Goal: Task Accomplishment & Management: Manage account settings

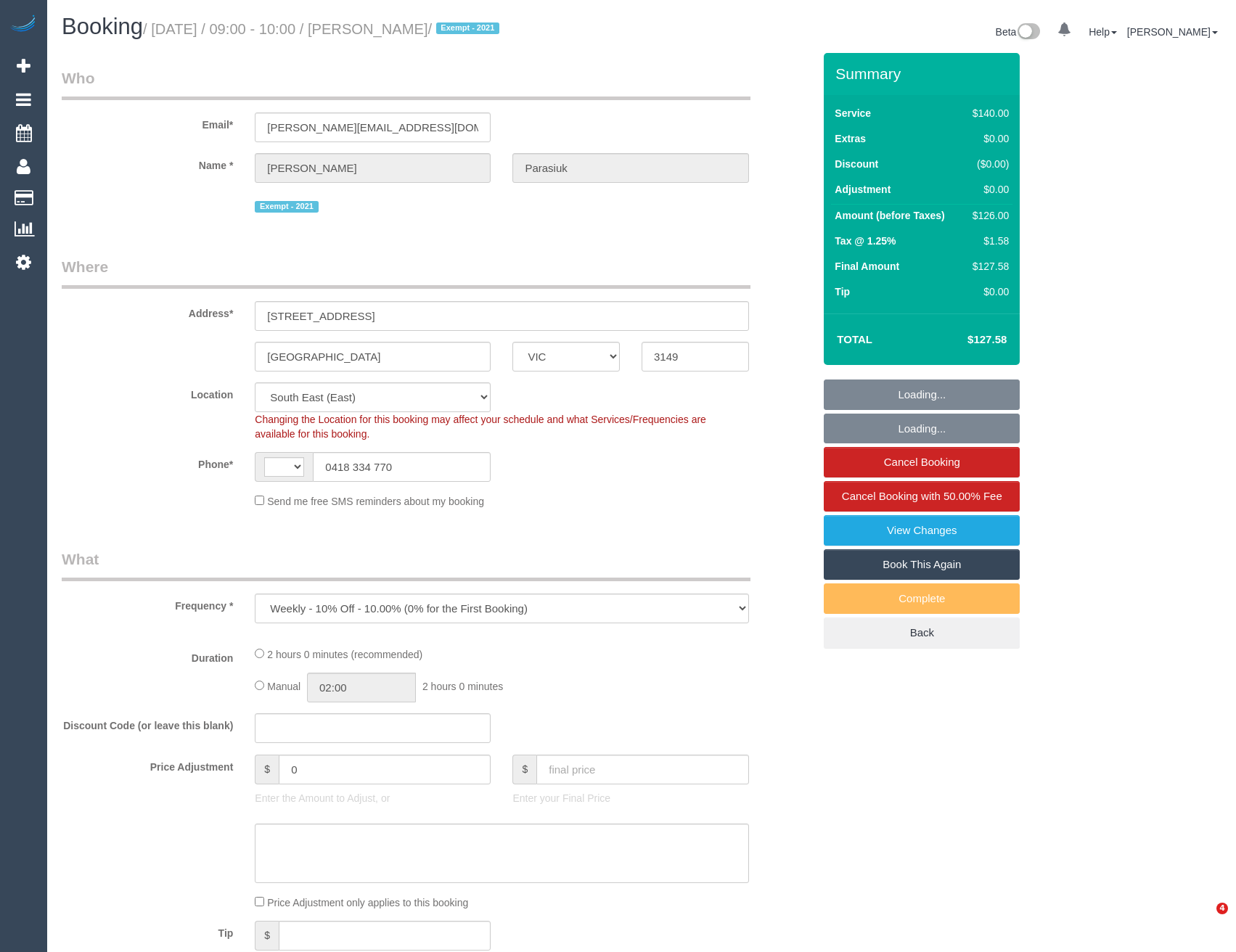
select select "VIC"
select select "object:709"
select select "string:AU"
select select "string:stripe-pm_1Ii7D32GScqysDRV5dxfz2ED"
select select "number:29"
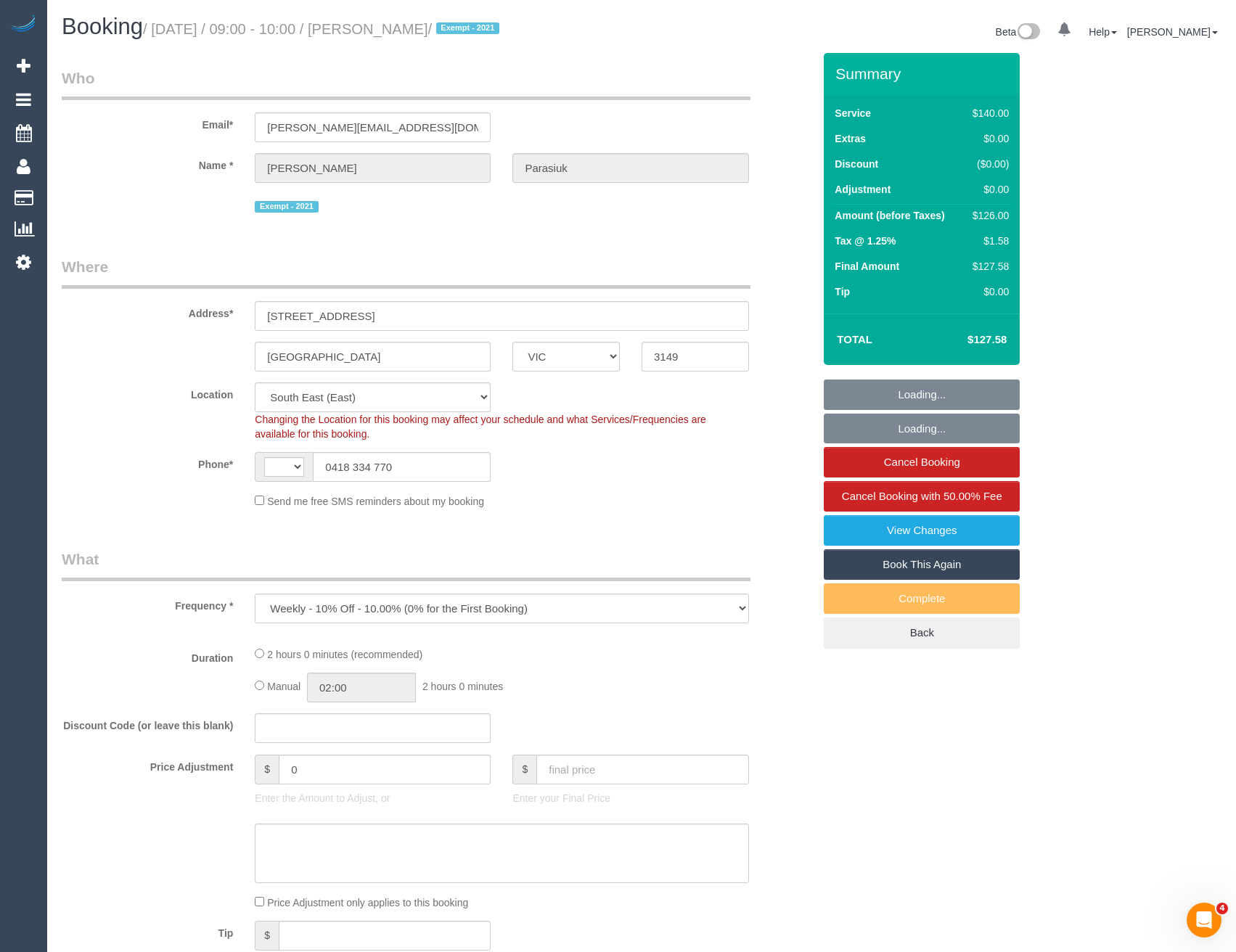
select select "number:14"
select select "number:19"
select select "number:22"
select select "number:26"
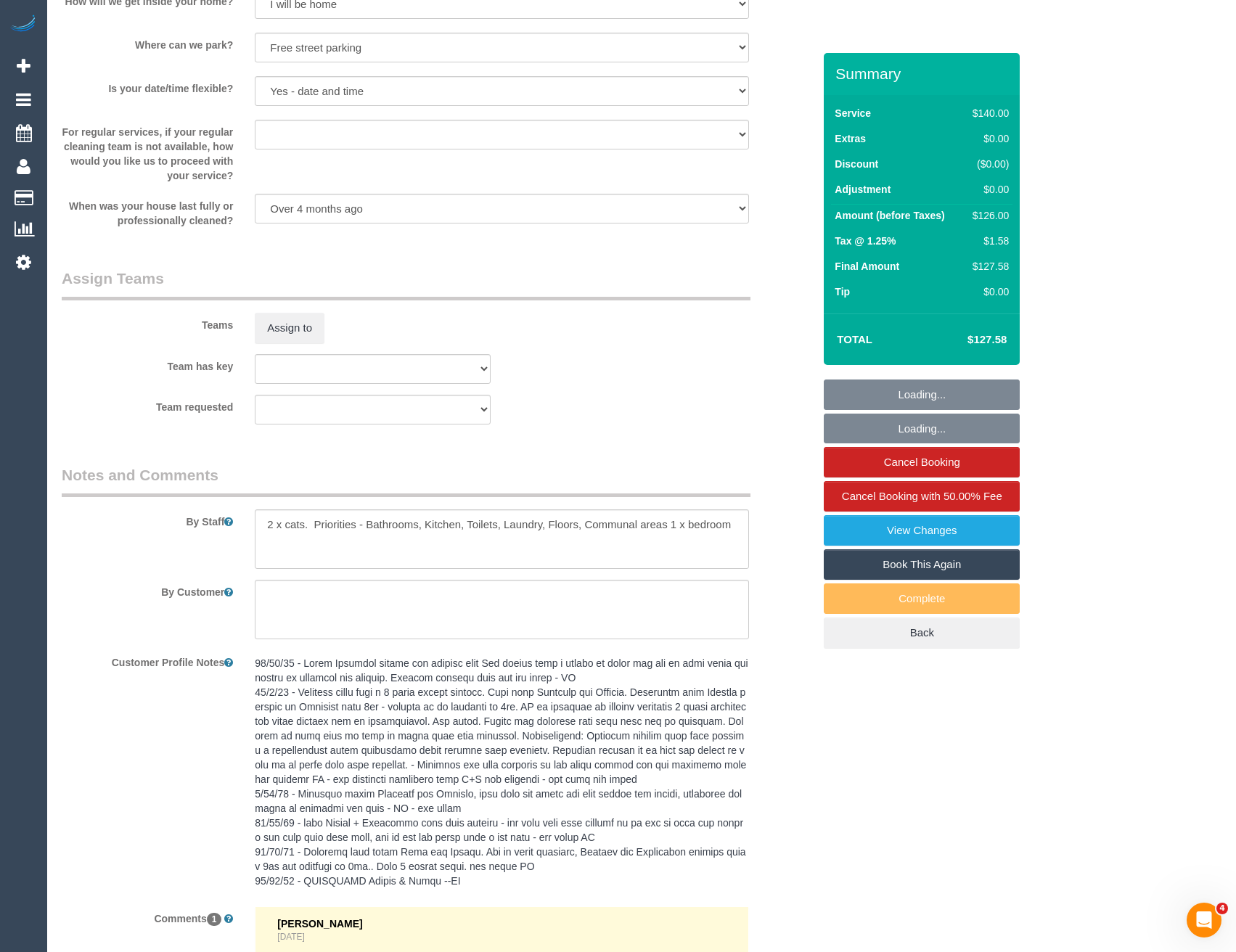
scroll to position [2311, 0]
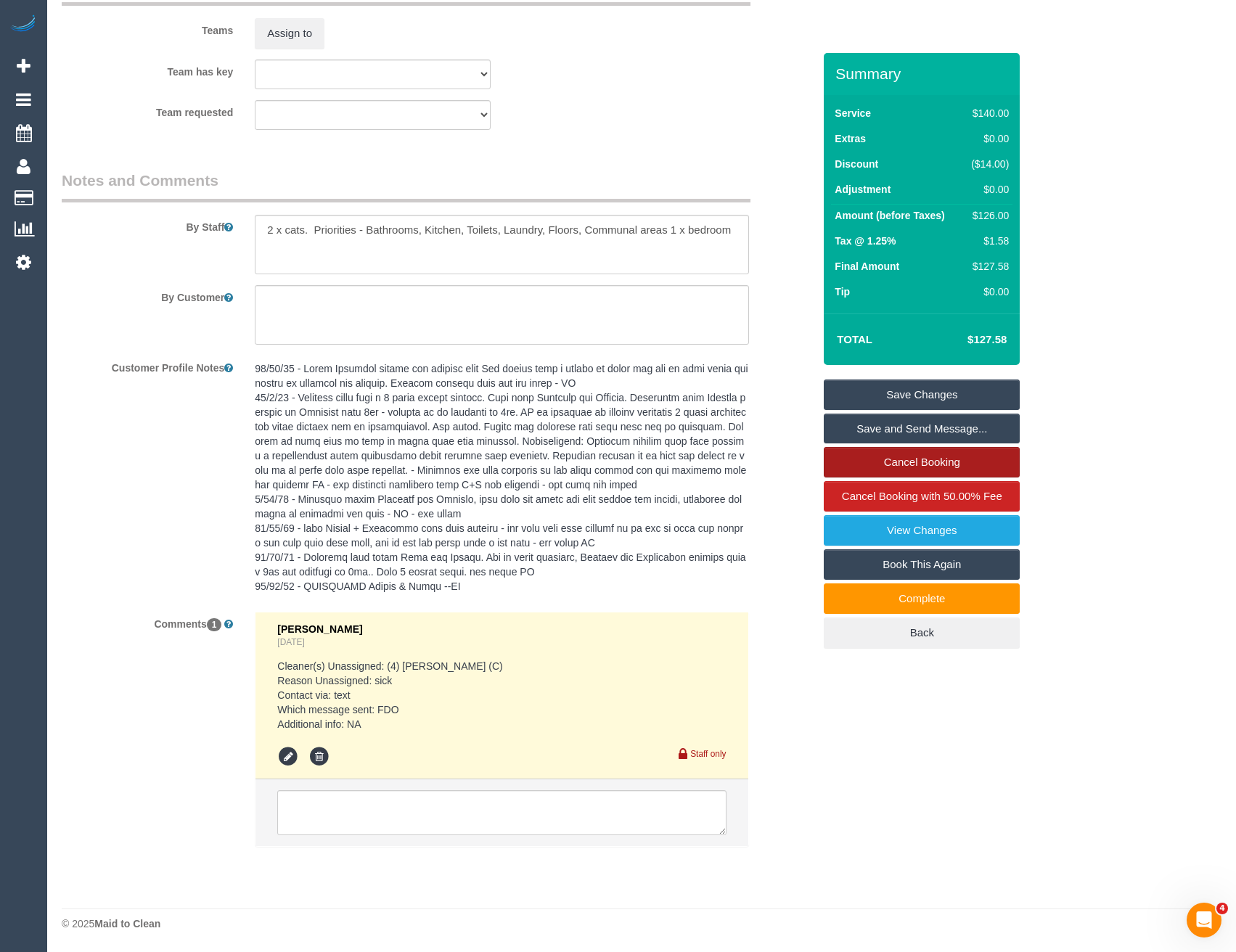
click at [907, 455] on link "Cancel Booking" at bounding box center [921, 462] width 196 height 30
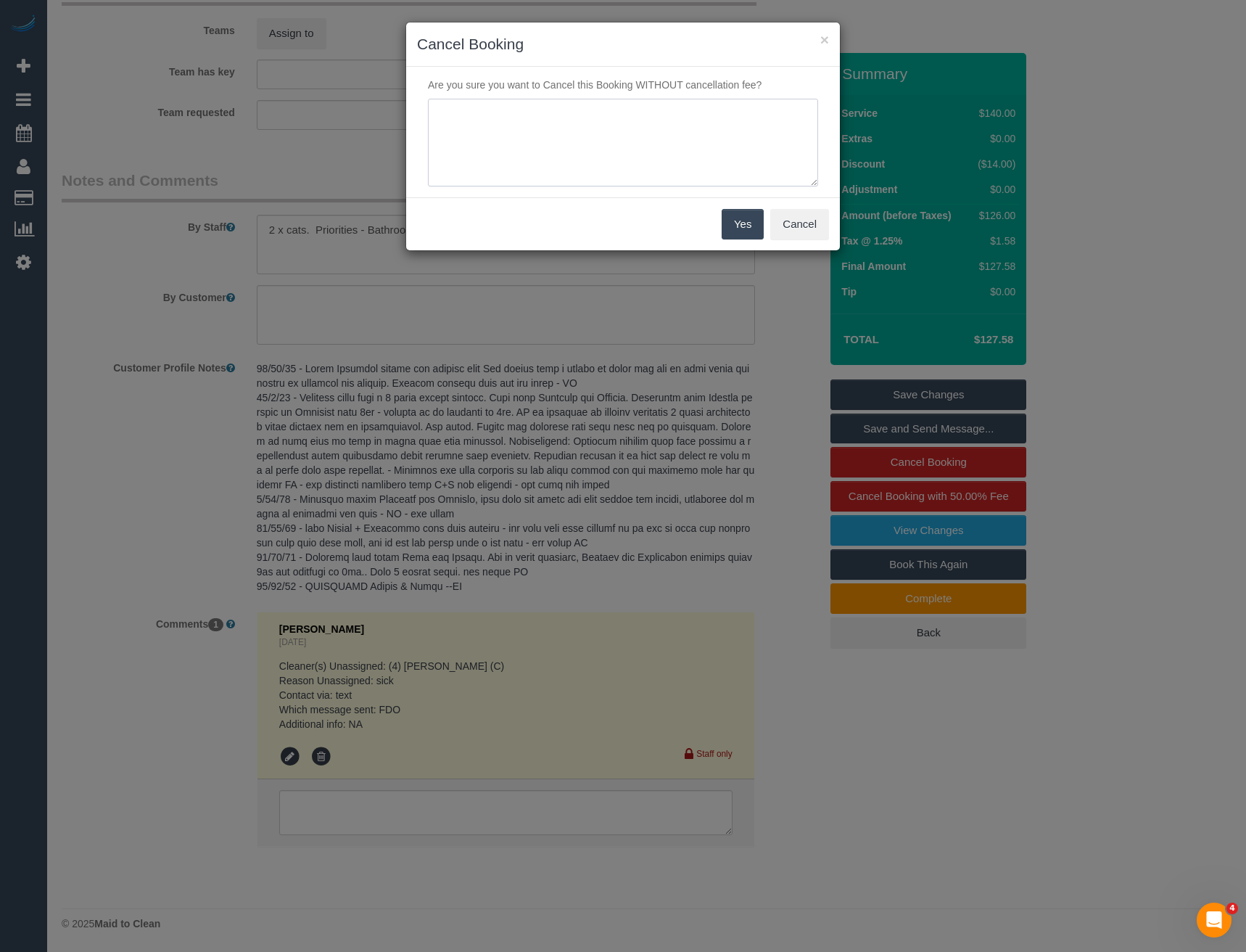
click at [515, 147] on textarea at bounding box center [623, 142] width 390 height 89
type textarea "No response for SDC - via SMS- BB"
click at [739, 224] on button "Yes" at bounding box center [743, 224] width 42 height 30
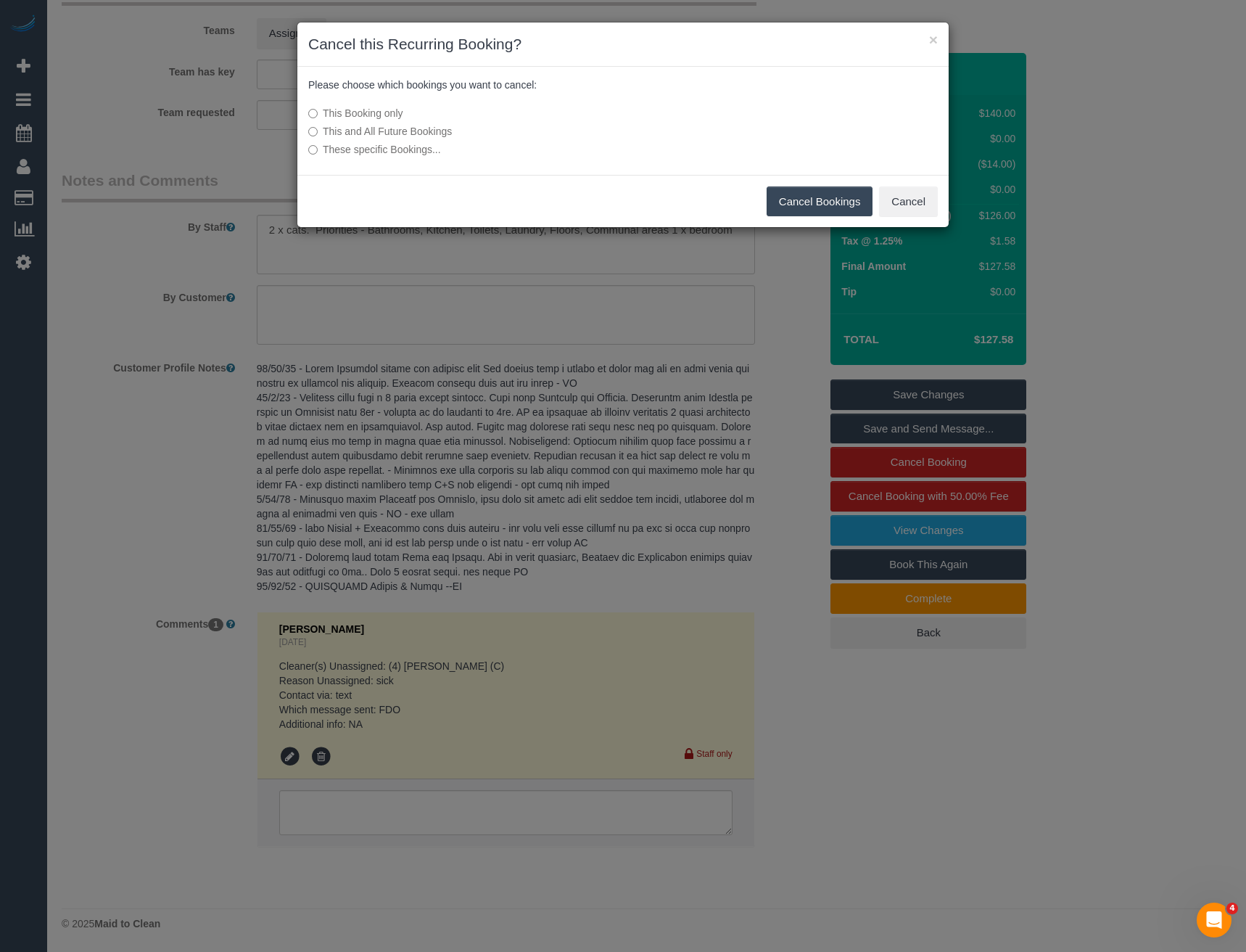
click at [824, 199] on button "Cancel Bookings" at bounding box center [820, 202] width 107 height 30
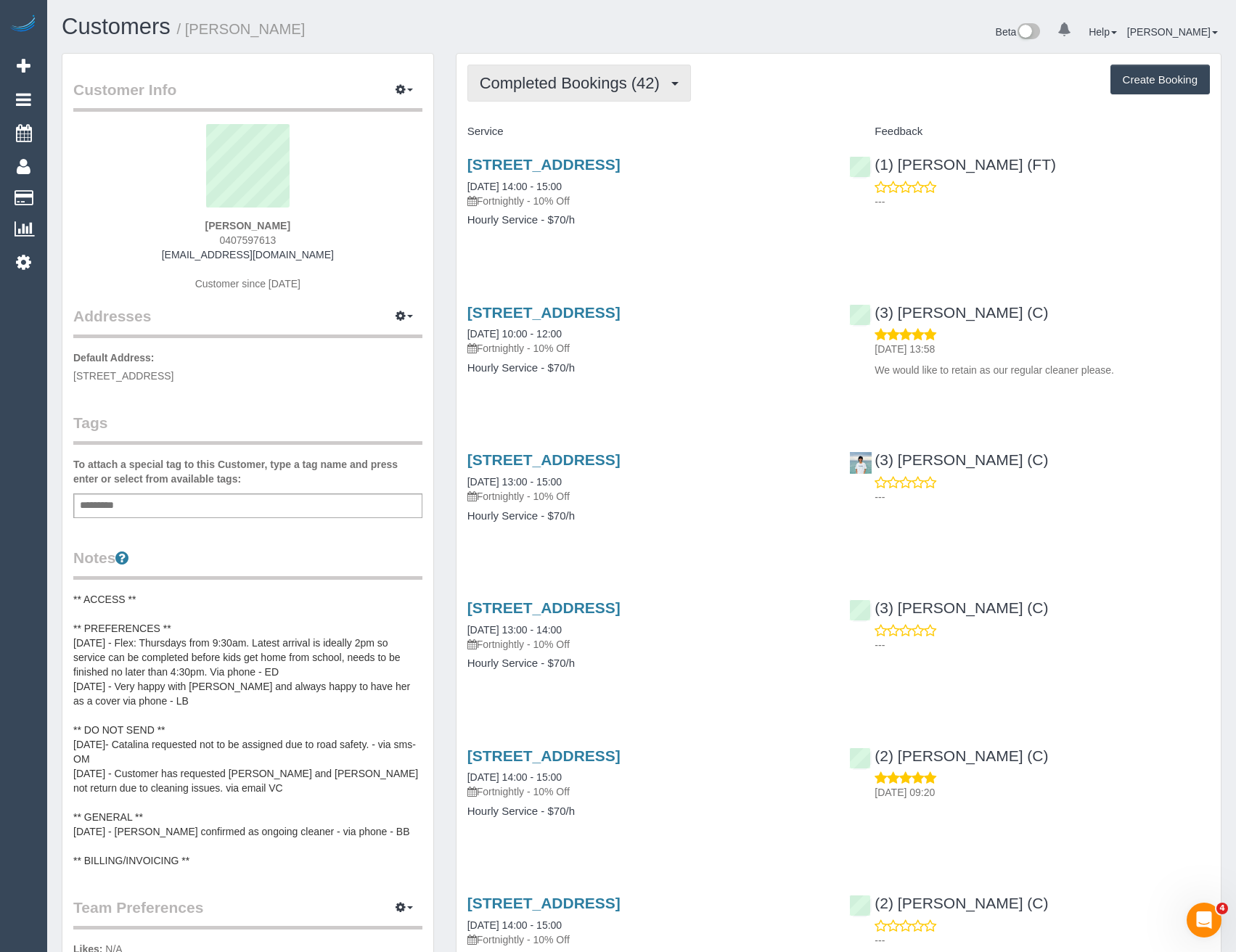
click at [598, 81] on span "Completed Bookings (42)" at bounding box center [573, 83] width 187 height 18
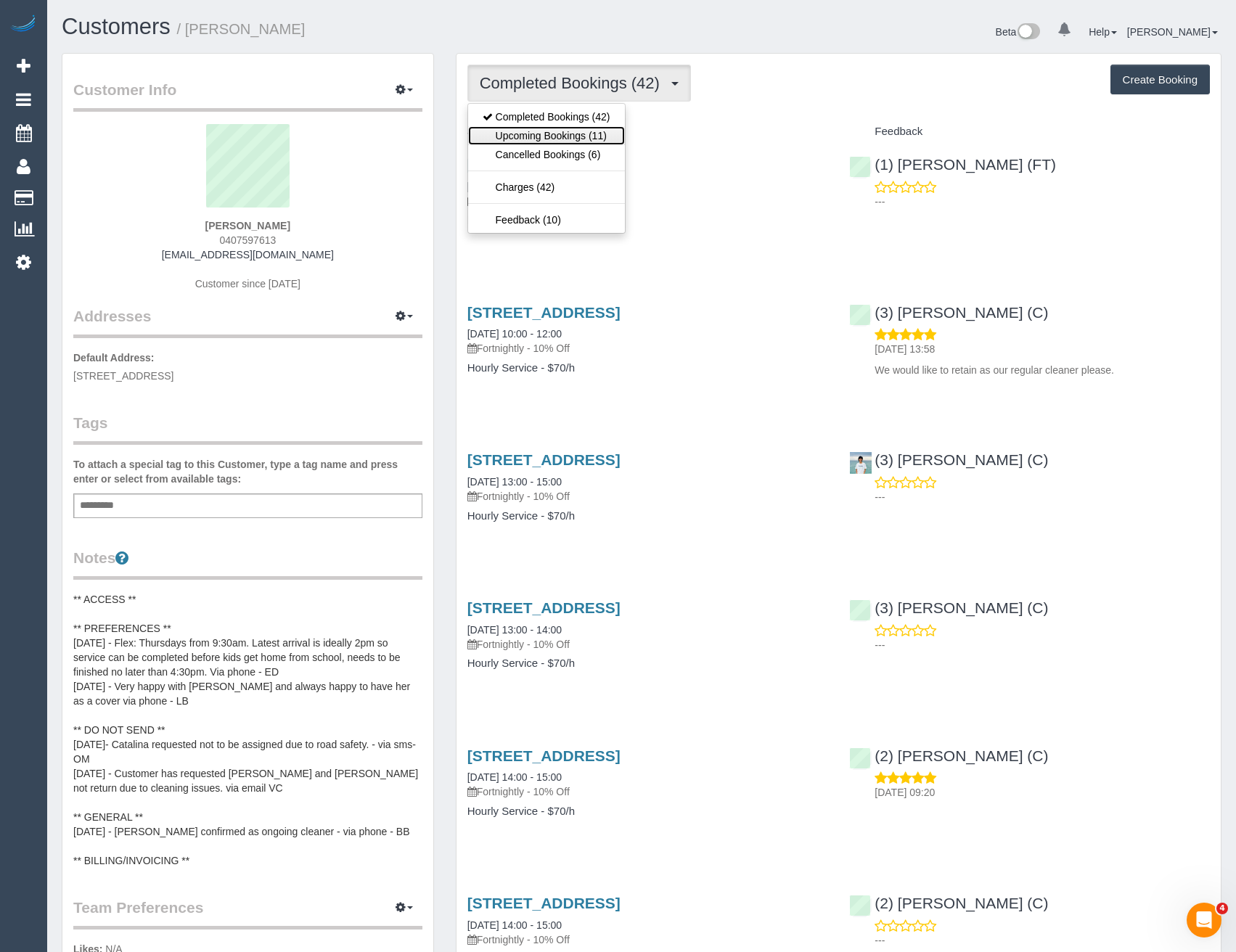
click at [587, 139] on link "Upcoming Bookings (11)" at bounding box center [546, 136] width 157 height 19
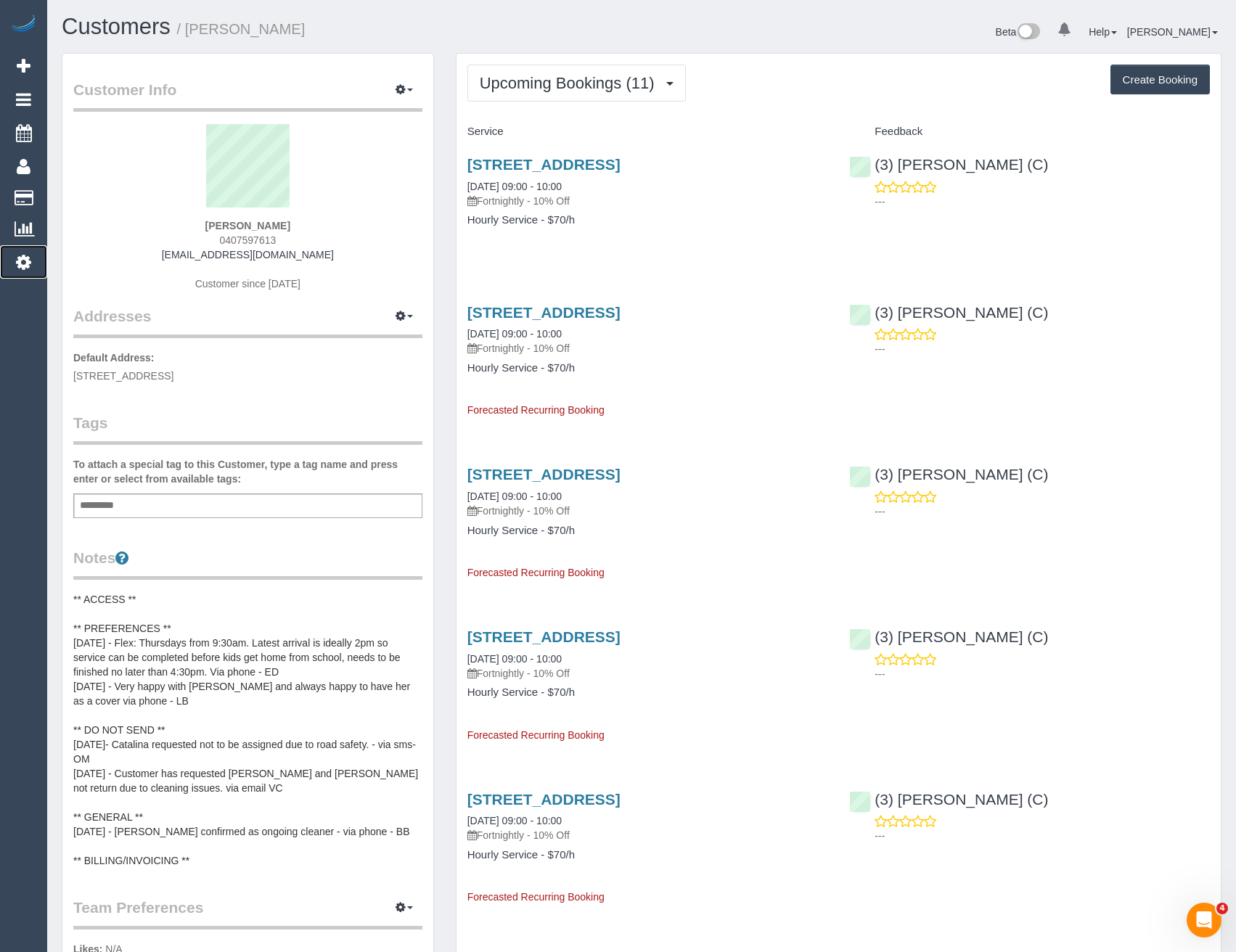
click at [20, 268] on icon at bounding box center [24, 261] width 15 height 17
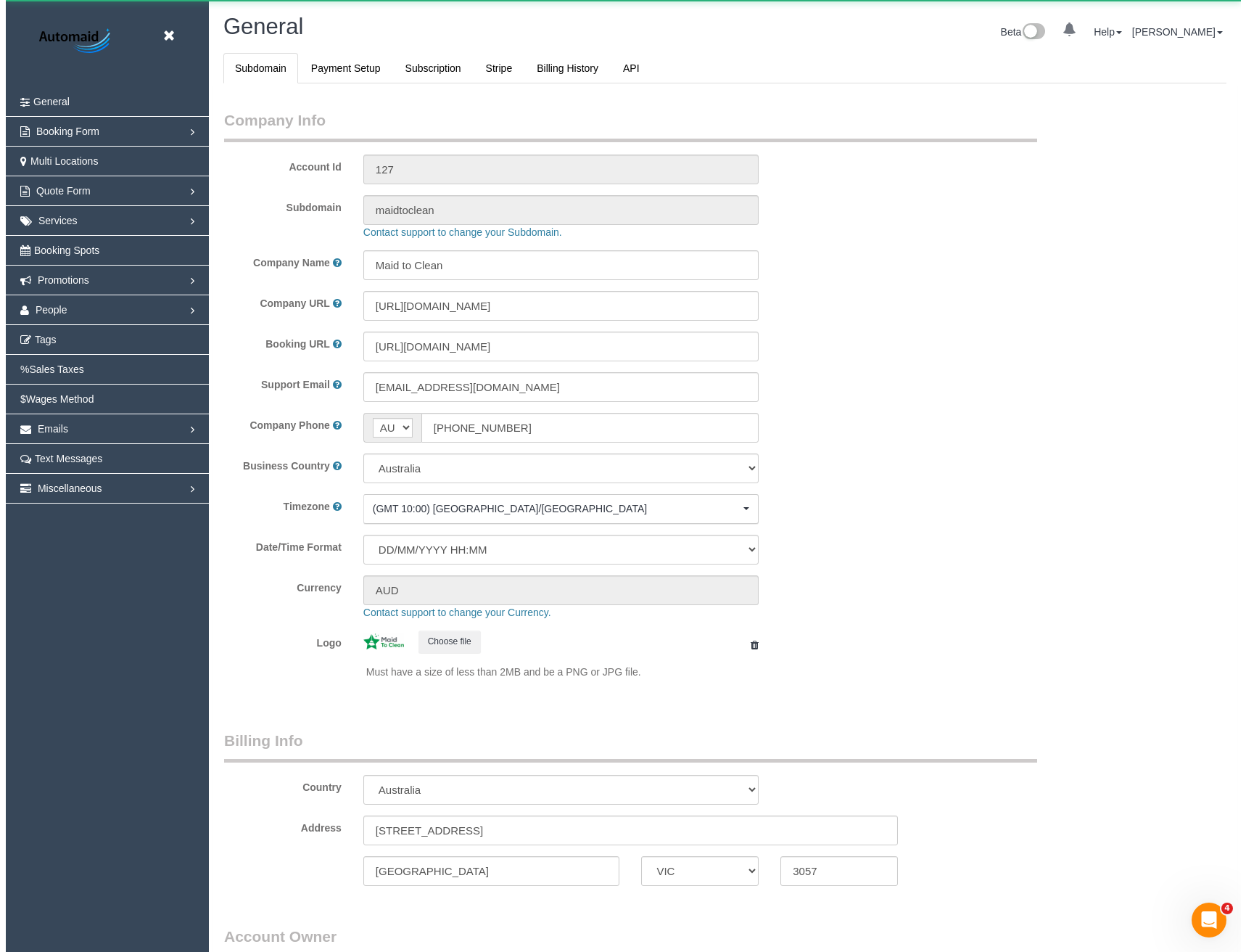
scroll to position [3316, 1235]
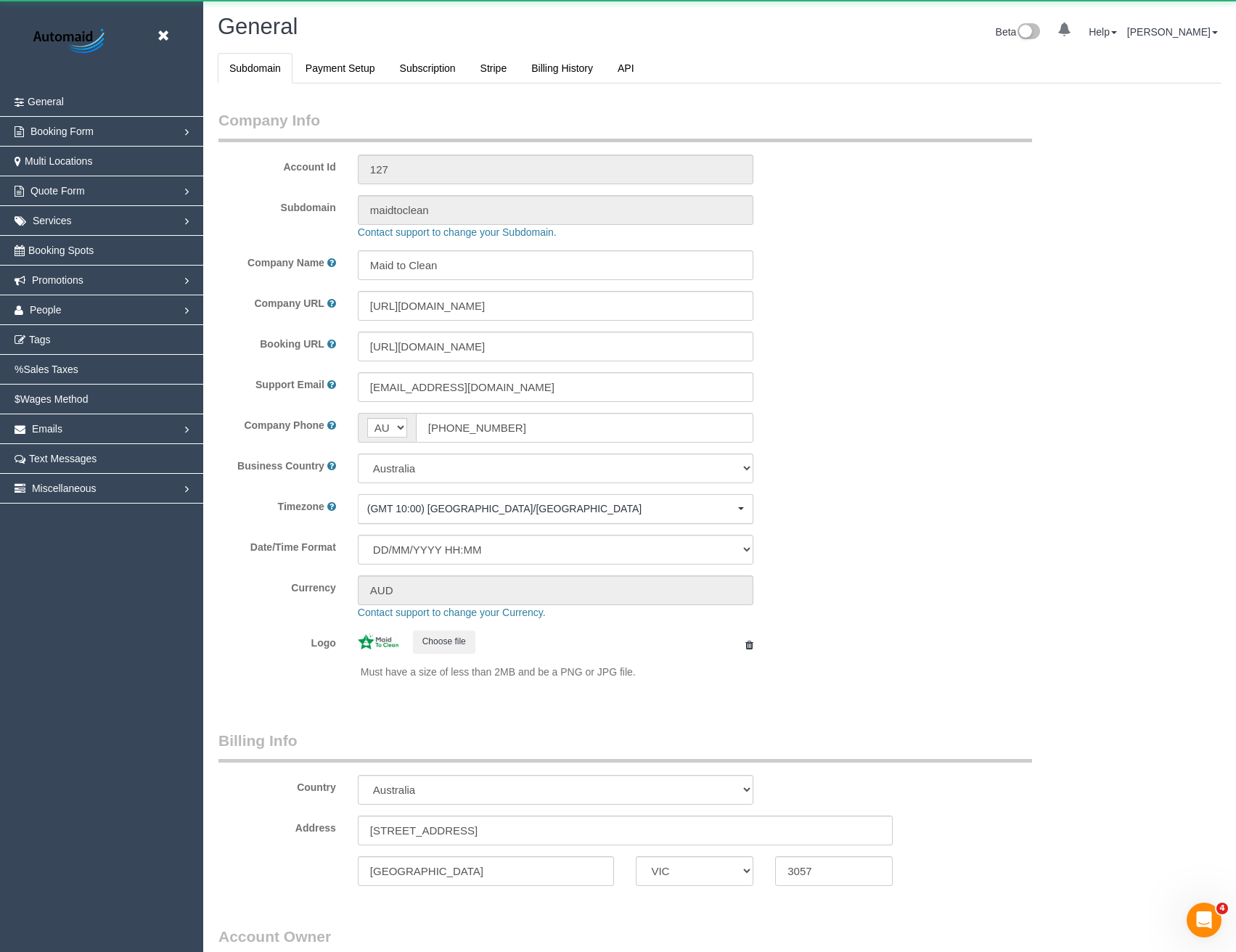
select select "1"
click at [51, 343] on span "Tags" at bounding box center [39, 339] width 22 height 11
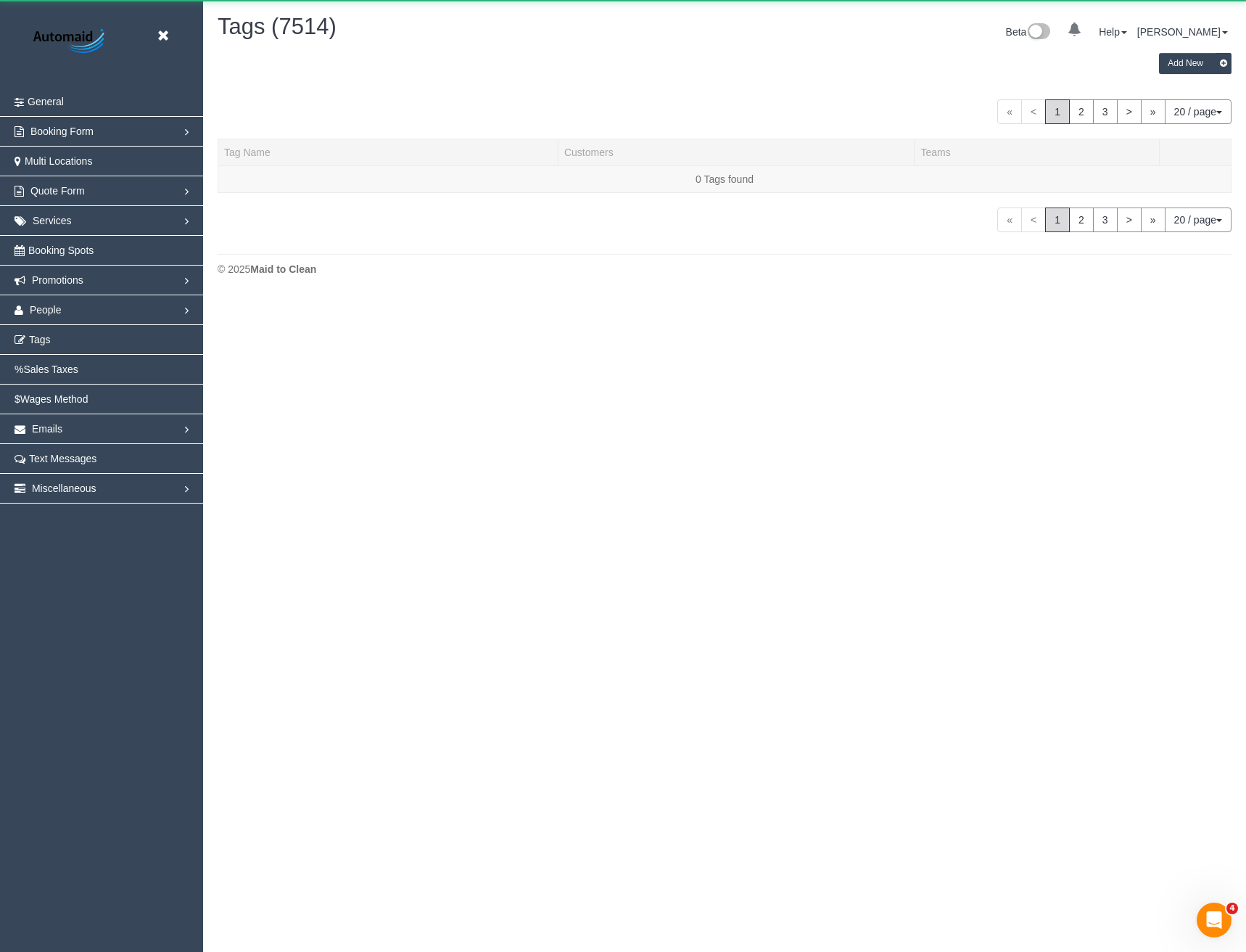
scroll to position [296, 1246]
click at [48, 315] on span "People" at bounding box center [45, 309] width 32 height 11
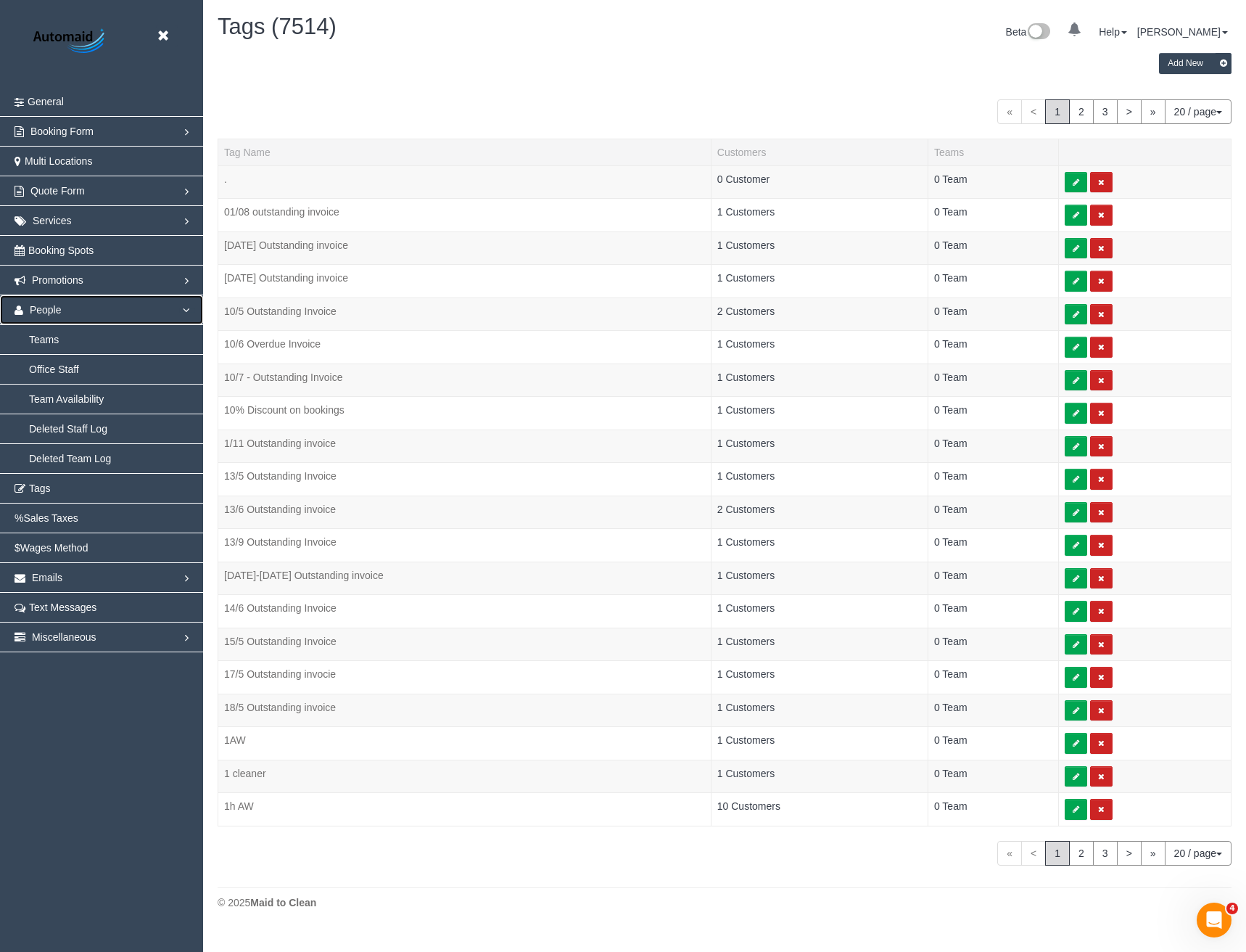
scroll to position [930, 1246]
click at [58, 399] on link "Team Availability" at bounding box center [102, 399] width 203 height 29
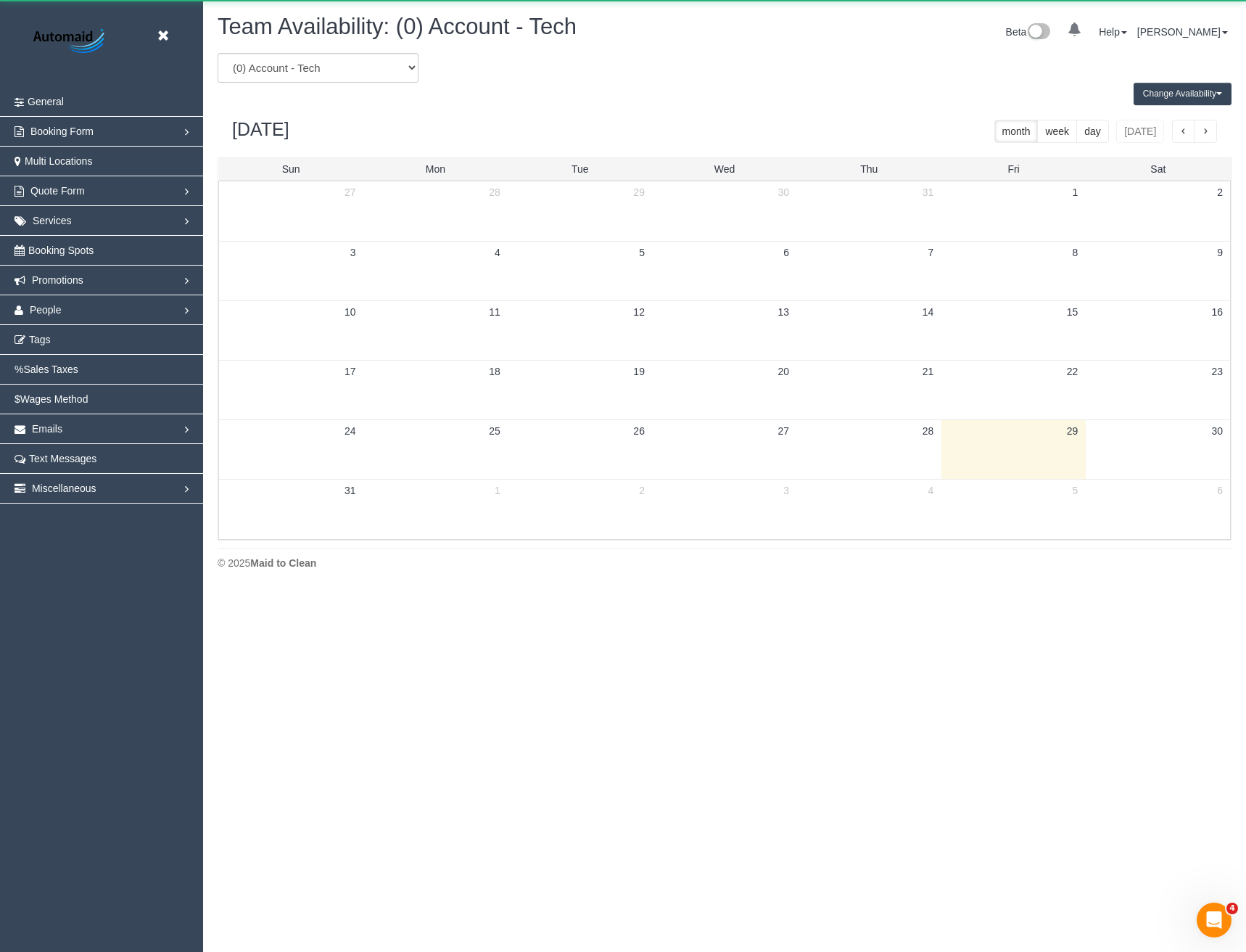
scroll to position [590, 1246]
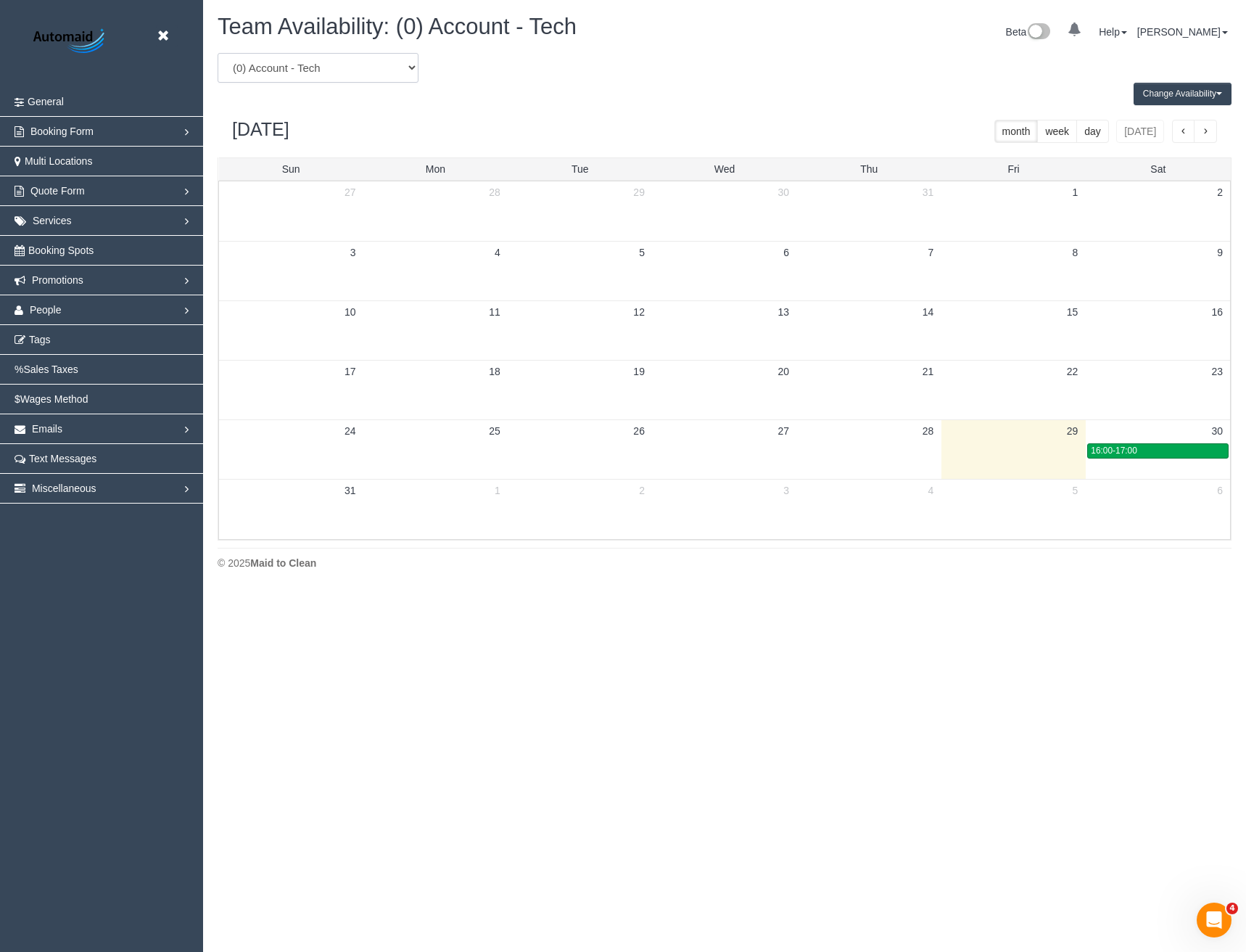
click at [392, 59] on select "(0) Account - Tech (0) Office (0) Raunak Test Account (1) Debbie Brodjanac (FT)…" at bounding box center [318, 67] width 201 height 30
select select "number:95699"
click at [218, 53] on select "(0) Account - Tech (0) Office (0) Raunak Test Account (1) Debbie Brodjanac (FT)…" at bounding box center [318, 67] width 201 height 30
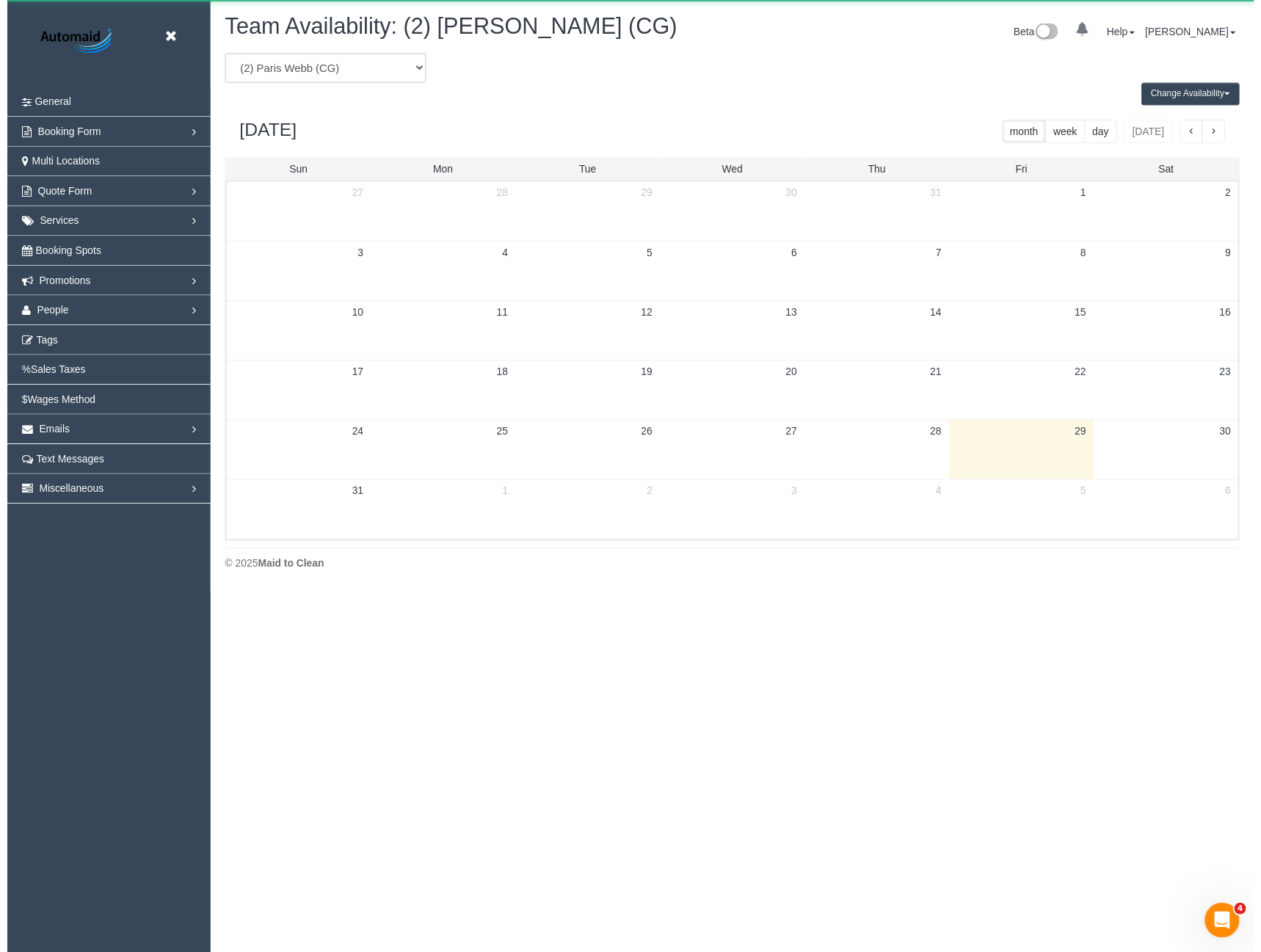
scroll to position [72825, 72153]
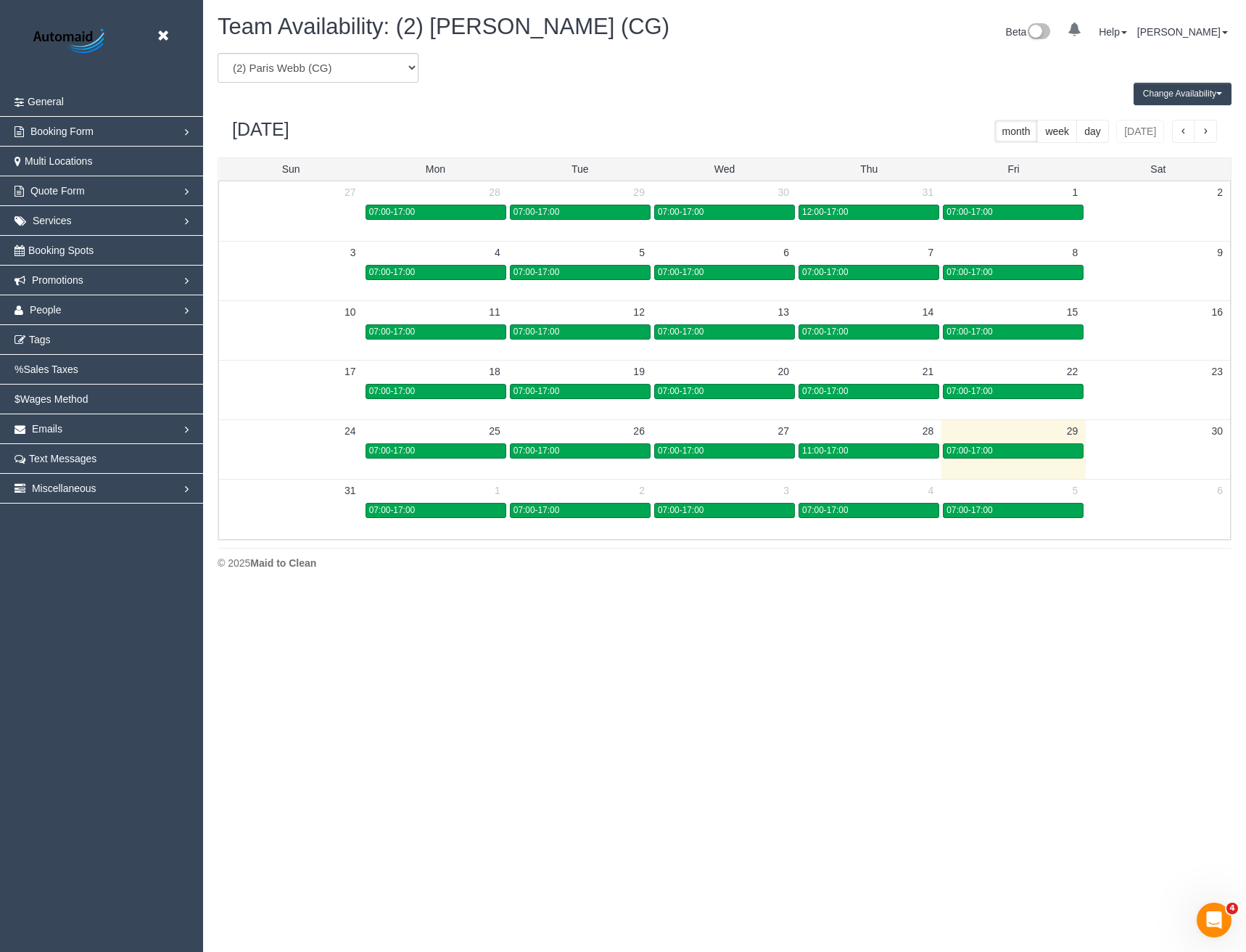
click at [1161, 86] on button "Change Availability" at bounding box center [1182, 94] width 98 height 23
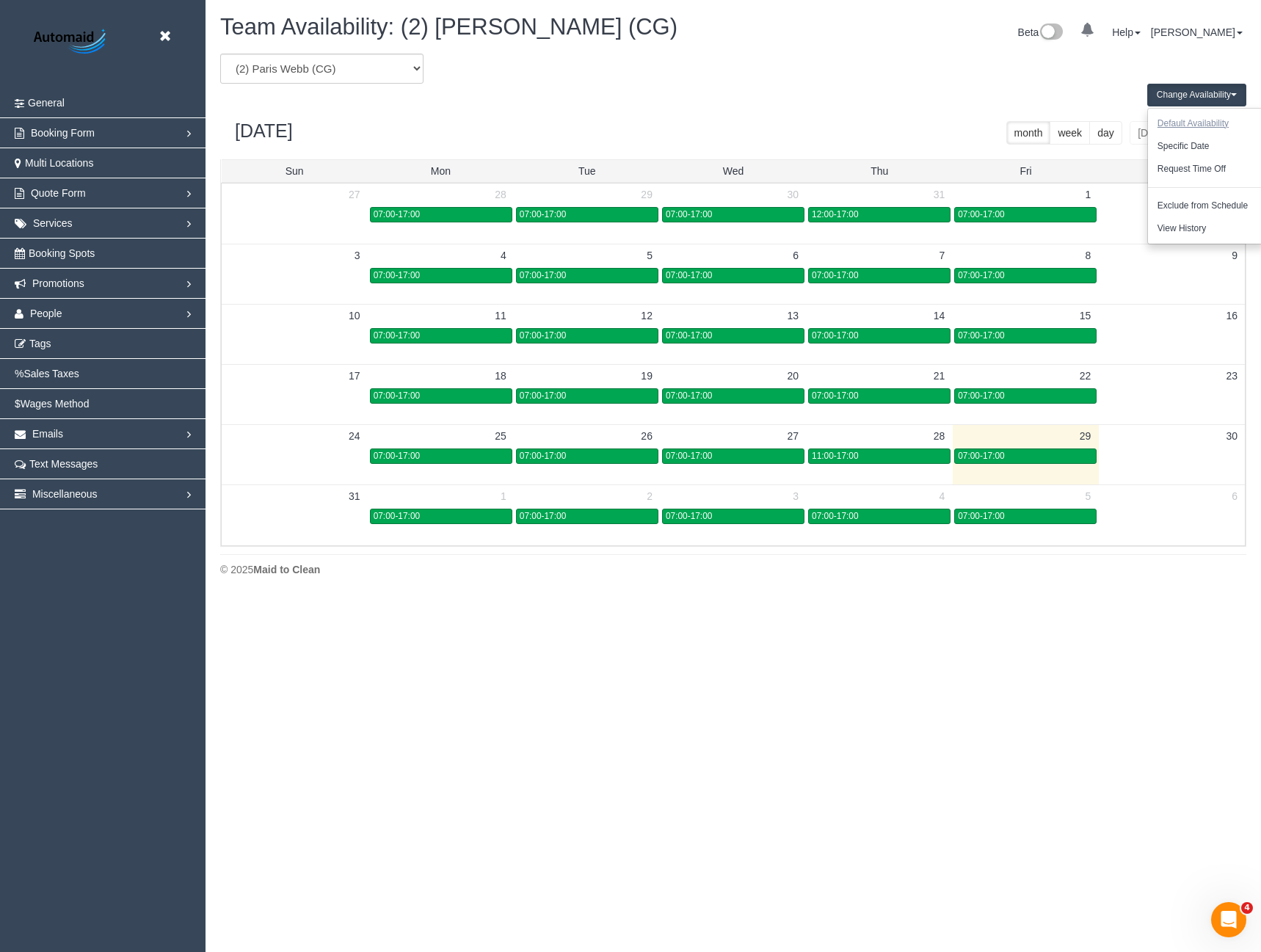
click at [1192, 124] on button "Default Availability" at bounding box center [1194, 124] width 91 height 23
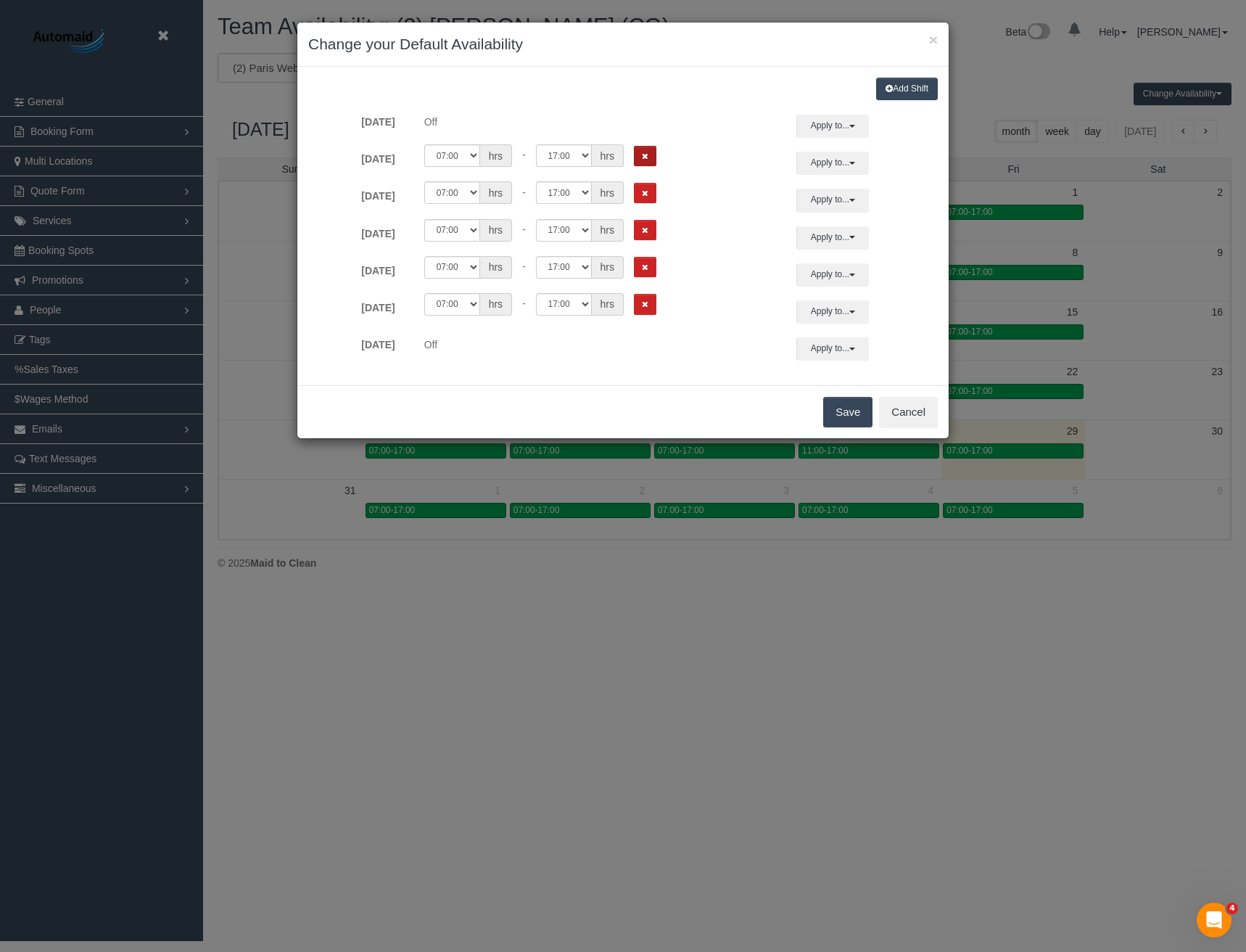
click at [639, 154] on button "Remove Shift" at bounding box center [646, 156] width 23 height 21
click at [844, 414] on button "Save" at bounding box center [847, 412] width 49 height 30
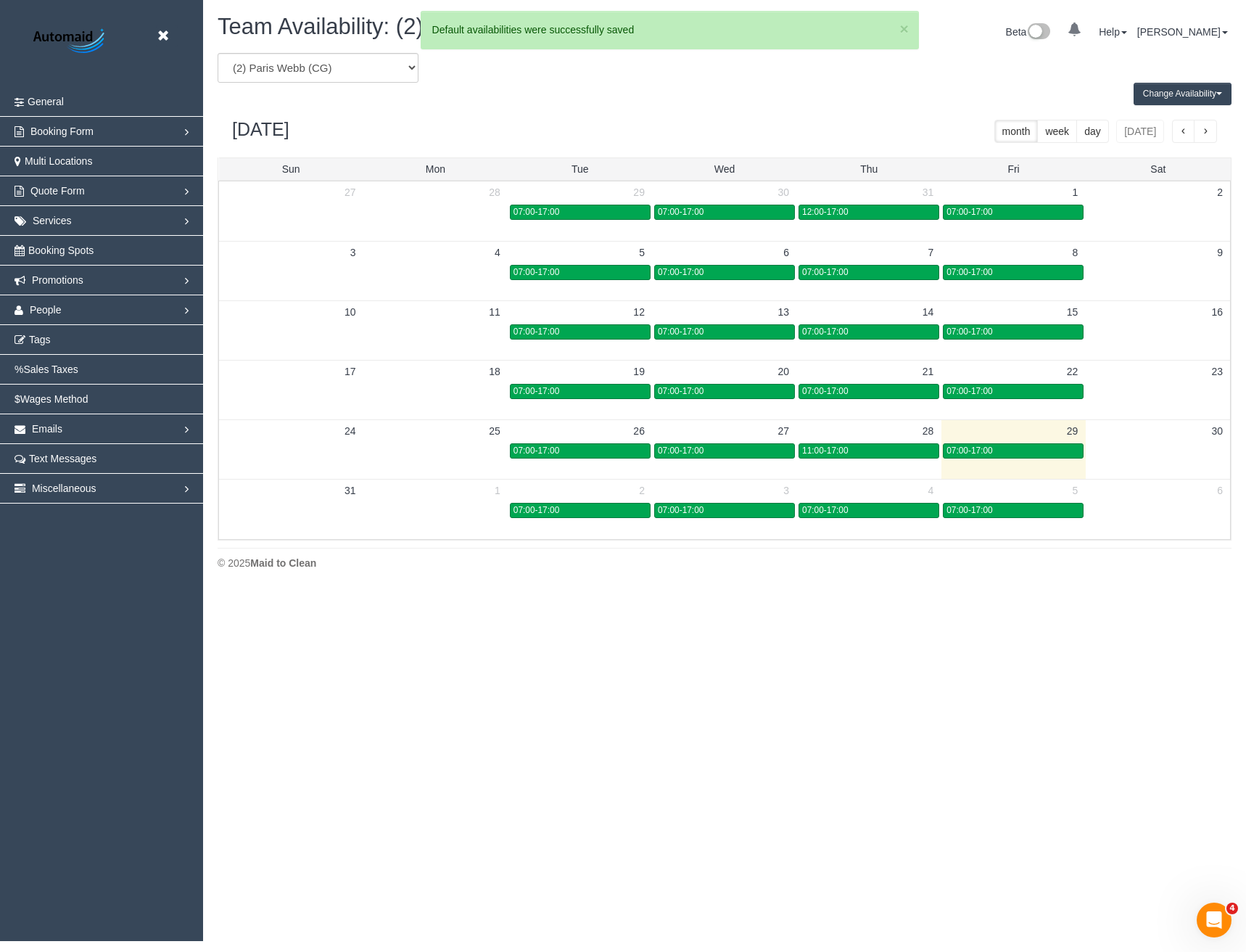
click at [443, 509] on td at bounding box center [436, 509] width 144 height 17
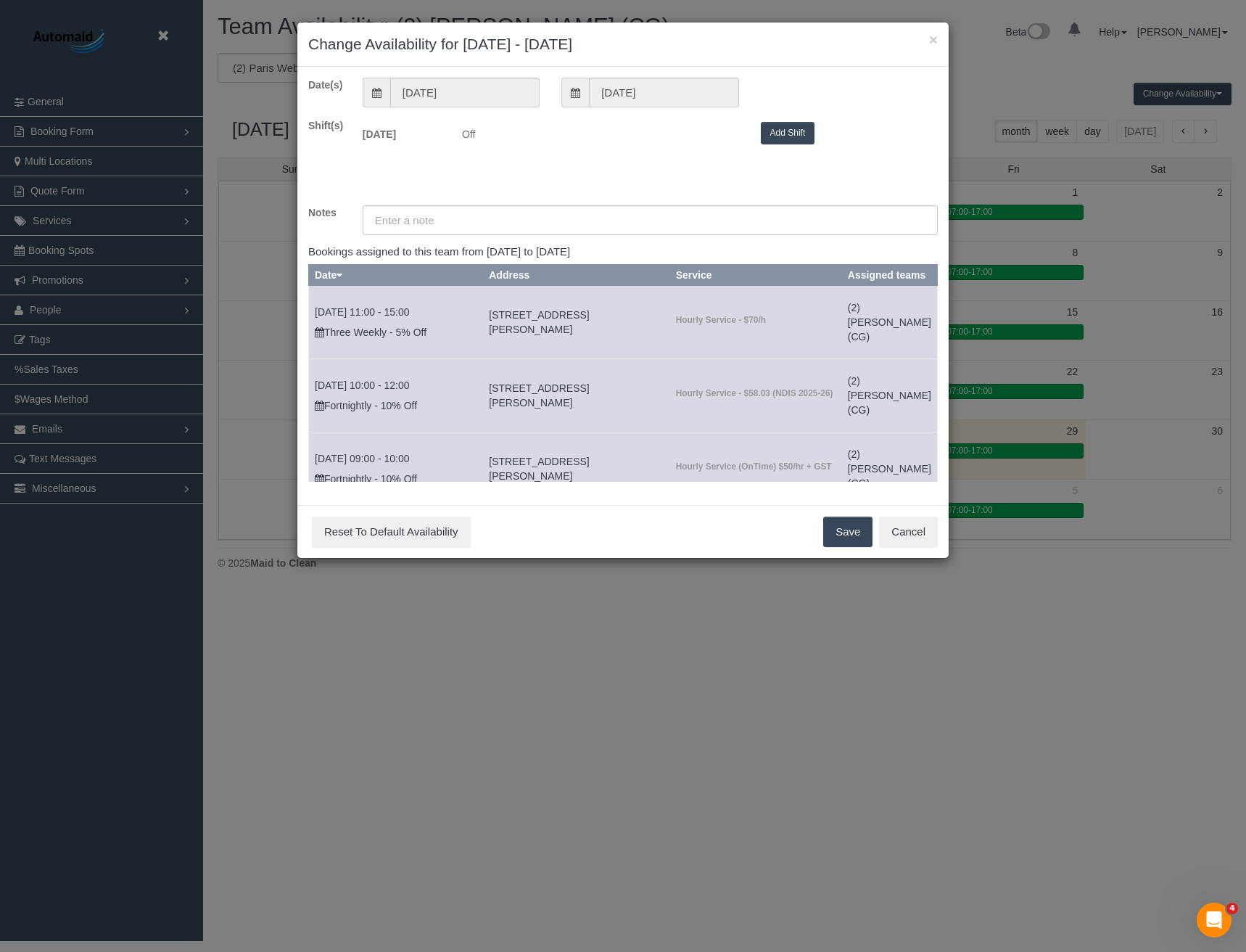
click at [794, 141] on button "Add Shift" at bounding box center [788, 133] width 55 height 23
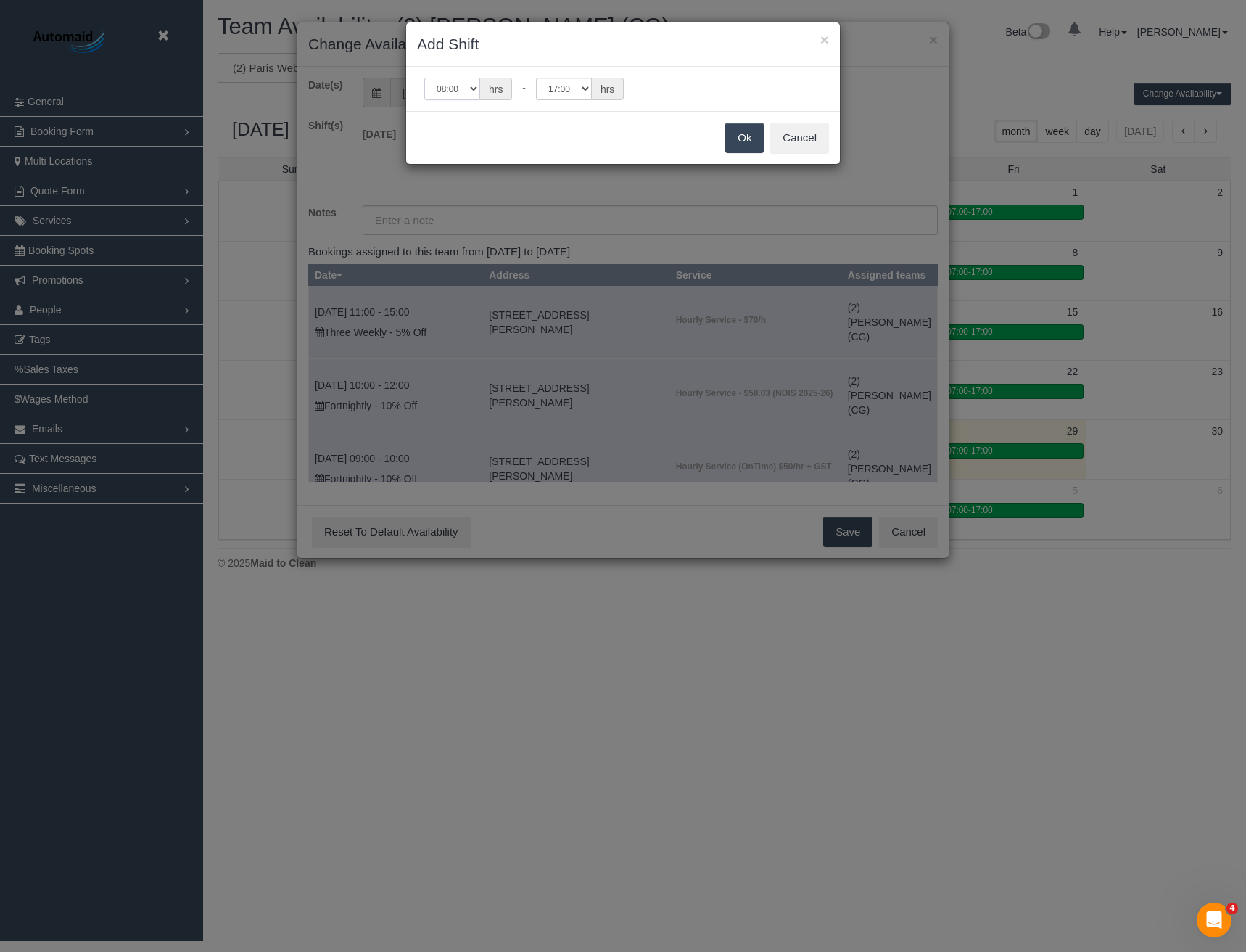
click at [471, 82] on select "00:00 00:05 00:10 00:15 00:20 00:25 00:30 00:35 00:40 00:45 00:50 00:55 01:00 0…" at bounding box center [452, 89] width 56 height 23
select select "string:07:00"
click at [424, 77] on select "00:00 00:05 00:10 00:15 00:20 00:25 00:30 00:35 00:40 00:45 00:50 00:55 01:00 0…" at bounding box center [452, 89] width 56 height 23
click at [738, 137] on button "Ok" at bounding box center [744, 138] width 39 height 30
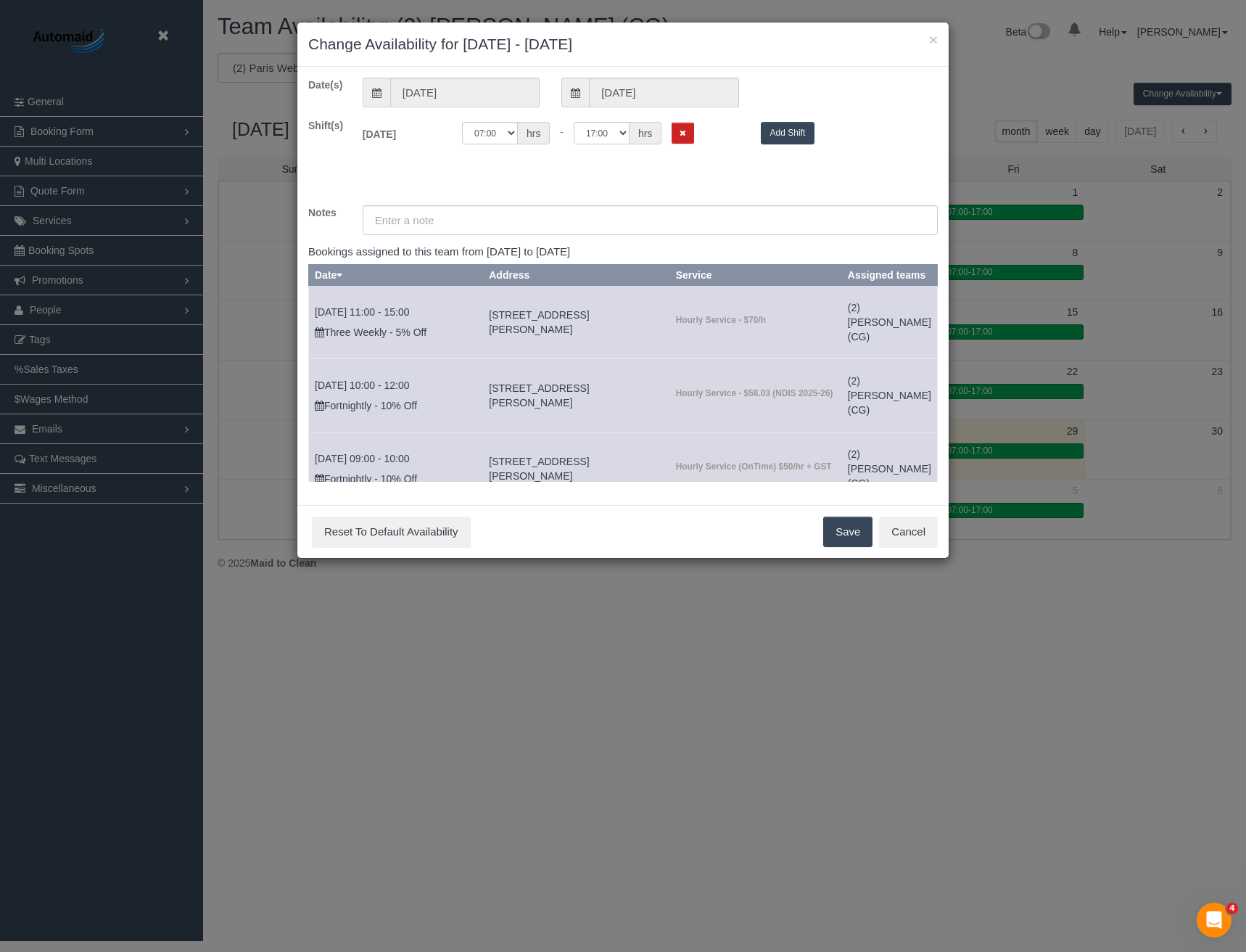
click at [832, 525] on button "Save" at bounding box center [847, 531] width 49 height 30
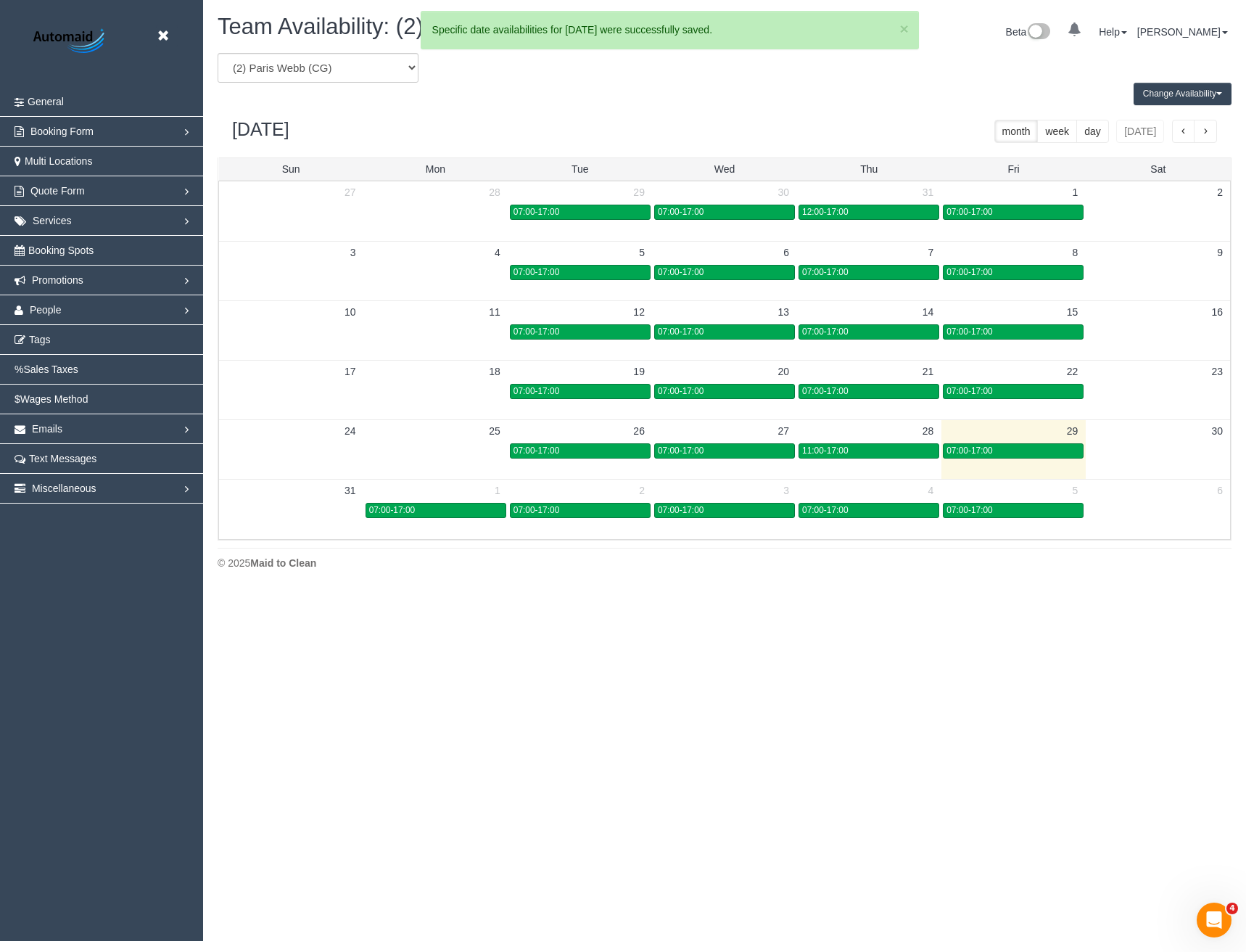
click at [1203, 137] on span "button" at bounding box center [1206, 131] width 8 height 10
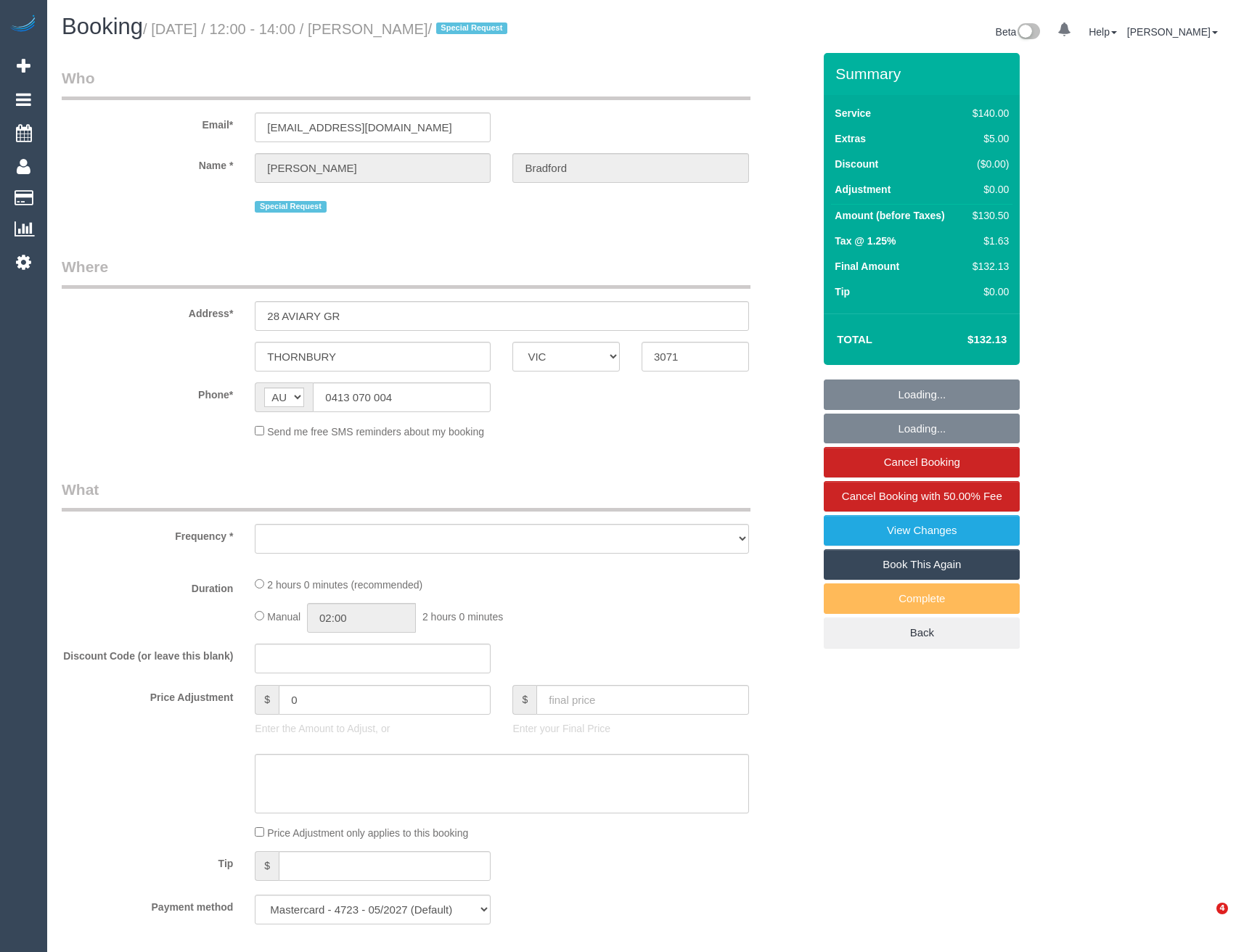
select select "VIC"
select select "object:595"
select select "number:30"
select select "number:14"
select select "number:19"
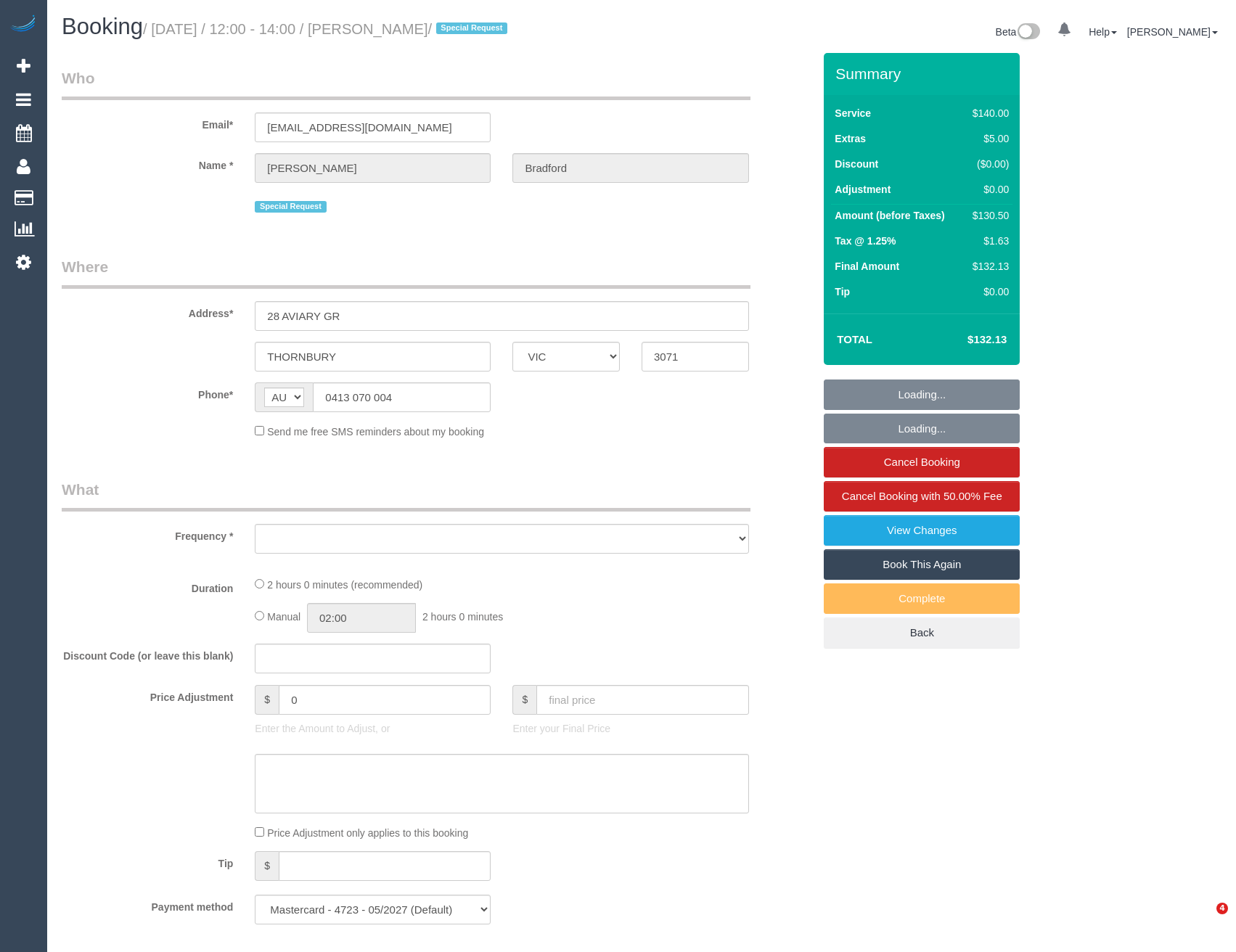
select select "number:36"
select select "number:34"
select select "number:13"
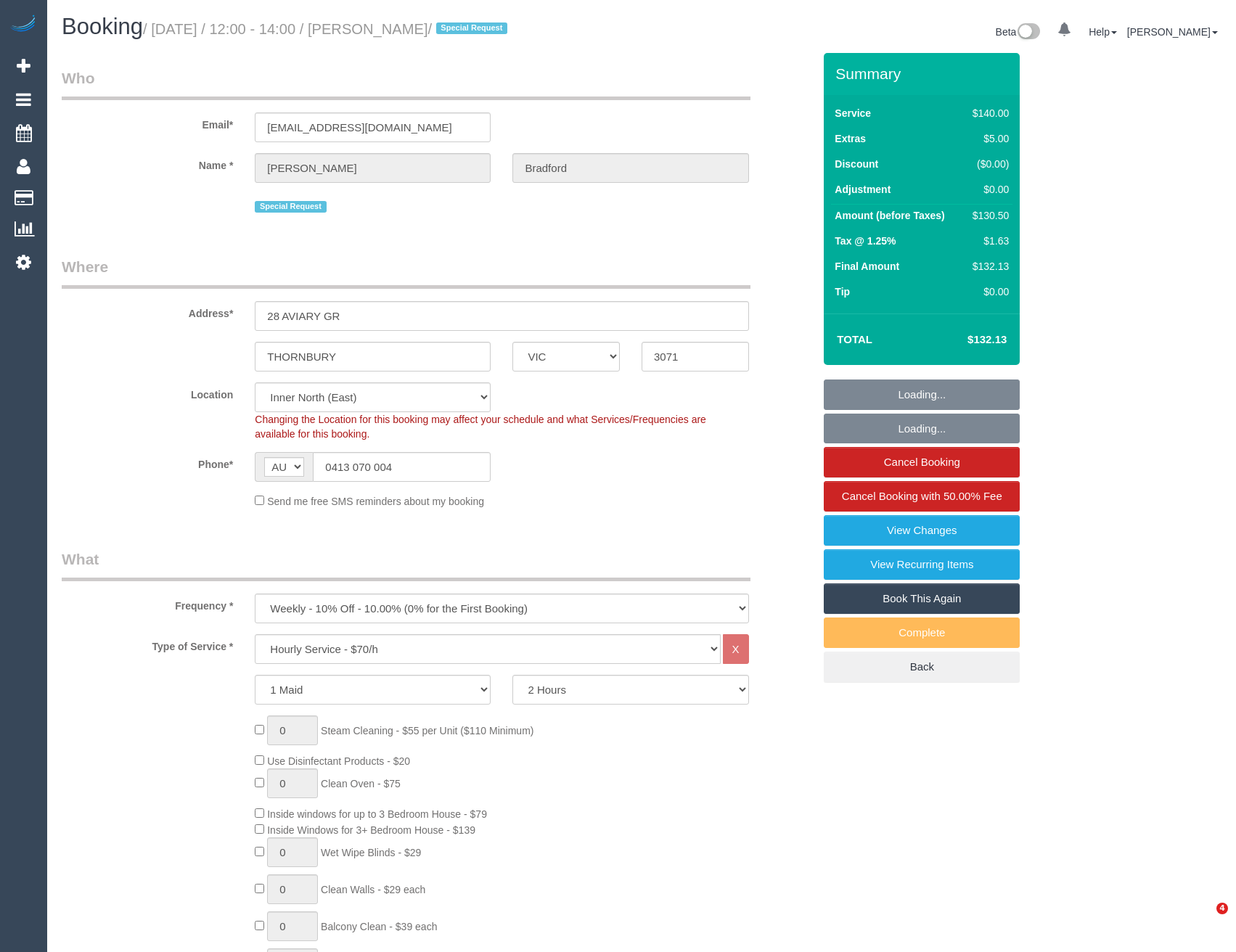
select select "object:1732"
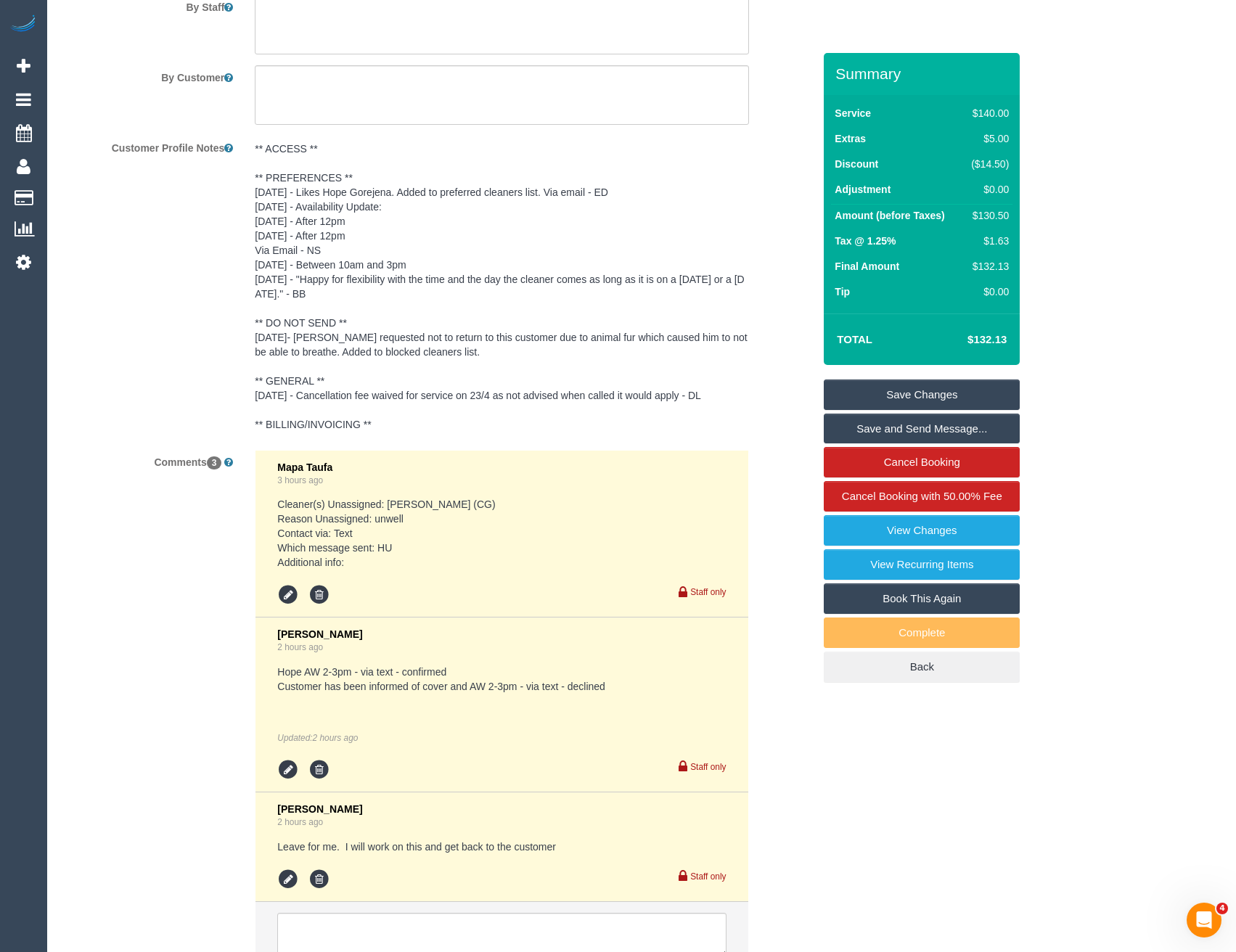
scroll to position [2654, 0]
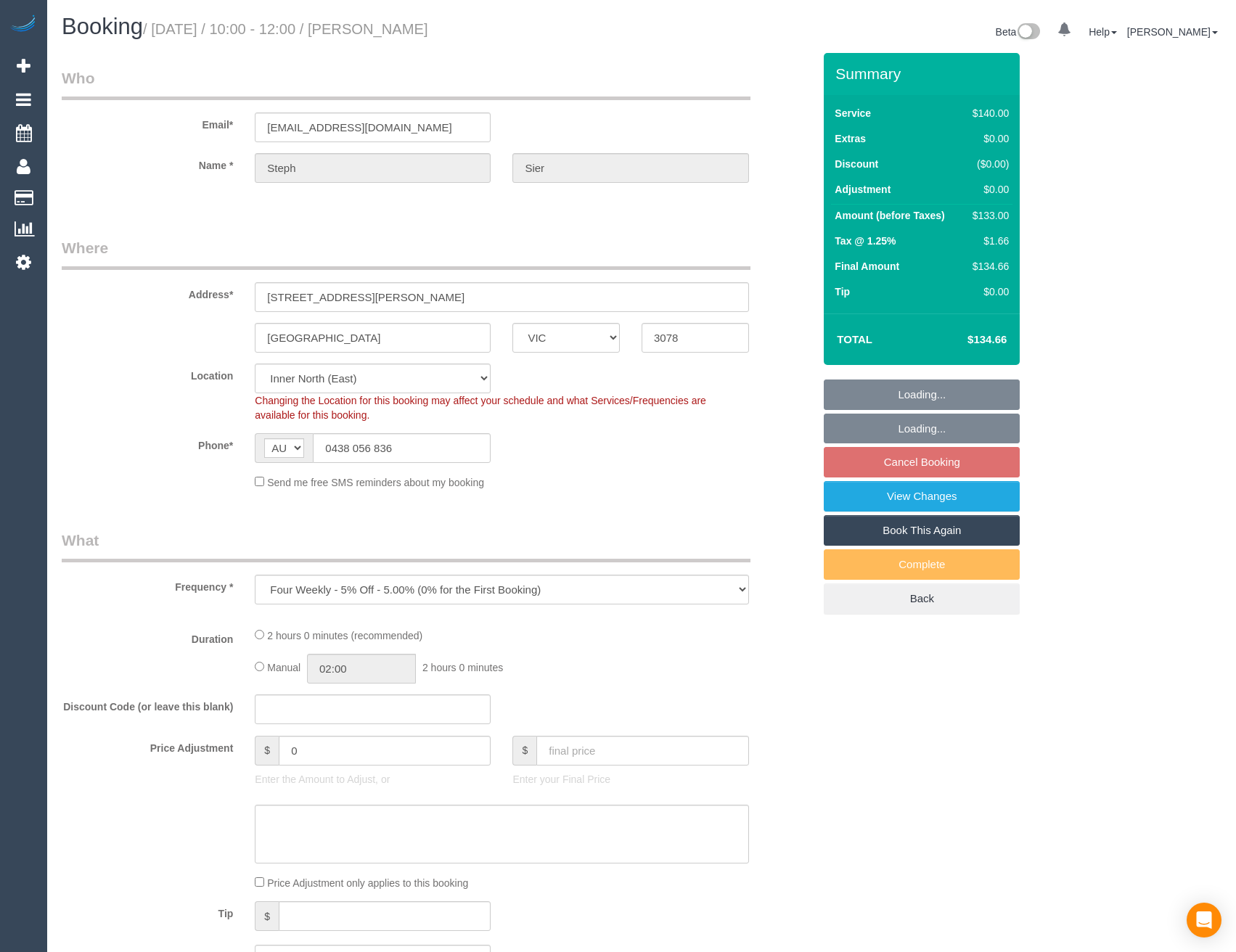
select select "VIC"
select select "object:675"
select select "string:stripe-pm_1Ksk8K2GScqysDRVTQ3vlv9c"
select select "number:27"
select select "number:14"
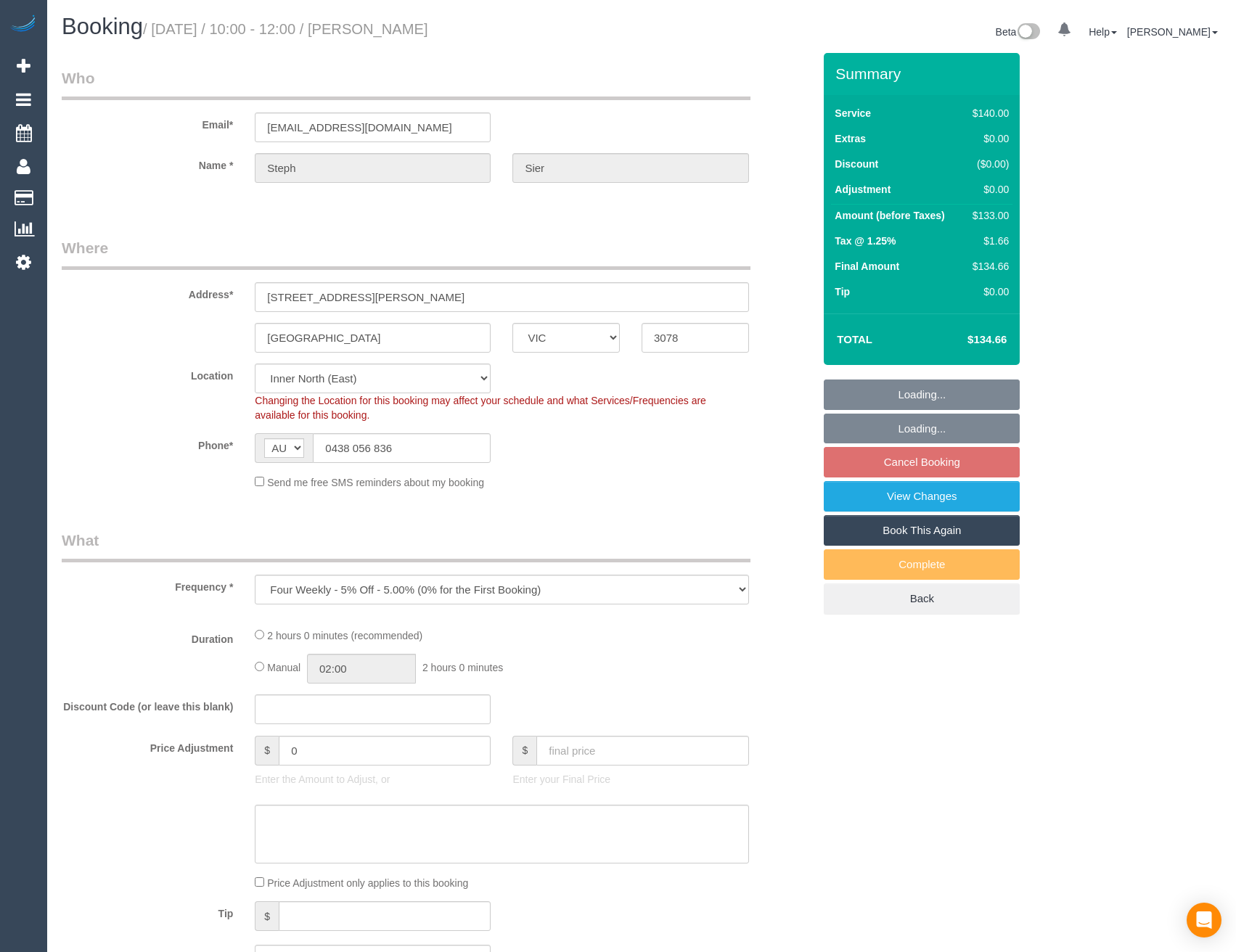
select select "number:18"
select select "number:22"
select select "number:26"
select select "spot3"
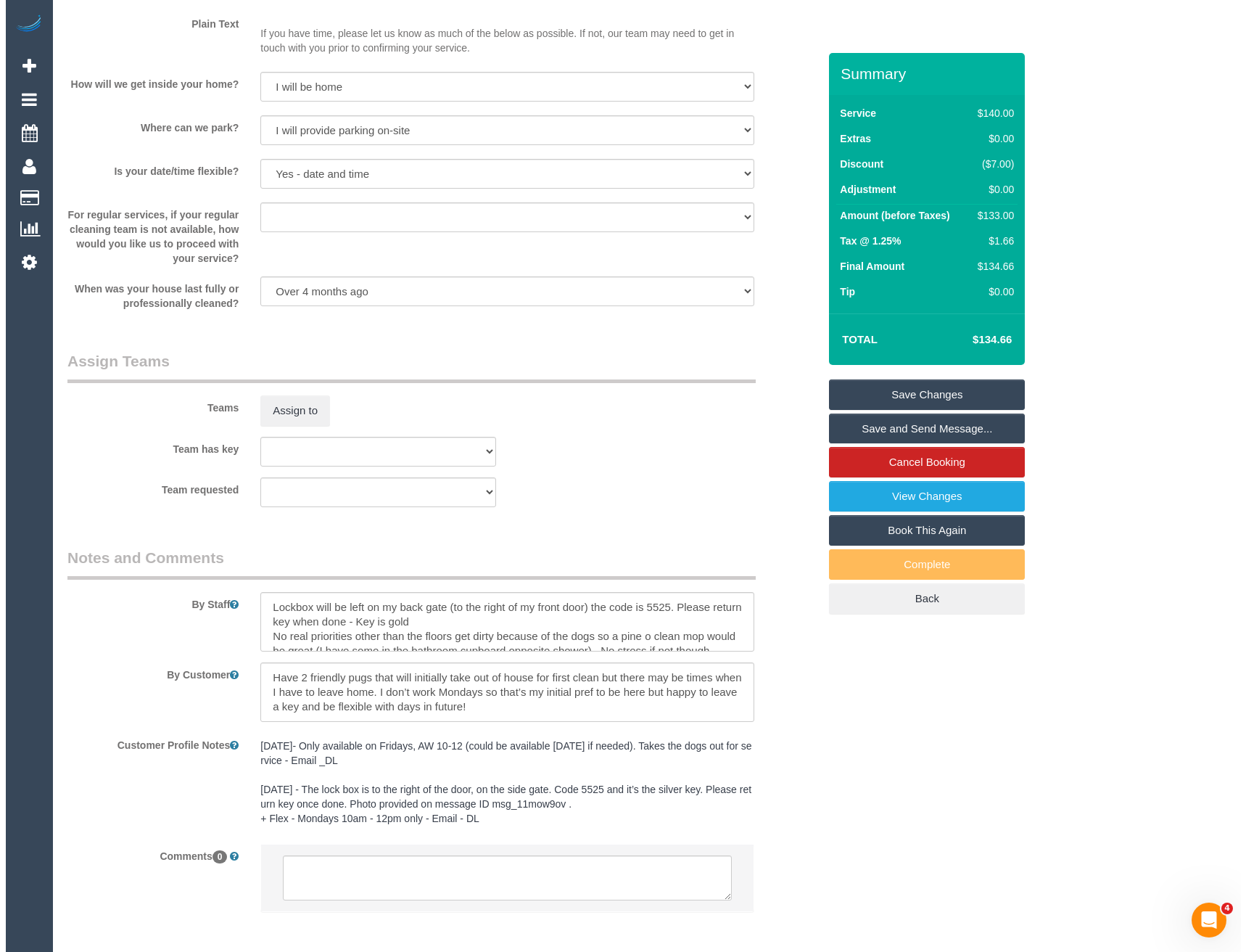
scroll to position [1730, 0]
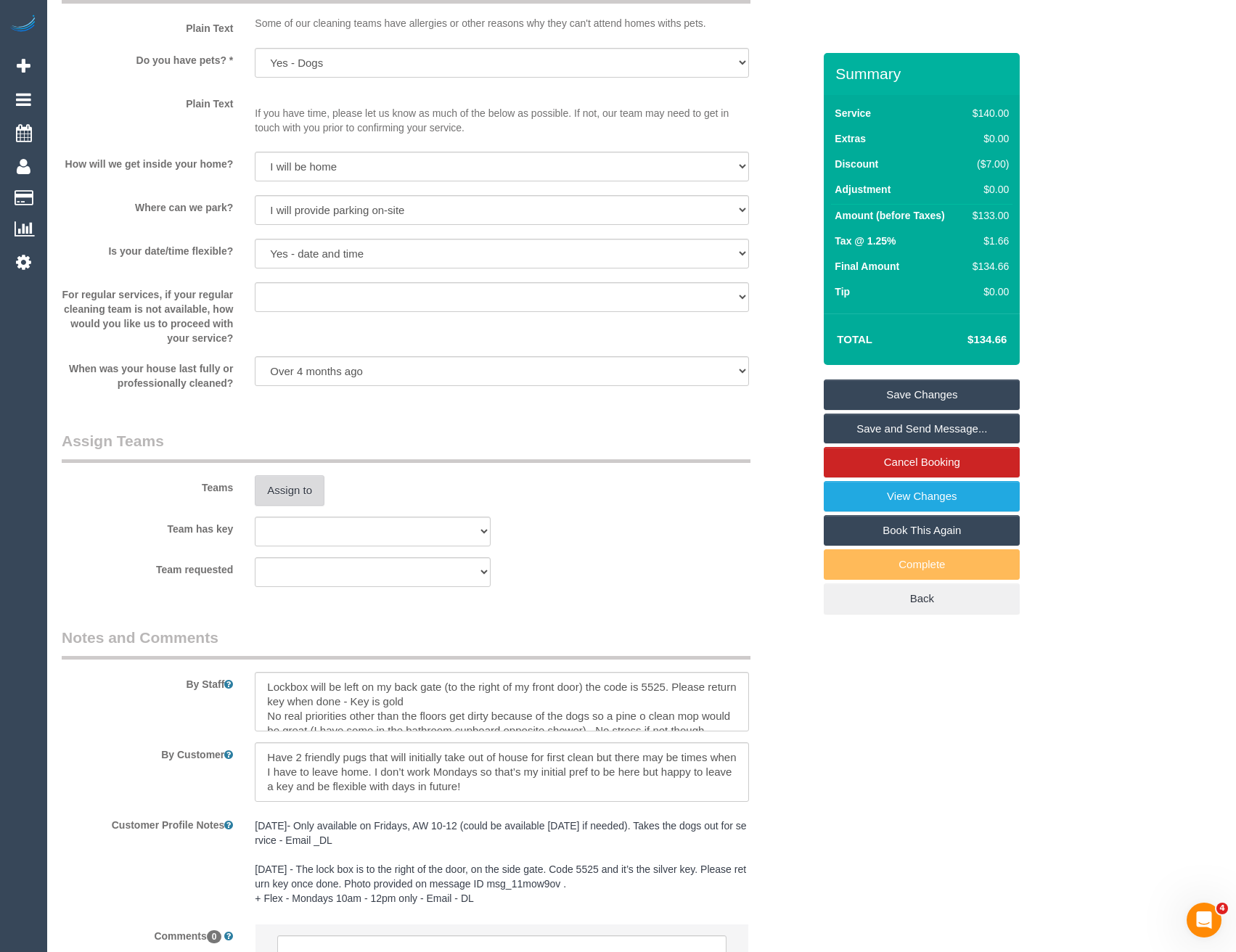
click at [276, 476] on button "Assign to" at bounding box center [290, 490] width 70 height 30
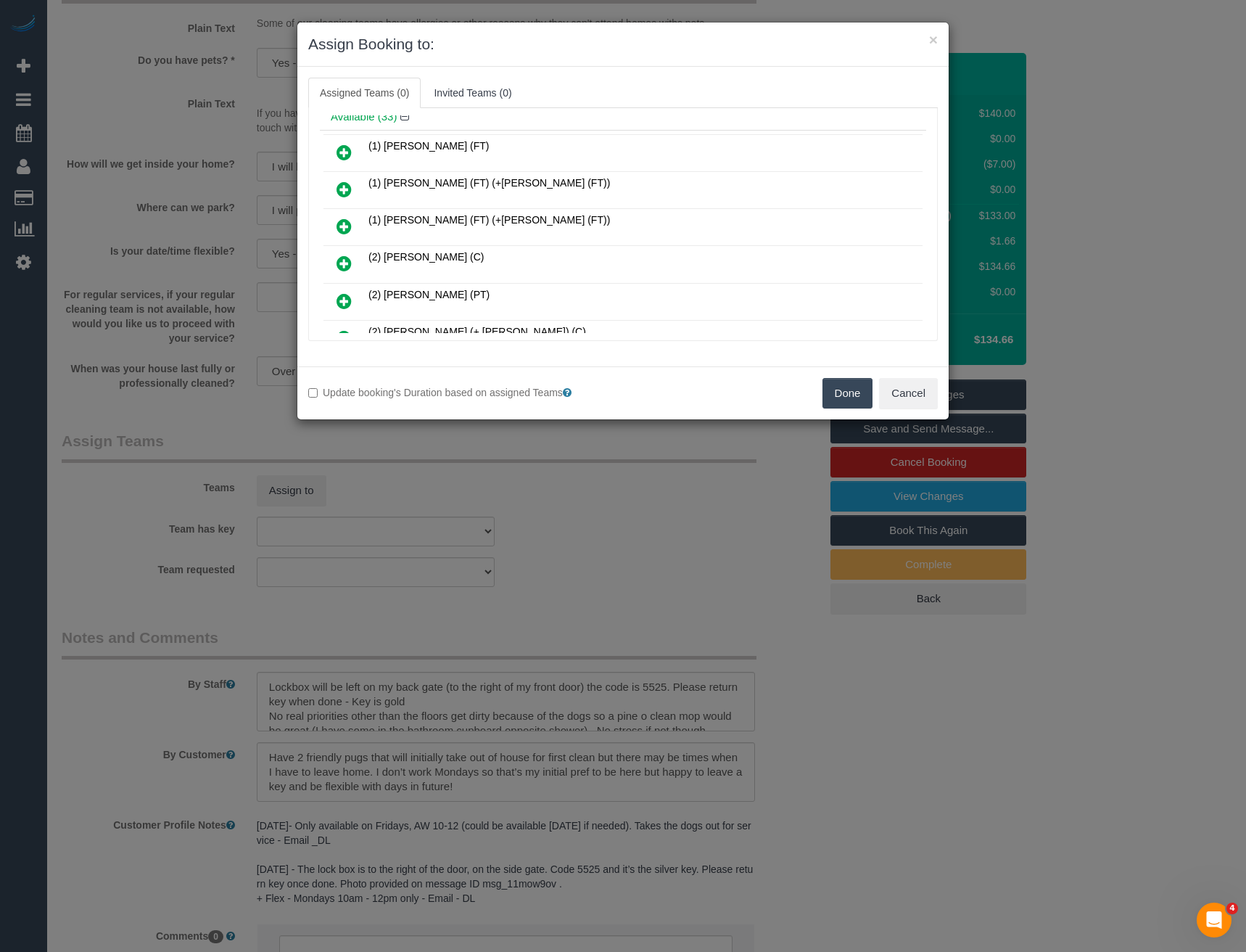
scroll to position [145, 0]
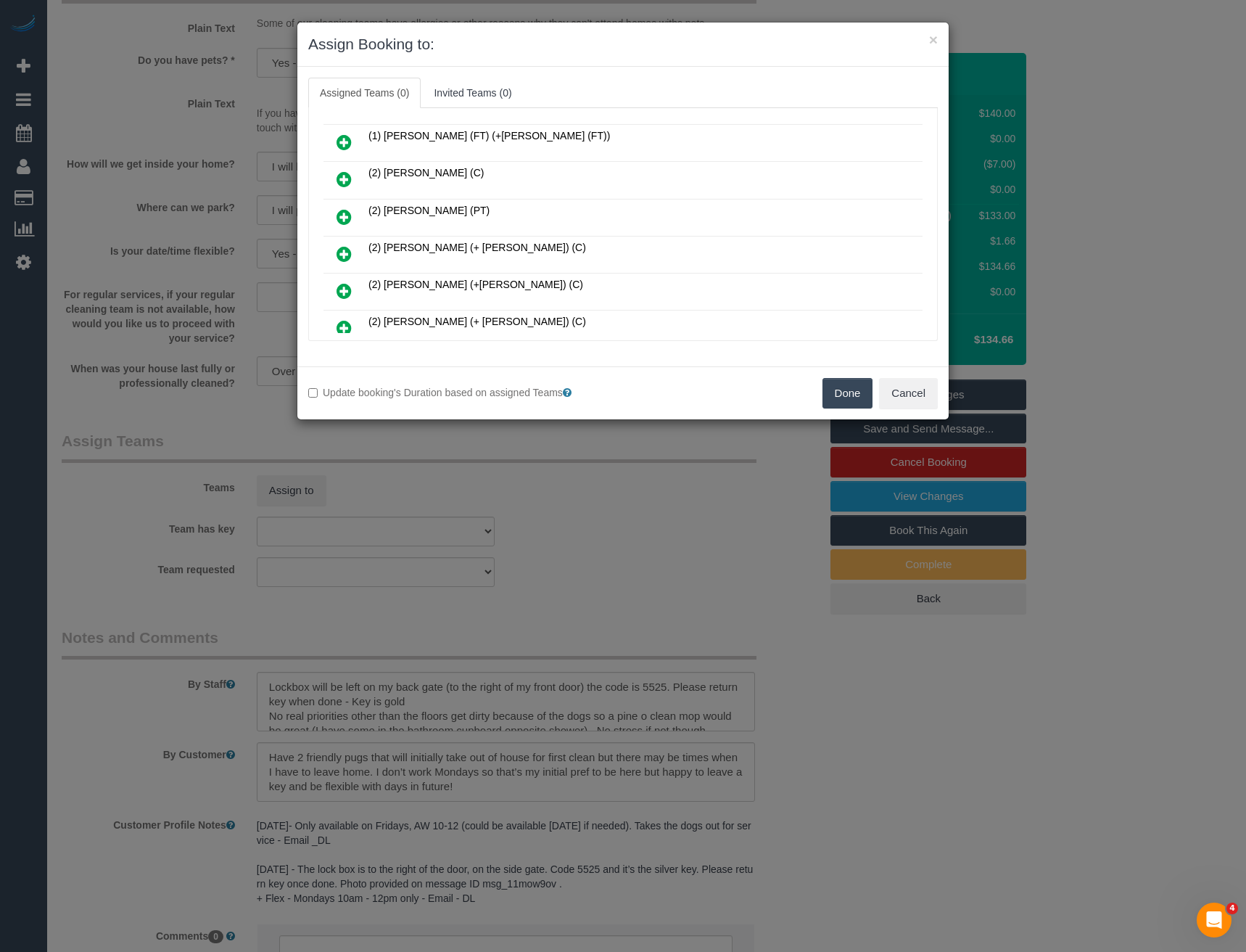
click at [343, 177] on icon at bounding box center [344, 179] width 15 height 17
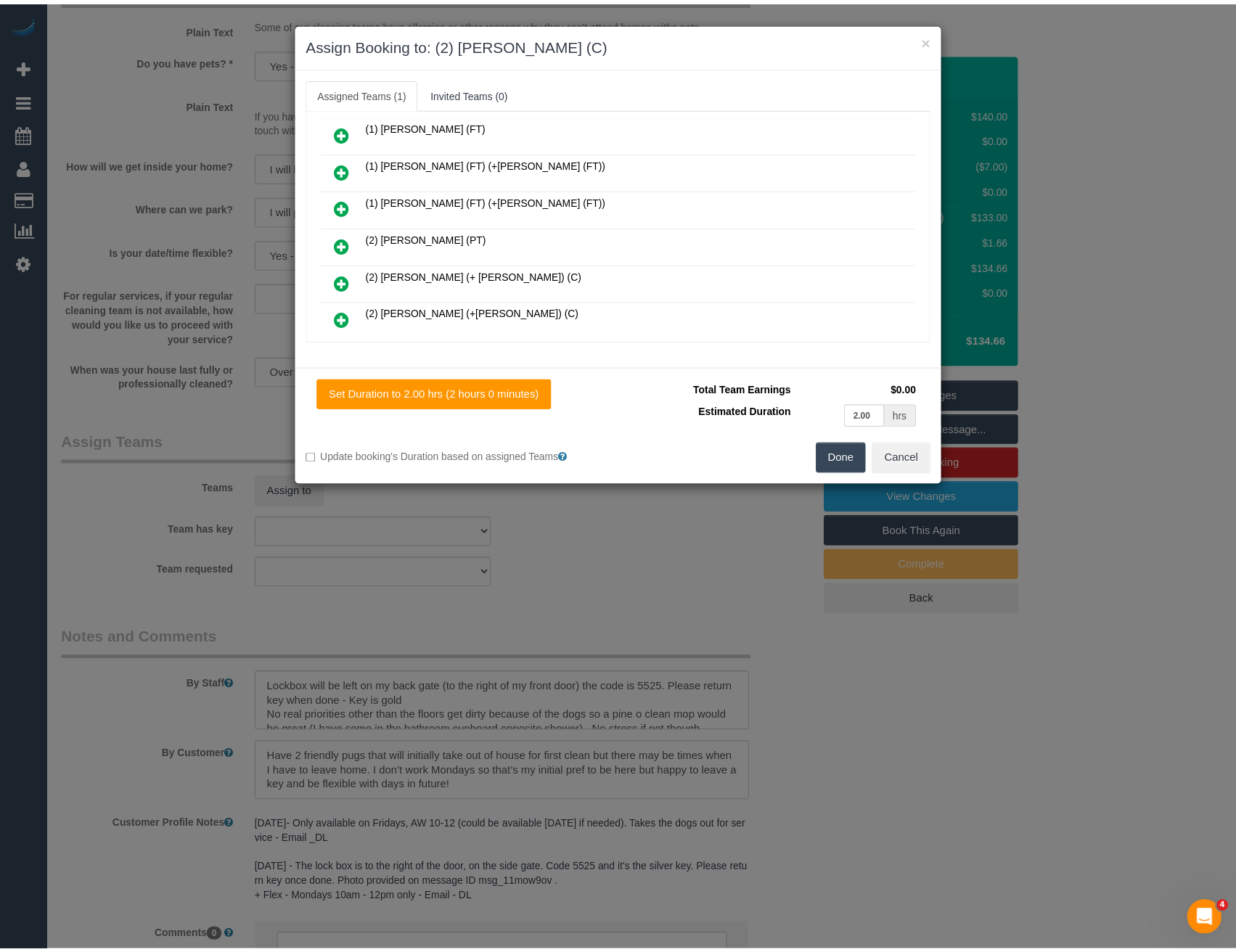
scroll to position [0, 0]
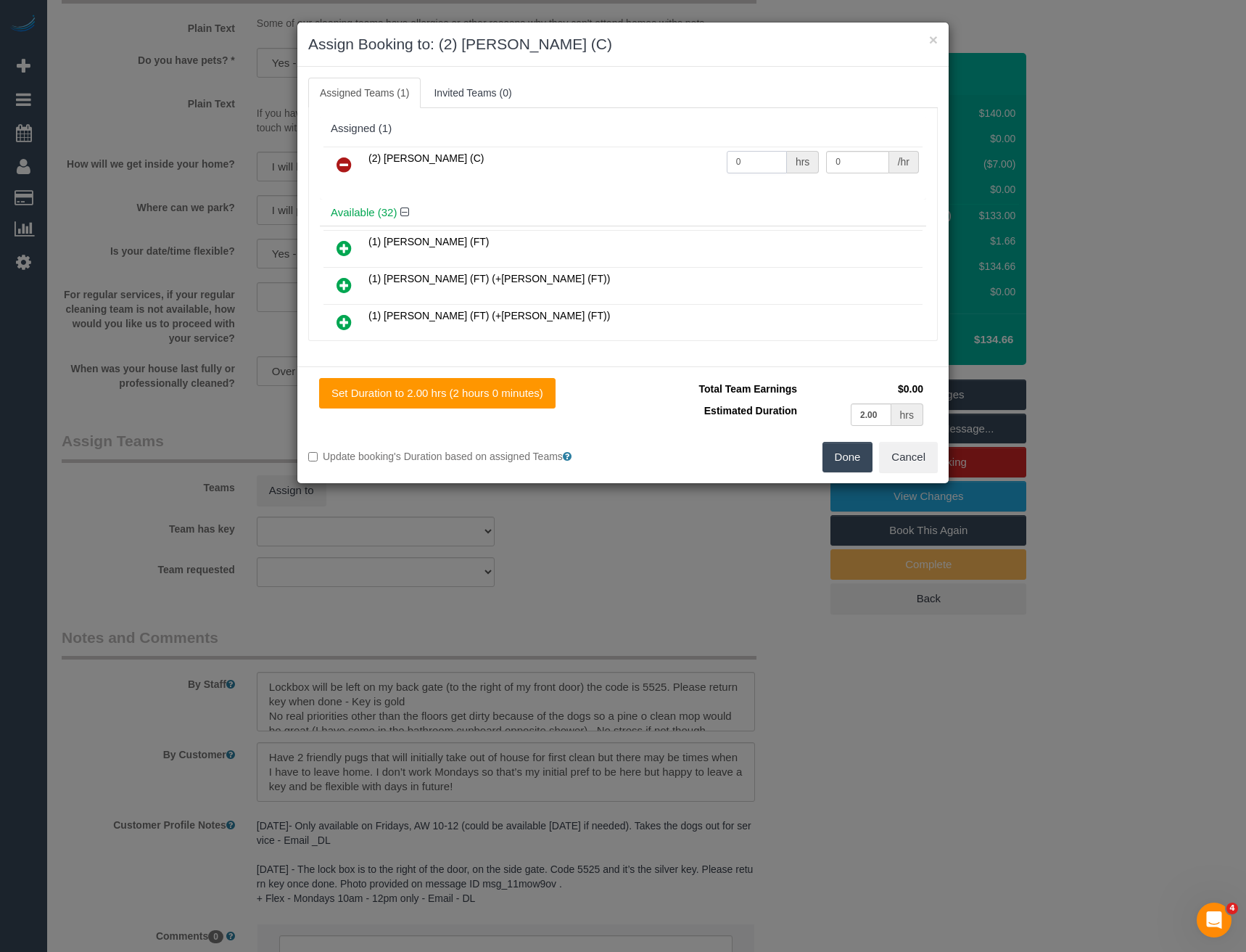
drag, startPoint x: 746, startPoint y: 161, endPoint x: 643, endPoint y: 164, distance: 103.0
click at [669, 167] on tr "(2) Axel Richerand (C) 0 hrs 0 /hr" at bounding box center [623, 164] width 600 height 37
type input "2"
type input "37.5"
click at [853, 459] on button "Done" at bounding box center [847, 457] width 51 height 30
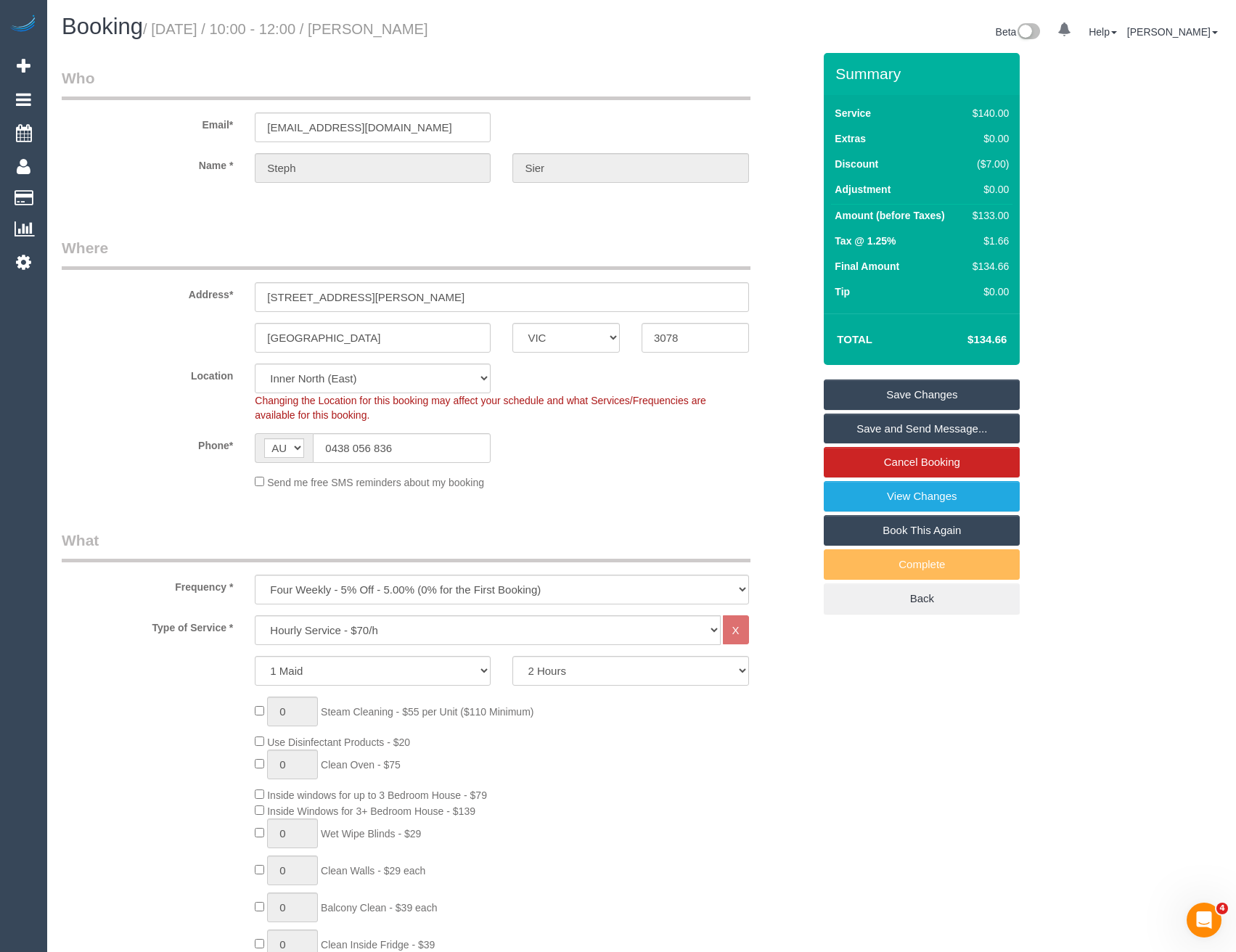
click at [960, 430] on link "Save and Send Message..." at bounding box center [921, 429] width 196 height 30
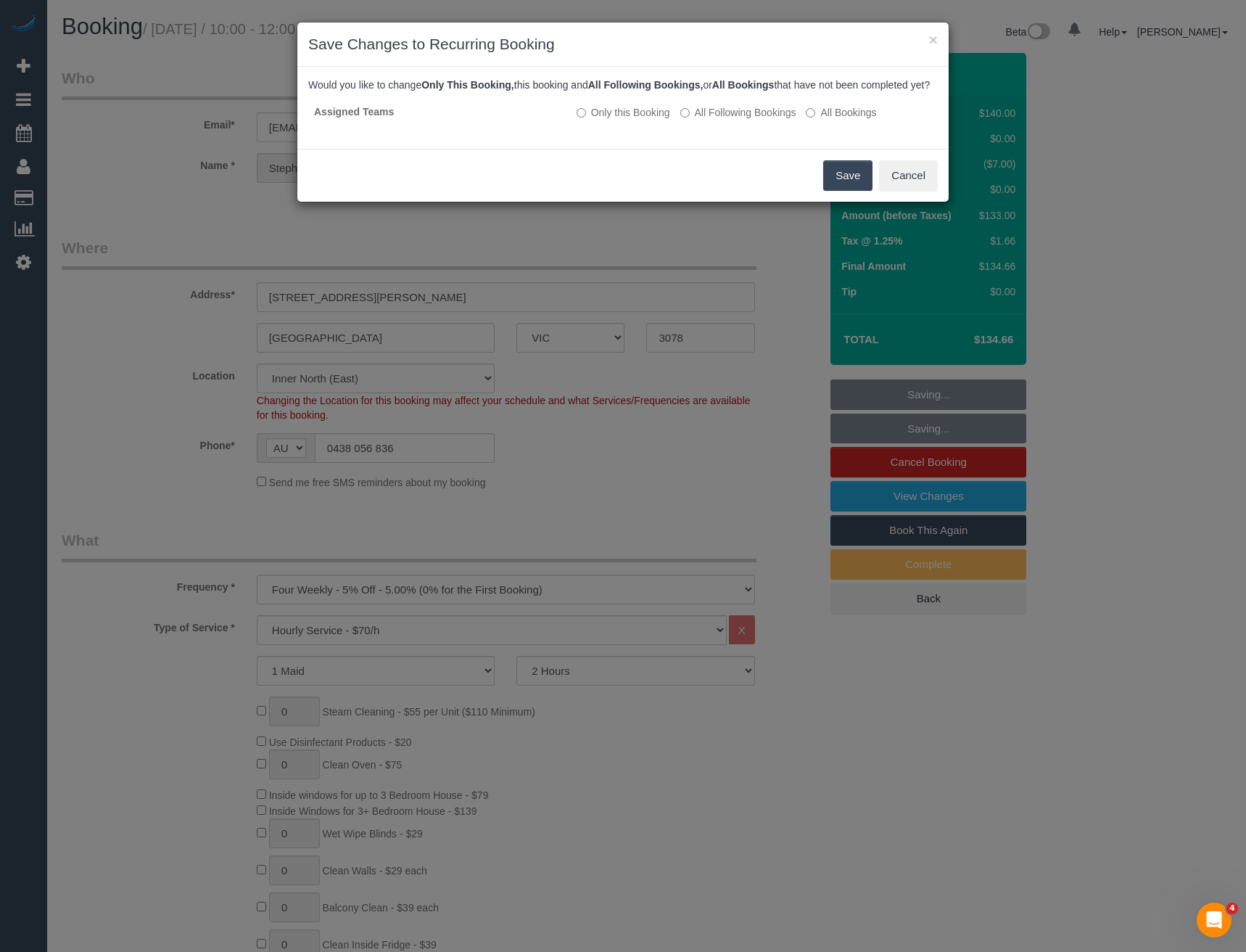
drag, startPoint x: 837, startPoint y: 193, endPoint x: 825, endPoint y: 197, distance: 12.6
click at [837, 191] on button "Save" at bounding box center [847, 176] width 49 height 30
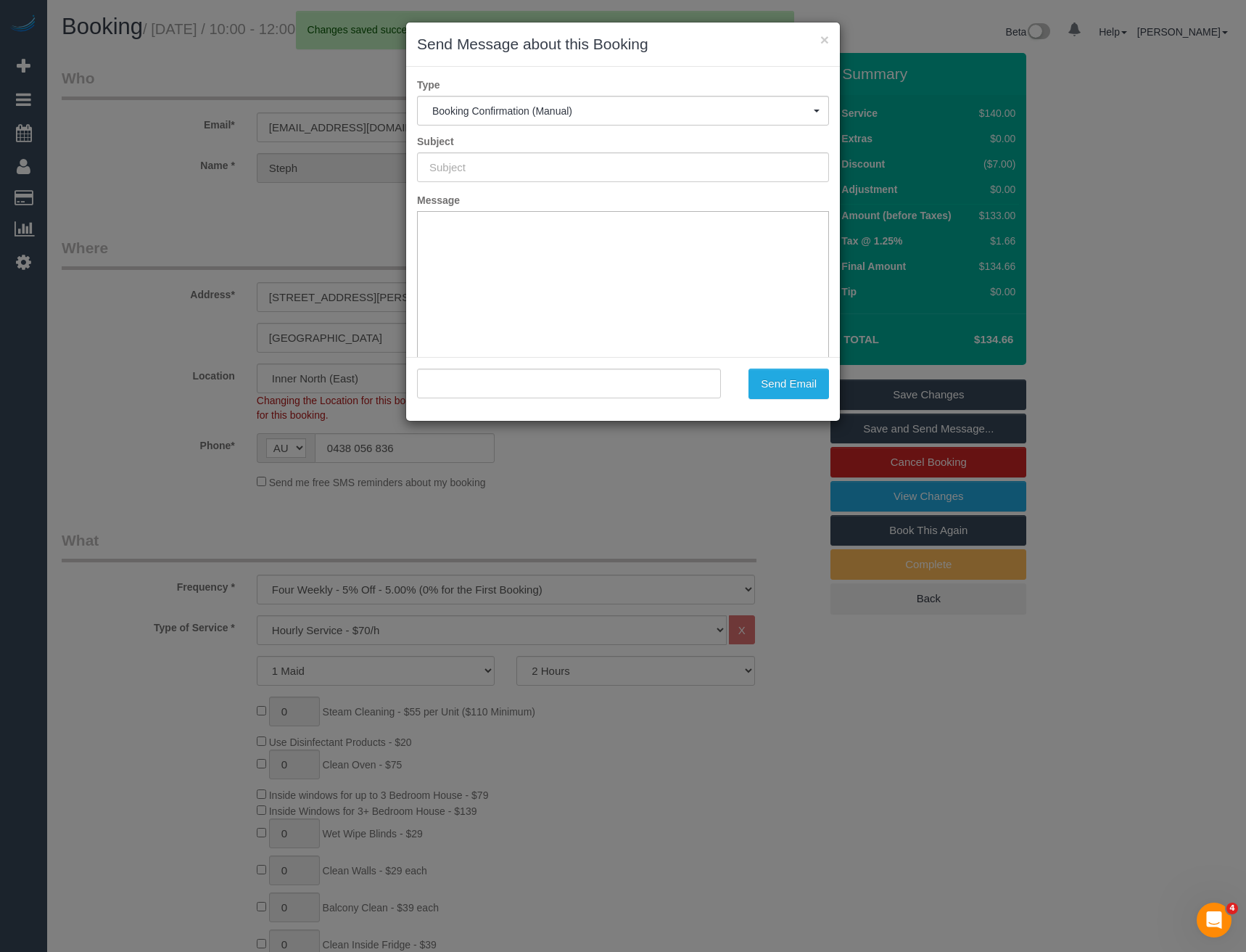
type input "Booking Confirmed"
type input ""Steph Sier" <steph_sier@hotmail.com>"
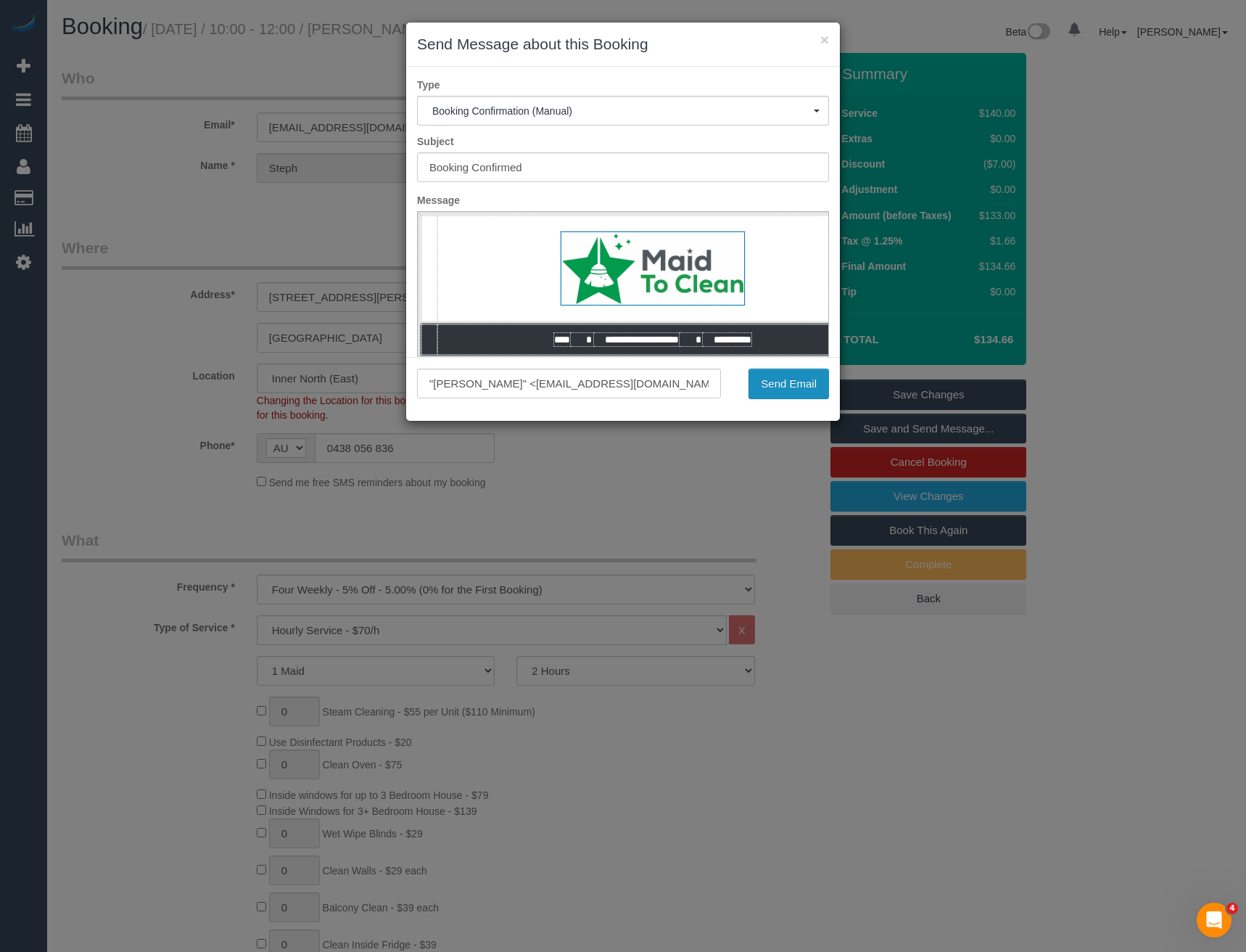
click at [821, 397] on button "Send Email" at bounding box center [789, 384] width 80 height 30
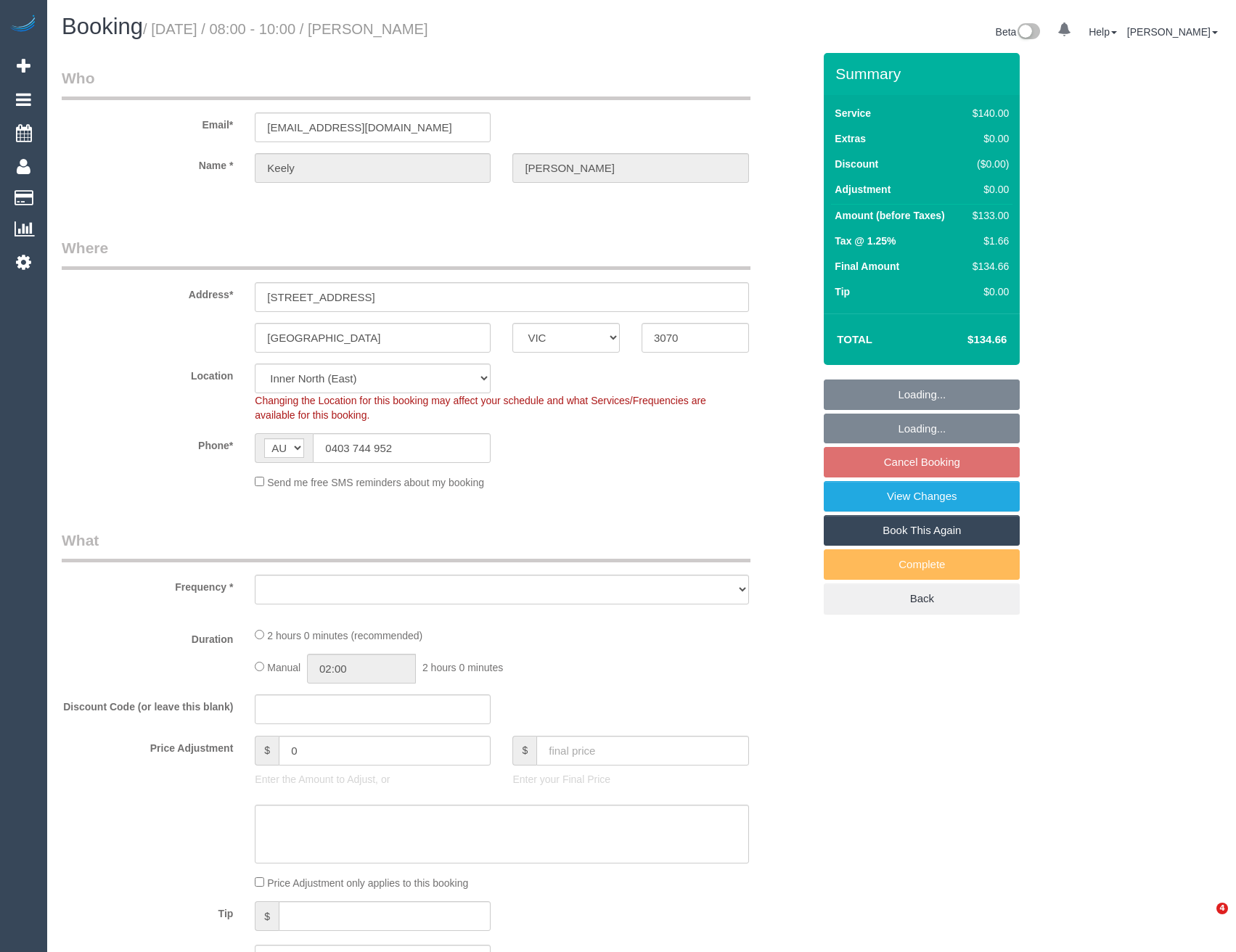
select select "VIC"
select select "string:stripe-pm_1NqlzL2GScqysDRVuJkJZbGu"
select select "number:28"
select select "number:14"
select select "number:21"
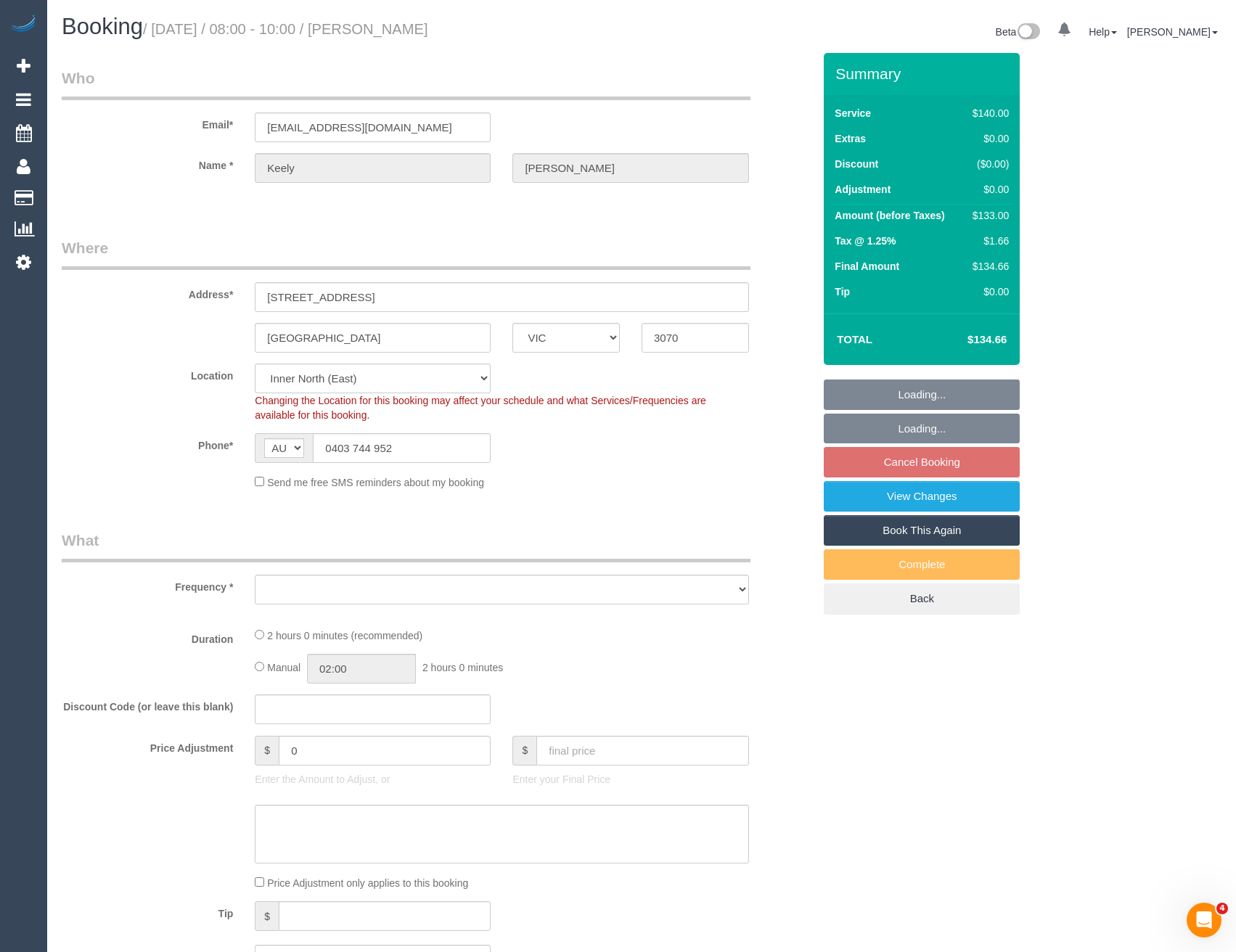
select select "number:25"
select select "number:34"
select select "number:11"
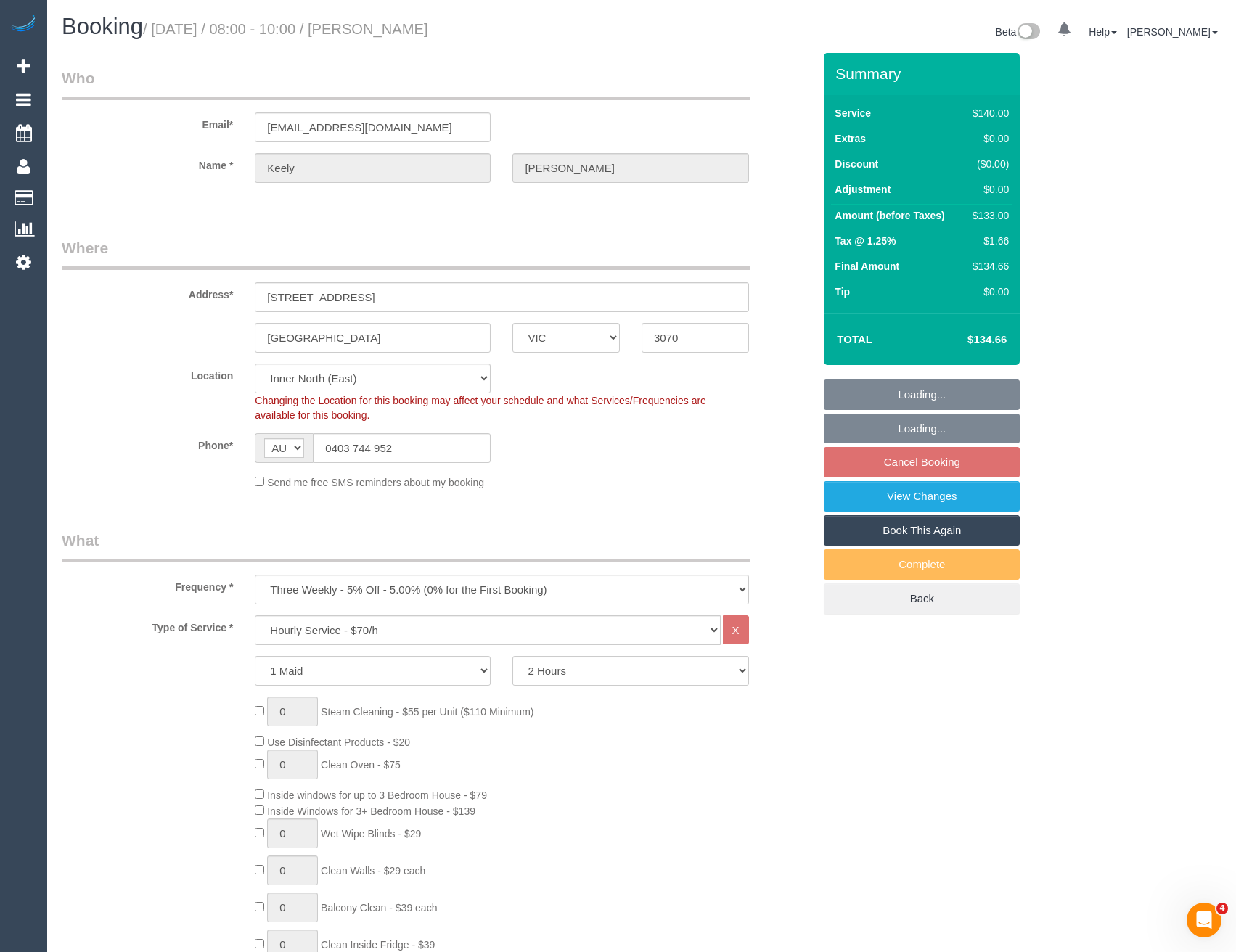
select select "object:844"
select select "spot2"
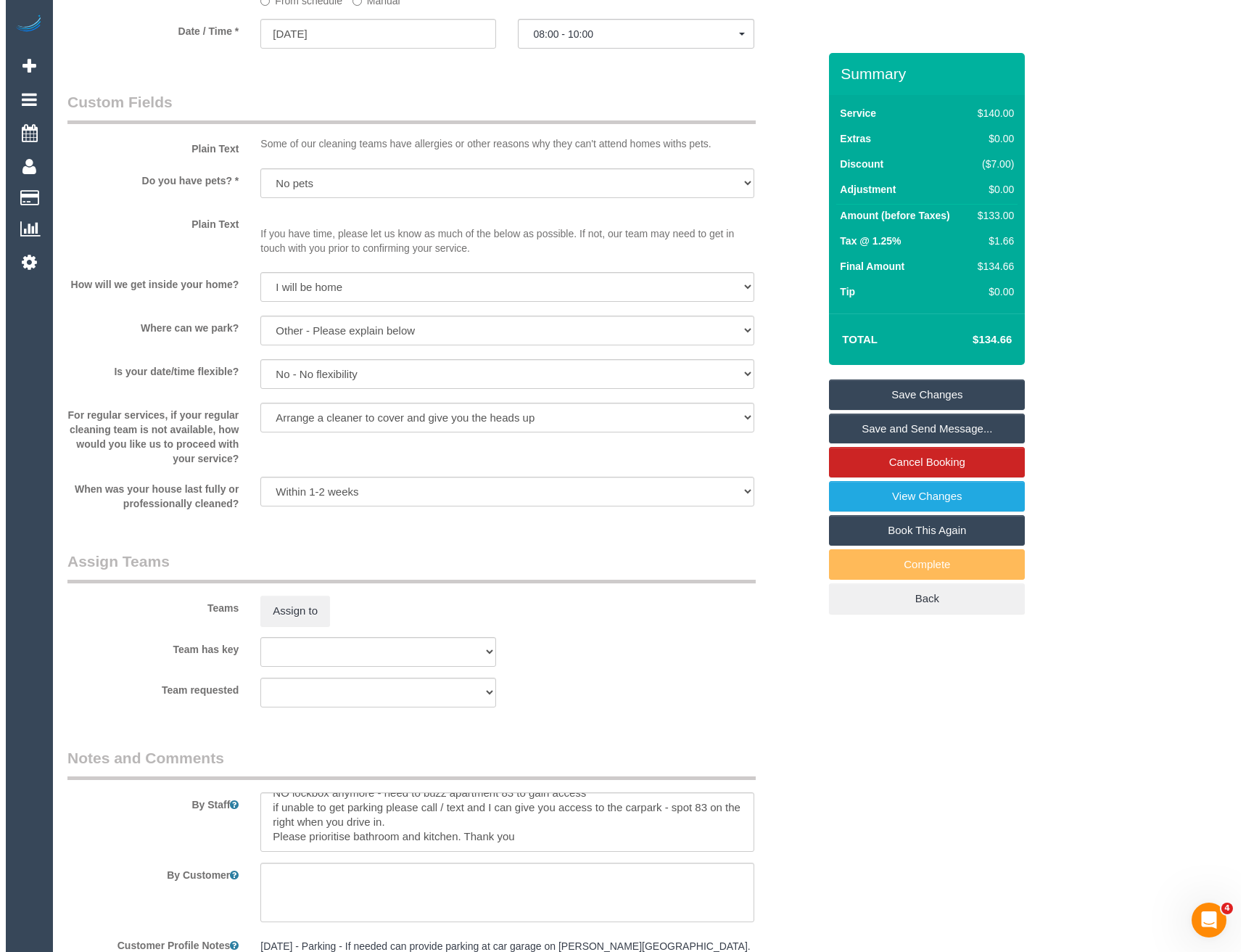
scroll to position [1599, 0]
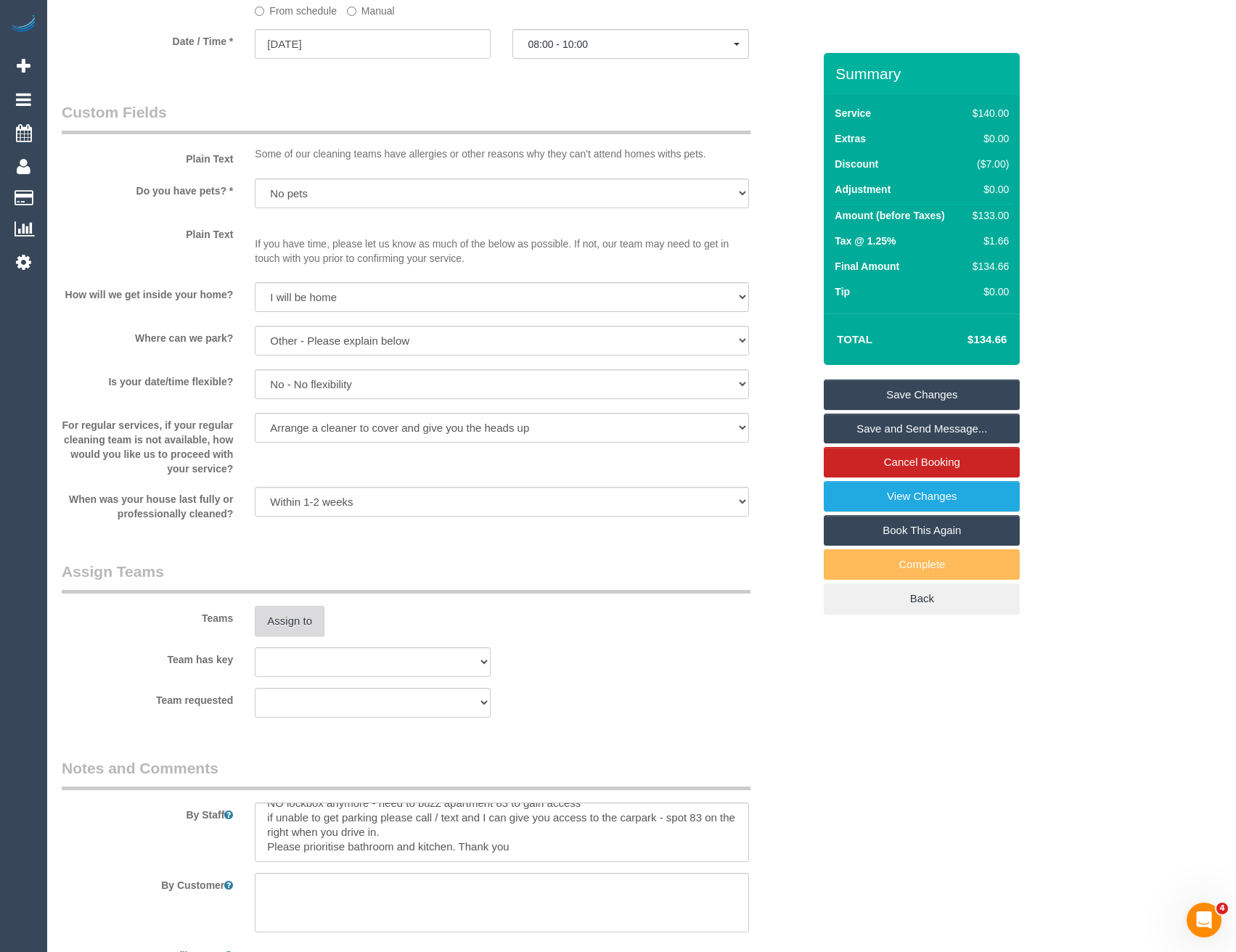
click at [307, 627] on button "Assign to" at bounding box center [290, 621] width 70 height 30
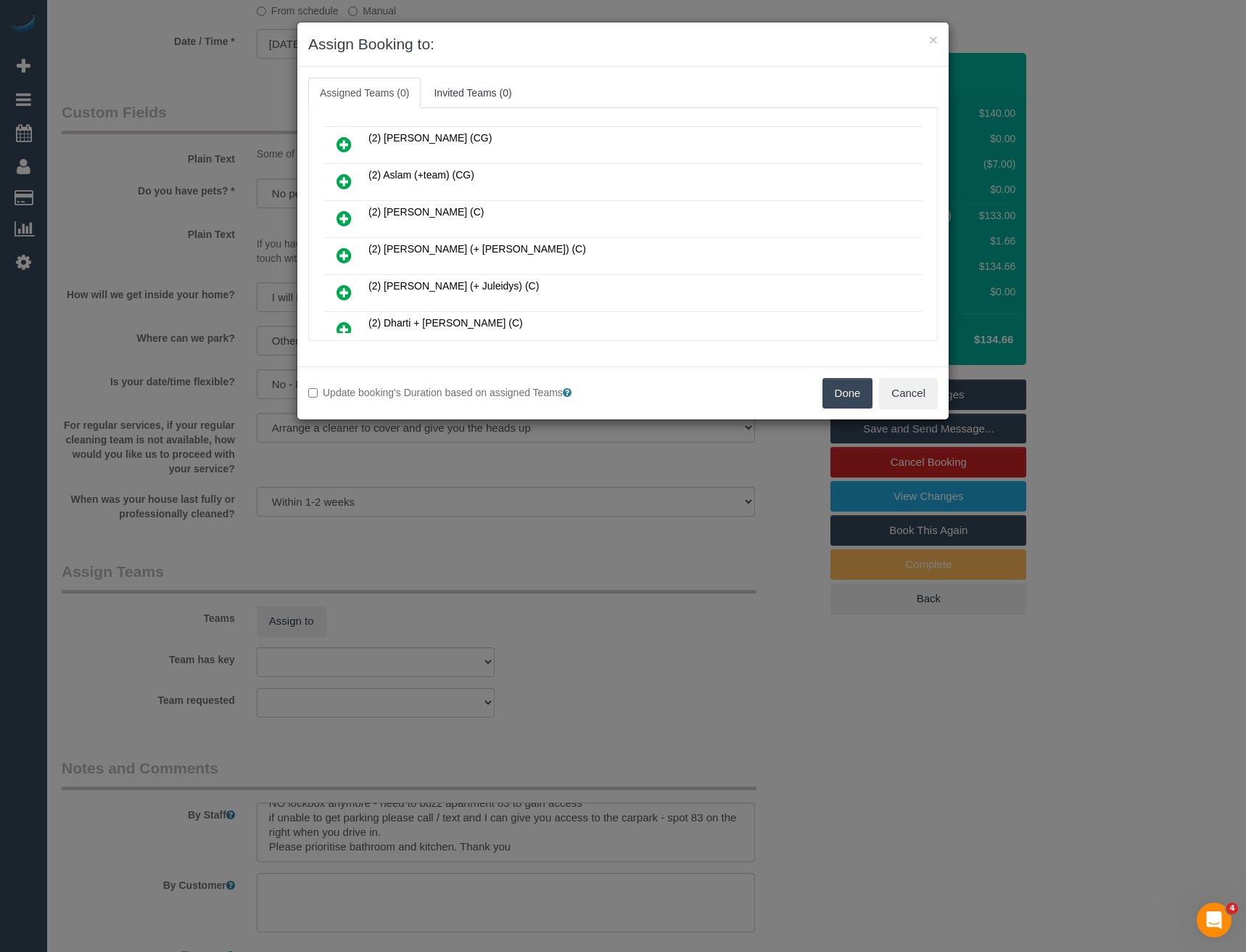
click at [348, 219] on icon at bounding box center [344, 218] width 15 height 17
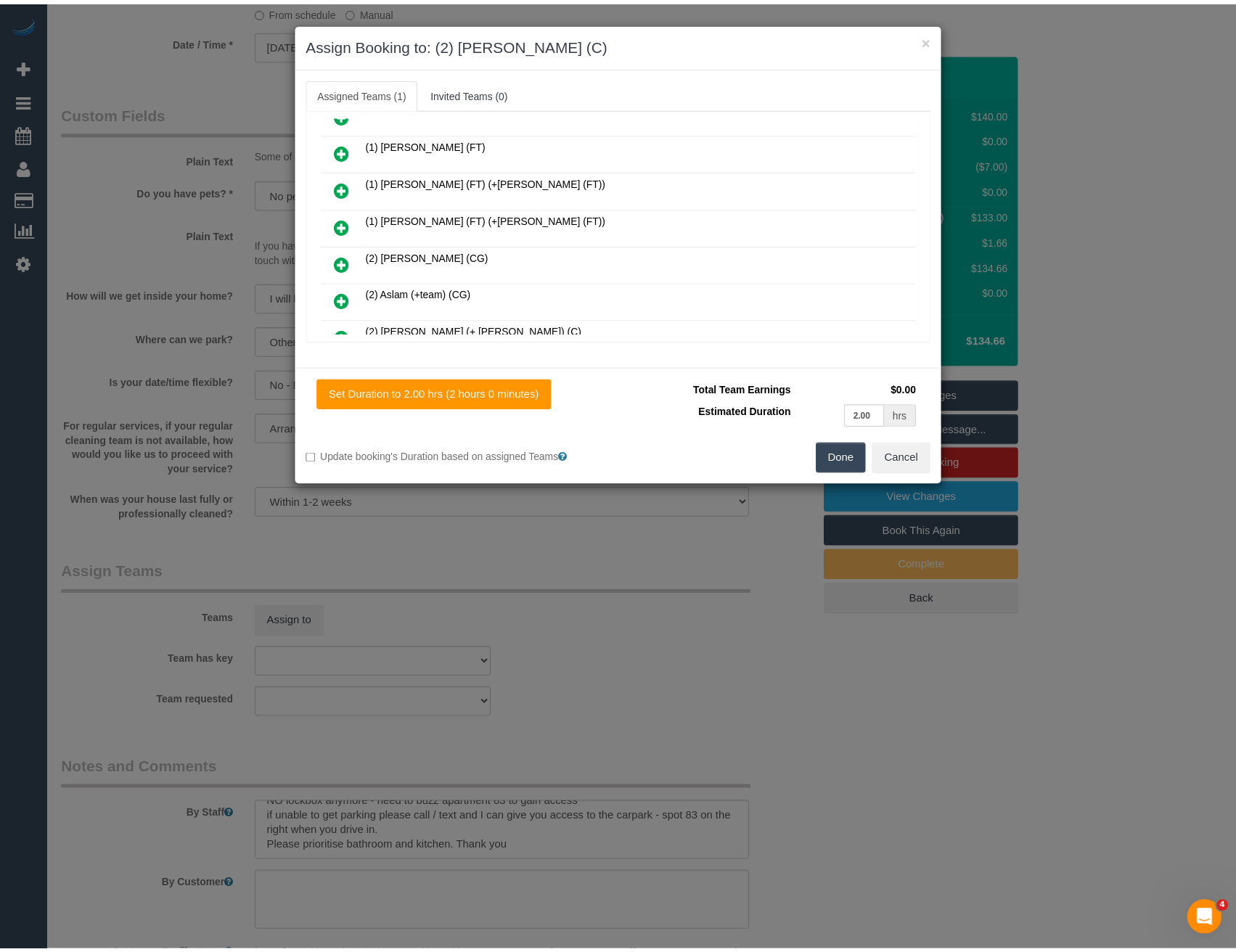
scroll to position [0, 0]
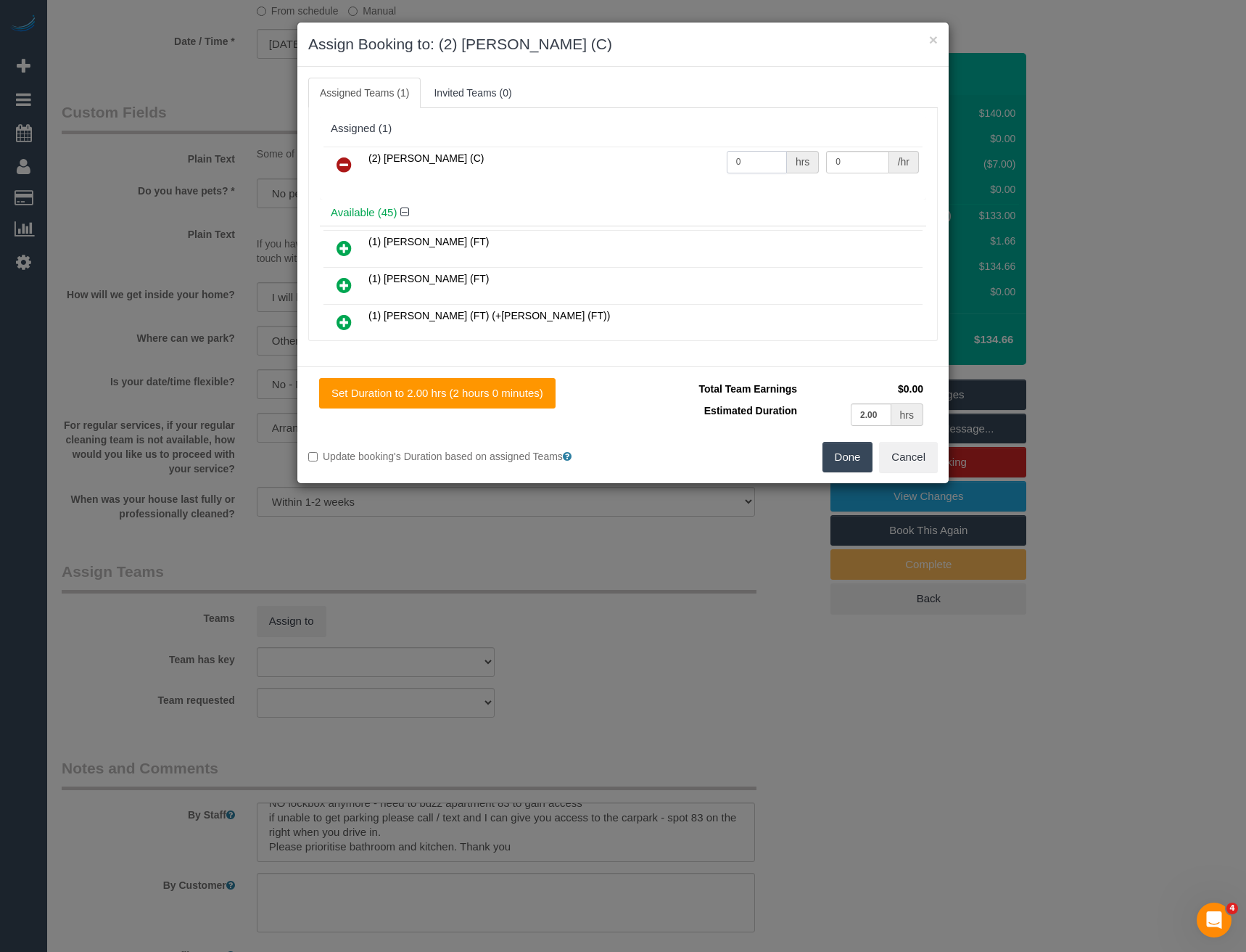
drag, startPoint x: 744, startPoint y: 168, endPoint x: 670, endPoint y: 175, distance: 74.3
click at [698, 180] on tr "(2) Axel Richerand (C) 0 hrs 0 /hr" at bounding box center [623, 164] width 600 height 37
type input "2"
type input "37.5"
click at [848, 449] on button "Done" at bounding box center [847, 457] width 51 height 30
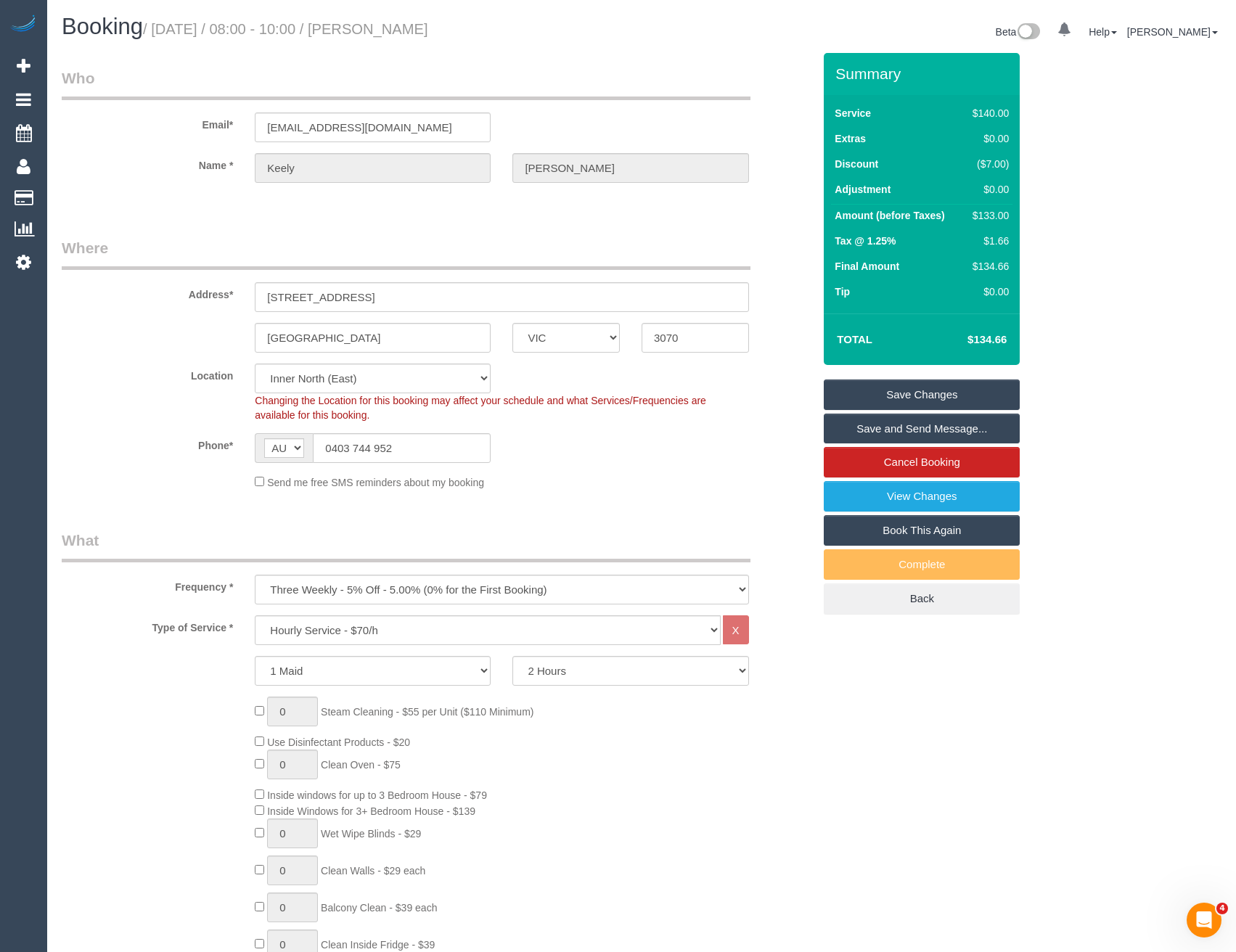
click at [871, 434] on link "Save and Send Message..." at bounding box center [921, 429] width 196 height 30
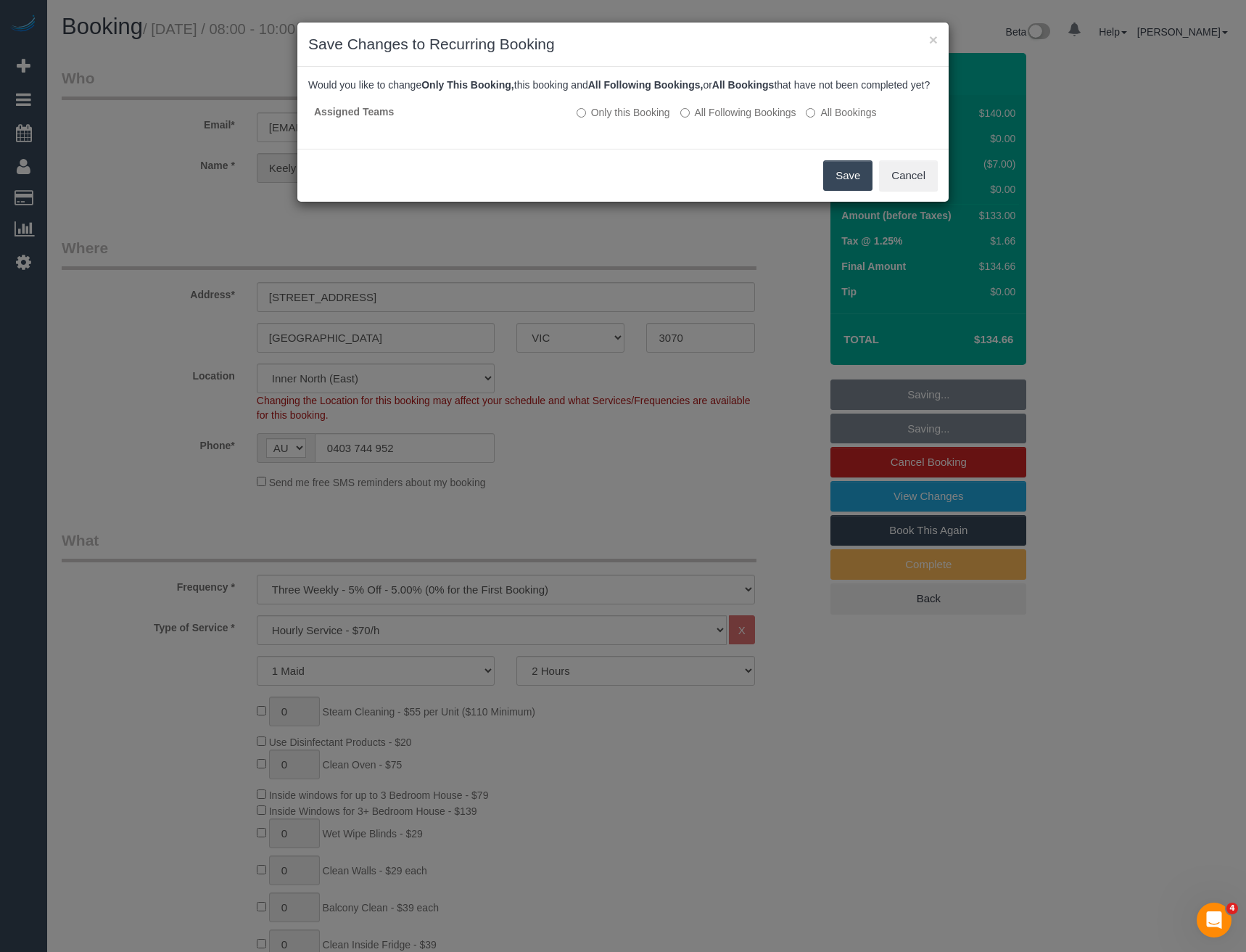
click at [838, 187] on button "Save" at bounding box center [847, 176] width 49 height 30
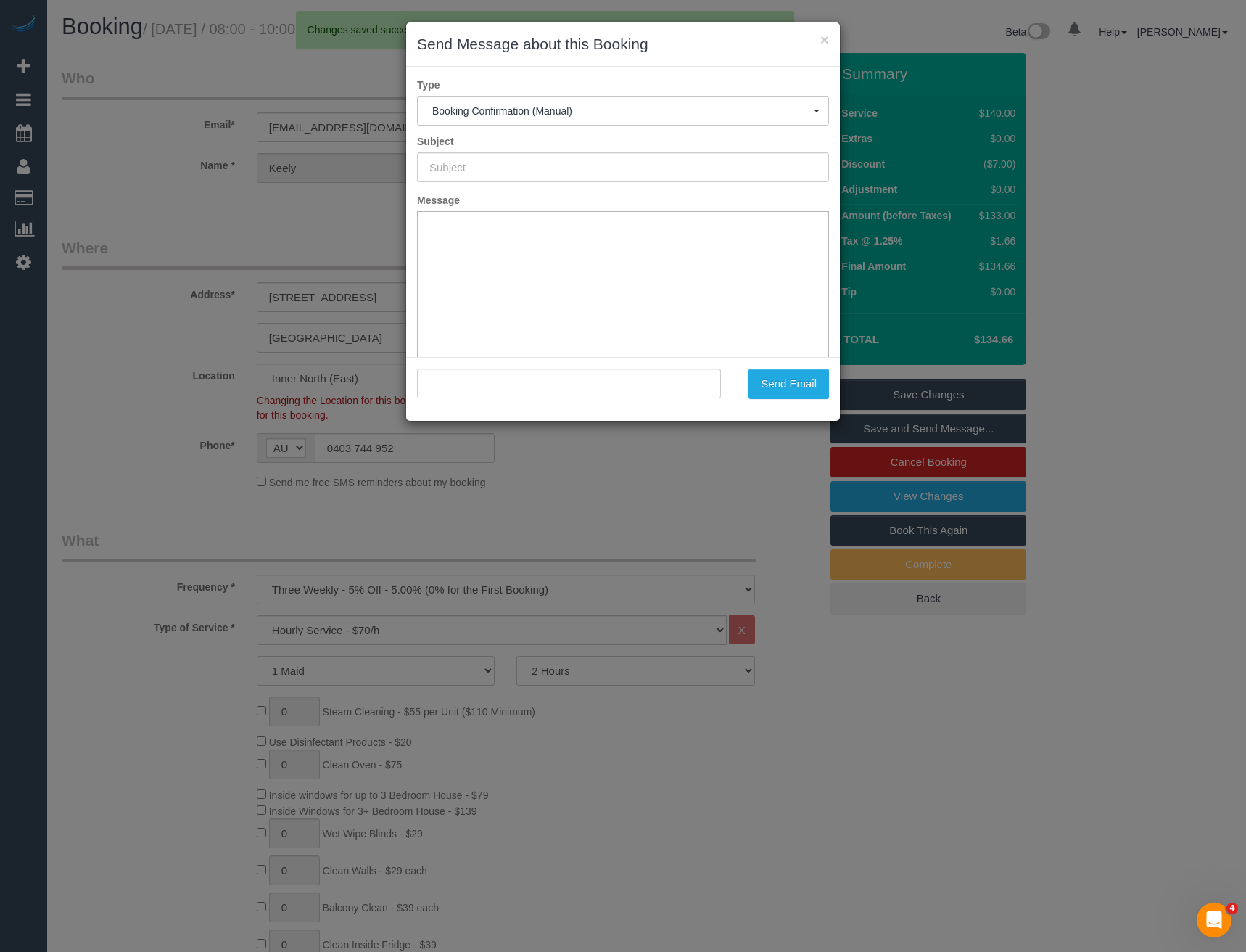
type input "Booking Confirmed"
type input ""Keely Smith" <keely_jane_412@hotmail.com>"
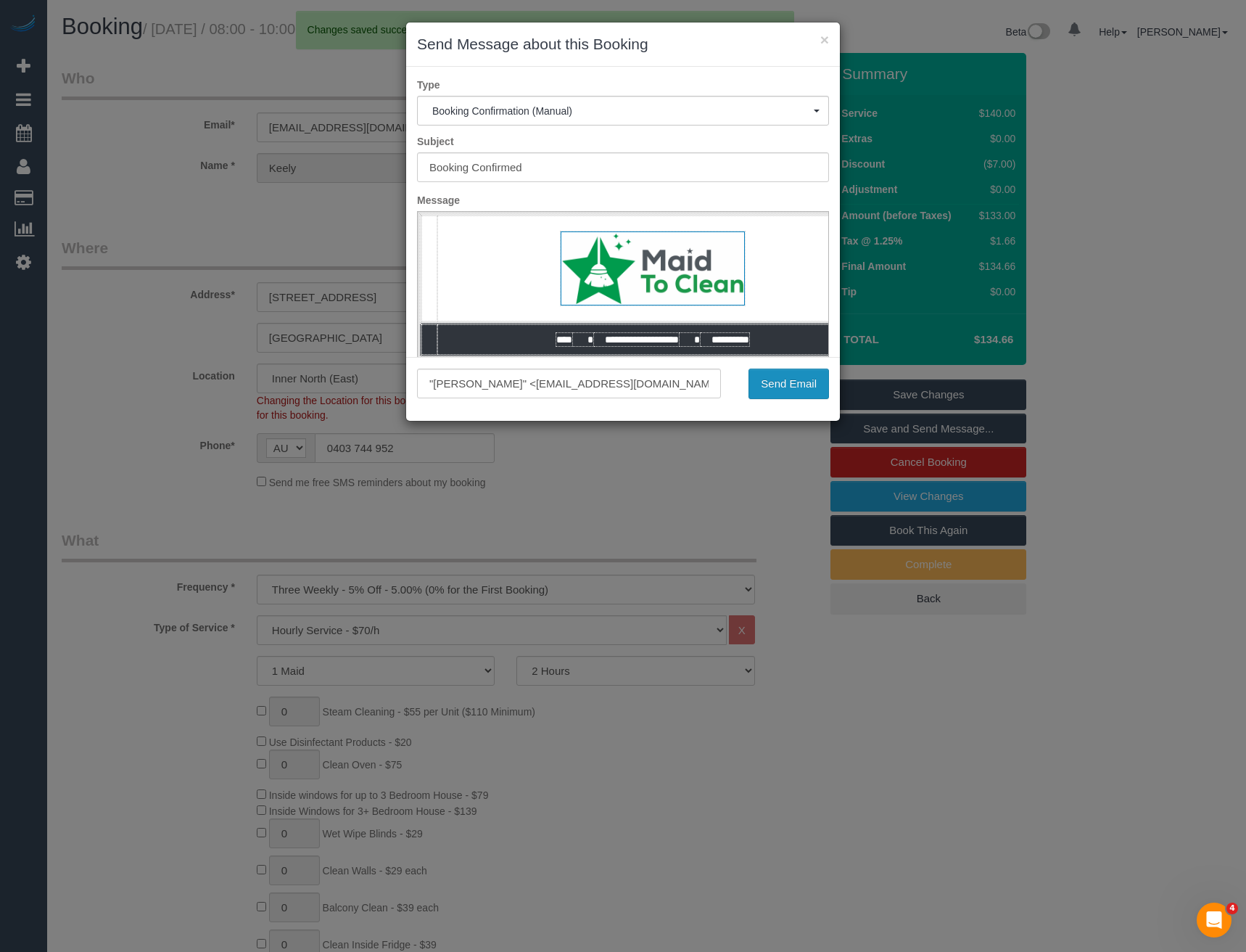
click at [781, 385] on button "Send Email" at bounding box center [789, 384] width 80 height 30
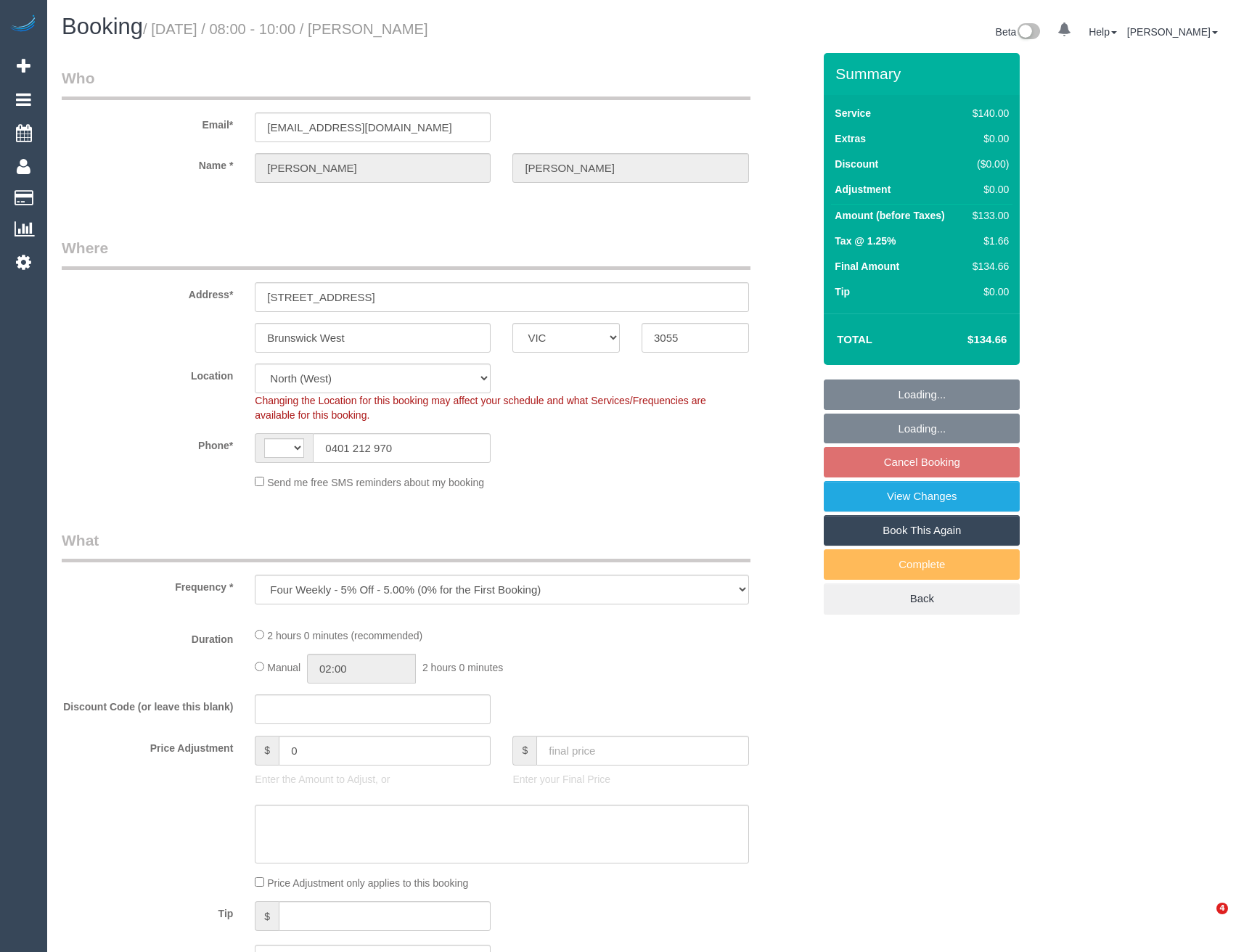
select select "VIC"
select select "object:428"
select select "string:AU"
select select "string:stripe-pm_1NVO7v2GScqysDRVlDZsGP8F"
select select "number:27"
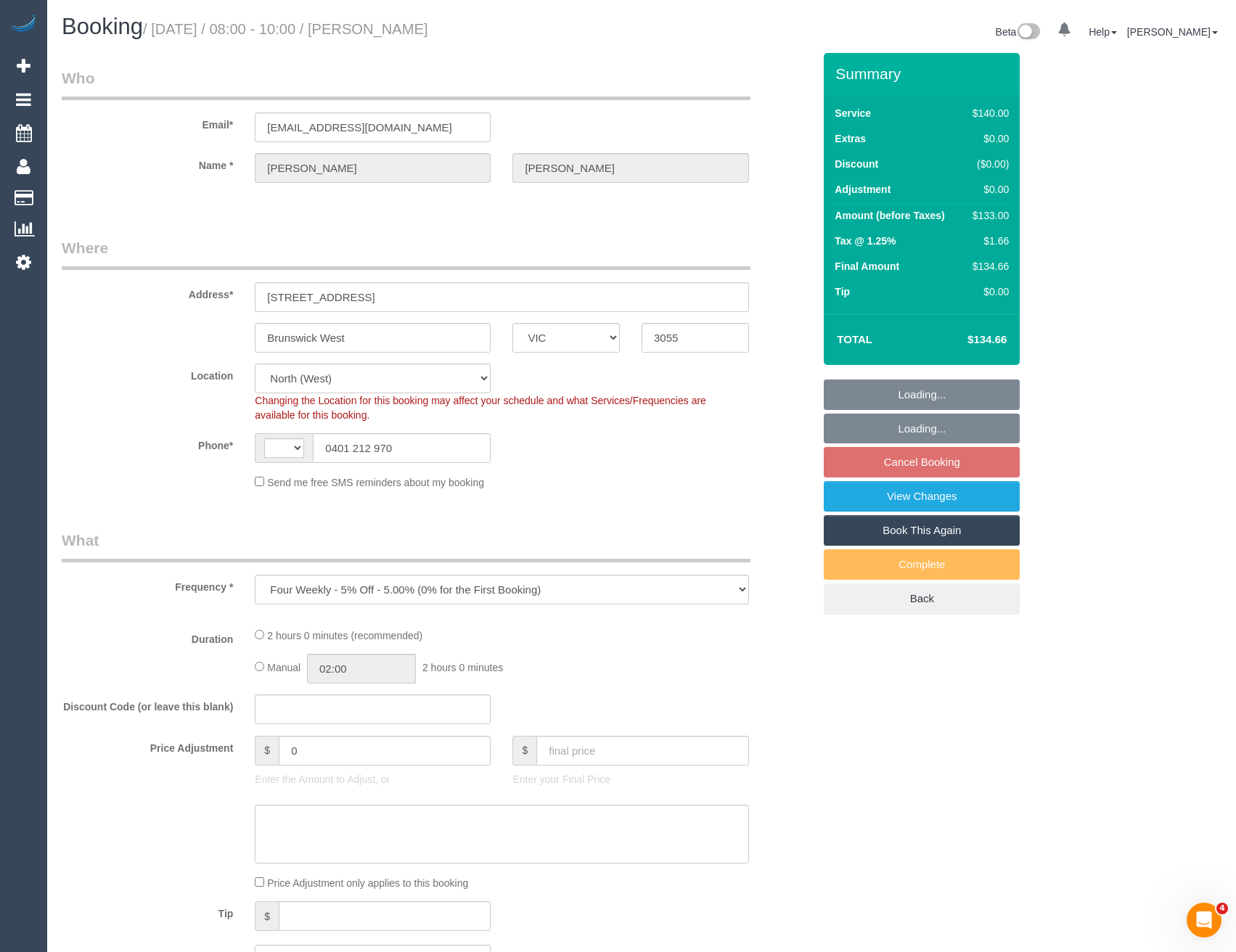
select select "number:15"
select select "number:19"
select select "number:36"
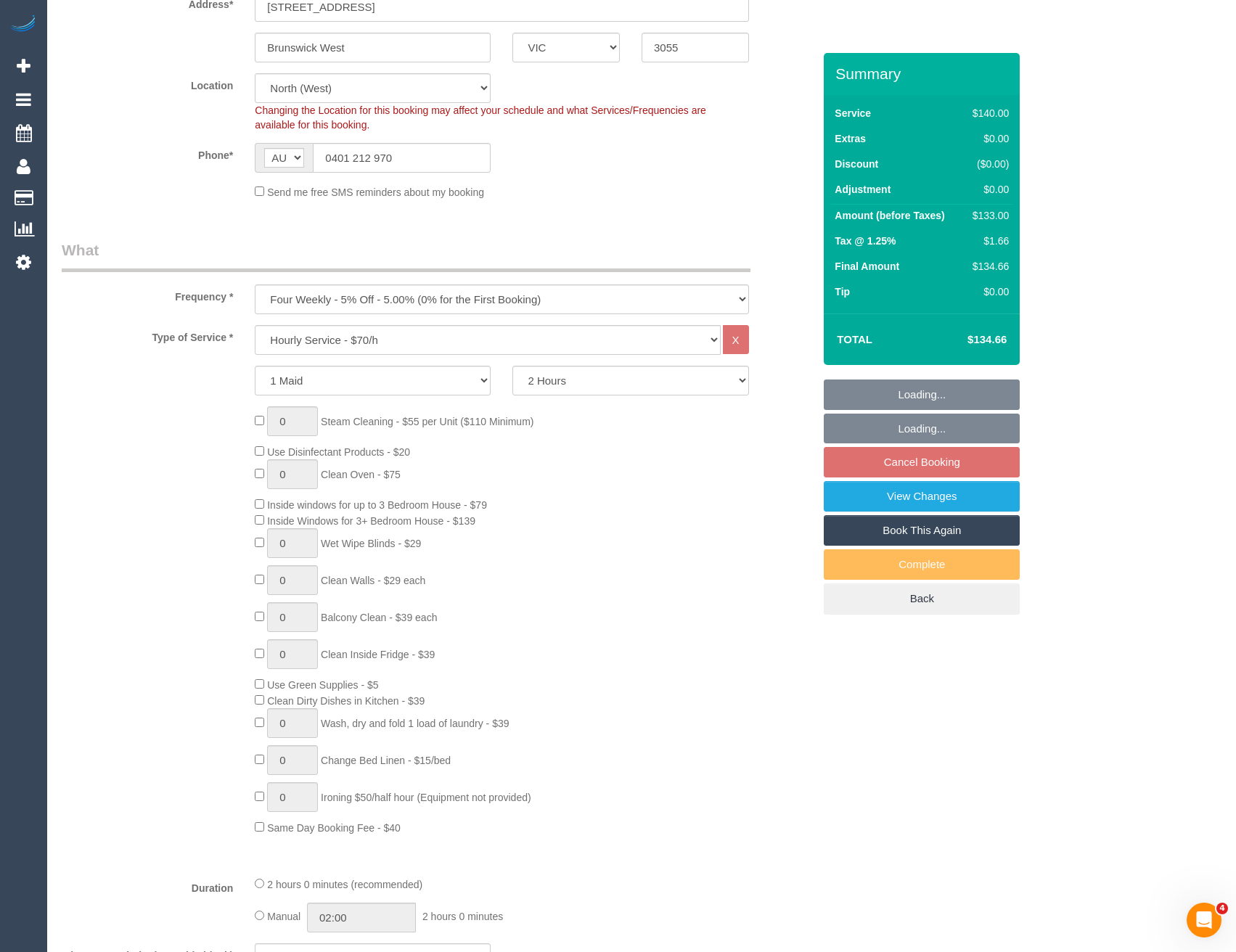
select select "spot2"
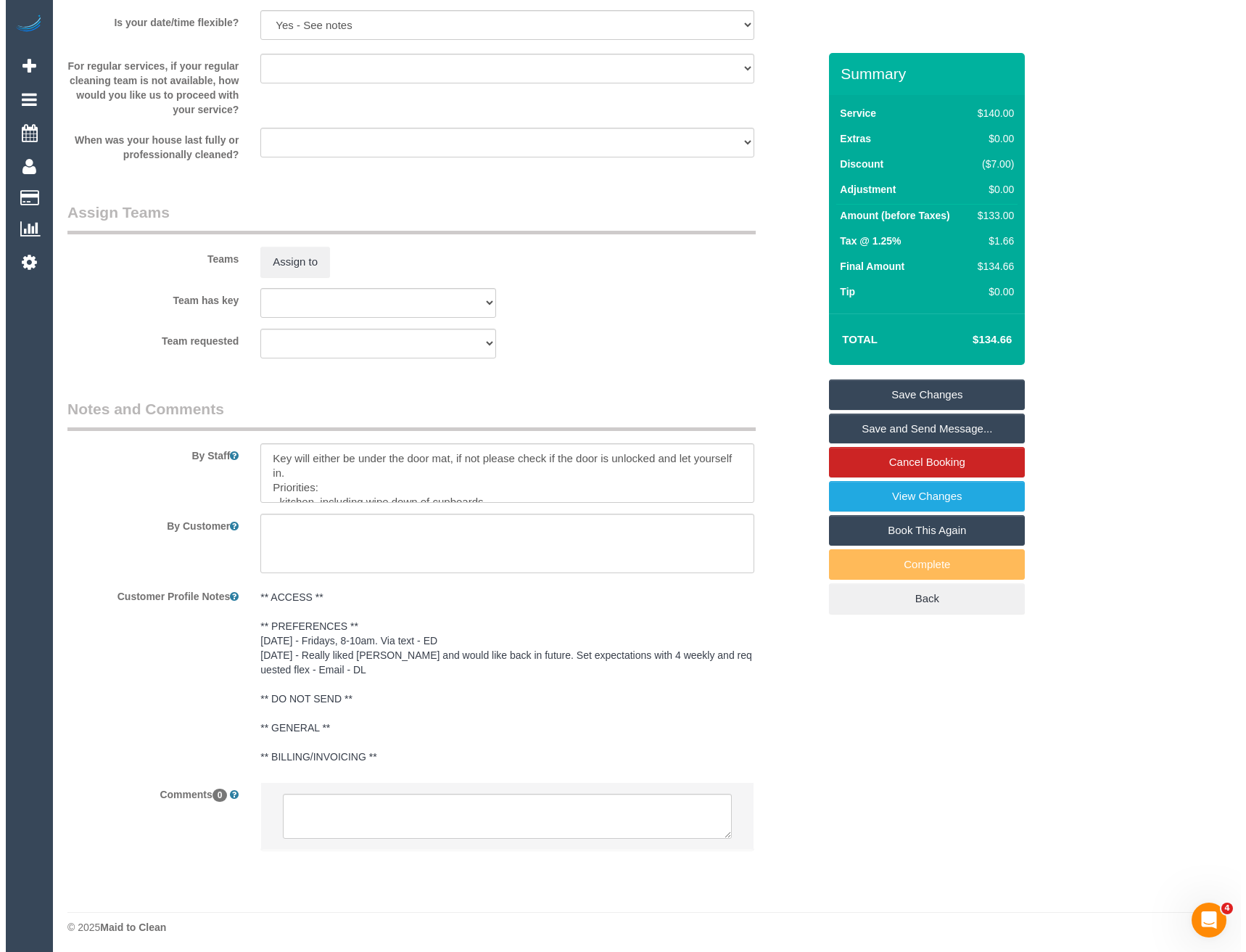
scroll to position [1814, 0]
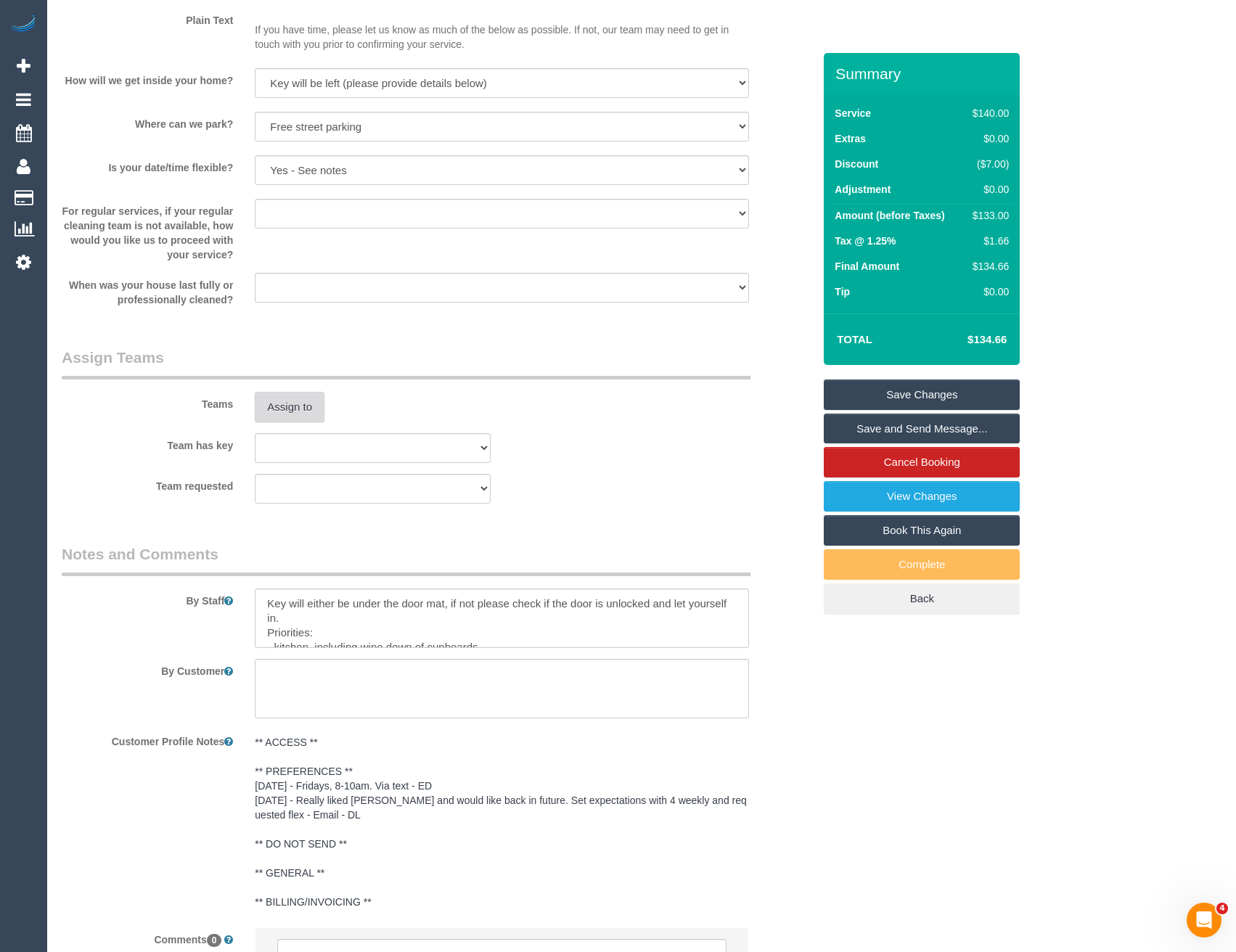
click at [279, 402] on button "Assign to" at bounding box center [290, 407] width 70 height 30
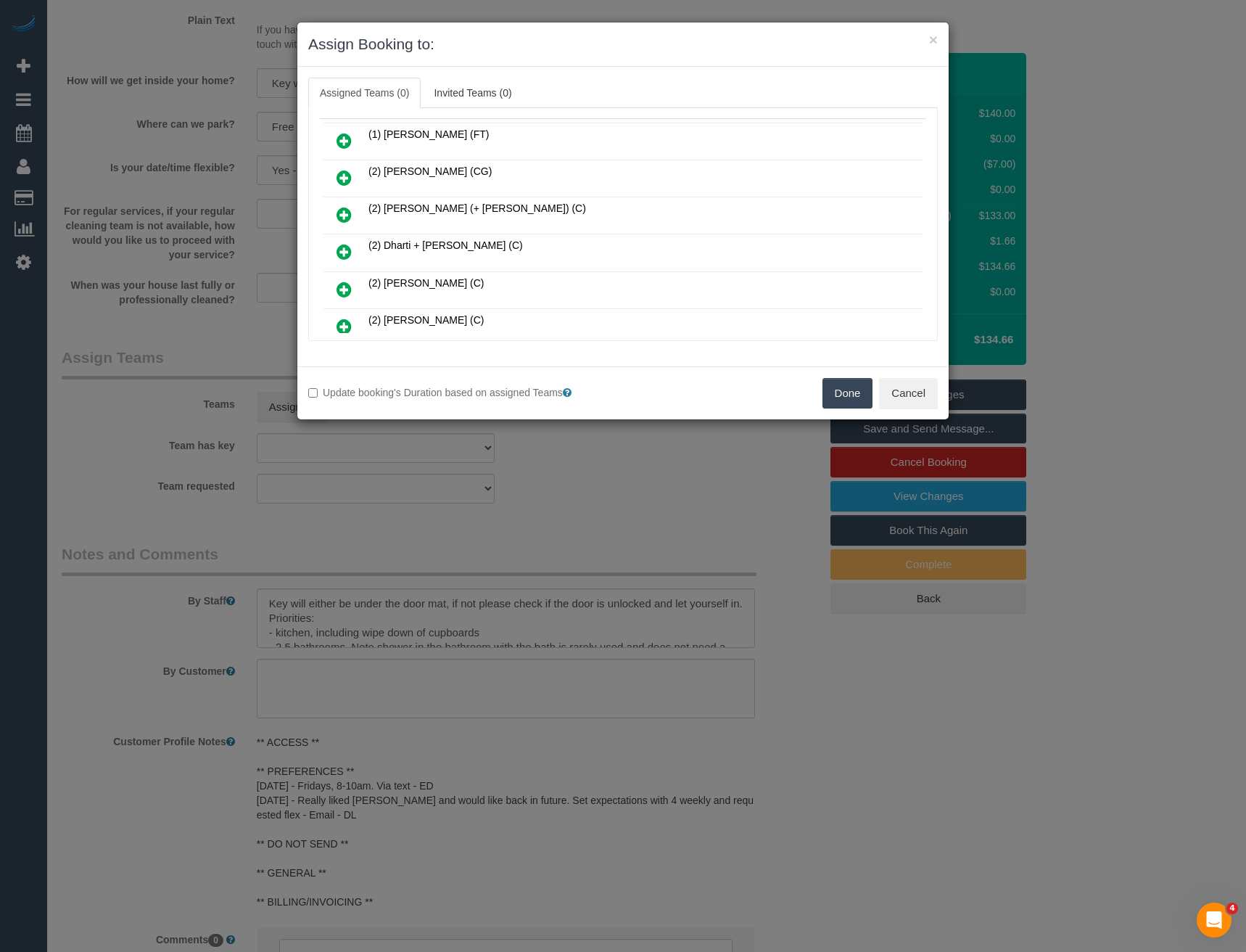
click at [355, 290] on link at bounding box center [344, 290] width 34 height 29
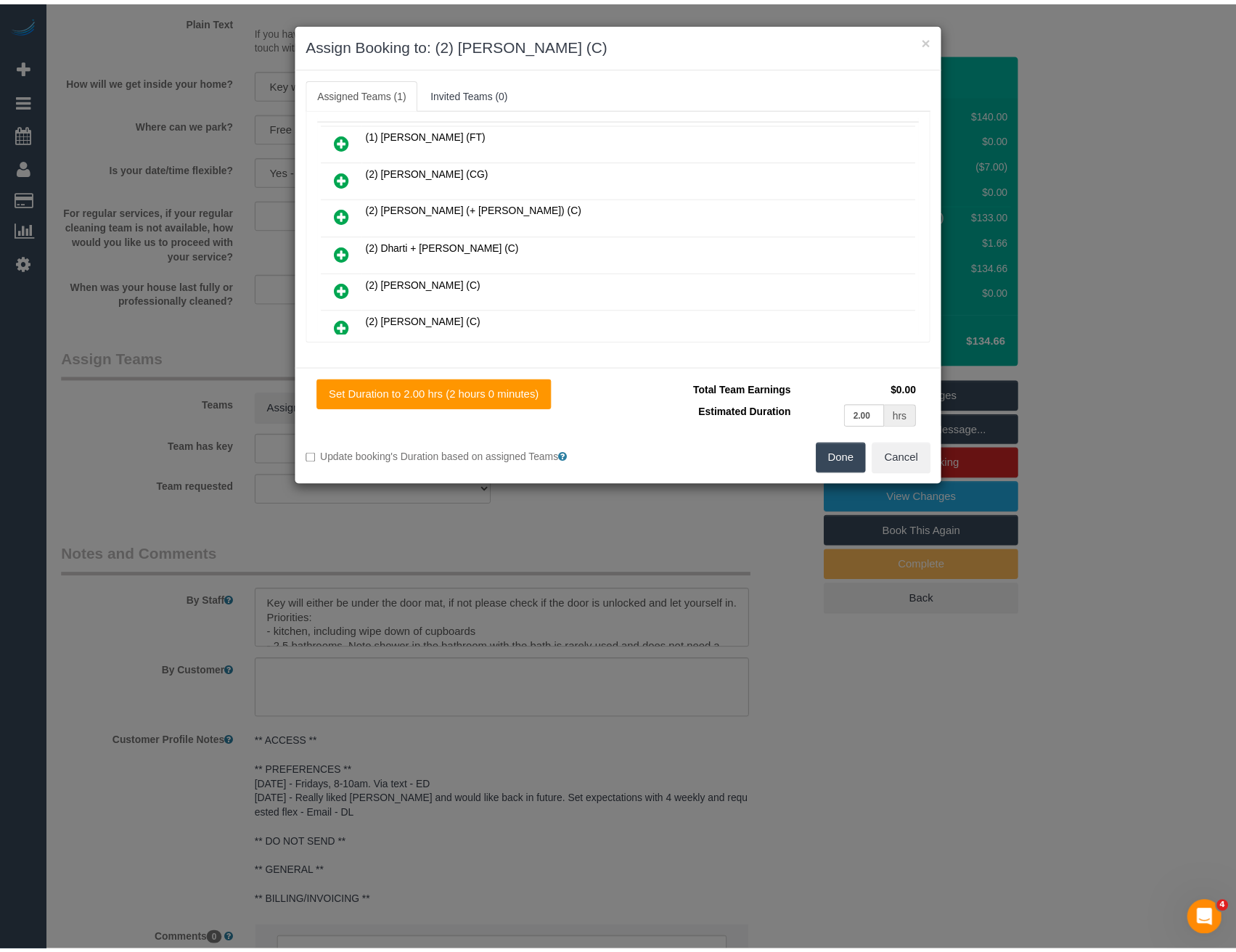
scroll to position [0, 0]
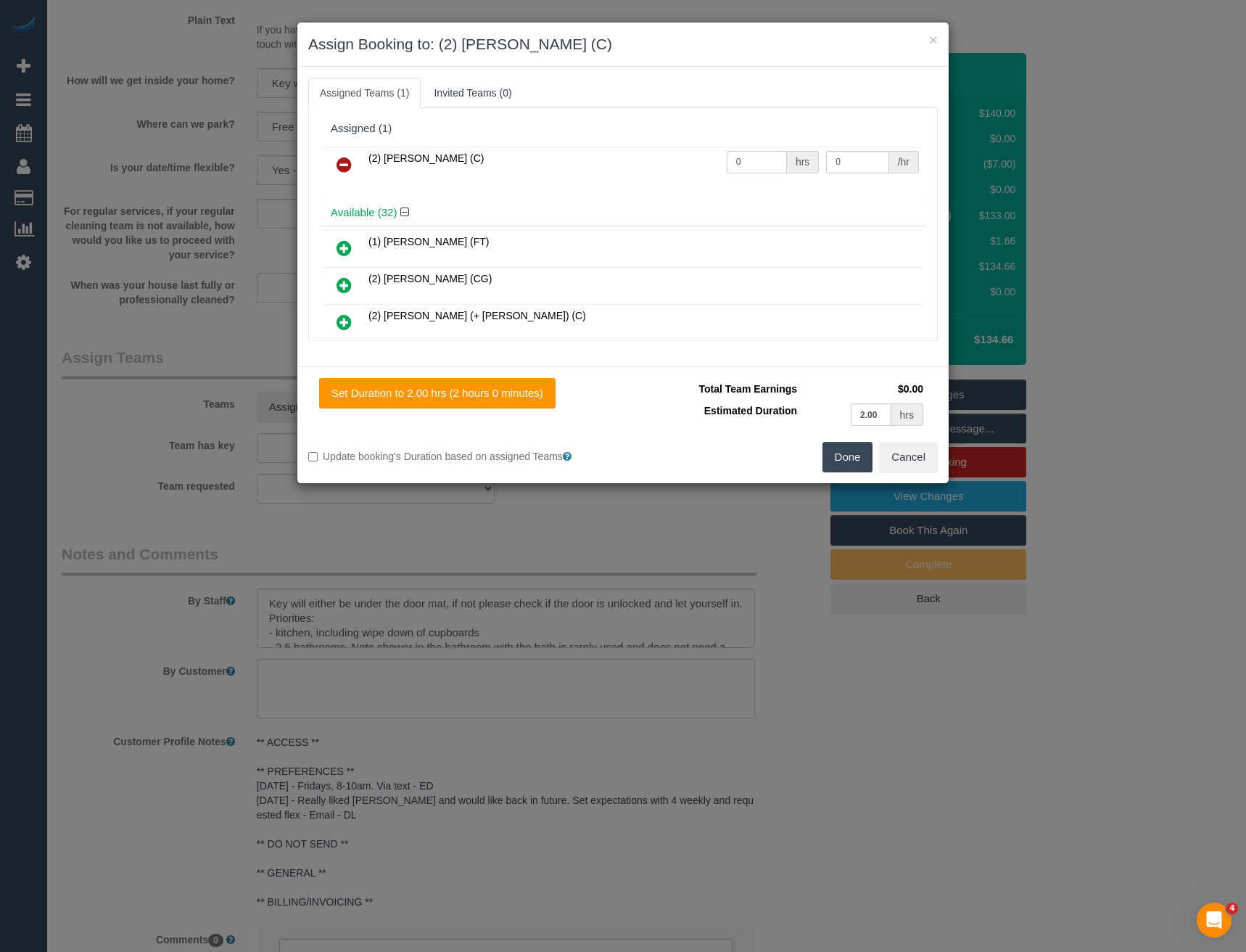
drag, startPoint x: 743, startPoint y: 160, endPoint x: 643, endPoint y: 168, distance: 100.3
click at [678, 167] on tr "(2) [PERSON_NAME] (C) 0 hrs 0 /hr" at bounding box center [623, 164] width 600 height 37
type input "2"
type input "37.5"
click at [828, 461] on button "Done" at bounding box center [847, 457] width 51 height 30
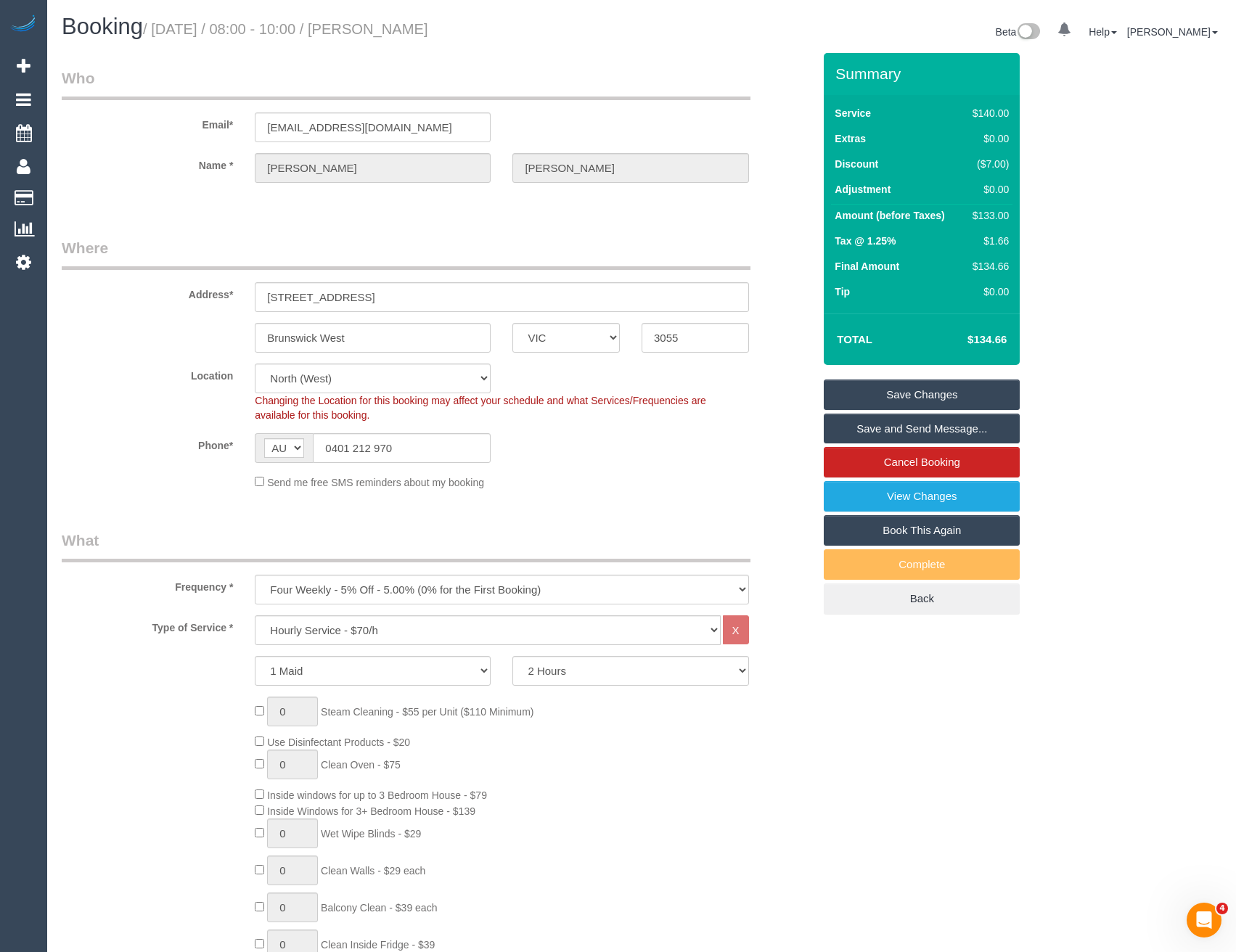
click at [902, 430] on link "Save and Send Message..." at bounding box center [921, 429] width 196 height 30
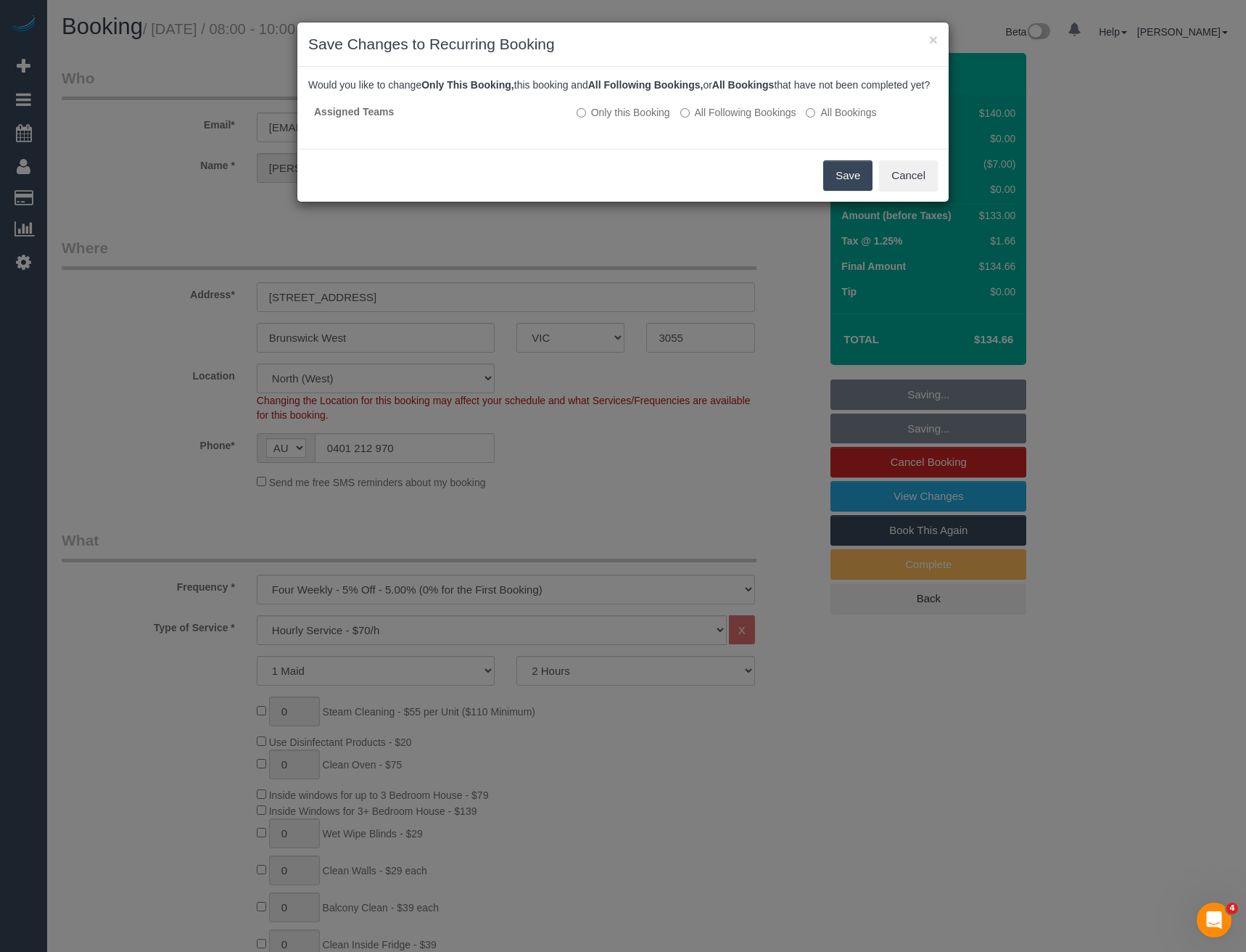
drag, startPoint x: 837, startPoint y: 187, endPoint x: 766, endPoint y: 145, distance: 82.5
click at [837, 187] on button "Save" at bounding box center [847, 176] width 49 height 30
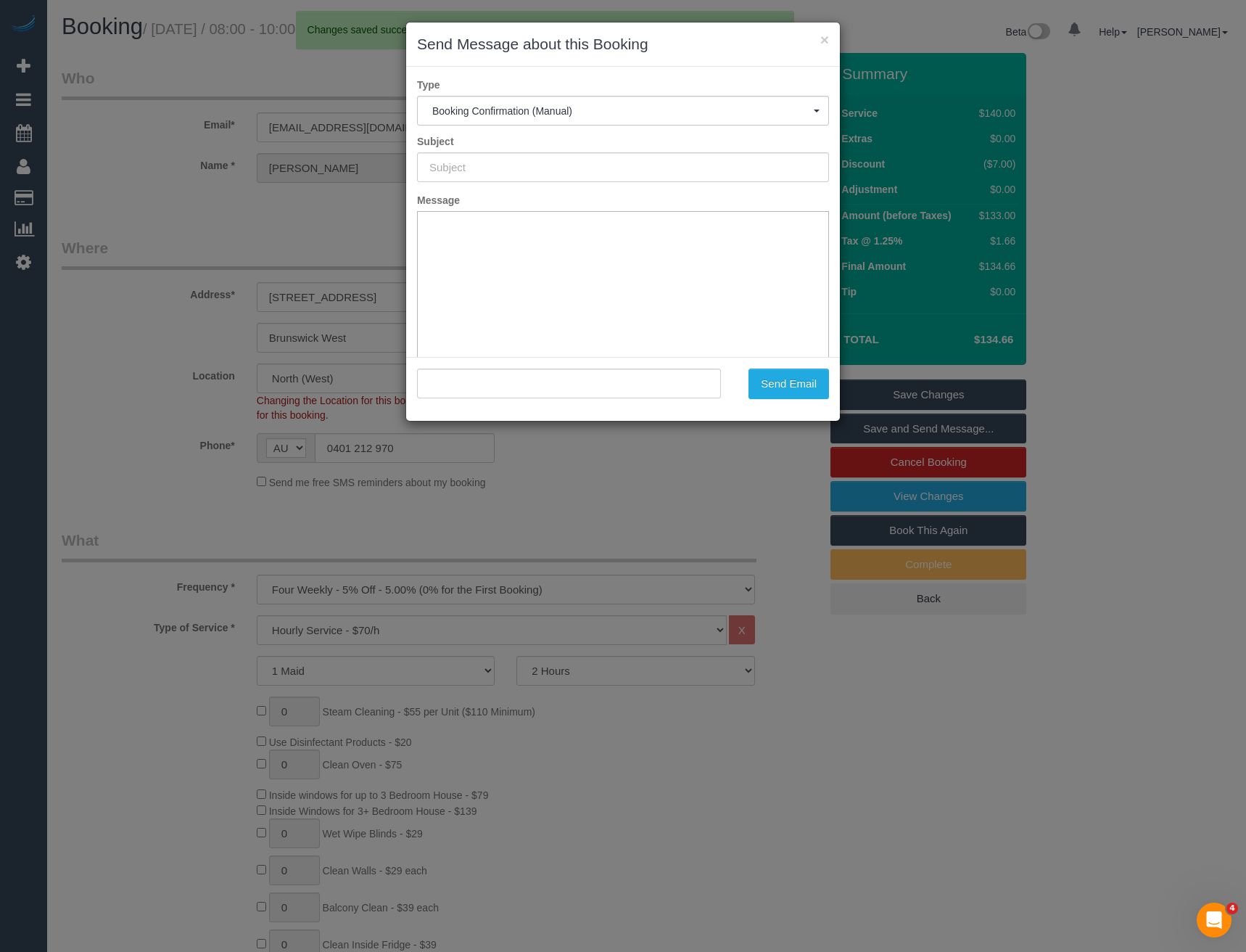
type input "Booking Confirmed"
type input ""Katie Murphy" <murphykatie1000@gmail.com>"
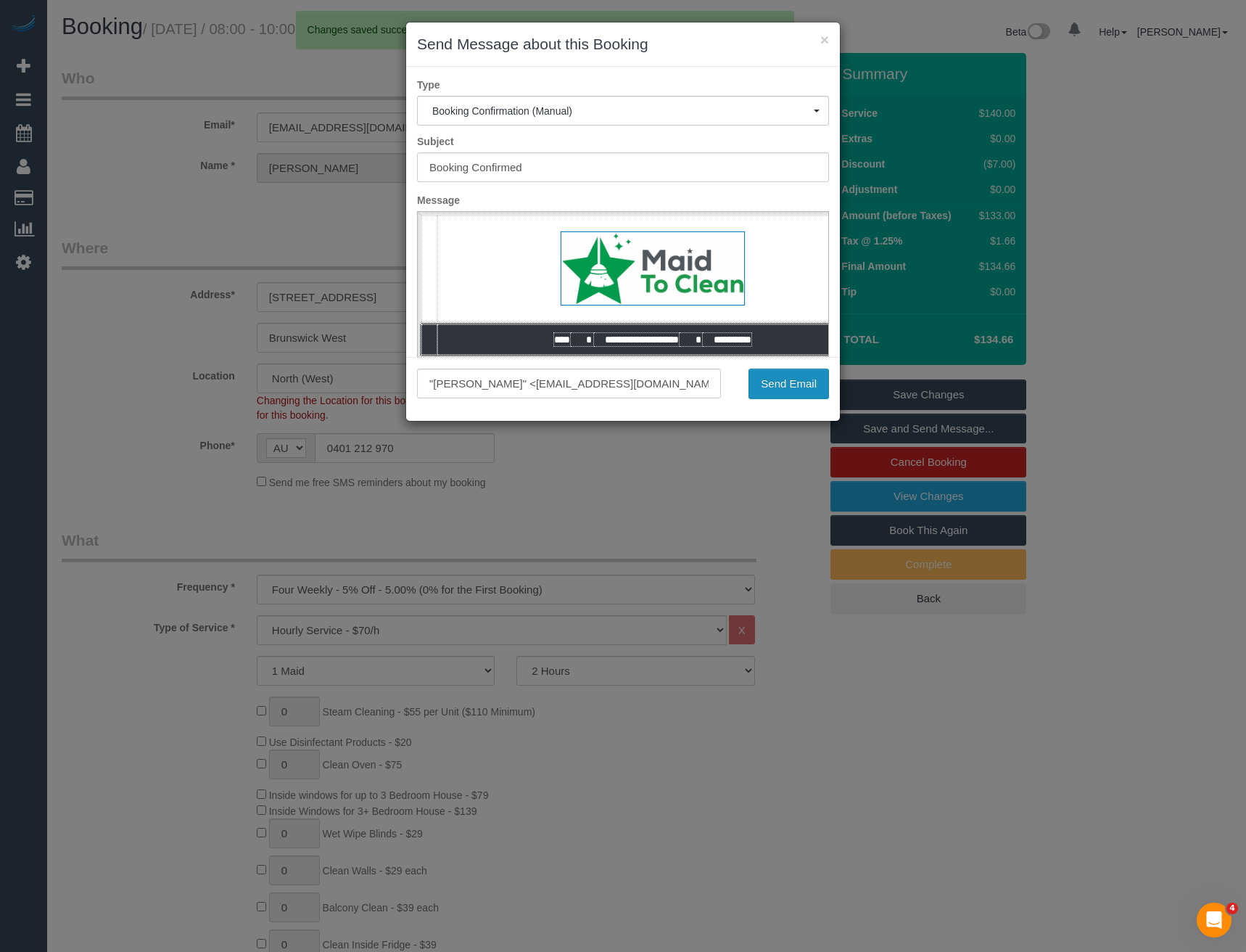
click at [787, 387] on button "Send Email" at bounding box center [789, 384] width 80 height 30
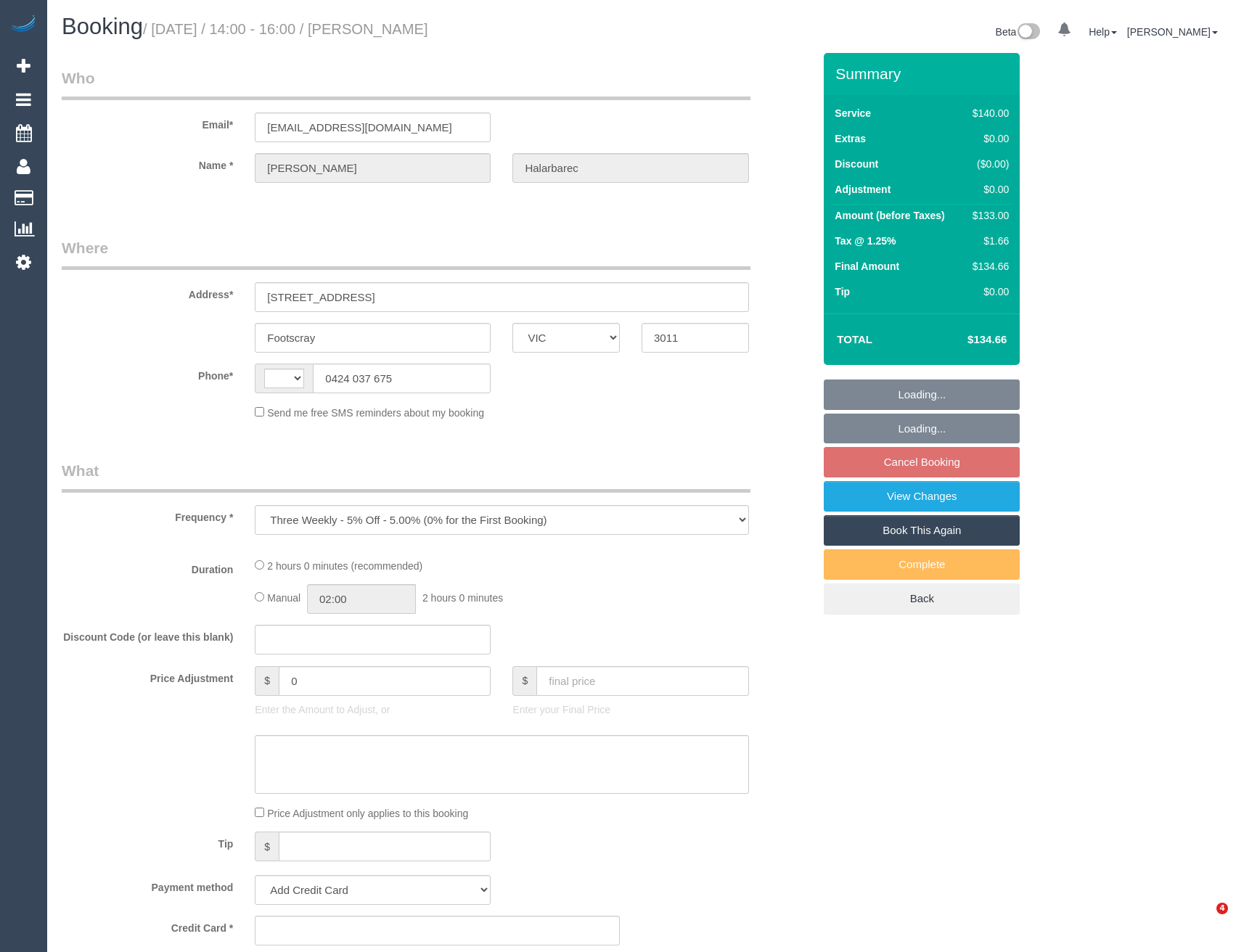
select select "VIC"
select select "string:AU"
select select "string:stripe-pm_1RuRug2GScqysDRVSTEzyTKU"
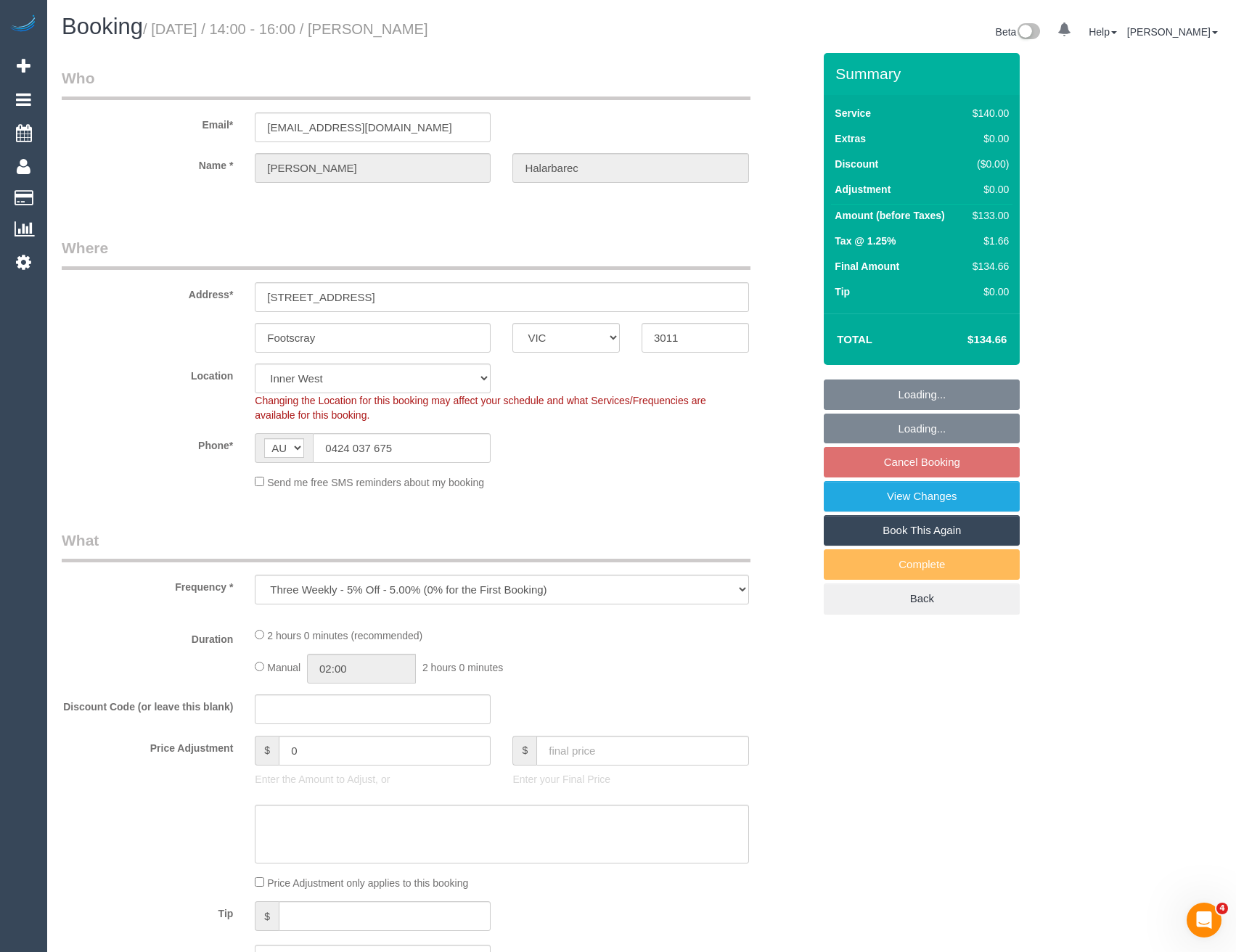
select select "object:675"
select select "number:29"
select select "number:14"
select select "number:19"
select select "number:22"
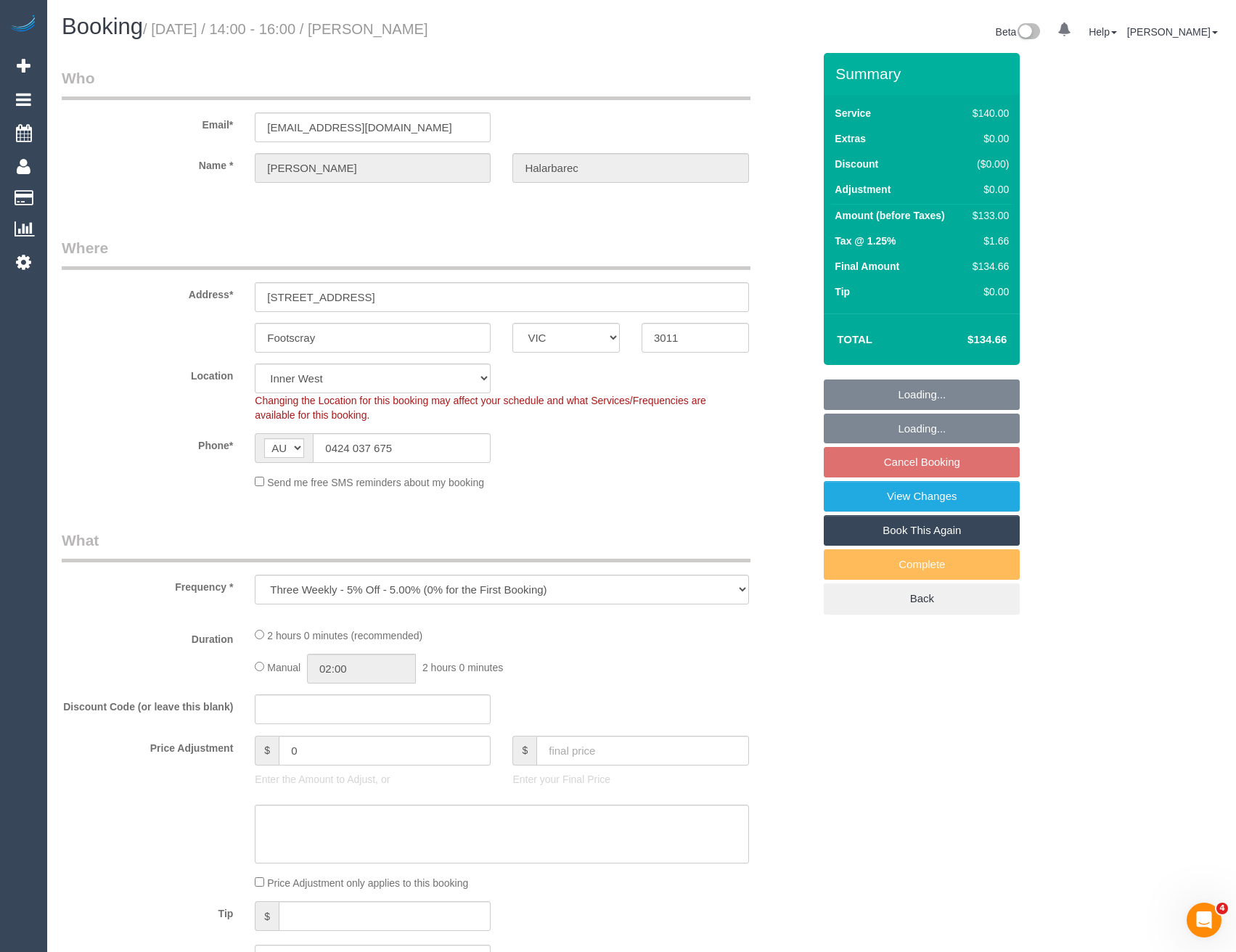
select select "number:34"
select select "number:12"
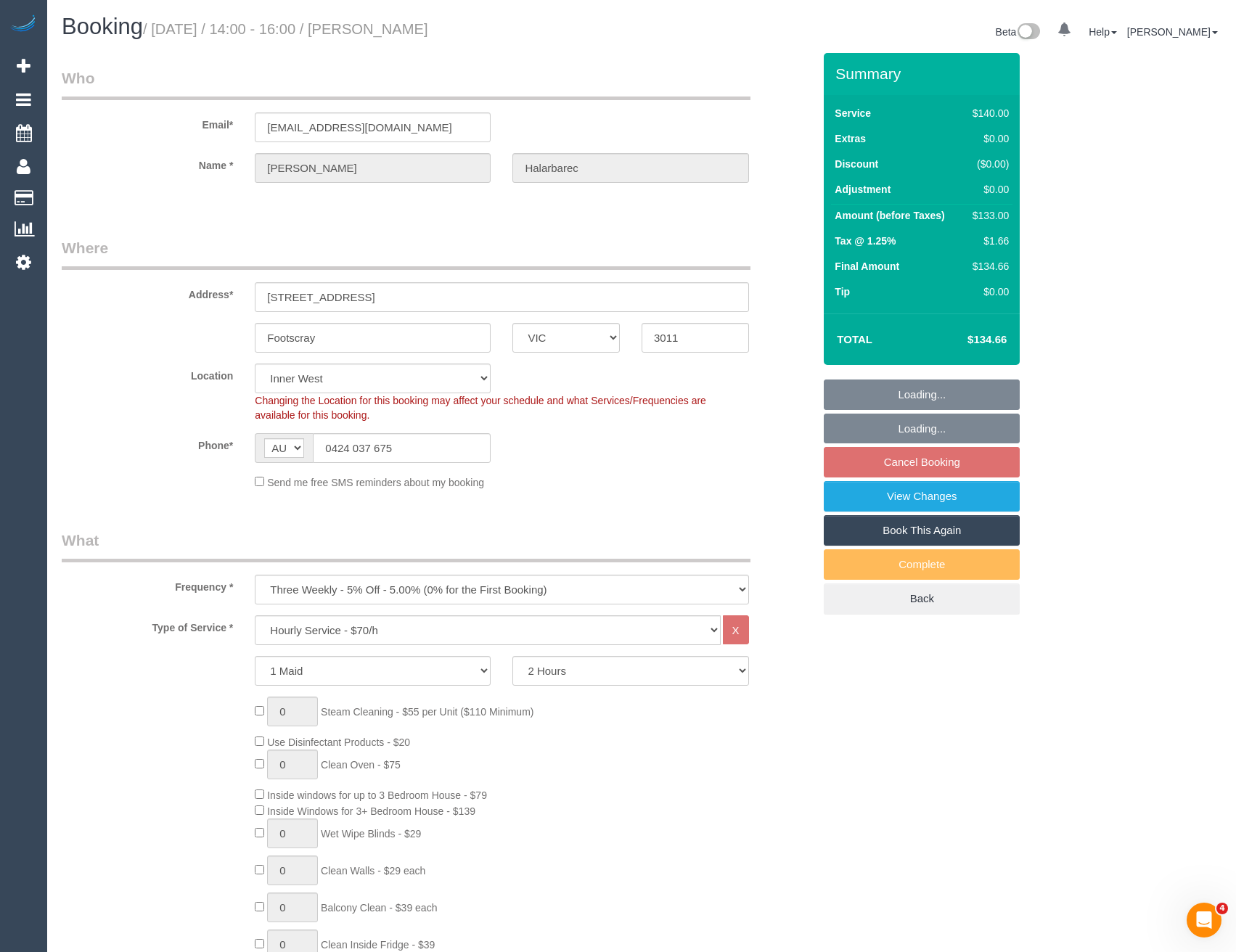
select select "spot5"
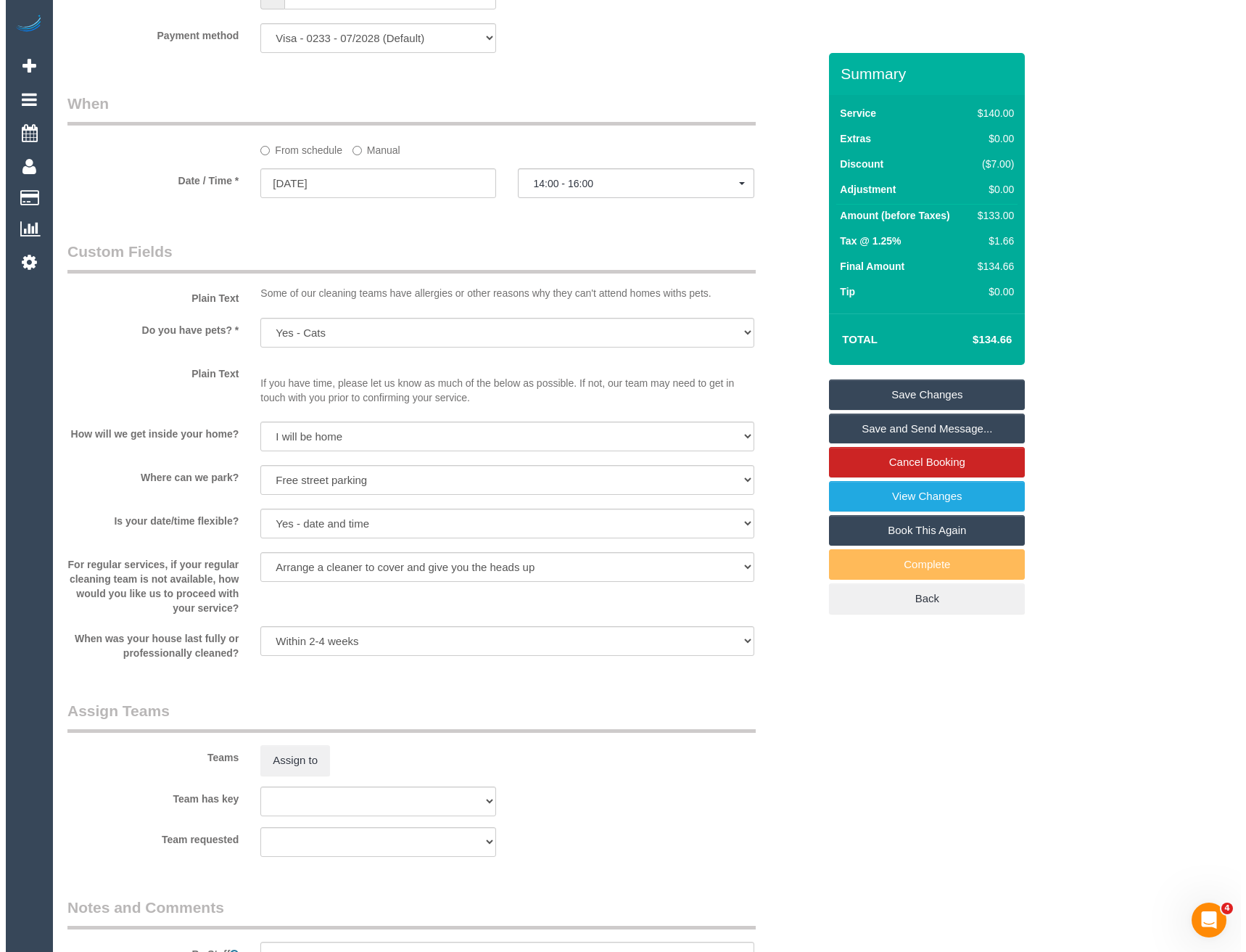
scroll to position [1524, 0]
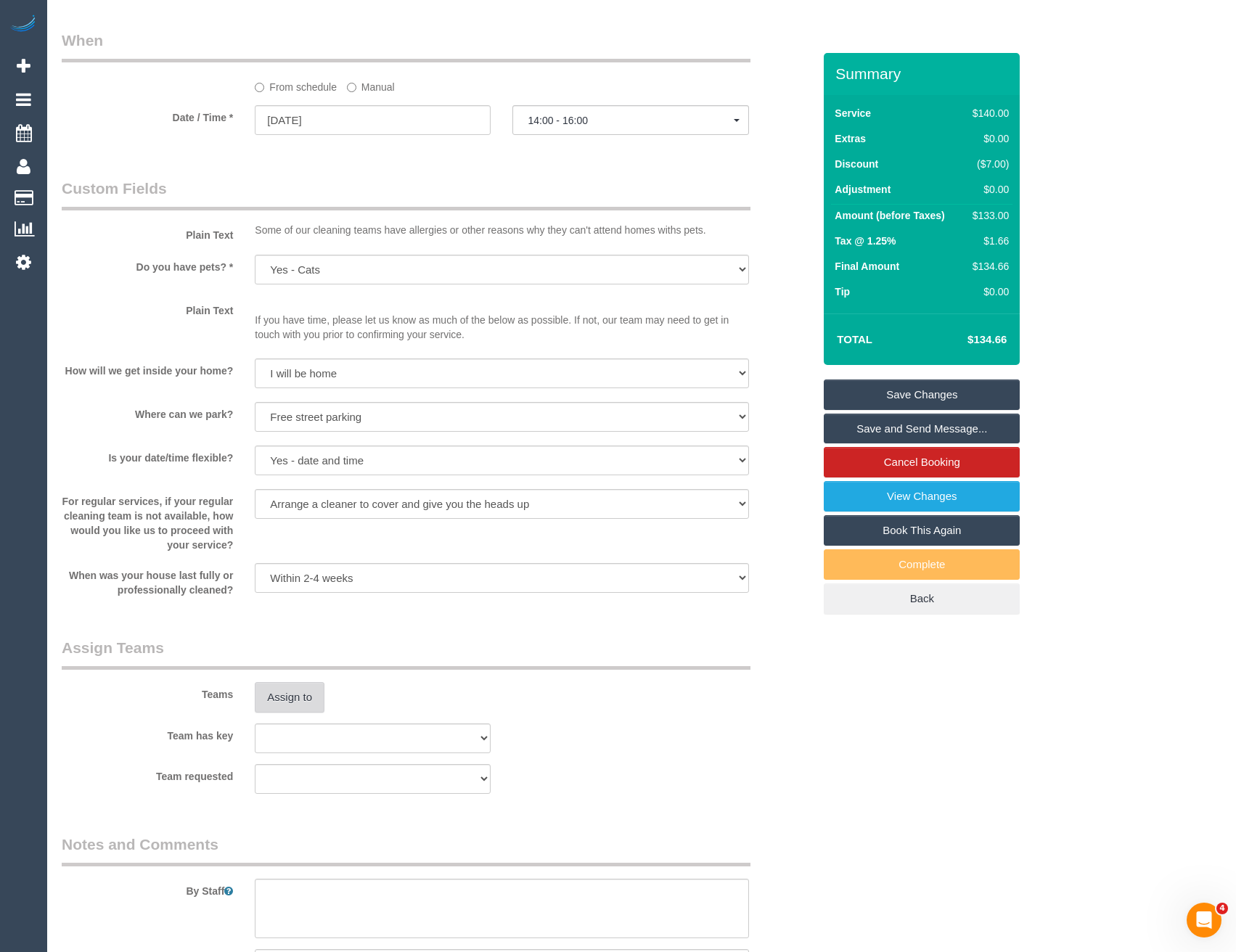
click at [298, 694] on button "Assign to" at bounding box center [290, 697] width 70 height 30
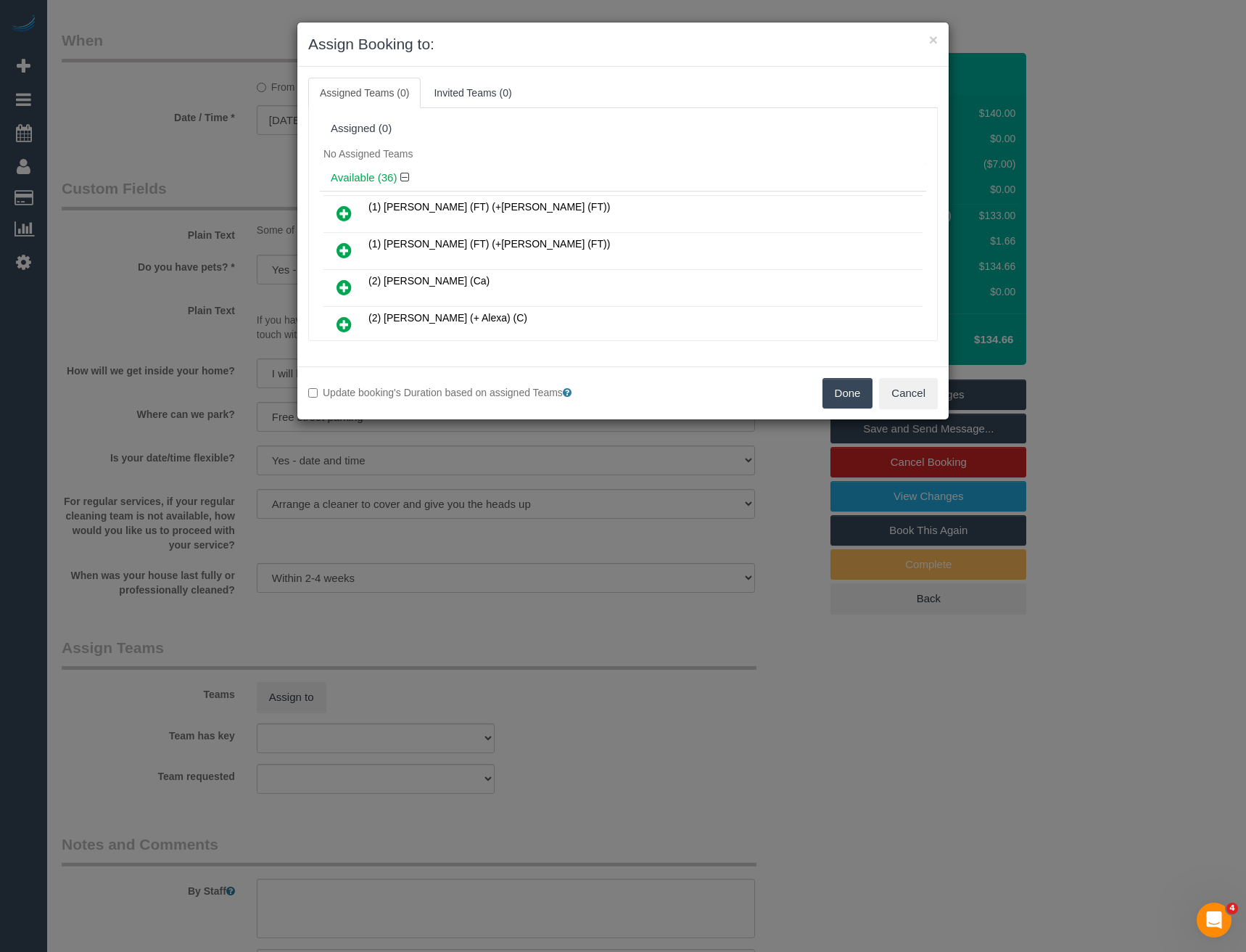
scroll to position [502, 0]
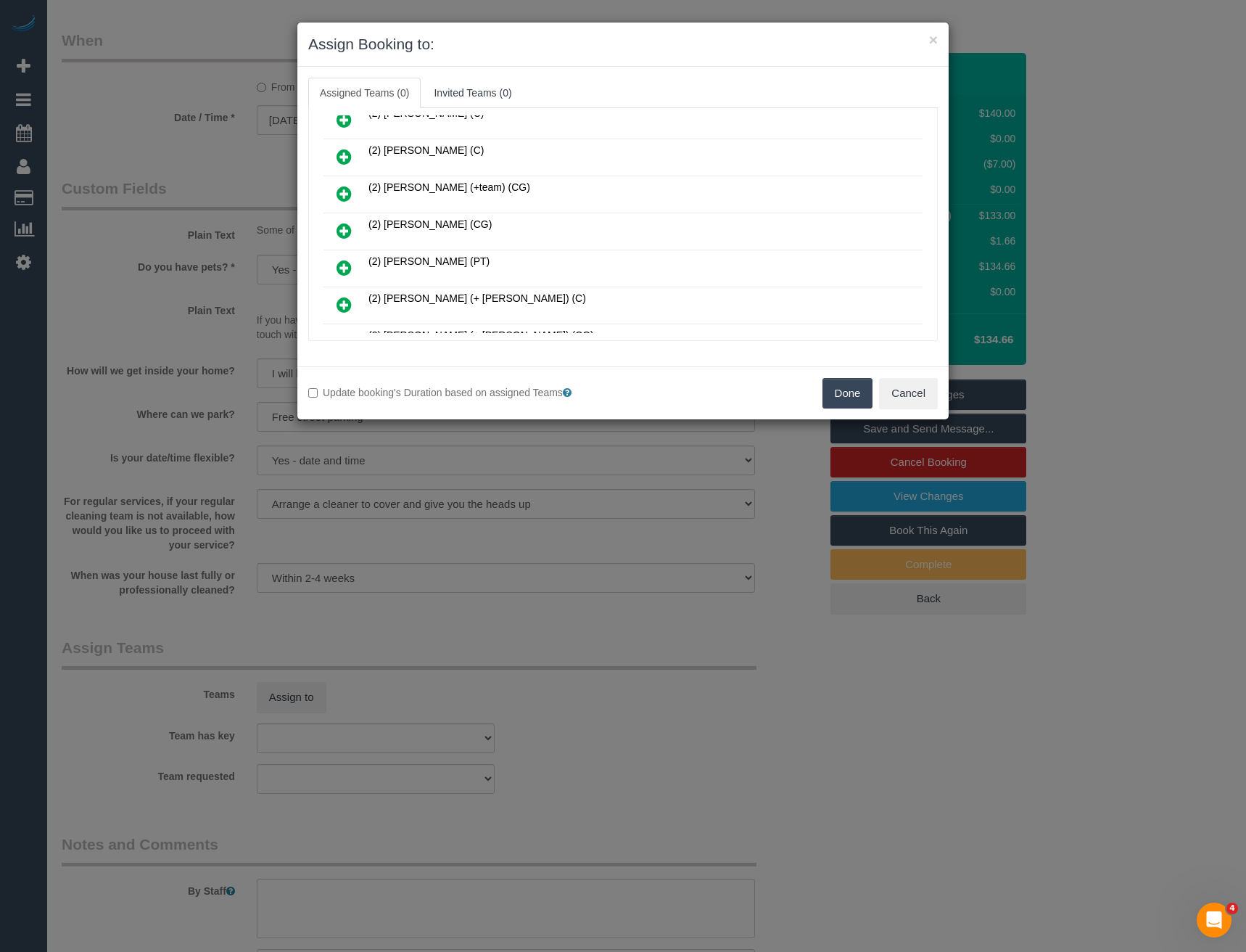
click at [333, 227] on link at bounding box center [344, 231] width 34 height 29
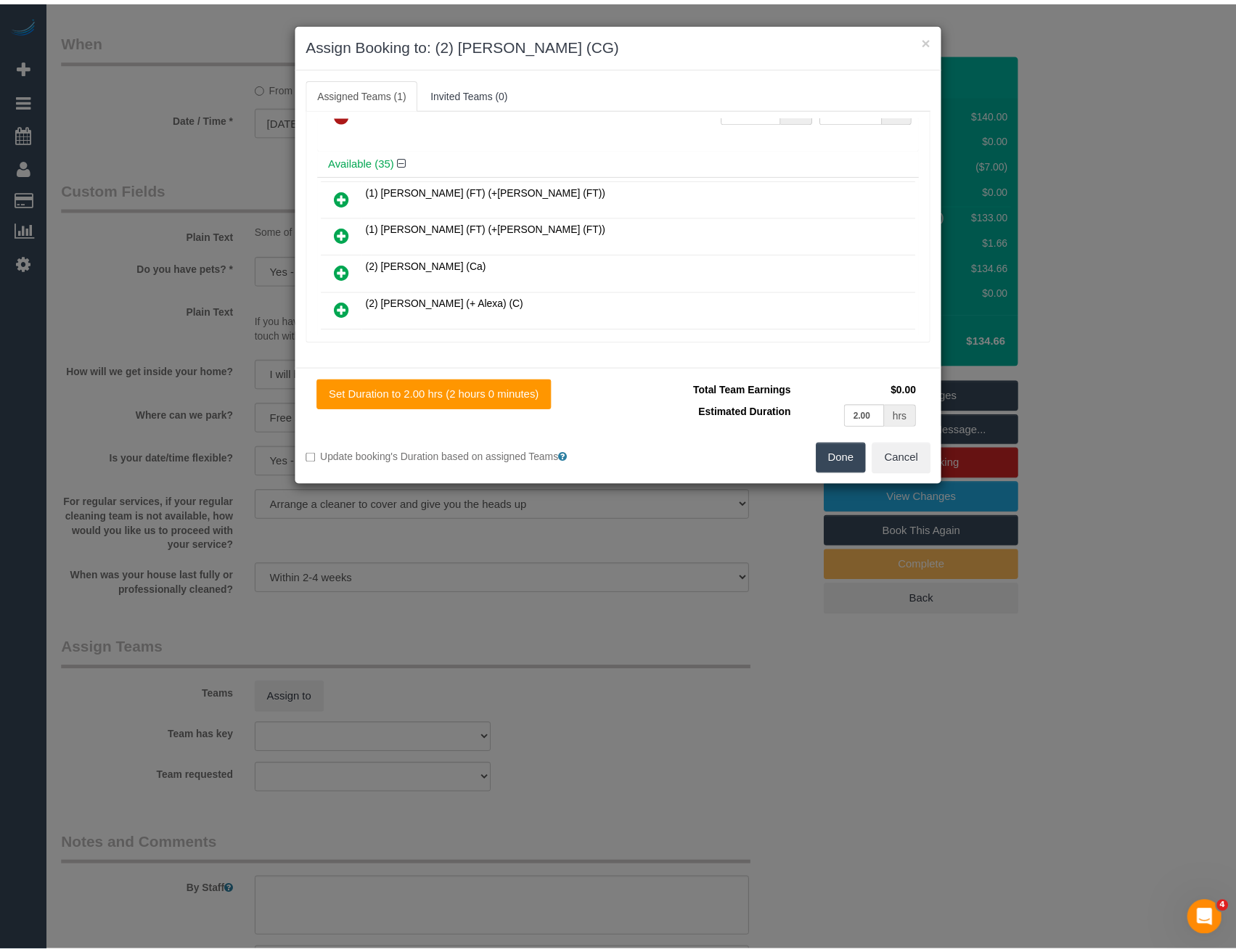
scroll to position [0, 0]
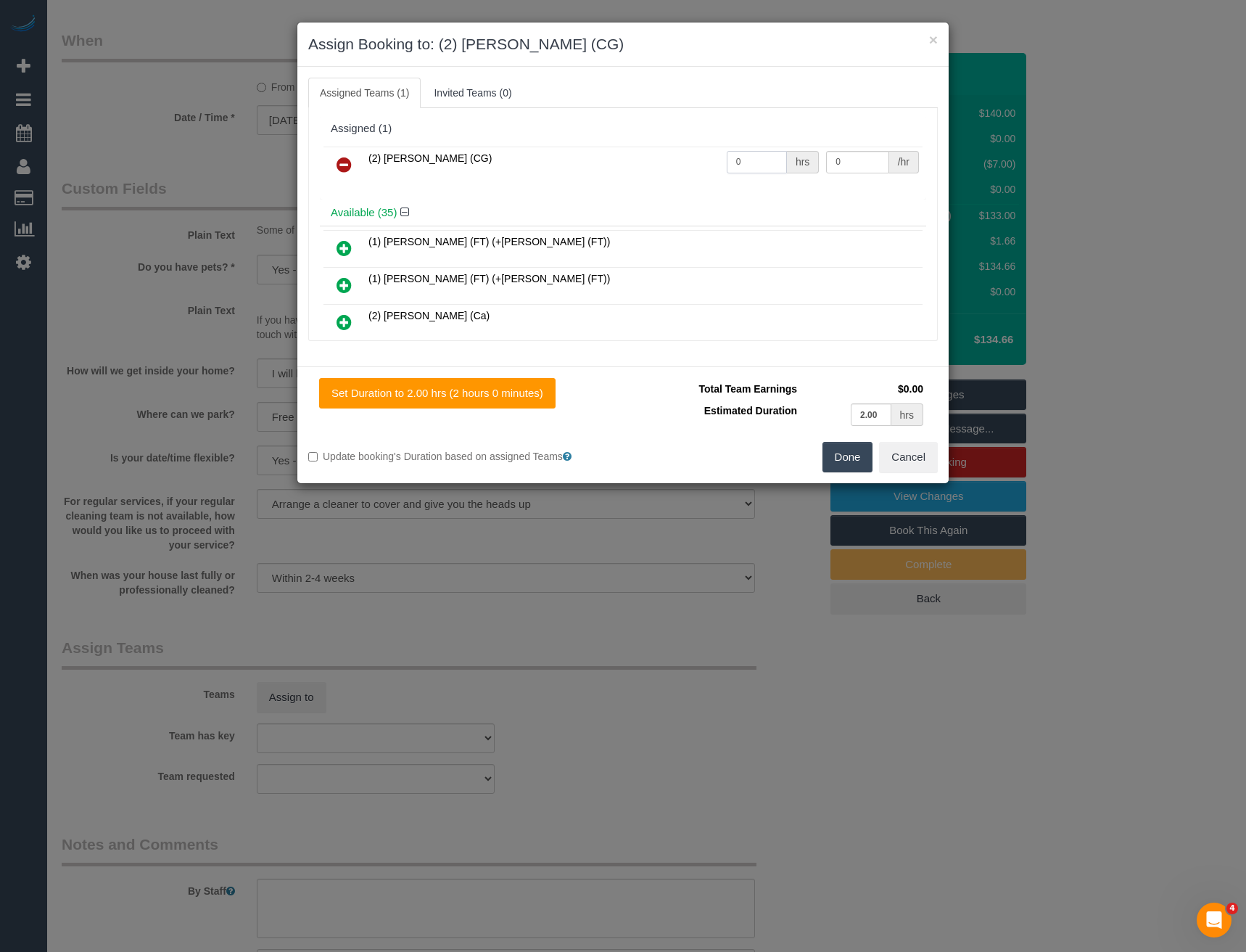
drag, startPoint x: 738, startPoint y: 169, endPoint x: 703, endPoint y: 183, distance: 37.7
click at [709, 183] on tr "(2) Paris Webb (CG) 0 hrs 0 /hr" at bounding box center [623, 164] width 600 height 37
type input "2"
type input "41.25"
click at [840, 459] on button "Done" at bounding box center [847, 457] width 51 height 30
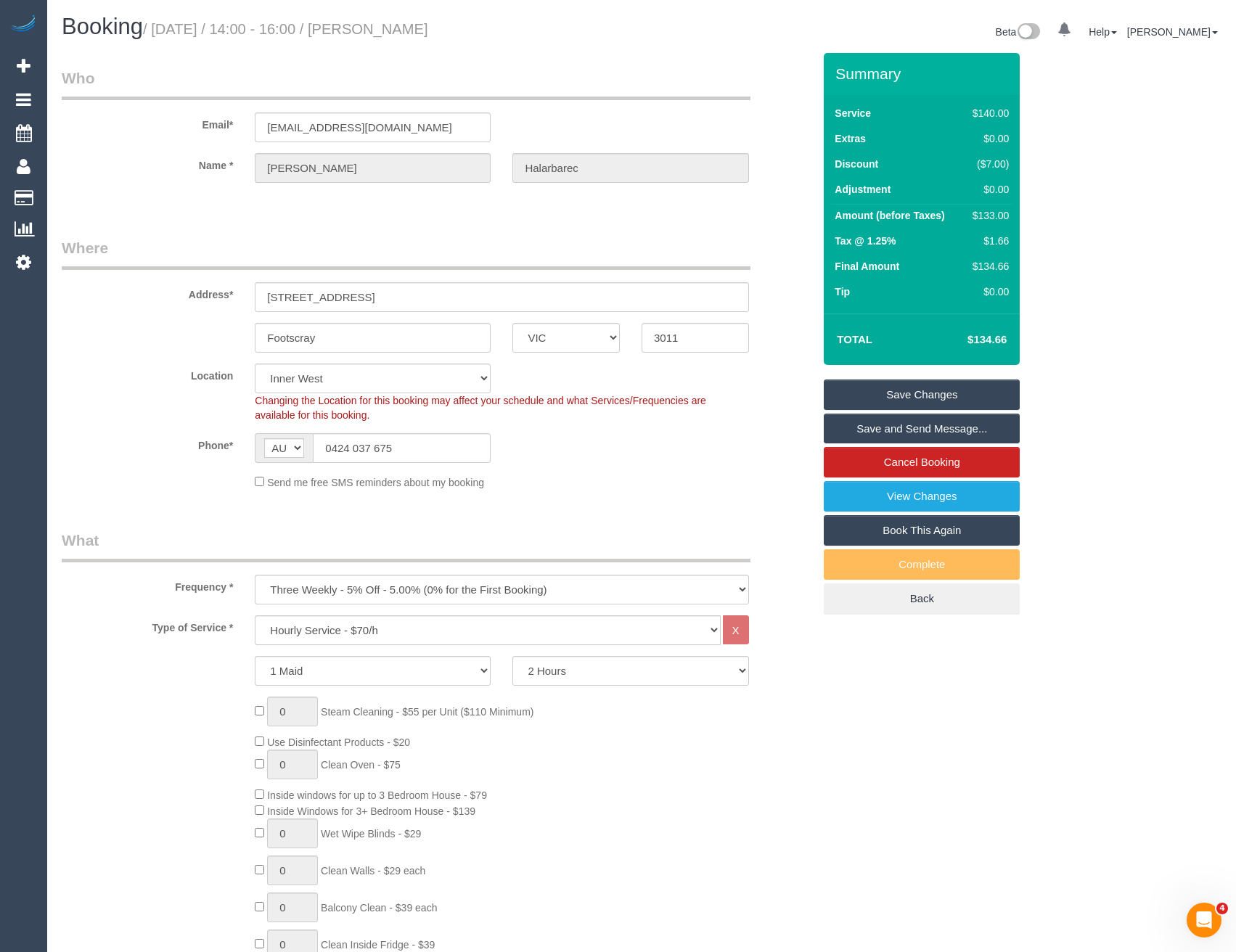
click at [865, 422] on link "Save and Send Message..." at bounding box center [921, 429] width 196 height 30
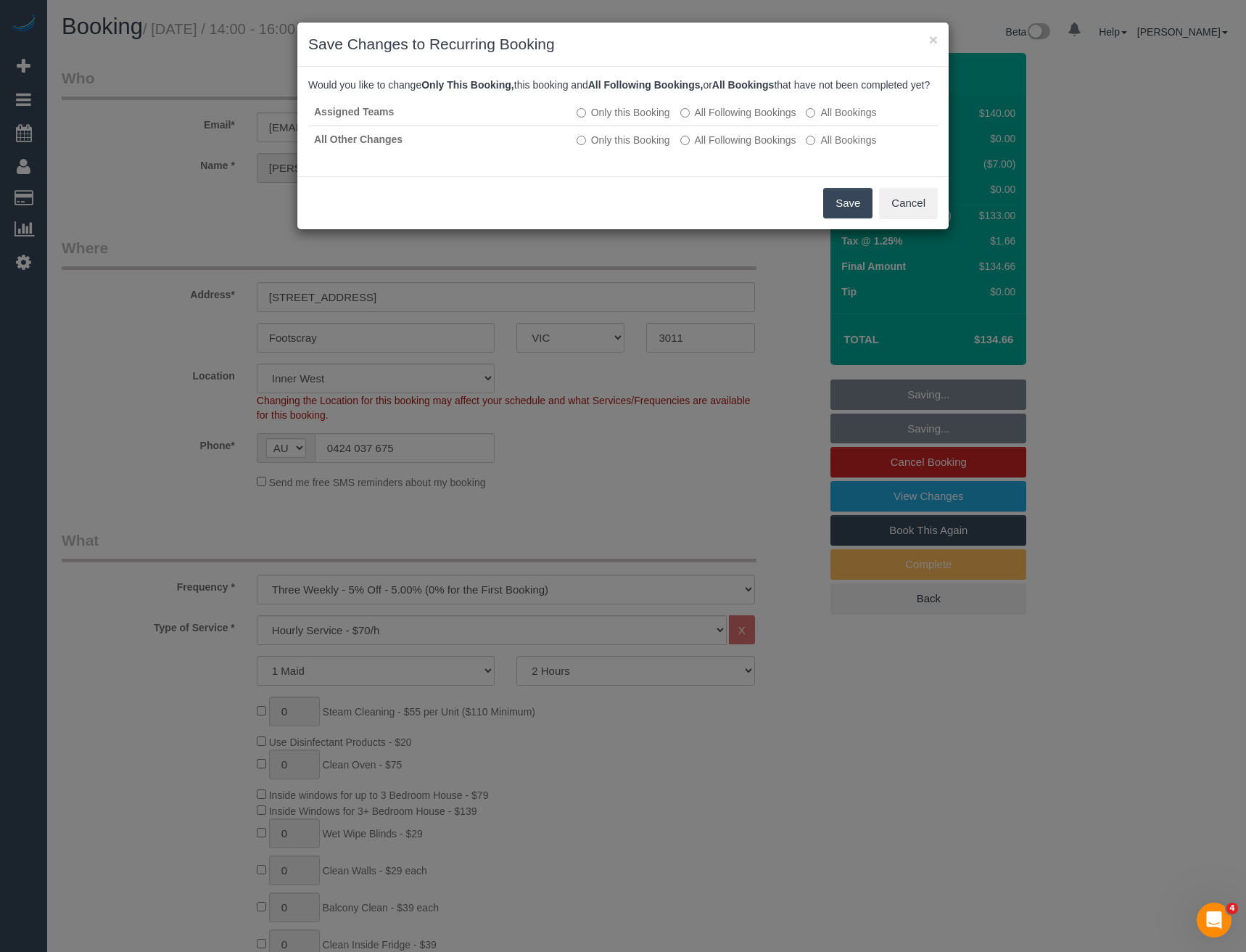
click at [853, 216] on button "Save" at bounding box center [847, 203] width 49 height 30
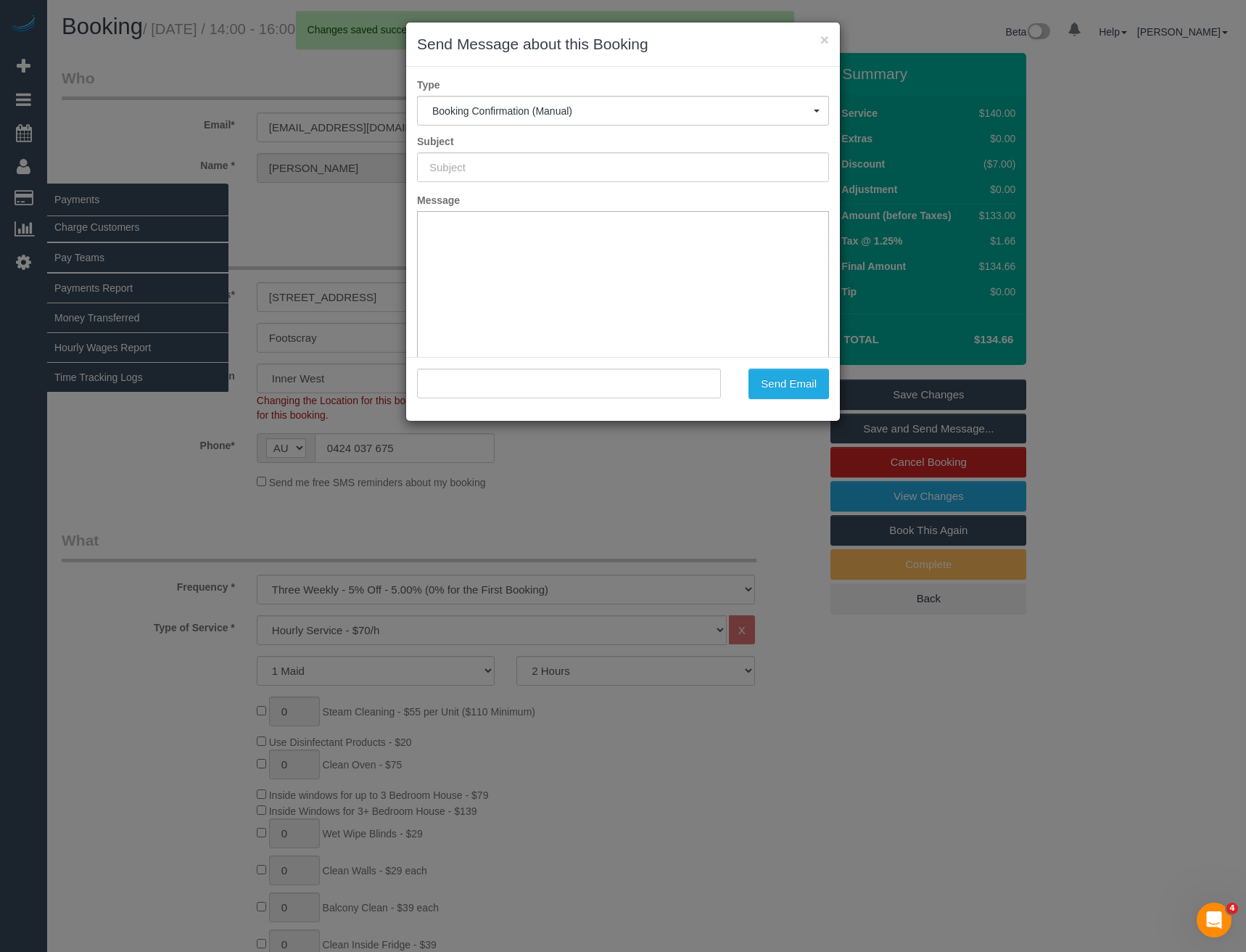
type input "Booking Confirmed"
type input ""Zoe Halarbarec" <zoehalabarec@gmail.com>"
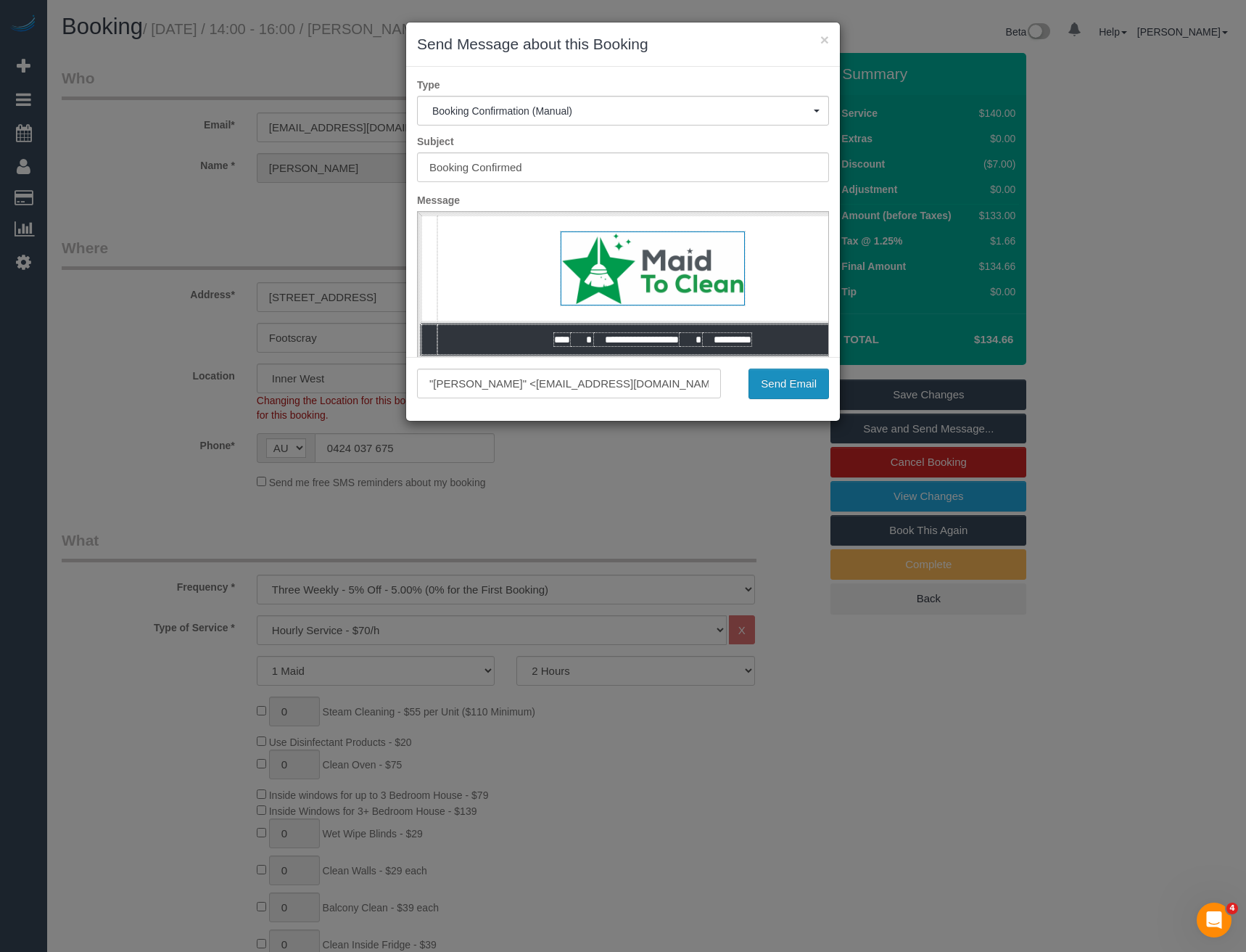
click at [771, 388] on button "Send Email" at bounding box center [789, 384] width 80 height 30
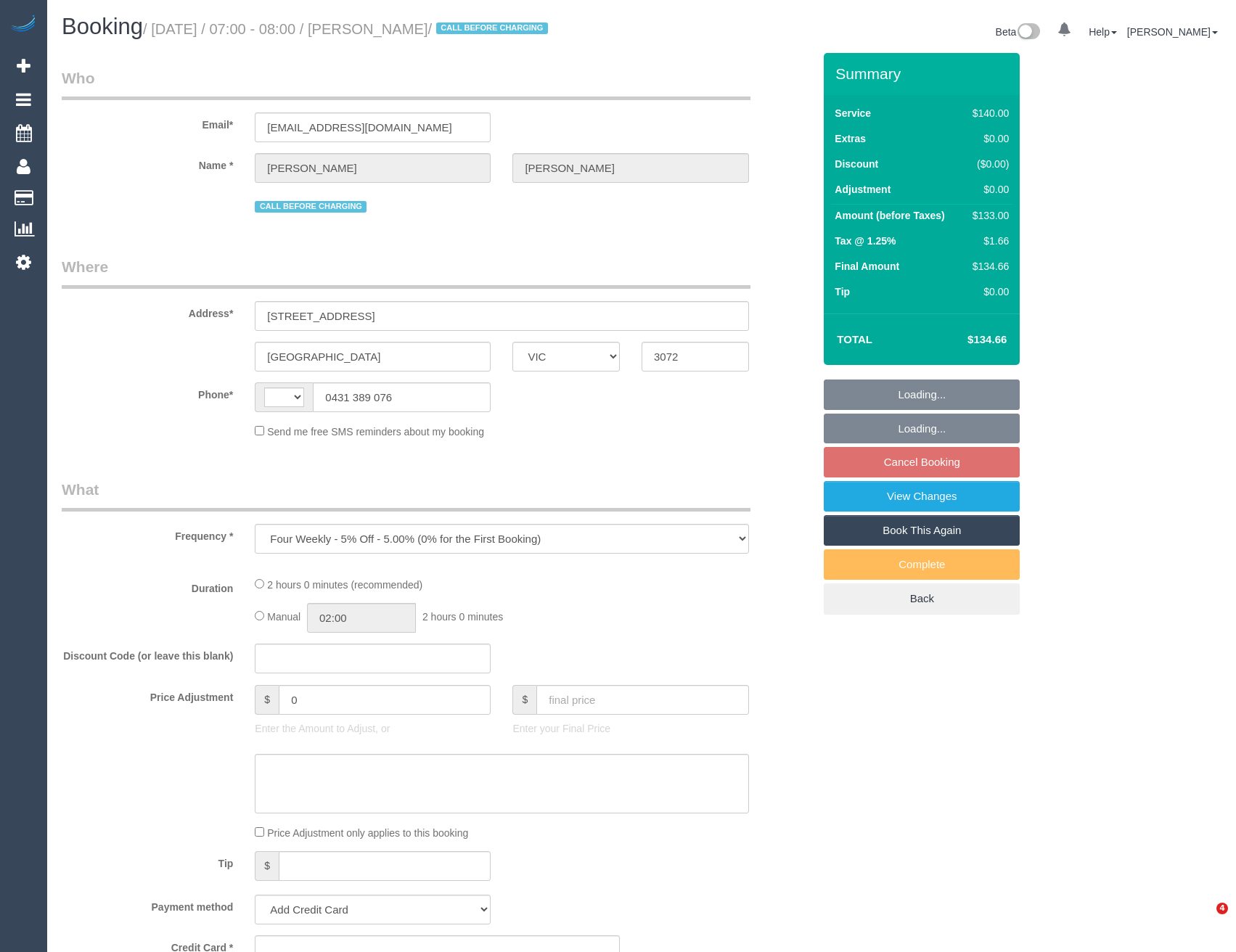
select select "VIC"
select select "string:AU"
select select "string:stripe-pm_1QPZ1O2GScqysDRVYjQid3Wg"
select select "number:29"
select select "number:14"
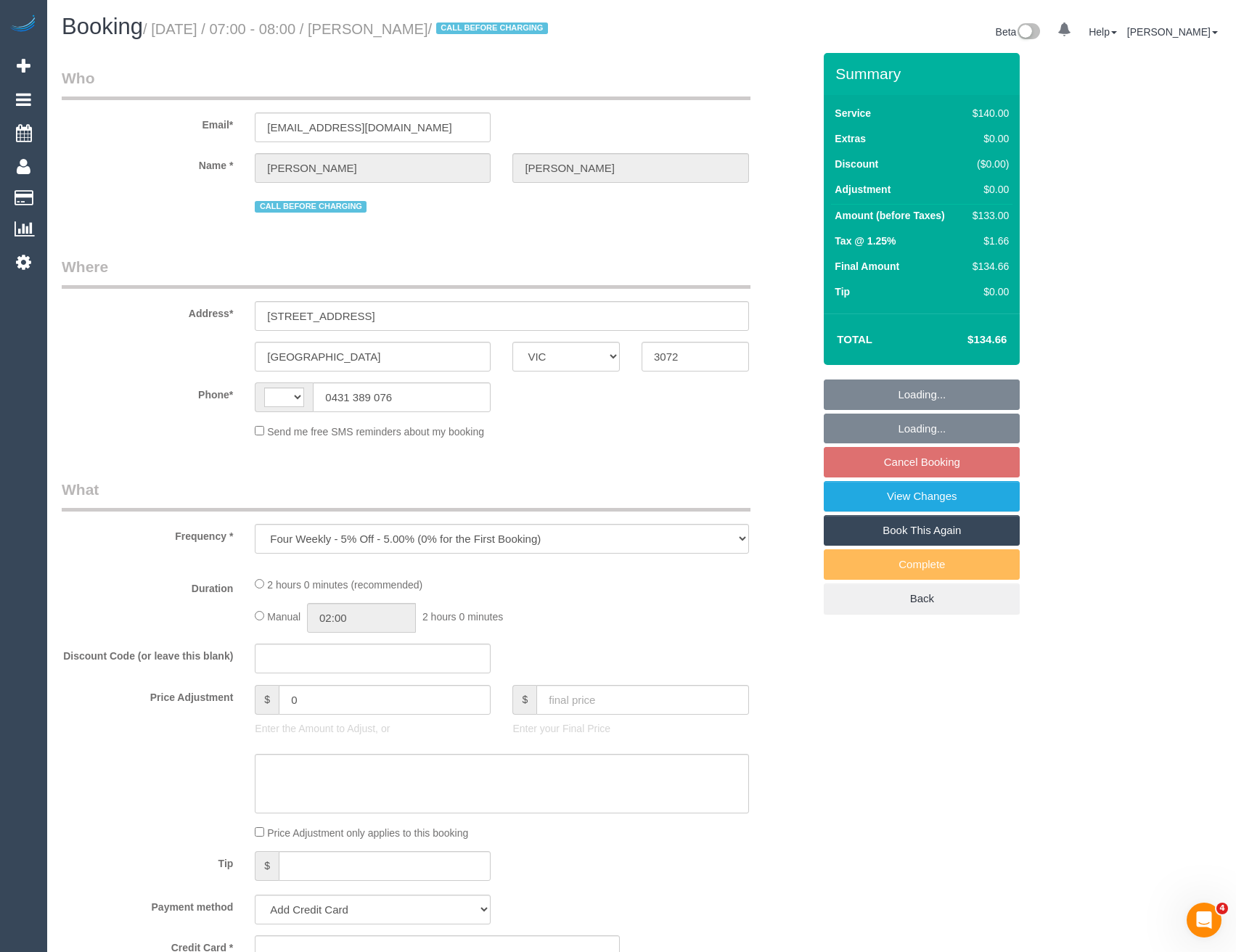
select select "number:19"
select select "number:36"
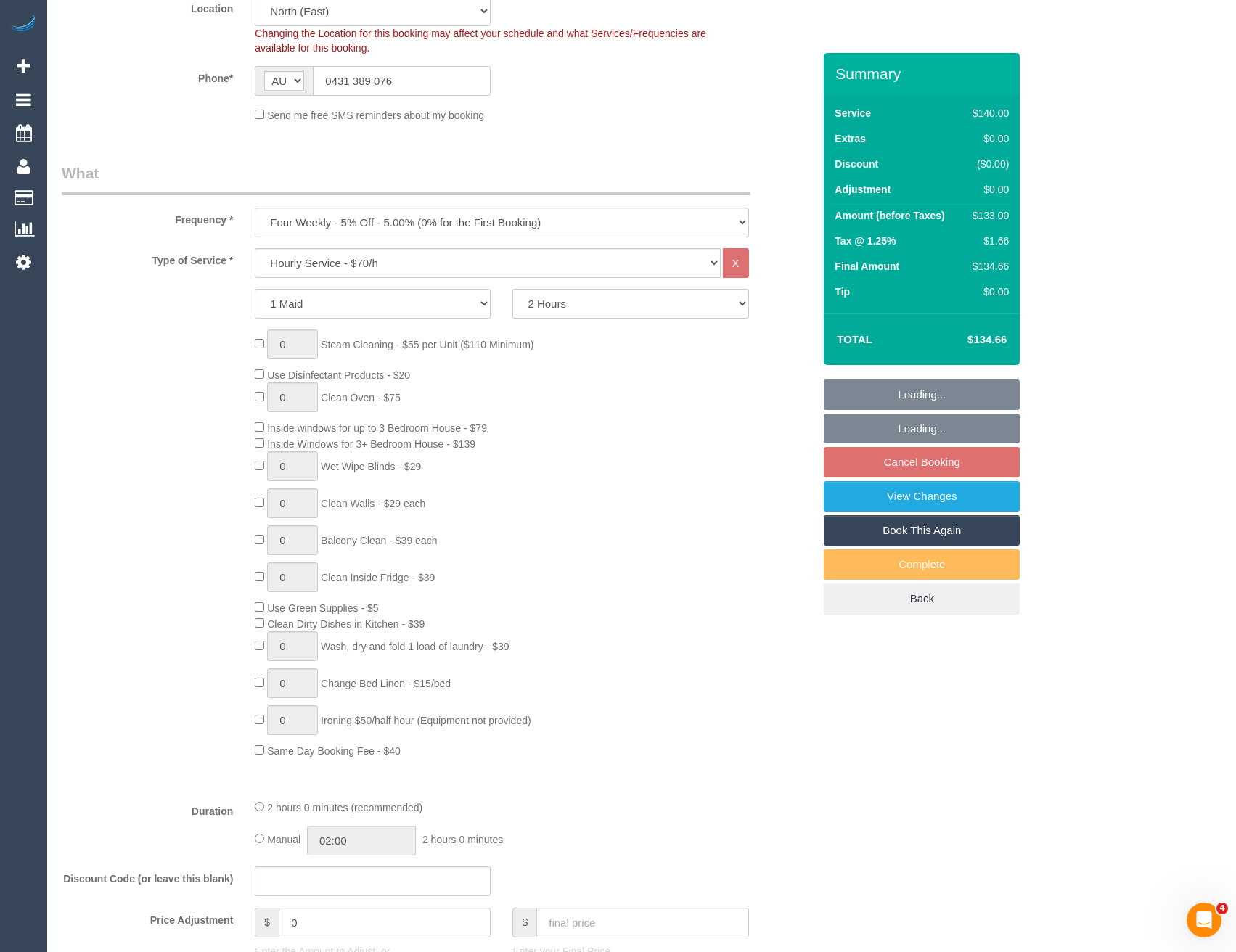
select select "object:1474"
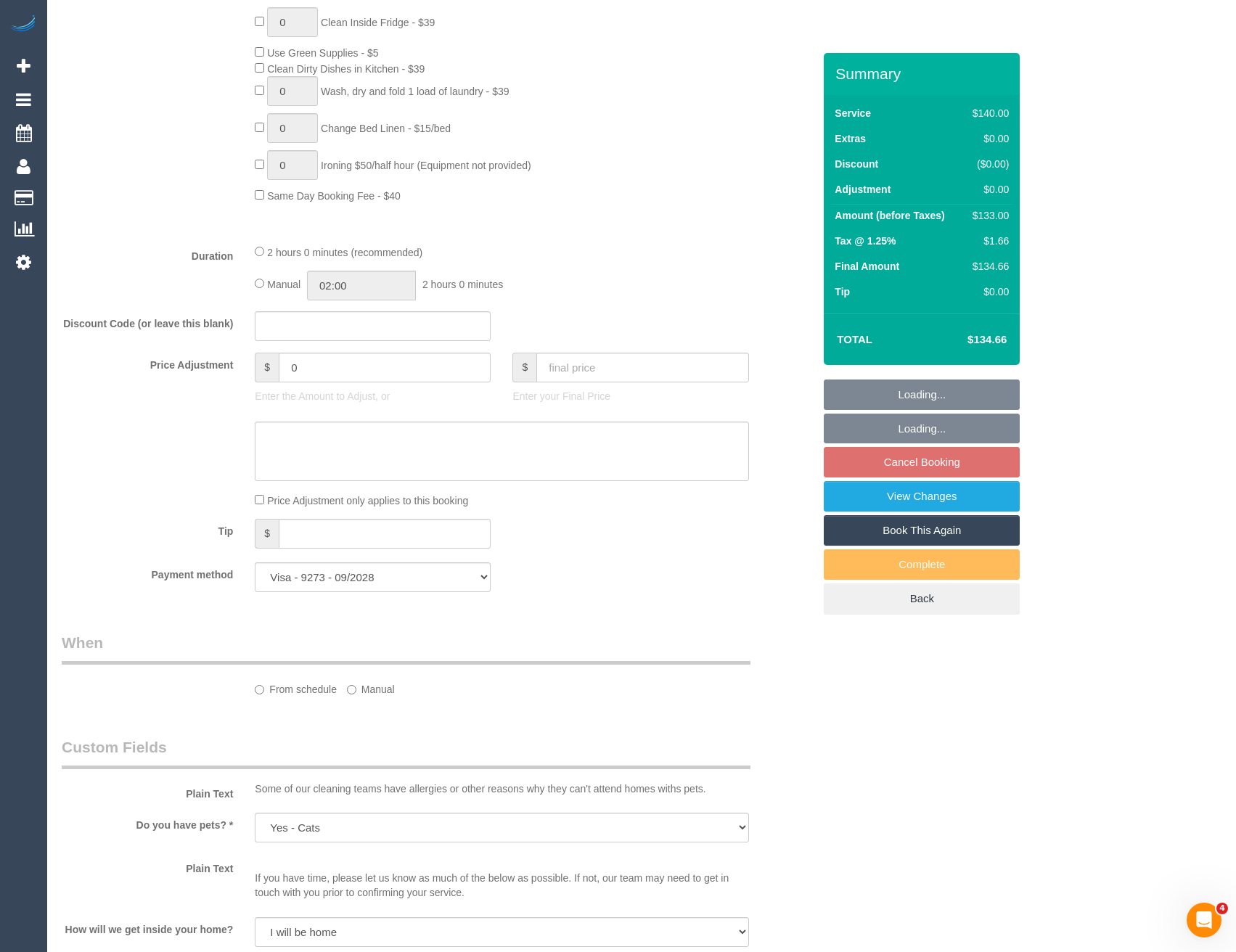
select select "spot1"
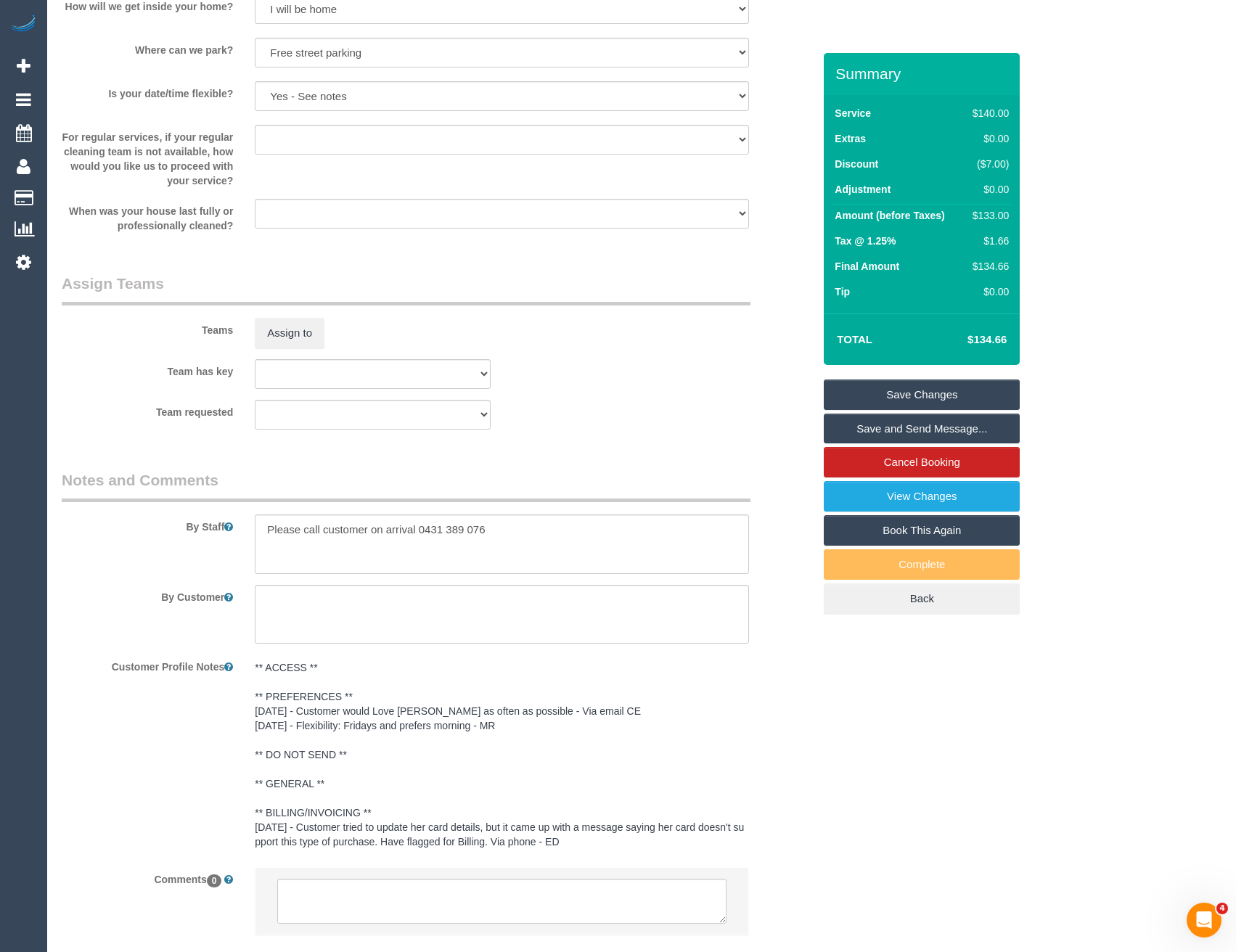
scroll to position [1796, 0]
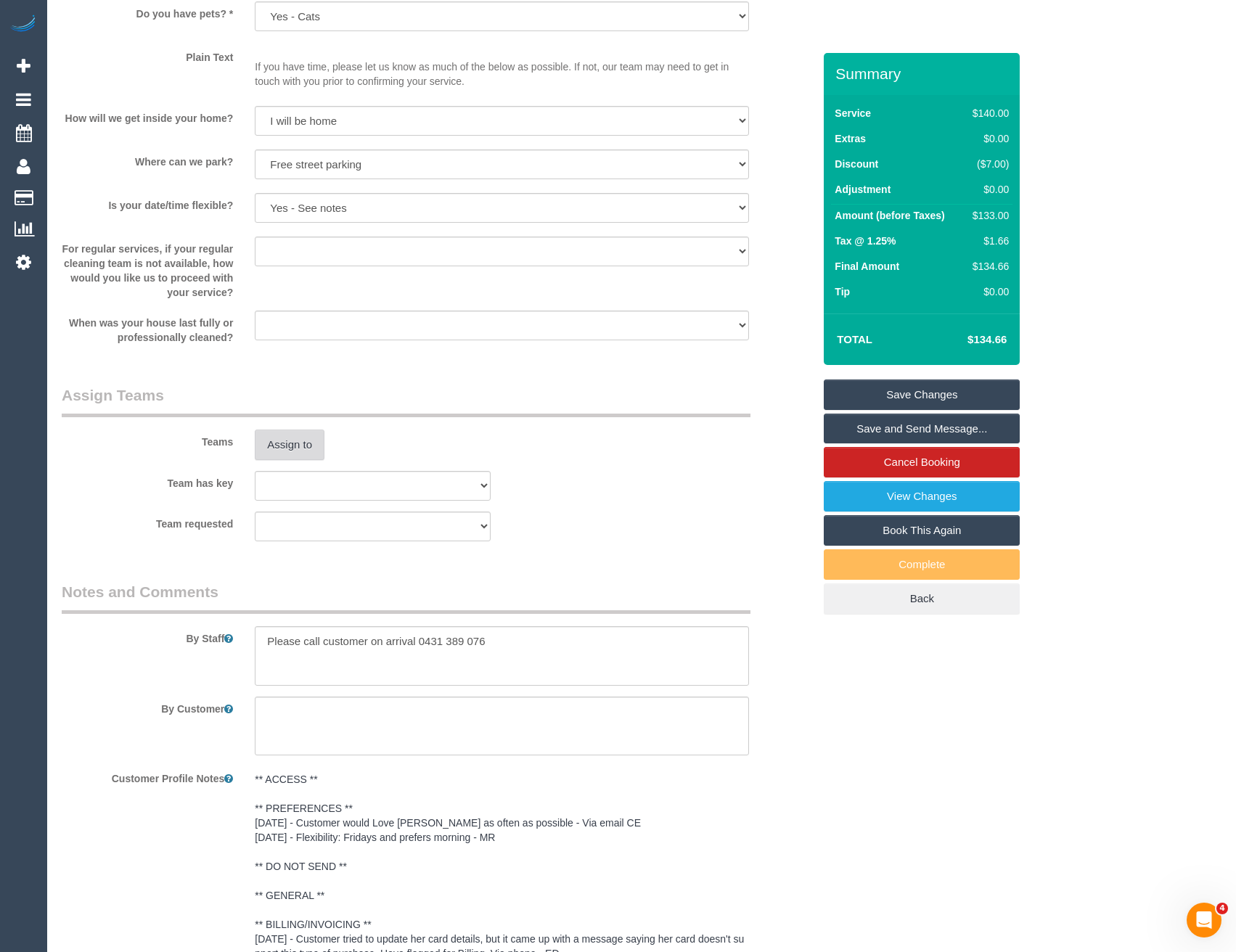
click at [287, 460] on button "Assign to" at bounding box center [290, 445] width 70 height 30
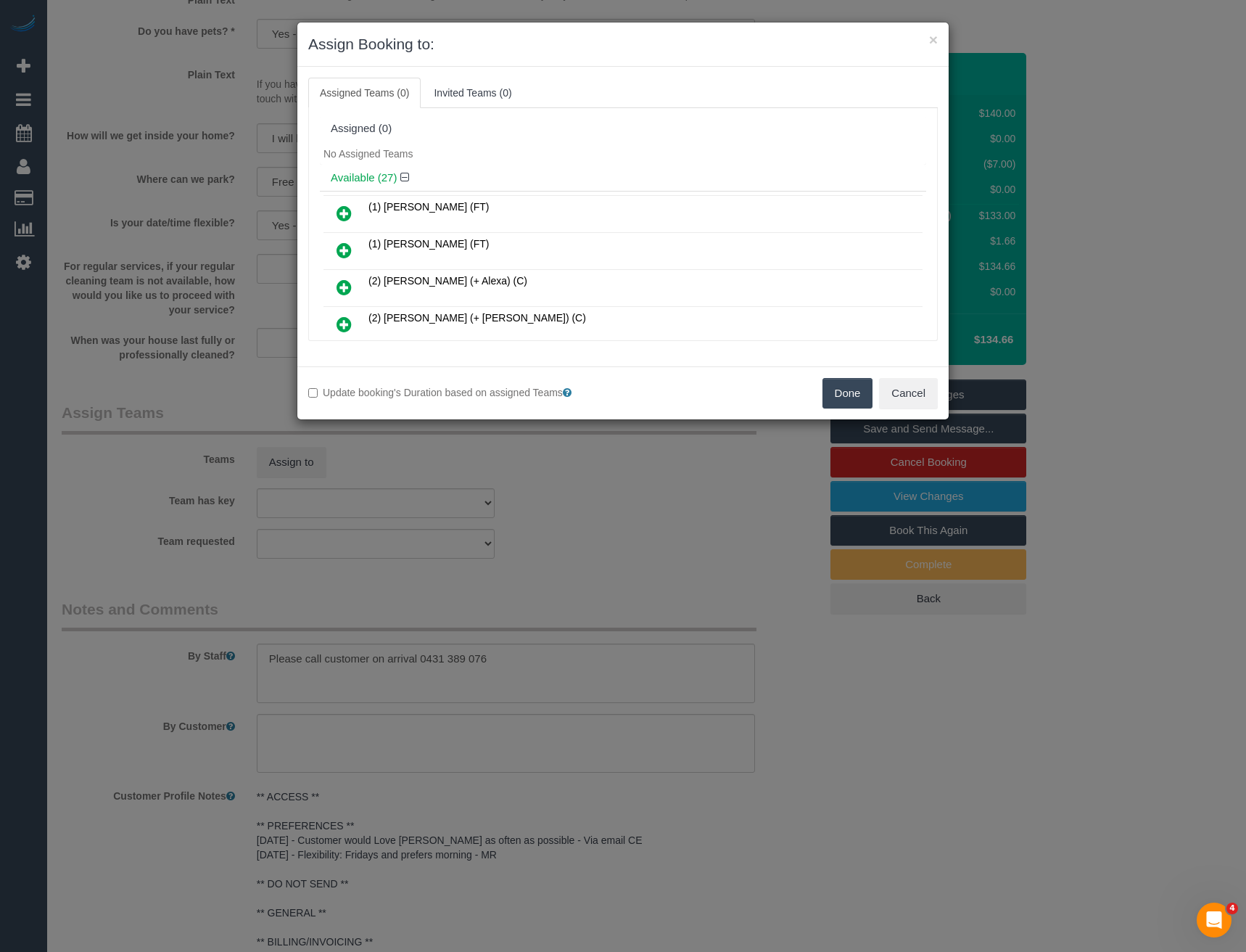
scroll to position [280, 0]
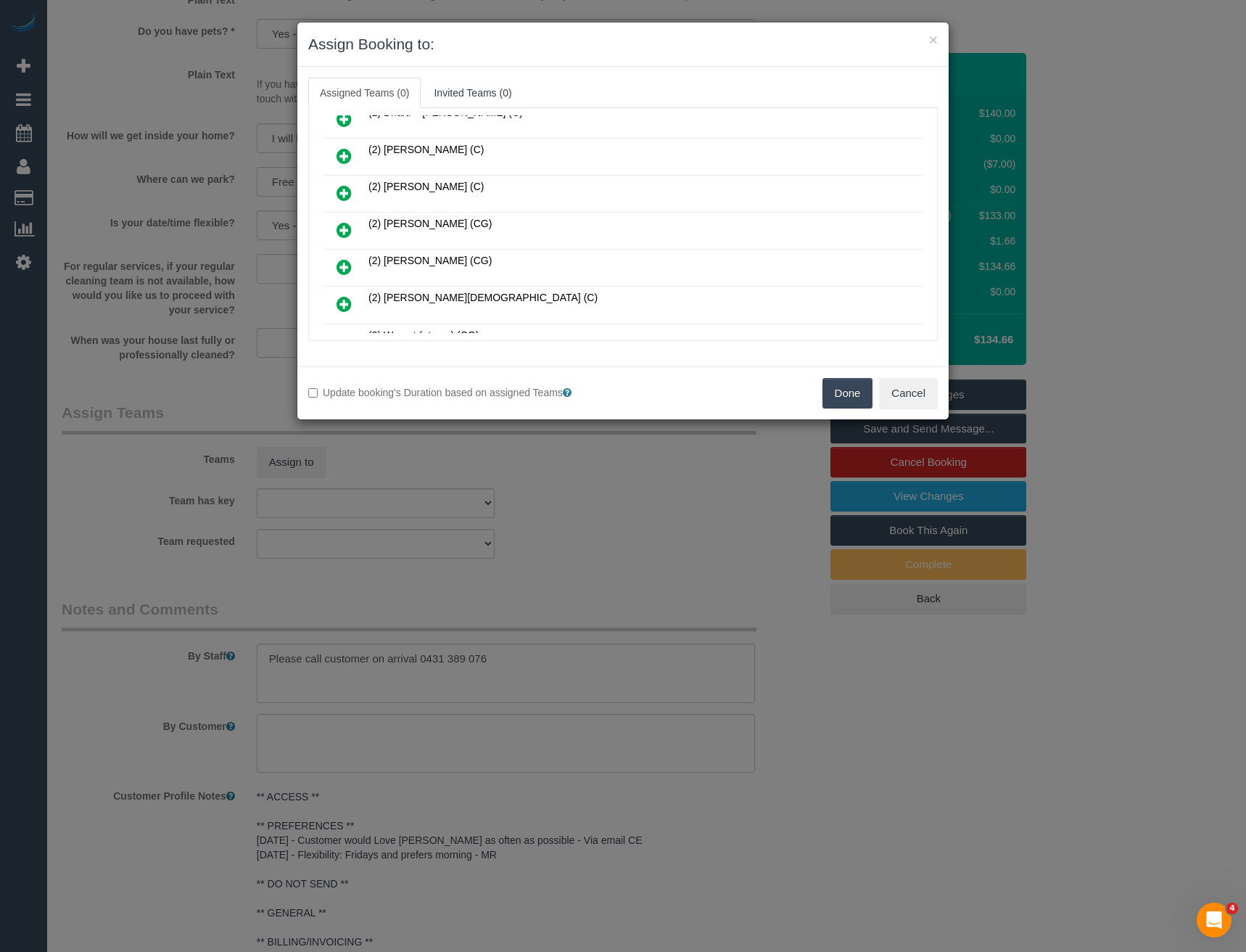
click at [338, 227] on icon at bounding box center [344, 230] width 15 height 17
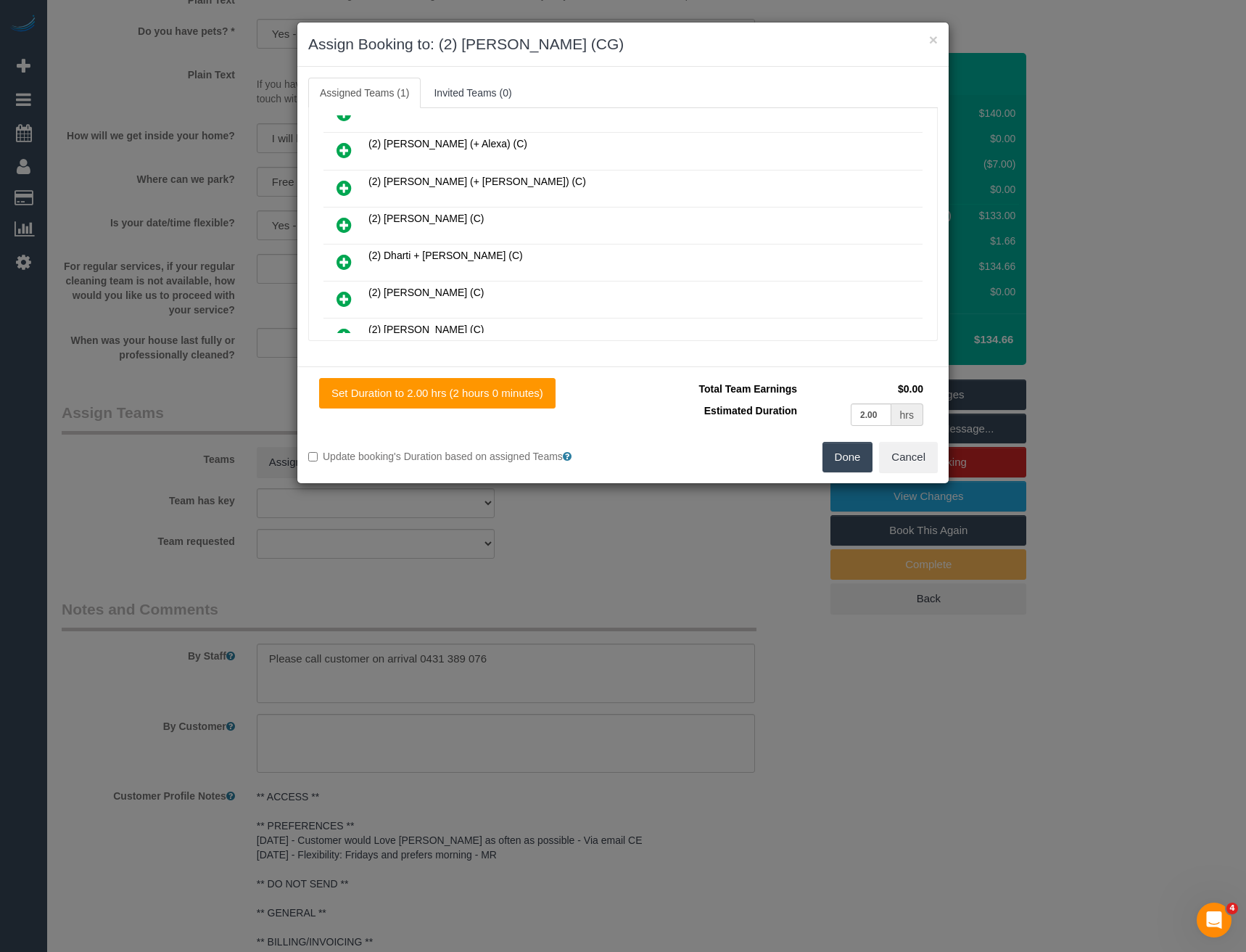
scroll to position [0, 0]
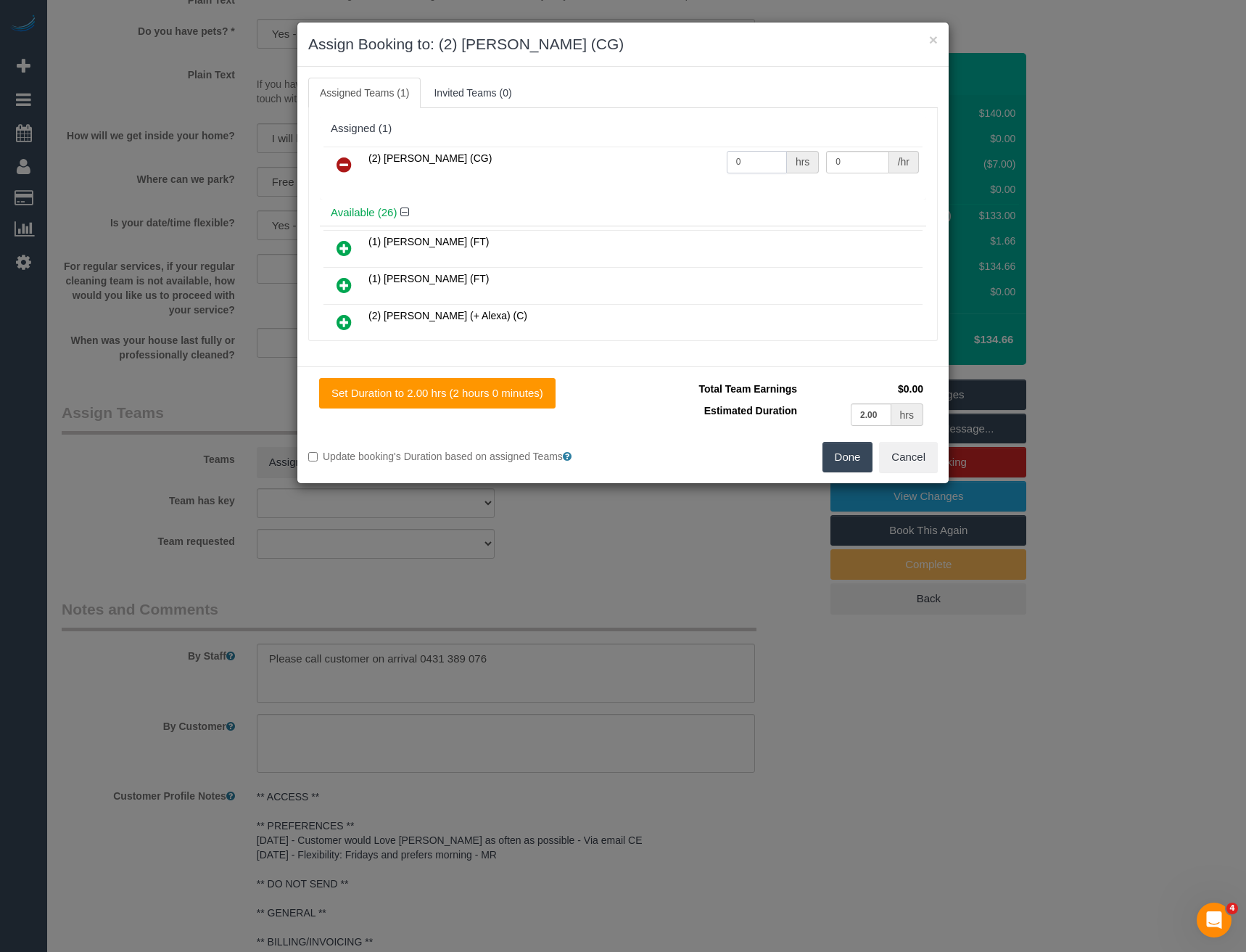
drag, startPoint x: 732, startPoint y: 173, endPoint x: 629, endPoint y: 190, distance: 104.4
click at [681, 178] on tr "(2) Mohd Che Manir (CG) 0 hrs 0 /hr" at bounding box center [623, 164] width 600 height 37
type input "2"
type input "41.25"
click at [834, 455] on button "Done" at bounding box center [847, 457] width 51 height 30
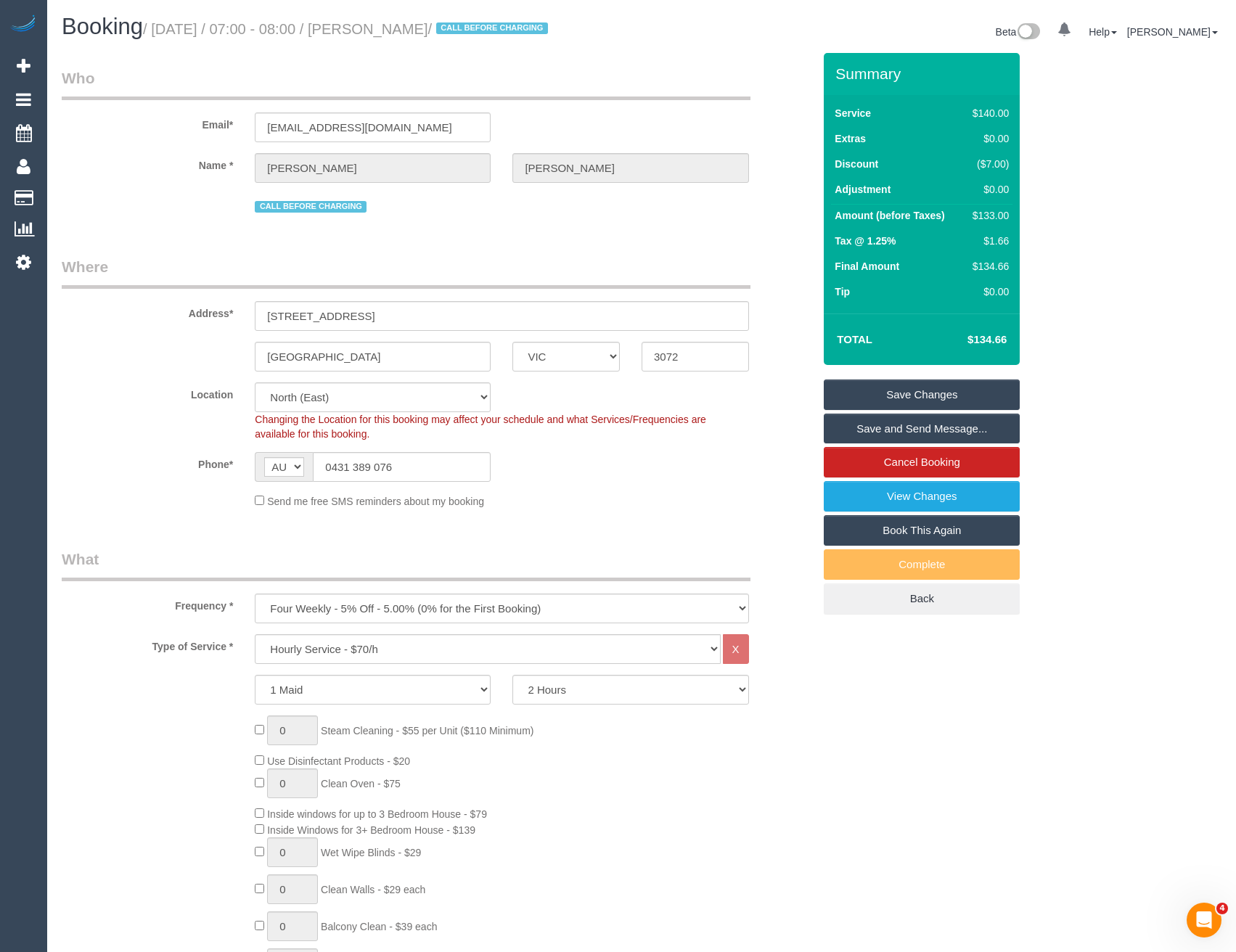
click at [889, 410] on link "Save Changes" at bounding box center [921, 395] width 196 height 30
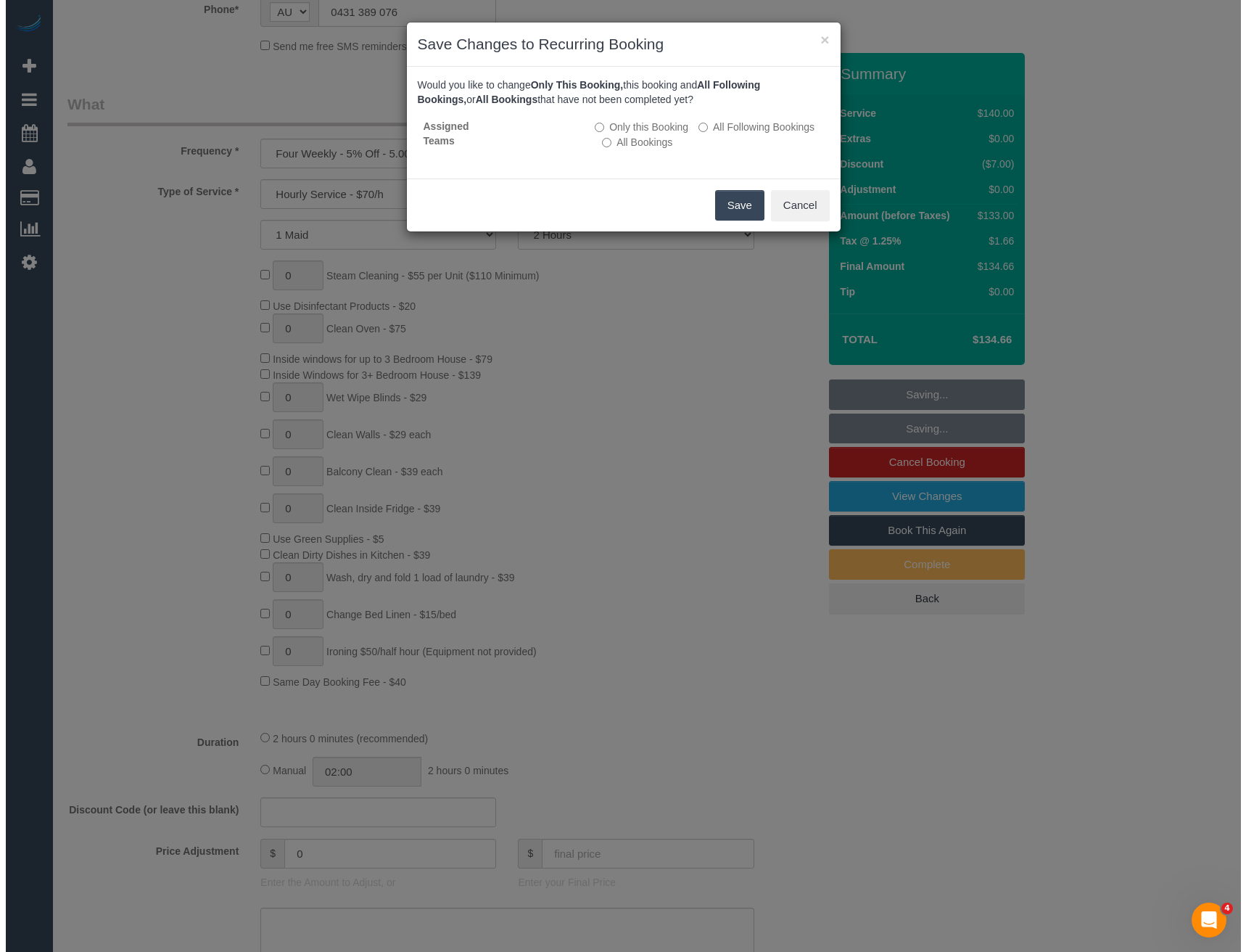
scroll to position [492, 0]
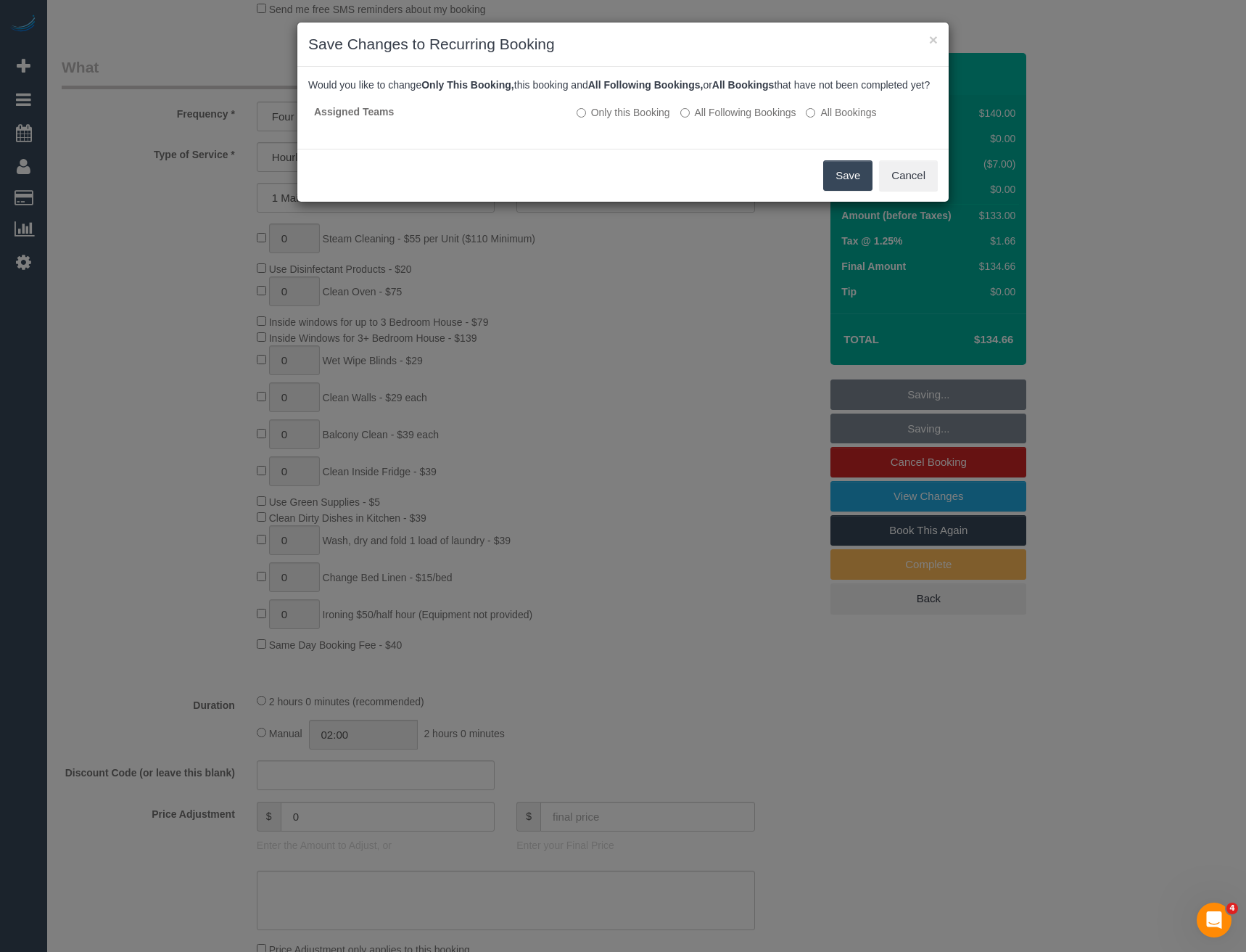
click at [844, 191] on button "Save" at bounding box center [847, 176] width 49 height 30
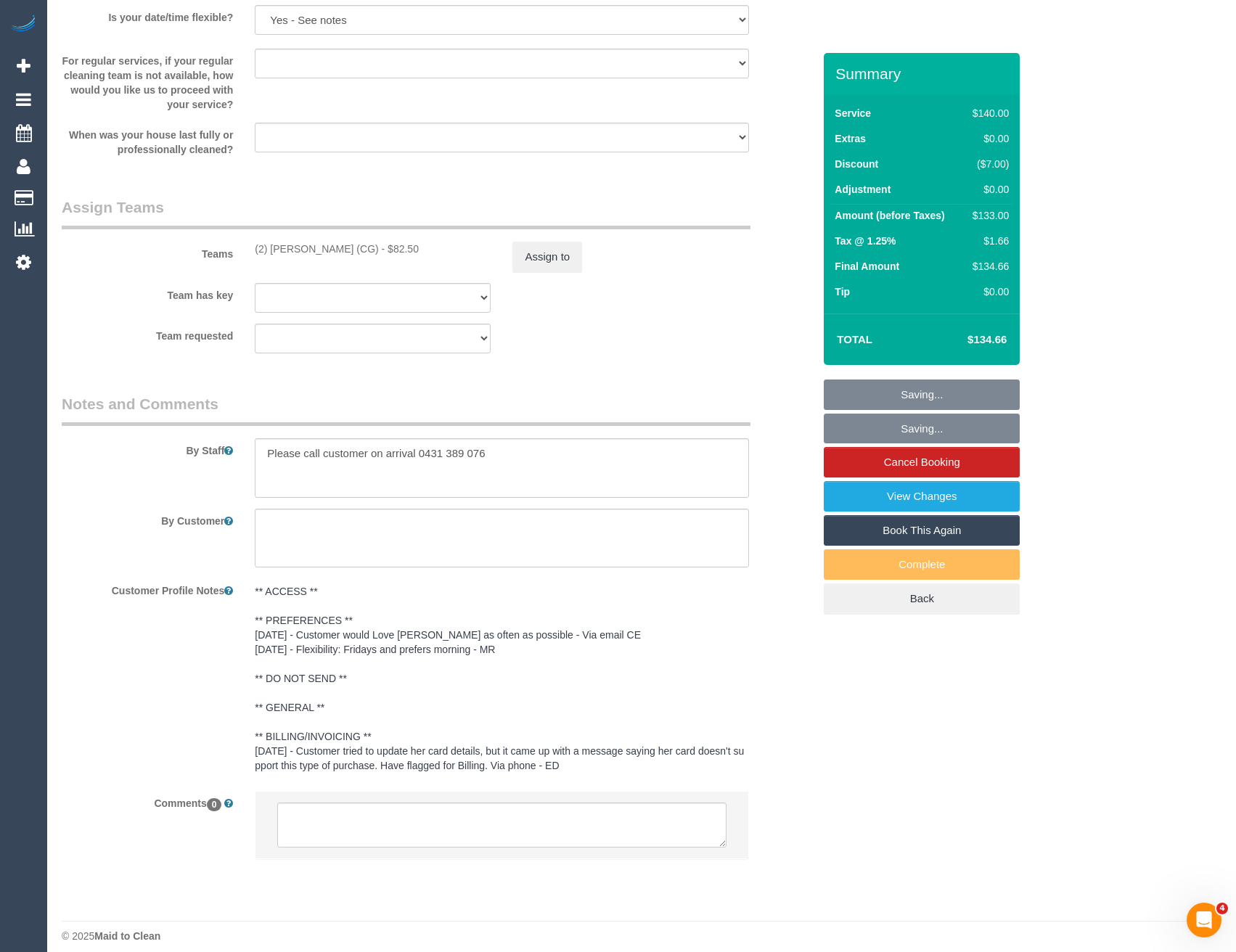
scroll to position [2013, 0]
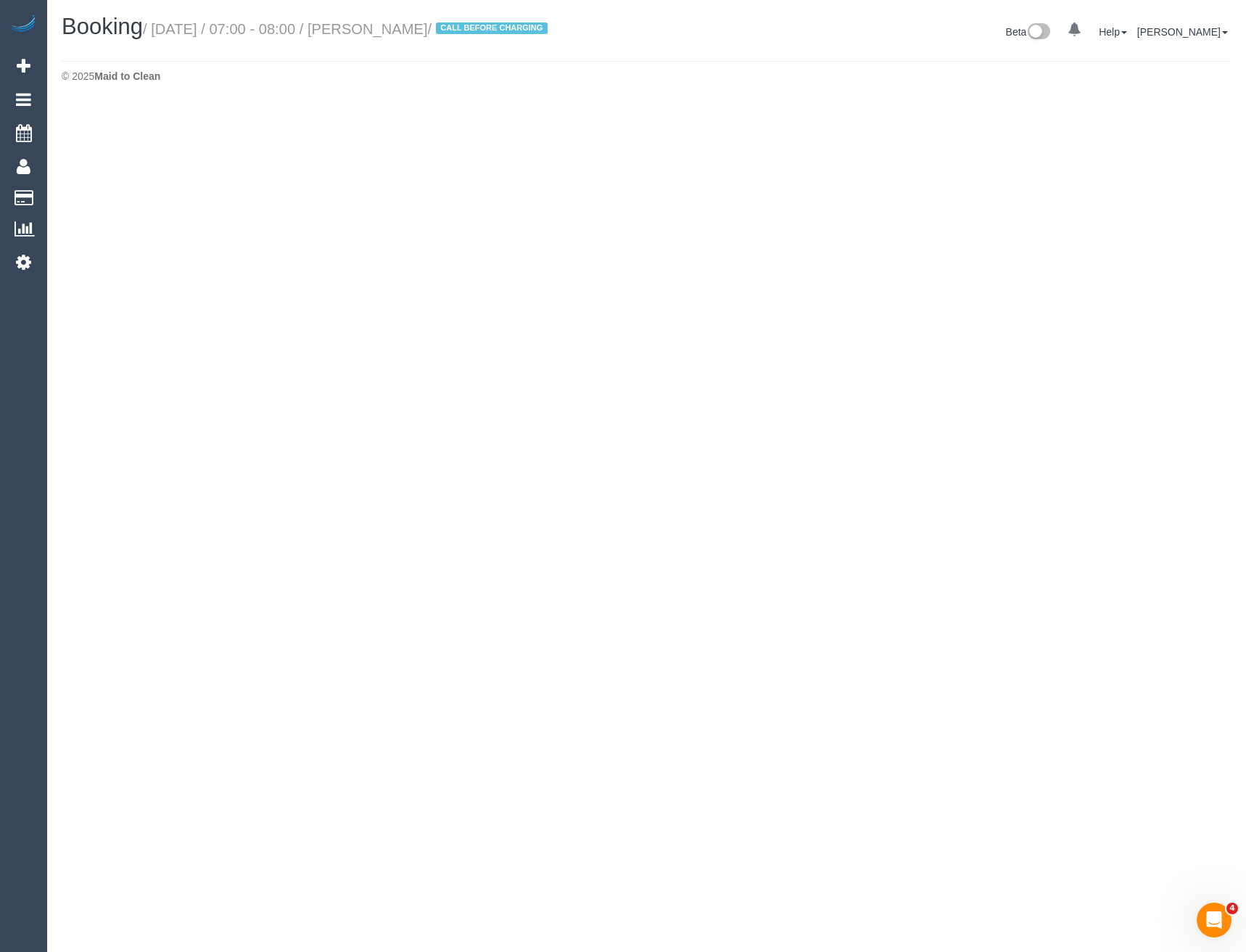
select select "VIC"
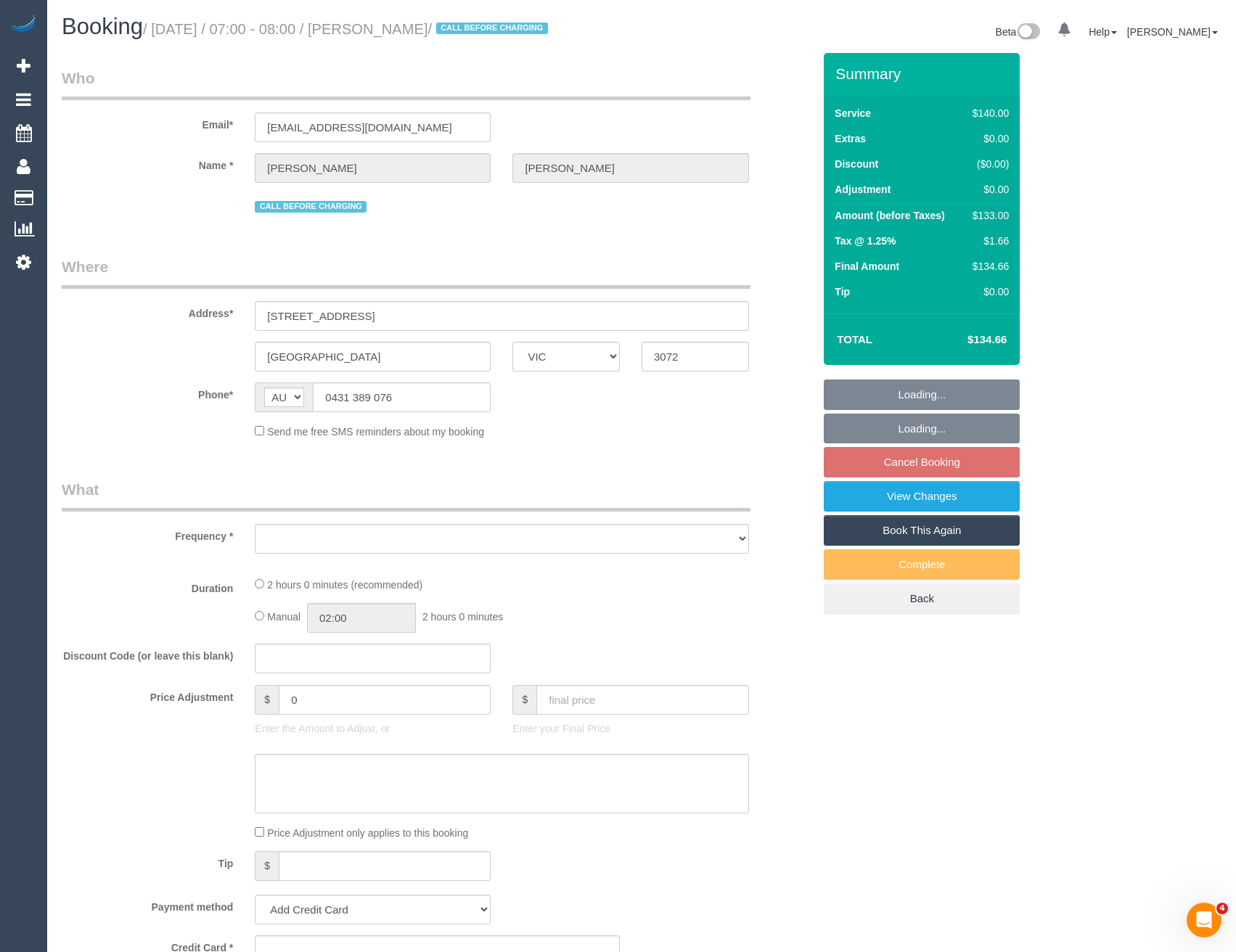
select select "object:4729"
select select "string:stripe-pm_1QPZ1O2GScqysDRVYjQid3Wg"
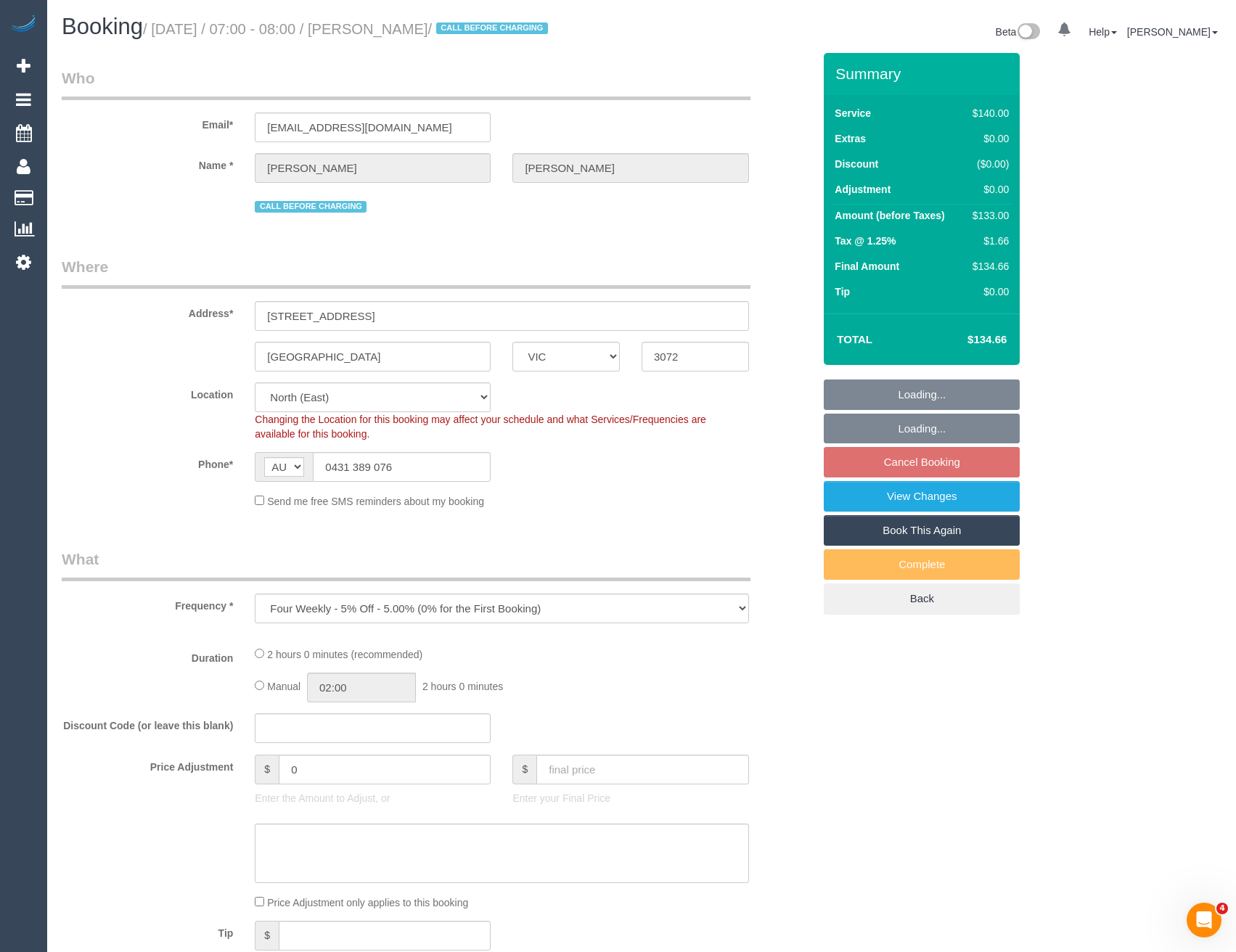
select select "object:4882"
select select "number:29"
select select "number:14"
select select "number:19"
select select "number:36"
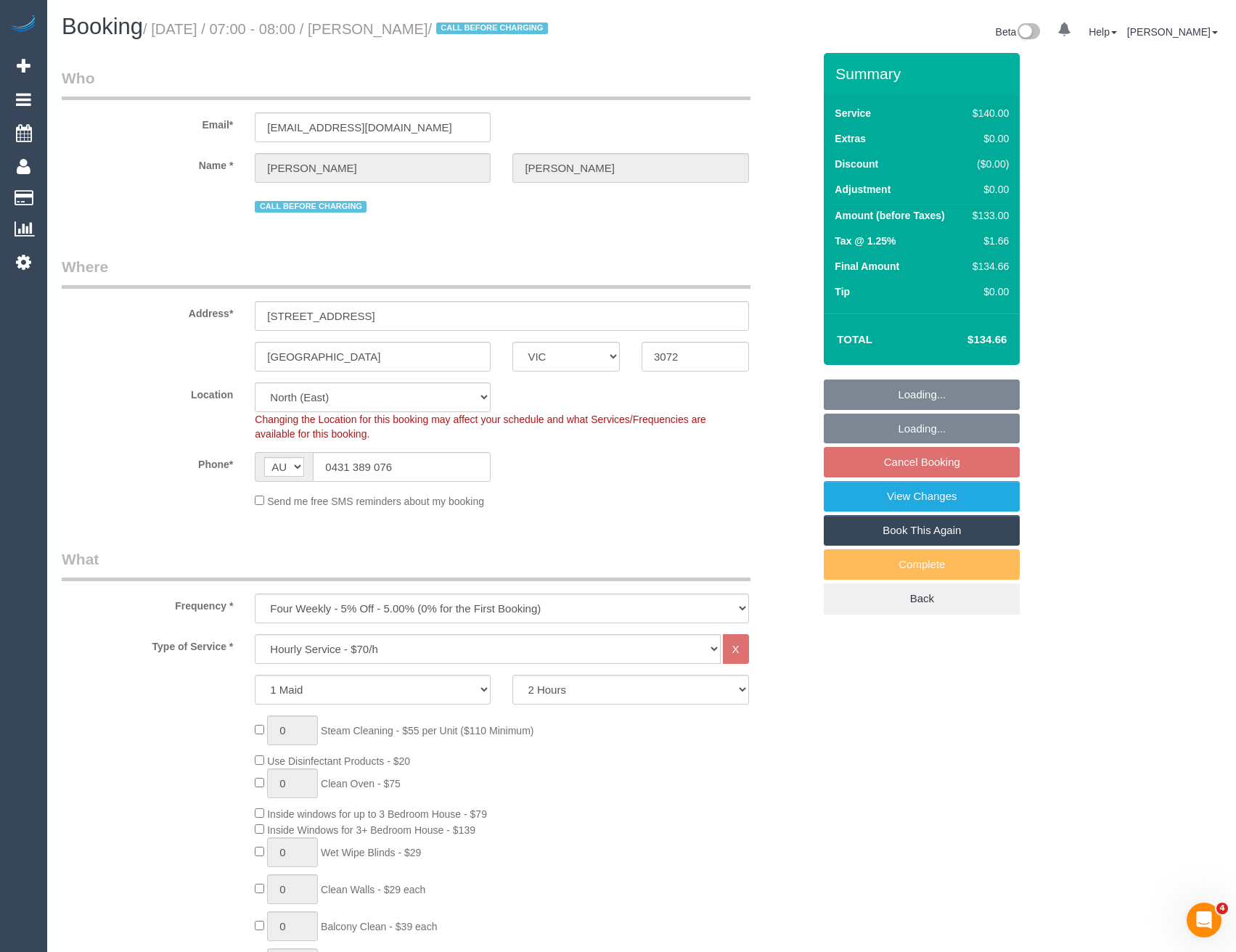
select select "spot22"
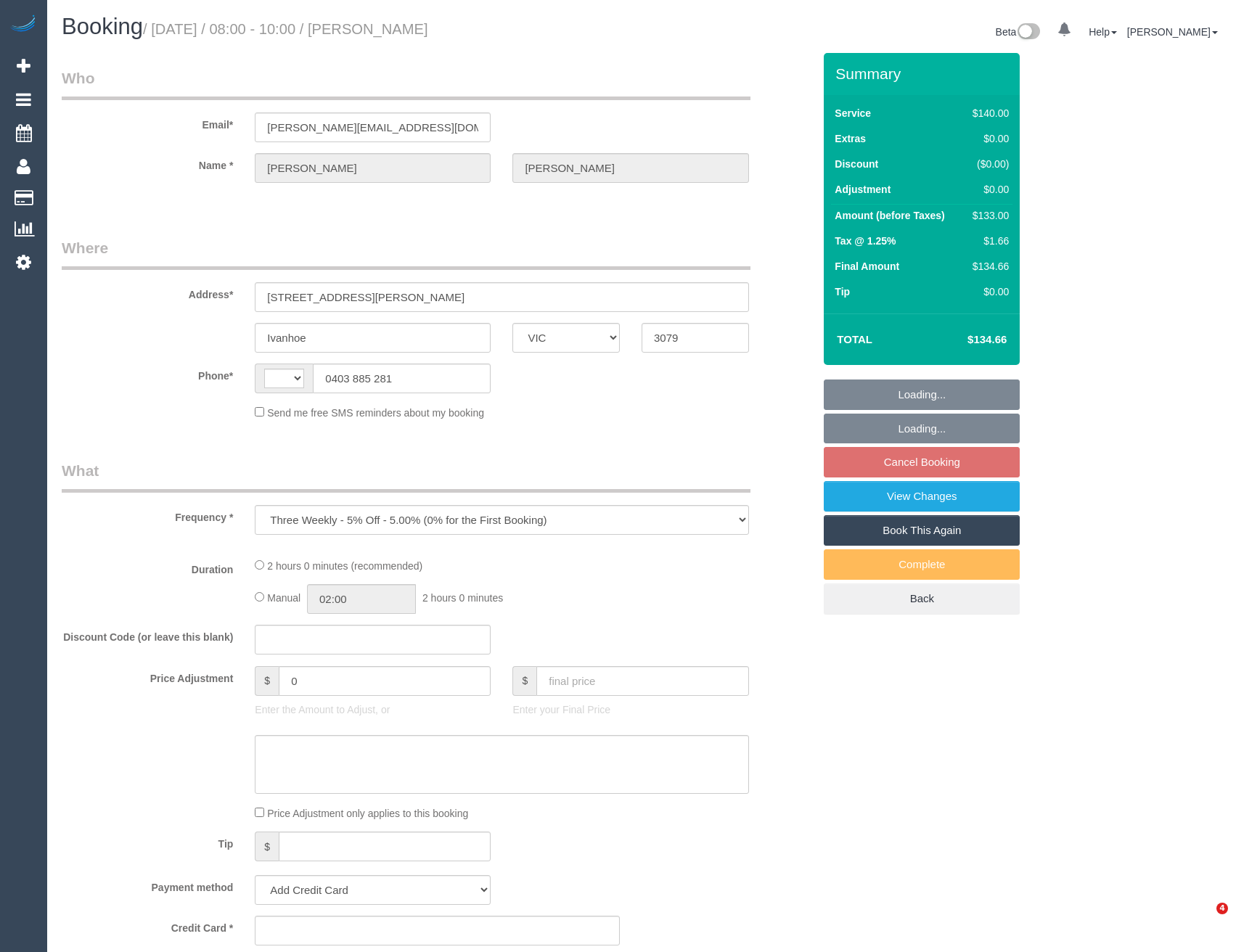
select select "VIC"
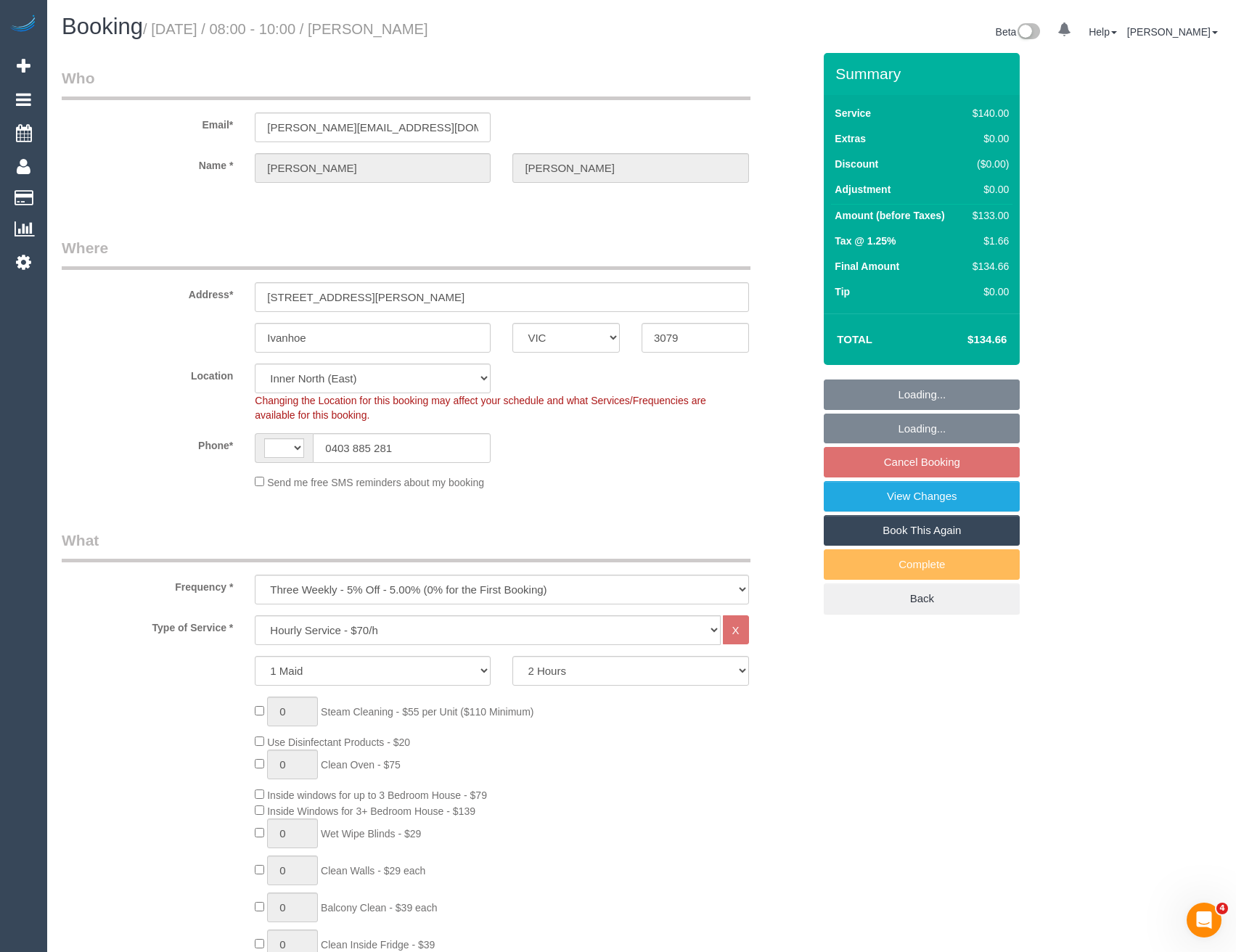
select select "object:446"
select select "string:AU"
select select "string:stripe-pm_1Q8g242GScqysDRVPCSSiszw"
select select "number:28"
select select "number:14"
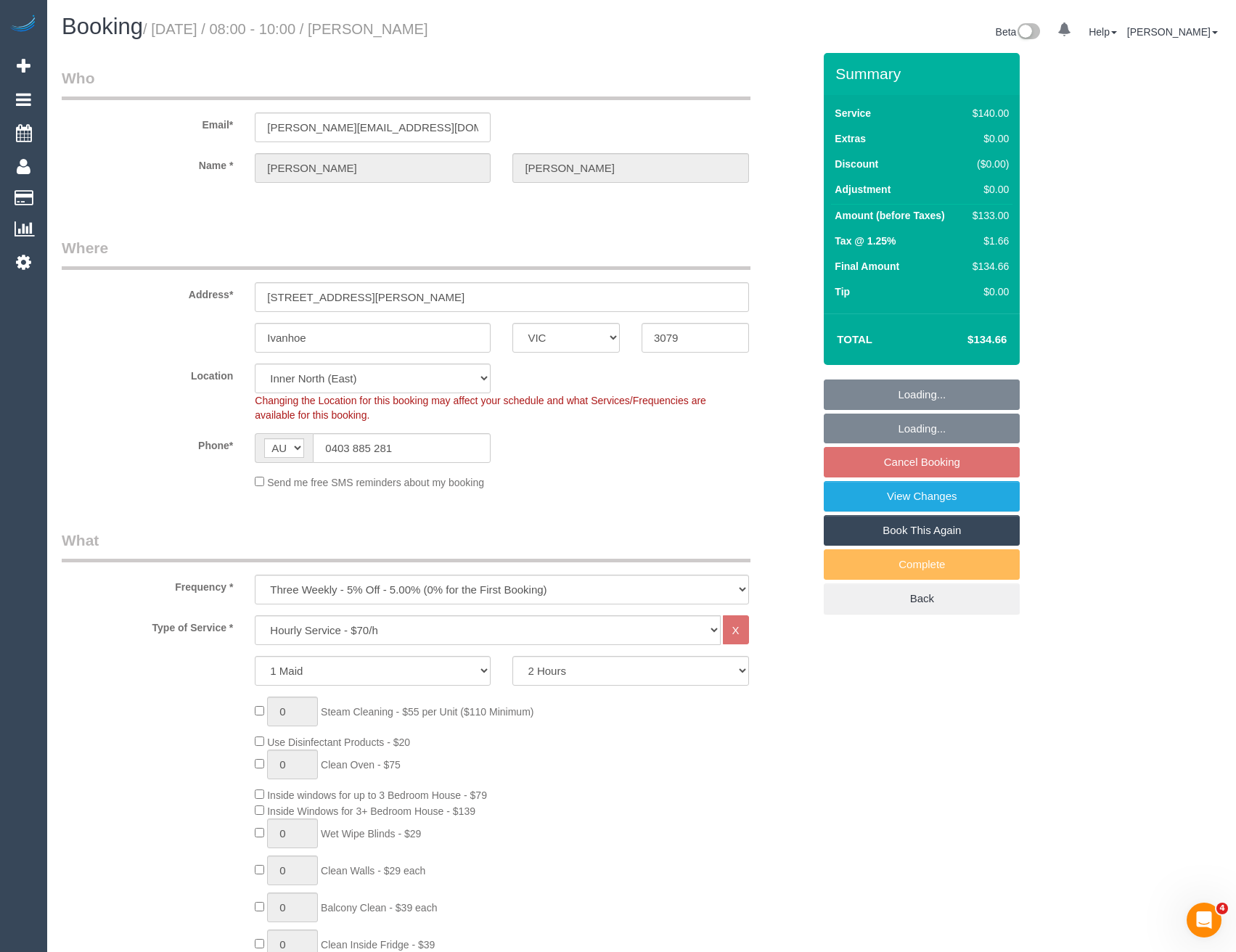
select select "number:19"
select select "number:23"
select select "number:34"
select select "number:12"
select select "spot2"
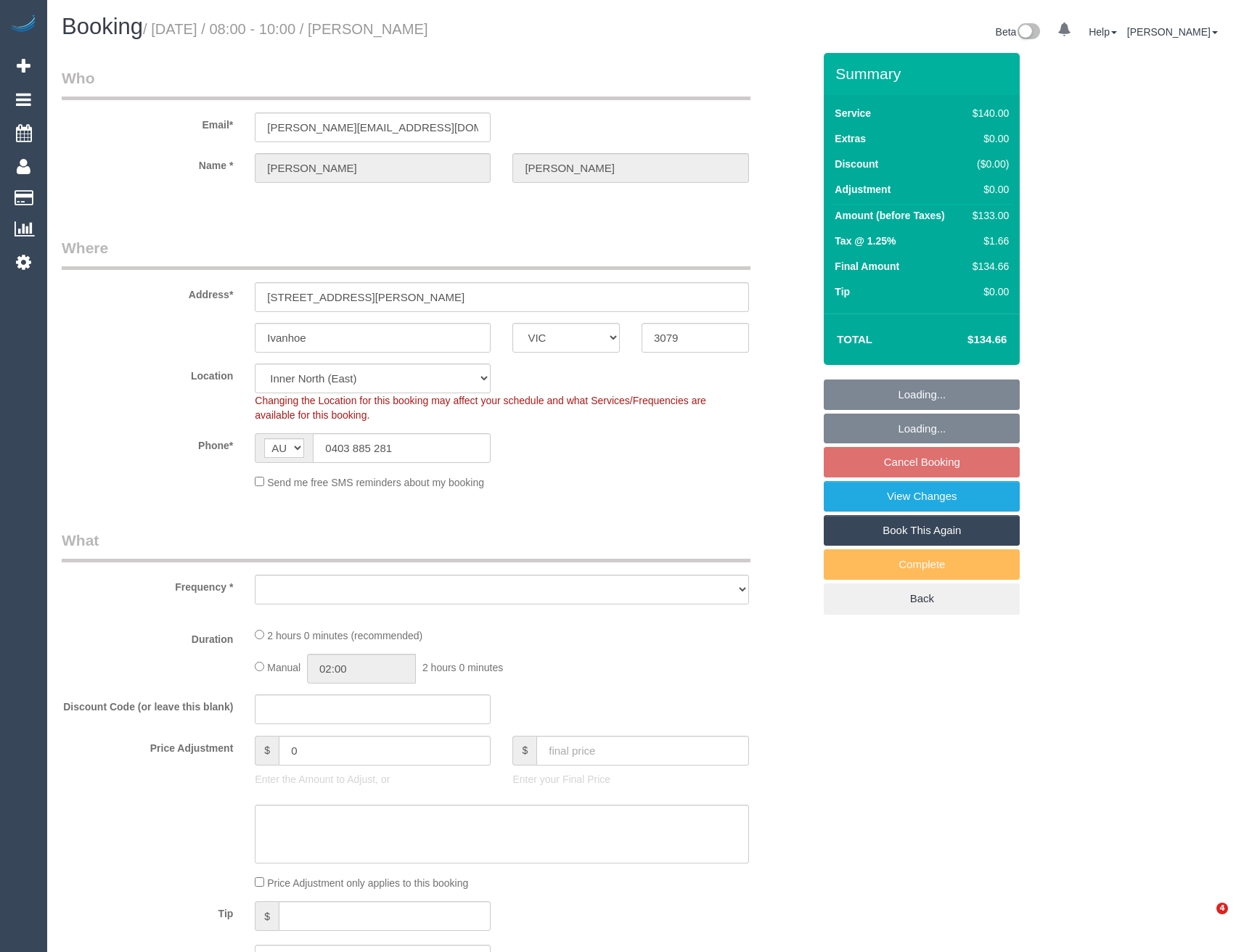
select select "VIC"
select select "string:stripe-pm_1Q8g242GScqysDRVPCSSiszw"
select select "number:28"
select select "number:14"
select select "number:19"
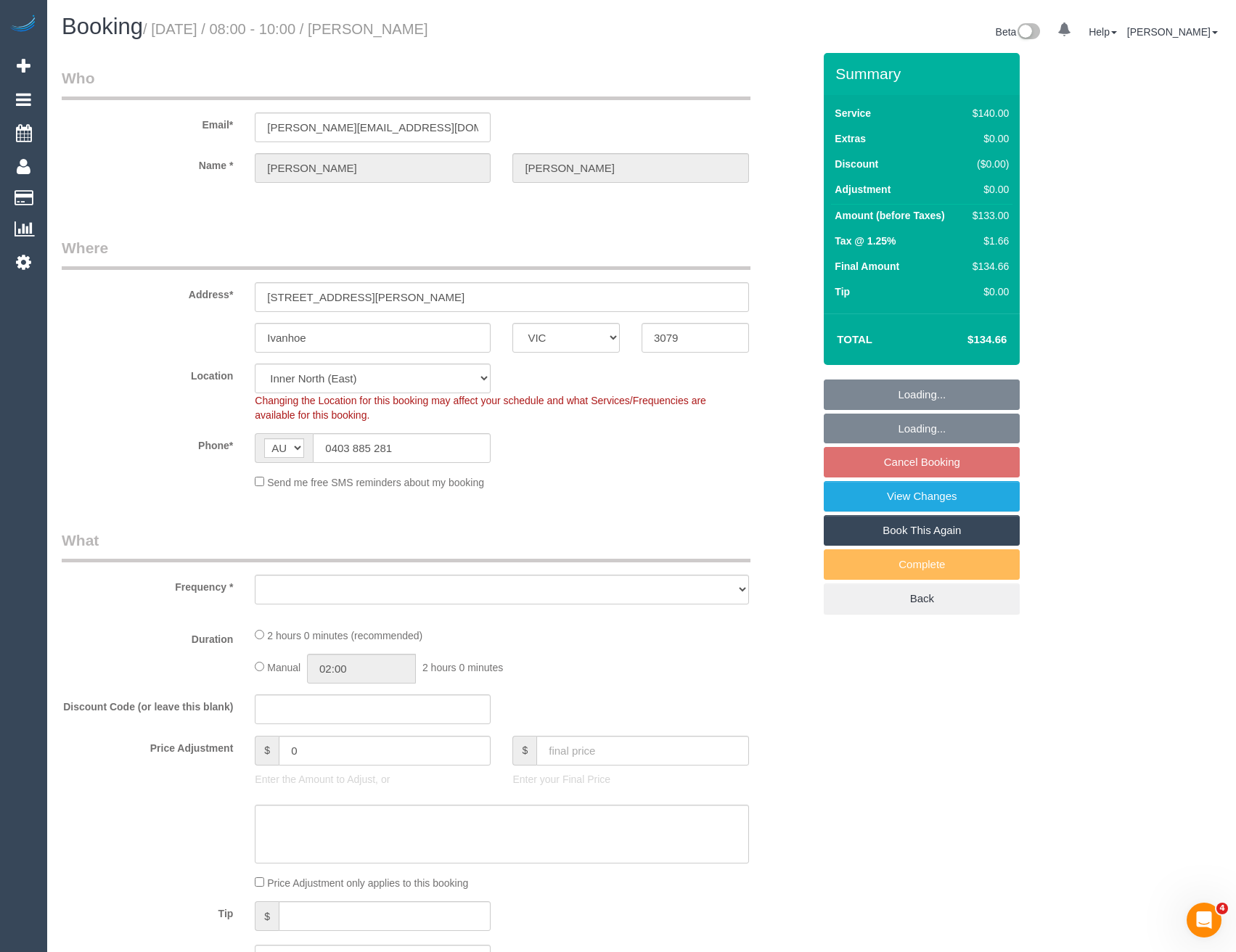
select select "number:23"
select select "number:34"
select select "number:12"
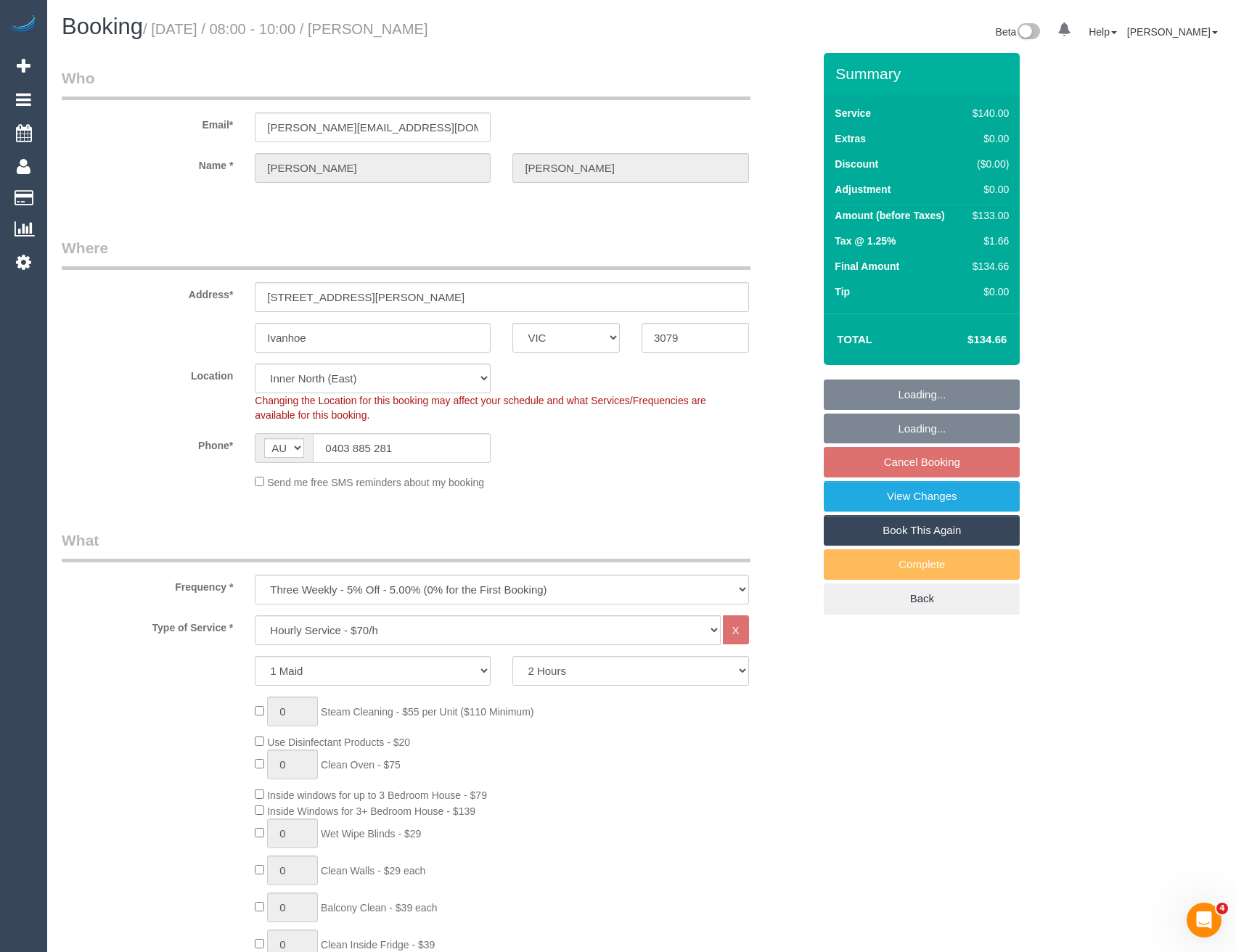
select select "object:1645"
select select "spot2"
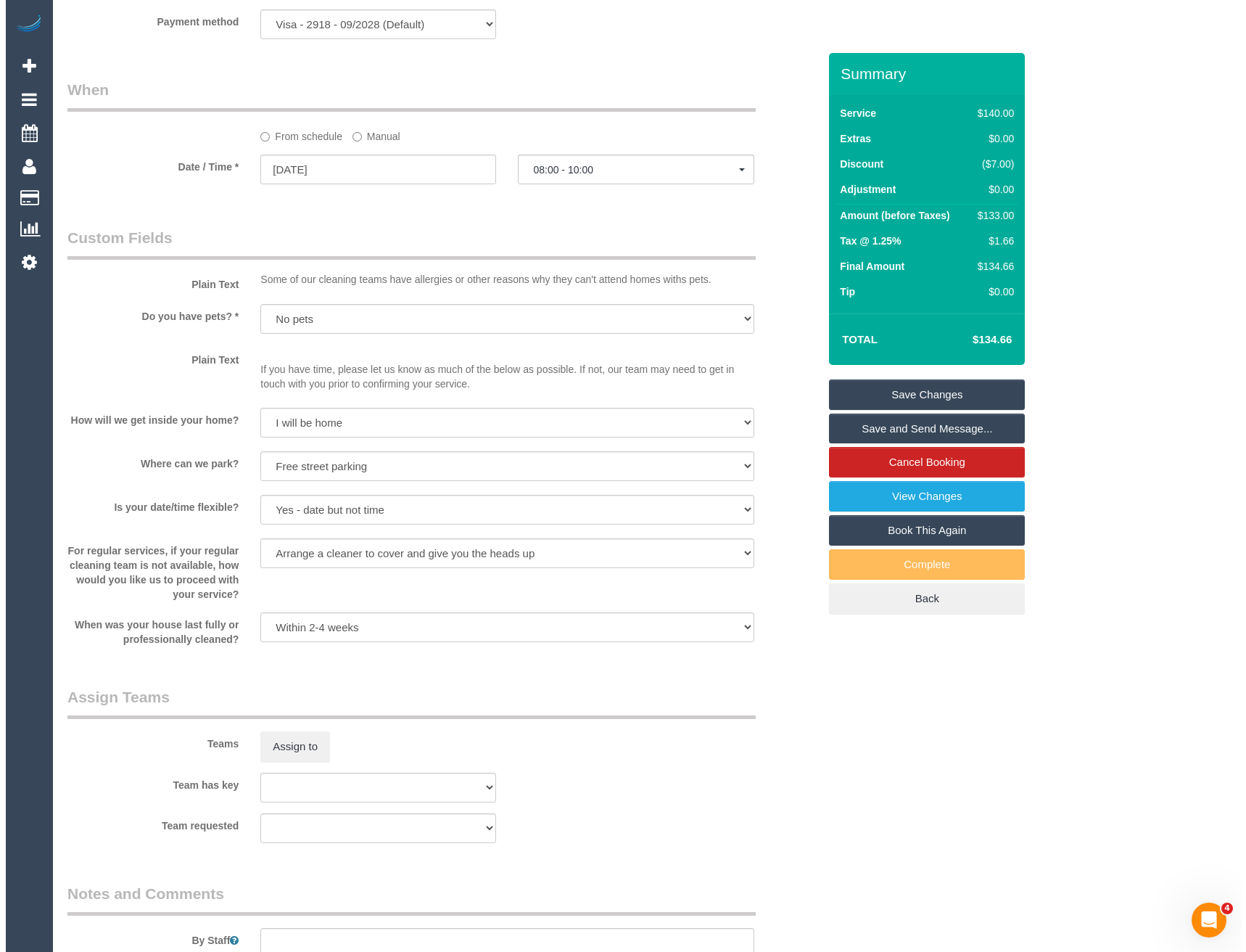
scroll to position [1818, 0]
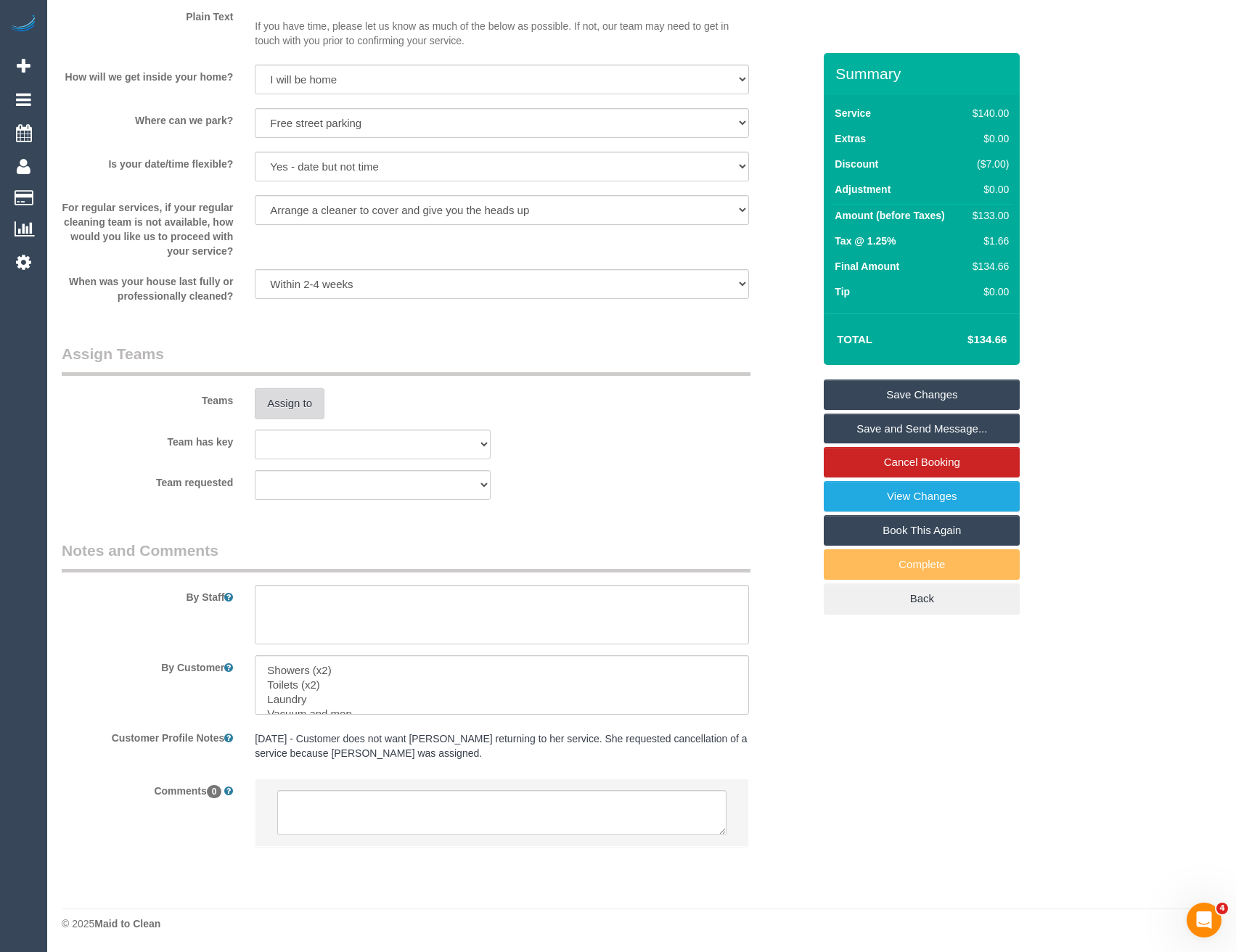
click at [288, 399] on button "Assign to" at bounding box center [290, 403] width 70 height 30
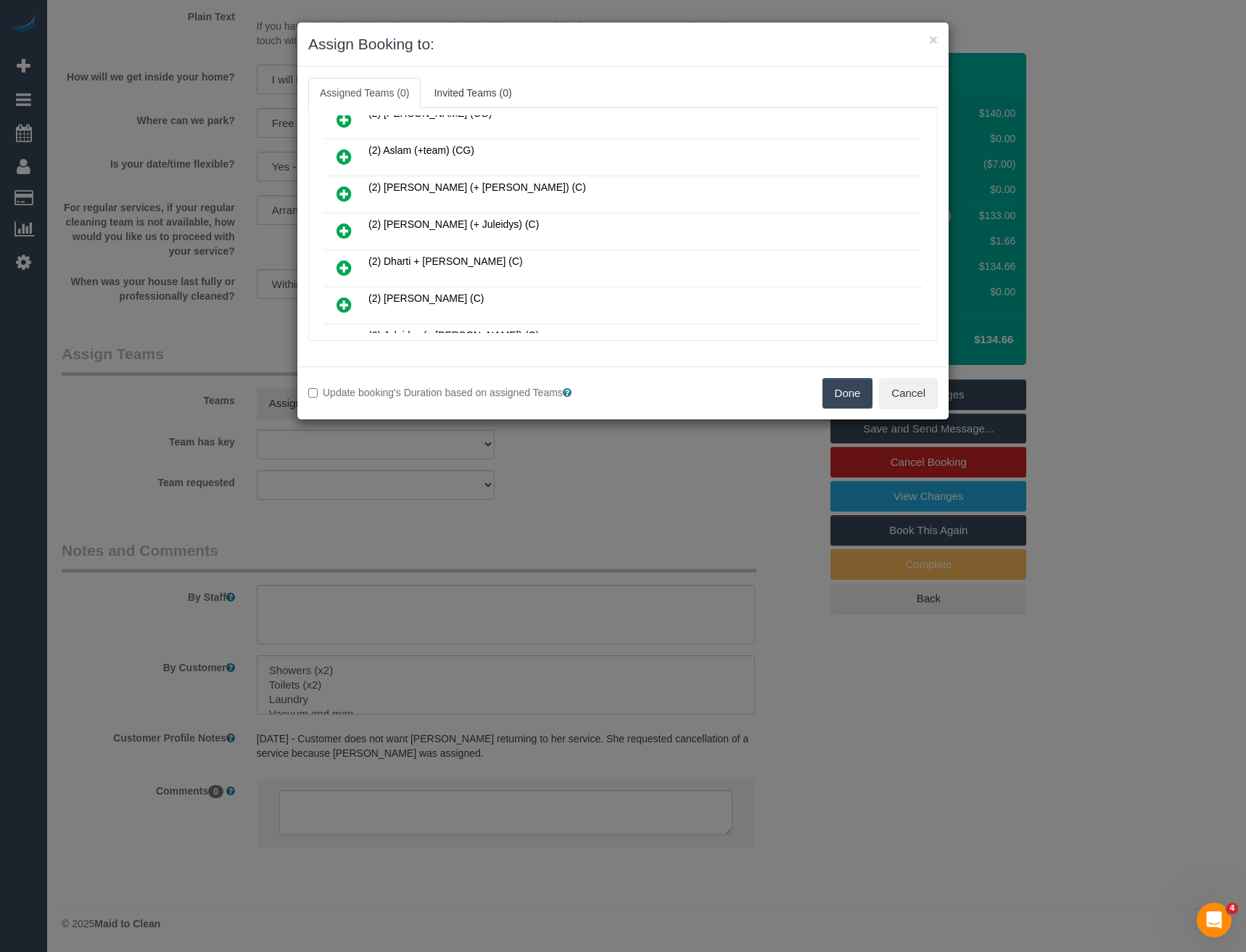
scroll to position [465, 0]
click at [343, 225] on icon at bounding box center [344, 230] width 15 height 17
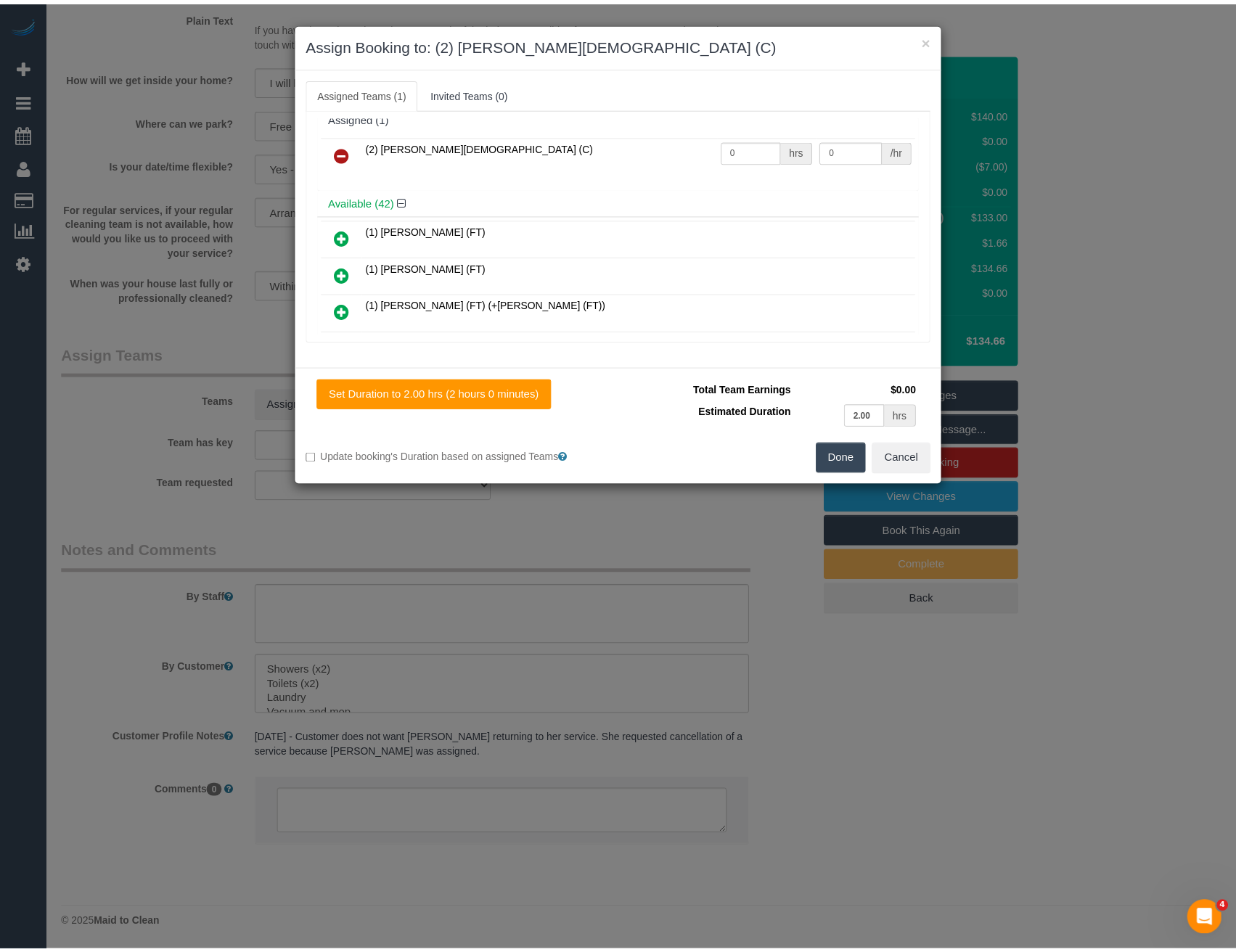
scroll to position [0, 0]
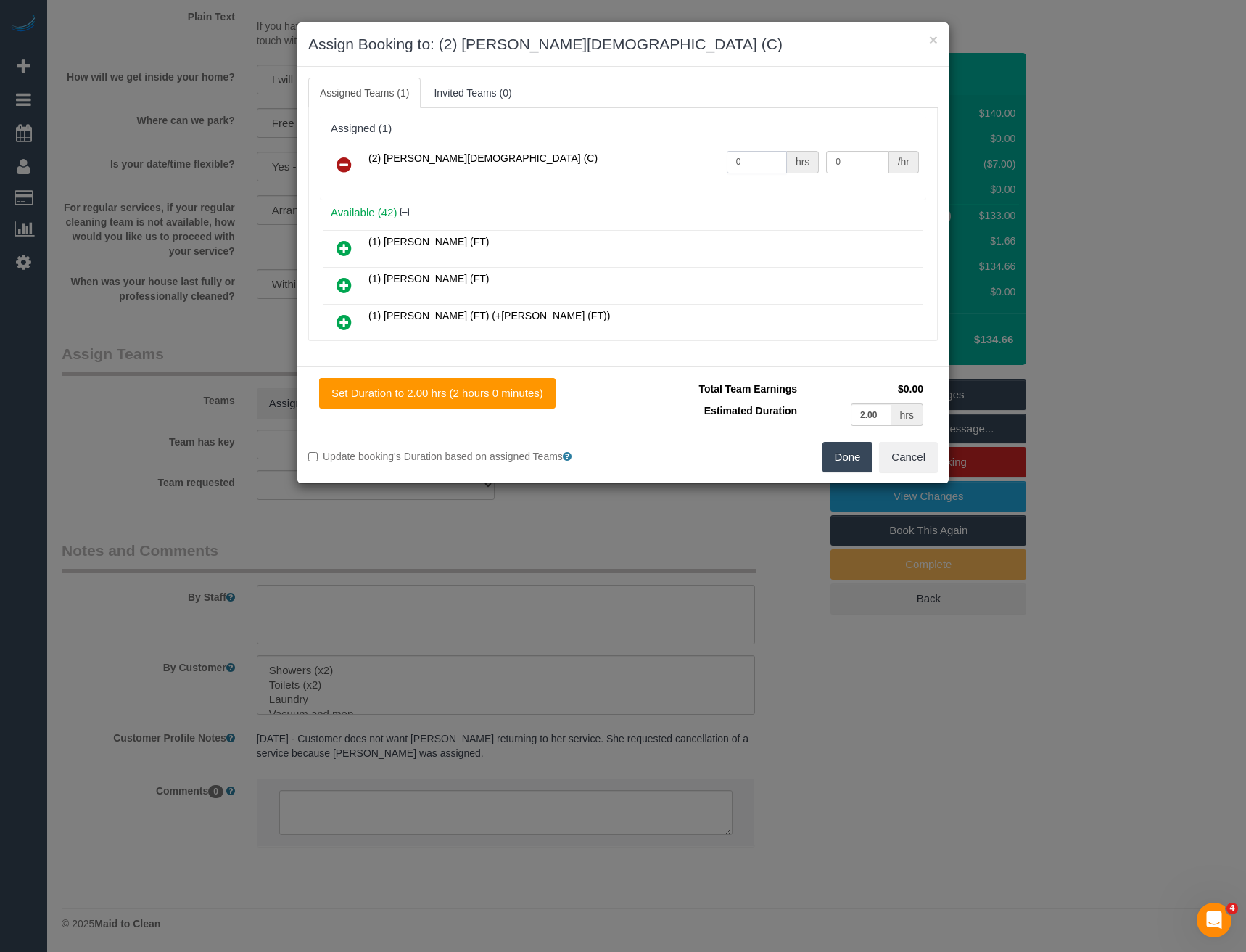
drag, startPoint x: 750, startPoint y: 155, endPoint x: 664, endPoint y: 146, distance: 86.5
click at [667, 164] on tr "(2) Raisul Islam (C) 0 hrs 0 /hr" at bounding box center [623, 164] width 600 height 37
type input "2"
type input "37.5"
click at [842, 462] on button "Done" at bounding box center [847, 457] width 51 height 30
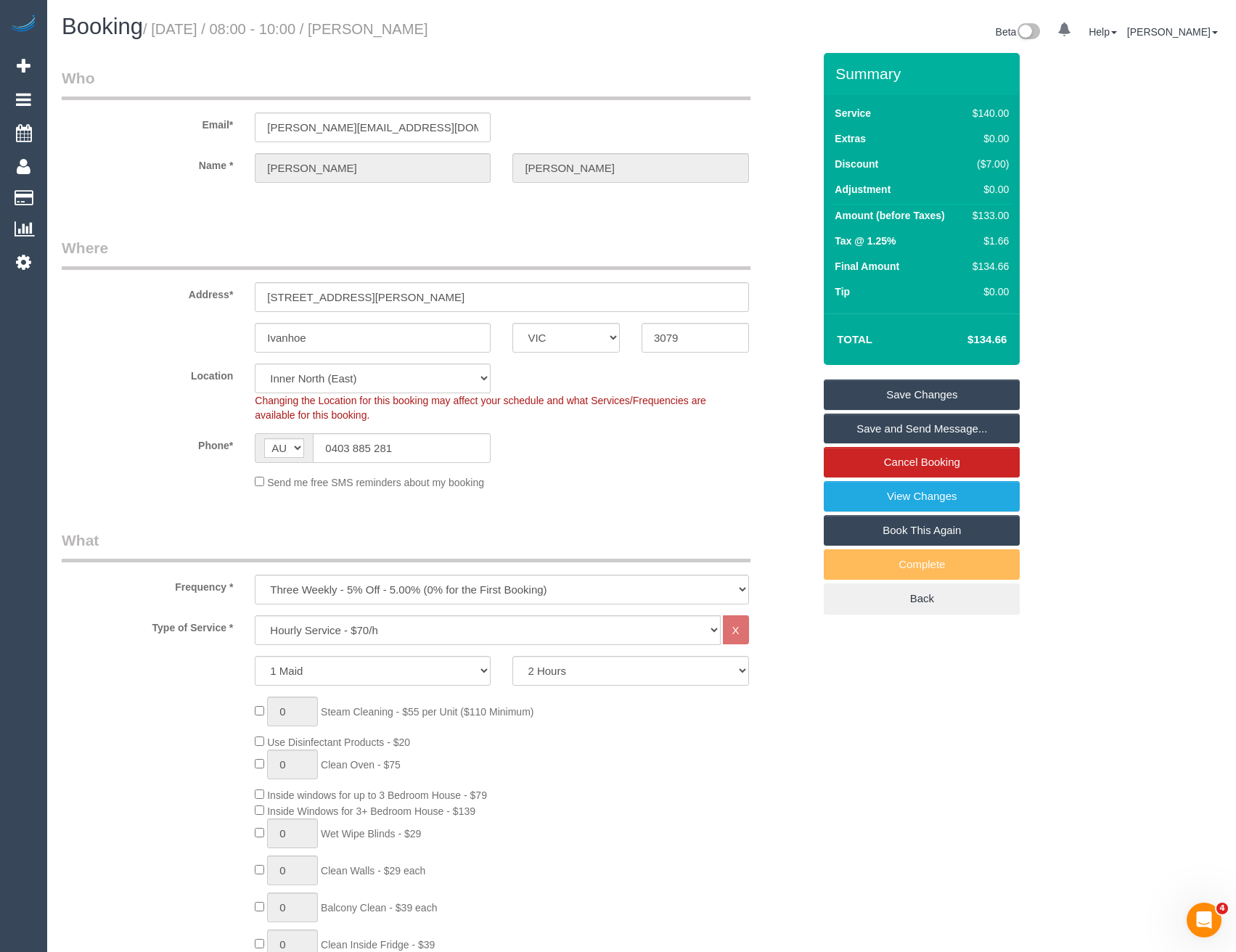
click at [905, 392] on link "Save Changes" at bounding box center [921, 395] width 196 height 30
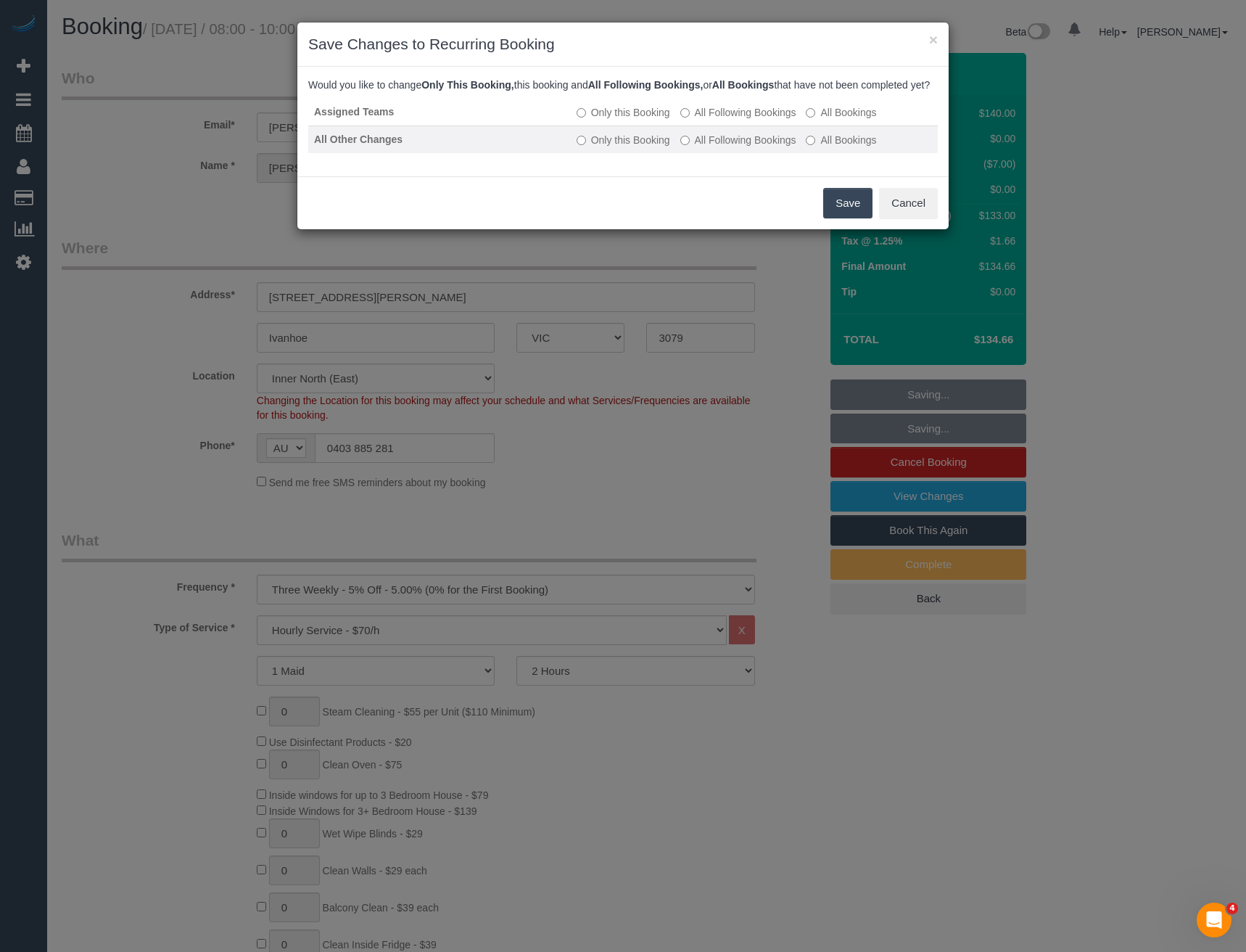
drag, startPoint x: 852, startPoint y: 215, endPoint x: 686, endPoint y: 117, distance: 192.8
click at [852, 215] on button "Save" at bounding box center [847, 203] width 49 height 30
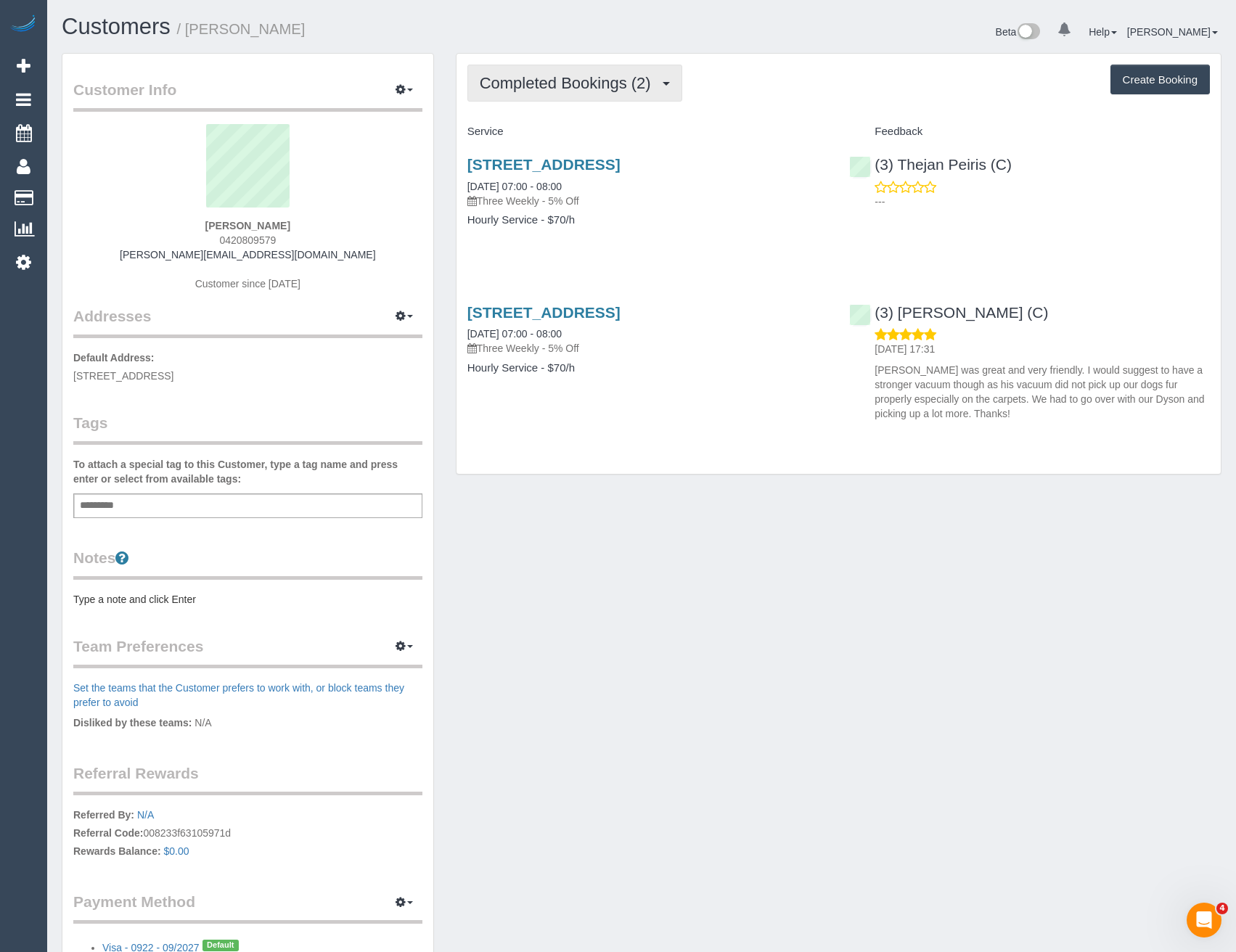
click at [618, 75] on span "Completed Bookings (2)" at bounding box center [569, 83] width 178 height 18
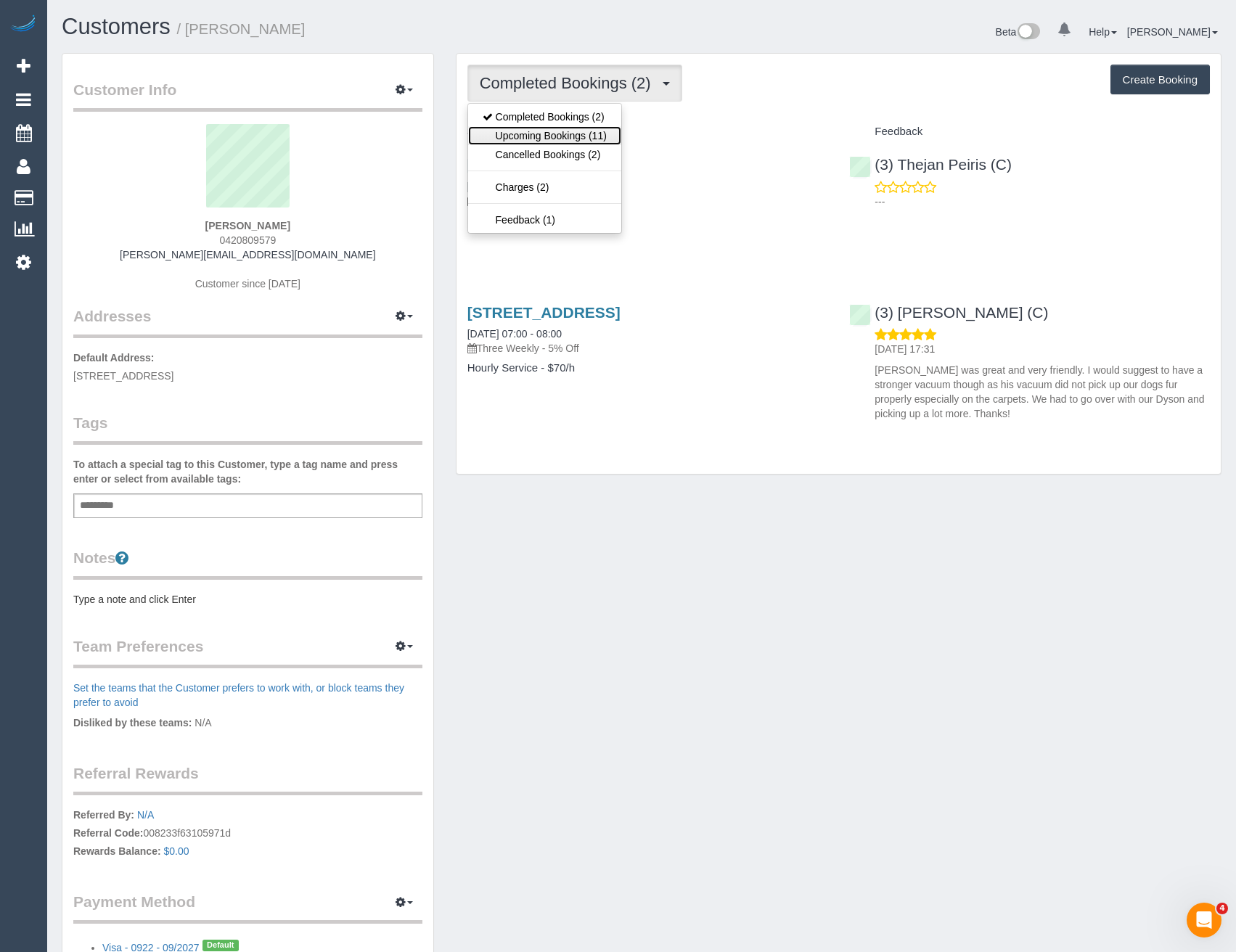
click at [573, 132] on link "Upcoming Bookings (11)" at bounding box center [544, 136] width 153 height 19
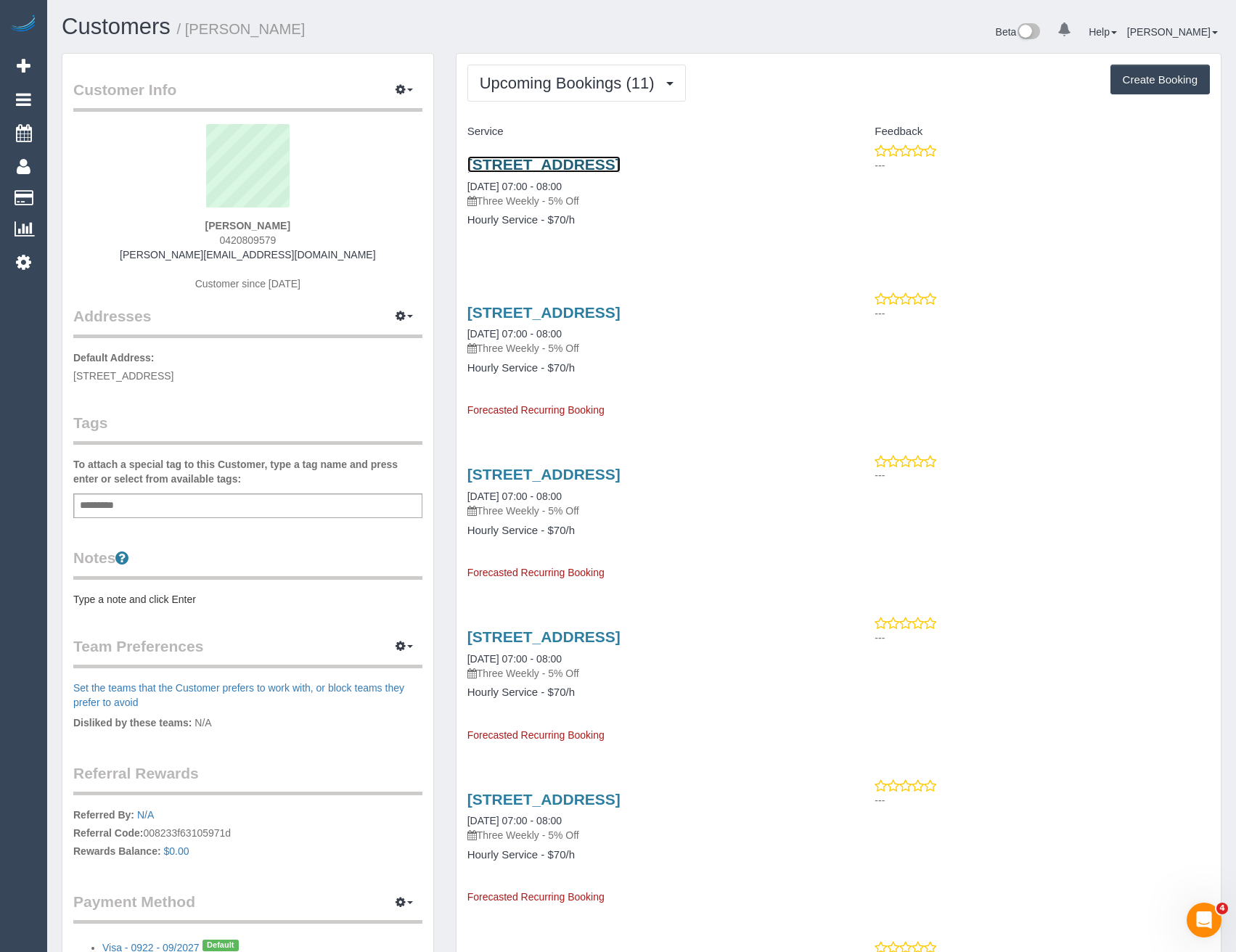
click at [620, 163] on link "[STREET_ADDRESS]" at bounding box center [544, 164] width 153 height 17
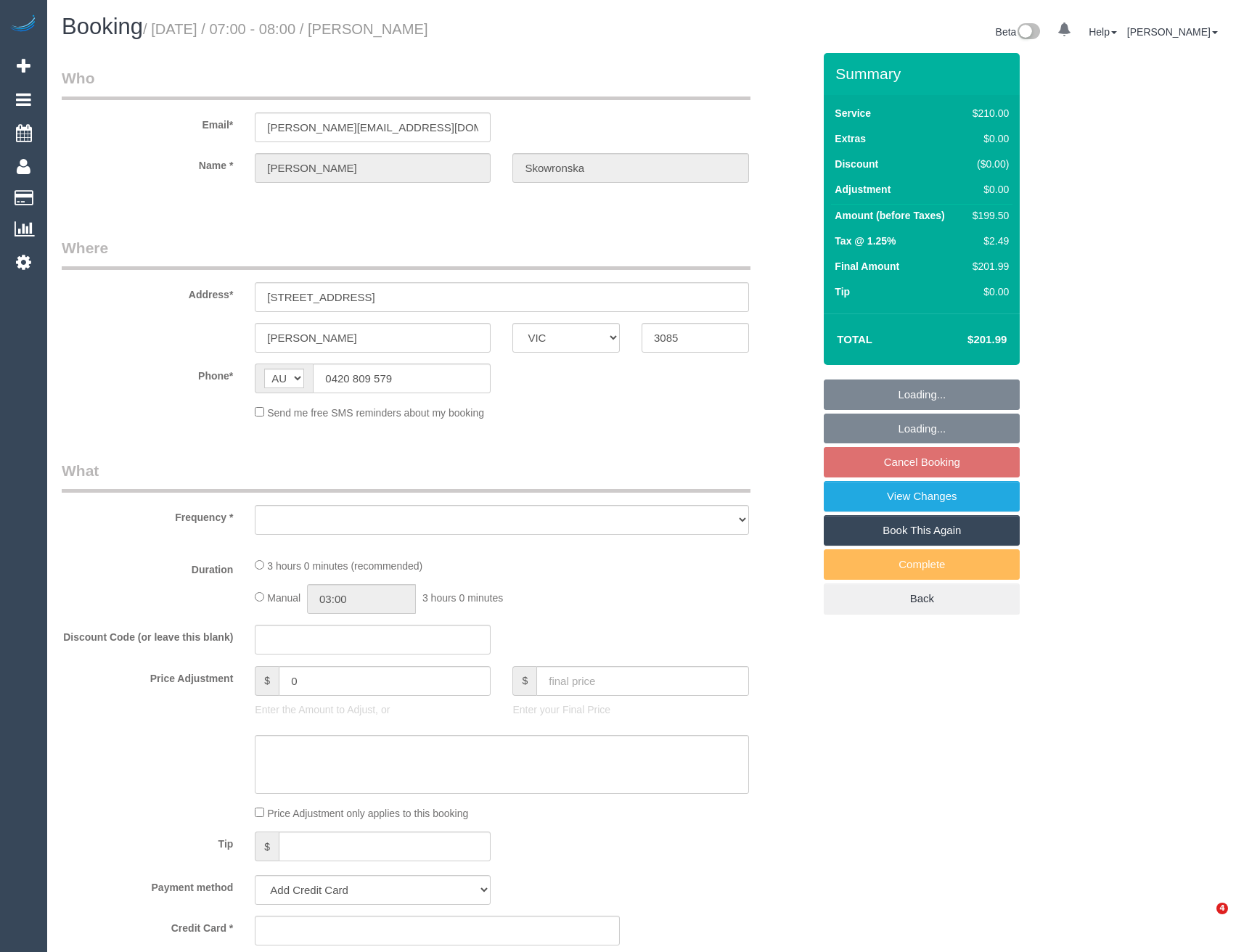
select select "VIC"
select select "object:522"
select select "string:stripe-pm_1RVOz72GScqysDRVFQ23RxML"
select select "180"
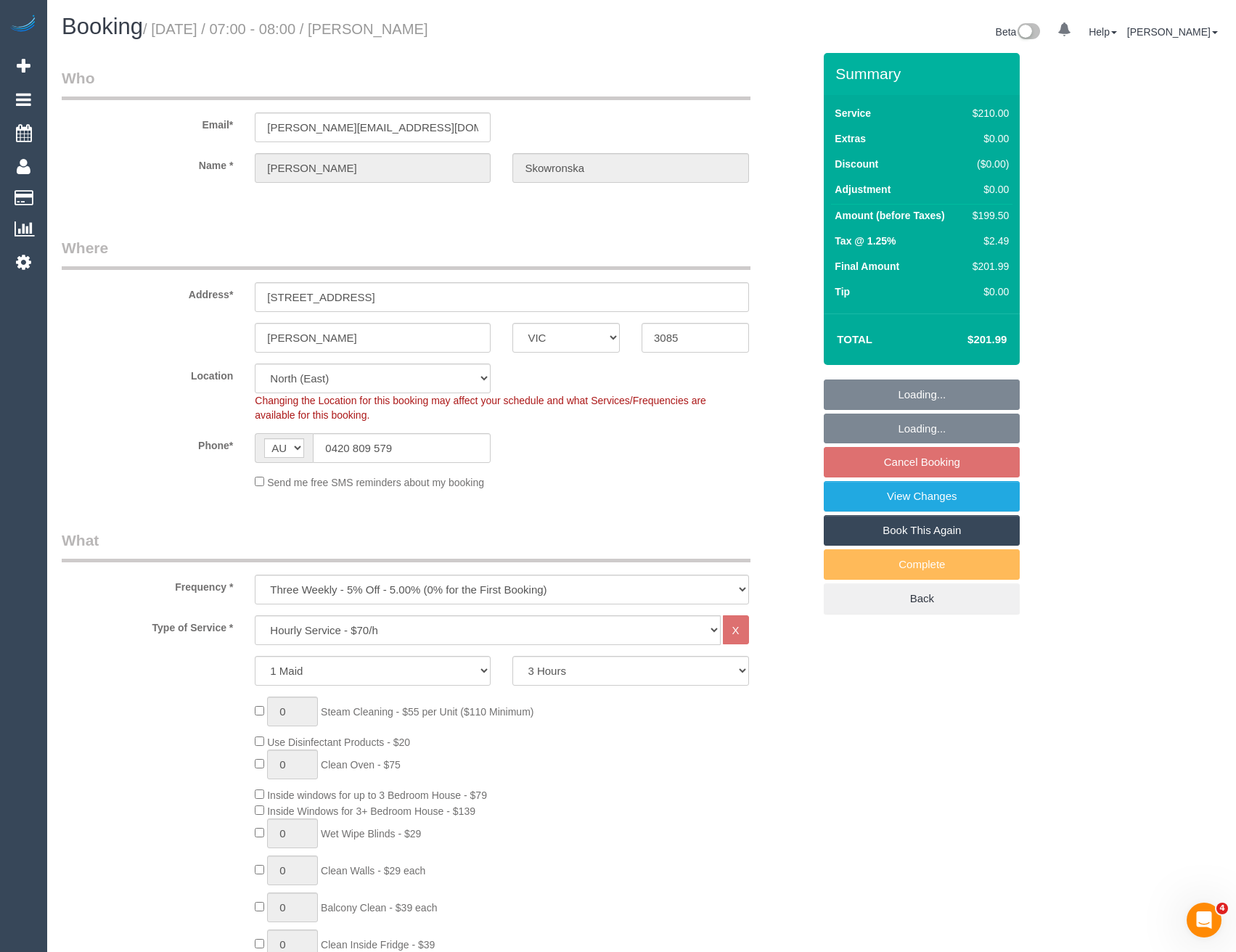
select select "object:839"
select select "spot1"
select select "number:27"
select select "number:14"
select select "number:18"
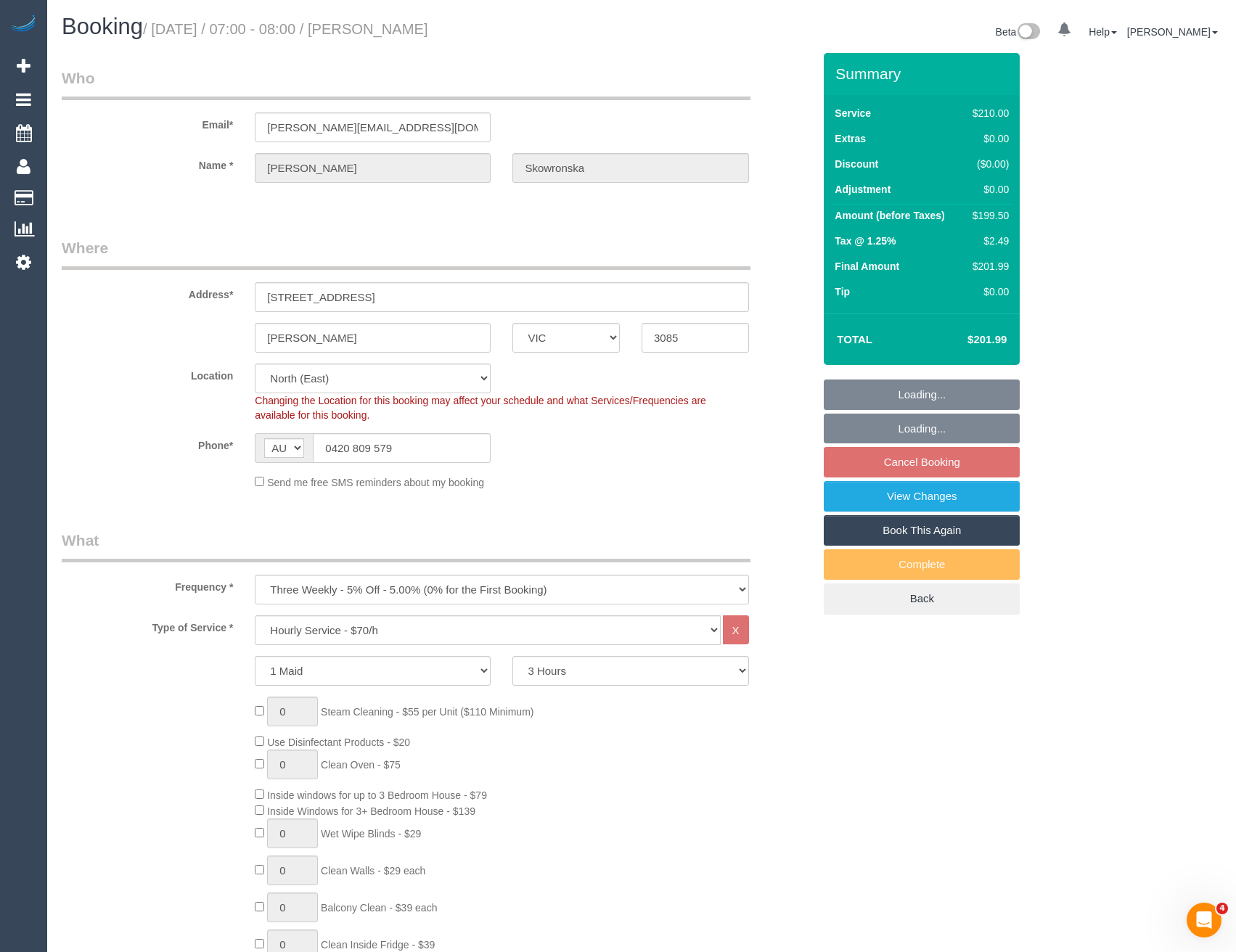
select select "number:24"
select select "number:34"
select select "number:12"
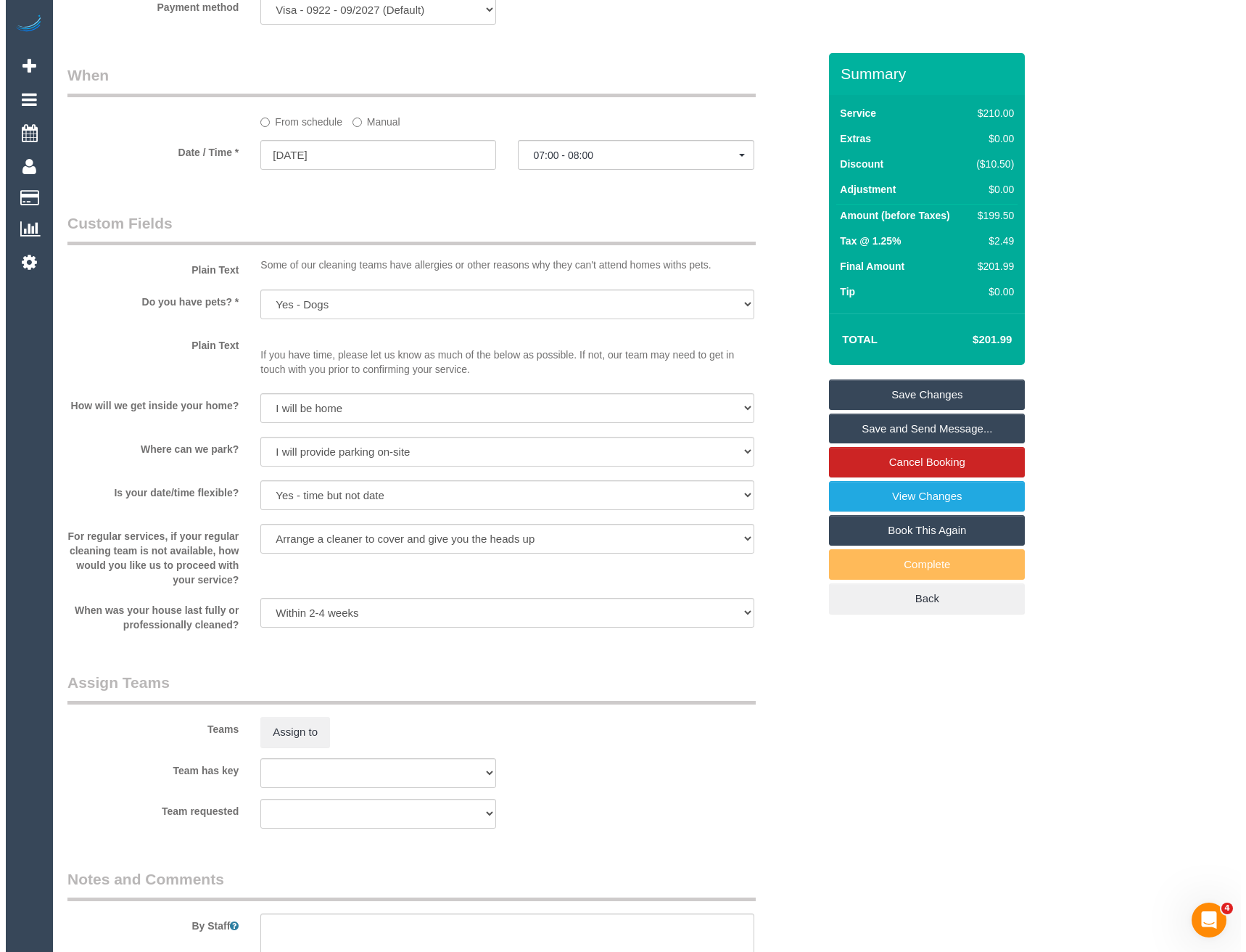
scroll to position [1596, 0]
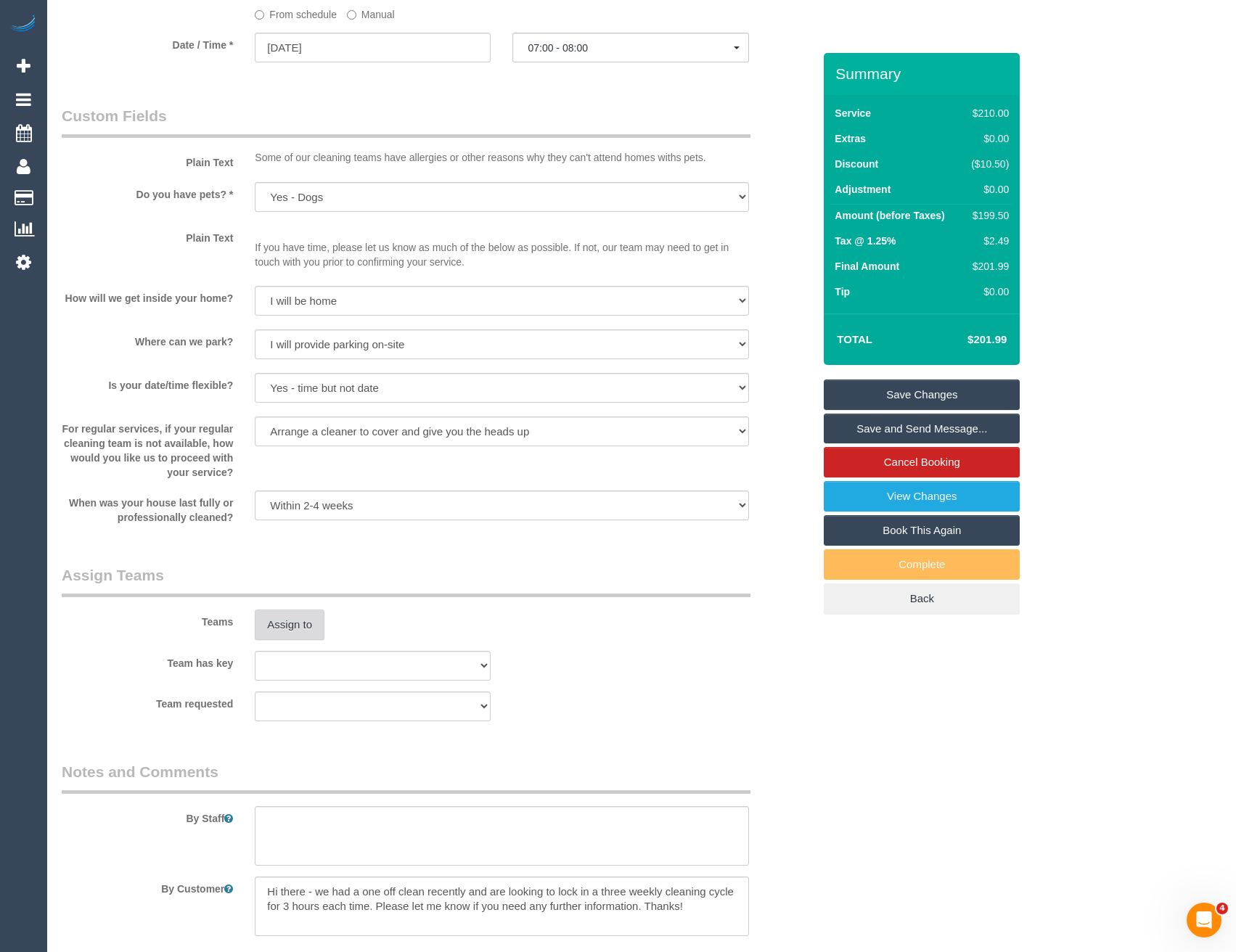
click at [306, 628] on button "Assign to" at bounding box center [290, 625] width 70 height 30
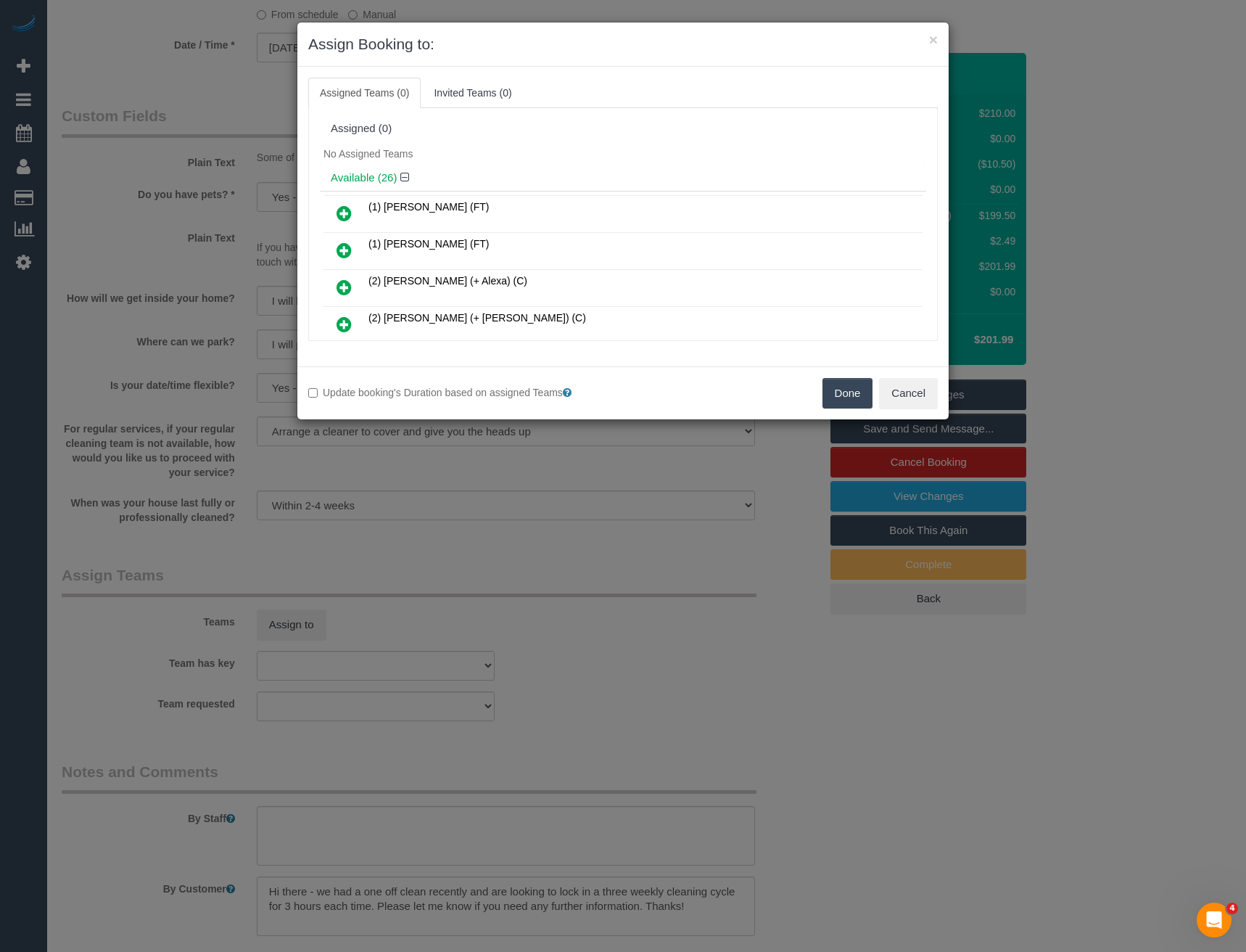
scroll to position [614, 0]
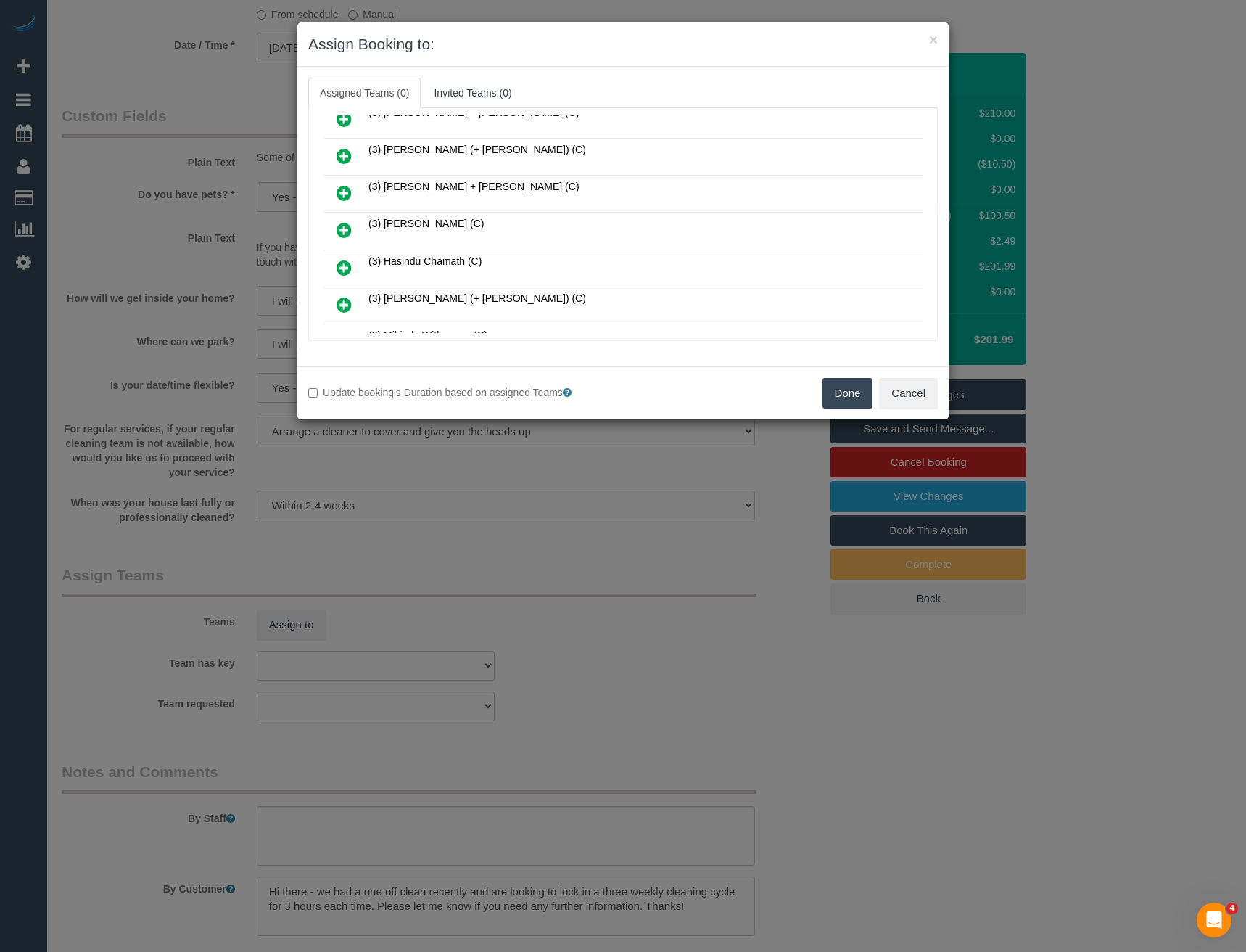
click at [347, 228] on icon at bounding box center [344, 230] width 15 height 17
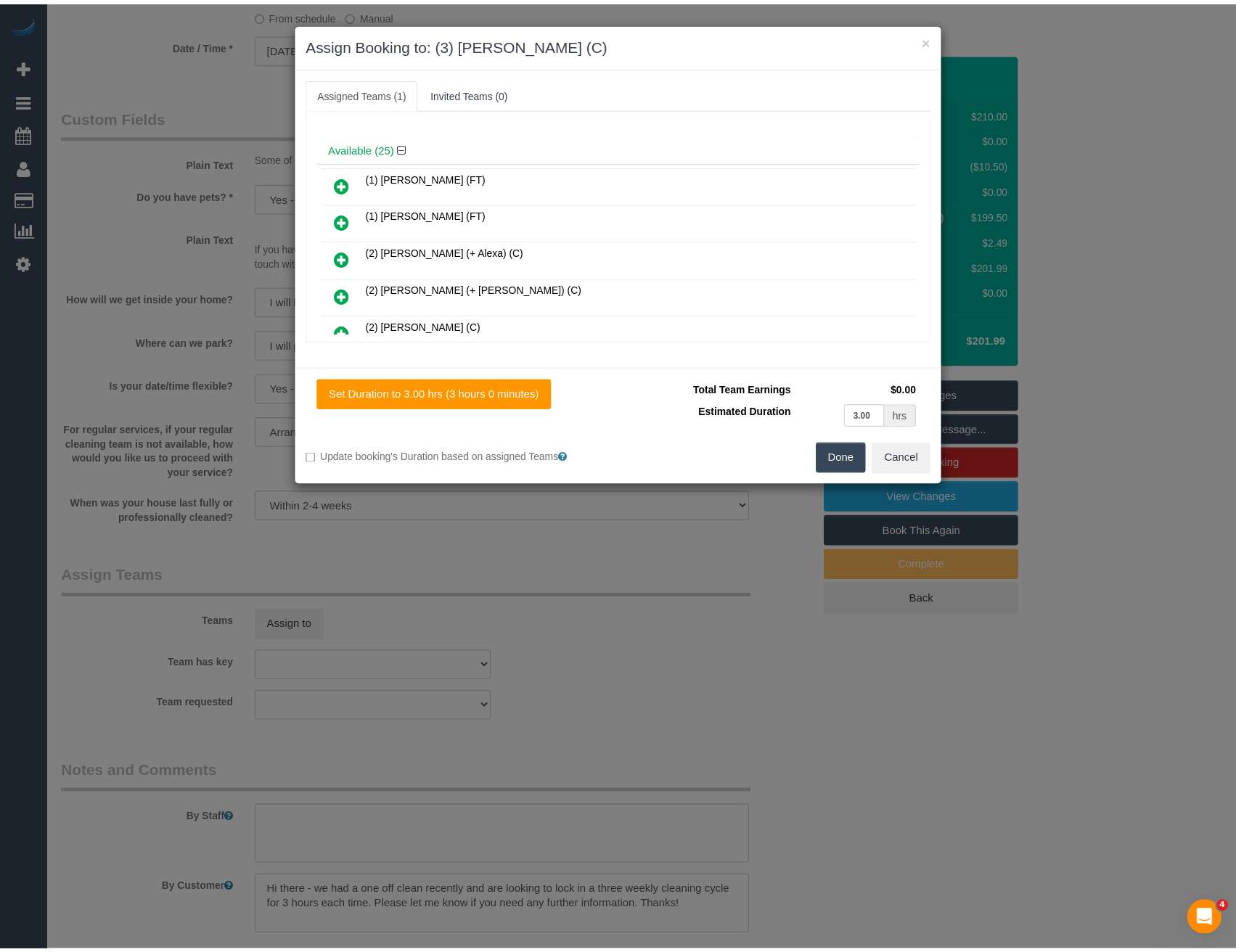
scroll to position [0, 0]
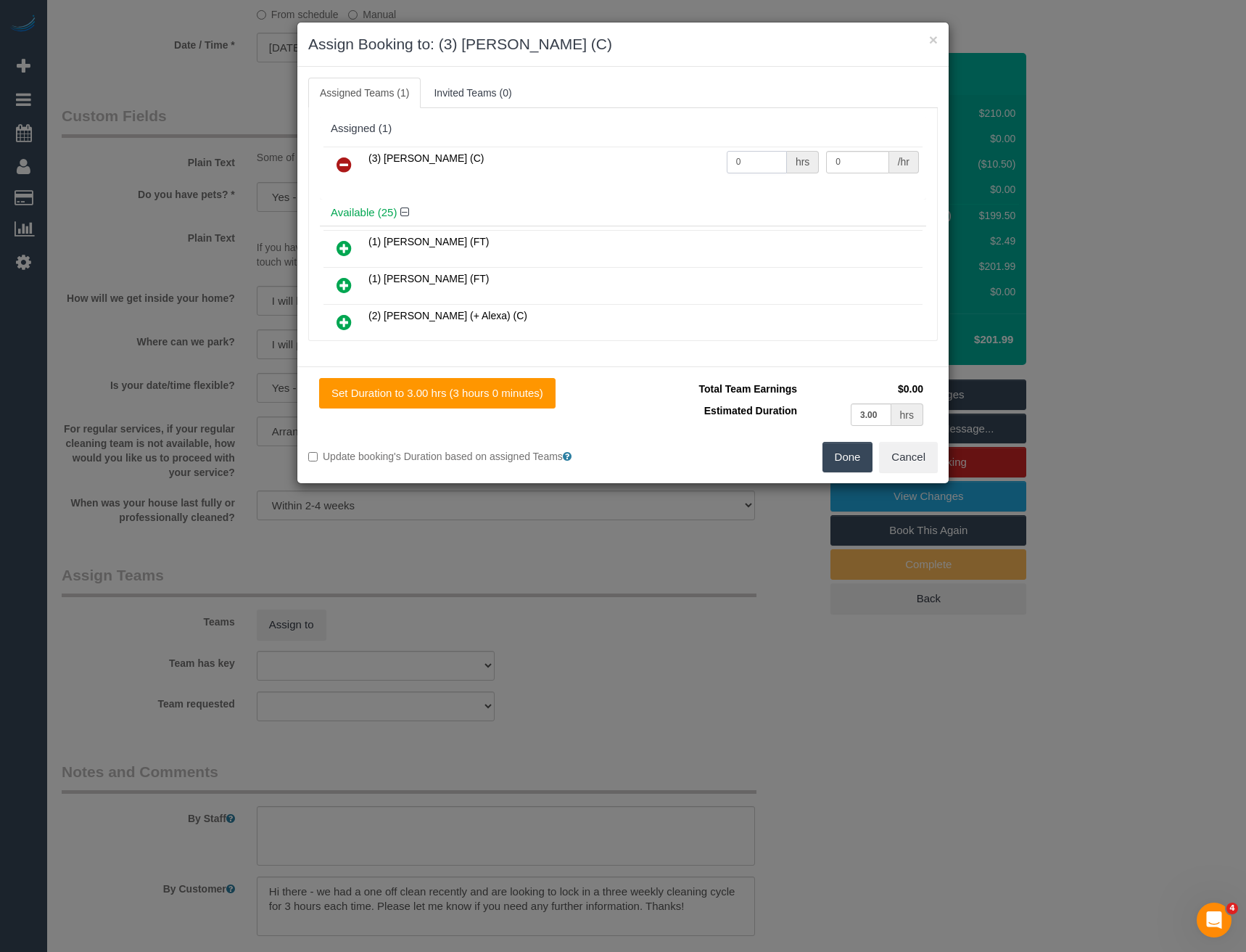
drag, startPoint x: 756, startPoint y: 166, endPoint x: 686, endPoint y: 174, distance: 70.5
click at [687, 174] on tr "(3) Harry Dhasmana (C) 0 hrs 0 /hr" at bounding box center [623, 164] width 600 height 37
type input "2"
type input "35"
drag, startPoint x: 723, startPoint y: 167, endPoint x: 645, endPoint y: 179, distance: 78.9
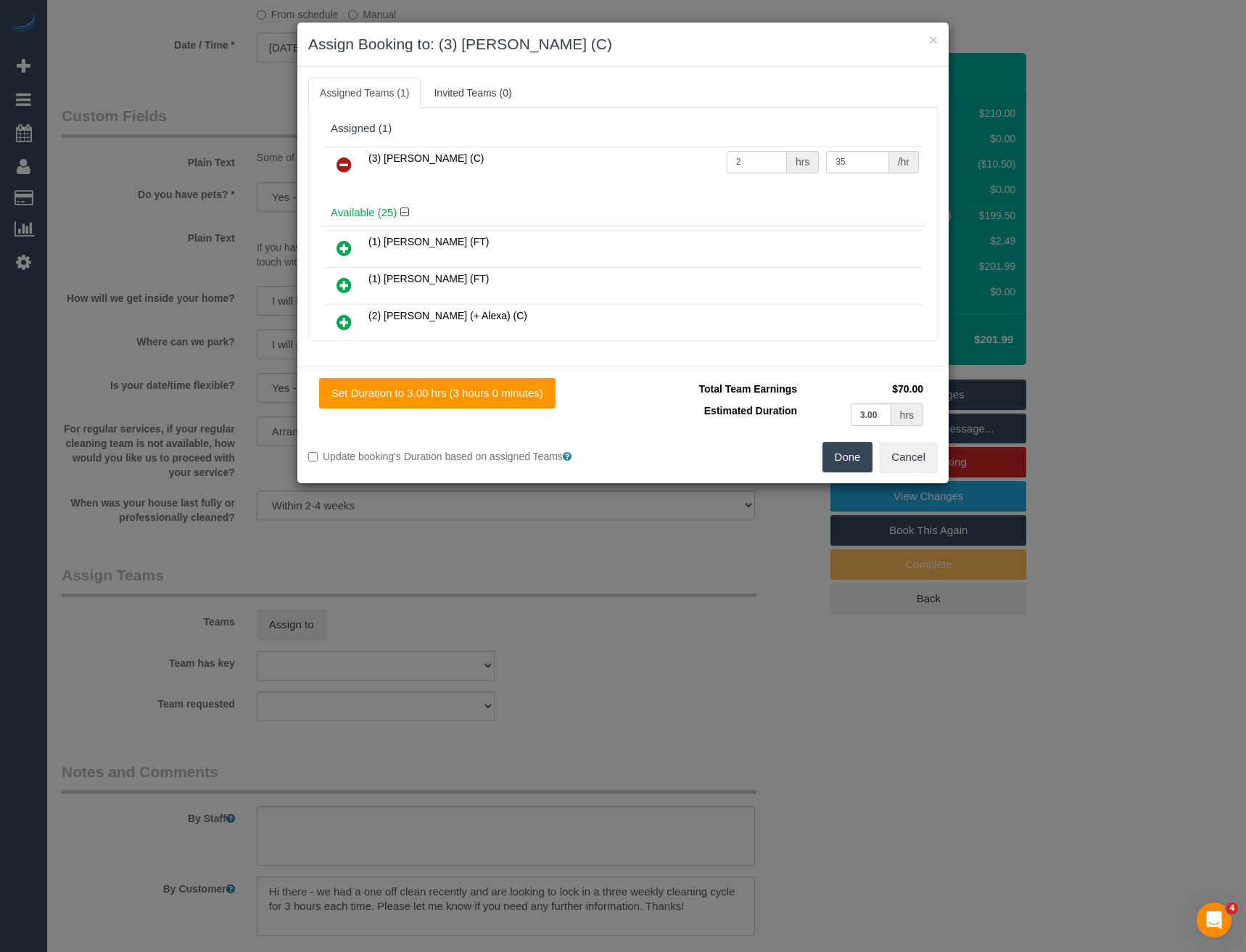
click at [653, 173] on tr "(3) Harry Dhasmana (C) 2 hrs 35 /hr" at bounding box center [623, 164] width 600 height 37
type input "3"
click at [856, 455] on button "Done" at bounding box center [847, 457] width 51 height 30
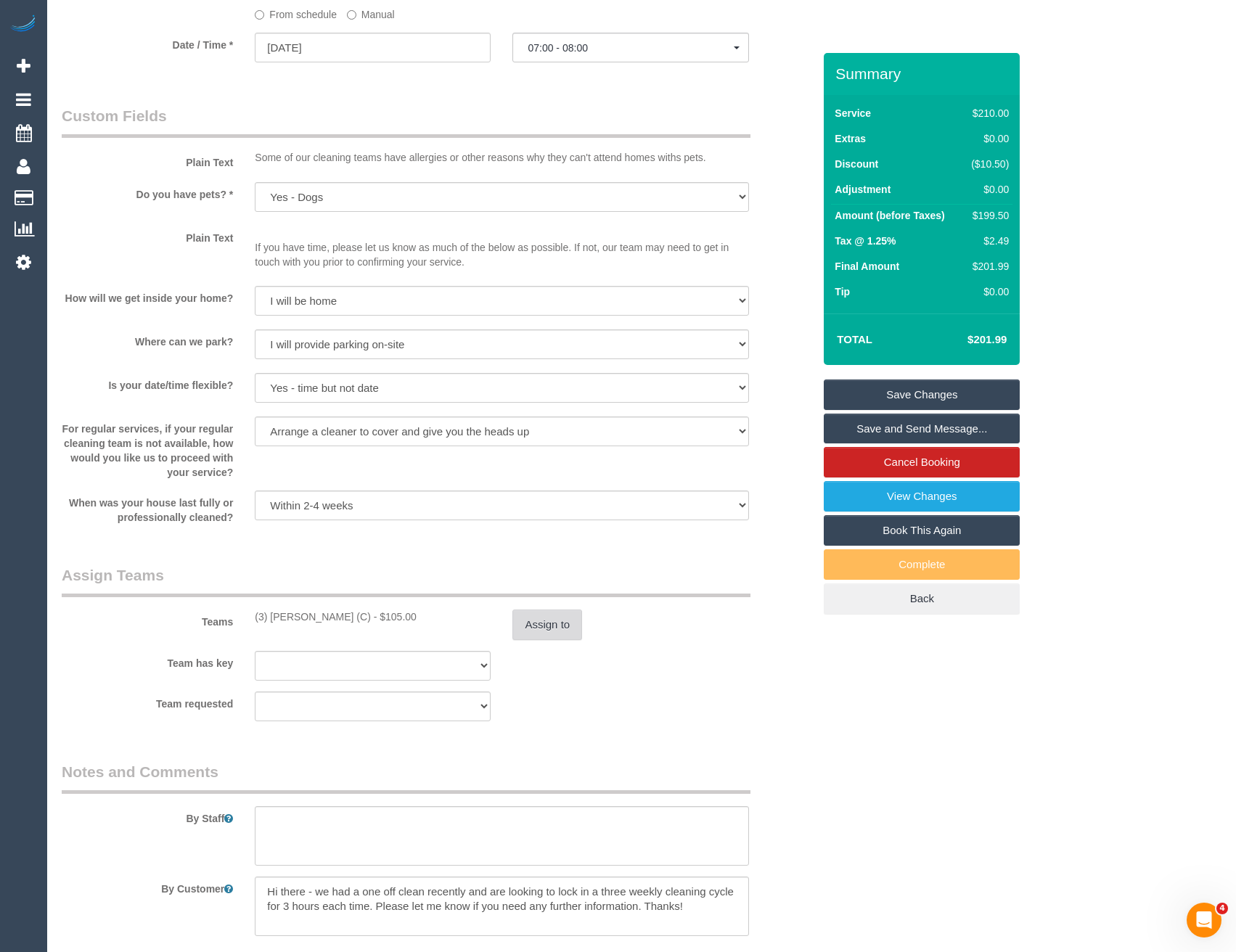
scroll to position [1796, 0]
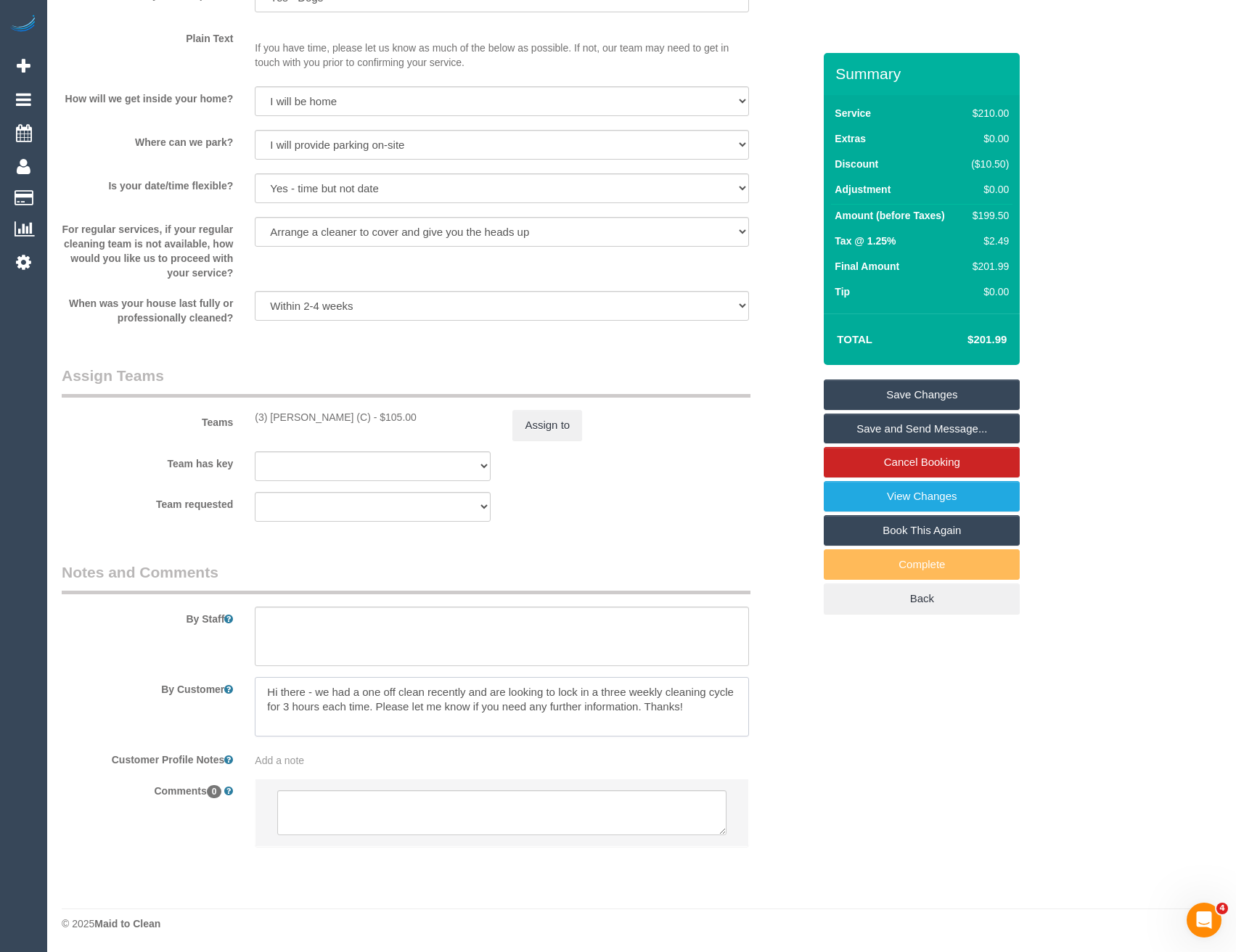
click at [221, 675] on sui-booking-comments "By Staff By Customer Customer Profile Notes Add a note Comments 0" at bounding box center [437, 711] width 751 height 299
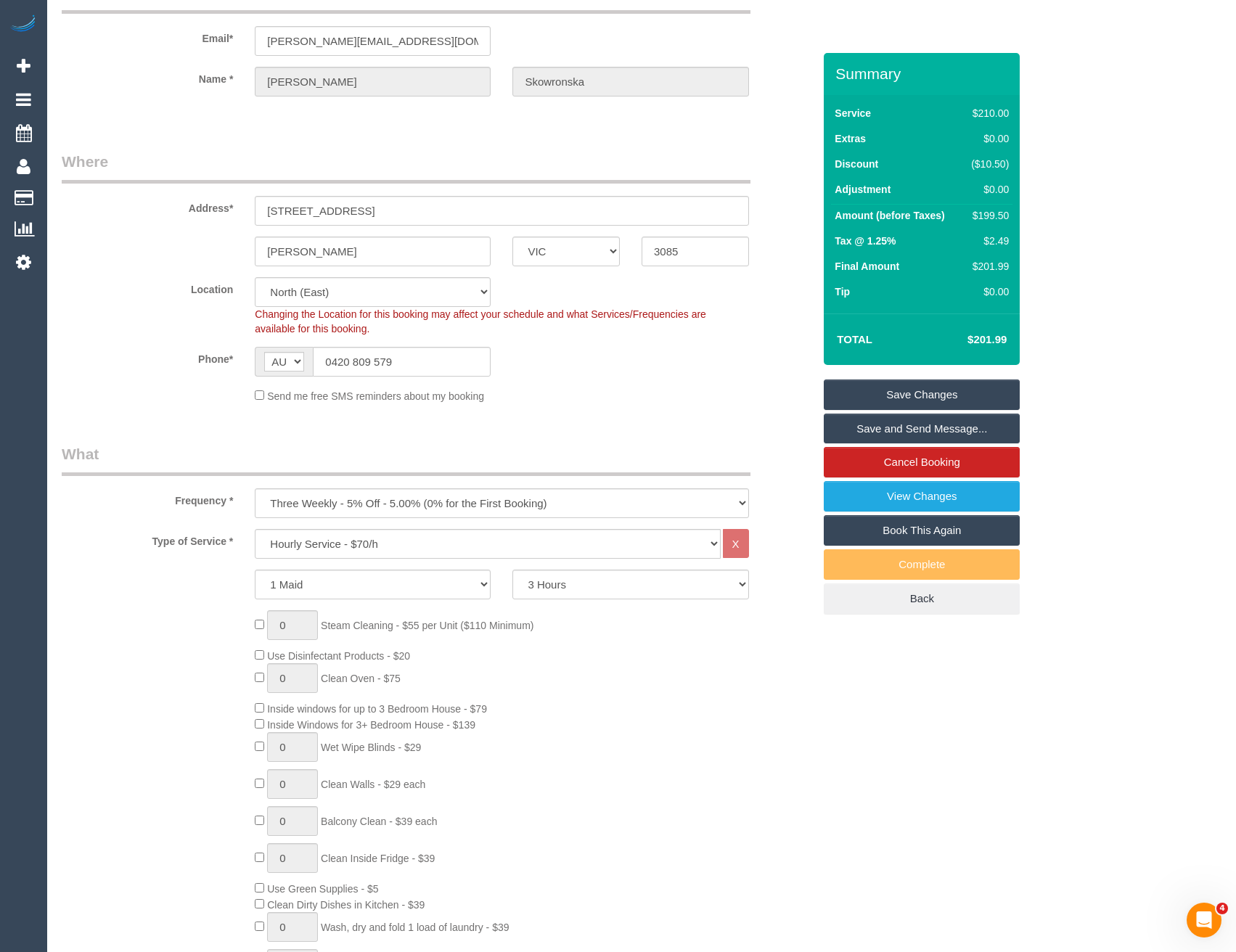
scroll to position [0, 0]
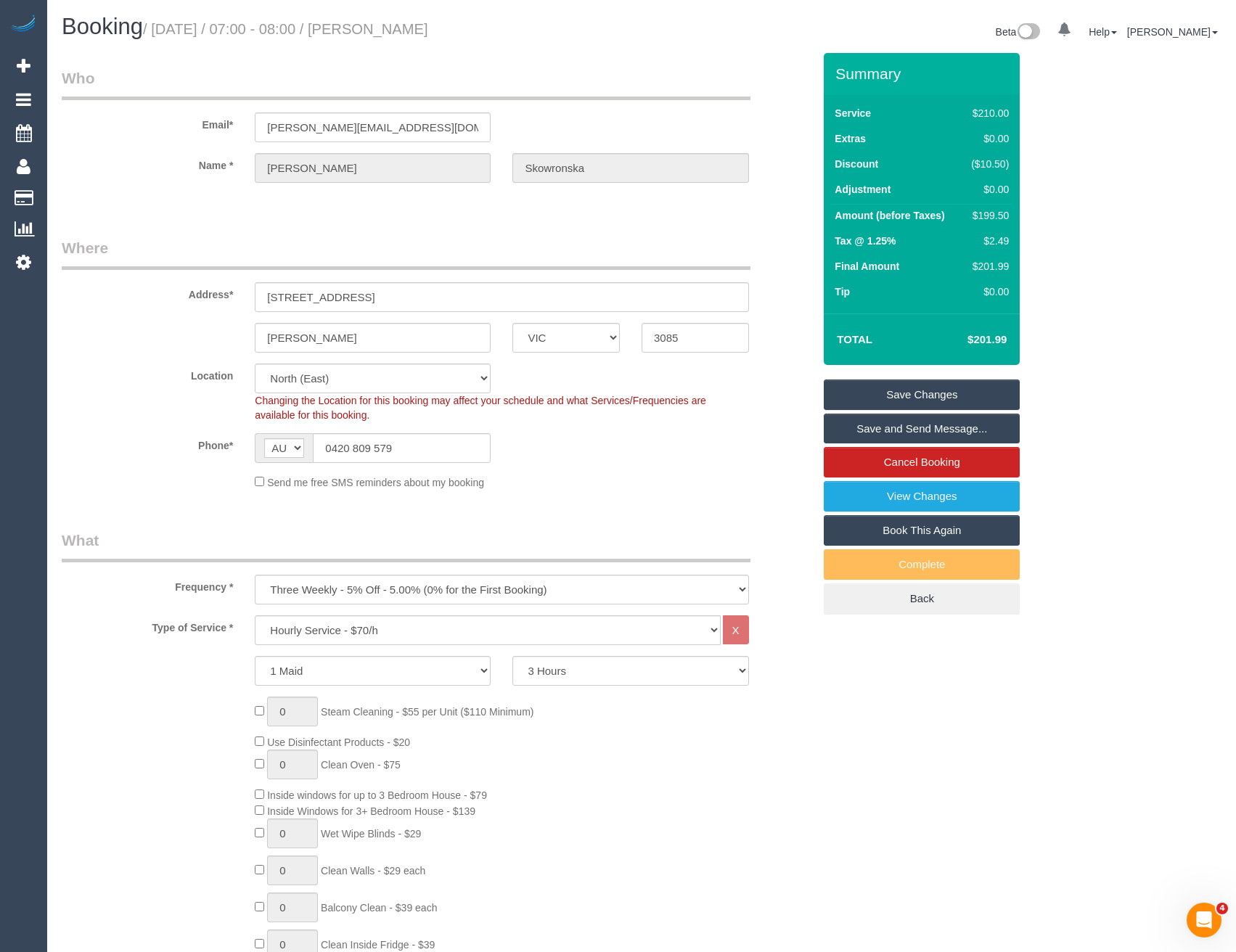
click at [915, 399] on link "Save Changes" at bounding box center [921, 395] width 196 height 30
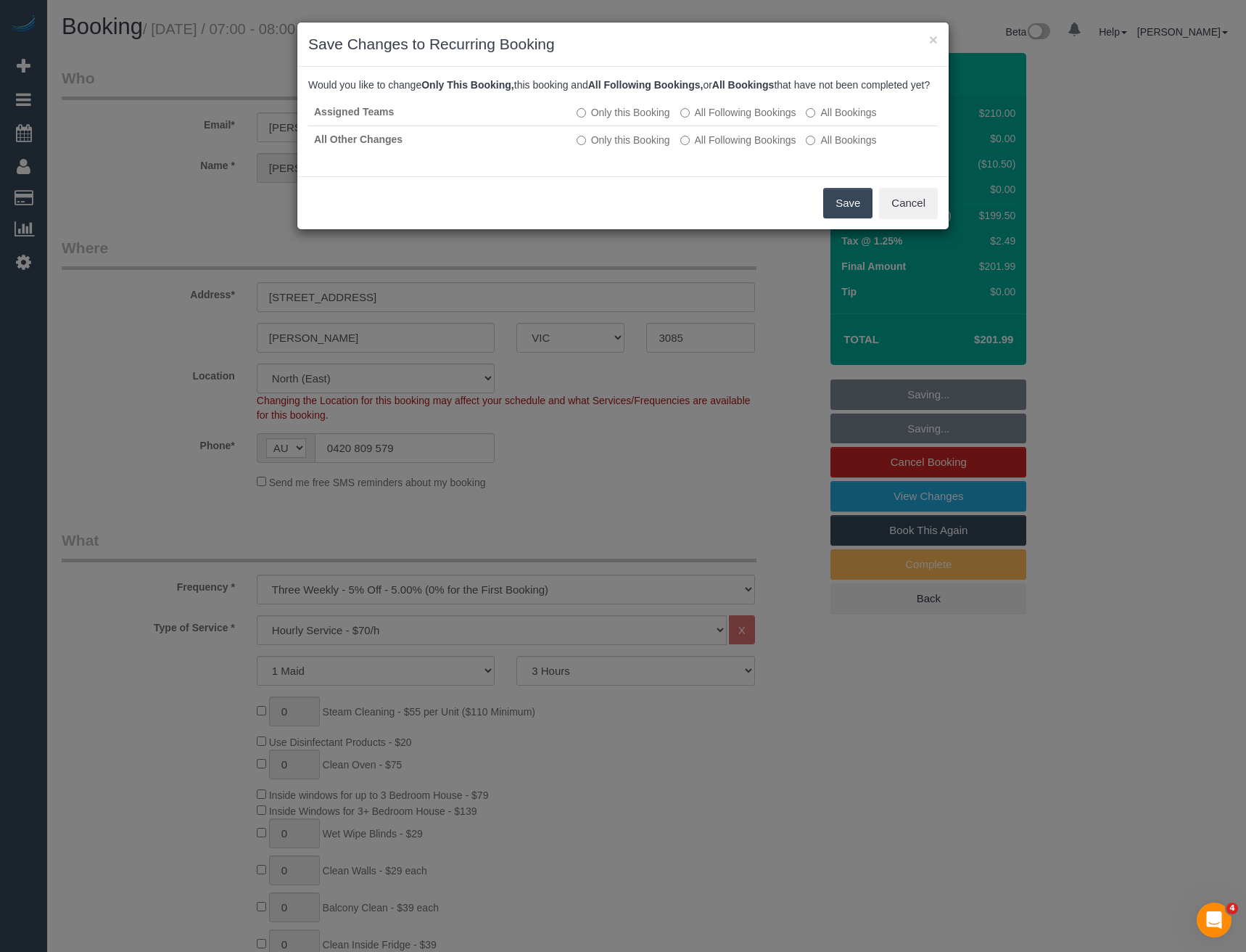
click at [853, 218] on button "Save" at bounding box center [847, 203] width 49 height 30
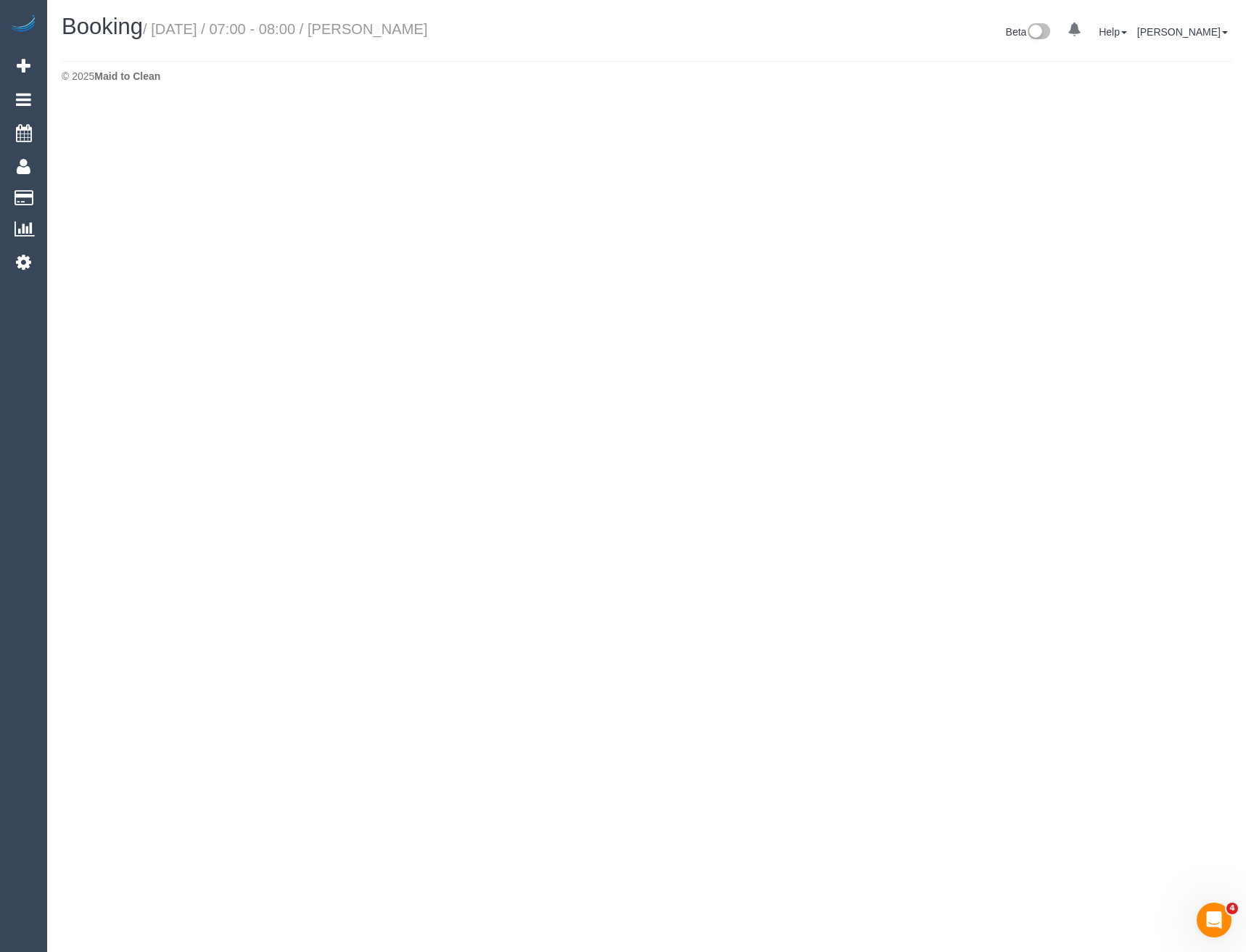
select select "VIC"
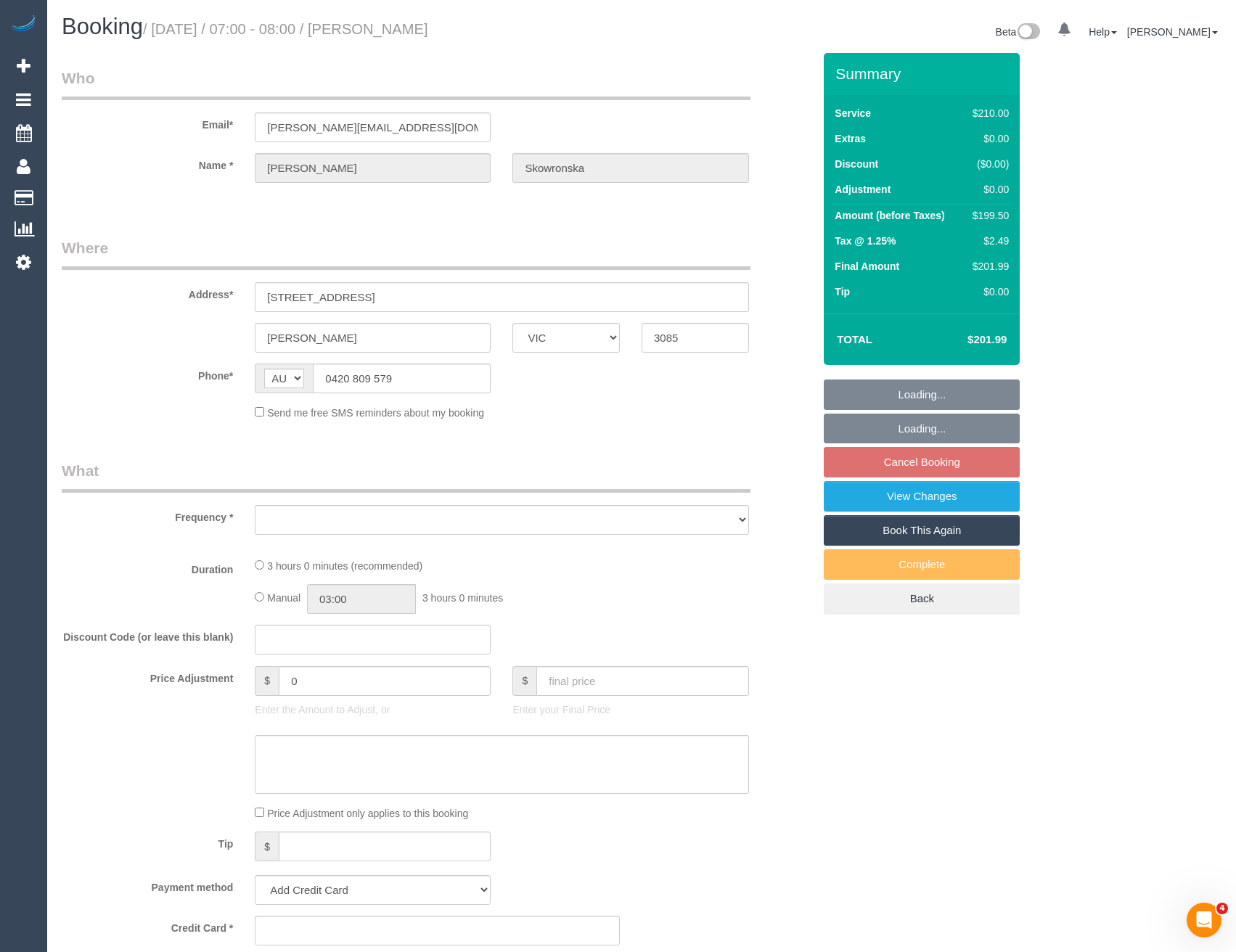
select select "object:4881"
select select "string:stripe-pm_1RVOz72GScqysDRVFQ23RxML"
select select "number:27"
select select "number:14"
select select "number:18"
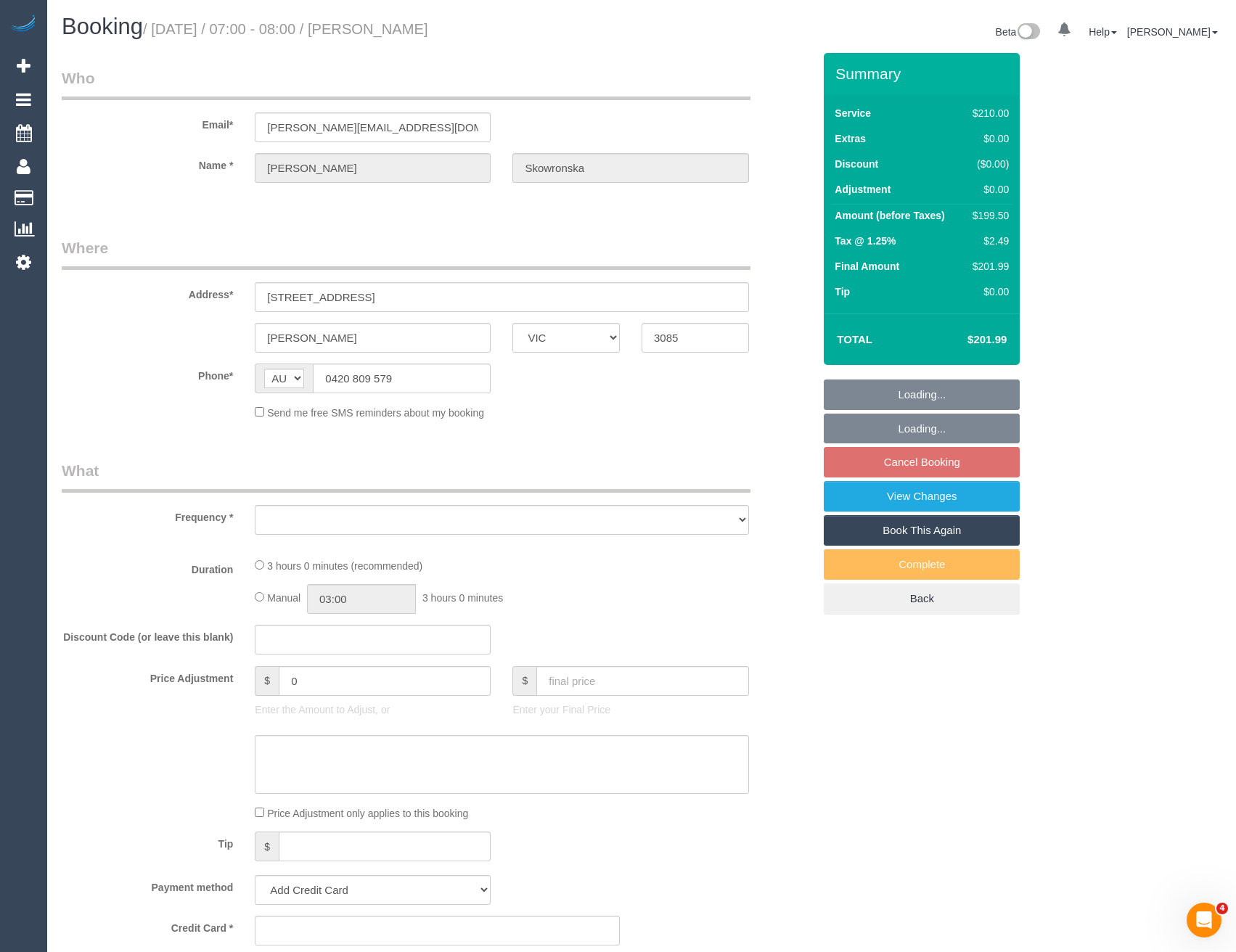
select select "number:24"
select select "number:34"
select select "number:12"
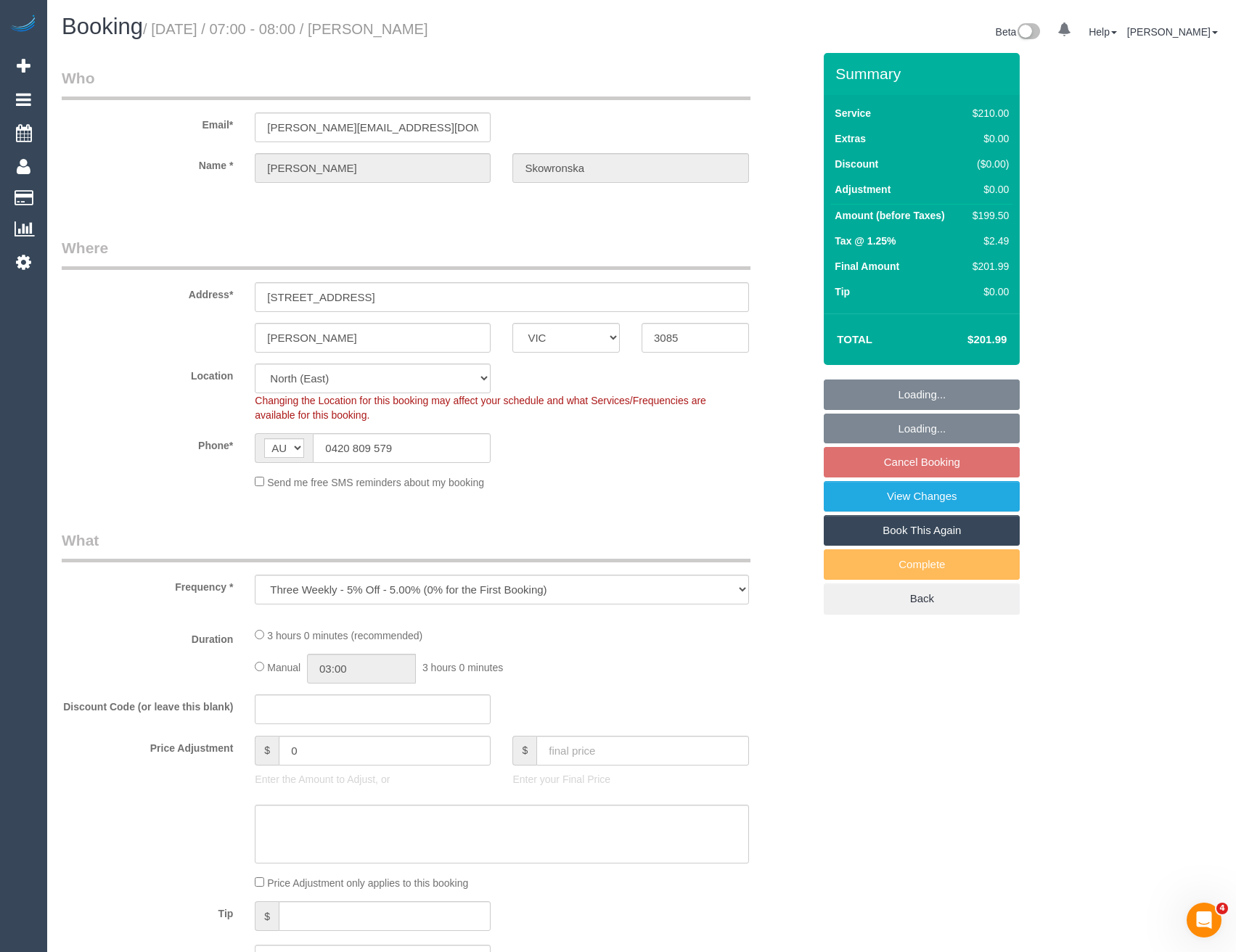
select select "180"
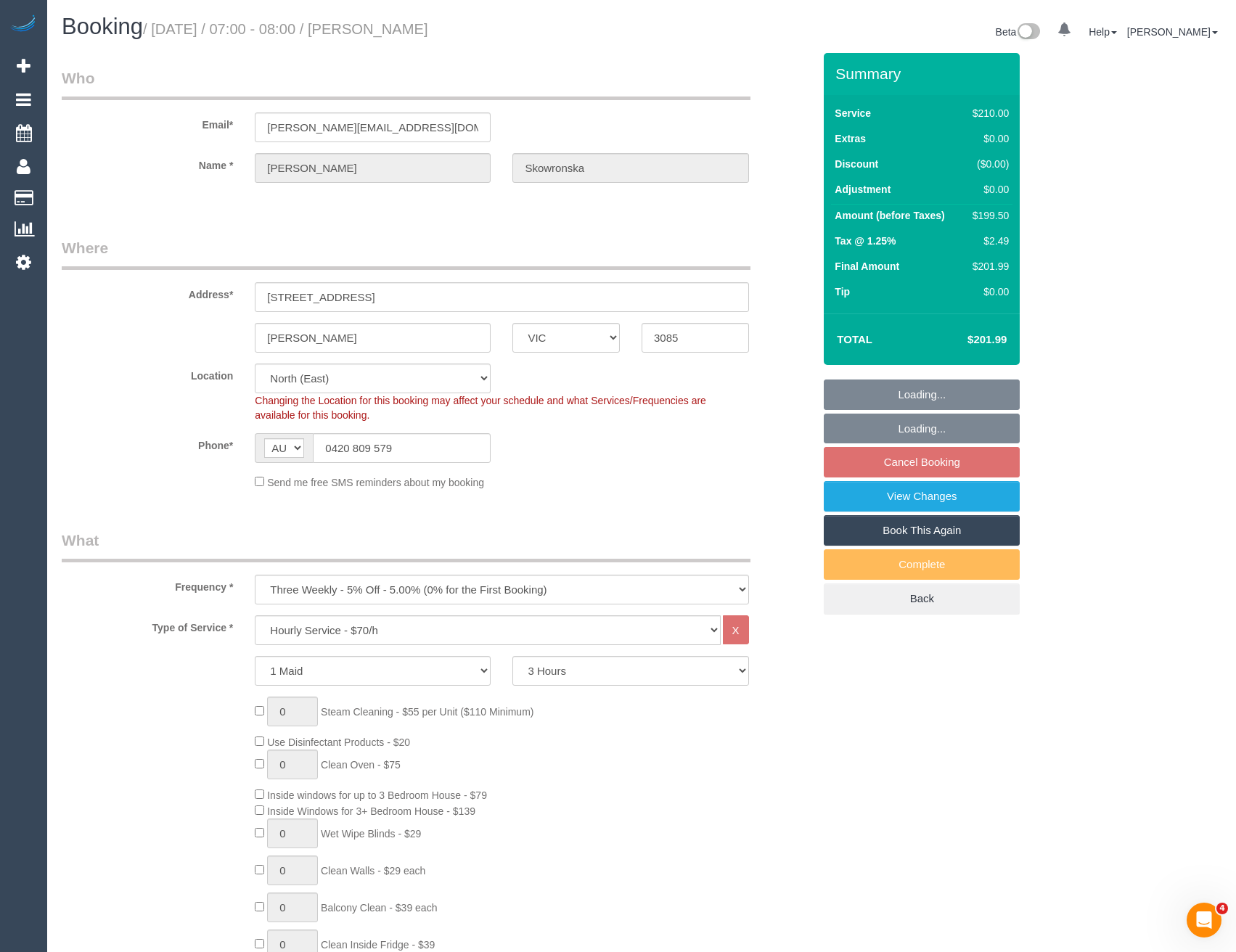
select select "spot22"
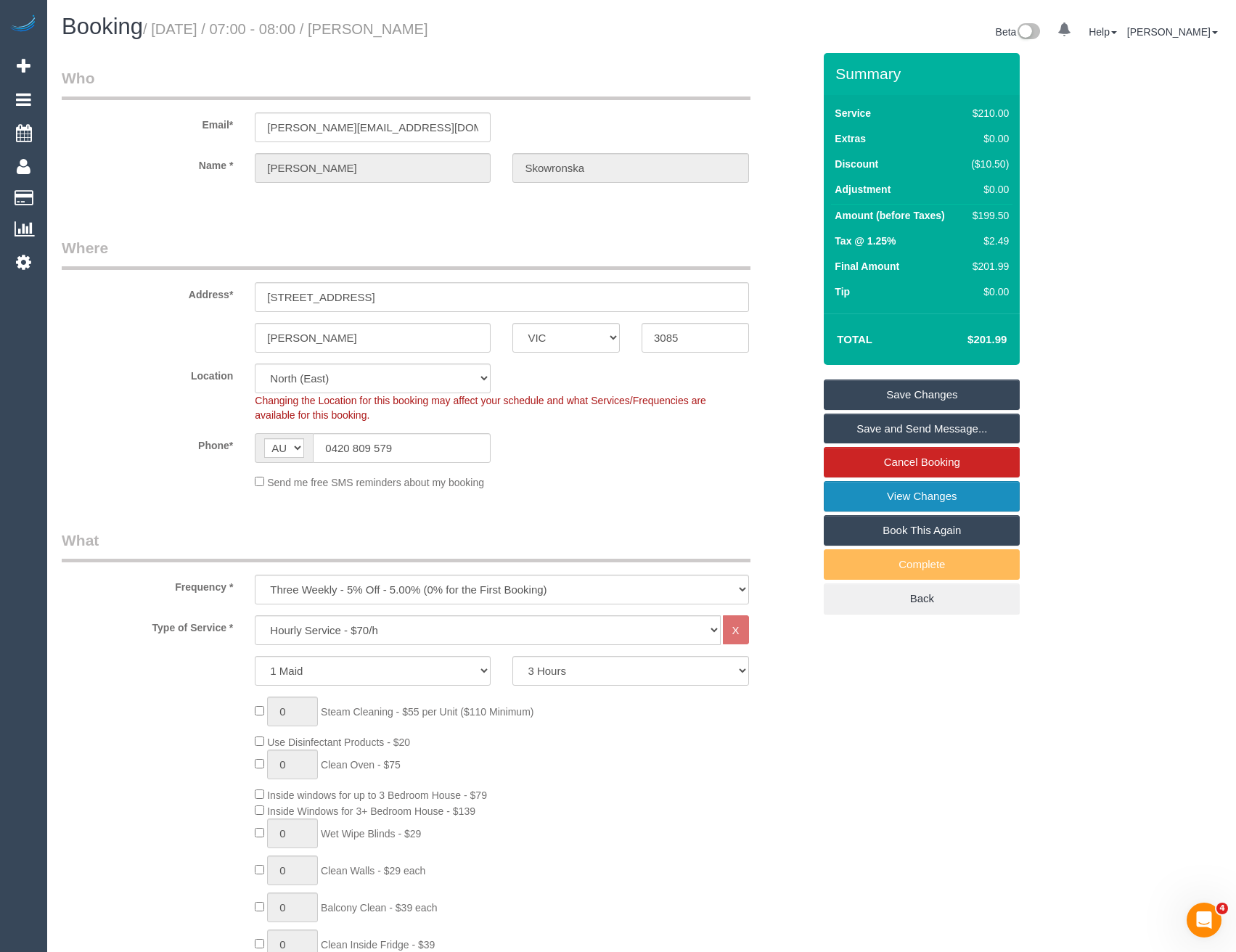
click at [896, 503] on link "View Changes" at bounding box center [921, 496] width 196 height 30
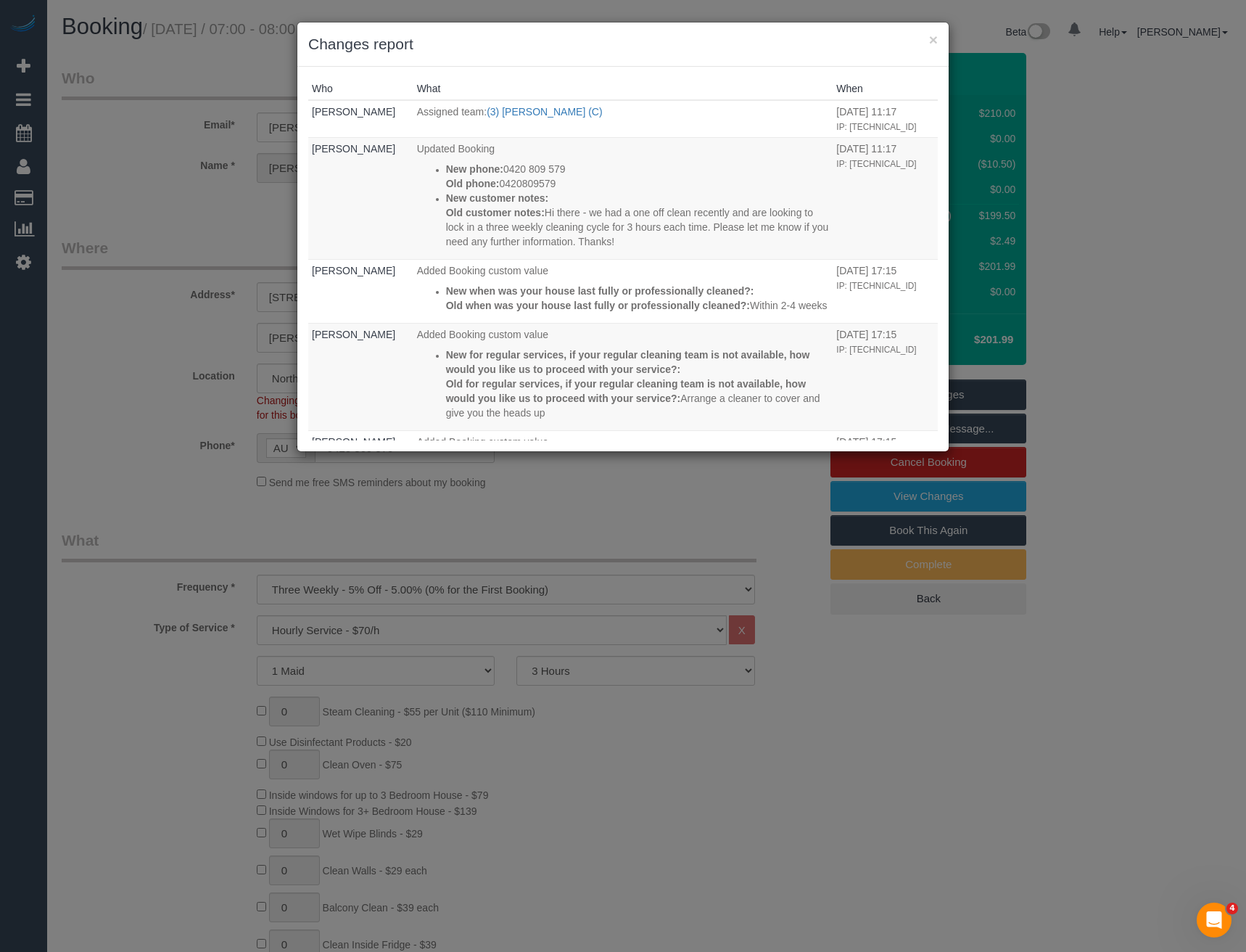
drag, startPoint x: 610, startPoint y: 527, endPoint x: 543, endPoint y: 451, distance: 101.3
click at [608, 526] on div "× Changes report Who What When Bronie Bryant Assigned team: (3) Harry Dhasmana …" at bounding box center [623, 476] width 1246 height 952
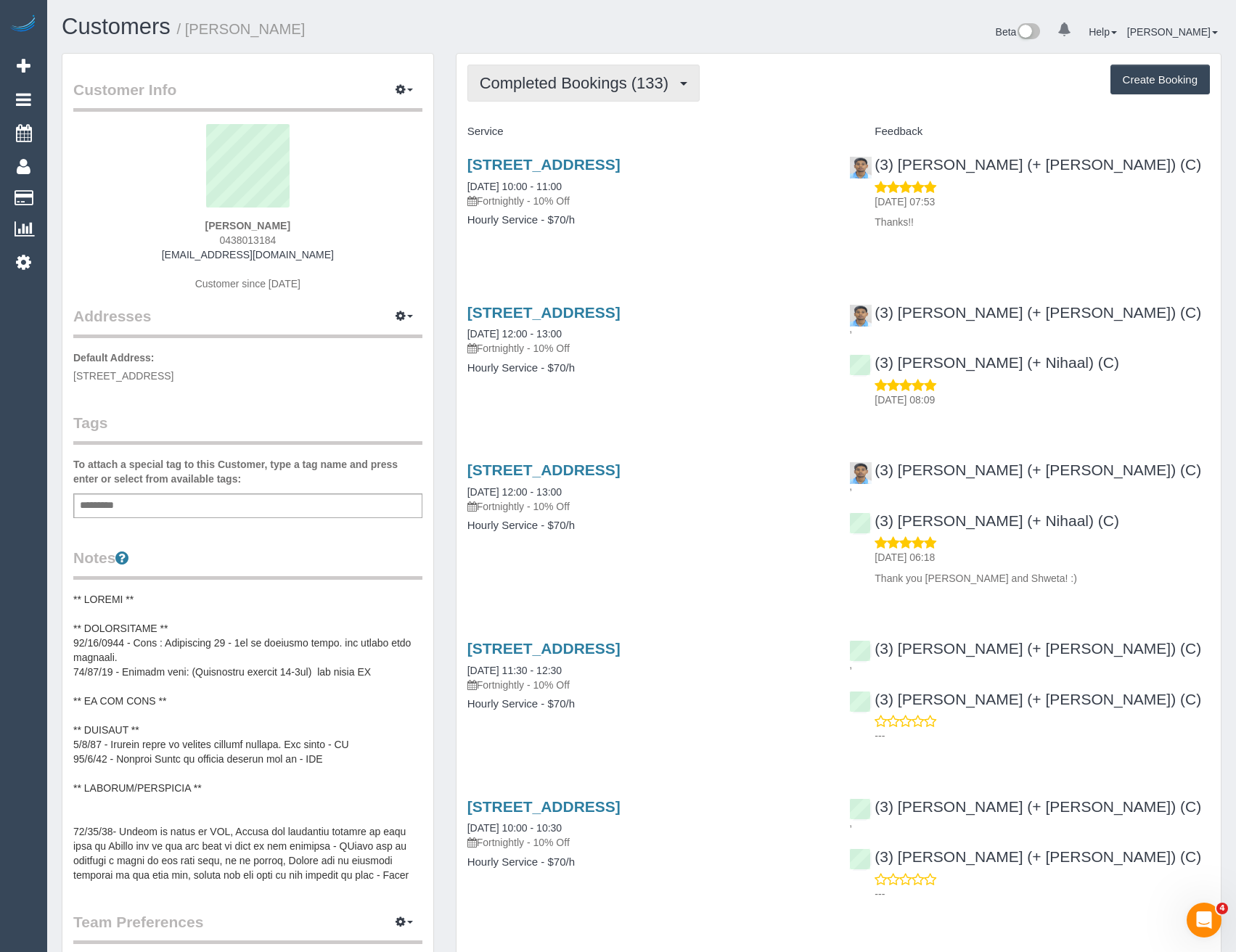
click at [659, 83] on span "Completed Bookings (133)" at bounding box center [578, 83] width 196 height 18
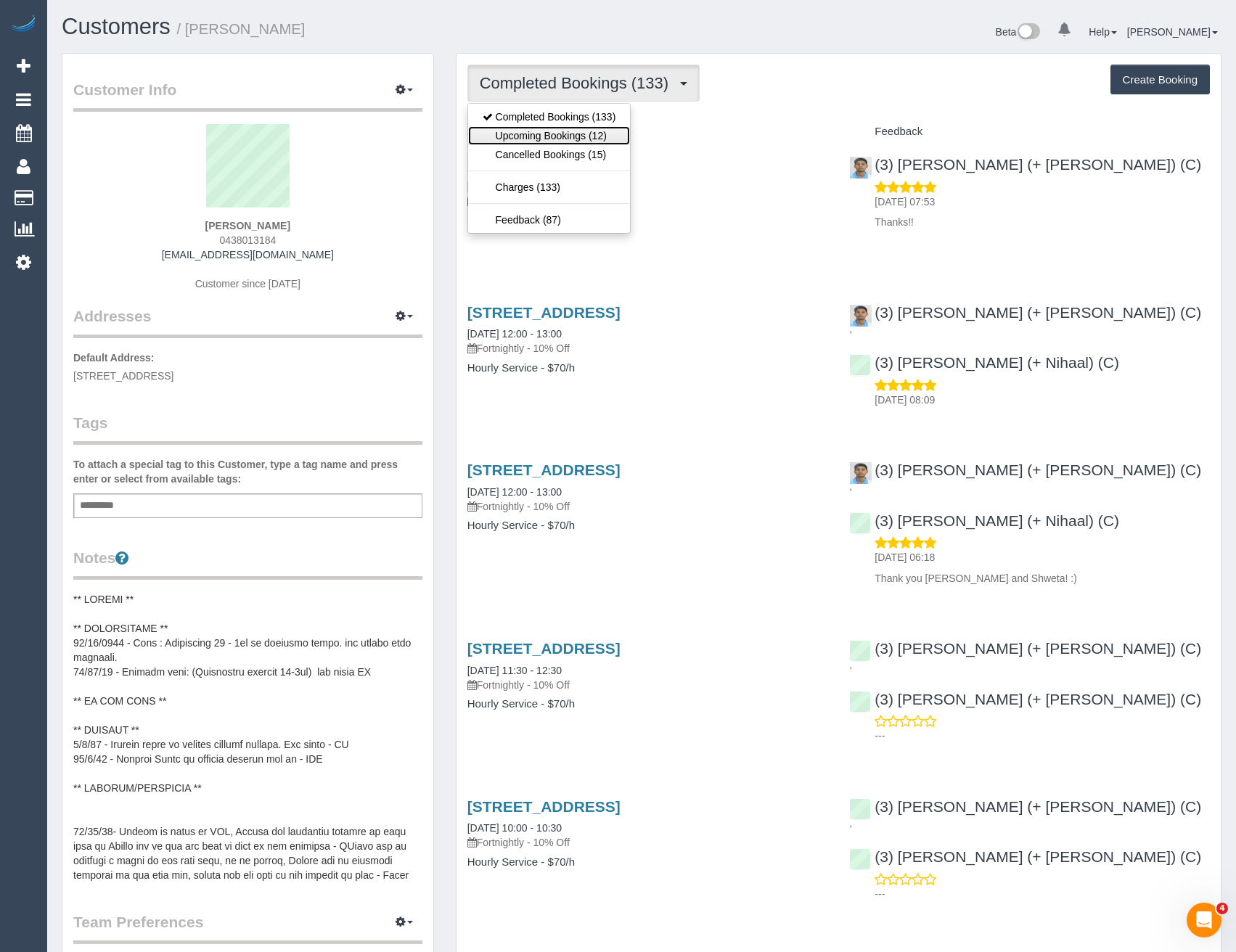
click at [567, 133] on link "Upcoming Bookings (12)" at bounding box center [549, 136] width 162 height 19
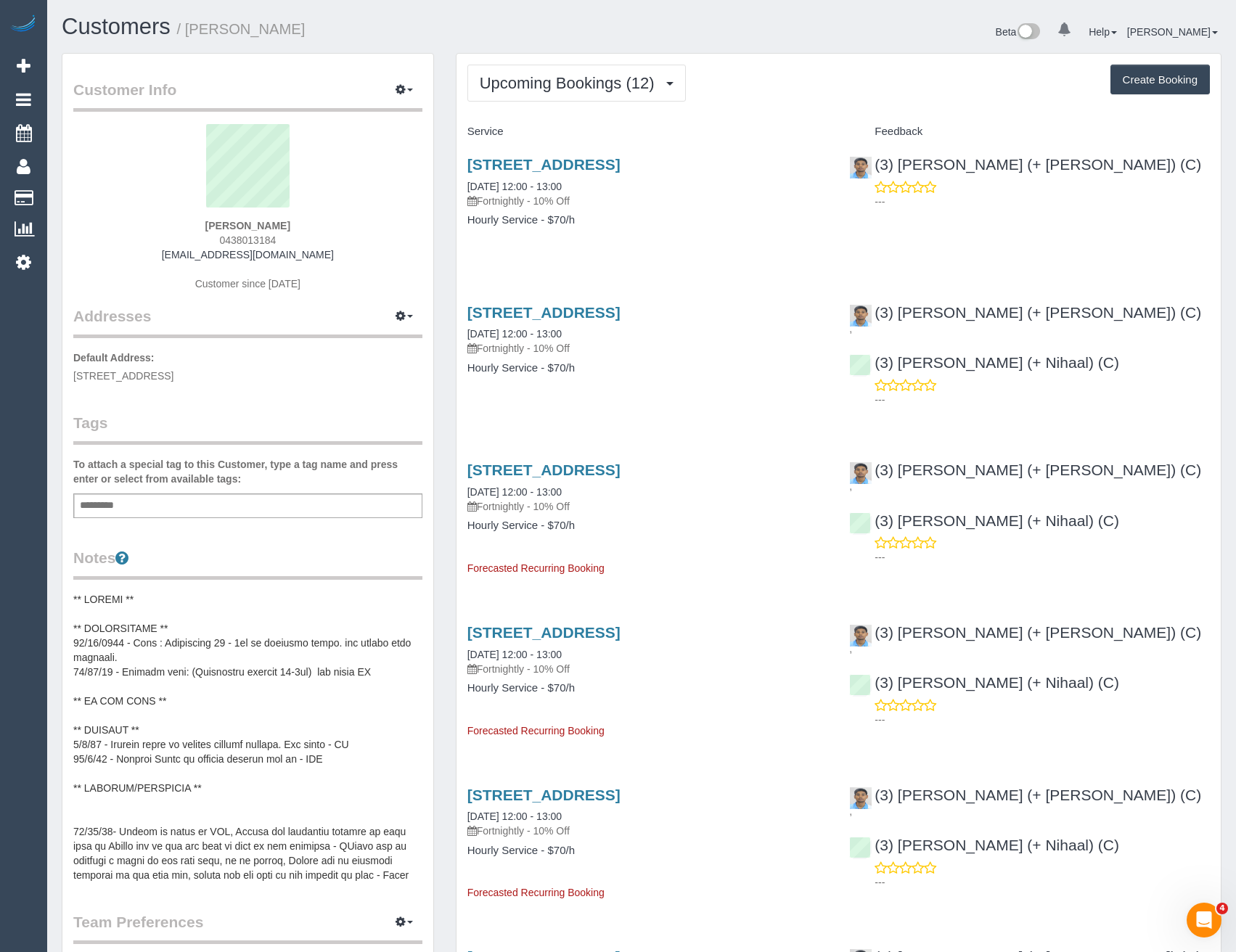
scroll to position [2139, 1236]
click at [536, 76] on span "Upcoming Bookings (12)" at bounding box center [571, 83] width 182 height 18
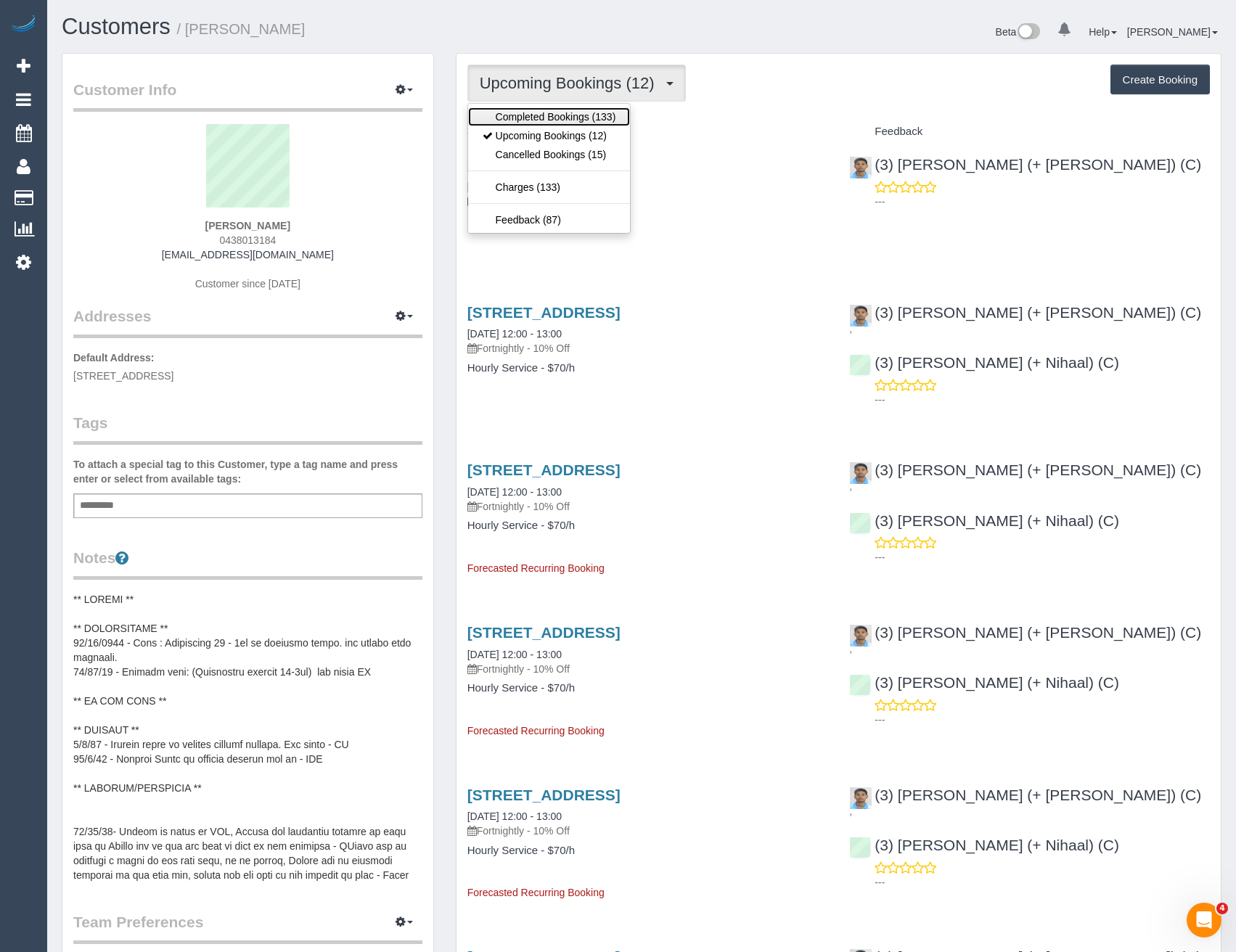
click at [582, 117] on link "Completed Bookings (133)" at bounding box center [549, 117] width 162 height 19
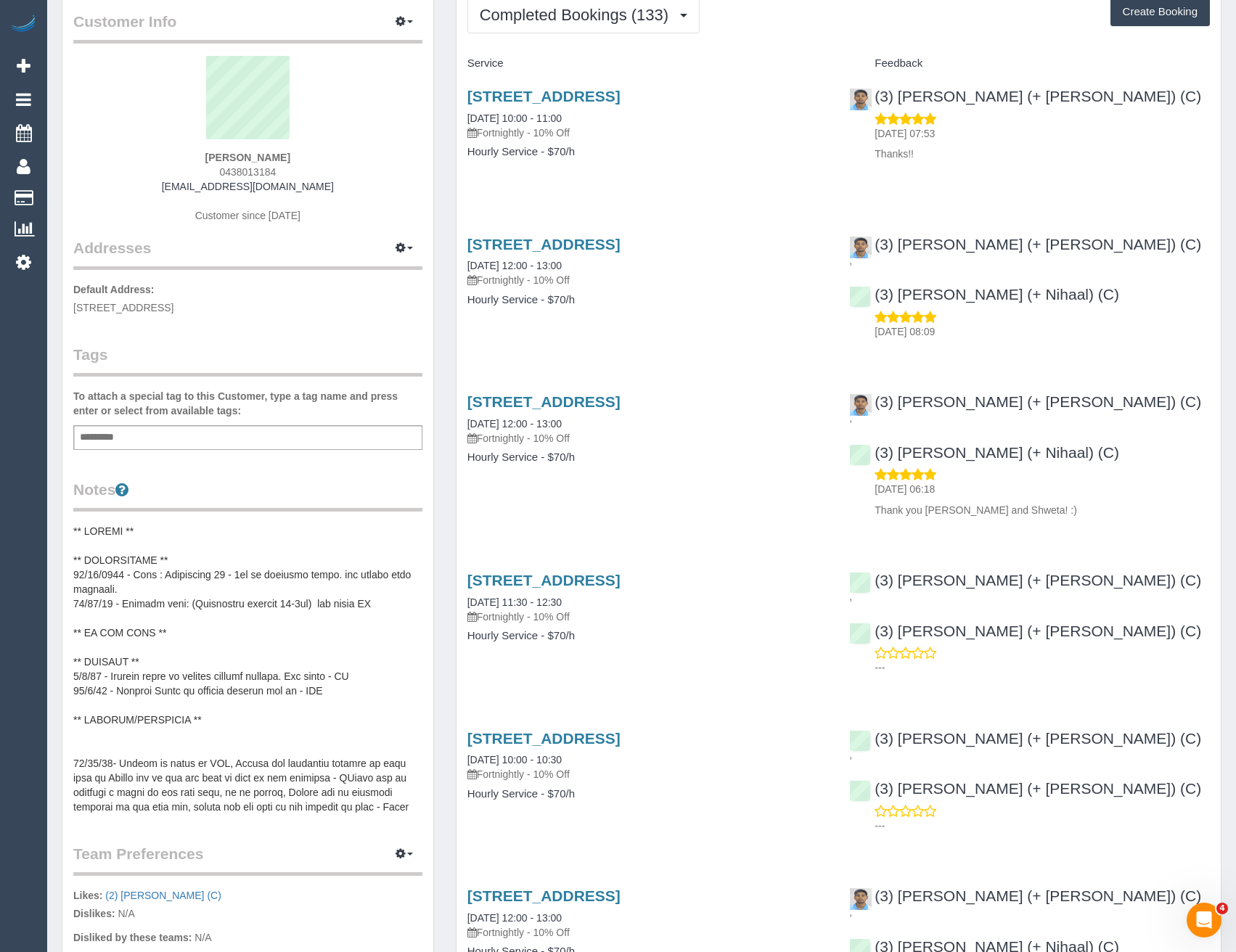
scroll to position [0, 0]
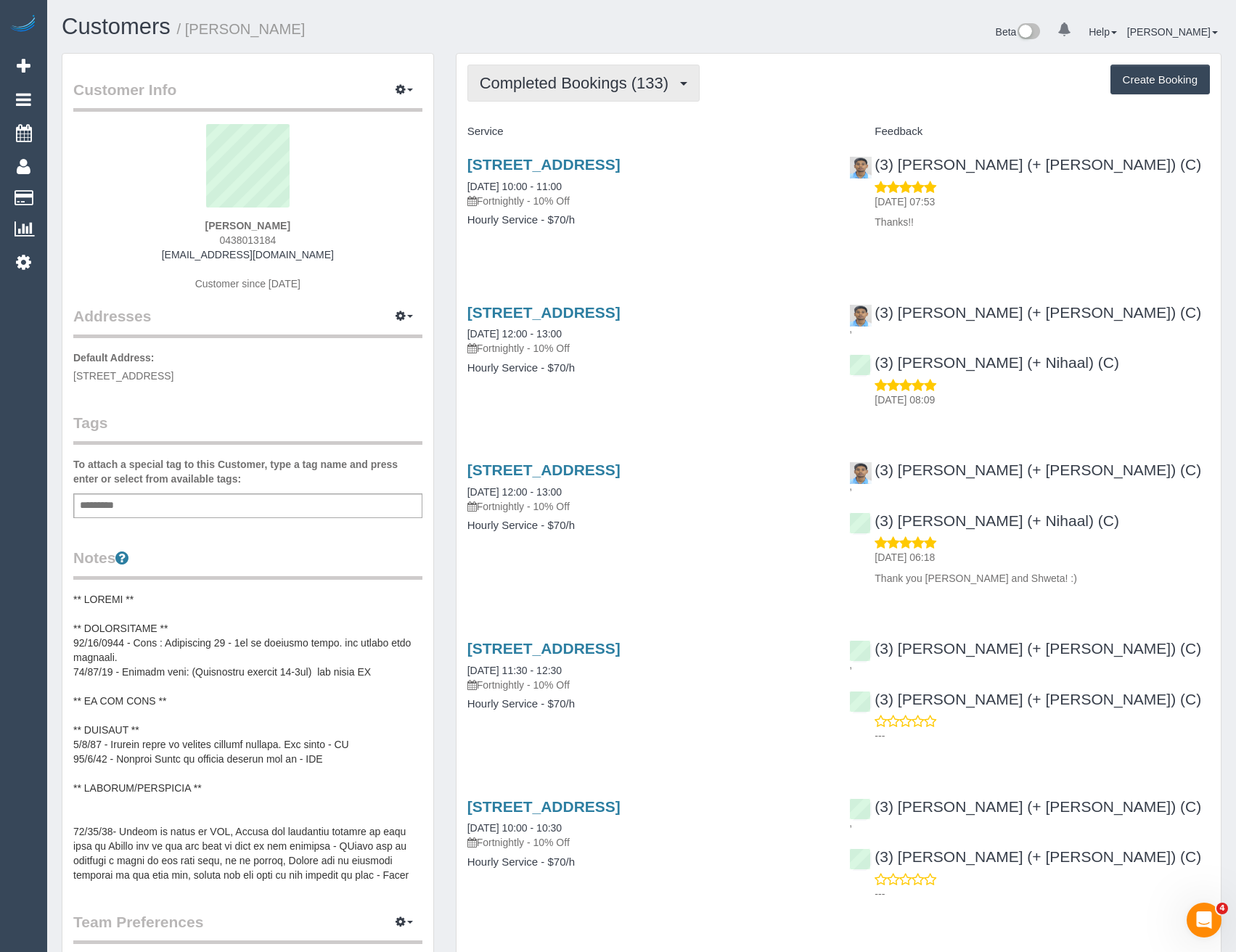
click at [604, 85] on span "Completed Bookings (133)" at bounding box center [578, 83] width 196 height 18
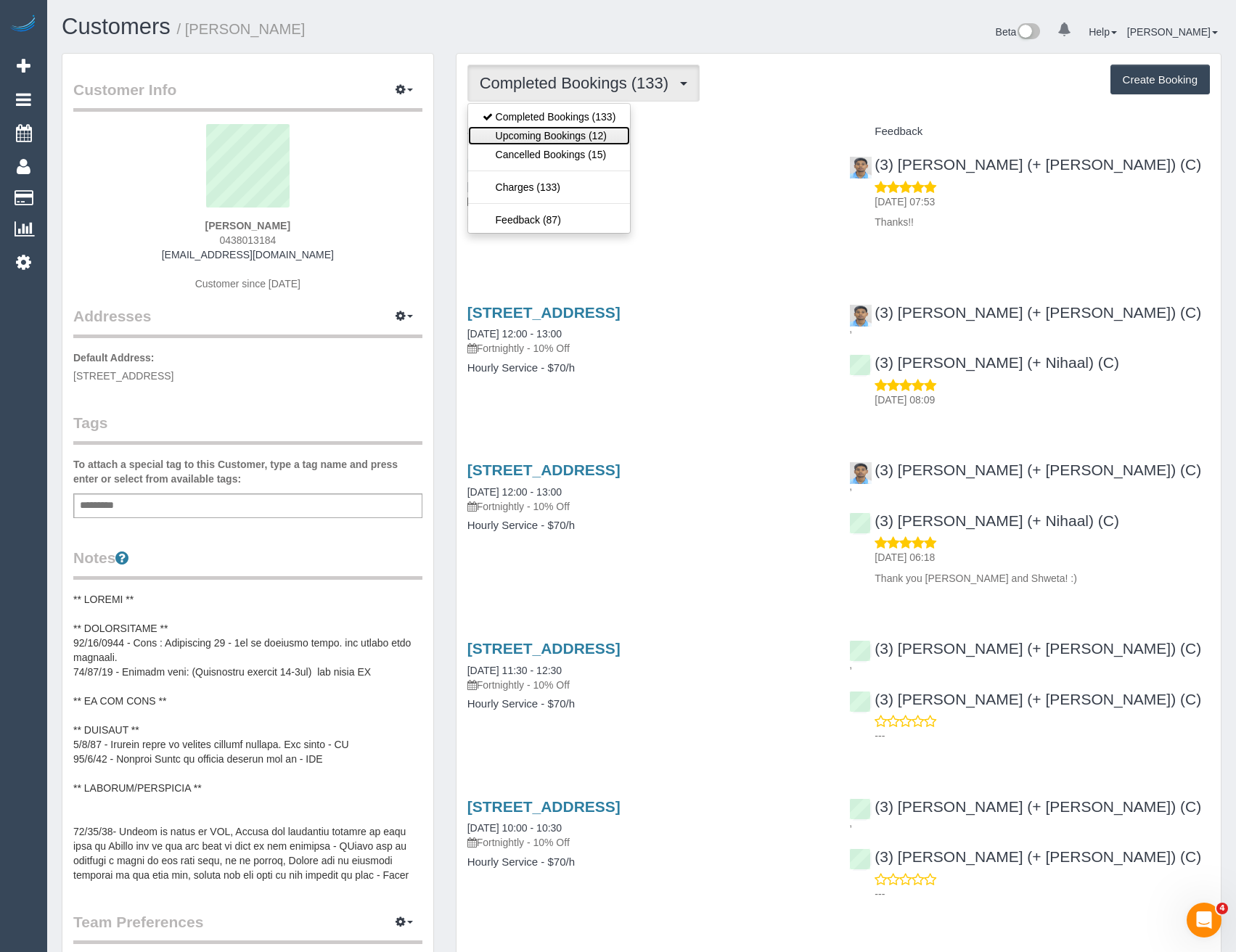
click at [603, 135] on link "Upcoming Bookings (12)" at bounding box center [549, 136] width 162 height 19
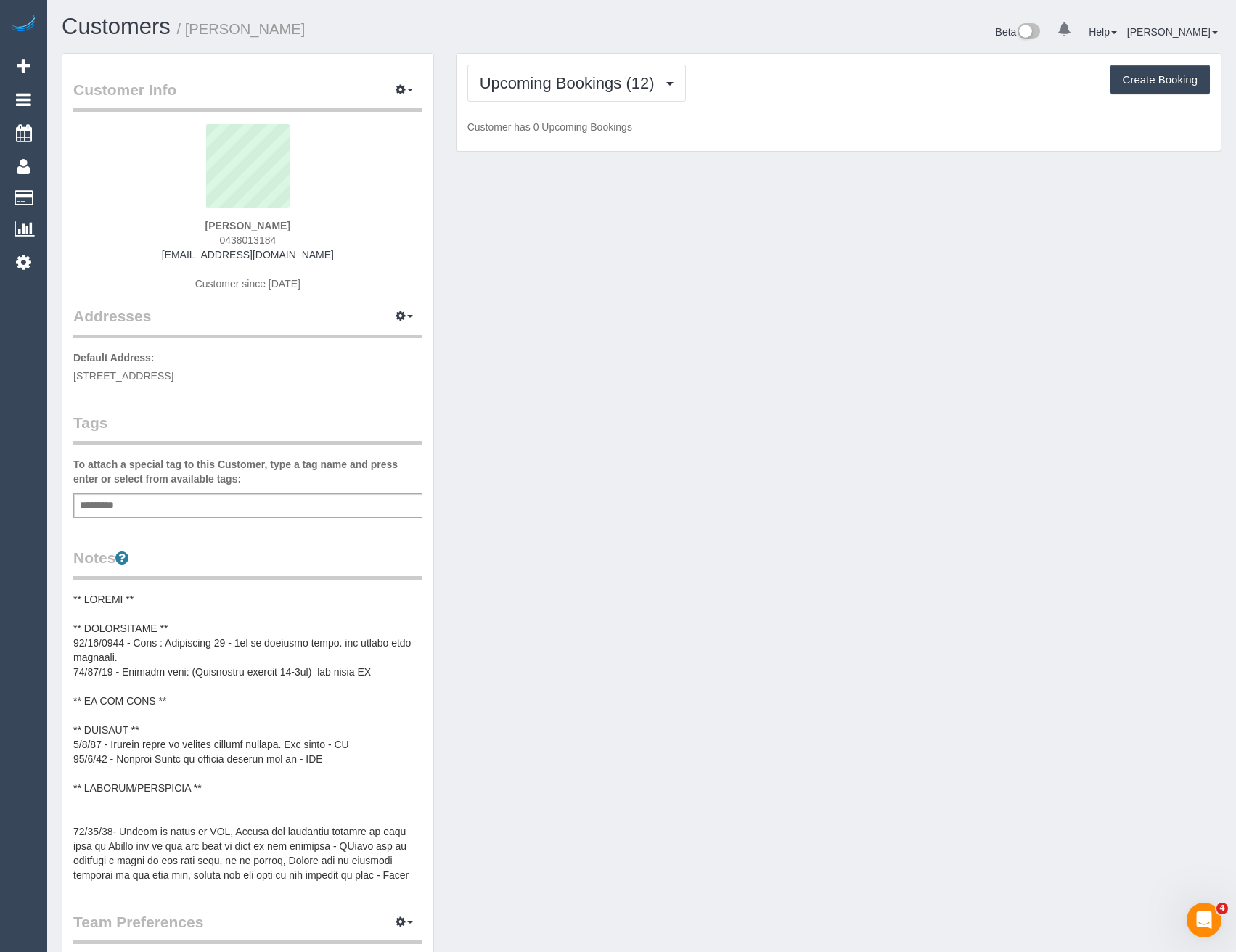
scroll to position [2139, 1236]
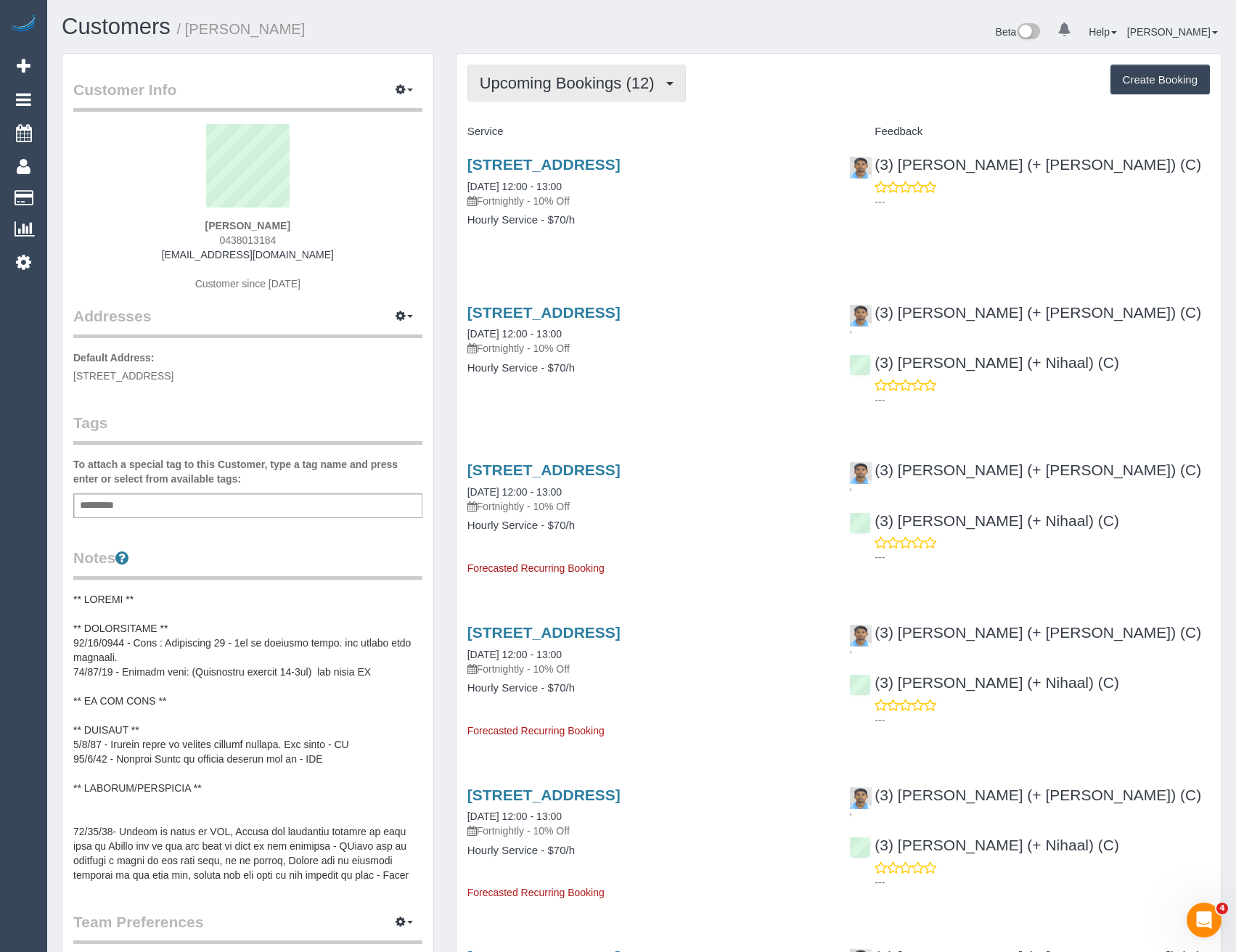
click at [566, 94] on button "Upcoming Bookings (12)" at bounding box center [576, 83] width 218 height 37
click at [667, 233] on div "8 Fallon Street, Brunswick, VIC 3057 03/09/2025 12:00 - 13:00 Fortnightly - 10%…" at bounding box center [648, 199] width 382 height 111
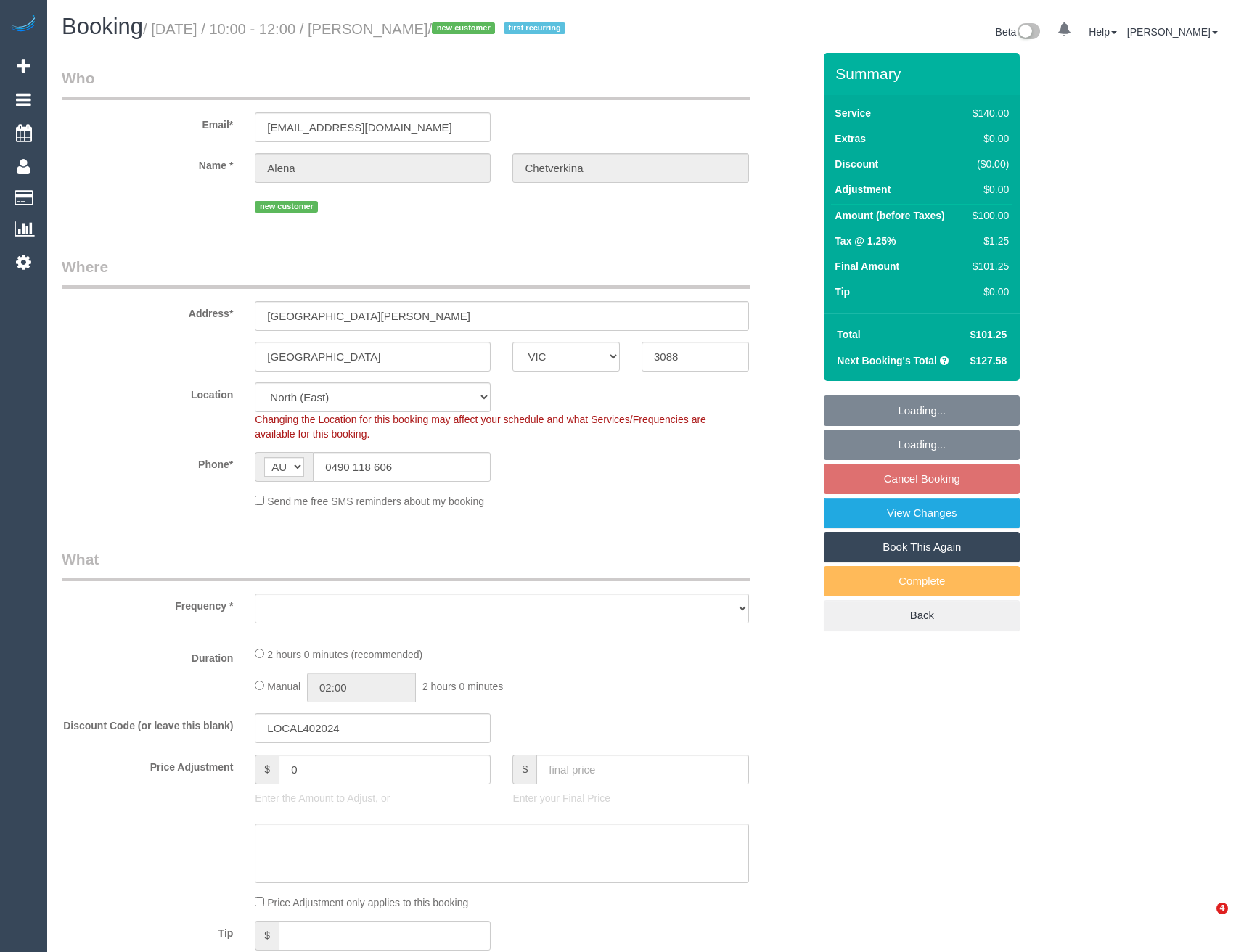
select select "VIC"
select select "object:684"
select select "string:stripe-pm_1S0aLT2GScqysDRVrjxP8fCm"
select select "number:29"
select select "number:14"
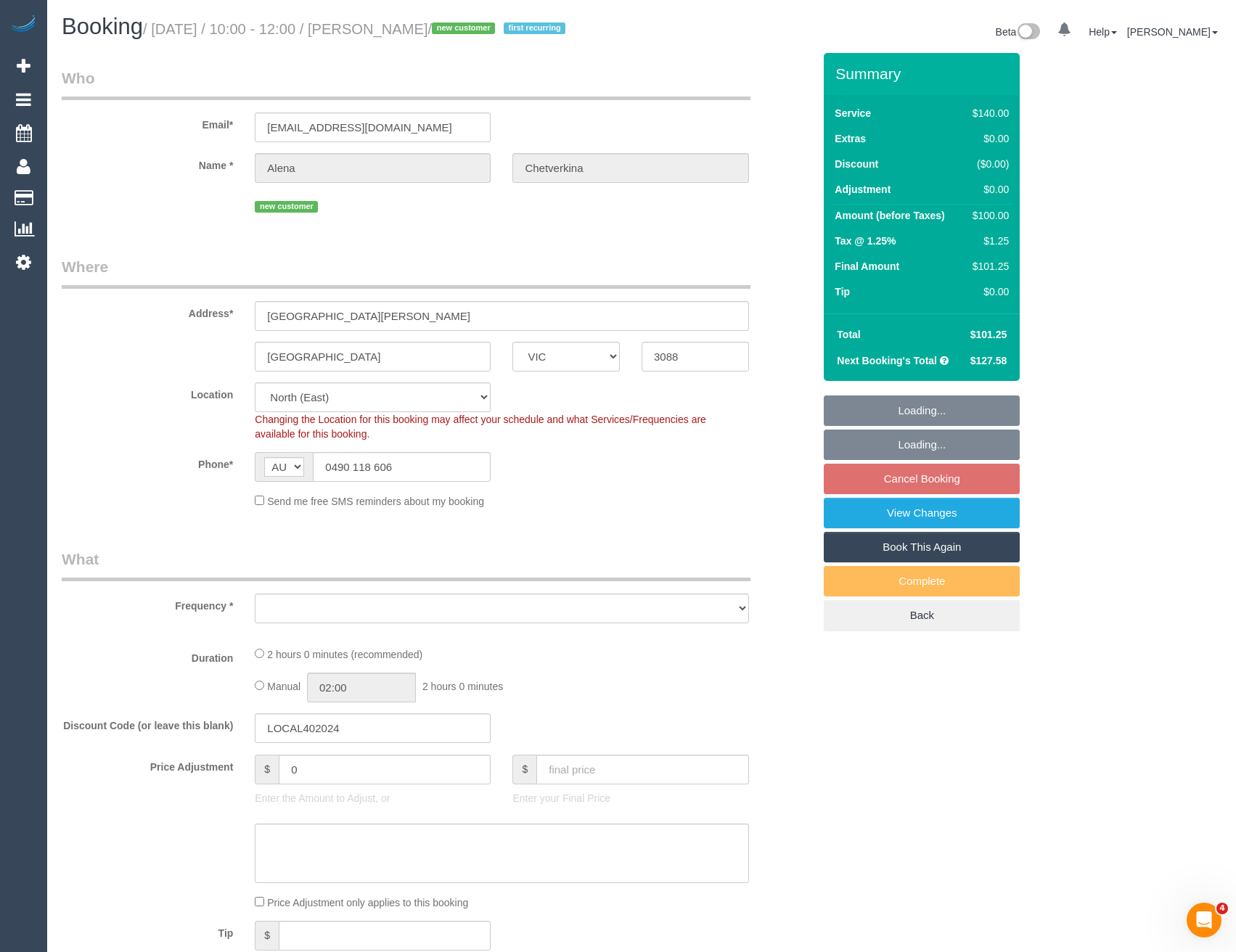
select select "number:18"
select select "number:24"
select select "number:35"
select select "number:11"
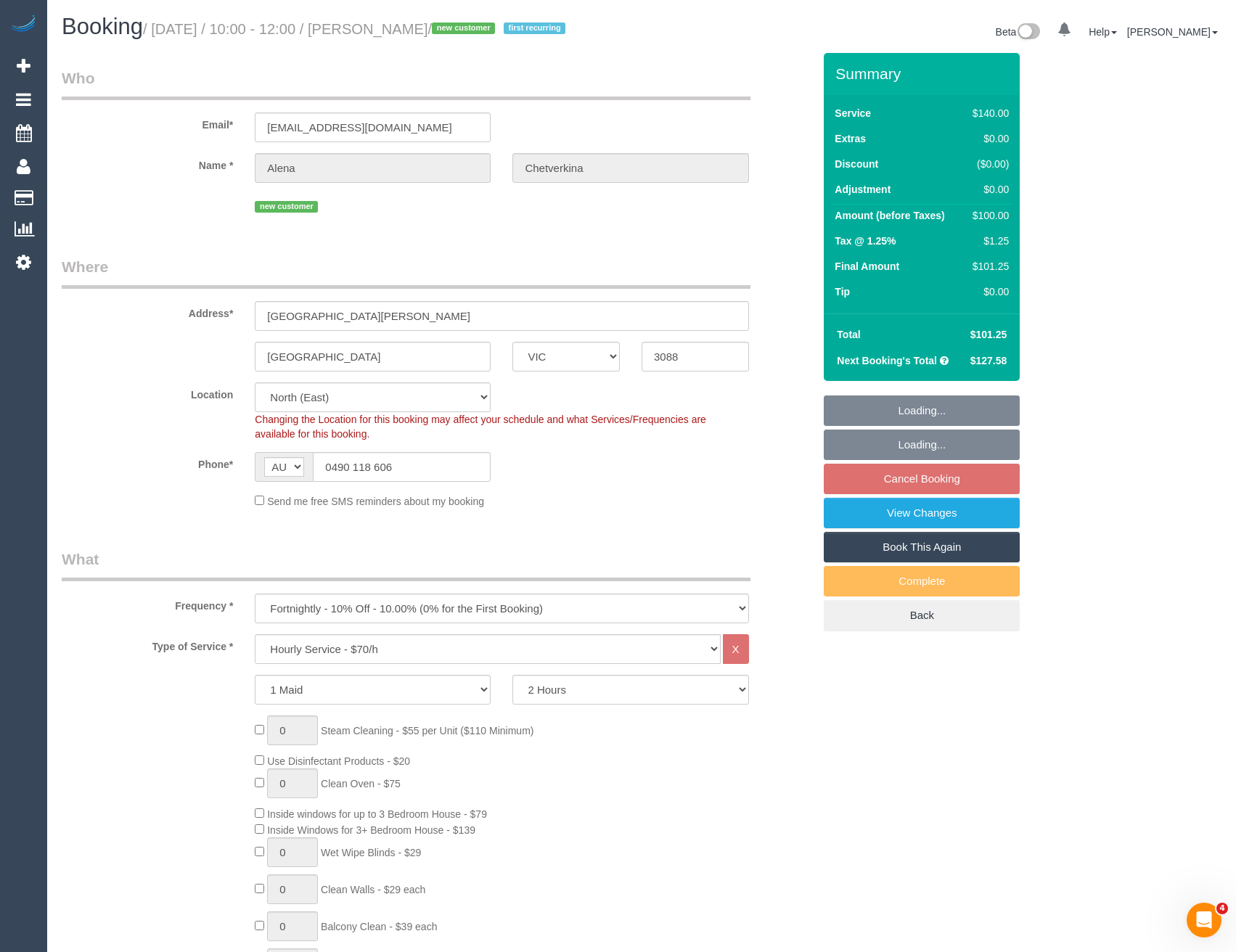
select select "object:853"
select select "spot3"
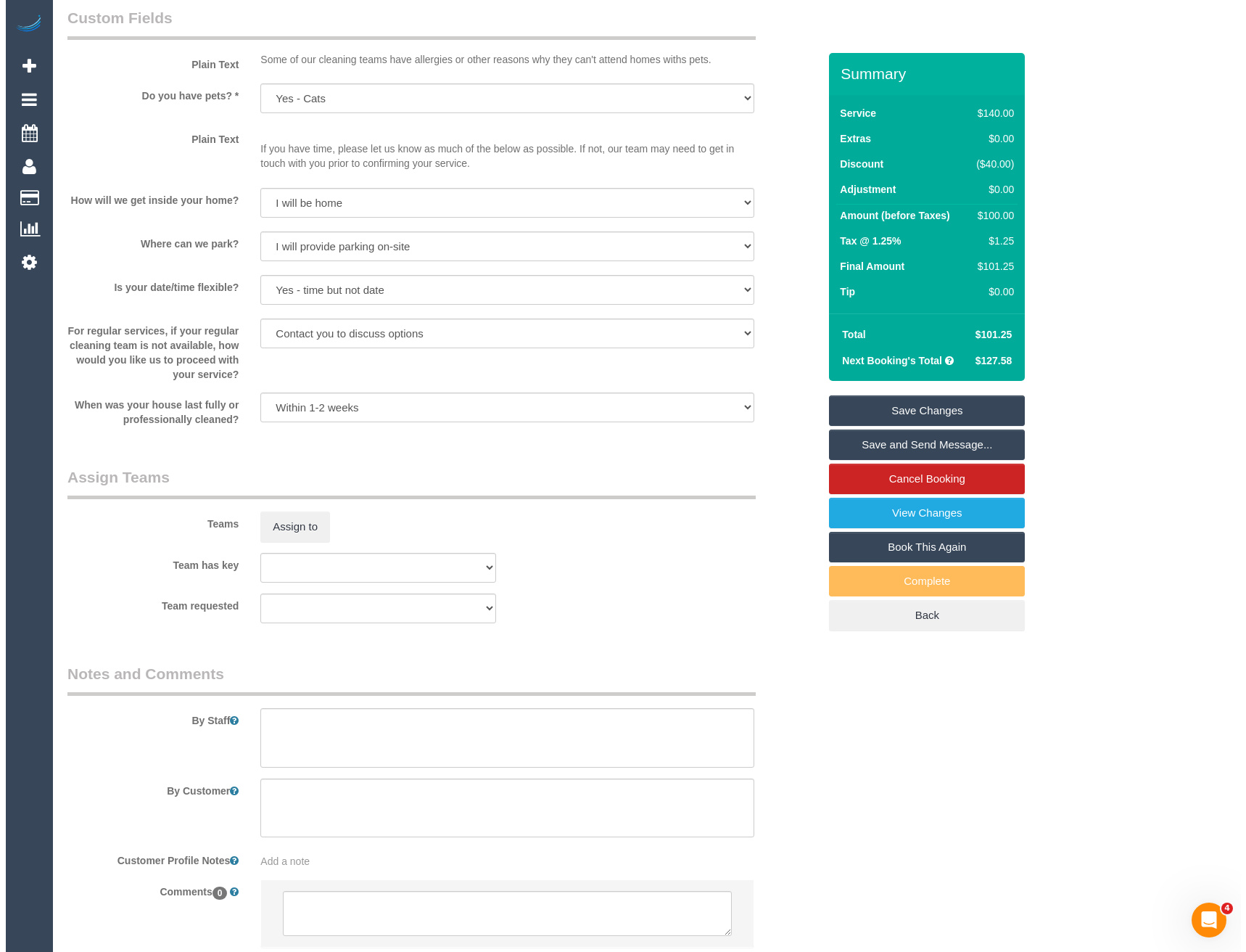
scroll to position [1814, 0]
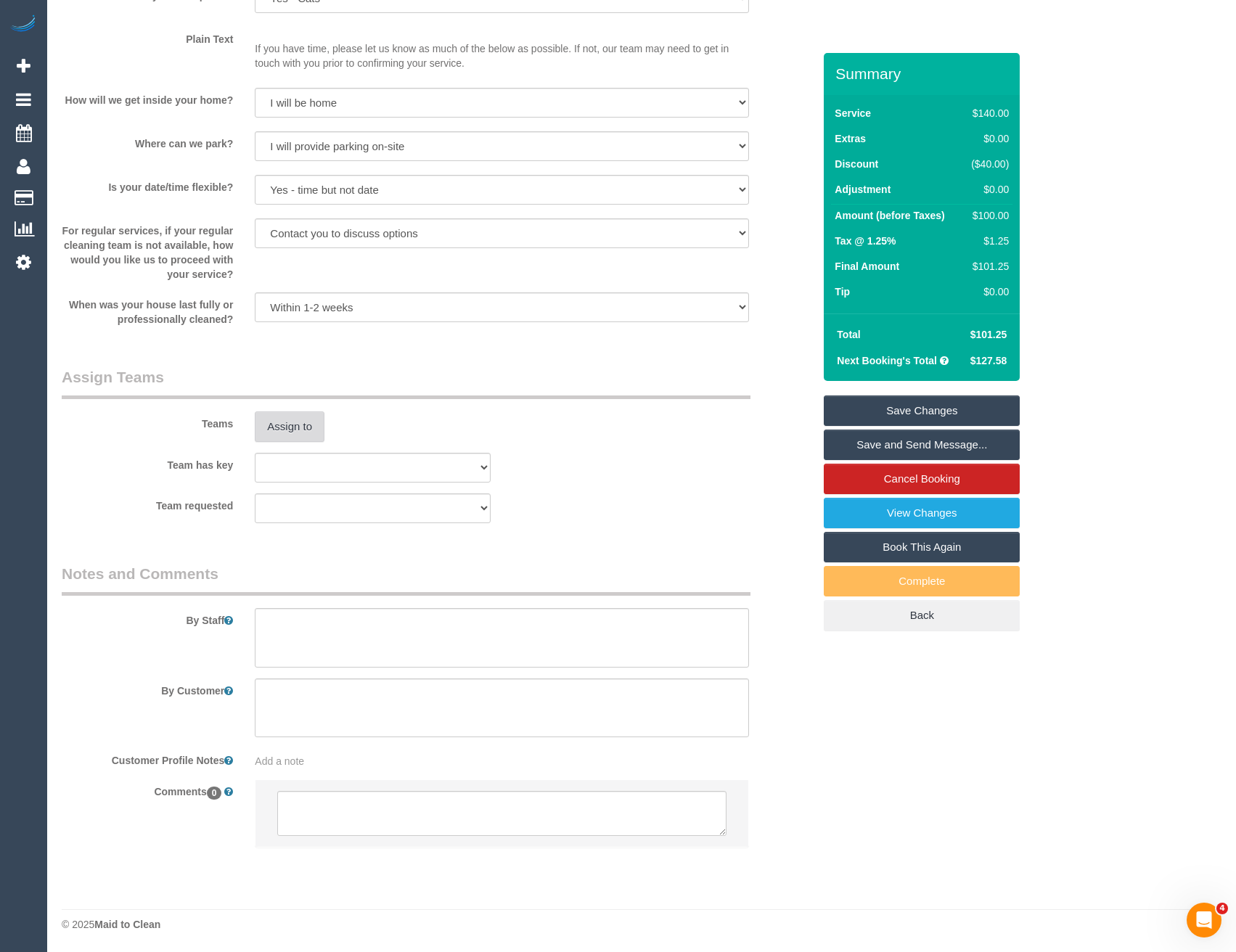
click at [300, 442] on button "Assign to" at bounding box center [290, 427] width 70 height 30
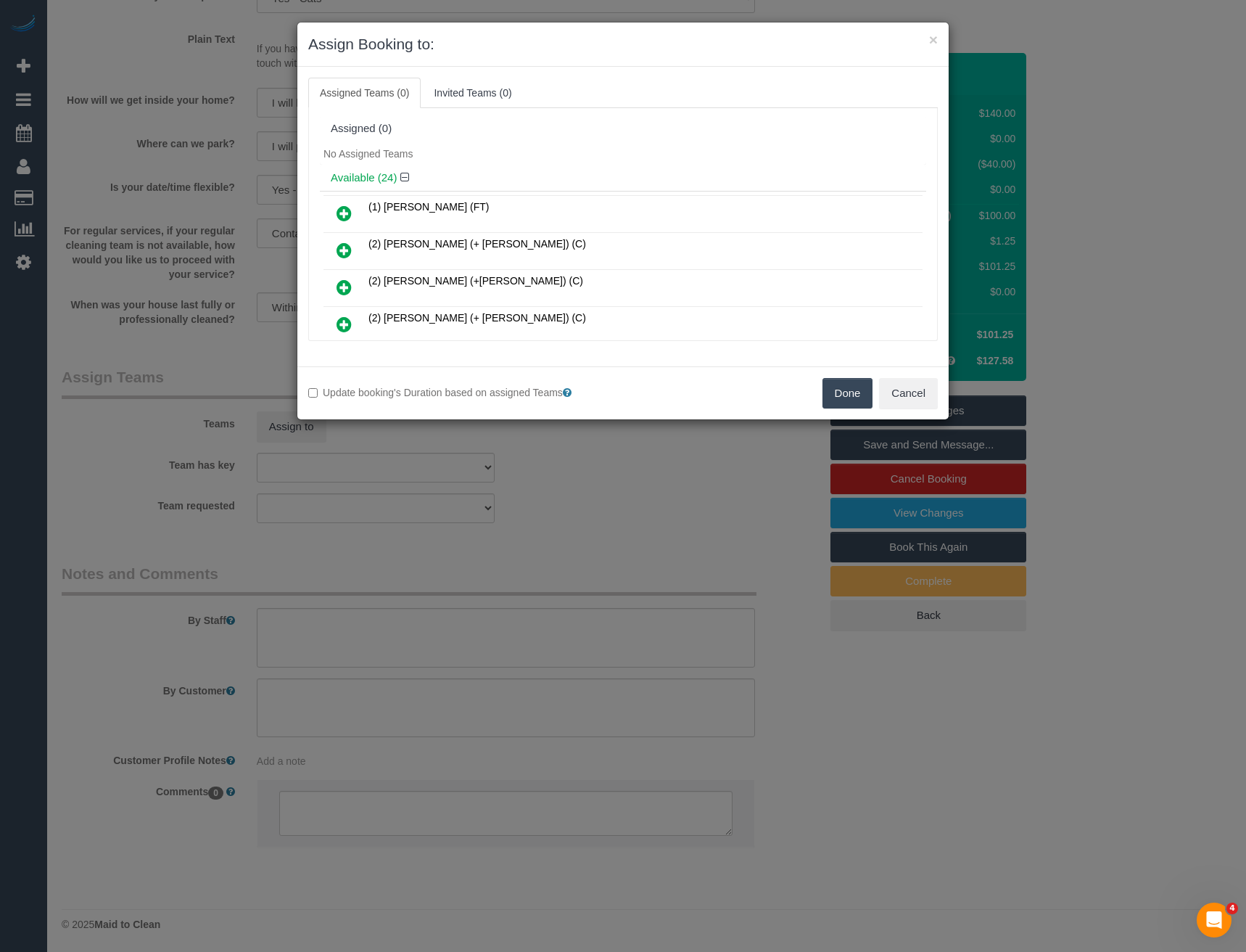
scroll to position [391, 0]
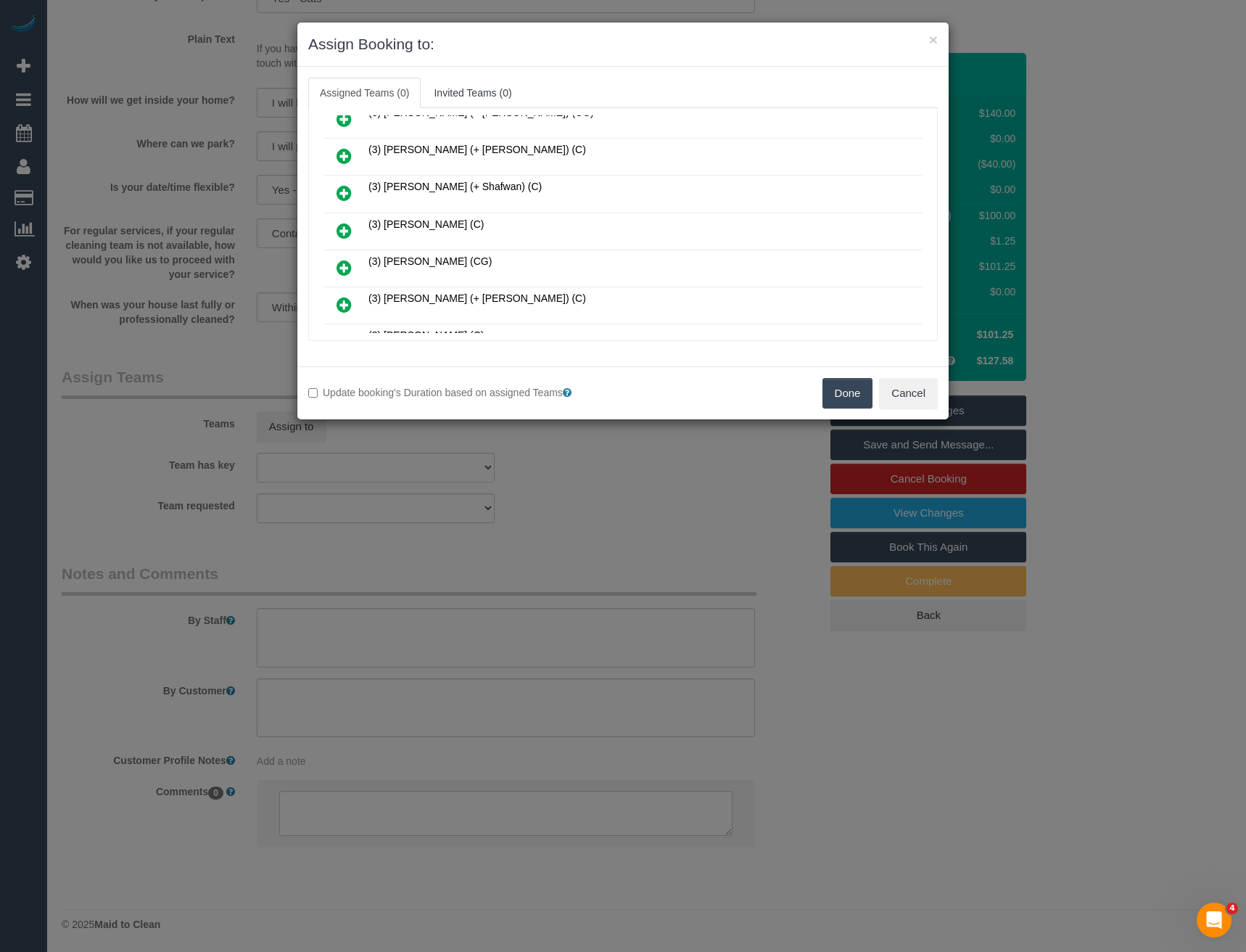
click at [347, 227] on icon at bounding box center [344, 230] width 15 height 17
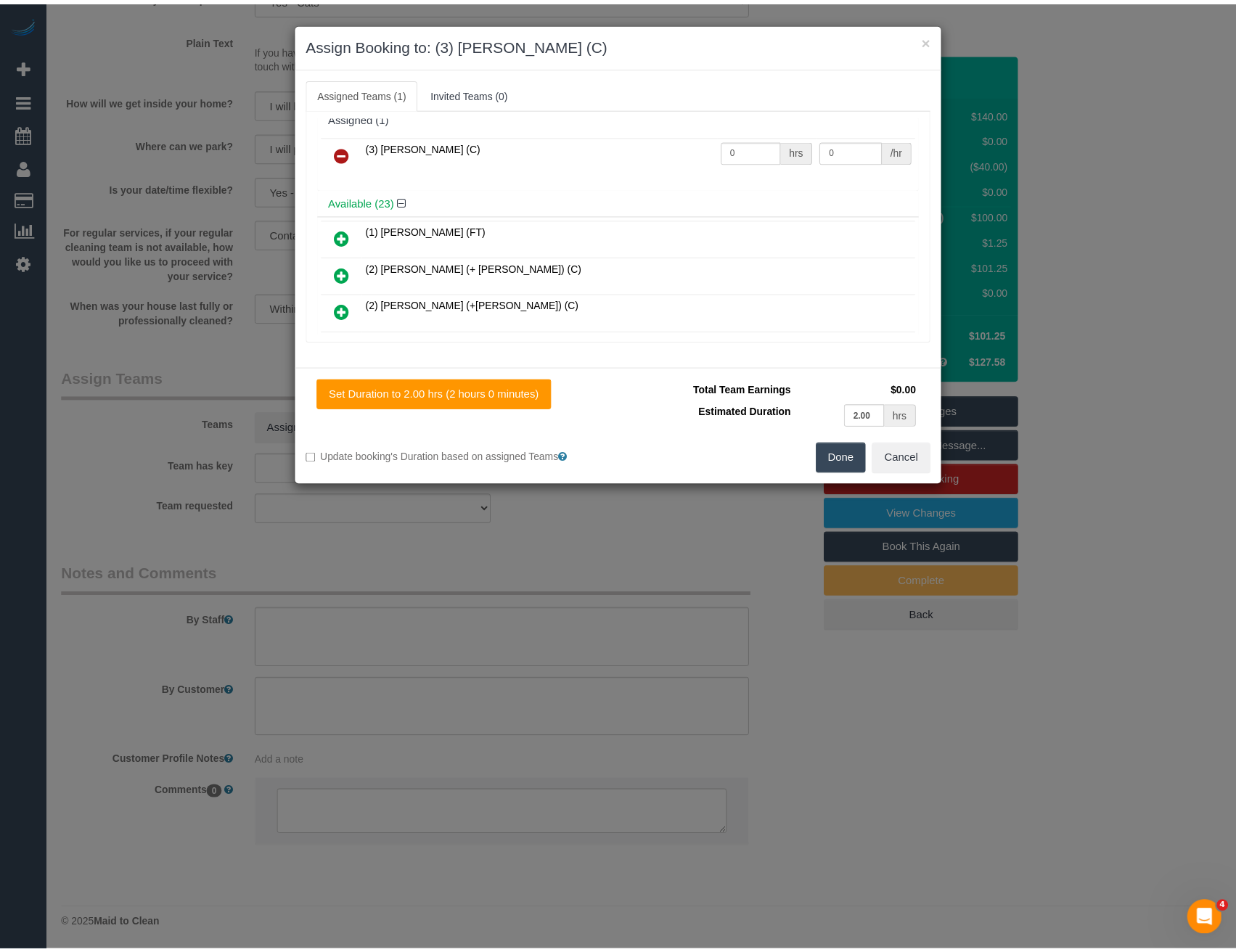
scroll to position [0, 0]
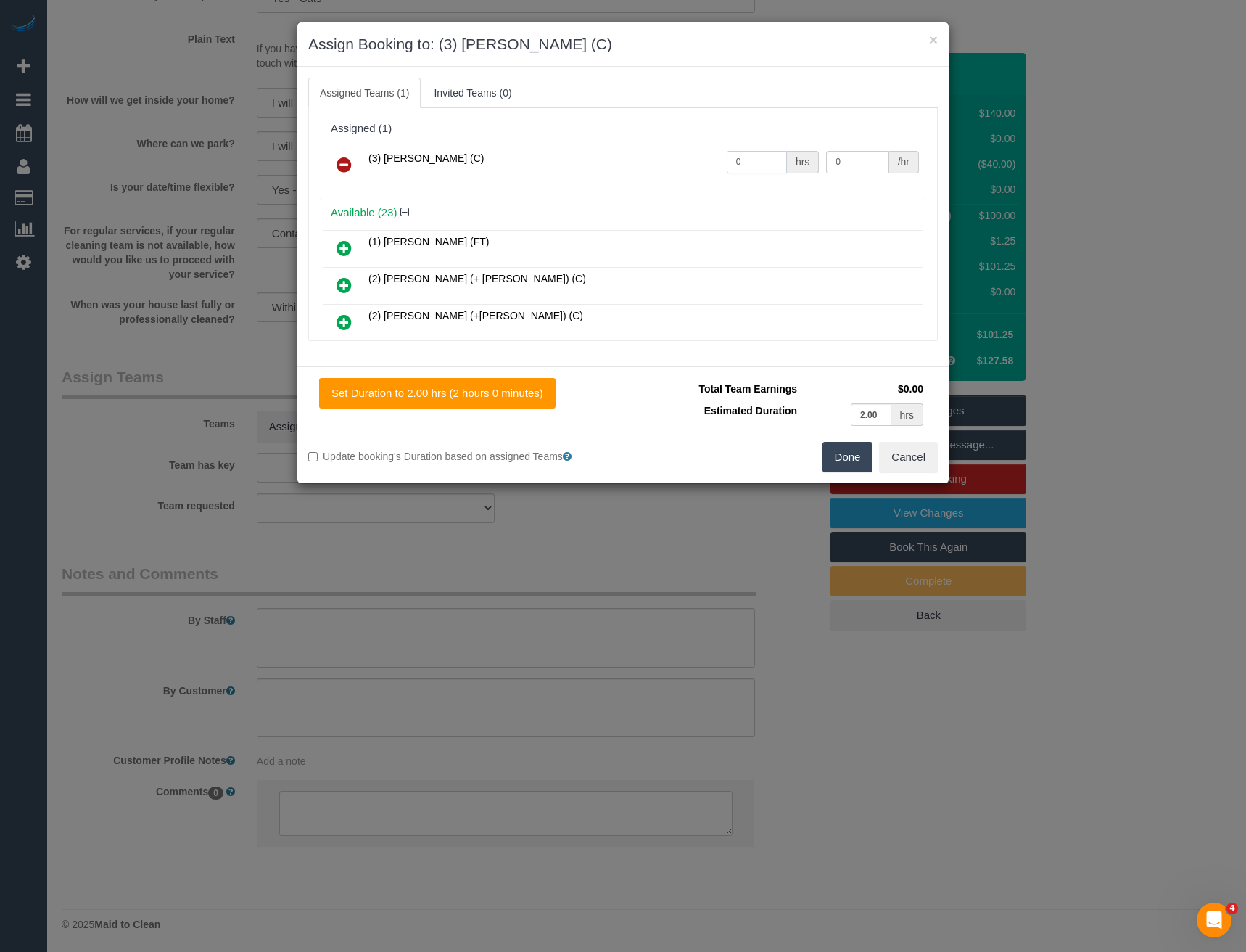
drag, startPoint x: 747, startPoint y: 161, endPoint x: 685, endPoint y: 172, distance: 63.0
click at [700, 173] on tr "(3) Harry Dhasmana (C) 0 hrs 0 /hr" at bounding box center [623, 164] width 600 height 37
type input "2"
type input "35"
click at [861, 460] on button "Done" at bounding box center [847, 457] width 51 height 30
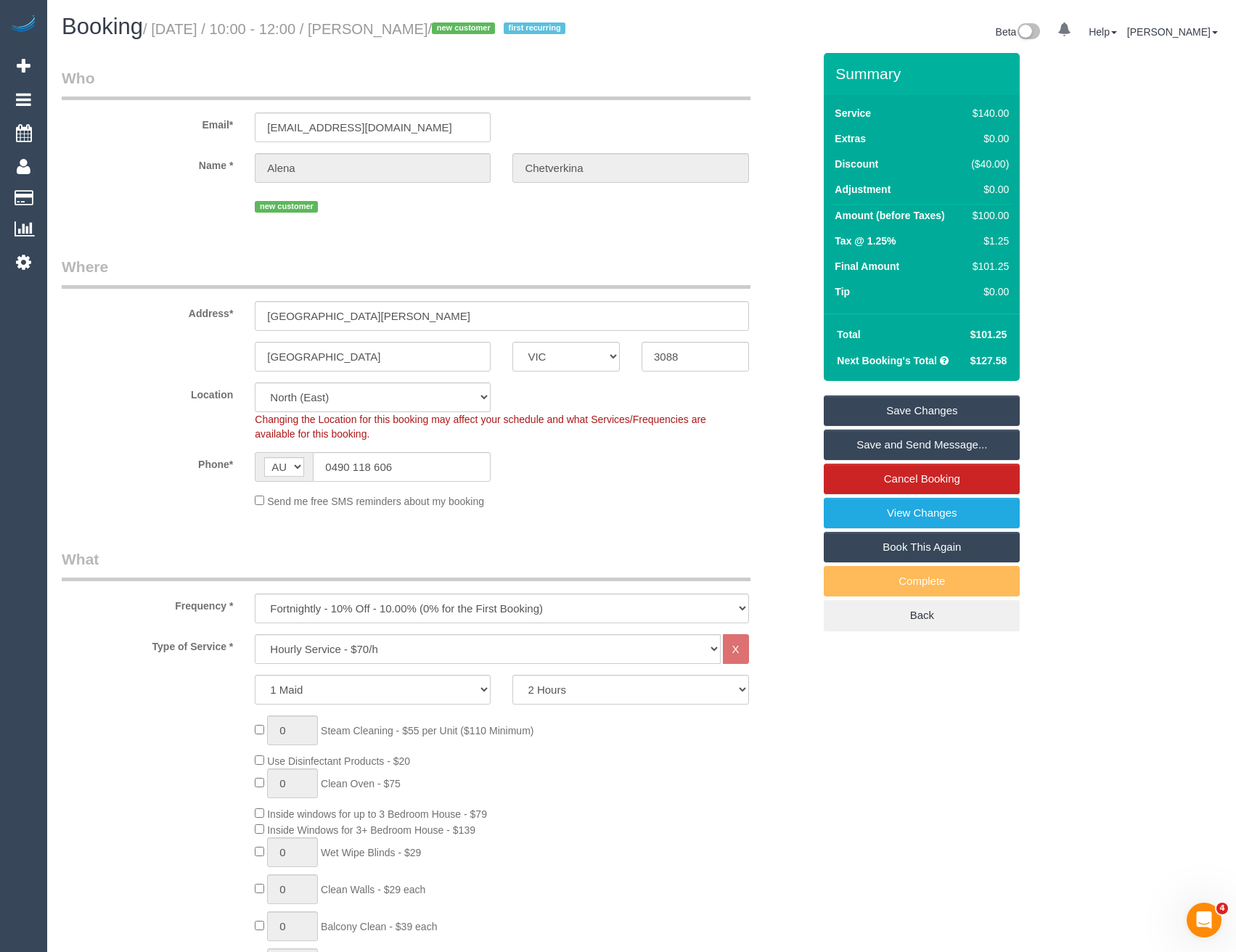
click at [870, 460] on link "Save and Send Message..." at bounding box center [921, 445] width 196 height 30
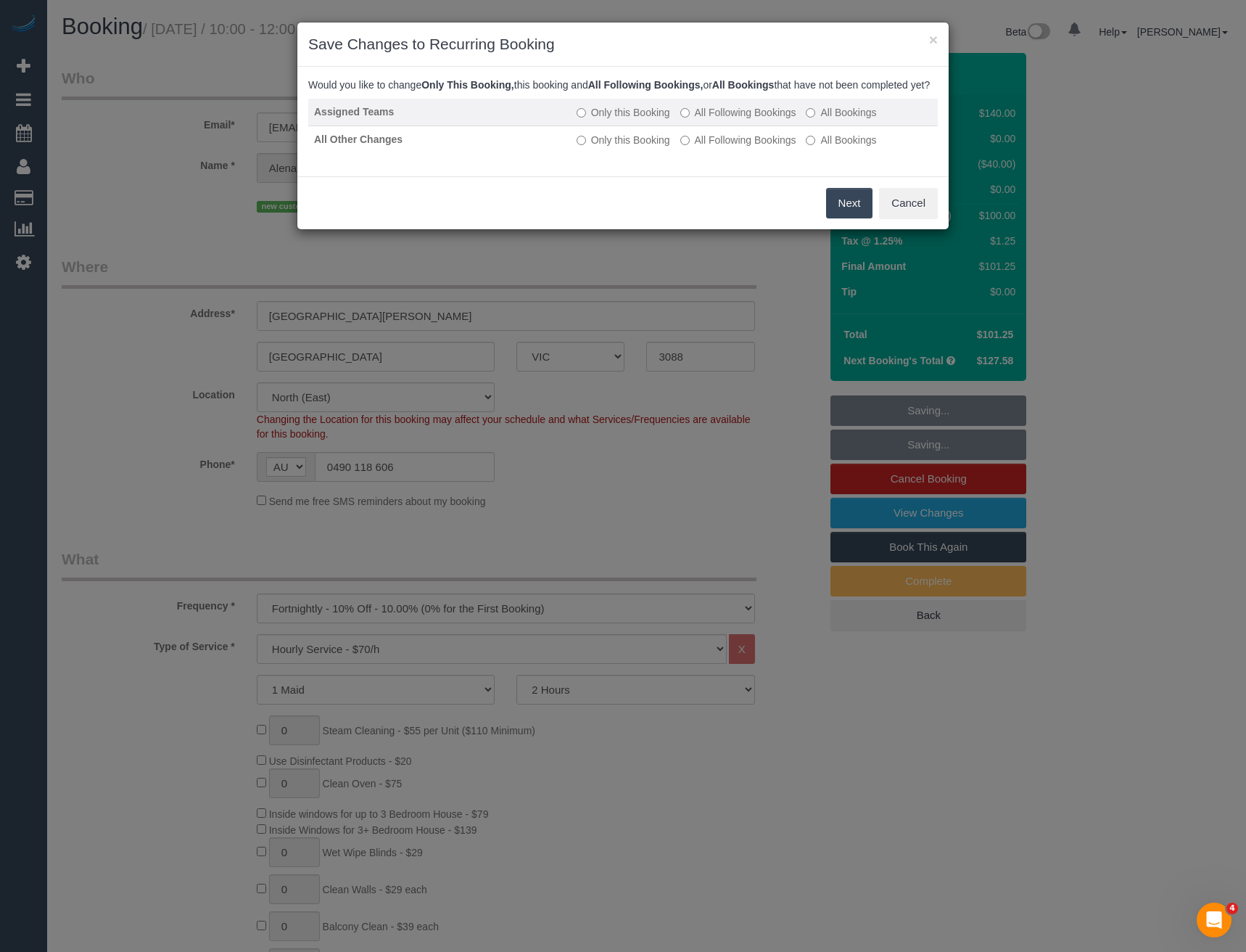
click at [709, 120] on label "All Following Bookings" at bounding box center [738, 112] width 116 height 14
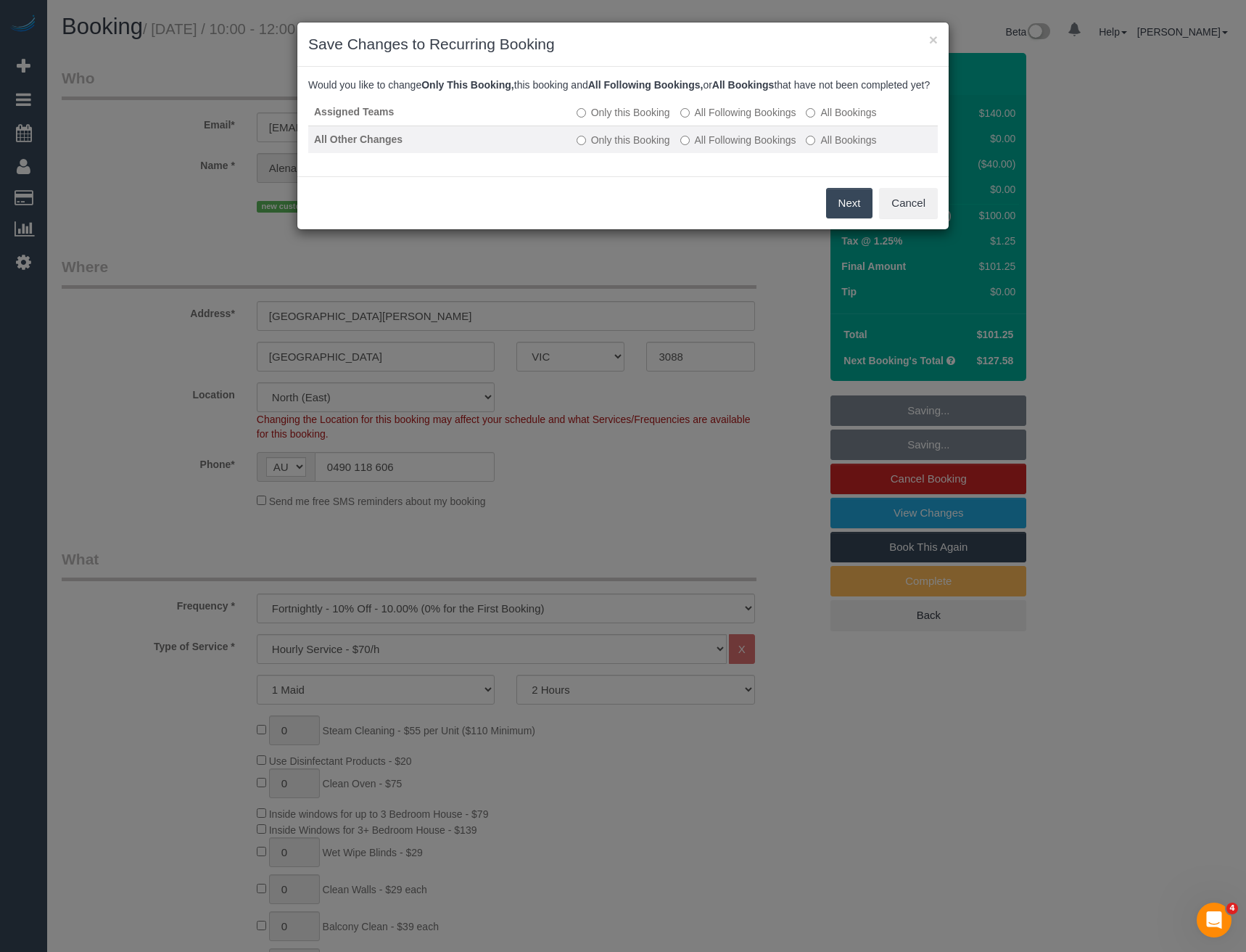
click at [710, 147] on label "All Following Bookings" at bounding box center [738, 139] width 116 height 14
click at [847, 214] on button "Save" at bounding box center [847, 203] width 49 height 30
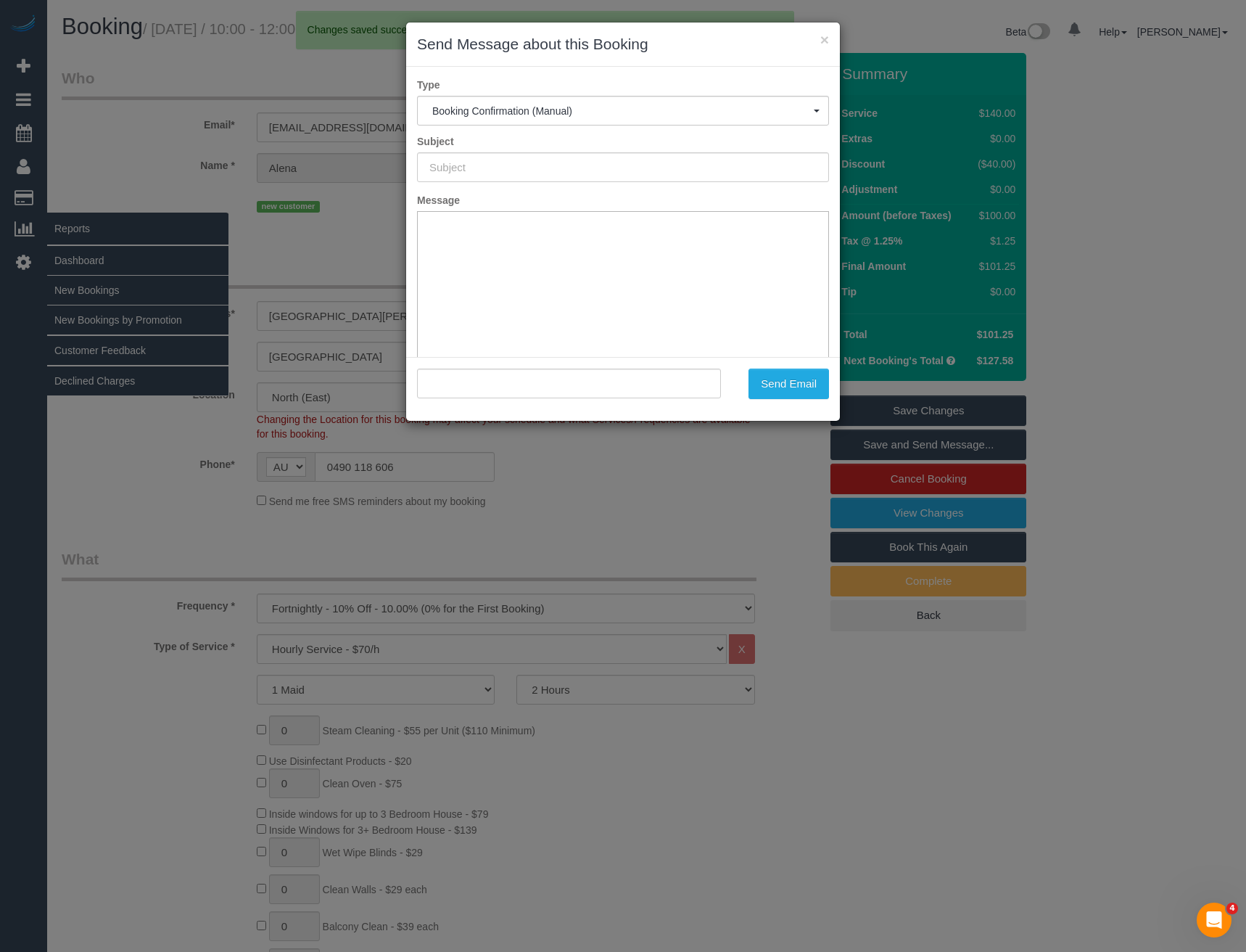
type input "Booking Confirmed"
type input ""Alena Chetverkina" <chetverkina.alena@gmail.com>"
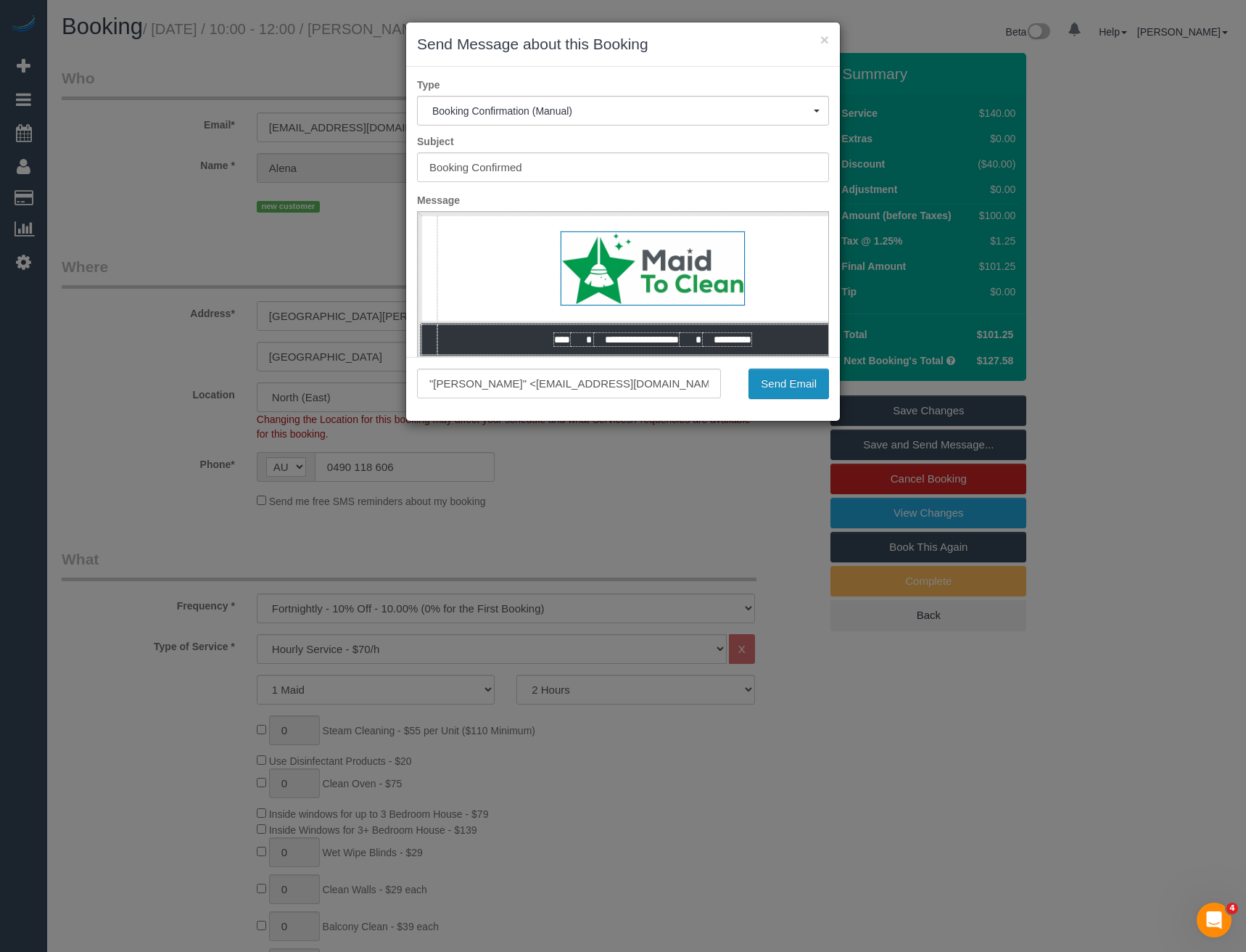
click at [800, 390] on button "Send Email" at bounding box center [789, 384] width 80 height 30
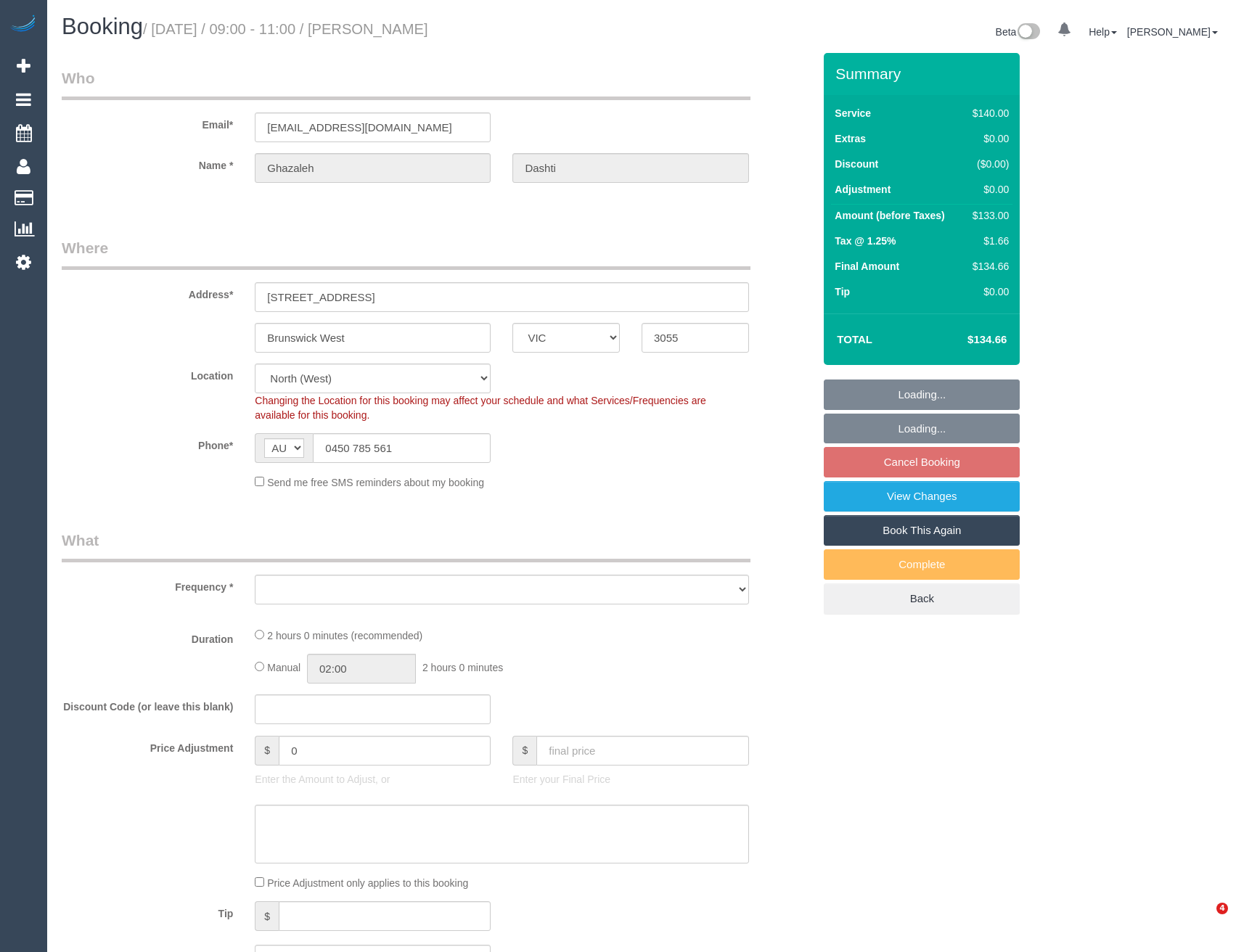
select select "VIC"
select select "object:834"
select select "string:stripe-pm_1OW4zi2GScqysDRVfhvhftfE"
select select "number:28"
select select "number:14"
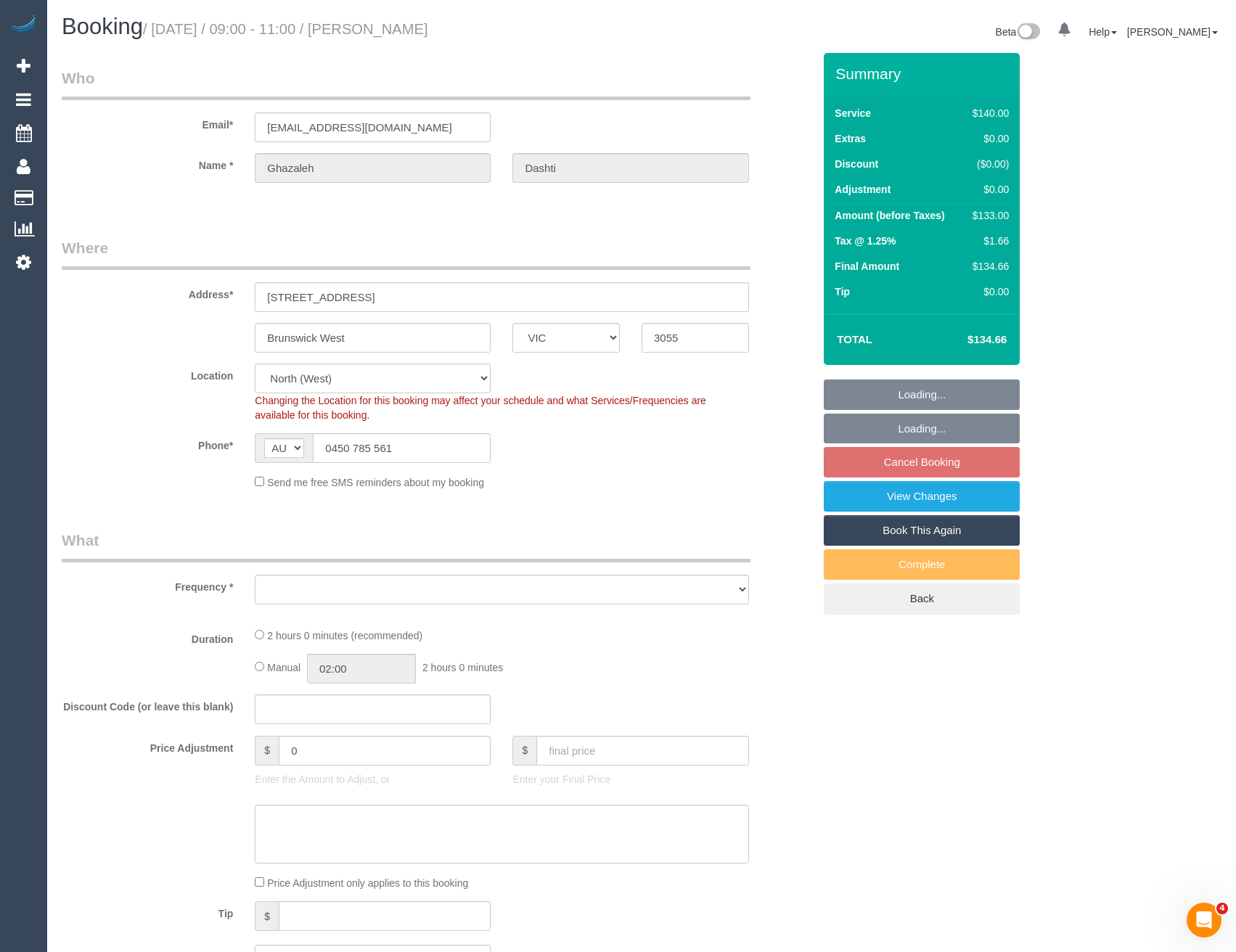
select select "number:19"
select select "number:25"
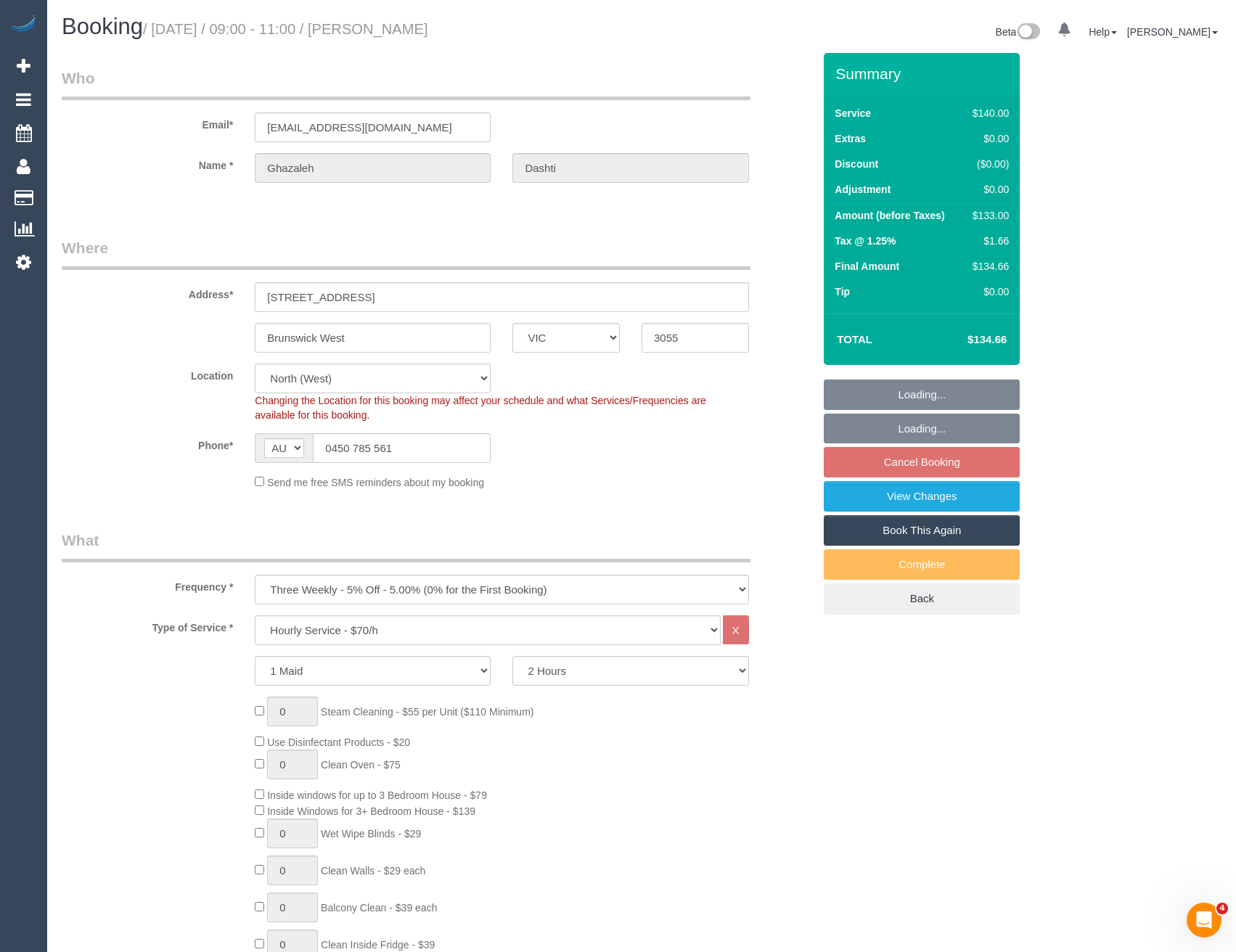
select select "object:1555"
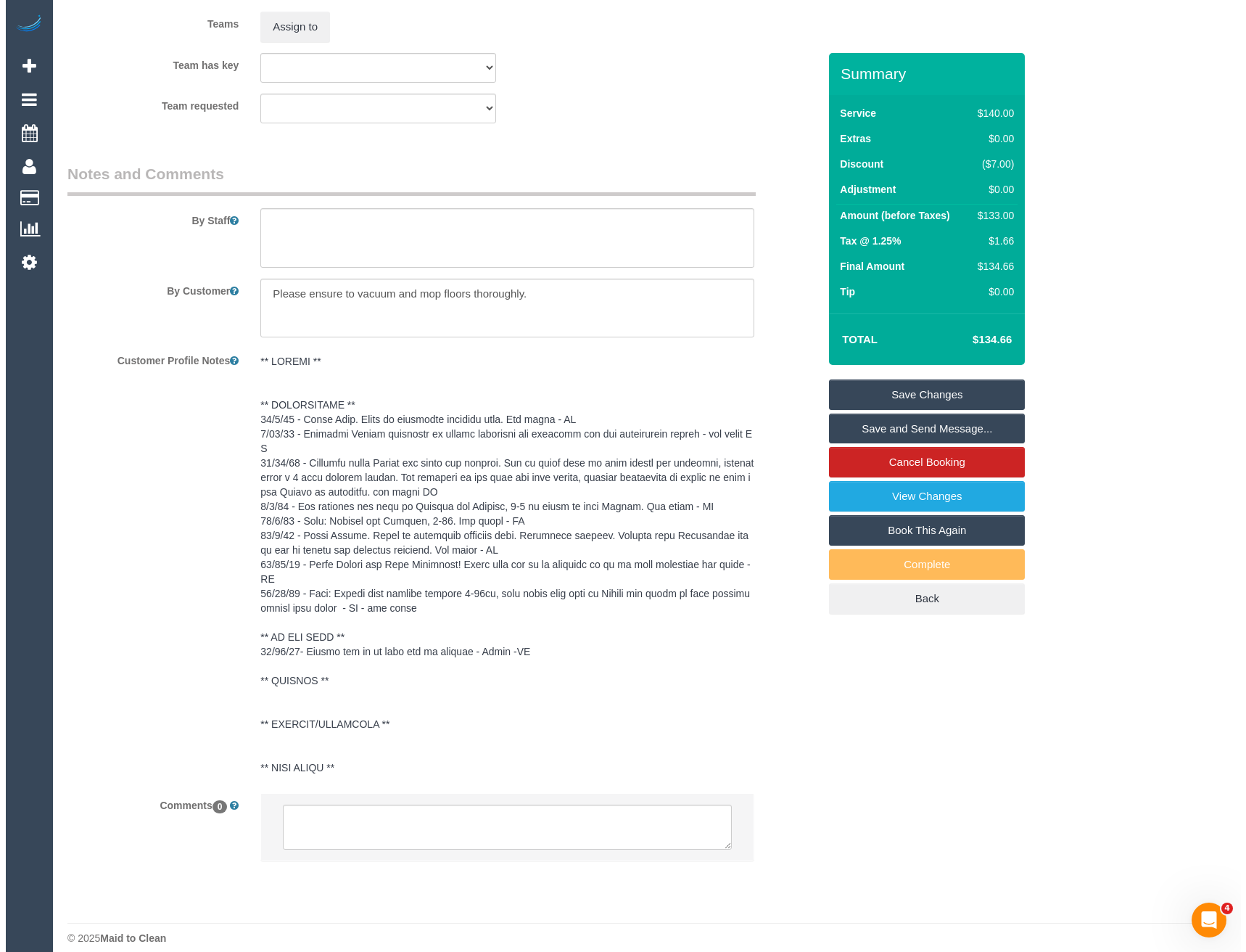
scroll to position [2056, 0]
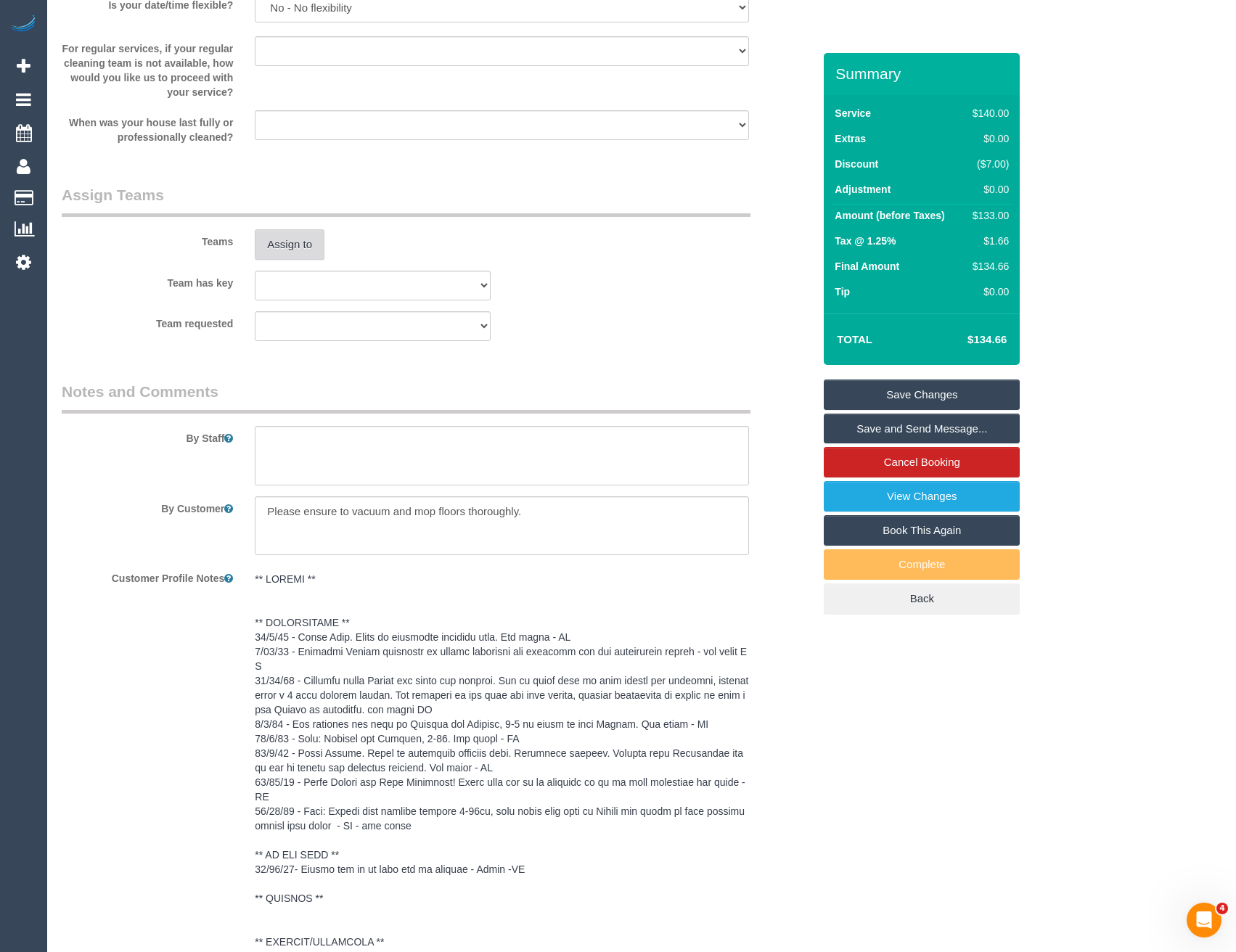
click at [293, 255] on button "Assign to" at bounding box center [290, 244] width 70 height 30
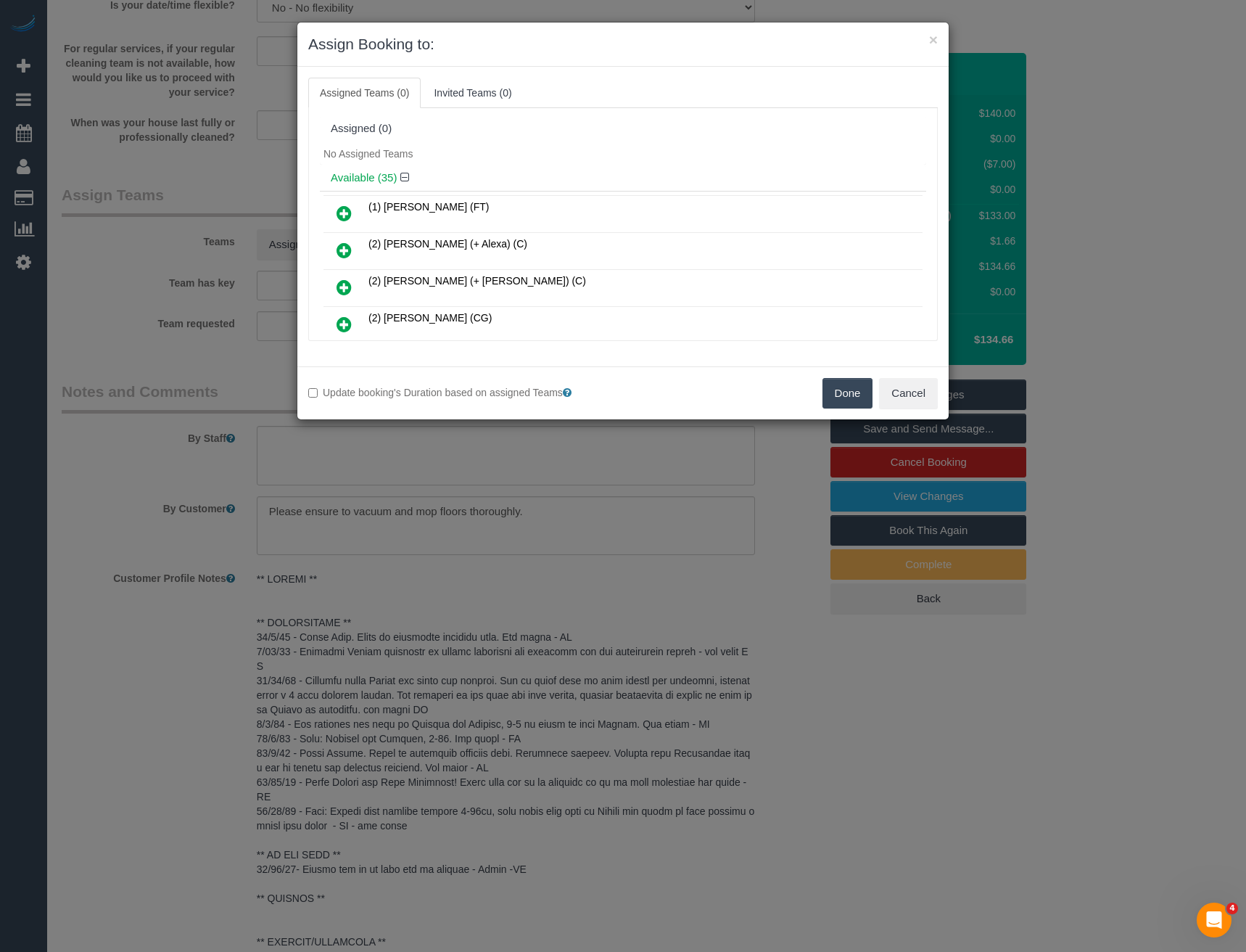
scroll to position [762, 0]
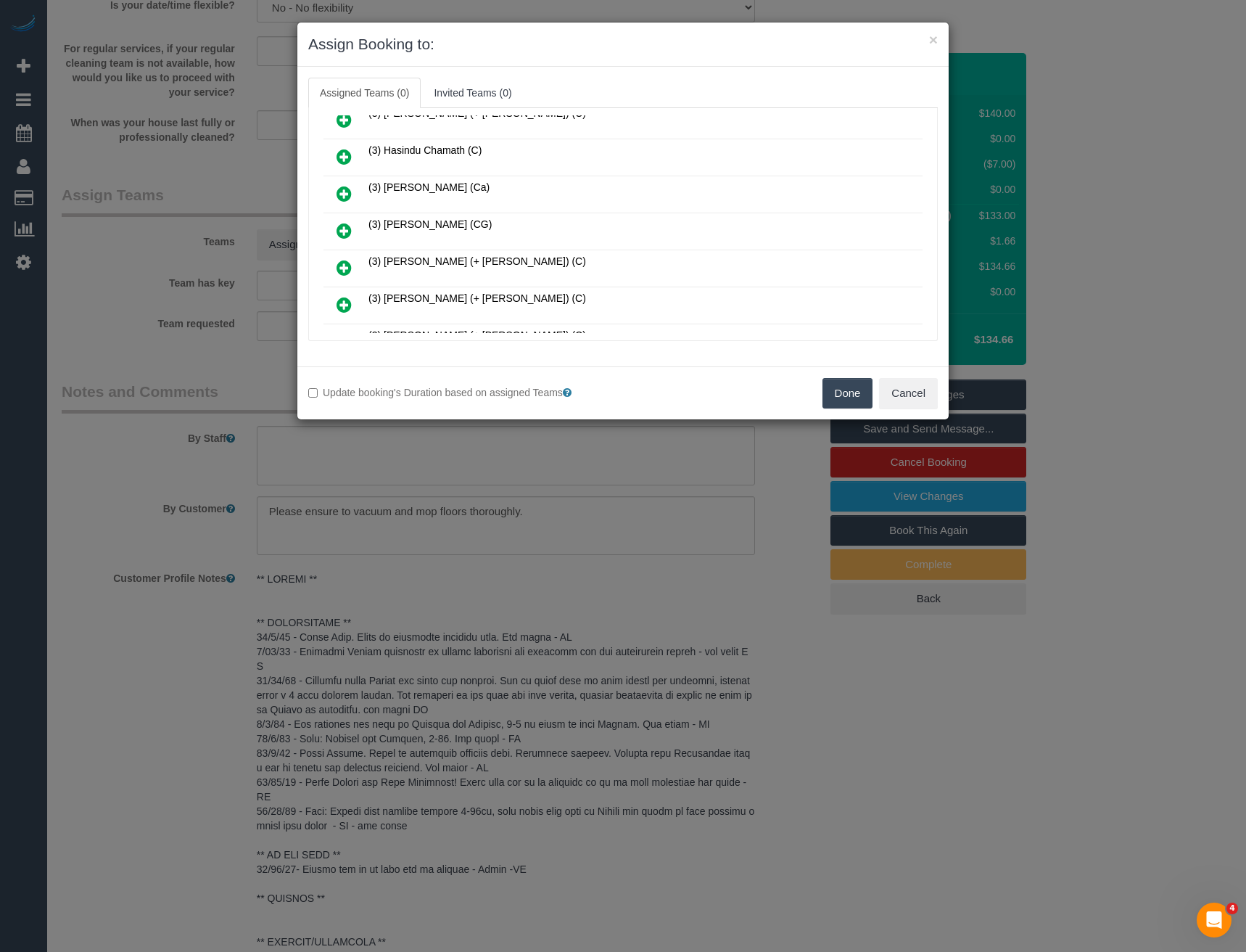
click at [344, 228] on icon at bounding box center [344, 230] width 15 height 17
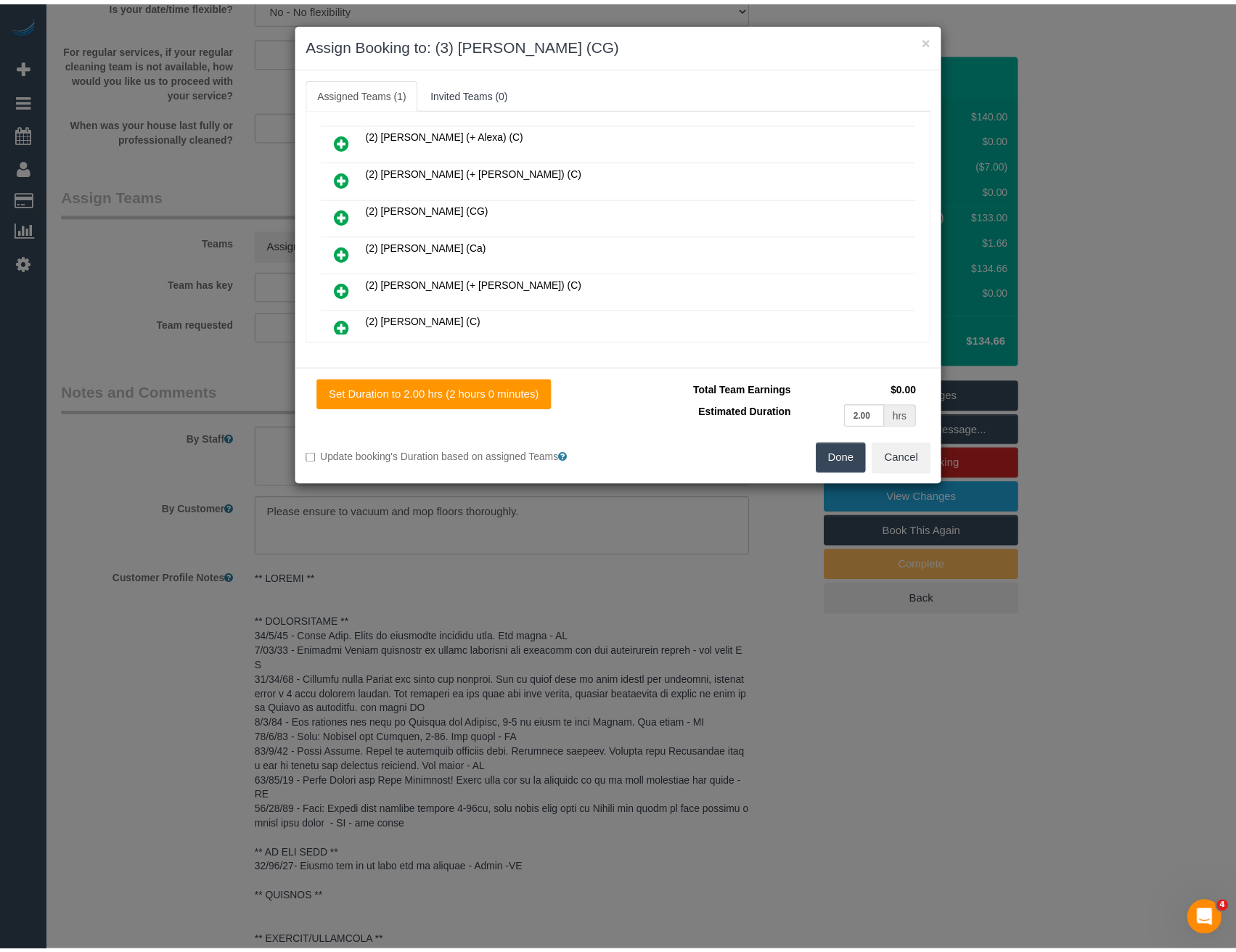
scroll to position [0, 0]
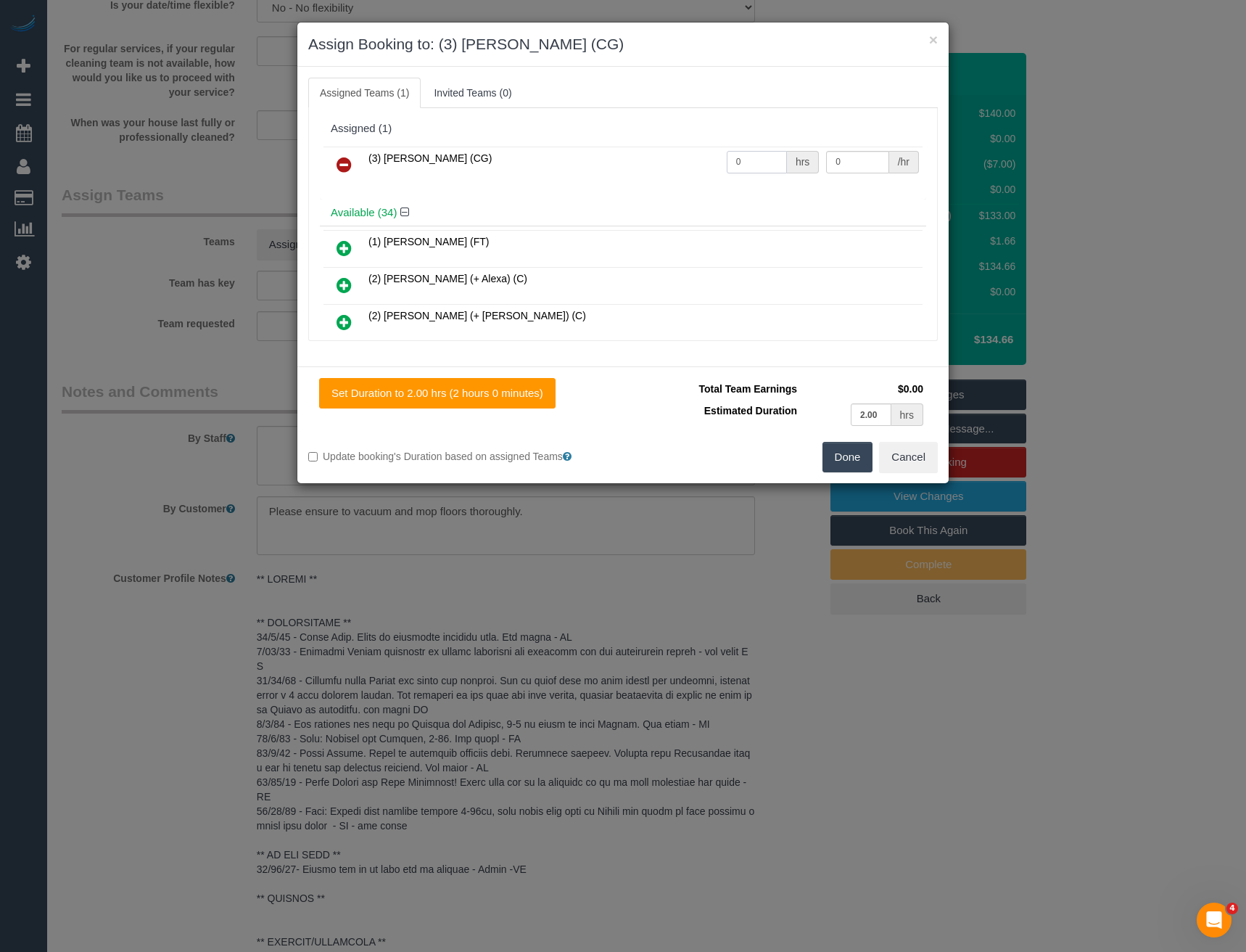
drag, startPoint x: 757, startPoint y: 163, endPoint x: 699, endPoint y: 175, distance: 59.2
click at [699, 175] on tr "(3) [PERSON_NAME] (CG) 0 hrs 0 /hr" at bounding box center [623, 164] width 600 height 37
type input "2"
type input "38.5"
click at [844, 452] on button "Done" at bounding box center [847, 457] width 51 height 30
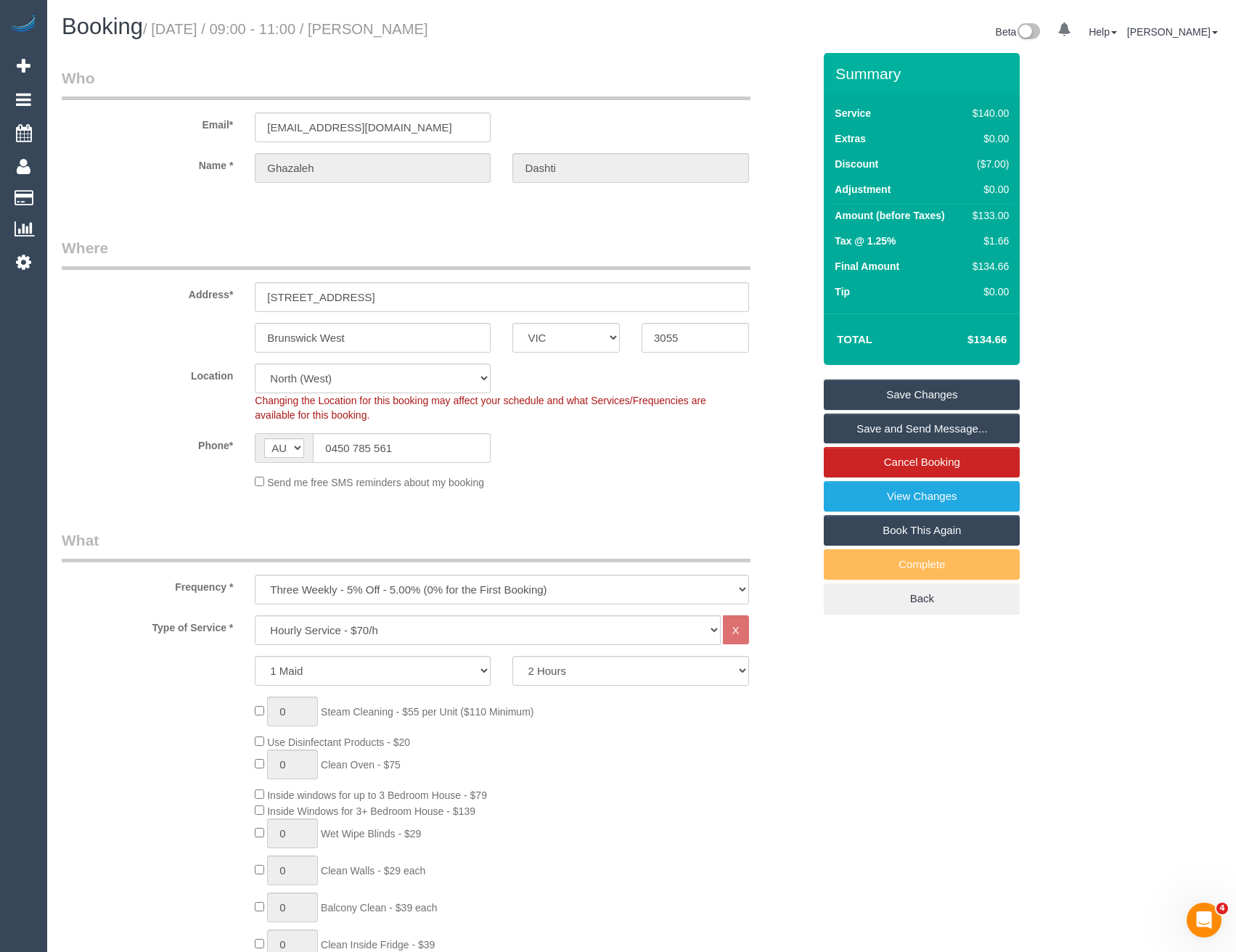
click at [884, 427] on link "Save and Send Message..." at bounding box center [921, 429] width 196 height 30
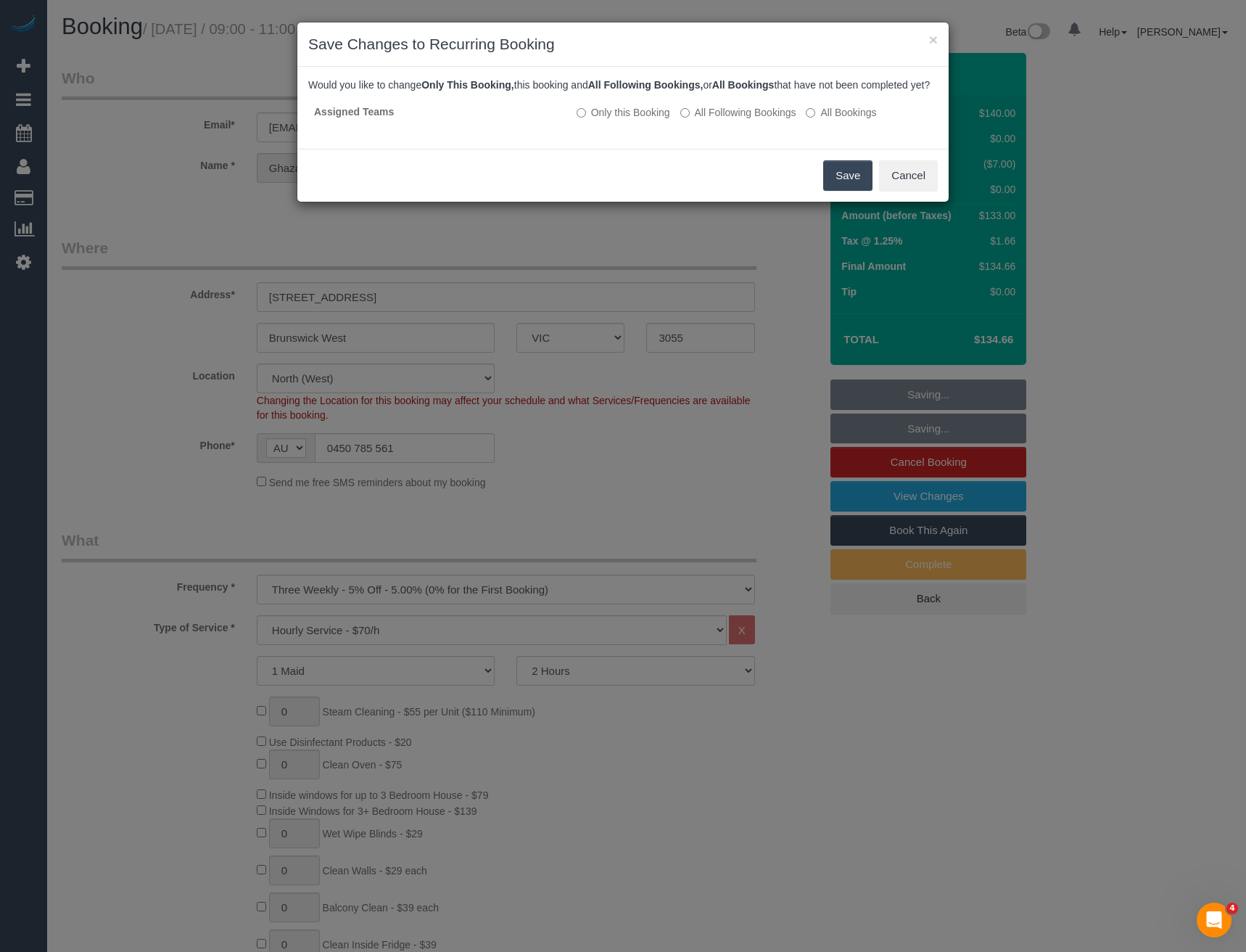
click at [834, 191] on button "Save" at bounding box center [847, 176] width 49 height 30
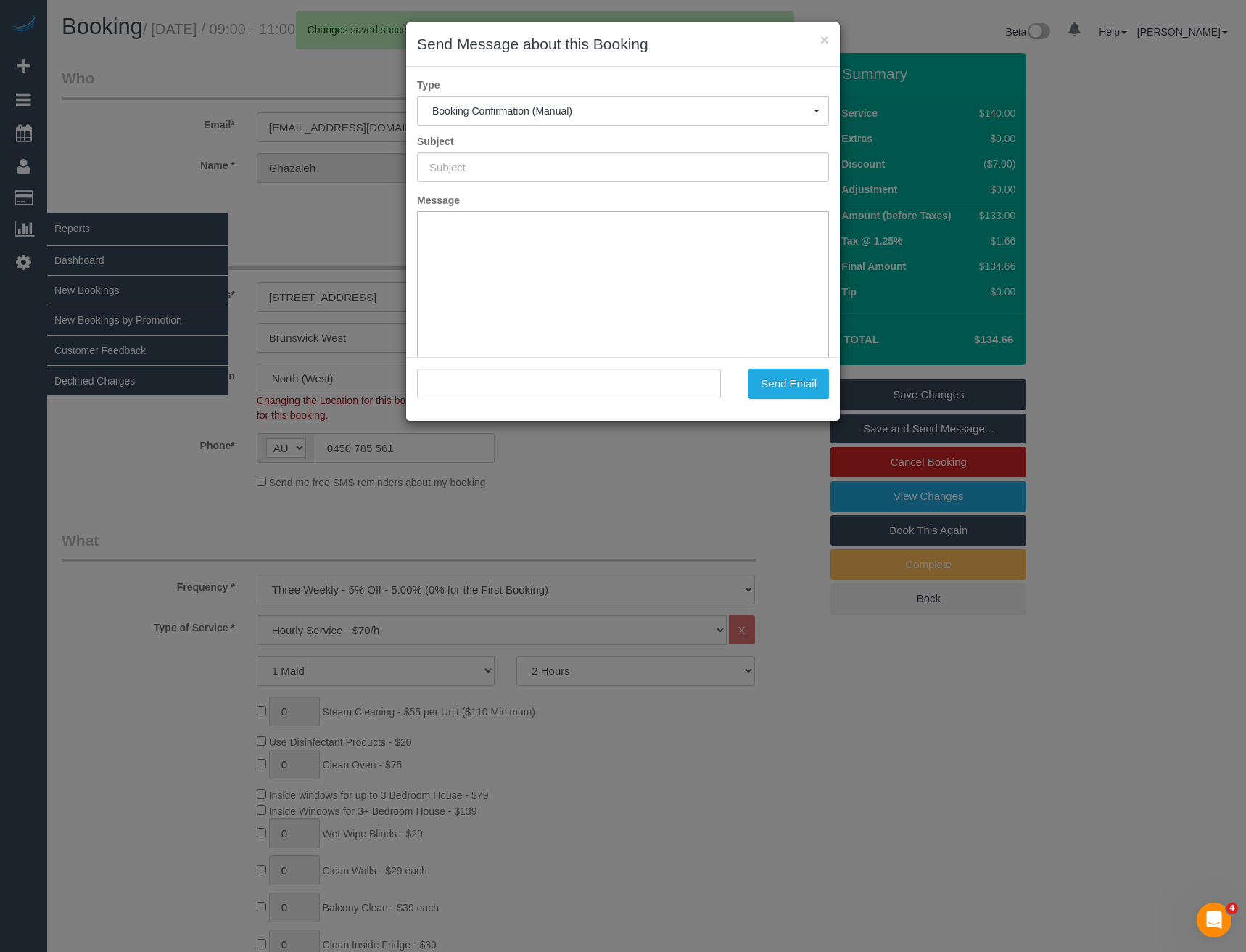
type input "Booking Confirmed"
type input ""Ghazaleh Dashti" <ghazaleh.dashti@gmail.com>"
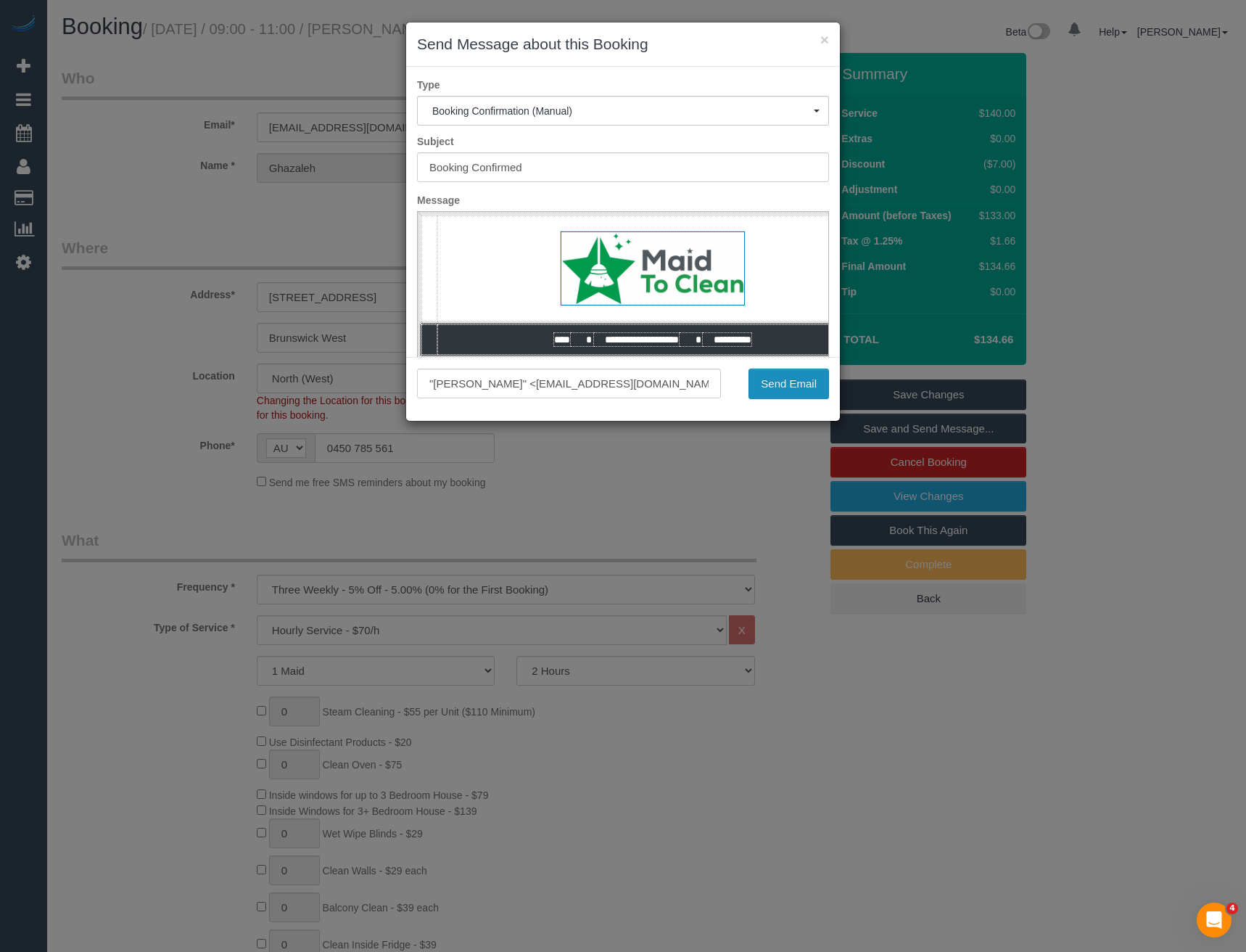
click at [769, 386] on button "Send Email" at bounding box center [789, 384] width 80 height 30
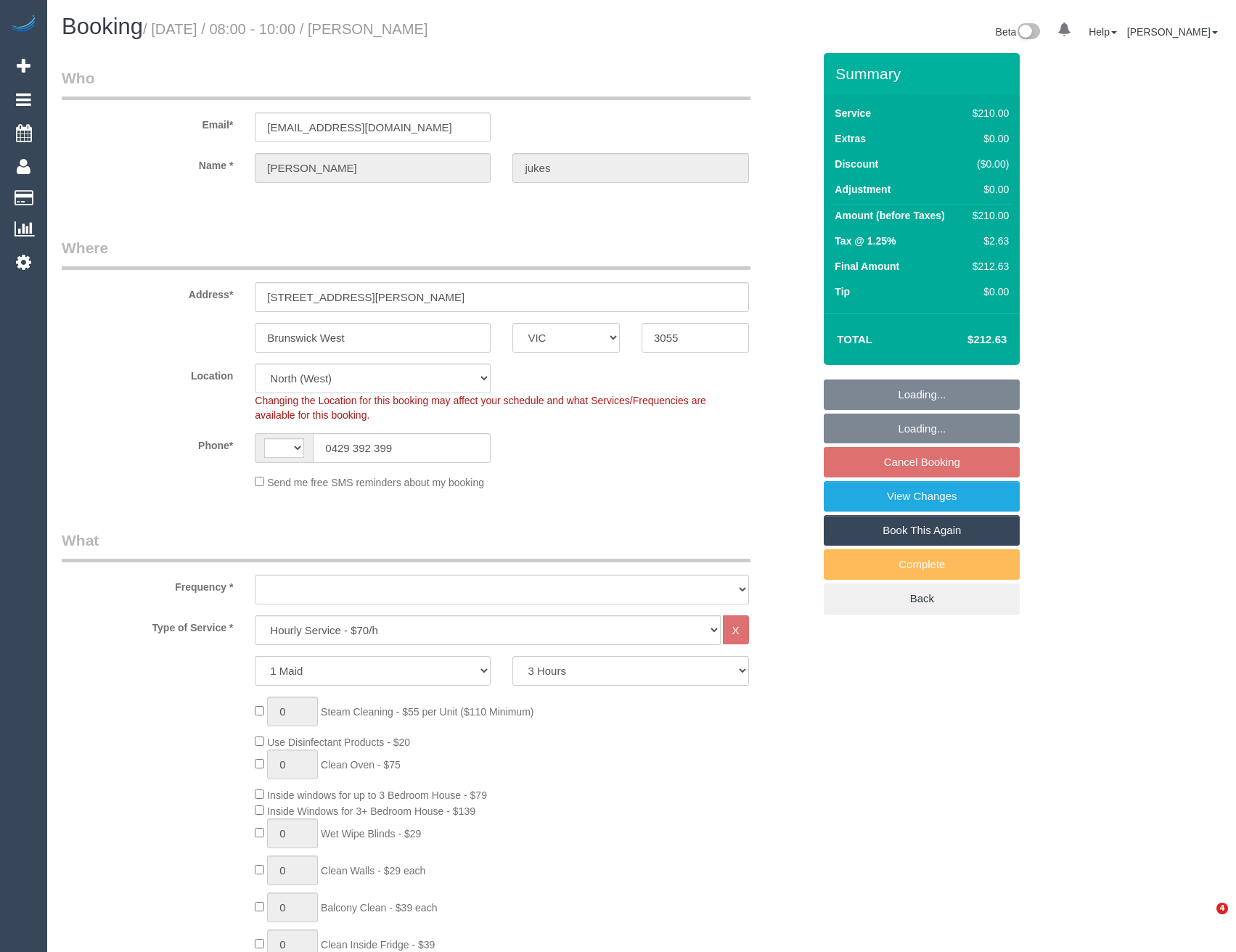
select select "VIC"
select select "180"
select select "string:stripe-pm_1RzU8C2GScqysDRV25E1ZP0k"
select select "number:27"
select select "number:14"
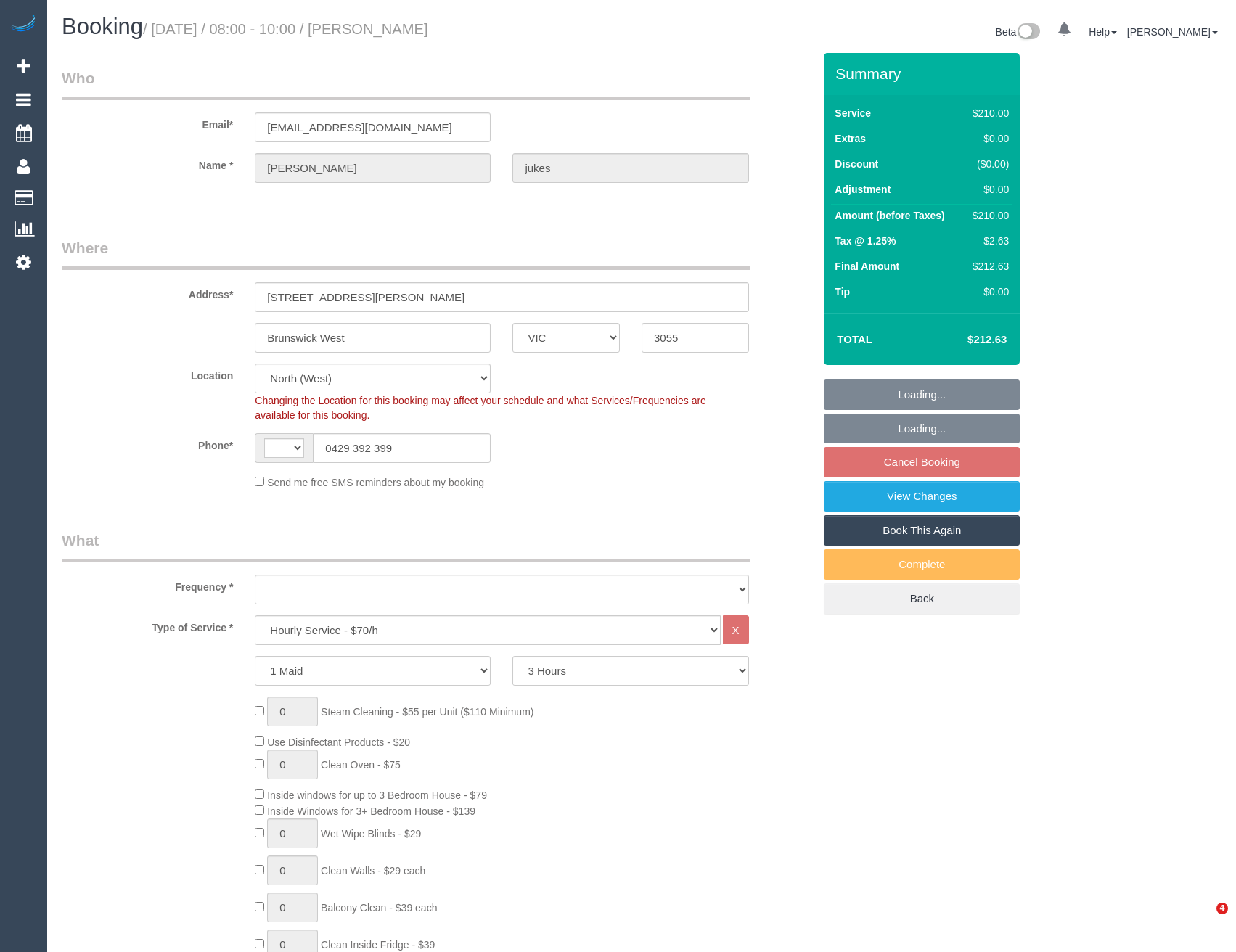
select select "number:18"
select select "number:25"
select select "number:26"
select select "string:AU"
select select "object:1555"
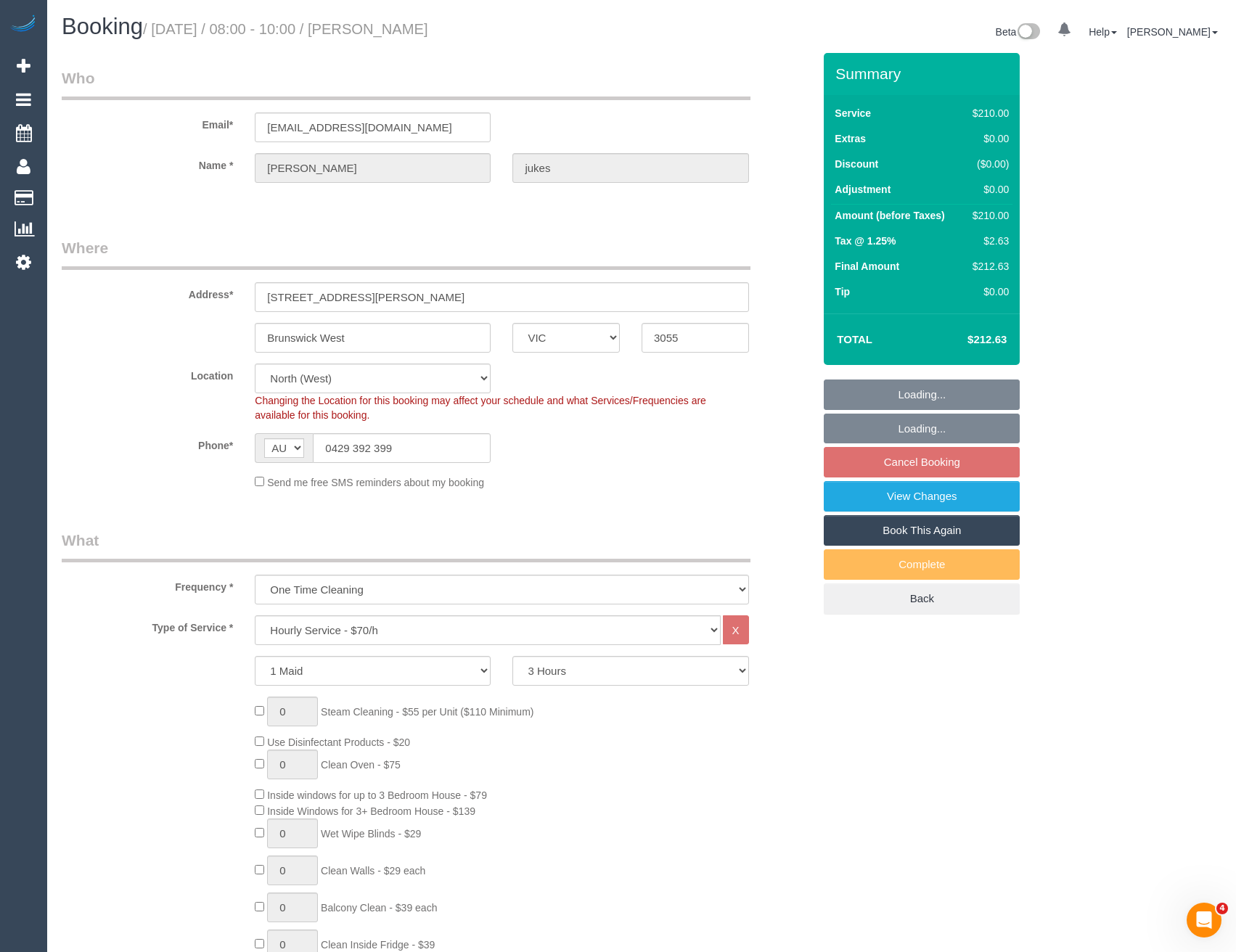
select select "spot2"
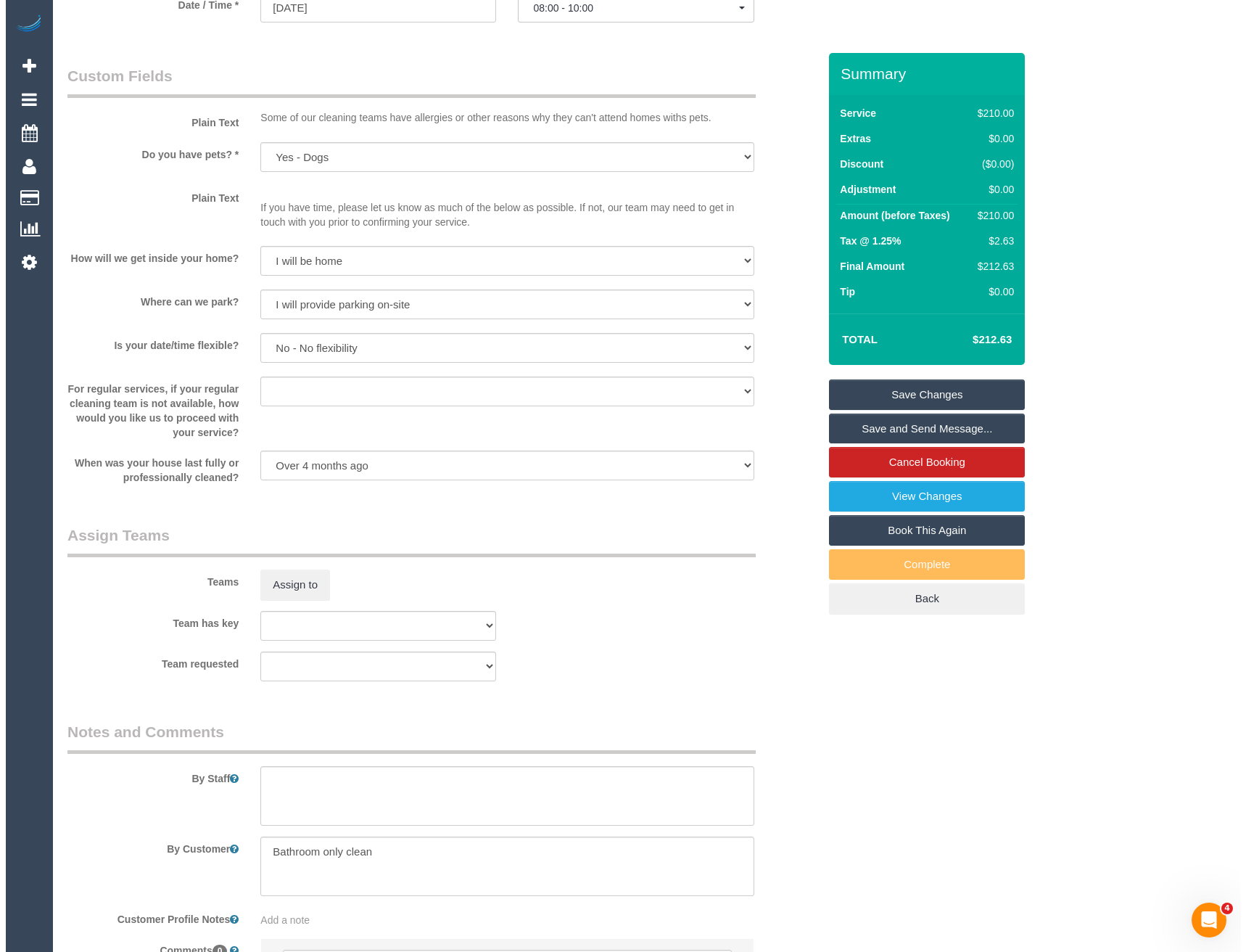
scroll to position [1741, 0]
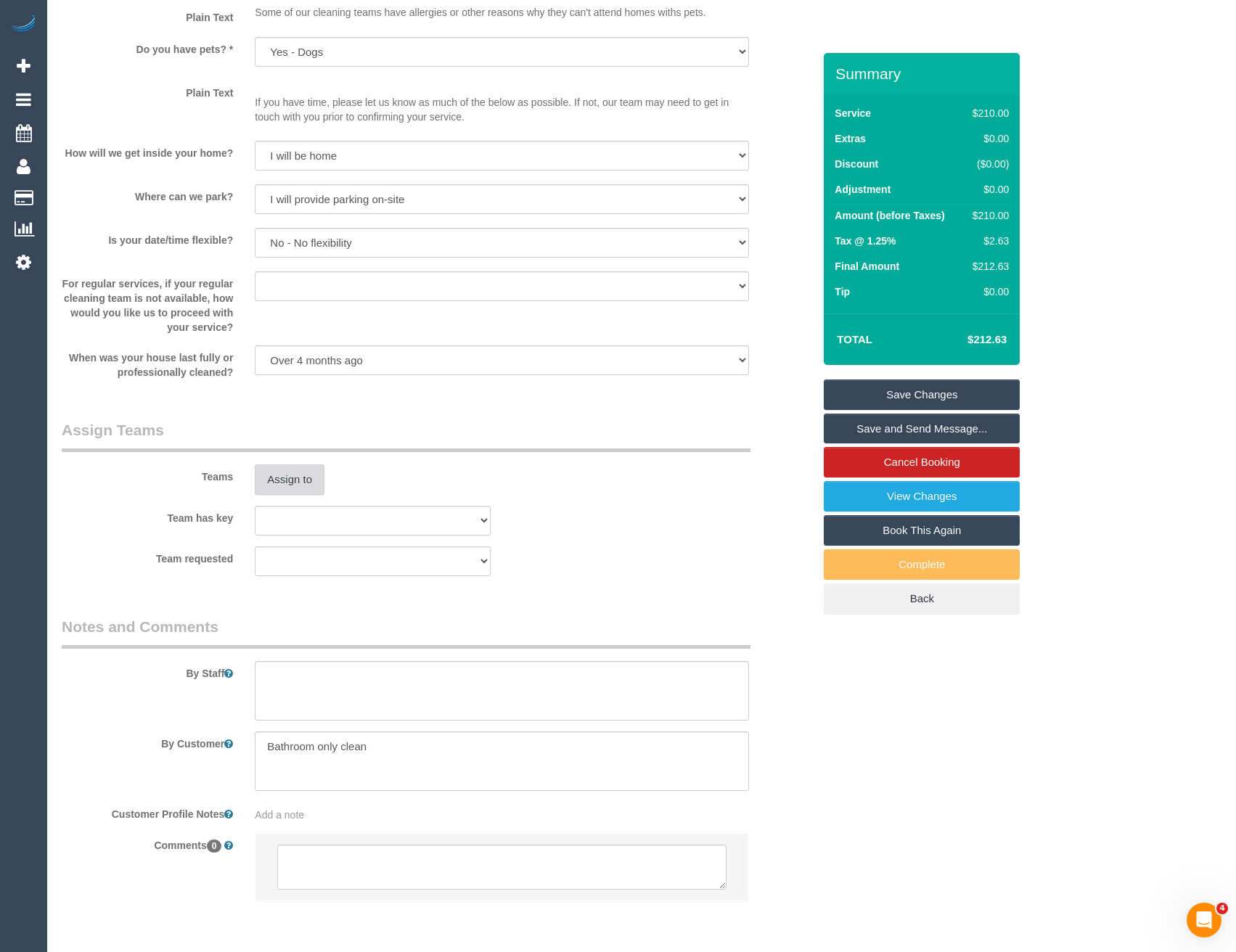
click at [314, 480] on button "Assign to" at bounding box center [290, 480] width 70 height 30
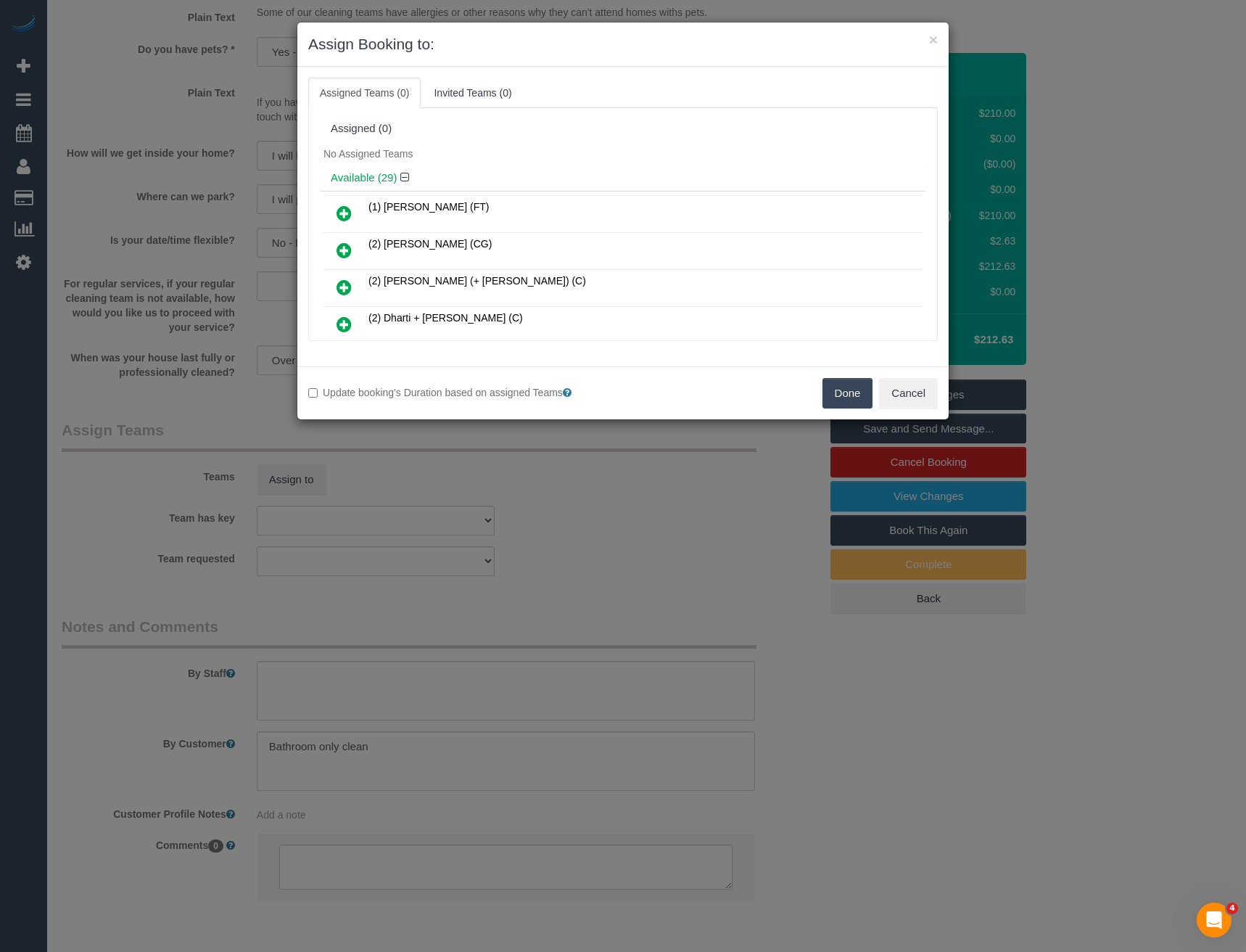
scroll to position [800, 0]
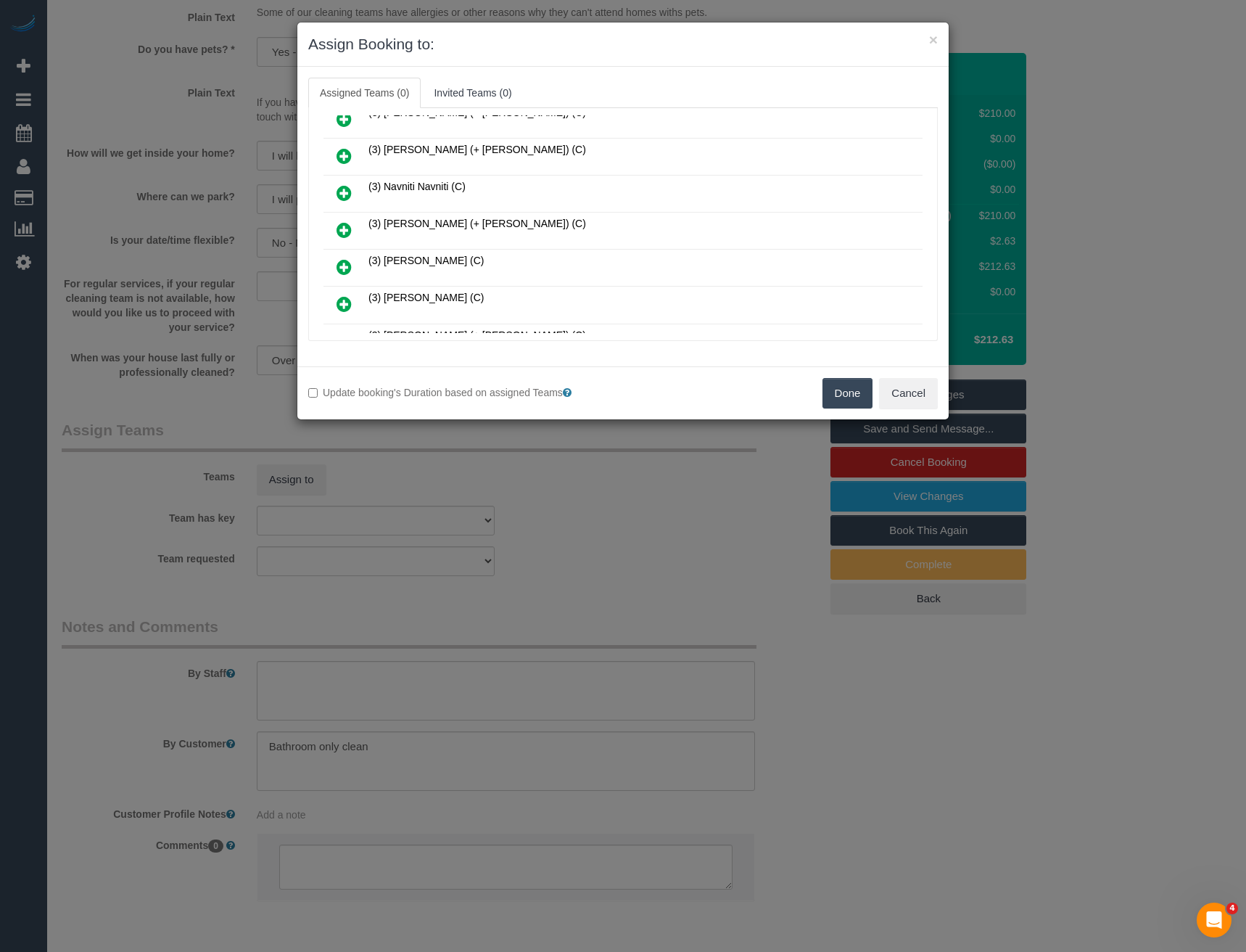
click at [349, 233] on icon at bounding box center [344, 230] width 15 height 17
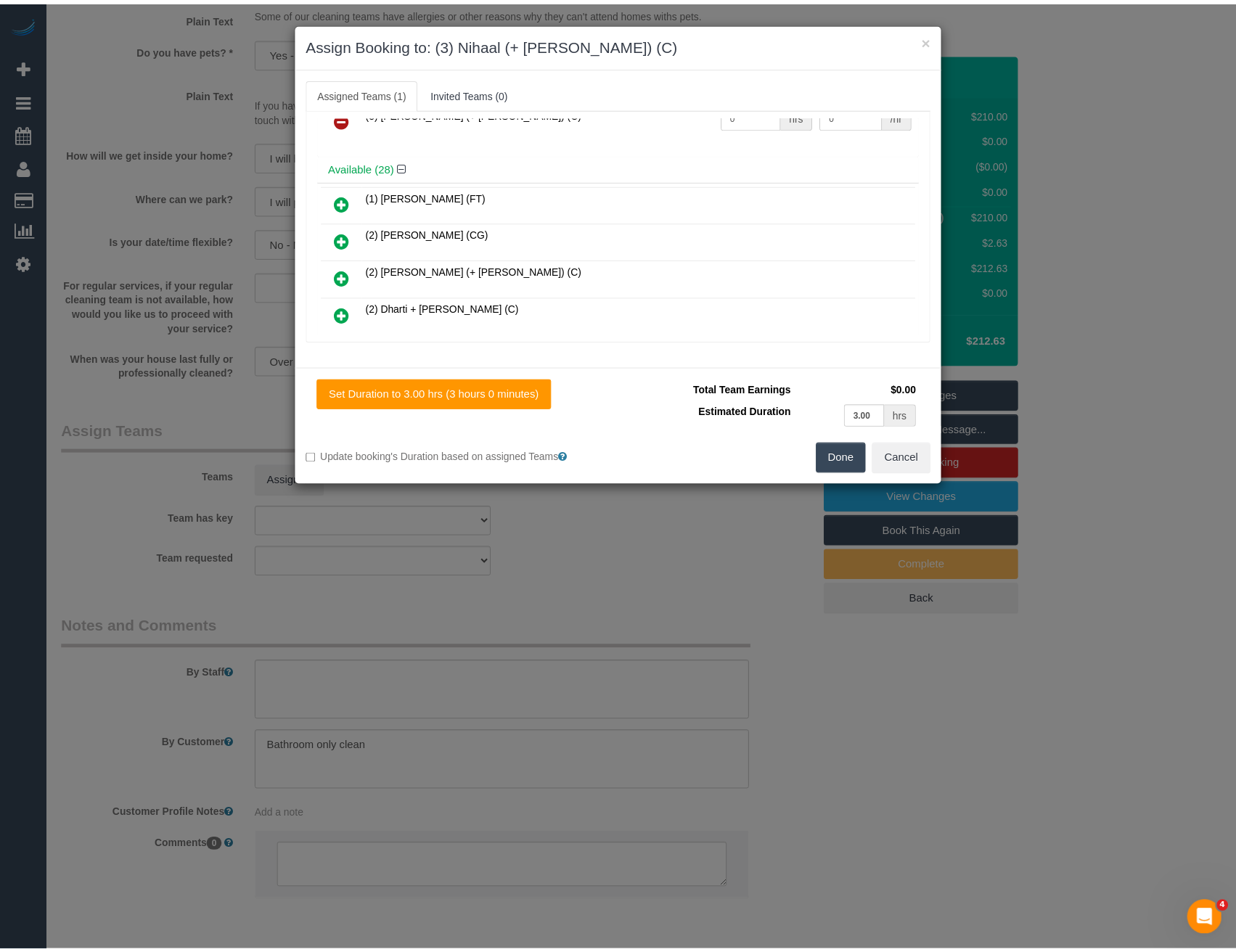
scroll to position [0, 0]
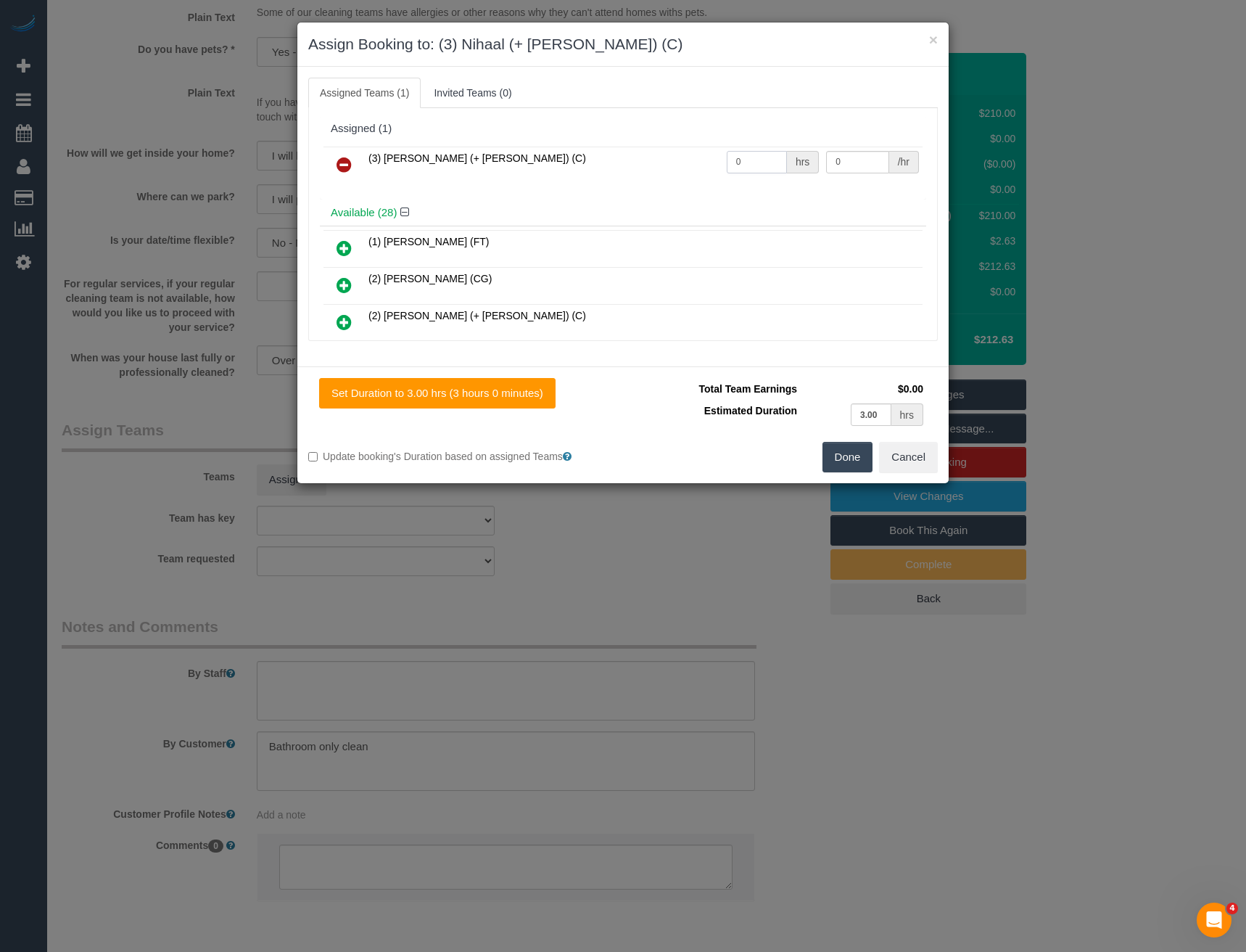
click at [693, 168] on tr "(3) Nihaal (+ Shweta) (C) 0 hrs 0 /hr" at bounding box center [623, 164] width 600 height 37
type input "3"
type input "35"
click at [853, 467] on button "Done" at bounding box center [847, 457] width 51 height 30
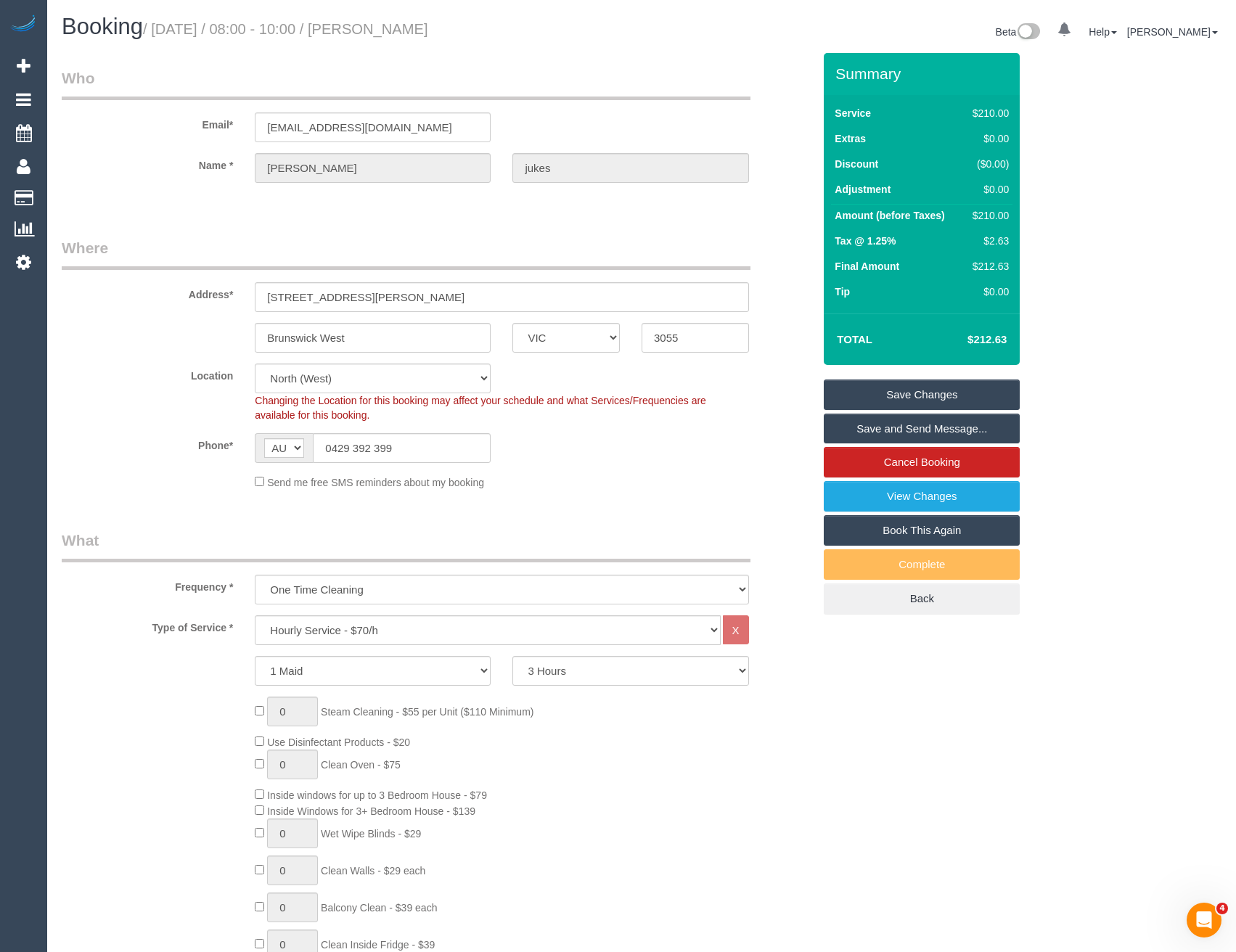
click at [870, 392] on link "Save Changes" at bounding box center [921, 395] width 196 height 30
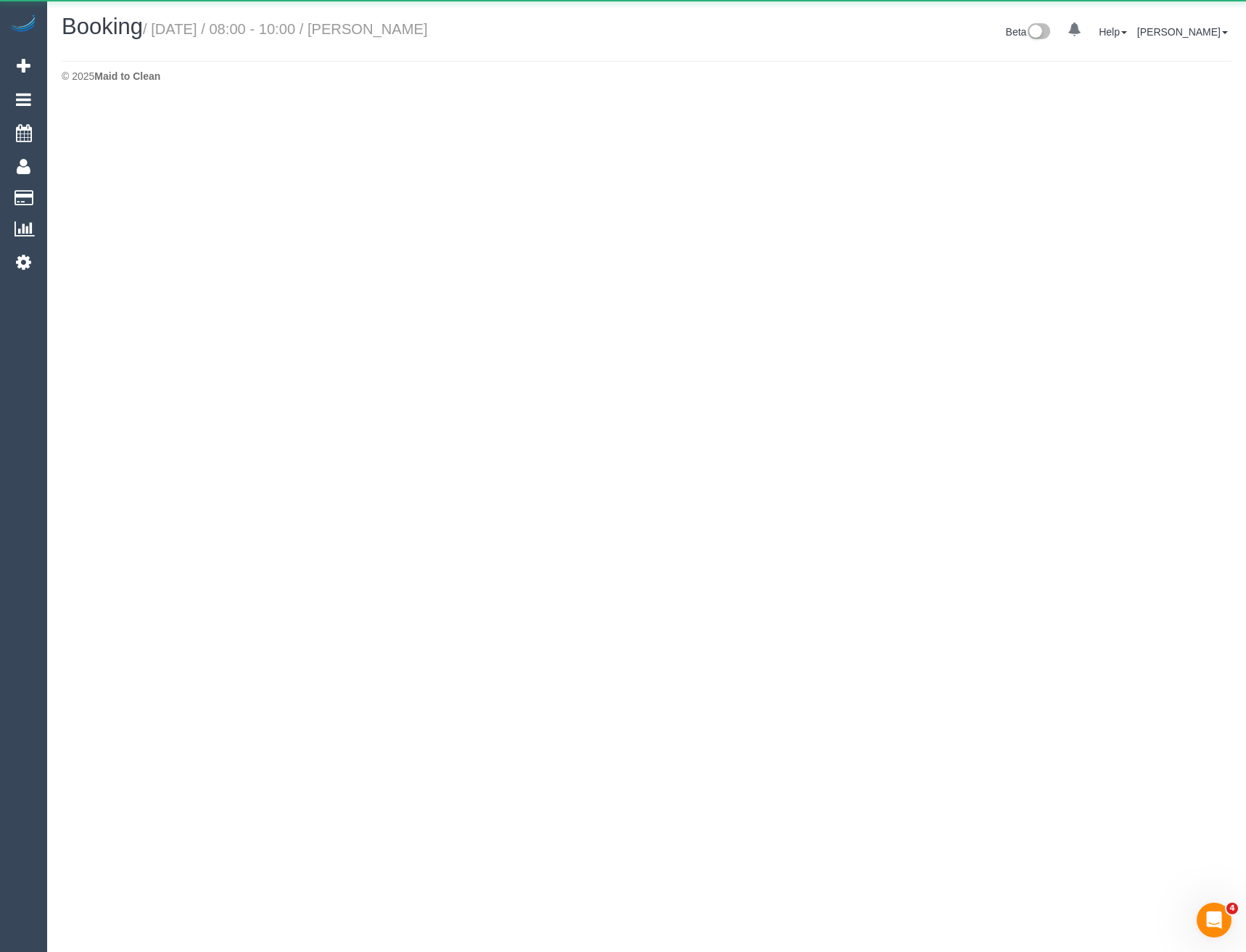
select select "VIC"
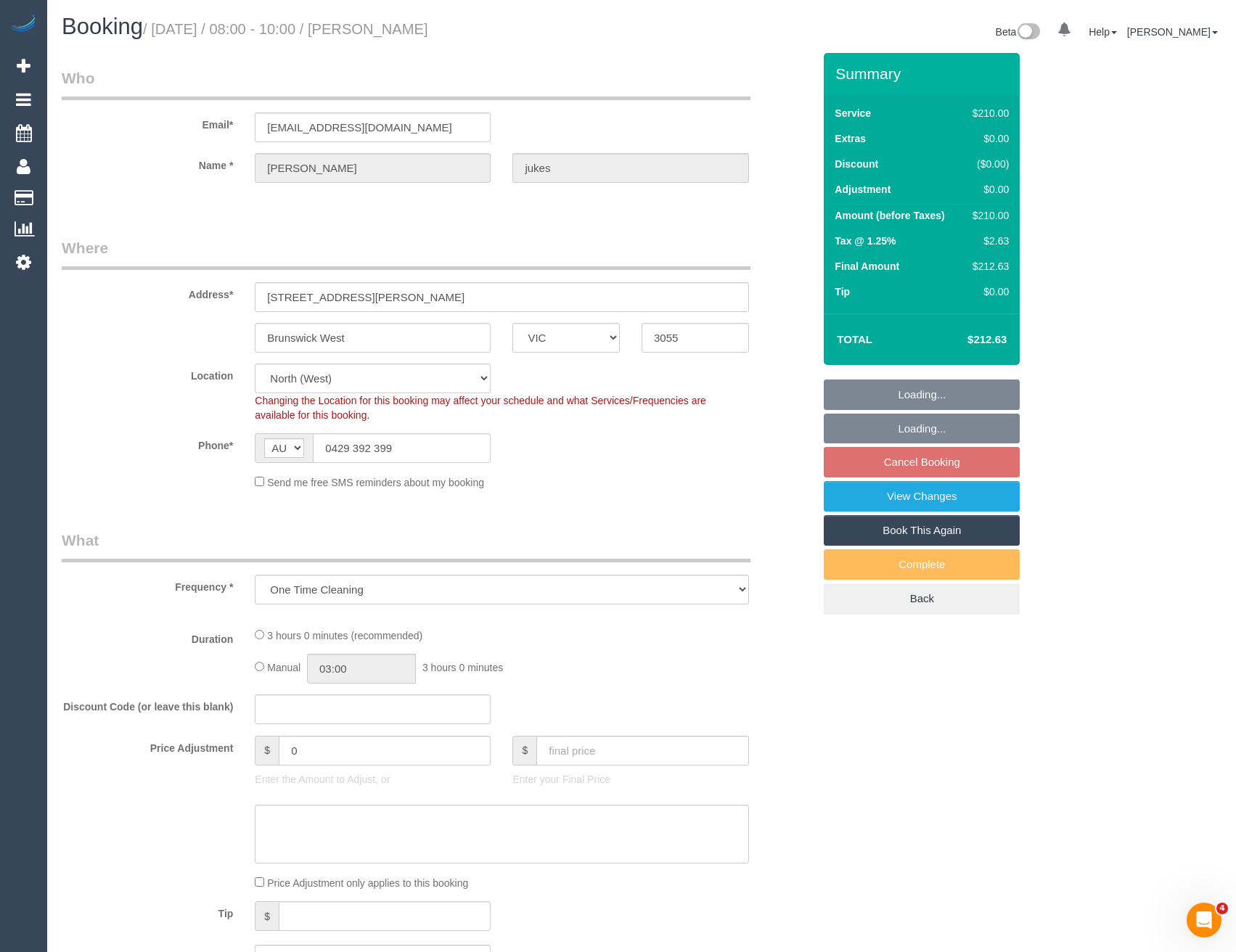
select select "object:5585"
select select "string:stripe-pm_1RzU8C2GScqysDRV25E1ZP0k"
select select "number:27"
select select "number:14"
select select "number:18"
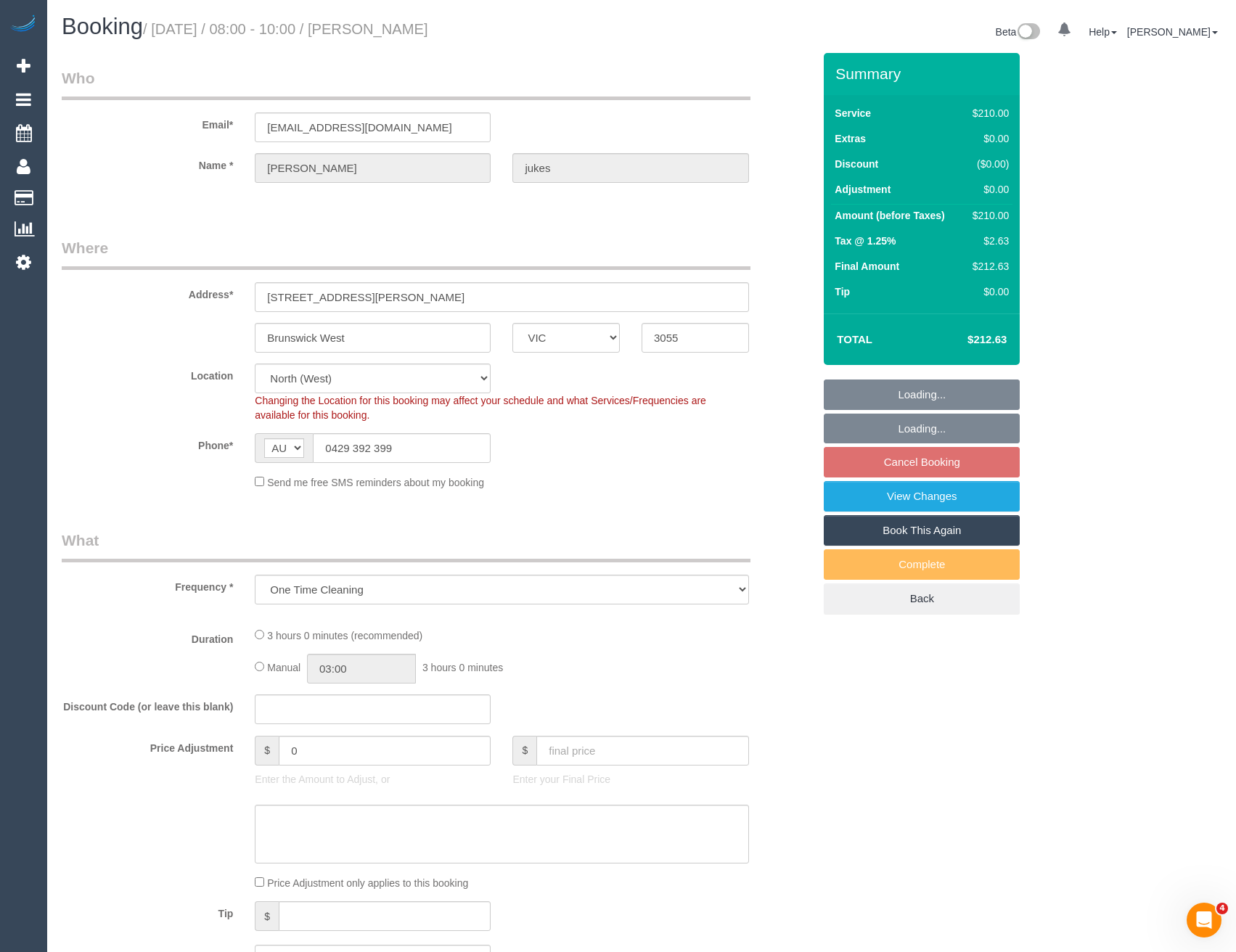
select select "number:25"
select select "number:26"
select select "180"
select select "spot23"
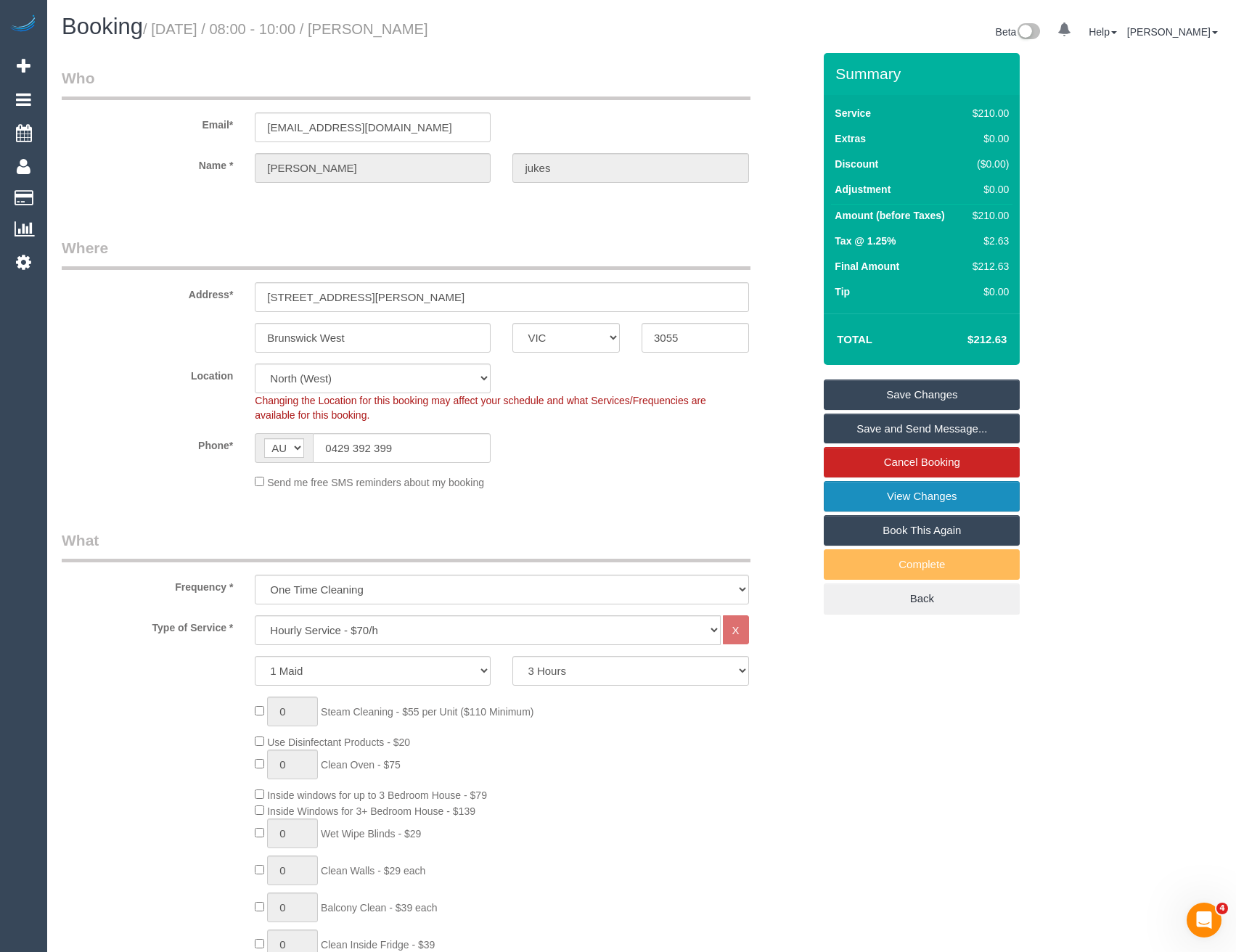
click at [898, 498] on link "View Changes" at bounding box center [921, 496] width 196 height 30
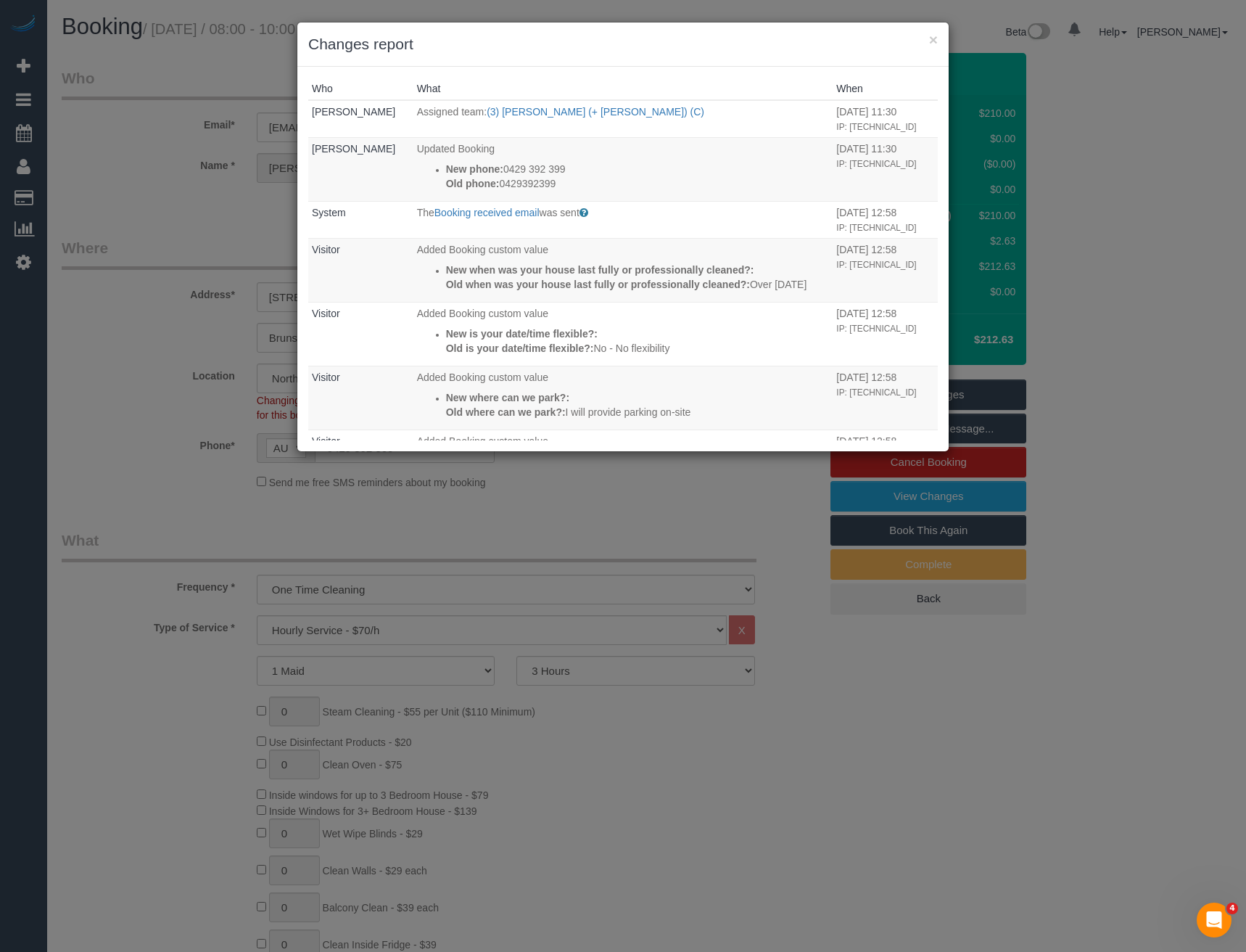
click at [610, 535] on div "× Changes report Who What When Bronie Bryant Assigned team: (3) Nihaal (+ Shwet…" at bounding box center [623, 476] width 1246 height 952
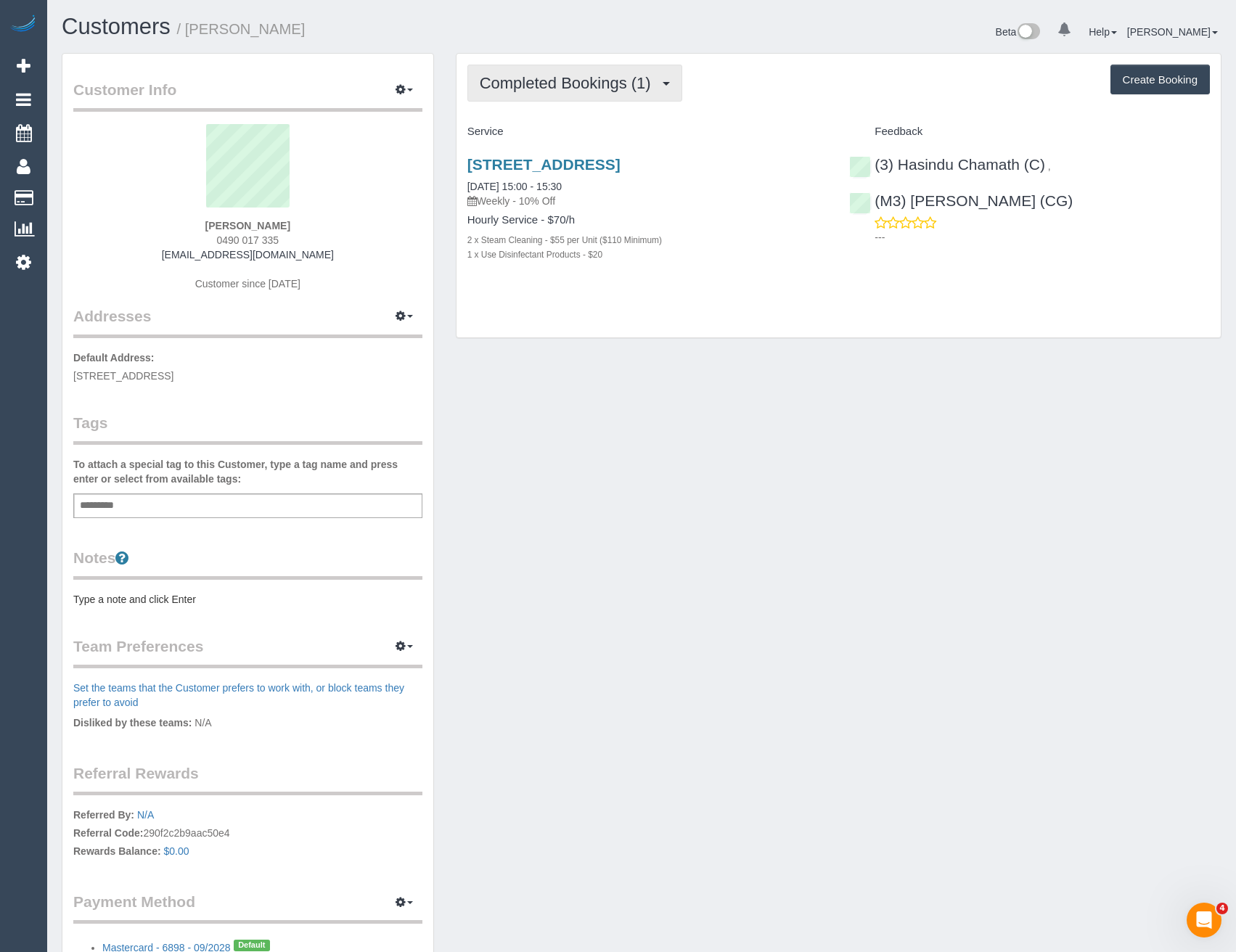
click at [602, 93] on button "Completed Bookings (1)" at bounding box center [574, 83] width 215 height 37
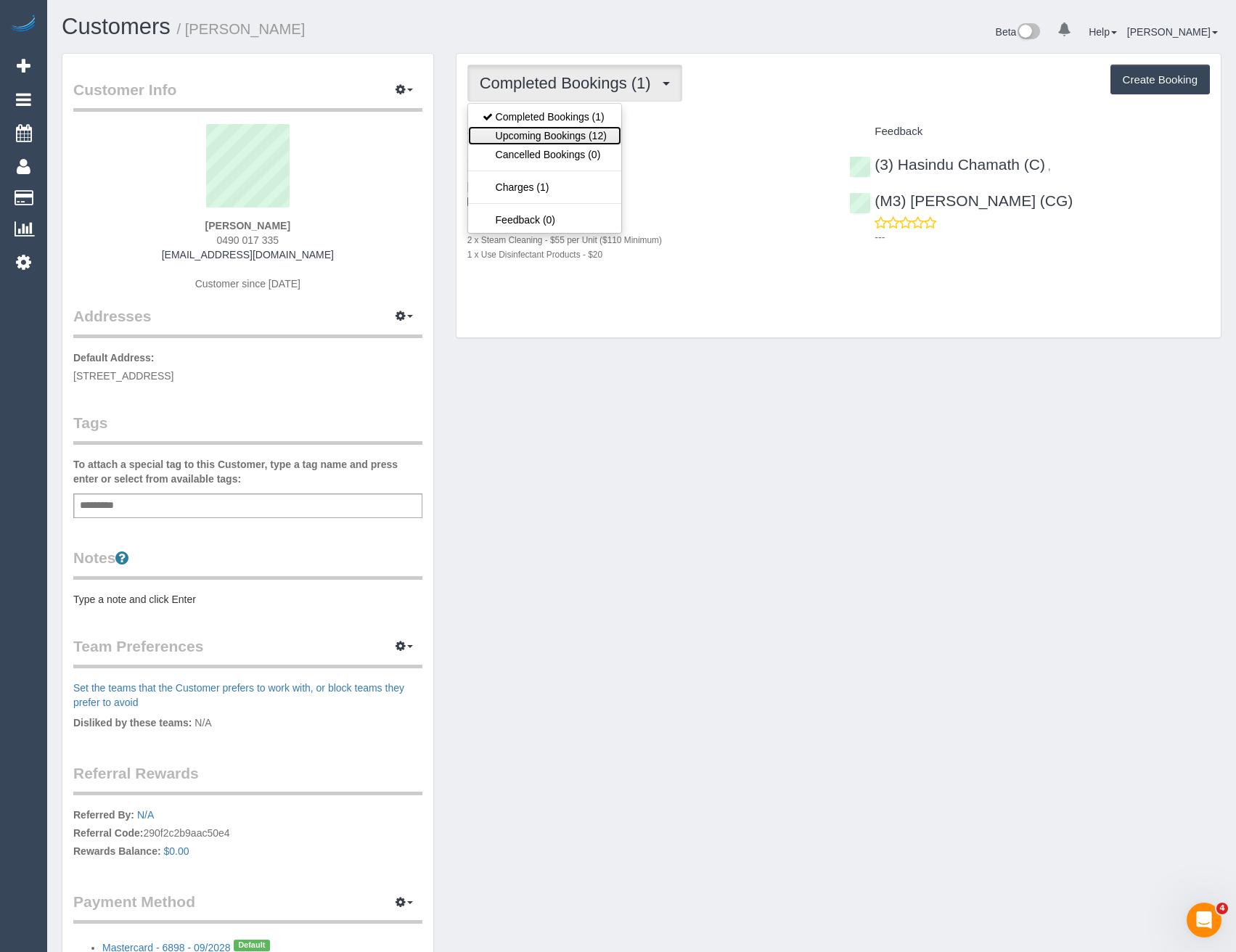
click at [585, 130] on link "Upcoming Bookings (12)" at bounding box center [544, 136] width 153 height 19
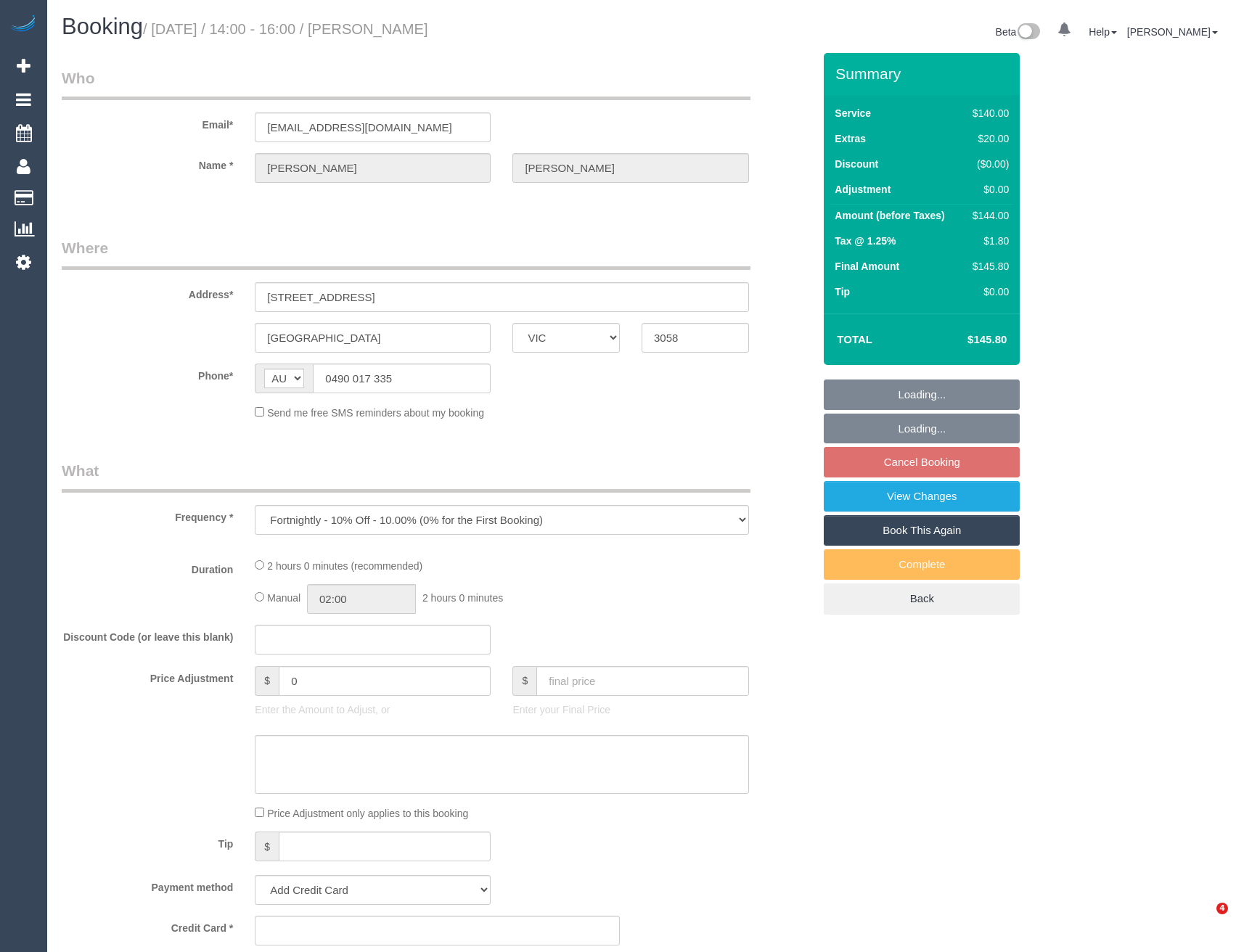
select select "VIC"
select select "string:stripe-pm_1Ry9GK2GScqysDRV9bY008J0"
select select "number:29"
select select "number:14"
select select "number:21"
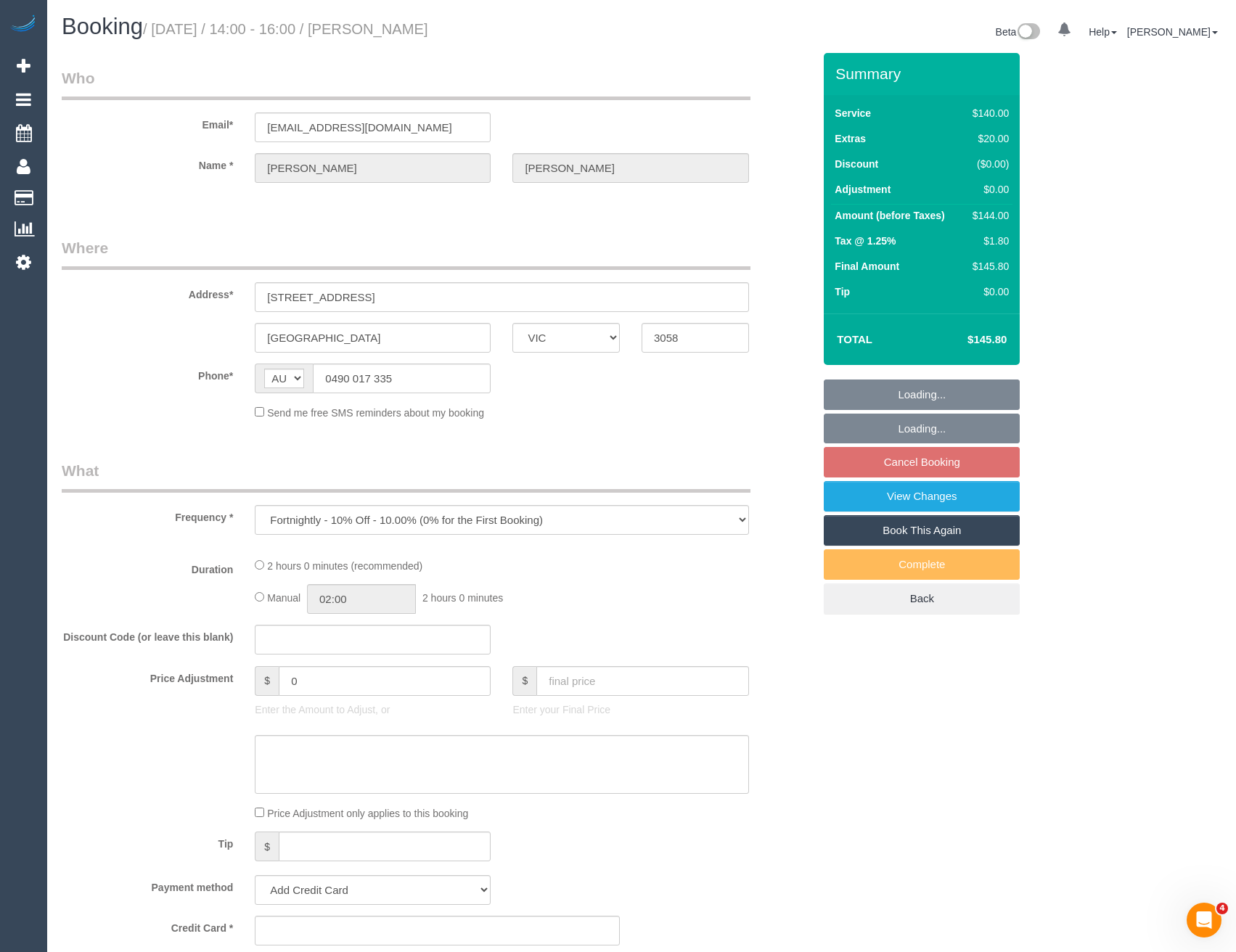
select select "number:25"
select select "number:34"
select select "number:26"
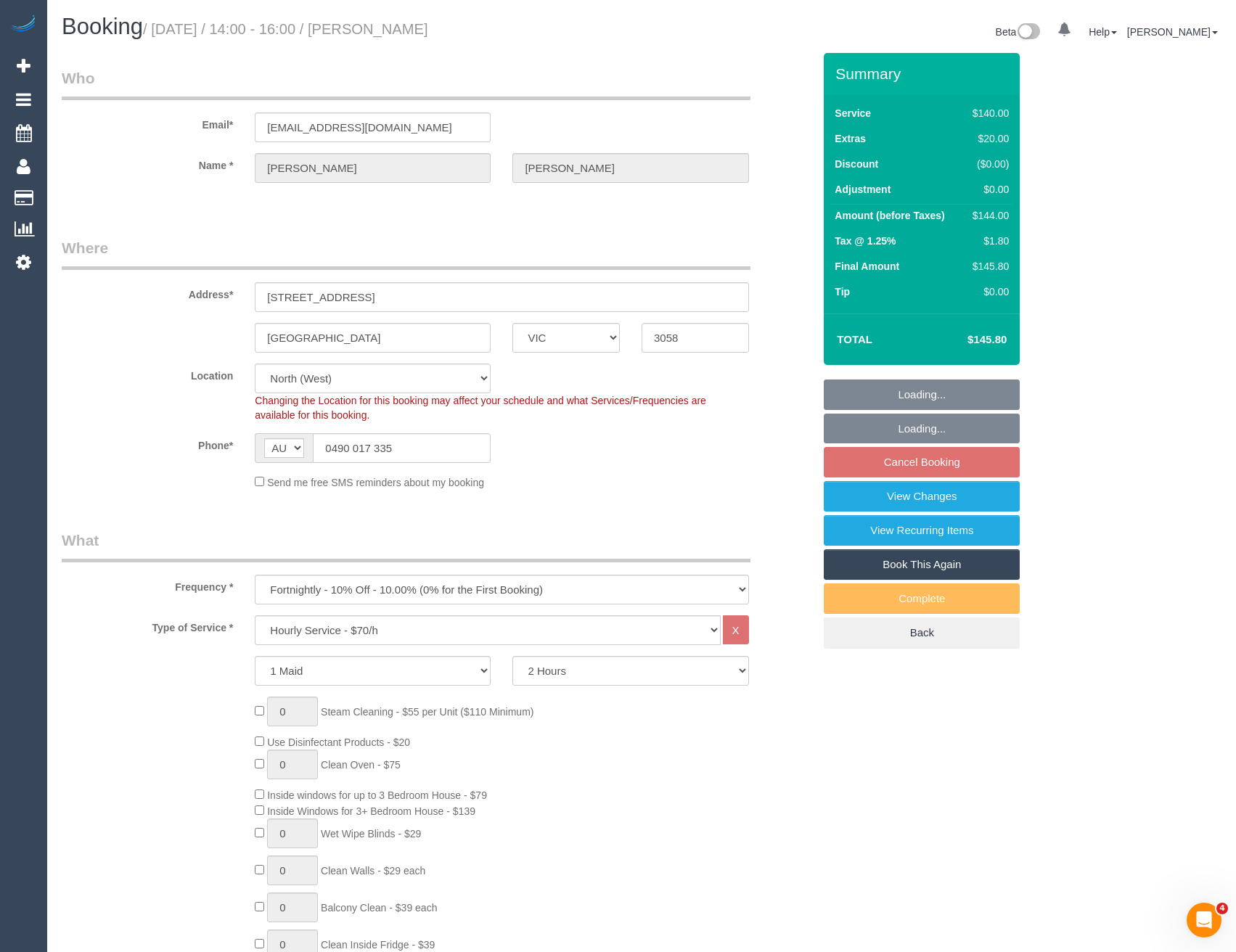
select select "object:862"
select select "spot5"
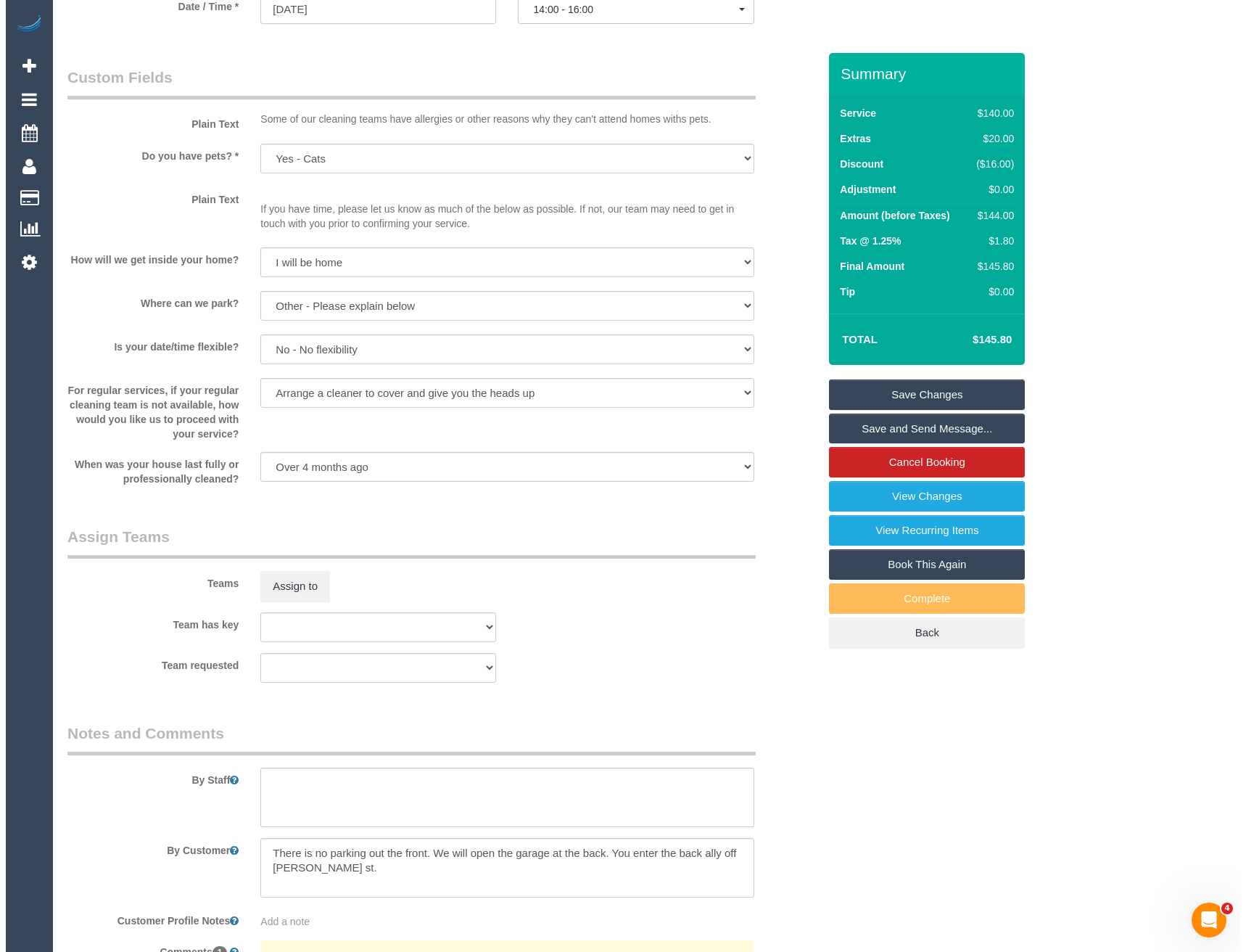
scroll to position [1668, 0]
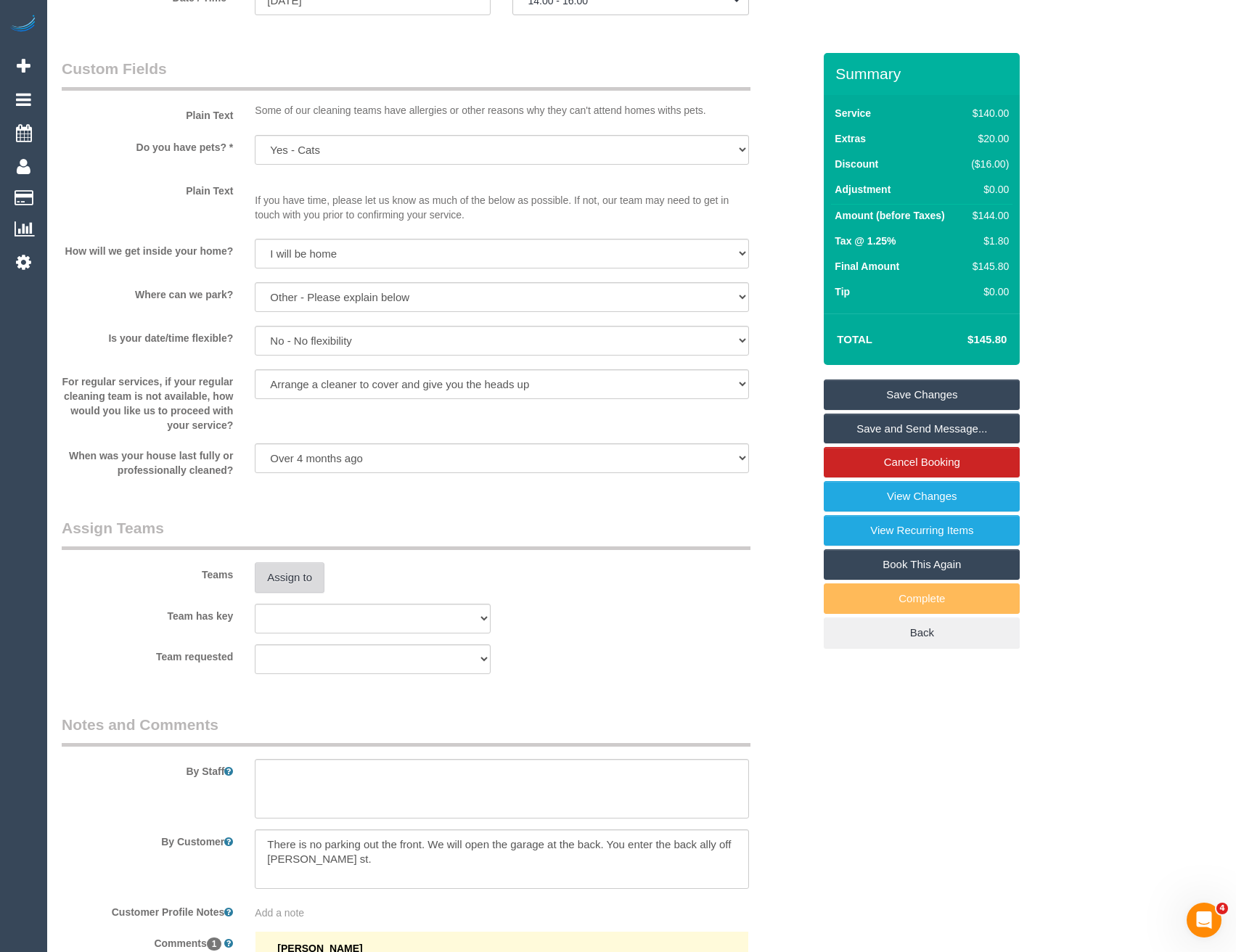
click at [286, 573] on button "Assign to" at bounding box center [290, 578] width 70 height 30
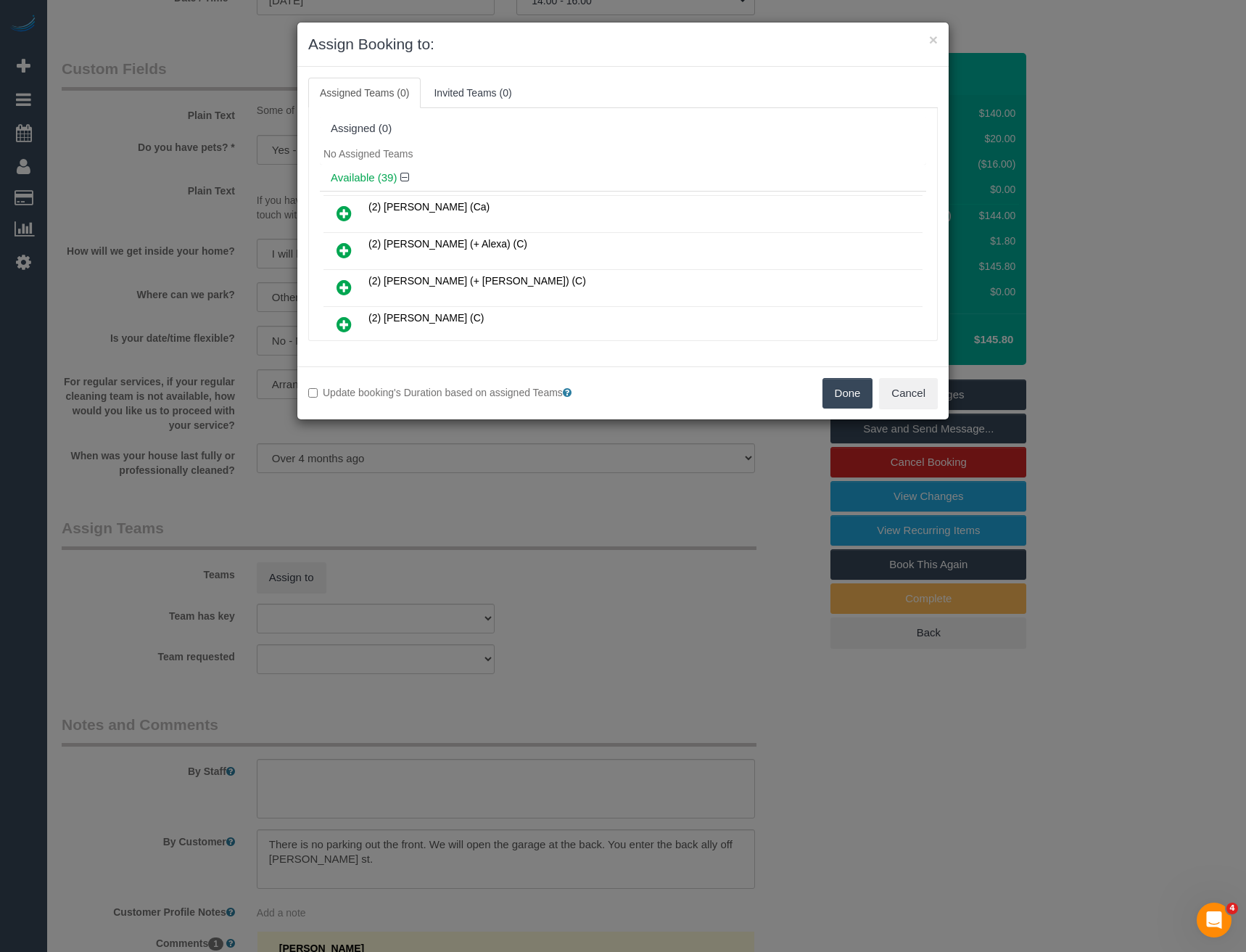
scroll to position [800, 0]
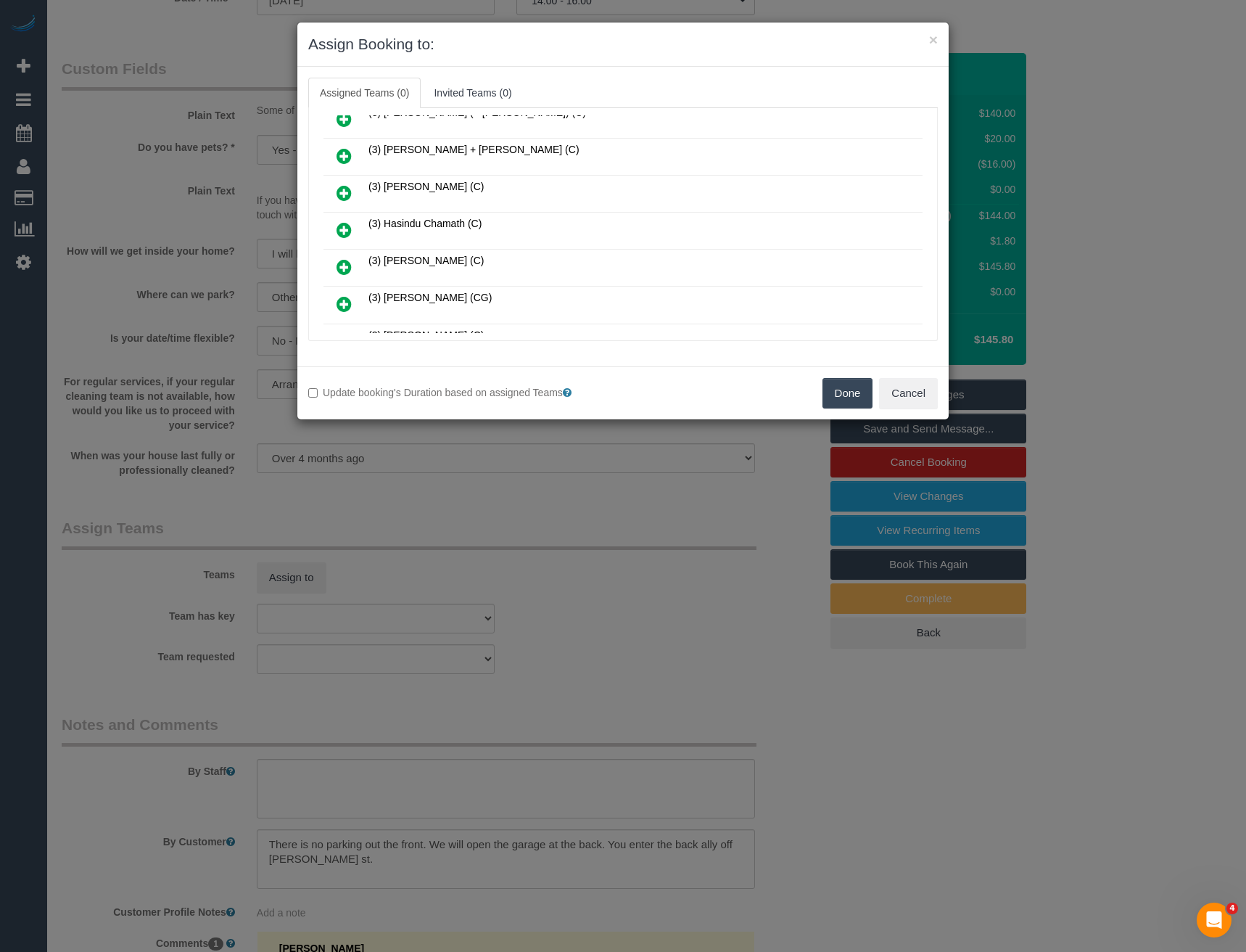
click at [346, 230] on icon at bounding box center [344, 230] width 15 height 17
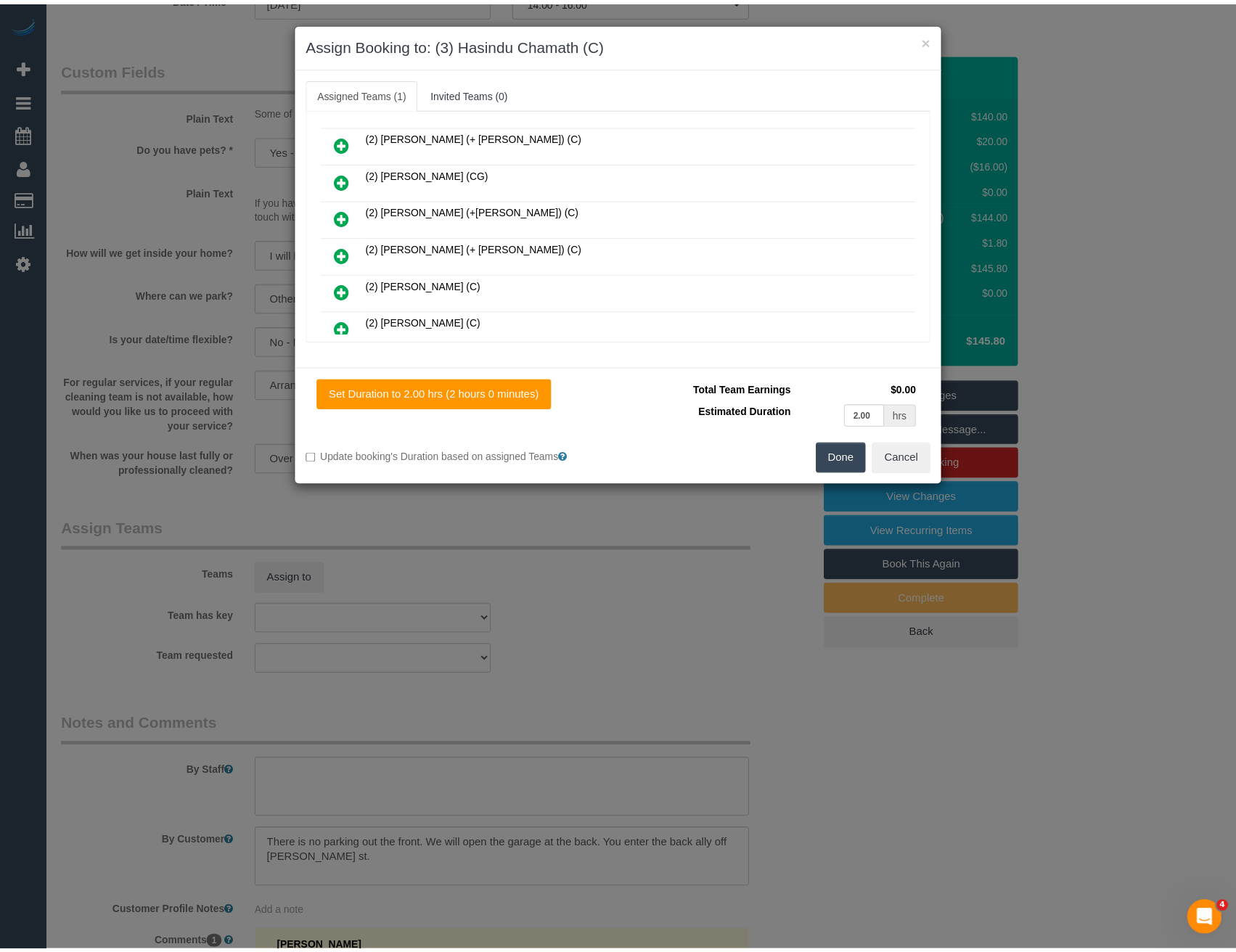
scroll to position [0, 0]
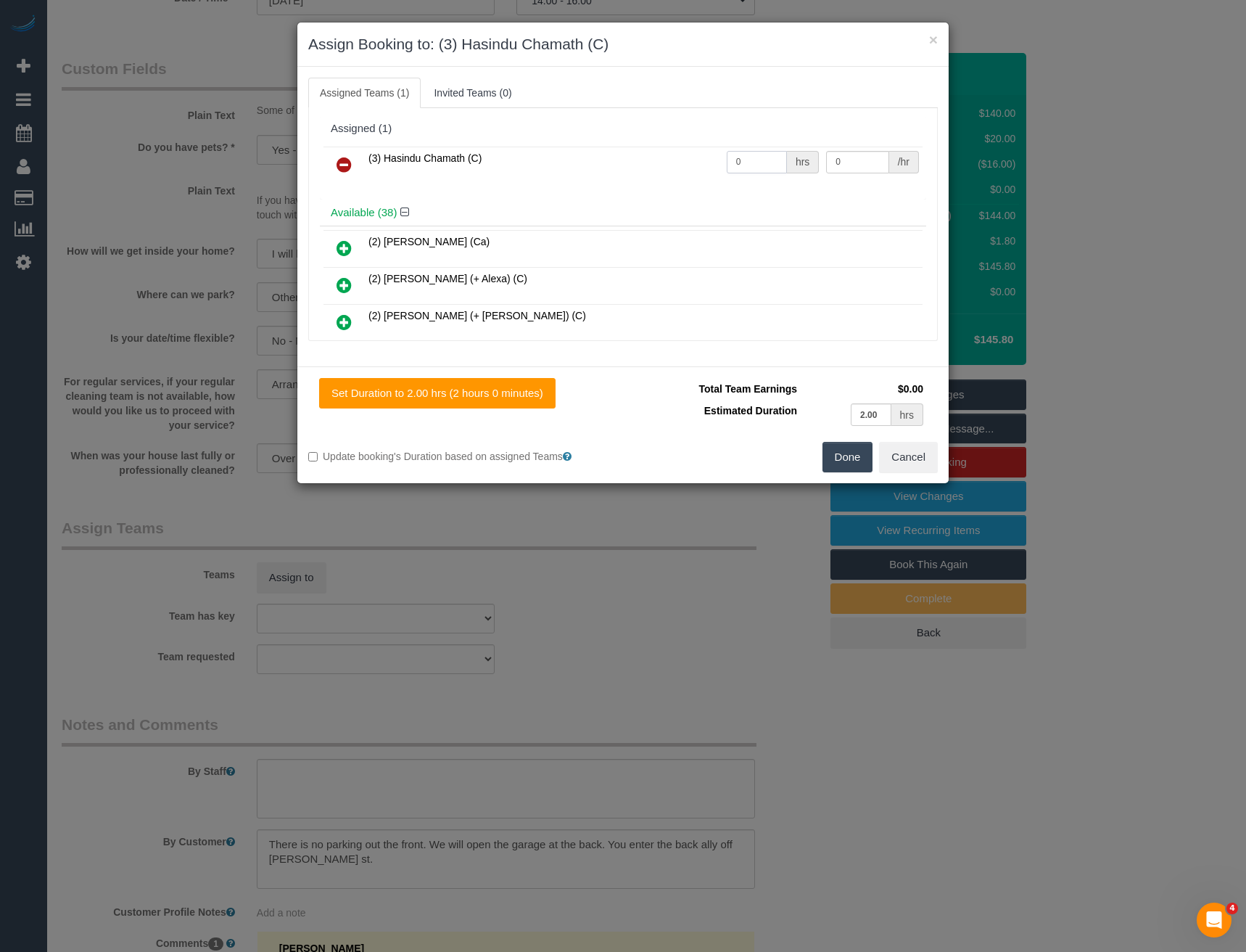
drag, startPoint x: 743, startPoint y: 161, endPoint x: 681, endPoint y: 174, distance: 63.3
click at [681, 174] on tr "(3) Hasindu Chamath (C) 0 hrs 0 /hr" at bounding box center [623, 164] width 600 height 37
type input "2"
type input "35"
click at [831, 449] on button "Done" at bounding box center [847, 457] width 51 height 30
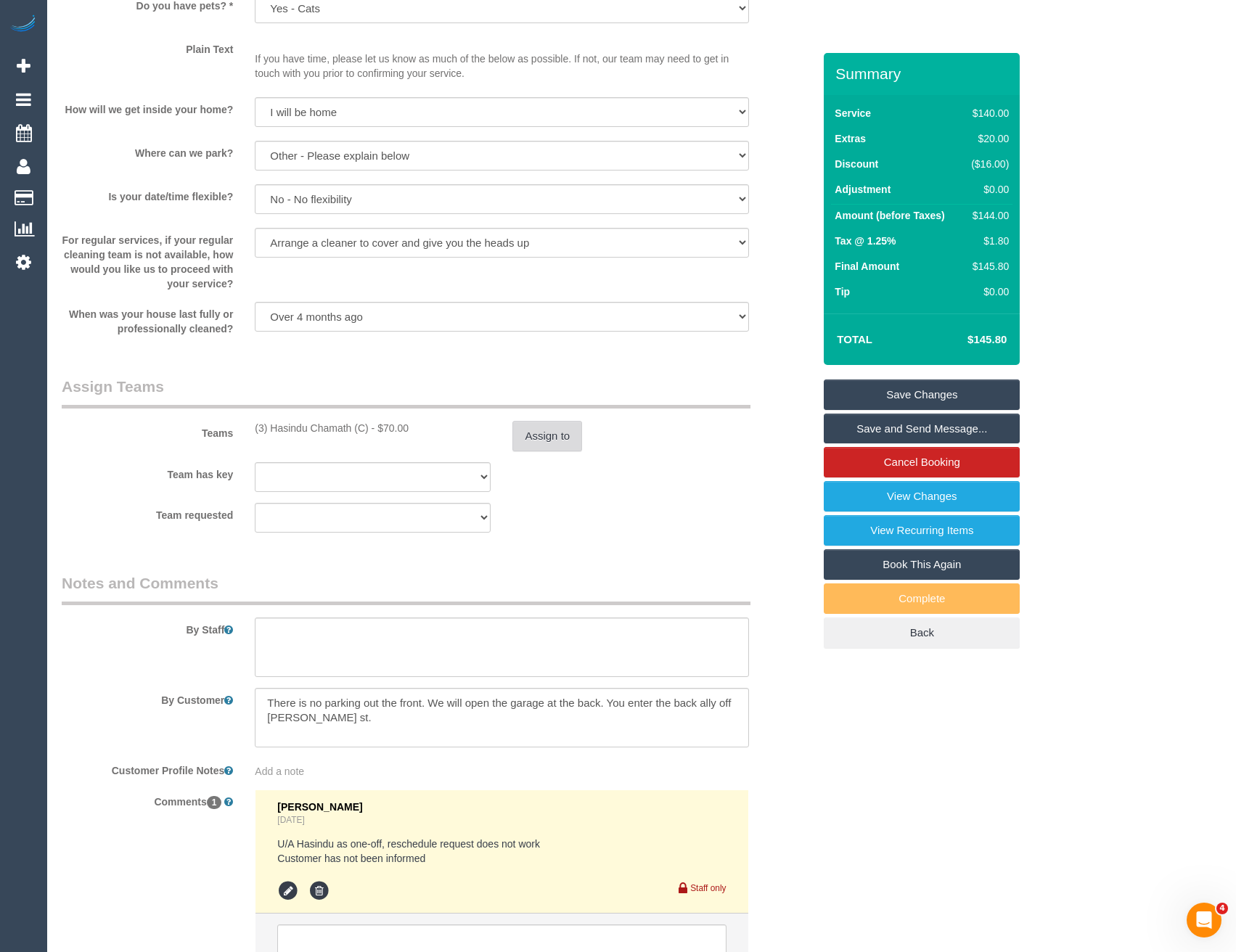
scroll to position [1944, 0]
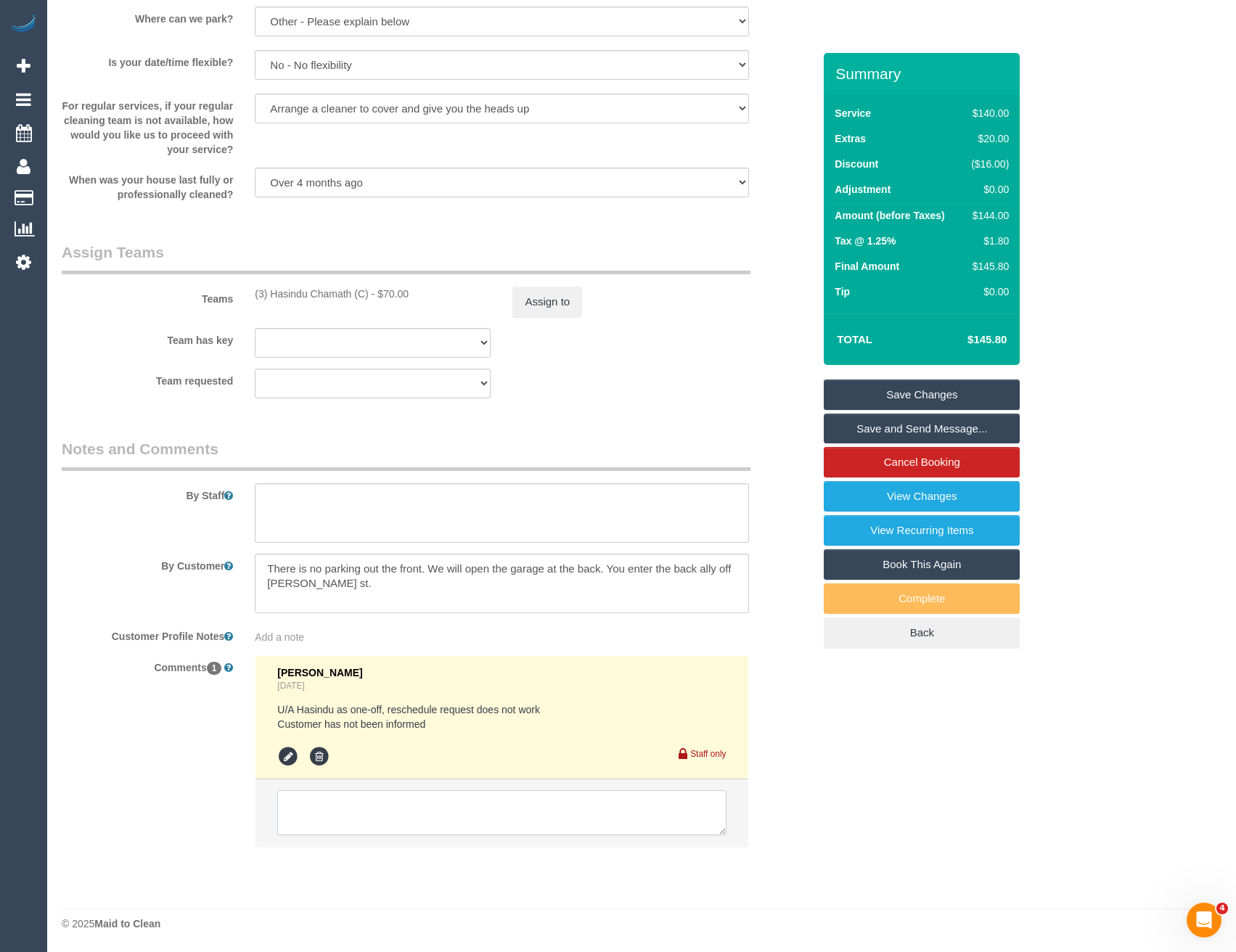
click at [431, 814] on textarea at bounding box center [502, 812] width 449 height 45
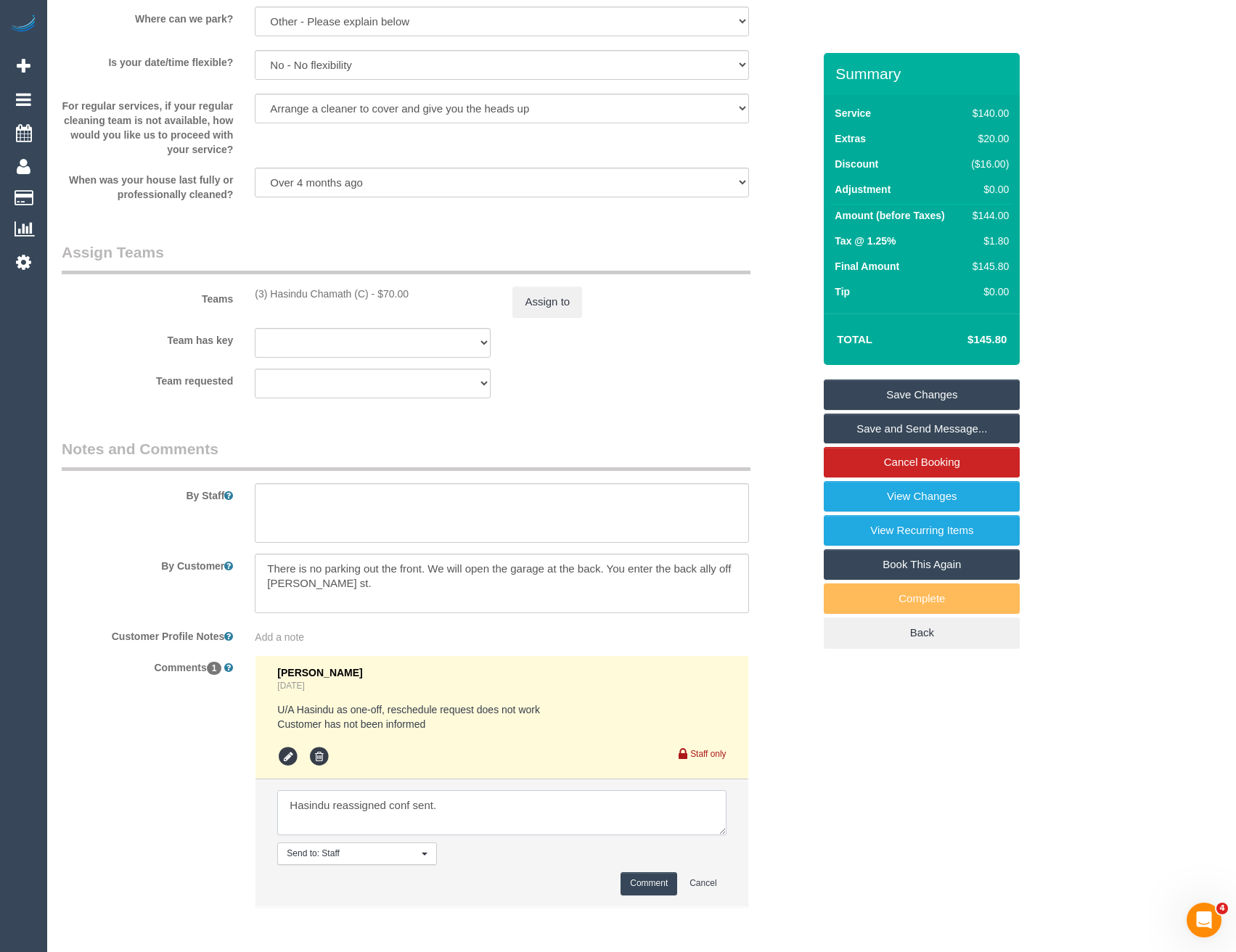
type textarea "Hasindu reassigned conf sent."
click at [635, 882] on button "Comment" at bounding box center [648, 883] width 57 height 23
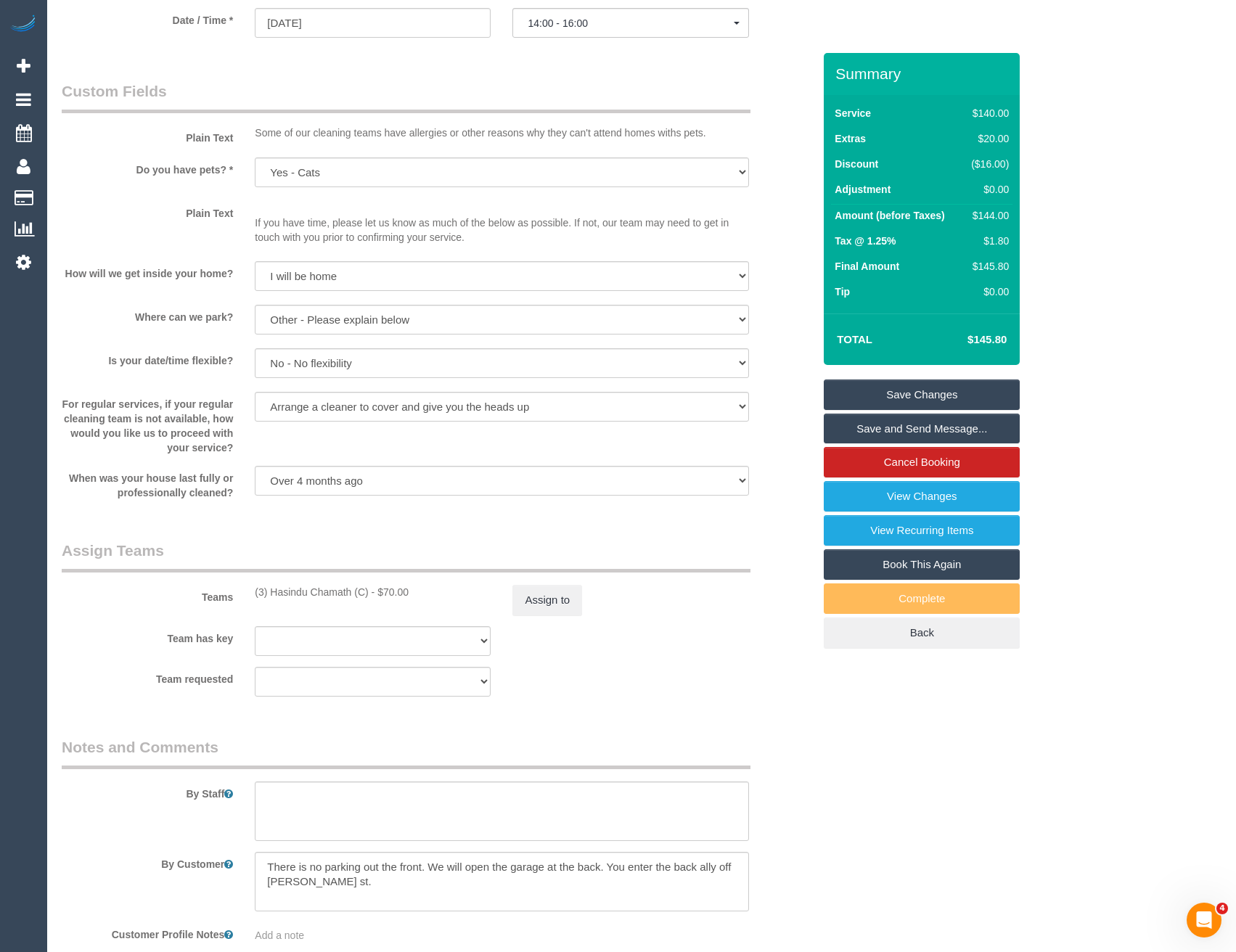
scroll to position [1654, 0]
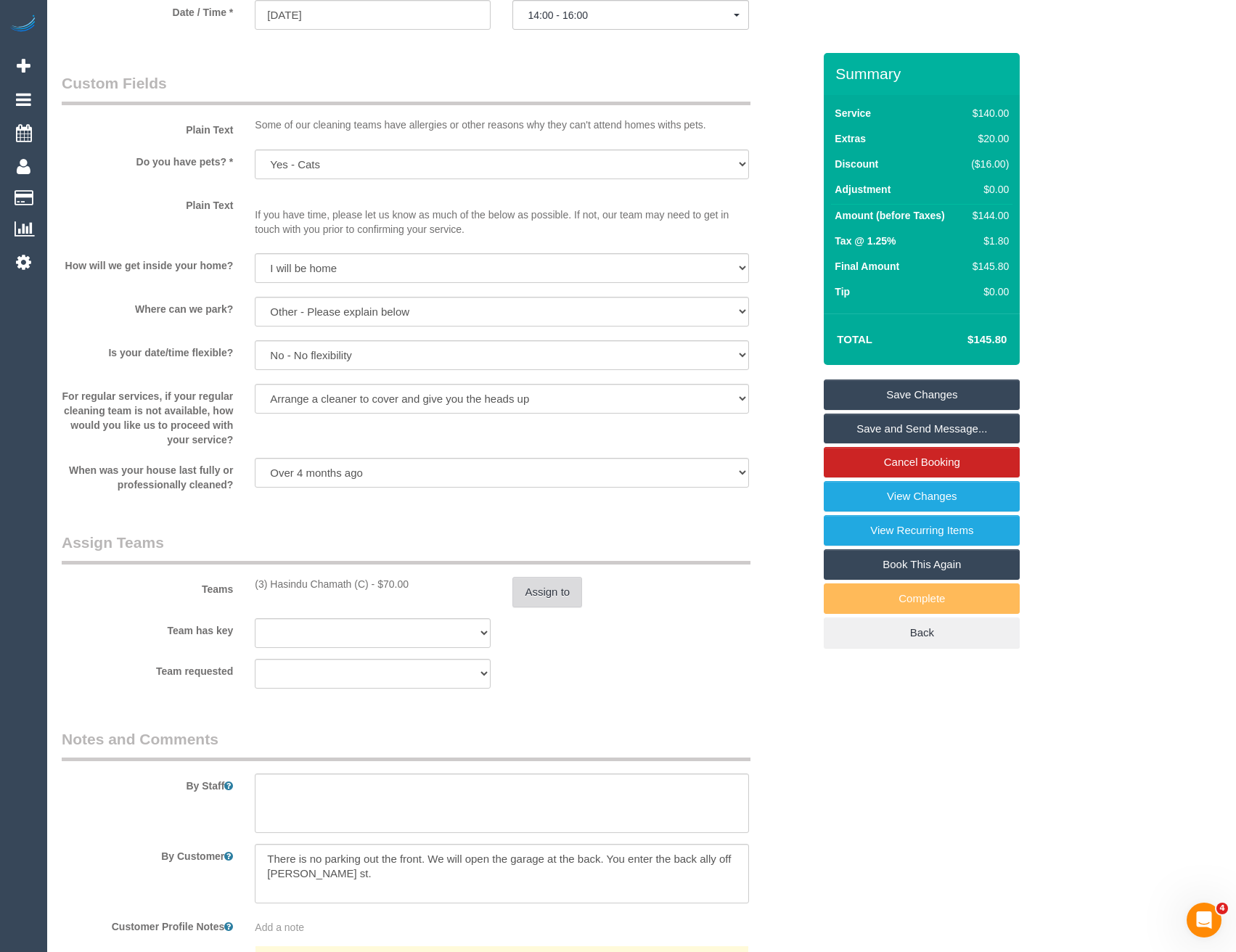
click at [538, 593] on button "Assign to" at bounding box center [547, 592] width 70 height 30
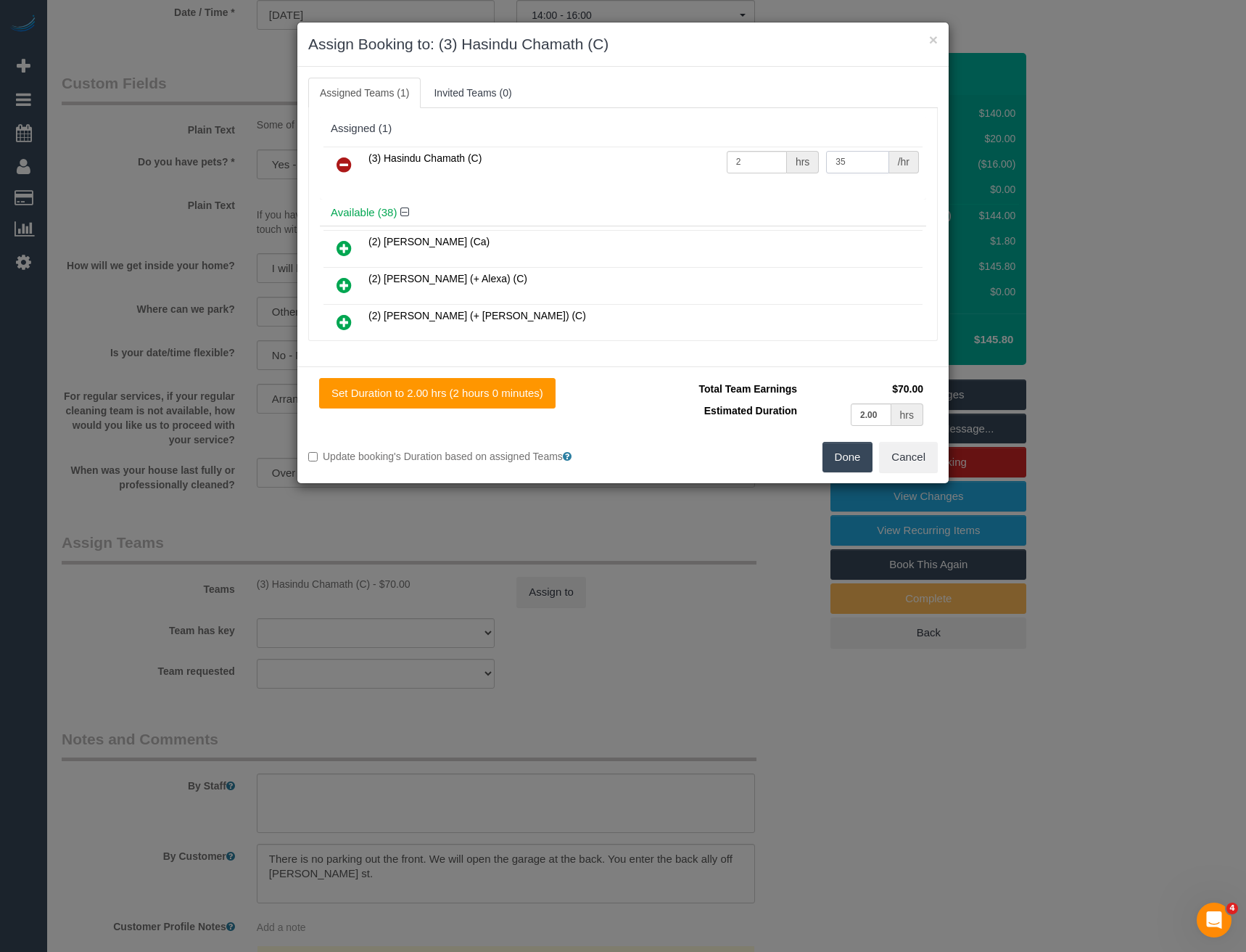
drag, startPoint x: 847, startPoint y: 163, endPoint x: 778, endPoint y: 176, distance: 70.2
click at [781, 176] on tr "(3) Hasindu Chamath (C) 2 hrs 35 /hr" at bounding box center [623, 164] width 600 height 37
type input "40"
click at [837, 456] on button "Done" at bounding box center [847, 457] width 51 height 30
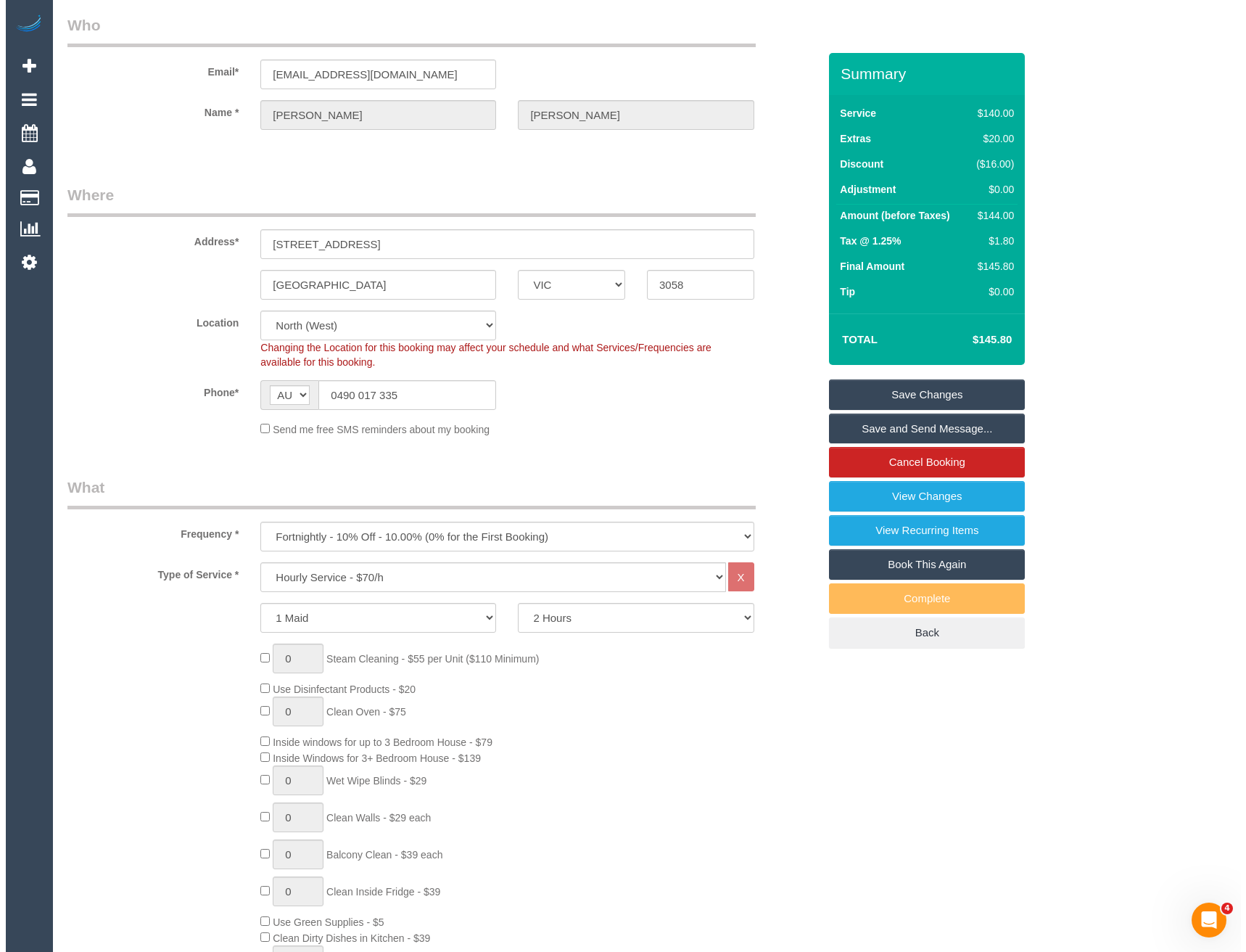
scroll to position [0, 0]
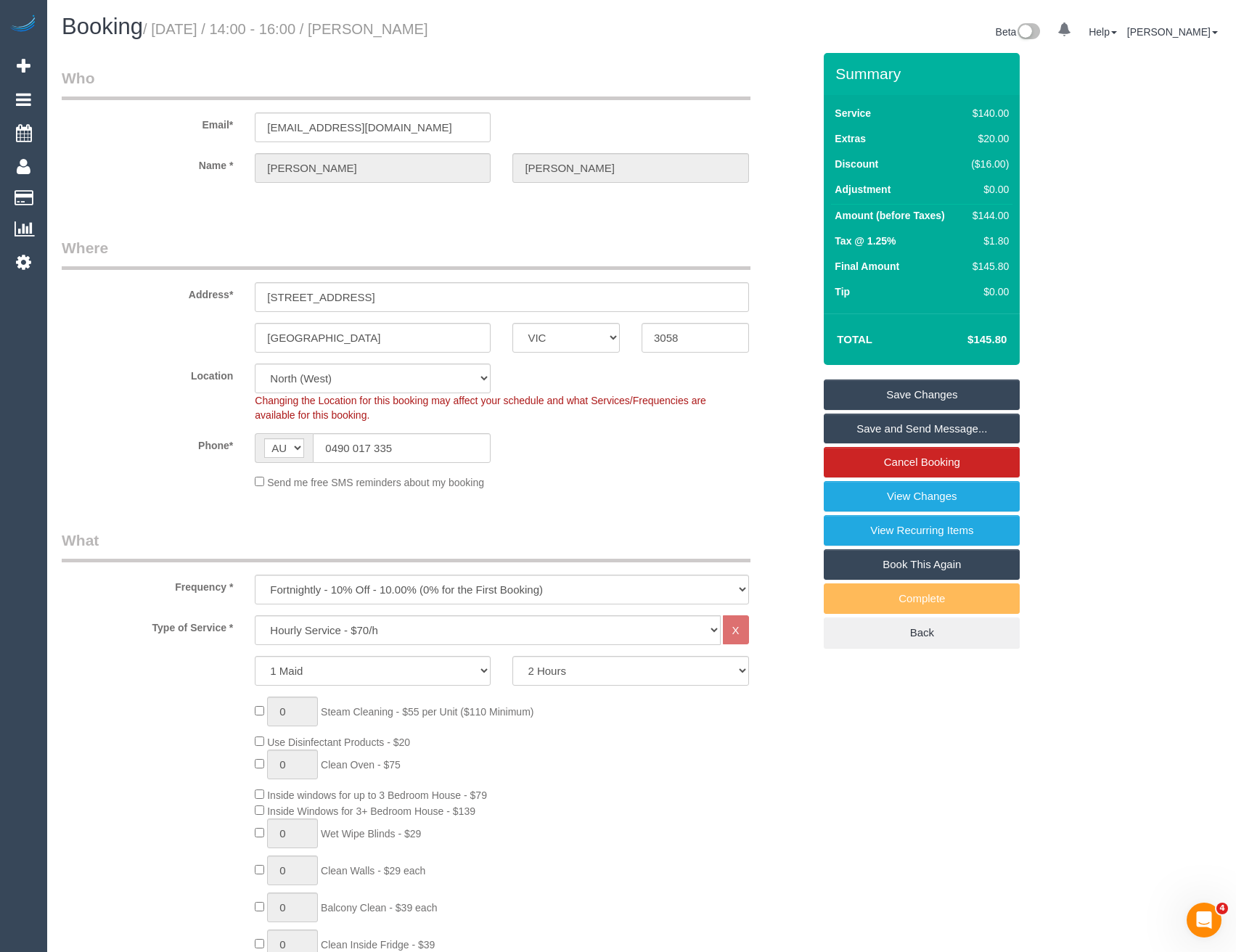
click at [878, 404] on link "Save Changes" at bounding box center [921, 395] width 196 height 30
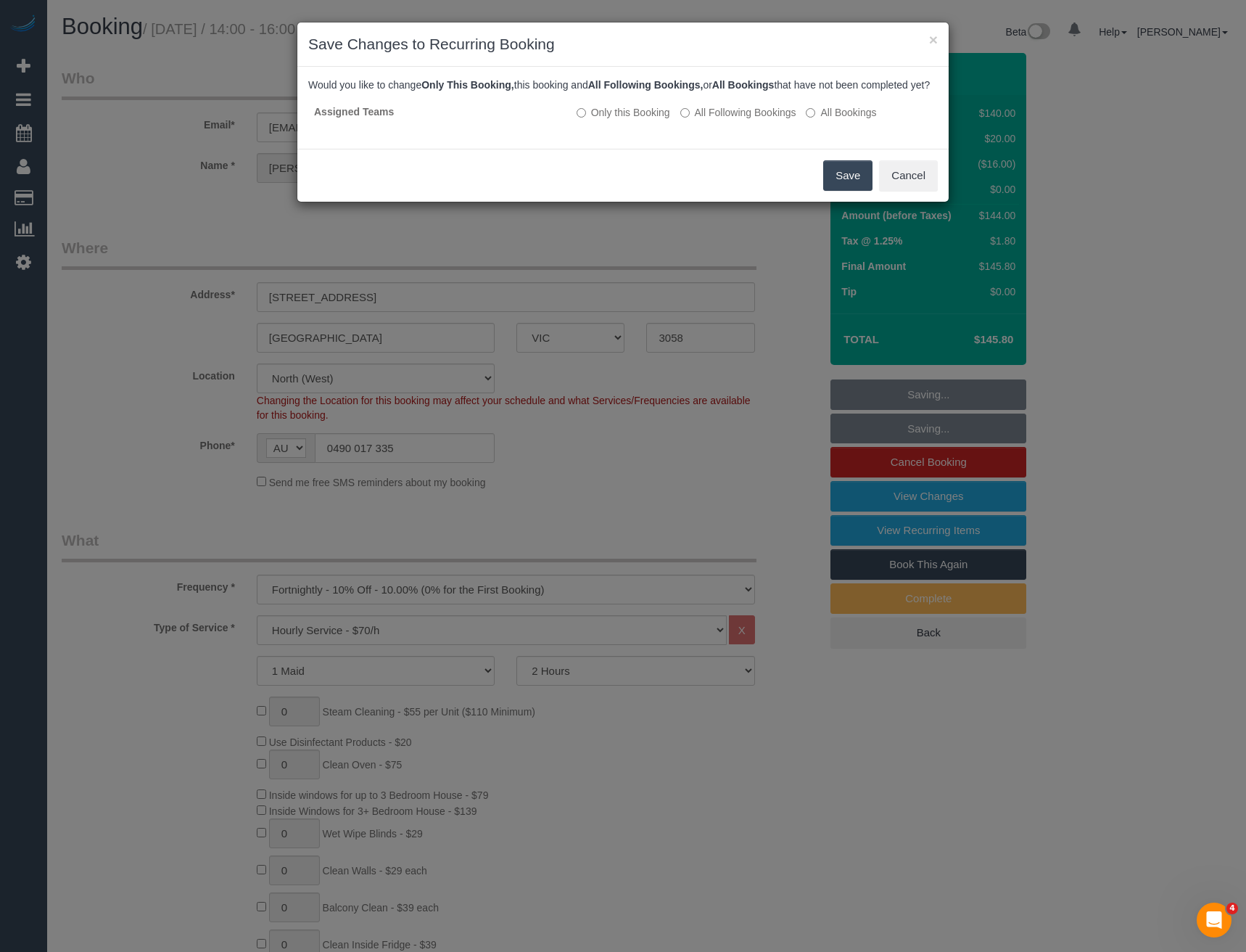
click at [845, 182] on button "Save" at bounding box center [847, 176] width 49 height 30
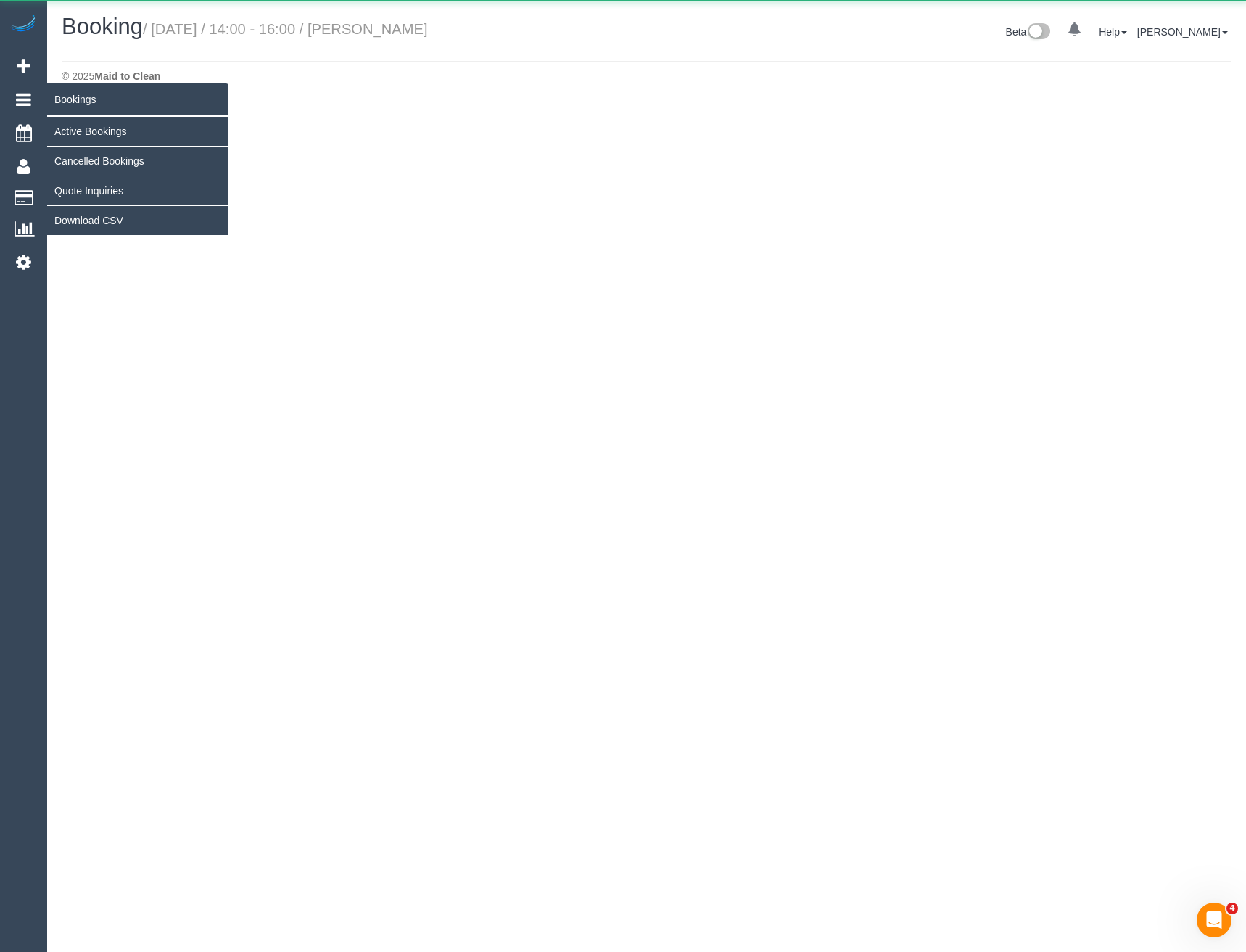
select select "VIC"
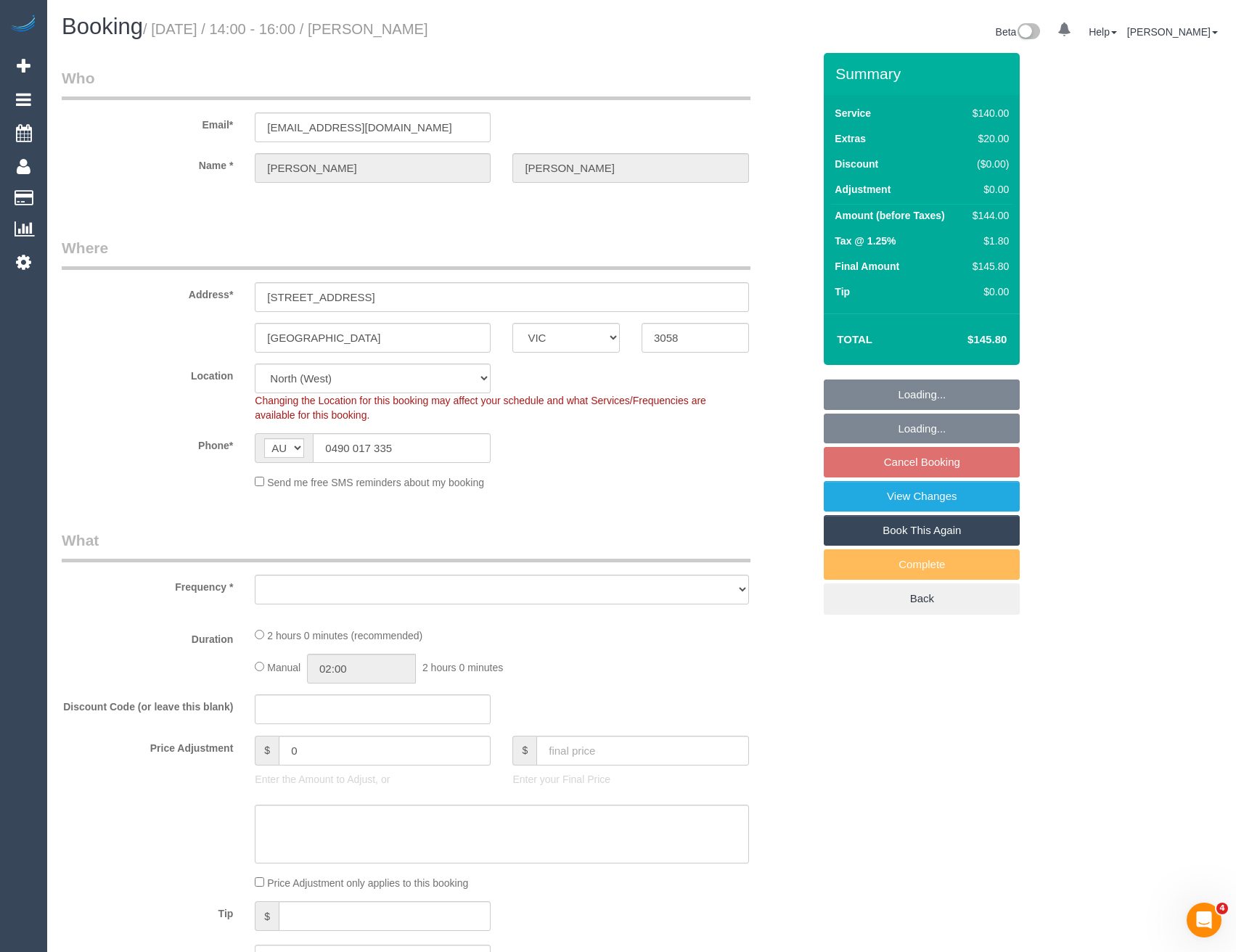
select select "string:stripe-pm_1Ry9GK2GScqysDRV9bY008J0"
select select "number:29"
select select "number:14"
select select "number:21"
select select "number:25"
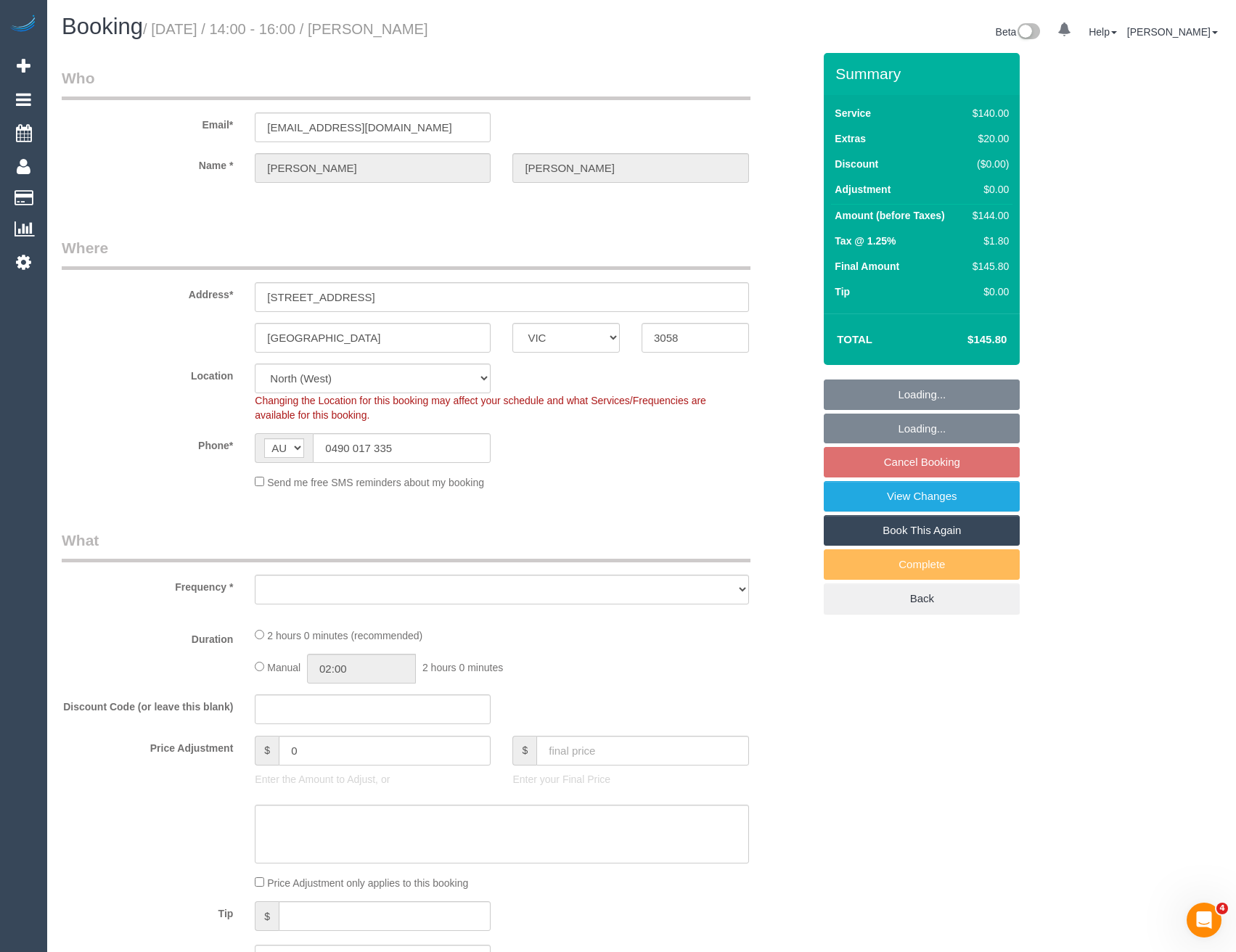
select select "number:34"
select select "number:26"
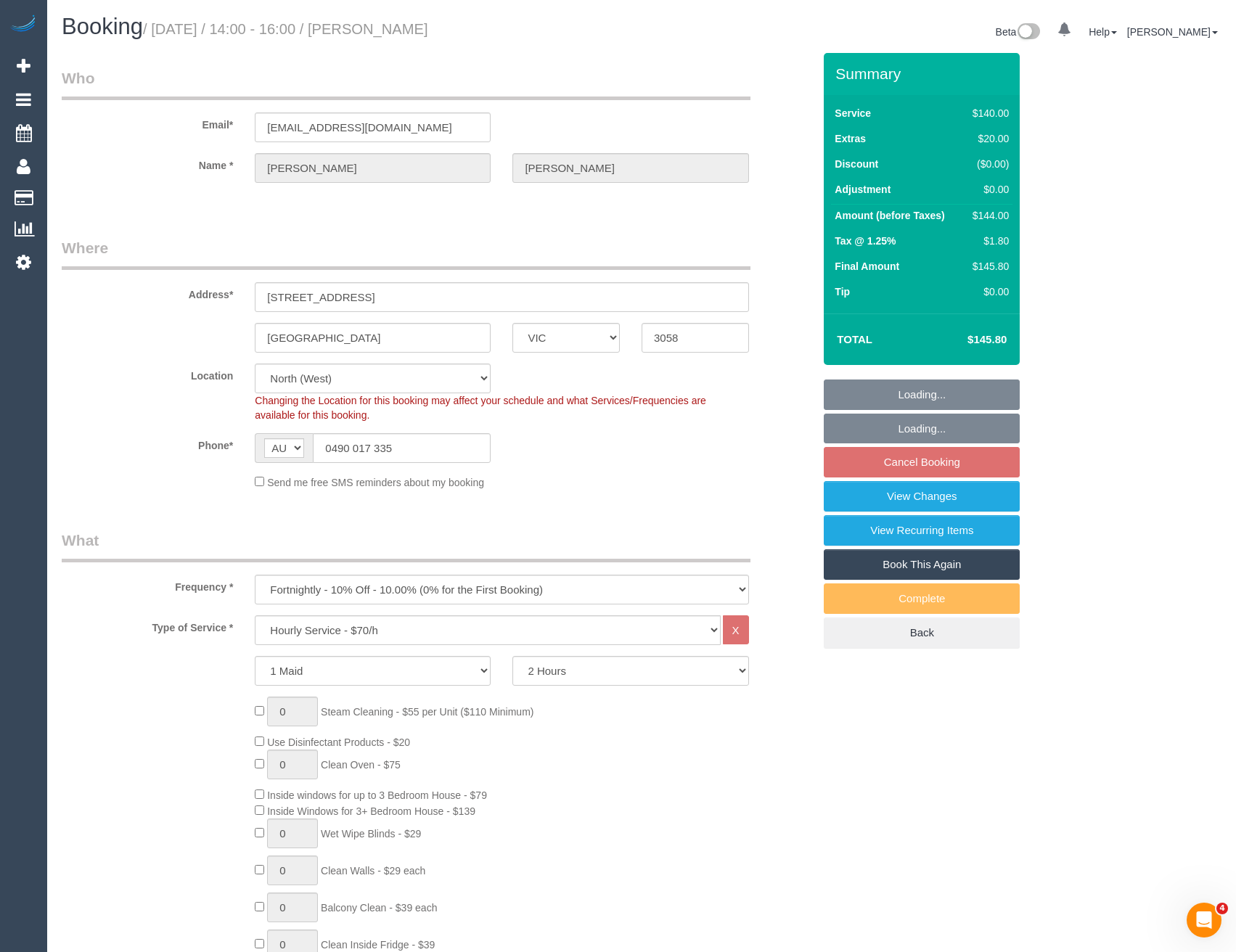
select select "object:8330"
select select "spot26"
select select "object:9056"
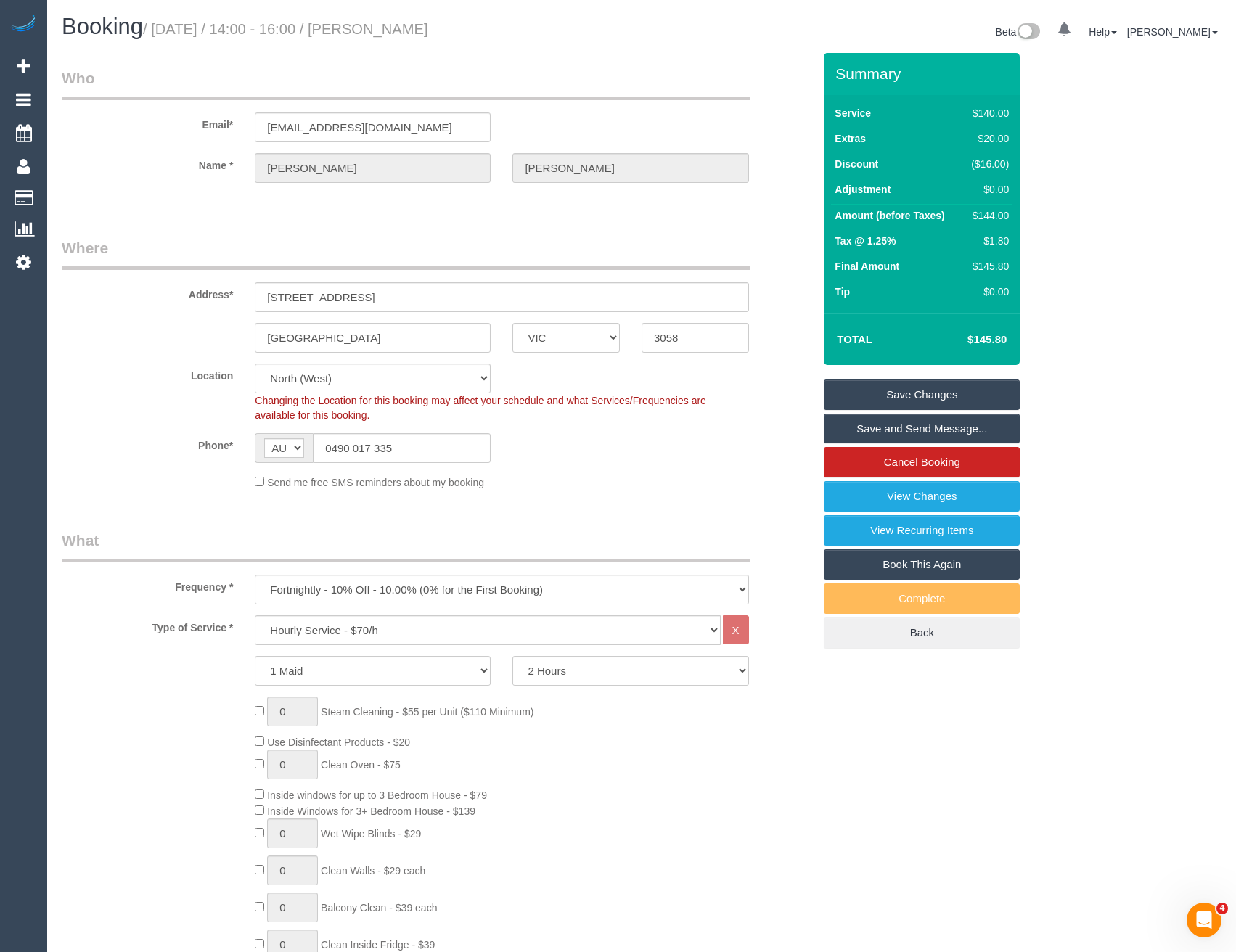
drag, startPoint x: 231, startPoint y: 540, endPoint x: 427, endPoint y: 508, distance: 198.6
click at [231, 540] on legend "What" at bounding box center [406, 546] width 689 height 33
click at [900, 493] on link "View Changes" at bounding box center [921, 496] width 196 height 30
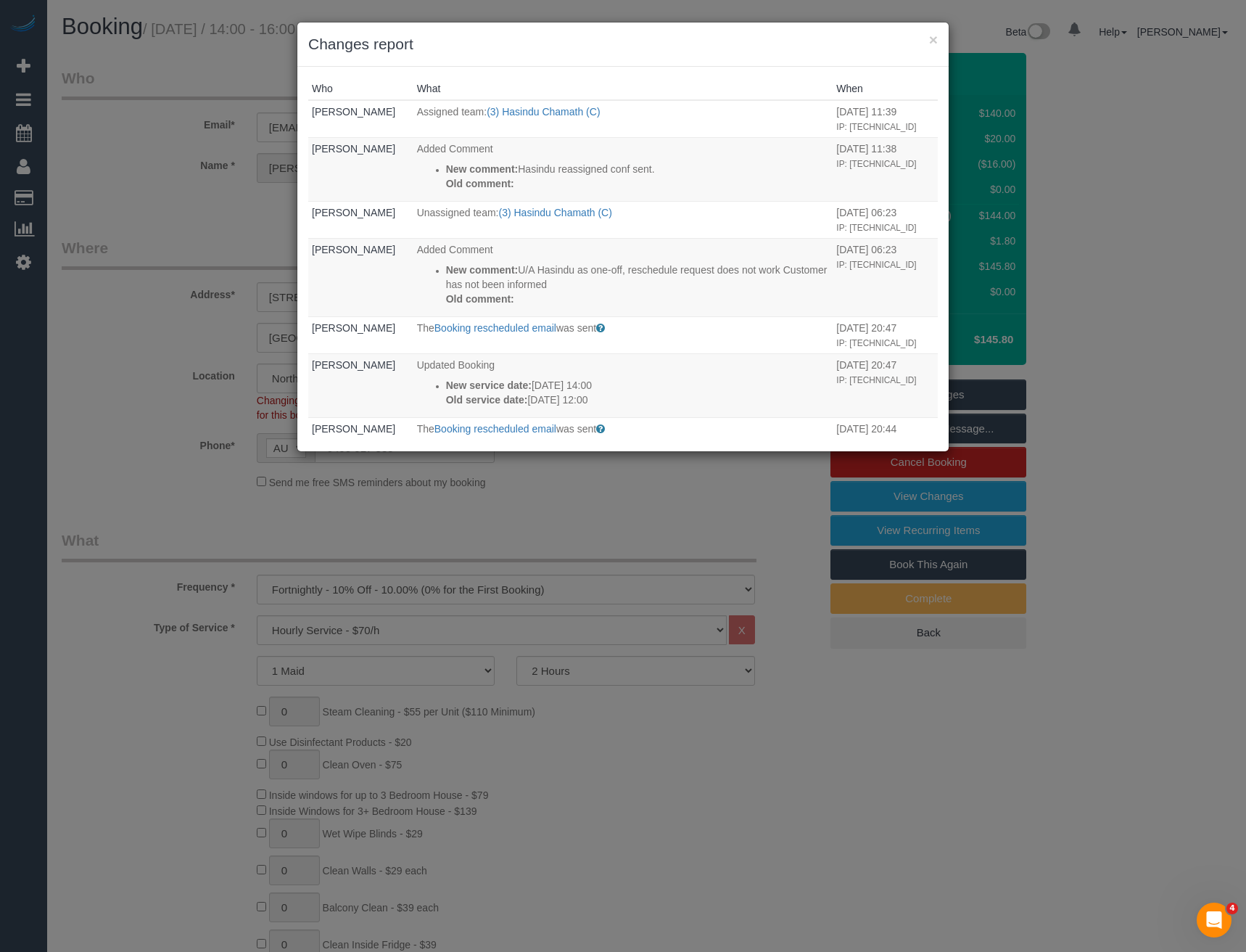
click at [540, 496] on div "× Changes report Who What When Bronie Bryant Assigned team: (3) Hasindu Chamath…" at bounding box center [623, 476] width 1246 height 952
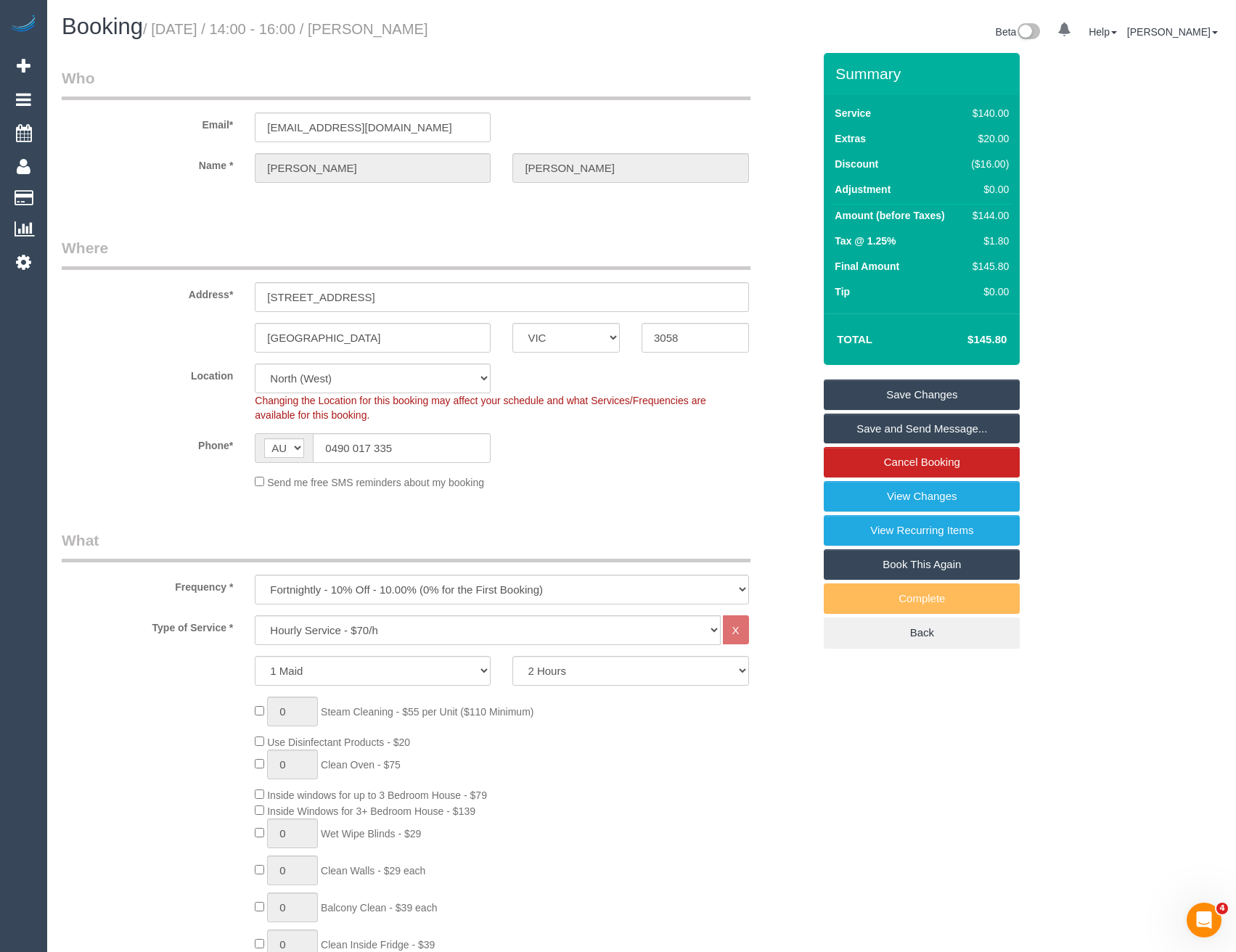
click at [922, 425] on link "Save and Send Message..." at bounding box center [921, 429] width 196 height 30
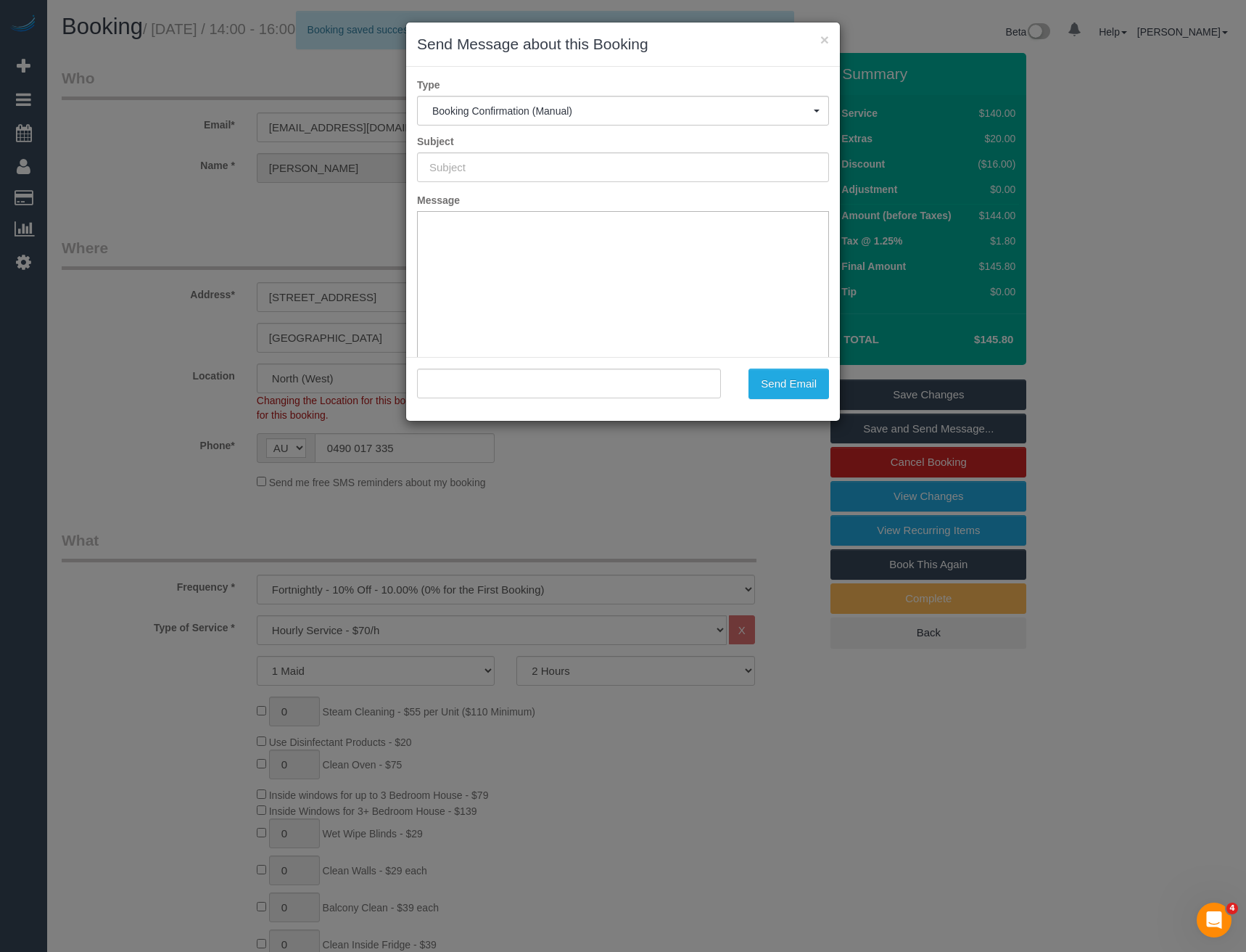
type input "Booking Confirmed"
type input ""Shana Howell" <shanafhowell@gmail.com>"
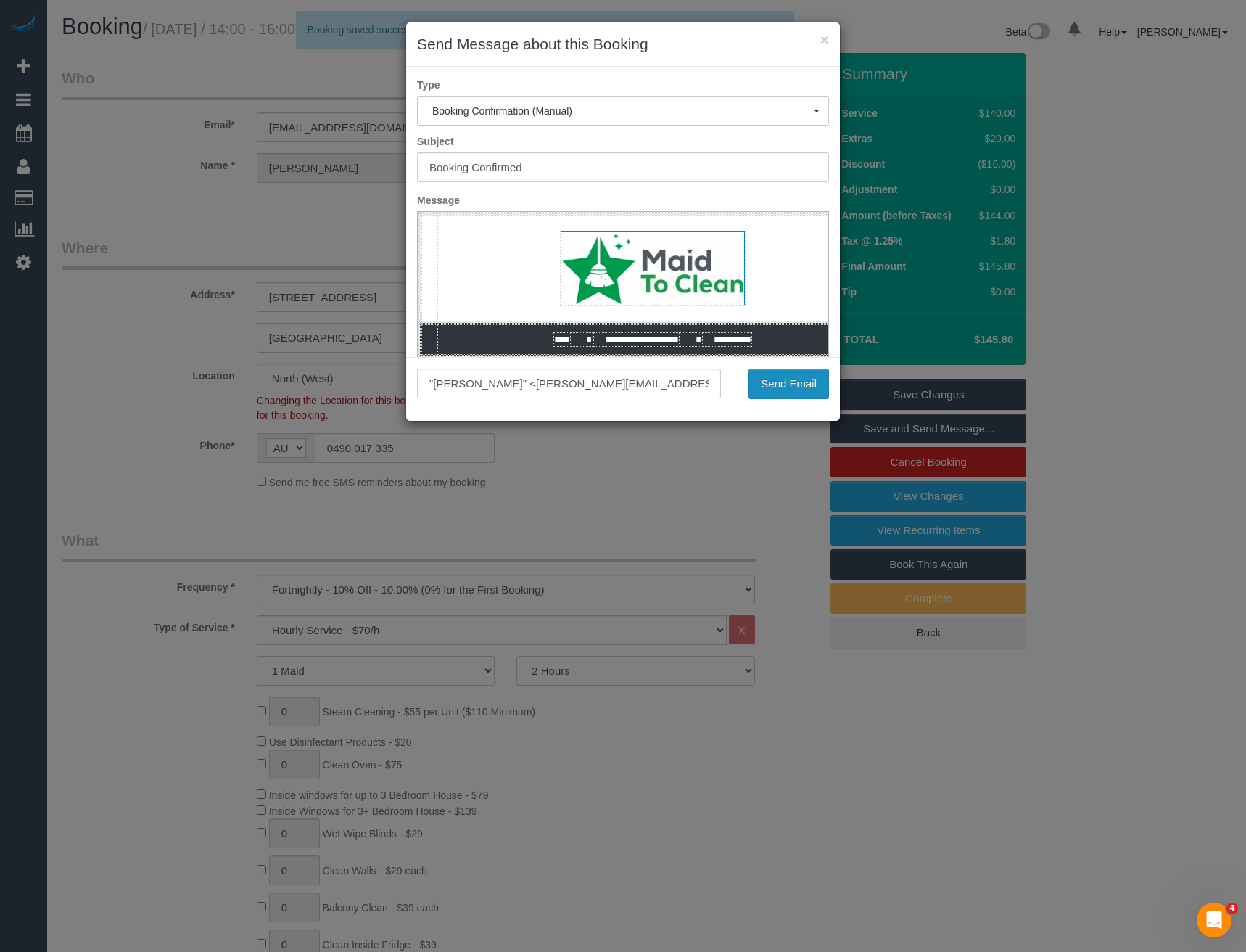
click at [775, 384] on button "Send Email" at bounding box center [789, 384] width 80 height 30
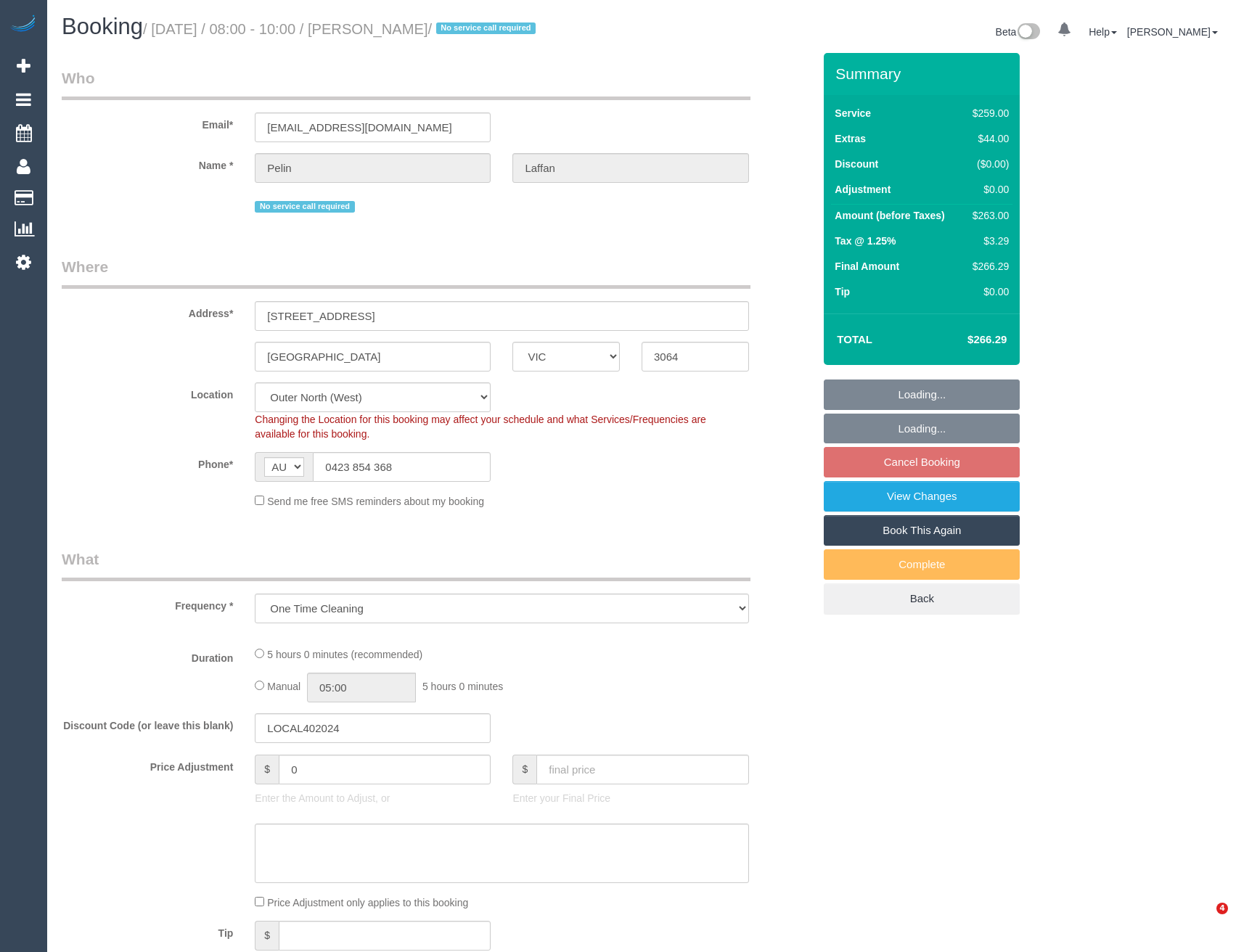
select select "VIC"
select select "object:538"
select select "number:28"
select select "number:14"
select select "number:19"
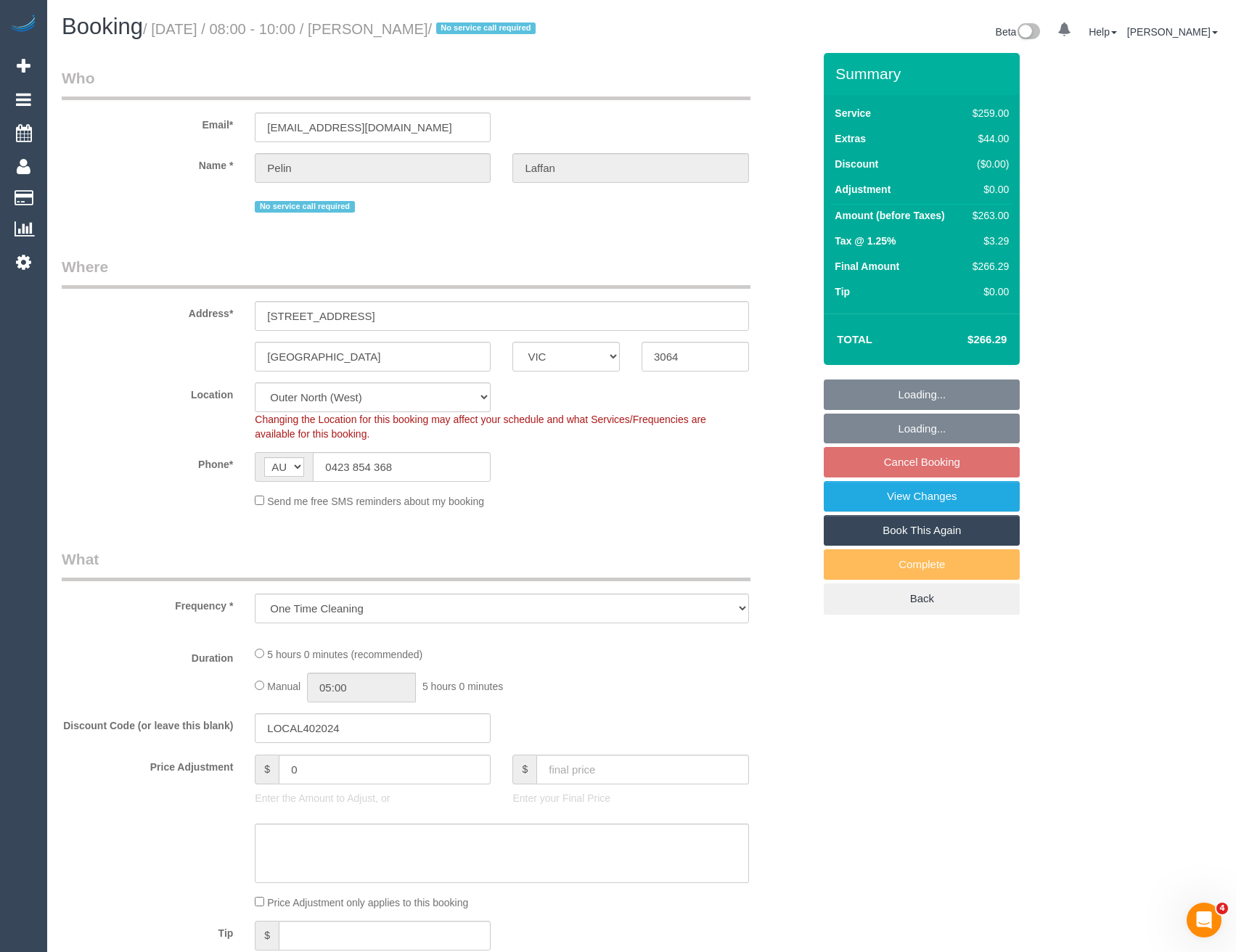
select select "number:22"
select select "number:13"
select select "spot2"
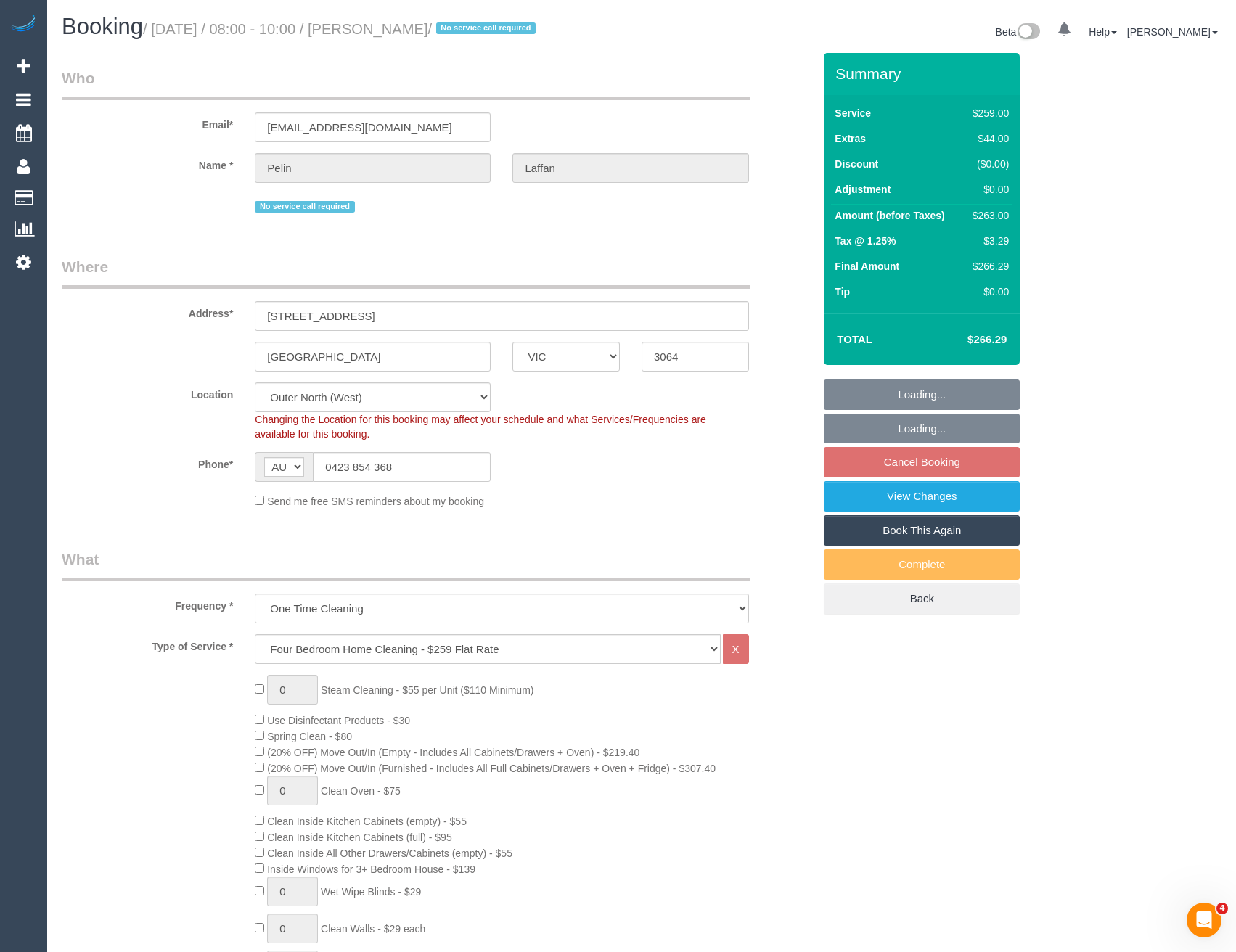
drag, startPoint x: 0, startPoint y: 0, endPoint x: 302, endPoint y: 276, distance: 409.1
click at [302, 276] on legend "Where" at bounding box center [406, 272] width 689 height 33
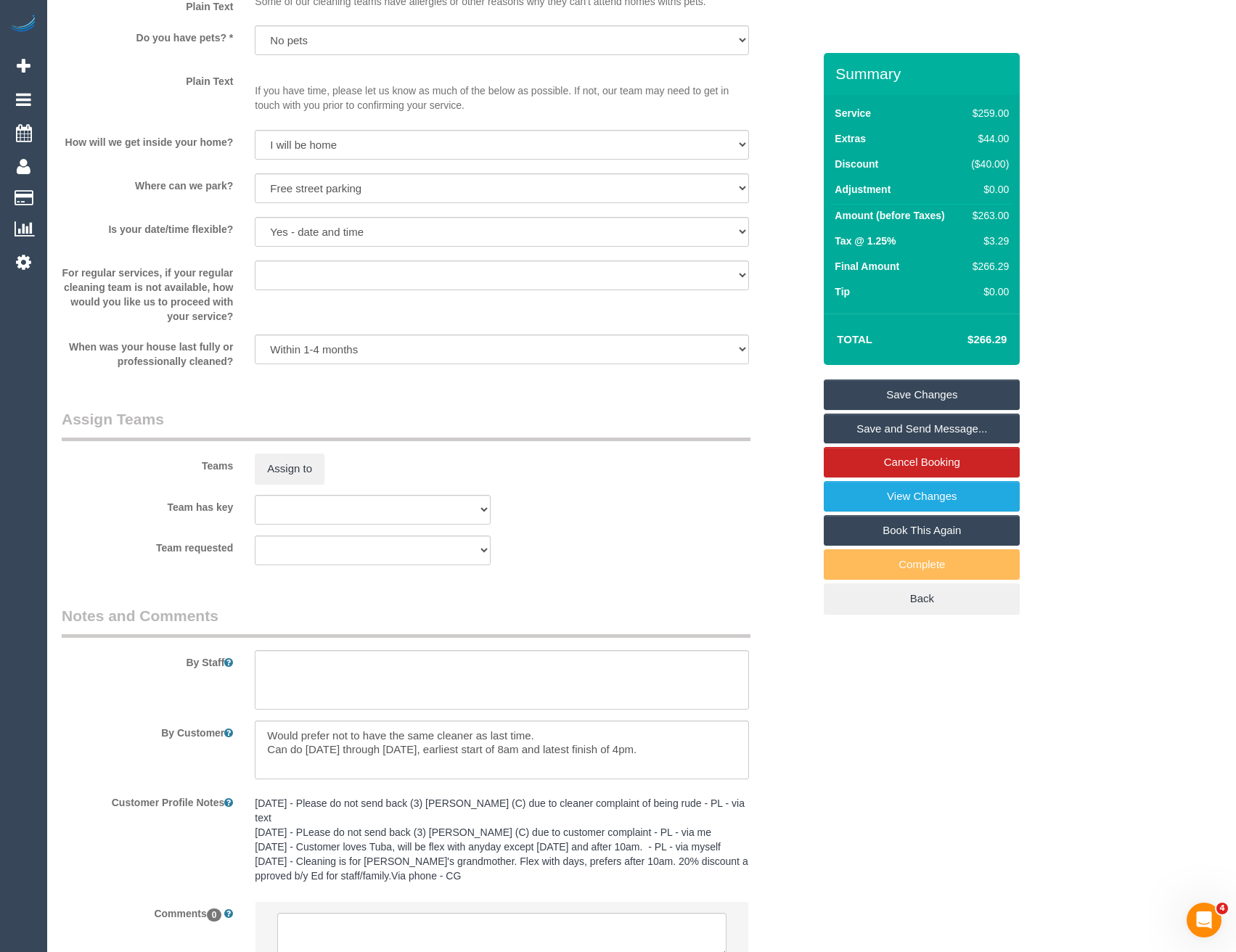
scroll to position [1934, 0]
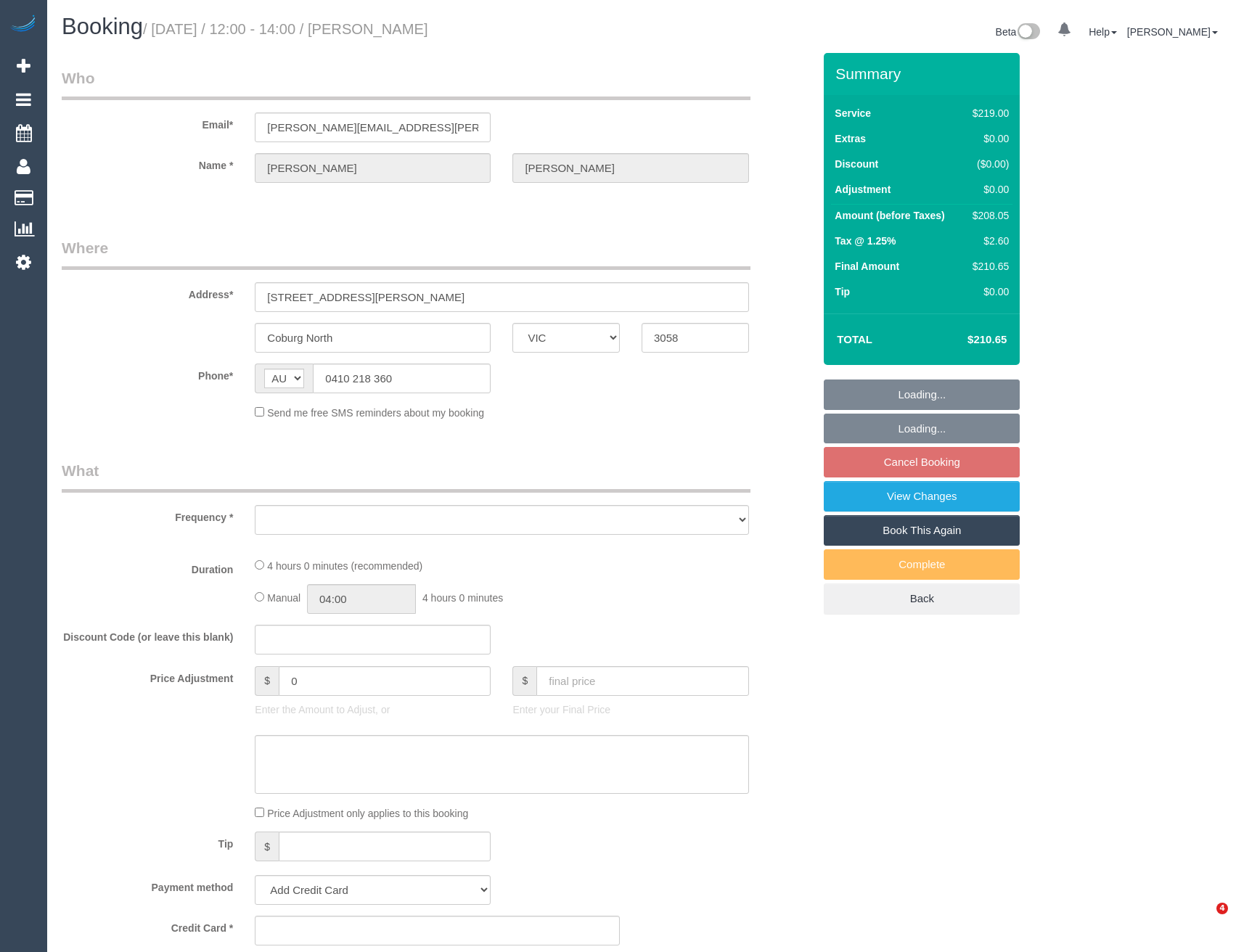
select select "VIC"
select select "string:stripe-pm_1Q9f1R2GScqysDRV8MZqRFzk"
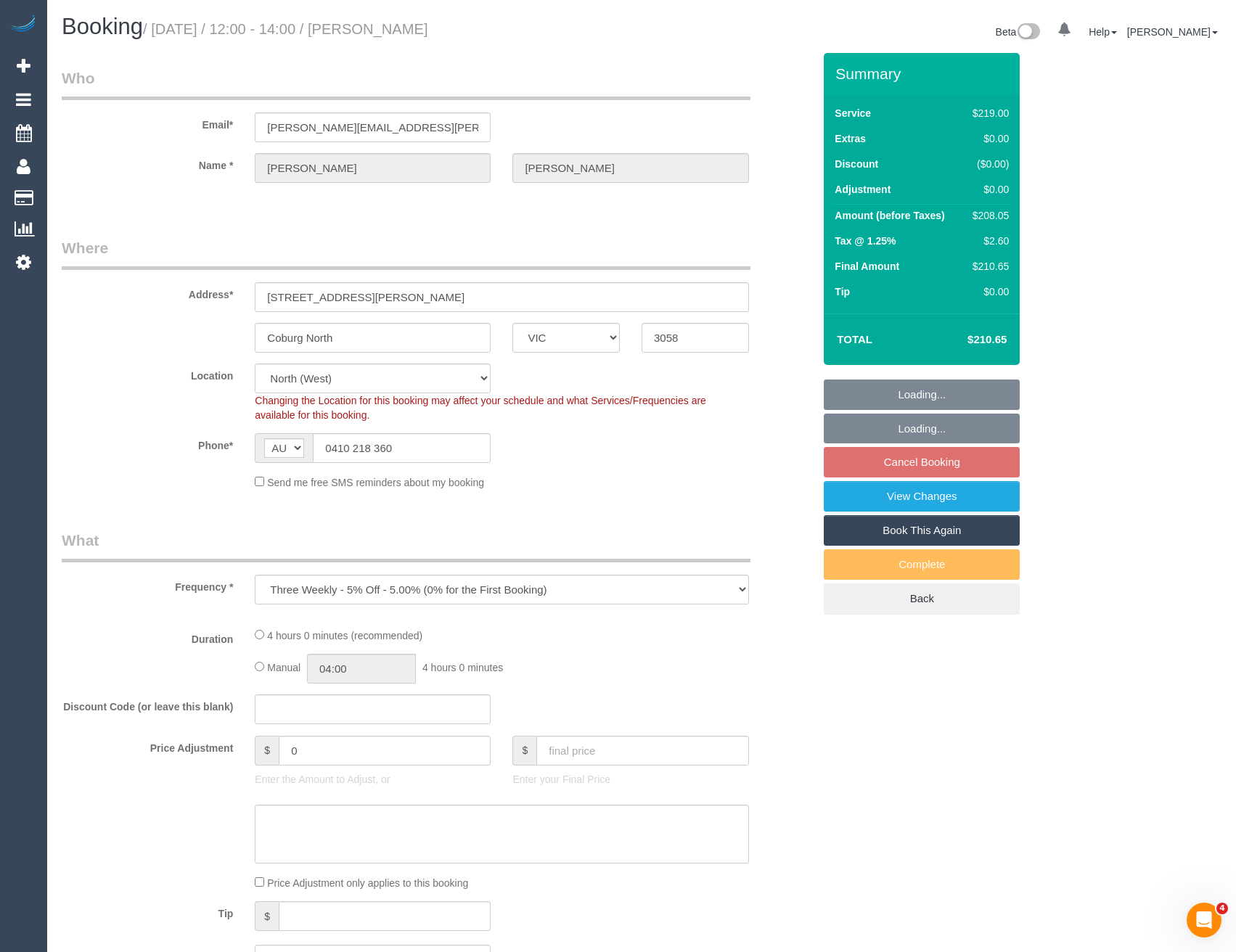
select select "object:771"
select select "number:28"
select select "number:15"
select select "number:19"
select select "number:24"
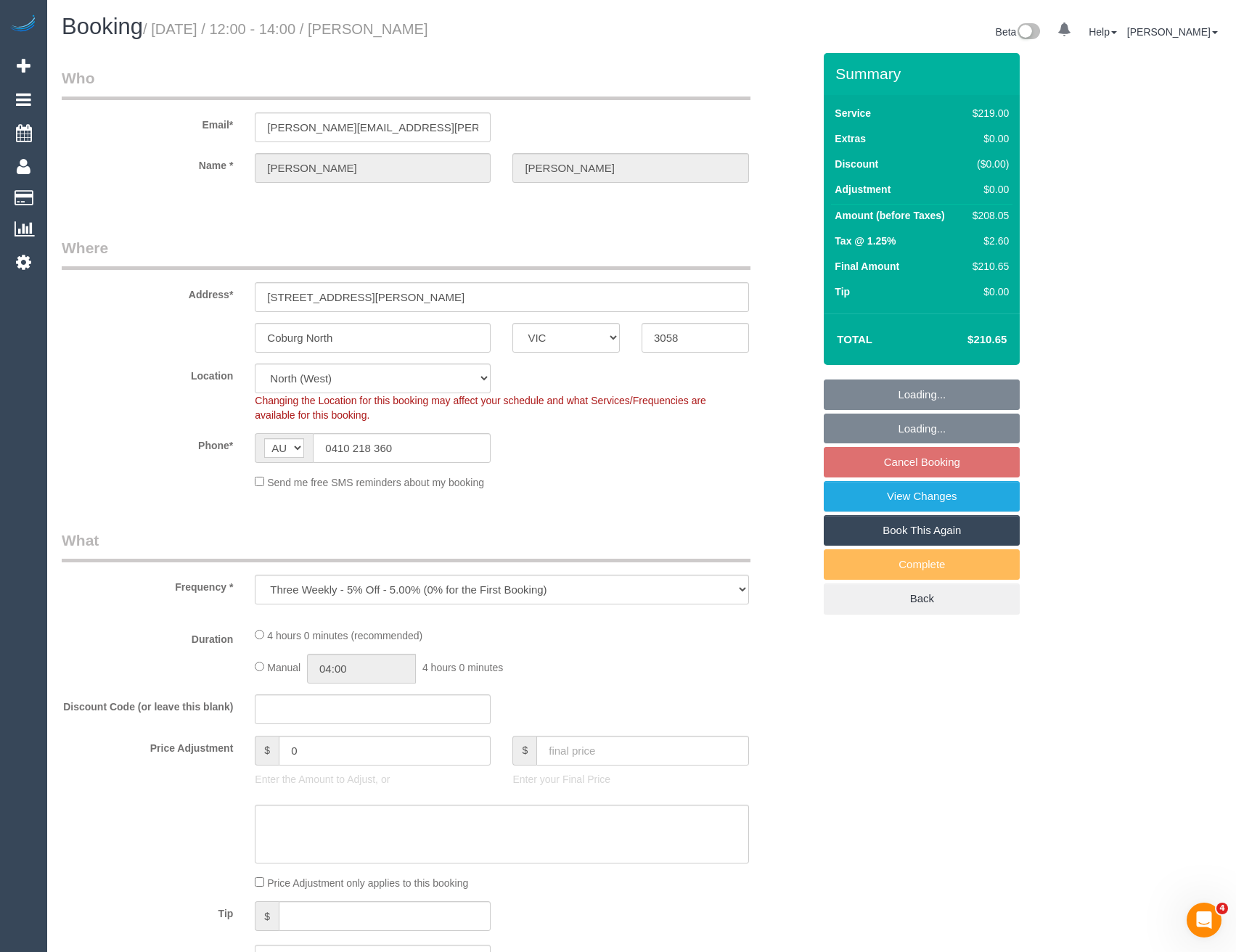
select select "number:34"
select select "number:12"
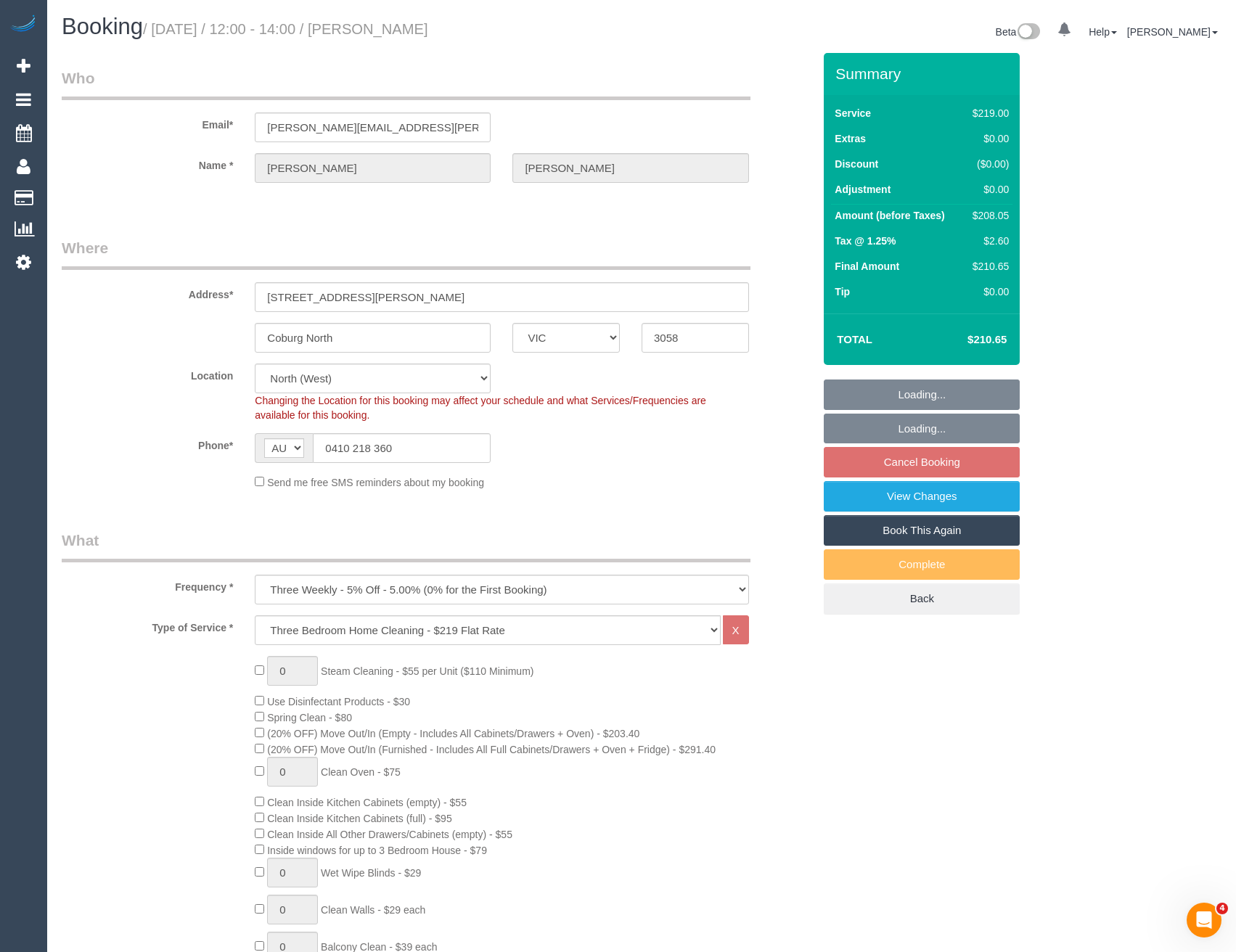
select select "spot4"
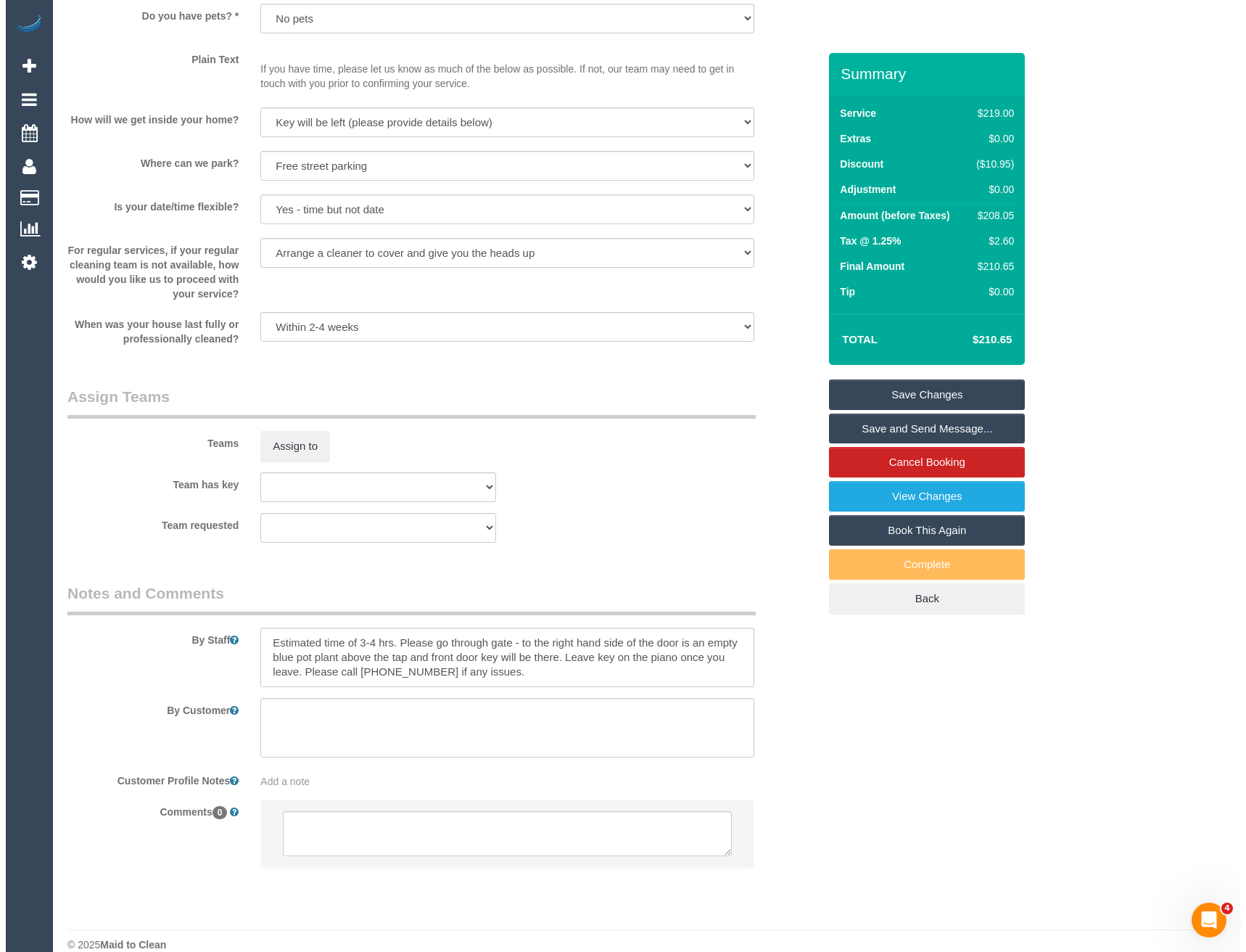
scroll to position [1835, 0]
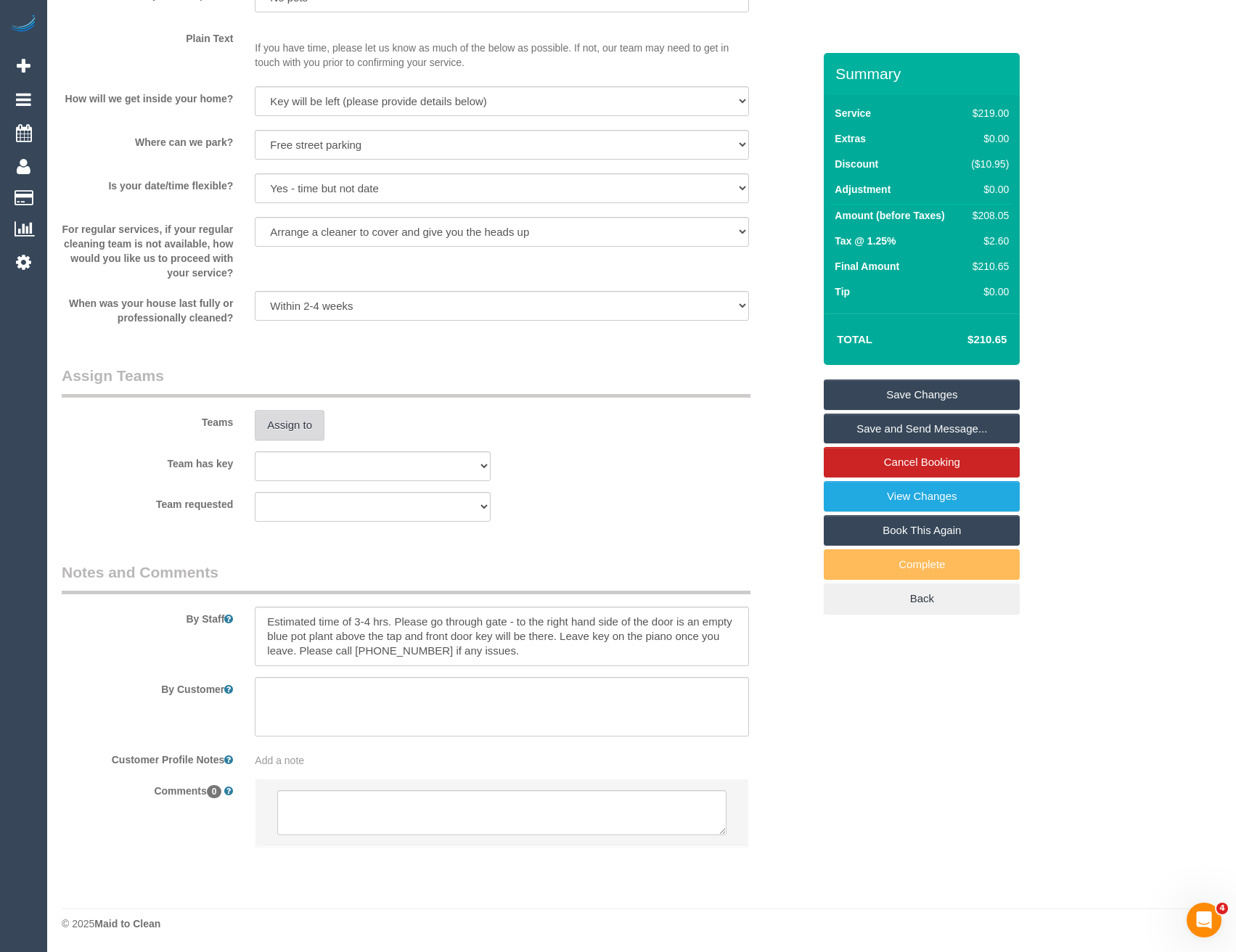
click at [296, 431] on button "Assign to" at bounding box center [290, 425] width 70 height 30
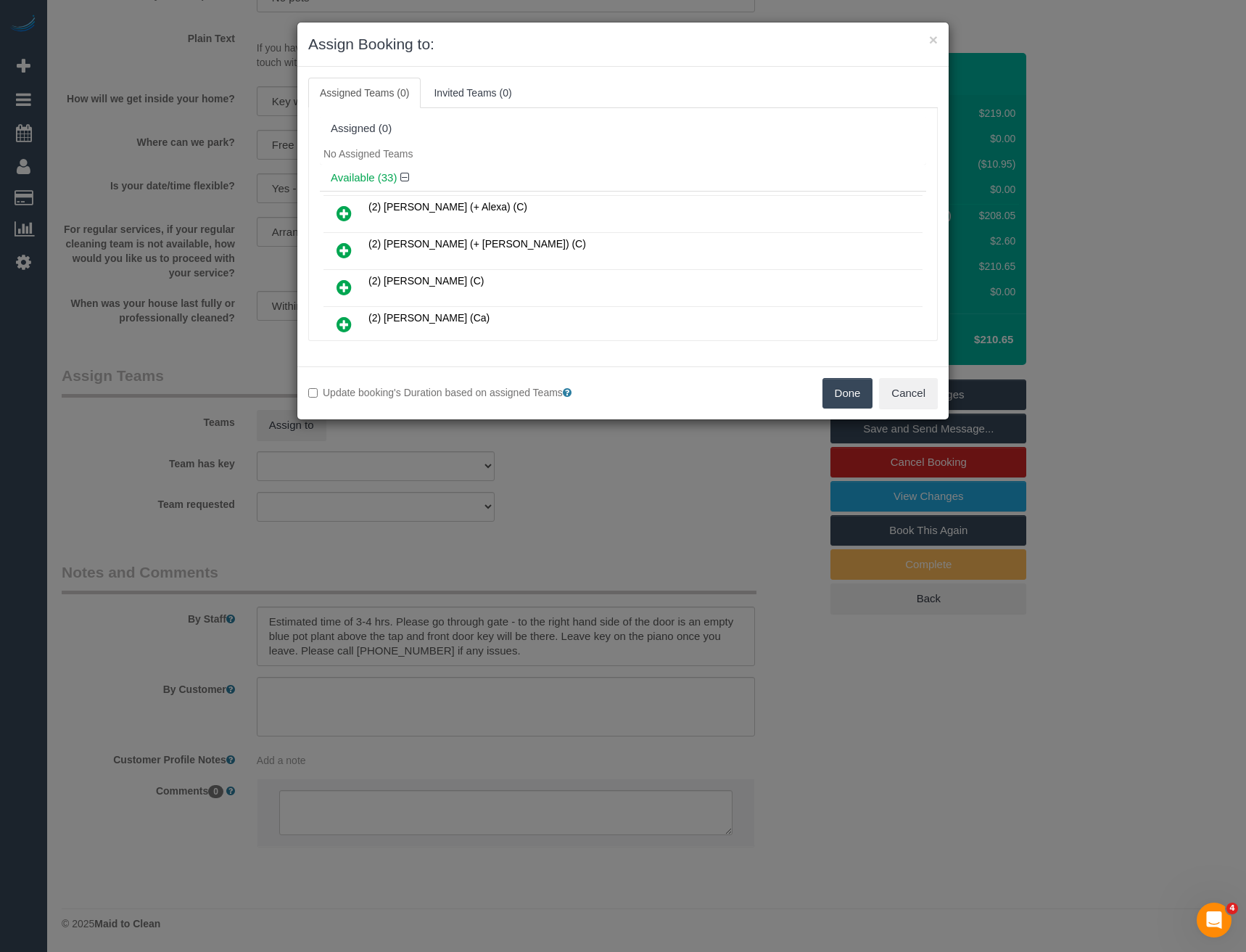
scroll to position [800, 0]
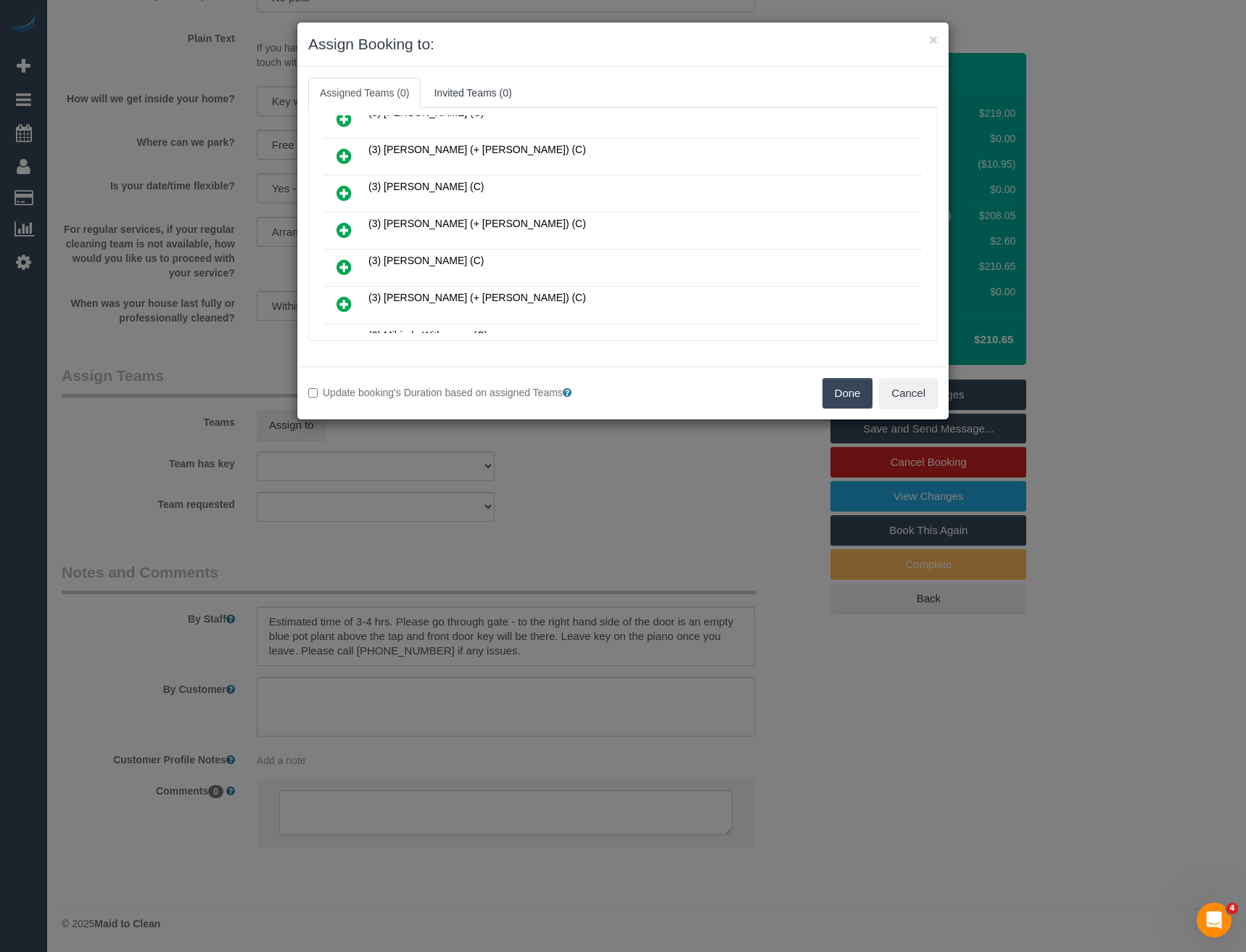
click at [342, 230] on icon at bounding box center [344, 230] width 15 height 17
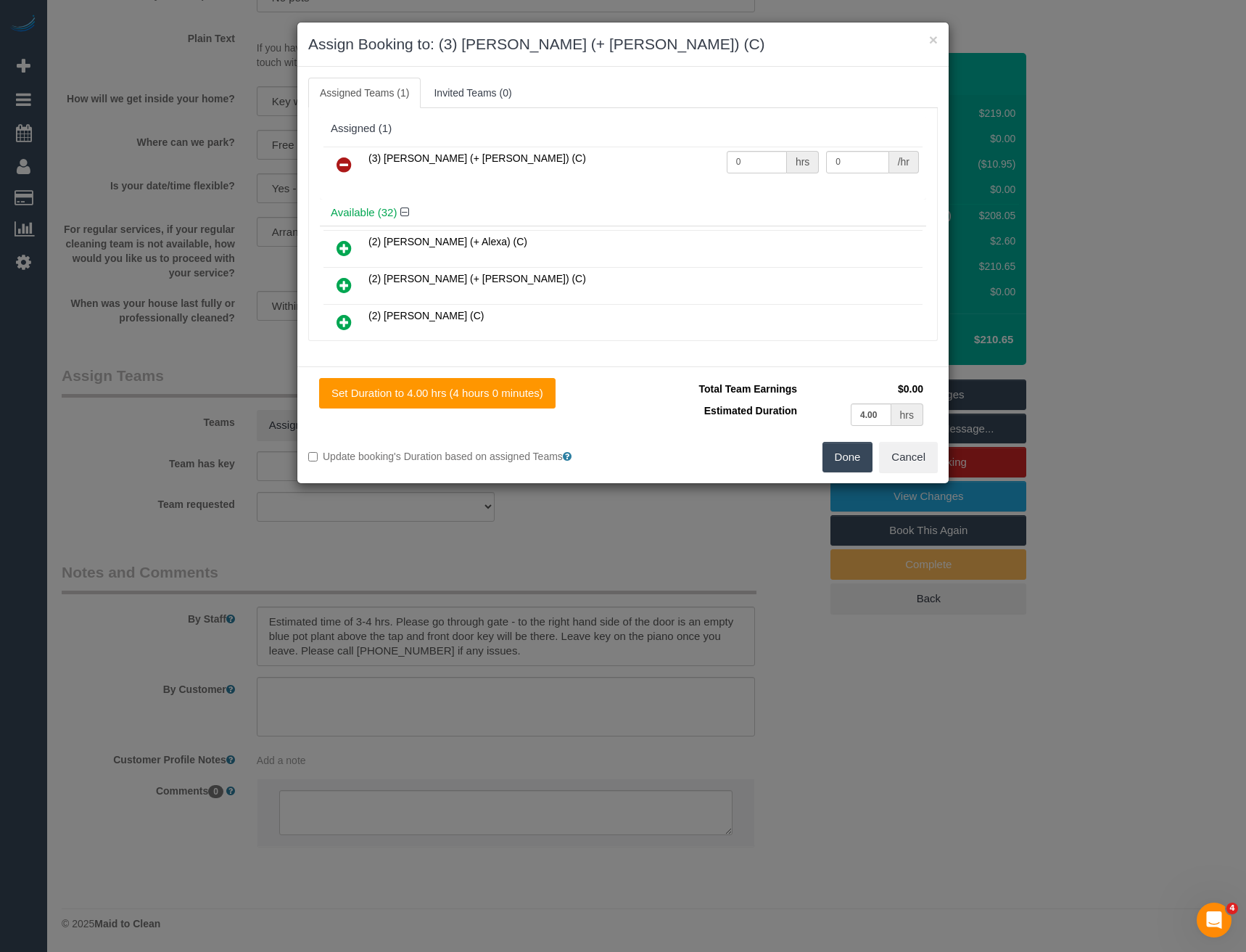
scroll to position [945, 0]
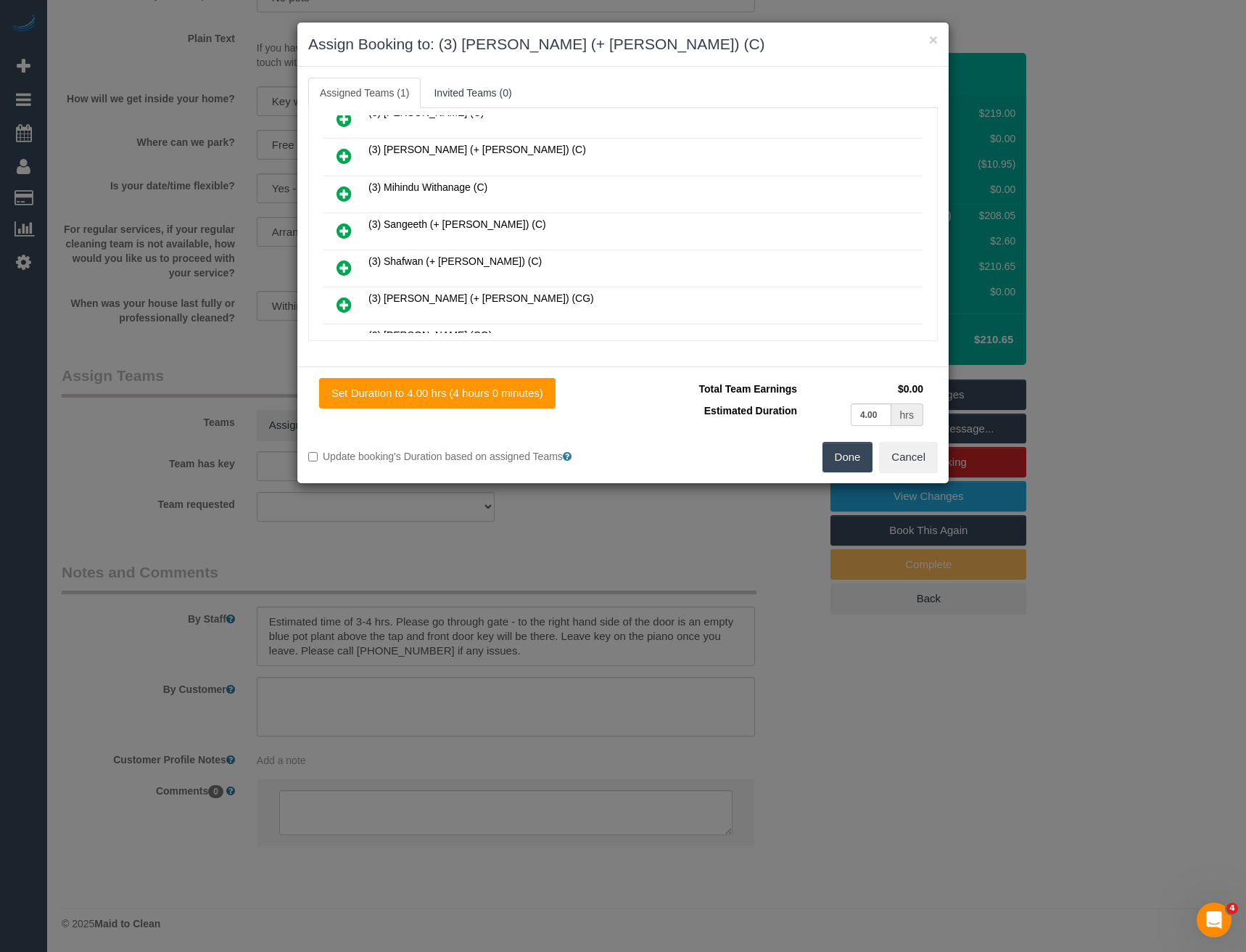
click at [337, 228] on icon at bounding box center [344, 230] width 15 height 17
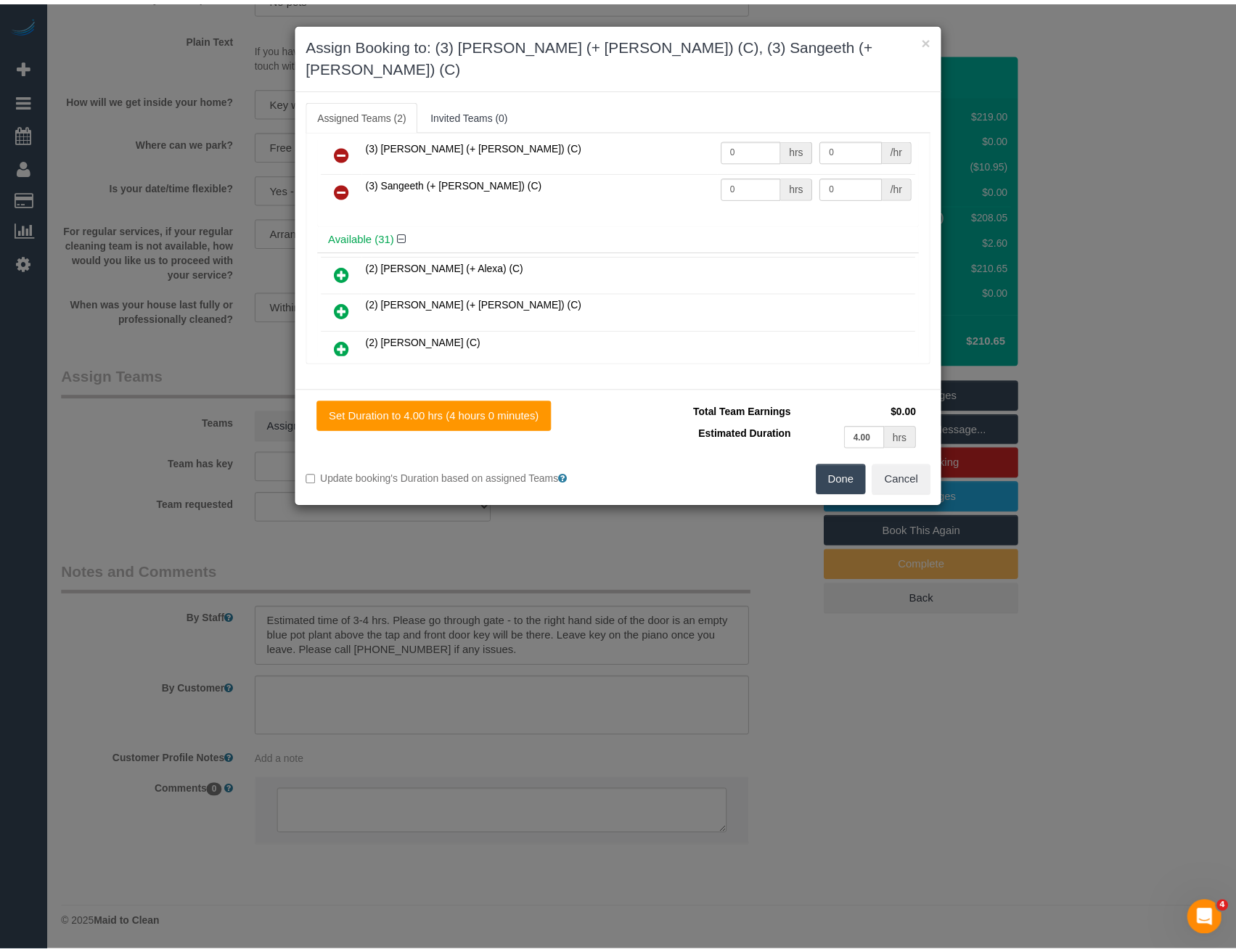
scroll to position [0, 0]
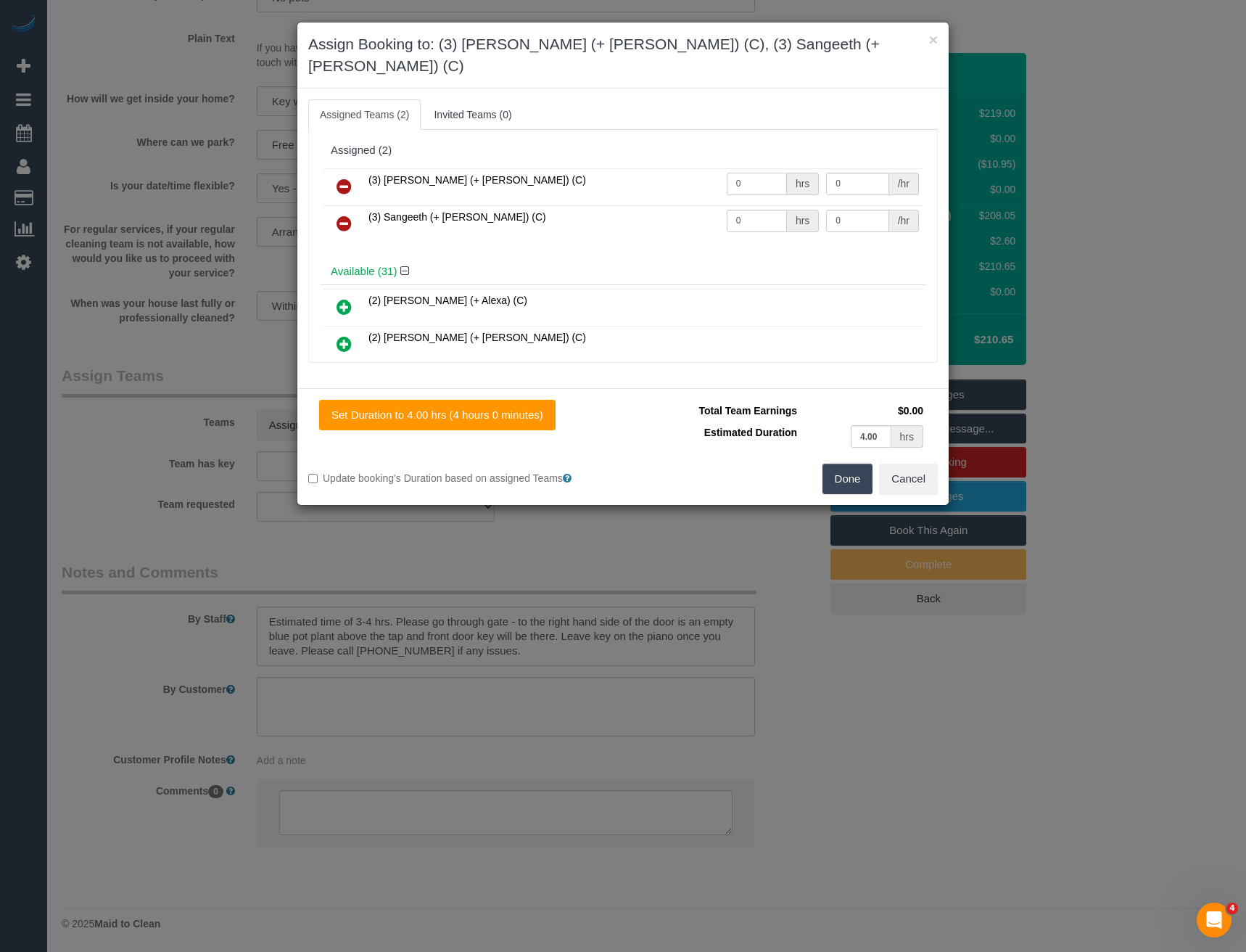
drag, startPoint x: 758, startPoint y: 169, endPoint x: 663, endPoint y: 203, distance: 100.9
click at [665, 196] on tbody "(3) Kaveen (+ Sangeeth) (C) 0 hrs 0 /hr (3) Sangeeth (+ Kaveen) (C) 0 hrs 0 /hr" at bounding box center [623, 205] width 600 height 74
type input "1"
type input "65"
drag, startPoint x: 759, startPoint y: 205, endPoint x: 645, endPoint y: 213, distance: 114.3
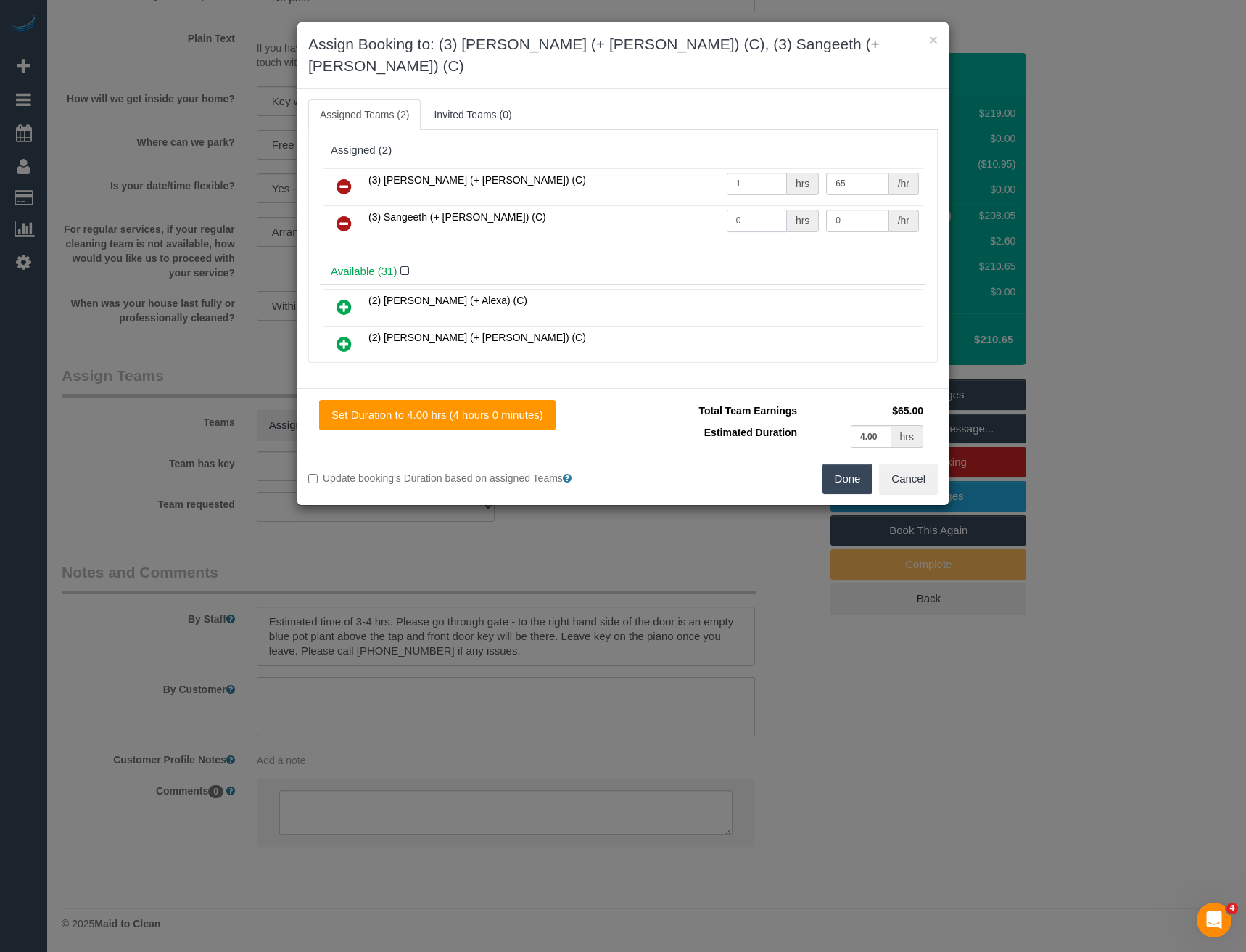
click at [645, 213] on tr "(3) Sangeeth (+ Kaveen) (C) 0 hrs 0 /hr" at bounding box center [623, 224] width 600 height 37
type input "1"
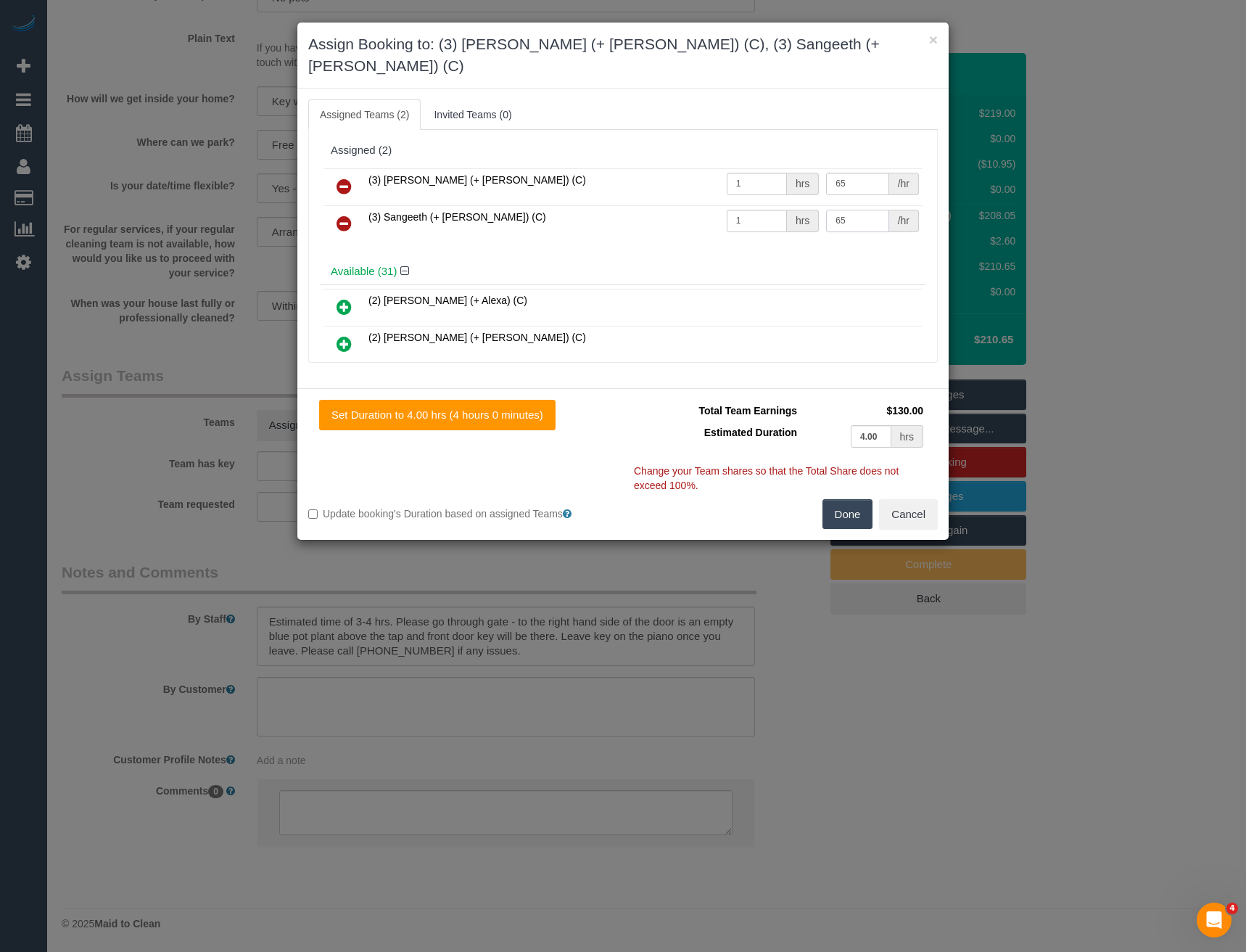
type input "65"
click at [846, 499] on button "Done" at bounding box center [847, 515] width 51 height 30
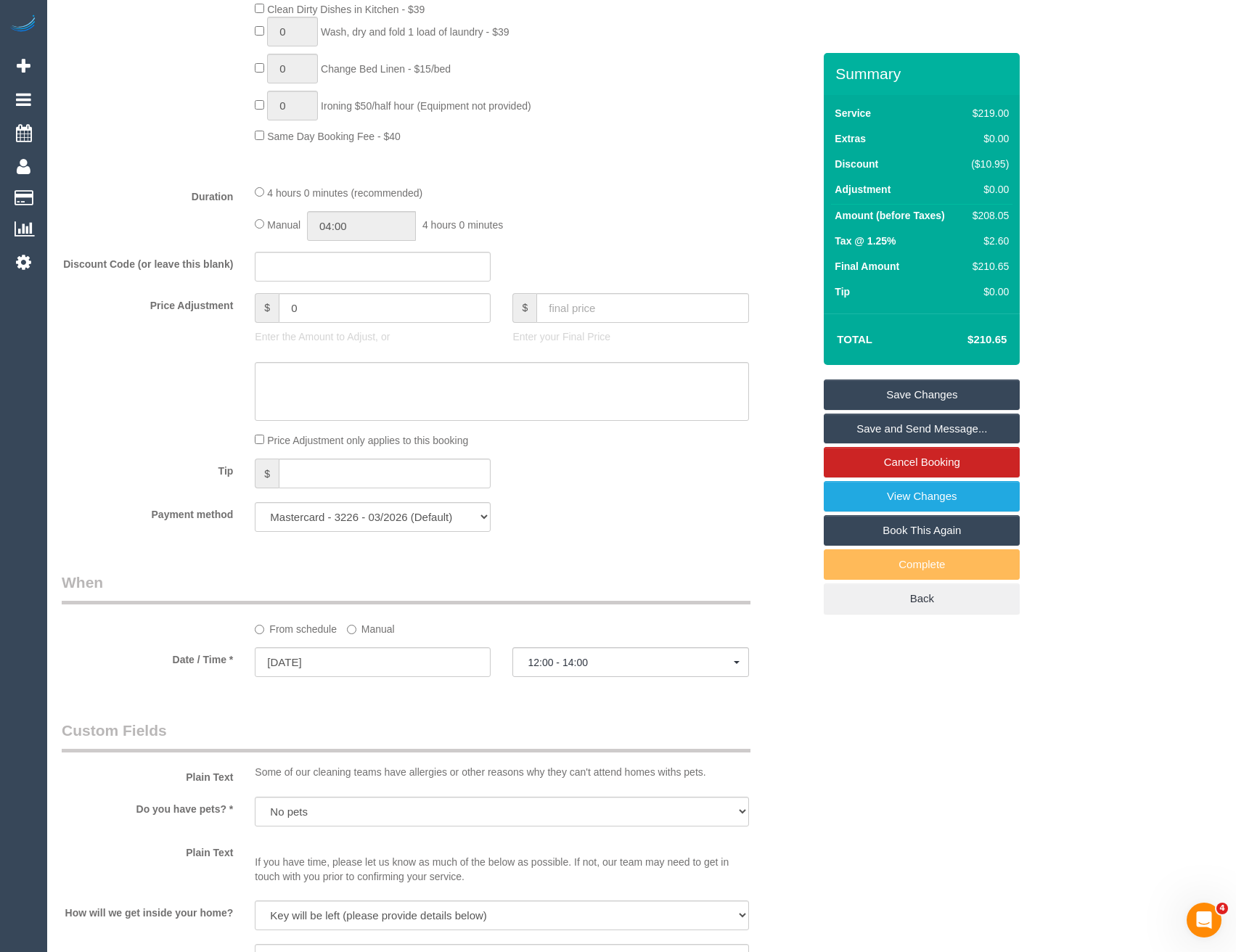
scroll to position [891, 0]
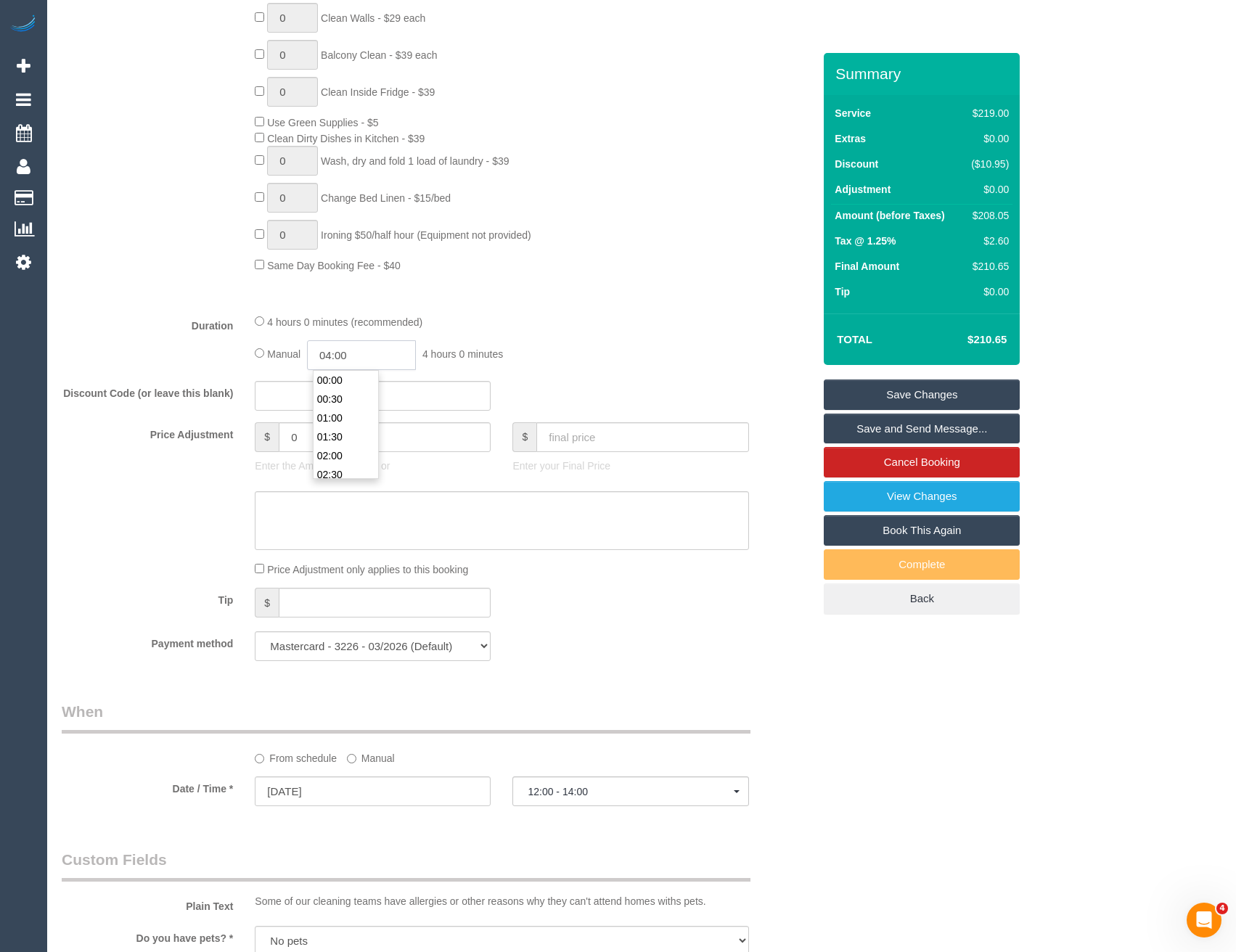
click at [365, 359] on input "04:00" at bounding box center [362, 355] width 109 height 30
type input "02:00"
click at [339, 412] on li "02:00" at bounding box center [345, 410] width 64 height 19
click at [572, 345] on div "Manual 02:00 2 hours 0 minutes" at bounding box center [501, 355] width 494 height 30
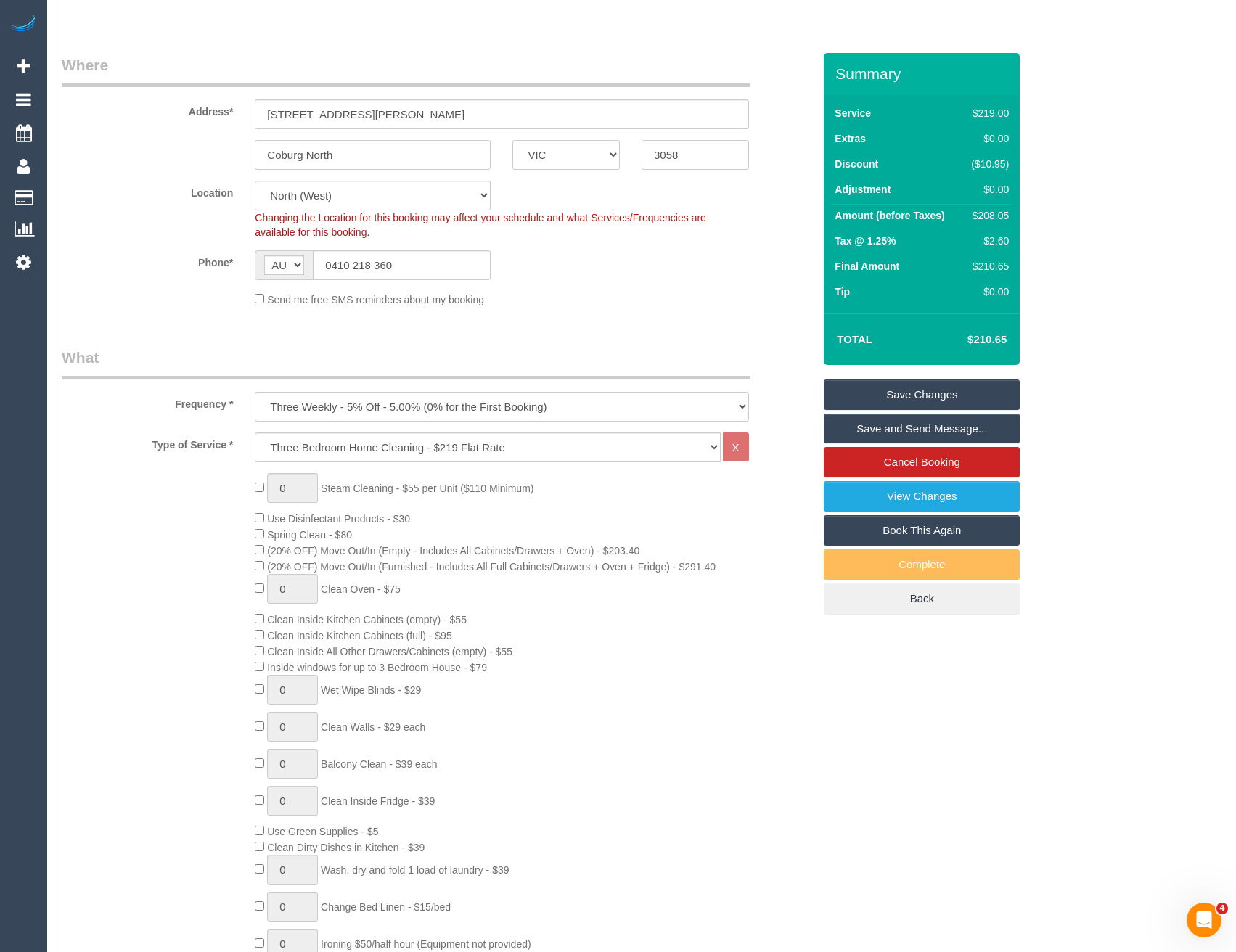
scroll to position [21, 0]
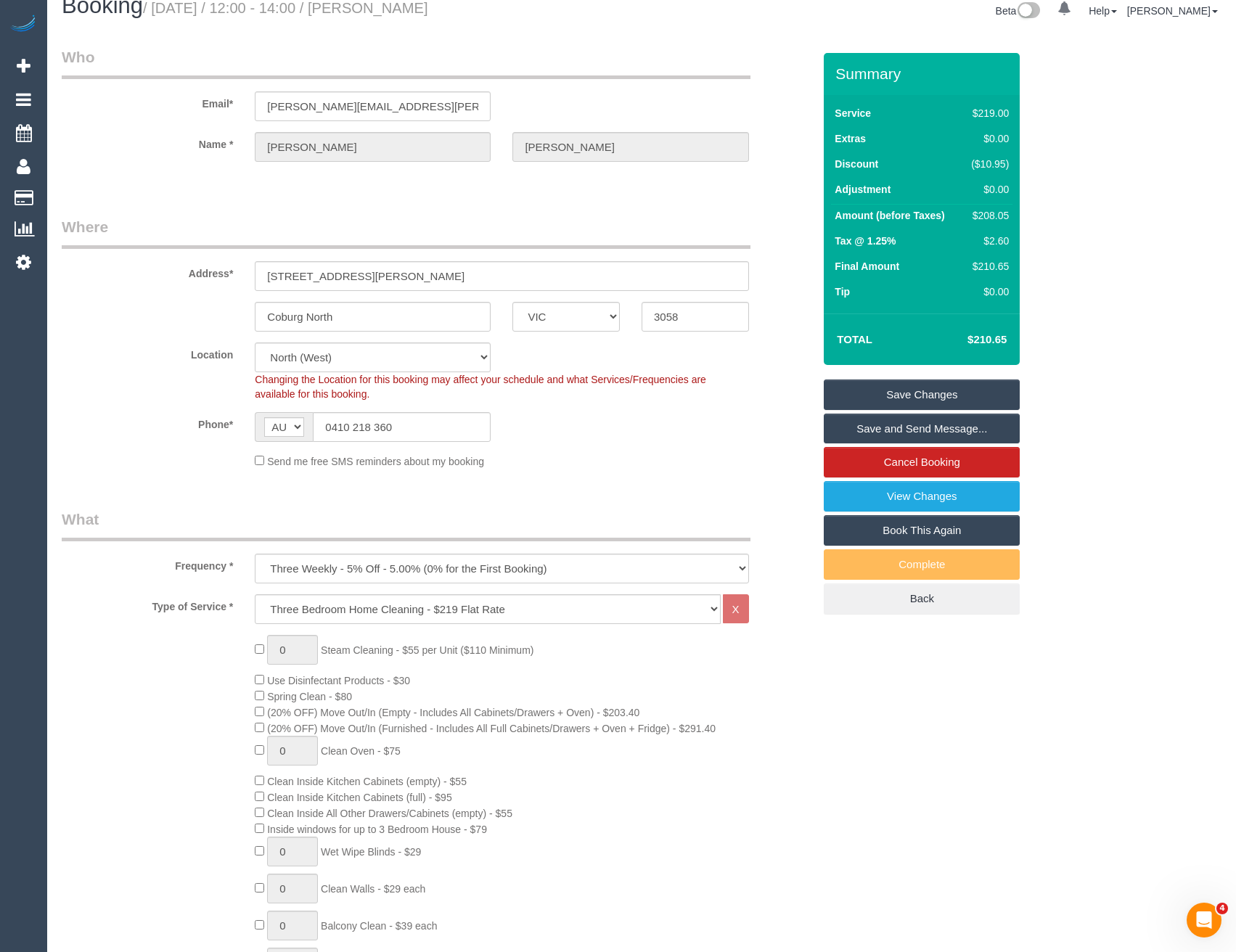
select select "spot25"
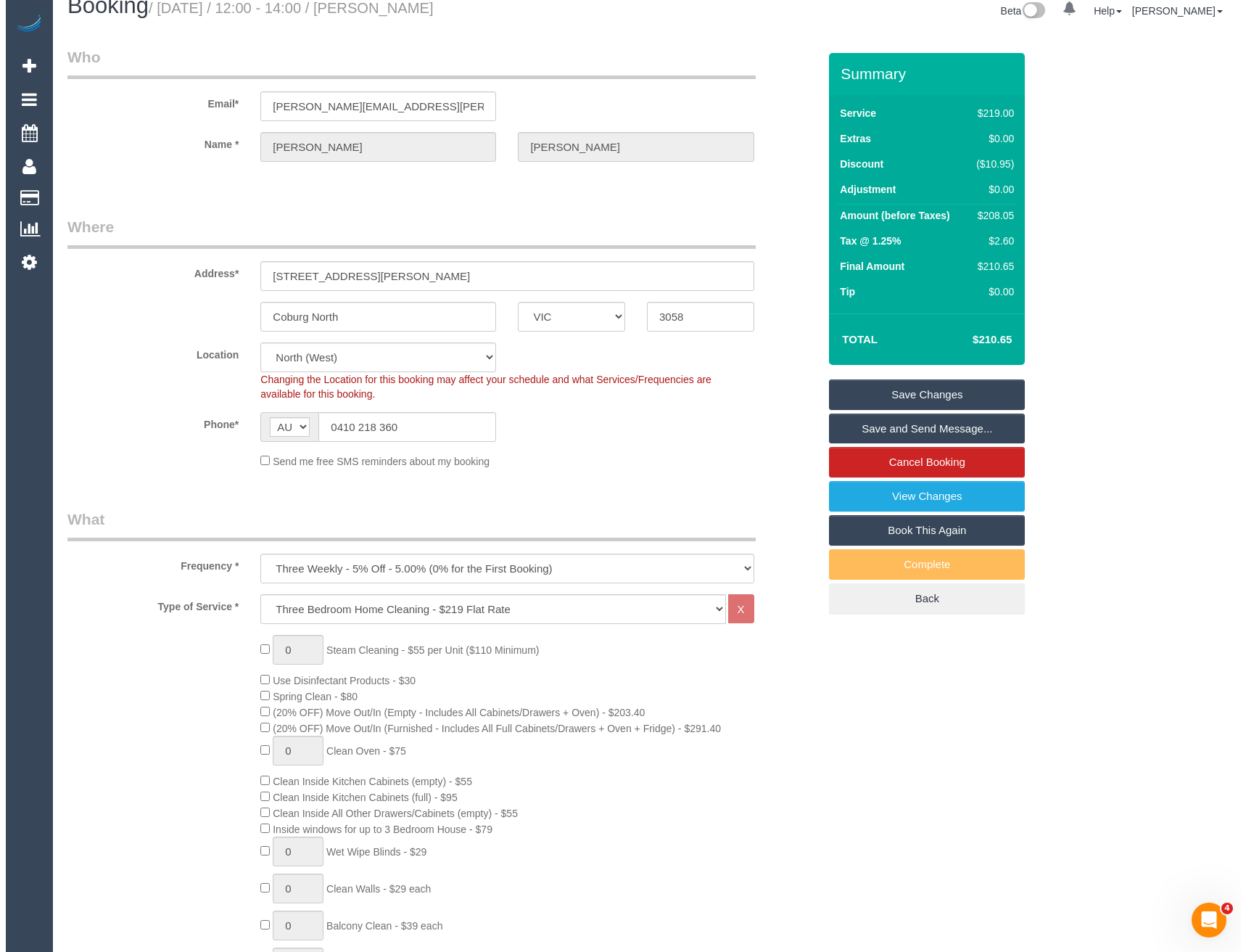
scroll to position [0, 0]
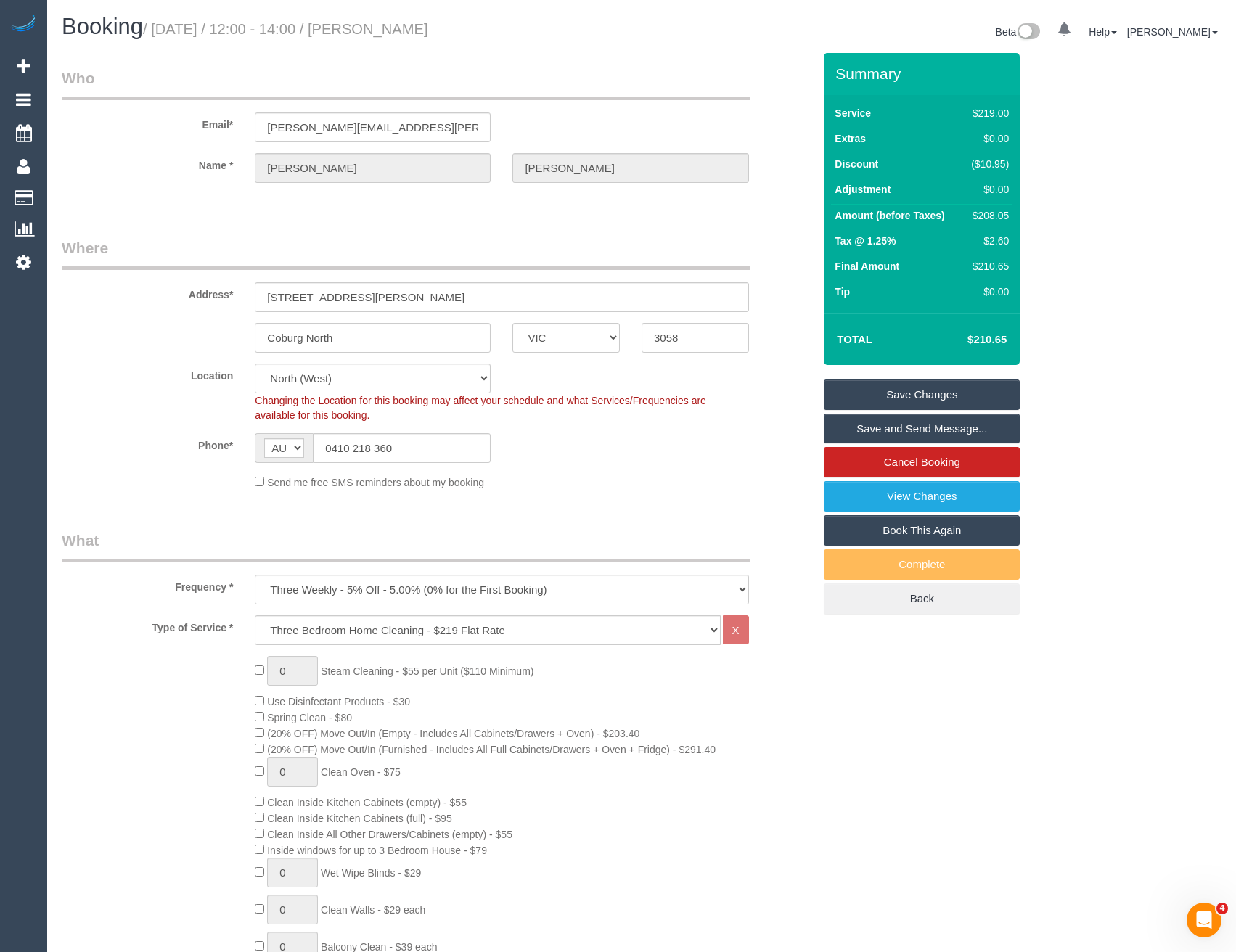
click at [854, 426] on link "Save and Send Message..." at bounding box center [921, 429] width 196 height 30
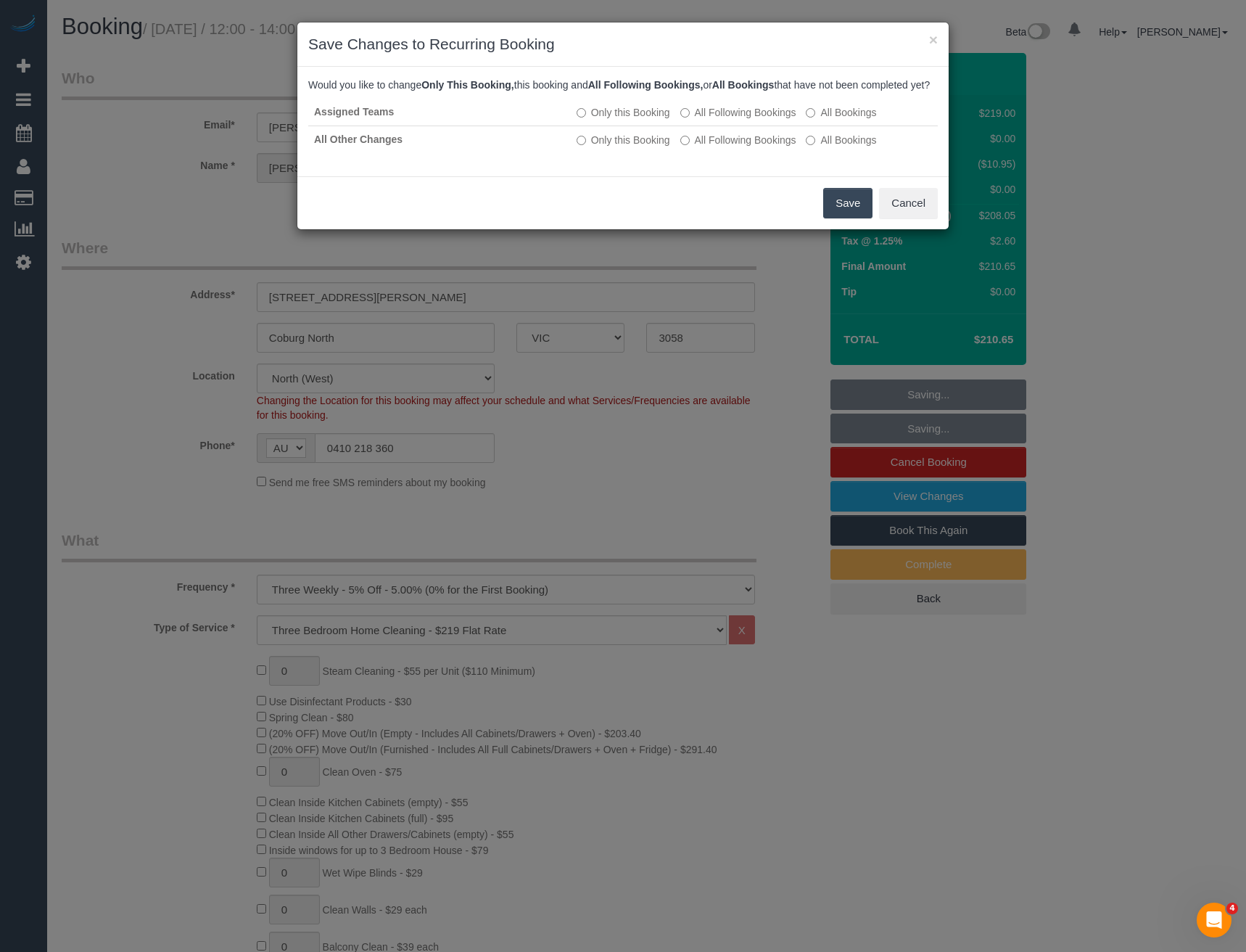
click at [852, 218] on button "Save" at bounding box center [847, 203] width 49 height 30
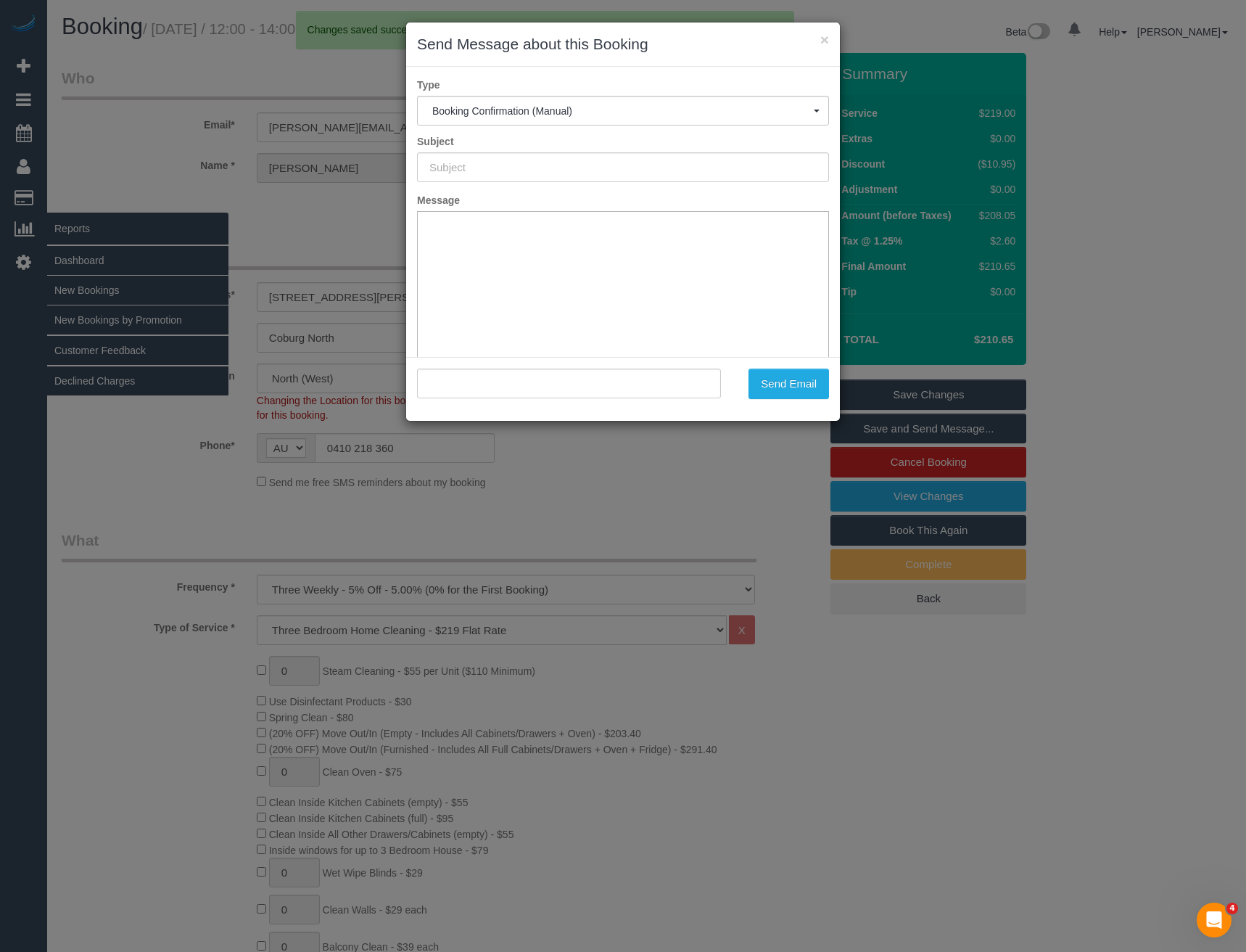
type input "Booking Confirmed"
type input ""Sarah Rafferty" <sarah.rafferty@live.com>"
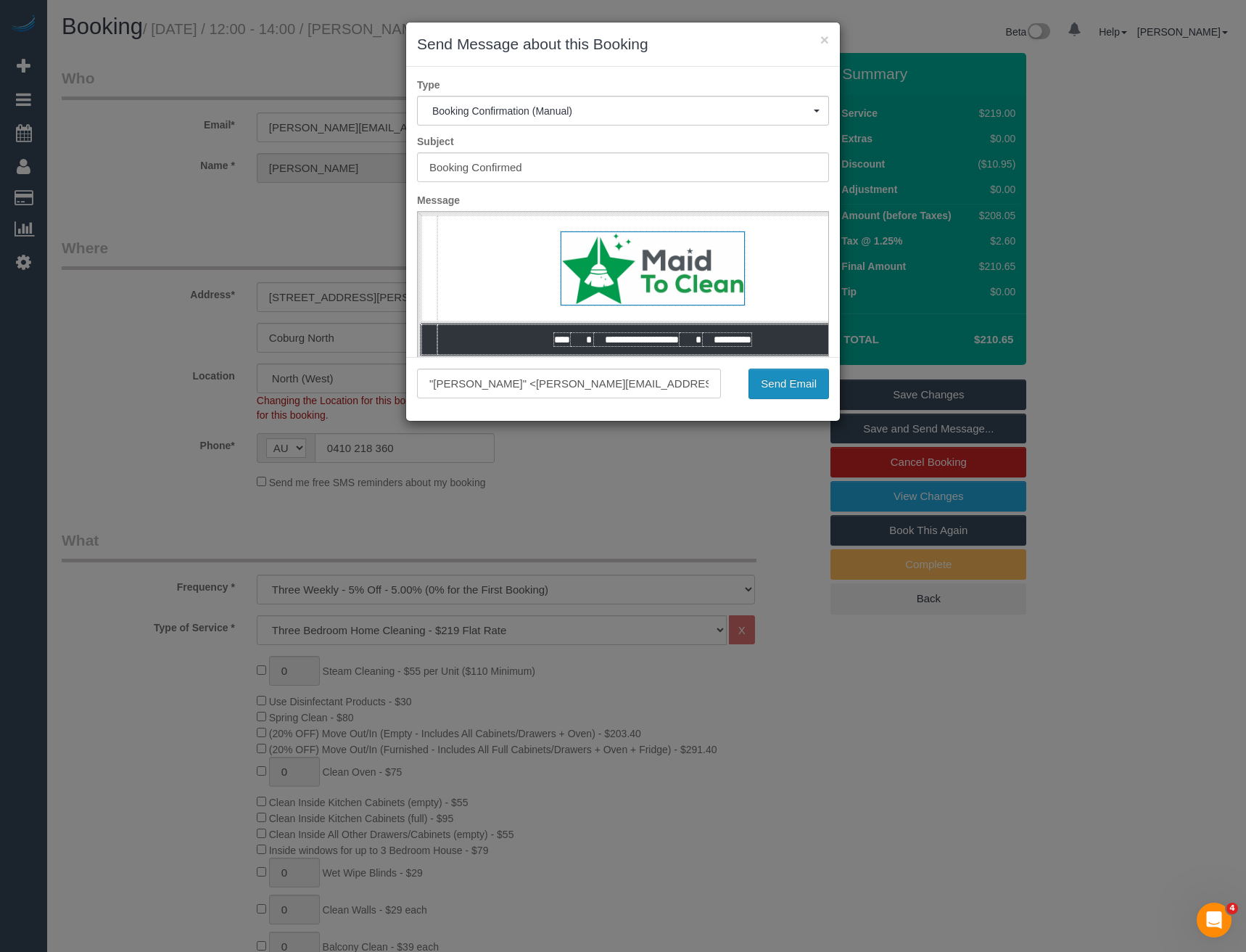
click at [810, 398] on button "Send Email" at bounding box center [789, 384] width 80 height 30
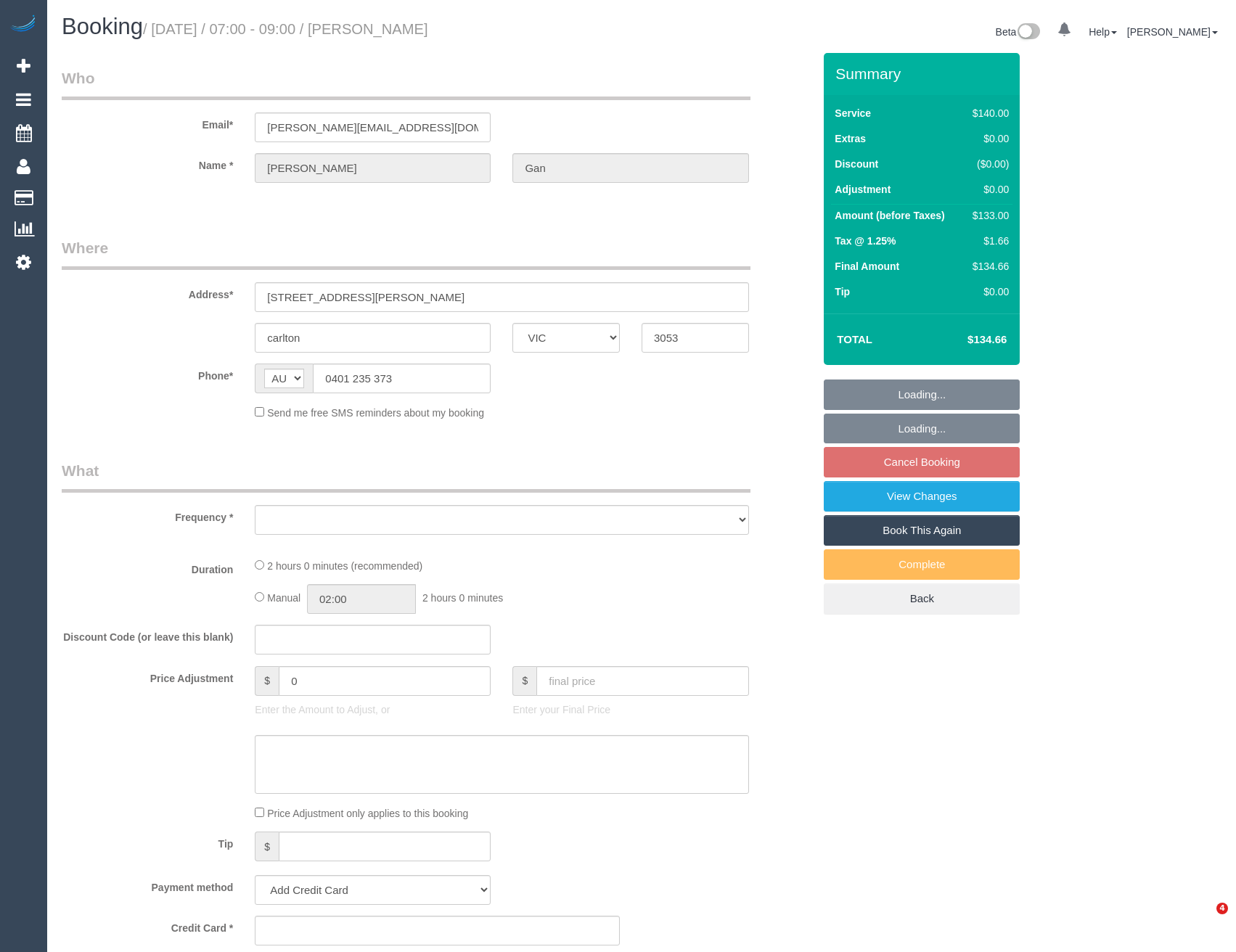
select select "VIC"
select select "object:524"
select select "string:stripe-pm_1RHaTq2GScqysDRVuuVPFp8p"
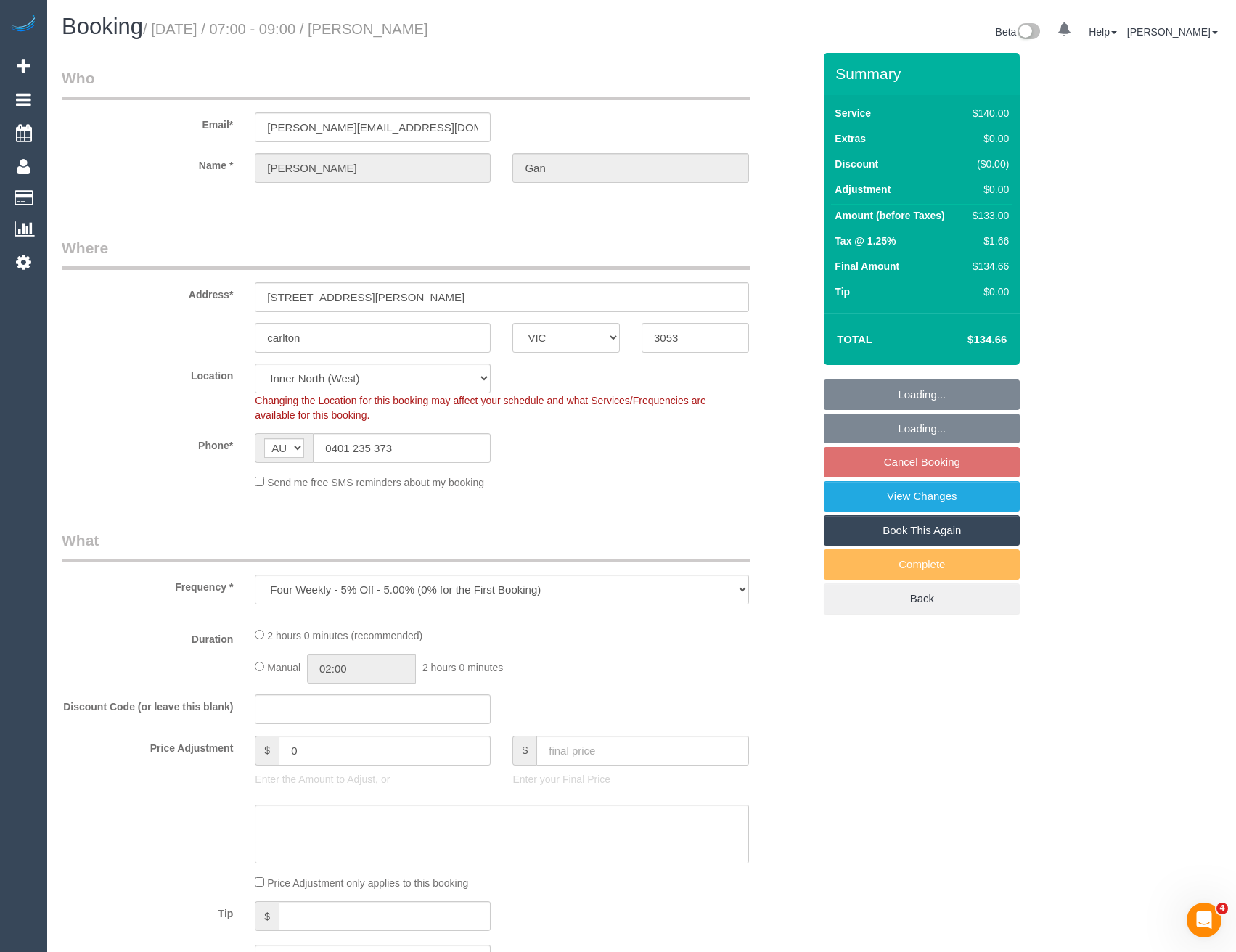
select select "number:28"
select select "number:14"
select select "number:19"
select select "number:25"
select select "number:35"
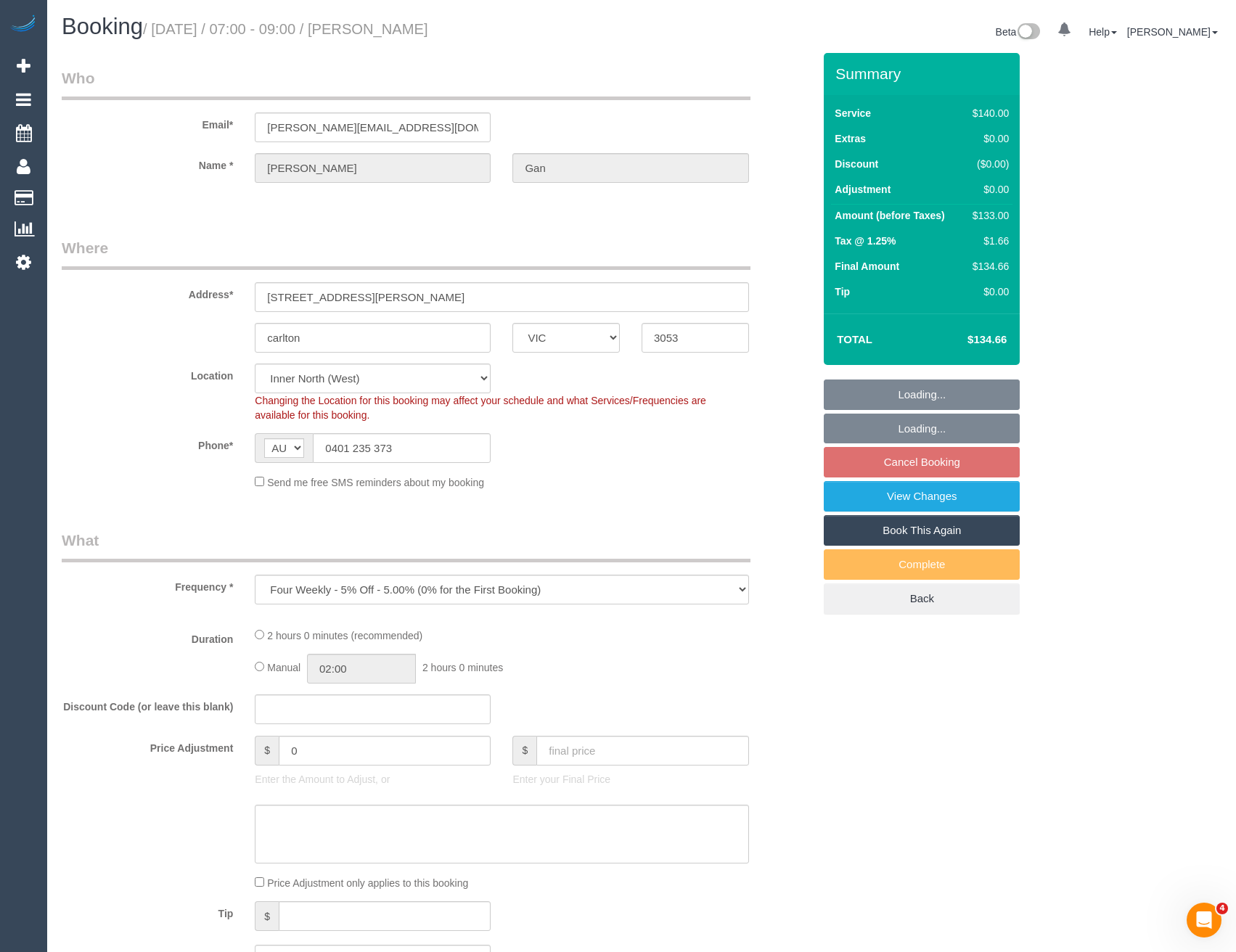
select select "number:11"
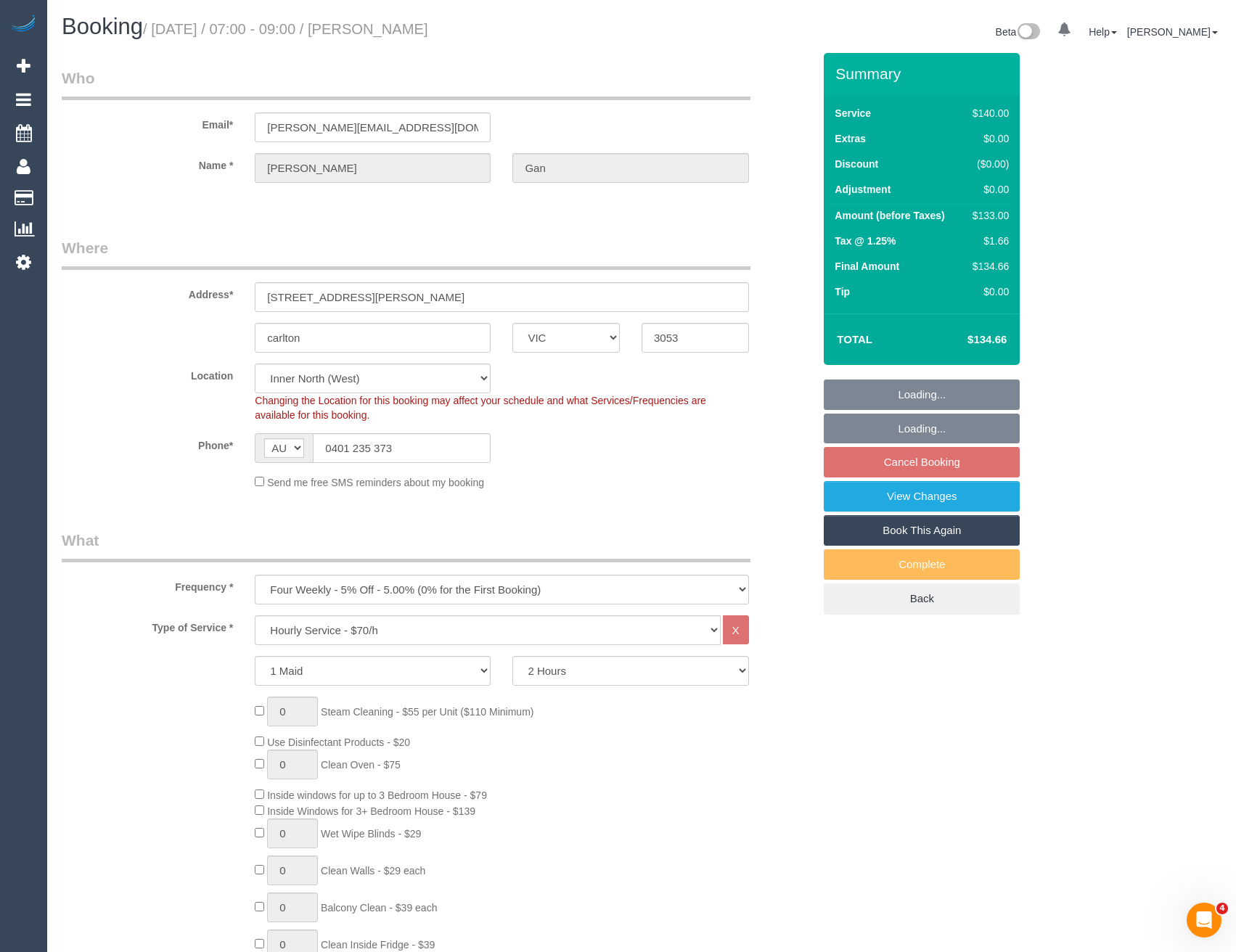
select select "object:1526"
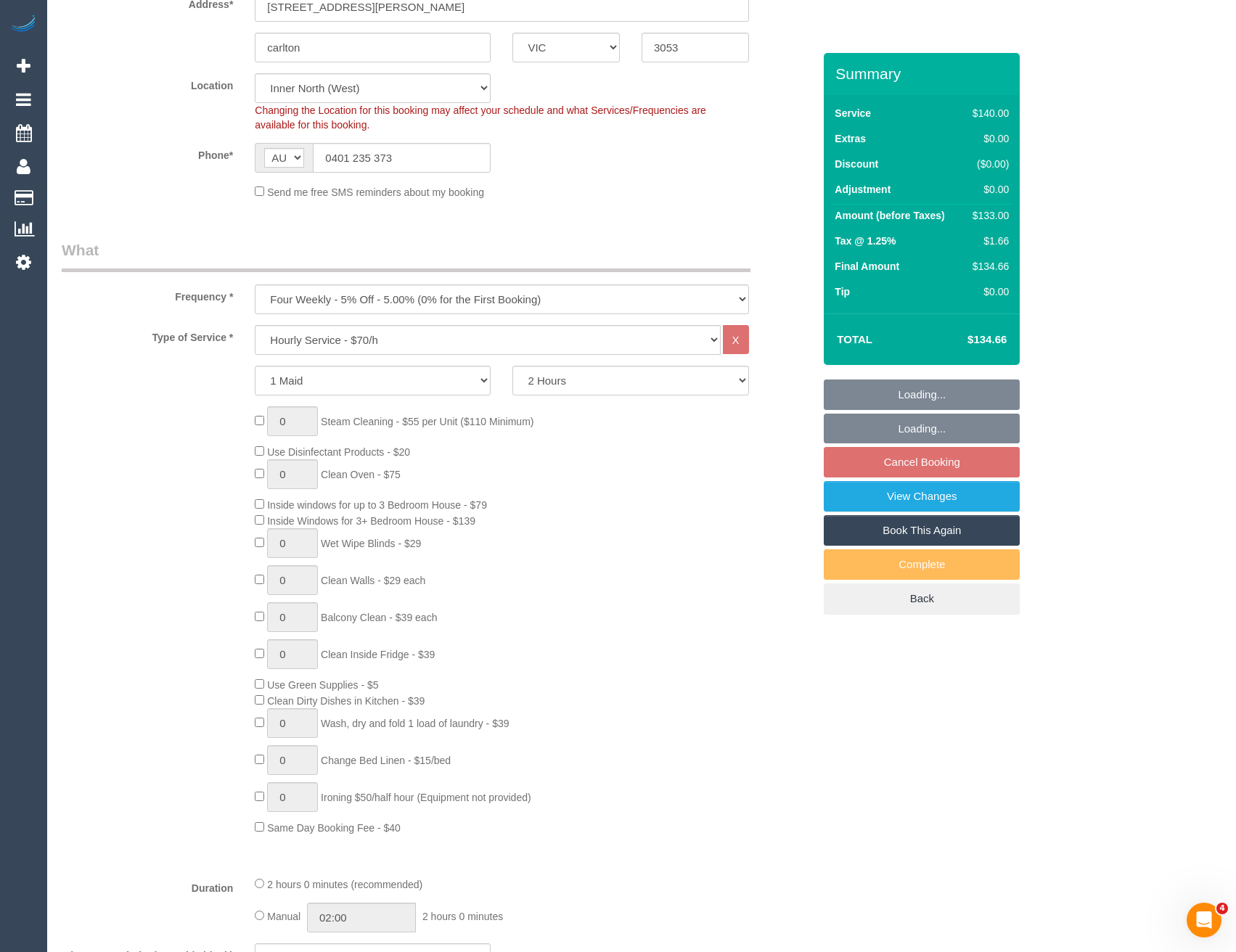
select select "spot1"
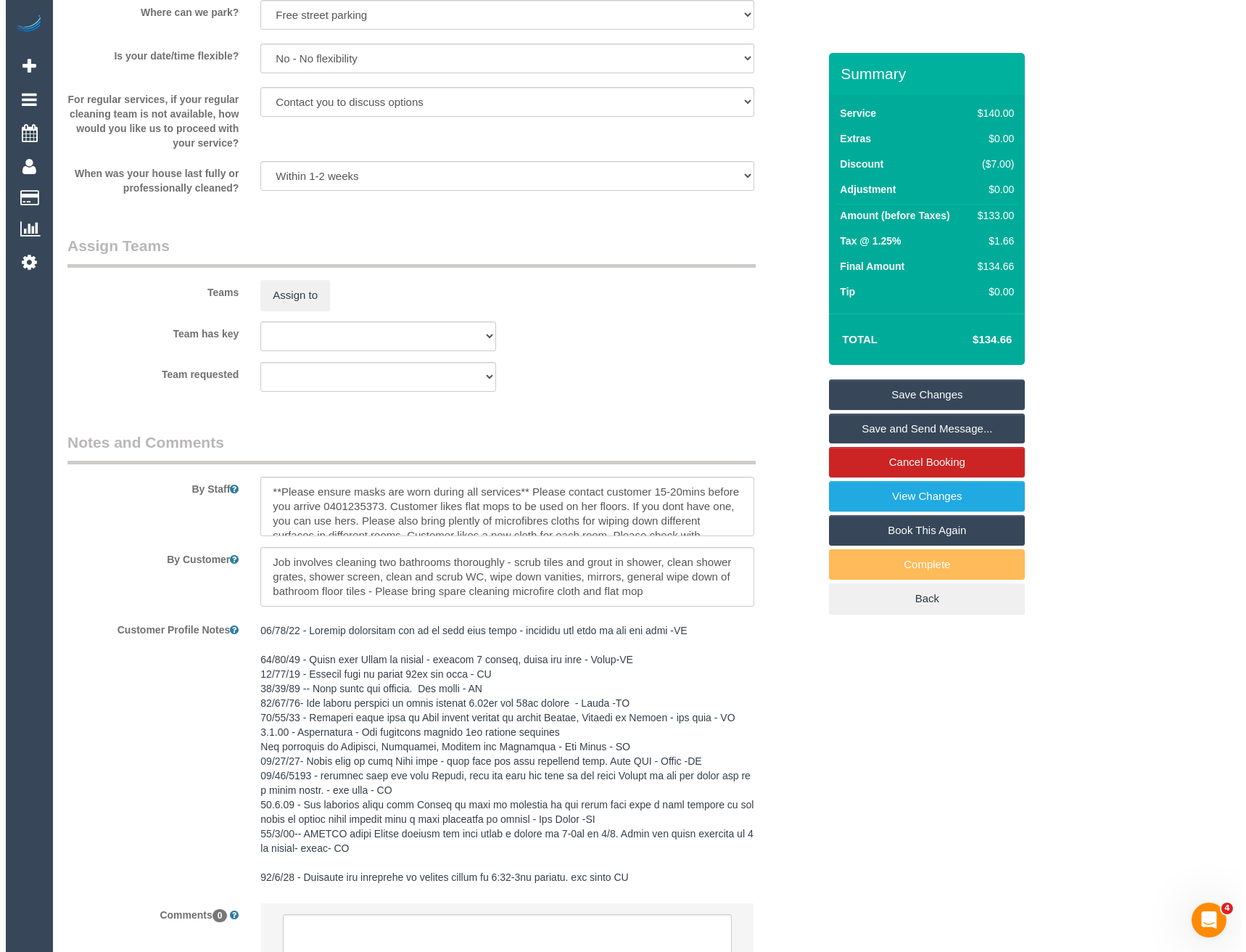
scroll to position [1814, 0]
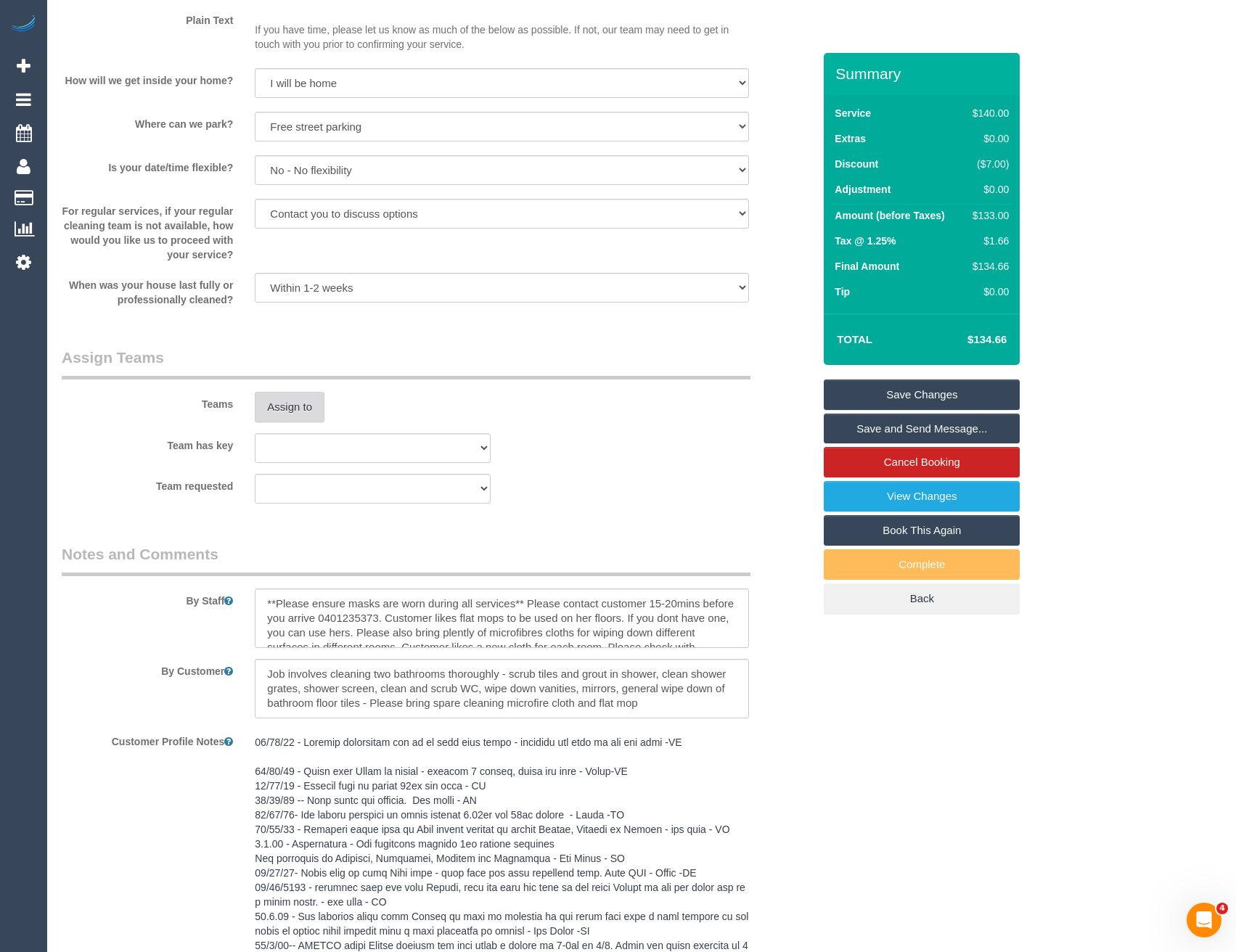
click at [290, 415] on button "Assign to" at bounding box center [290, 407] width 70 height 30
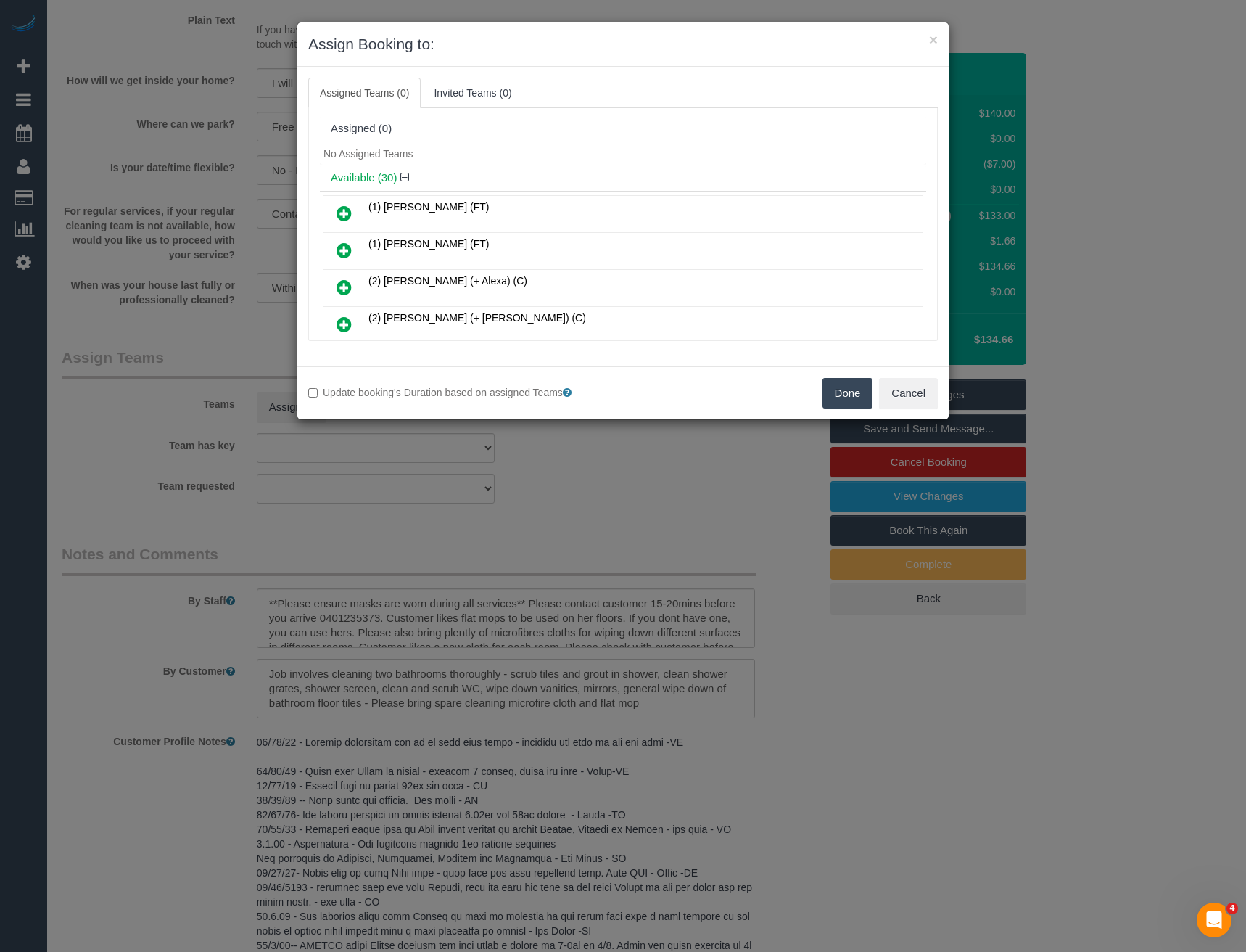
scroll to position [762, 0]
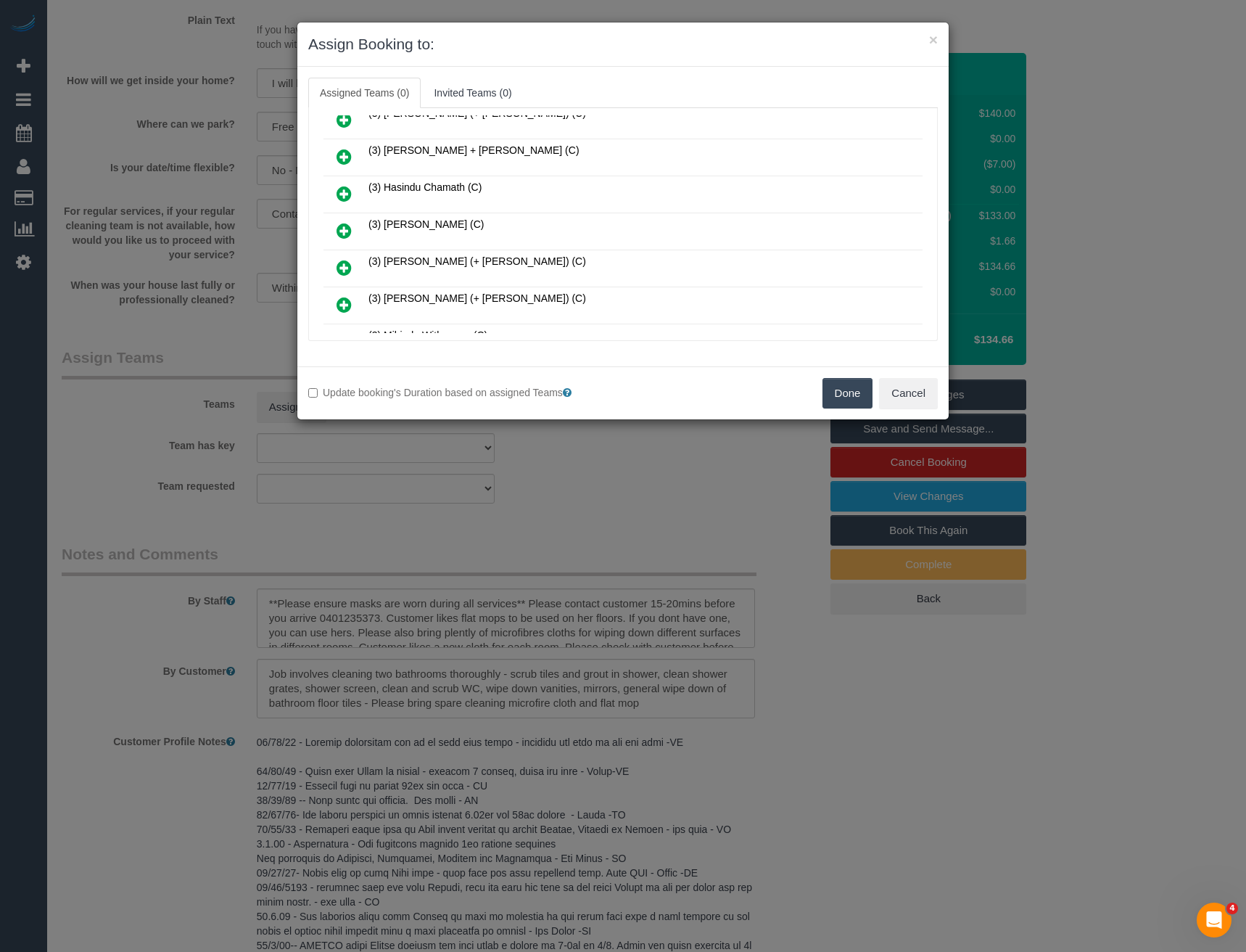
click at [341, 229] on icon at bounding box center [344, 230] width 15 height 17
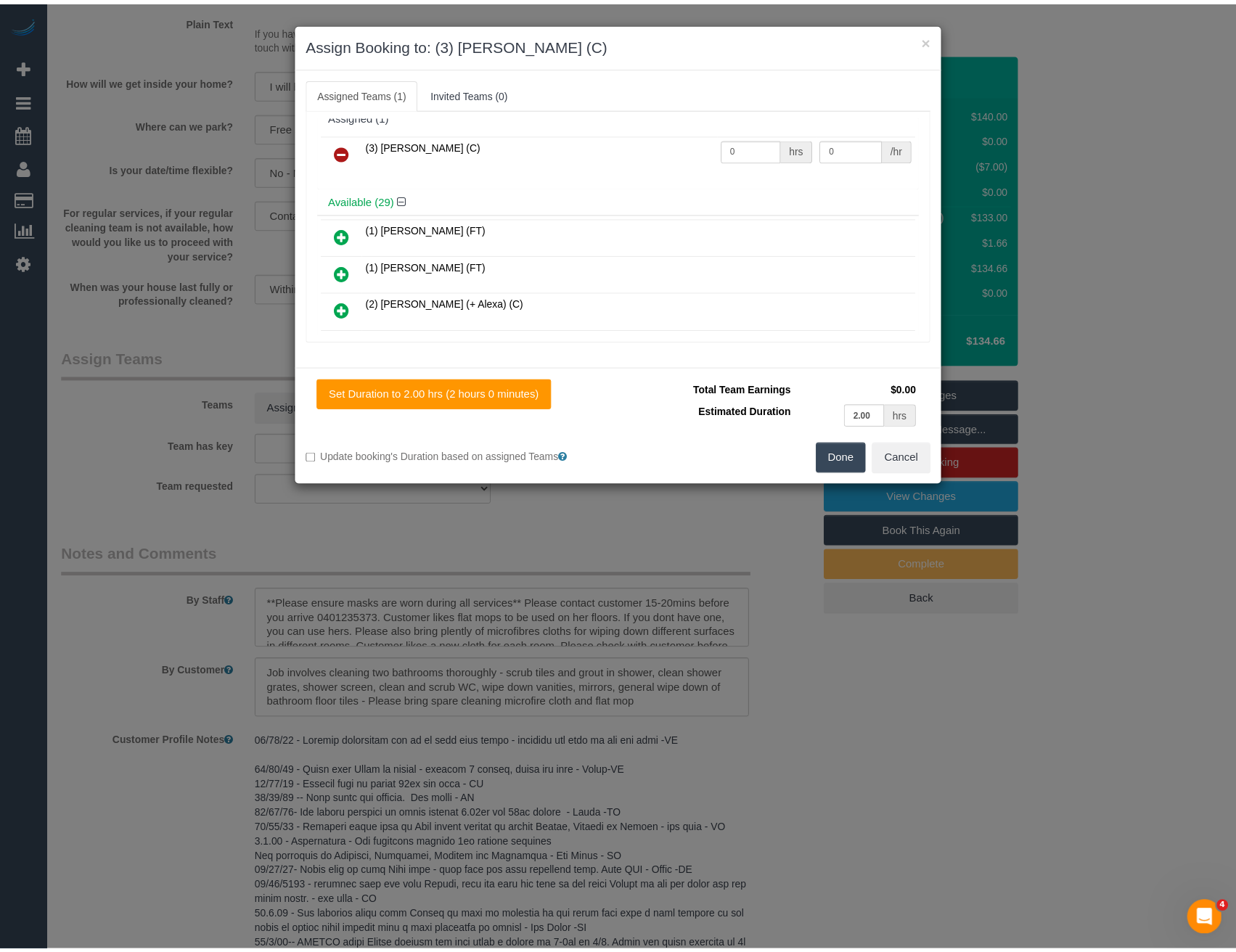
scroll to position [0, 0]
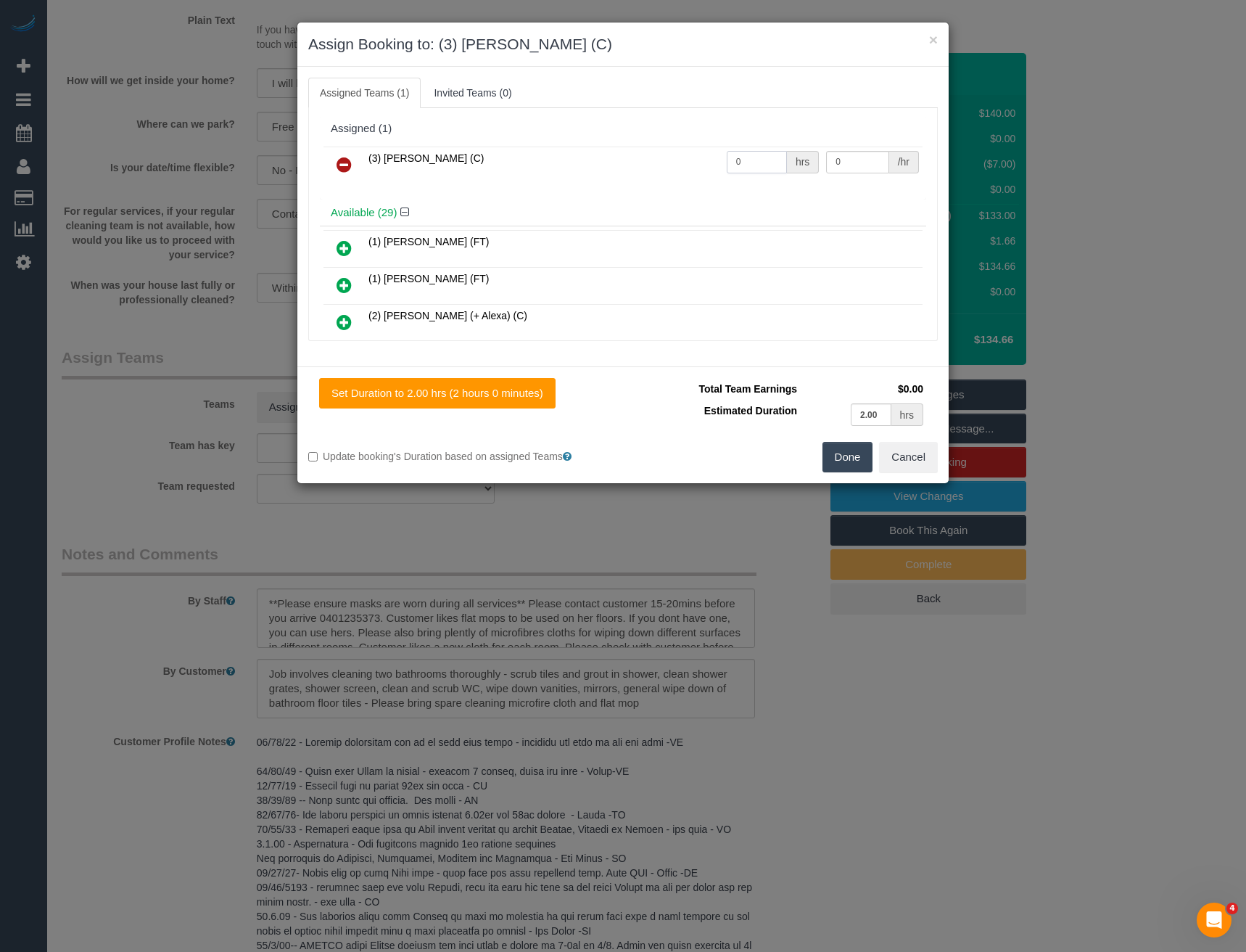
drag, startPoint x: 665, startPoint y: 161, endPoint x: 572, endPoint y: 161, distance: 93.0
click at [621, 152] on tr "(3) [PERSON_NAME] (C) 0 hrs 0 /hr" at bounding box center [623, 164] width 600 height 37
type input "2"
type input "35"
drag, startPoint x: 845, startPoint y: 457, endPoint x: 832, endPoint y: 453, distance: 13.6
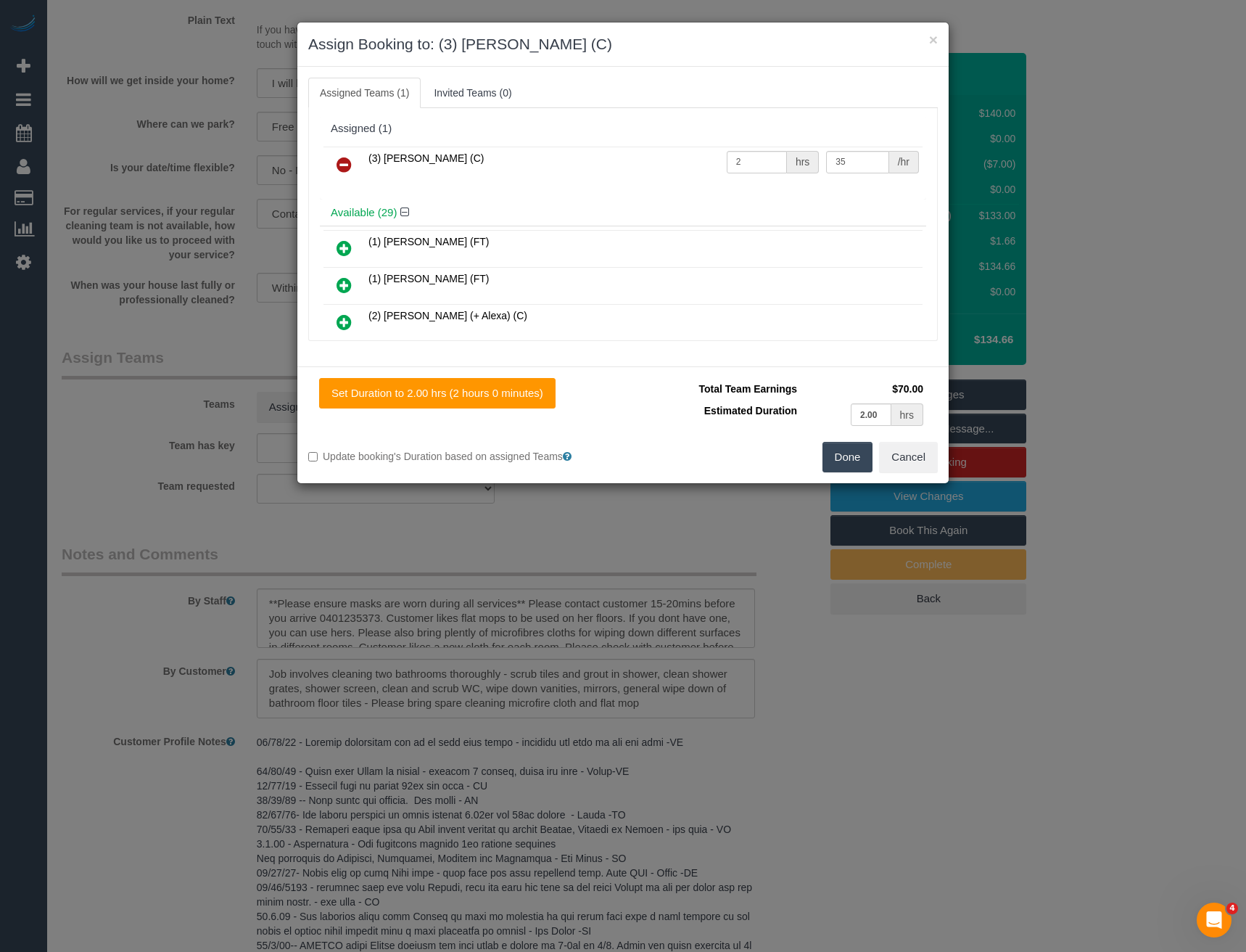
click at [842, 457] on button "Done" at bounding box center [847, 457] width 51 height 30
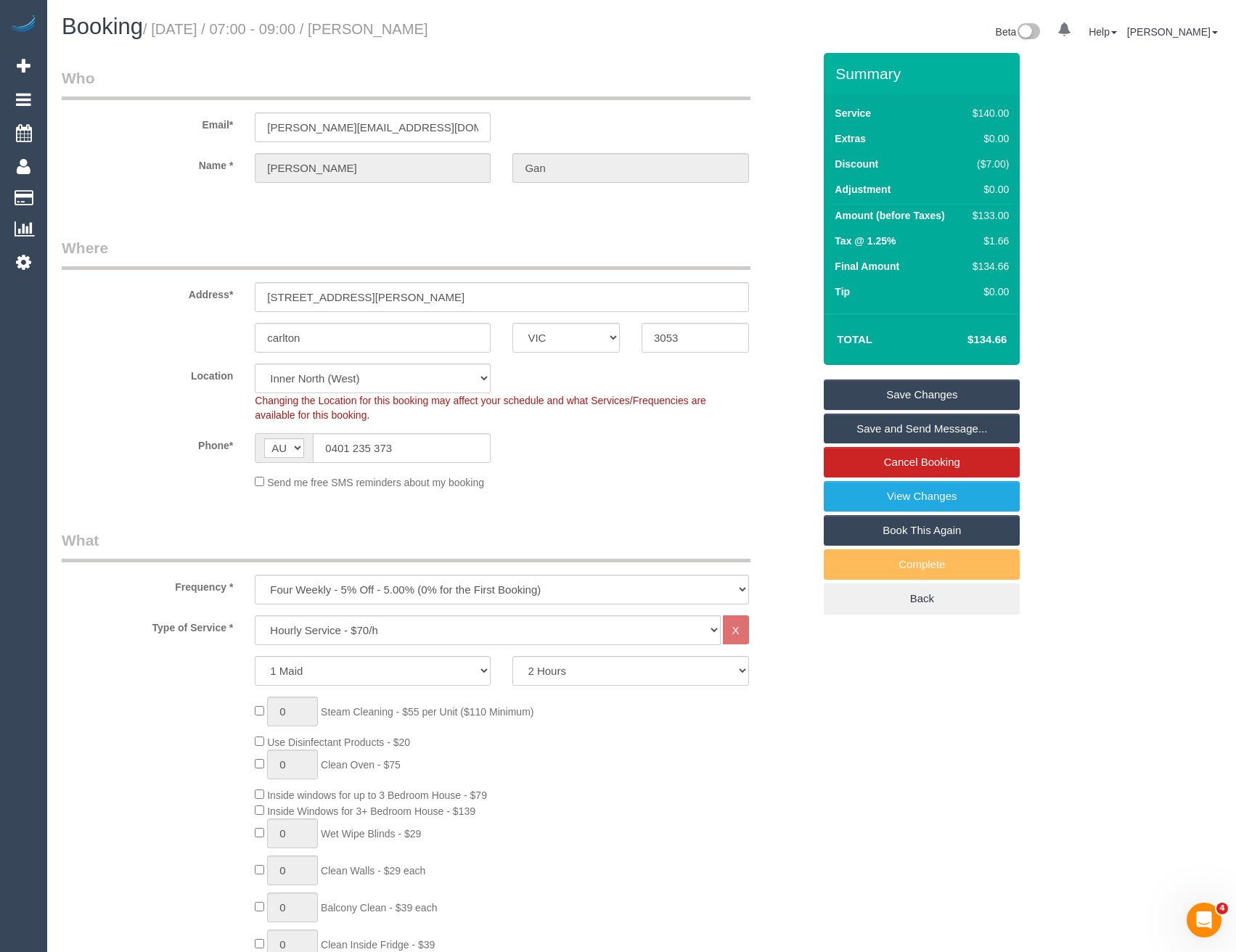
drag, startPoint x: 913, startPoint y: 397, endPoint x: 893, endPoint y: 403, distance: 20.9
click at [912, 398] on link "Save Changes" at bounding box center [921, 395] width 196 height 30
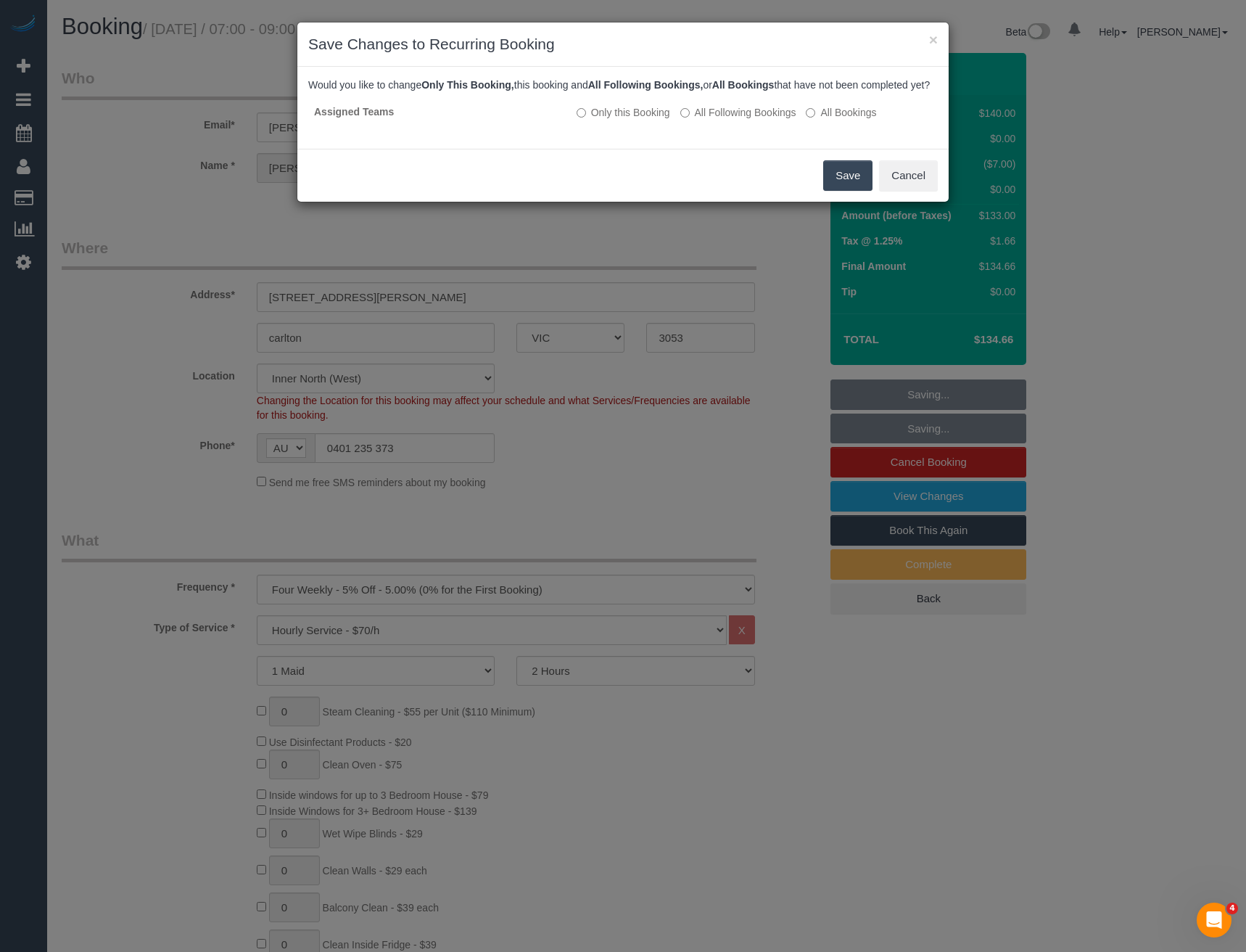
click at [861, 186] on button "Save" at bounding box center [847, 176] width 49 height 30
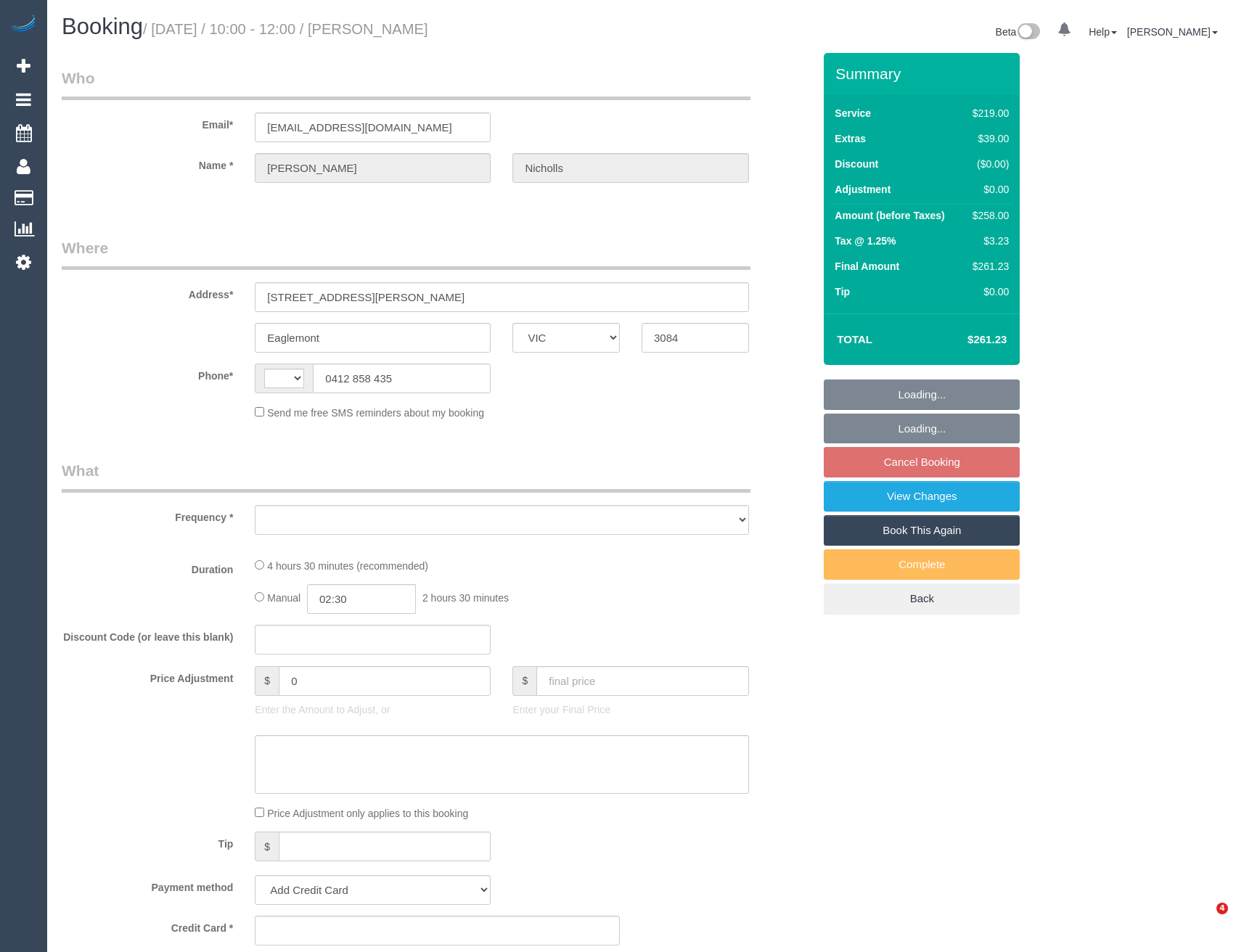
select select "VIC"
select select "string:AU"
select select "object:618"
select select "spot3"
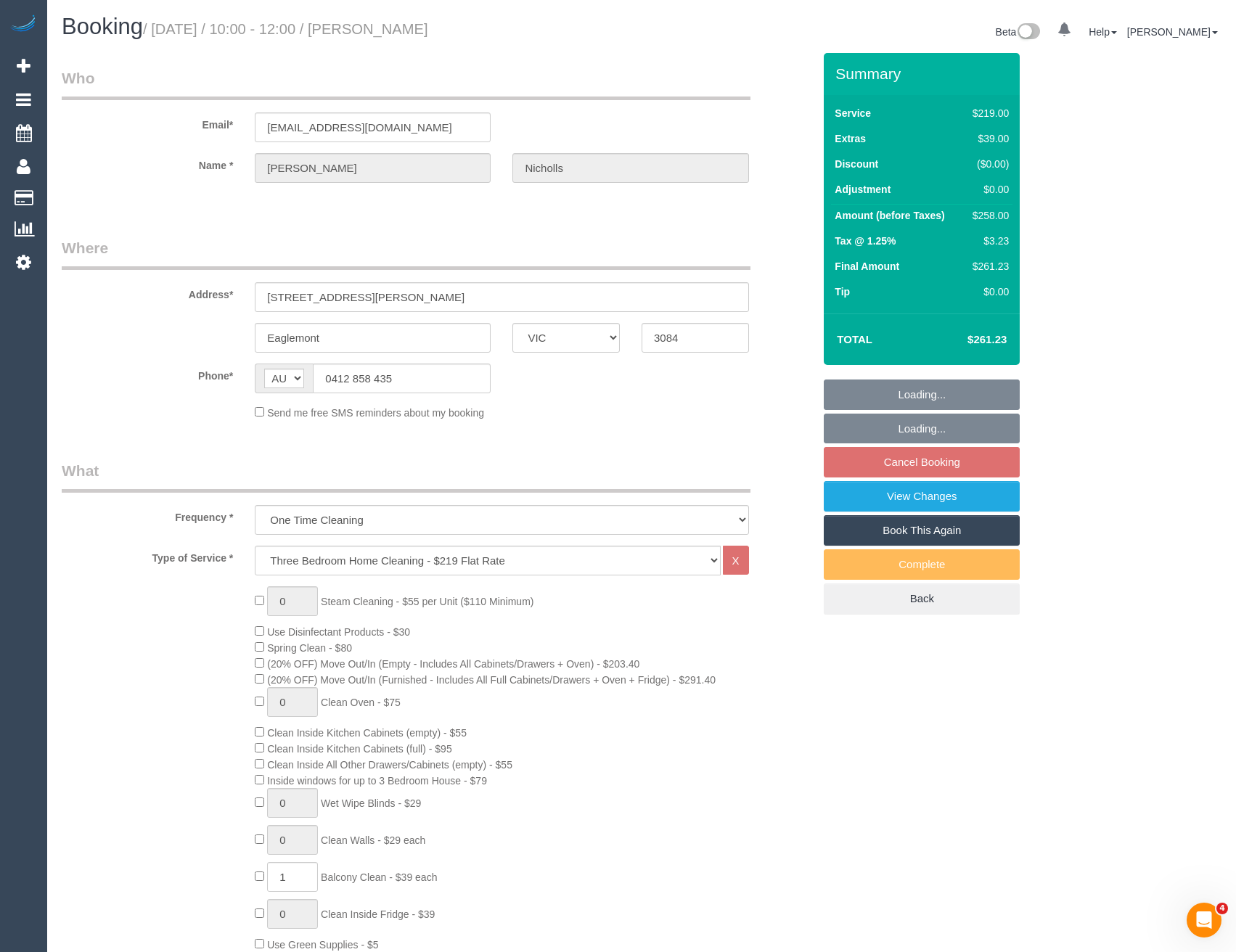
select select "string:stripe-pm_1R1kFz2GScqysDRVkN30l9E4"
select select "number:27"
select select "number:14"
select select "number:18"
select select "number:24"
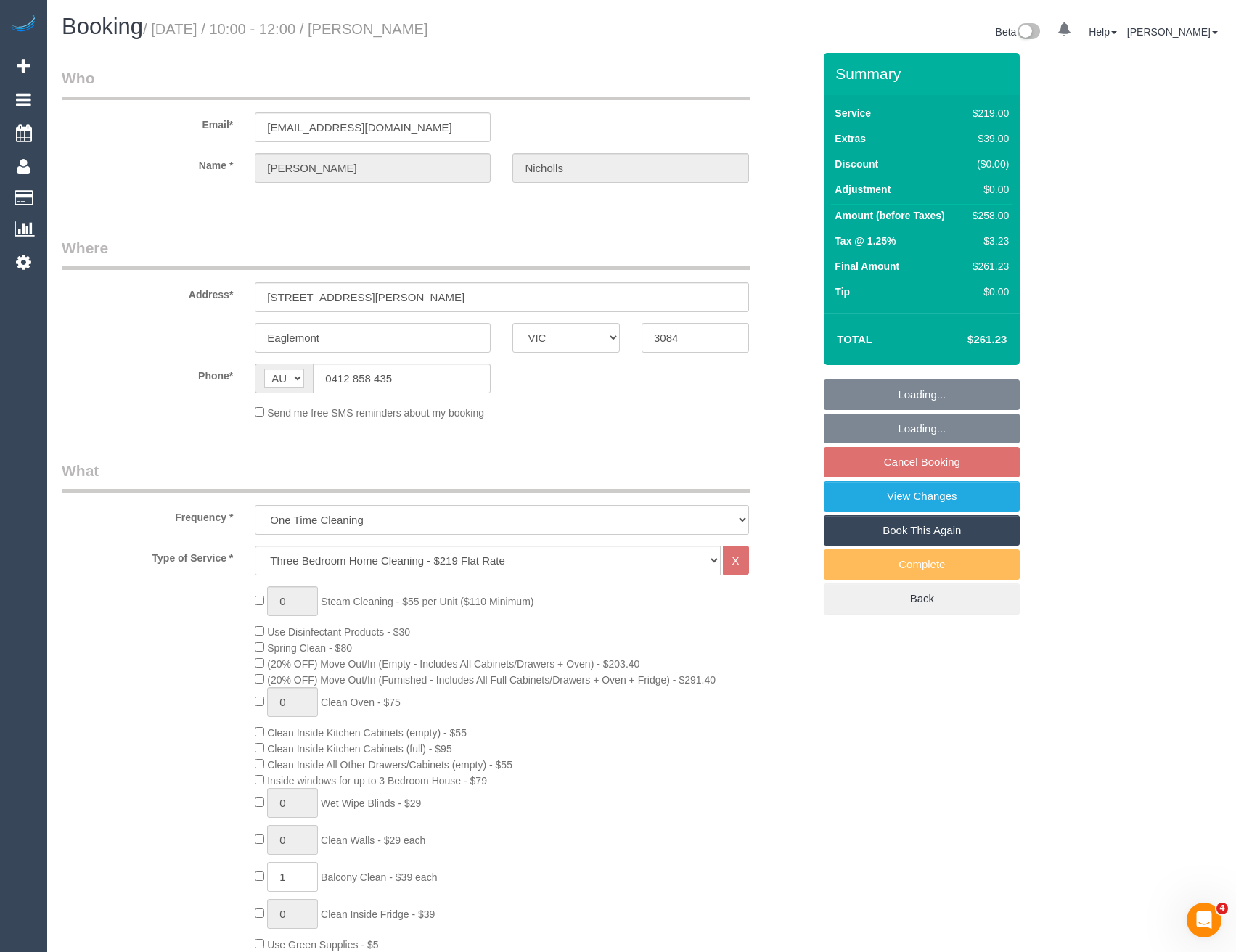
select select "number:12"
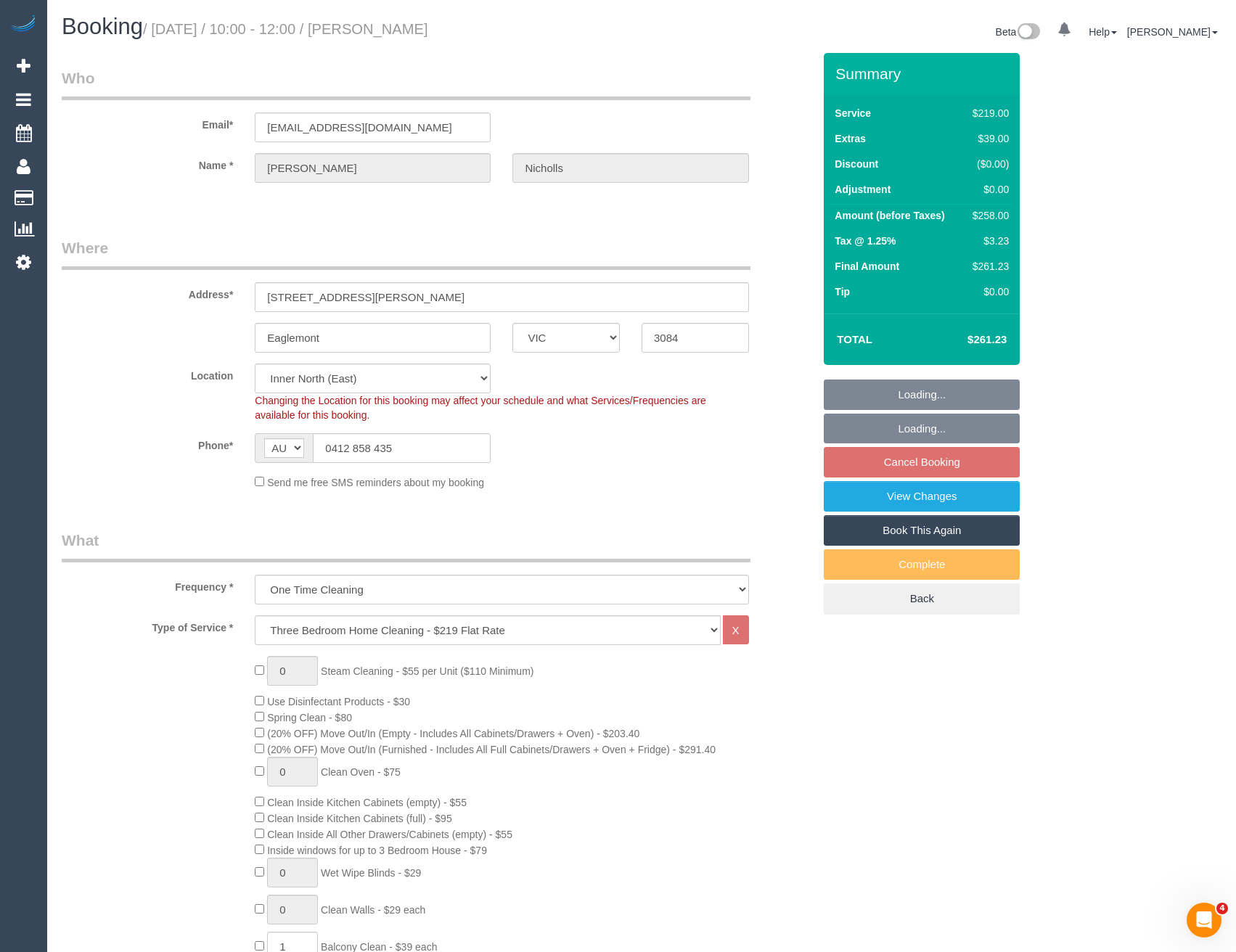
select select "object:776"
select select "spot24"
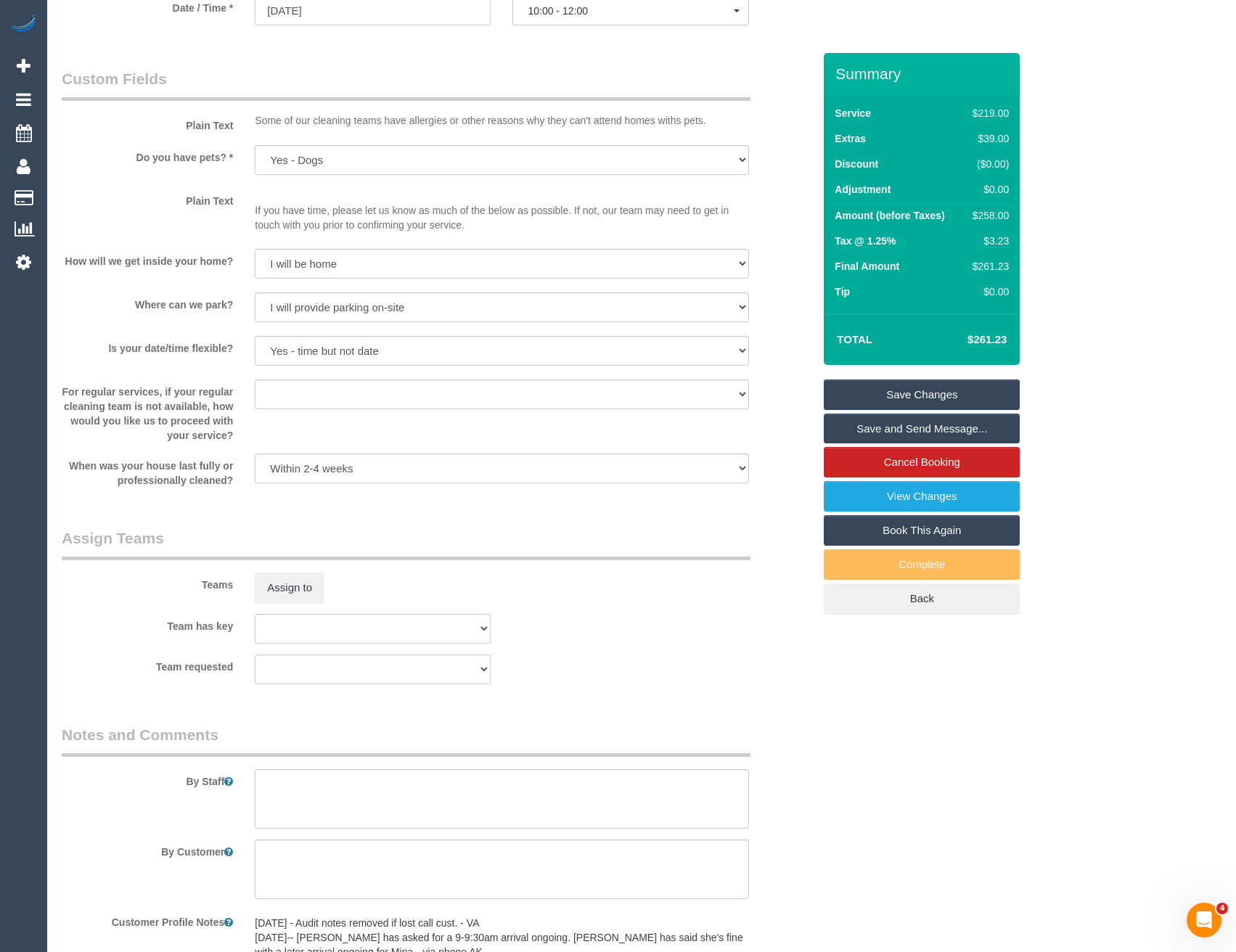
scroll to position [1741, 0]
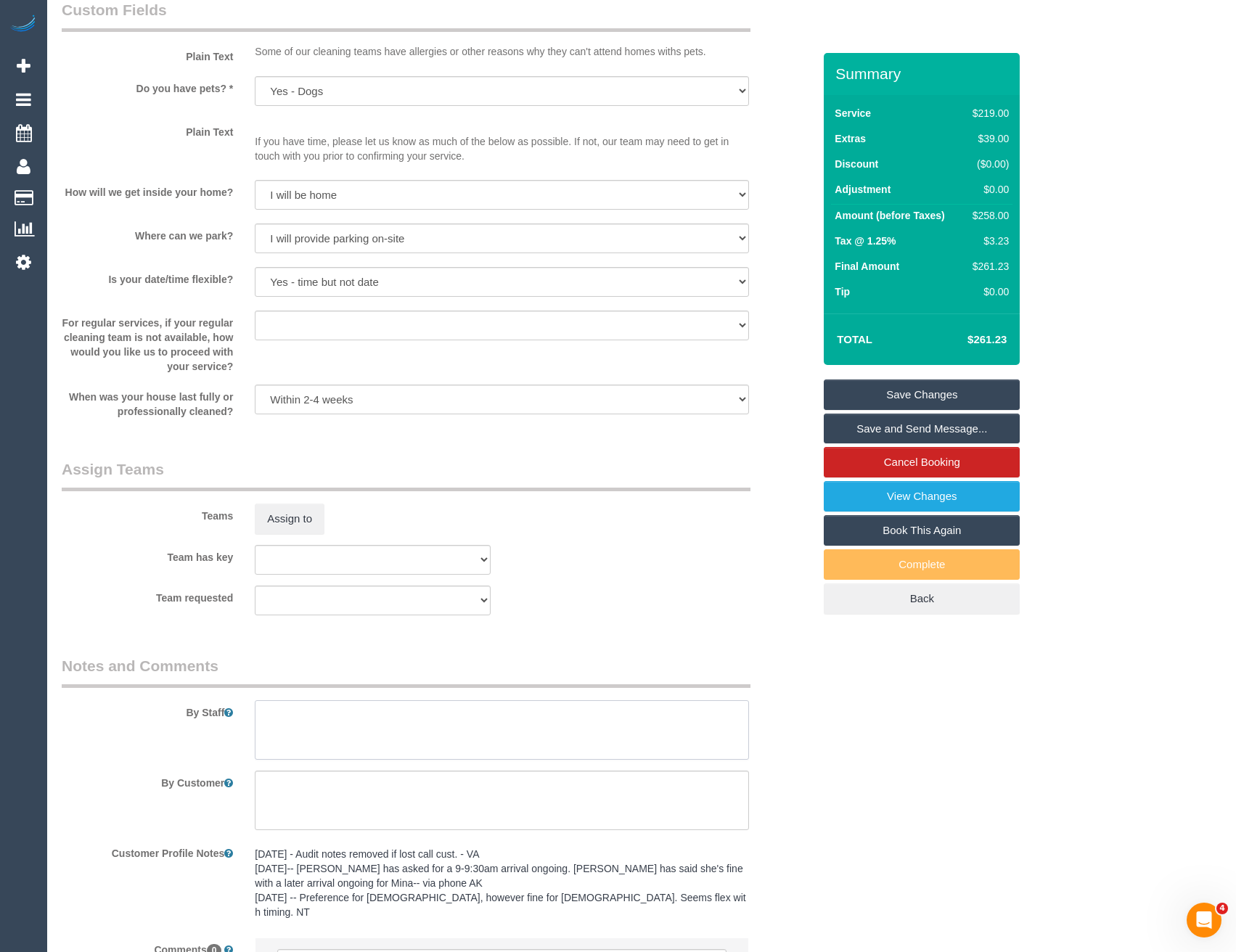
click at [362, 736] on textarea at bounding box center [501, 730] width 494 height 59
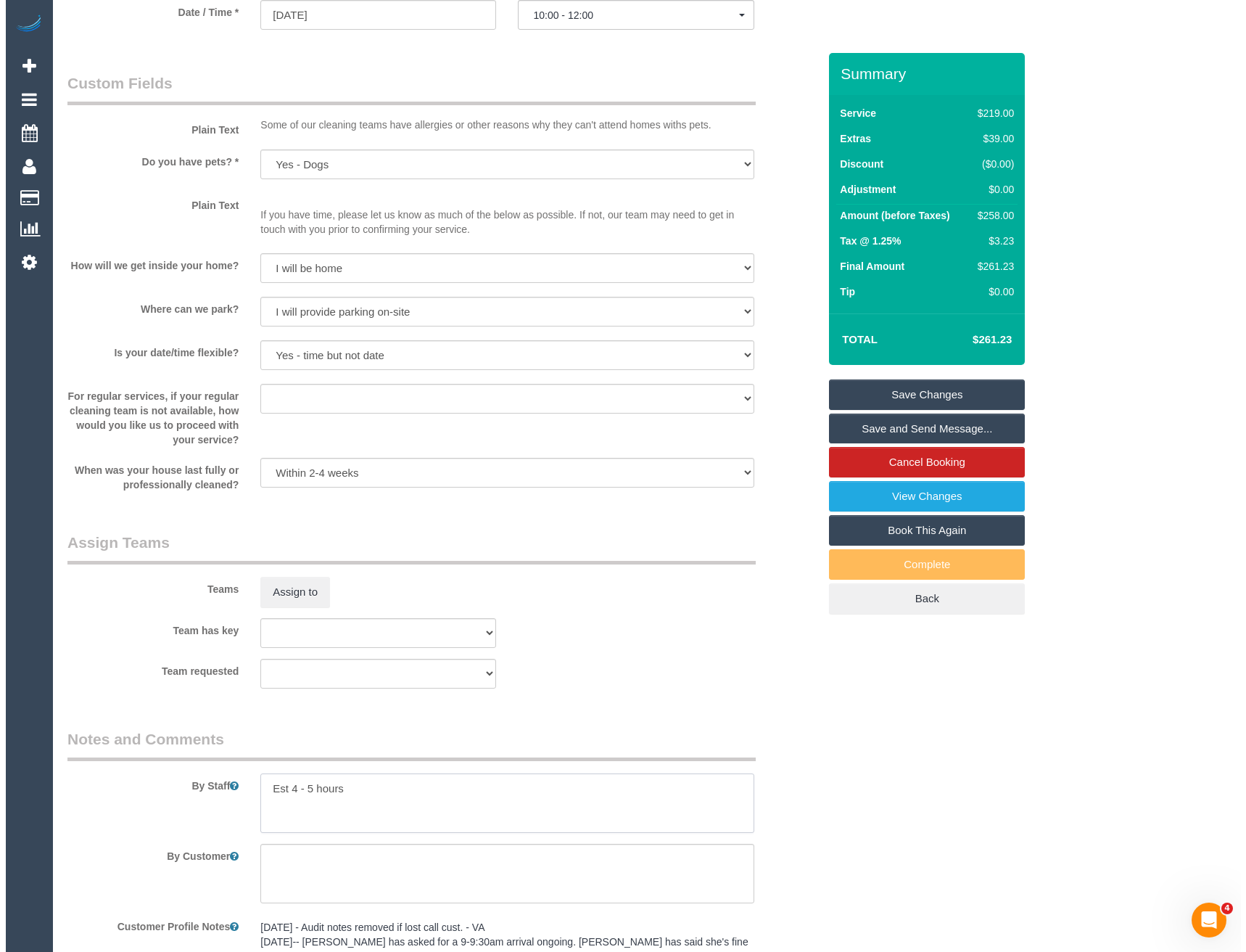
scroll to position [1596, 0]
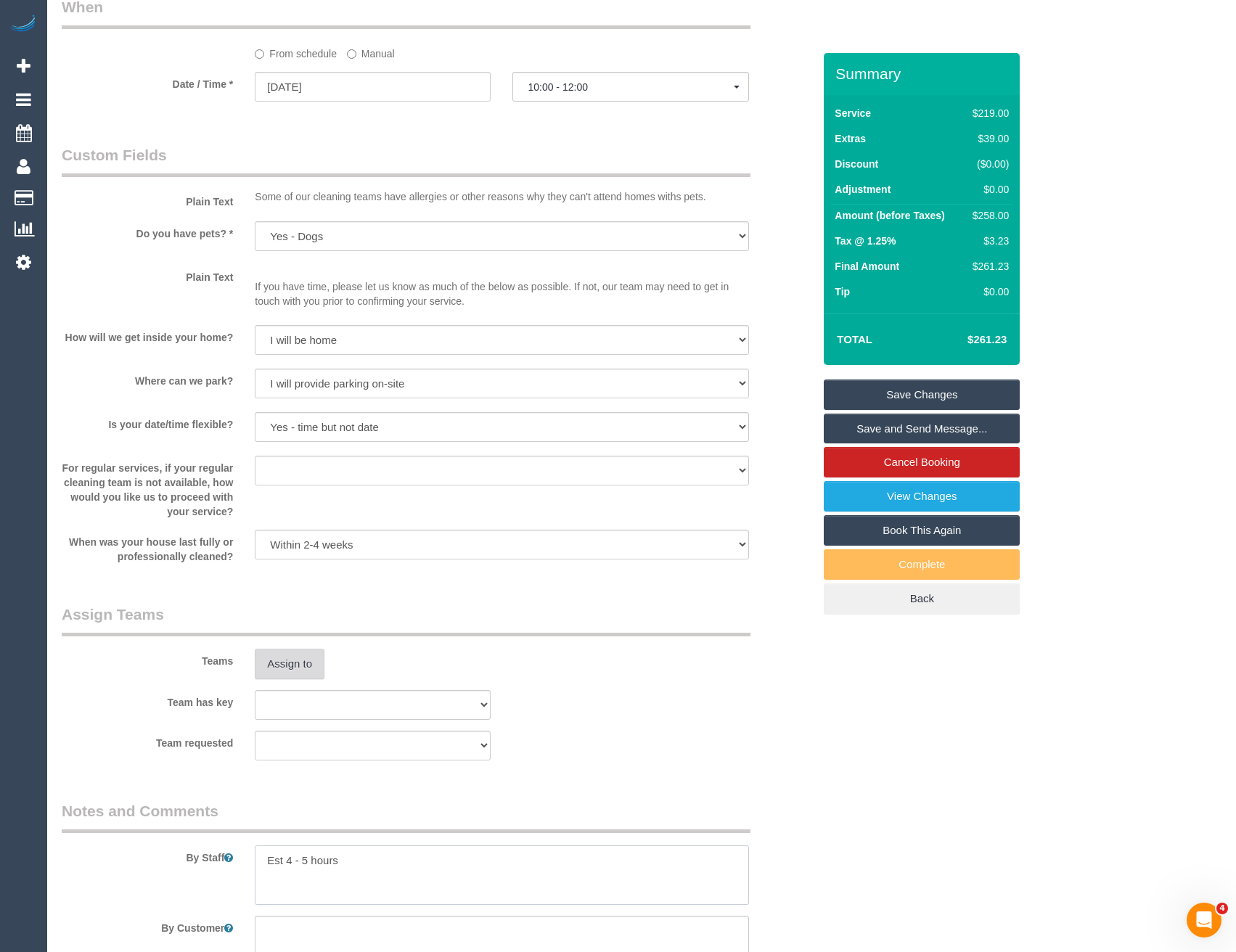
type textarea "Est 4 - 5 hours"
click at [281, 673] on button "Assign to" at bounding box center [290, 664] width 70 height 30
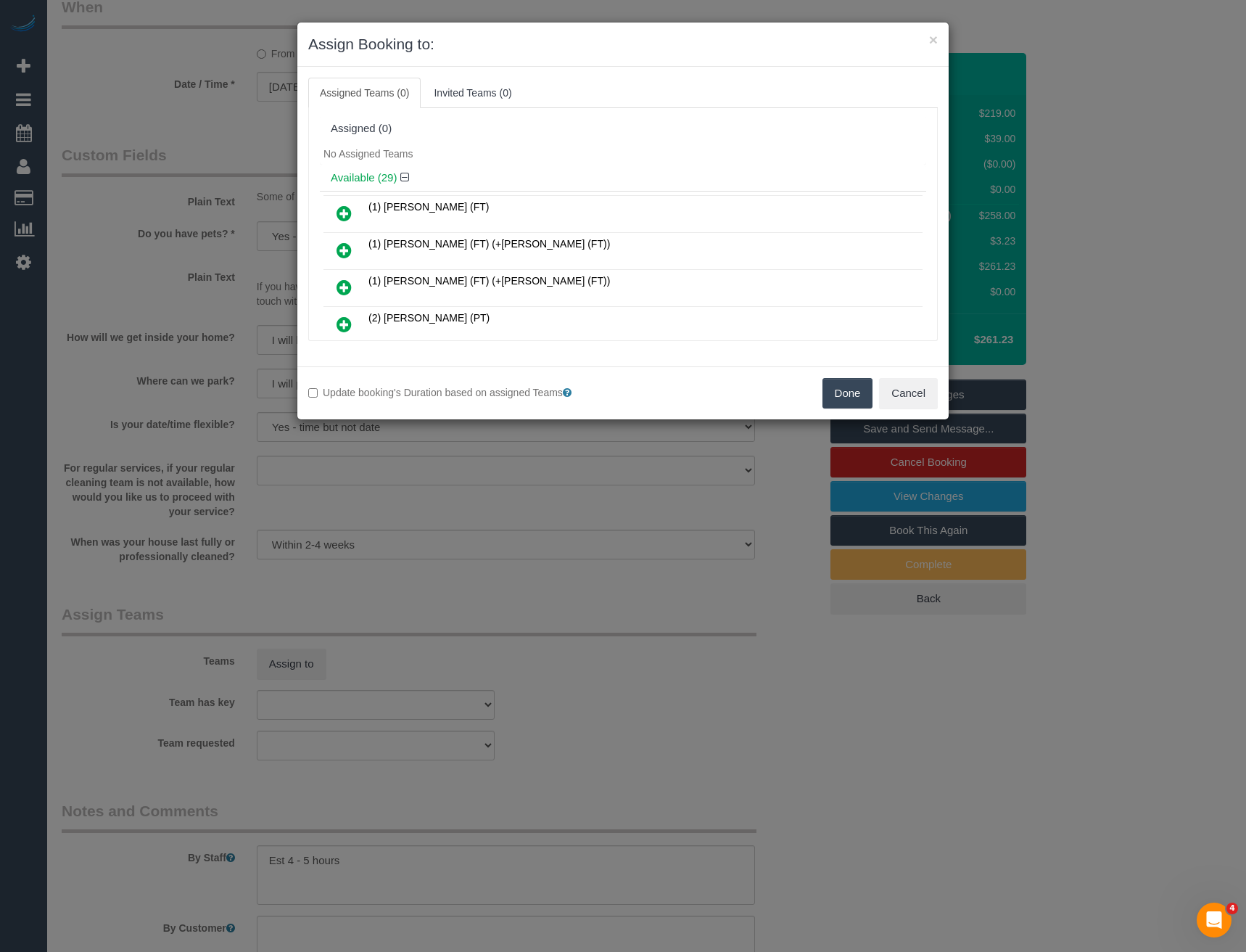
scroll to position [614, 0]
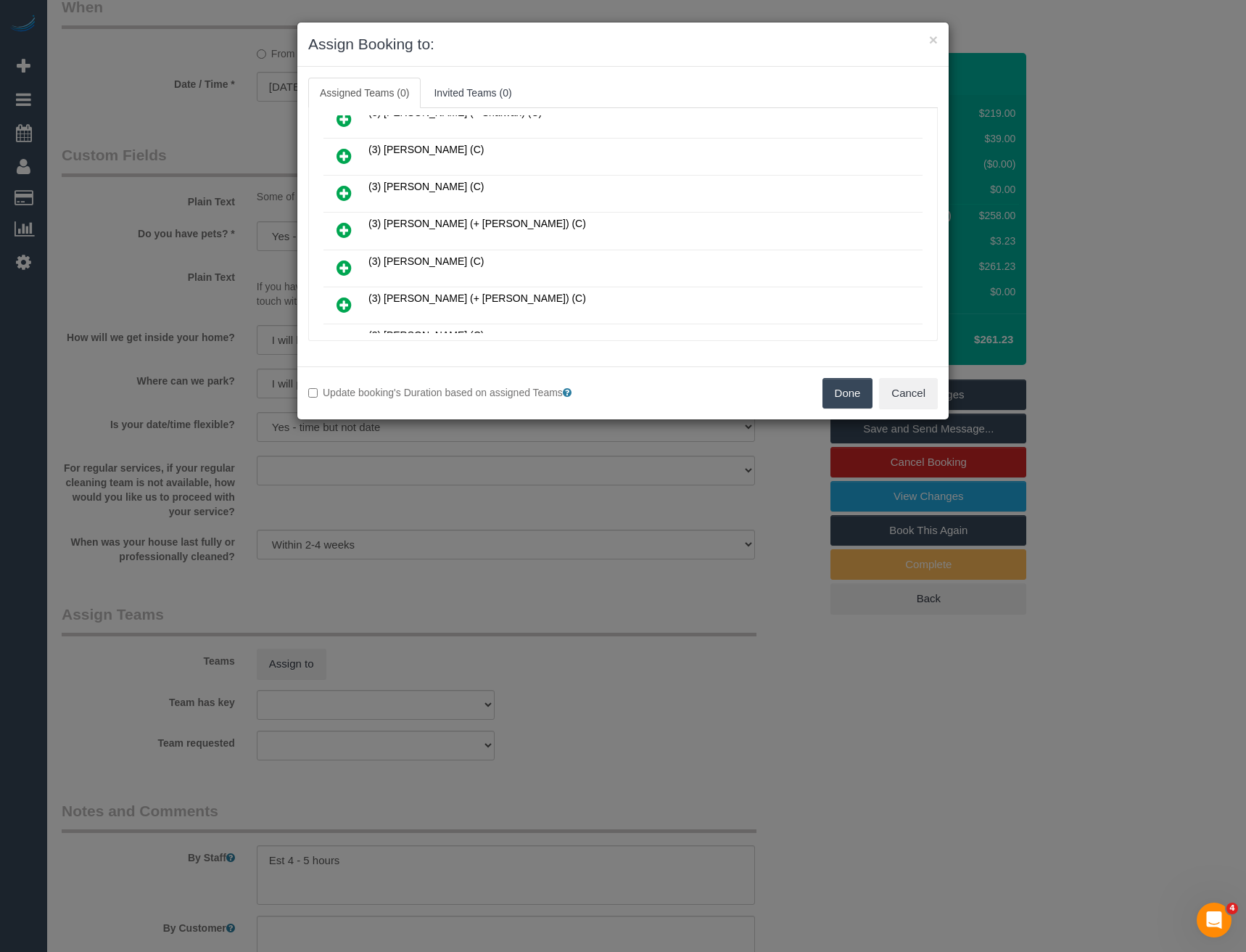
click at [344, 230] on icon at bounding box center [344, 230] width 15 height 17
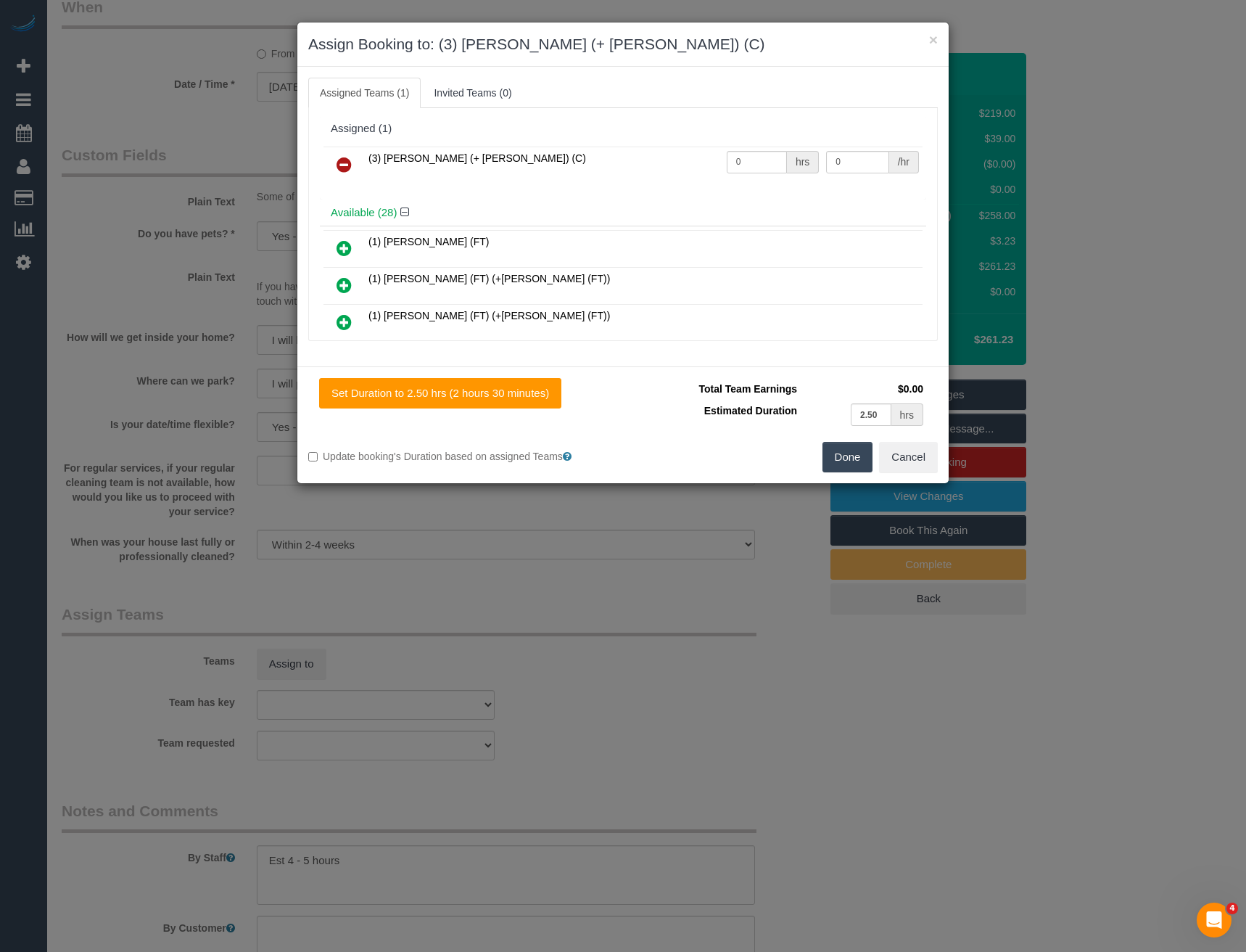
scroll to position [797, 0]
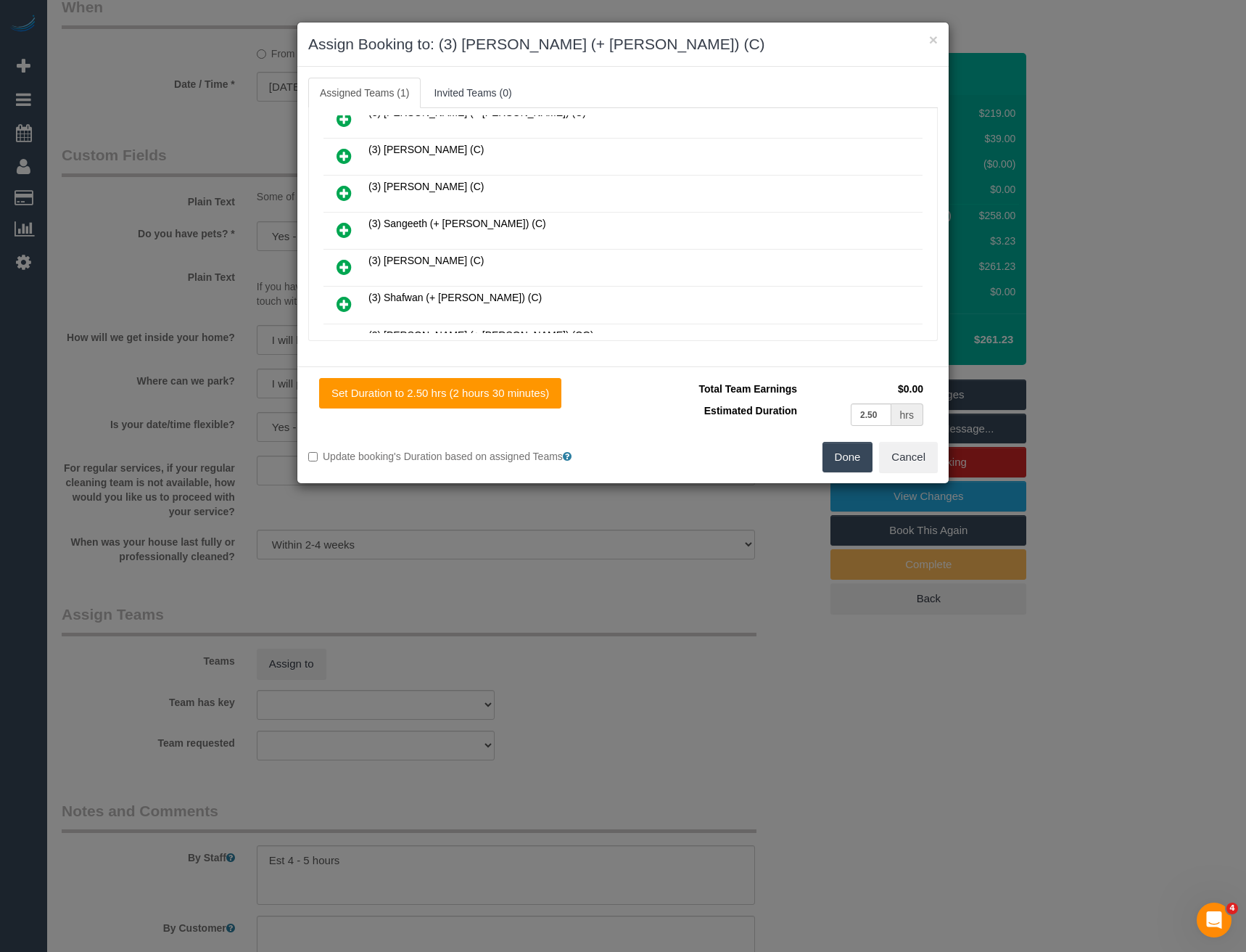
click at [346, 223] on icon at bounding box center [344, 230] width 15 height 17
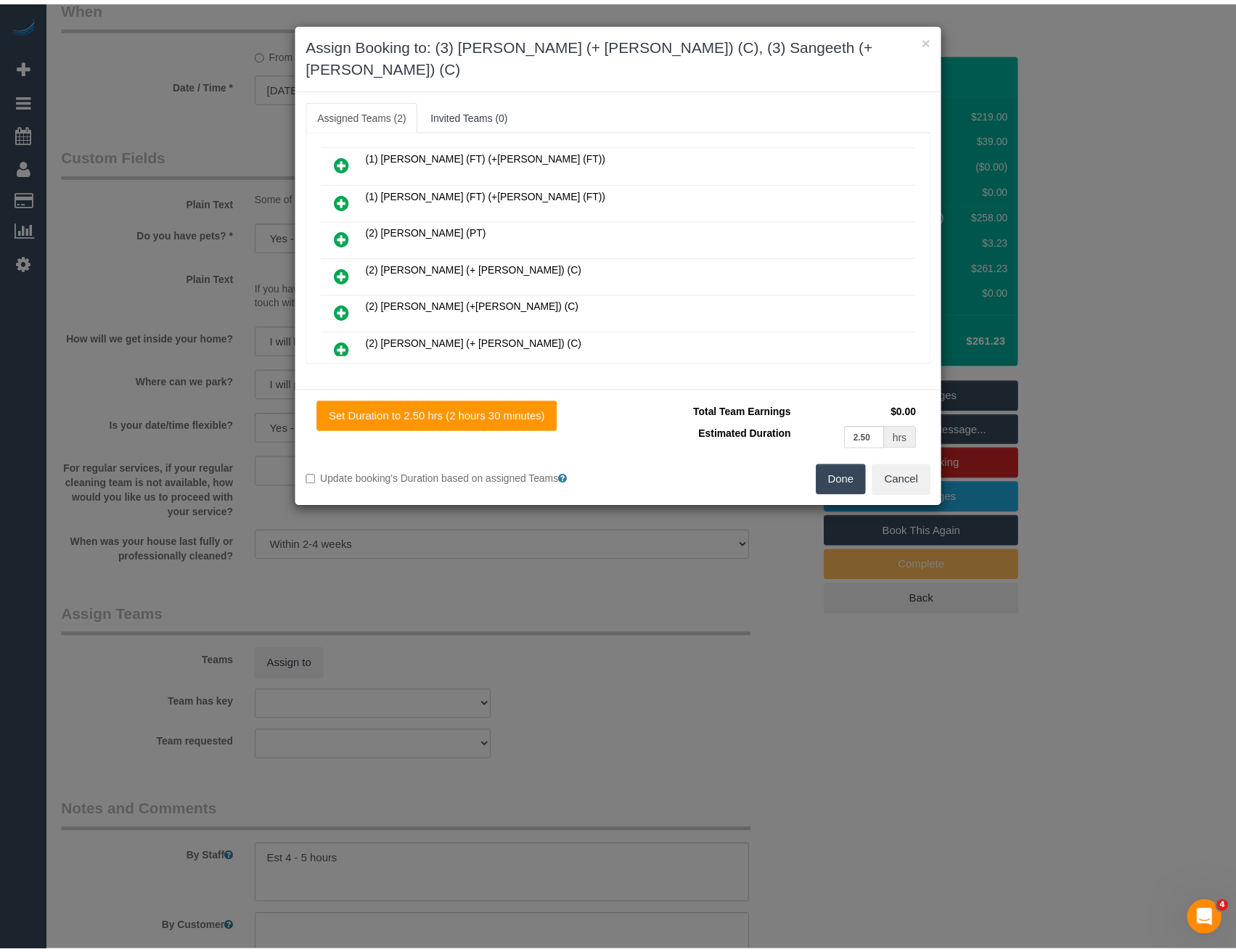
scroll to position [0, 0]
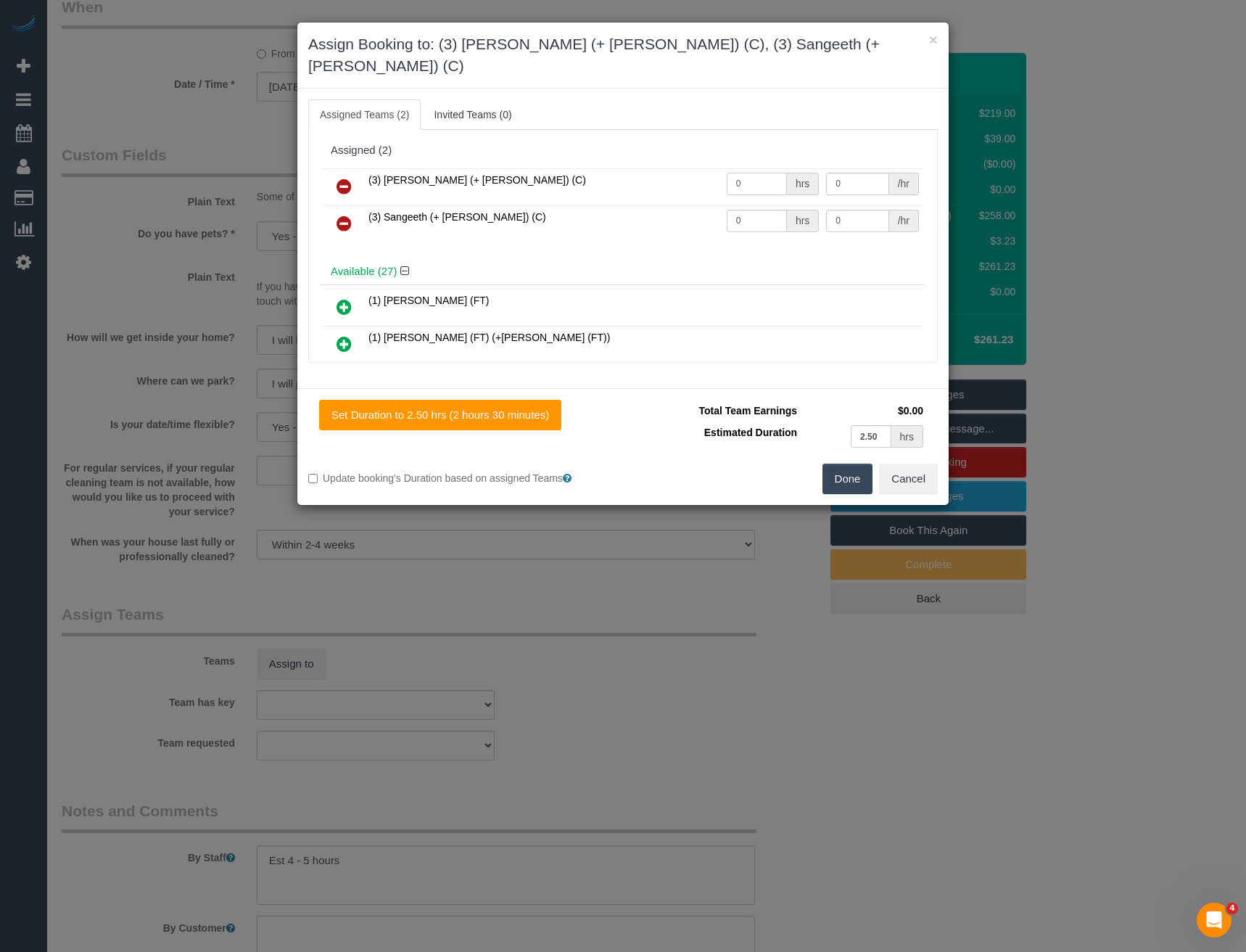
drag, startPoint x: 743, startPoint y: 167, endPoint x: 696, endPoint y: 178, distance: 48.3
click at [696, 178] on tr "(3) Kaveen (+ Sangeeth) (C) 0 hrs 0 /hr" at bounding box center [623, 186] width 600 height 37
type input "1"
type input "82.5"
drag, startPoint x: 743, startPoint y: 202, endPoint x: 679, endPoint y: 200, distance: 64.0
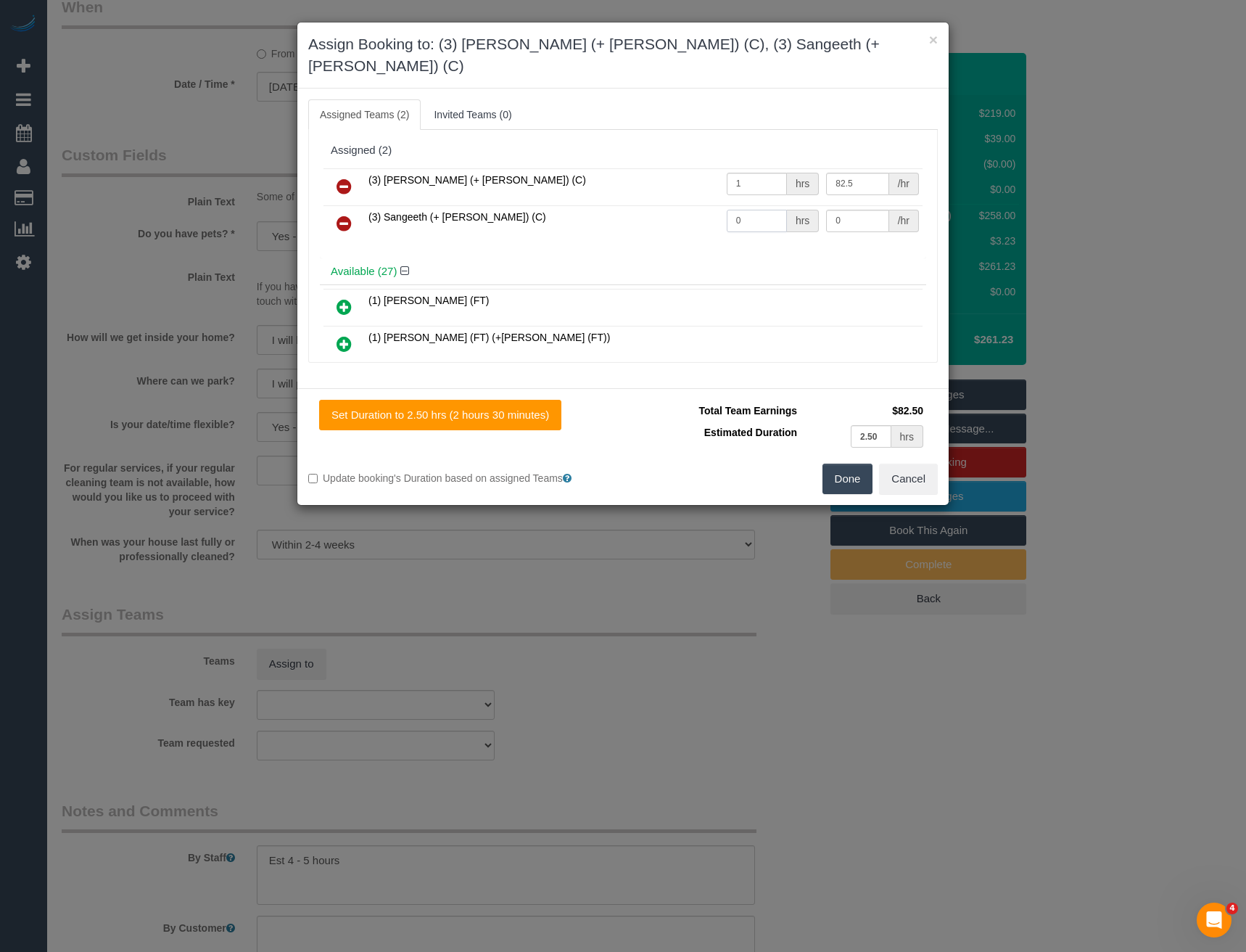
click at [685, 205] on tr "(3) Sangeeth (+ Kaveen) (C) 0 hrs 0 /hr" at bounding box center [623, 224] width 600 height 37
type input "1"
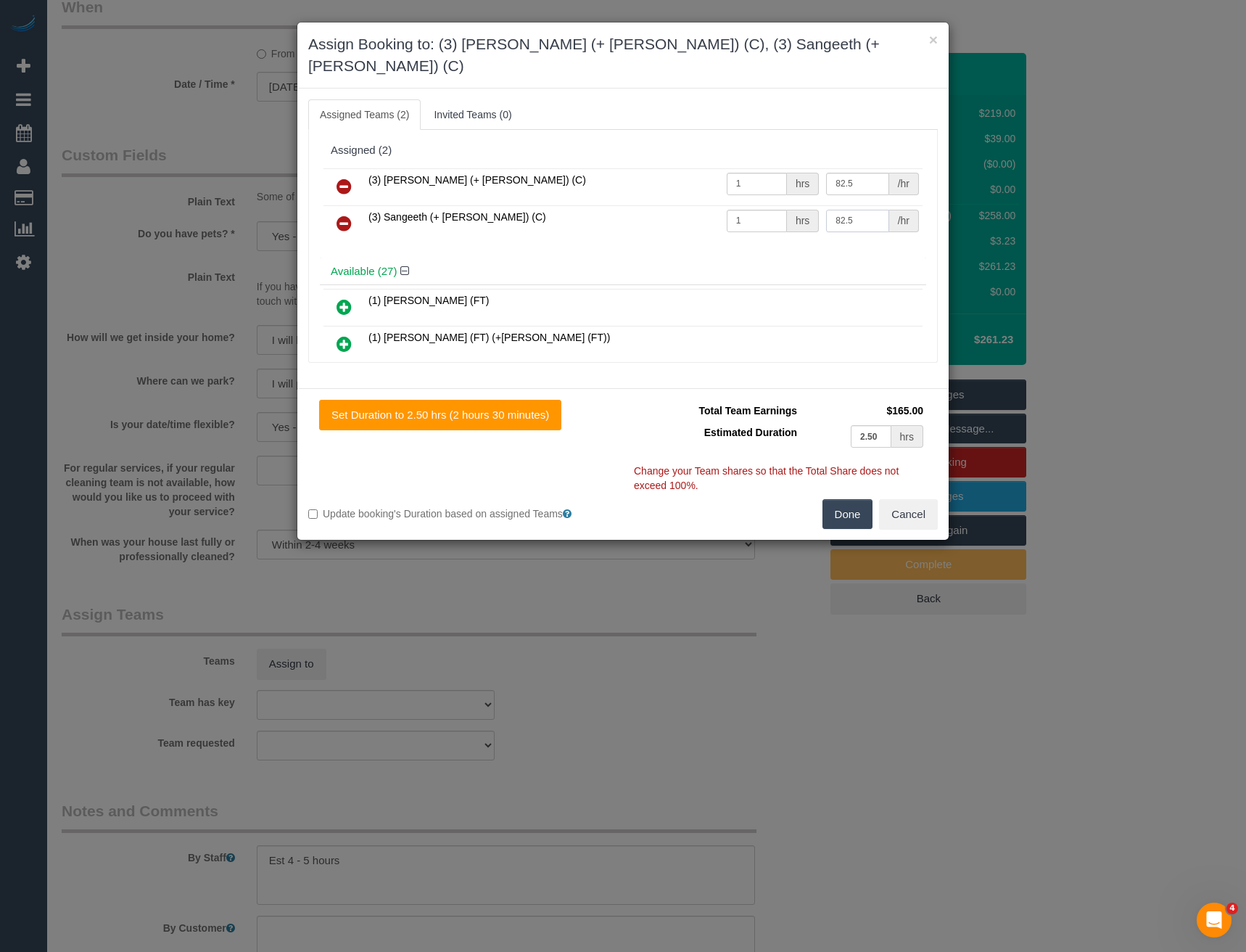
type input "82.5"
click at [866, 499] on button "Done" at bounding box center [847, 515] width 51 height 30
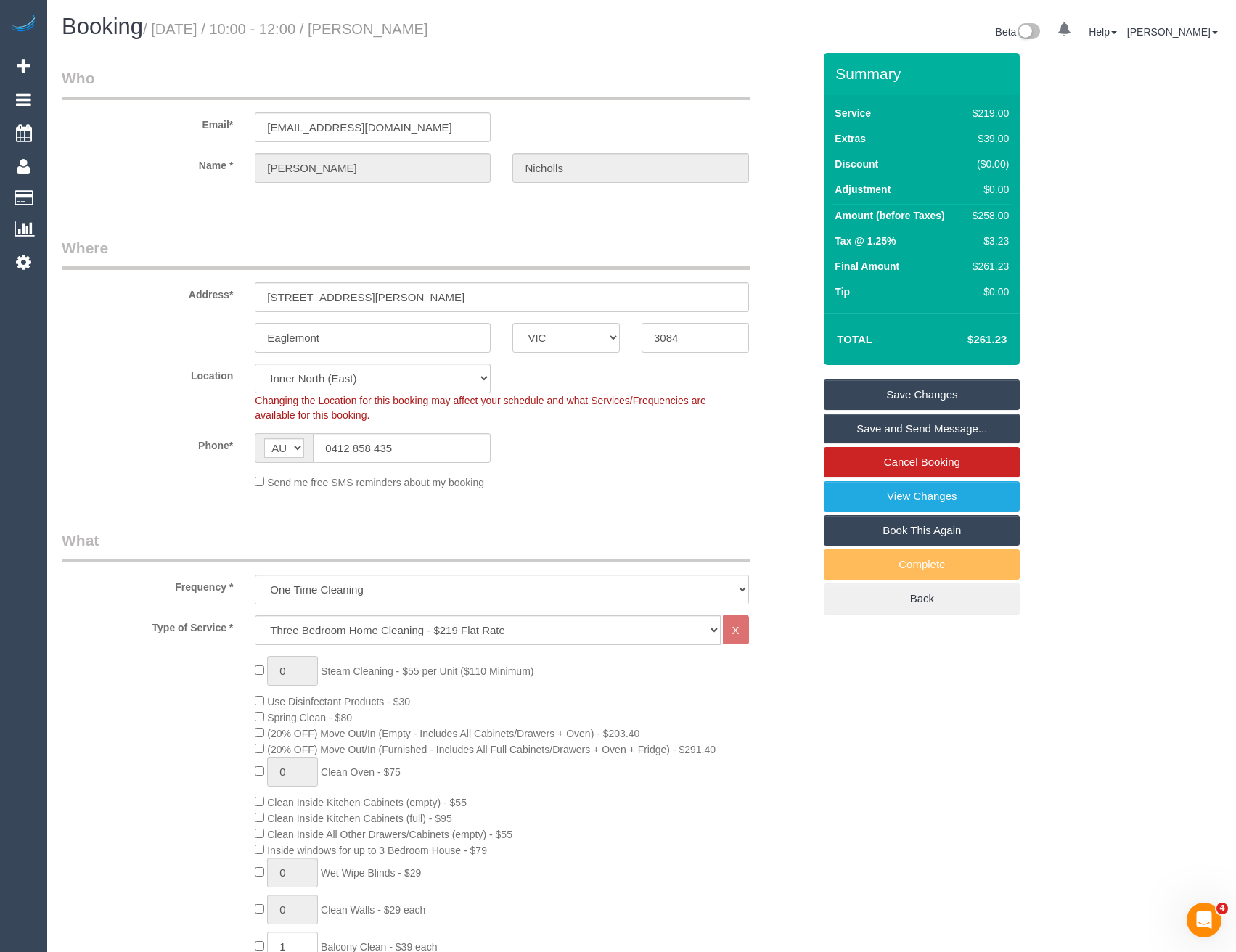
click at [845, 429] on link "Save and Send Message..." at bounding box center [921, 429] width 196 height 30
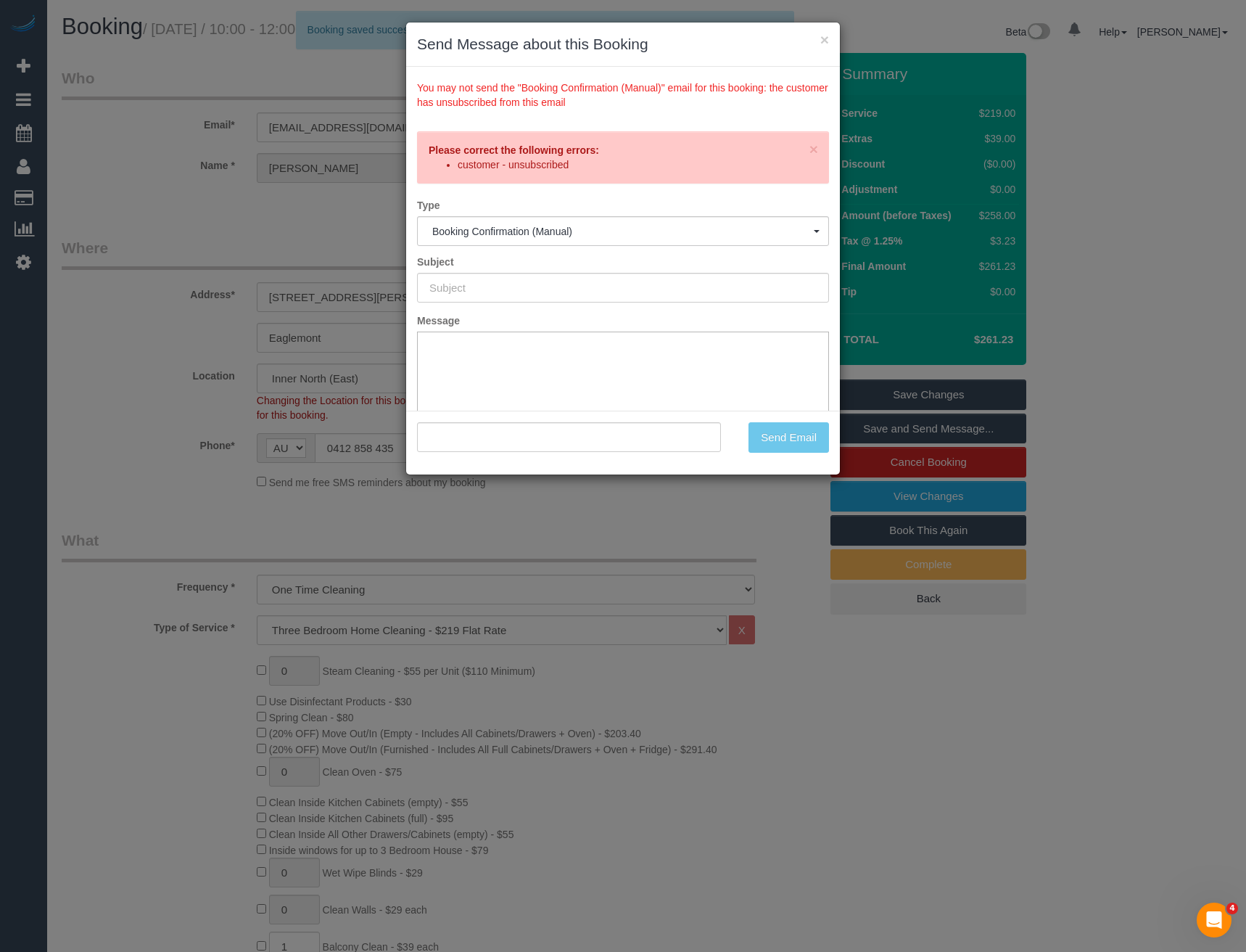
click at [584, 532] on div "× Send Message about this Booking You may not send the "Booking Confirmation (M…" at bounding box center [623, 476] width 1246 height 952
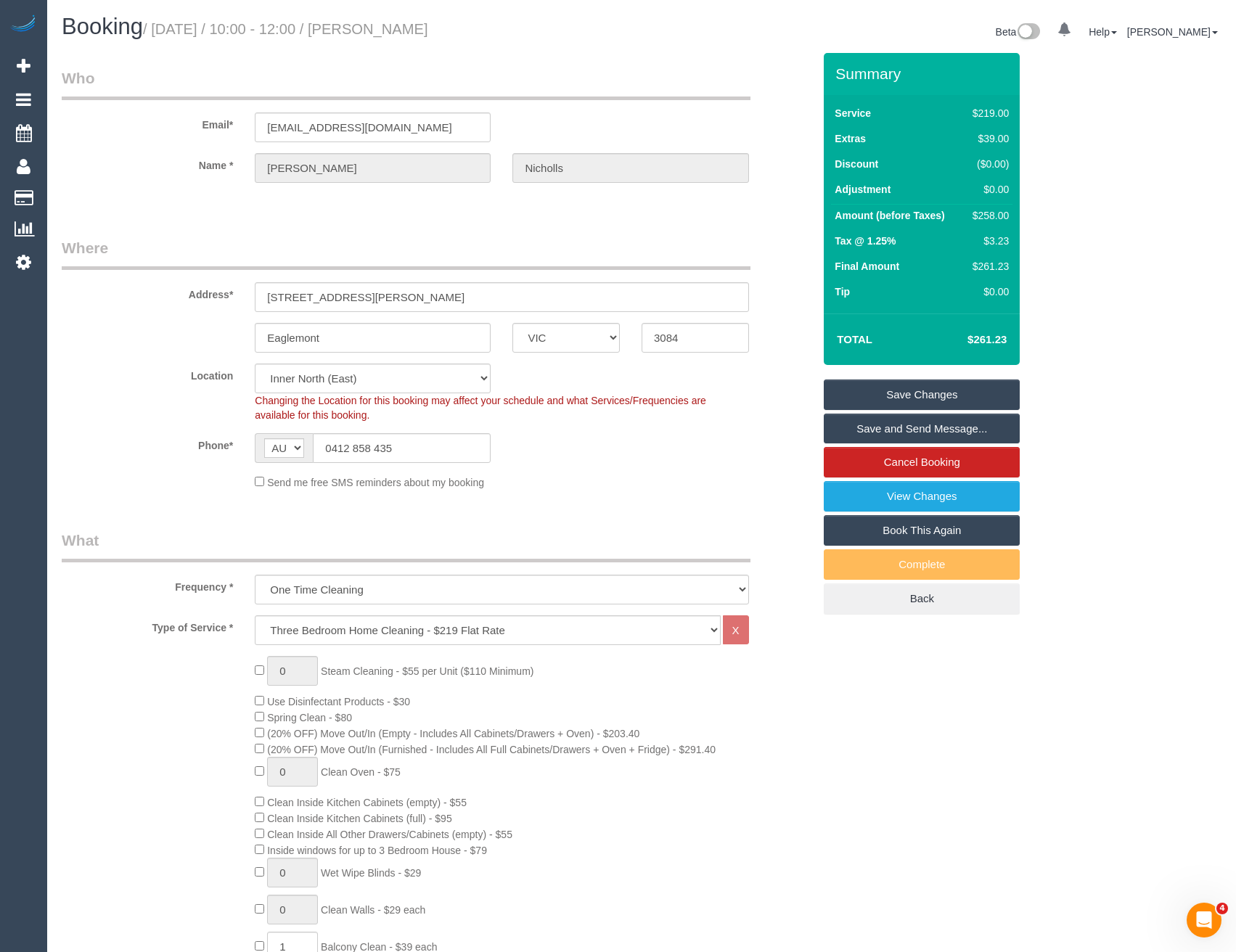
click at [906, 394] on link "Save Changes" at bounding box center [921, 395] width 196 height 30
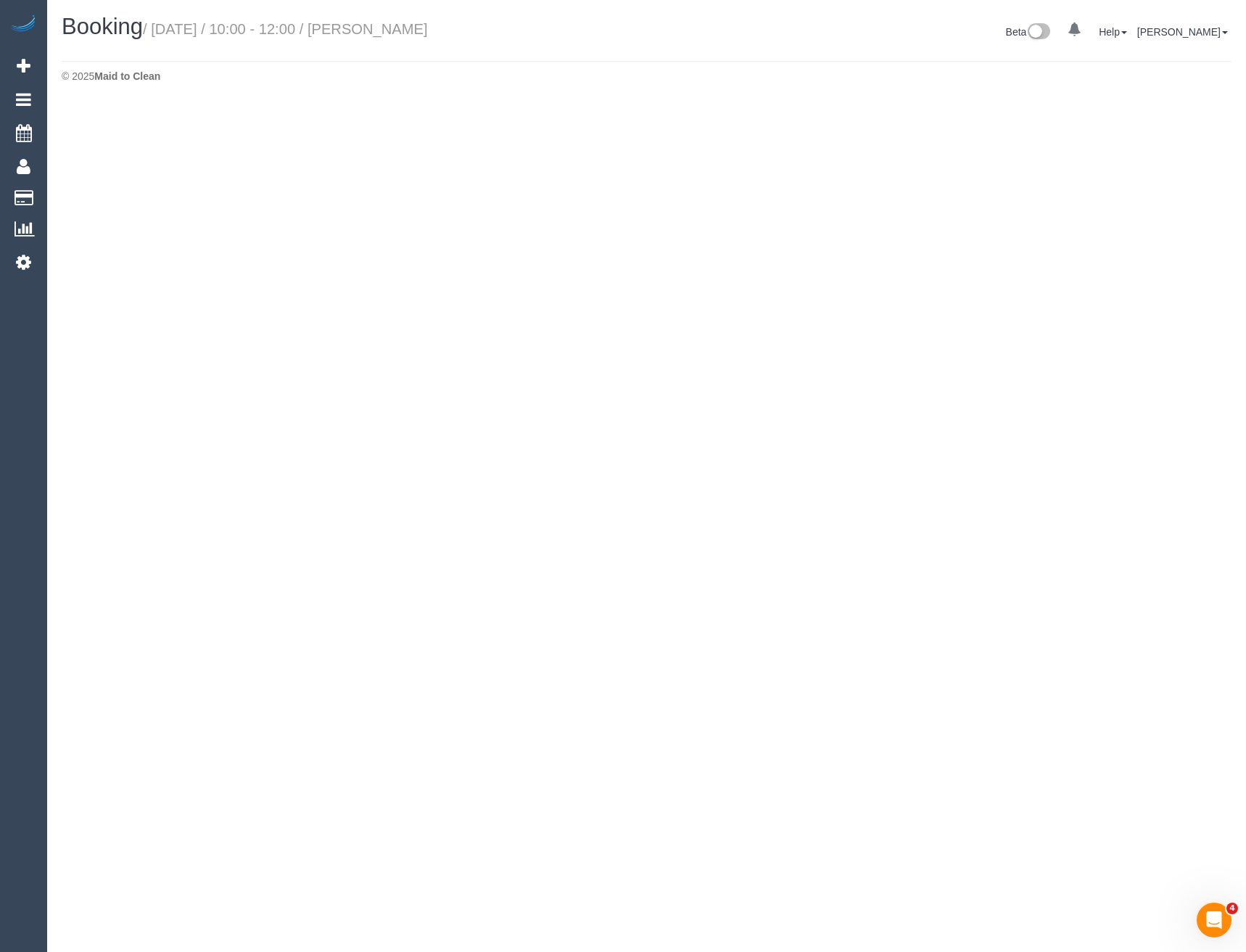
select select "VIC"
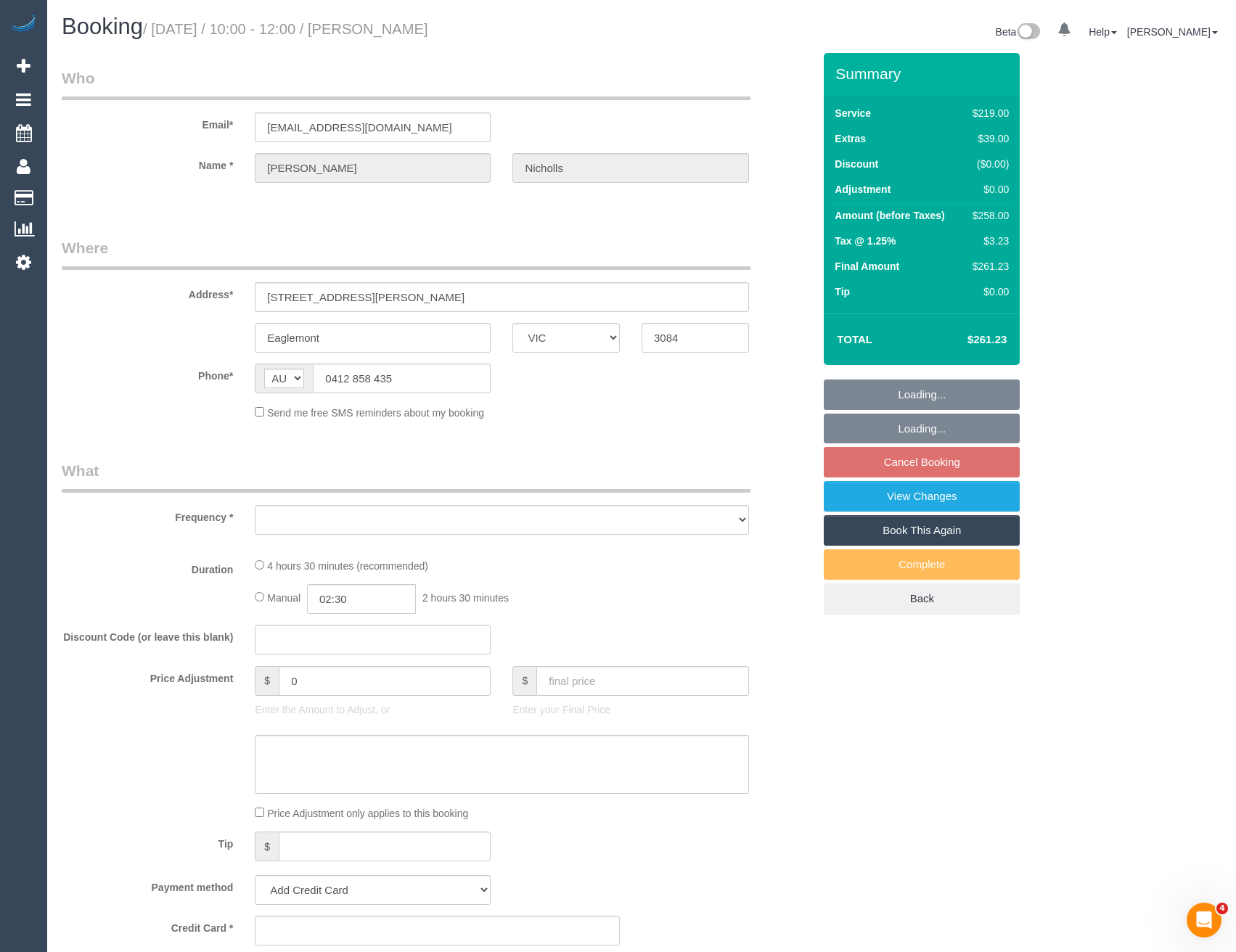
select select "string:stripe-pm_1R1kFz2GScqysDRVkN30l9E4"
select select "number:27"
select select "number:14"
select select "number:18"
select select "number:24"
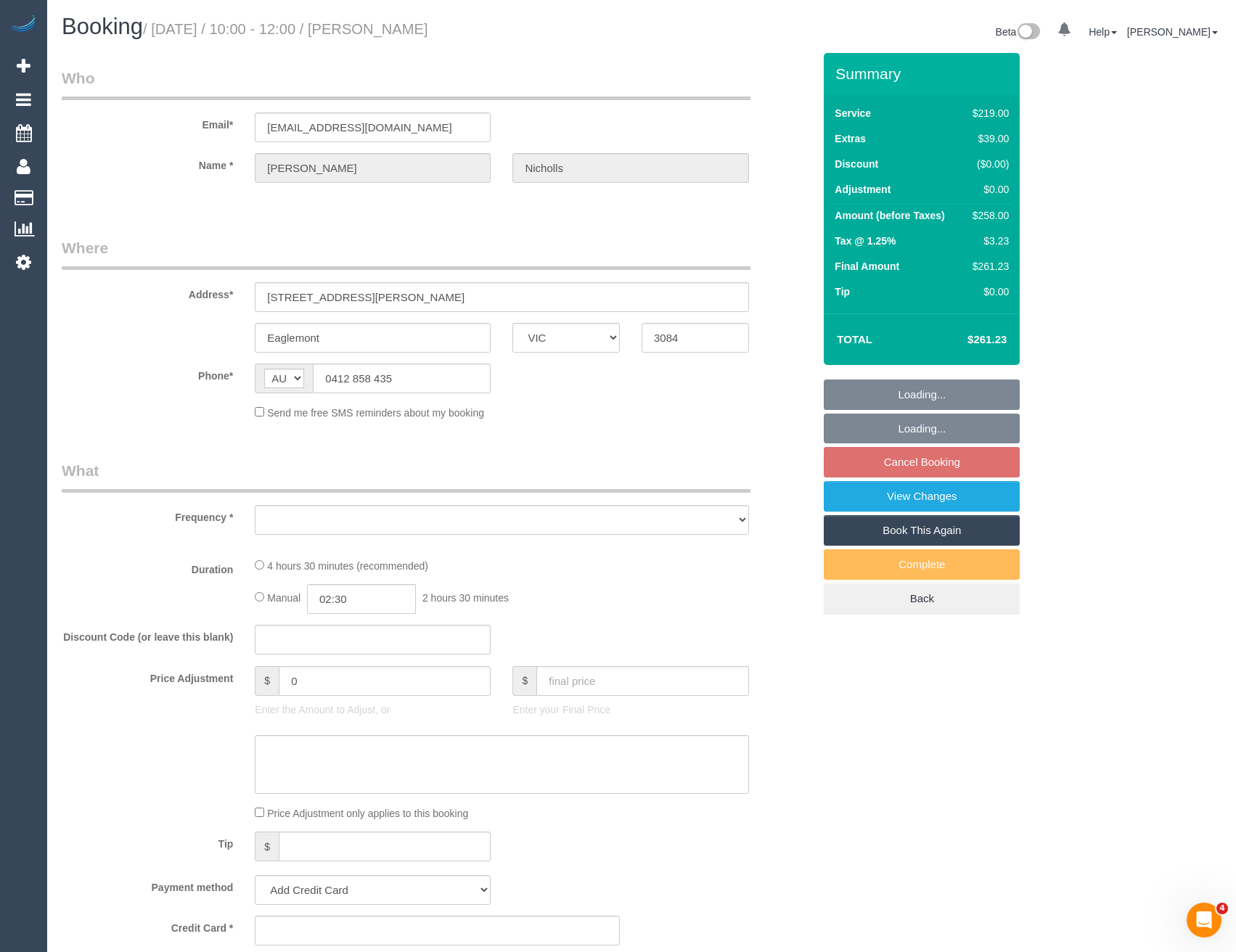
select select "number:12"
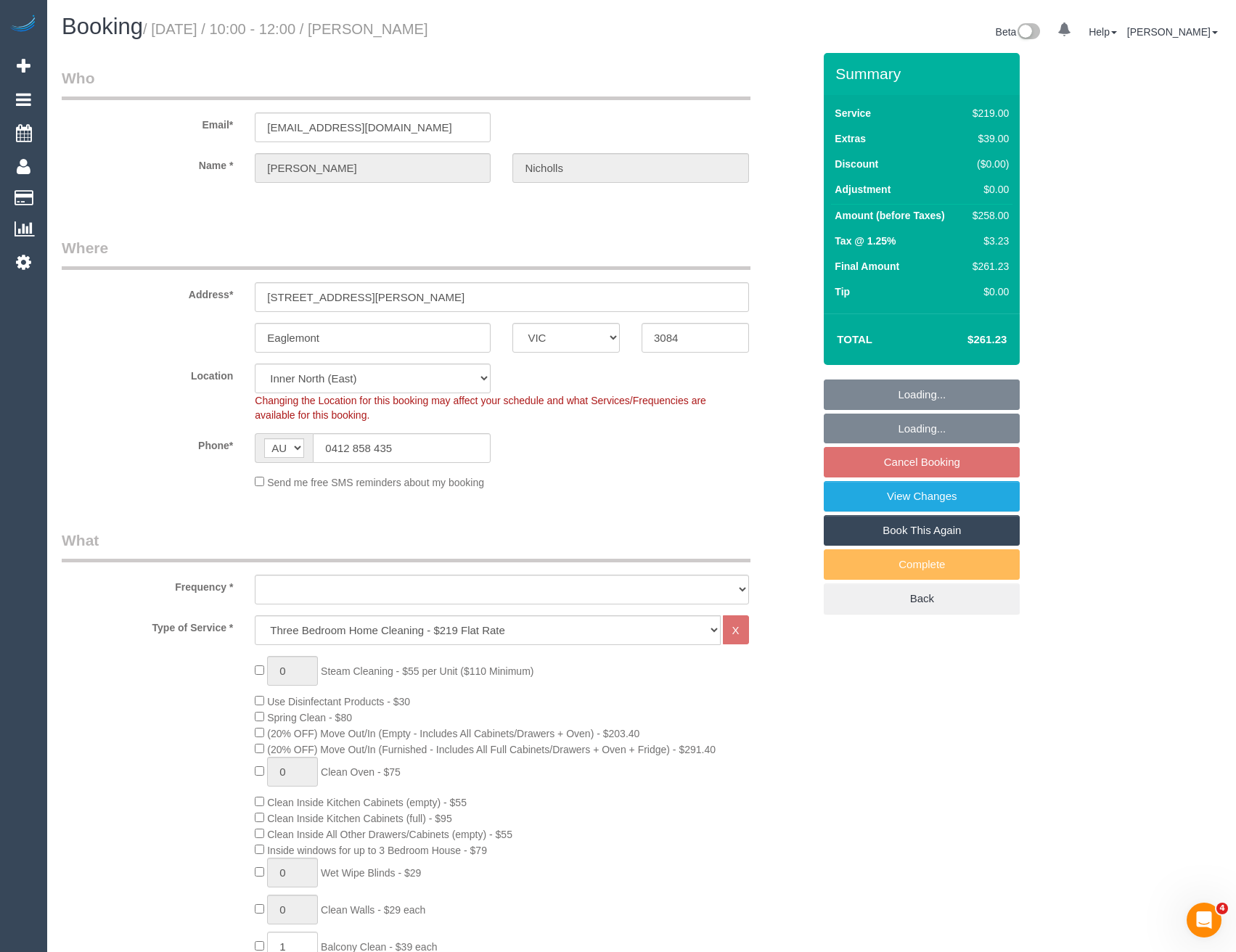
select select "object:6222"
select select "spot45"
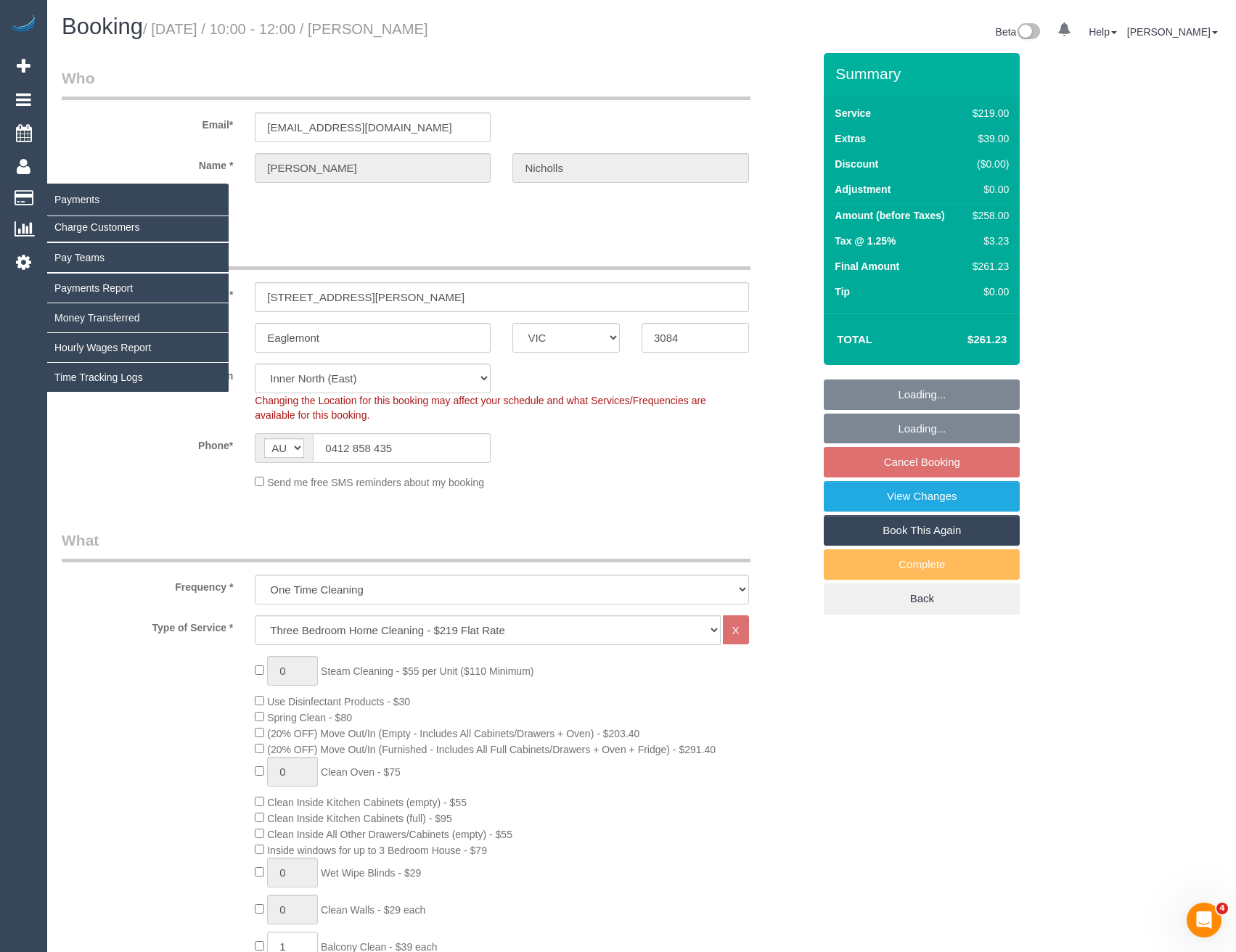
select select "object:7037"
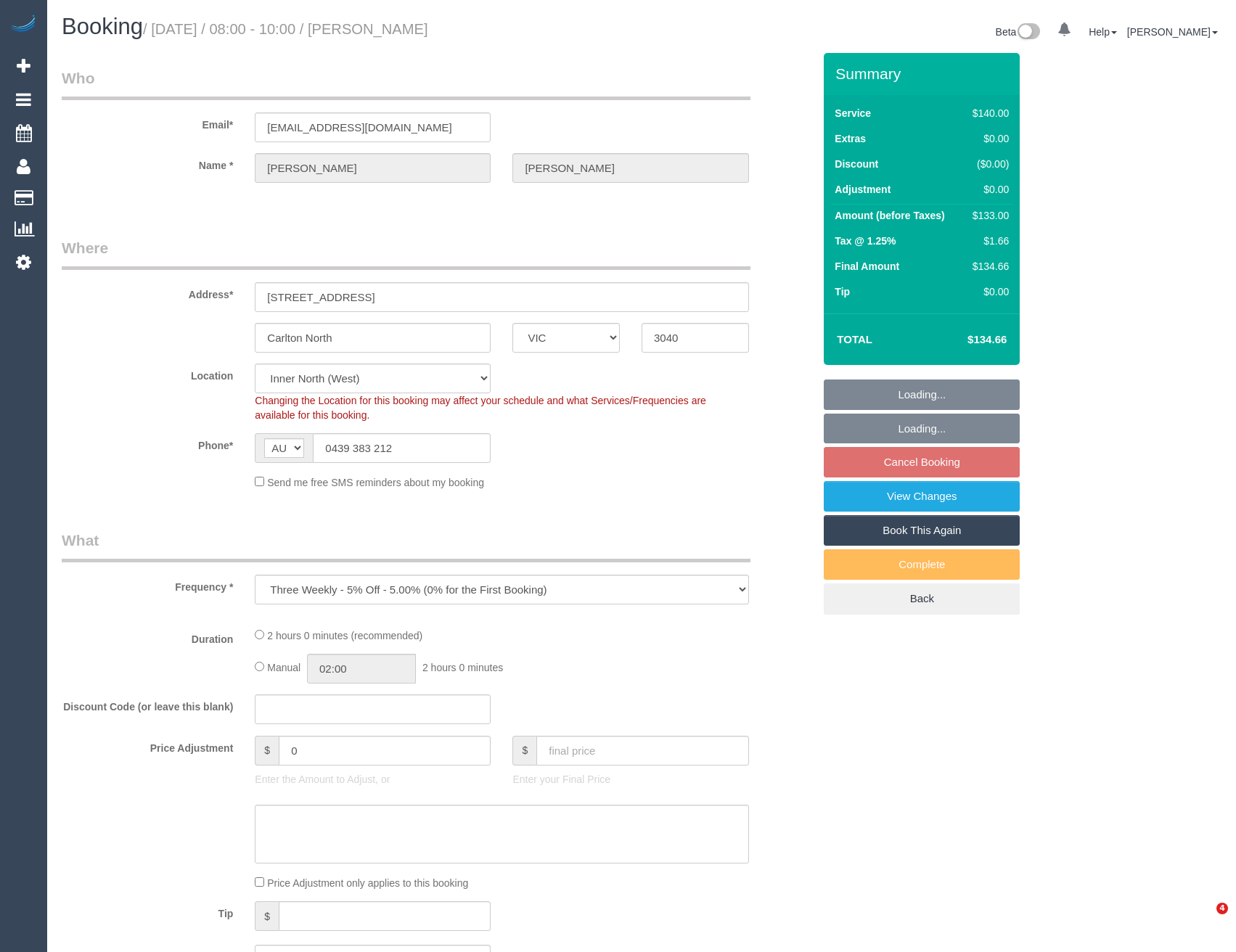
select select "VIC"
select select "object:839"
select select "string:stripe-pm_1Lnx3L2GScqysDRVVi5Ekctj"
select select "number:28"
select select "number:14"
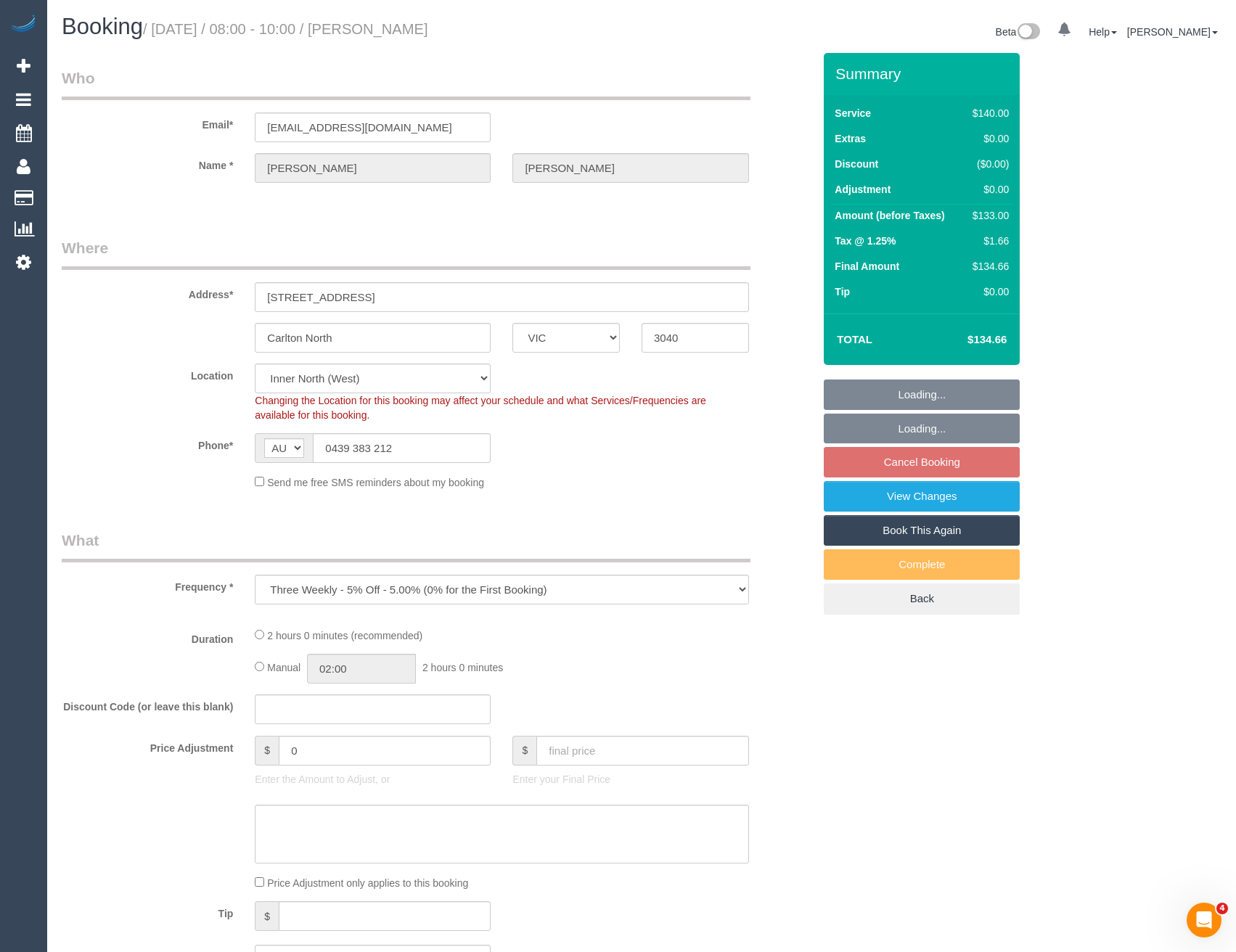
select select "number:19"
select select "number:25"
select select "number:34"
select select "number:12"
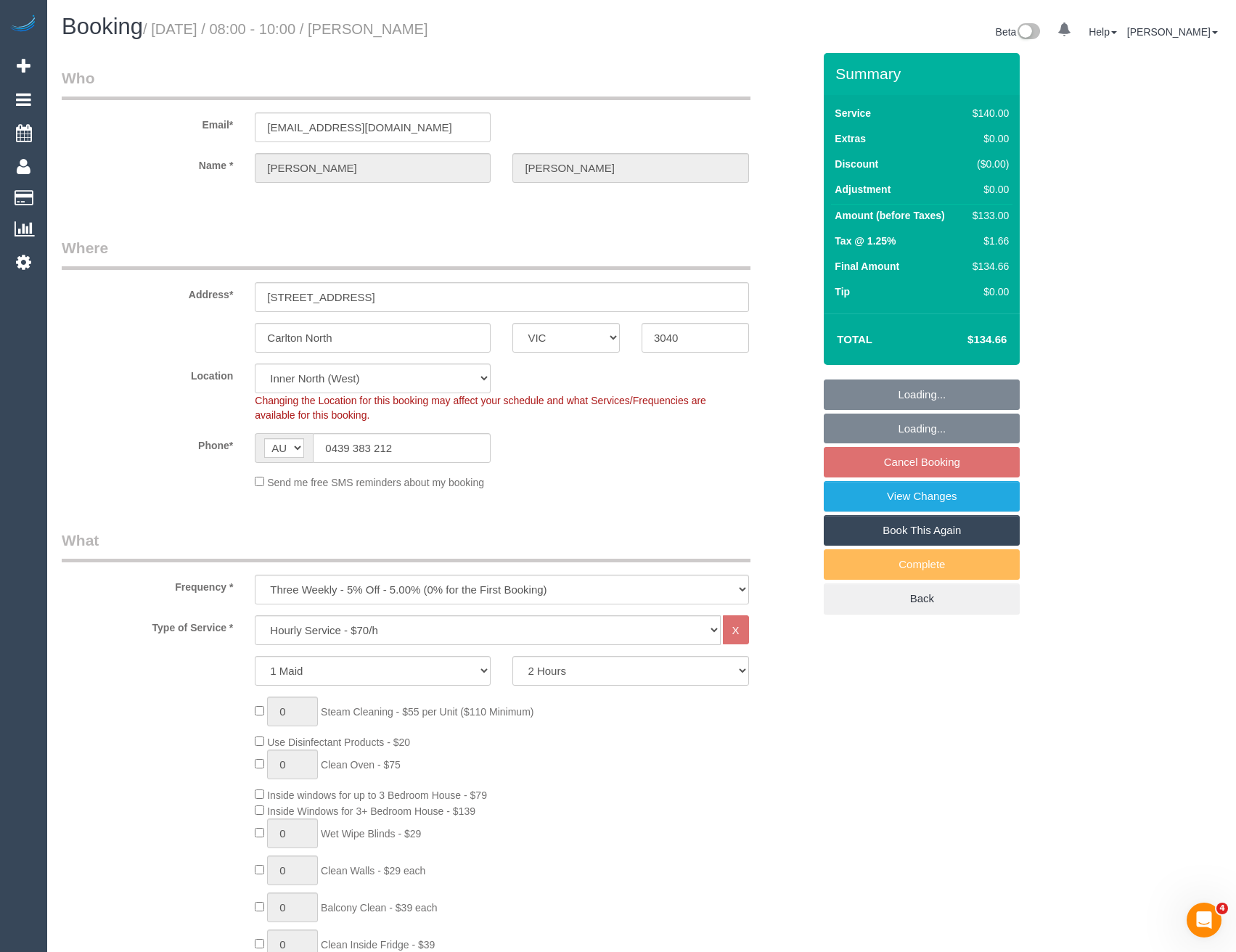
select select "spot2"
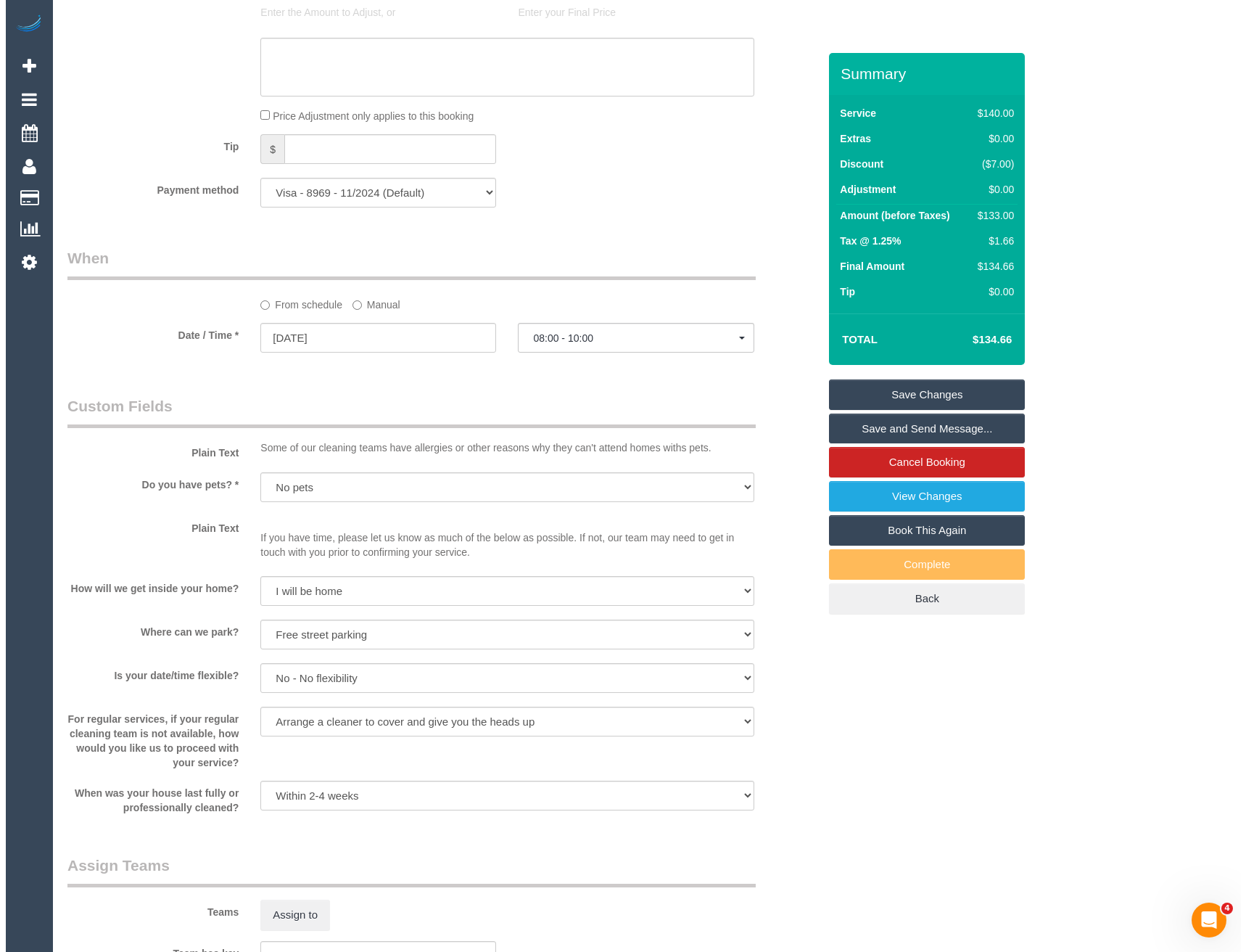
scroll to position [1741, 0]
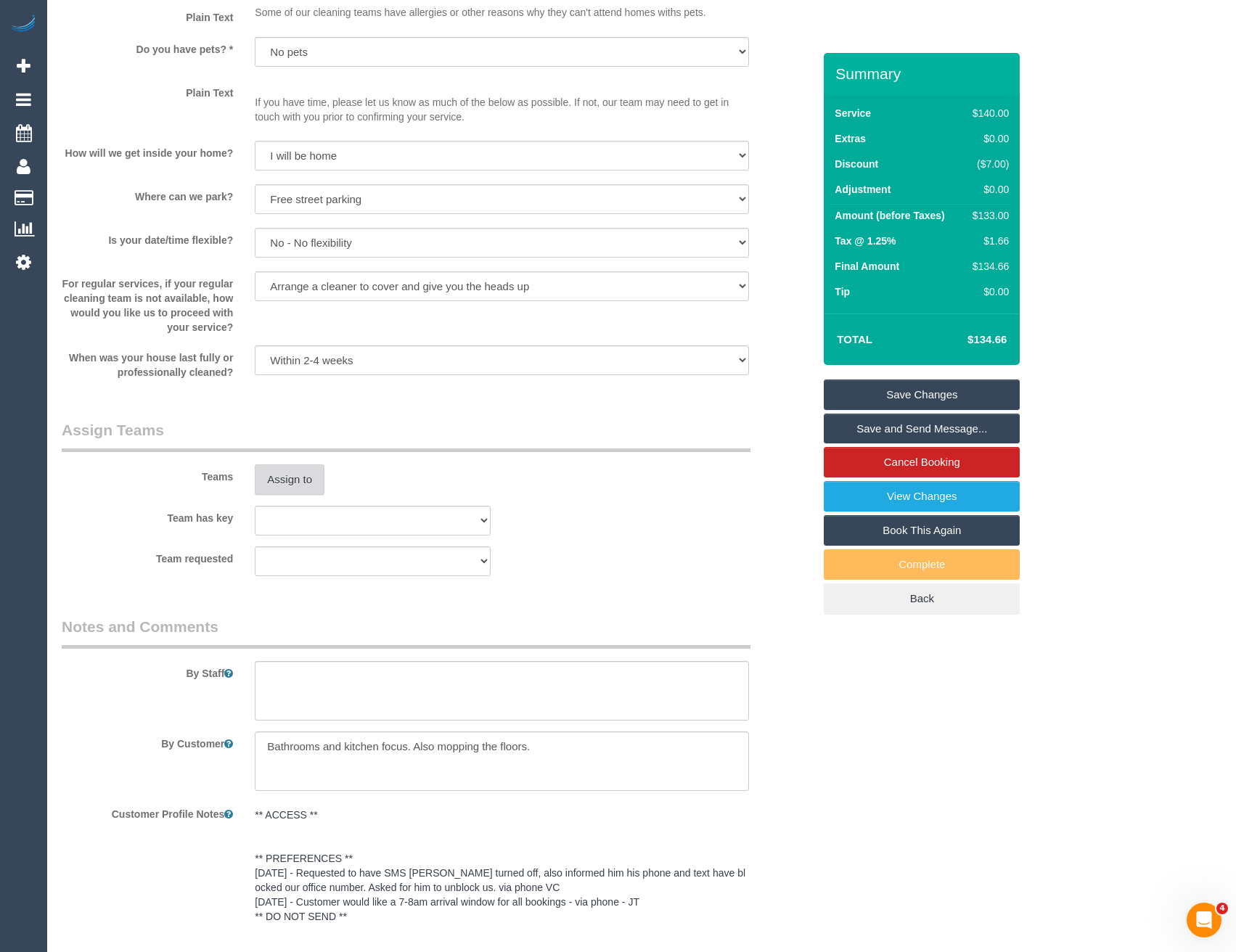
click at [299, 487] on button "Assign to" at bounding box center [290, 480] width 70 height 30
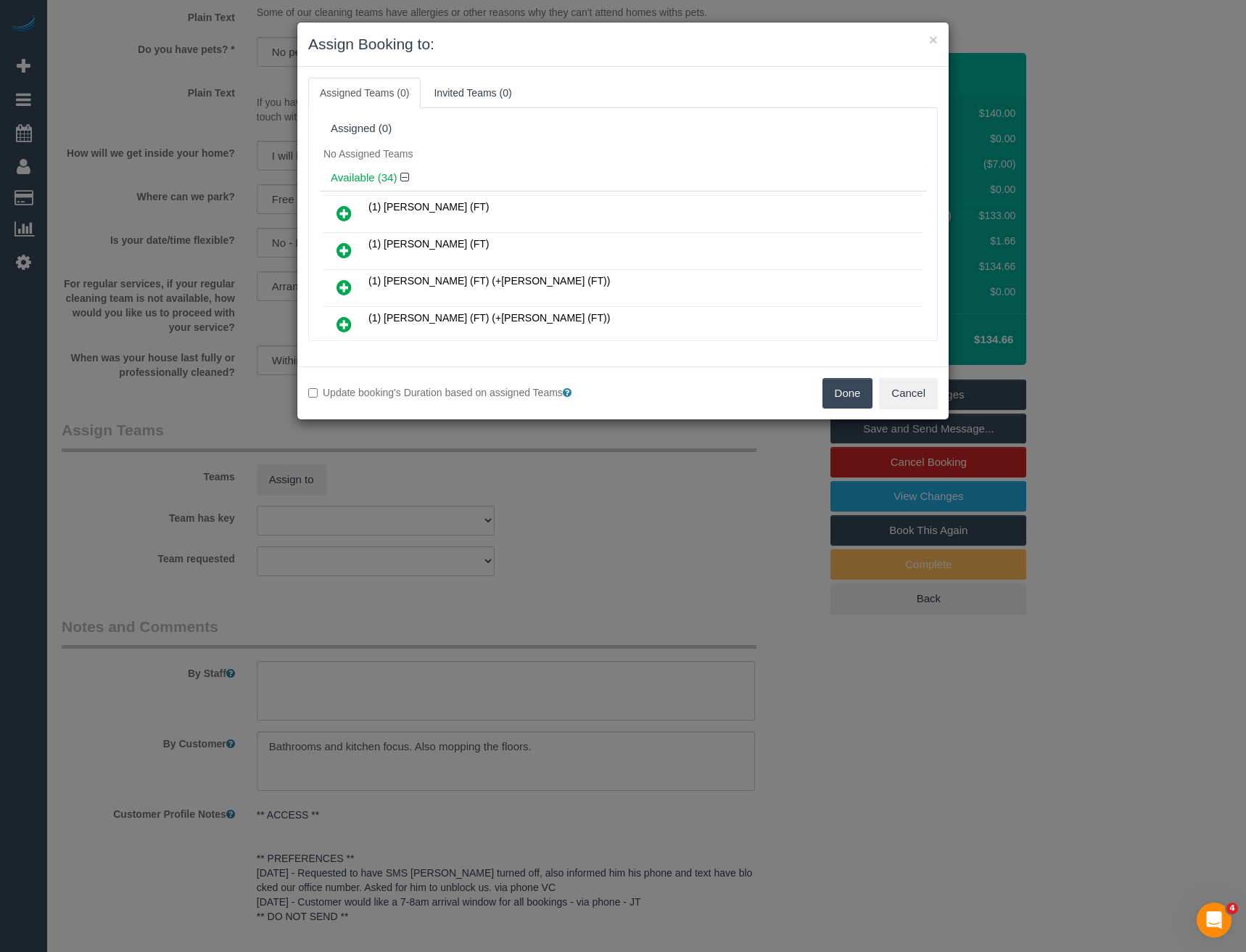
scroll to position [5976, 0]
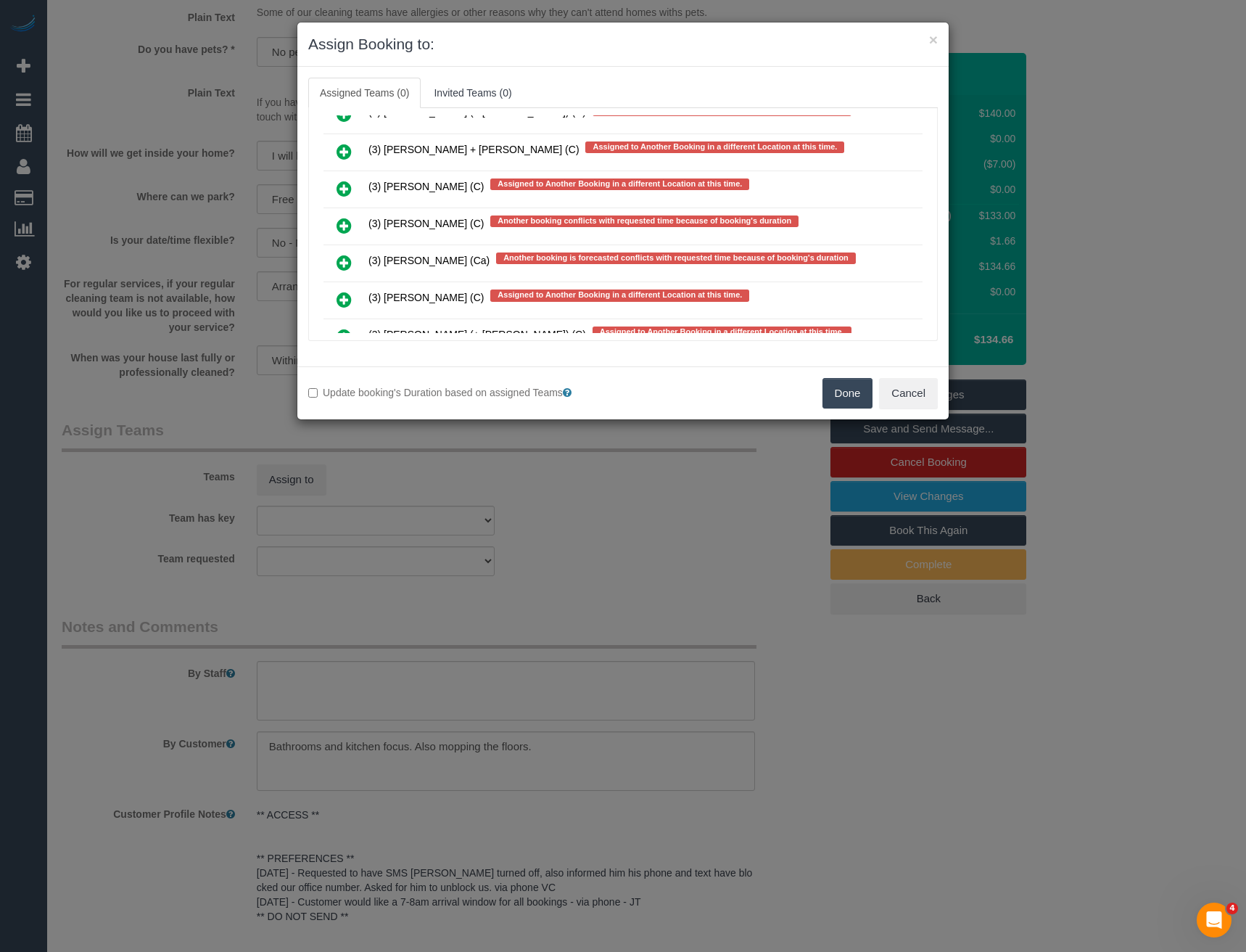
click at [347, 224] on icon at bounding box center [344, 225] width 15 height 17
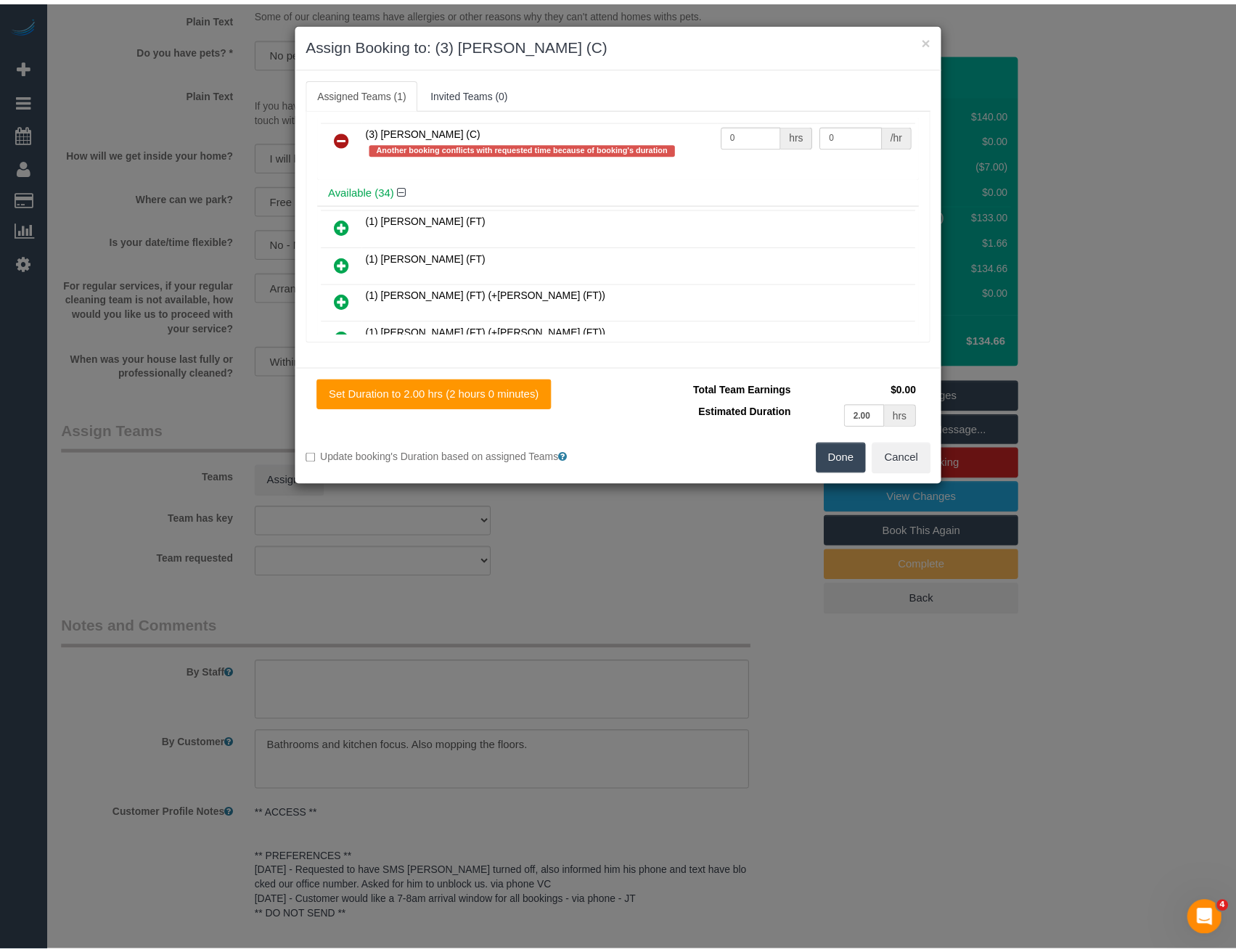
scroll to position [0, 0]
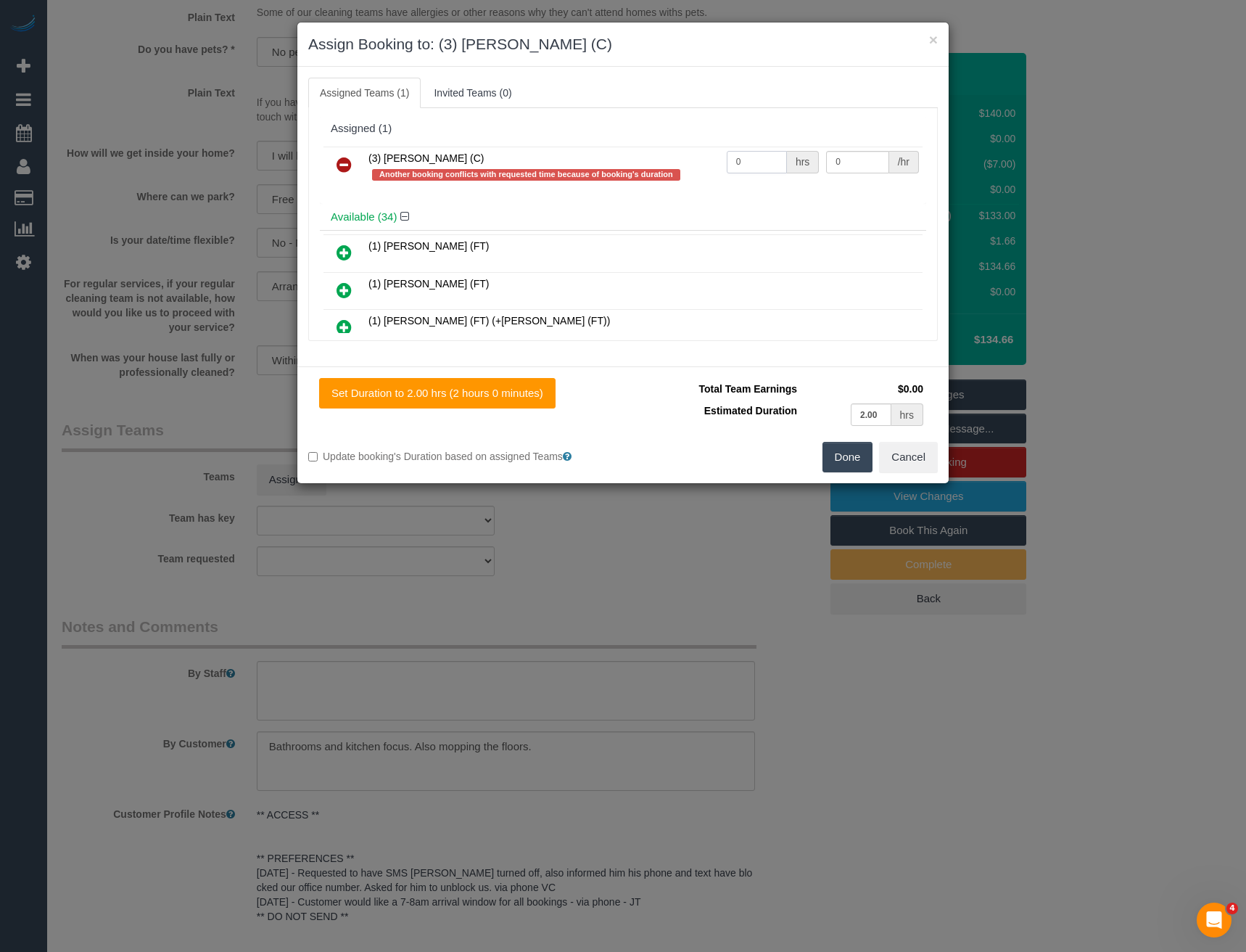
drag, startPoint x: 746, startPoint y: 166, endPoint x: 690, endPoint y: 171, distance: 56.2
click at [691, 171] on tr "(3) Imanuil Afiuo (C) Another booking conflicts with requested time because of …" at bounding box center [623, 167] width 600 height 42
type input "2"
type input "35"
click at [838, 457] on button "Done" at bounding box center [847, 457] width 51 height 30
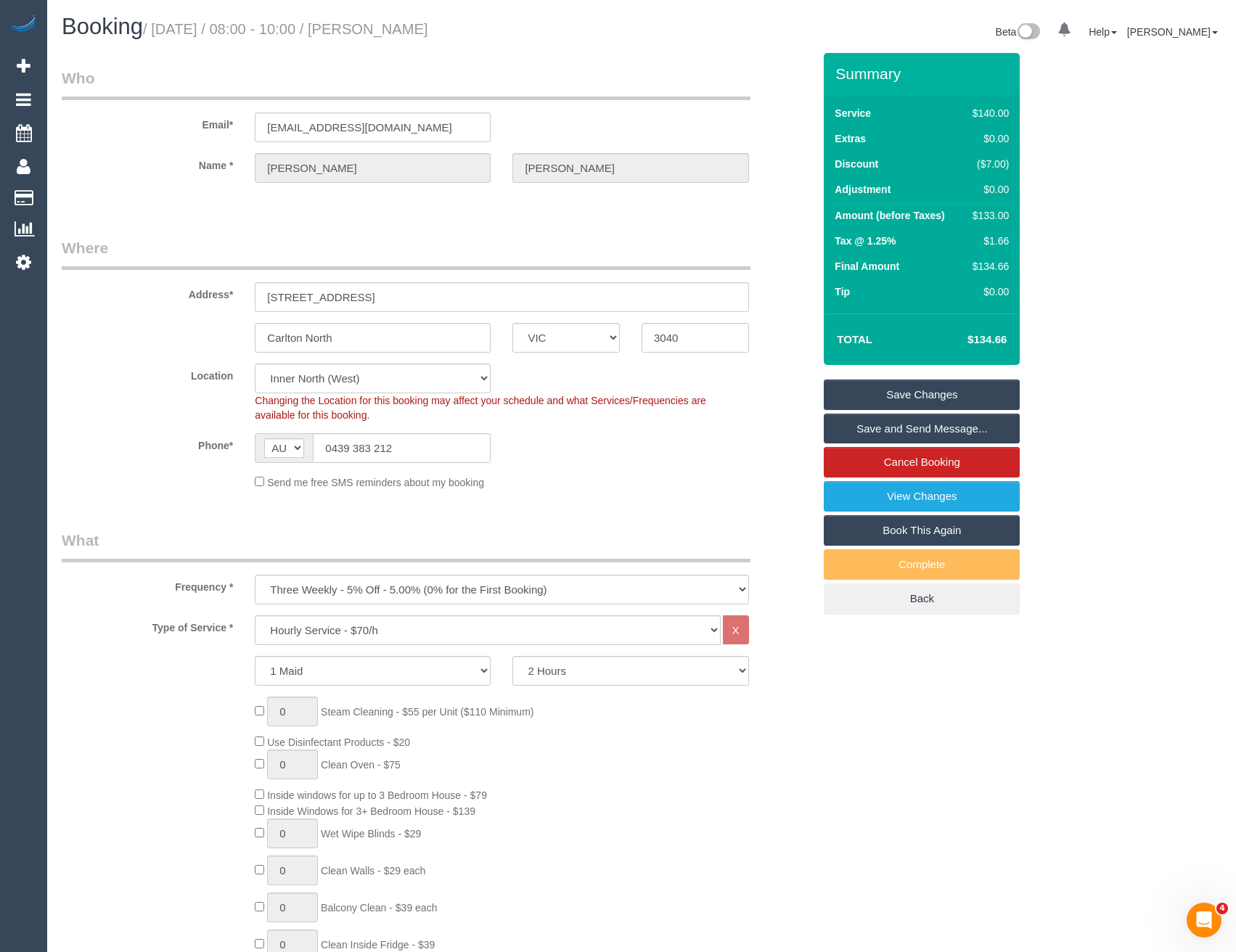
click at [922, 424] on link "Save and Send Message..." at bounding box center [921, 429] width 196 height 30
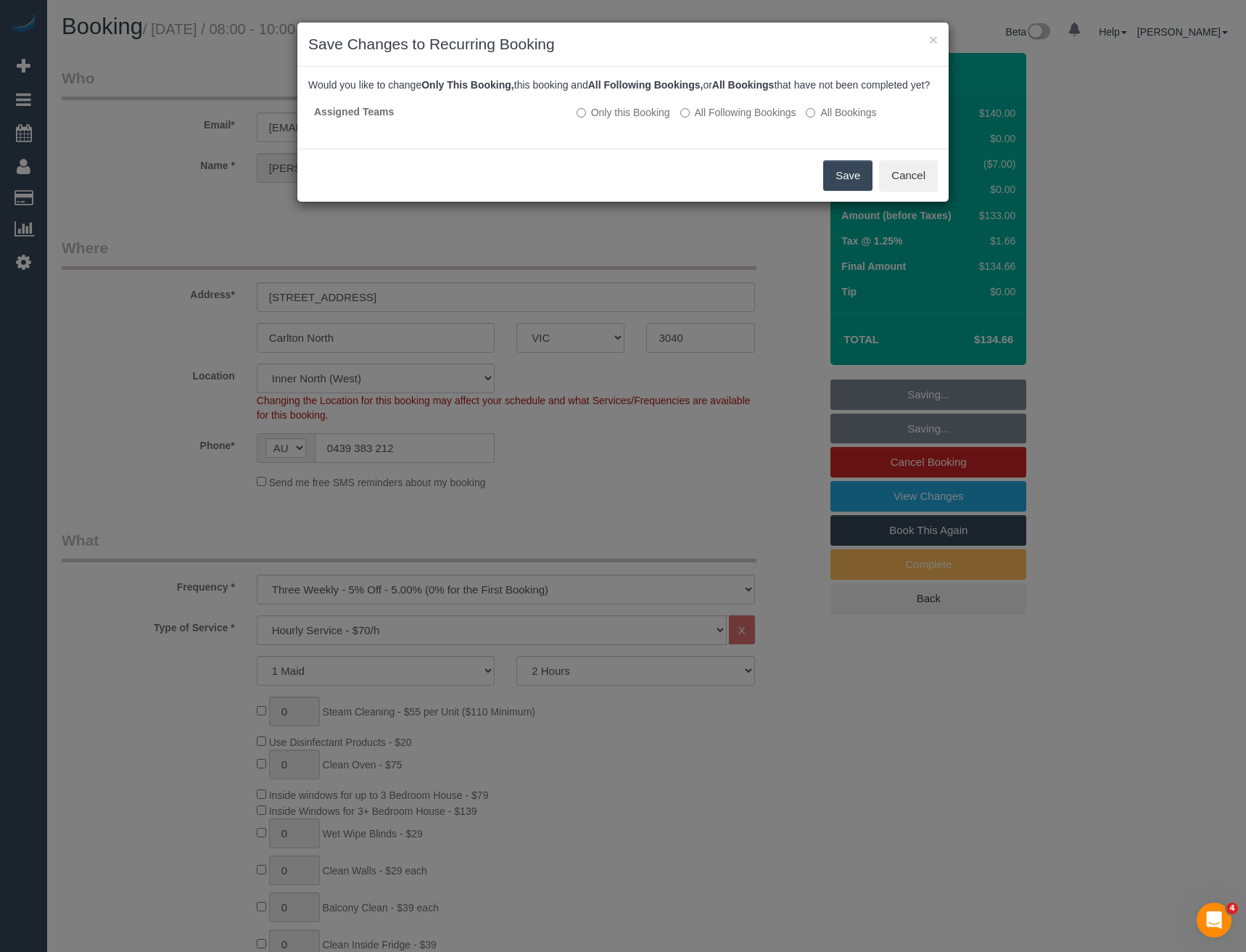
click at [840, 191] on button "Save" at bounding box center [847, 176] width 49 height 30
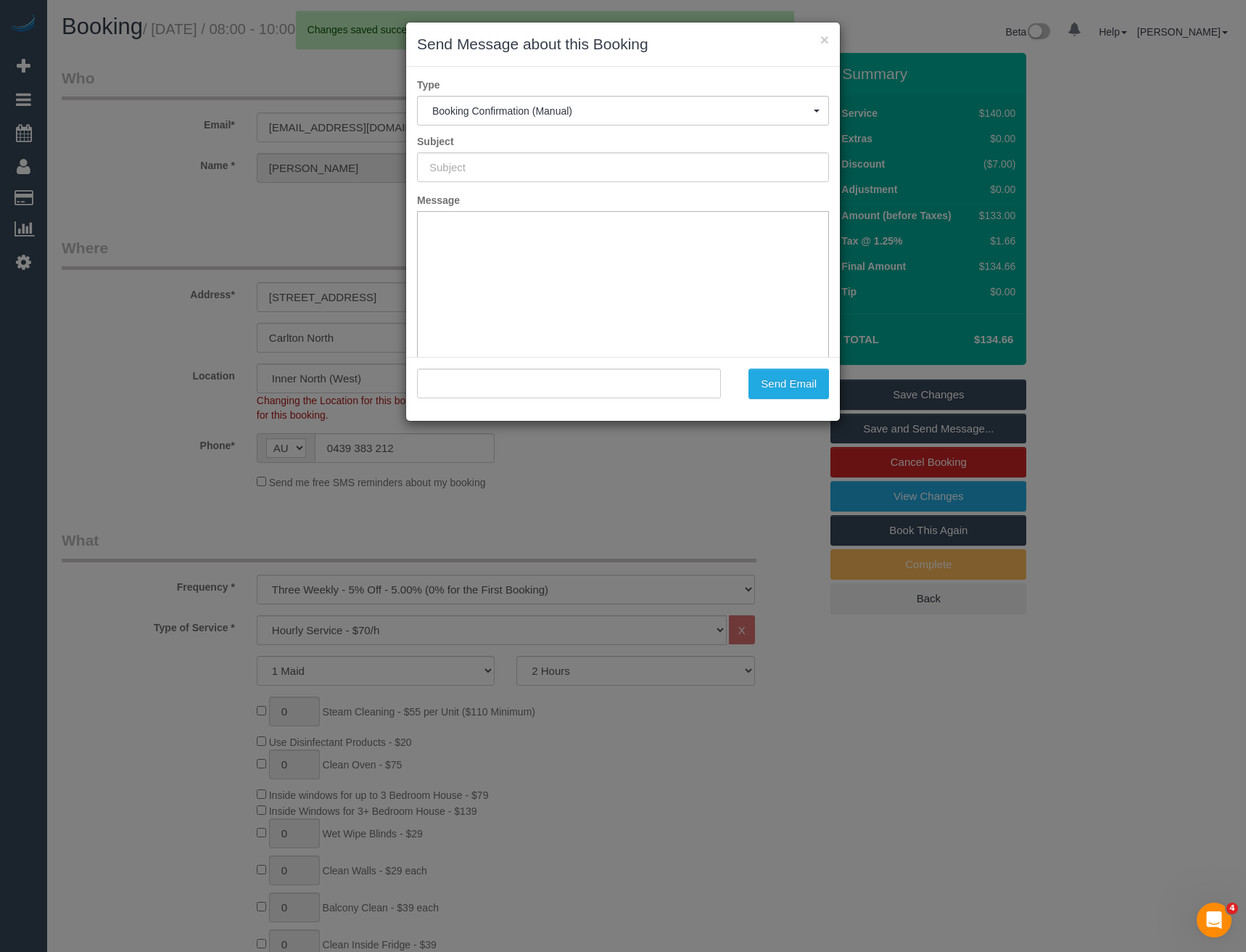
type input "Booking Confirmed"
type input ""Kristian Luca" <klucacevich@gmail.com>"
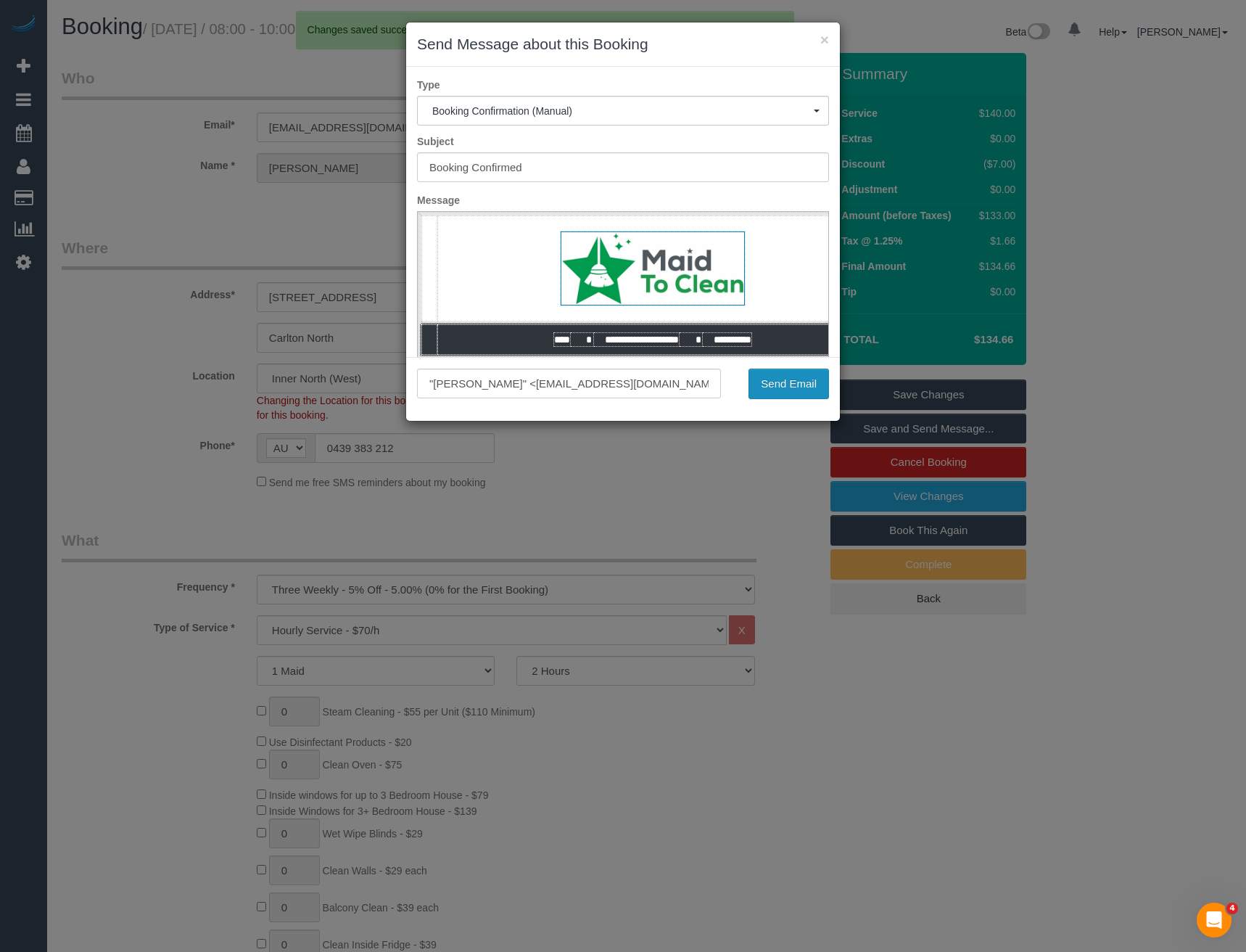
click at [802, 382] on button "Send Email" at bounding box center [789, 384] width 80 height 30
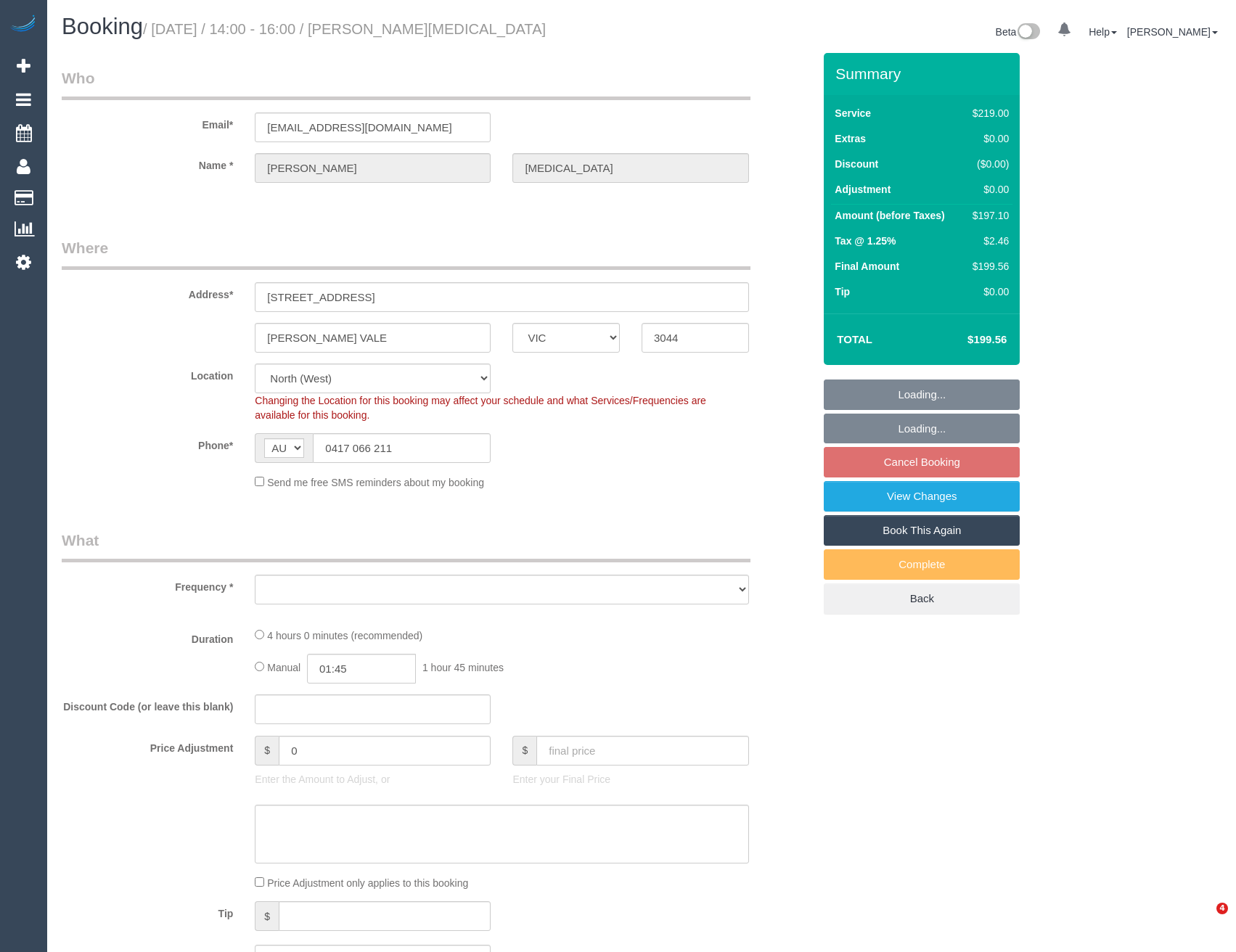
select select "VIC"
select select "string:stripe-pm_1P8F0h2GScqysDRVxvkrVYmS"
select select "number:27"
select select "number:14"
select select "number:19"
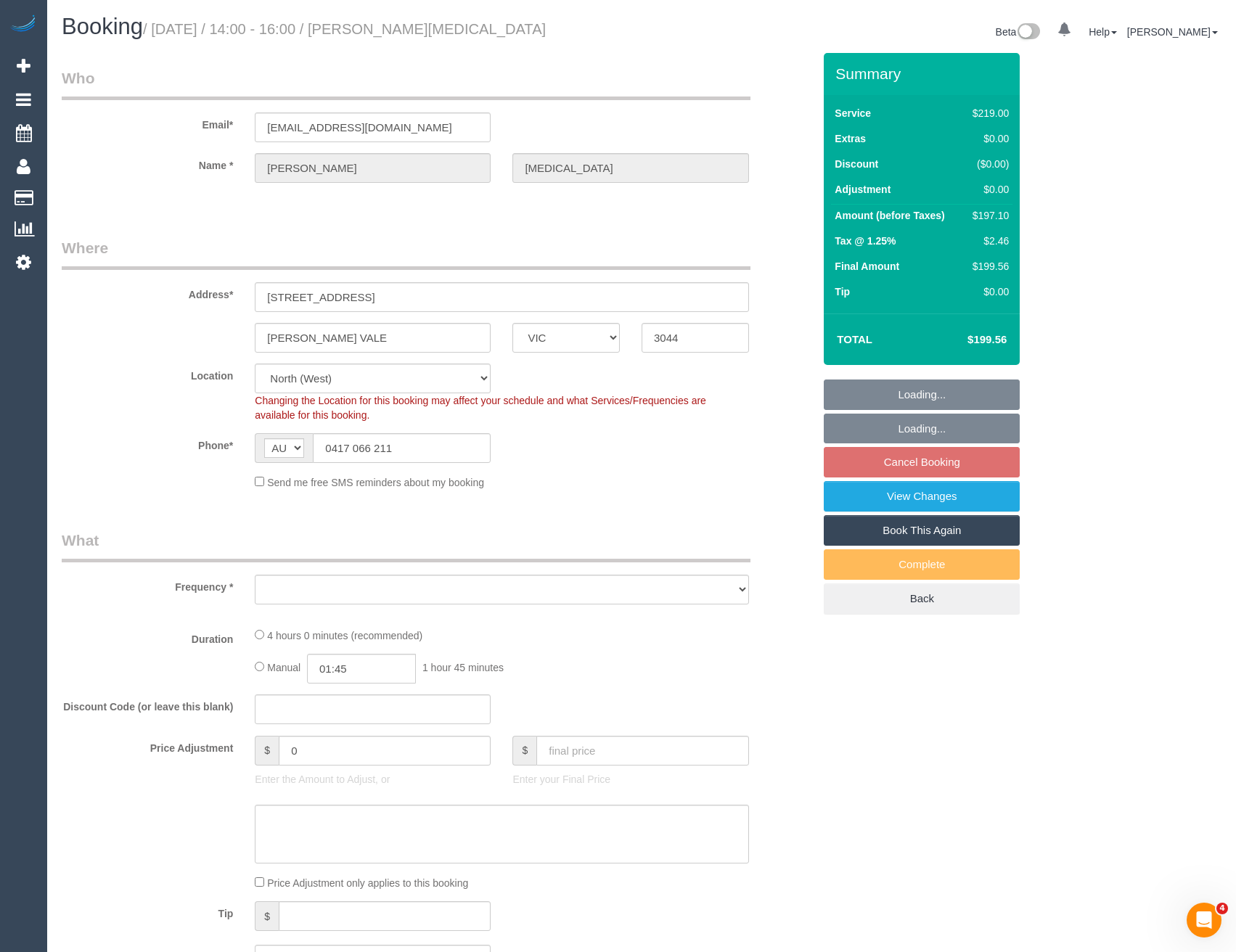
select select "number:24"
select select "number:35"
select select "number:11"
select select "object:1500"
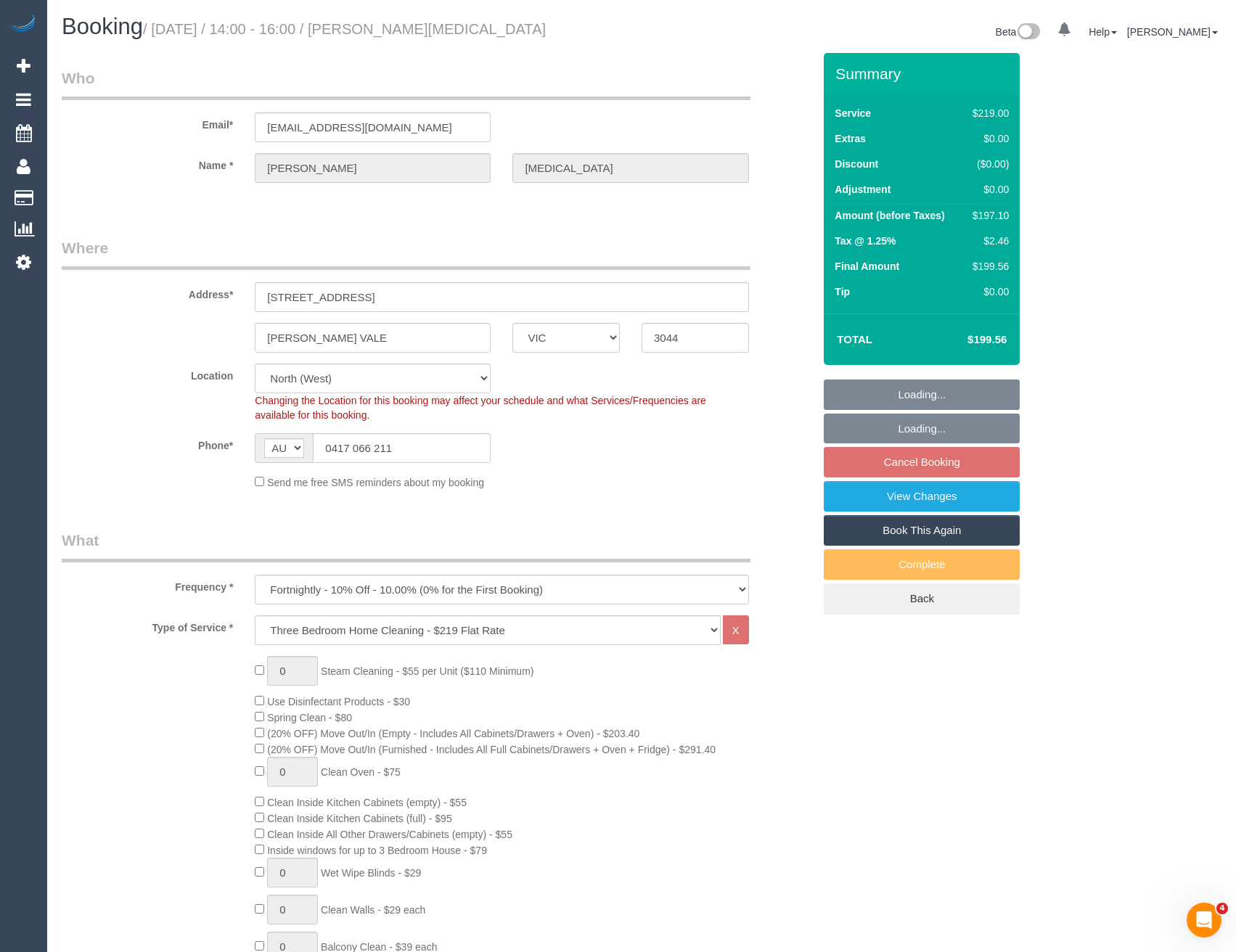
select select "spot5"
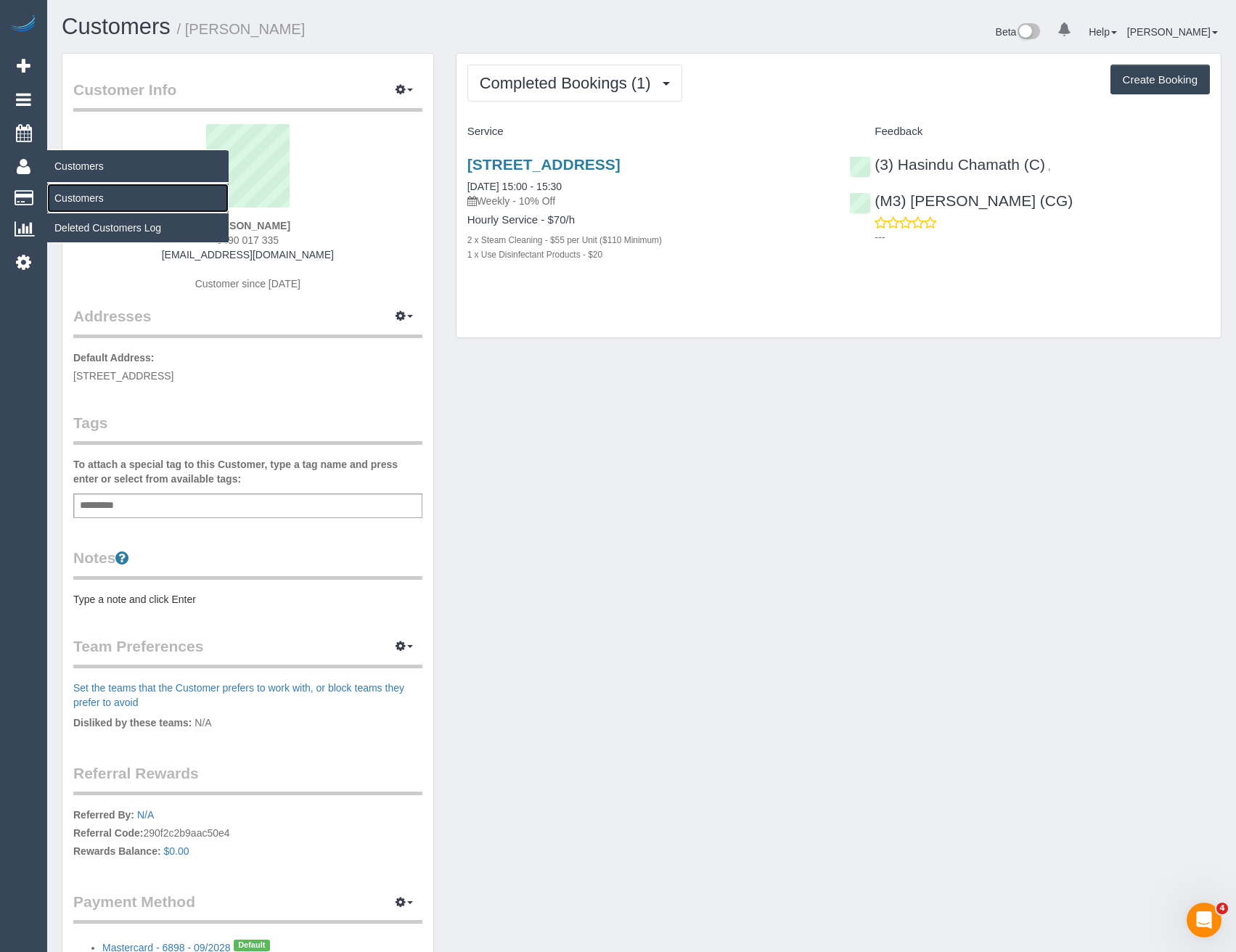
click at [84, 192] on link "Customers" at bounding box center [137, 198] width 181 height 29
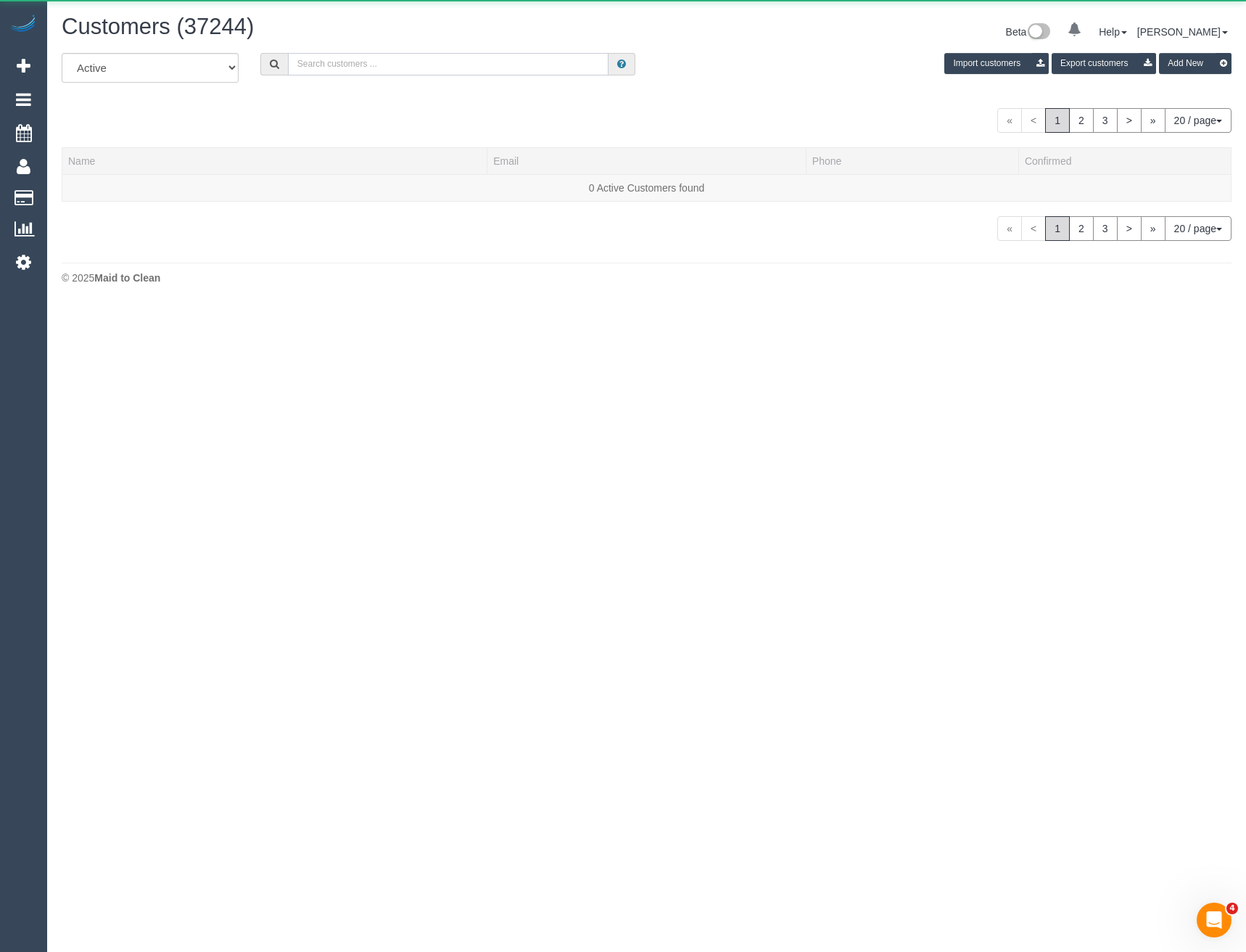
click at [356, 61] on input "text" at bounding box center [449, 64] width 321 height 23
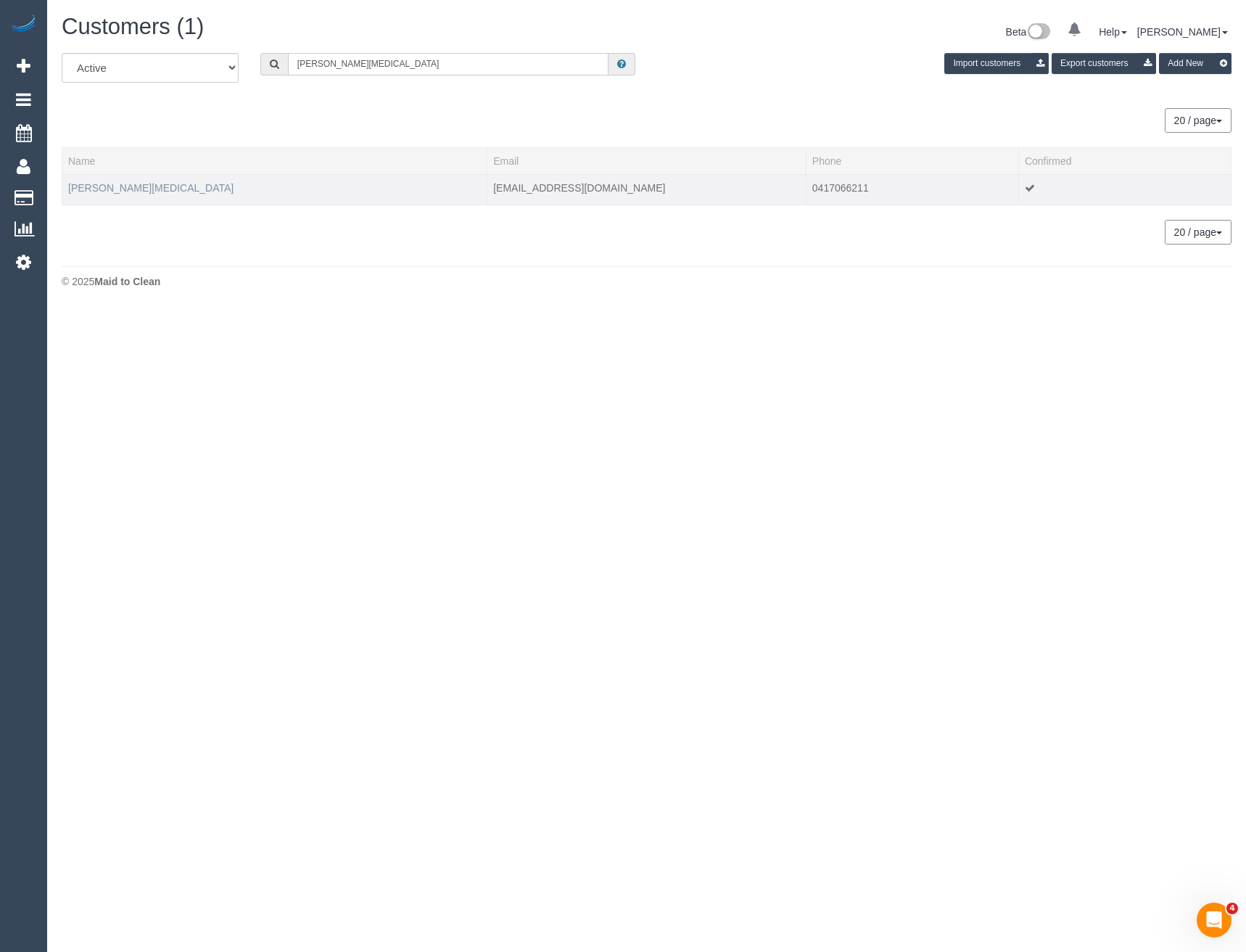
type input "[PERSON_NAME][MEDICAL_DATA]"
click at [116, 189] on link "[PERSON_NAME][MEDICAL_DATA]" at bounding box center [151, 187] width 165 height 11
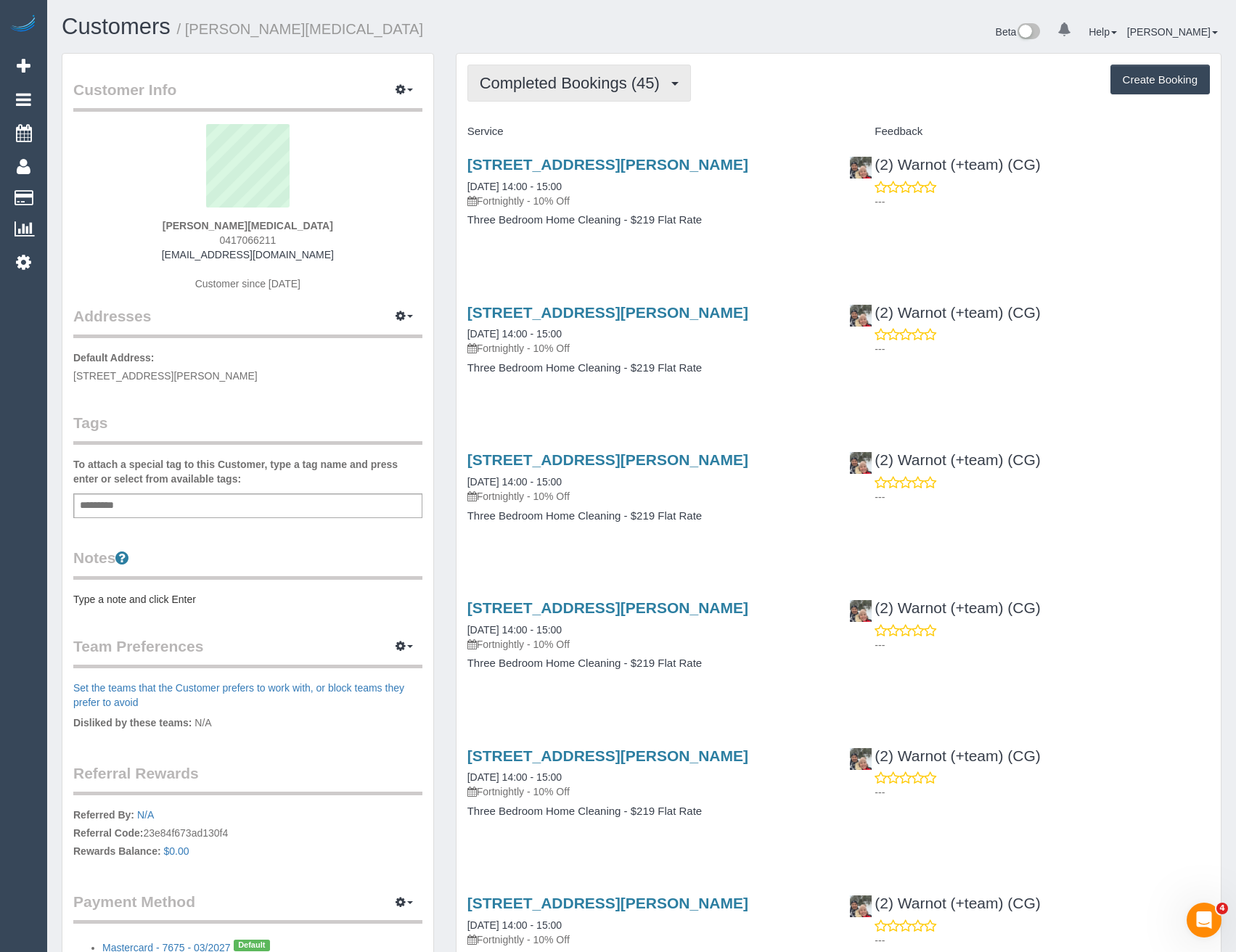
click at [547, 87] on span "Completed Bookings (45)" at bounding box center [573, 83] width 187 height 18
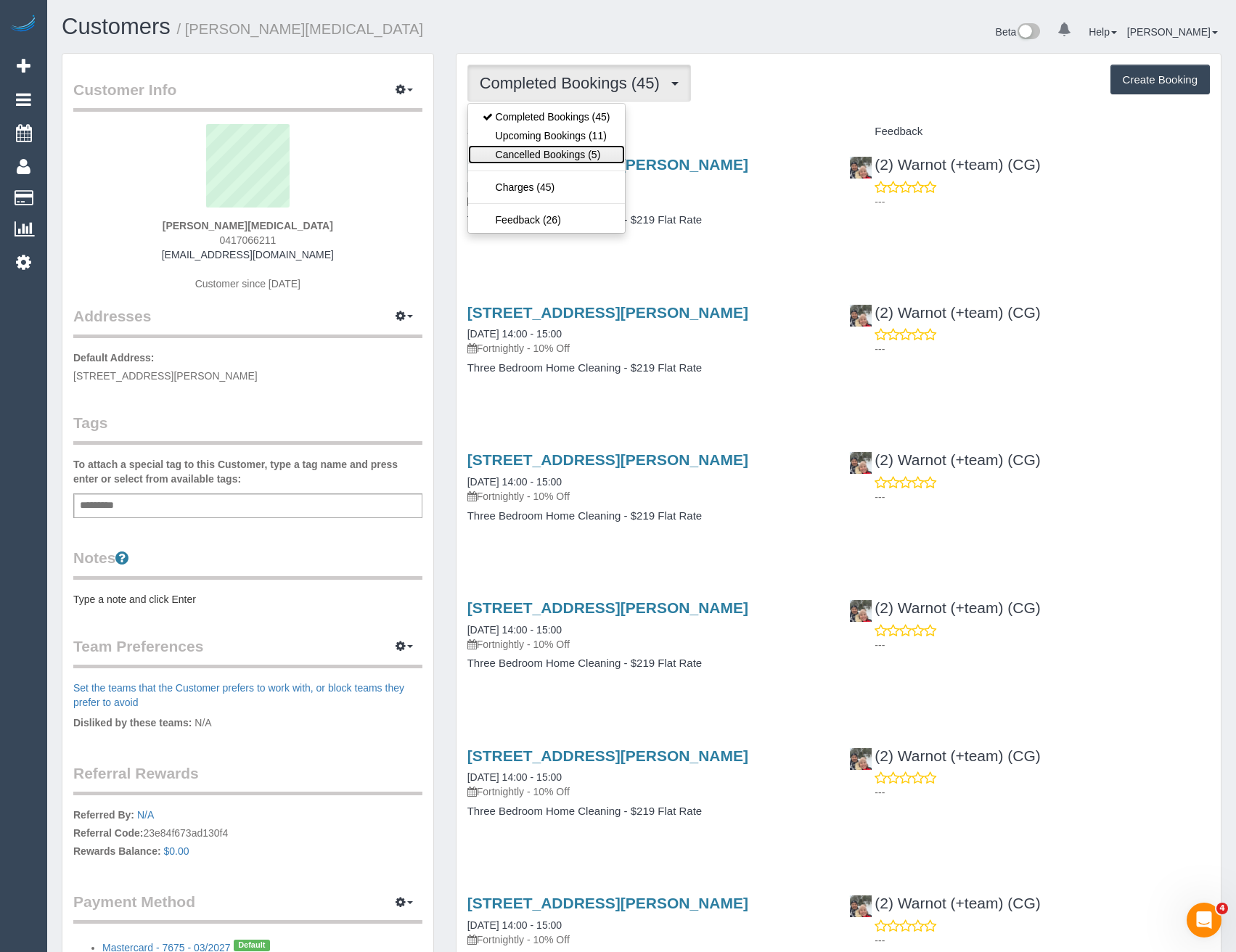
click at [550, 155] on link "Cancelled Bookings (5)" at bounding box center [546, 154] width 157 height 19
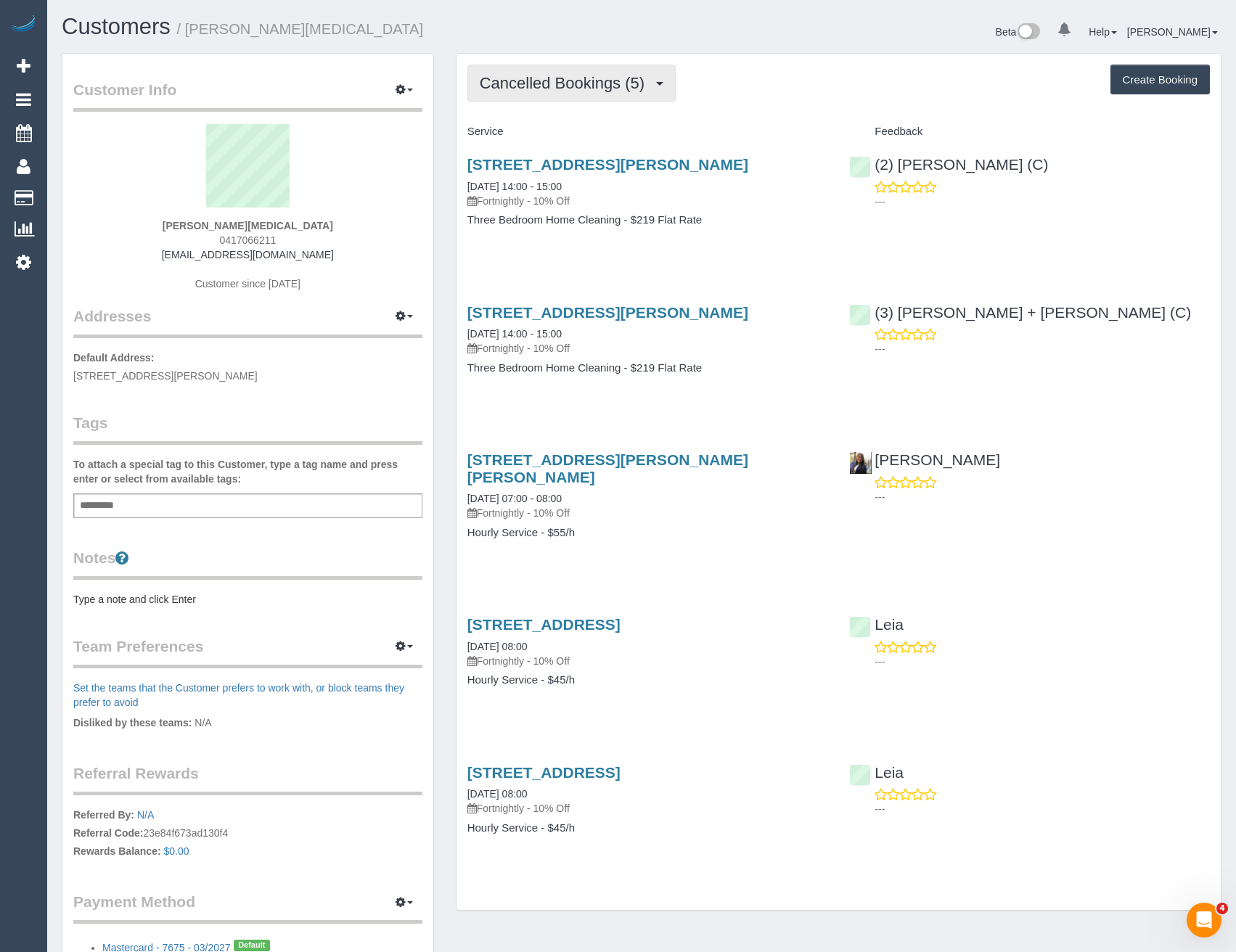
click at [518, 82] on span "Cancelled Bookings (5)" at bounding box center [566, 83] width 172 height 18
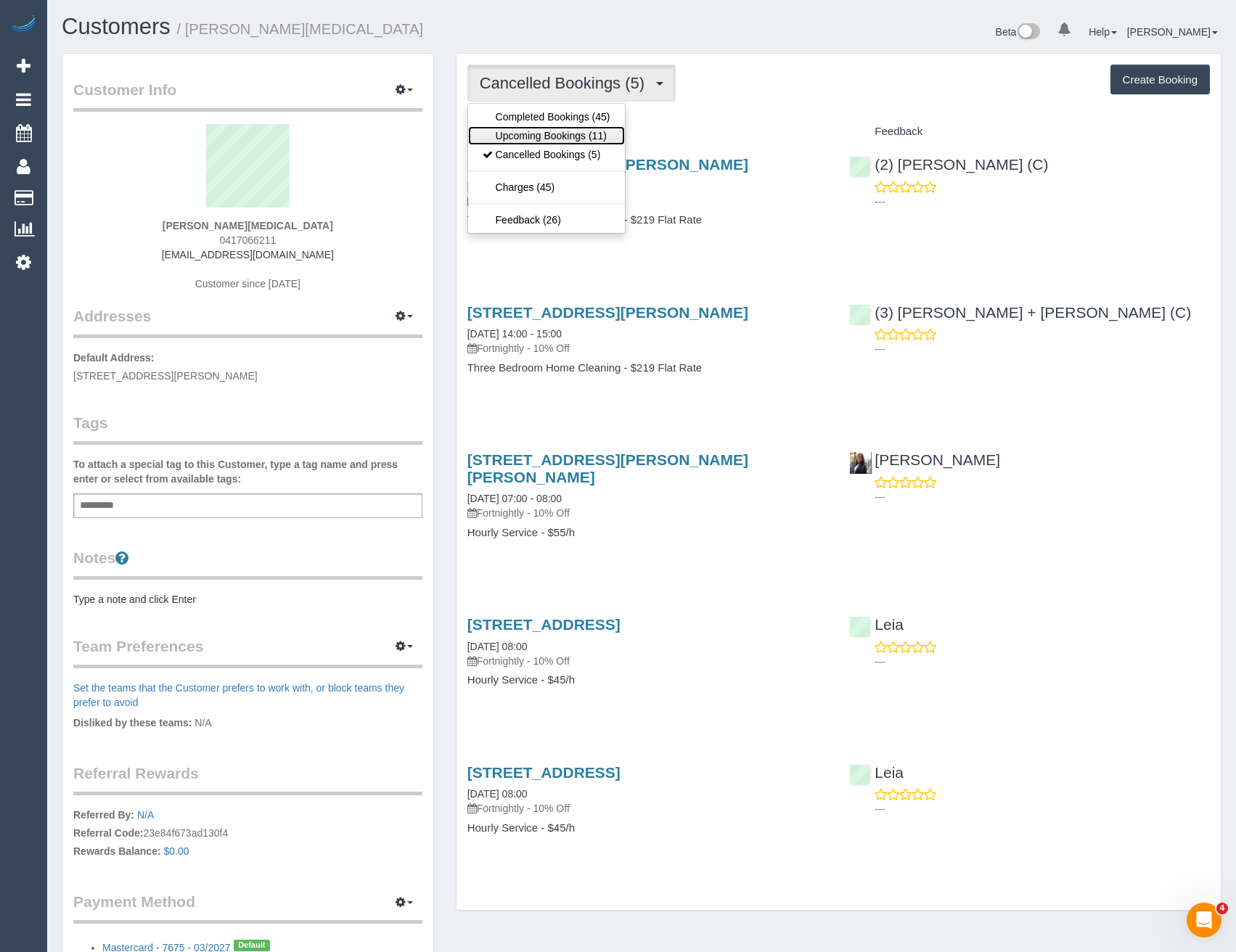
click at [521, 137] on link "Upcoming Bookings (11)" at bounding box center [546, 136] width 157 height 19
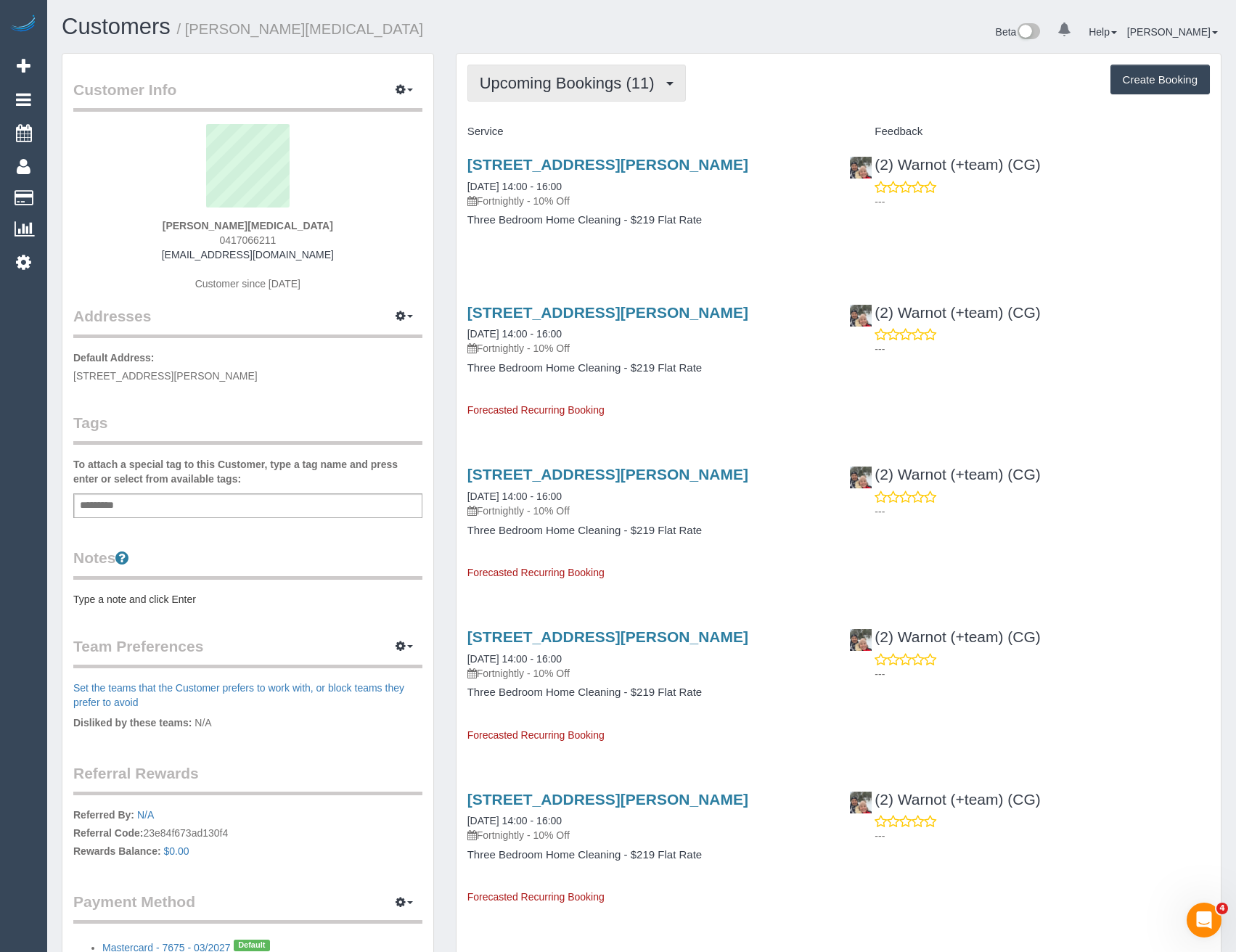
click at [539, 92] on span "Upcoming Bookings (11)" at bounding box center [571, 83] width 182 height 18
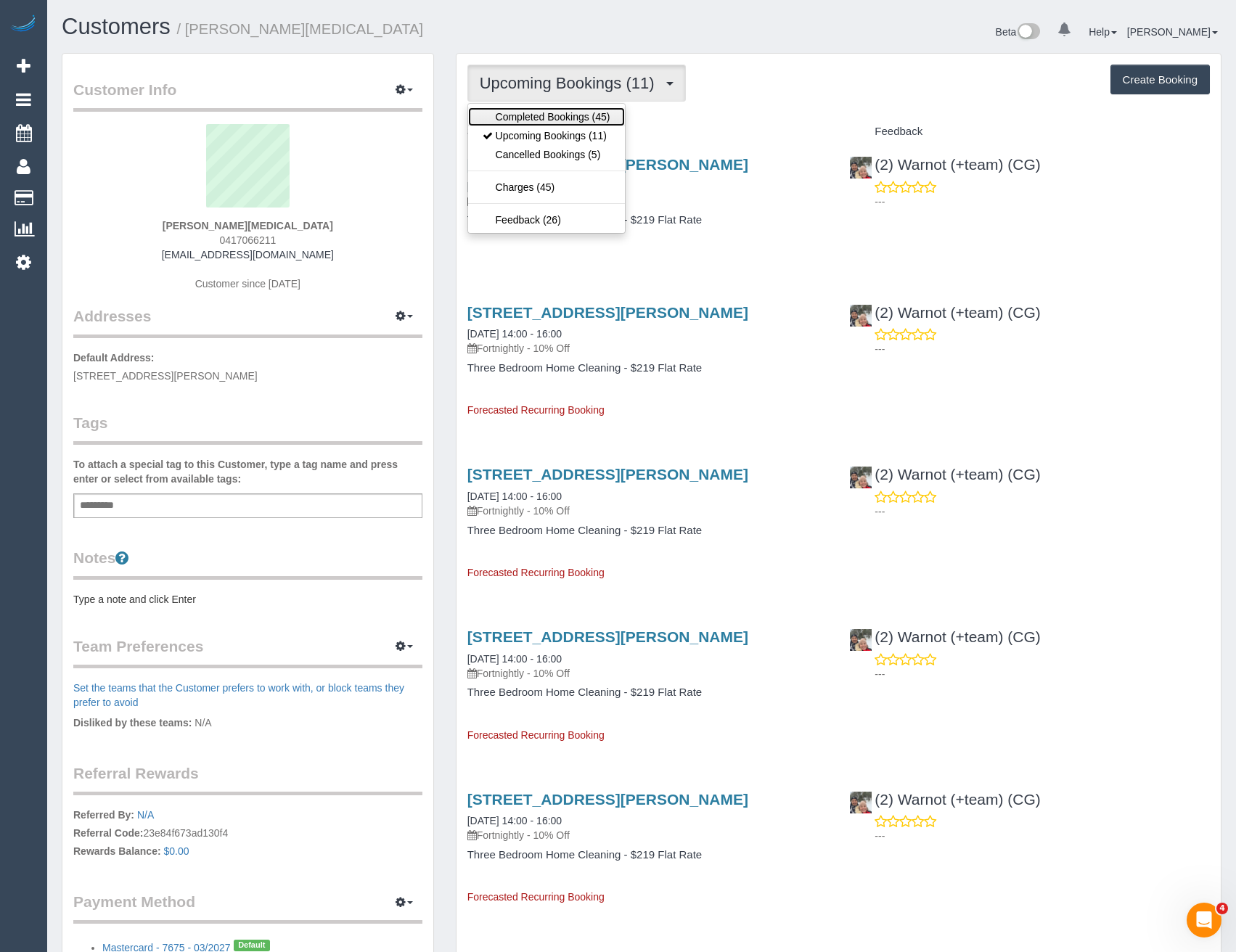
click at [535, 118] on link "Completed Bookings (45)" at bounding box center [546, 117] width 157 height 19
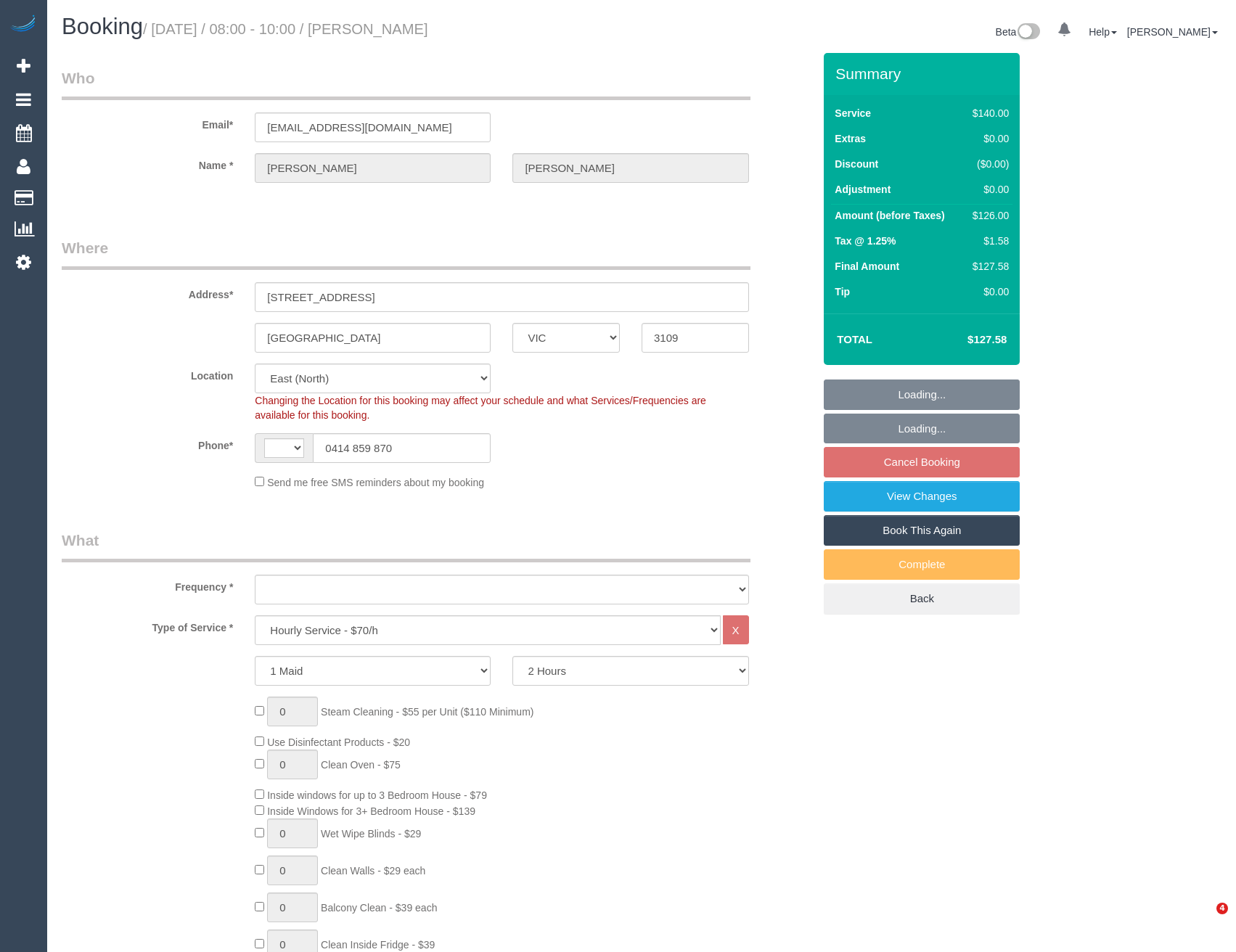
select select "VIC"
select select "number:29"
select select "number:14"
select select "number:19"
select select "number:22"
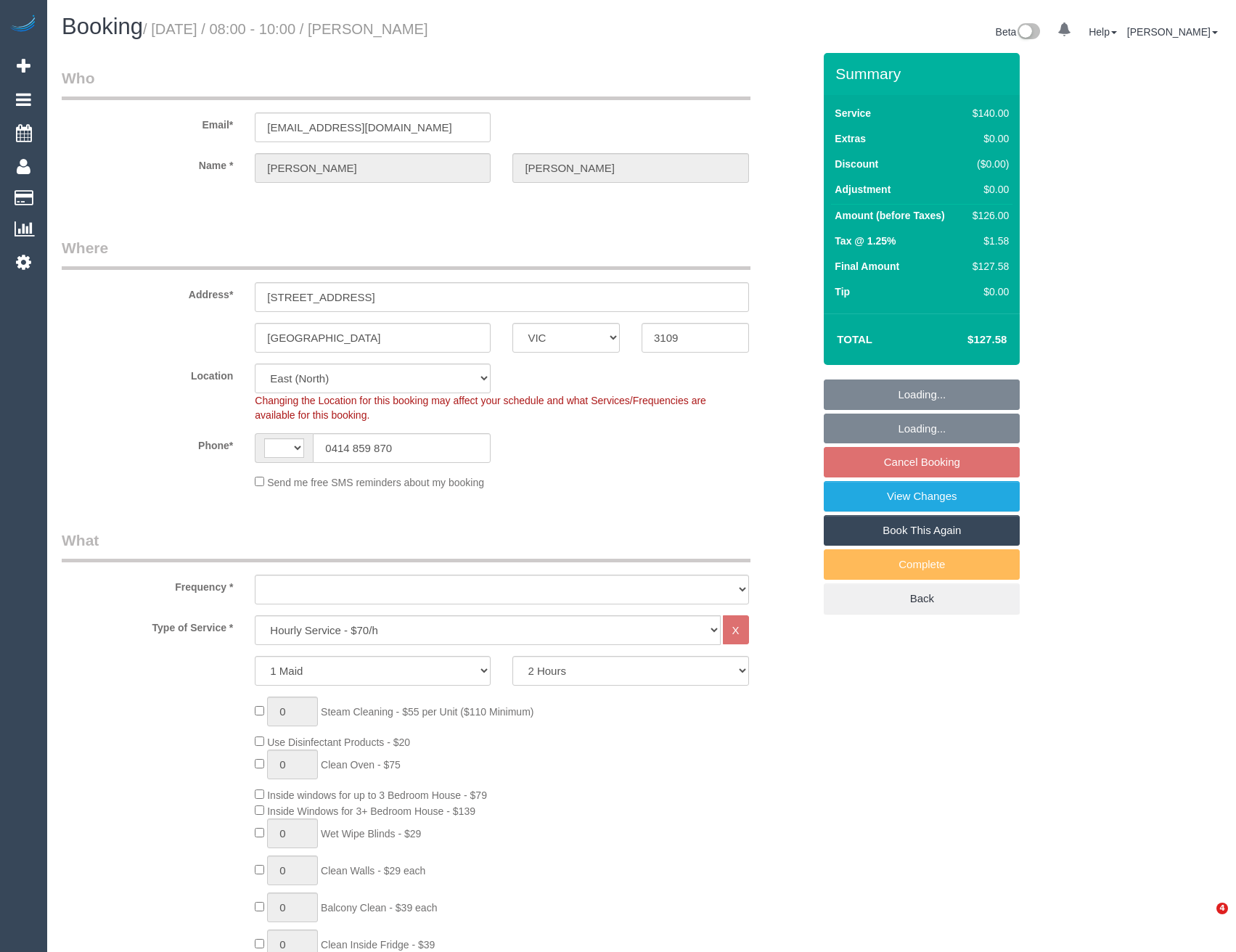
select select "number:26"
select select "string:AU"
select select "object:1241"
select select "spot2"
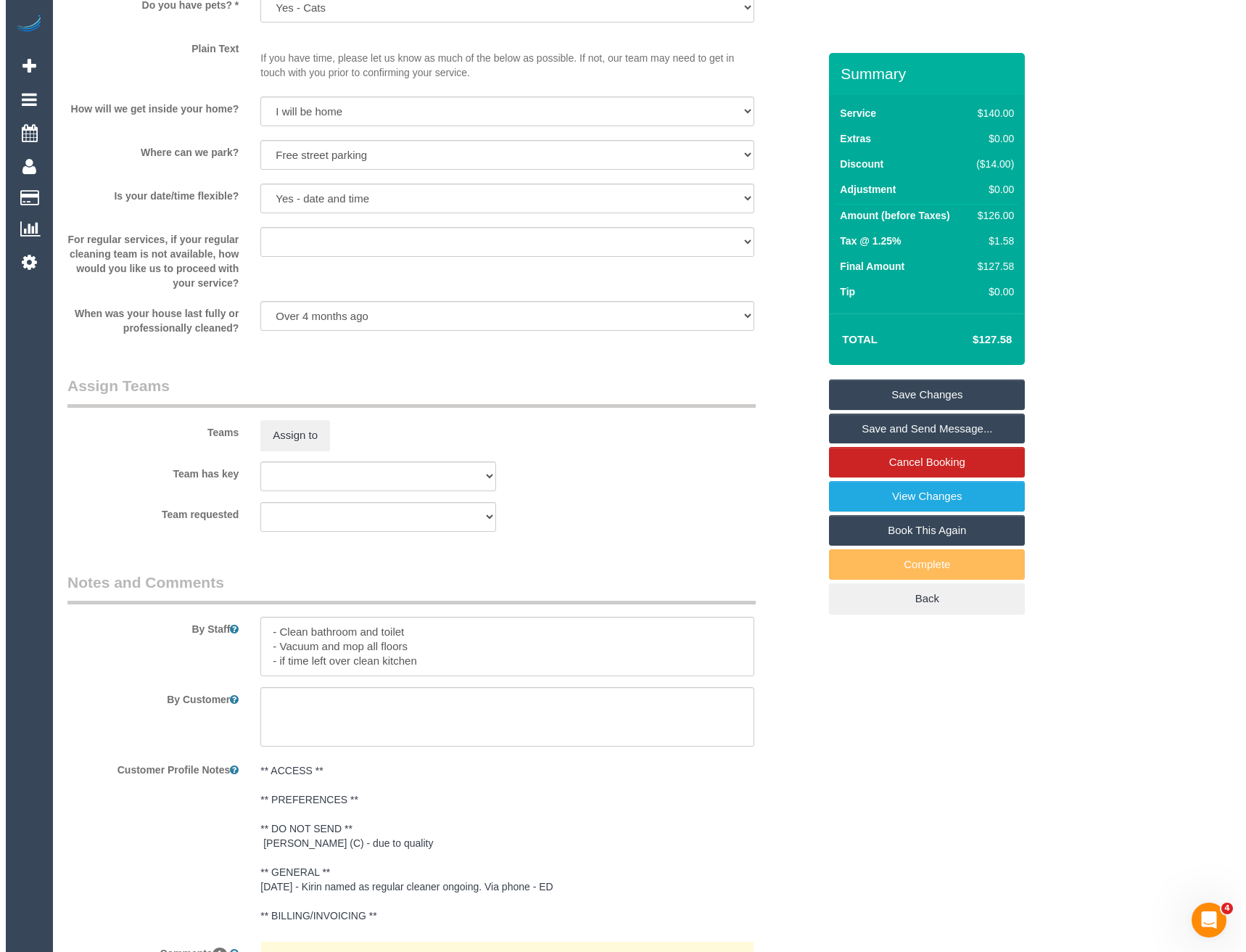
scroll to position [1781, 0]
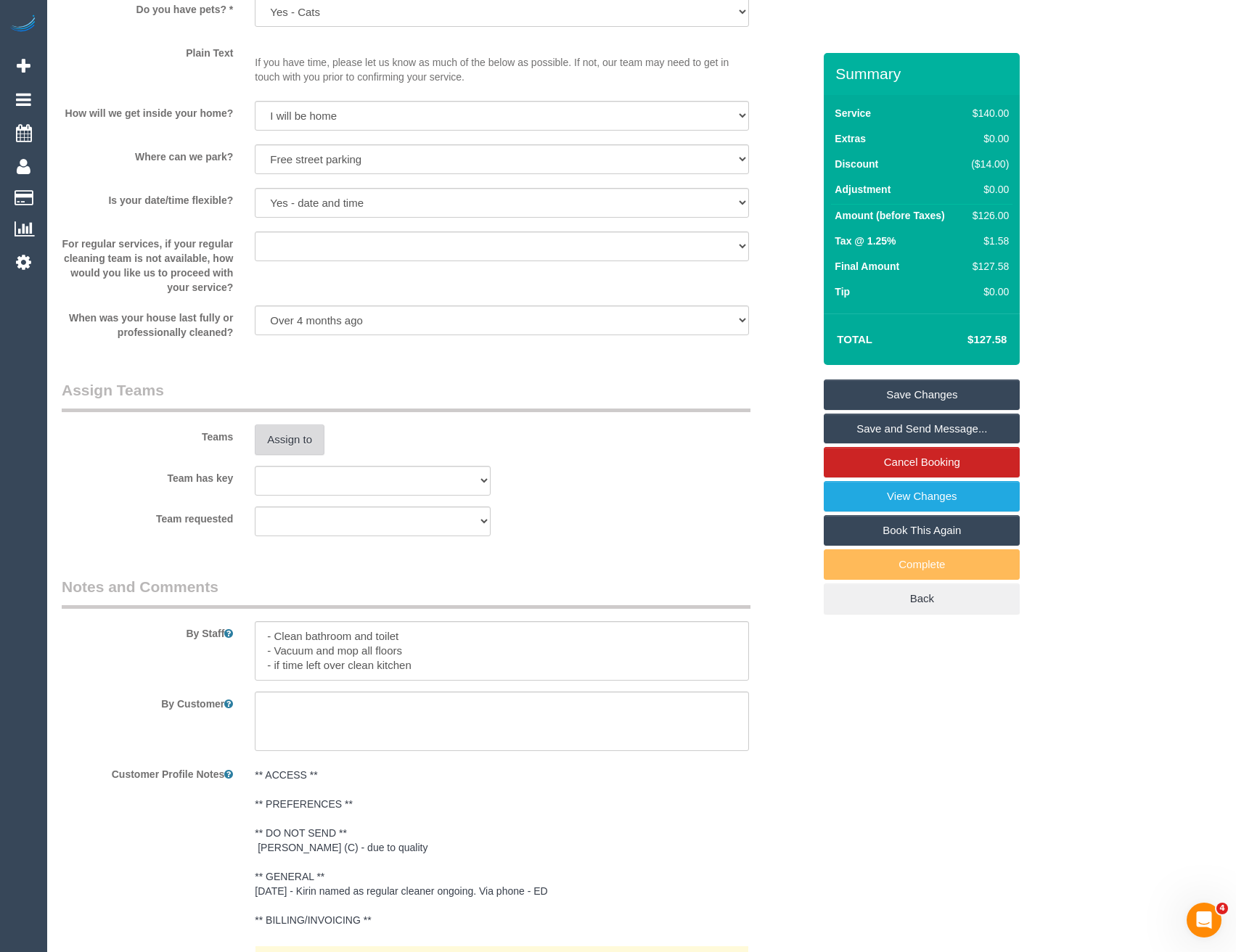
click at [296, 431] on button "Assign to" at bounding box center [290, 440] width 70 height 30
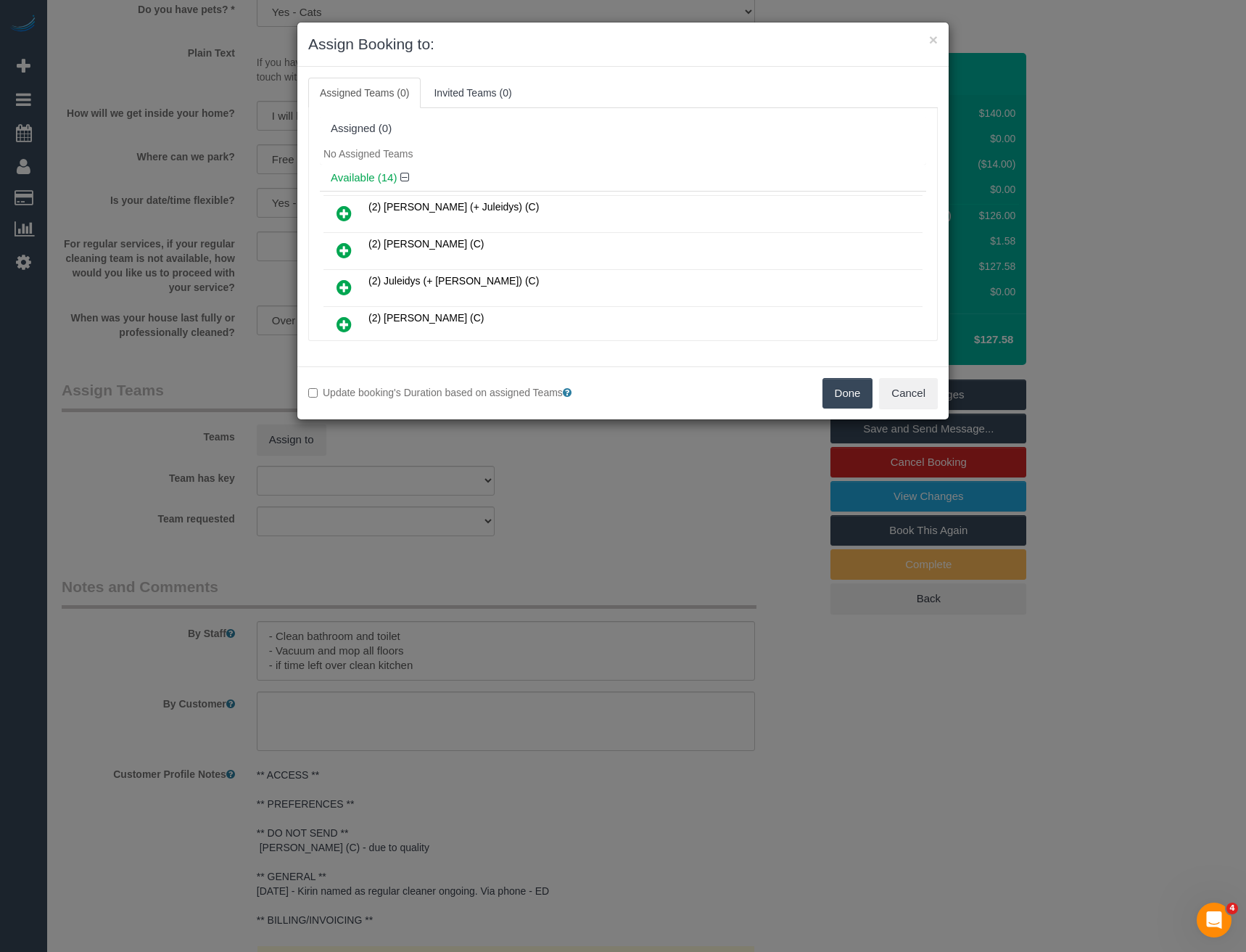
scroll to position [205, 0]
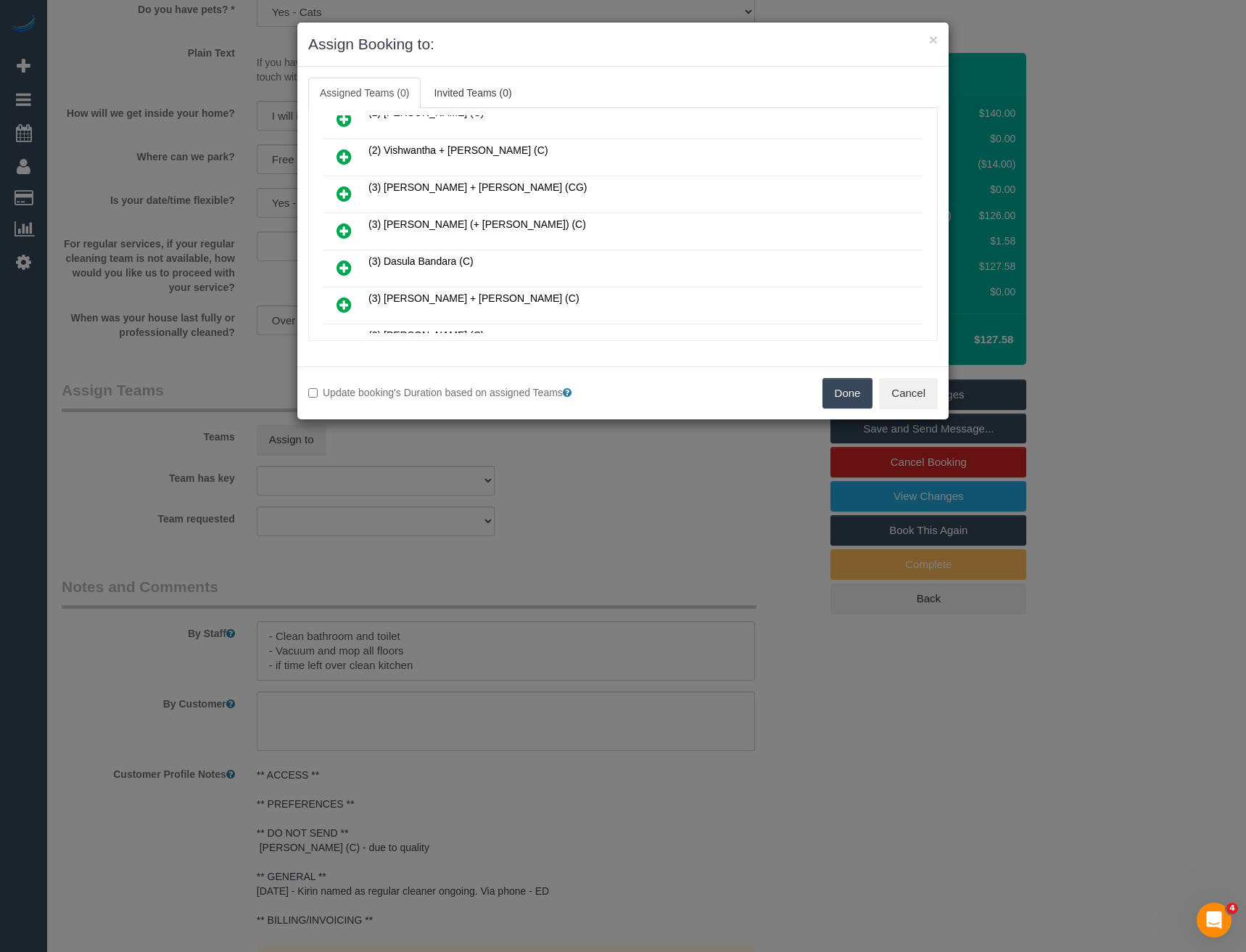
click at [344, 234] on icon at bounding box center [344, 230] width 15 height 17
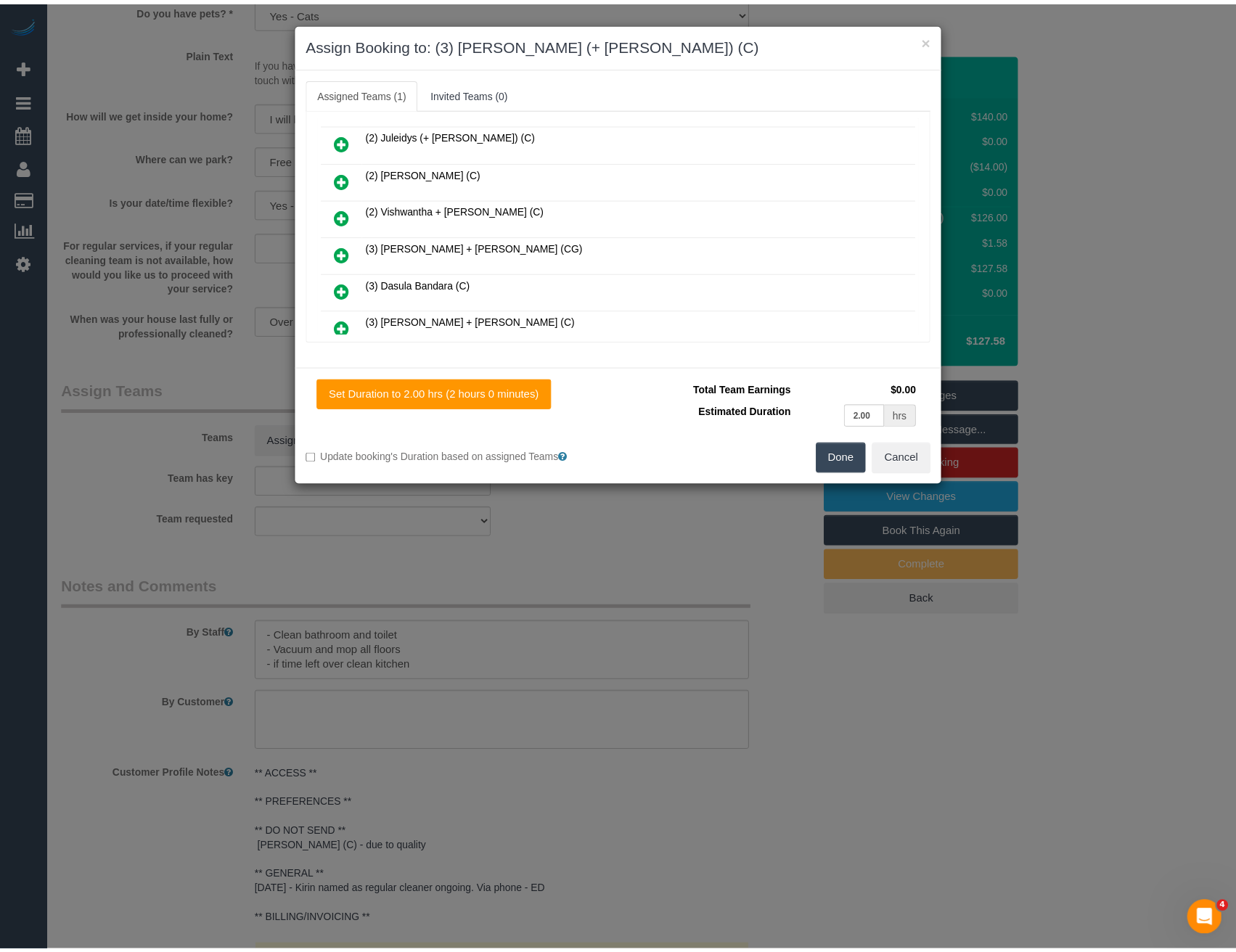
scroll to position [0, 0]
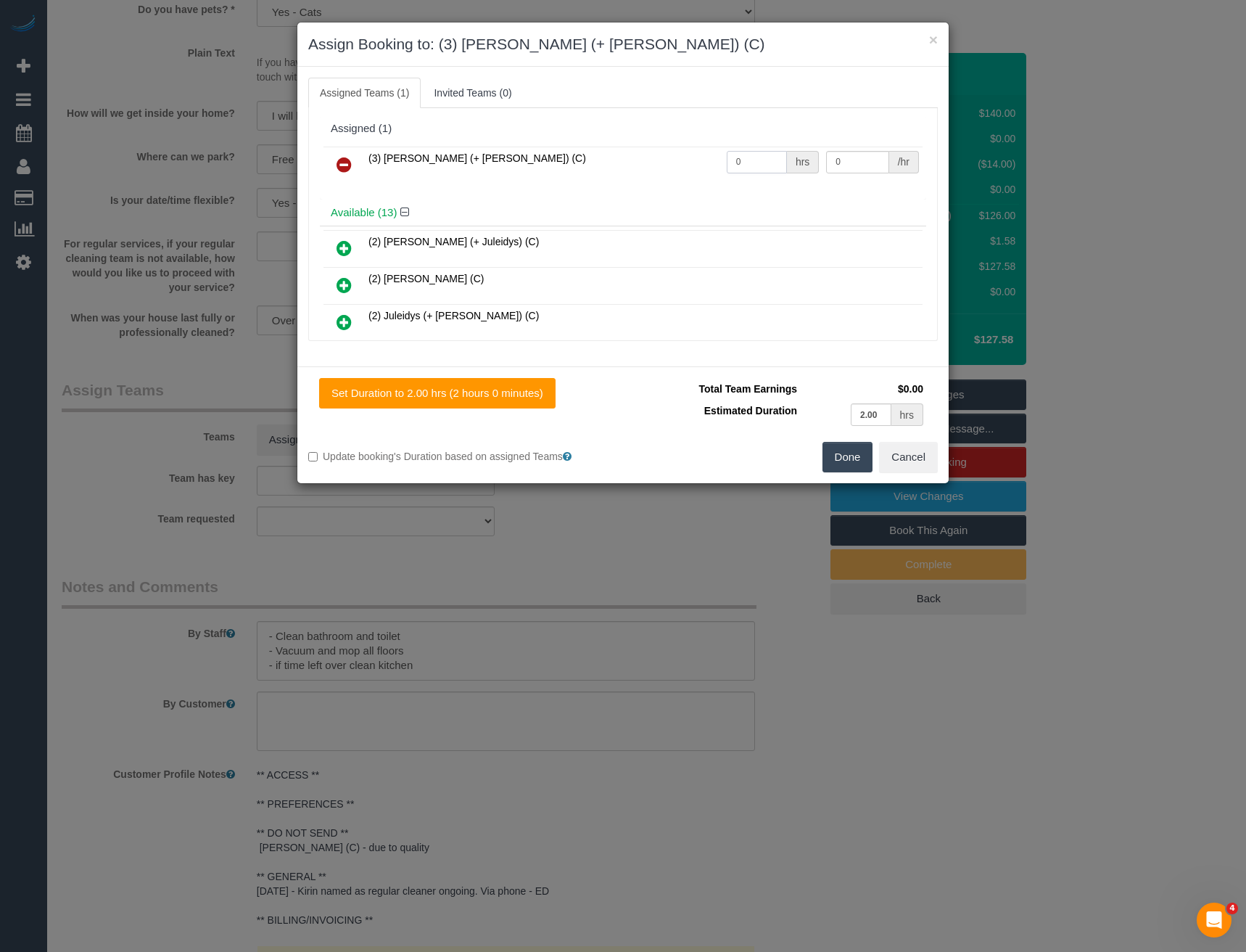
drag, startPoint x: 762, startPoint y: 161, endPoint x: 624, endPoint y: 169, distance: 138.2
click at [624, 169] on tr "(3) Cristian (+ Tania) (C) 0 hrs 0 /hr" at bounding box center [623, 164] width 600 height 37
type input "2"
type input "35"
click at [837, 454] on button "Done" at bounding box center [847, 457] width 51 height 30
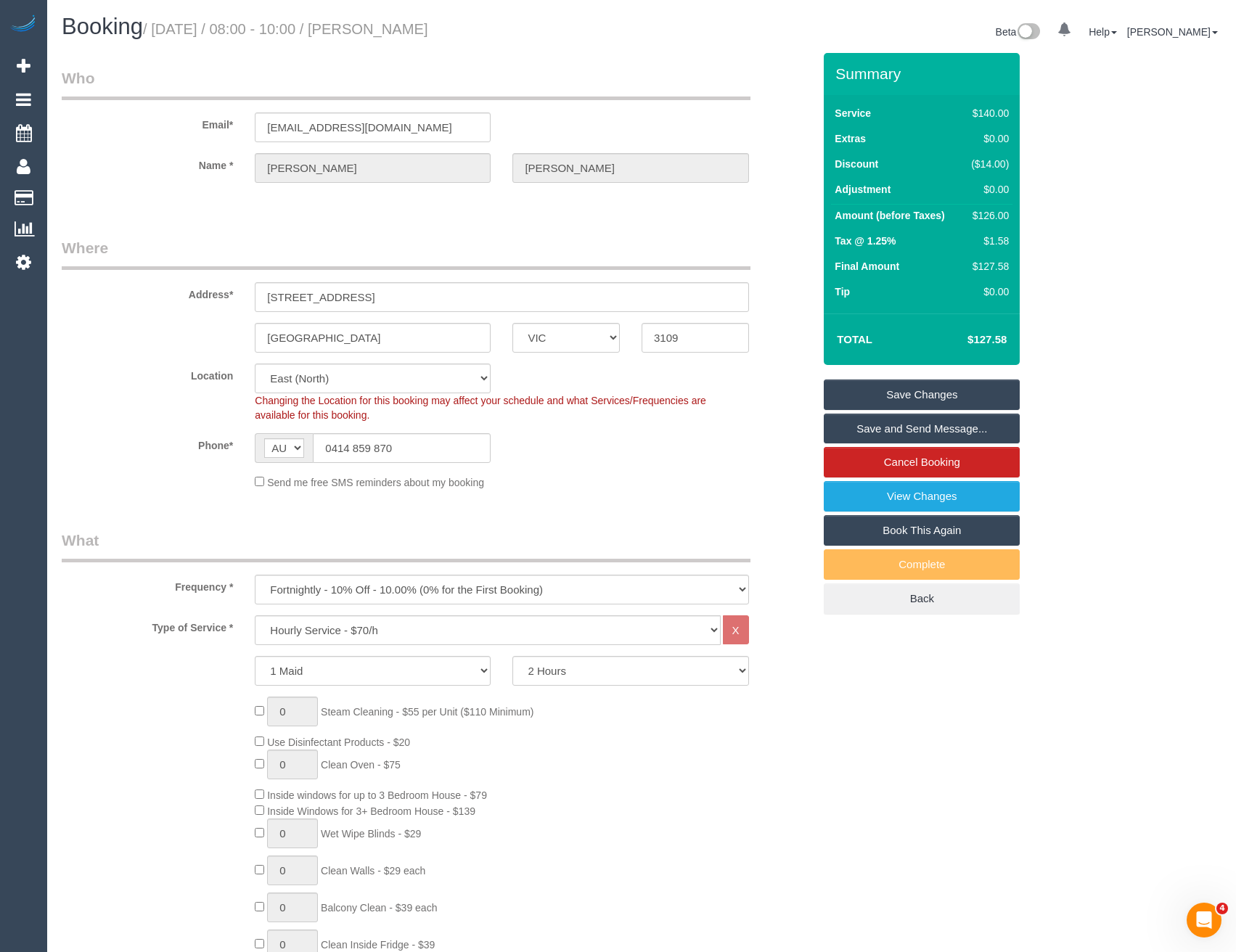
click at [905, 425] on link "Save and Send Message..." at bounding box center [921, 429] width 196 height 30
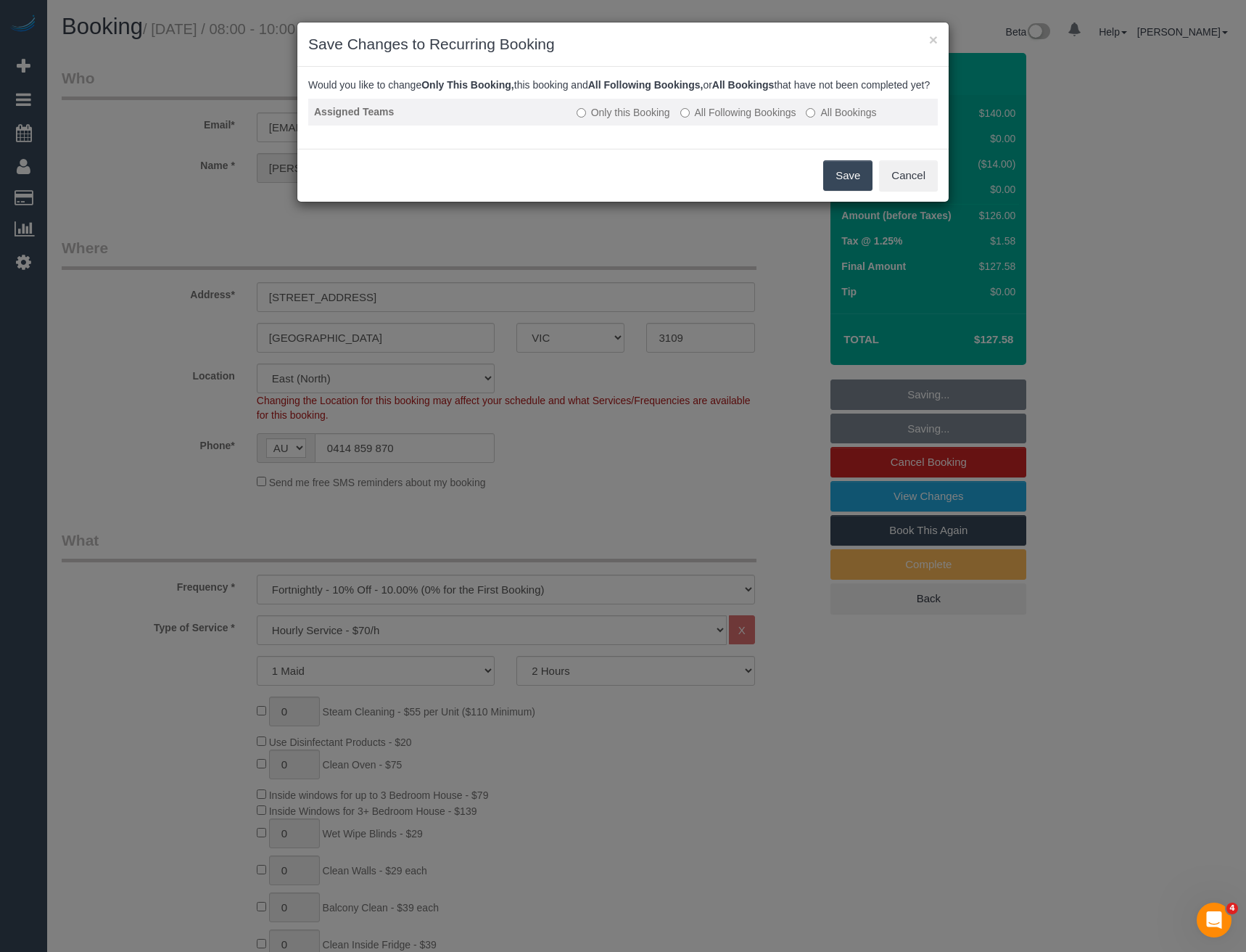
click at [740, 120] on label "All Following Bookings" at bounding box center [738, 112] width 116 height 14
click at [888, 190] on button "Cancel" at bounding box center [909, 176] width 59 height 30
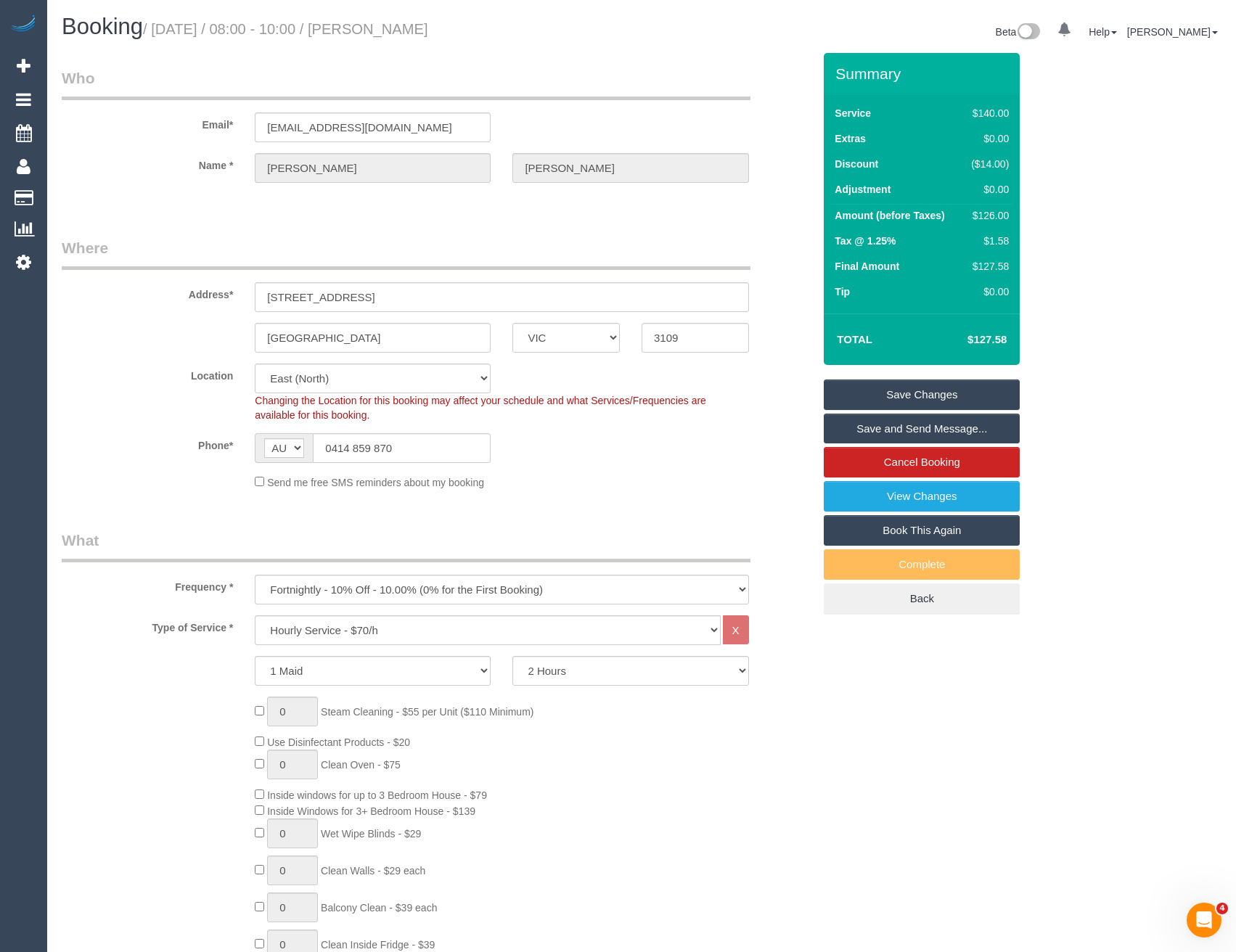
click at [941, 433] on link "Save and Send Message..." at bounding box center [921, 429] width 196 height 30
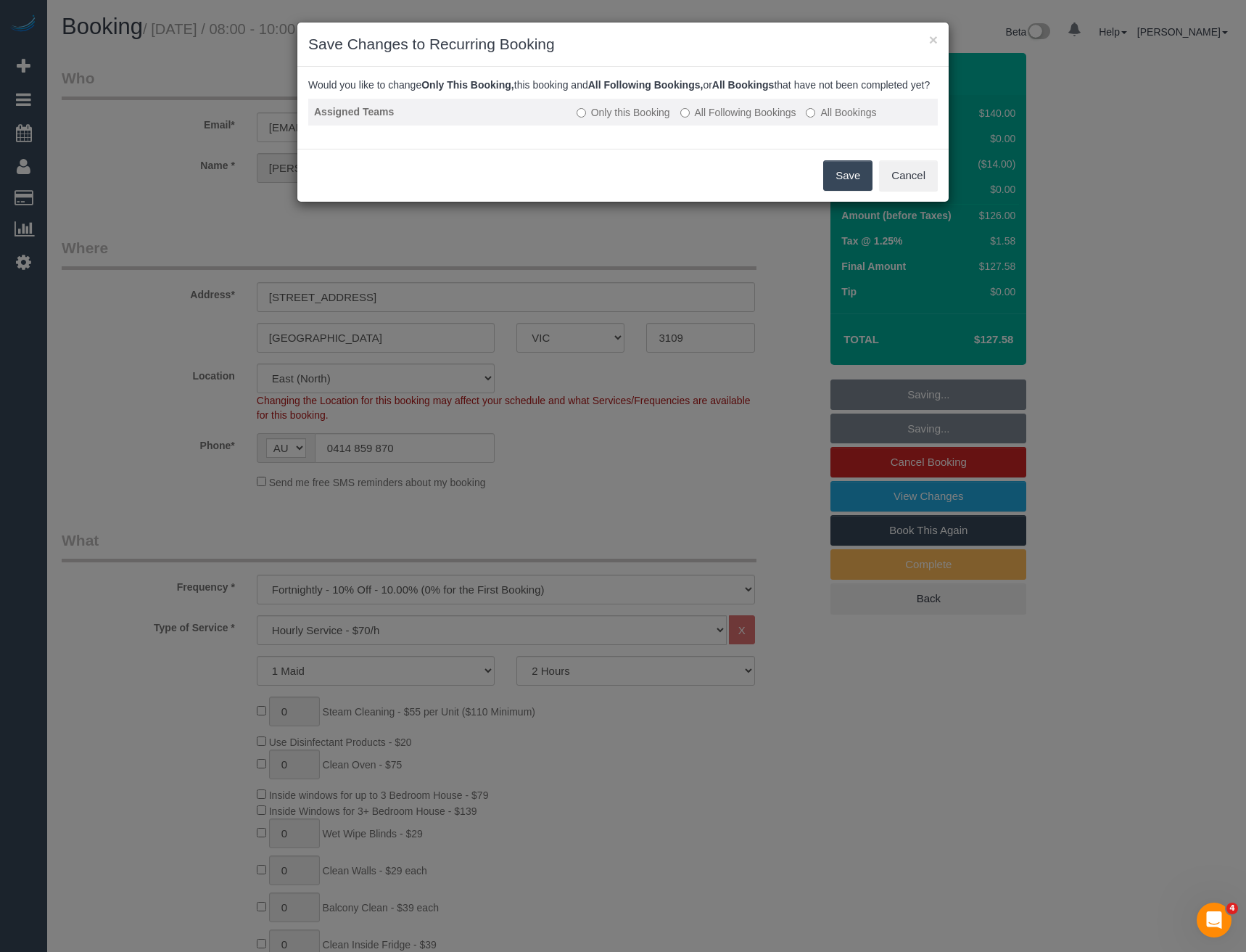
click at [690, 120] on label "All Following Bookings" at bounding box center [738, 112] width 116 height 14
click at [844, 190] on button "Save" at bounding box center [847, 176] width 49 height 30
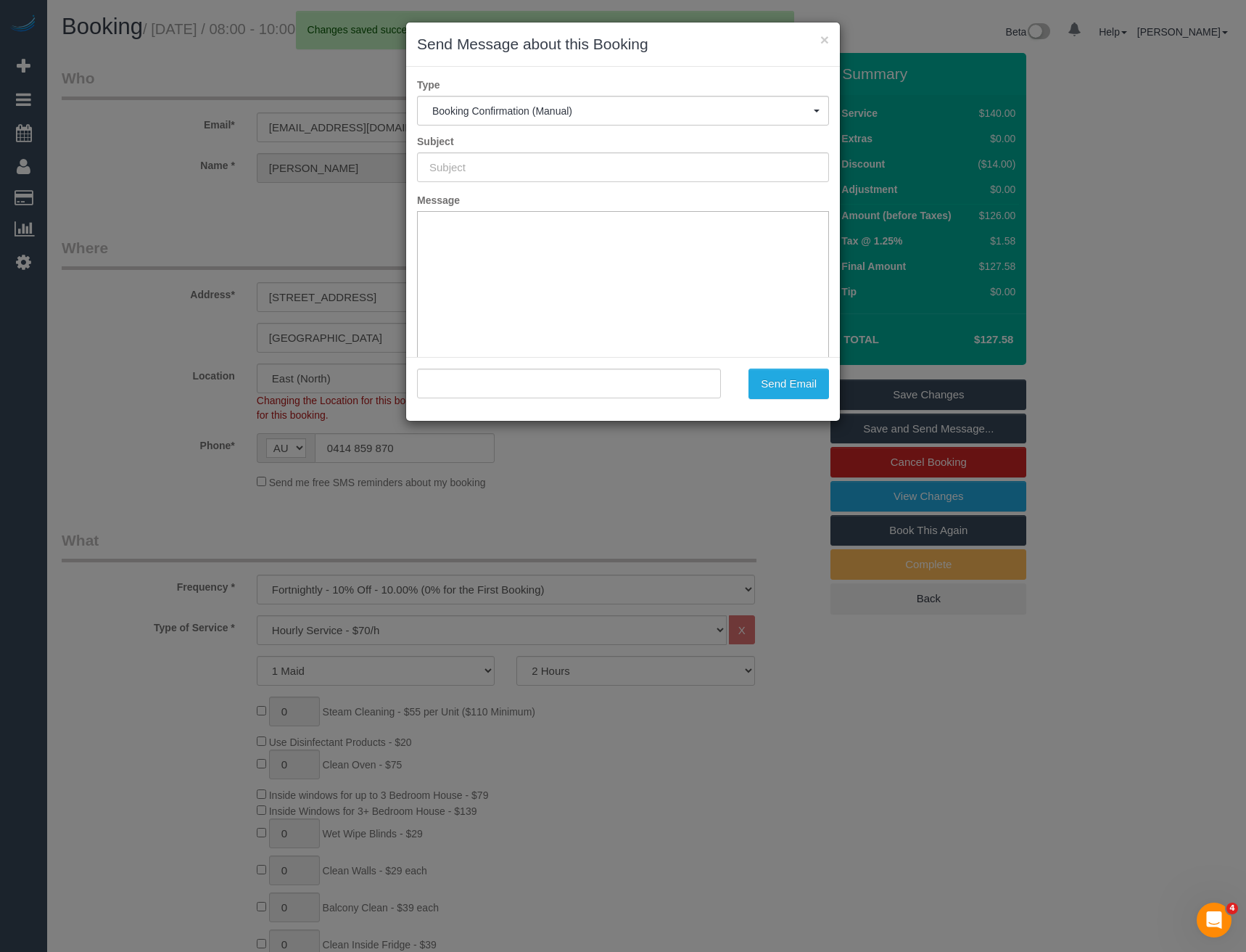
type input "Booking Confirmed"
type input ""Kate Walton" <d_kwalton@yahoo.com.au>"
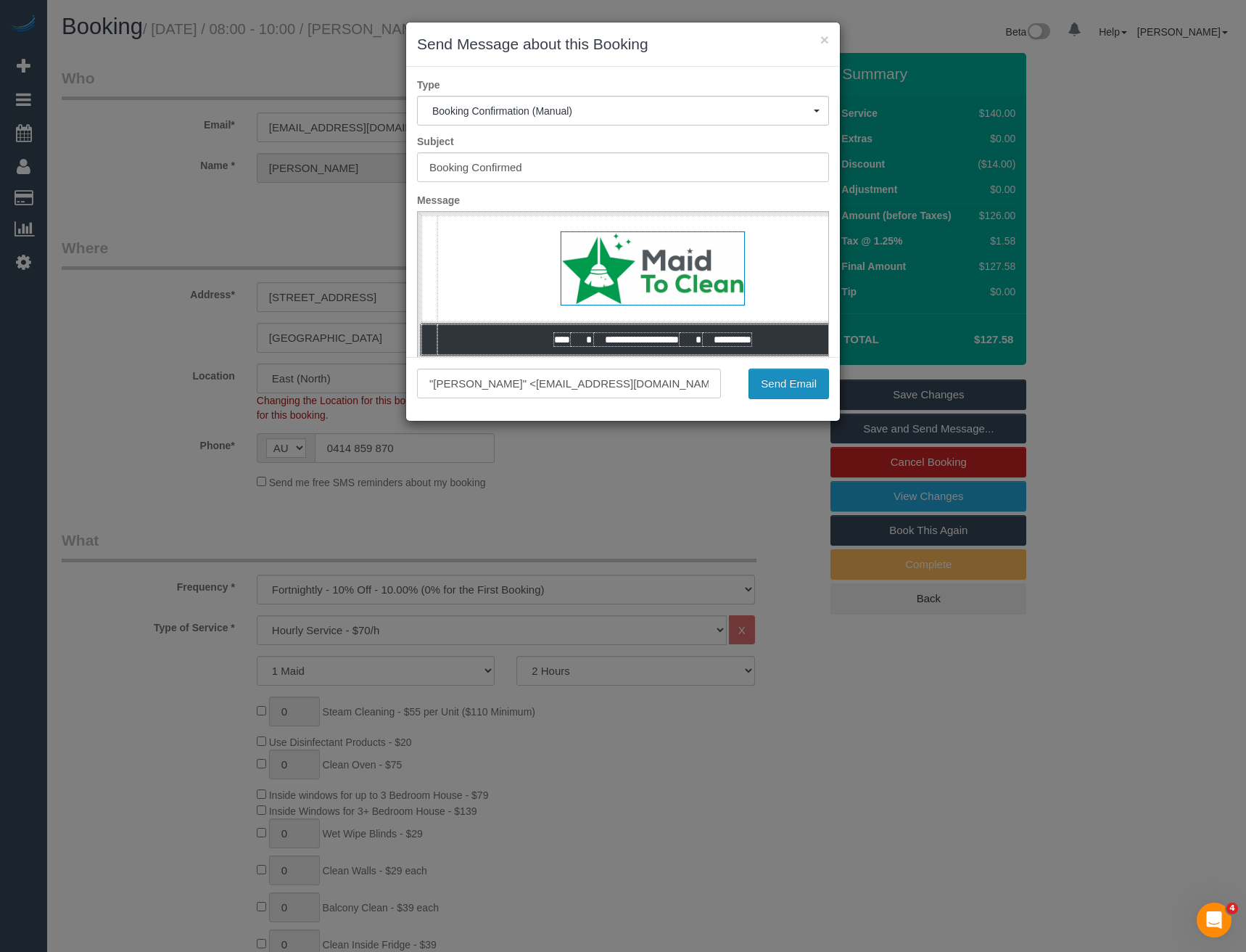
click at [791, 387] on button "Send Email" at bounding box center [789, 384] width 80 height 30
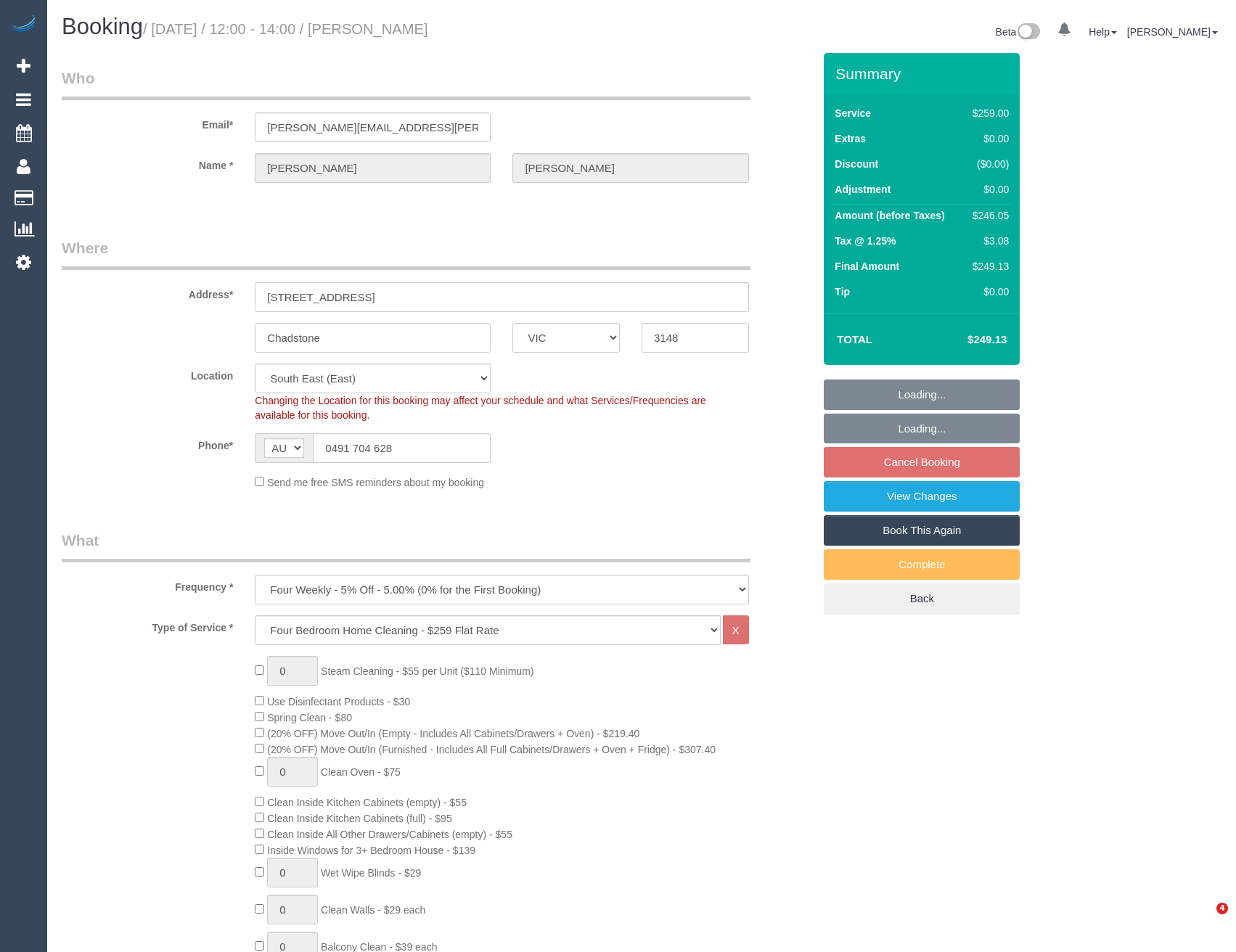
select select "VIC"
select select "spot4"
select select "number:28"
select select "number:16"
select select "number:19"
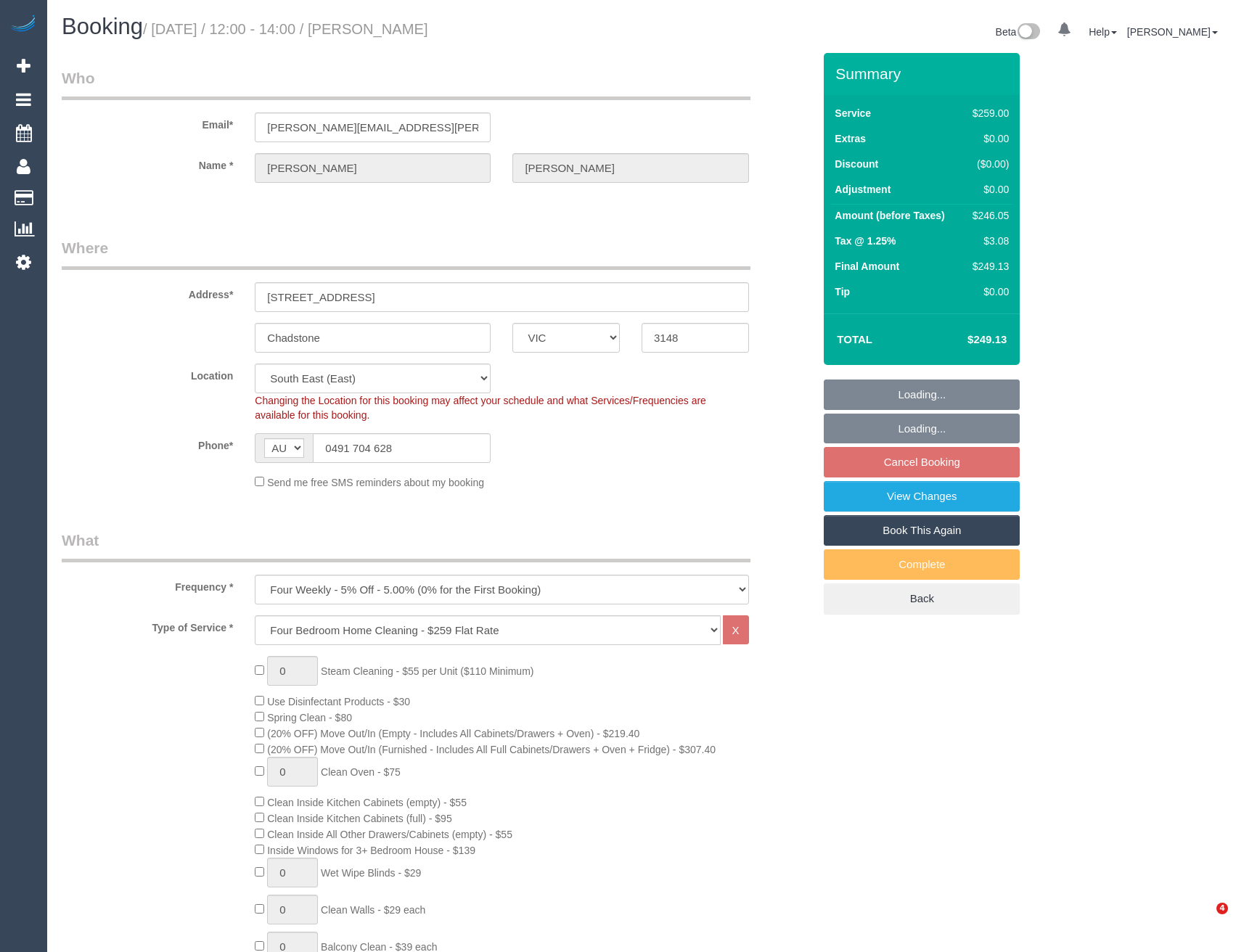
select select "number:22"
select select "number:34"
select select "number:13"
select select "object:1283"
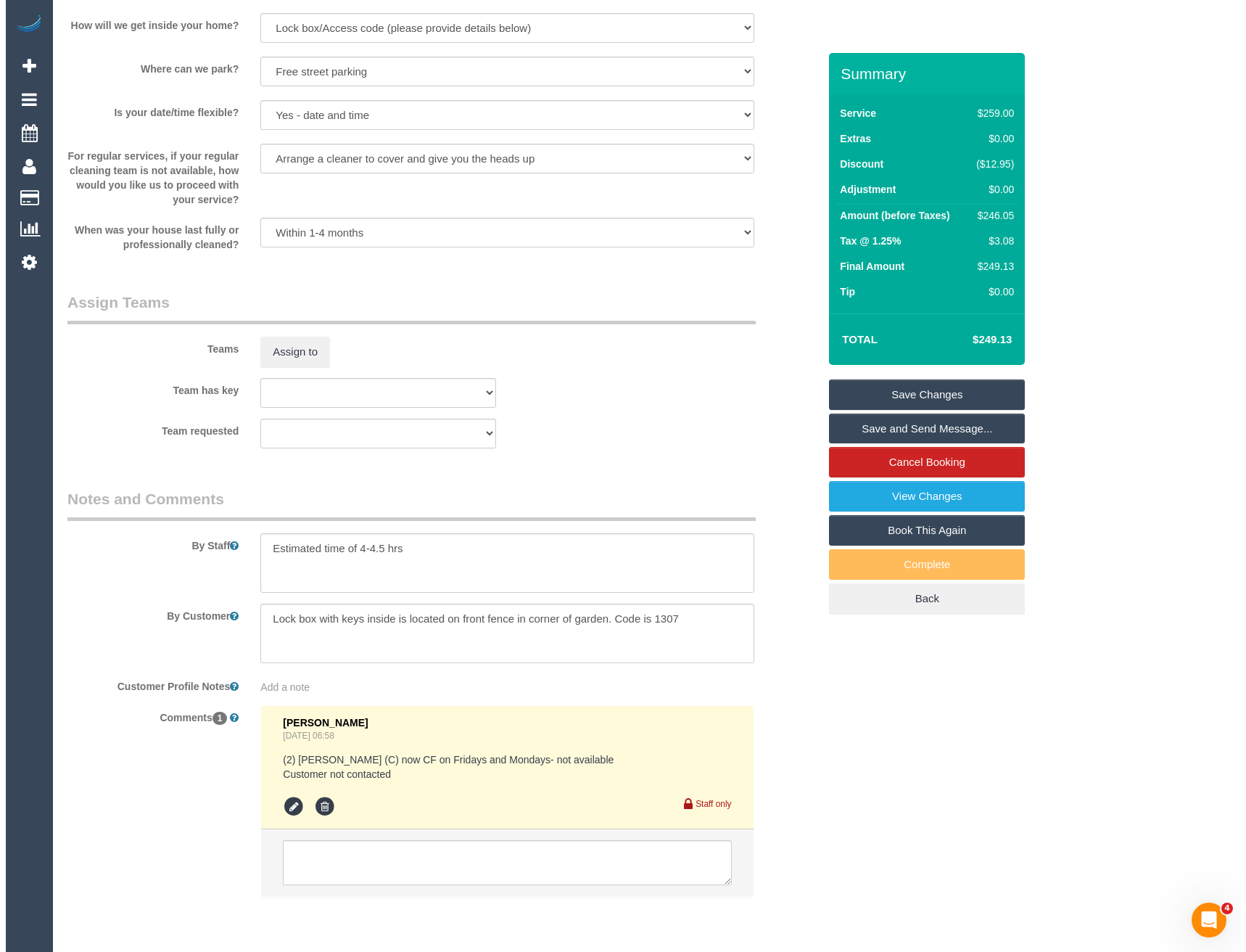
scroll to position [1668, 0]
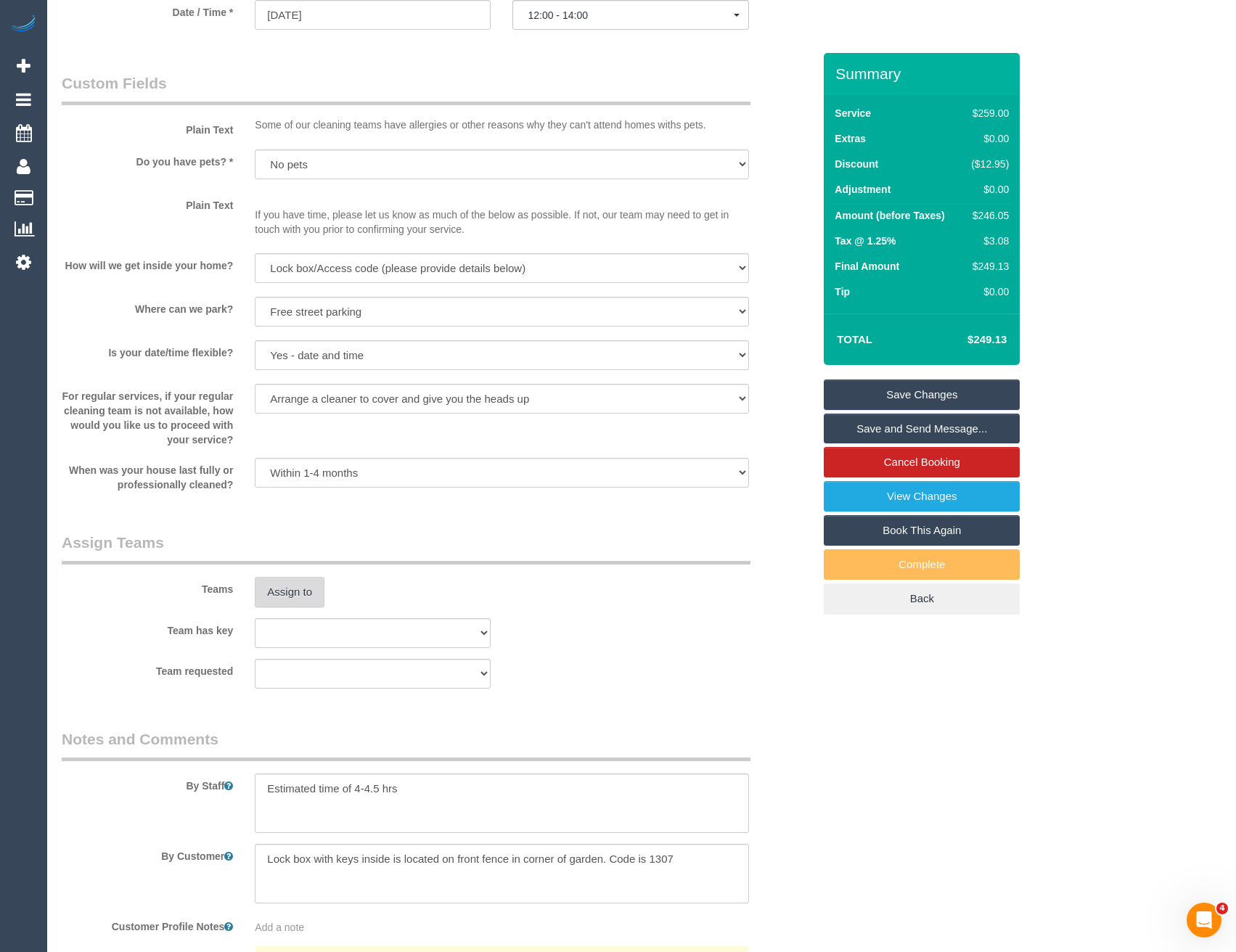
click at [298, 583] on button "Assign to" at bounding box center [290, 592] width 70 height 30
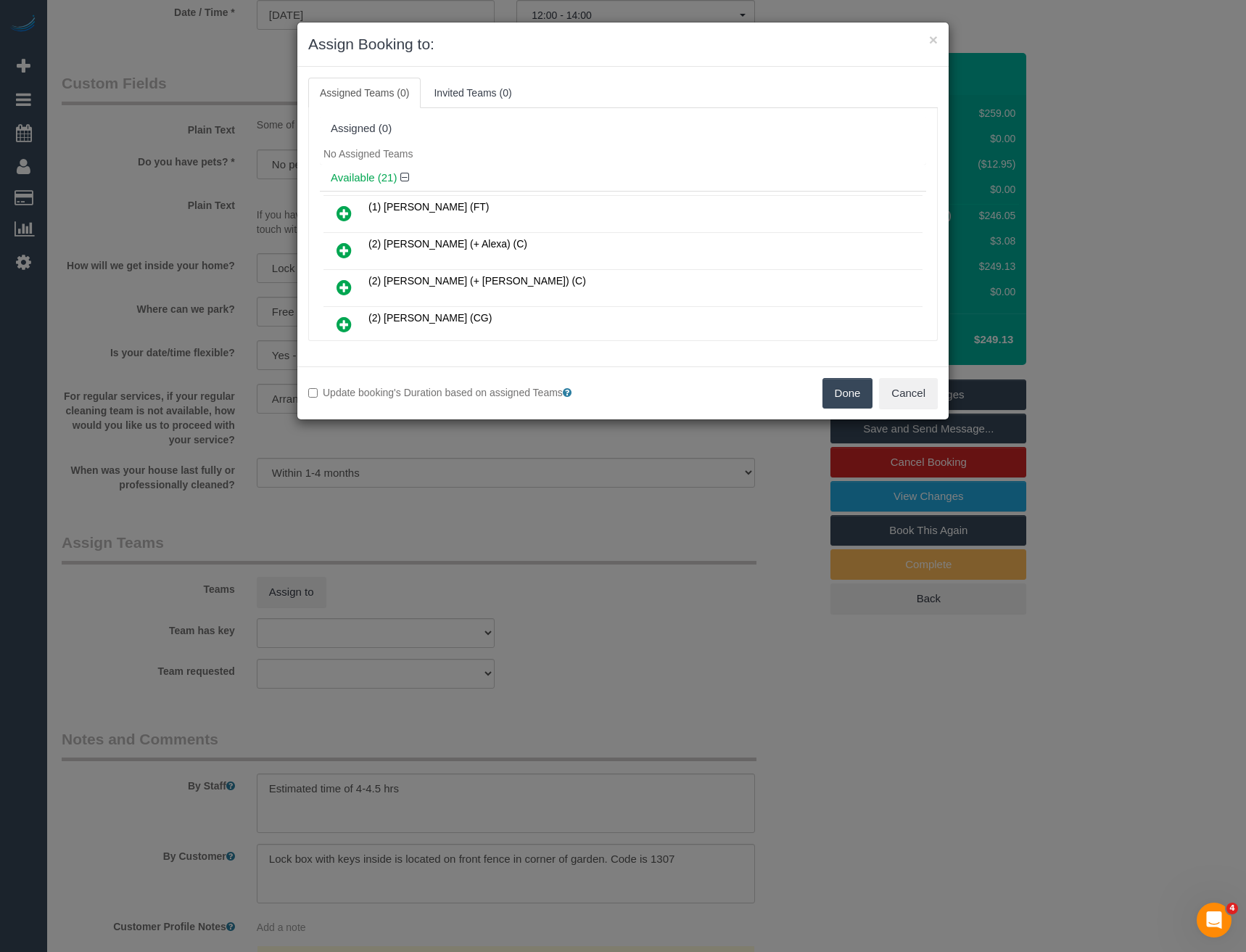
scroll to position [502, 0]
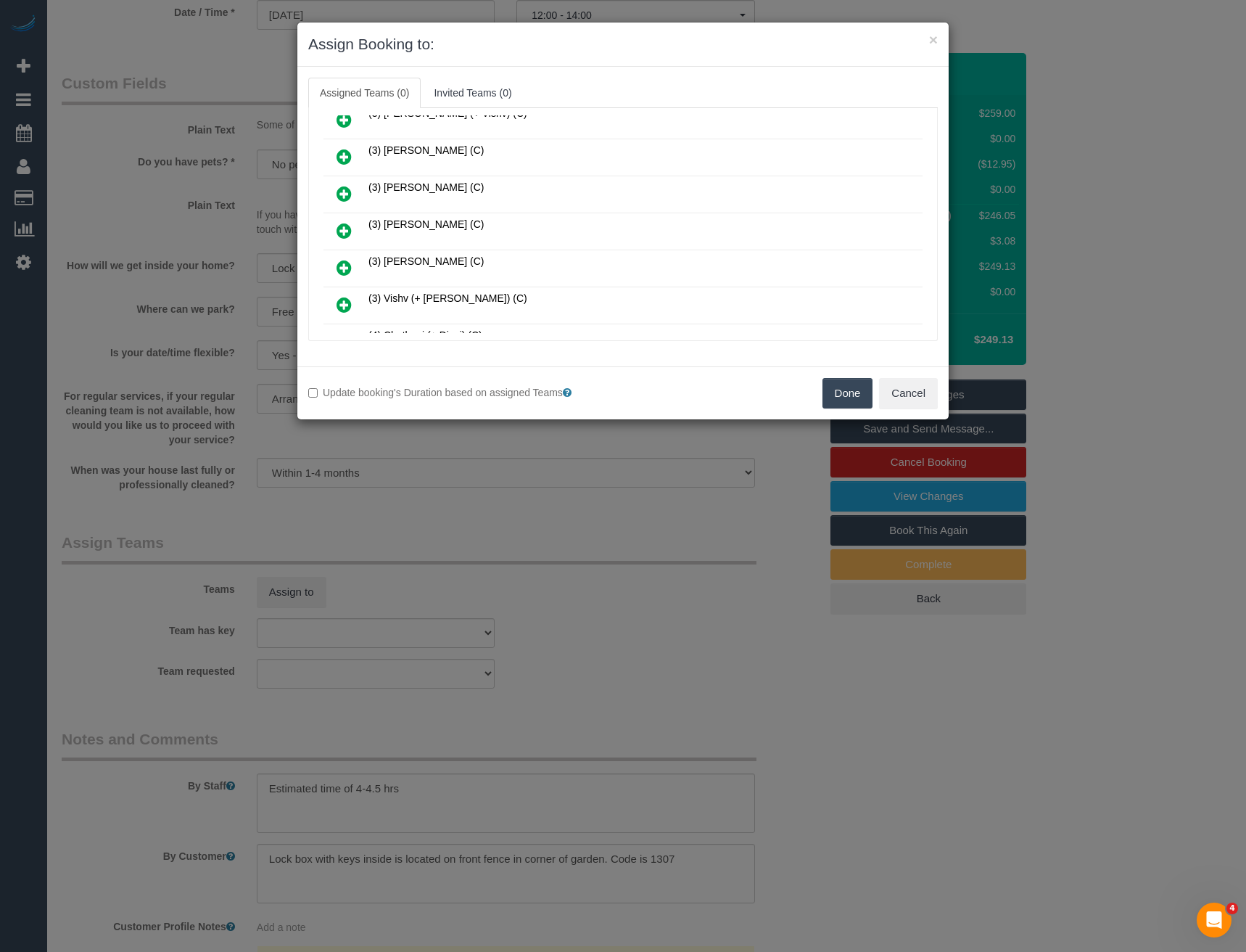
click at [344, 230] on icon at bounding box center [344, 230] width 15 height 17
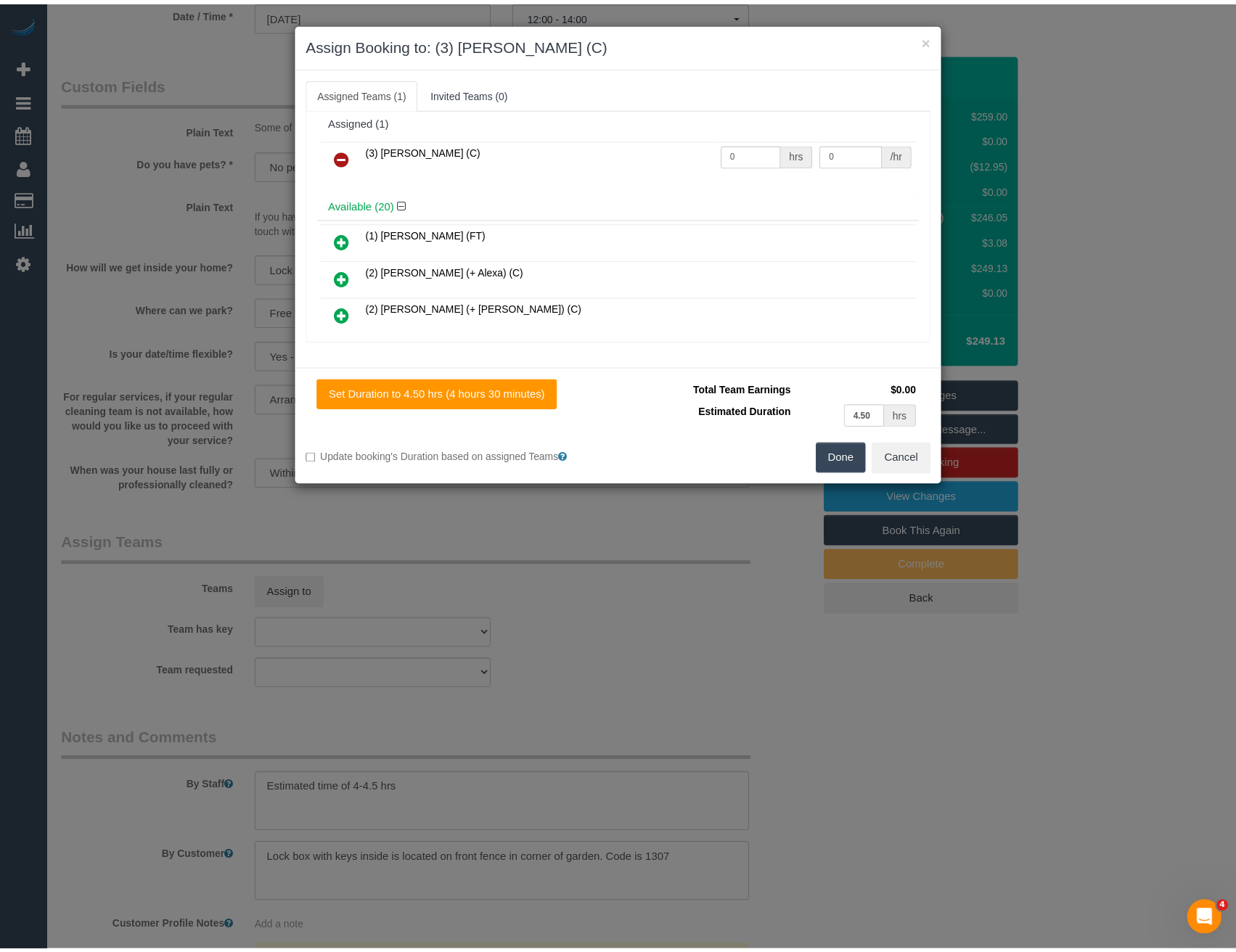
scroll to position [0, 0]
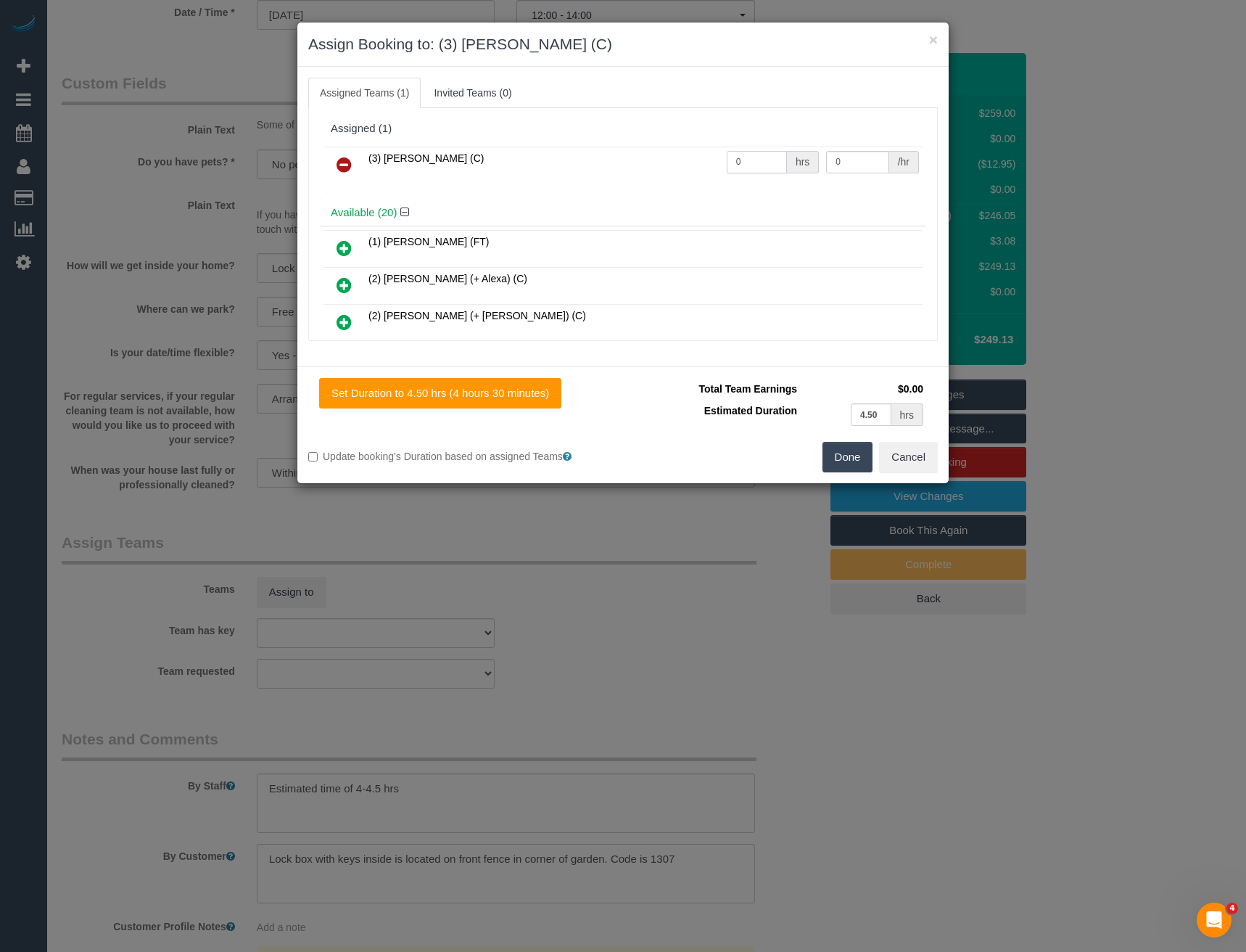
drag, startPoint x: 750, startPoint y: 161, endPoint x: 669, endPoint y: 168, distance: 81.3
click at [672, 168] on tr "(3) Nethaki Fernando (C) 0 hrs 0 /hr" at bounding box center [623, 164] width 600 height 37
type input "1"
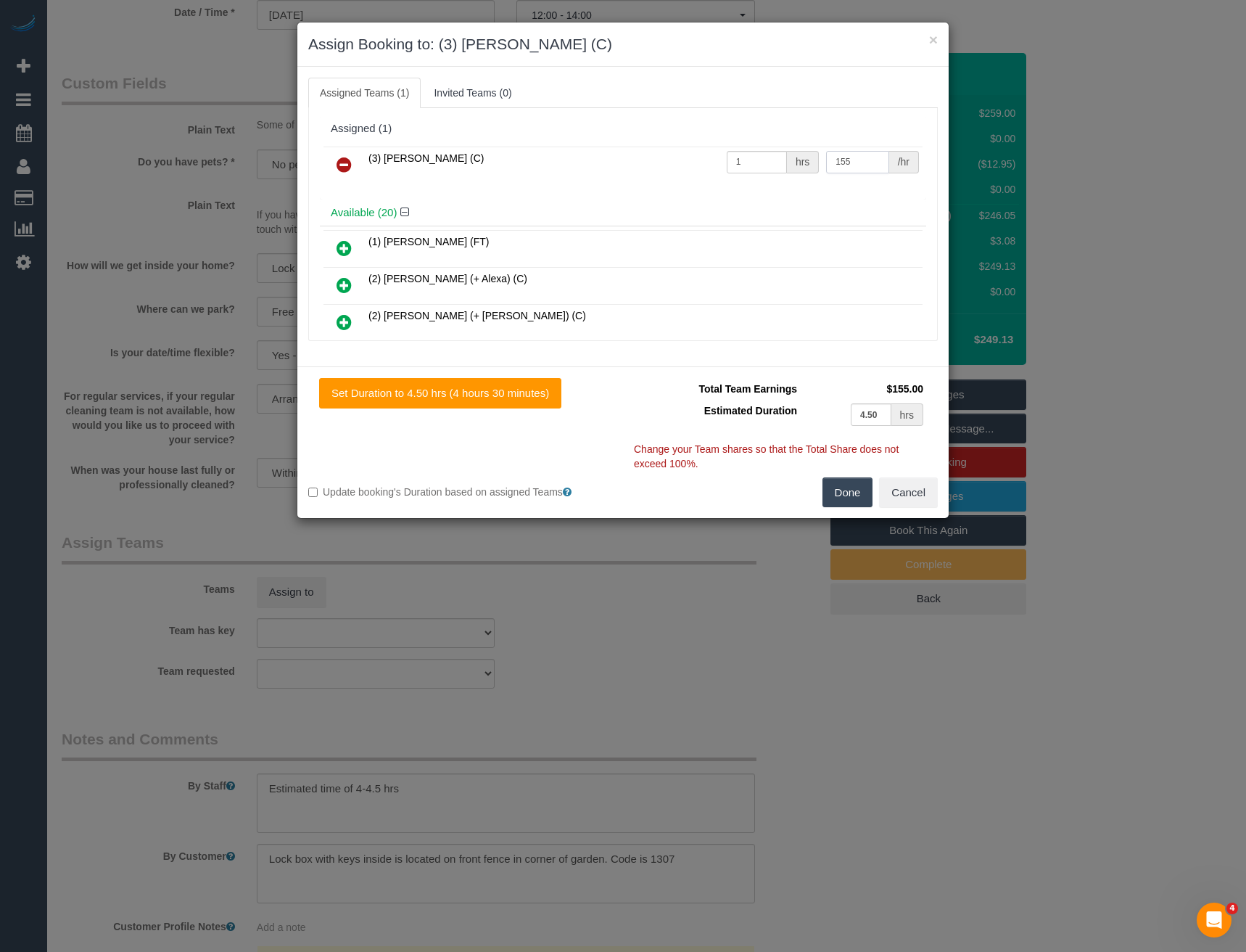
type input "155"
click at [840, 490] on button "Done" at bounding box center [847, 493] width 51 height 30
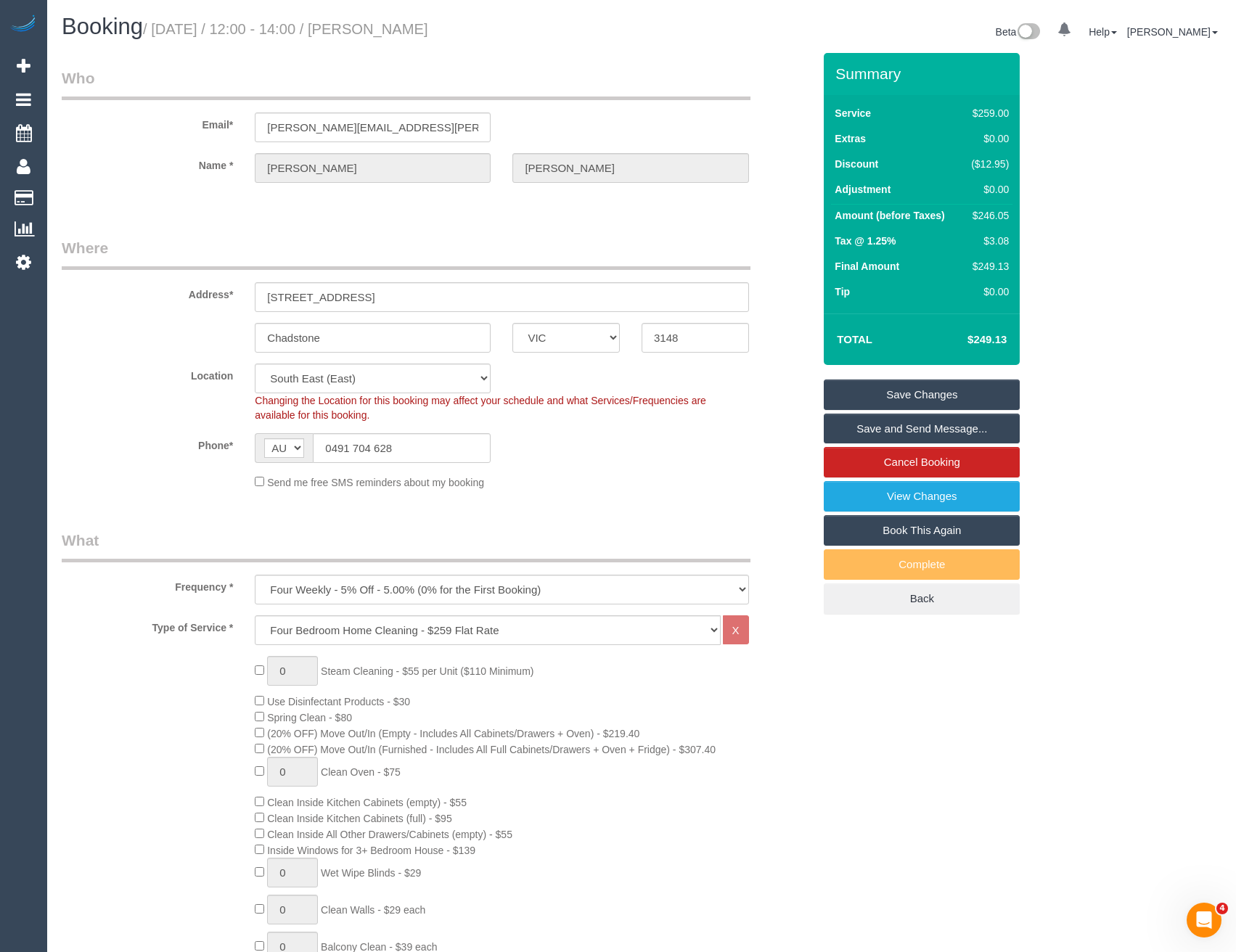
click at [866, 397] on link "Save Changes" at bounding box center [921, 395] width 196 height 30
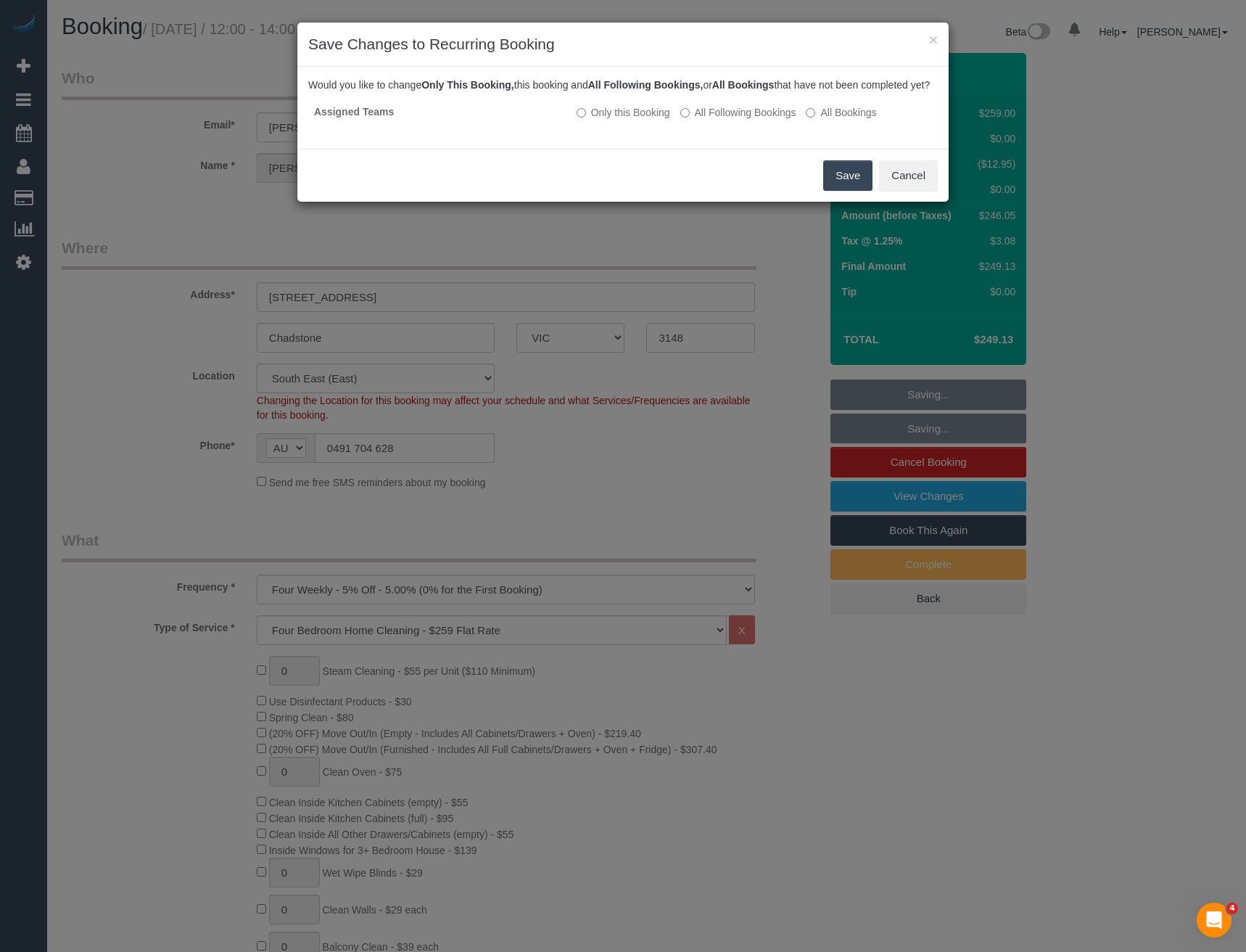
click at [834, 189] on button "Save" at bounding box center [847, 176] width 49 height 30
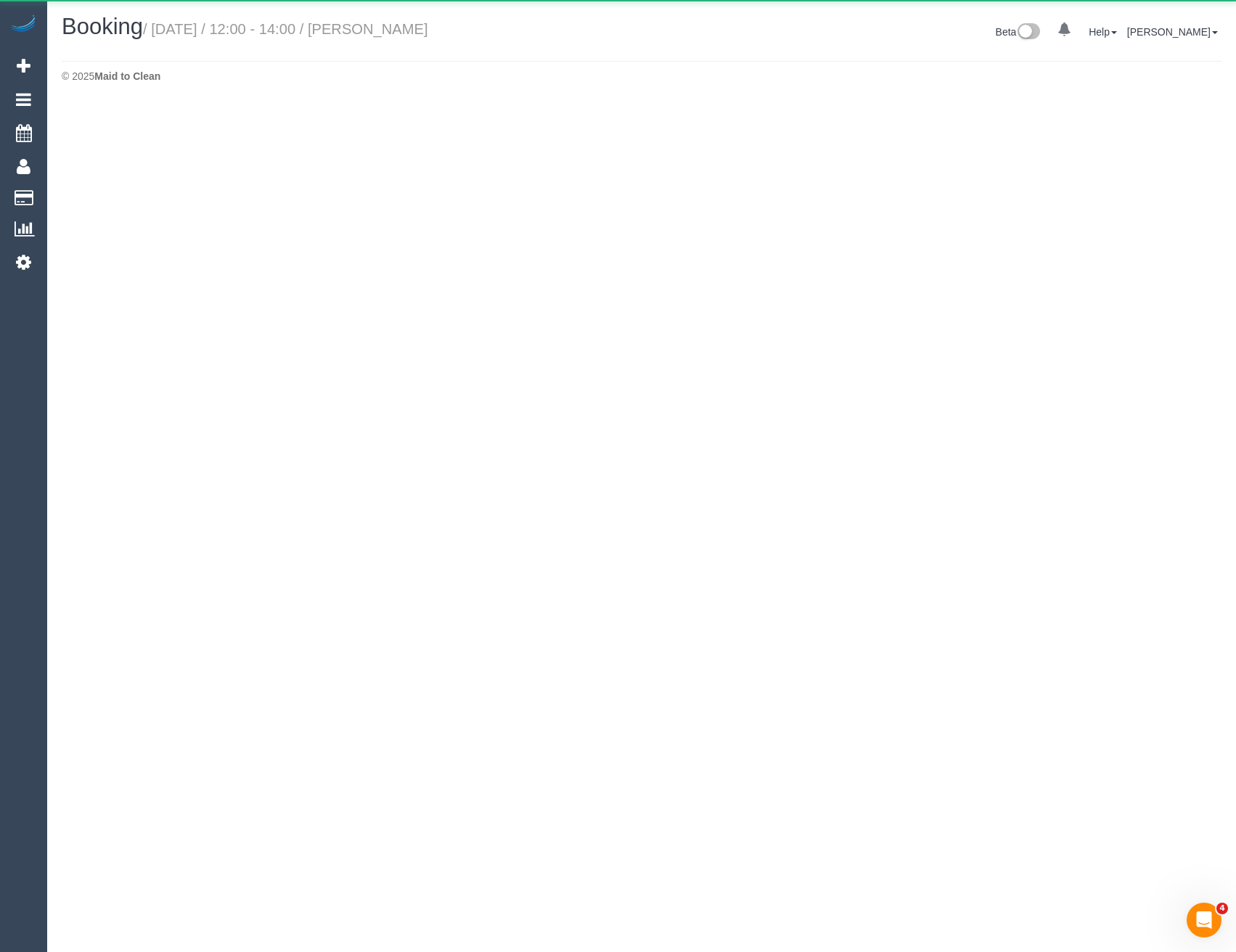
select select "VIC"
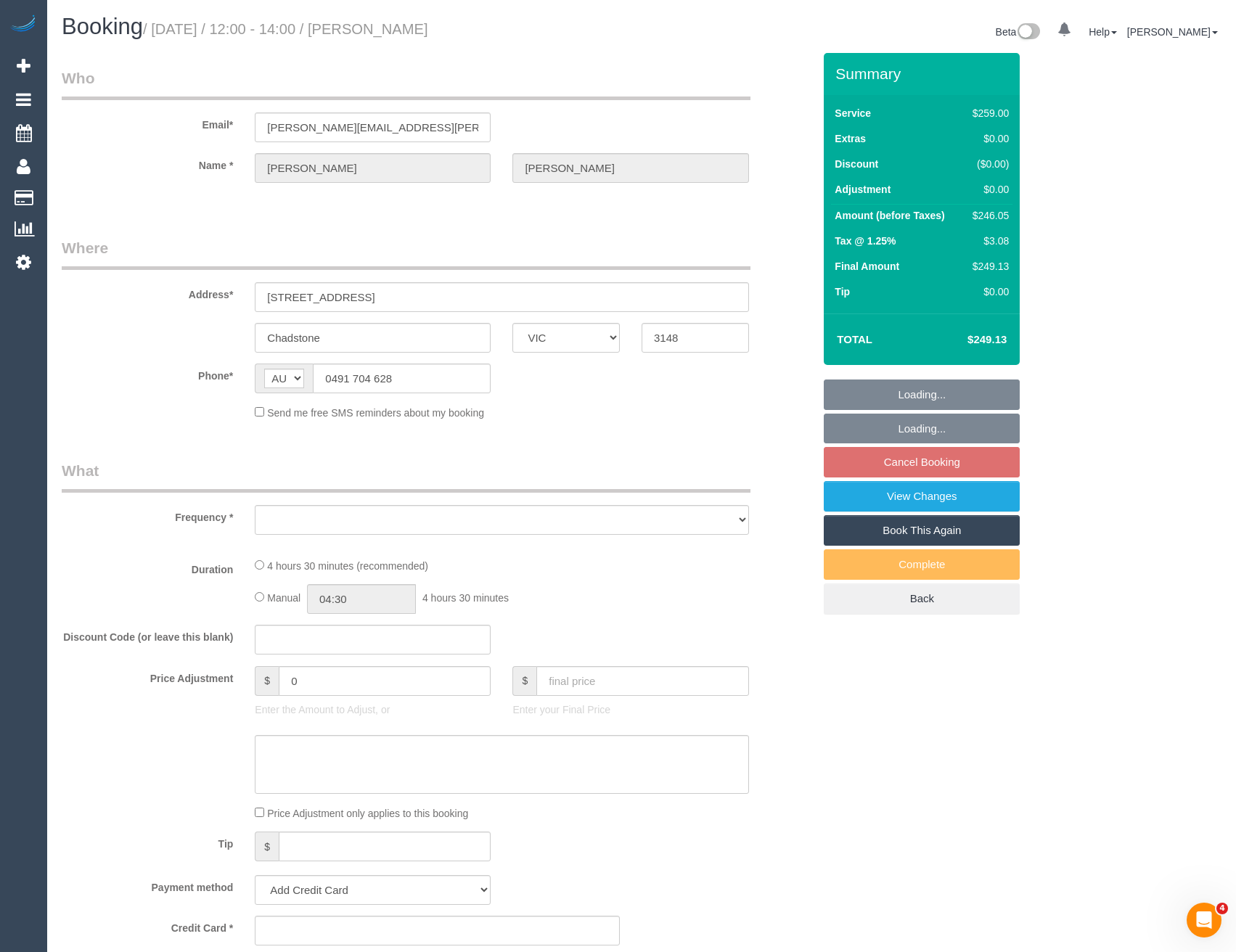
select select "object:4210"
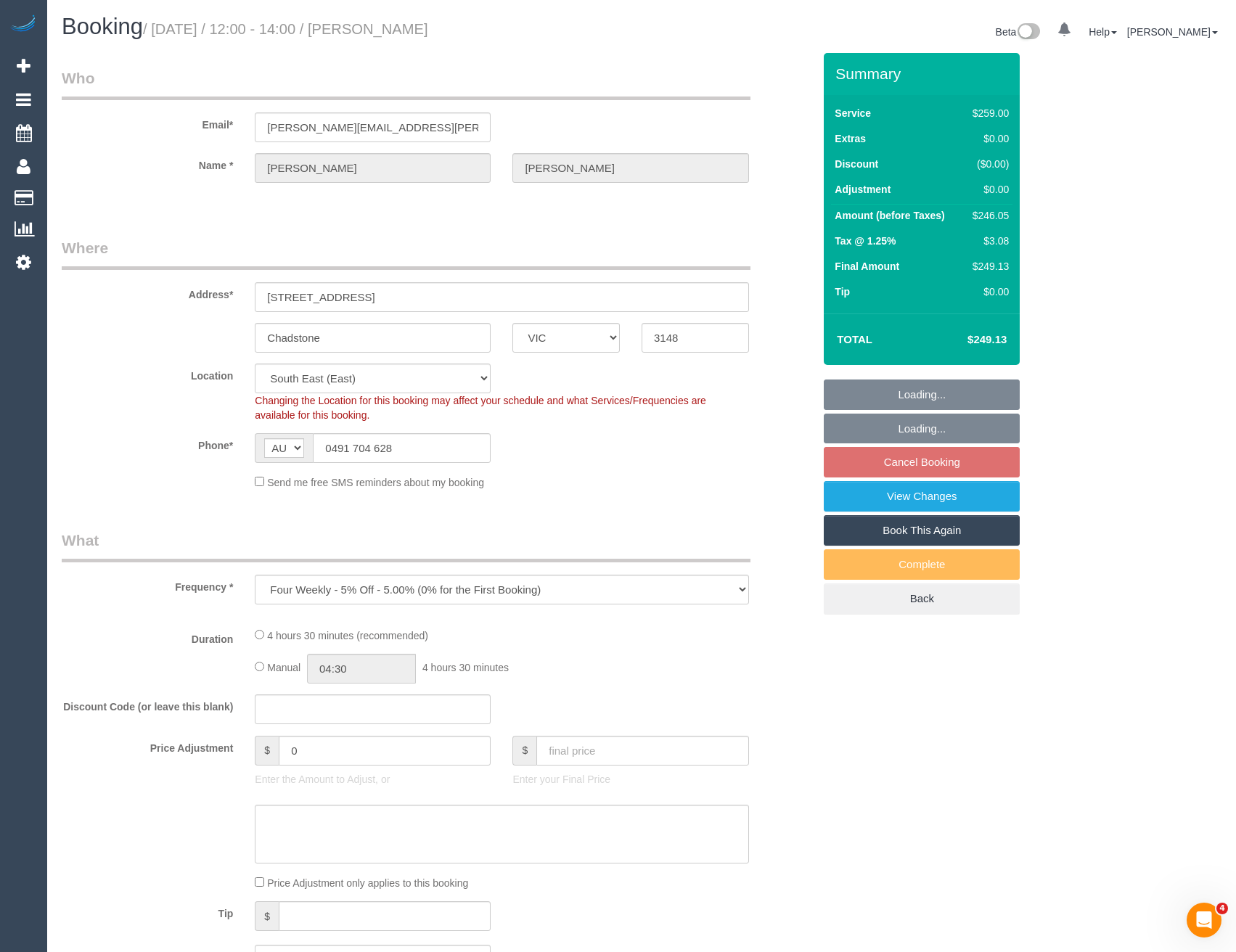
select select "string:stripe-pm_1R3s0k2GScqysDRVepmremcb"
select select "number:28"
select select "number:16"
select select "number:19"
select select "number:22"
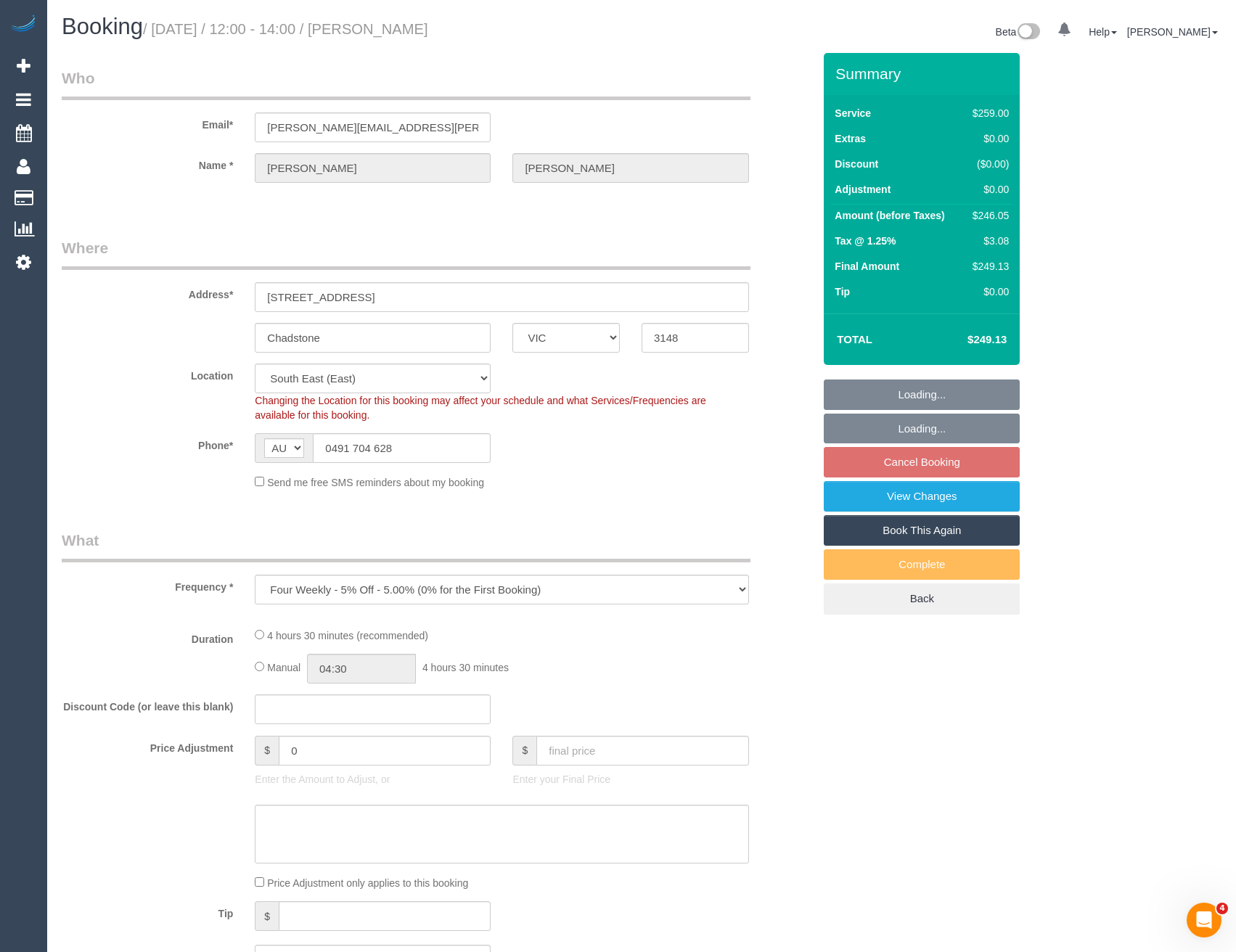
select select "number:34"
select select "number:13"
select select "object:4363"
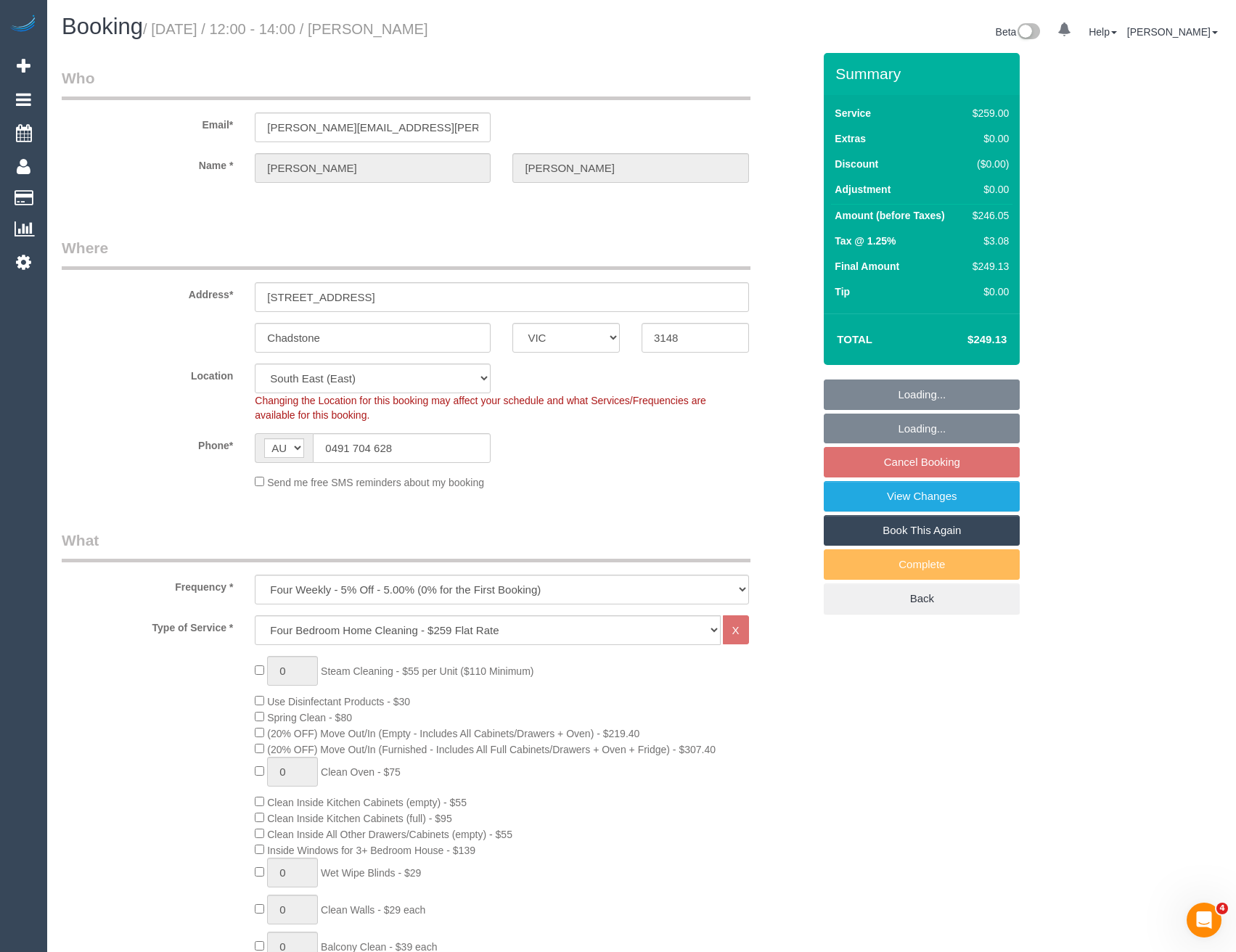
select select "spot25"
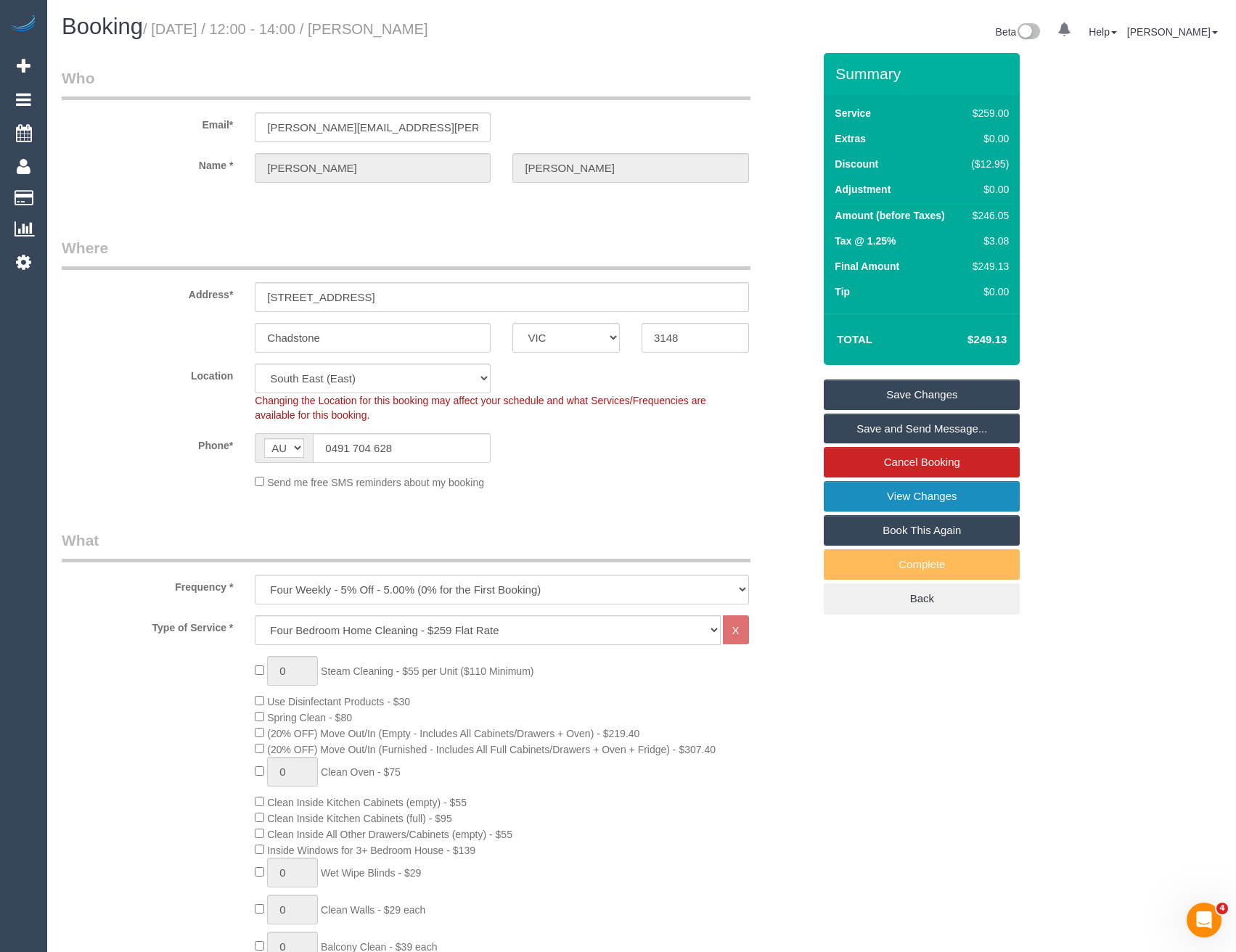
click at [894, 491] on link "View Changes" at bounding box center [921, 496] width 196 height 30
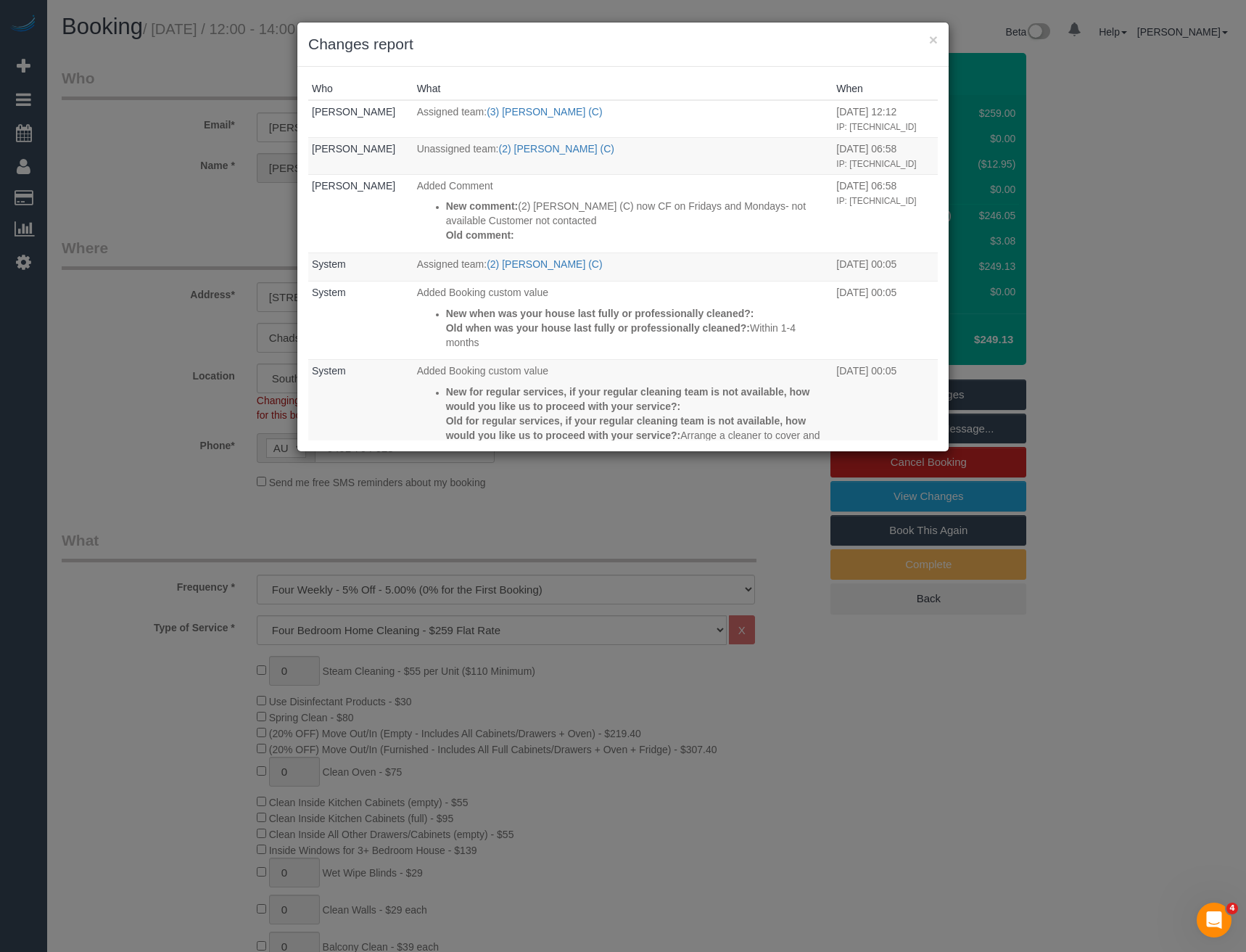
click at [554, 515] on div "× Changes report Who What When Bronie Bryant Assigned team: (3) Nethaki Fernand…" at bounding box center [623, 476] width 1246 height 952
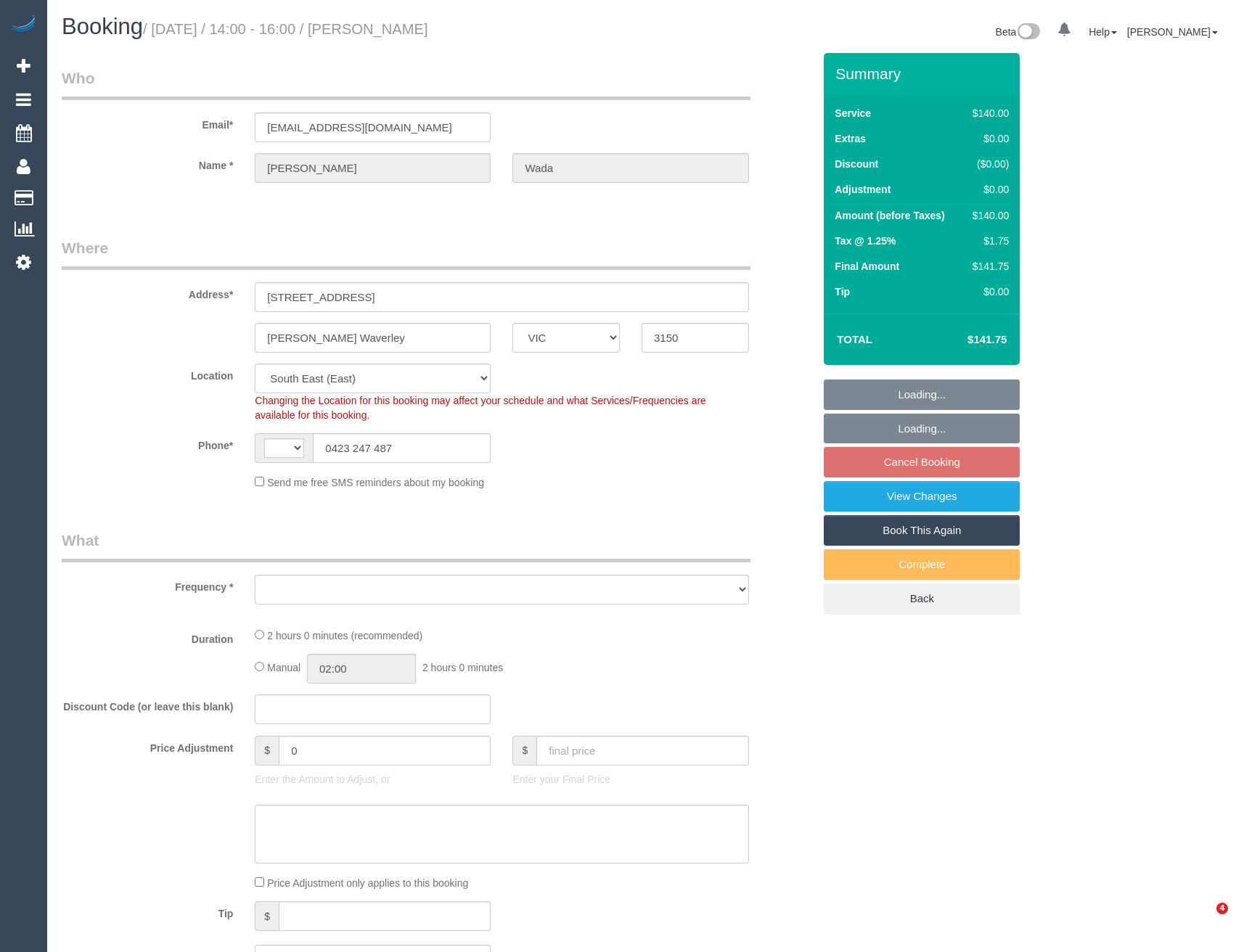
select select "VIC"
select select "string:AU"
select select "object:727"
select select "string:stripe-pm_1RU3mm2GScqysDRVCj1OnuyX"
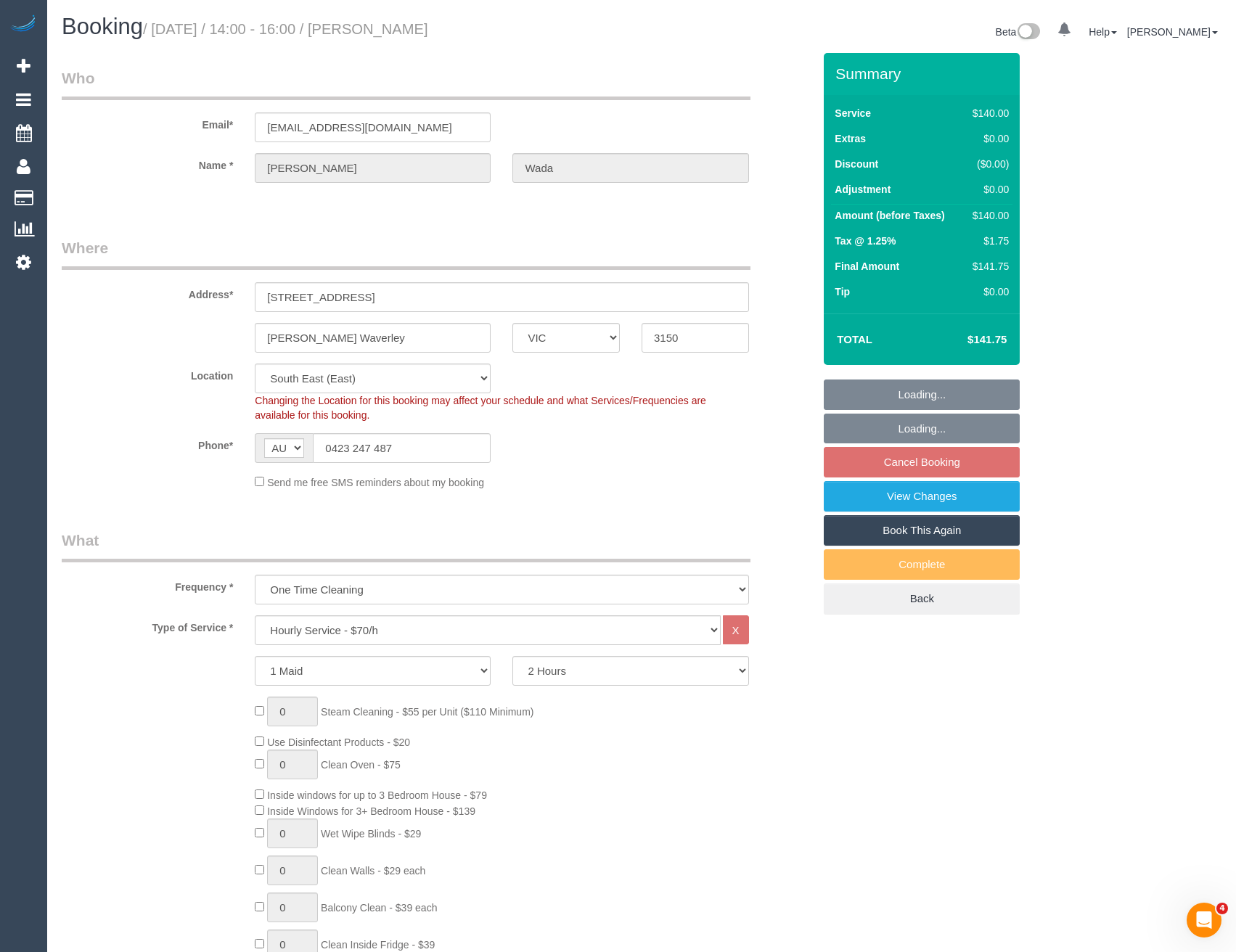
select select "spot5"
select select "number:28"
select select "number:14"
select select "number:19"
select select "number:25"
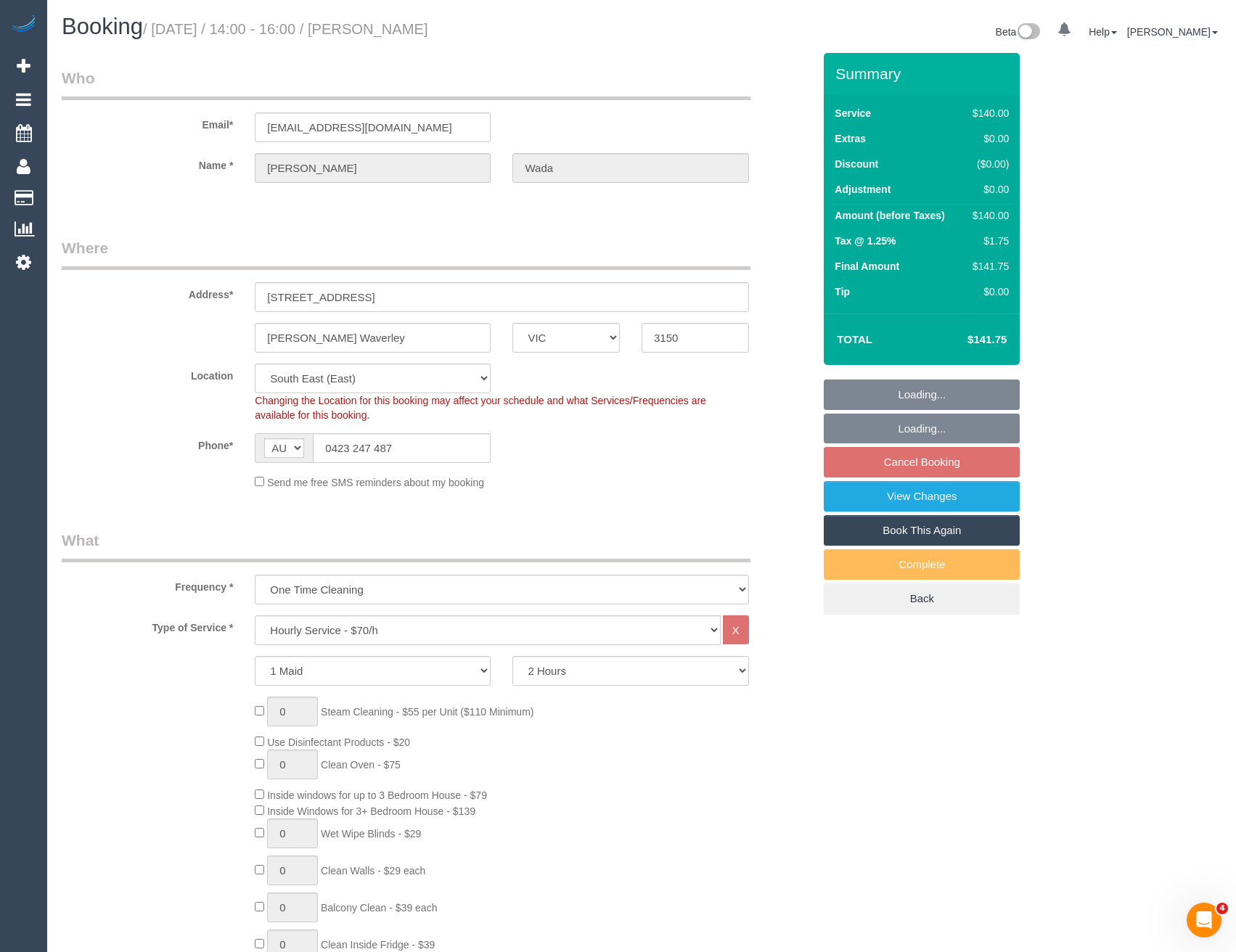
select select "number:35"
select select "number:13"
select select "object:737"
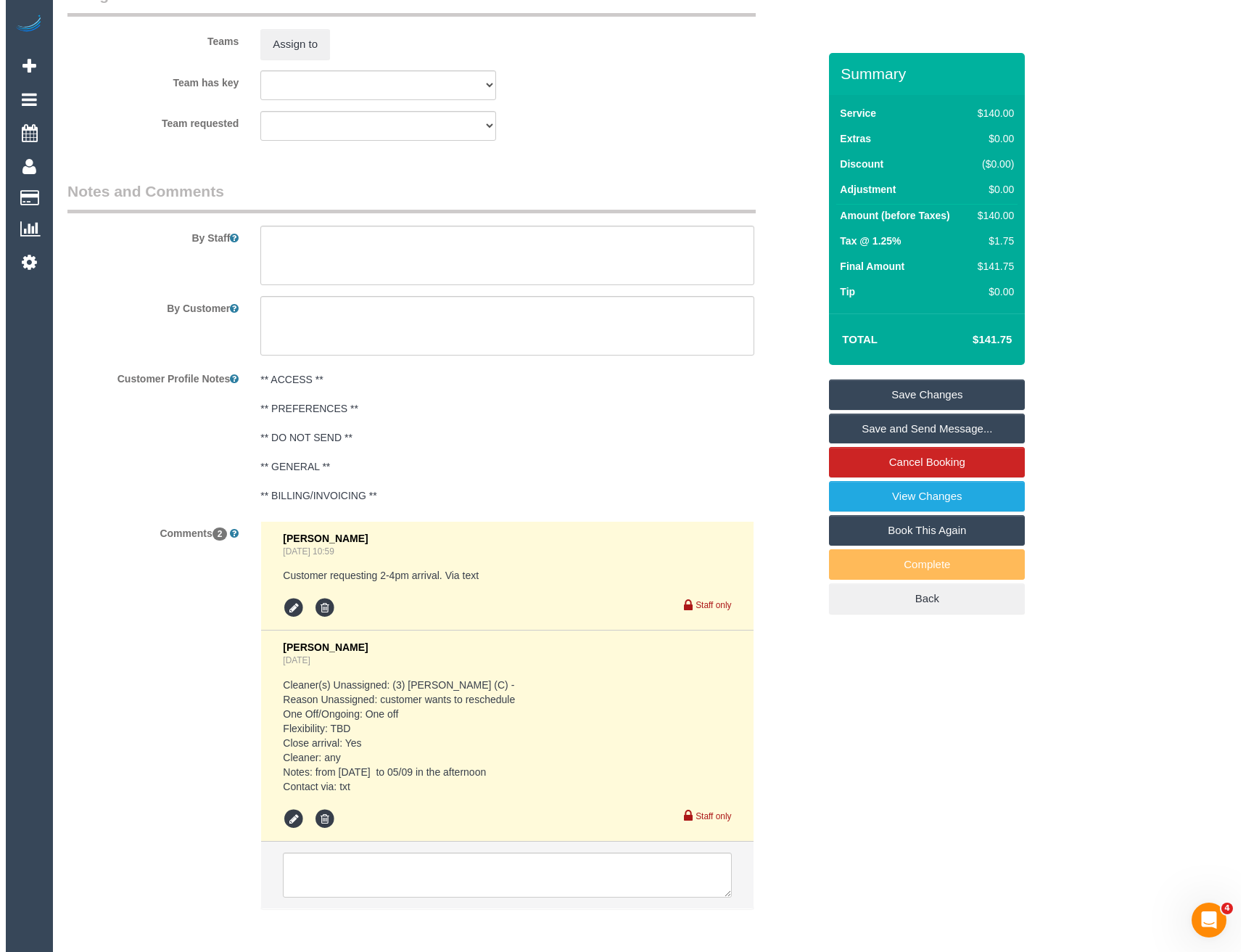
scroll to position [1959, 0]
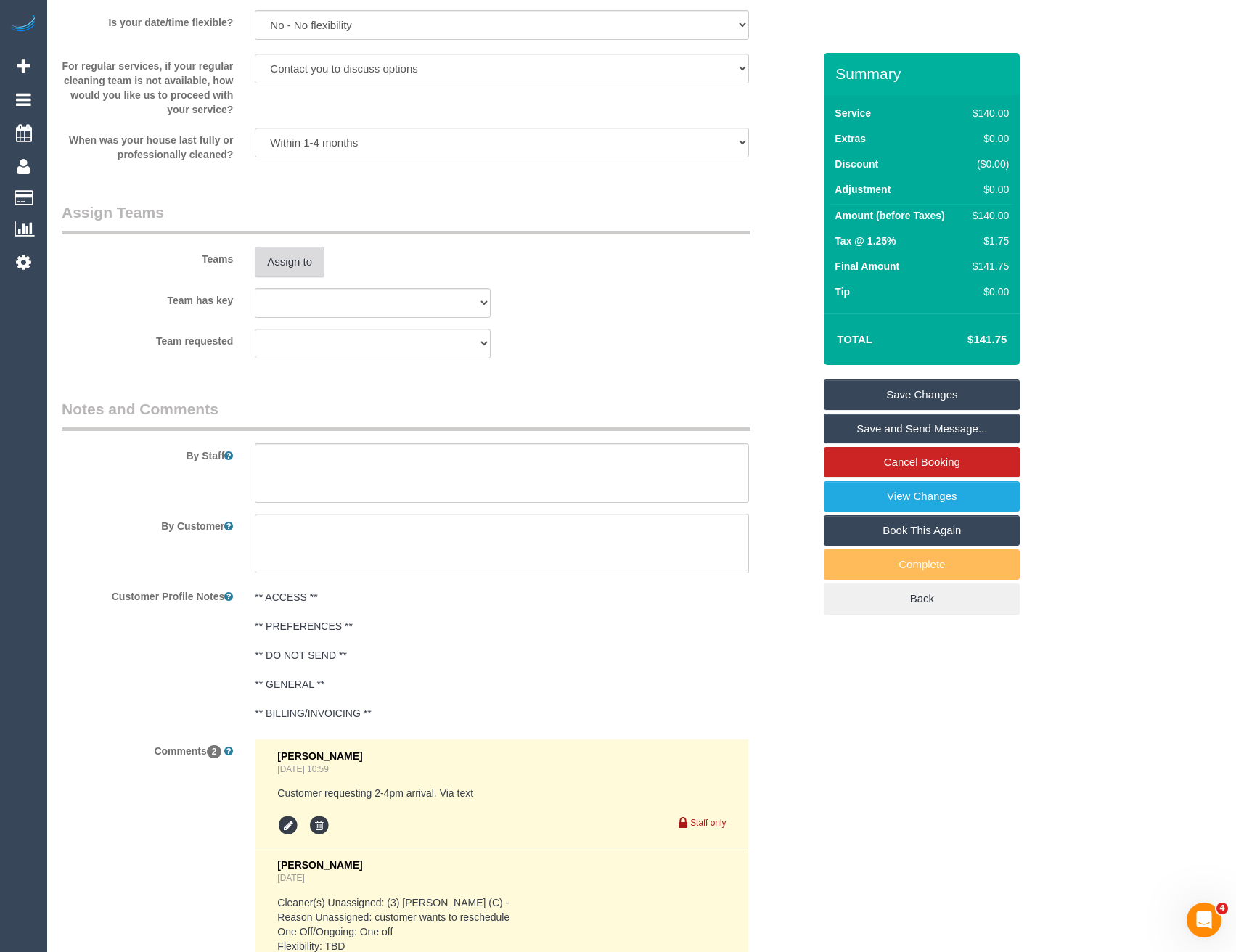
click at [286, 267] on button "Assign to" at bounding box center [290, 261] width 70 height 30
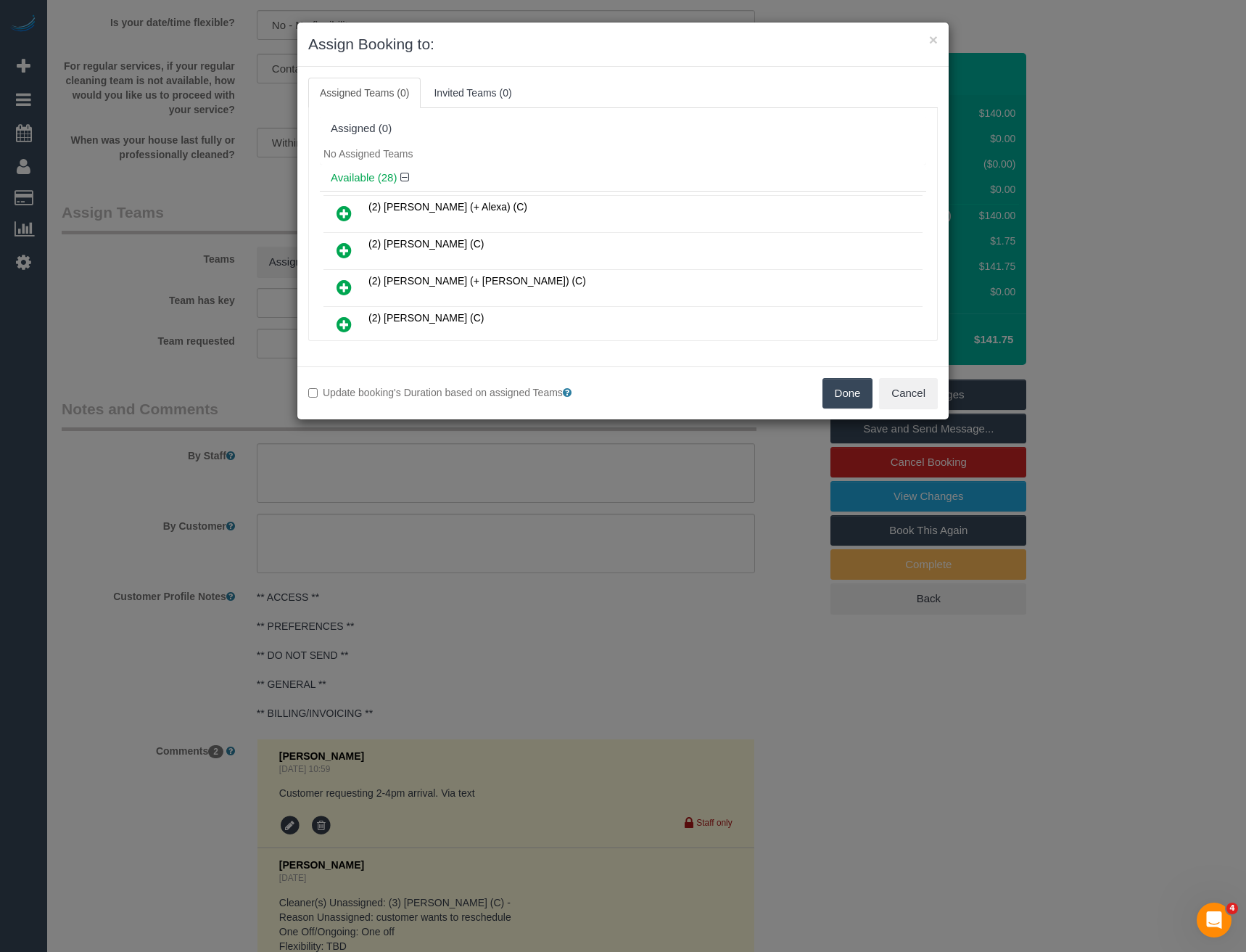
scroll to position [428, 0]
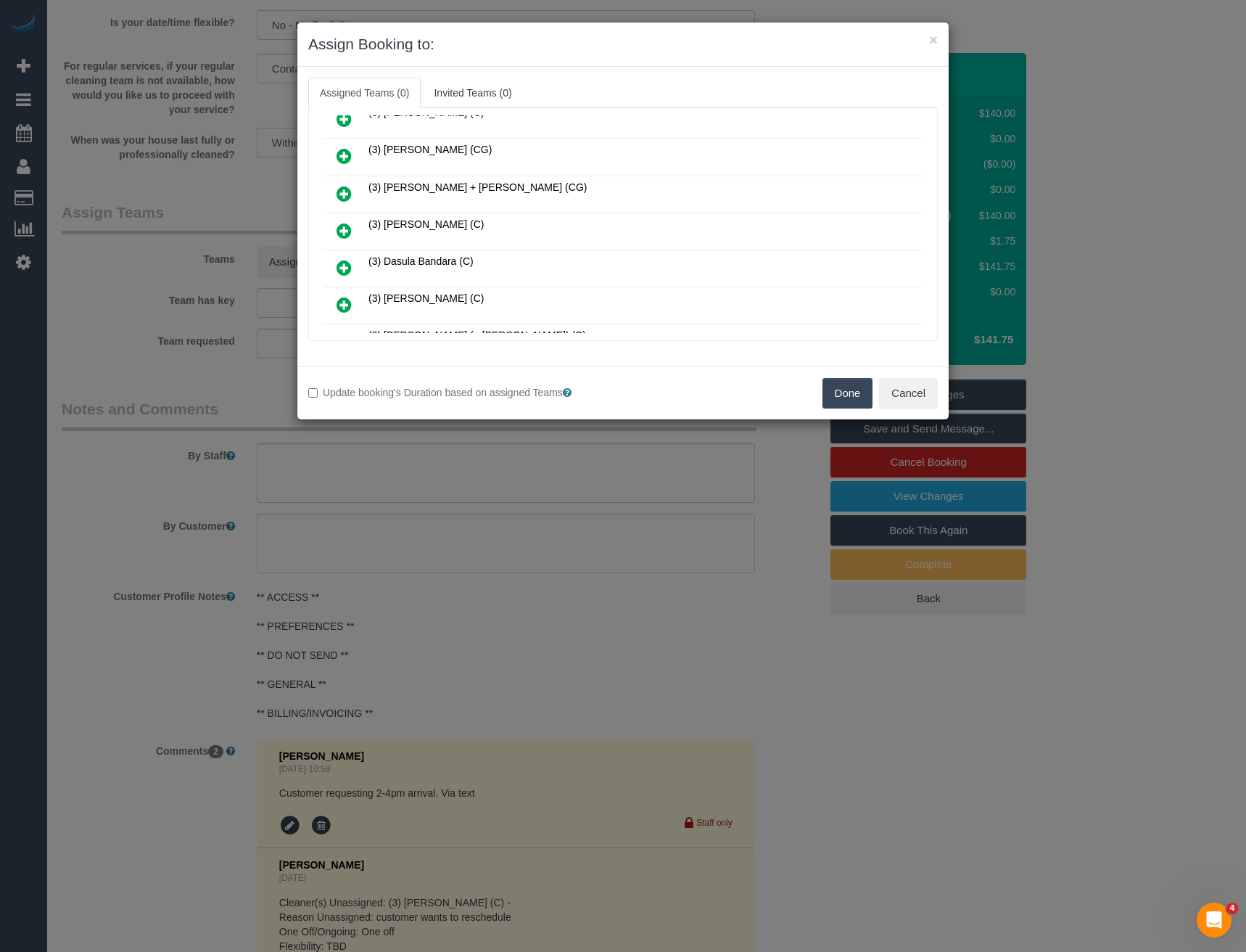
click at [343, 228] on icon at bounding box center [344, 230] width 15 height 17
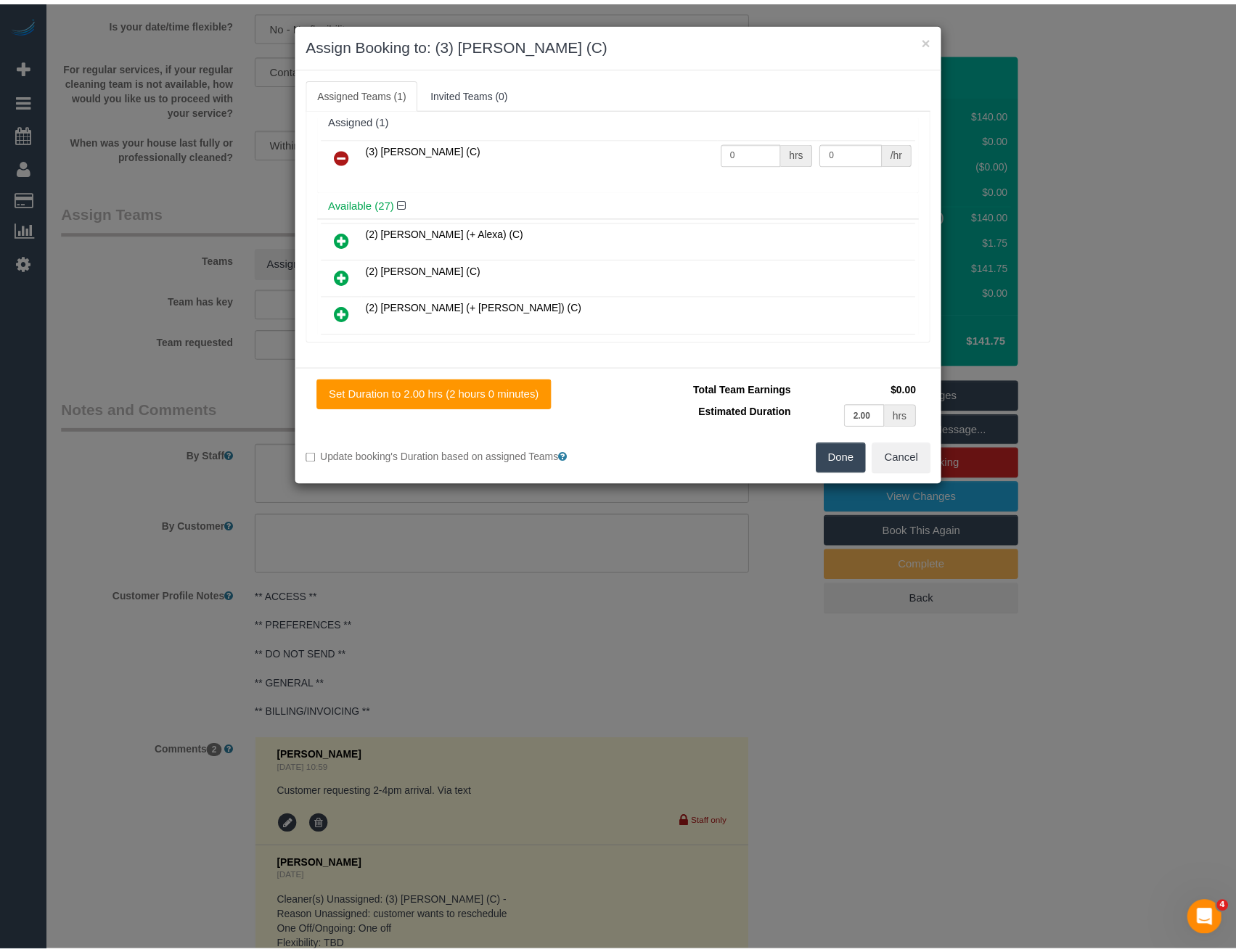
scroll to position [0, 0]
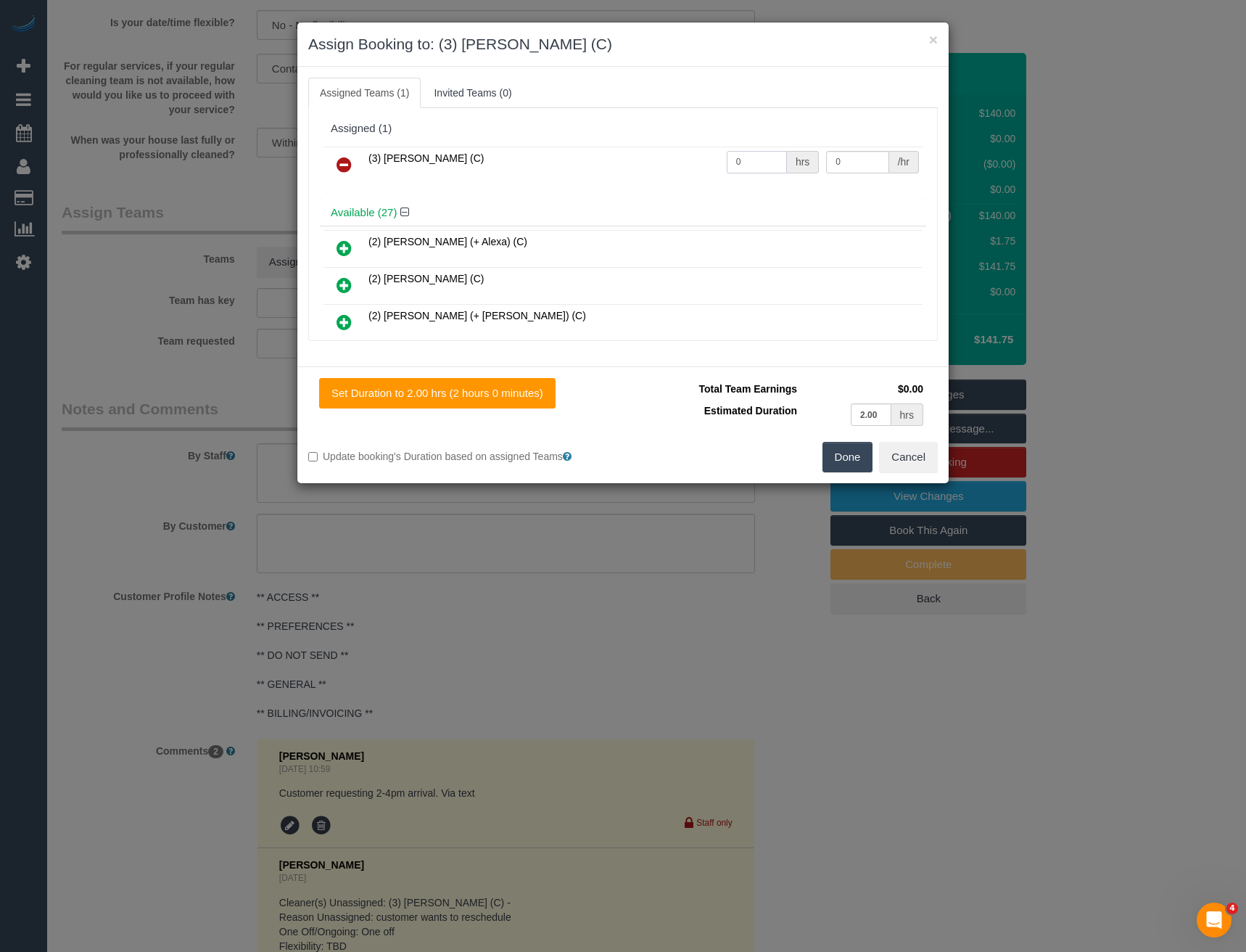
drag, startPoint x: 750, startPoint y: 161, endPoint x: 714, endPoint y: 171, distance: 37.4
click at [715, 174] on tr "(3) [PERSON_NAME] (C) 0 hrs 0 /hr" at bounding box center [623, 164] width 600 height 37
type input "2"
type input "35"
click at [846, 458] on button "Done" at bounding box center [847, 457] width 51 height 30
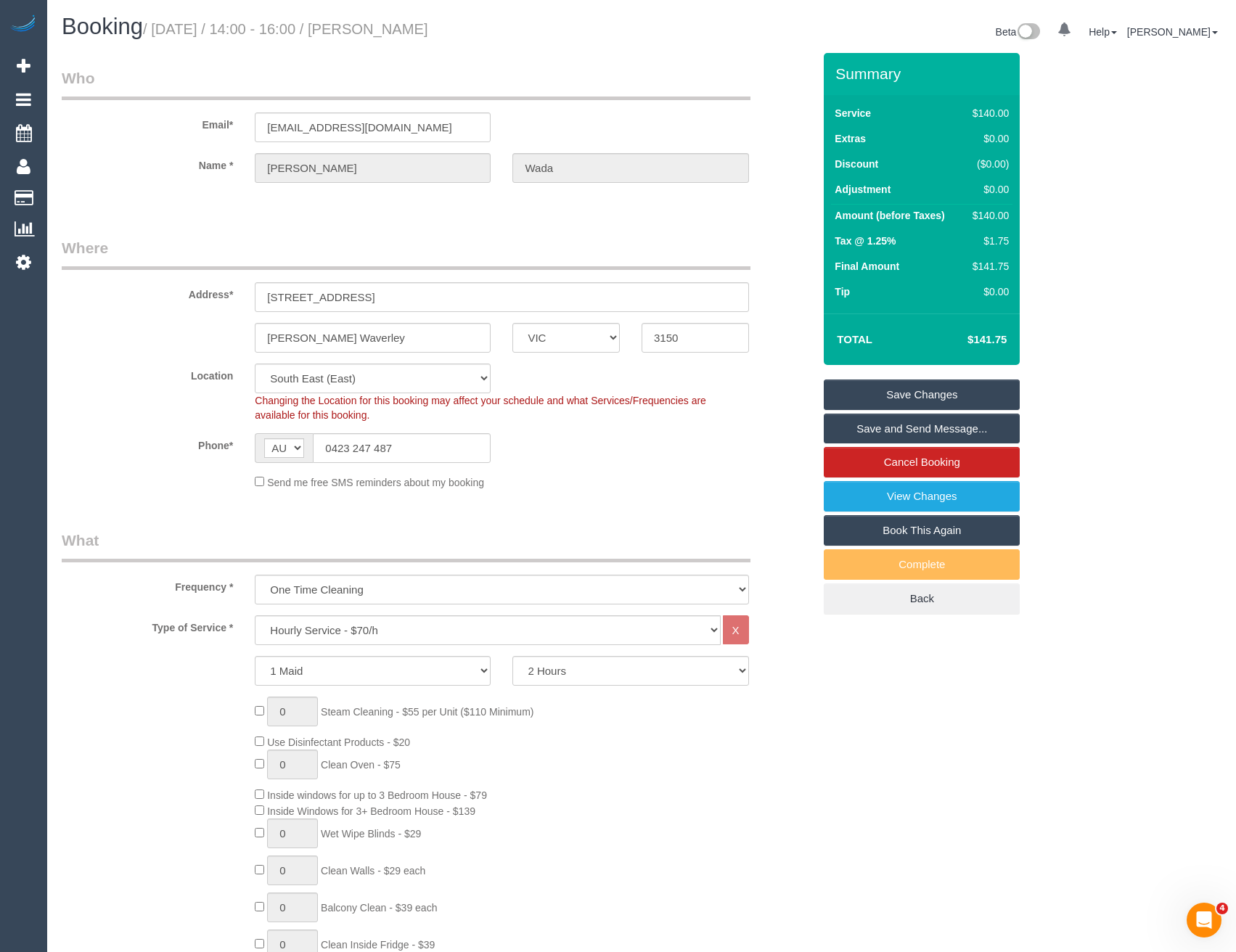
click at [872, 427] on link "Save and Send Message..." at bounding box center [921, 429] width 196 height 30
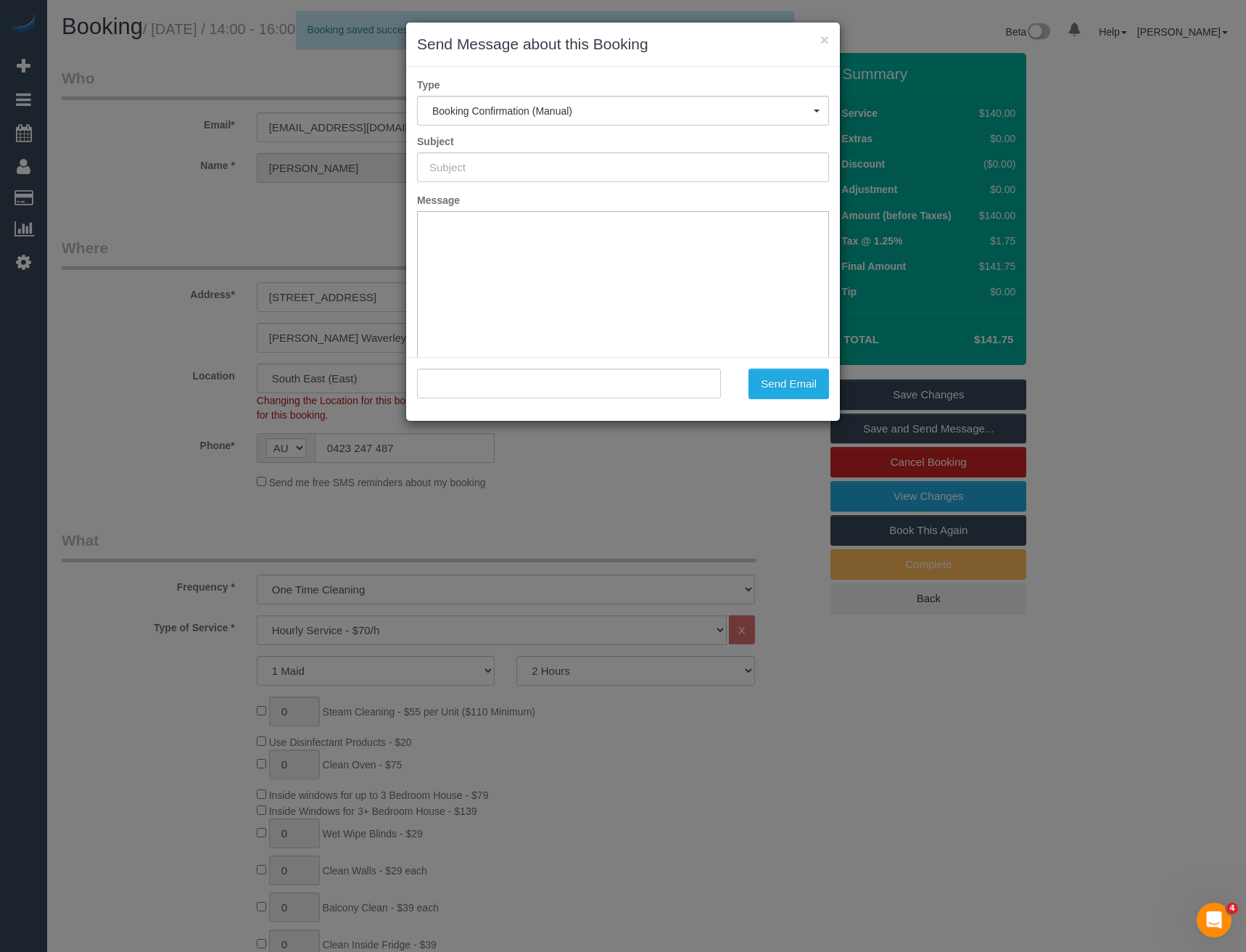
type input "Booking Confirmed"
type input ""[PERSON_NAME]" <[EMAIL_ADDRESS][DOMAIN_NAME]>"
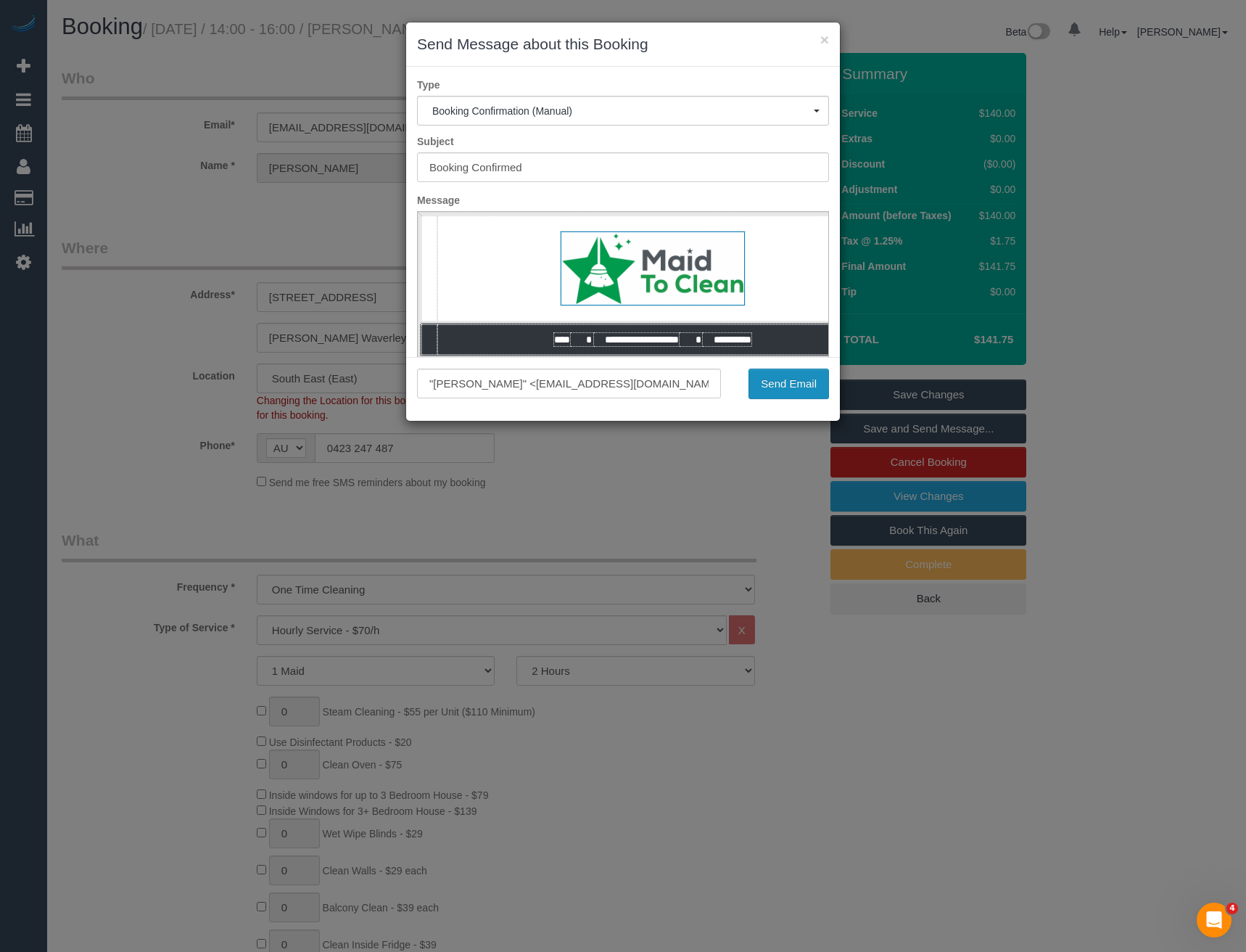
click at [802, 380] on button "Send Email" at bounding box center [789, 384] width 80 height 30
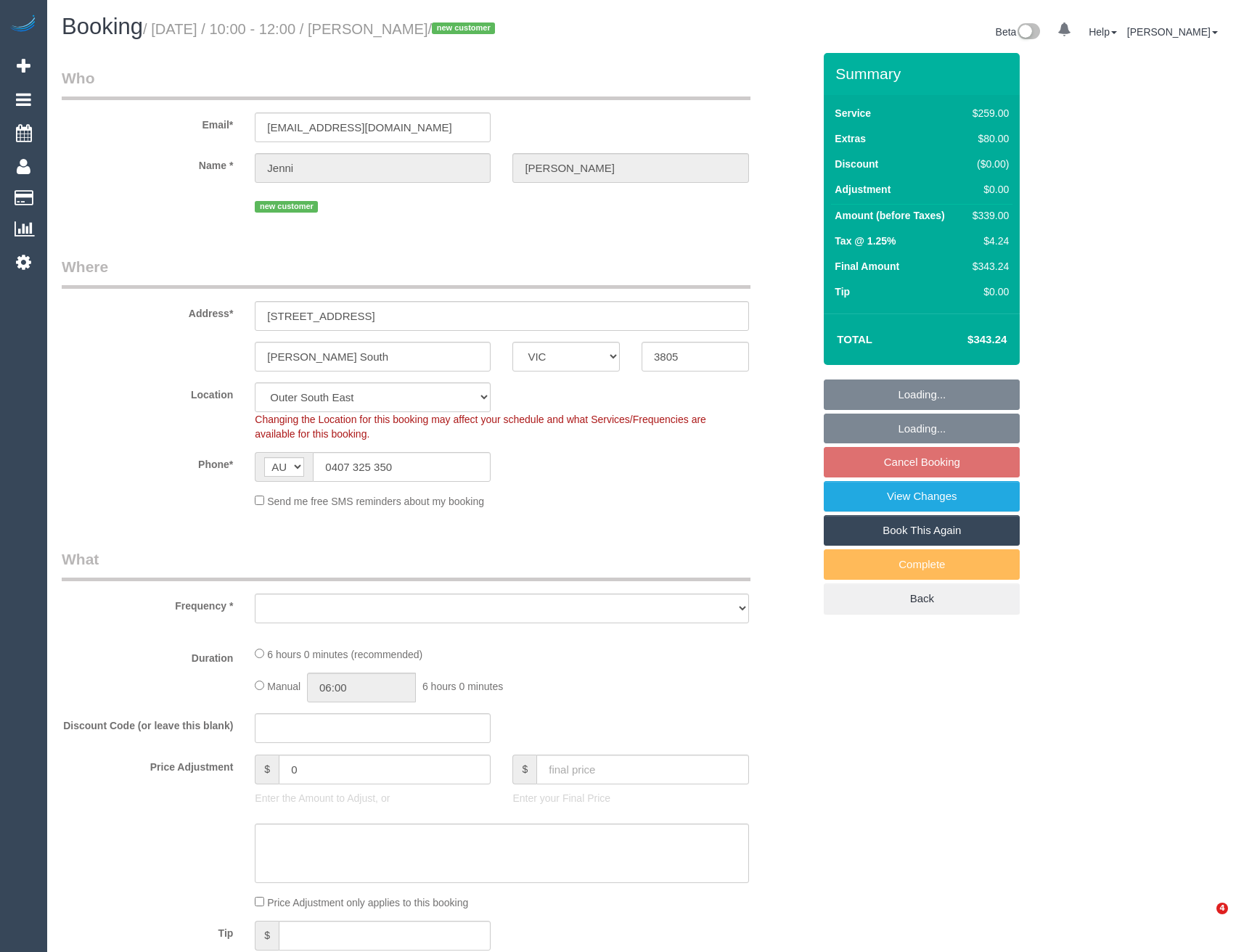
select select "VIC"
select select "string:stripe-pm_1S0ue12GScqysDRVhACvkULE"
select select "number:28"
select select "number:14"
select select "number:18"
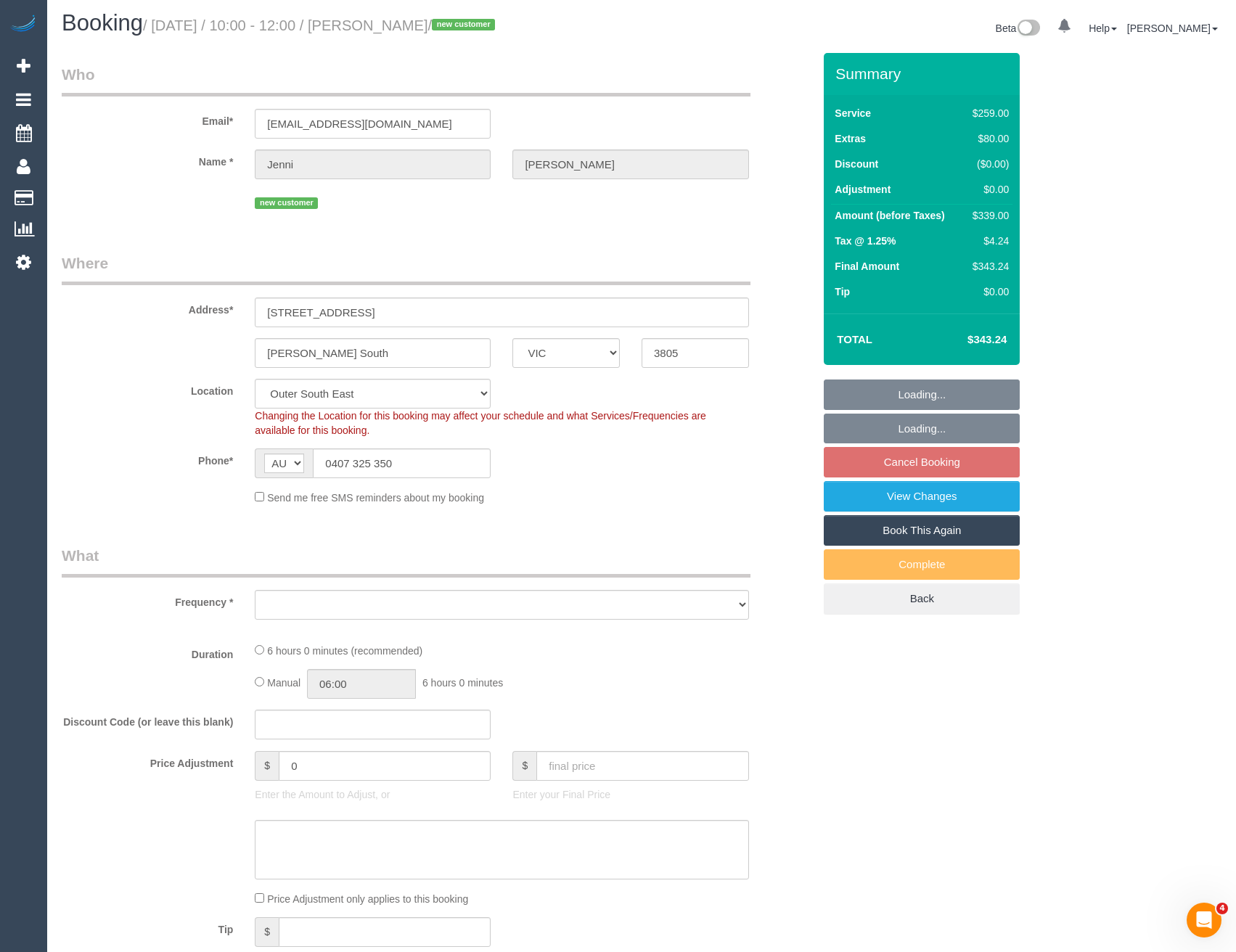
select select "number:25"
select select "number:26"
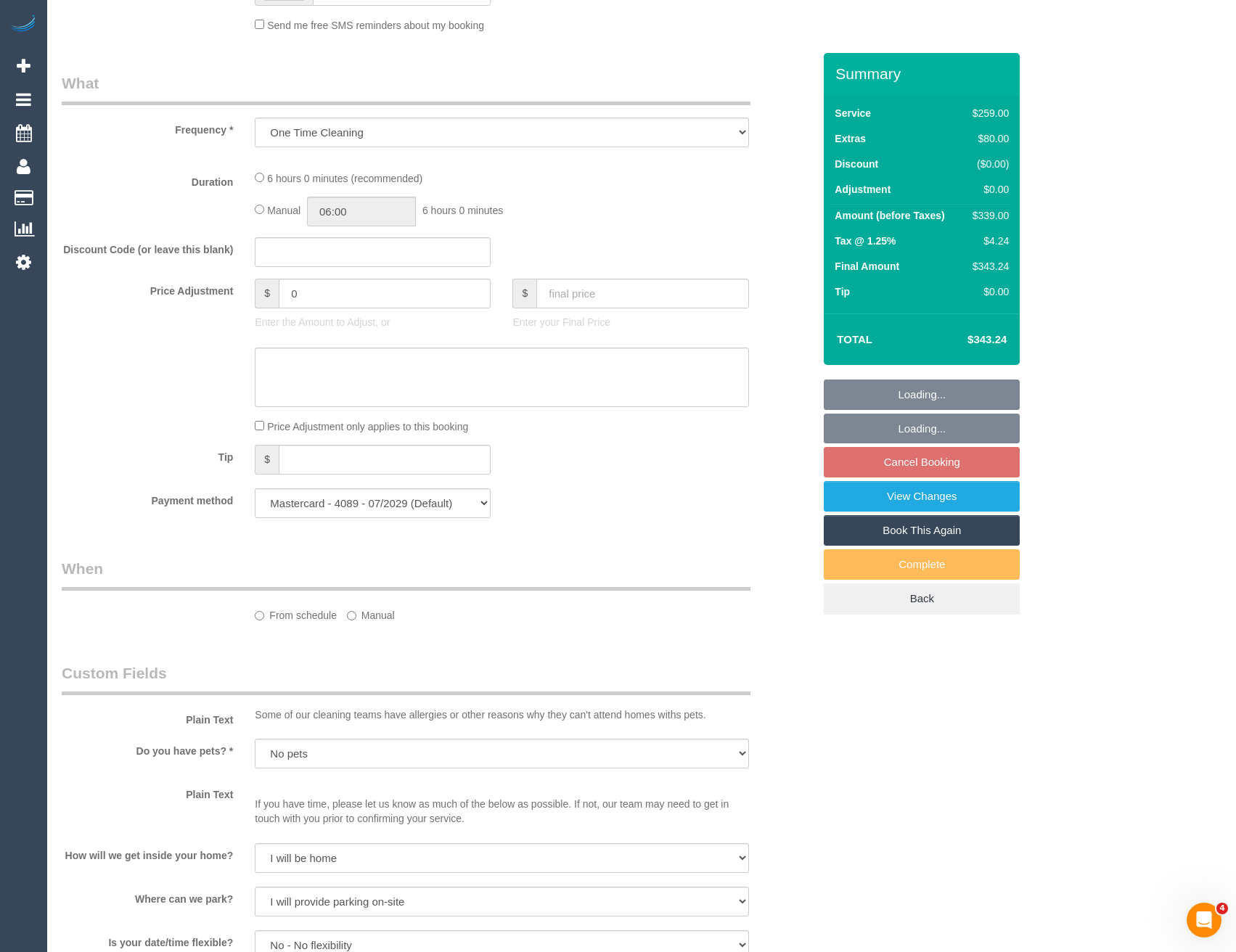
select select "object:1076"
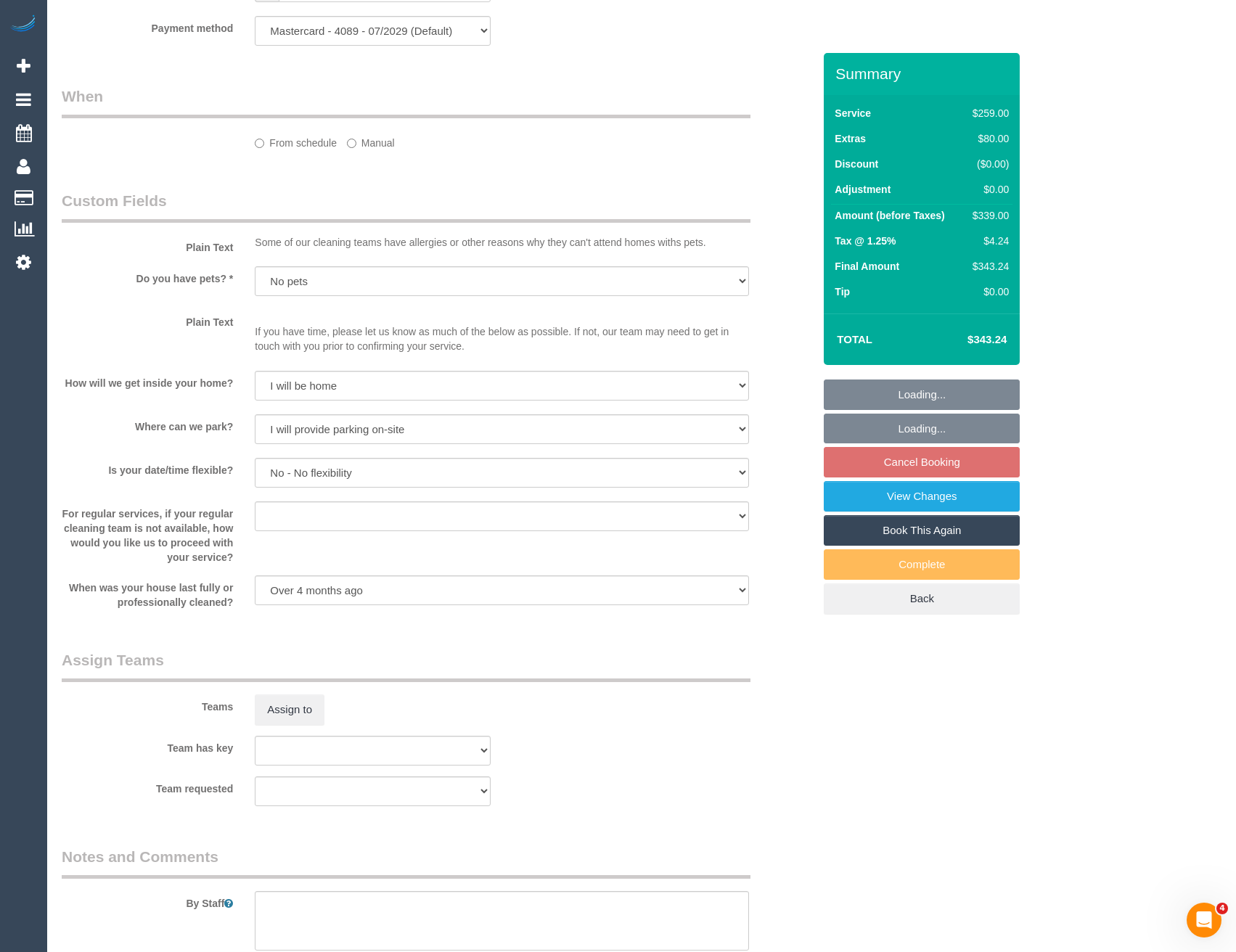
select select "spot3"
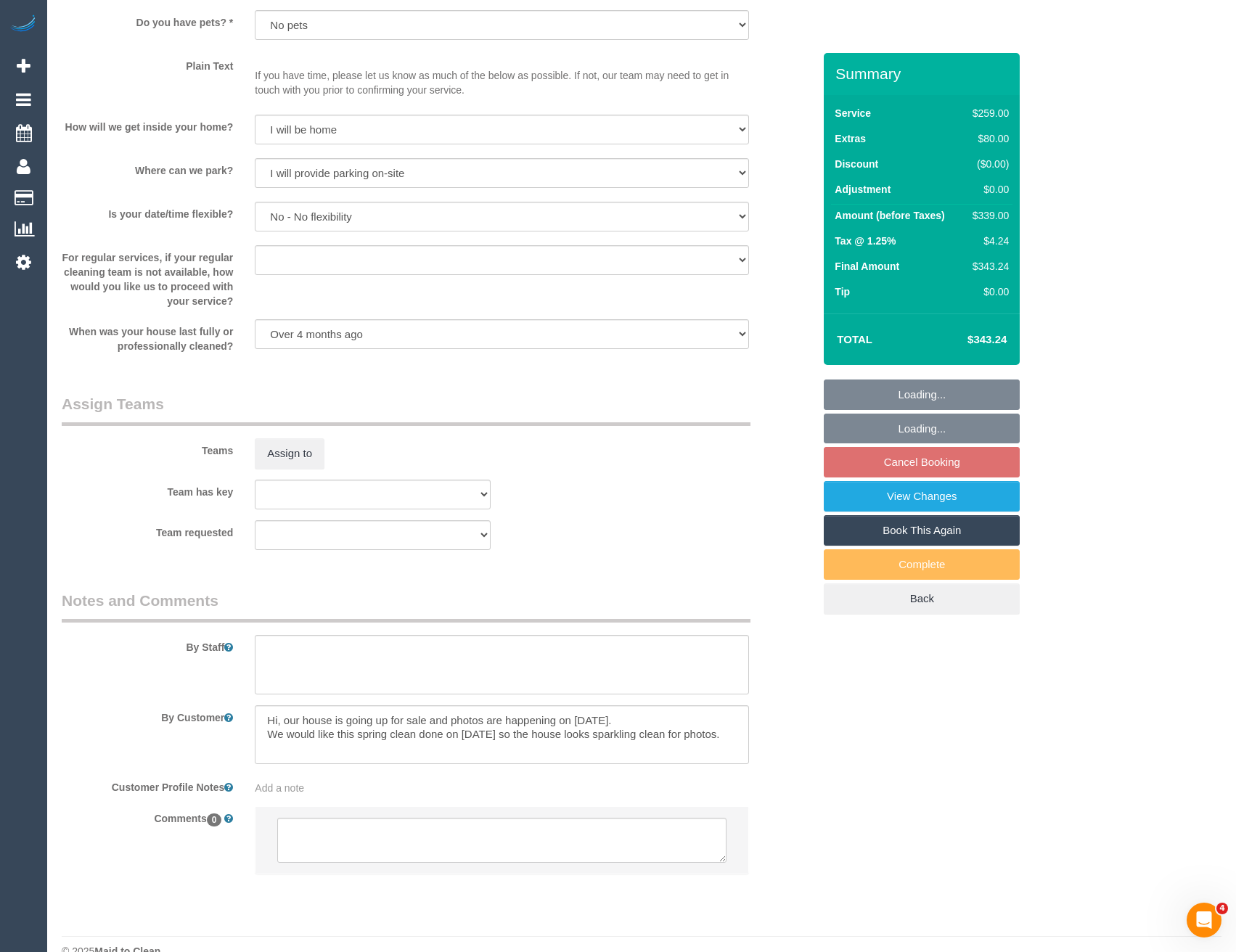
scroll to position [1853, 0]
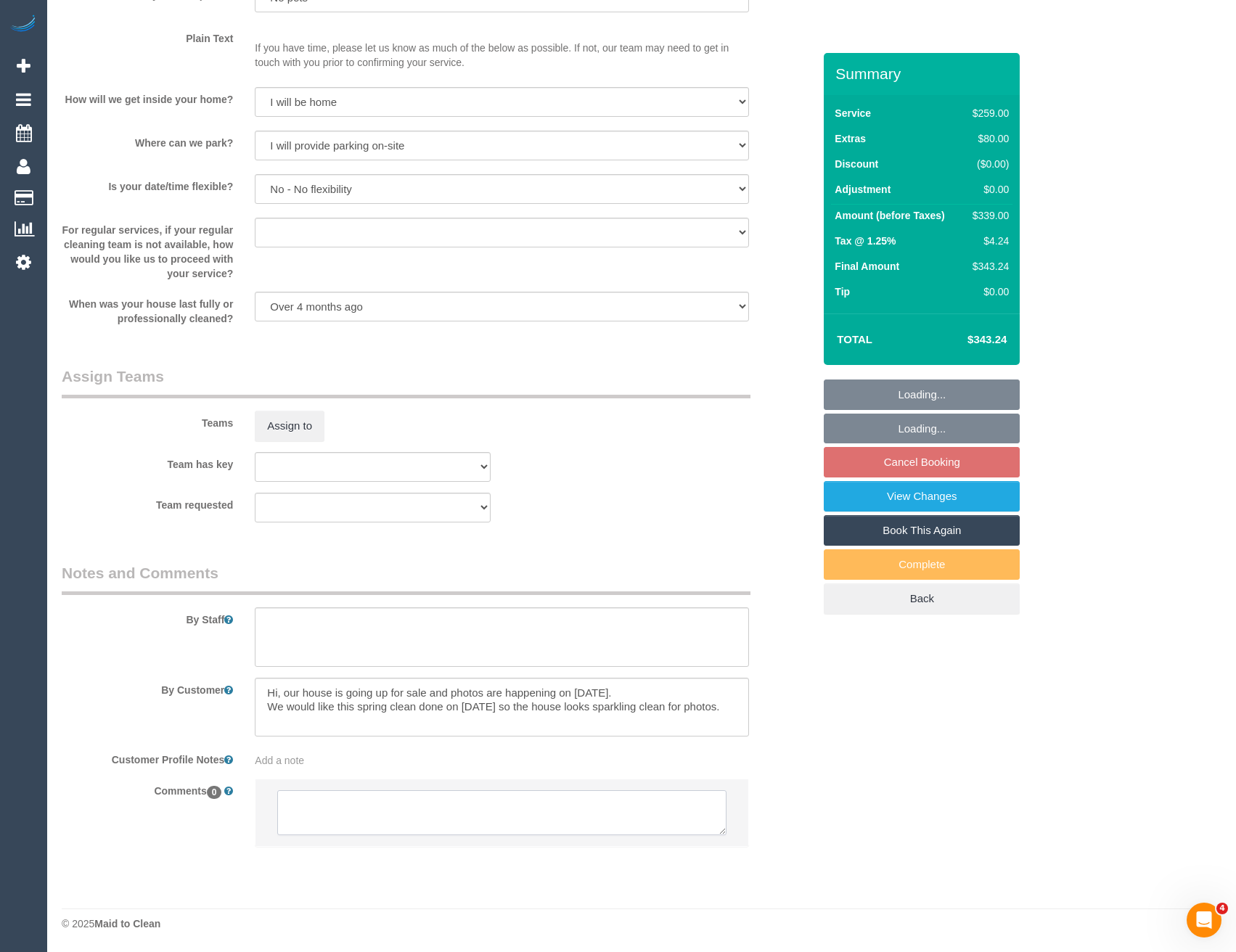
click at [394, 816] on textarea at bounding box center [502, 812] width 449 height 45
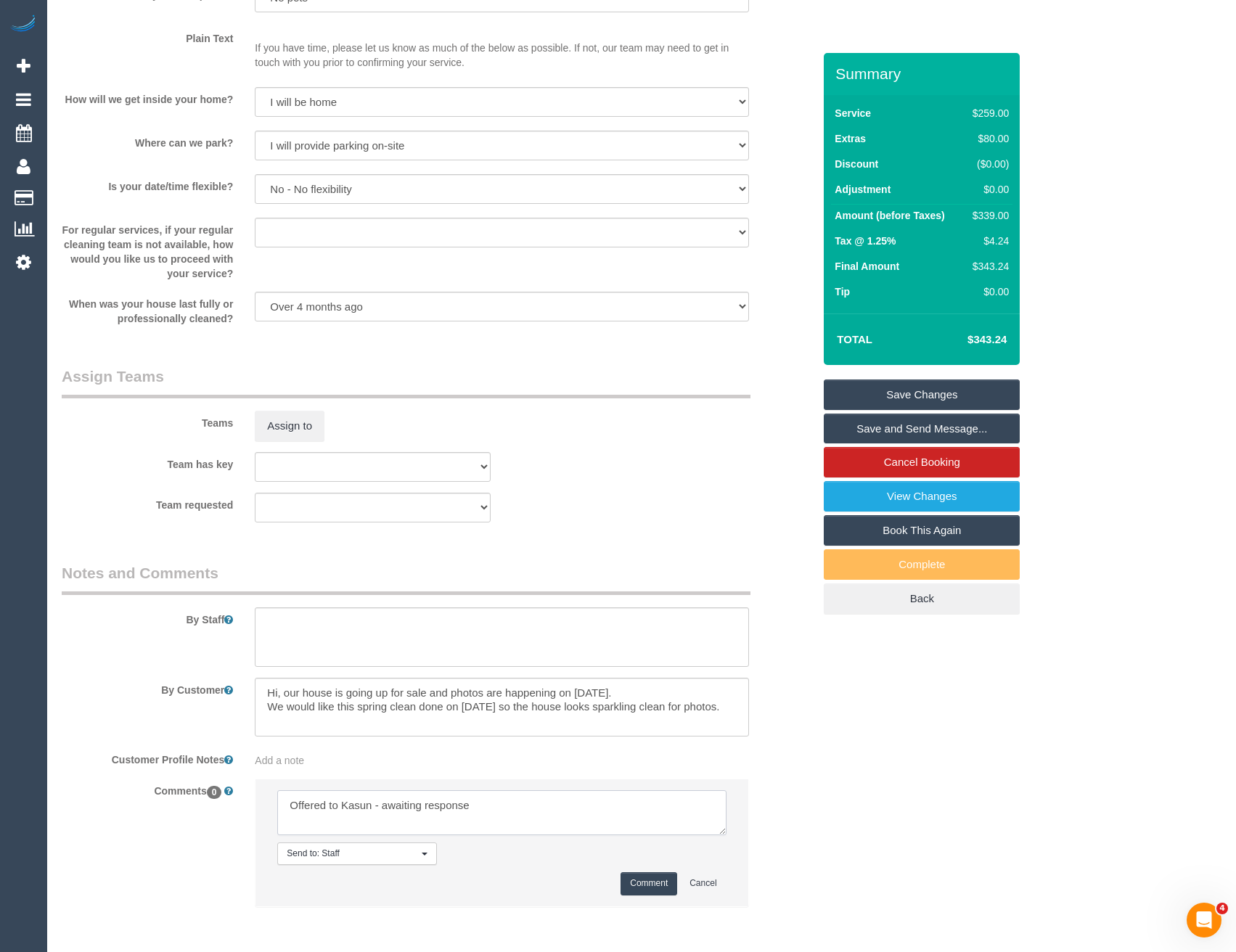
type textarea "Offered to Kasun - awaiting response"
click at [632, 878] on button "Comment" at bounding box center [648, 883] width 57 height 23
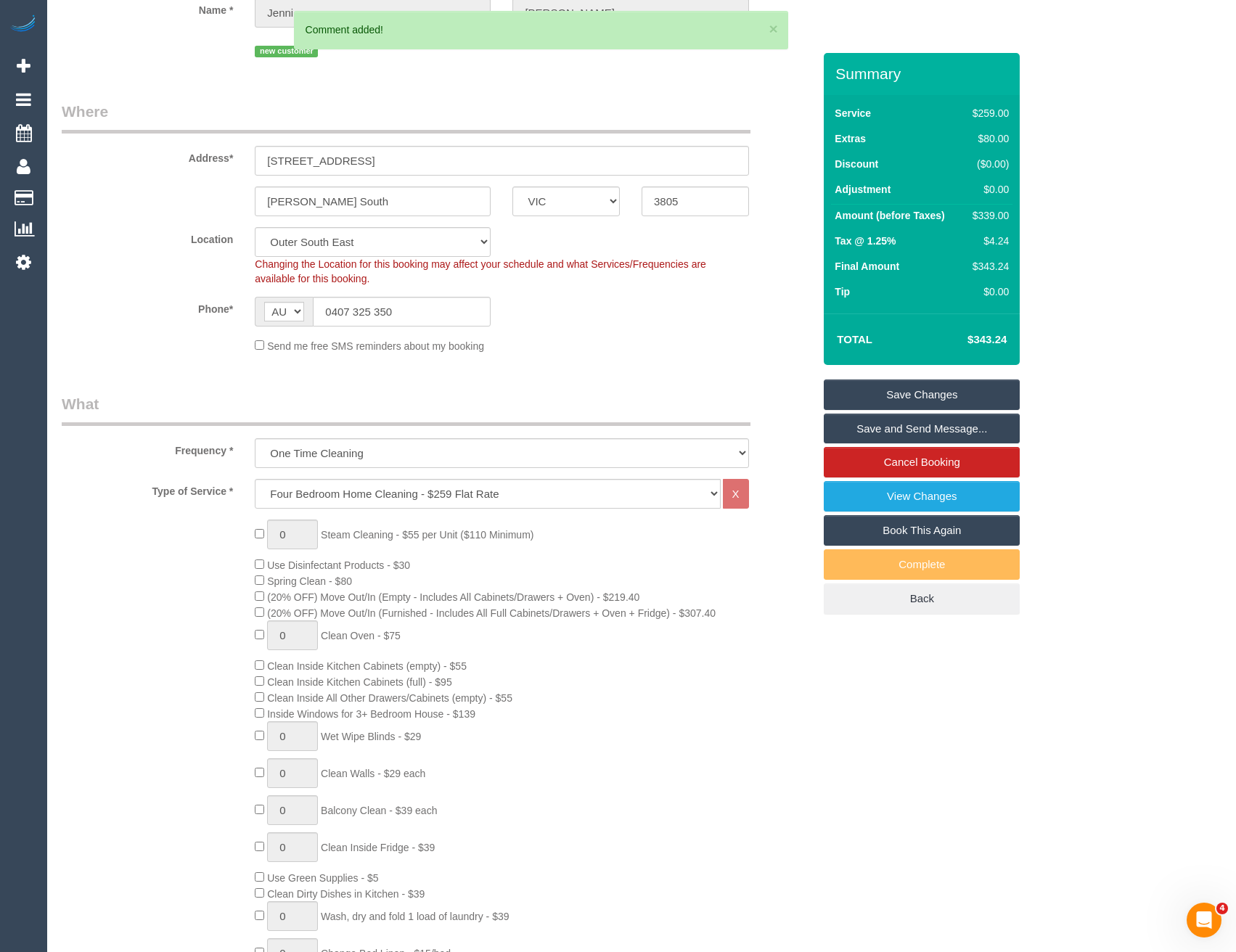
scroll to position [0, 0]
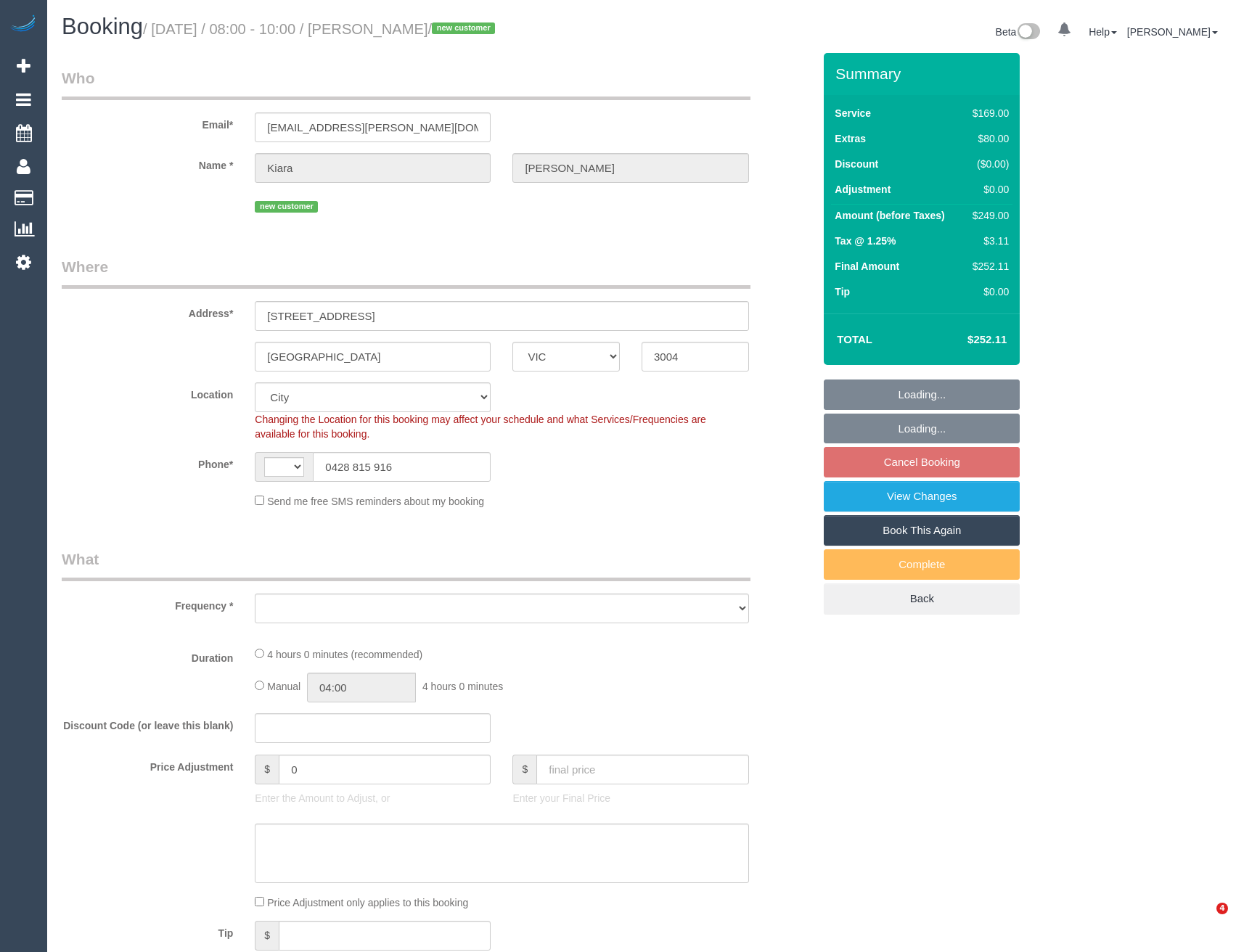
select select "VIC"
select select "string:AU"
select select "object:533"
select select "string:stripe-pm_1RyQcB2GScqysDRVRxRcy17m"
select select "number:29"
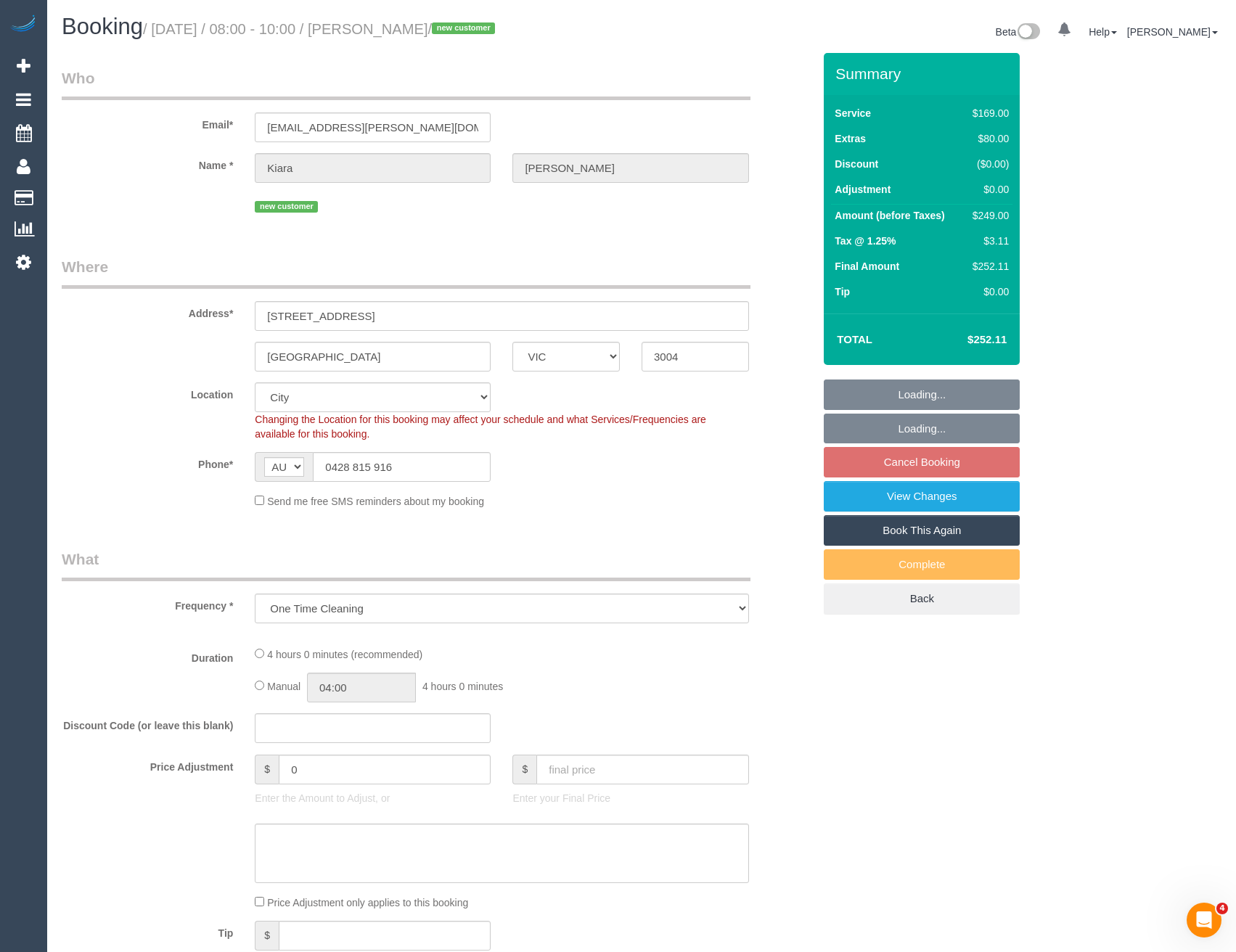
select select "number:14"
select select "number:18"
select select "number:22"
select select "number:26"
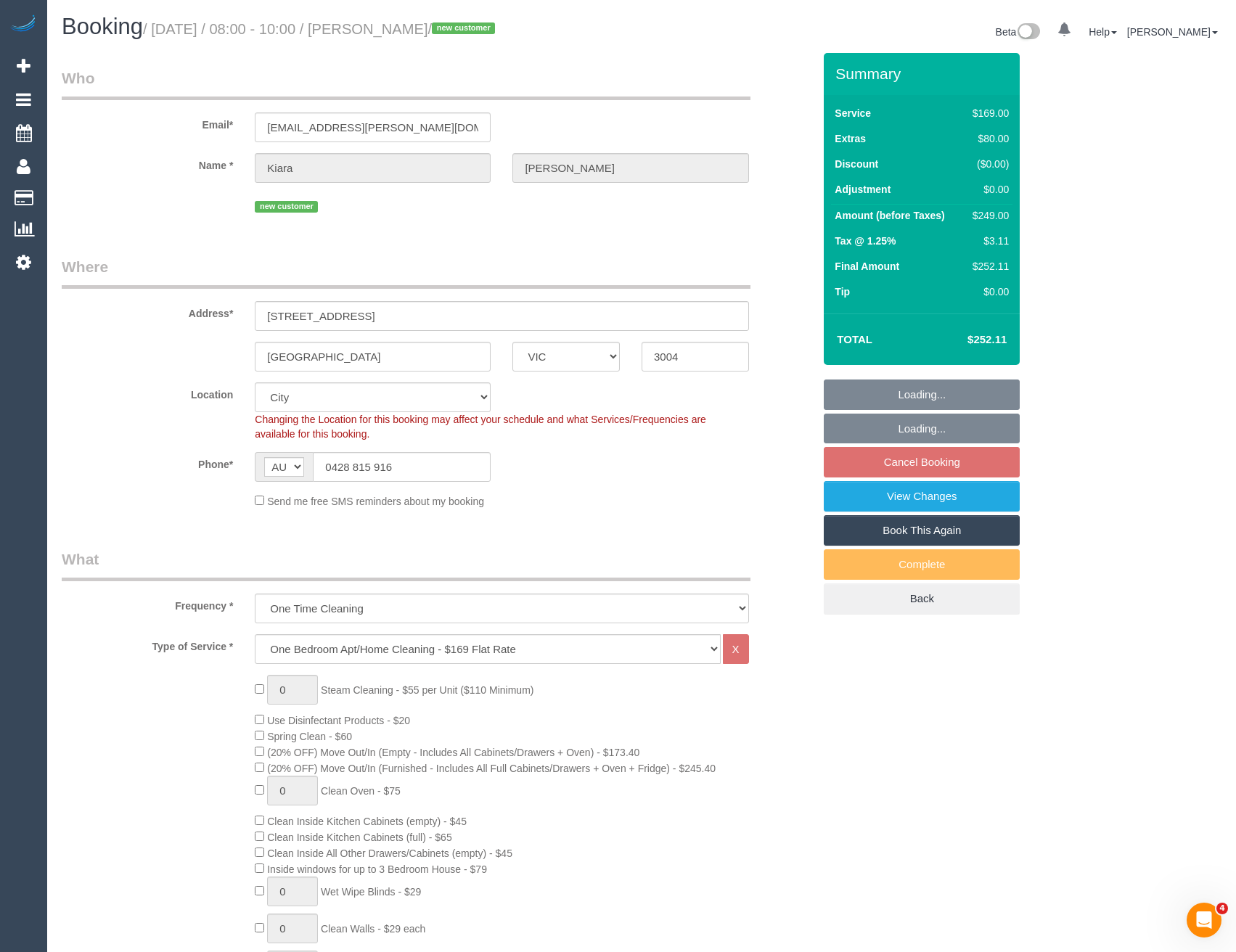
select select "object:1176"
select select "spot2"
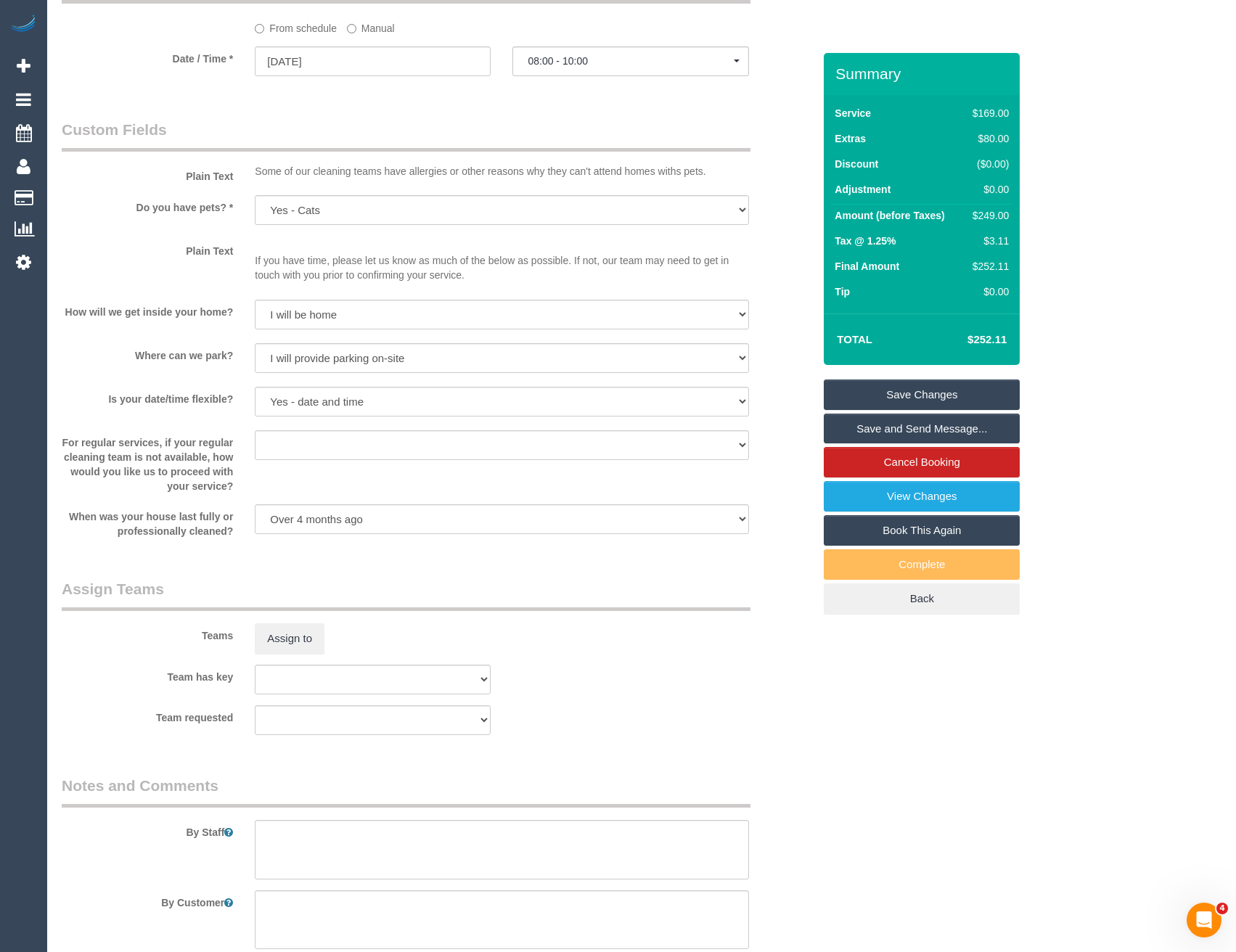
scroll to position [1741, 0]
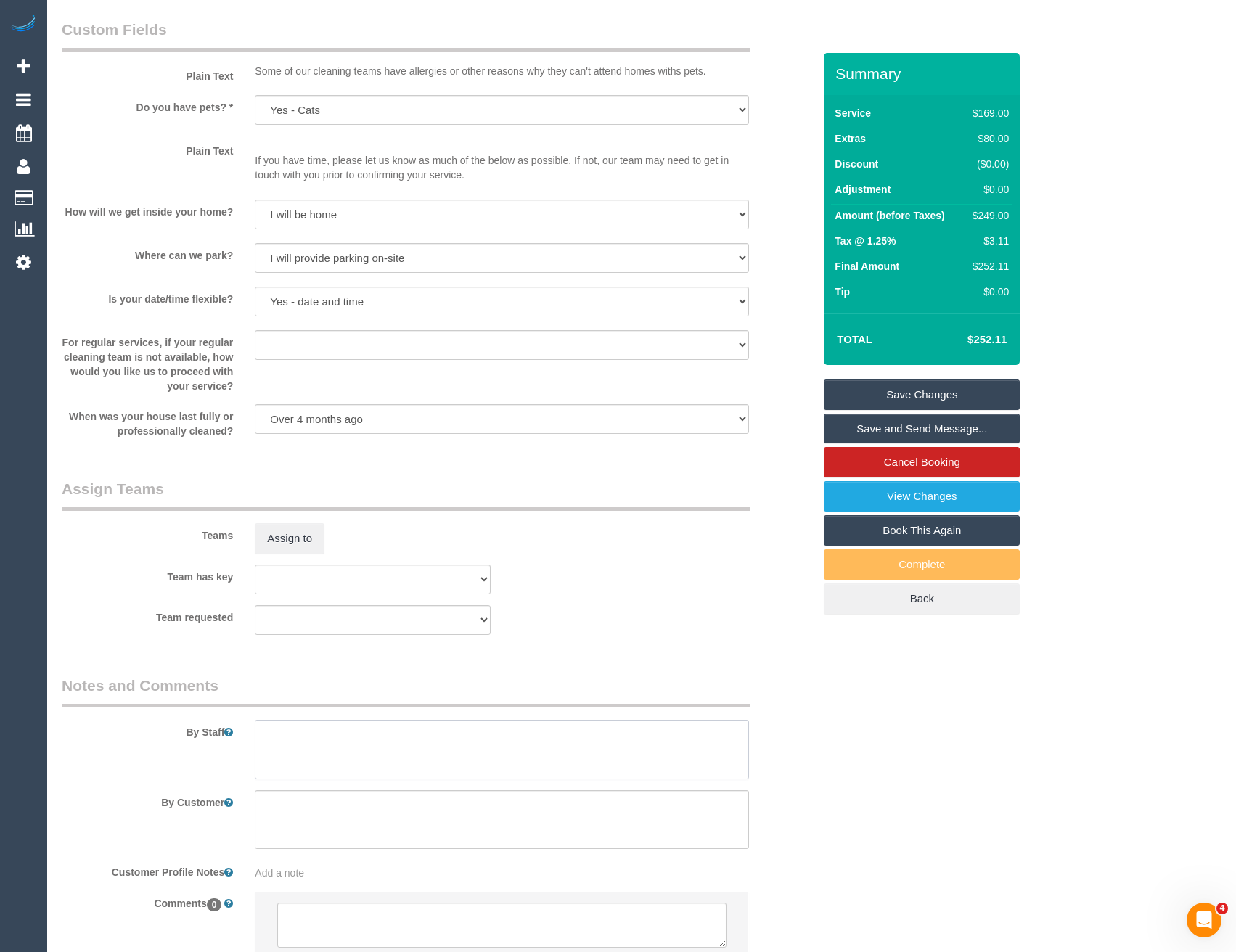
click at [342, 756] on textarea at bounding box center [501, 749] width 494 height 59
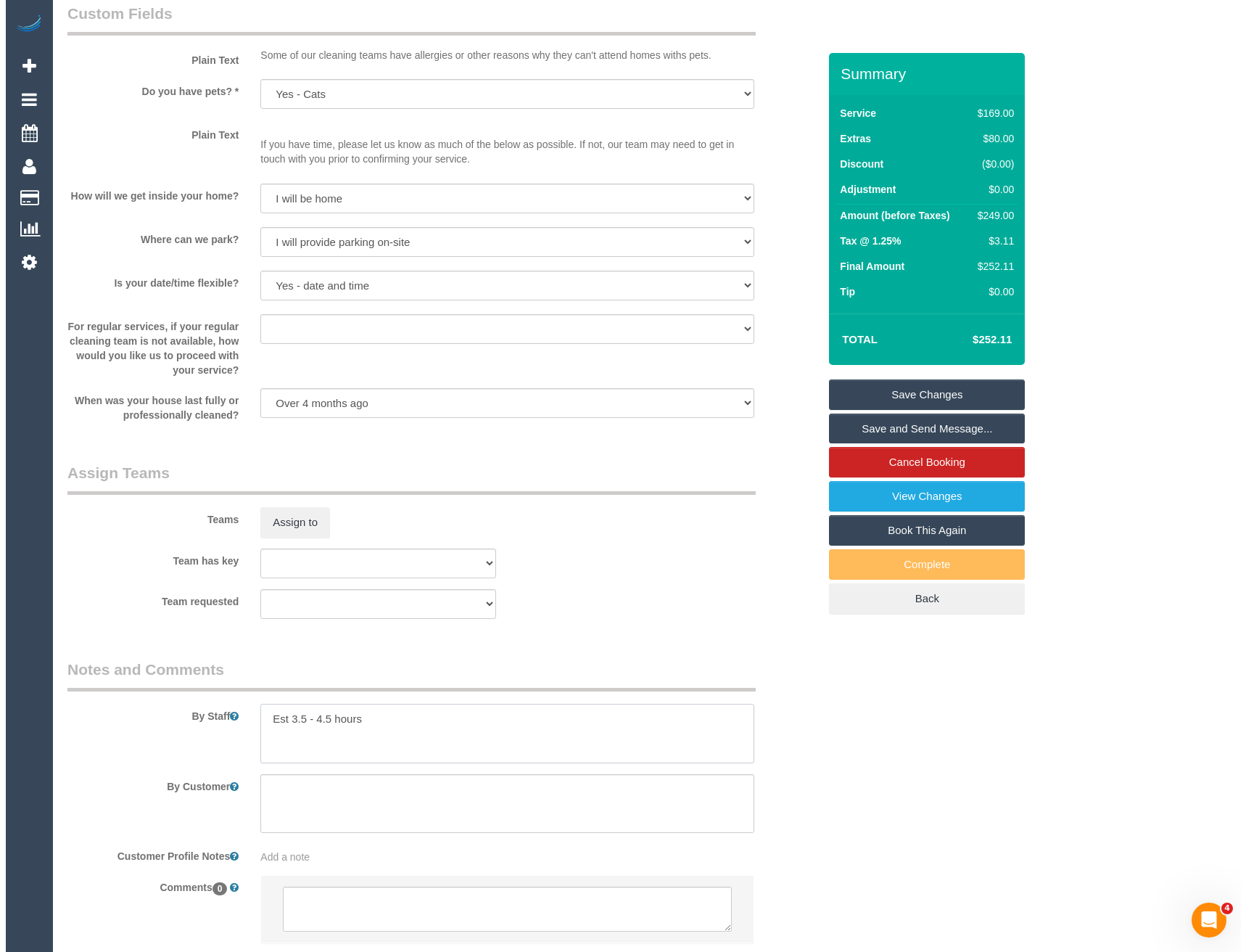
scroll to position [1708, 0]
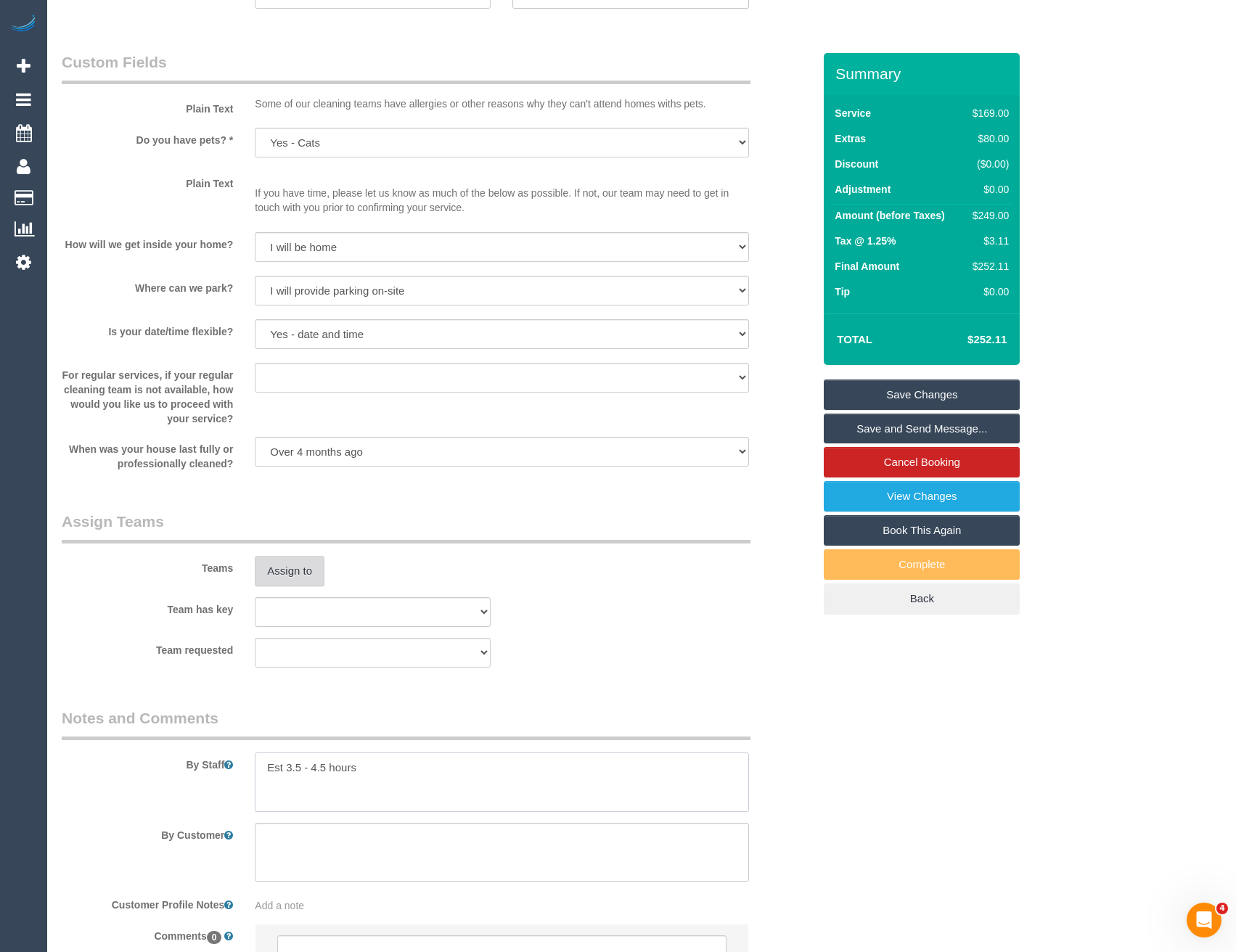
type textarea "Est 3.5 - 4.5 hours"
click at [296, 566] on button "Assign to" at bounding box center [290, 571] width 70 height 30
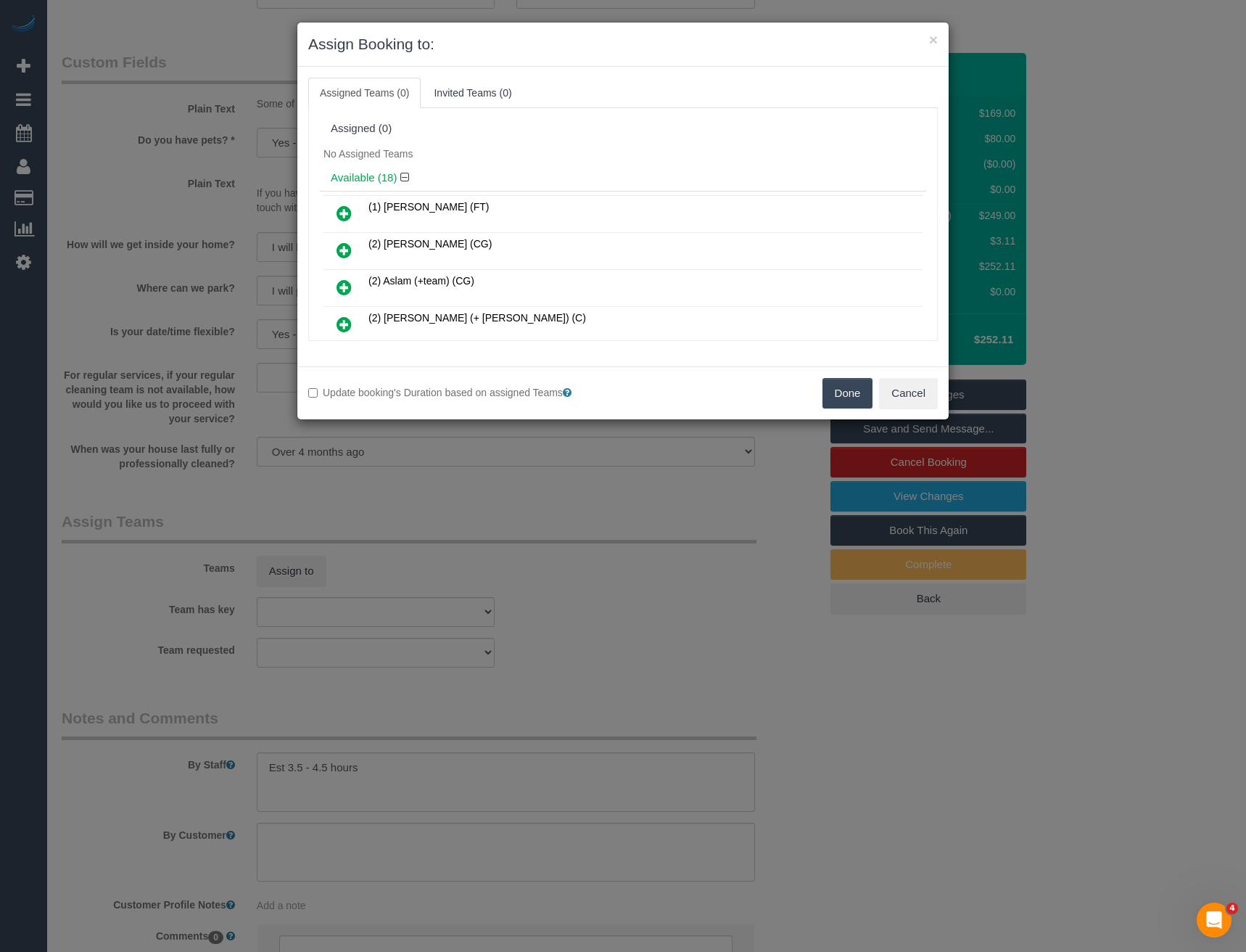
scroll to position [428, 0]
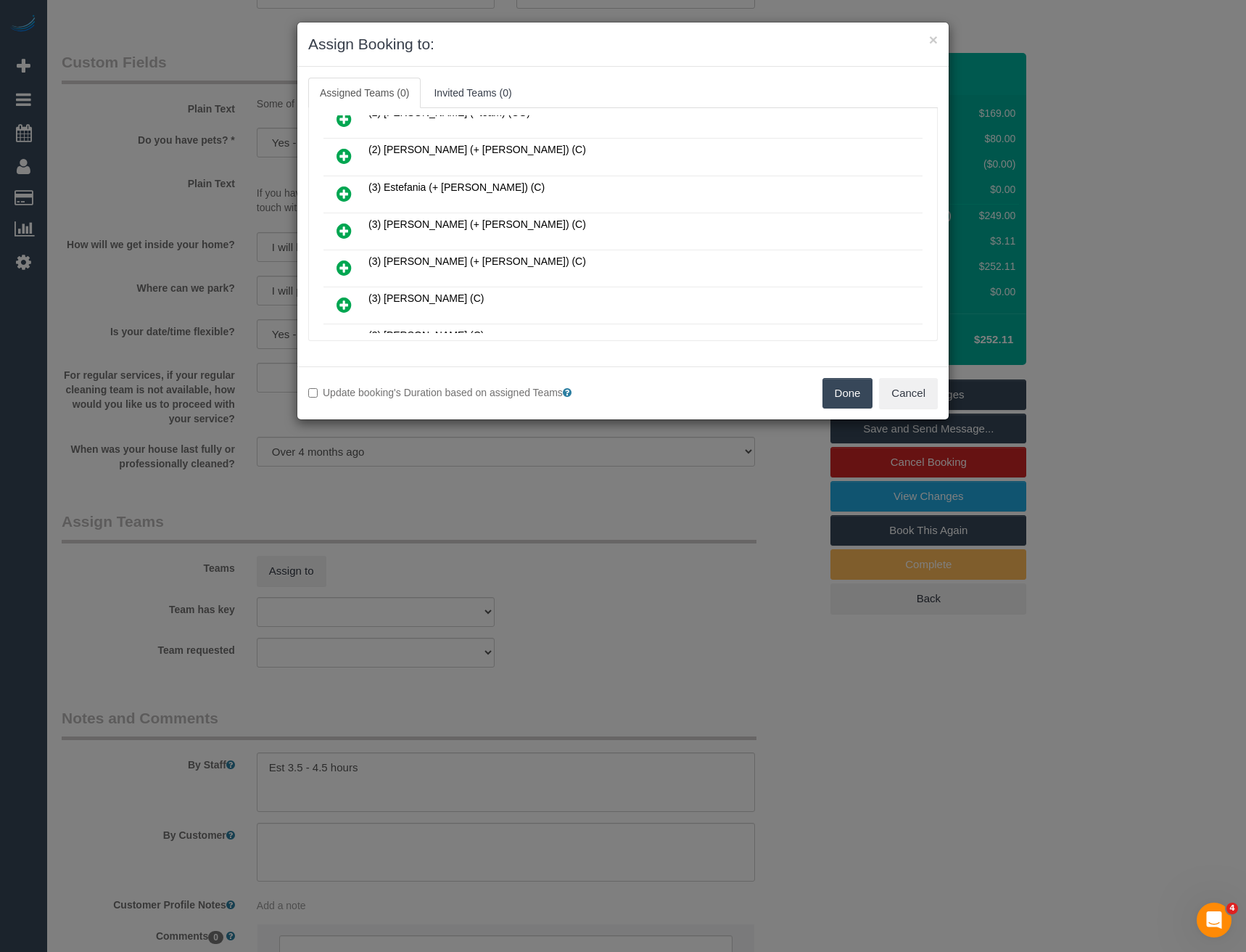
click at [344, 230] on icon at bounding box center [344, 230] width 15 height 17
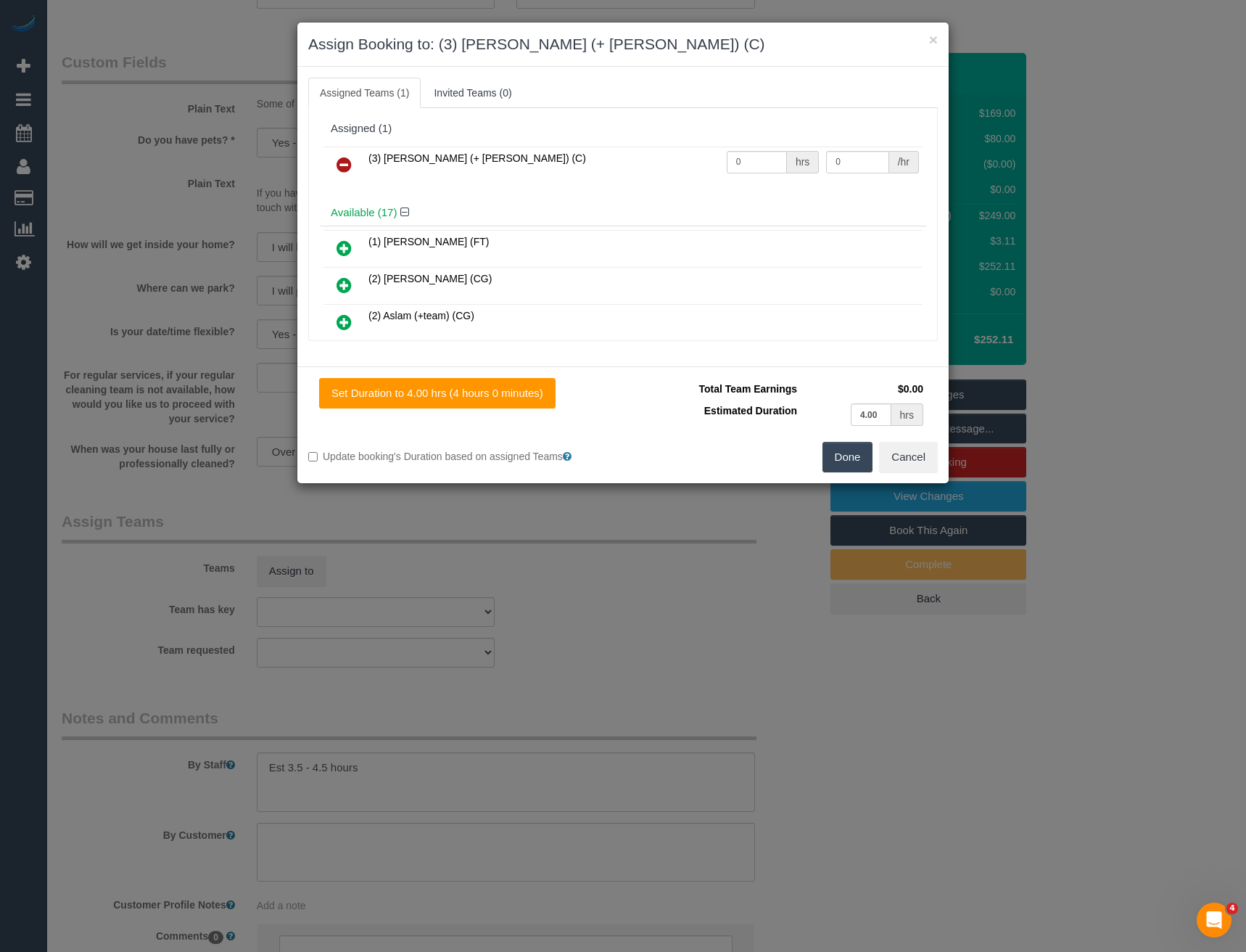
scroll to position [575, 0]
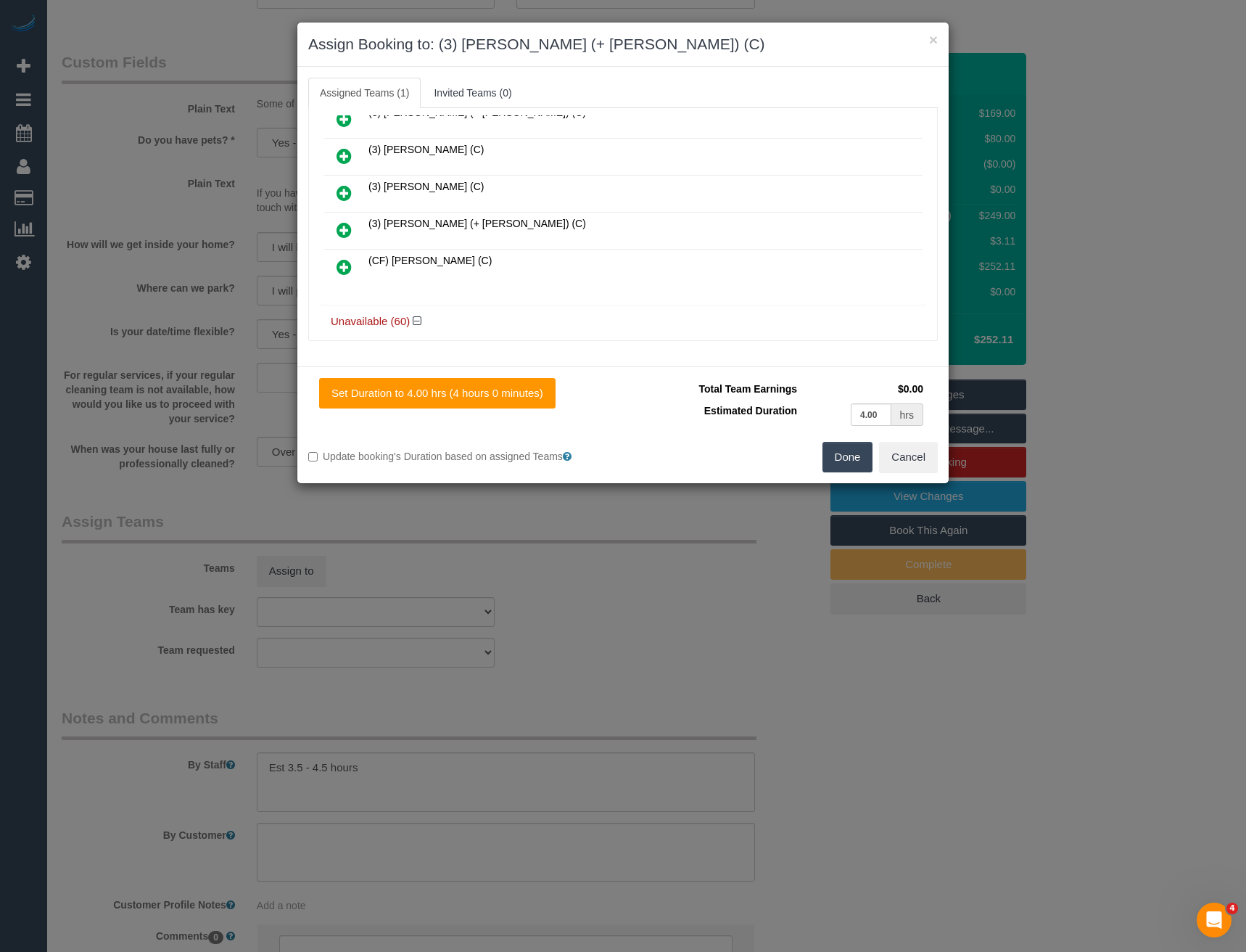
click at [341, 224] on icon at bounding box center [344, 230] width 15 height 17
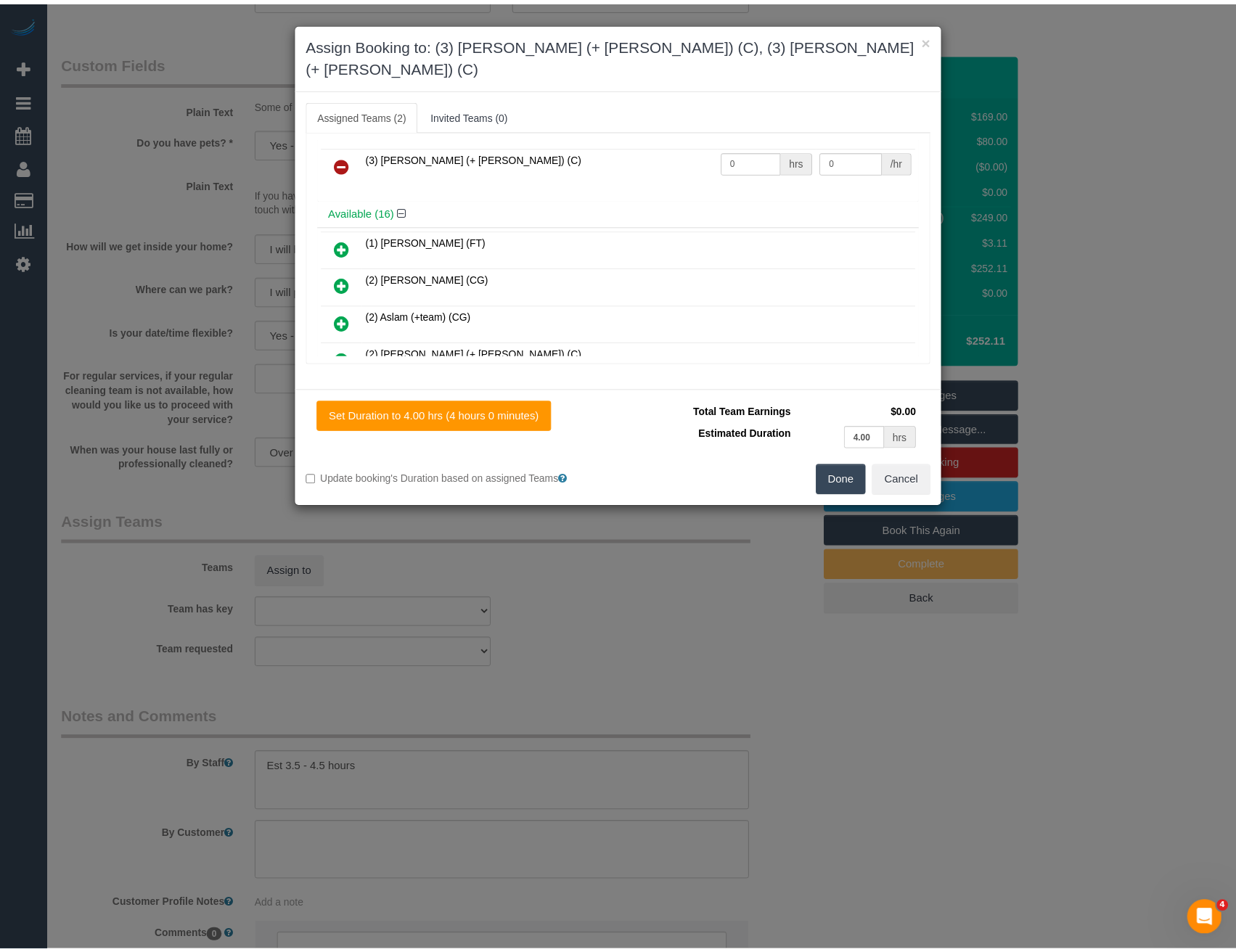
scroll to position [0, 0]
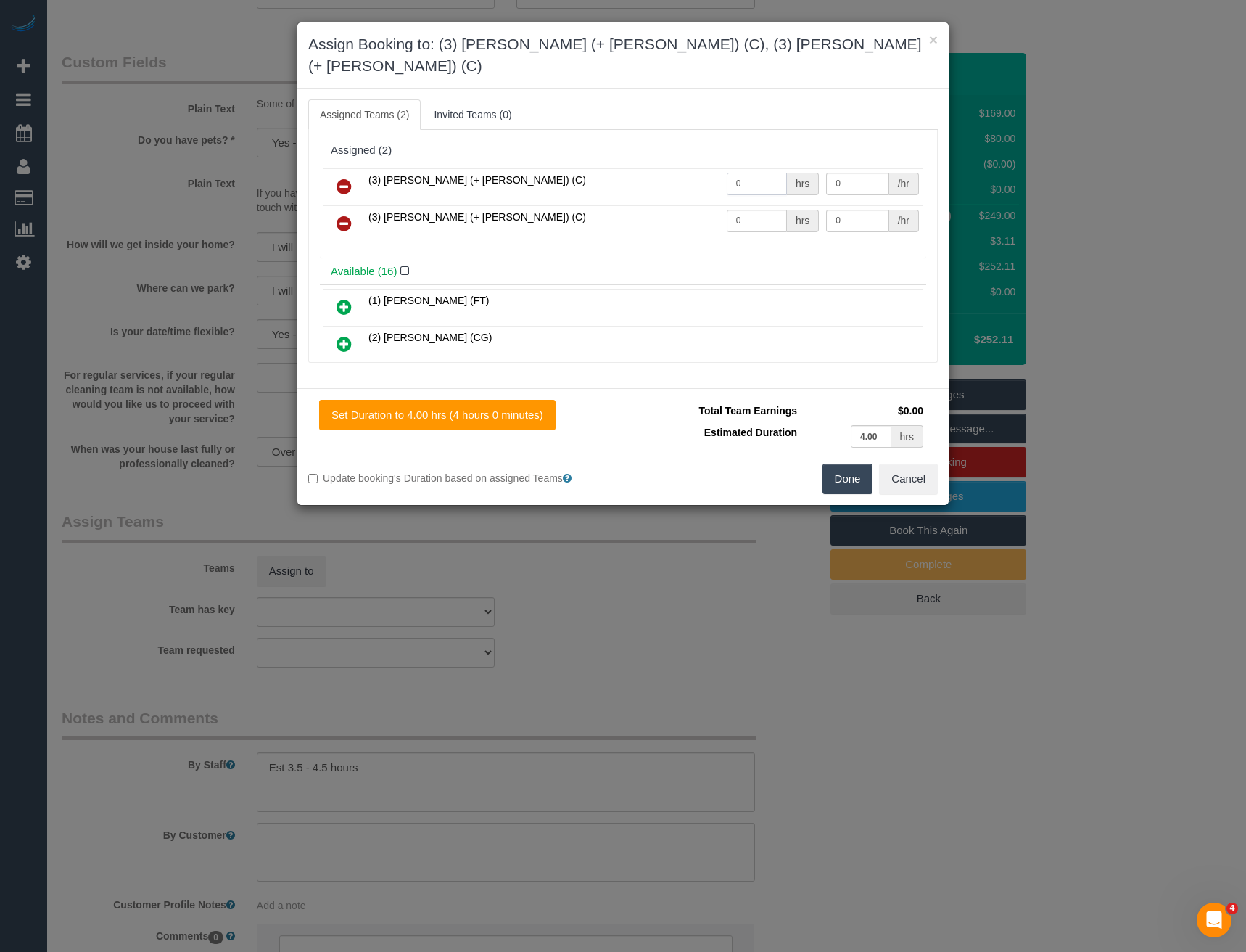
drag, startPoint x: 709, startPoint y: 171, endPoint x: 675, endPoint y: 177, distance: 34.5
click at [678, 177] on tr "(3) Felipe (+ Tatiana) (C) 0 hrs 0 /hr" at bounding box center [623, 186] width 600 height 37
type input "1"
type input "80"
drag, startPoint x: 750, startPoint y: 197, endPoint x: 612, endPoint y: 190, distance: 138.2
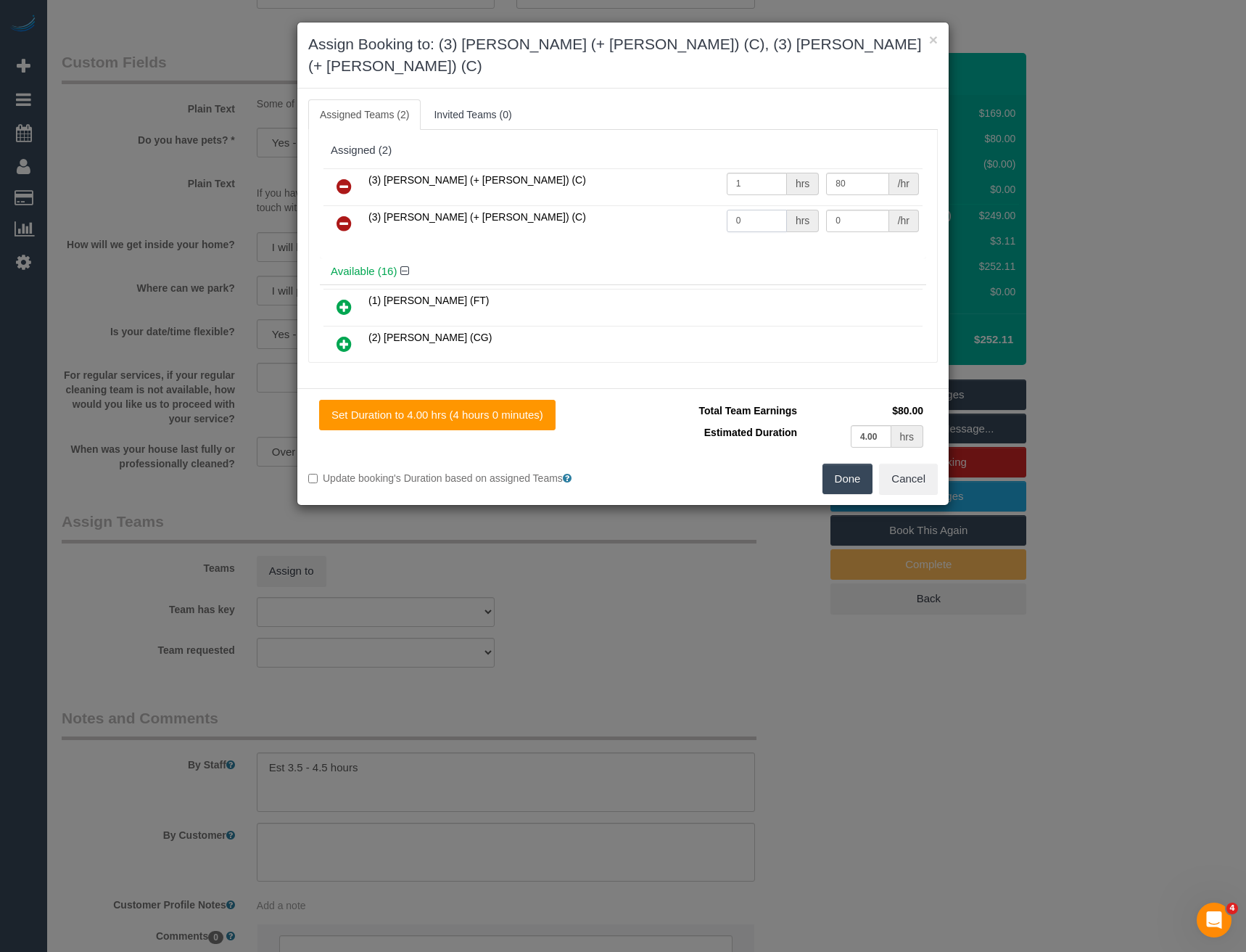
click at [627, 205] on tr "(3) Tatiana (+ Felipe) (C) 0 hrs 0 /hr" at bounding box center [623, 224] width 600 height 37
type input "1"
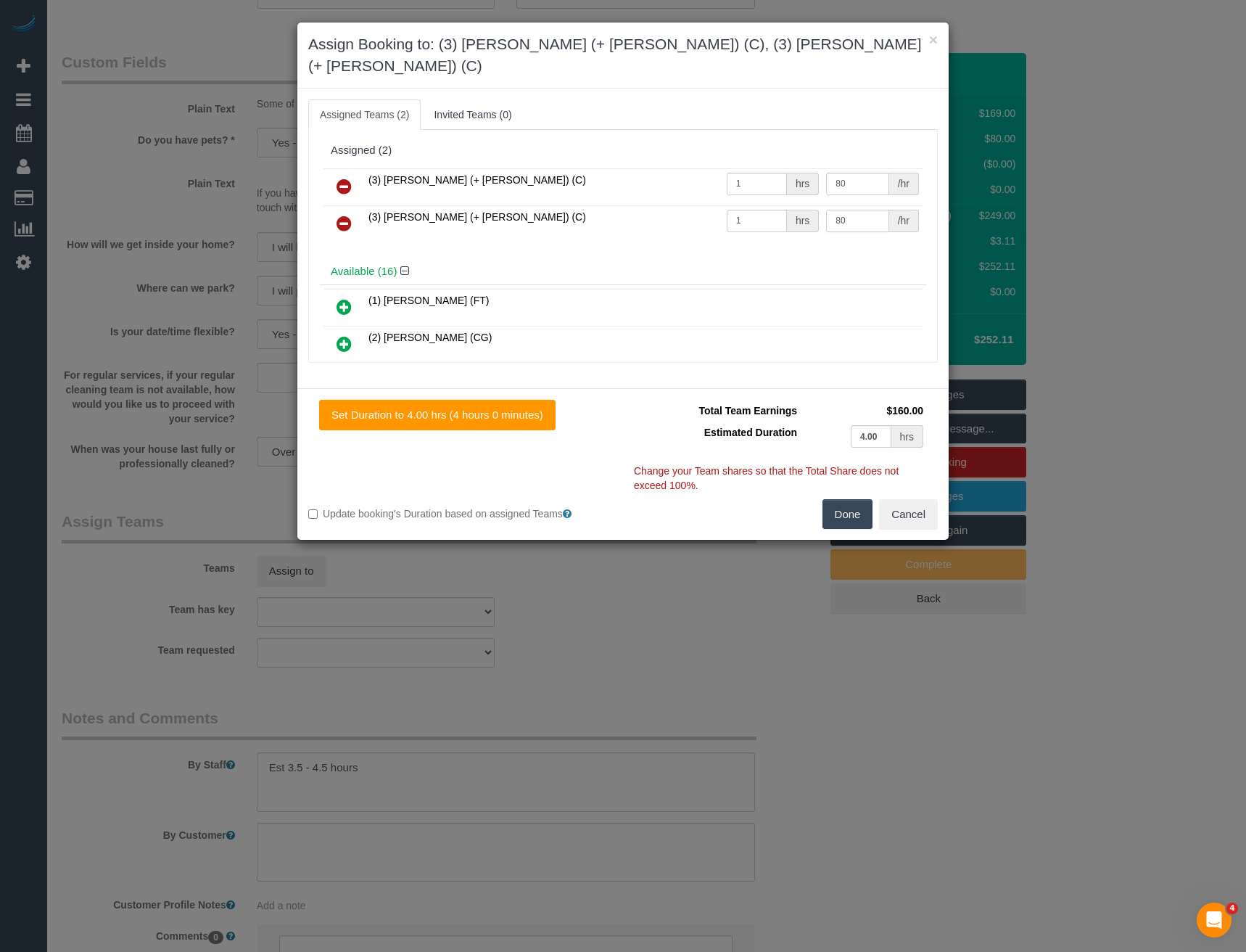
type input "80"
click at [838, 499] on button "Done" at bounding box center [847, 515] width 51 height 30
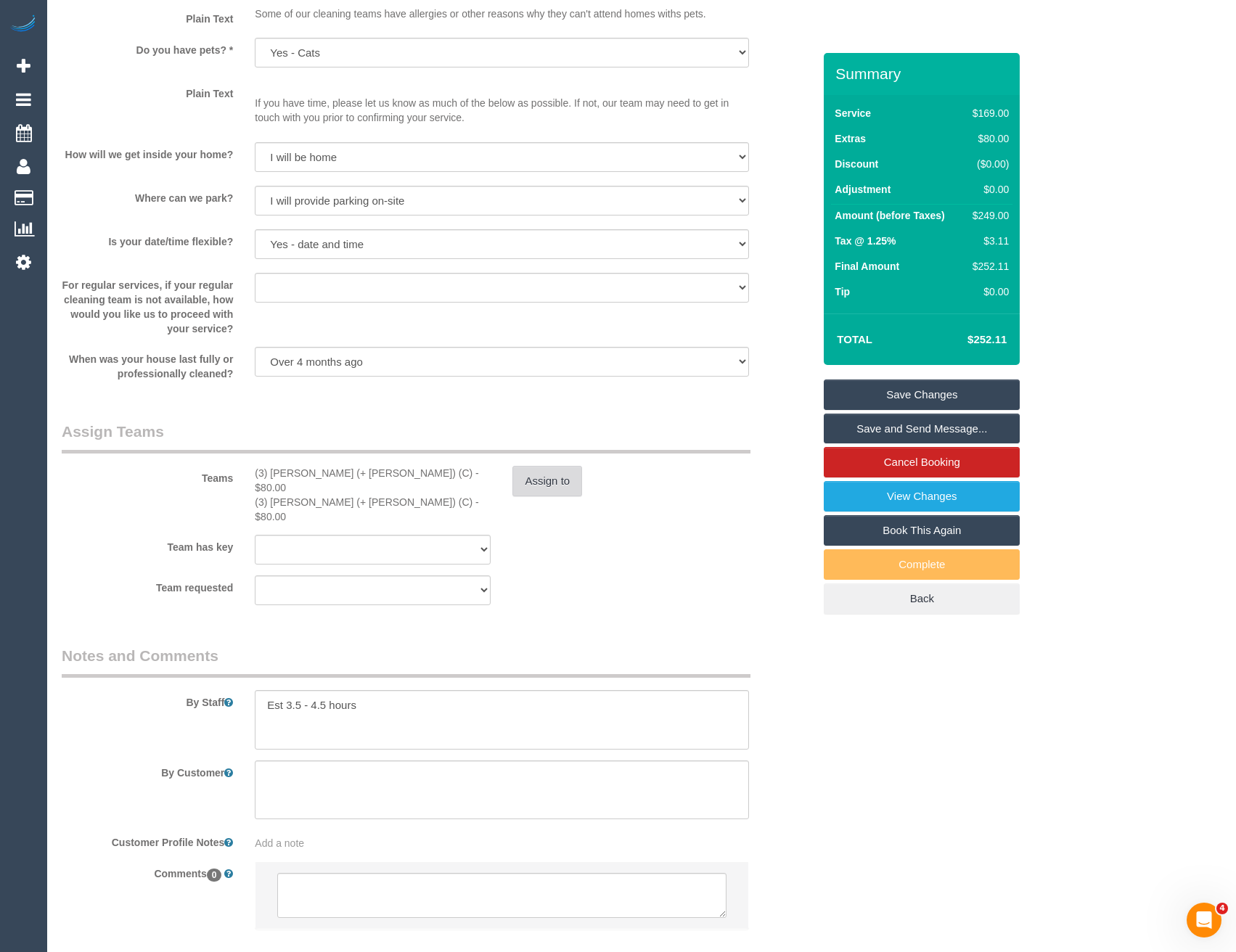
scroll to position [1853, 0]
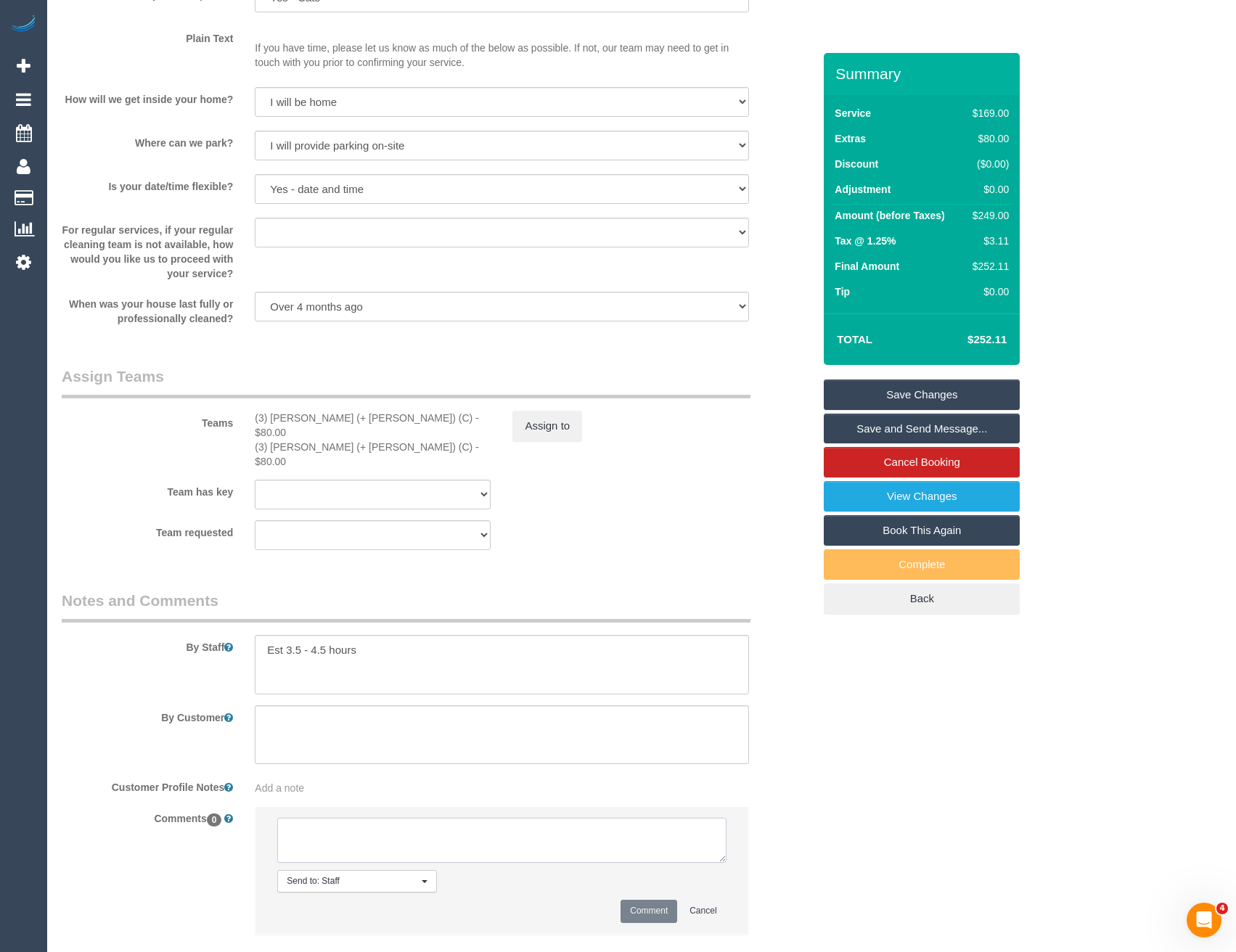
click at [437, 818] on textarea at bounding box center [502, 840] width 449 height 45
type textarea "P"
click at [306, 781] on div "Add a note" at bounding box center [501, 788] width 494 height 14
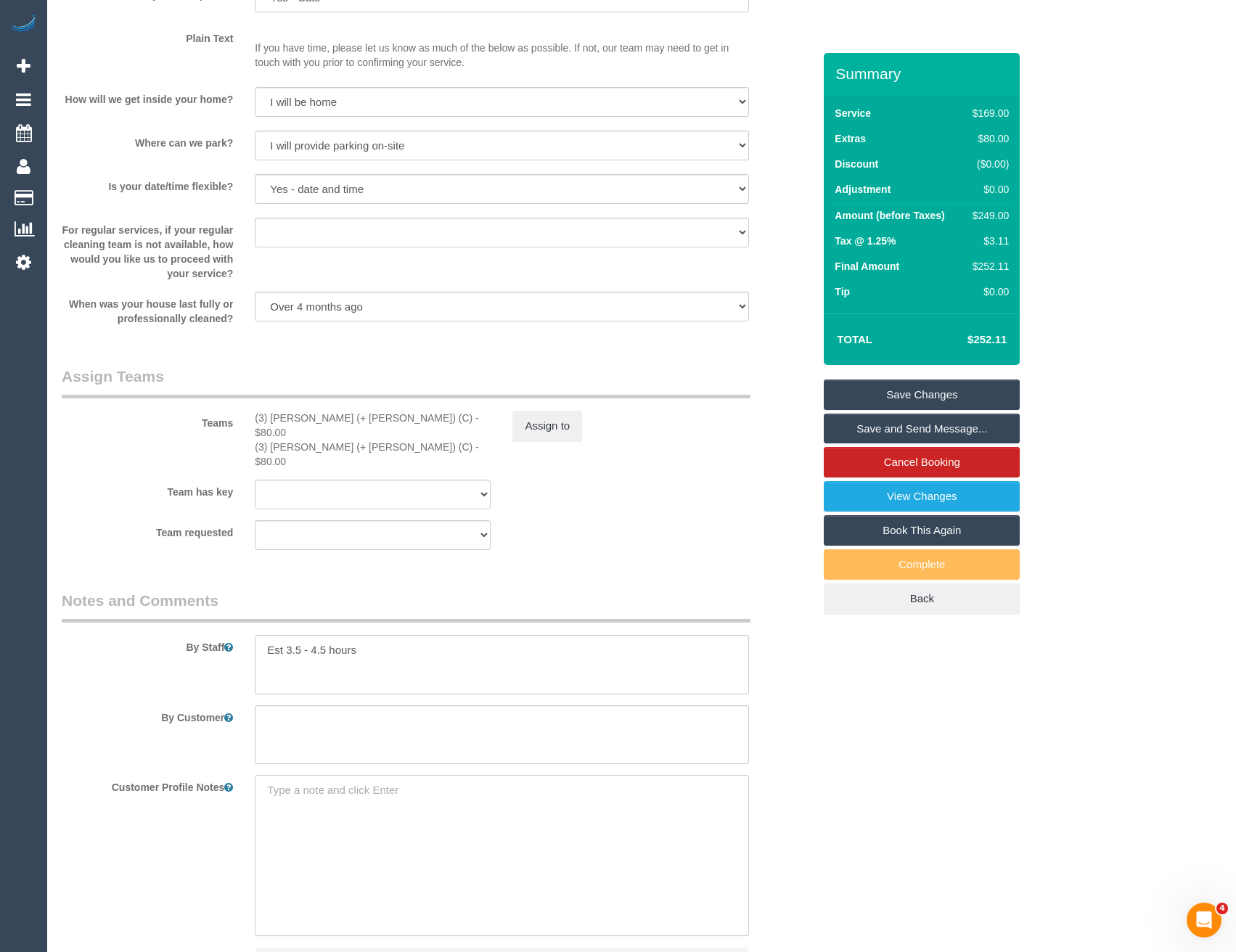
click at [304, 775] on textarea at bounding box center [501, 855] width 494 height 161
paste textarea "** ACCESS ** ** PREFERENCES ** ** DO NOT SEND ** ** GENERAL **"
click at [381, 775] on textarea "** ACCESS ** ** PREFERENCES ** ** DO NOT SEND ** ** GENERAL **" at bounding box center [501, 855] width 494 height 161
click at [391, 791] on textarea "** ACCESS ** ** PREFERENCES ** ** DO NOT SEND ** ** GENERAL **" at bounding box center [501, 855] width 494 height 161
click at [374, 825] on textarea "** ACCESS ** ** PREFERENCES ** ** DO NOT SEND ** ** GENERAL **" at bounding box center [501, 855] width 494 height 161
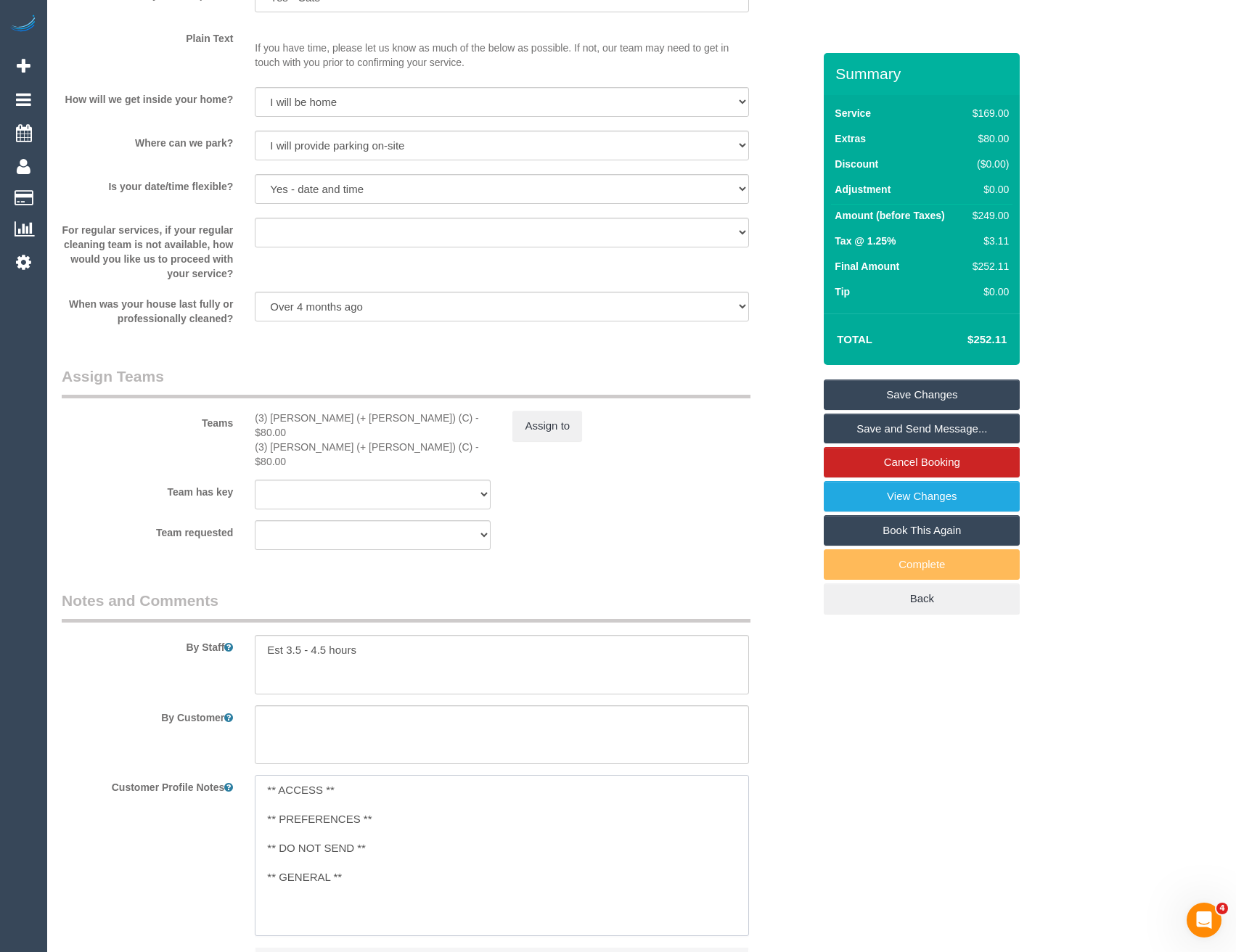
click at [273, 775] on textarea "** ACCESS ** ** PREFERENCES ** ** DO NOT SEND ** ** GENERAL **" at bounding box center [501, 855] width 494 height 161
type textarea "** ACCESS ** 29/8/25 - Apt building email sent - BB ** PREFERENCES ** ** DO NOT…"
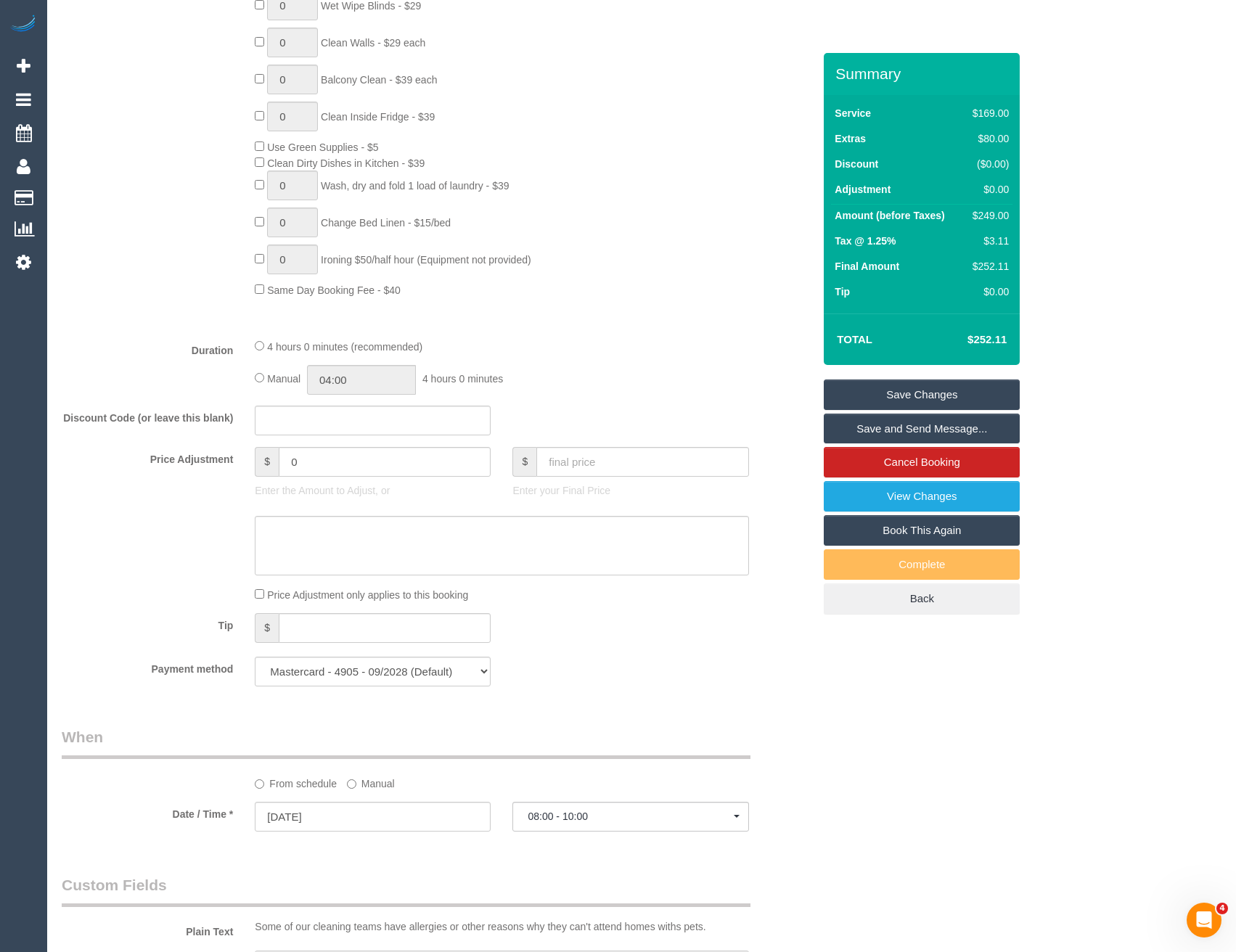
scroll to position [862, 0]
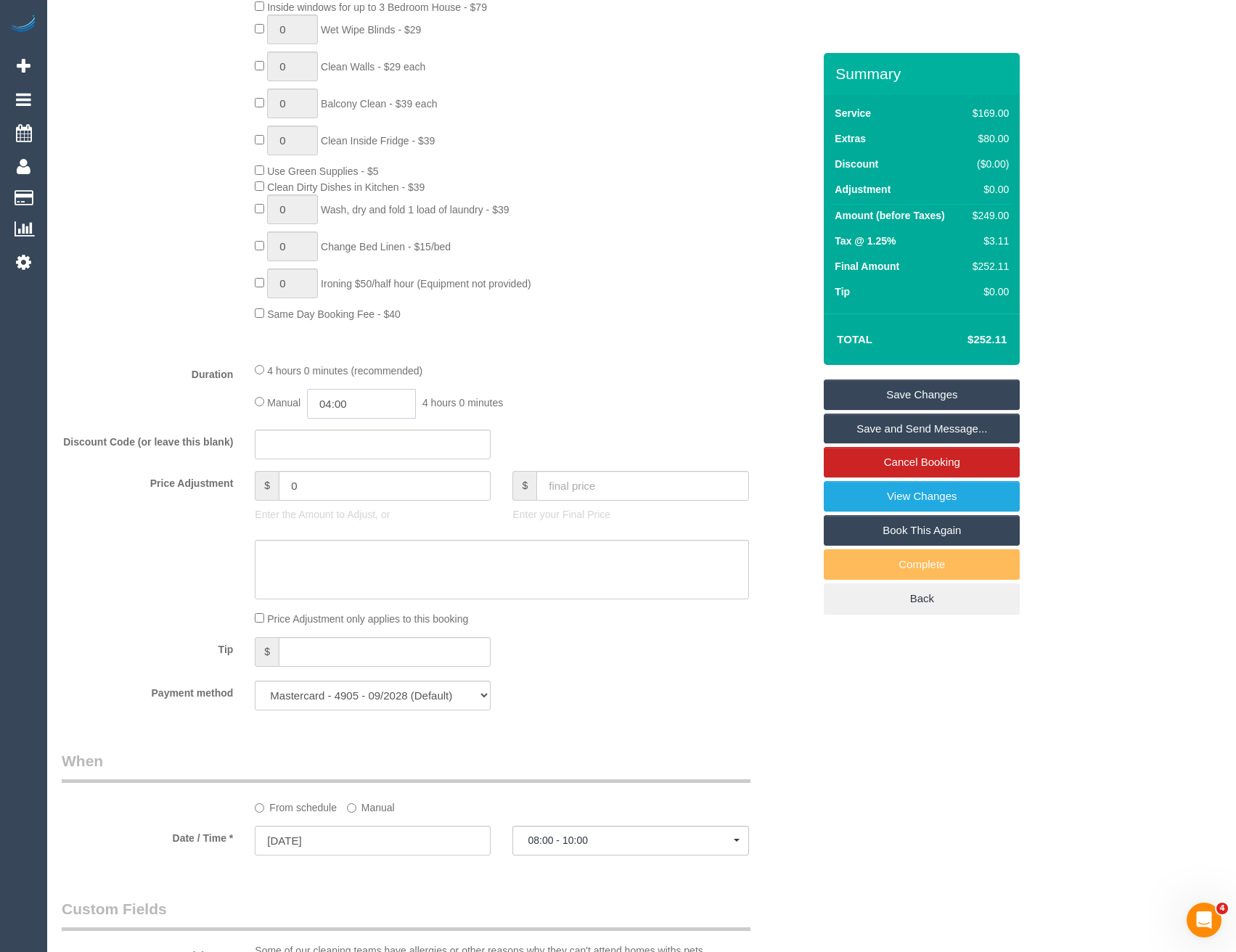
click at [341, 402] on input "04:00" at bounding box center [362, 403] width 109 height 30
type input "02:00"
click at [349, 465] on li "02:00" at bounding box center [345, 459] width 64 height 19
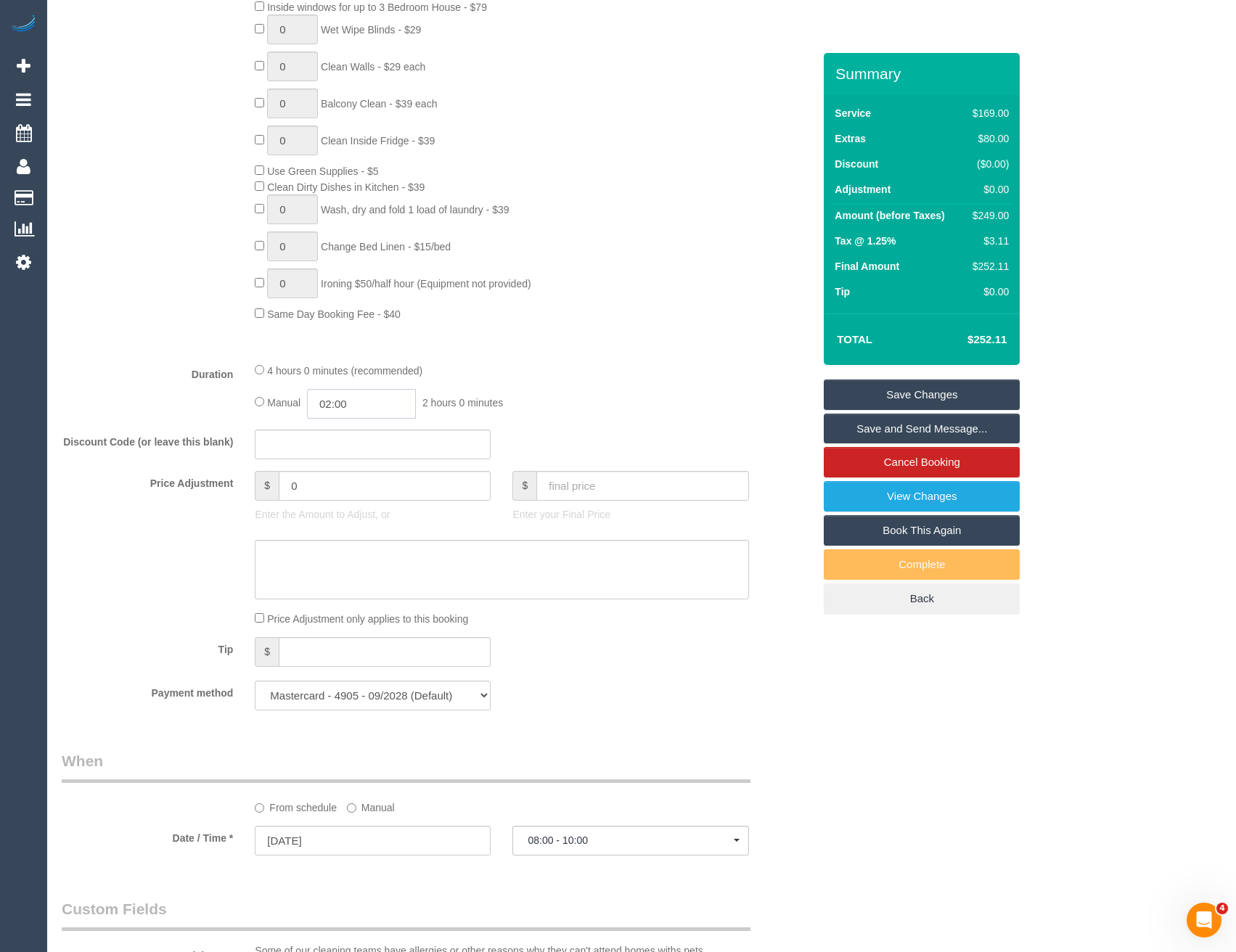
click at [375, 389] on input "02:00" at bounding box center [362, 403] width 109 height 30
select select "spot23"
click at [384, 397] on input "02:00" at bounding box center [362, 403] width 109 height 30
type input "02:15"
click at [501, 352] on fieldset "What Frequency * One Time Cleaning Weekly - 10% Off - 10.00% (0% for the First …" at bounding box center [437, 204] width 751 height 1035
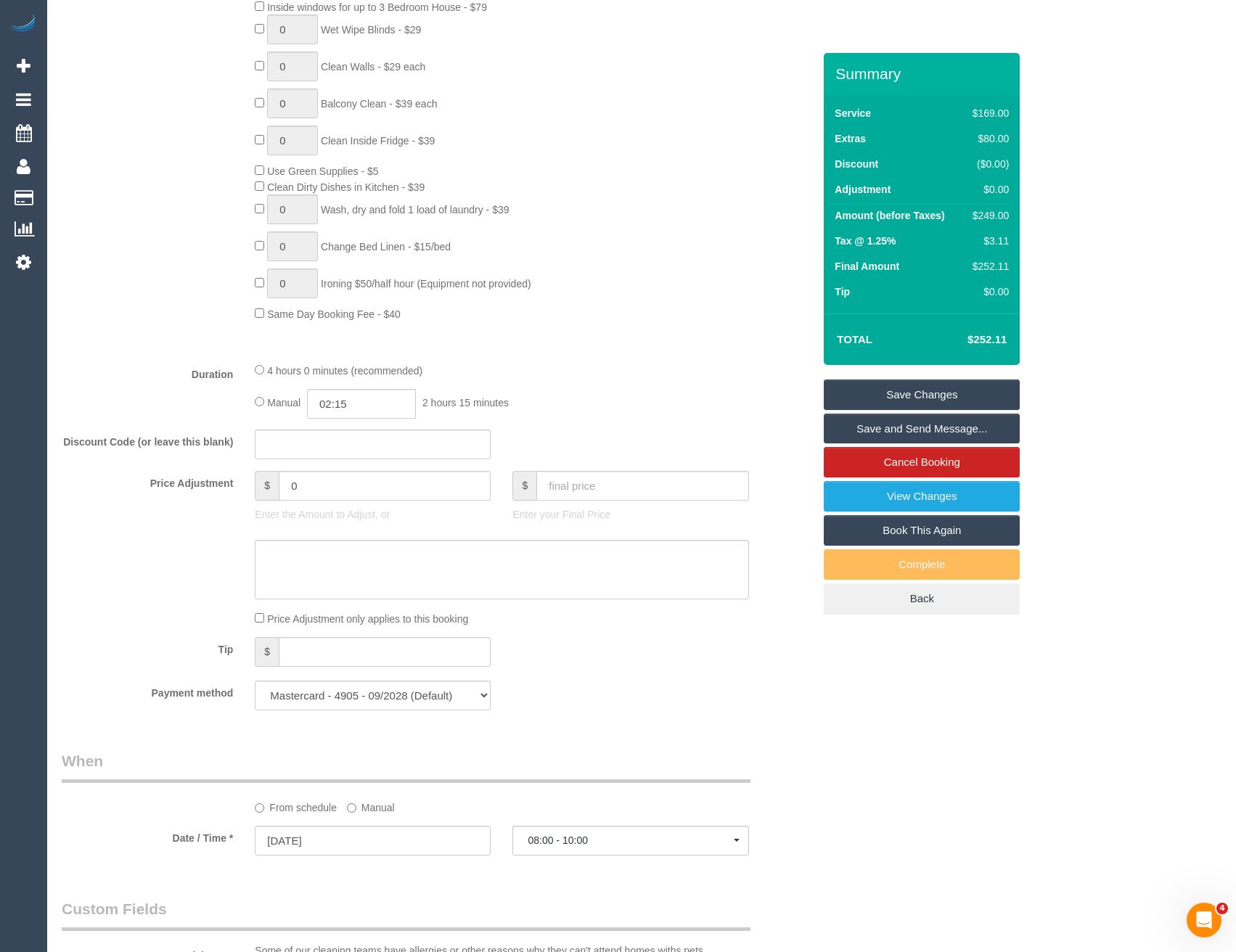
select select "spot44"
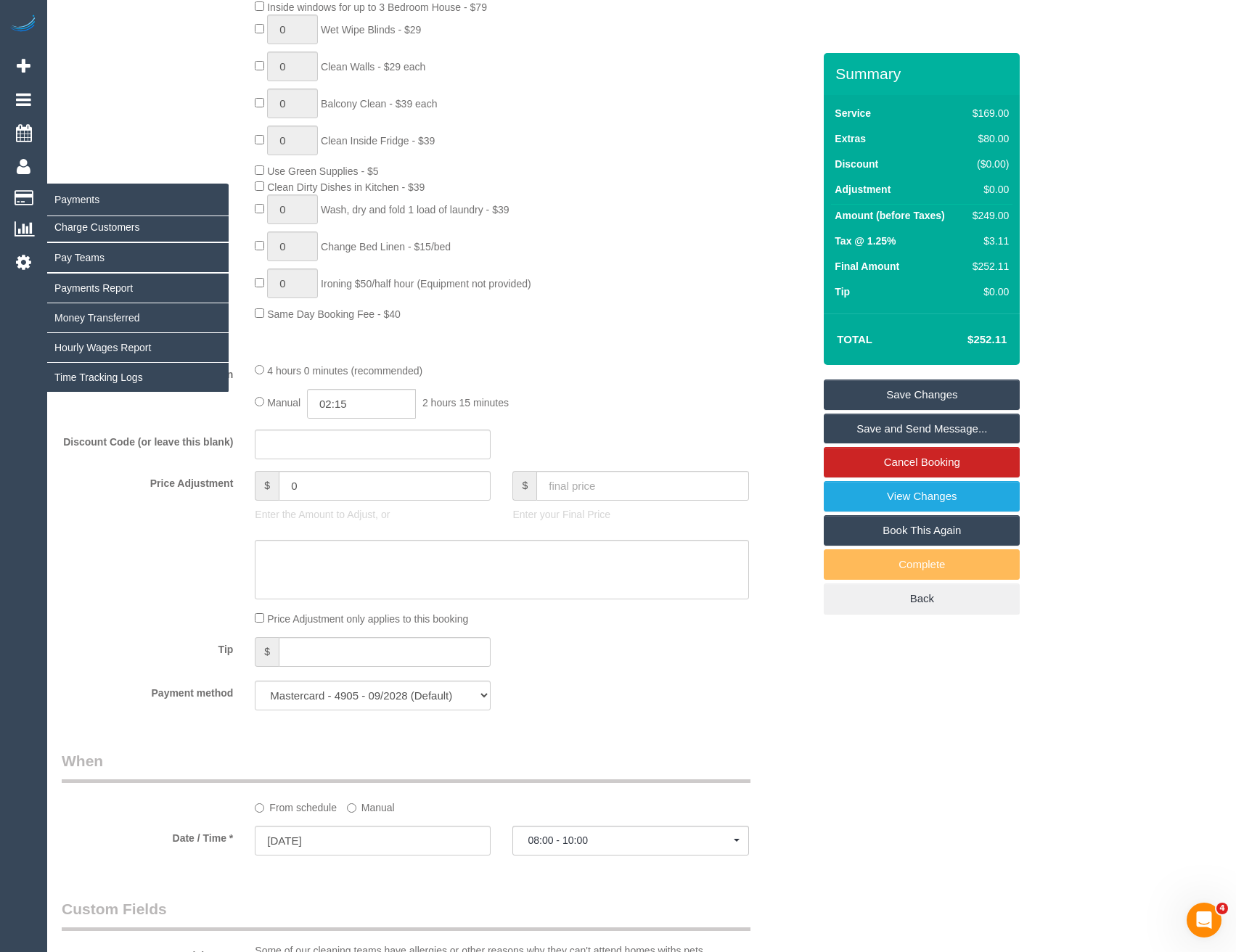
select select "spot65"
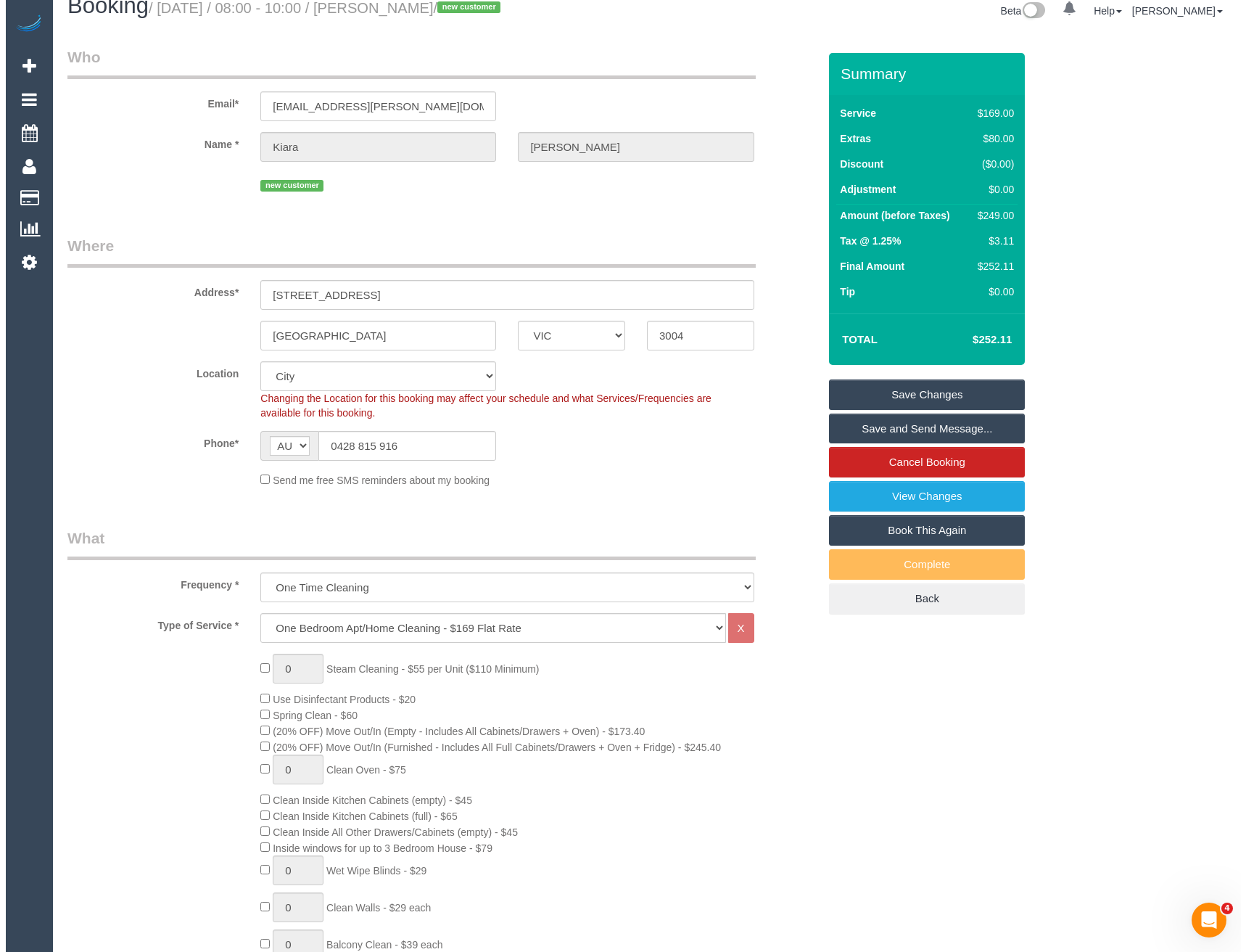
scroll to position [0, 0]
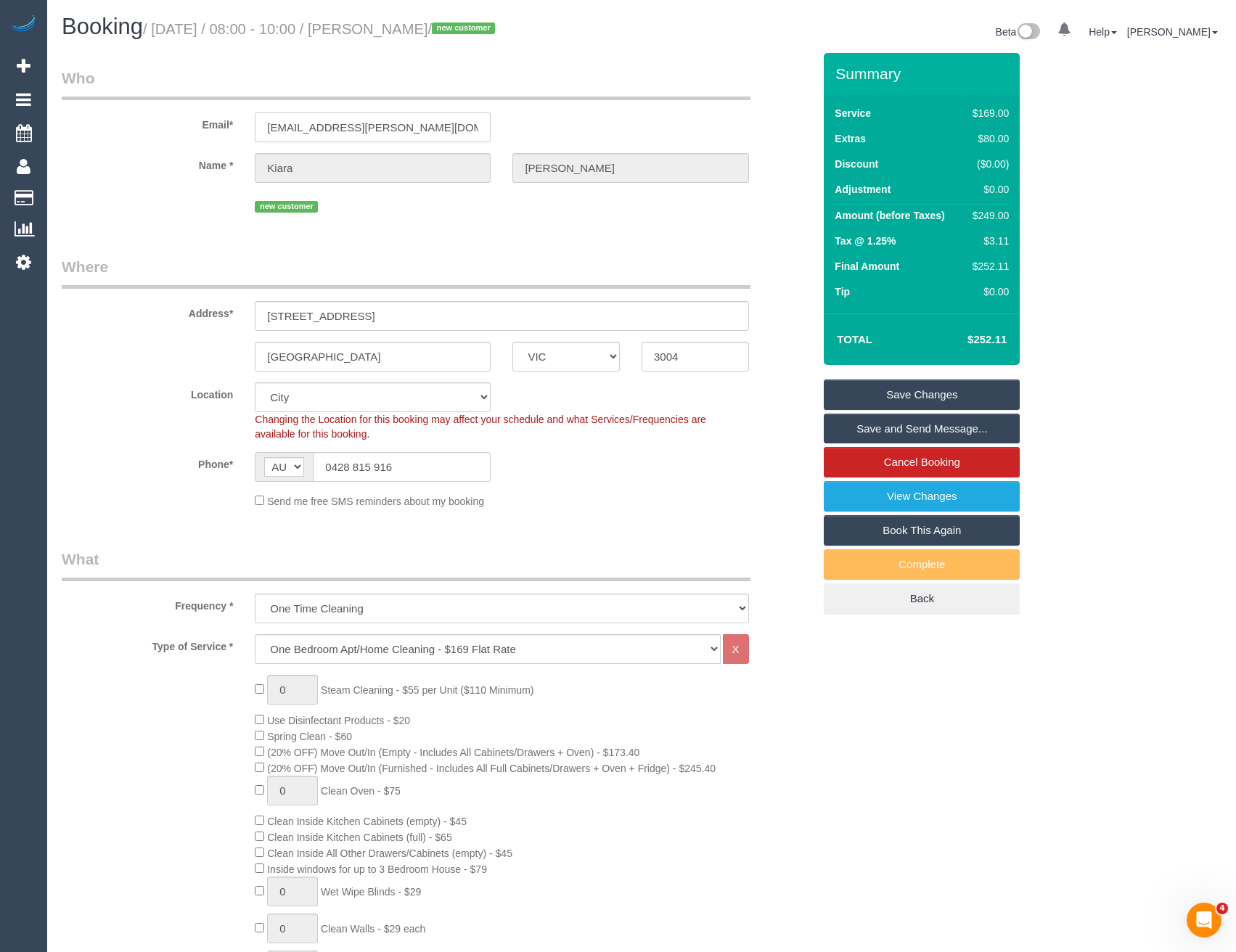
drag, startPoint x: 367, startPoint y: 128, endPoint x: 247, endPoint y: 133, distance: 120.1
click at [247, 133] on div "kiara.pressler@yahoo.com.au" at bounding box center [373, 127] width 258 height 30
click at [864, 433] on link "Save and Send Message..." at bounding box center [921, 429] width 196 height 30
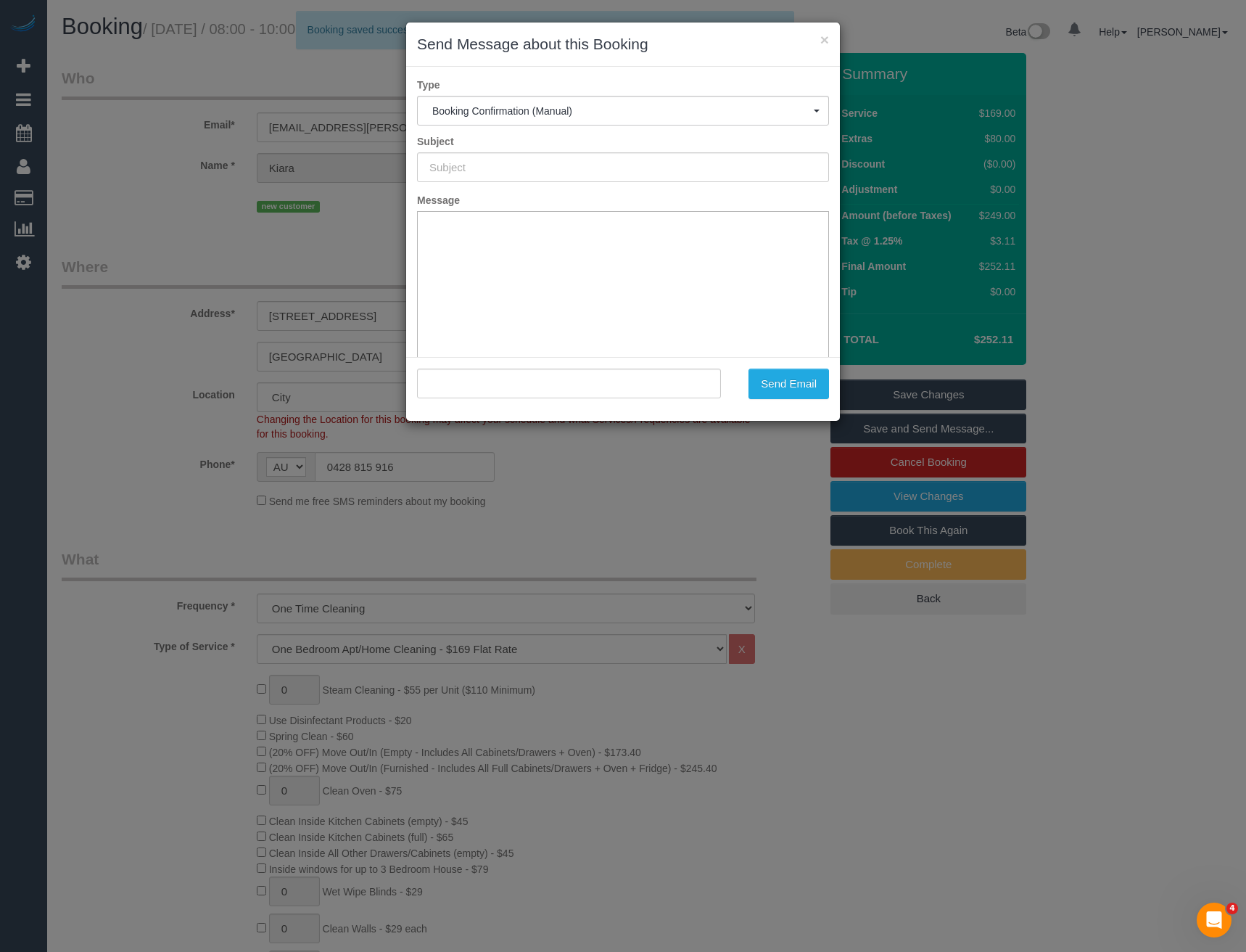
type input "Booking Confirmed"
type input ""Kiara Pressler" <kiara.pressler@yahoo.com.au>"
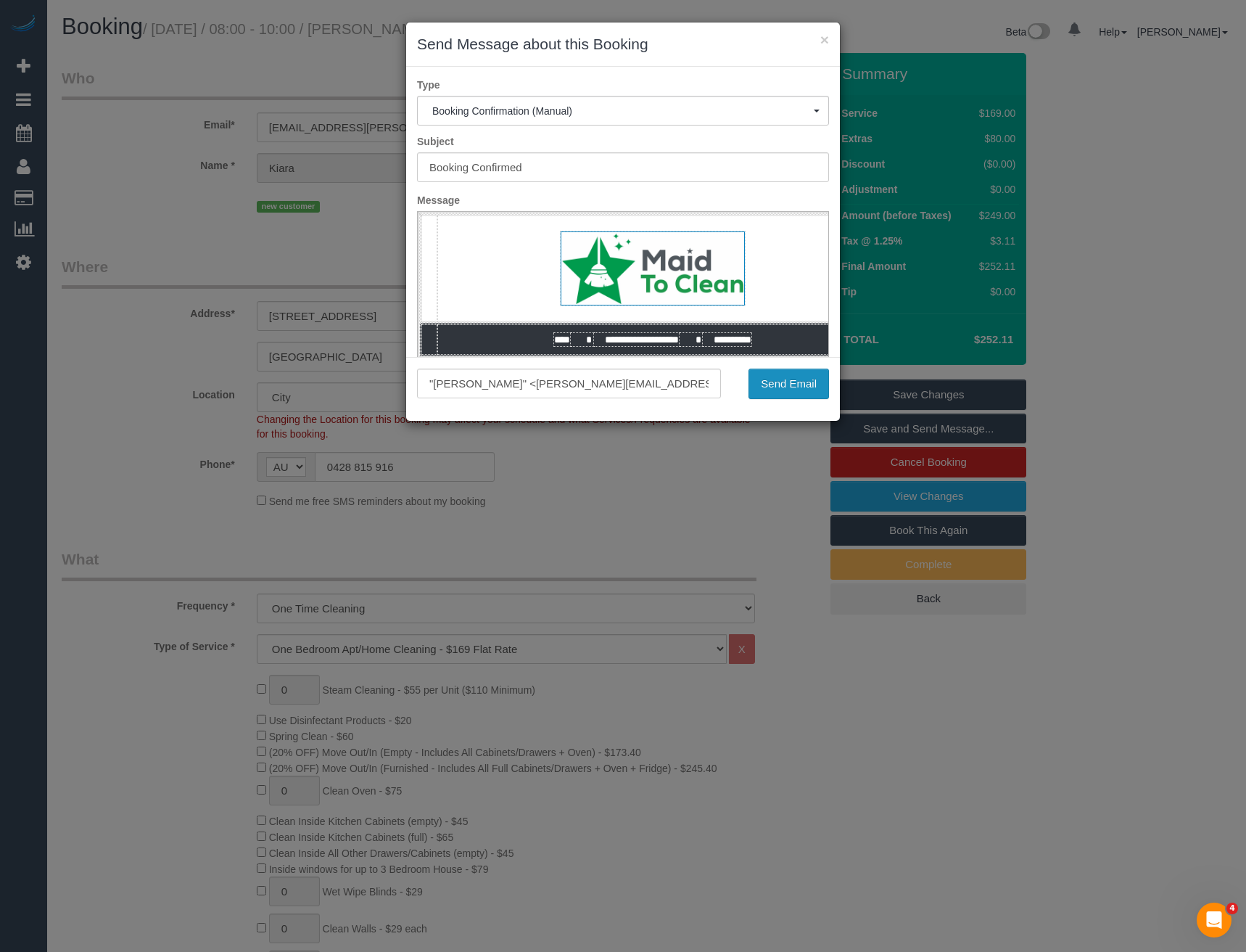
click at [795, 385] on button "Send Email" at bounding box center [789, 384] width 80 height 30
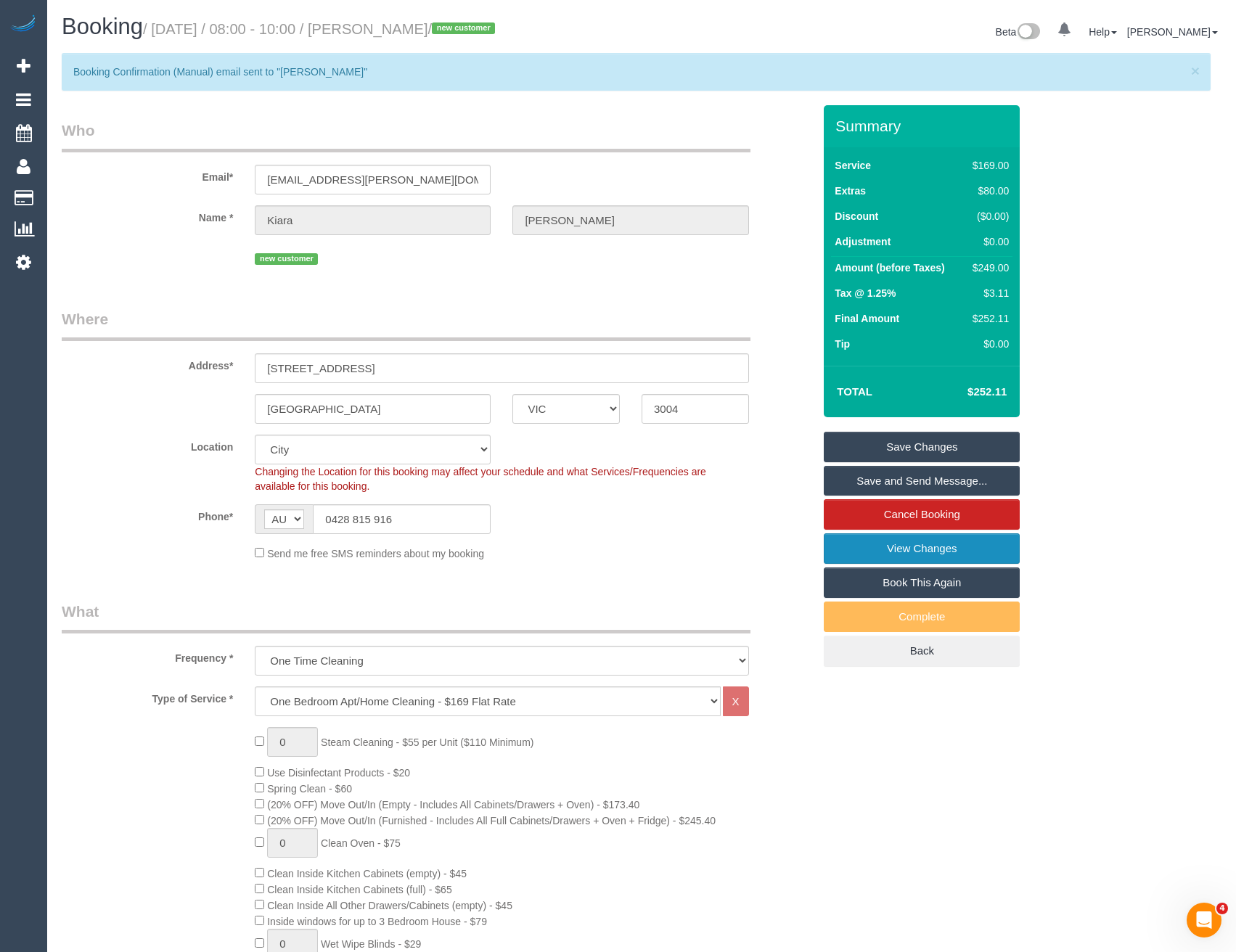
click at [876, 554] on link "View Changes" at bounding box center [921, 548] width 196 height 30
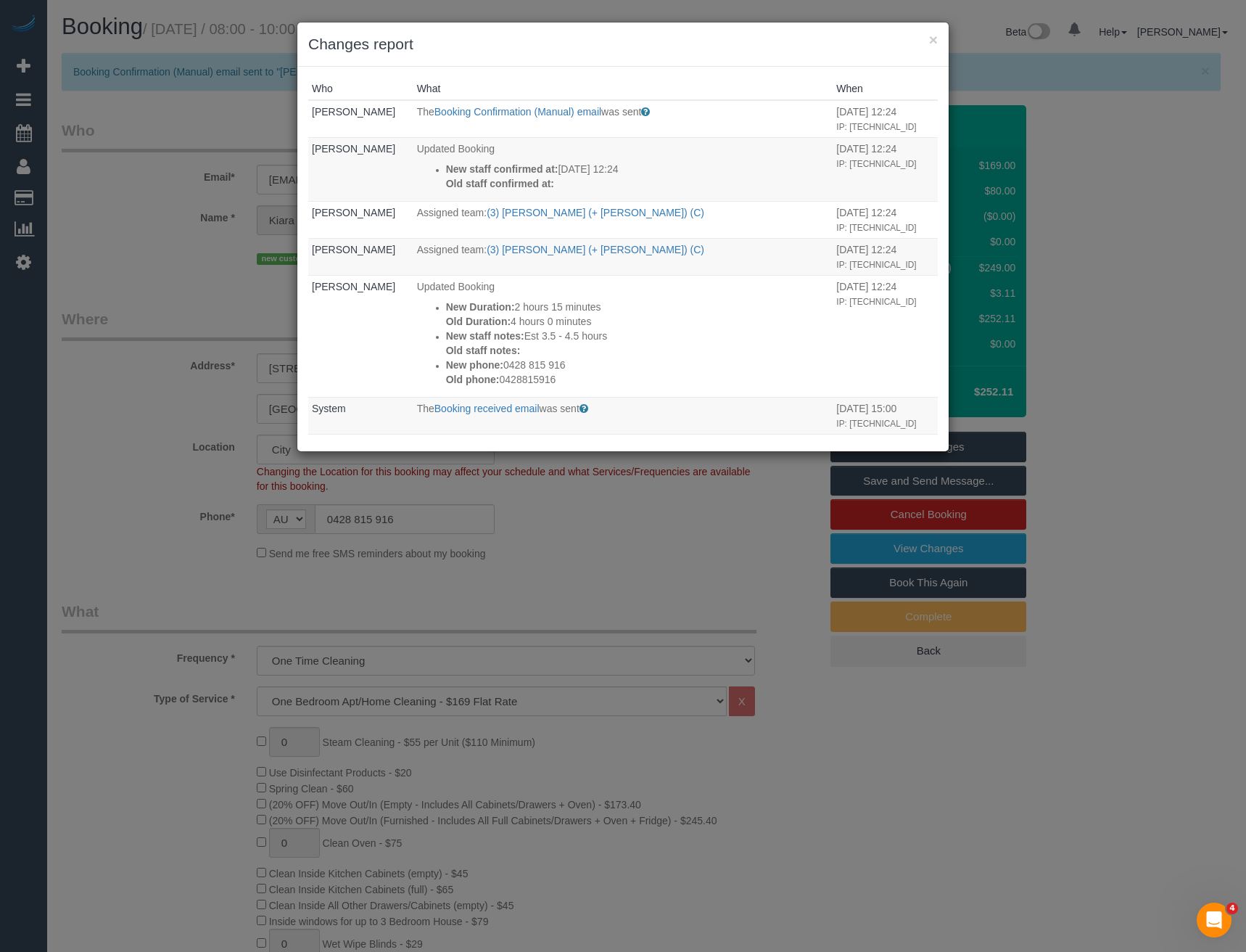
click at [625, 582] on div "× Changes report Who What When Bronie Bryant The Booking Confirmation (Manual) …" at bounding box center [623, 476] width 1246 height 952
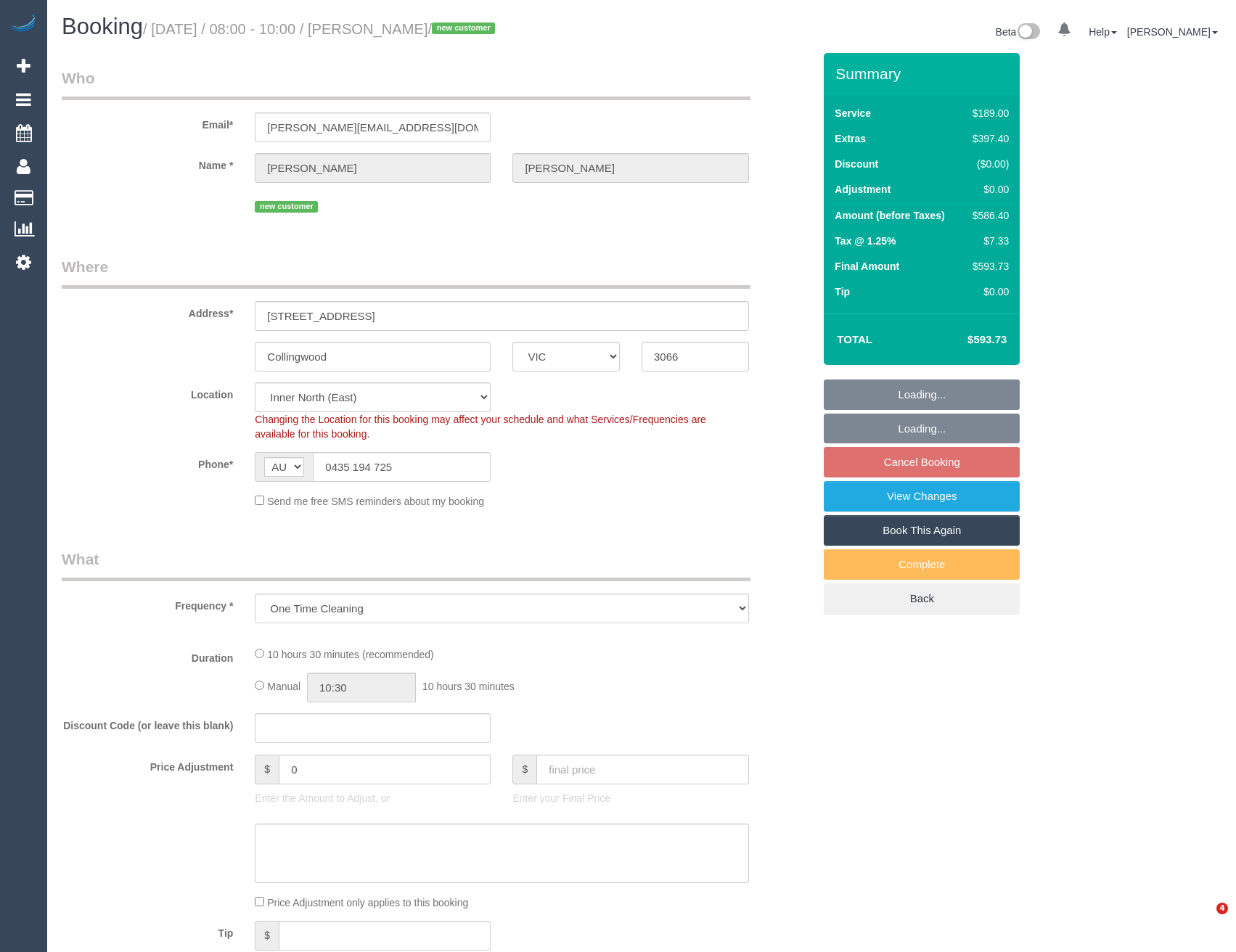
select select "VIC"
select select "object:634"
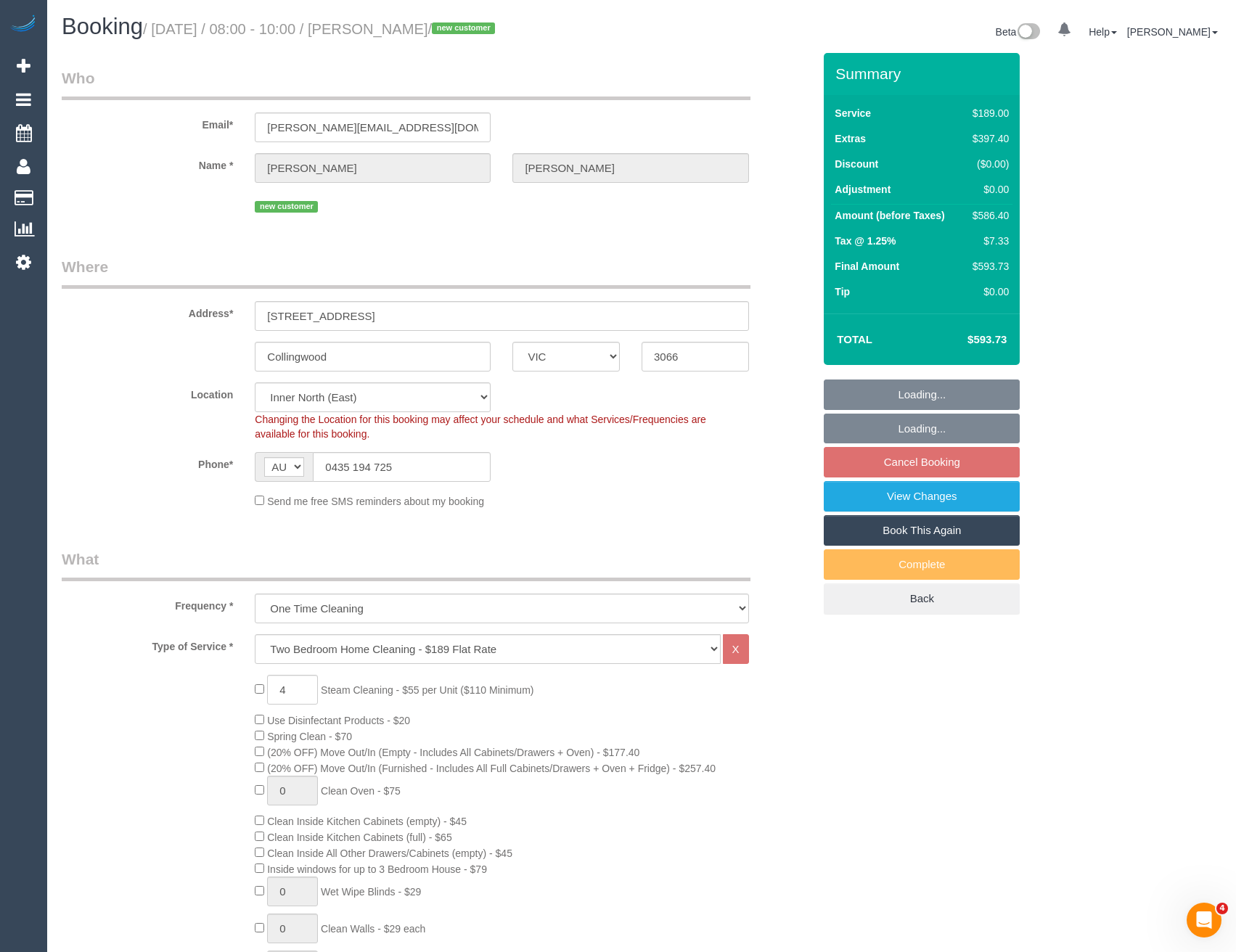
select select "number:29"
select select "number:14"
select select "number:19"
select select "number:25"
select select "number:26"
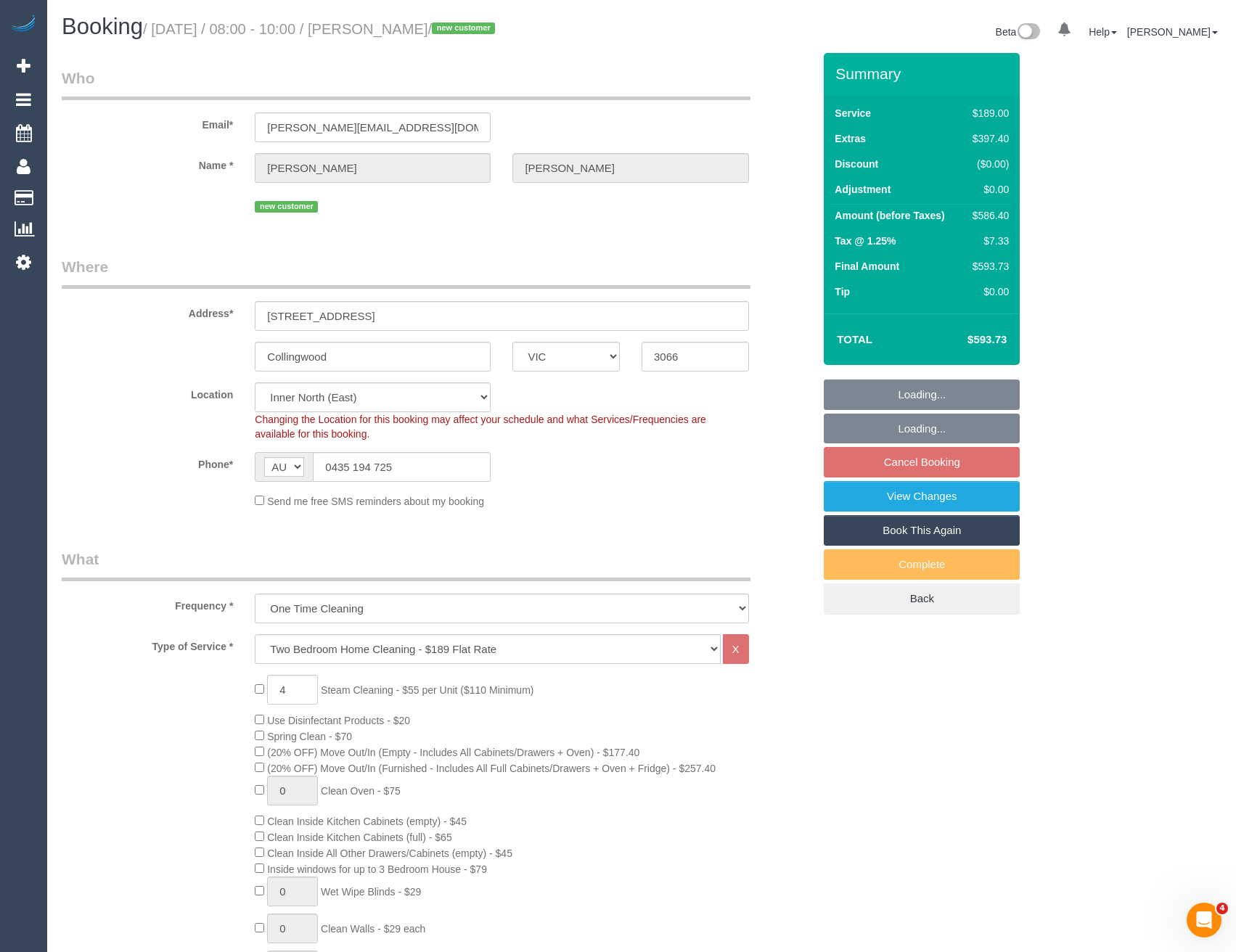
select select "spot2"
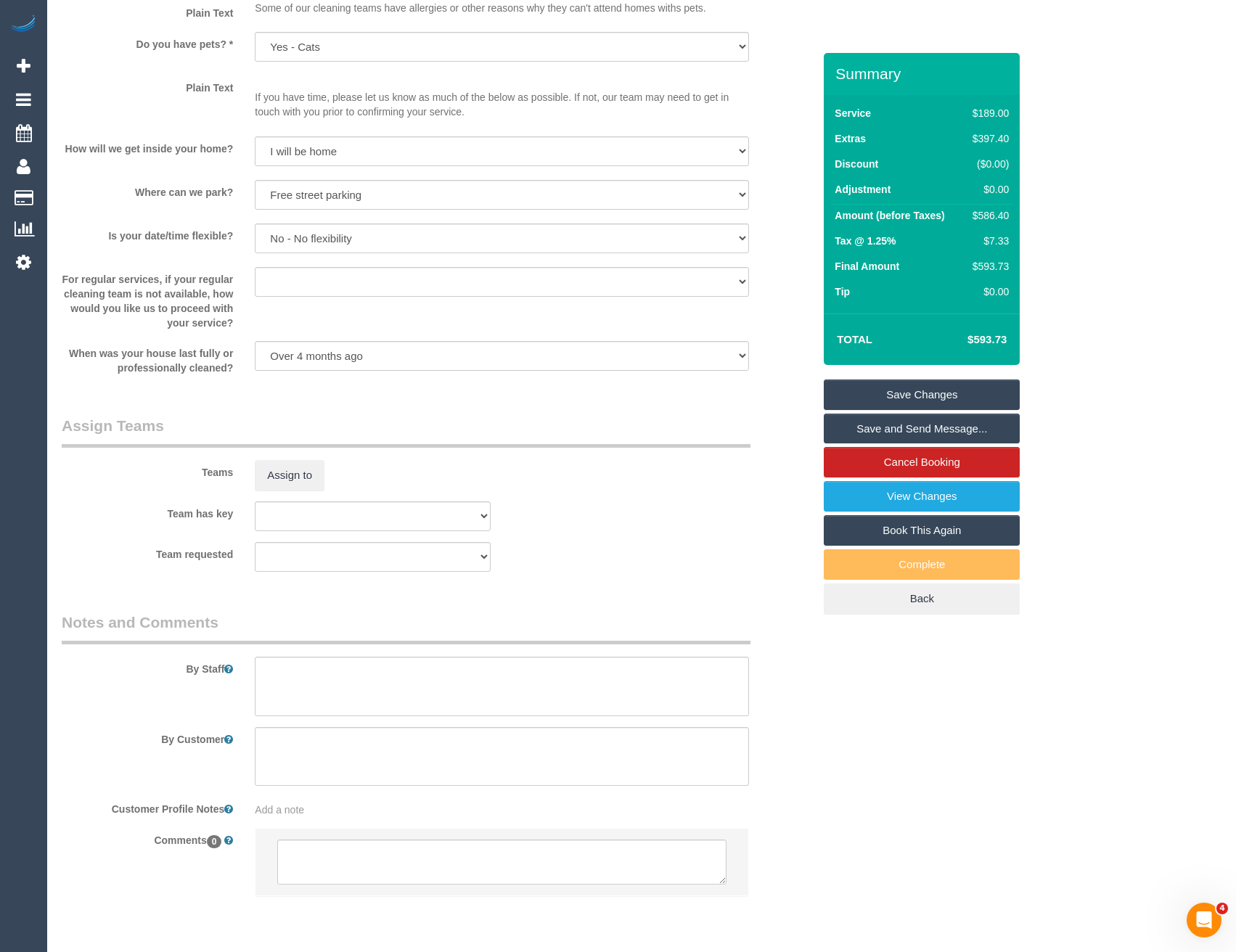
scroll to position [1853, 0]
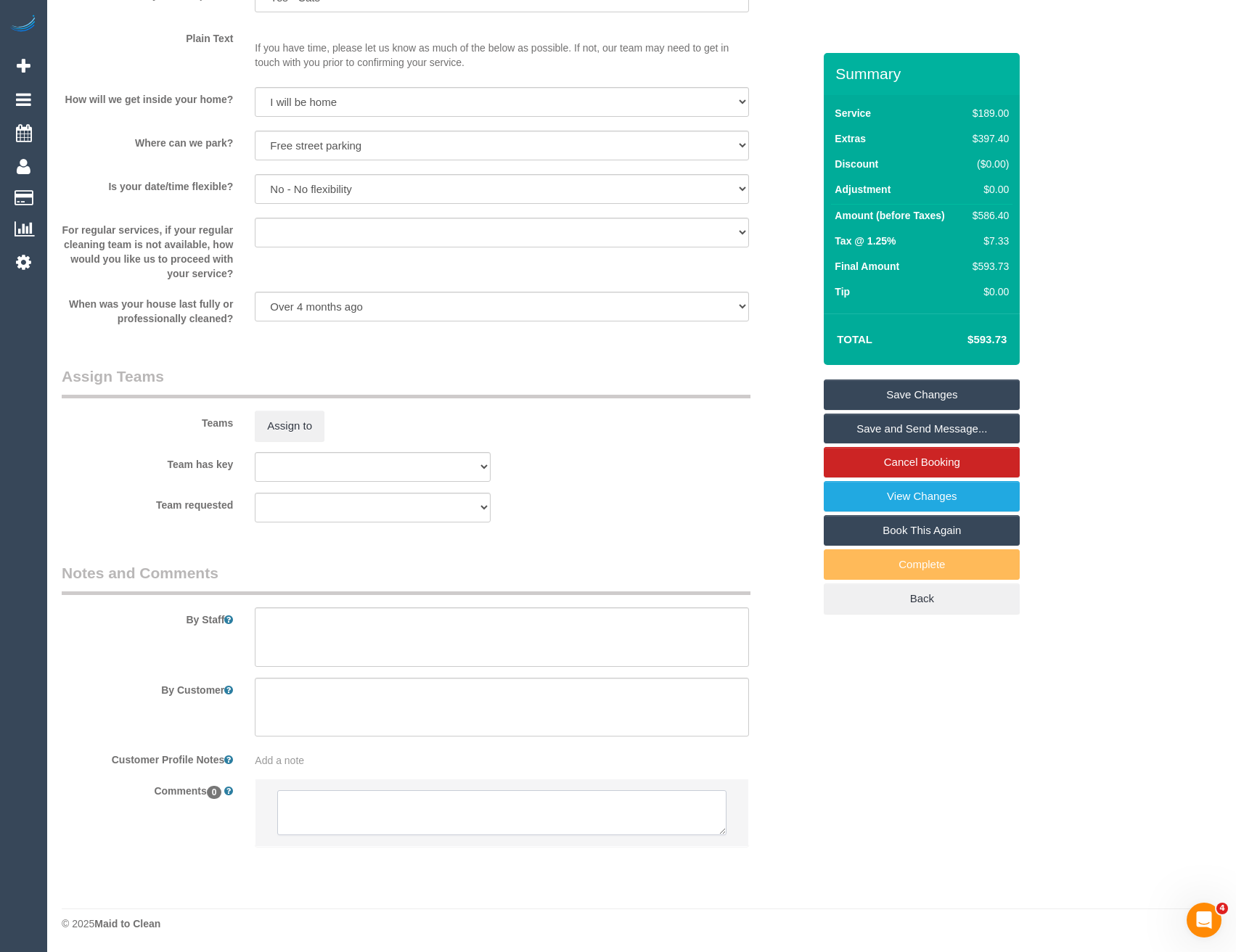
click at [378, 814] on textarea at bounding box center [502, 812] width 449 height 45
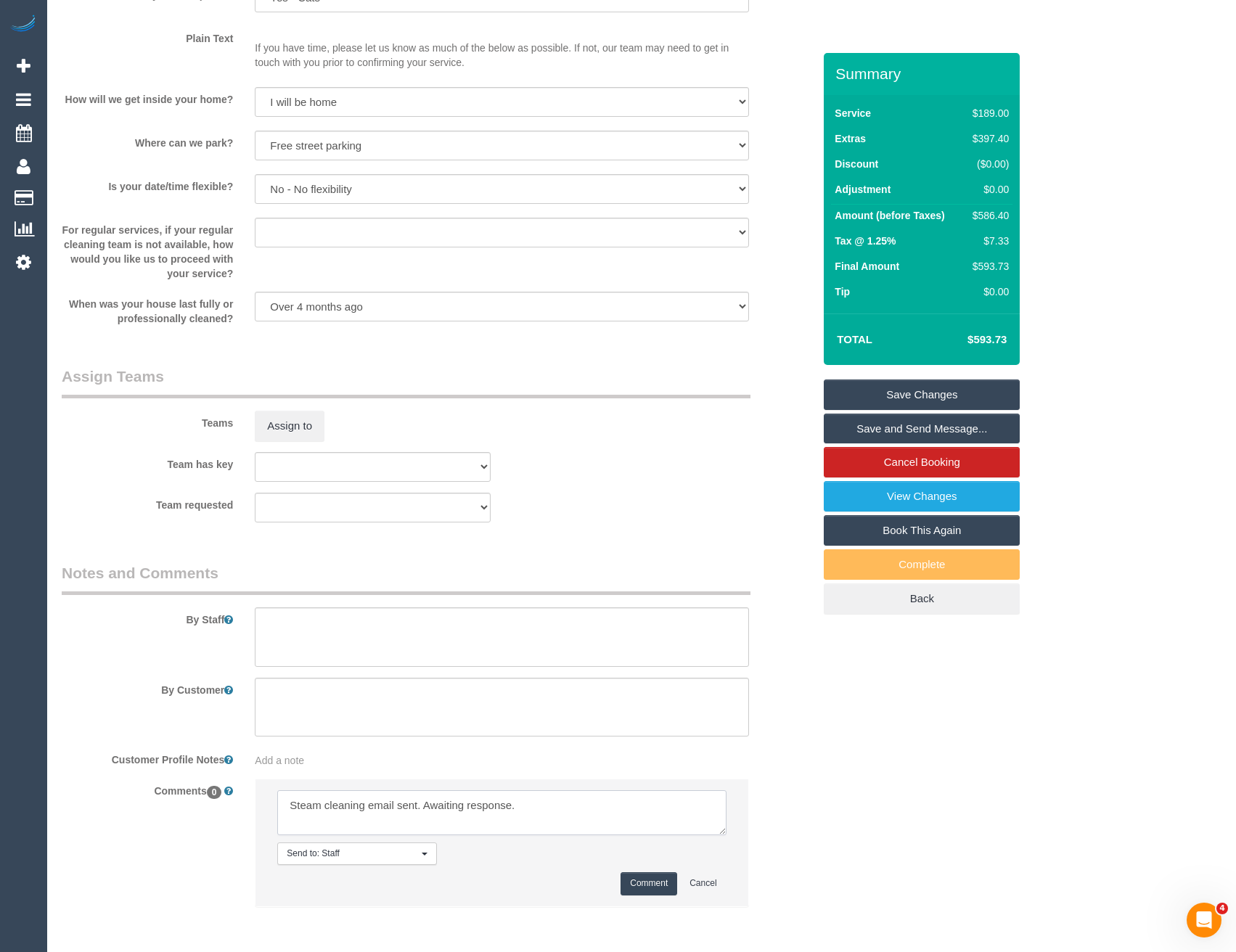
scroll to position [7, 0]
type textarea "Steam cleaning email sent. Awaiting response. Warnot?"
click at [632, 892] on button "Comment" at bounding box center [648, 883] width 57 height 23
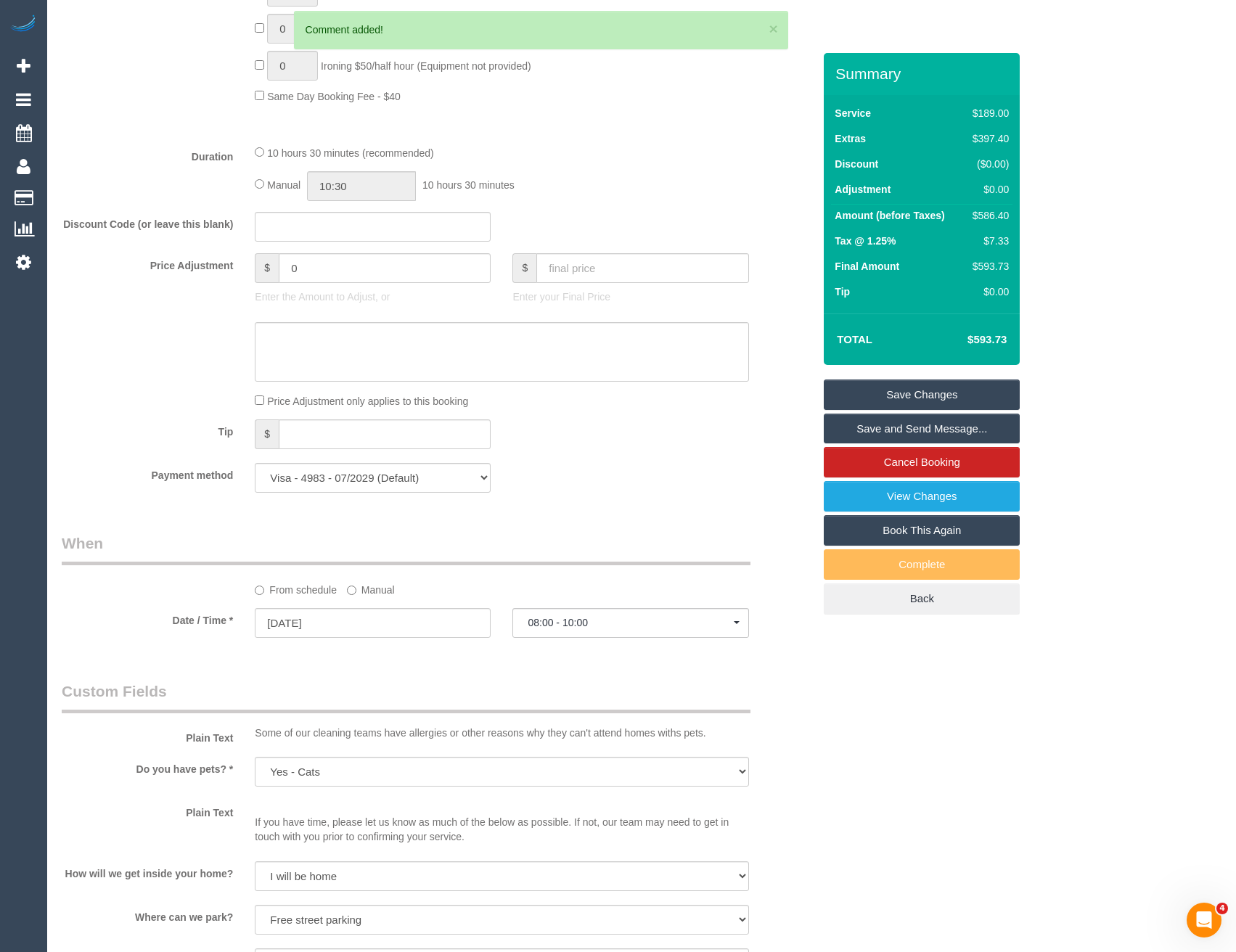
scroll to position [1056, 0]
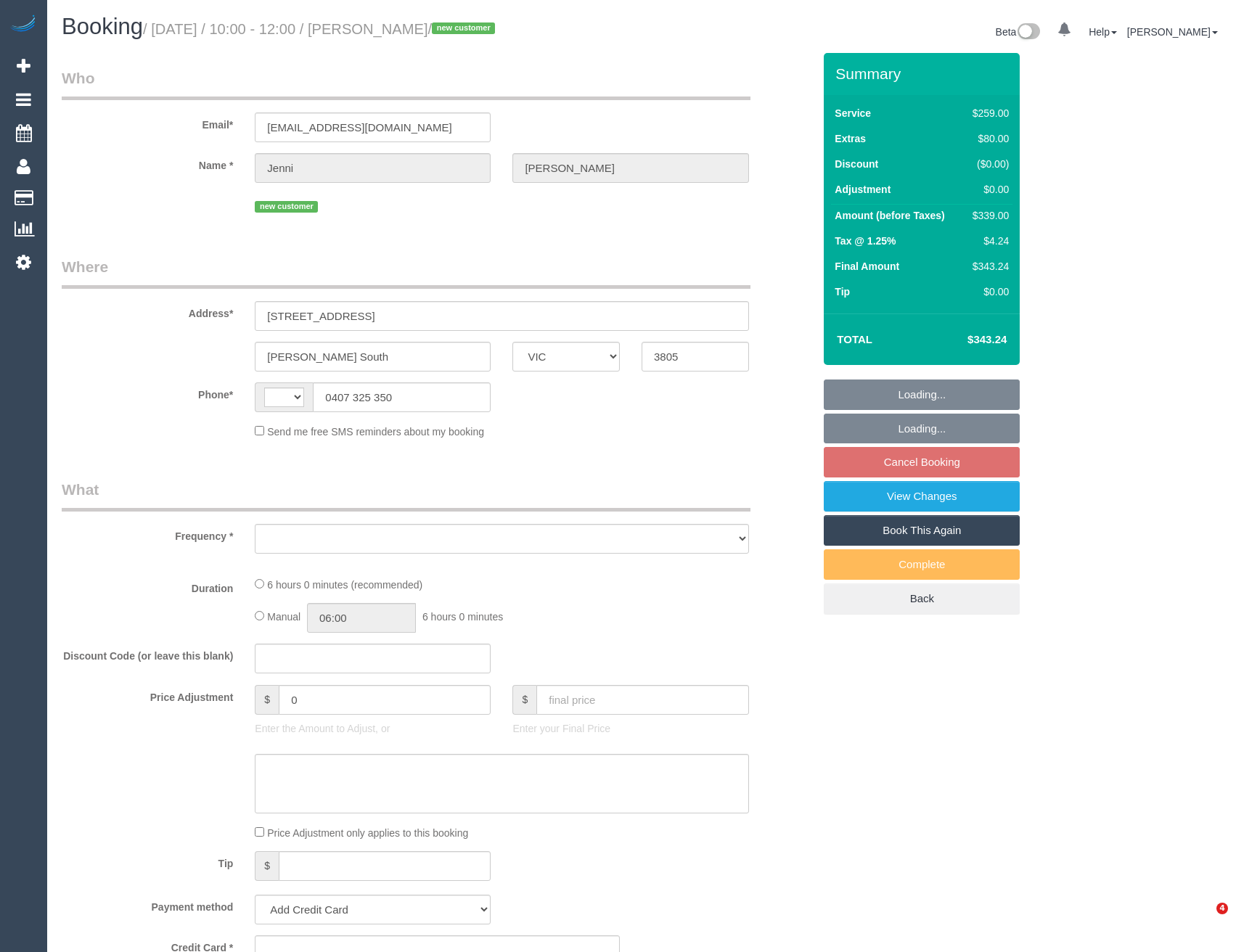
select select "VIC"
select select "string:AU"
select select "object:552"
select select "spot3"
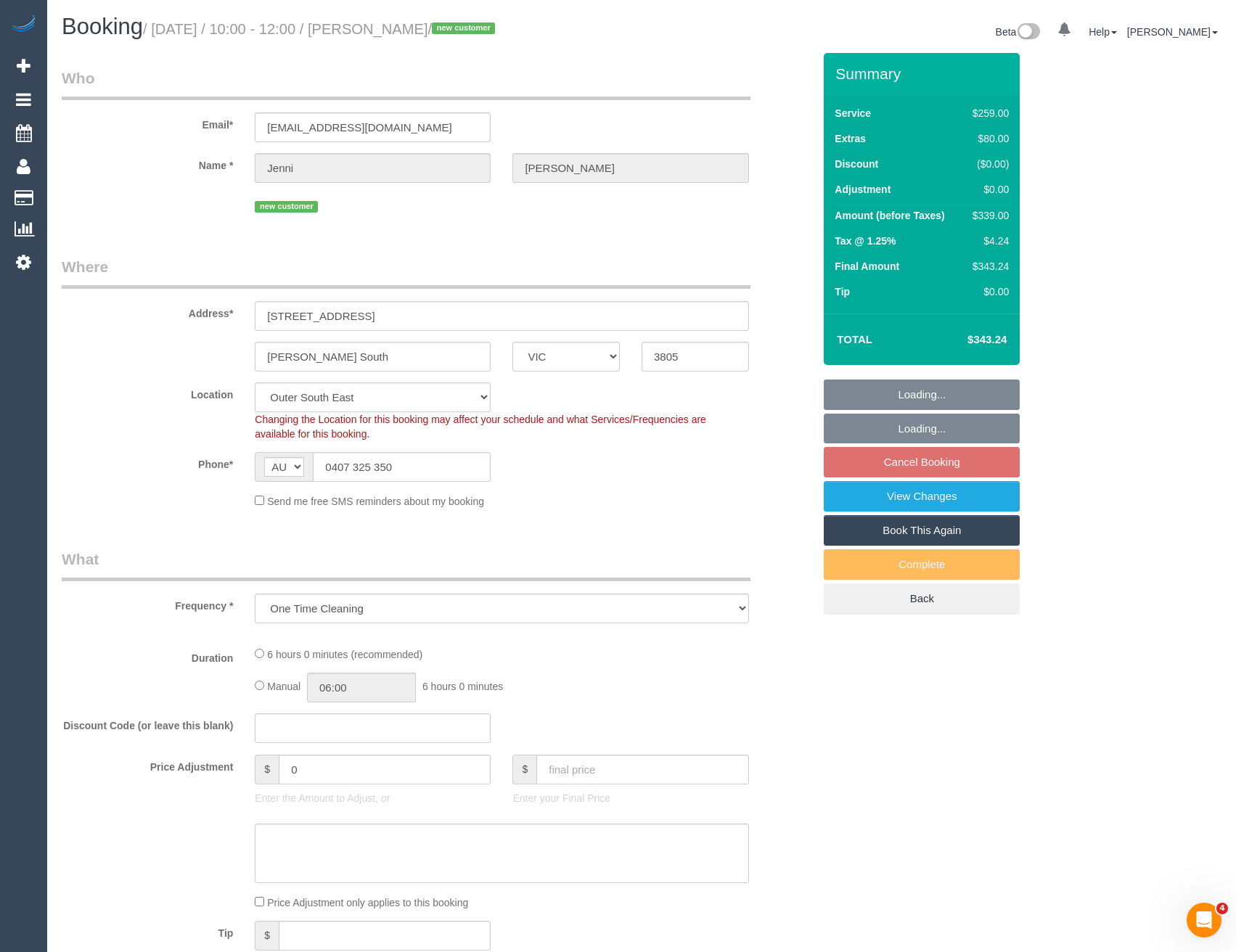
select select "string:stripe-pm_1S0ue12GScqysDRVhACvkULE"
select select "number:28"
select select "number:14"
select select "number:18"
select select "number:25"
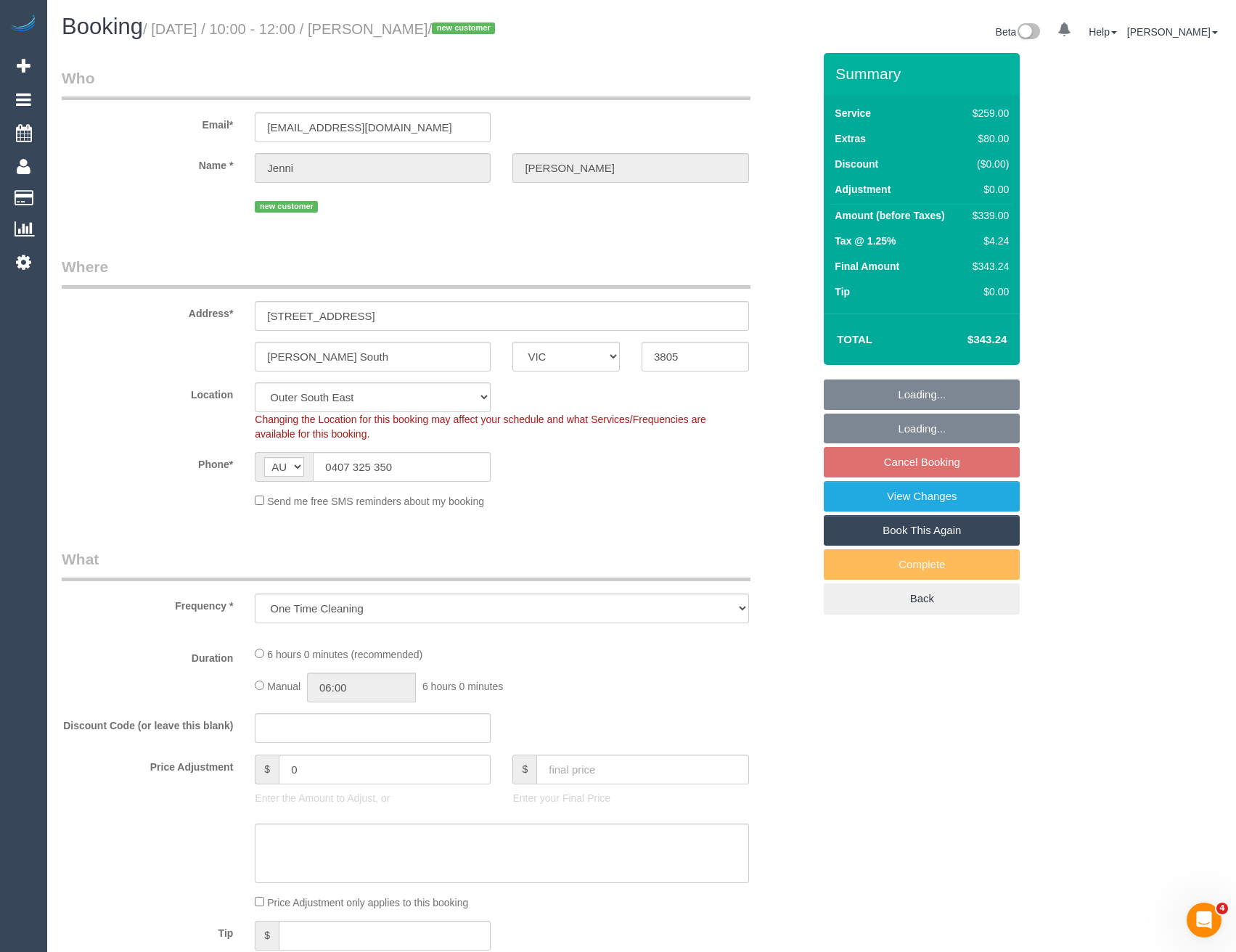
select select "number:26"
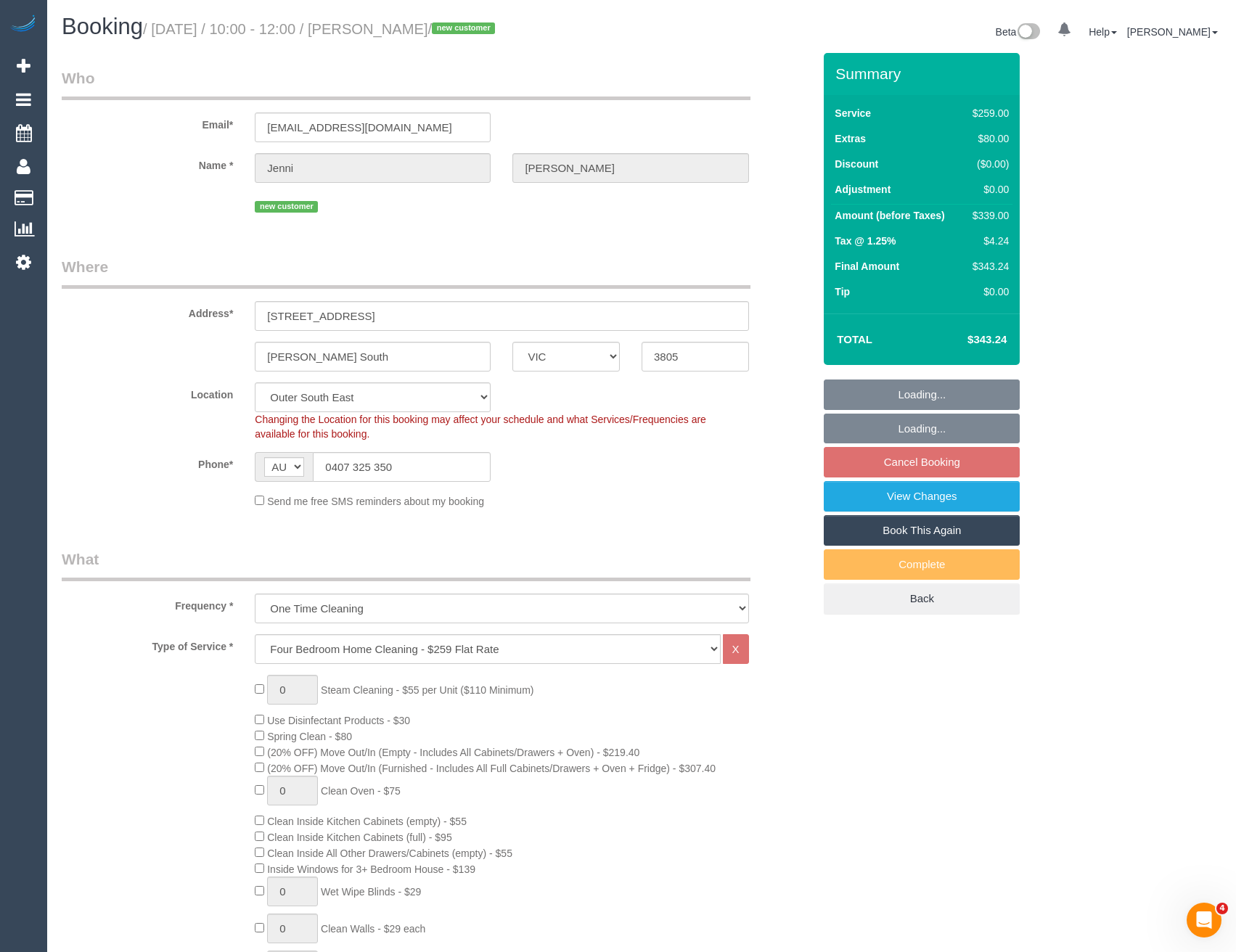
select select "object:806"
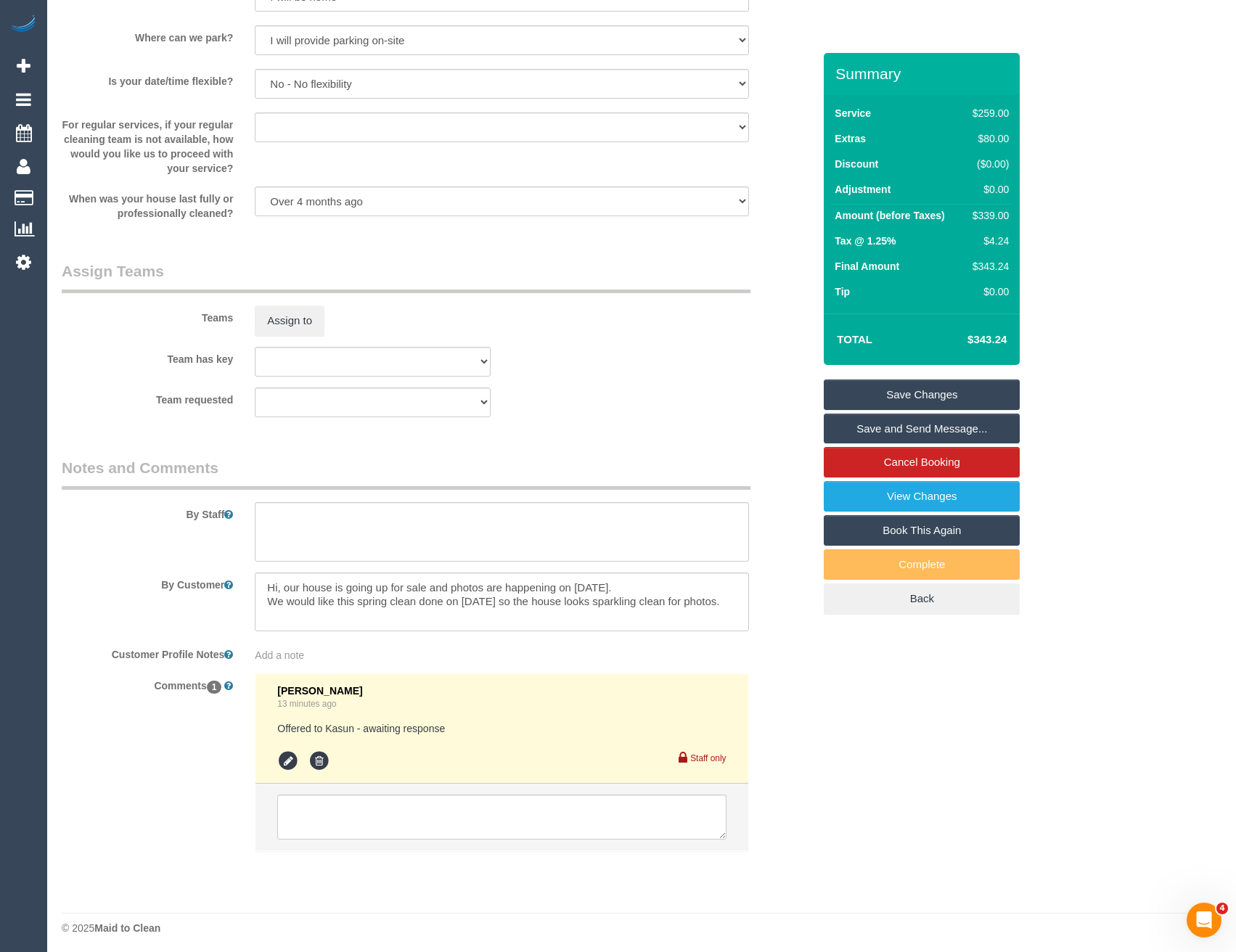
scroll to position [1963, 0]
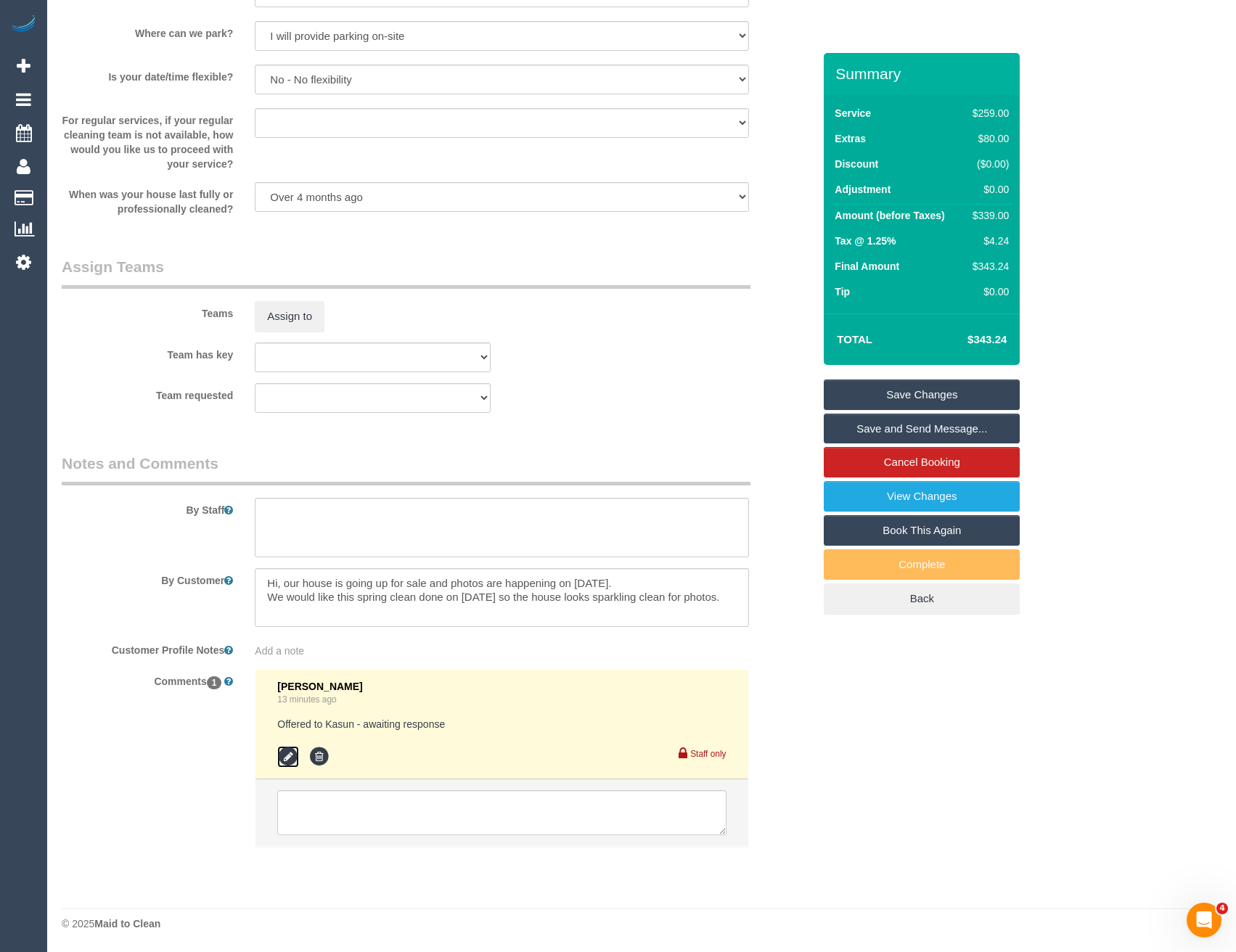
click at [291, 754] on icon at bounding box center [288, 756] width 22 height 22
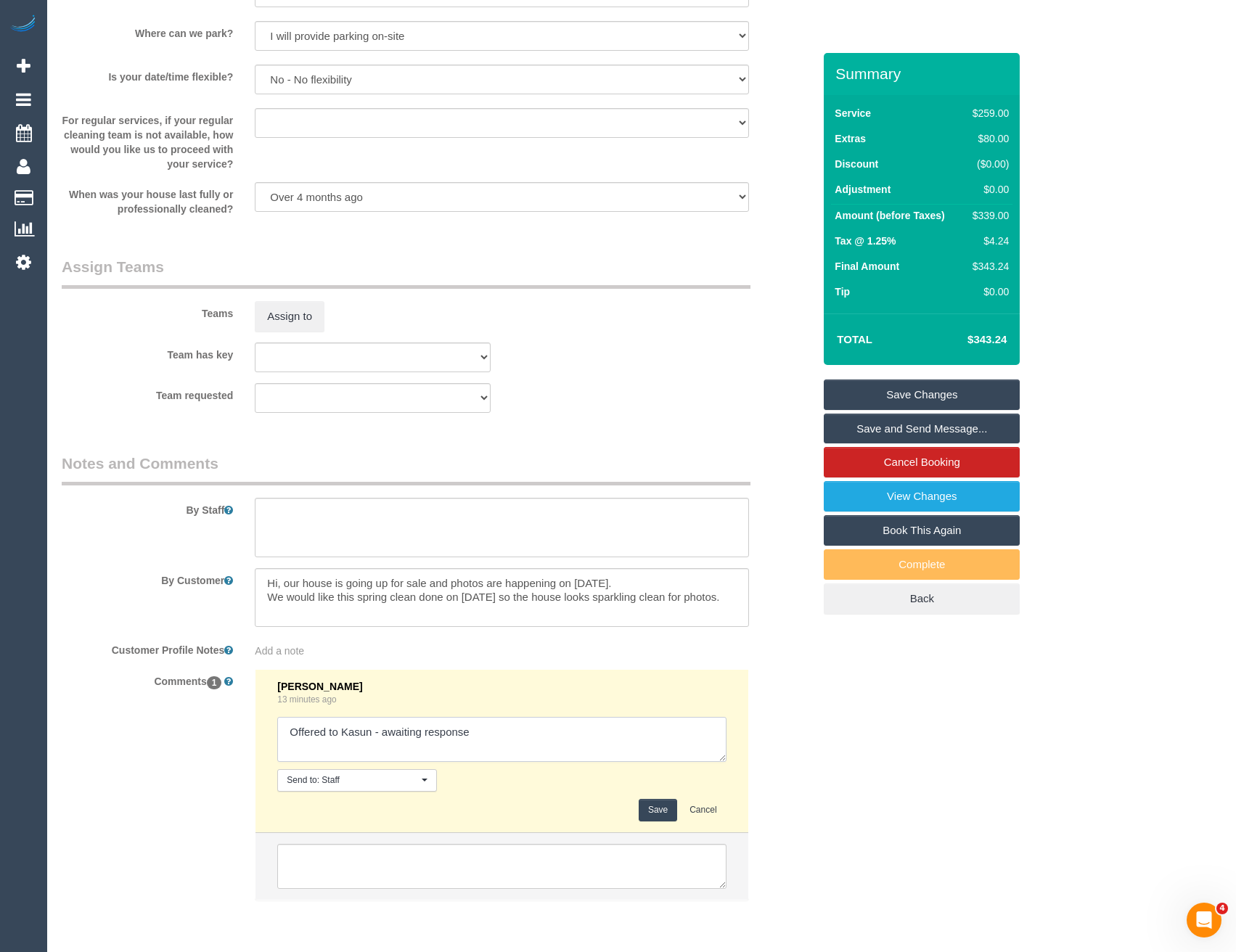
click at [478, 741] on textarea at bounding box center [502, 739] width 449 height 45
click at [507, 732] on textarea at bounding box center [502, 739] width 449 height 45
type textarea "Offered to Kasun - awaiting response // agreed via SMS"
click at [655, 812] on button "Save" at bounding box center [657, 810] width 39 height 23
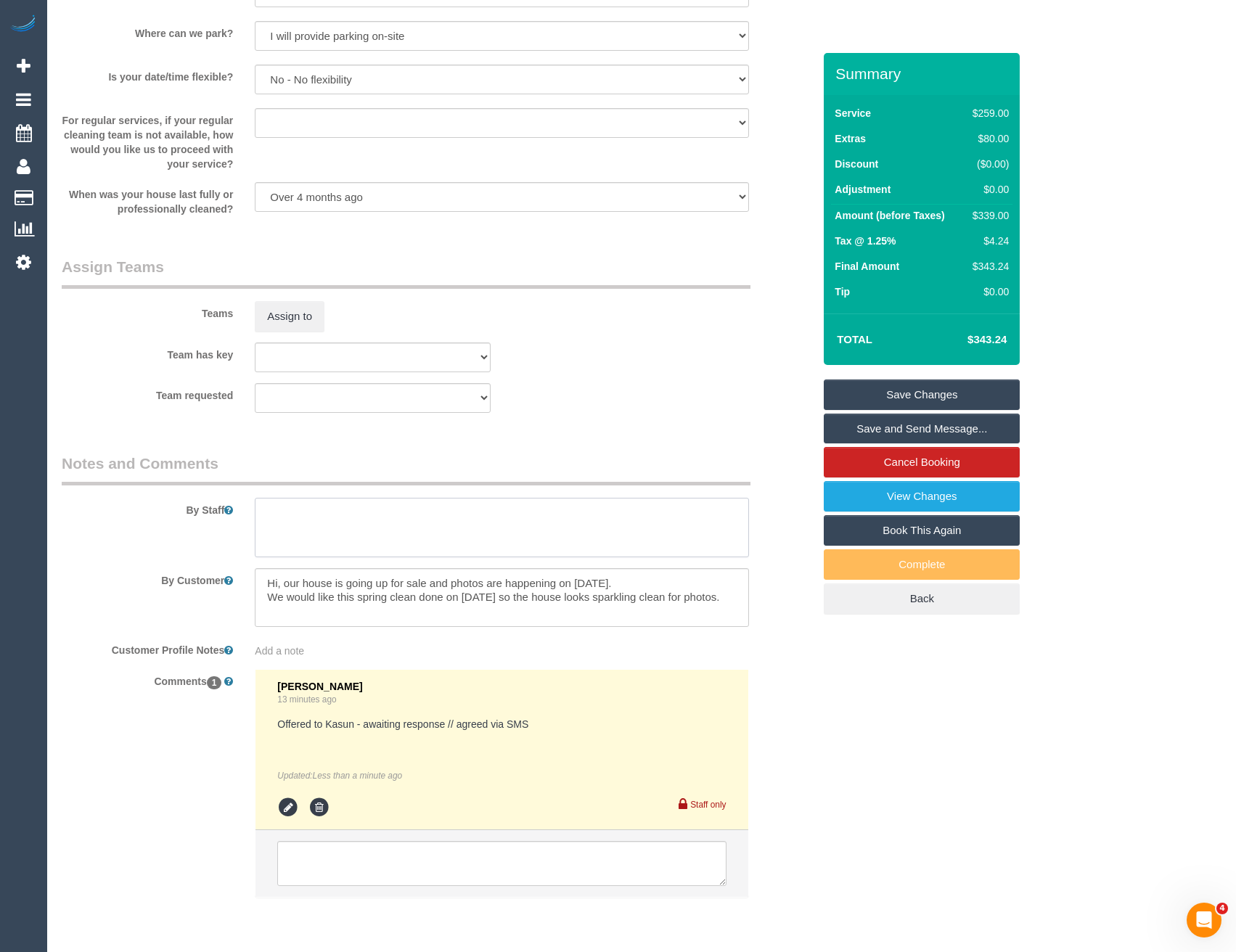
click at [295, 517] on textarea at bounding box center [501, 528] width 494 height 59
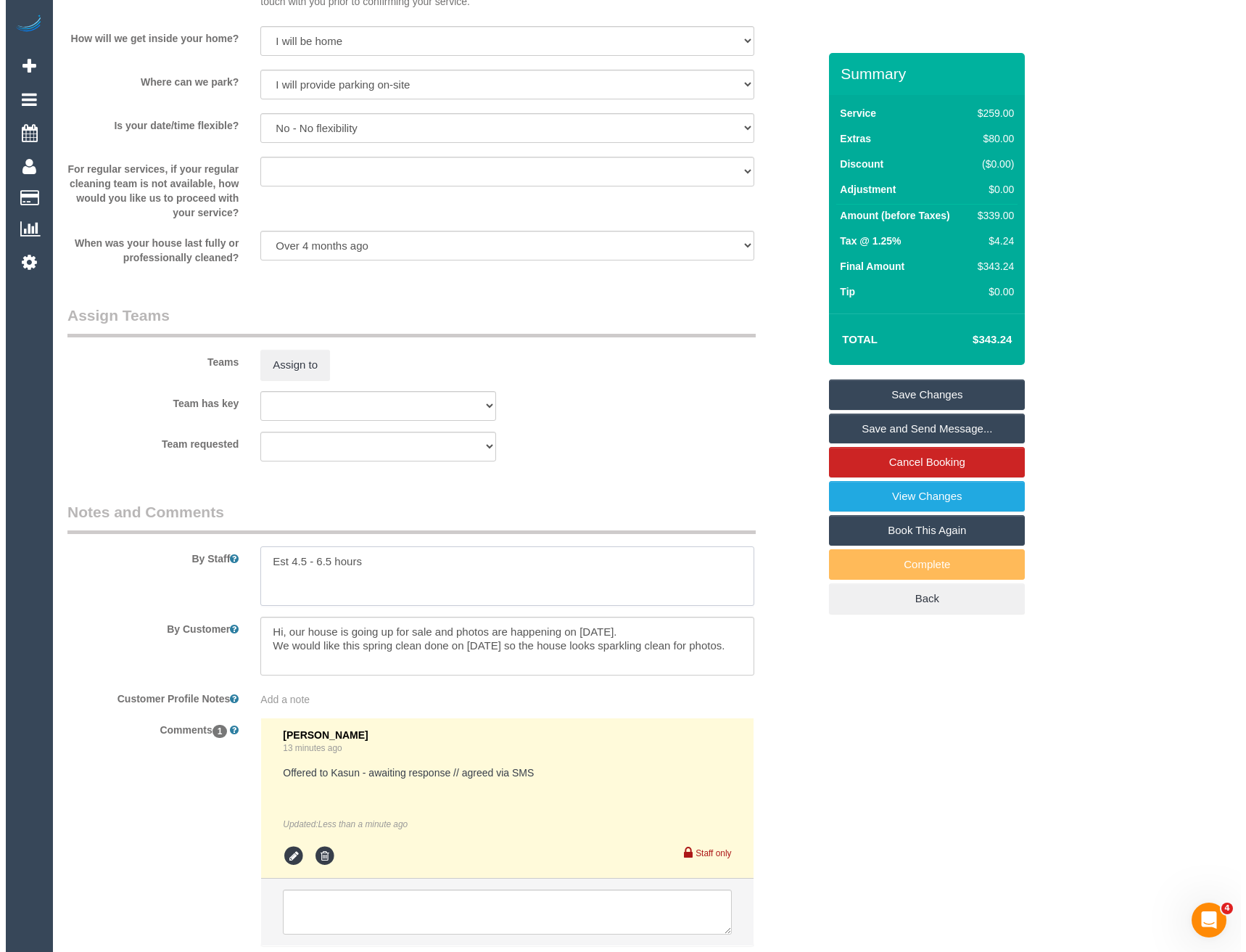
scroll to position [1890, 0]
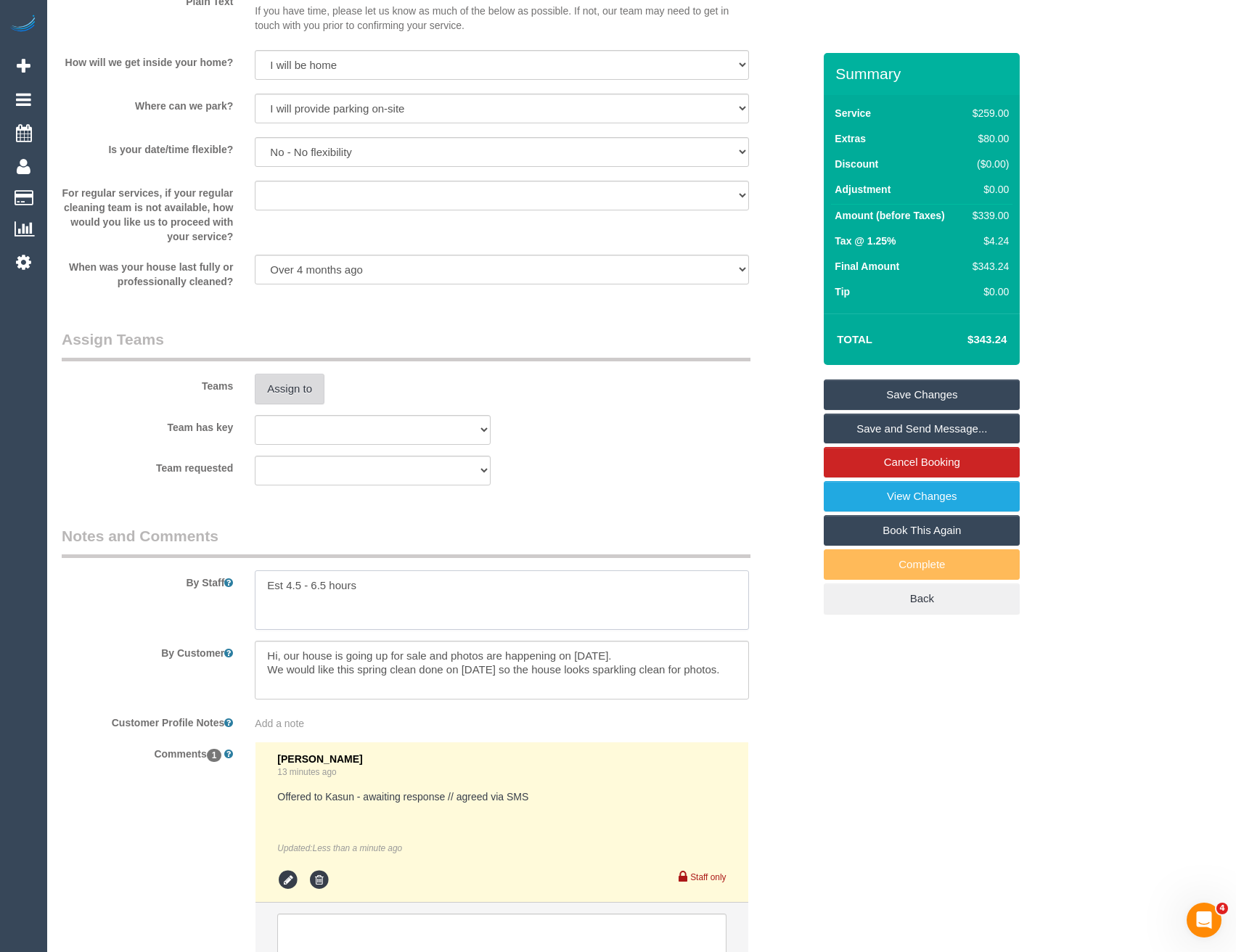
type textarea "Est 4.5 - 6.5 hours"
click at [302, 389] on button "Assign to" at bounding box center [290, 389] width 70 height 30
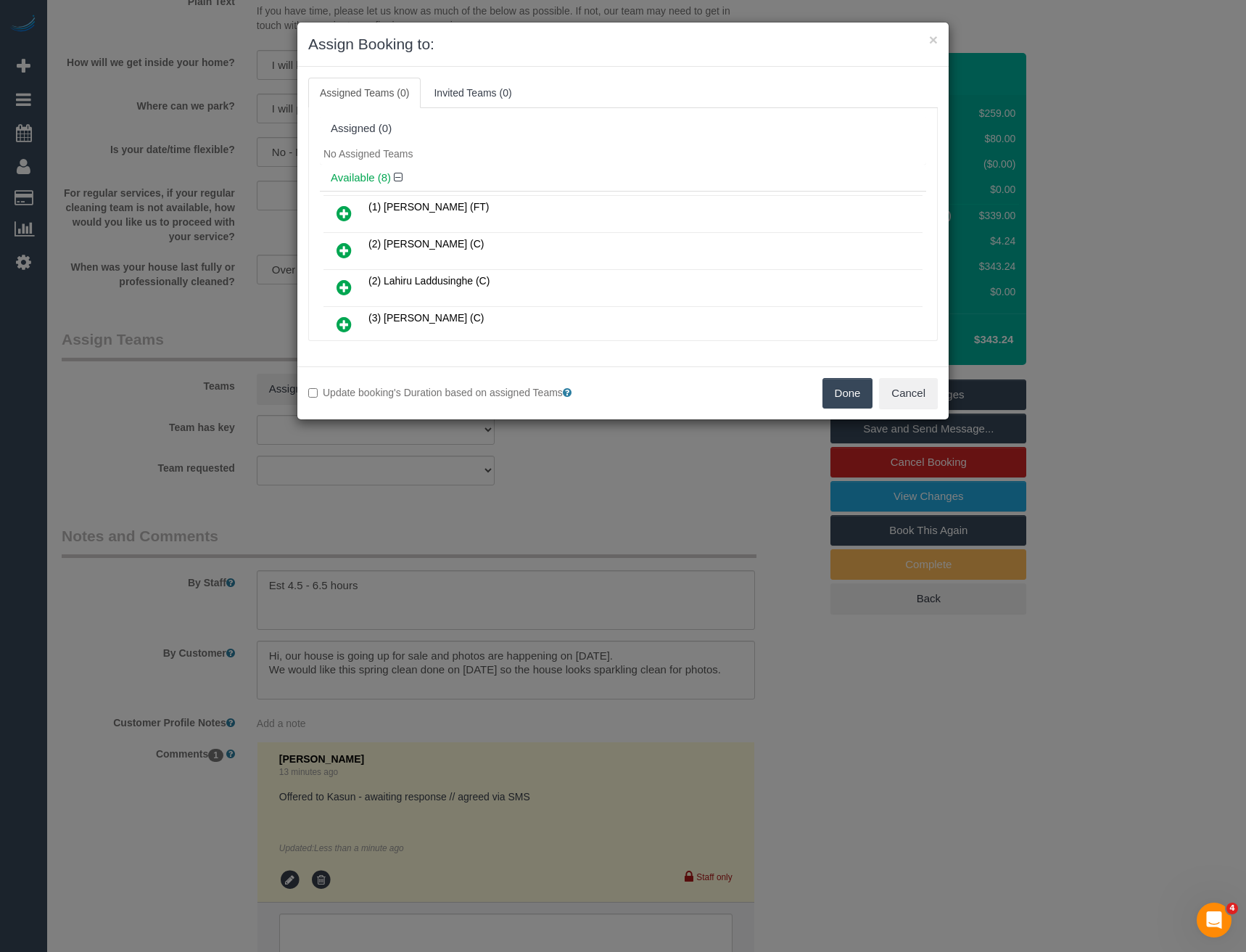
scroll to position [1128, 0]
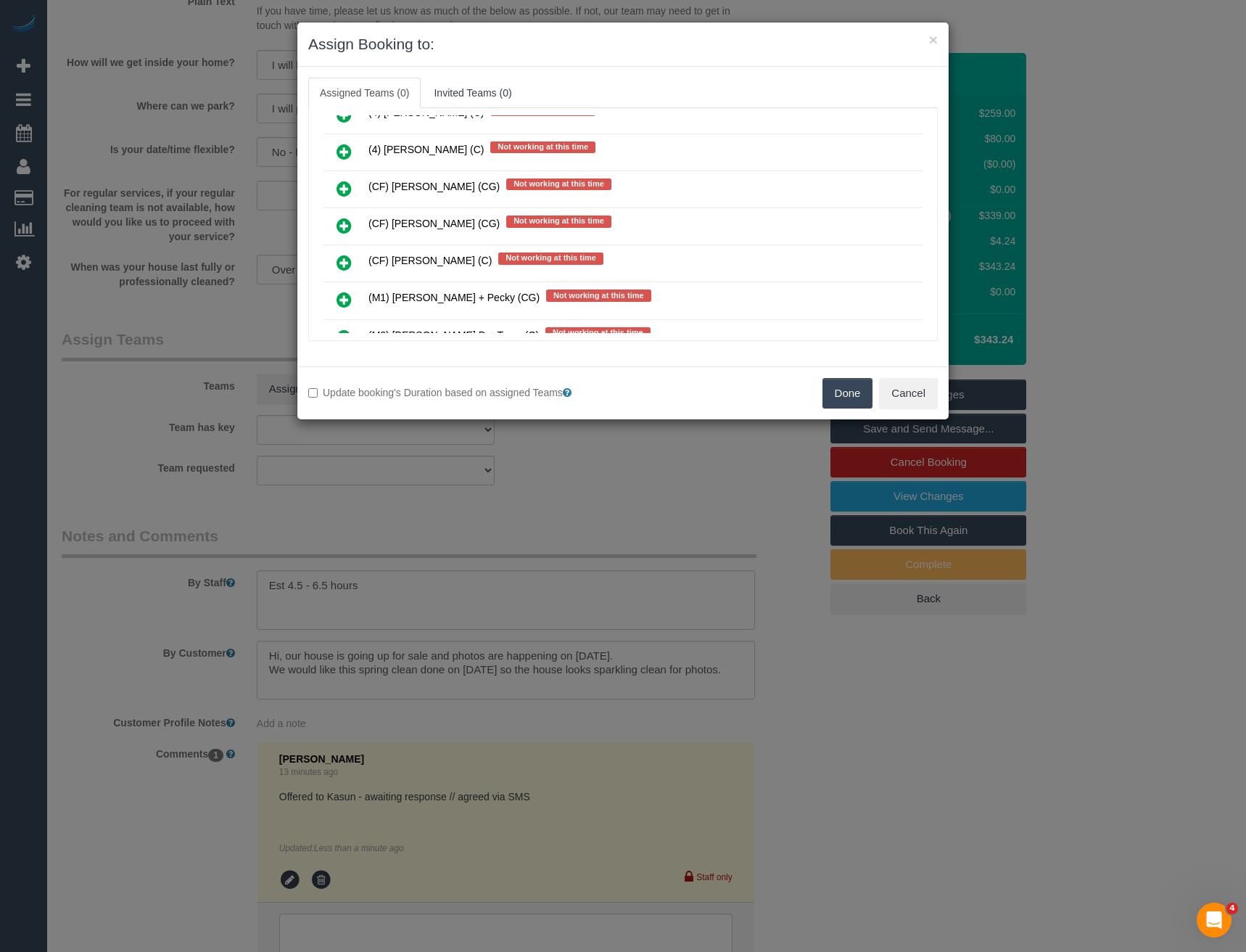
click at [343, 228] on icon at bounding box center [344, 225] width 15 height 17
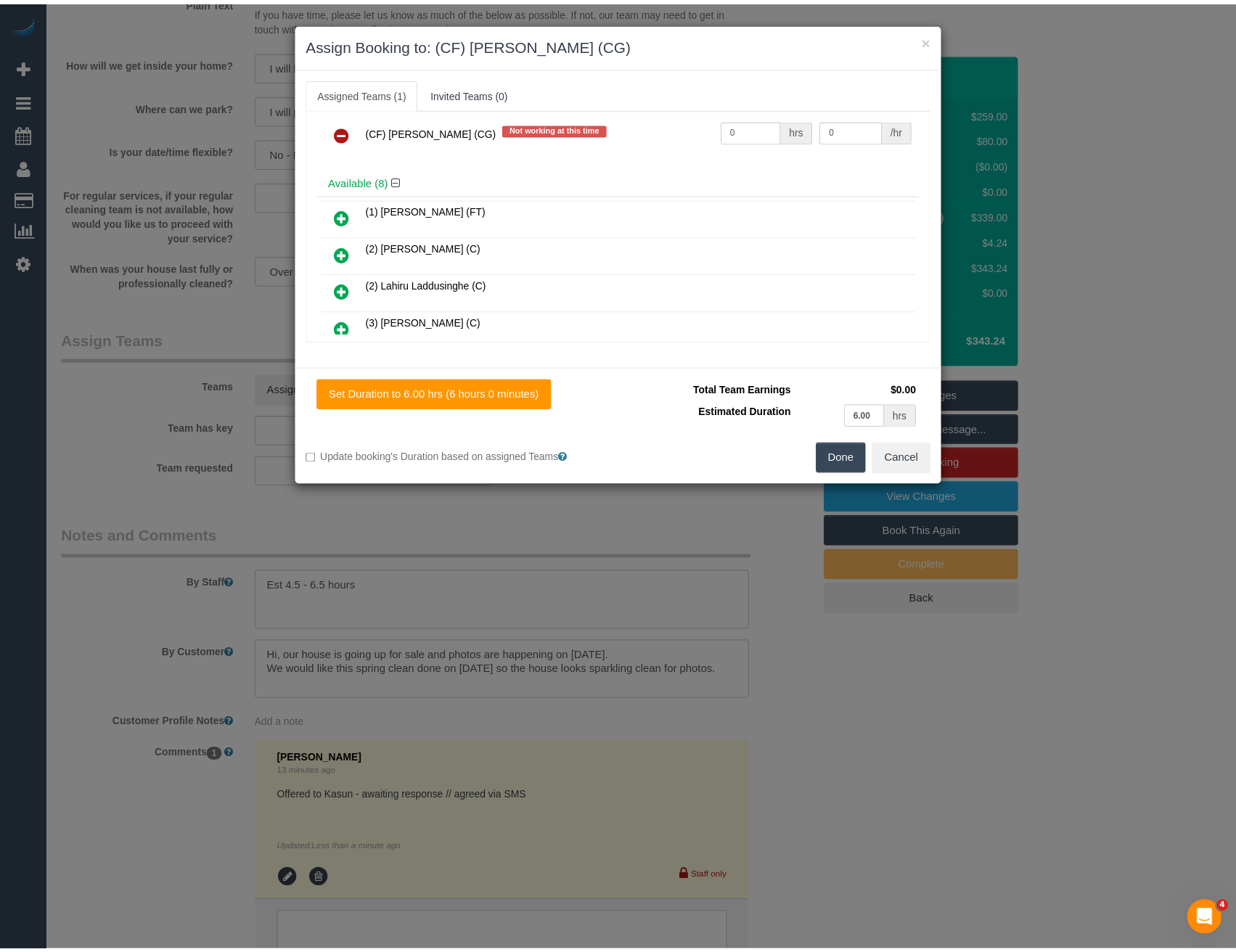
scroll to position [0, 0]
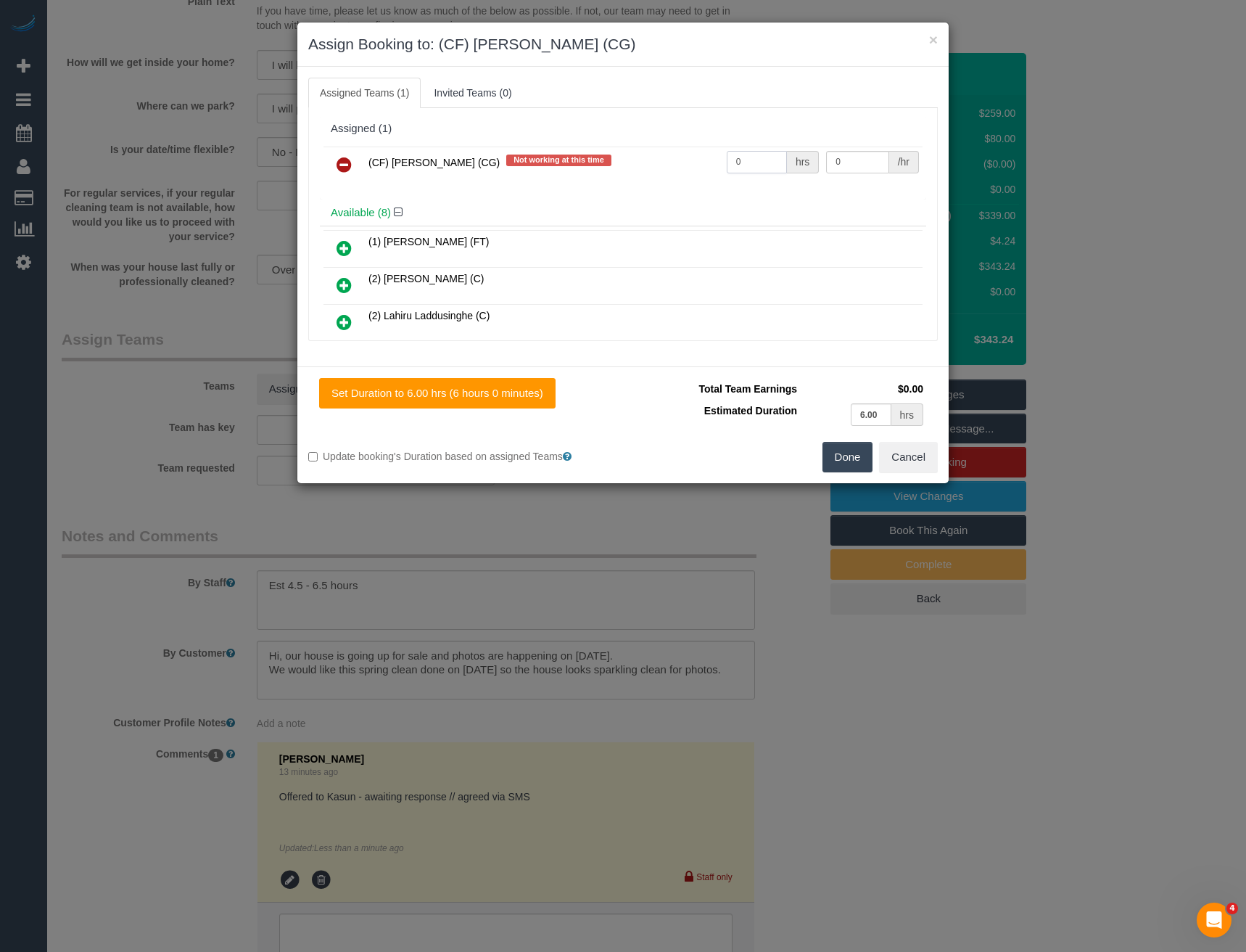
drag, startPoint x: 747, startPoint y: 161, endPoint x: 673, endPoint y: 176, distance: 75.5
click at [675, 176] on tr "(CF) Kasun De Silva (CG) Not working at this time 0 hrs 0 /hr" at bounding box center [623, 164] width 600 height 37
type input "1"
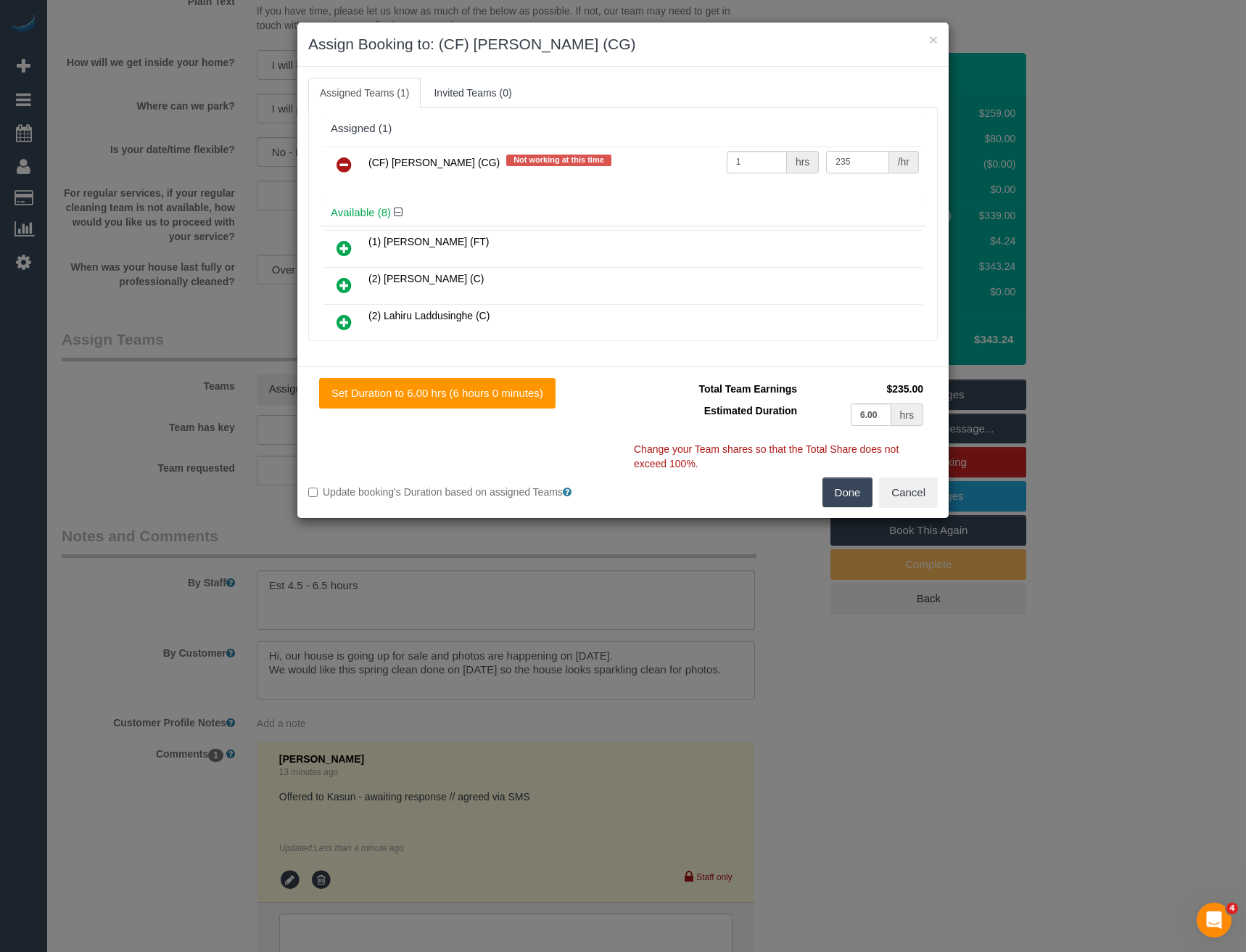
type input "235"
click at [859, 487] on button "Done" at bounding box center [847, 493] width 51 height 30
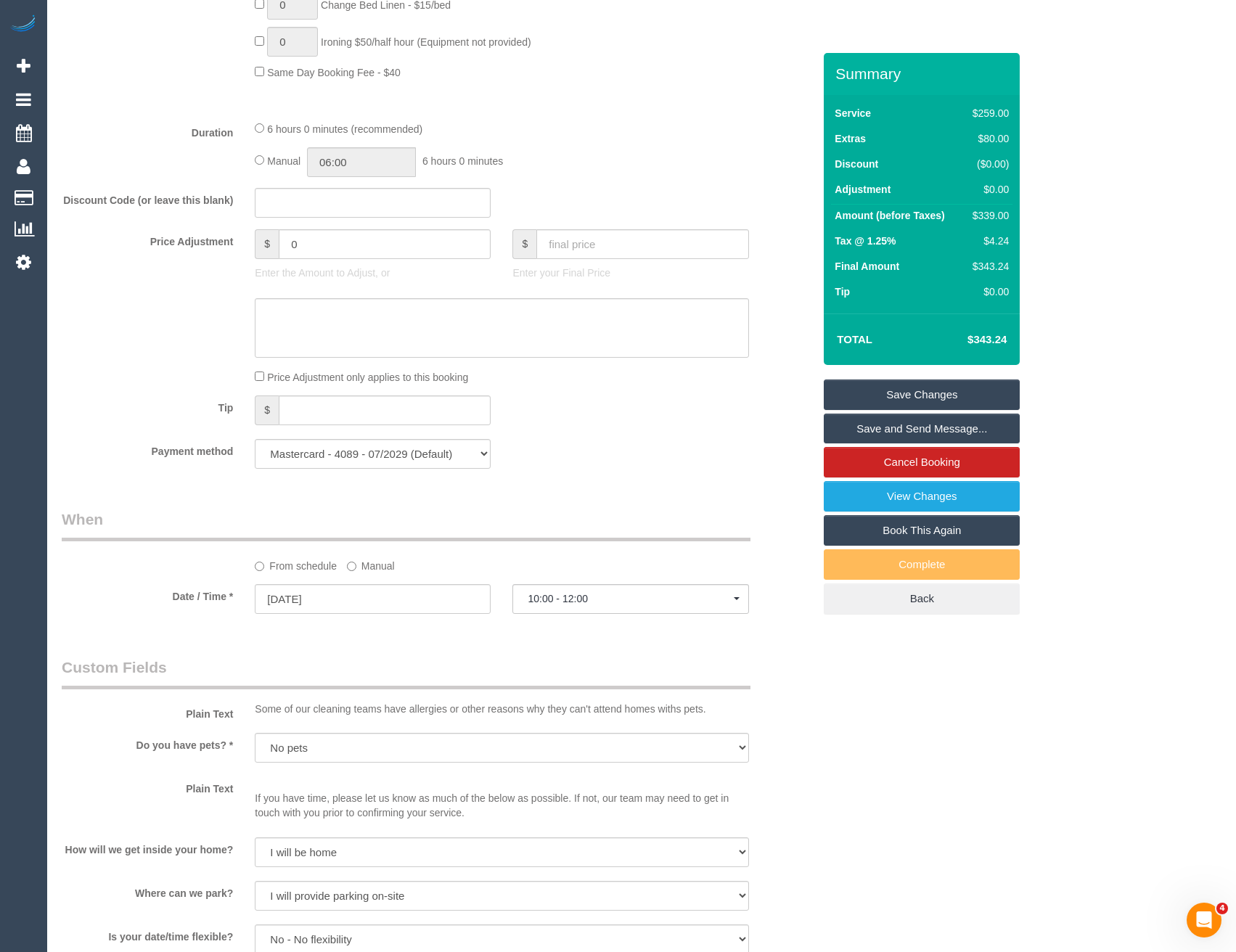
scroll to position [925, 0]
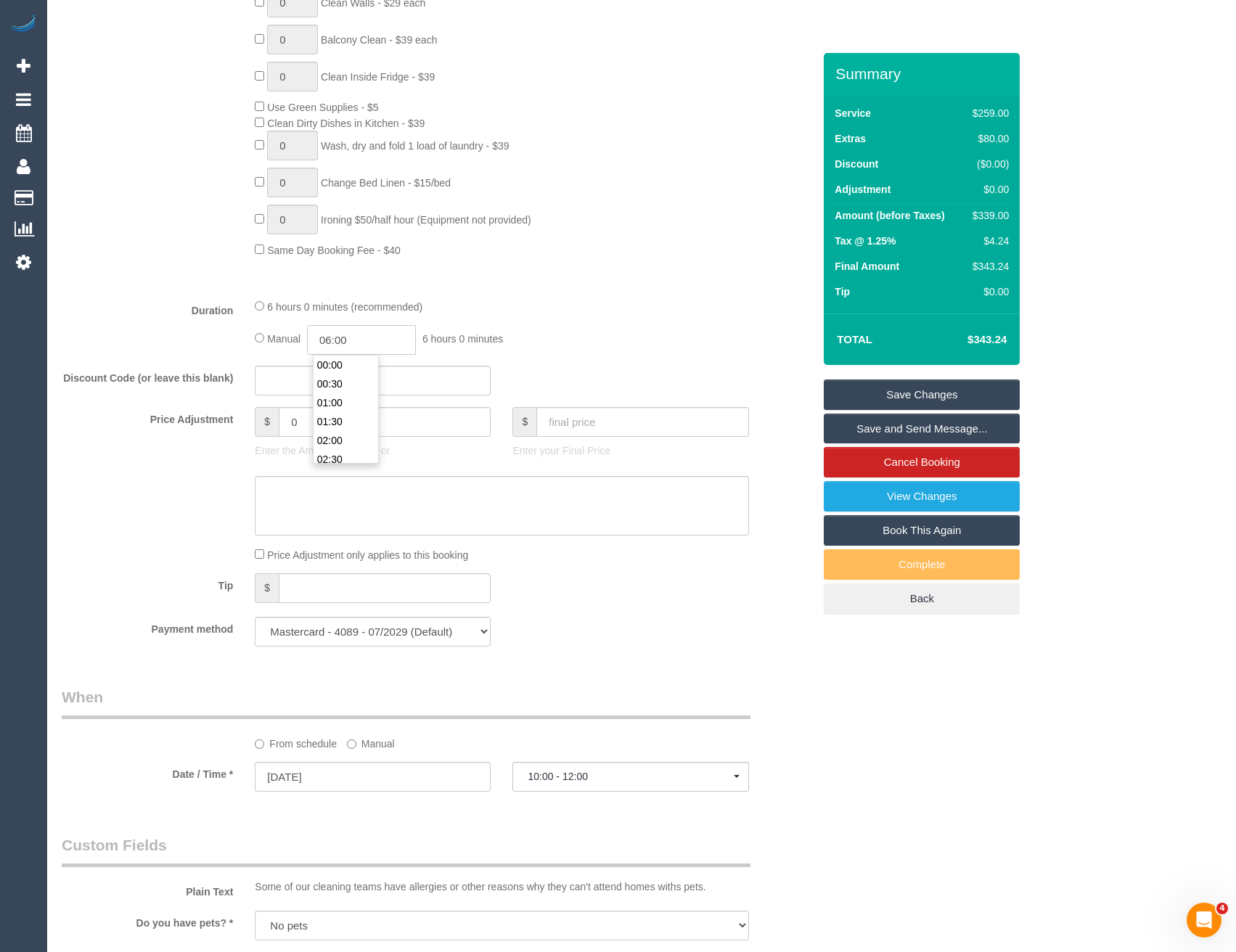
click at [364, 340] on input "06:00" at bounding box center [362, 340] width 109 height 30
type input "06:30"
click at [352, 400] on li "06:30" at bounding box center [345, 402] width 64 height 19
click at [563, 351] on div "Manual 06:30 6 hours 30 minutes" at bounding box center [501, 340] width 494 height 30
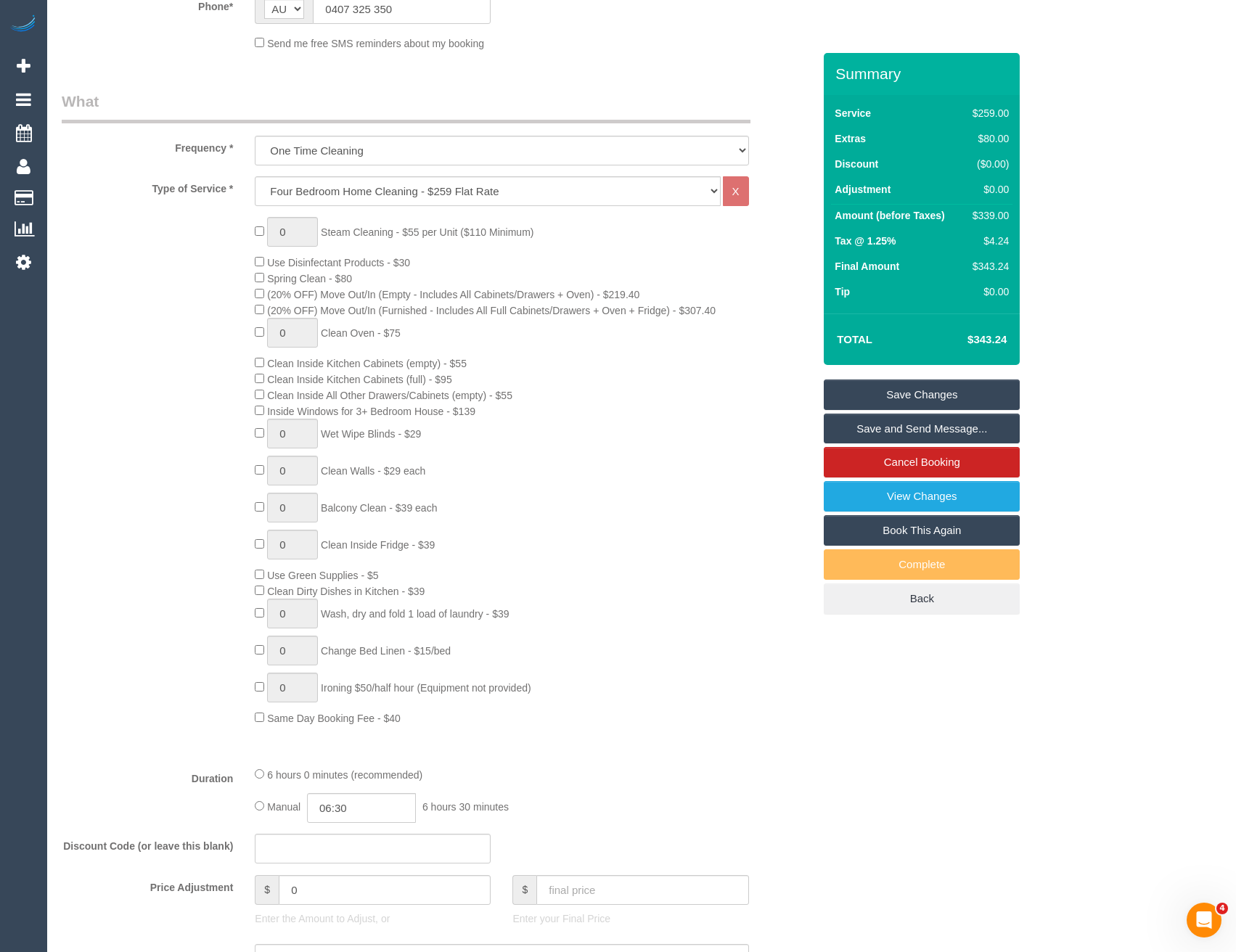
scroll to position [273, 0]
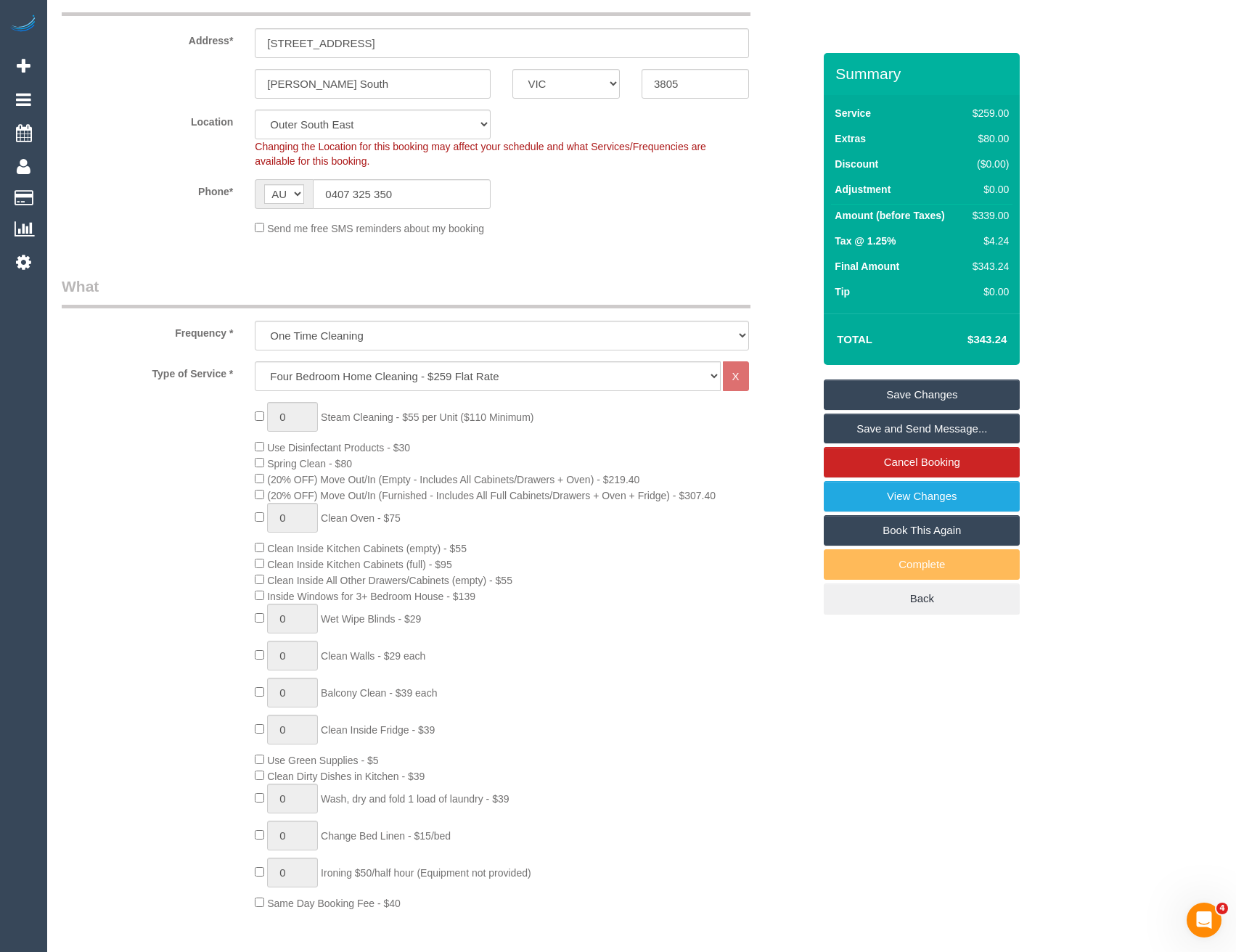
select select "spot24"
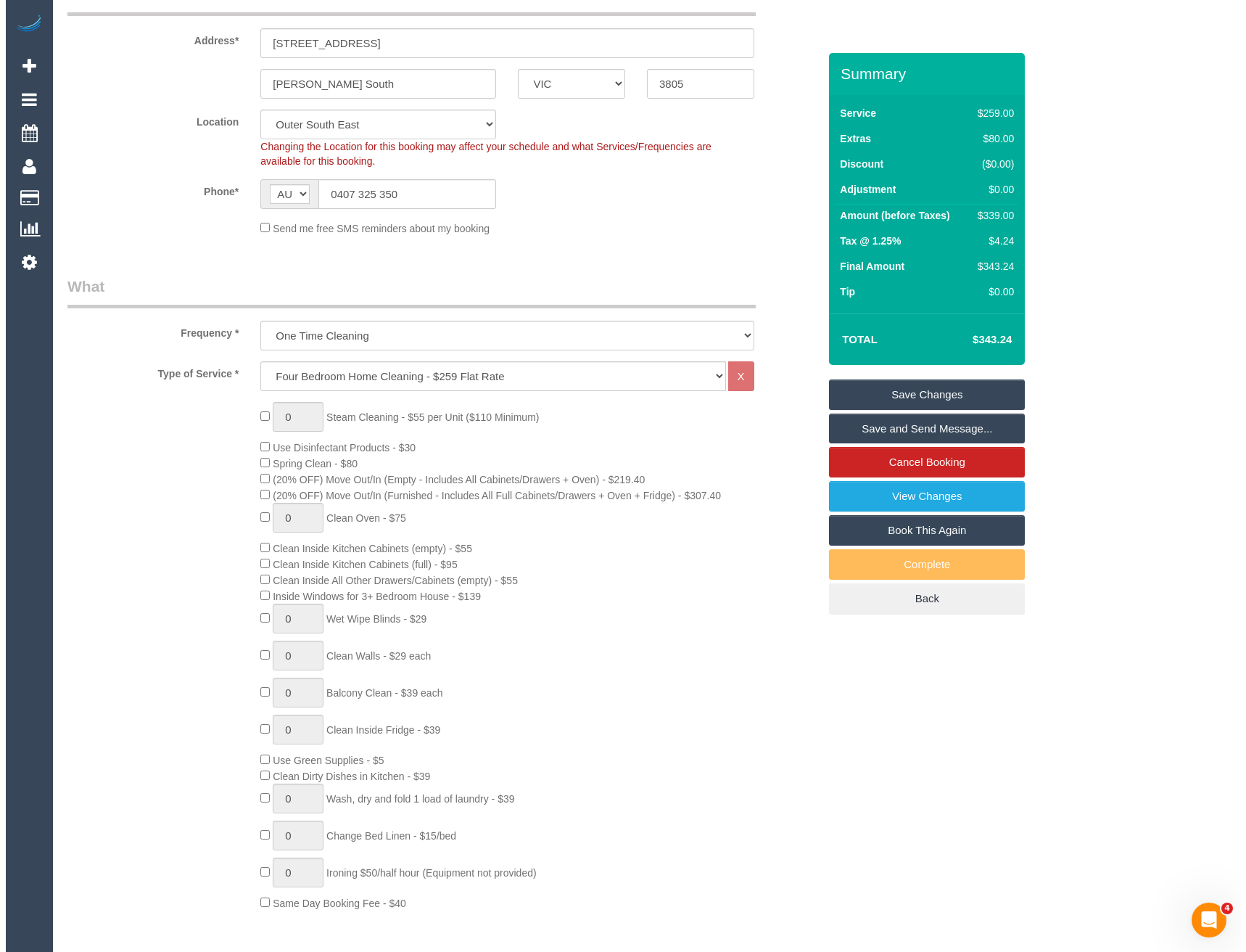
scroll to position [0, 0]
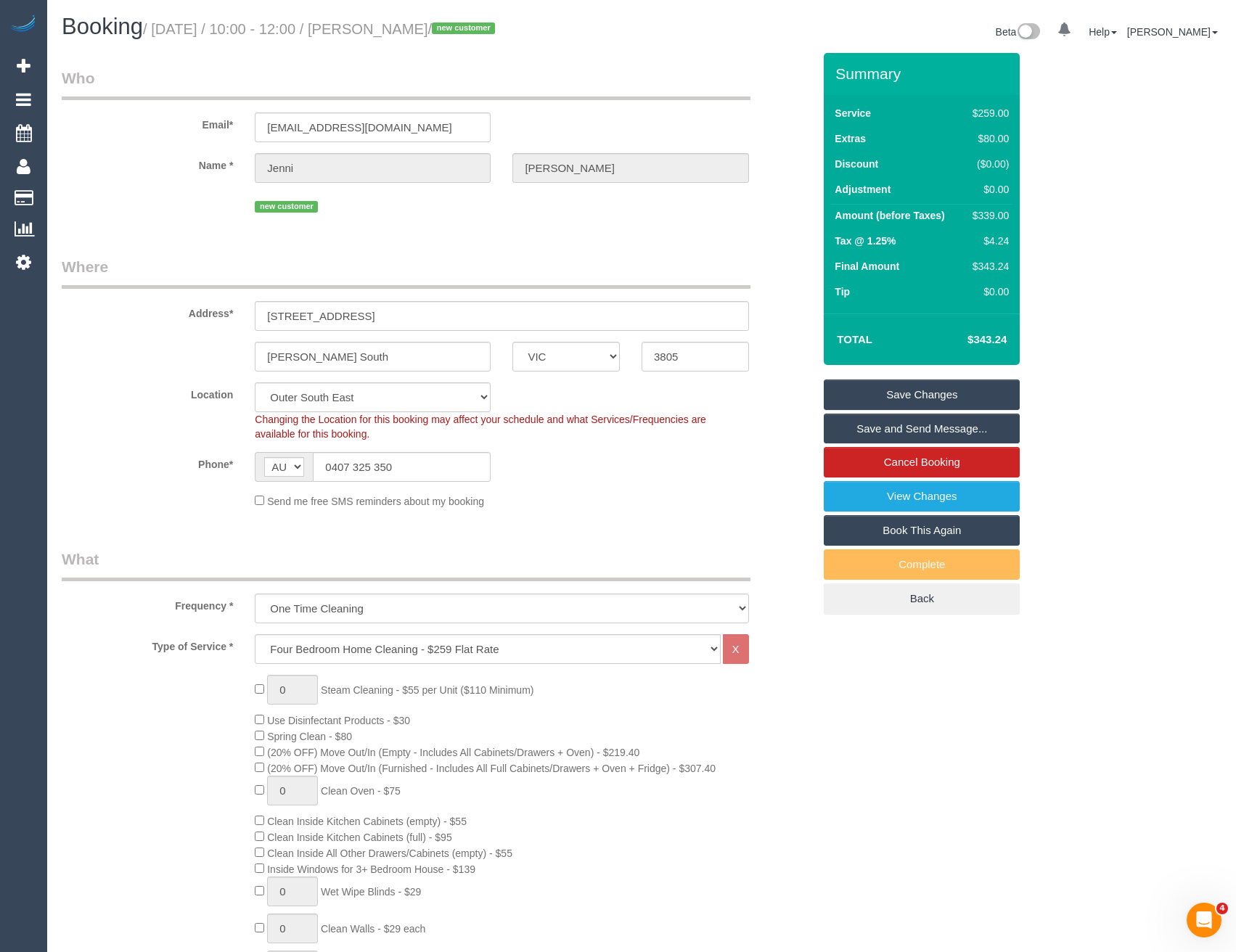
click at [877, 432] on link "Save and Send Message..." at bounding box center [921, 429] width 196 height 30
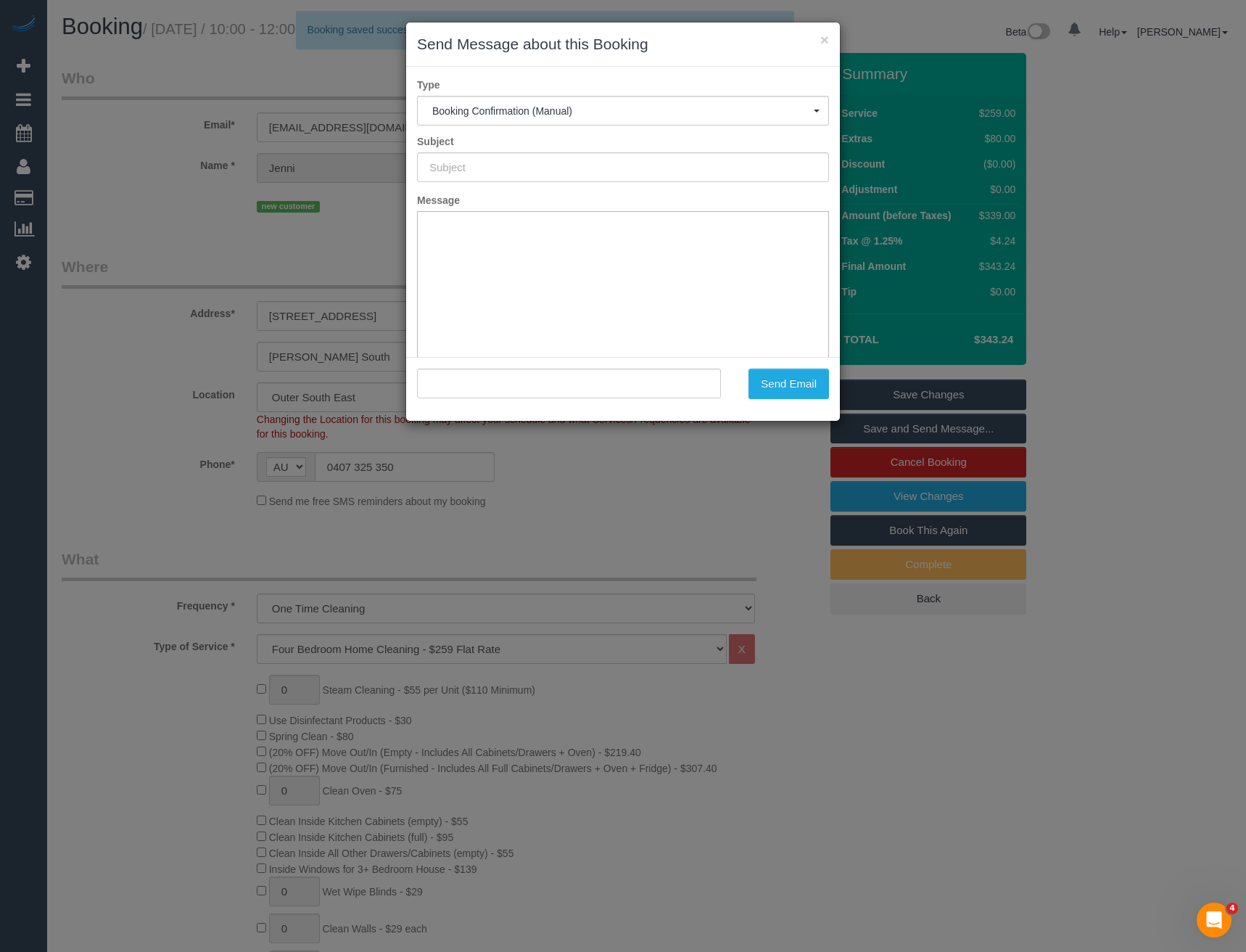
type input "Booking Confirmed"
type input ""Jenni Horton" <ajhorton@aussiebroadband.com.au>"
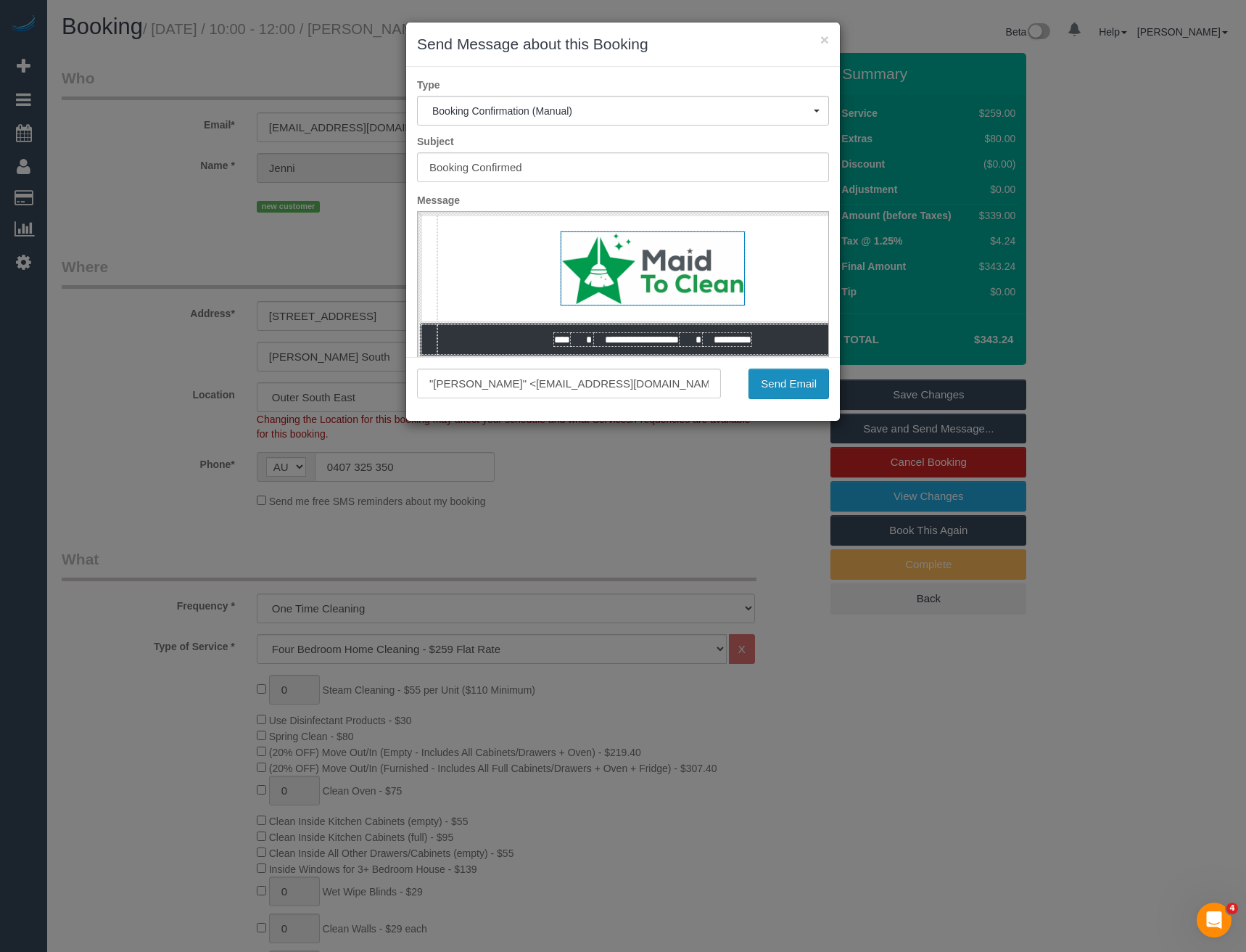
click at [796, 386] on button "Send Email" at bounding box center [789, 384] width 80 height 30
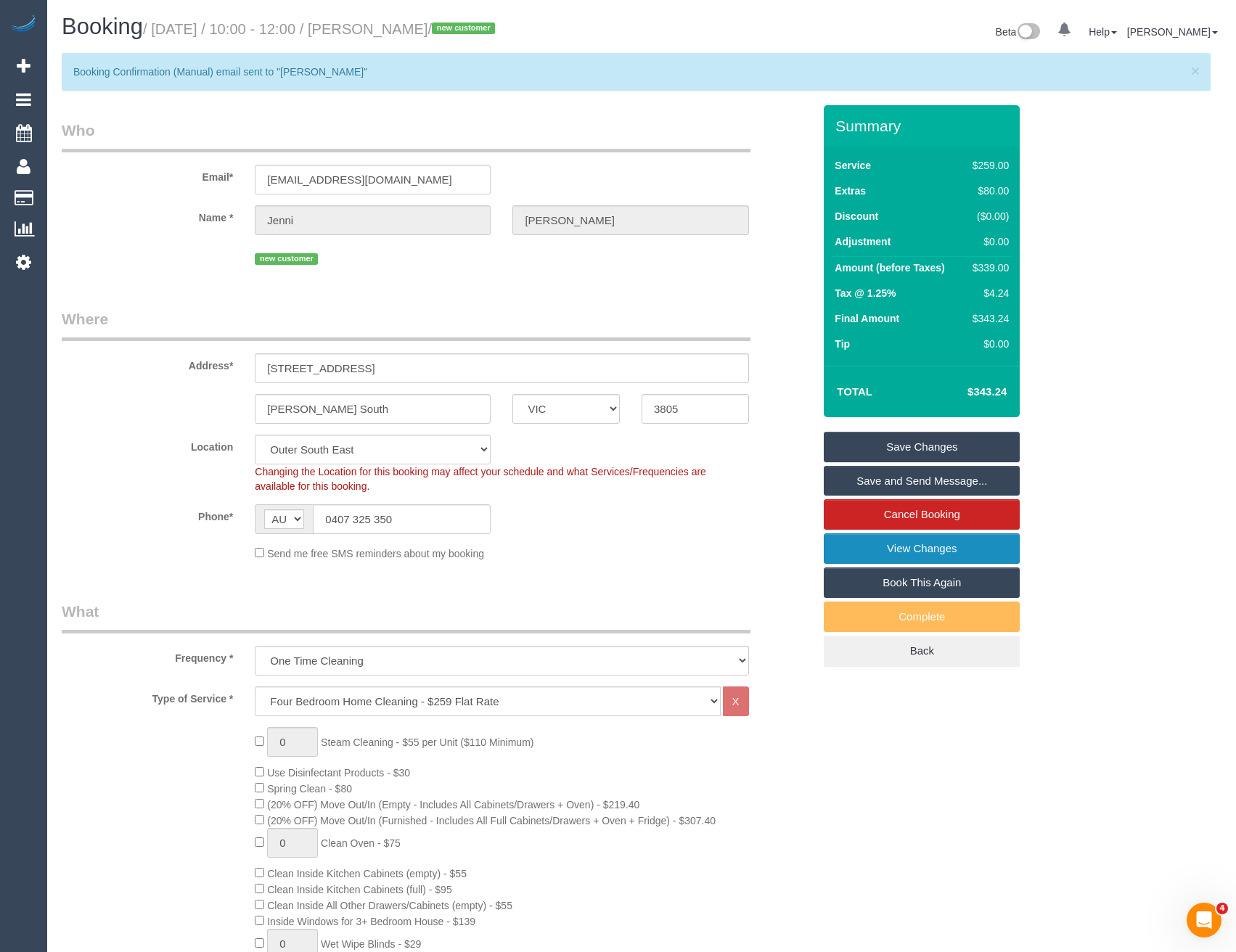
click at [894, 543] on link "View Changes" at bounding box center [921, 548] width 196 height 30
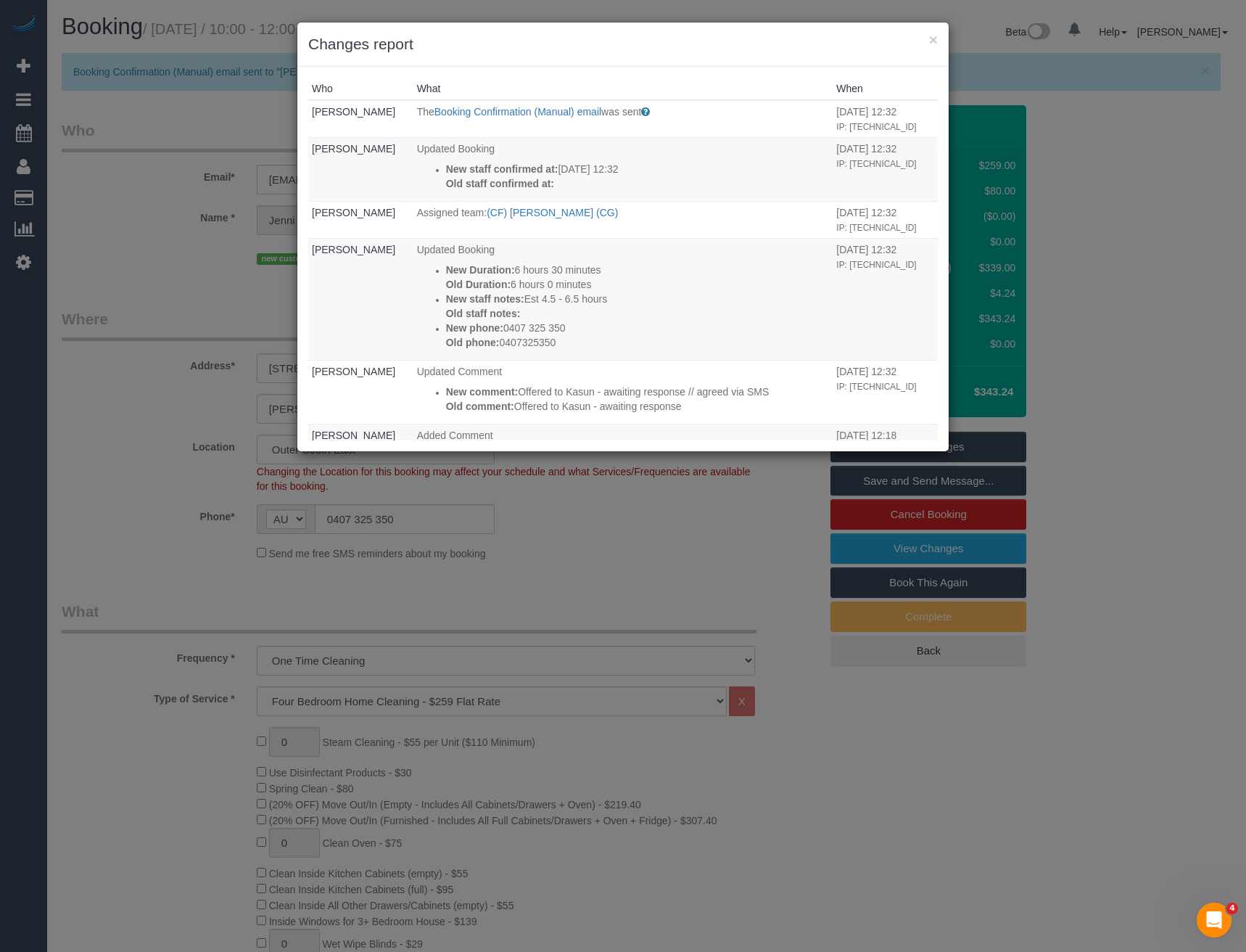
click at [663, 545] on div "× Changes report Who What When Bronie Bryant The Booking Confirmation (Manual) …" at bounding box center [623, 476] width 1246 height 952
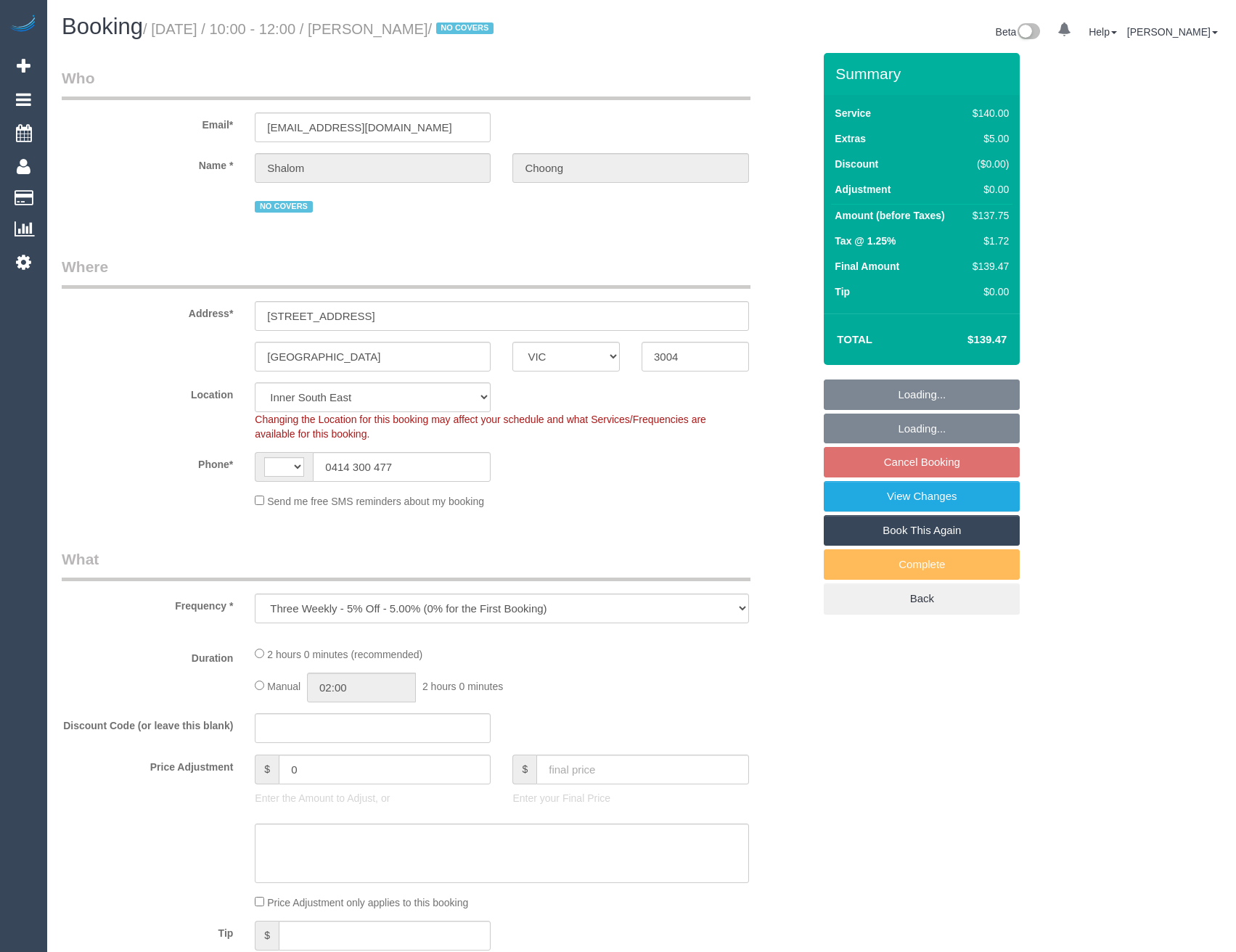
select select "VIC"
select select "object:291"
select select "string:AU"
select select "string:stripe-pm_1R4rjn2GScqysDRVNwdUyR6s"
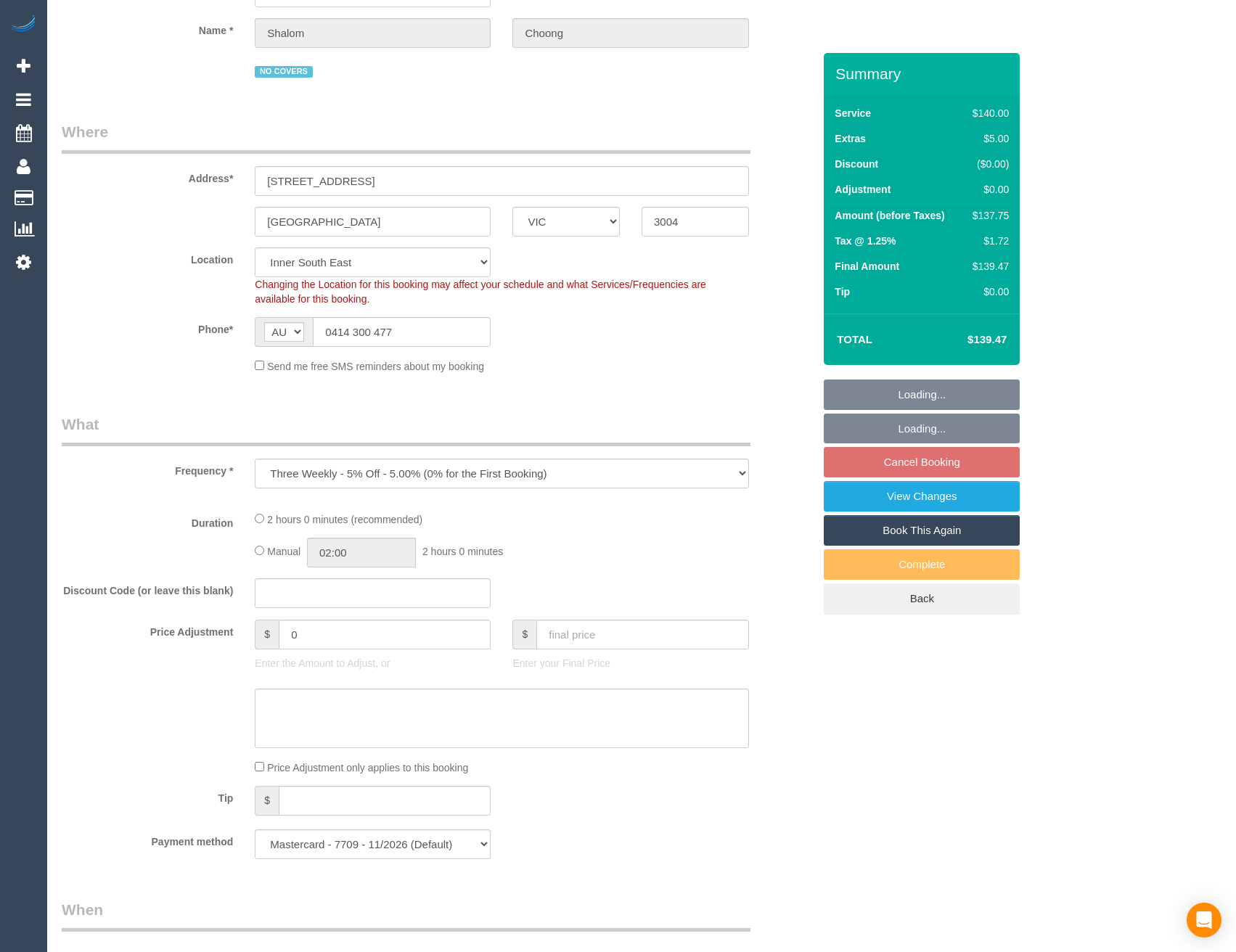
select select "number:28"
select select "number:14"
select select "number:18"
select select "number:36"
select select "number:35"
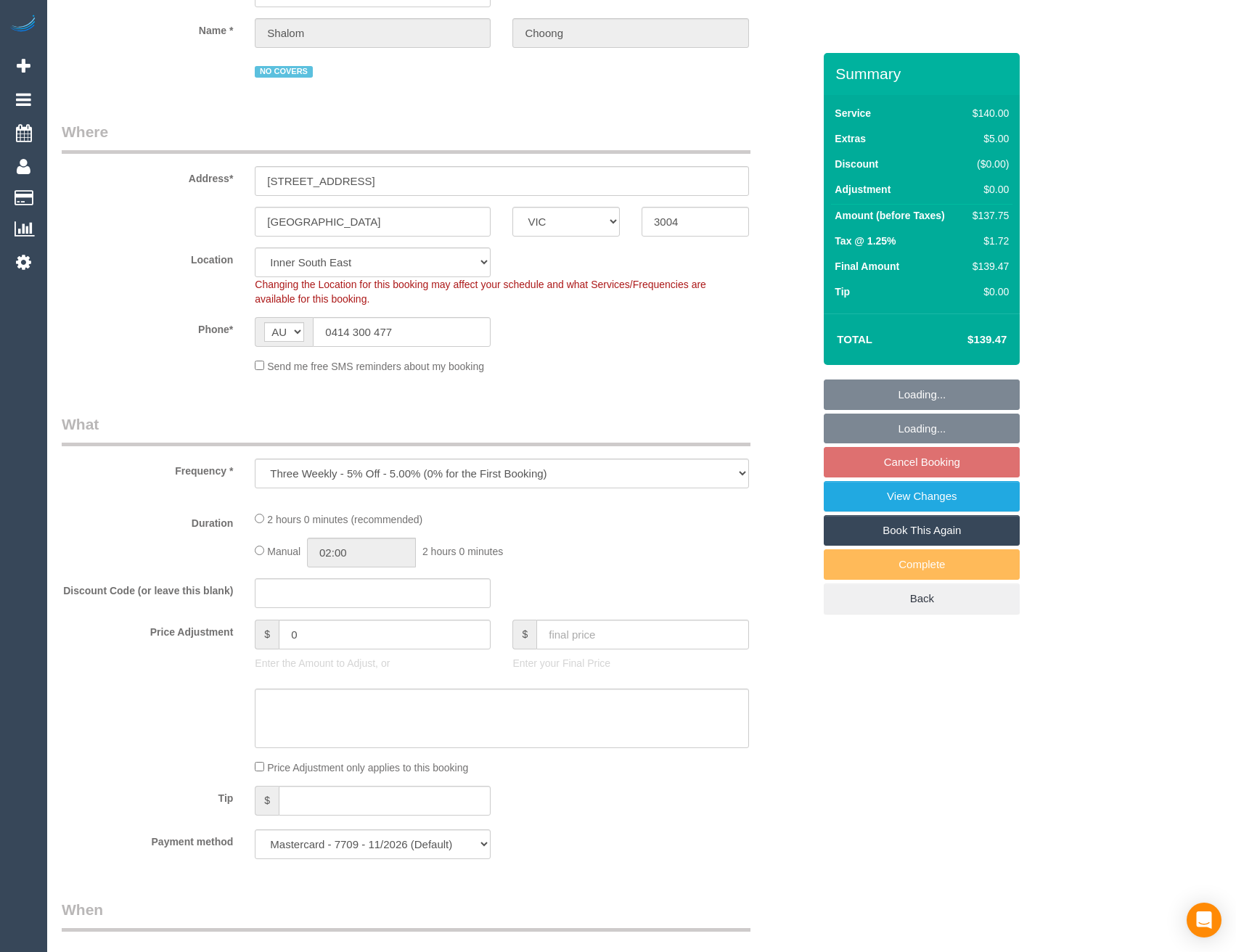
select select "number:11"
select select "spot3"
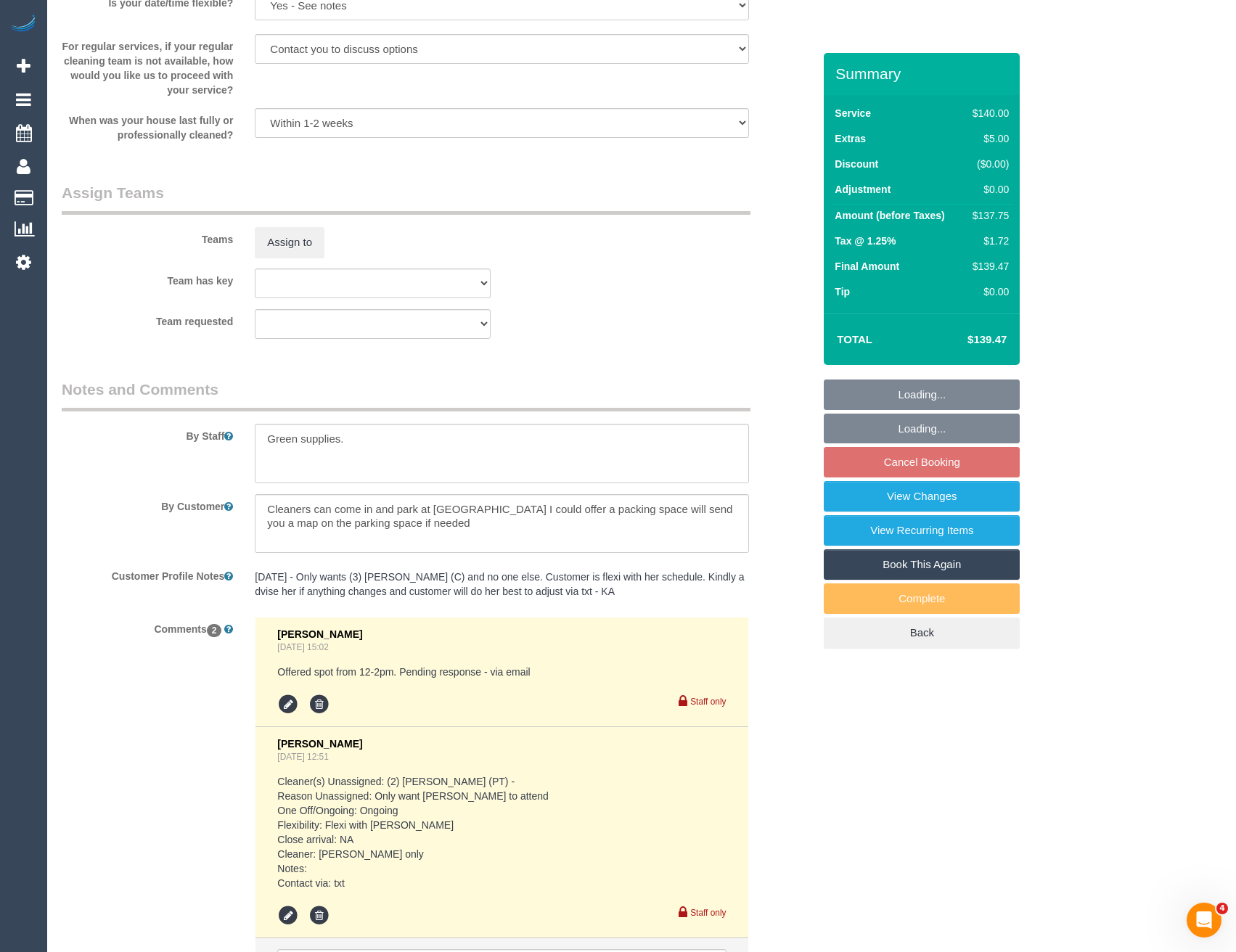
scroll to position [2181, 0]
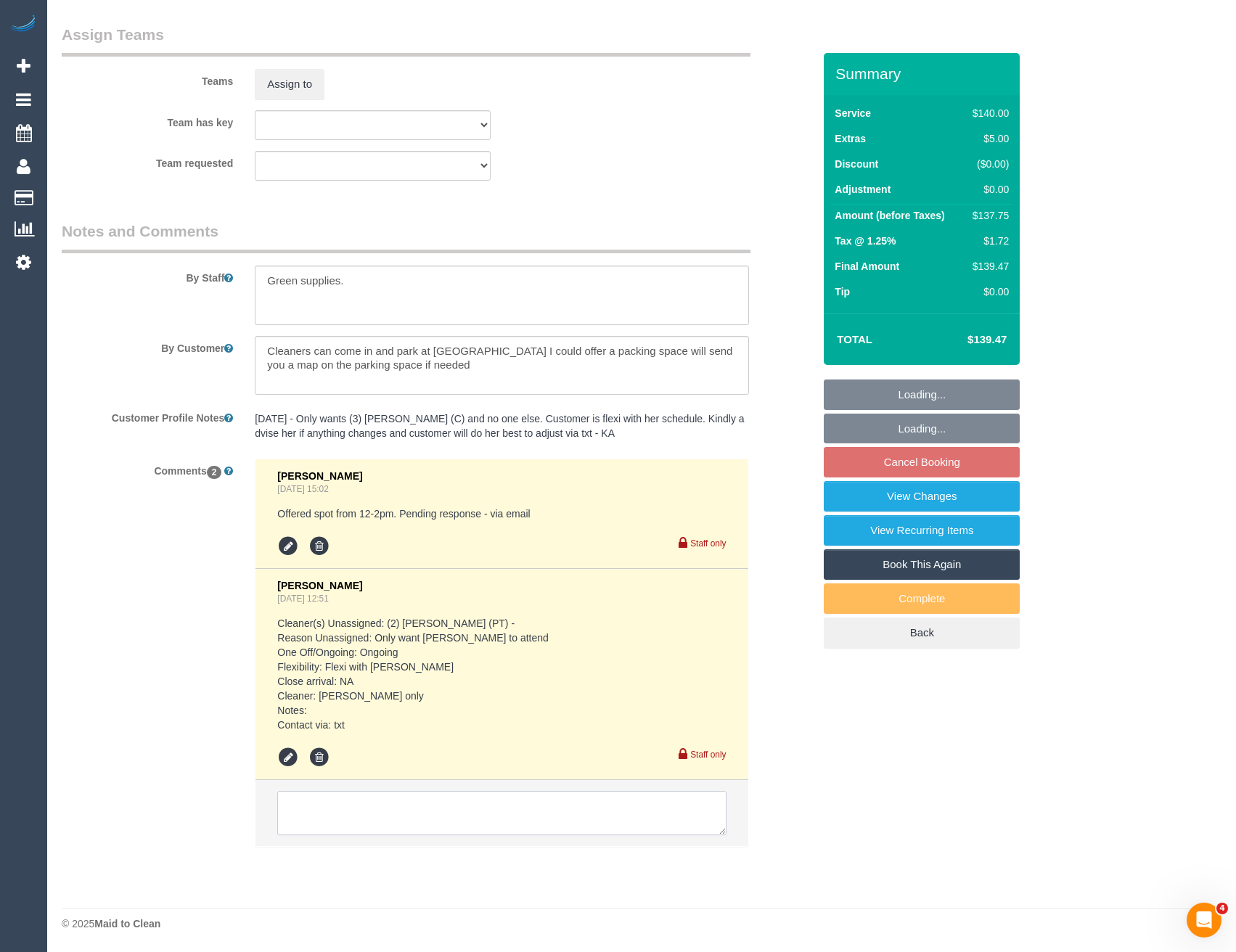
click at [416, 813] on textarea at bounding box center [502, 813] width 449 height 45
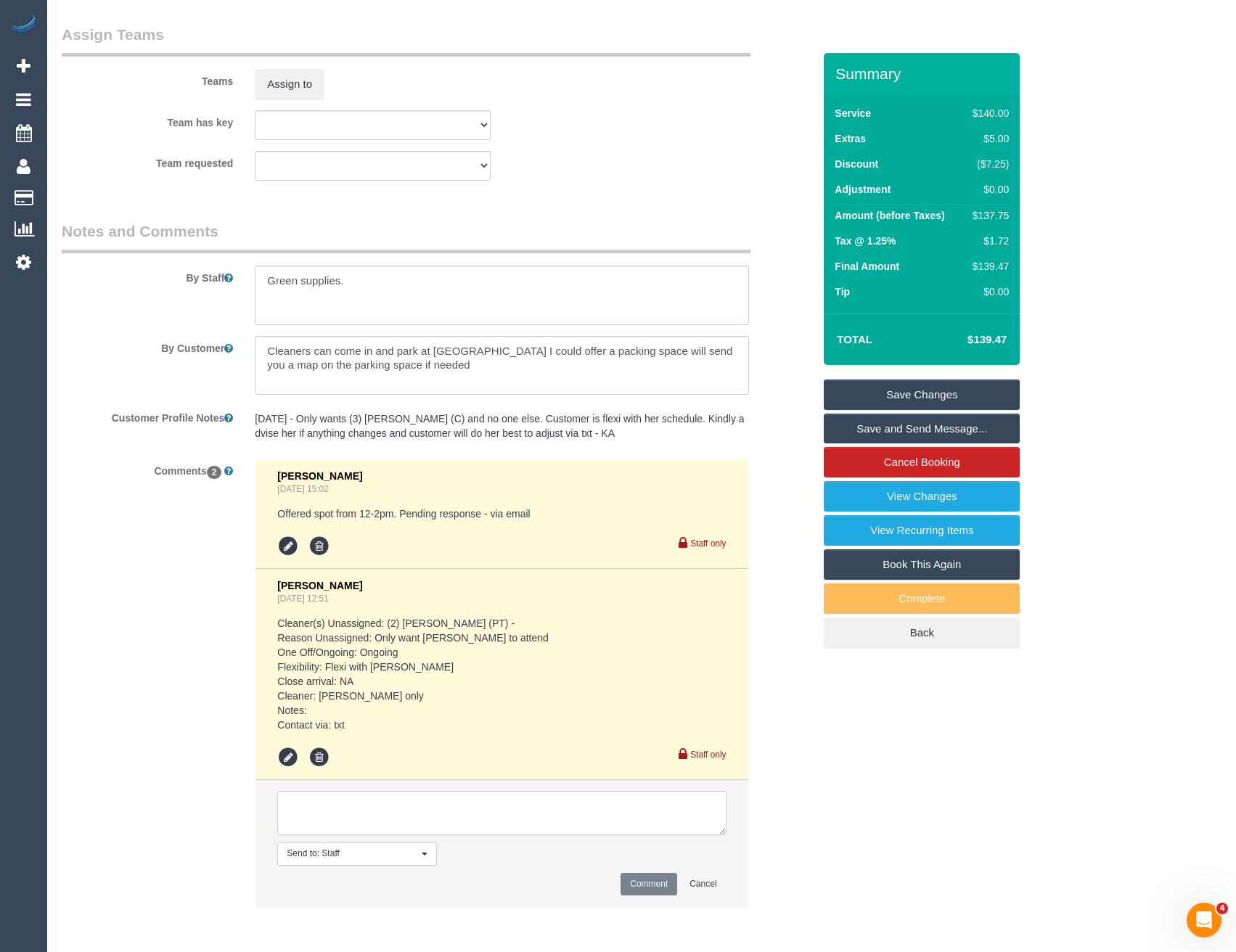
paste textarea "Hi Shalom, Irma is currently overseas and is unavailable until at least the end…"
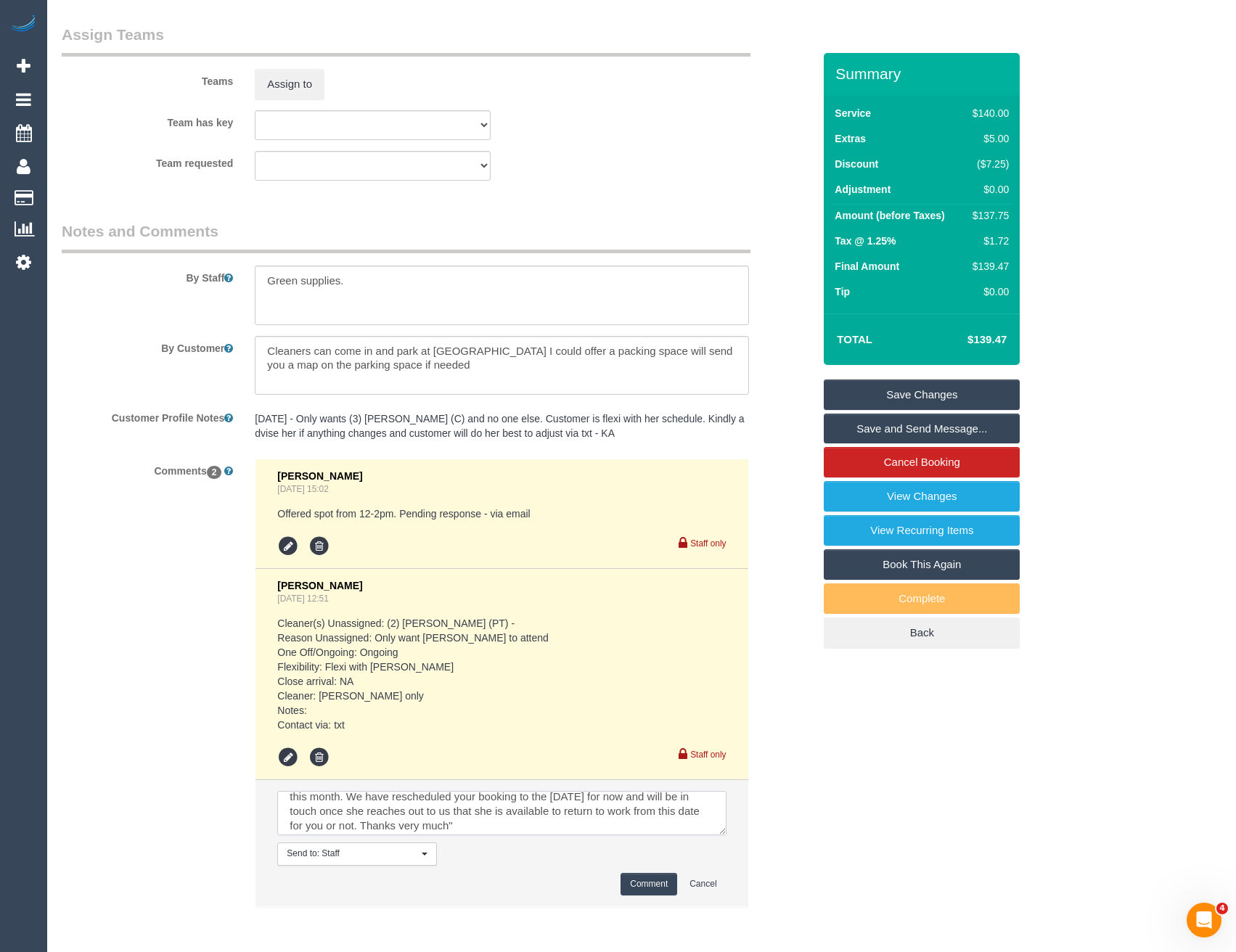
scroll to position [29, 0]
click at [515, 822] on textarea at bounding box center [502, 813] width 449 height 45
type textarea ""Hi Shalom, Irma is currently overseas and is unavailable until at least the en…"
click at [651, 877] on button "Comment" at bounding box center [648, 884] width 57 height 23
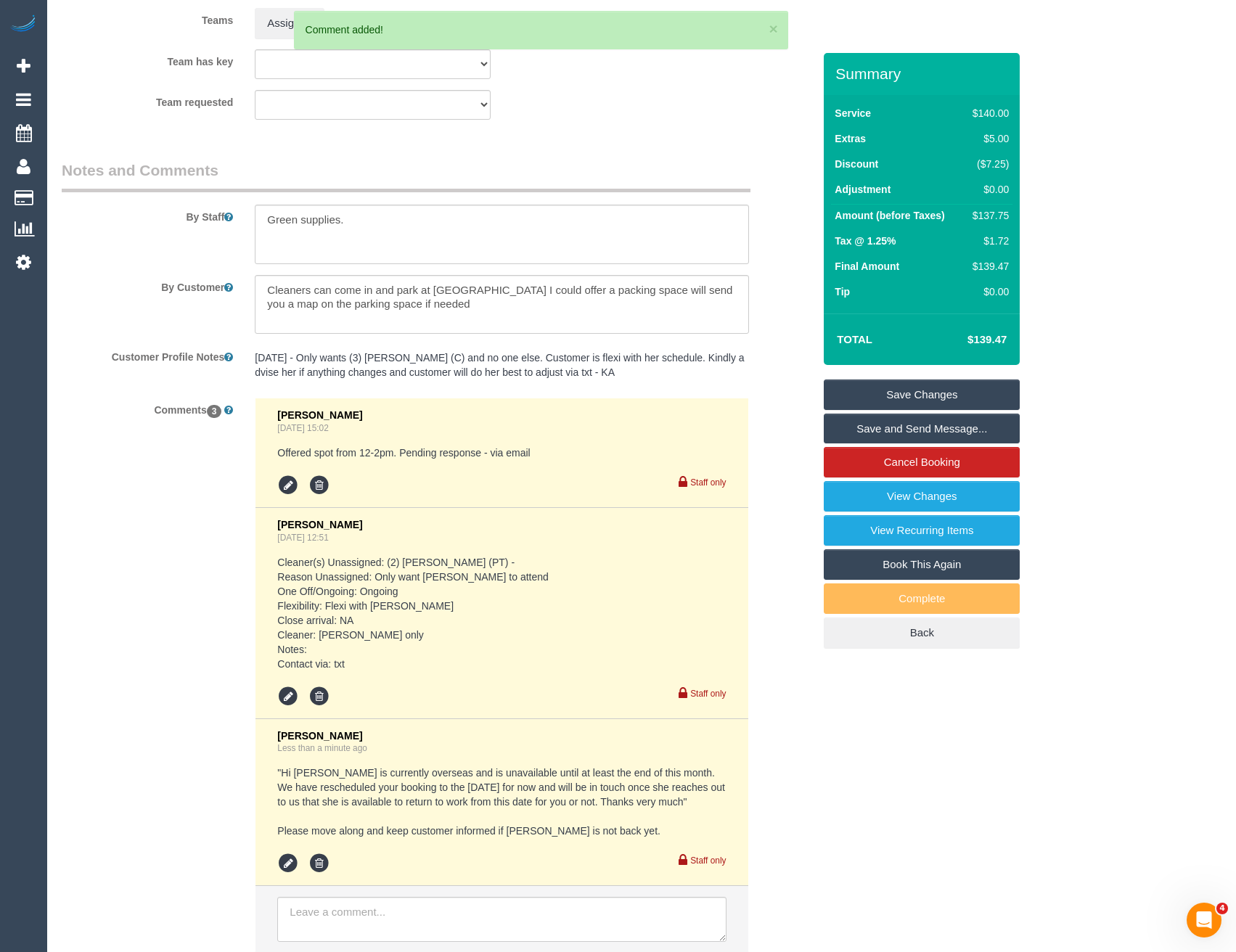
scroll to position [2349, 0]
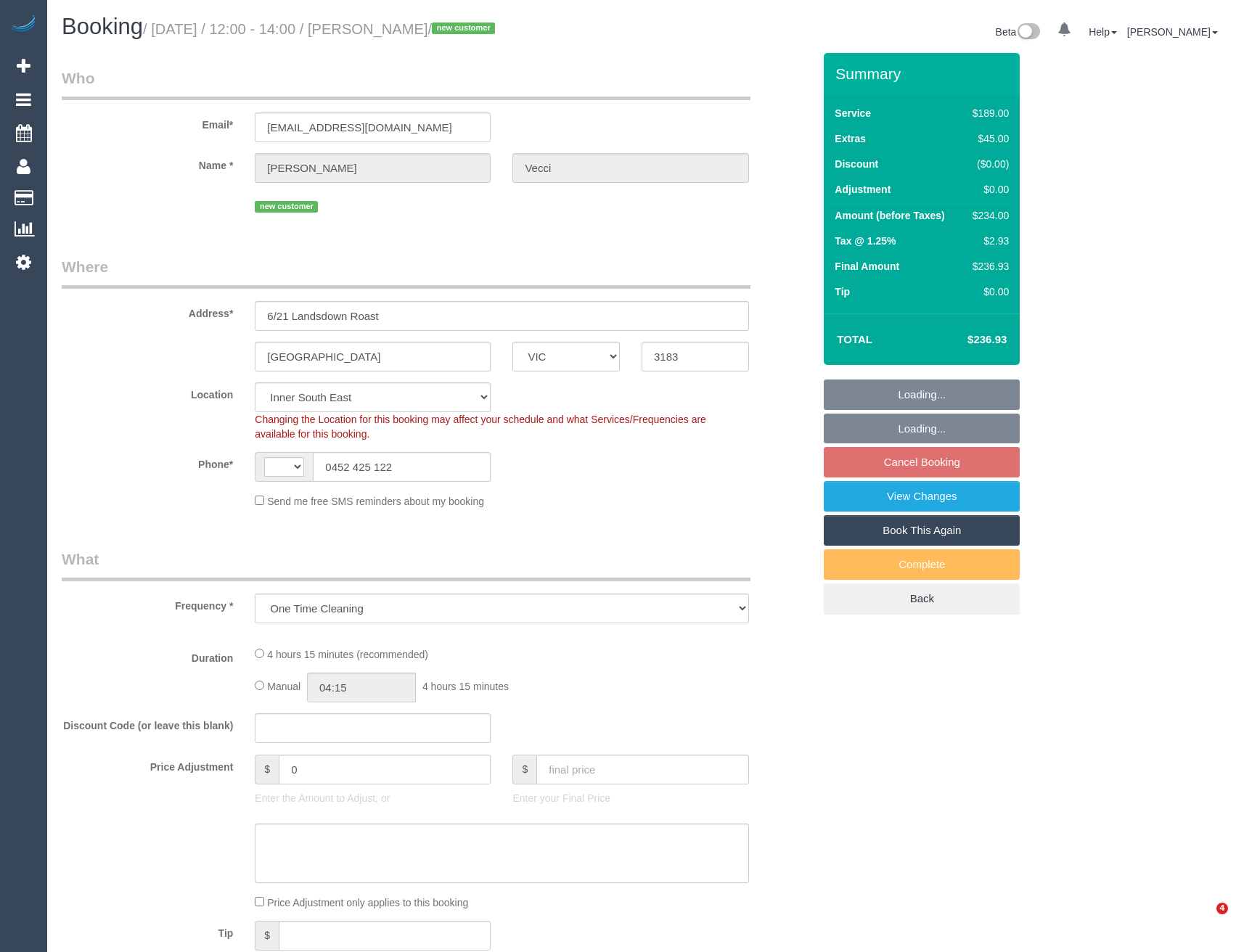
select select "VIC"
select select "object:312"
select select "string:AU"
select select "string:stripe-pm_1RpznP2GScqysDRVsVQ0khCB"
select select "number:28"
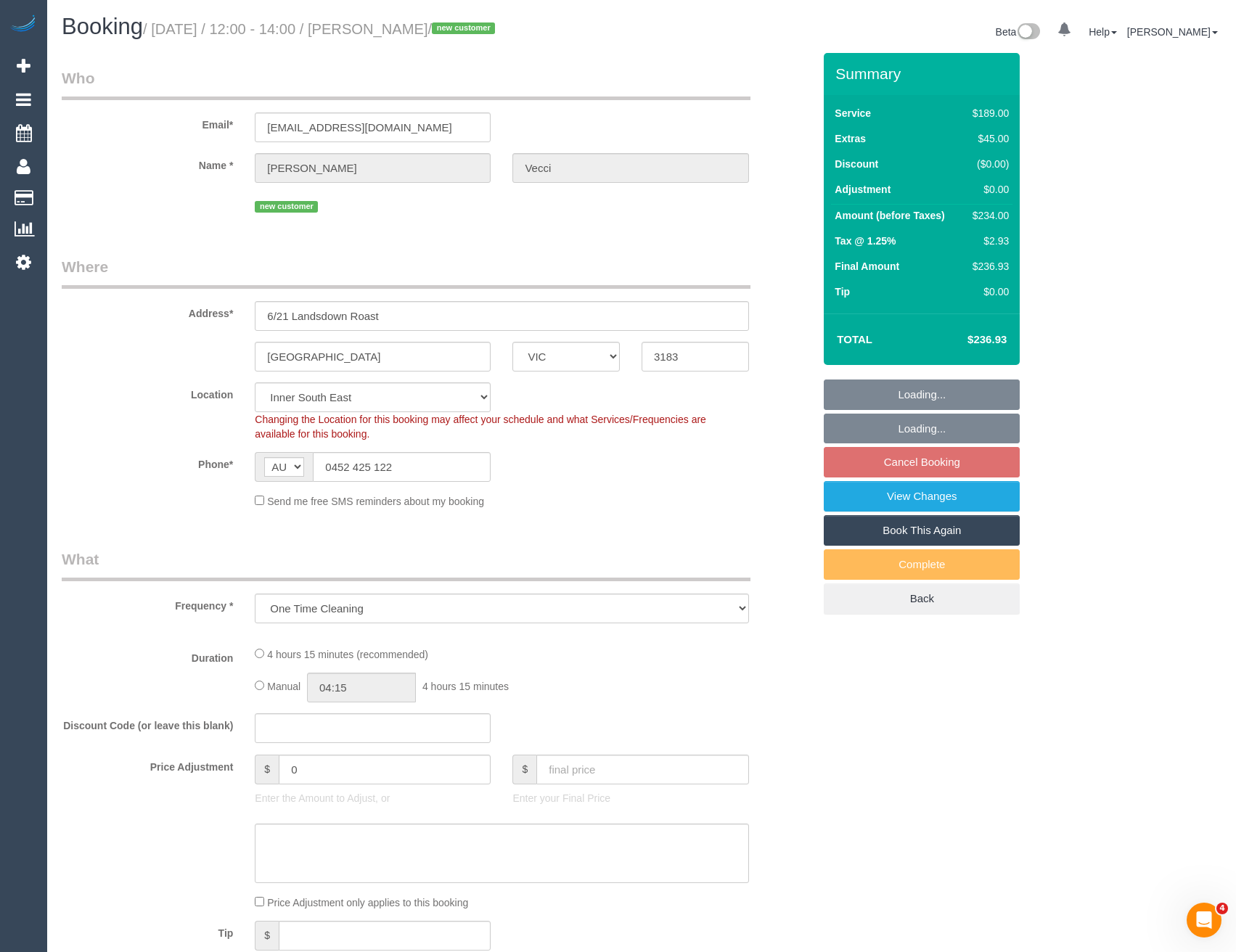
select select "number:14"
select select "number:18"
select select "number:36"
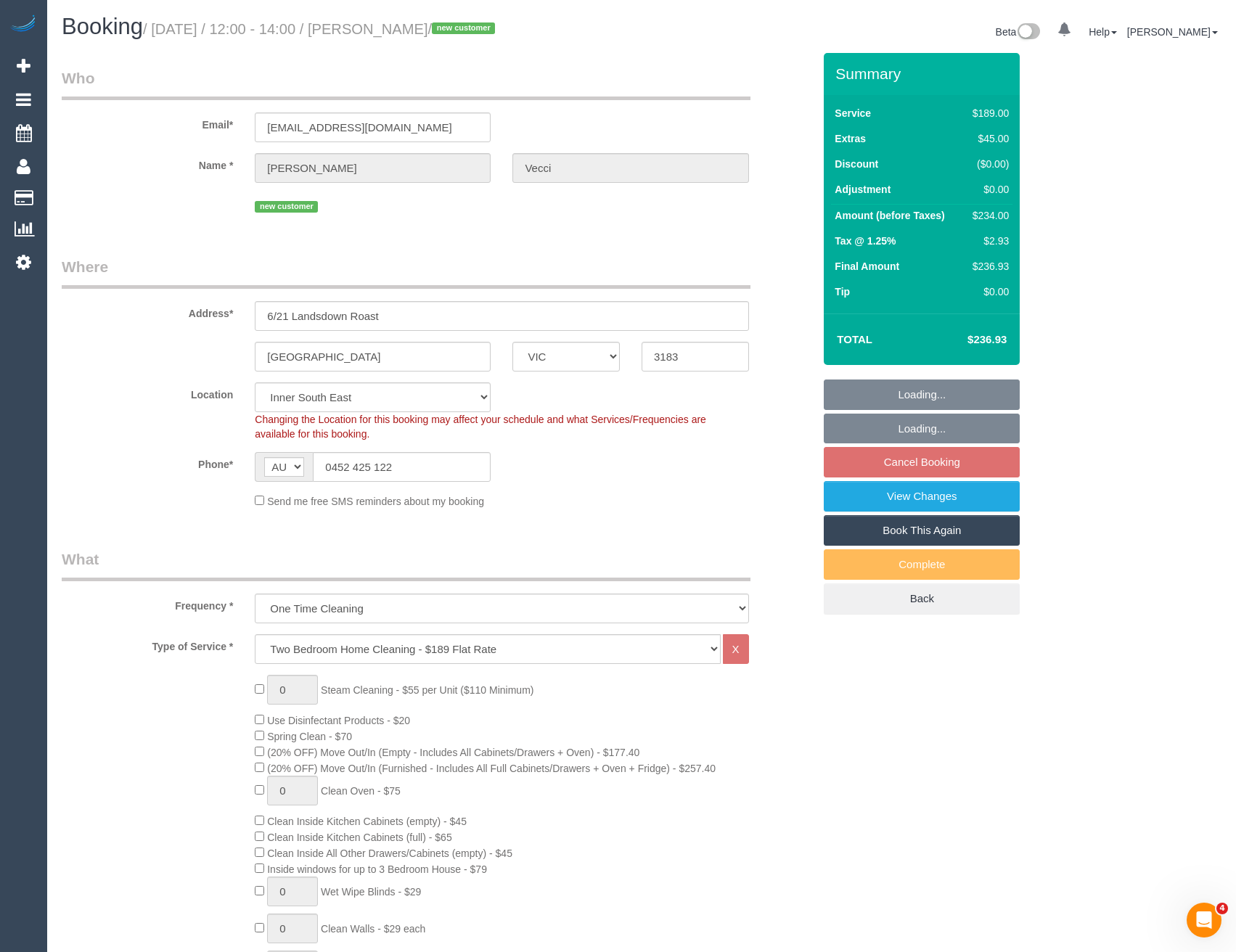
select select "spot4"
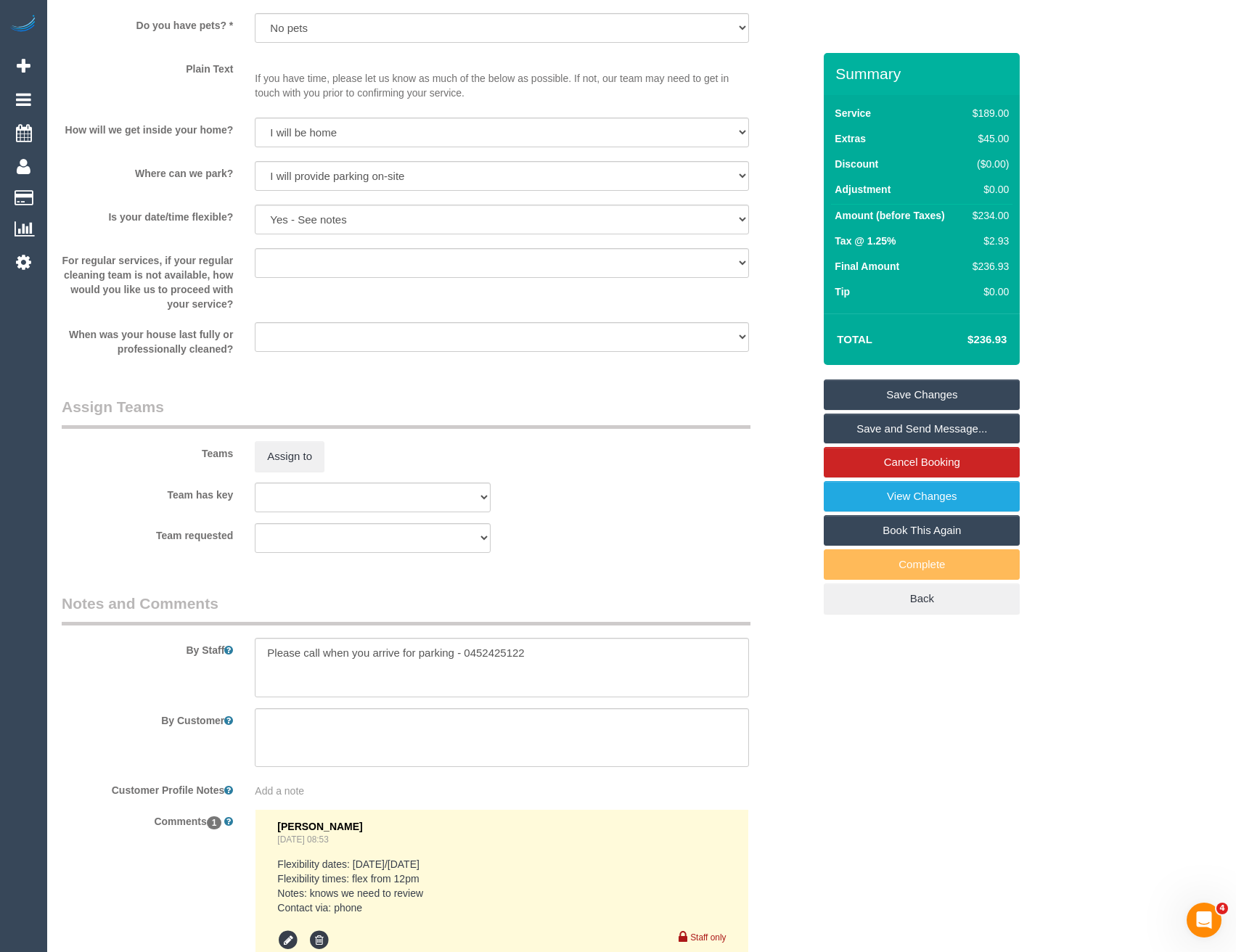
scroll to position [2006, 0]
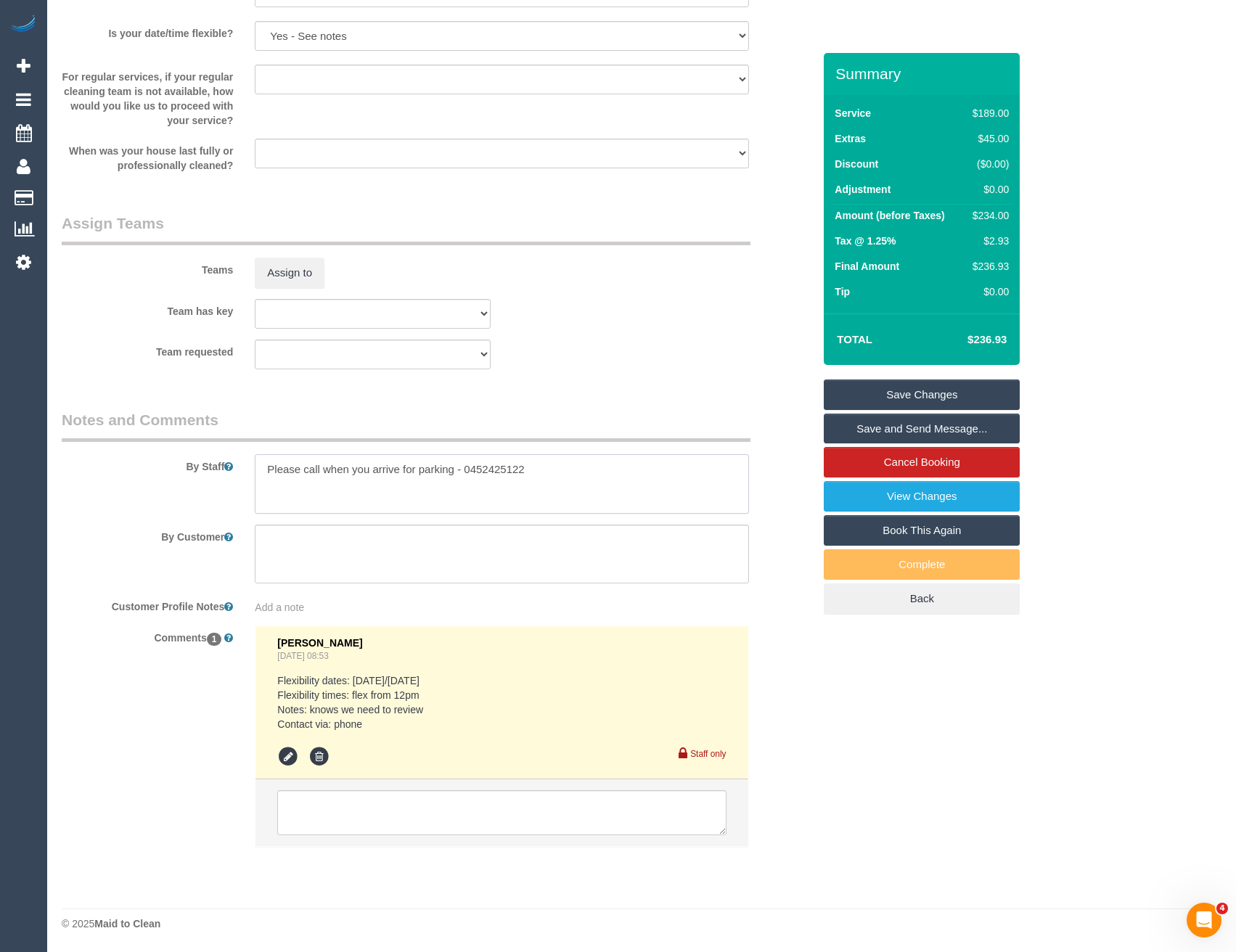
click at [265, 465] on textarea at bounding box center [501, 484] width 494 height 59
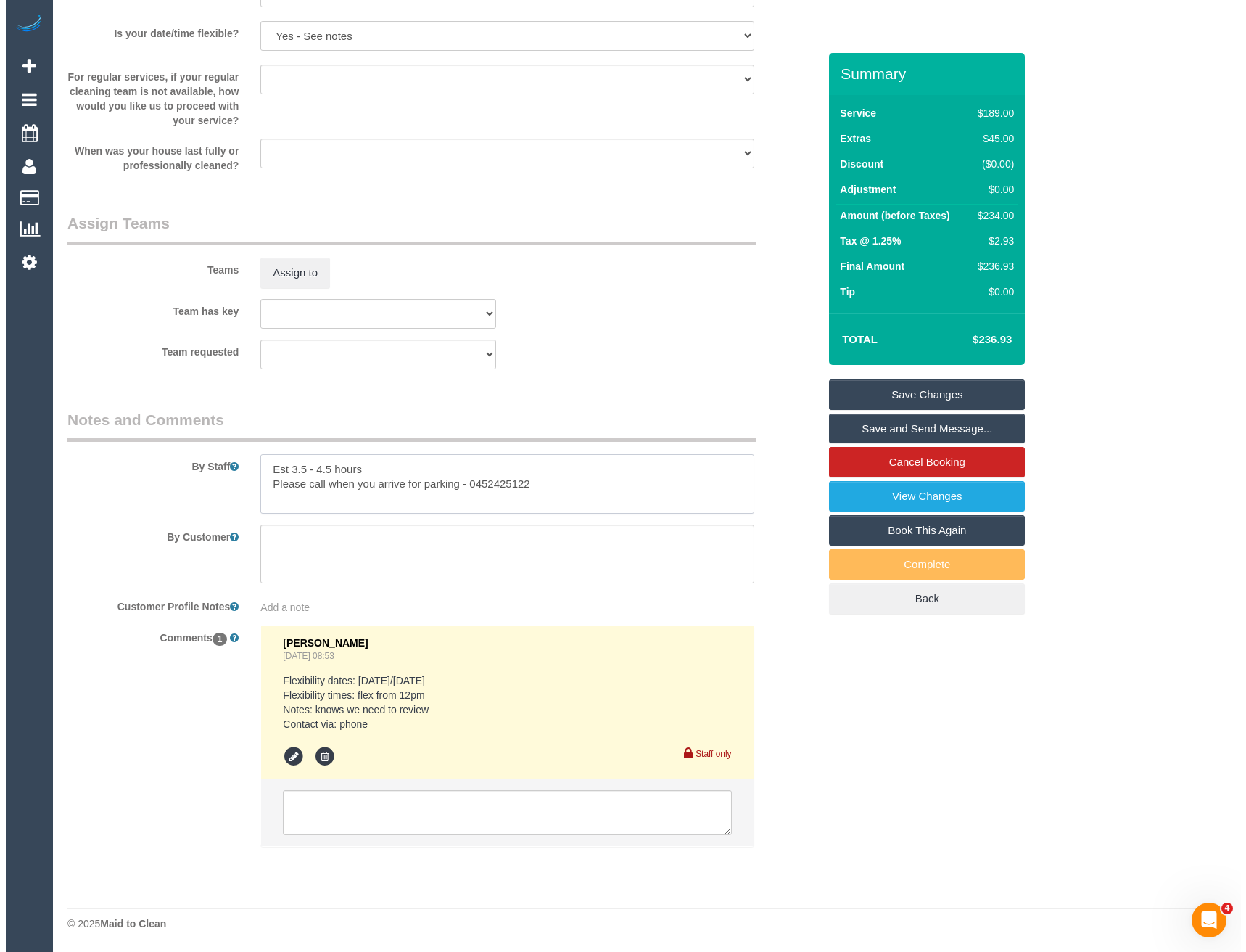
scroll to position [1862, 0]
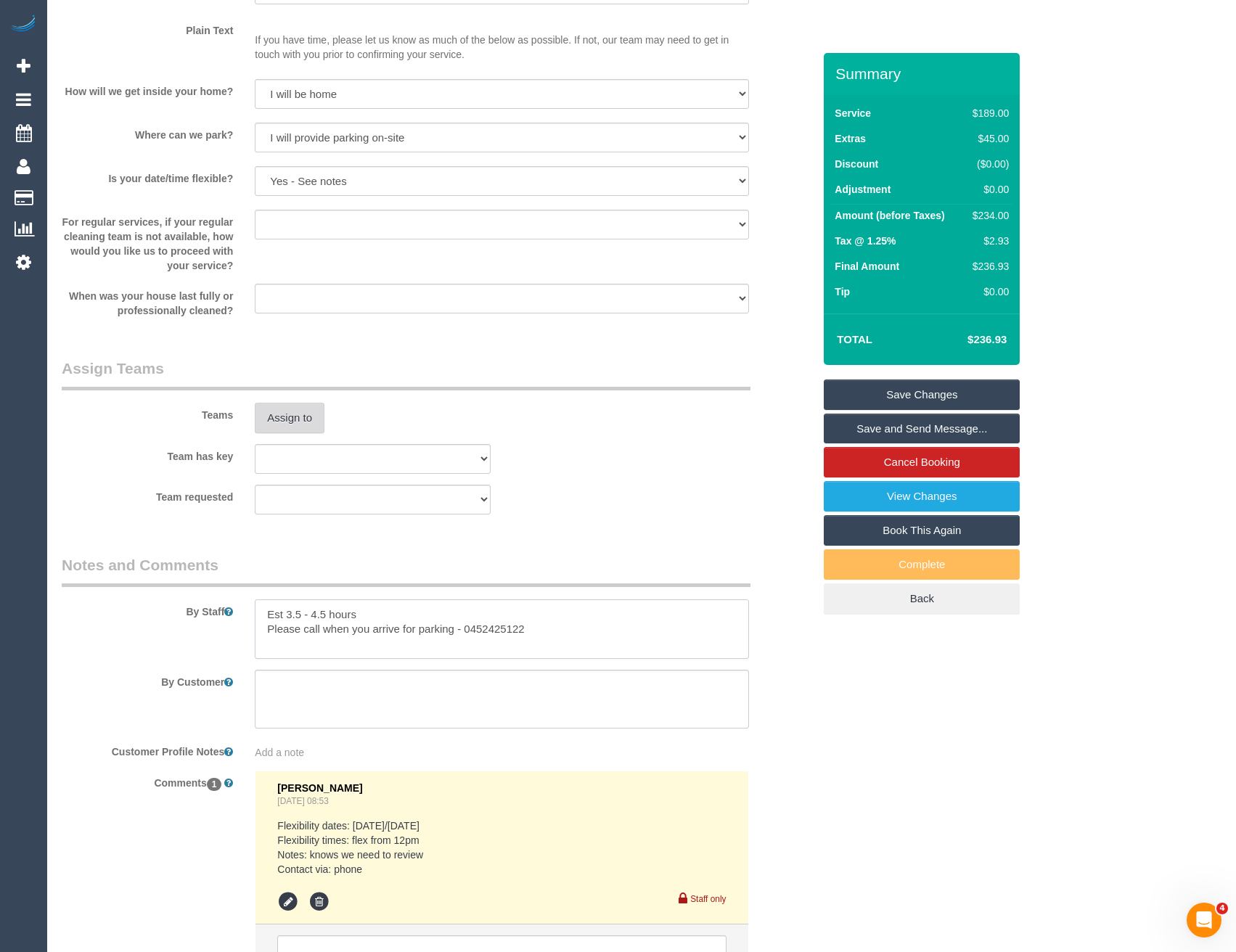
type textarea "Est 3.5 - 4.5 hours Please call when you arrive for parking - 0452425122"
click at [298, 415] on button "Assign to" at bounding box center [290, 418] width 70 height 30
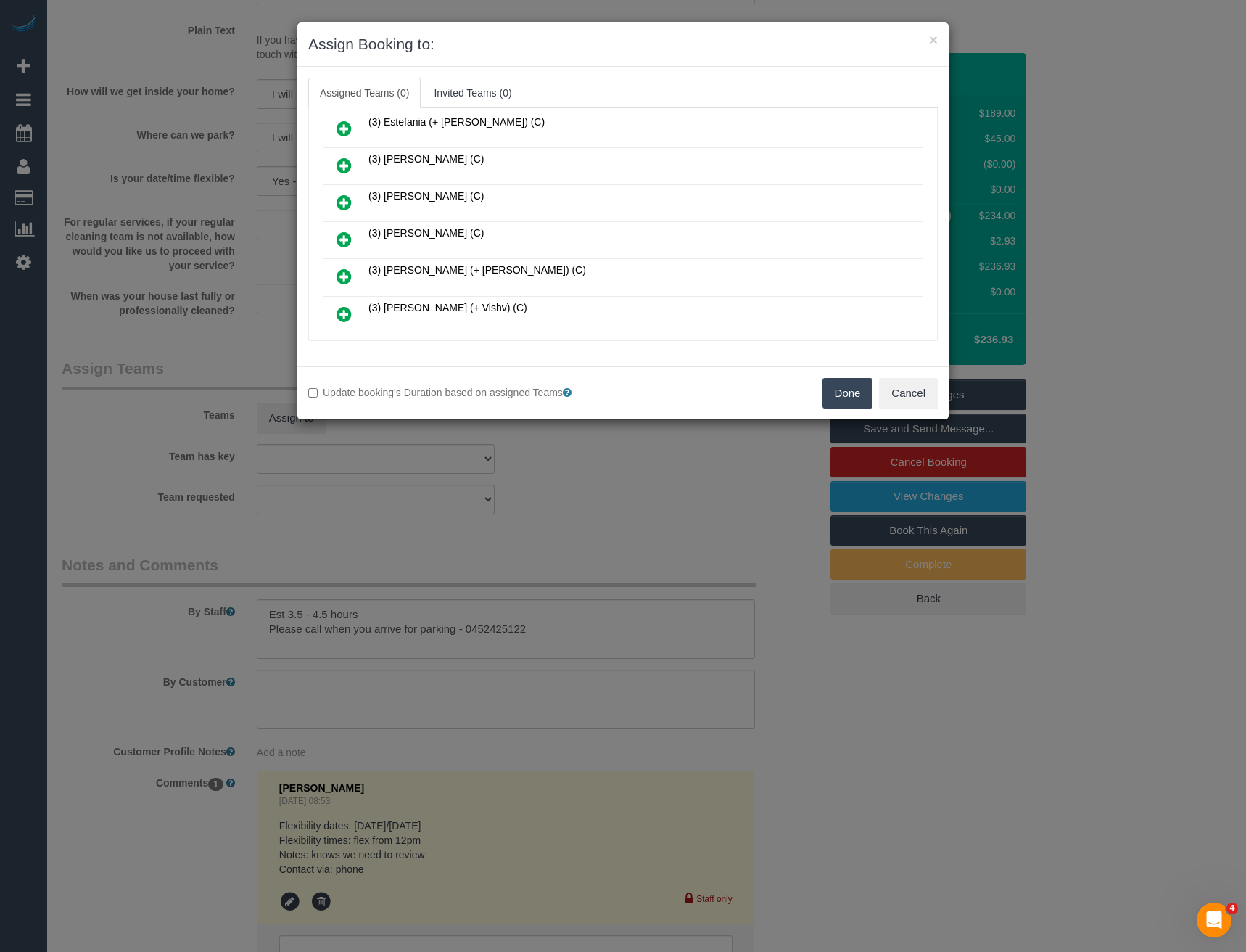
scroll to position [581, 0]
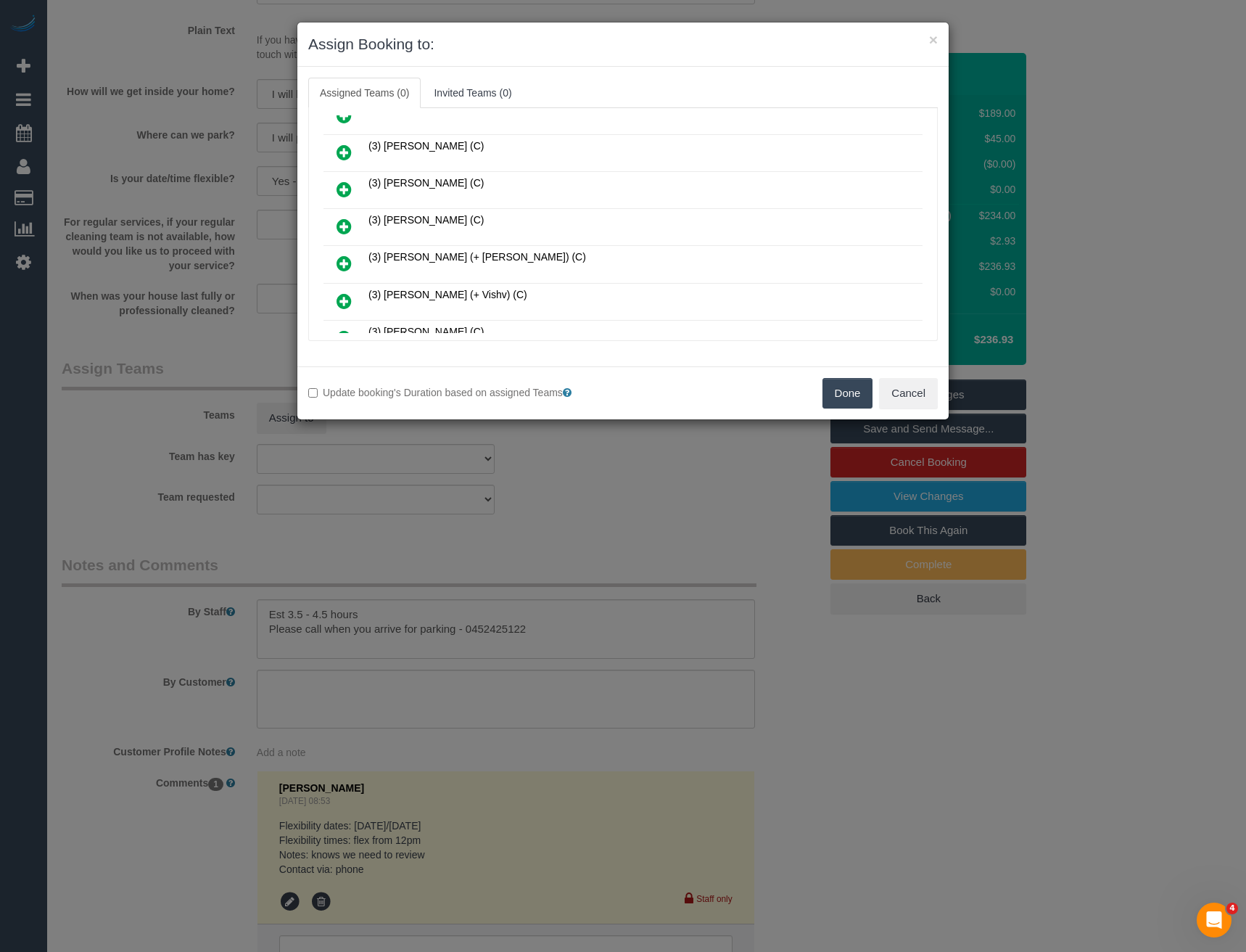
click at [348, 304] on icon at bounding box center [344, 301] width 15 height 17
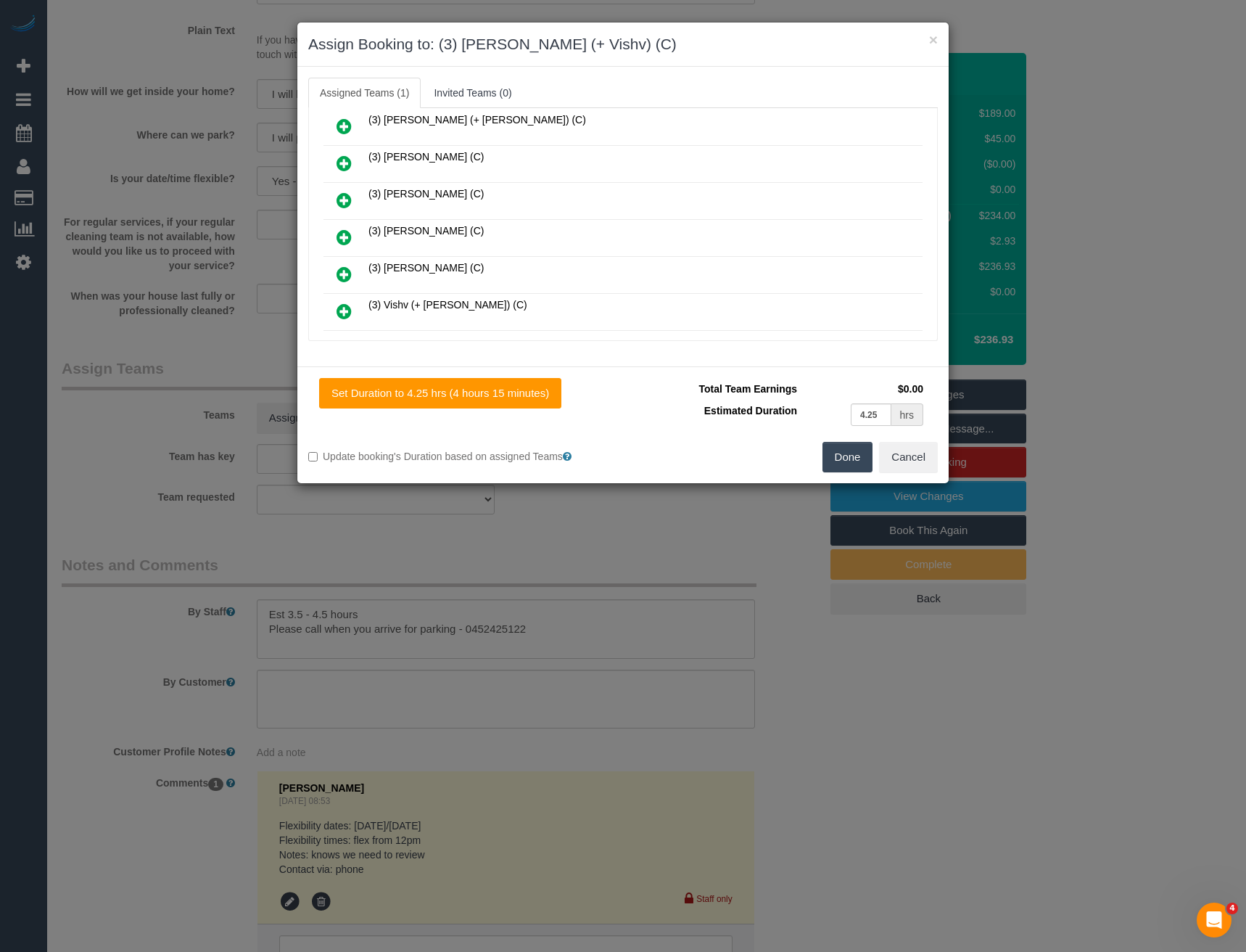
scroll to position [833, 0]
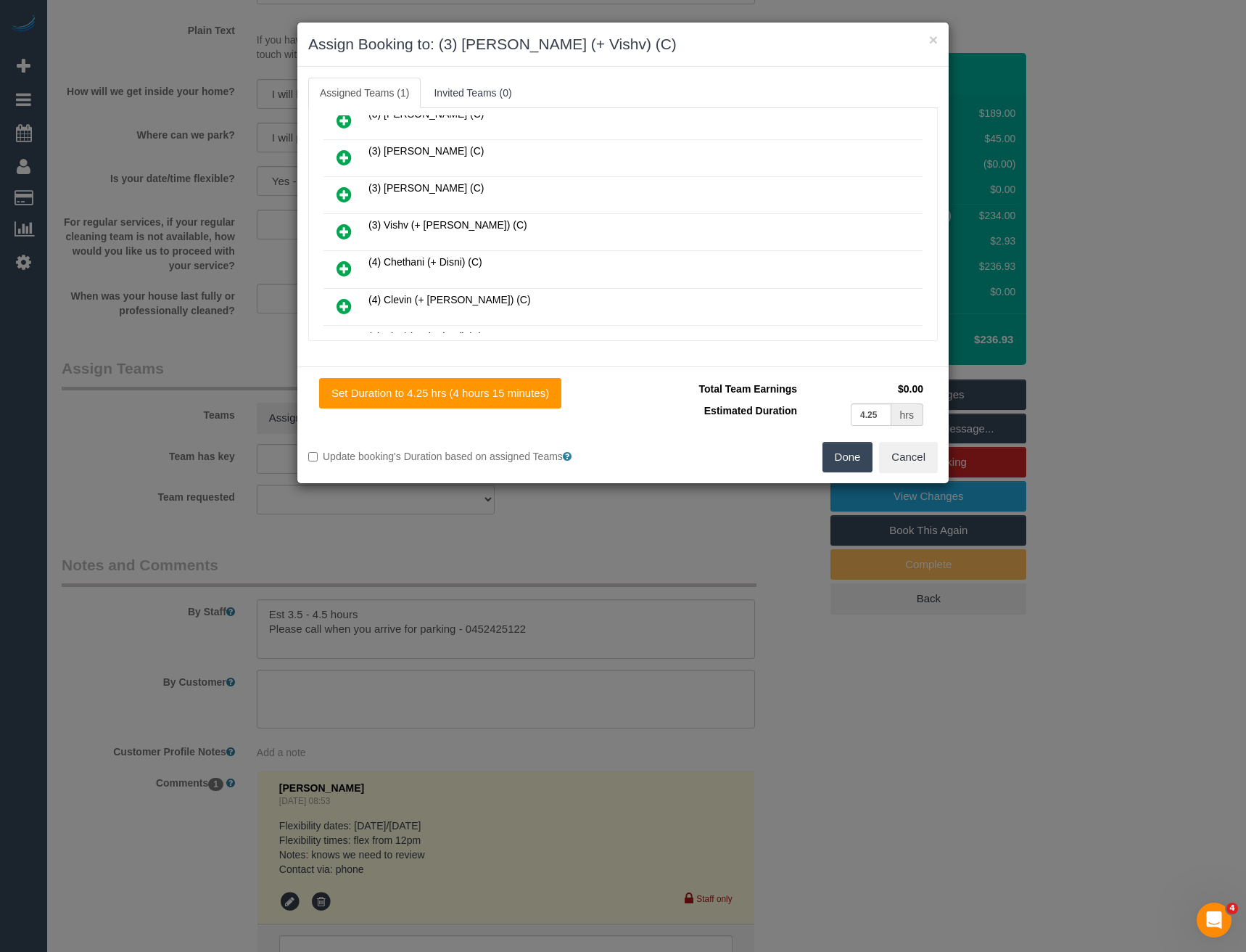
click at [344, 233] on icon at bounding box center [344, 231] width 15 height 17
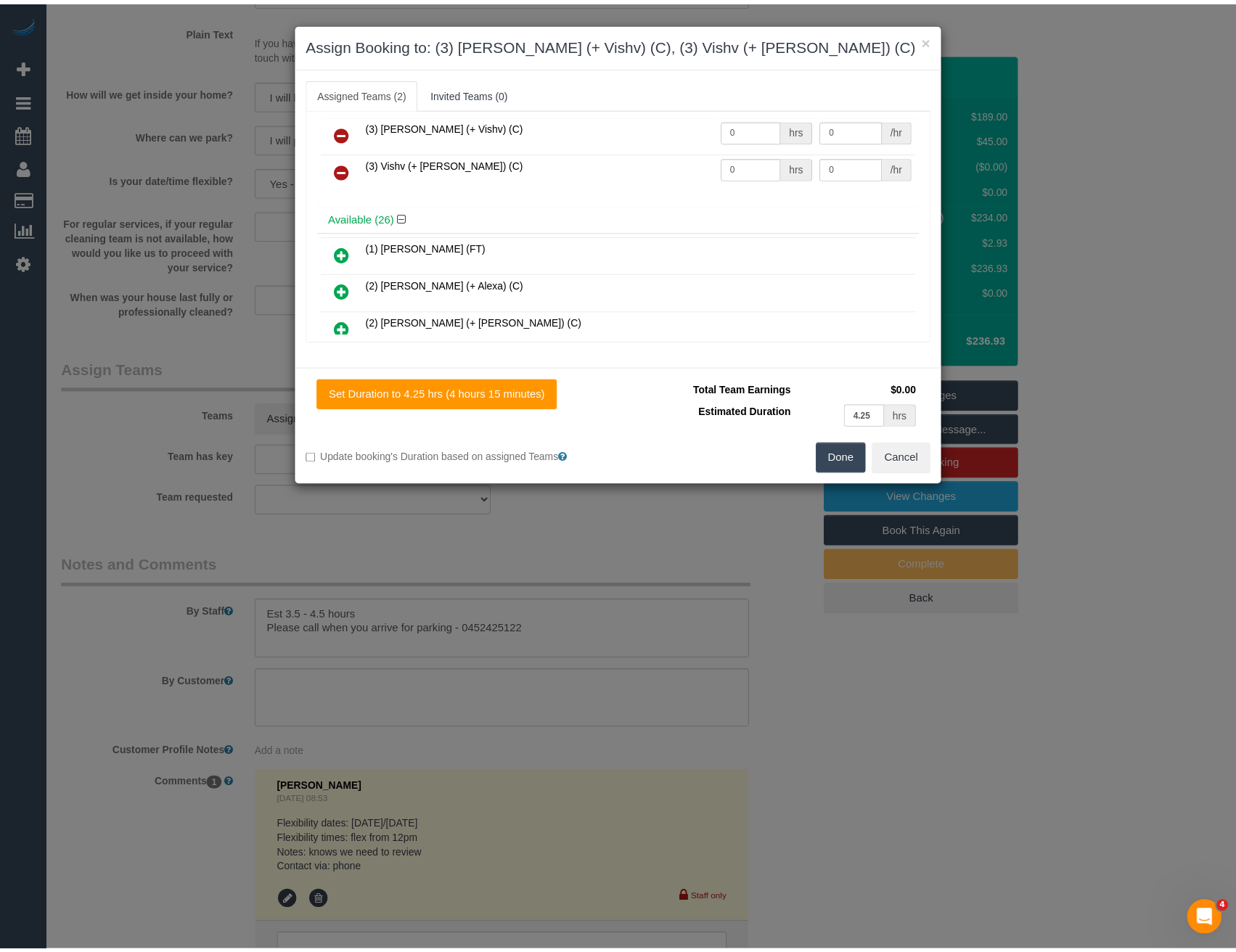
scroll to position [0, 0]
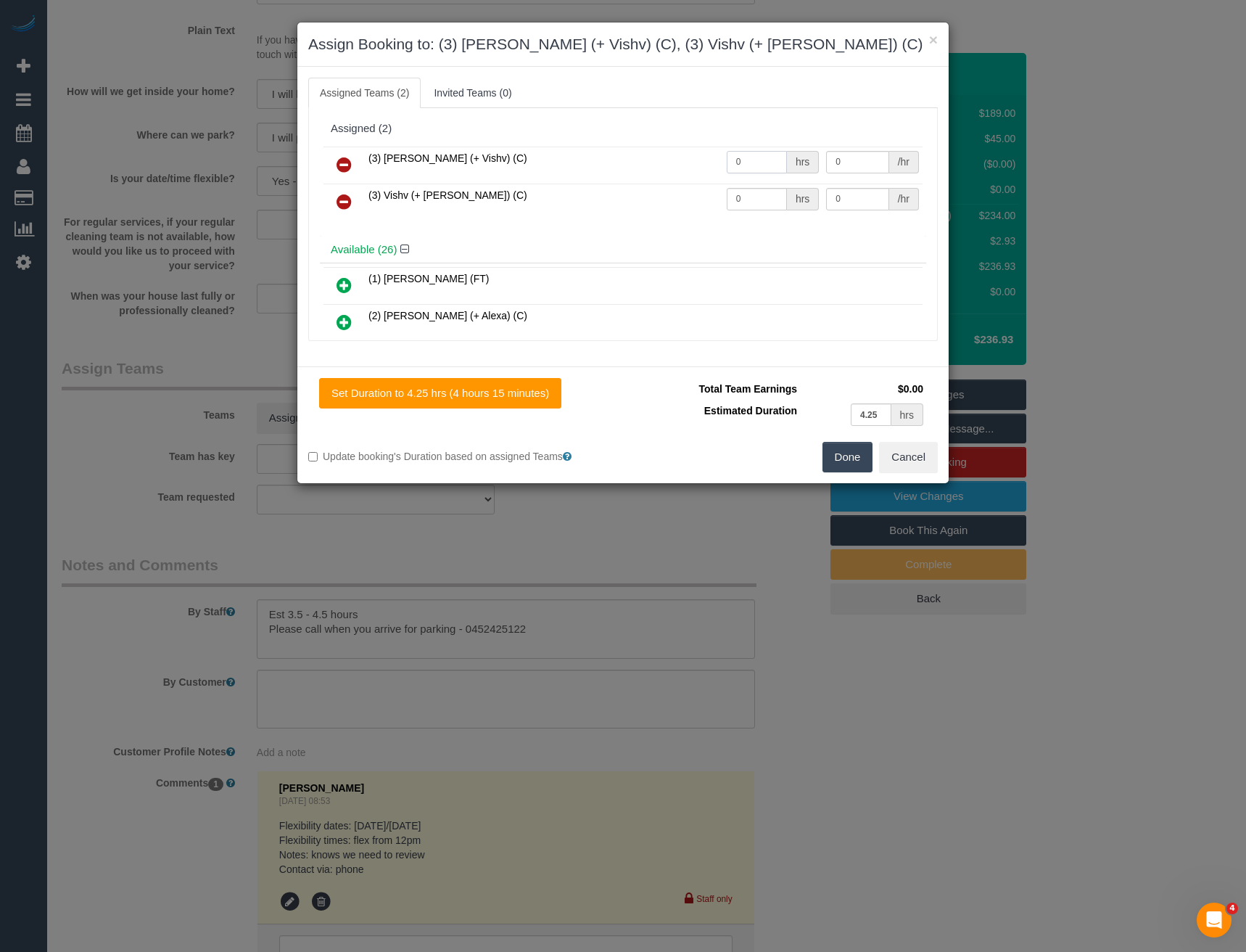
drag, startPoint x: 756, startPoint y: 164, endPoint x: 688, endPoint y: 173, distance: 68.6
click at [688, 173] on tr "(3) Kelvin (+ Vishv) (C) 0 hrs 0 /hr" at bounding box center [623, 164] width 600 height 37
type input "1"
type input "75"
drag, startPoint x: 736, startPoint y: 205, endPoint x: 677, endPoint y: 211, distance: 59.3
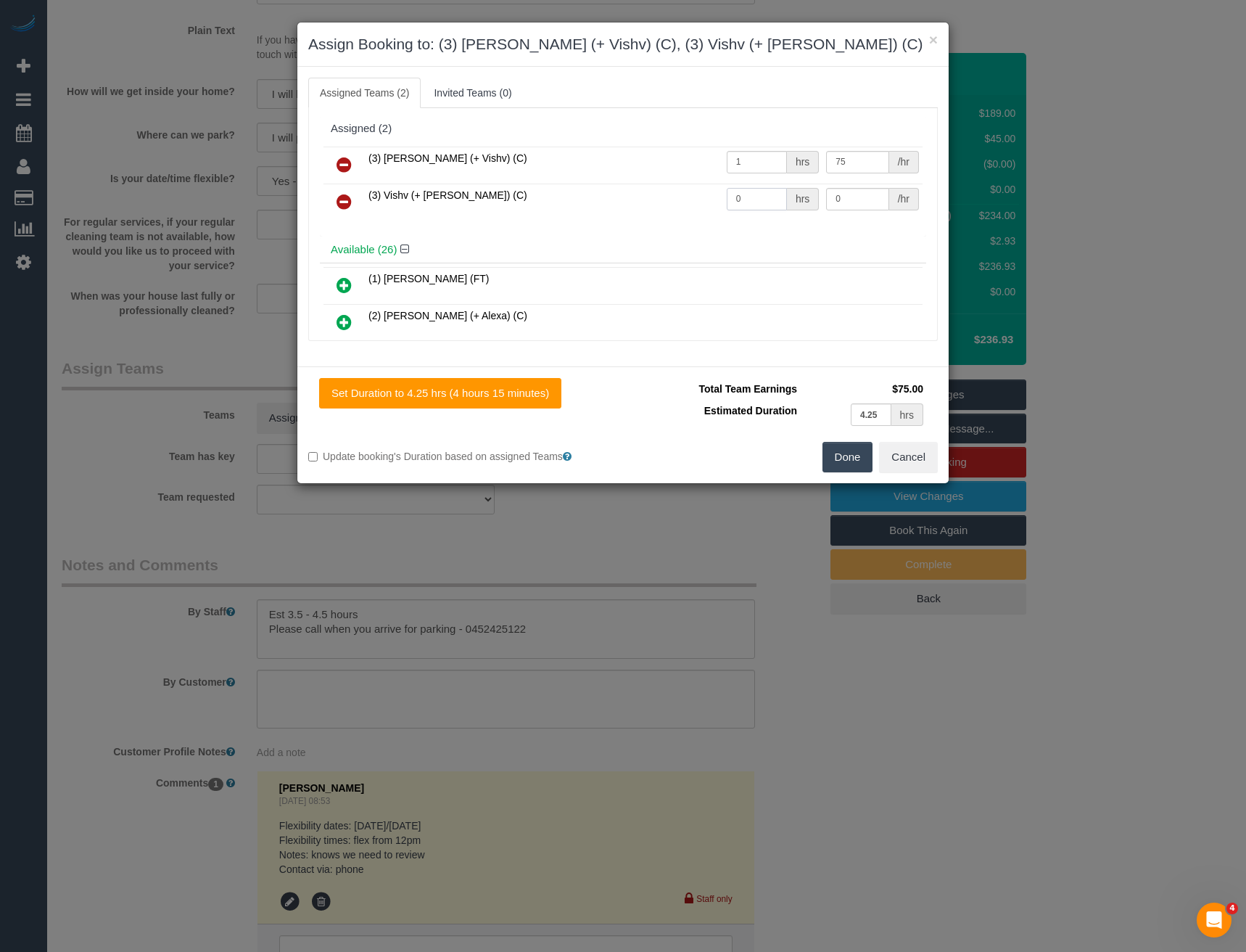
click at [678, 211] on tr "(3) Vishv (+ Kelvin) (C) 0 hrs 0 /hr" at bounding box center [623, 202] width 600 height 37
type input "1"
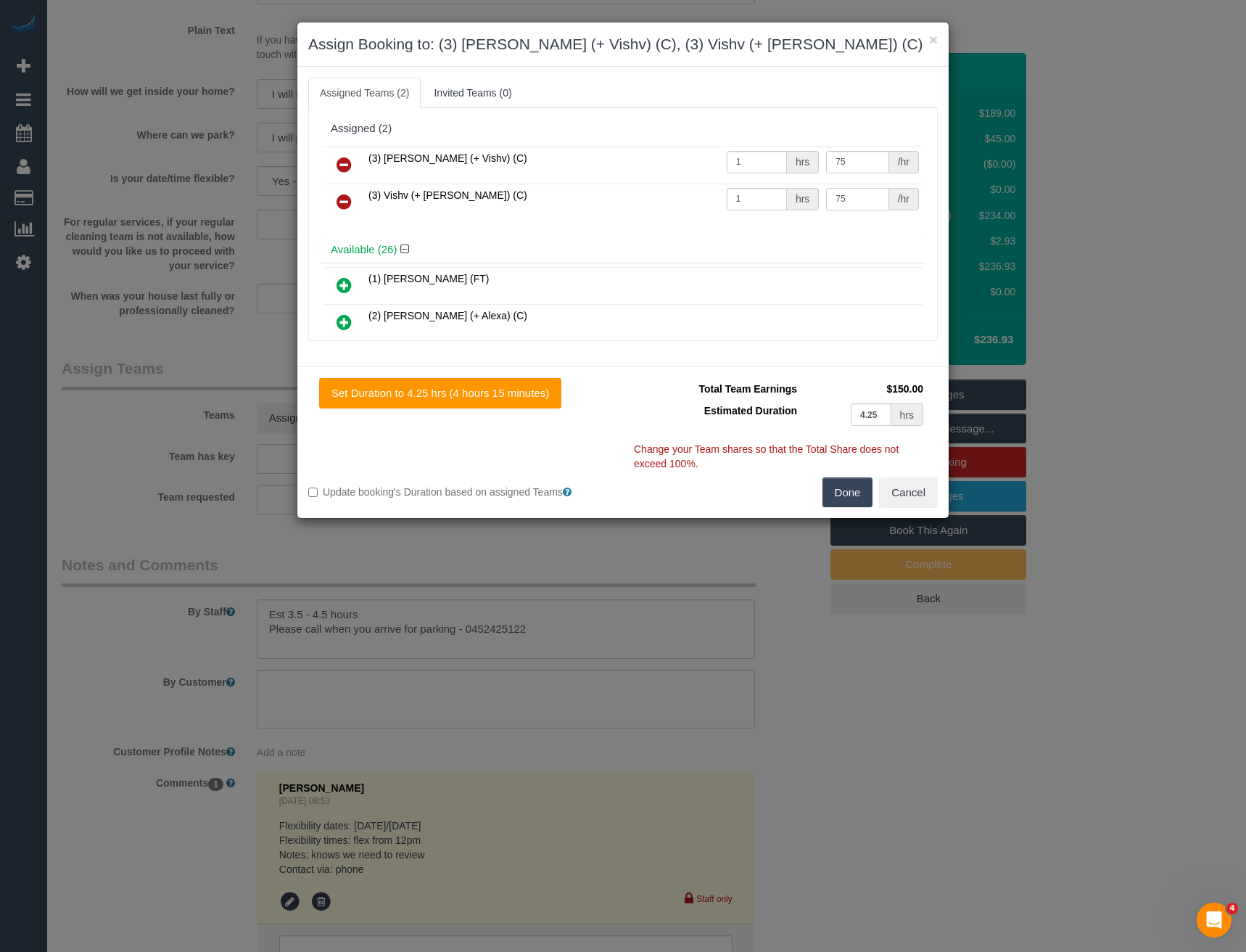
type input "75"
click at [847, 496] on button "Done" at bounding box center [847, 493] width 51 height 30
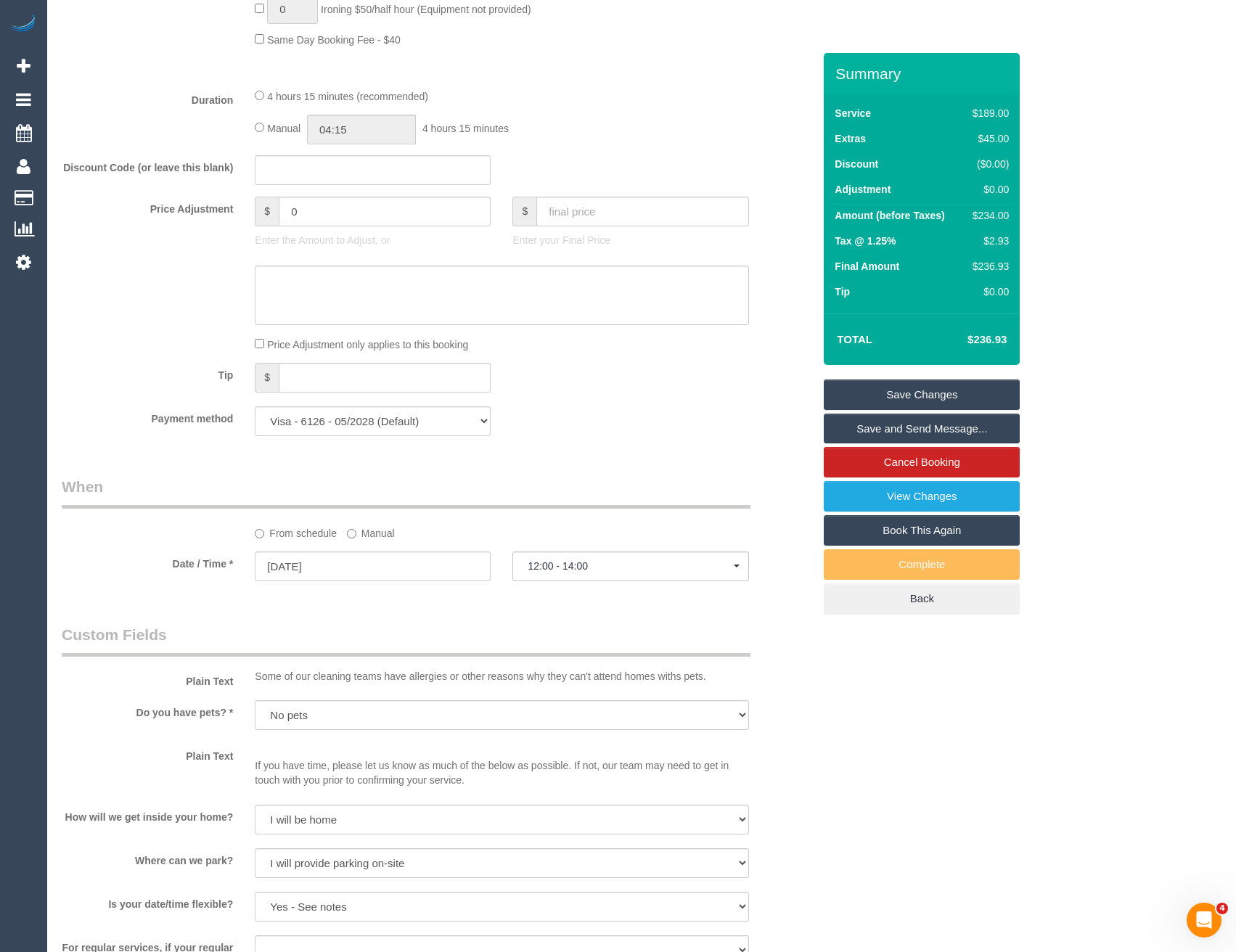
scroll to position [846, 0]
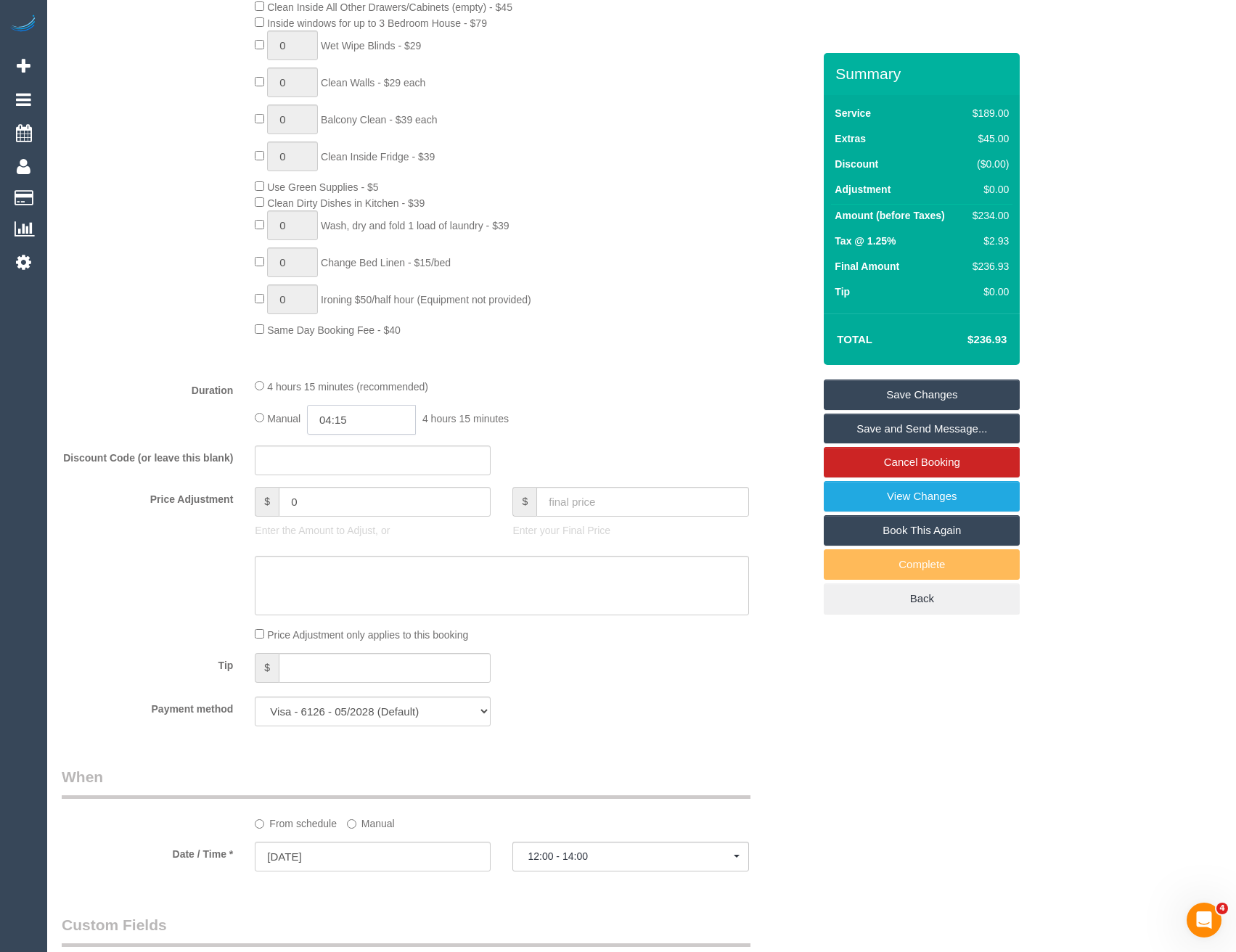
click at [353, 422] on input "04:15" at bounding box center [362, 419] width 109 height 30
type input "02:00"
click at [356, 518] on li "02:00" at bounding box center [345, 520] width 64 height 19
click at [365, 427] on input "02:00" at bounding box center [362, 419] width 109 height 30
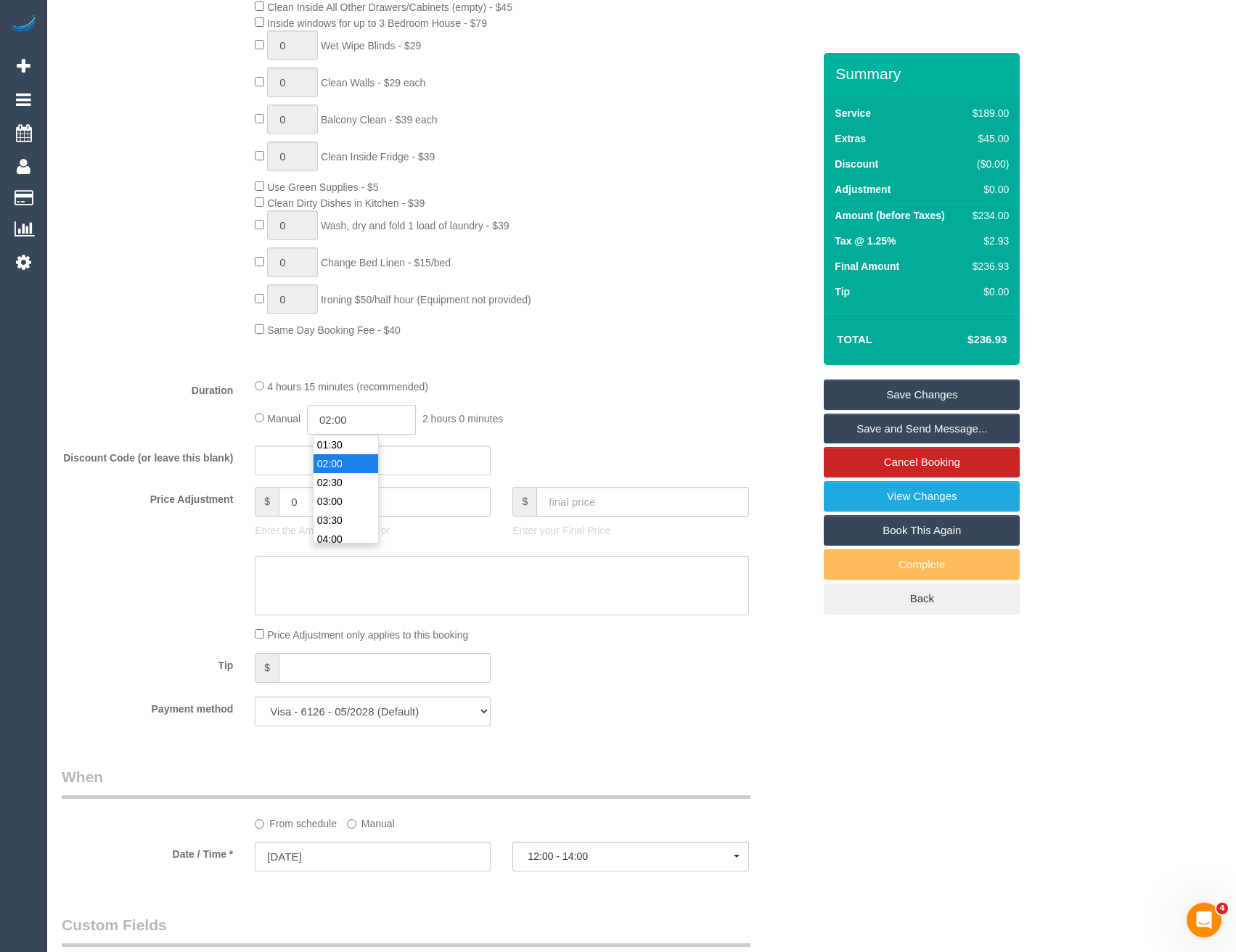
select select
type input "02:0"
select select "spot25"
type input "02:15"
click at [748, 318] on div "0 Steam Cleaning - $55 per Unit ($110 Minimum) Use Disinfectant Products - $20 …" at bounding box center [534, 83] width 580 height 509
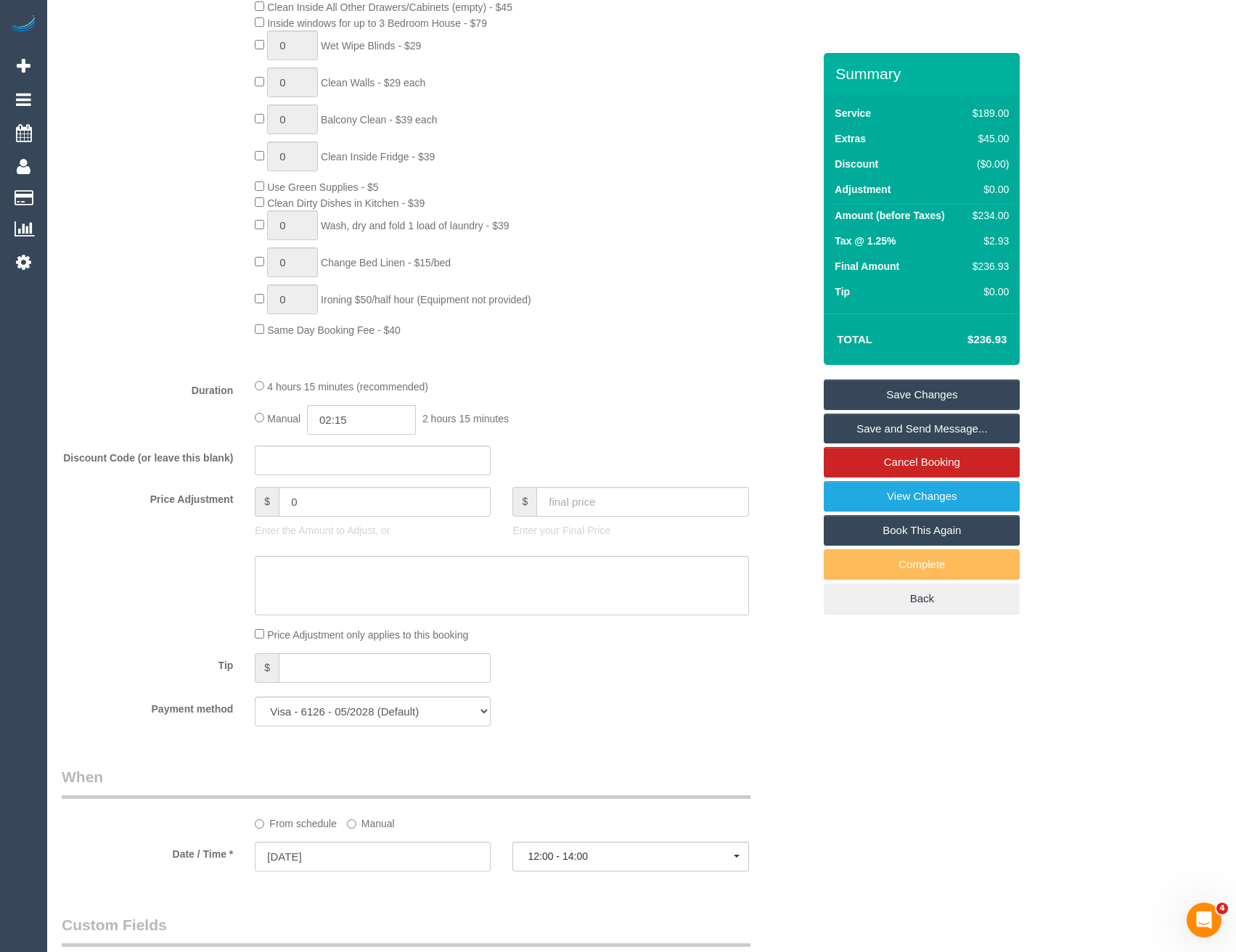
select select "spot46"
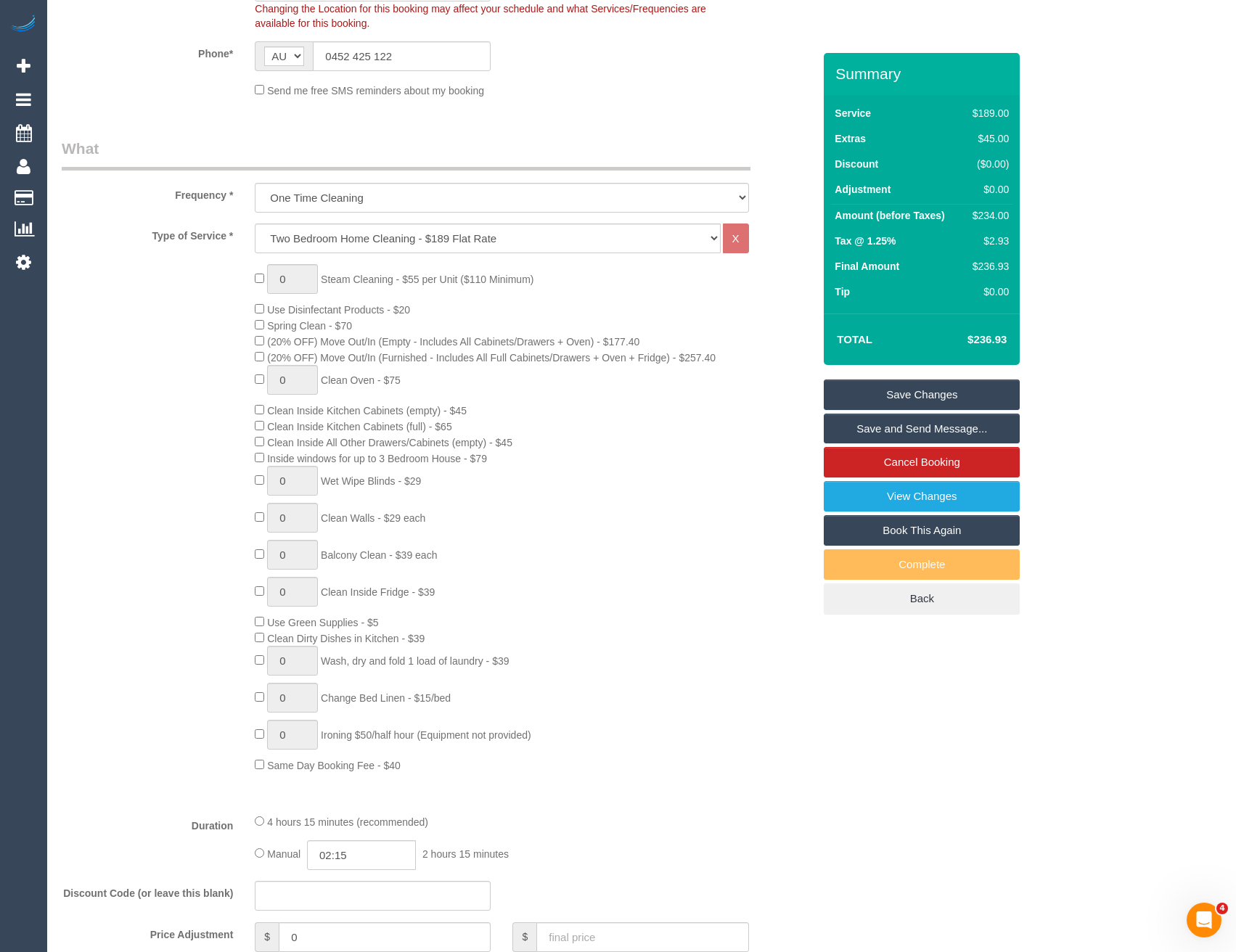
select select "spot67"
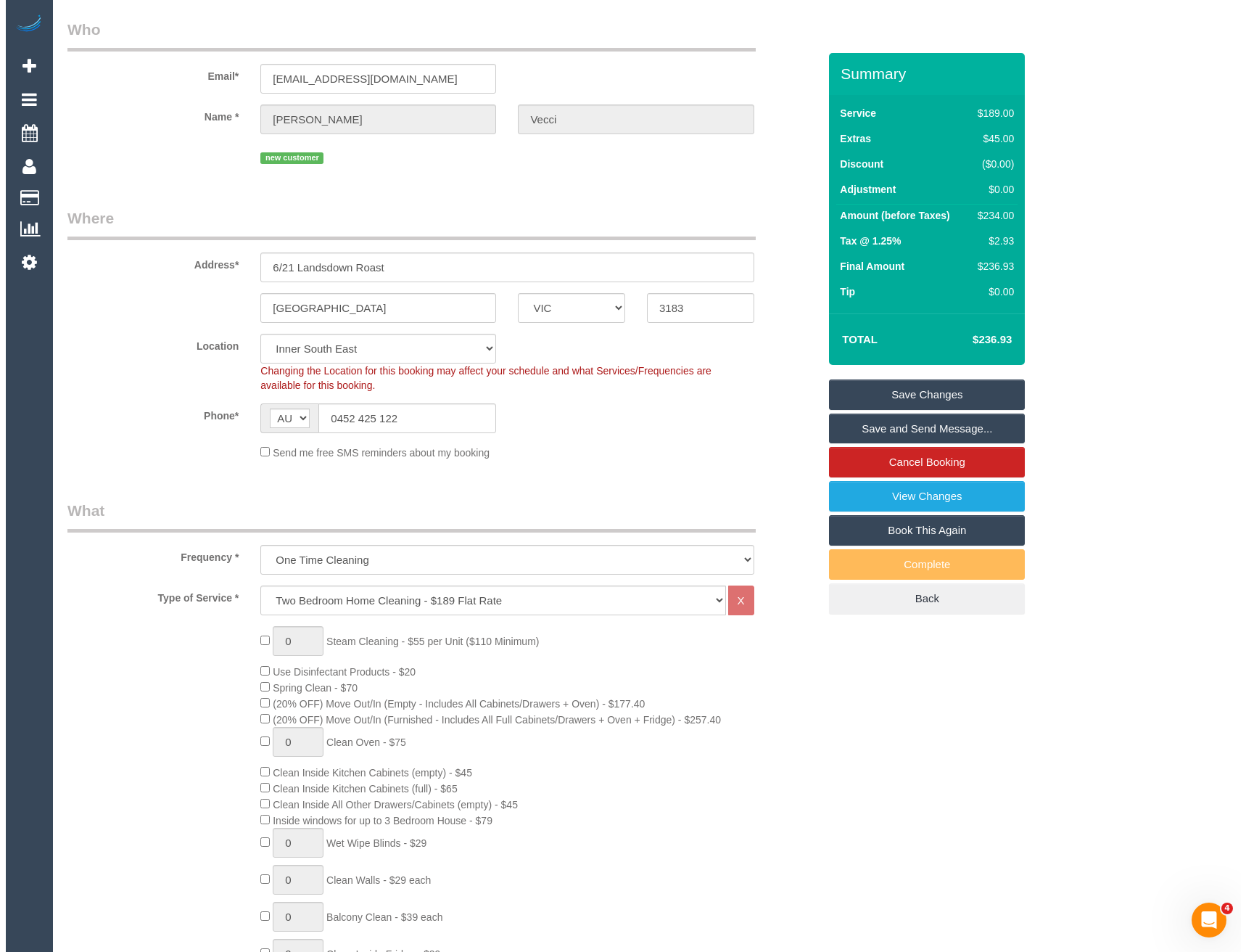
scroll to position [0, 0]
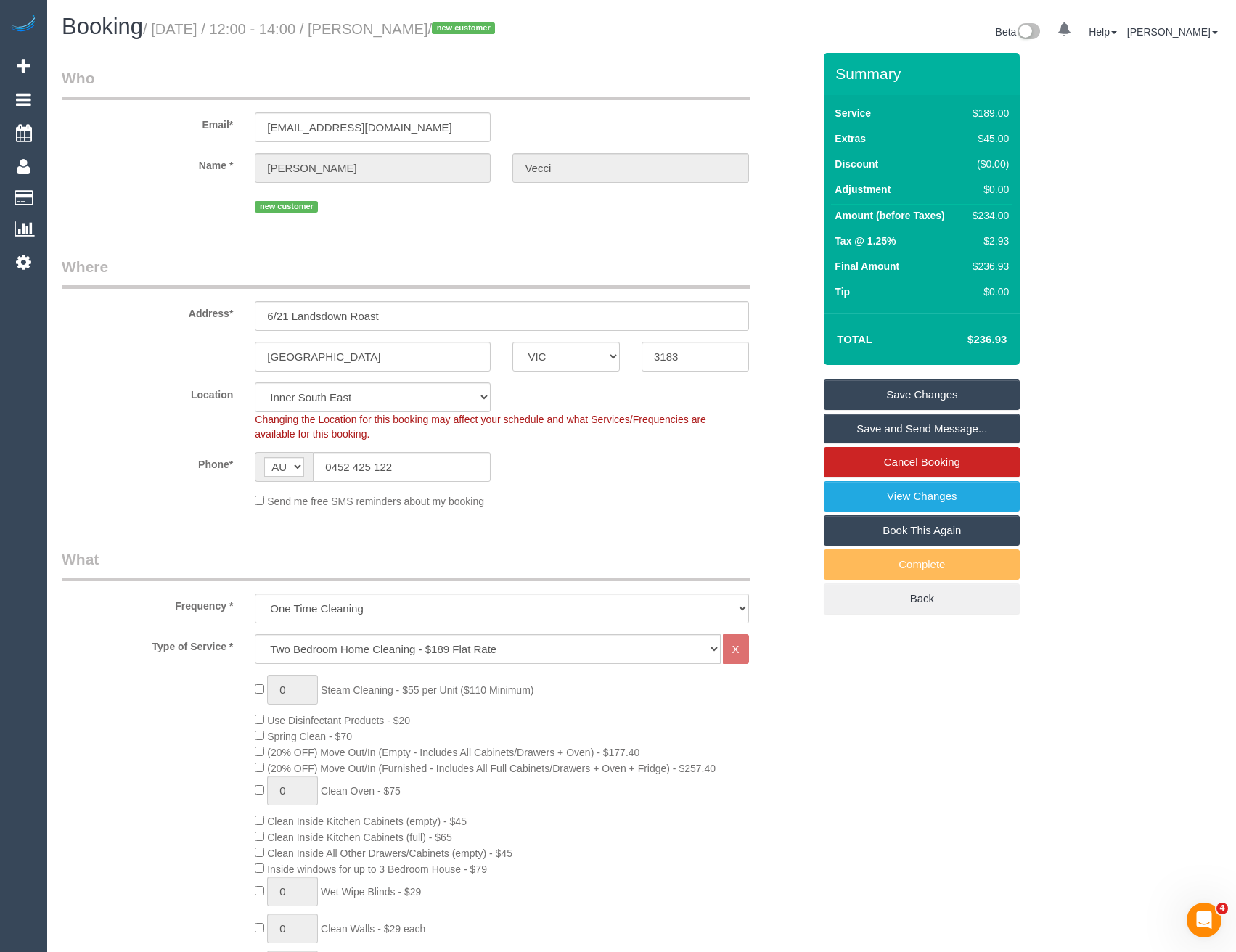
click at [860, 427] on link "Save and Send Message..." at bounding box center [921, 429] width 196 height 30
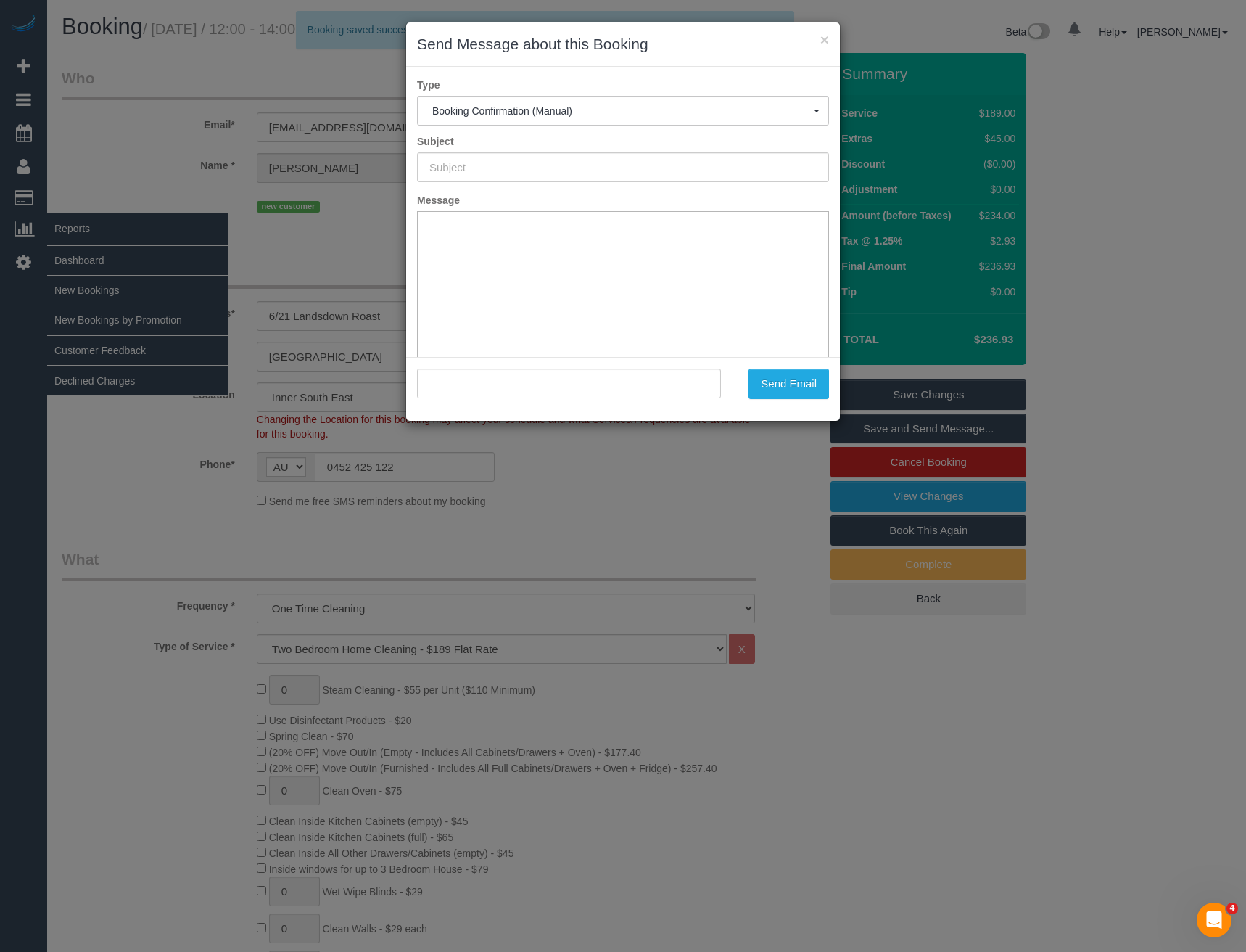
type input "Booking Confirmed"
type input ""Nicholas Vecci" <nicholasvecci@gmail.com>"
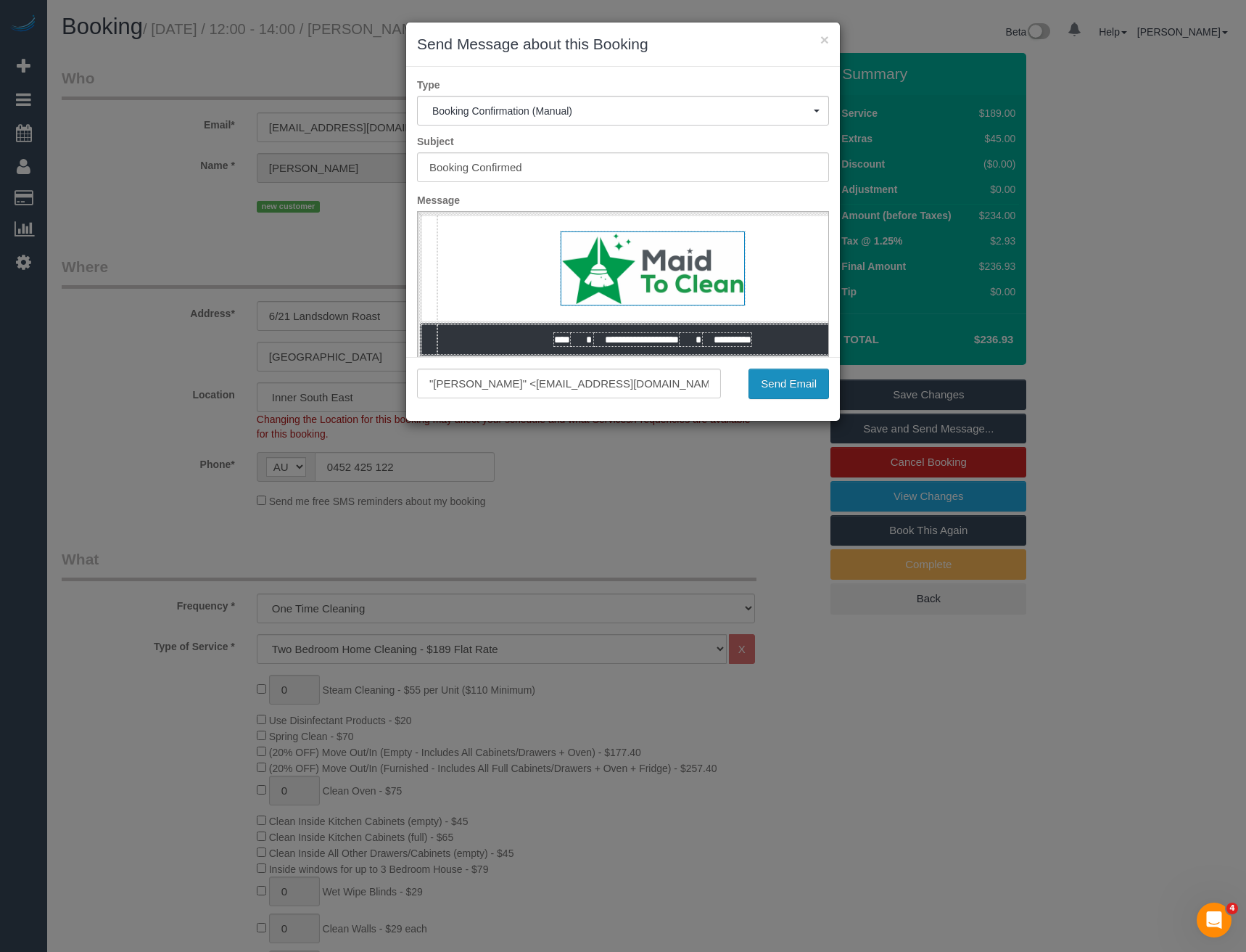
click at [790, 384] on button "Send Email" at bounding box center [789, 384] width 80 height 30
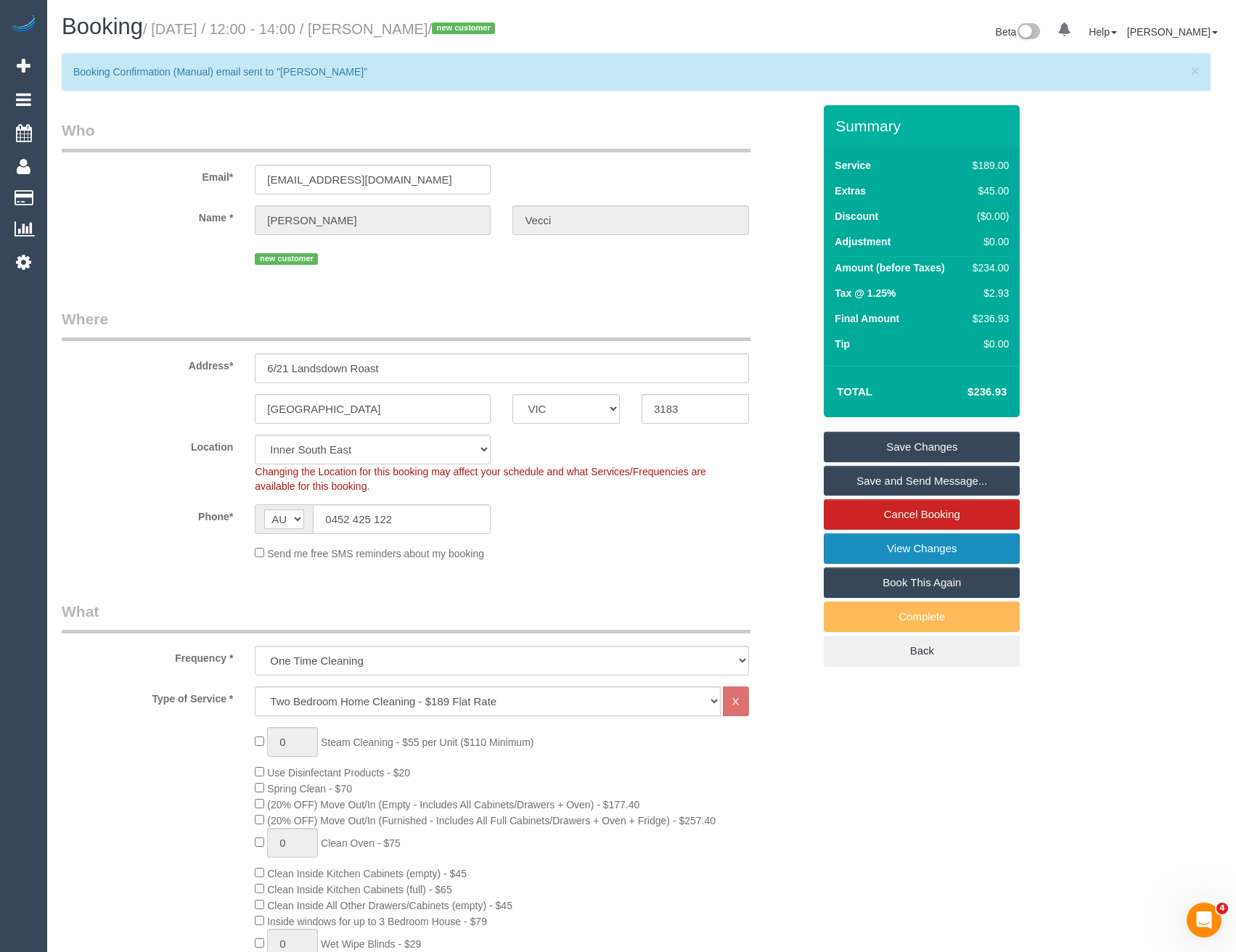
click at [919, 546] on link "View Changes" at bounding box center [921, 548] width 196 height 30
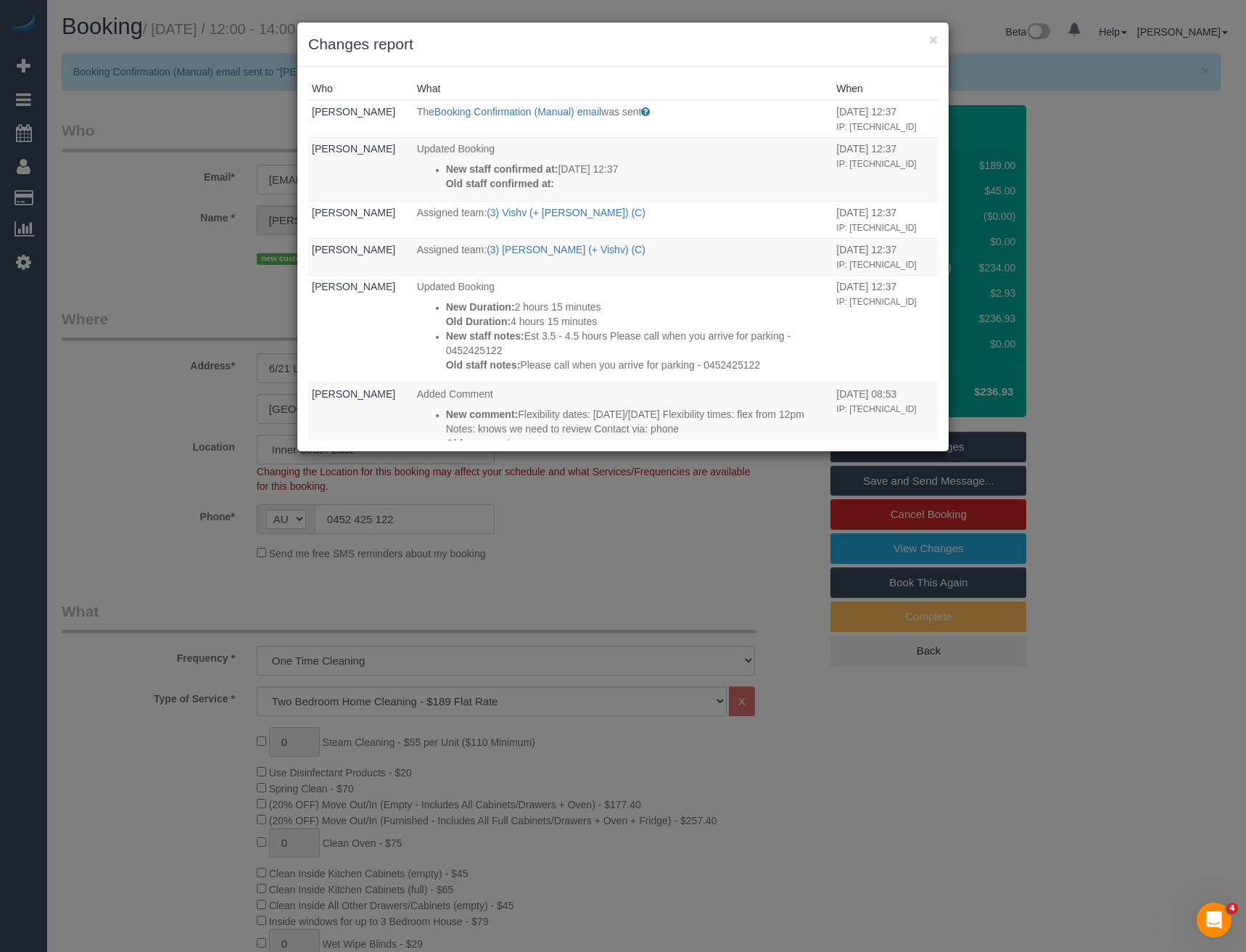
click at [630, 553] on div "× Changes report Who What When Bronie Bryant The Booking Confirmation (Manual) …" at bounding box center [623, 476] width 1246 height 952
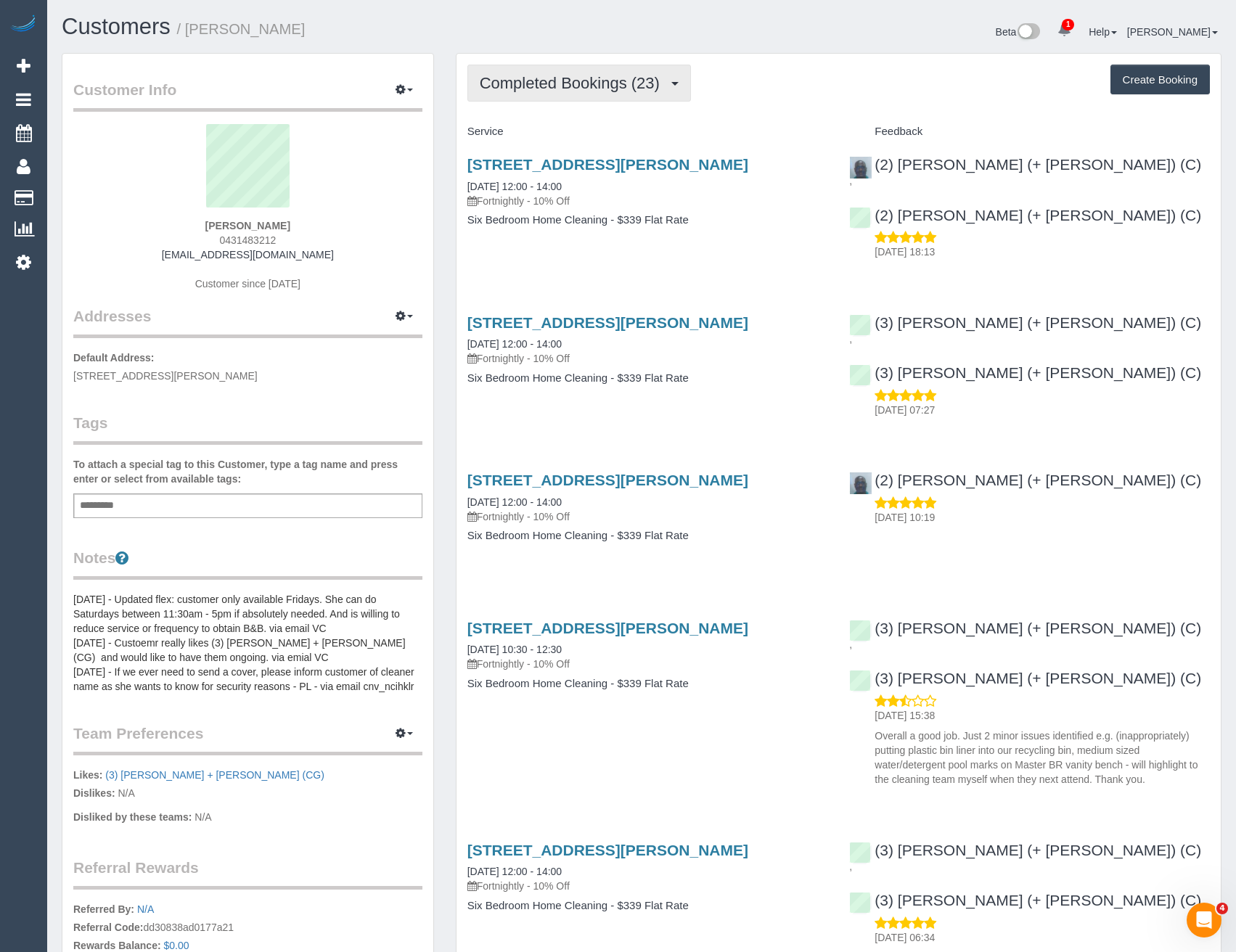
click at [609, 89] on span "Completed Bookings (23)" at bounding box center [573, 83] width 187 height 18
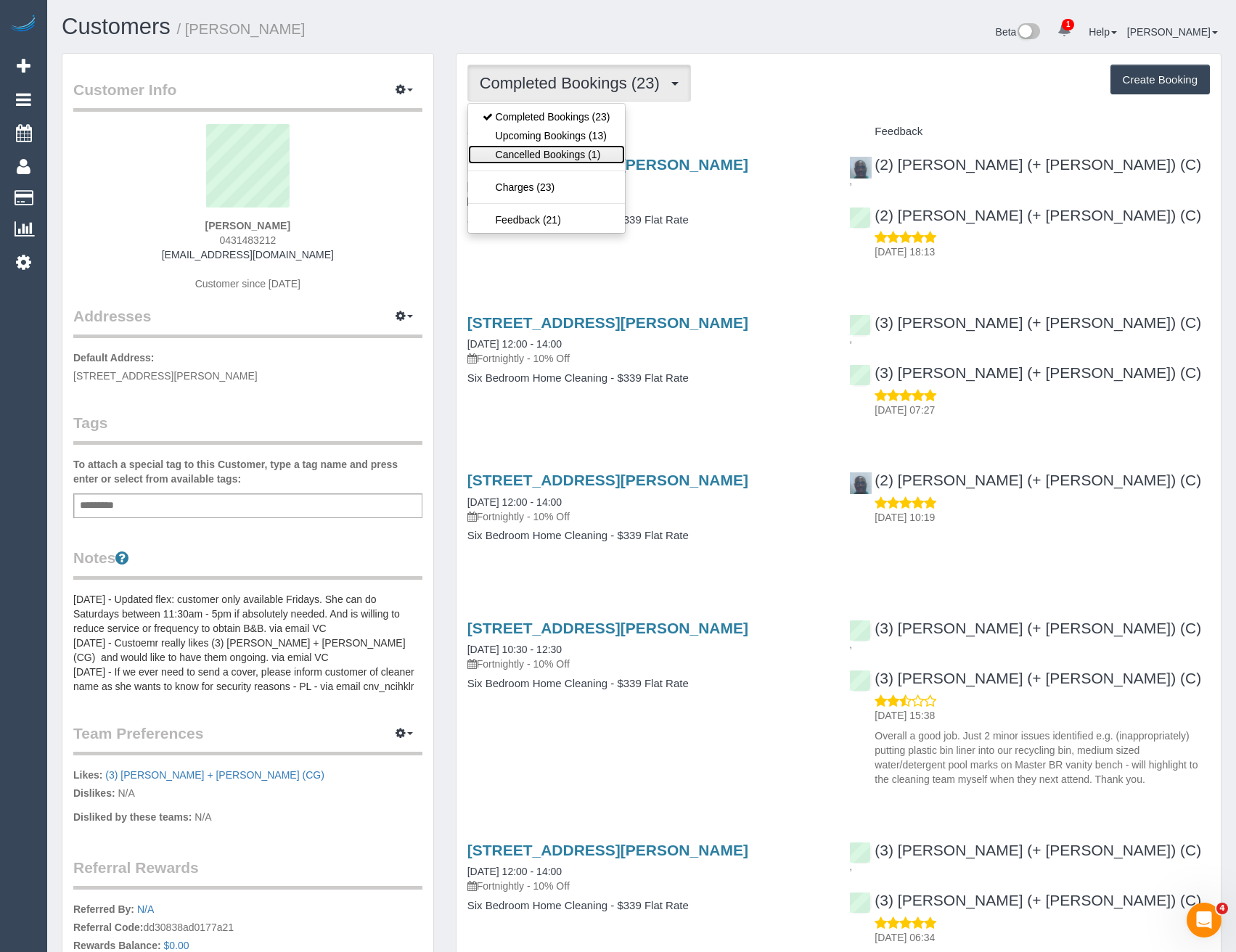
click at [570, 146] on link "Cancelled Bookings (1)" at bounding box center [546, 154] width 157 height 19
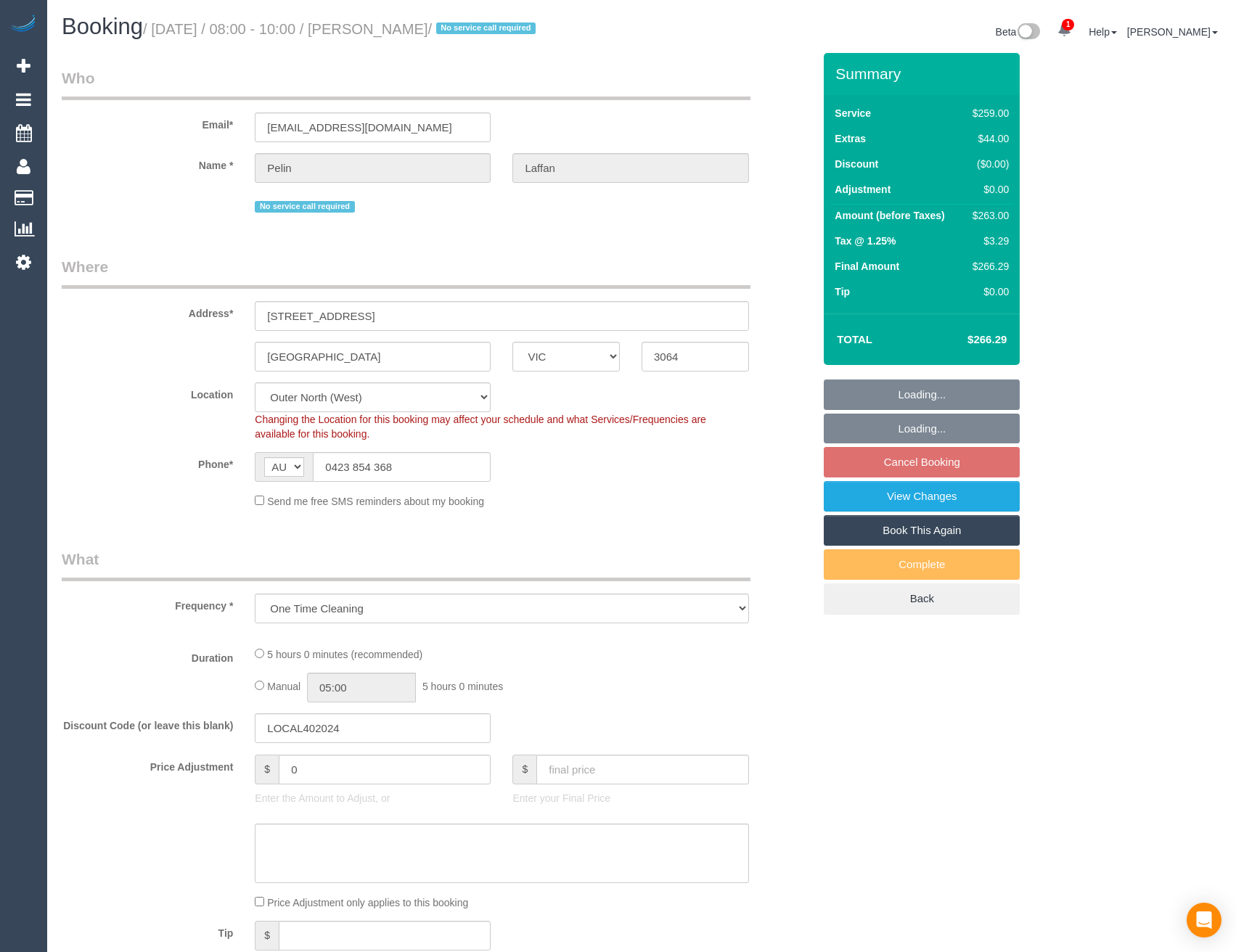
select select "VIC"
select select "spot2"
select select "number:28"
select select "number:14"
select select "number:19"
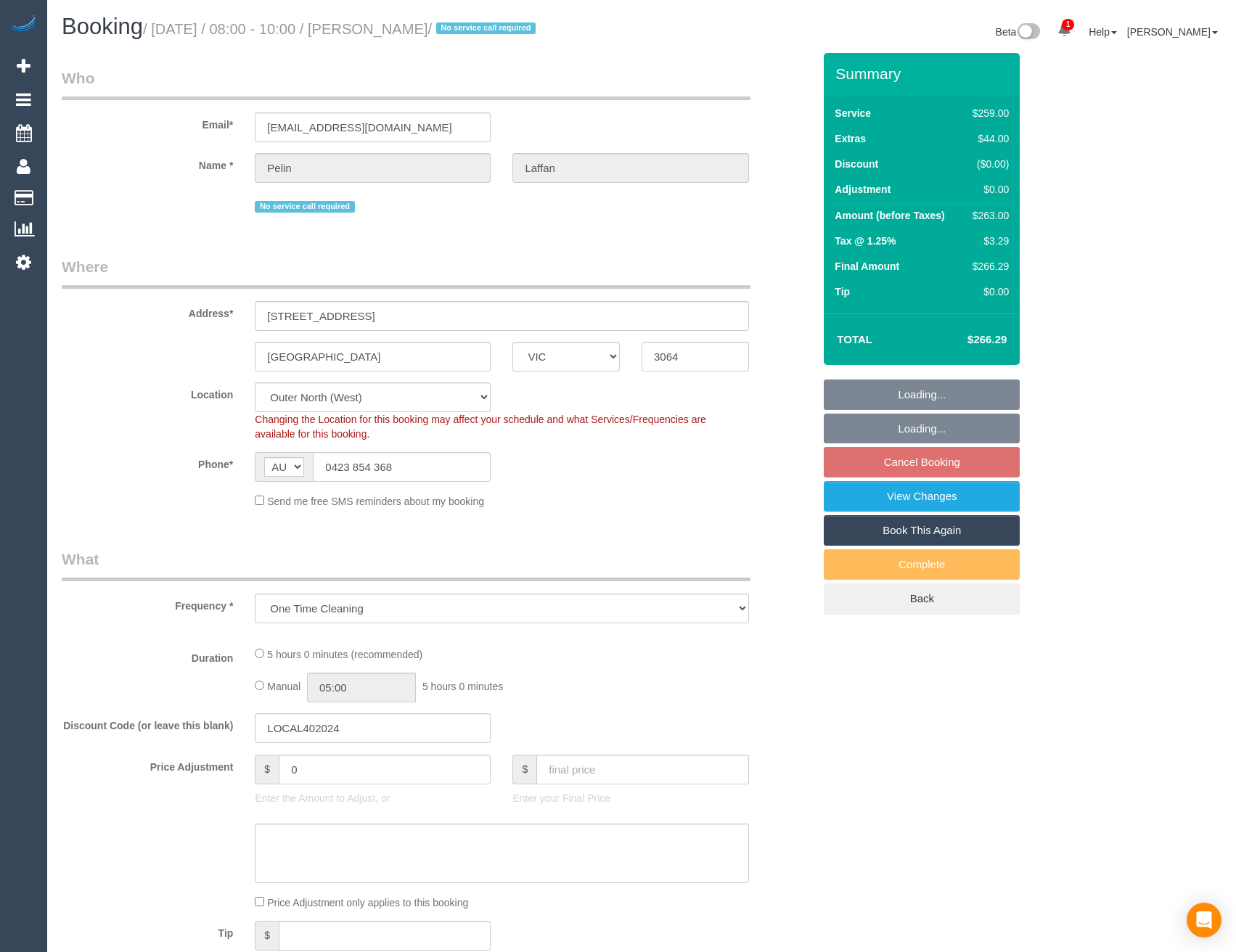
select select "number:22"
select select "number:13"
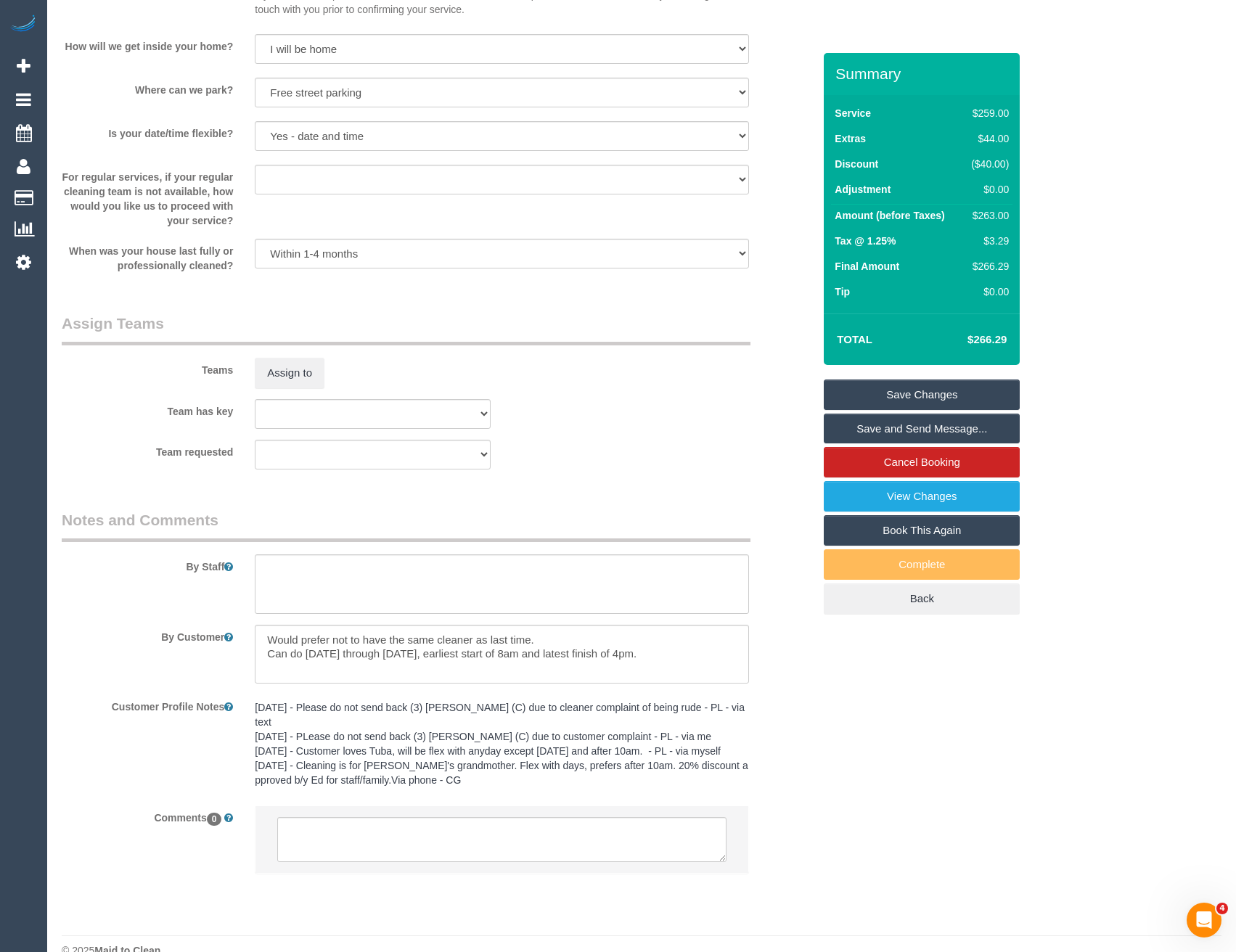
scroll to position [1934, 0]
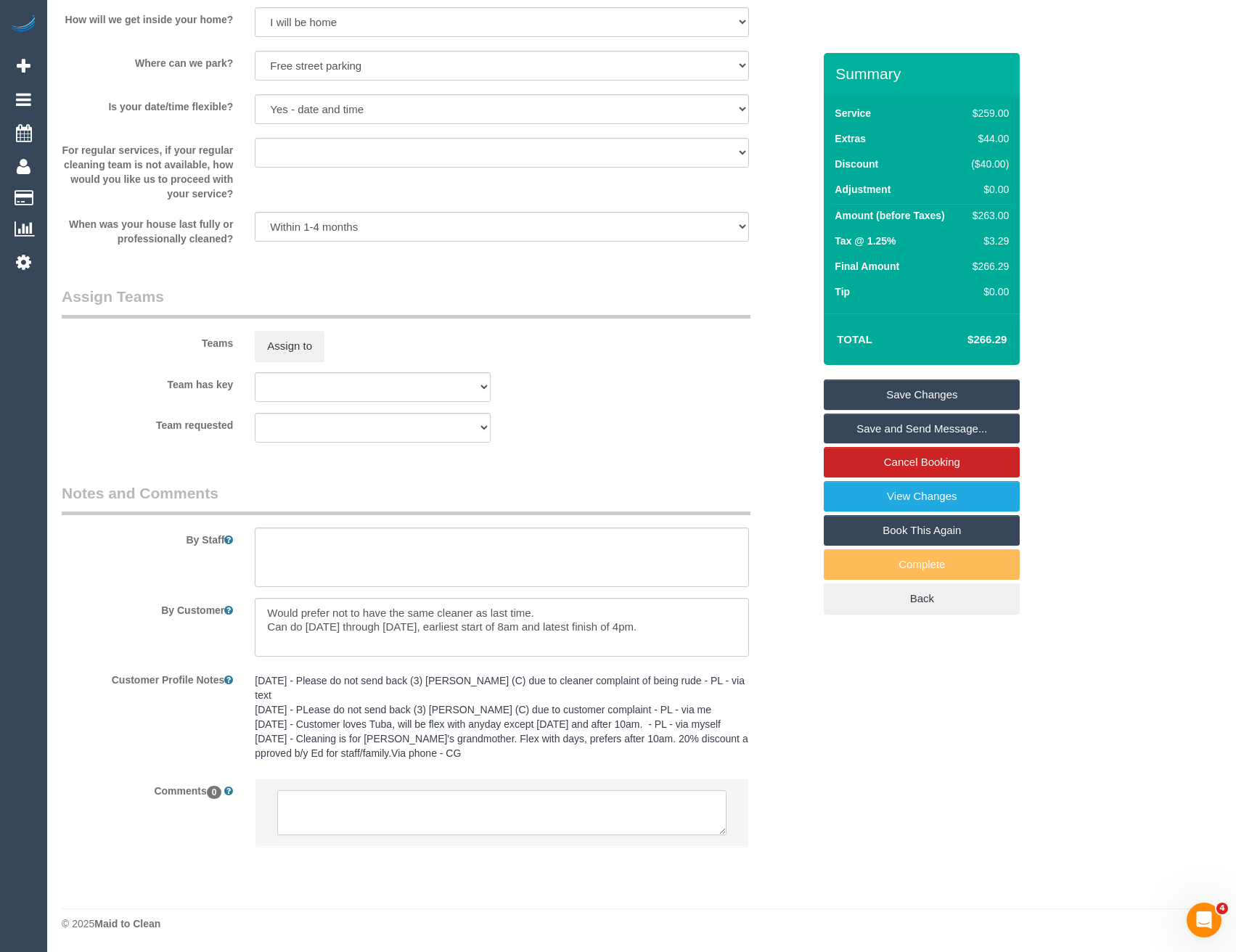
click at [384, 819] on textarea at bounding box center [502, 812] width 449 height 45
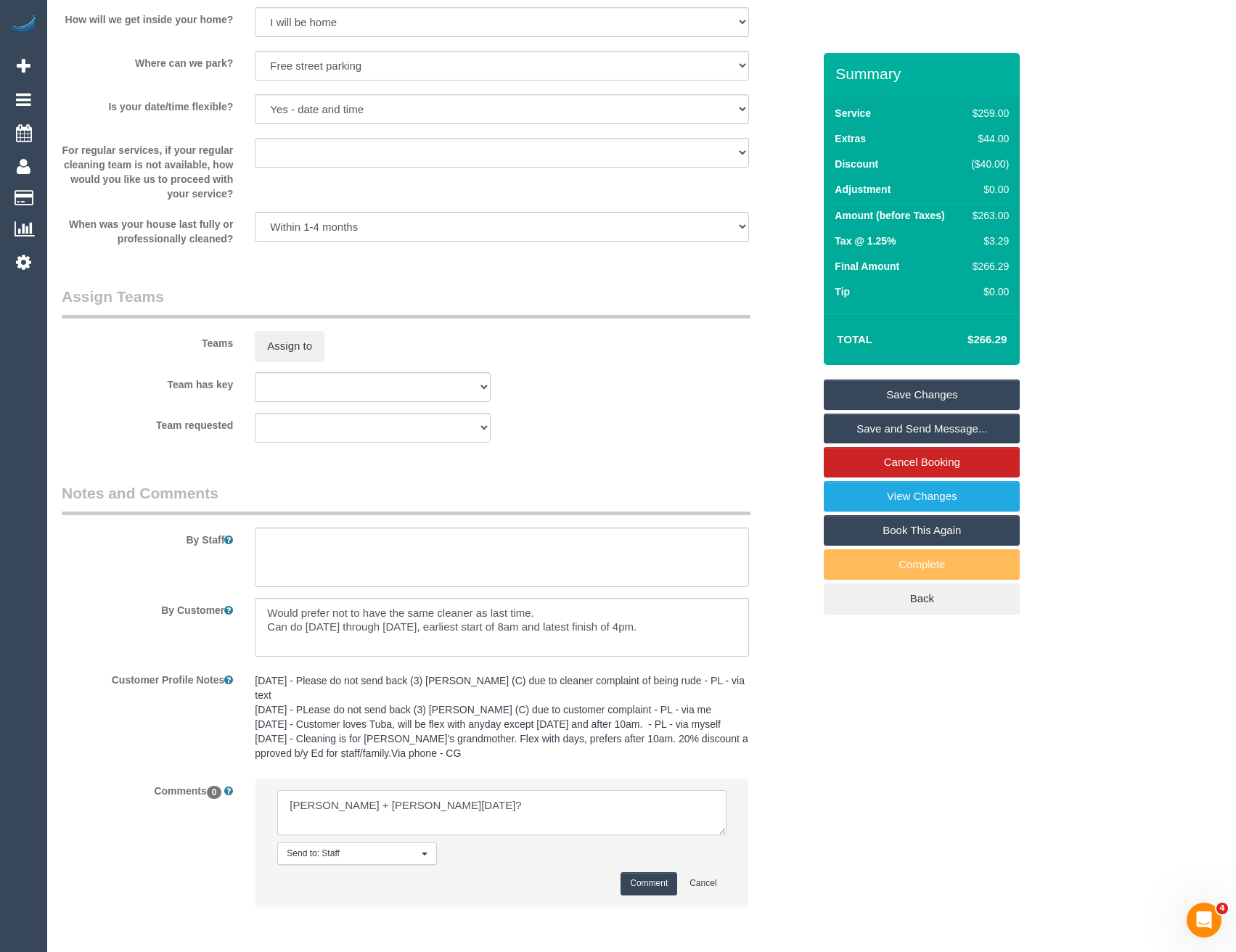
type textarea "[PERSON_NAME] + [PERSON_NAME][DATE]?"
click at [653, 887] on button "Comment" at bounding box center [648, 883] width 57 height 23
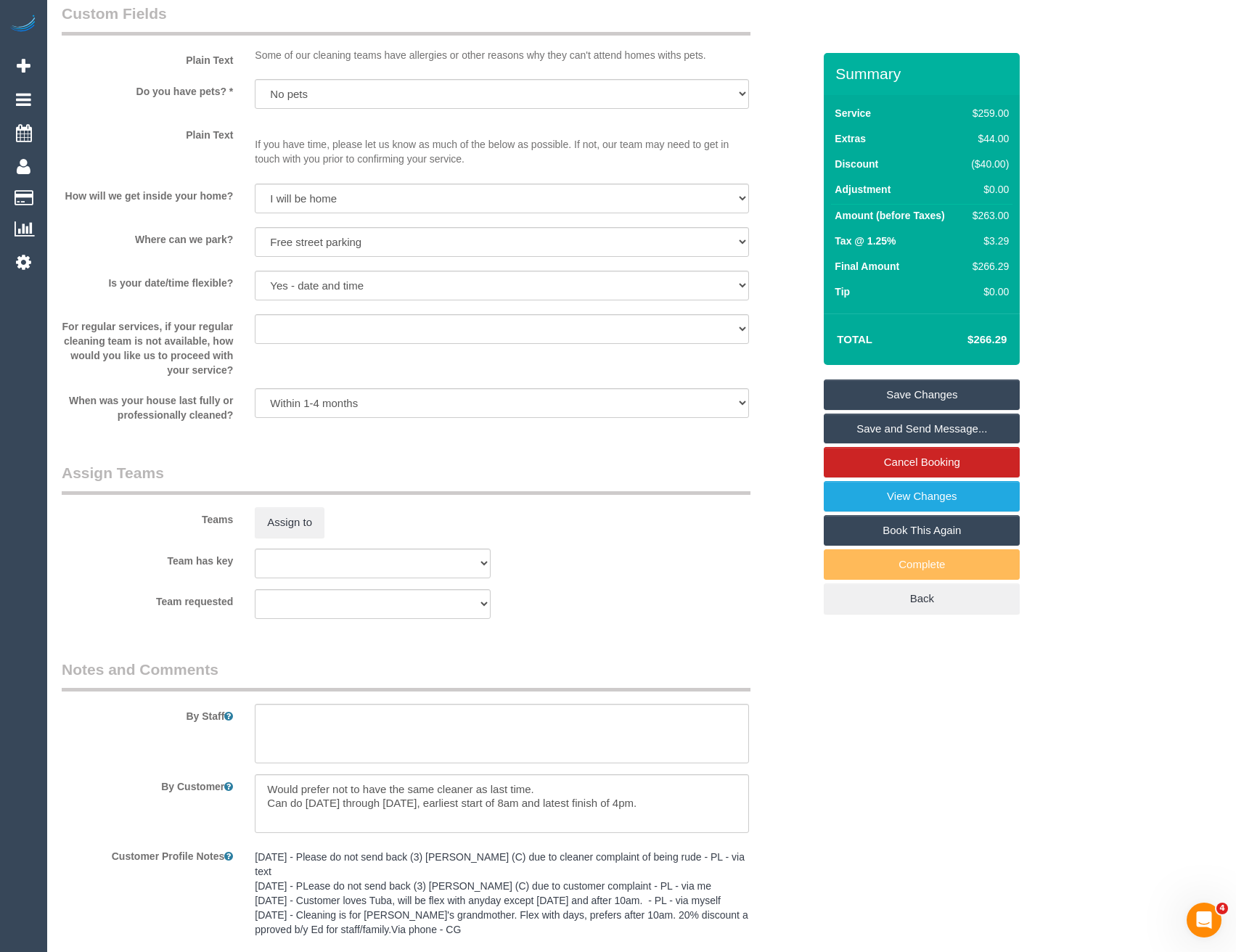
scroll to position [1426, 0]
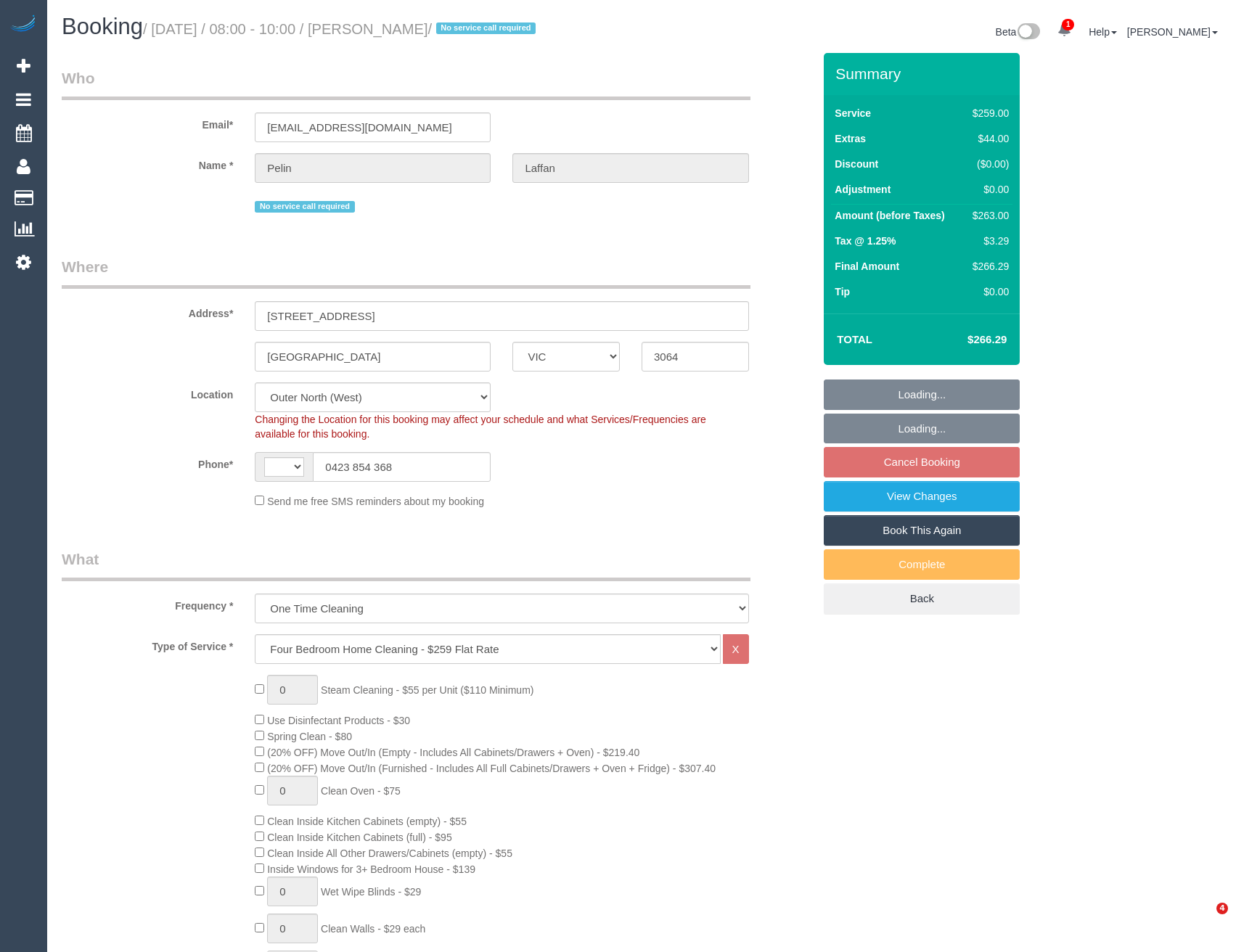
select select "VIC"
select select "spot2"
select select "string:AU"
select select "object:401"
select select "number:28"
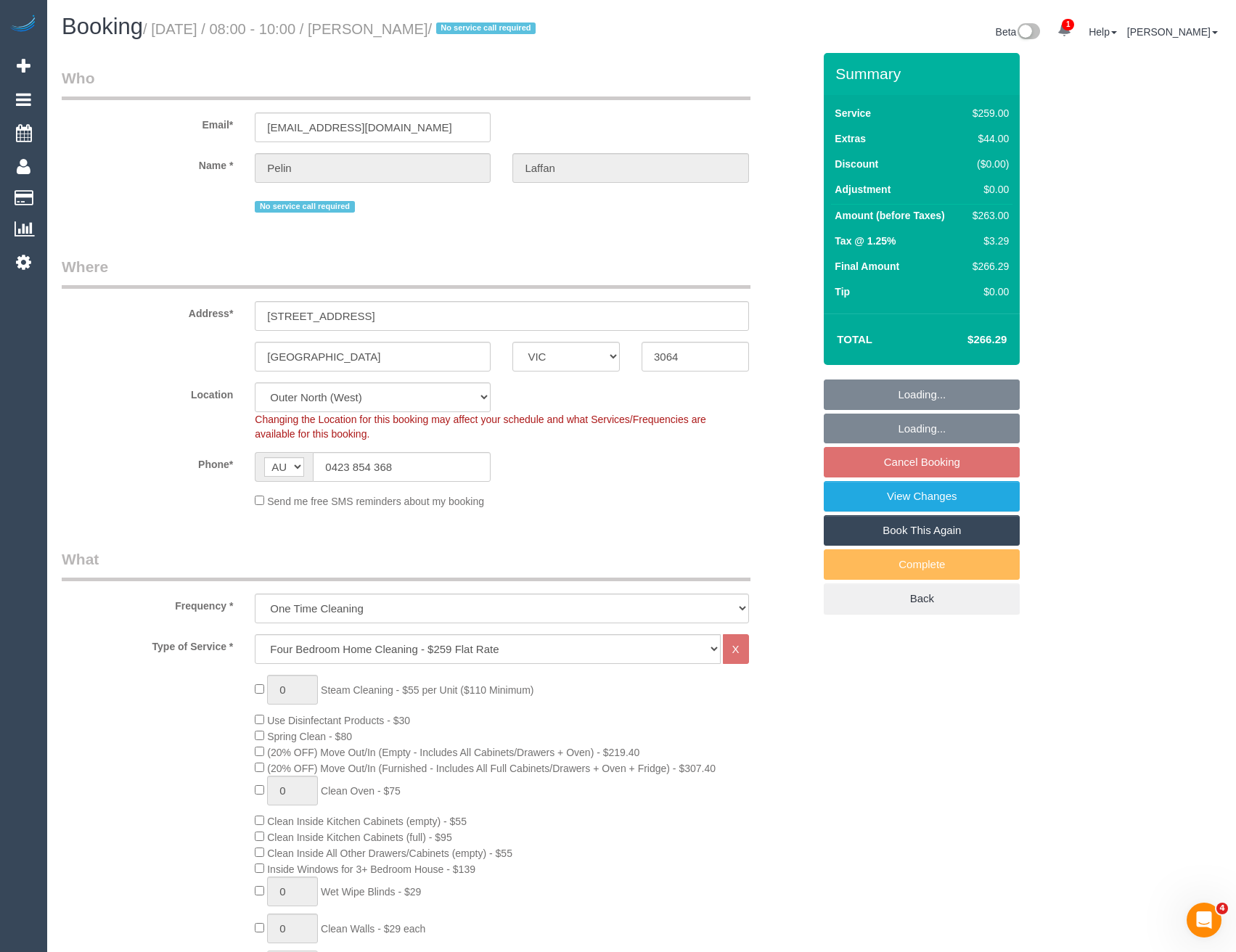
select select "number:14"
select select "number:19"
select select "number:22"
select select "number:13"
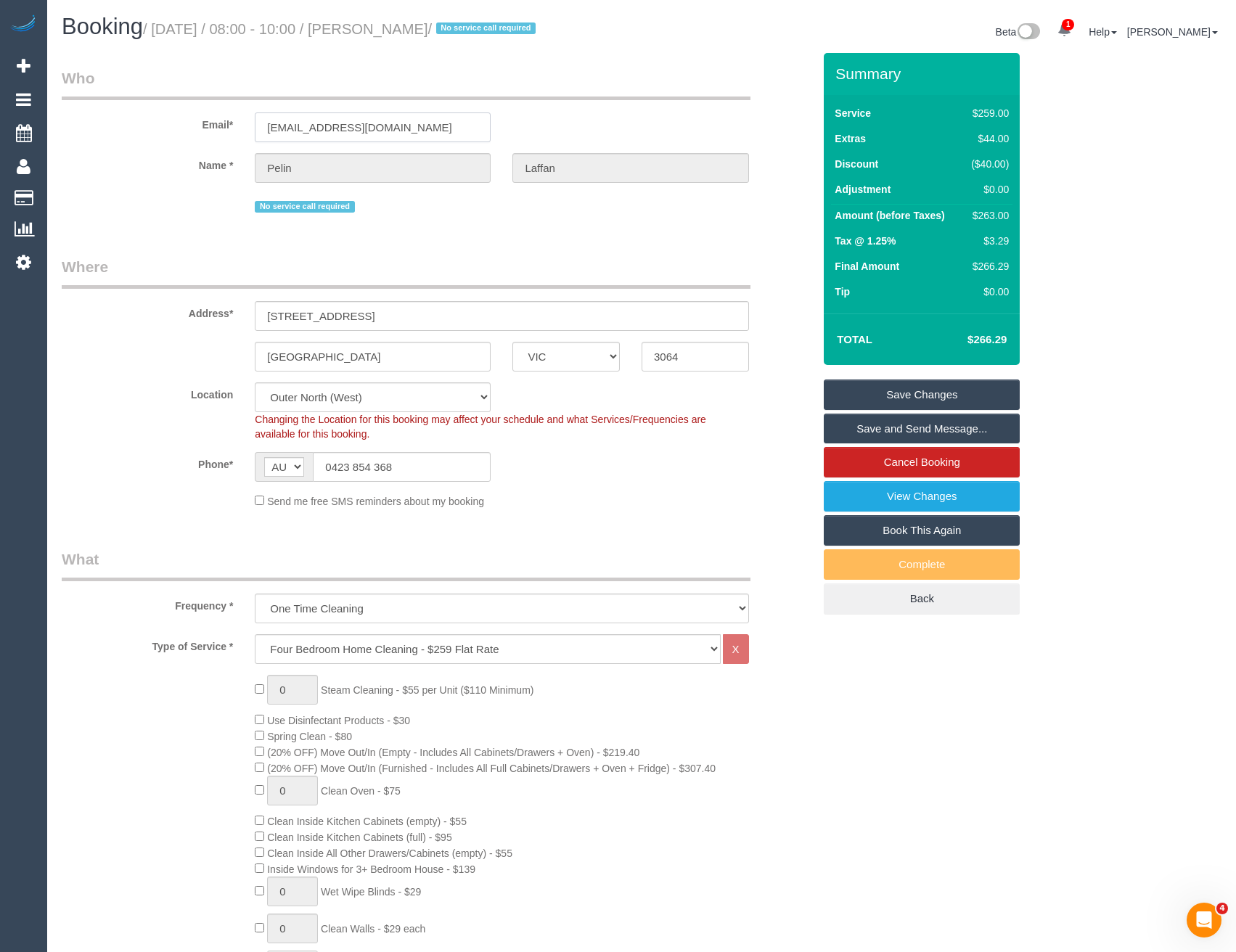
drag, startPoint x: 397, startPoint y: 130, endPoint x: 253, endPoint y: 130, distance: 144.0
click at [253, 130] on div "[EMAIL_ADDRESS][DOMAIN_NAME]" at bounding box center [373, 127] width 258 height 30
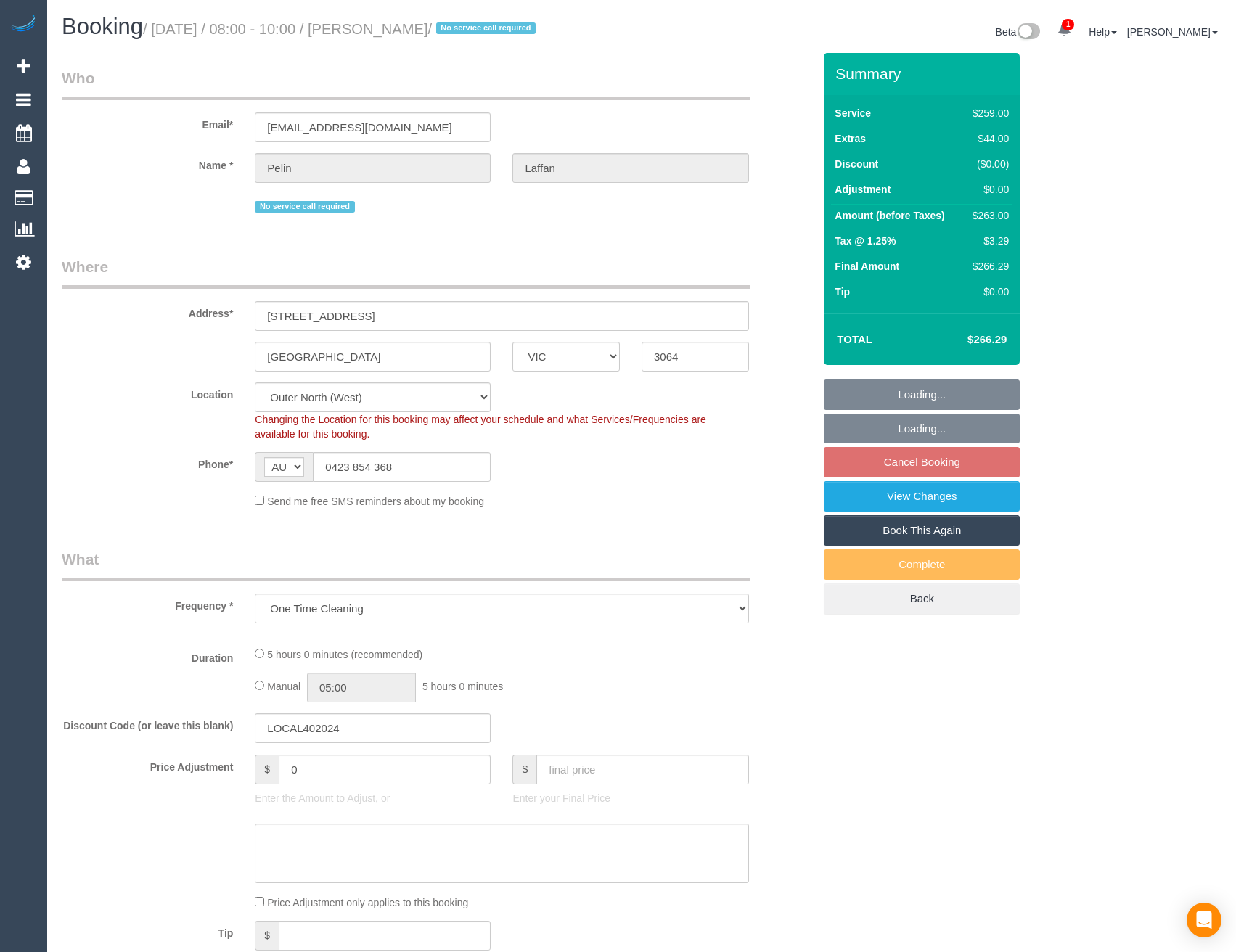
select select "VIC"
select select "number:28"
select select "number:14"
select select "number:19"
select select "number:22"
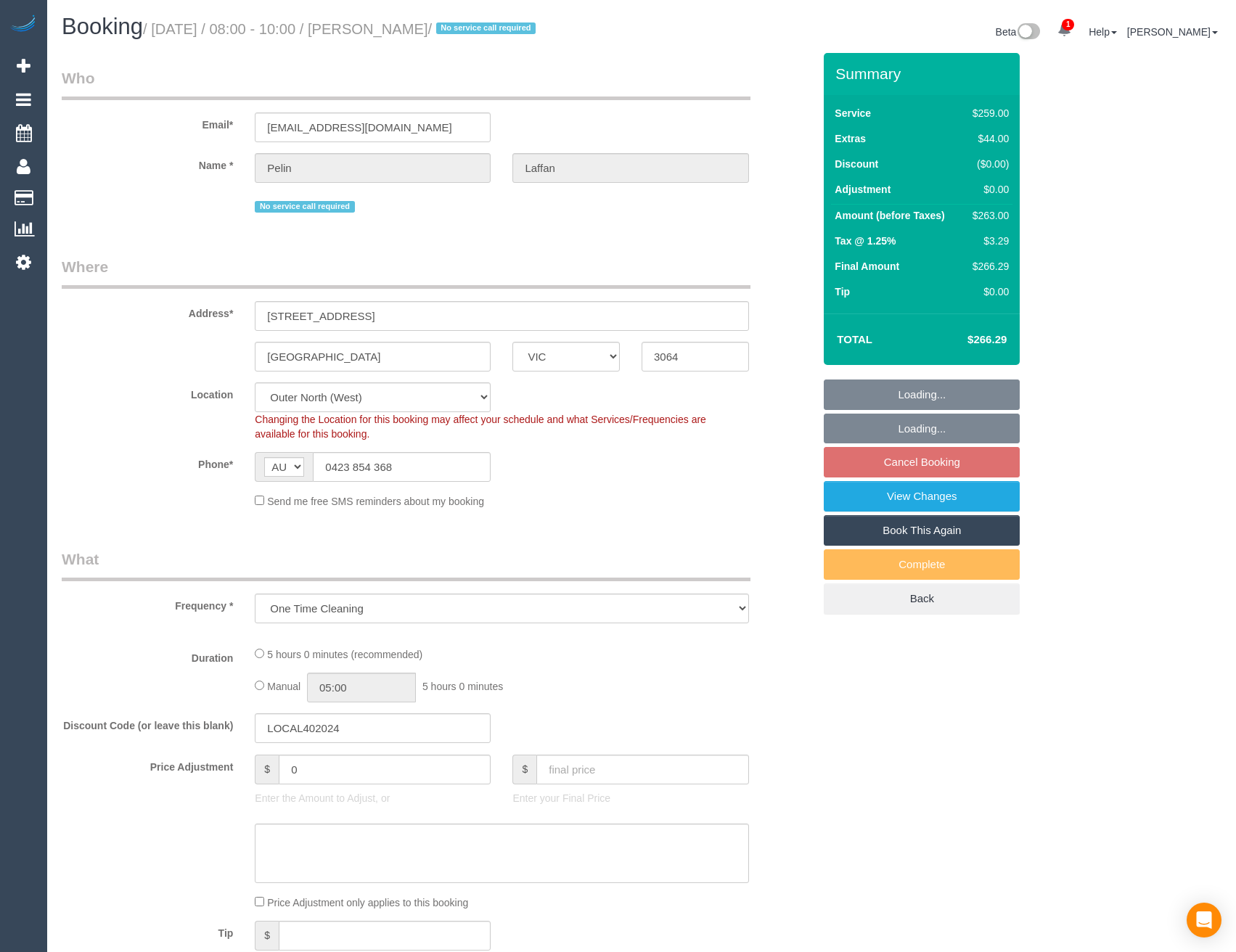
select select "number:13"
select select "spot2"
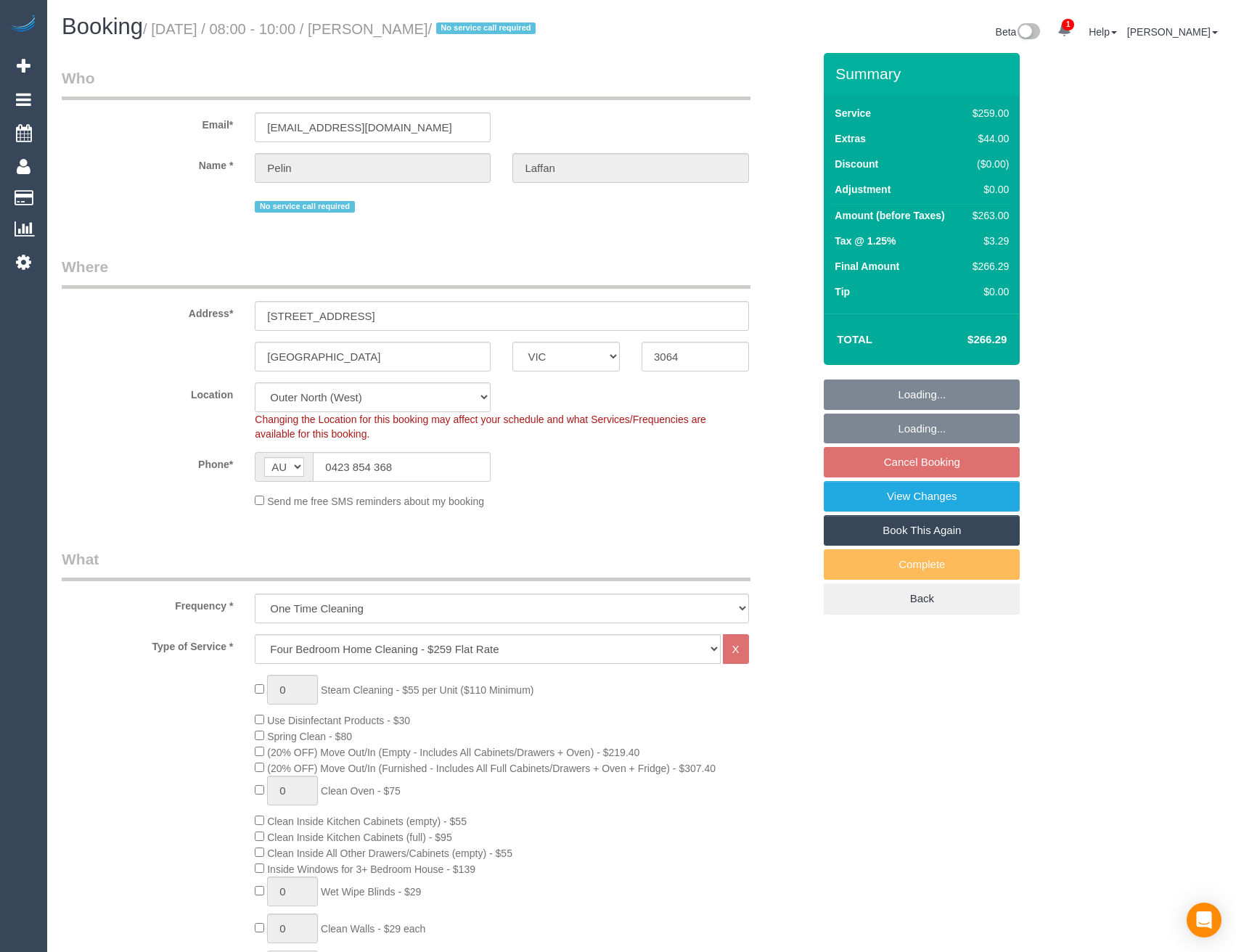
select select "object:1191"
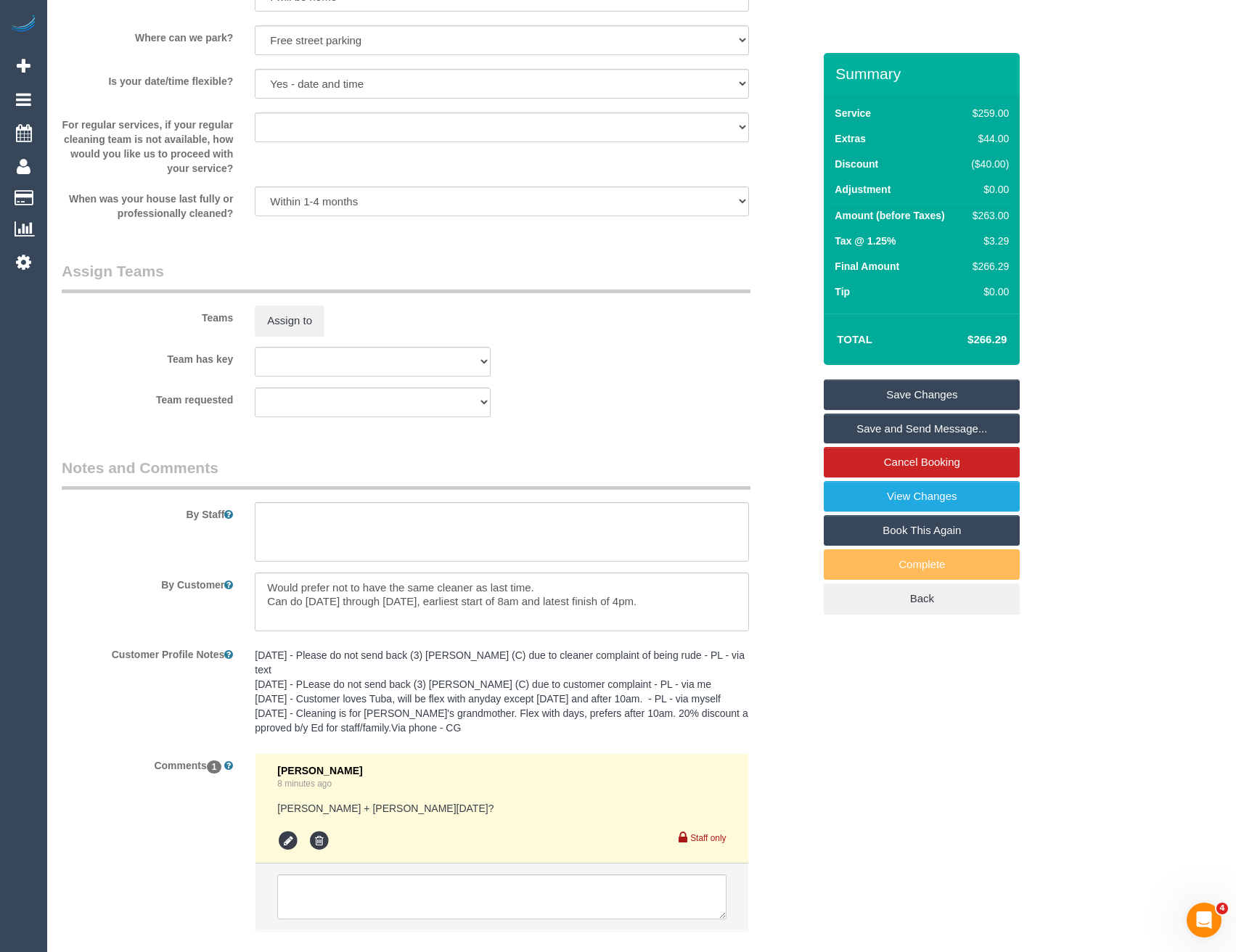
scroll to position [2043, 0]
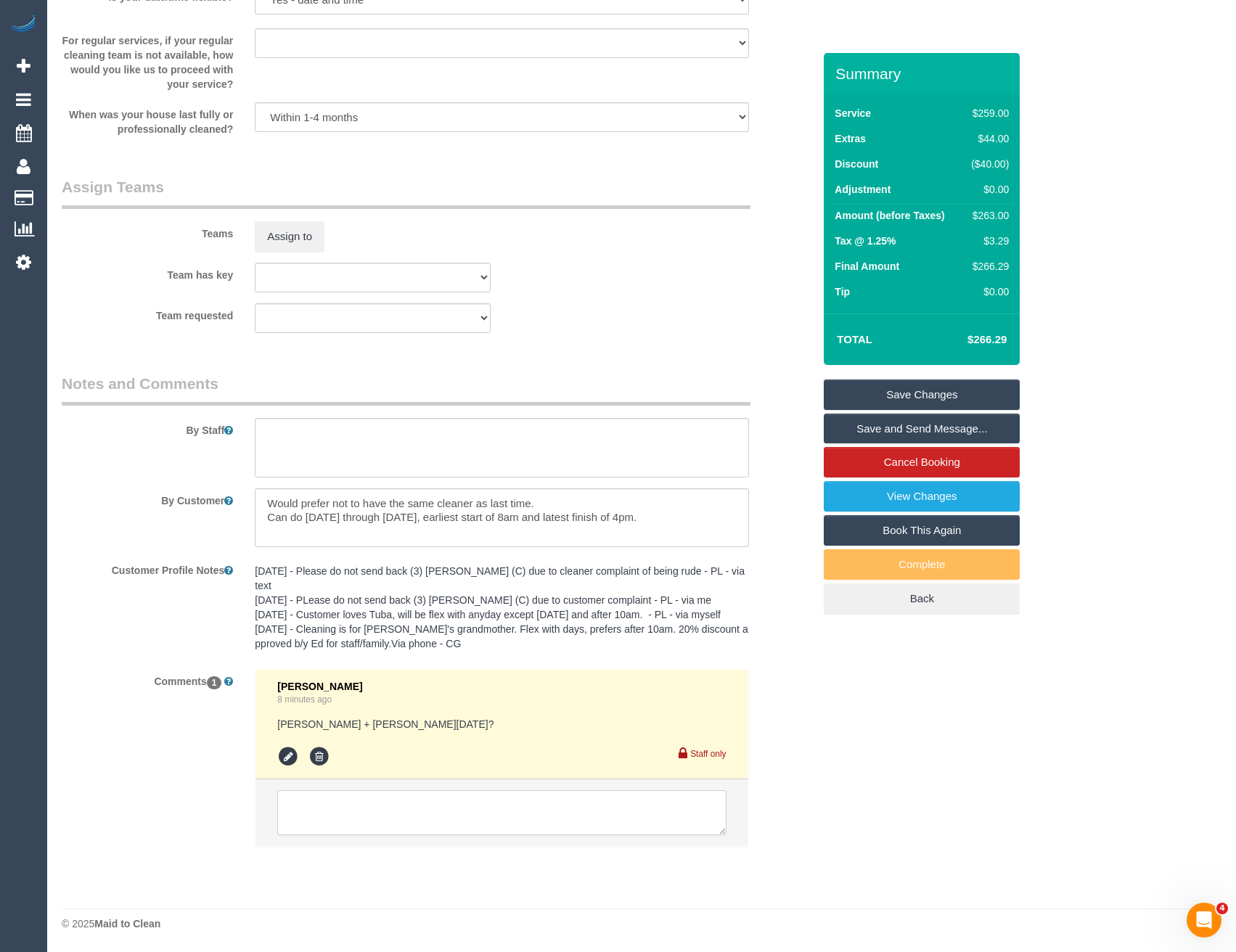
click at [425, 803] on textarea at bounding box center [502, 812] width 449 height 45
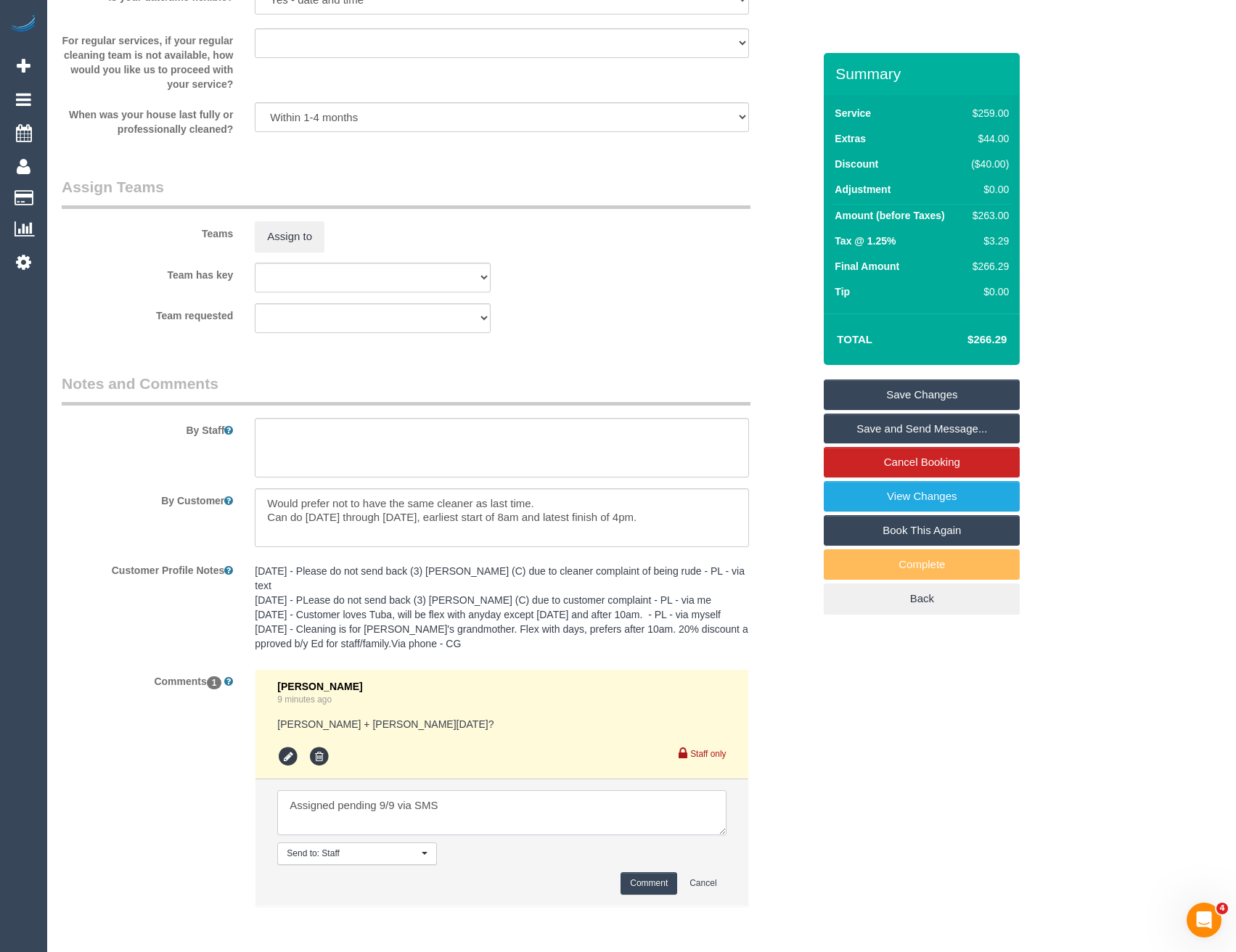
type textarea "Assigned pending 9/9 via SMS"
click at [648, 886] on button "Comment" at bounding box center [648, 883] width 57 height 23
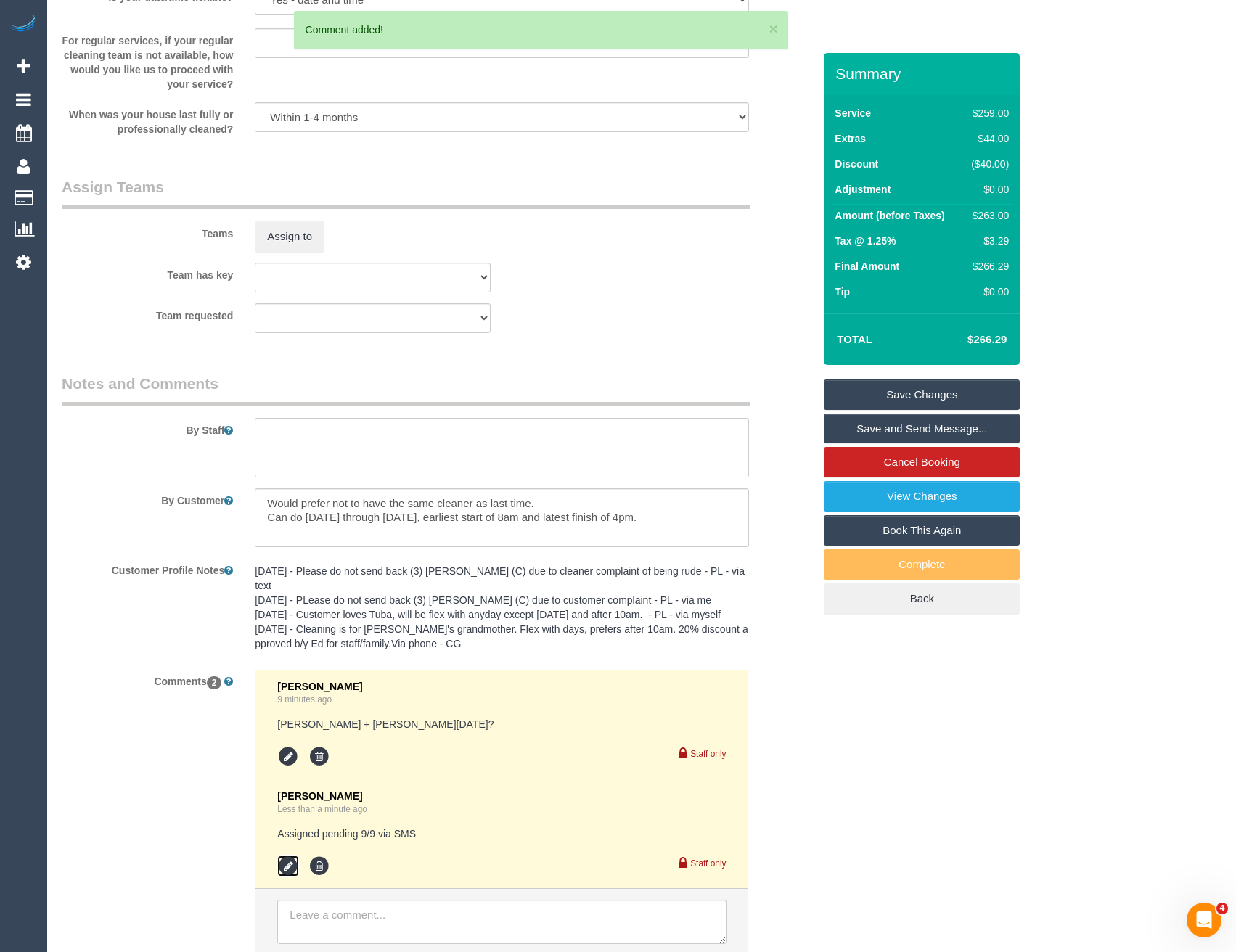
click at [281, 869] on icon at bounding box center [288, 866] width 22 height 22
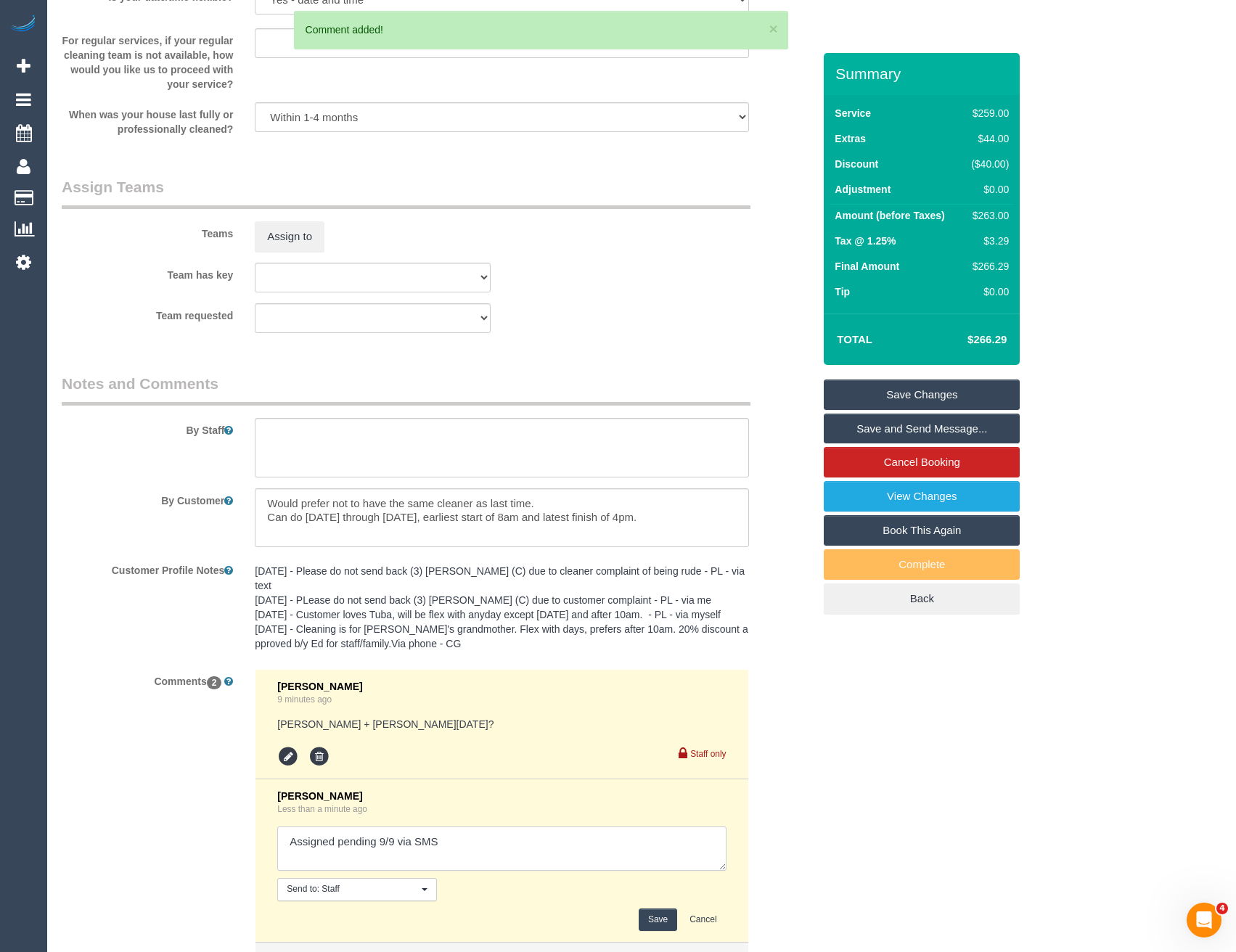
drag, startPoint x: 450, startPoint y: 854, endPoint x: 417, endPoint y: 849, distance: 33.4
click at [417, 849] on textarea at bounding box center [502, 848] width 449 height 45
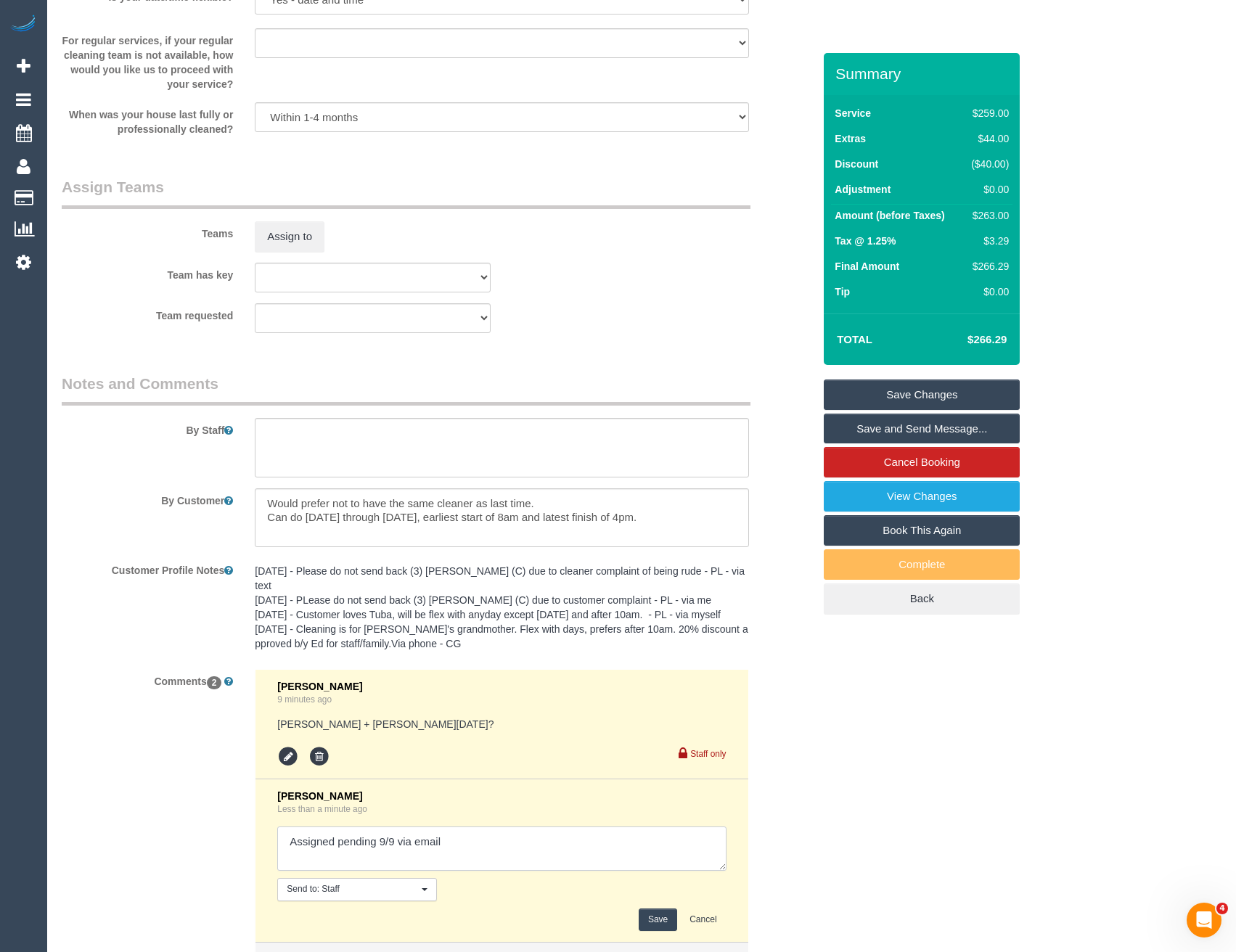
type textarea "Assigned pending 9/9 via email"
click at [667, 913] on button "Save" at bounding box center [657, 919] width 39 height 23
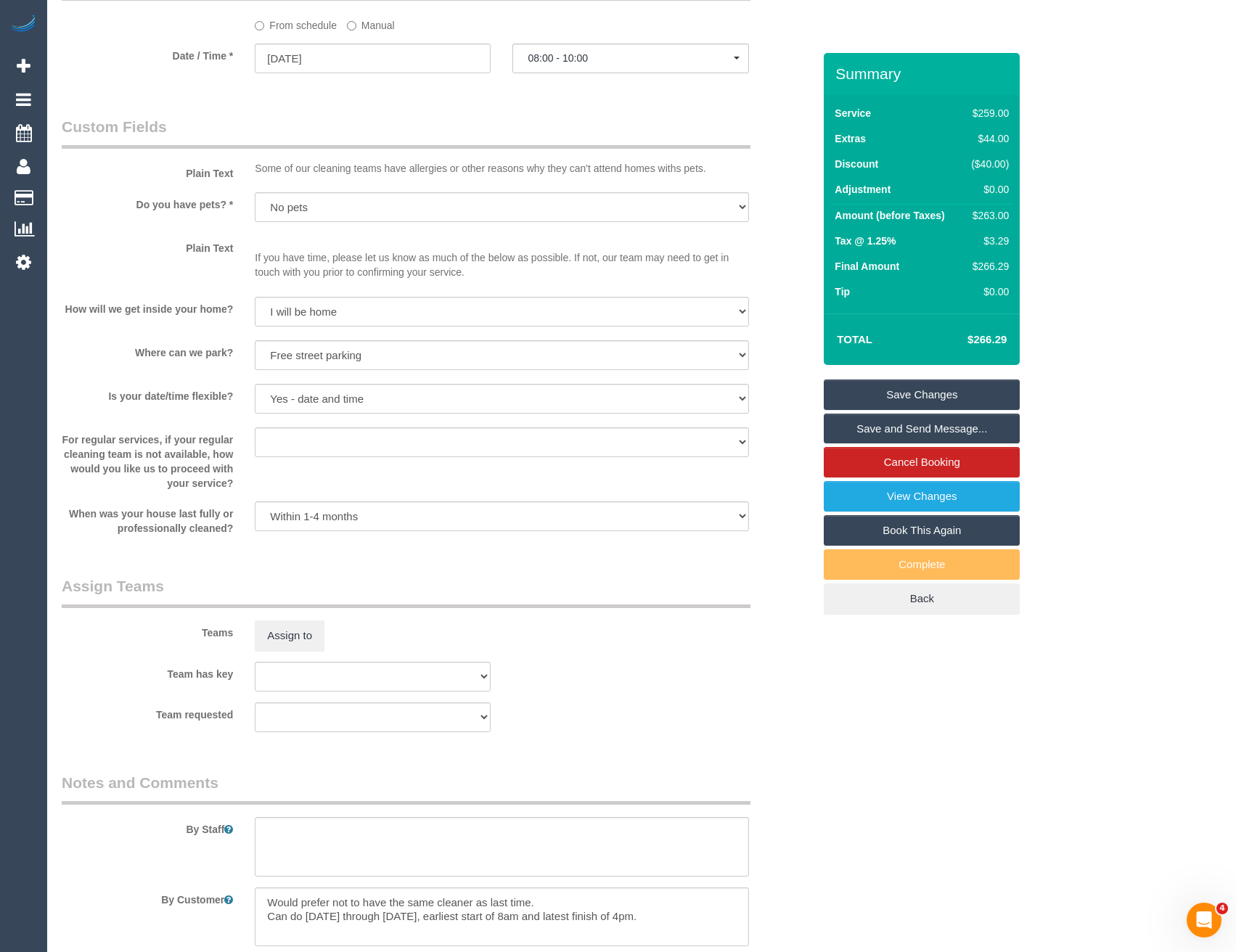
scroll to position [1814, 0]
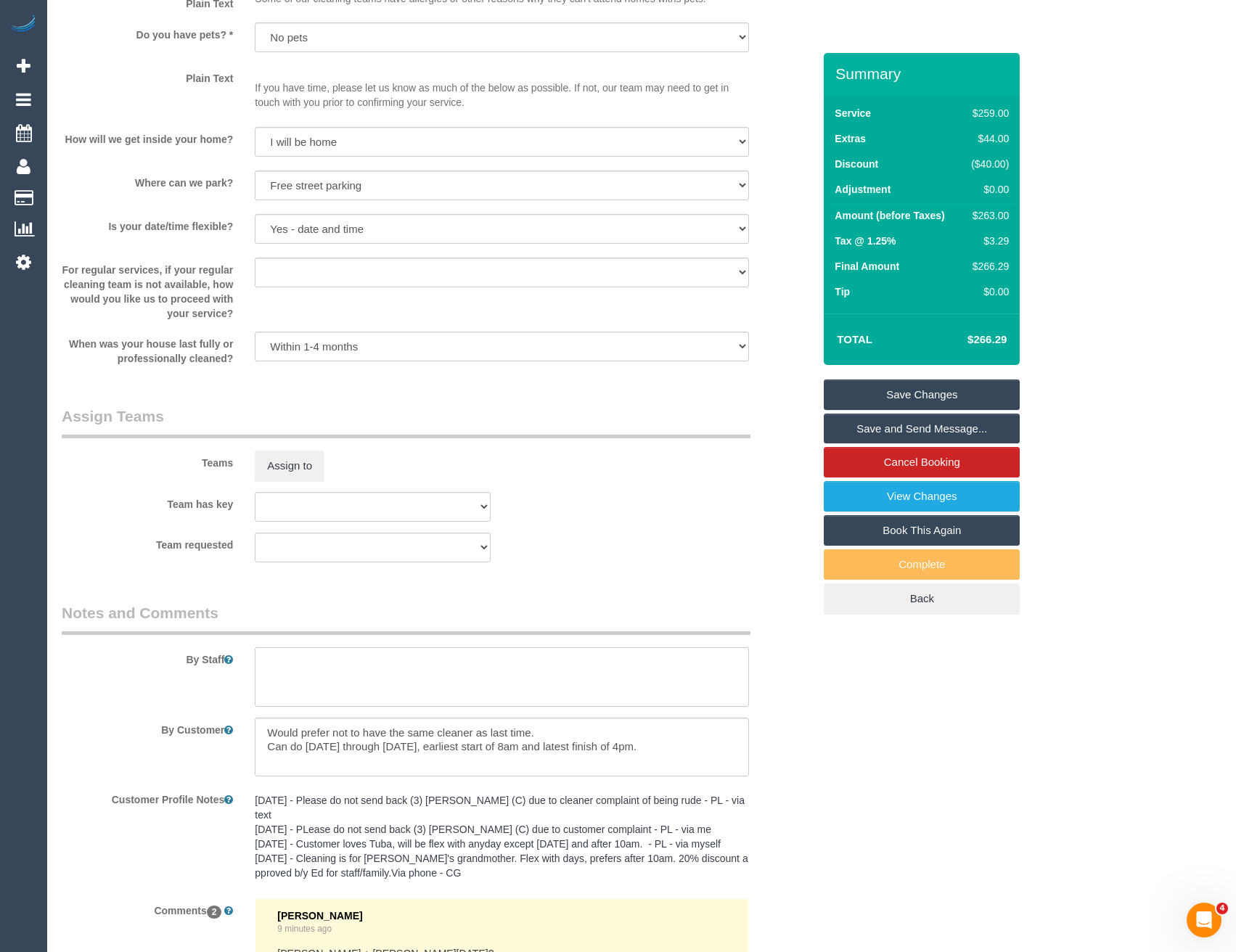
click at [290, 685] on textarea at bounding box center [501, 677] width 494 height 59
type textarea "Est 4.5-5.5 hours"
click at [300, 474] on button "Assign to" at bounding box center [290, 465] width 70 height 30
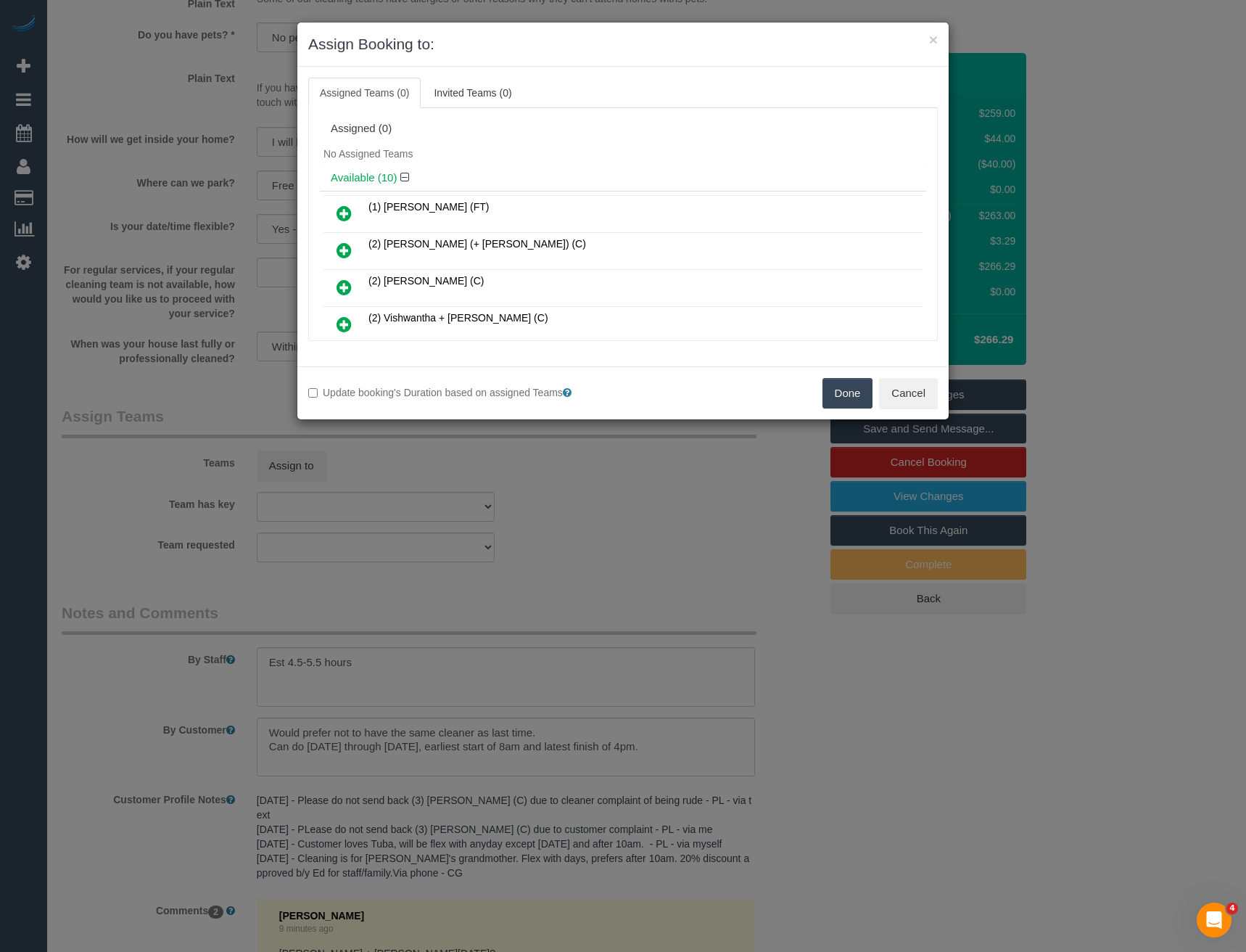
click at [540, 526] on div "× Assign Booking to: Assigned Teams (0) Invited Teams (0) Assigned (0) No Assig…" at bounding box center [623, 476] width 1246 height 952
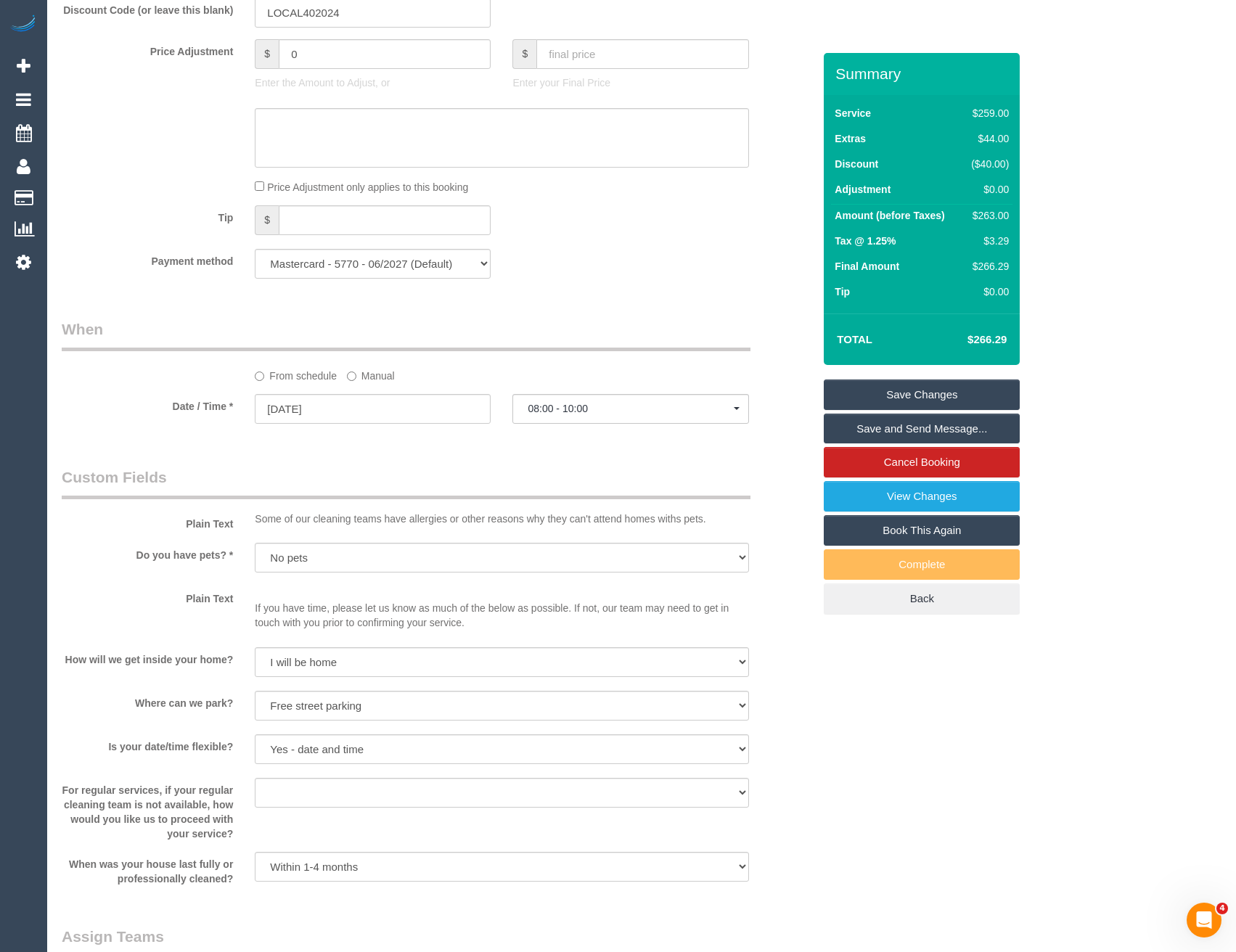
scroll to position [1160, 0]
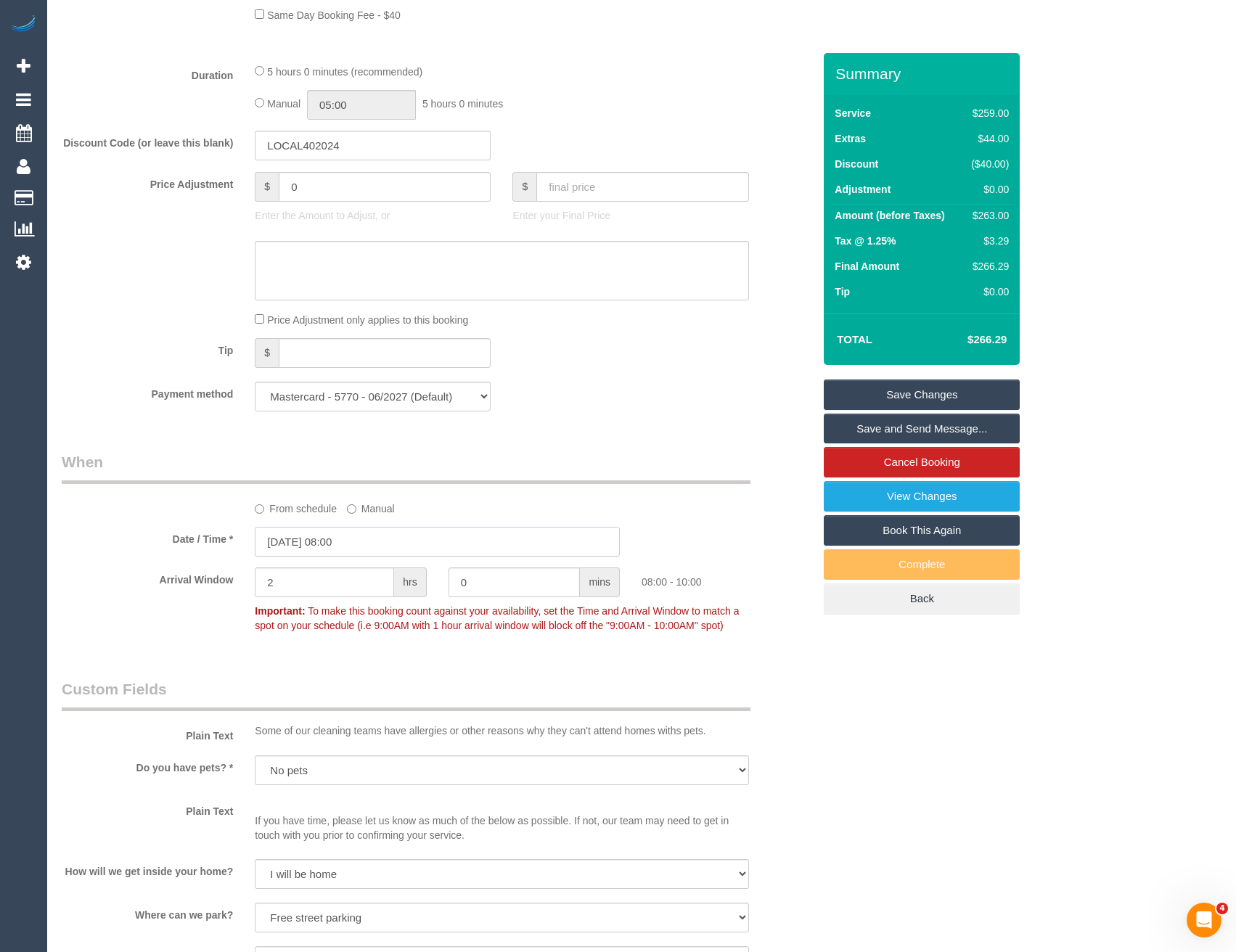
click at [367, 533] on input "05/09/2025 08:00" at bounding box center [437, 541] width 365 height 30
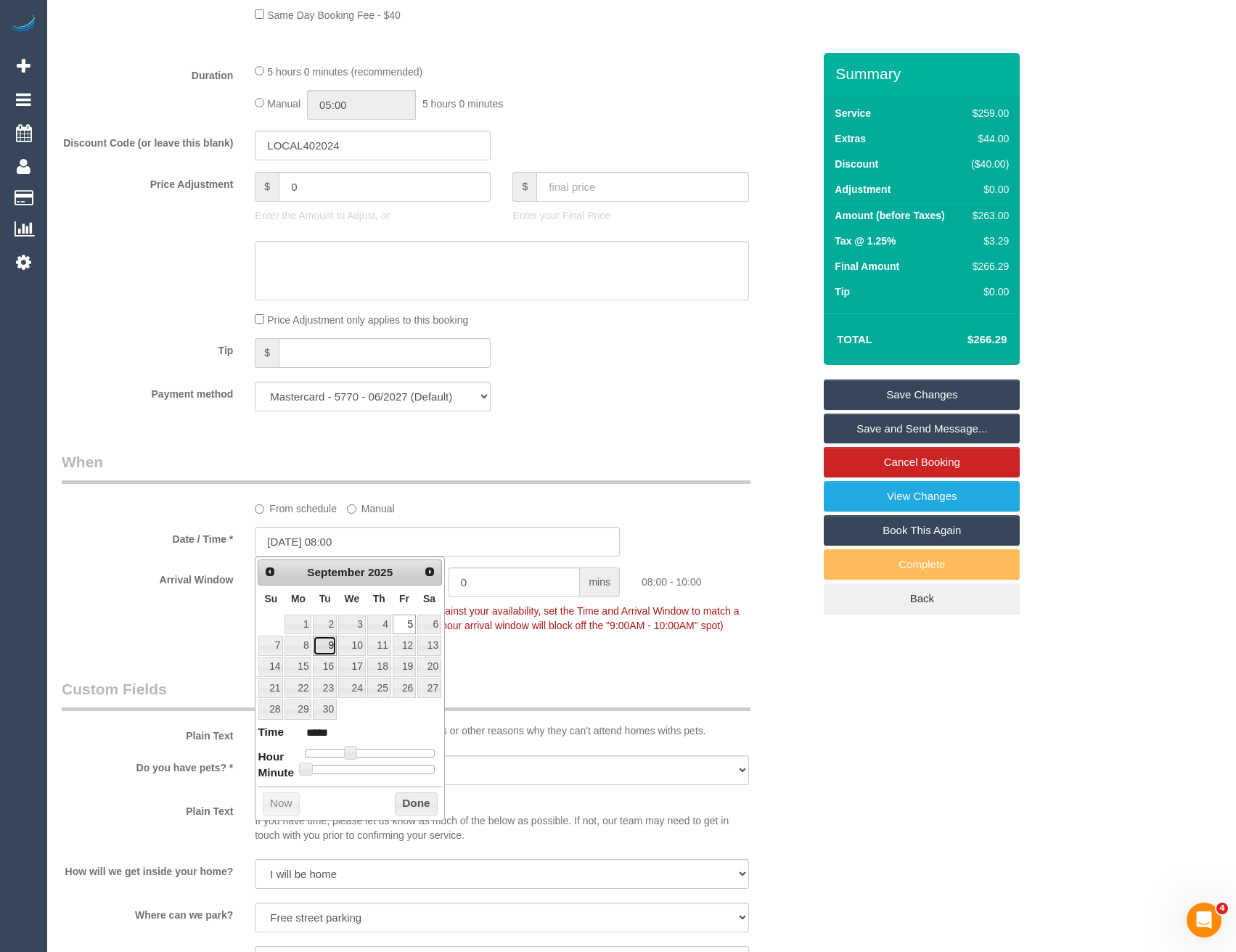
click at [323, 649] on link "9" at bounding box center [325, 645] width 24 height 20
type input "09/09/2025 09:00"
type input "*****"
click at [356, 750] on span at bounding box center [355, 752] width 13 height 13
click at [416, 810] on button "Done" at bounding box center [416, 803] width 42 height 23
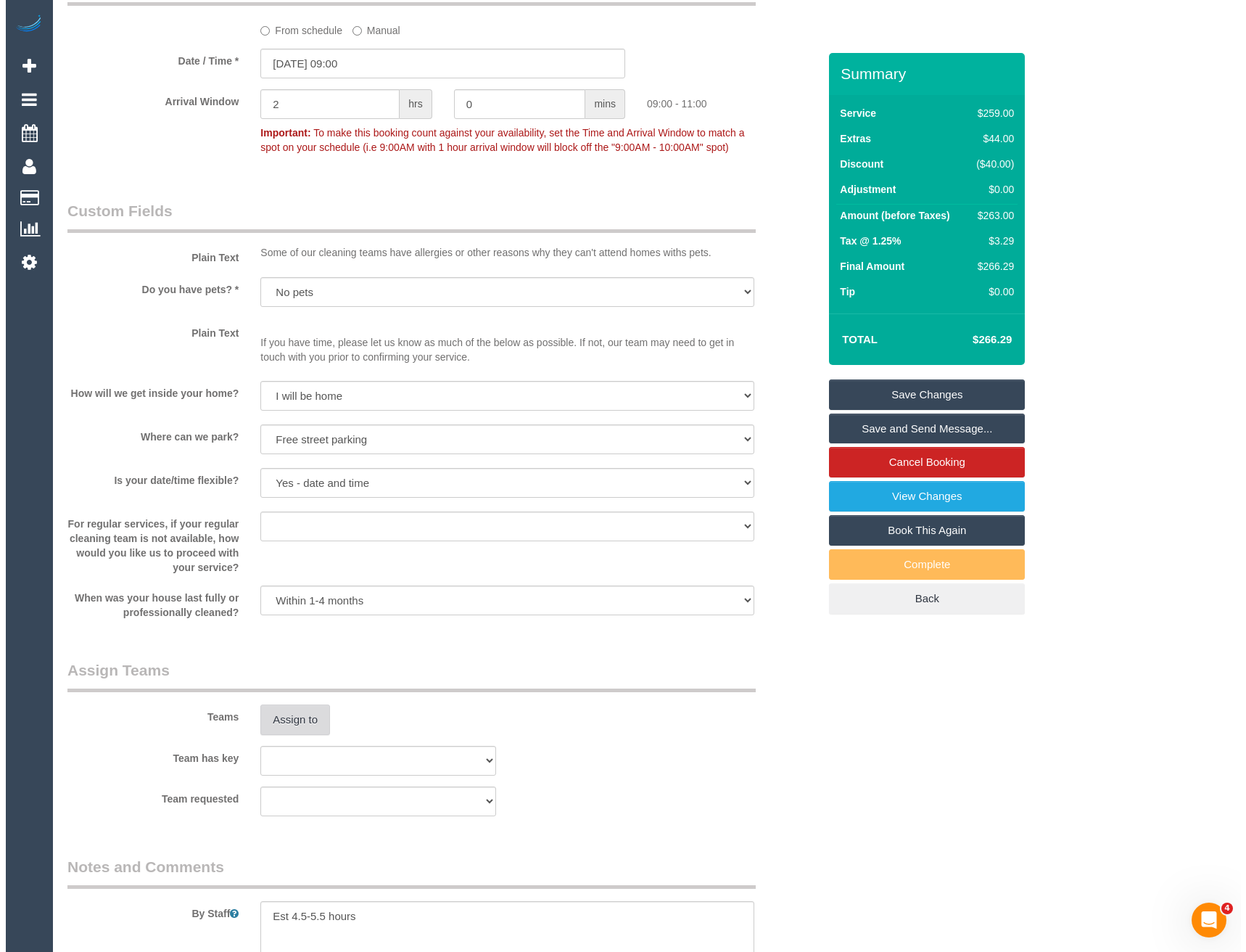
scroll to position [1668, 0]
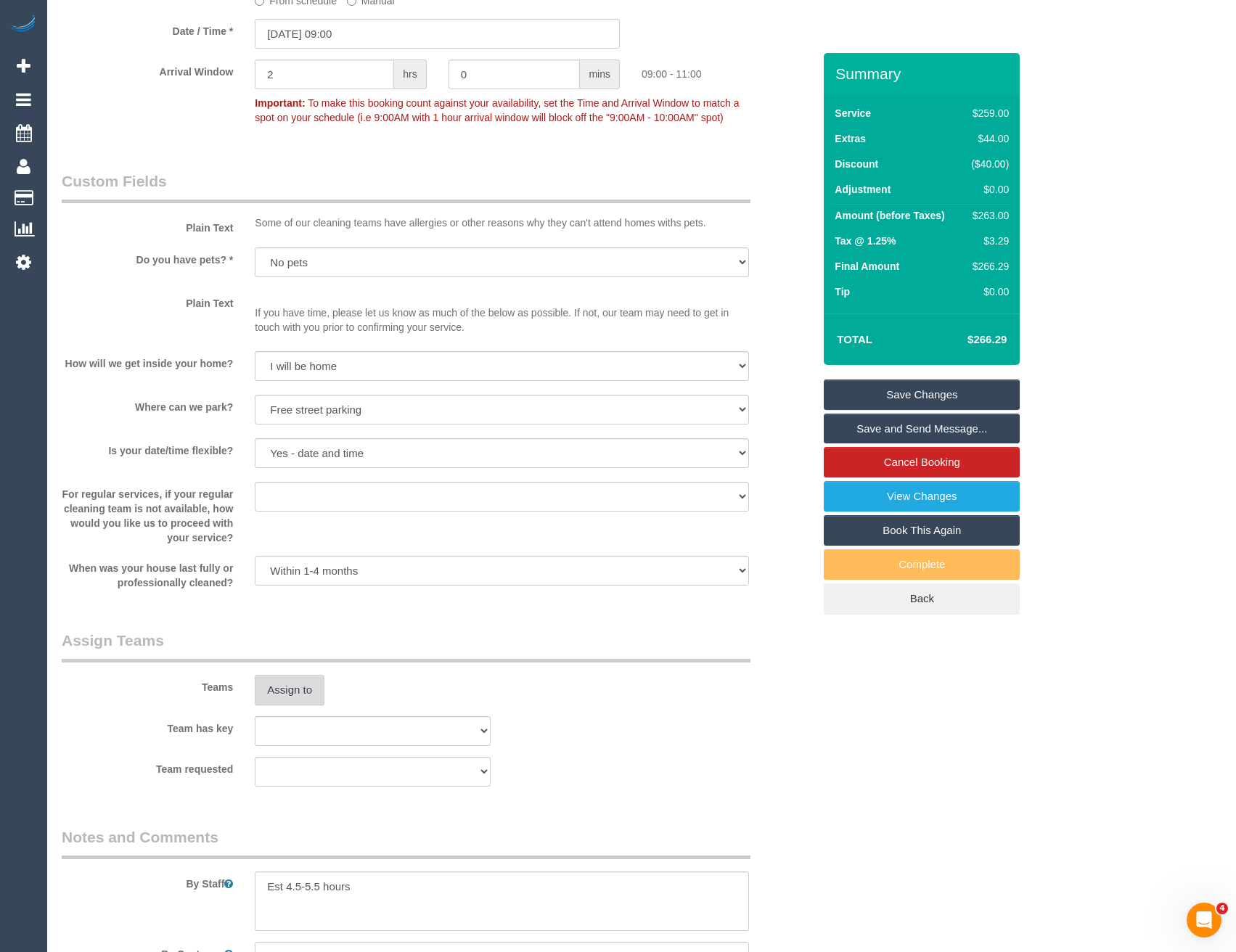
click at [284, 700] on button "Assign to" at bounding box center [290, 690] width 70 height 30
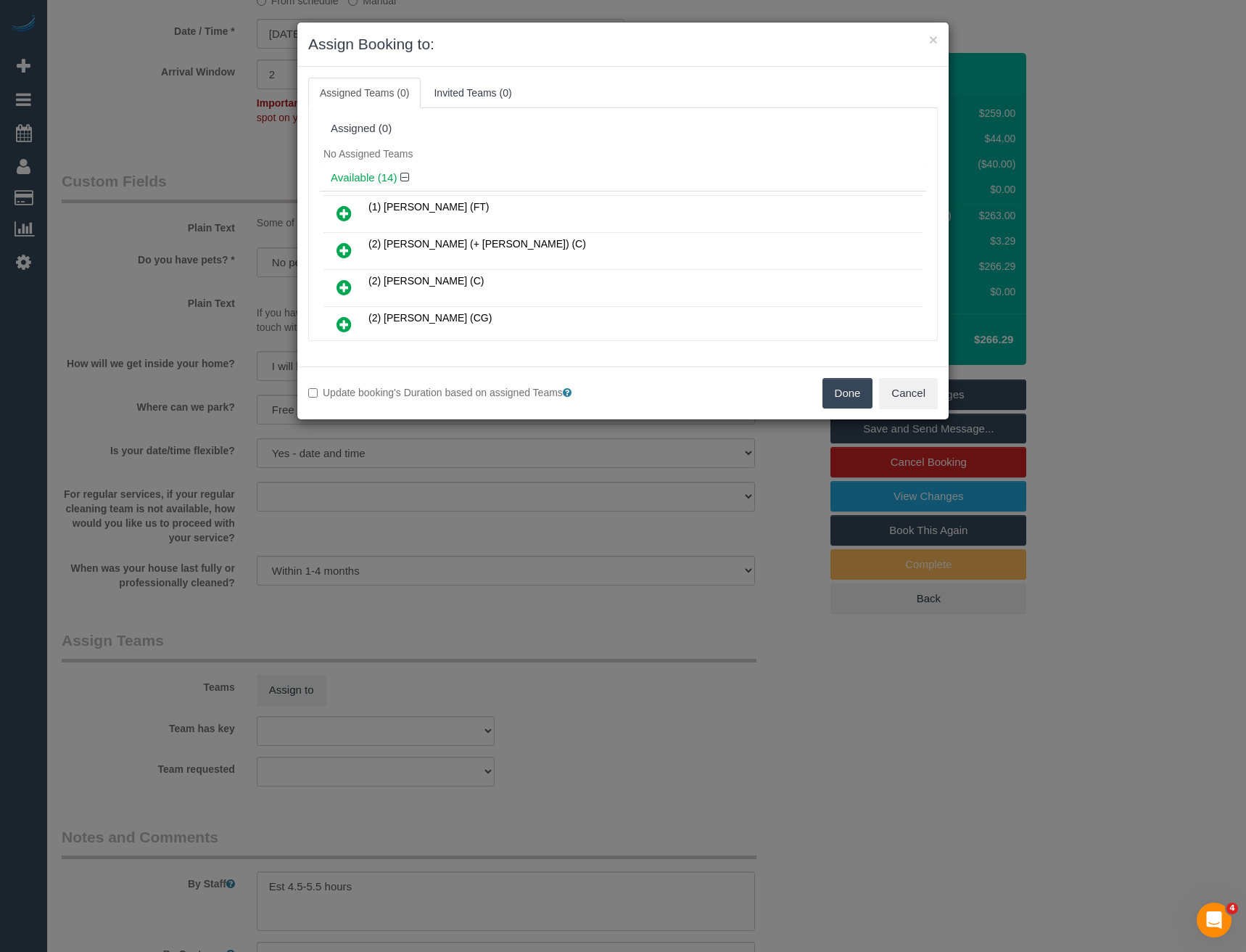
scroll to position [1462, 0]
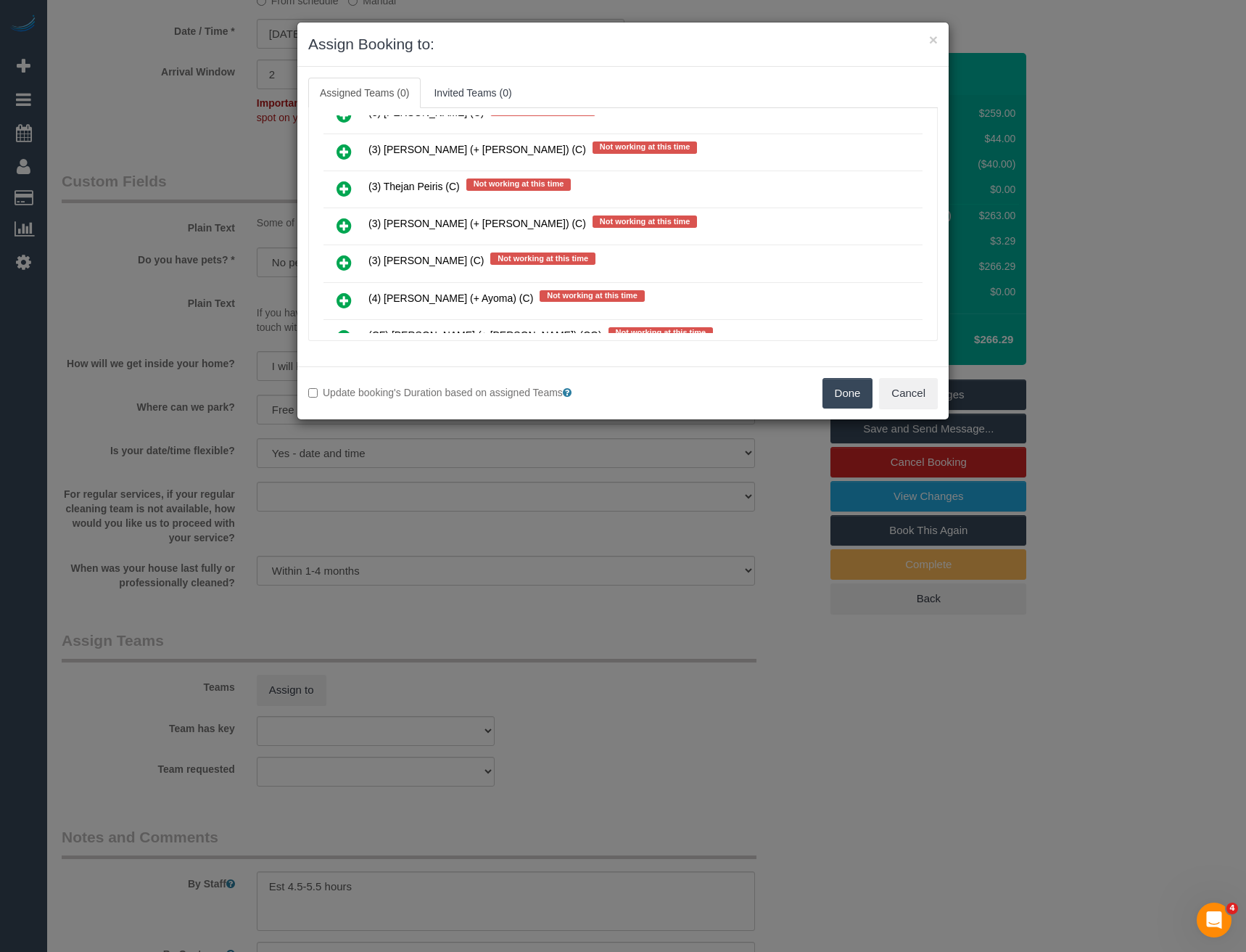
click at [340, 226] on icon at bounding box center [344, 225] width 15 height 17
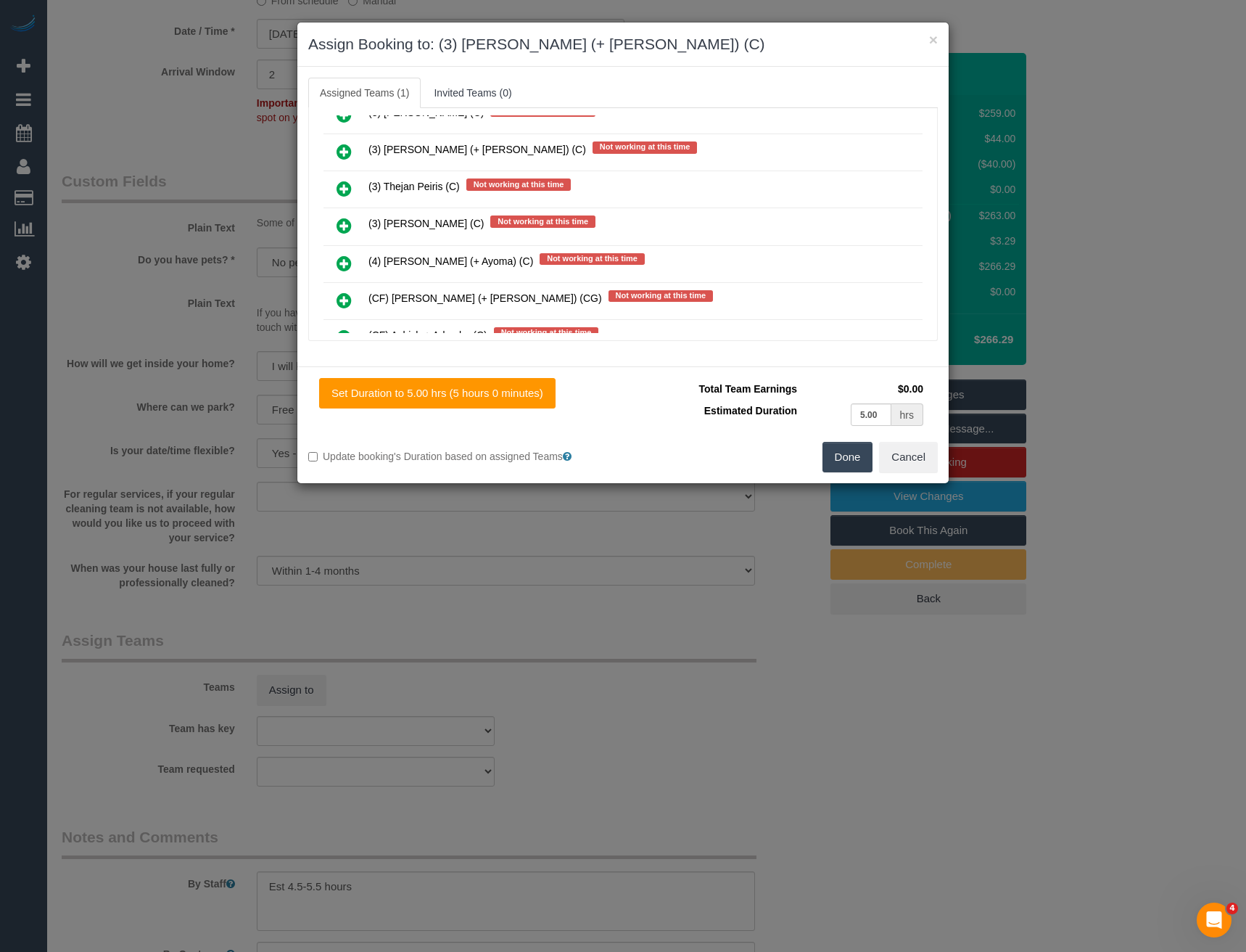
scroll to position [1163, 0]
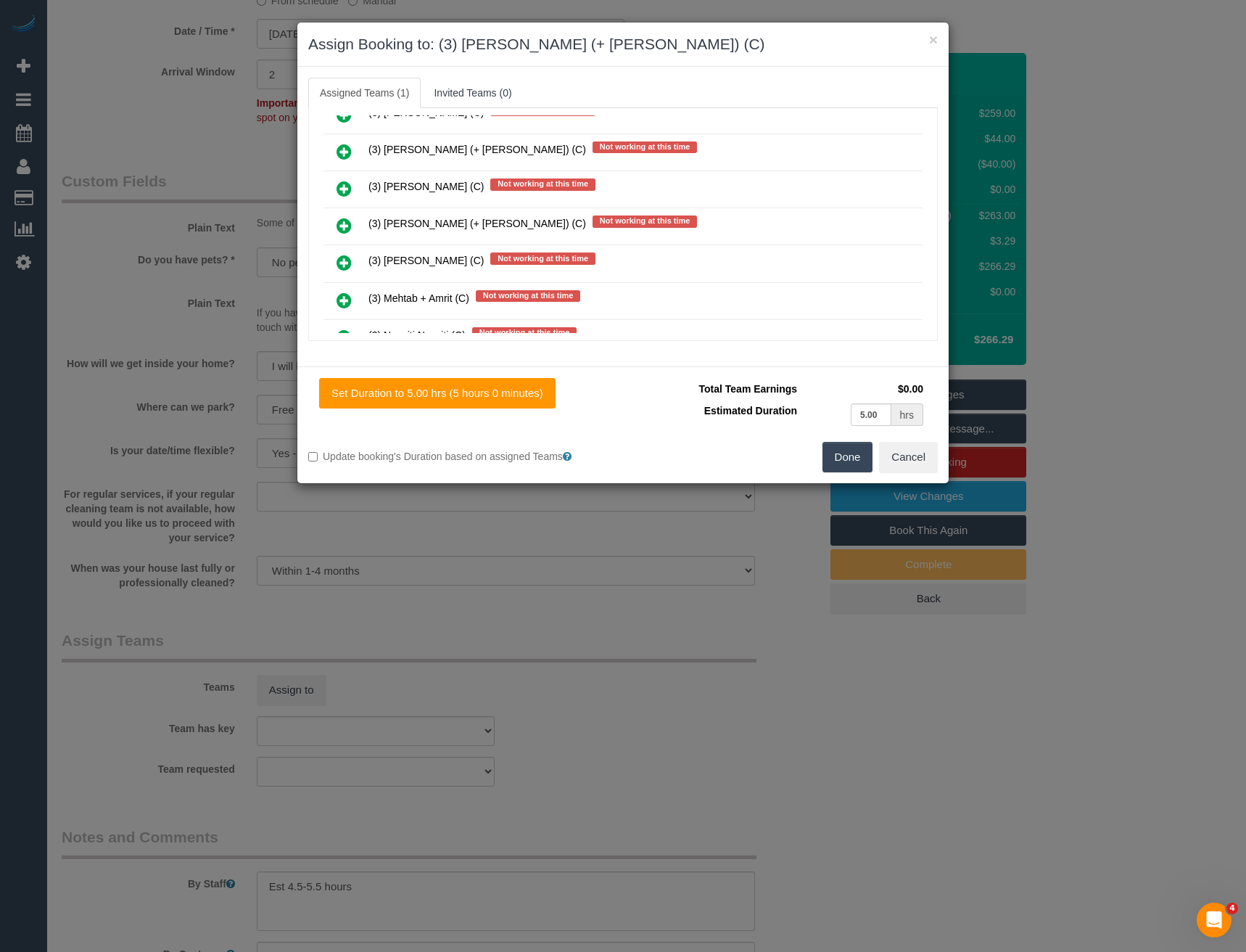
click at [343, 227] on icon at bounding box center [344, 225] width 15 height 17
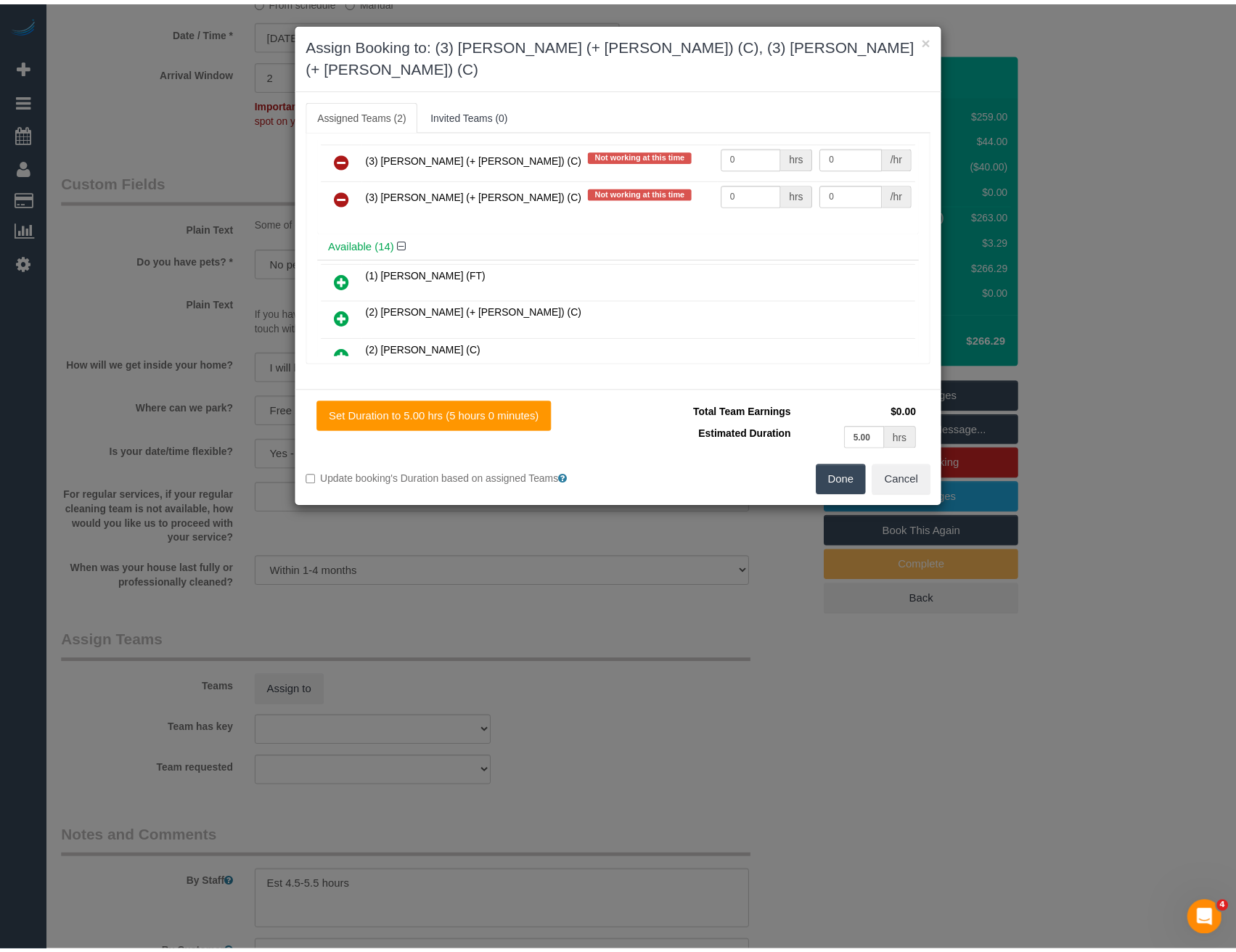
scroll to position [0, 0]
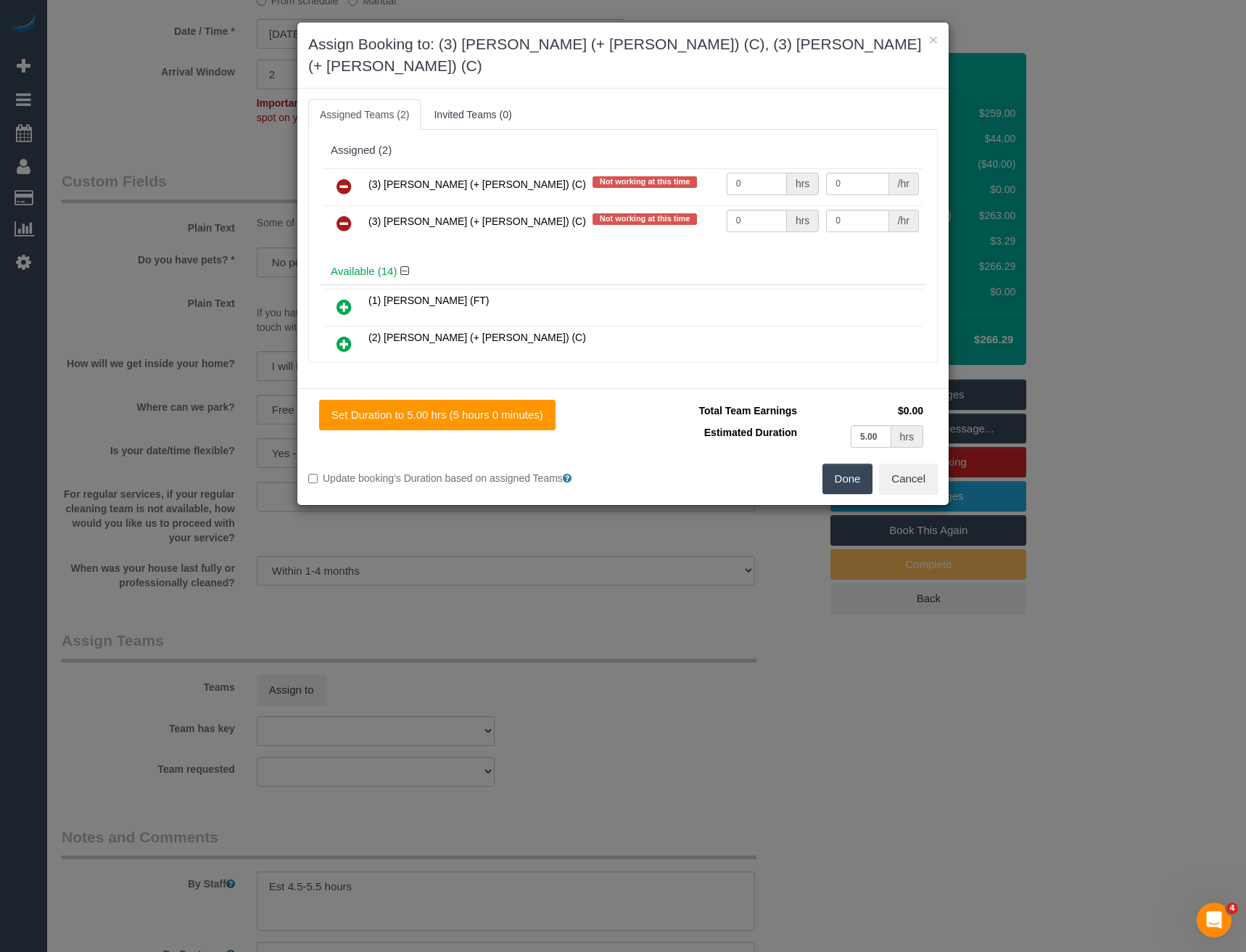
drag, startPoint x: 765, startPoint y: 160, endPoint x: 598, endPoint y: 161, distance: 167.0
click at [615, 168] on tr "(3) Liz (+ Tony) (C) Not working at this time 0 hrs 0 /hr" at bounding box center [623, 186] width 600 height 37
type input "1"
type input "97.5"
drag, startPoint x: 762, startPoint y: 196, endPoint x: 603, endPoint y: 188, distance: 159.2
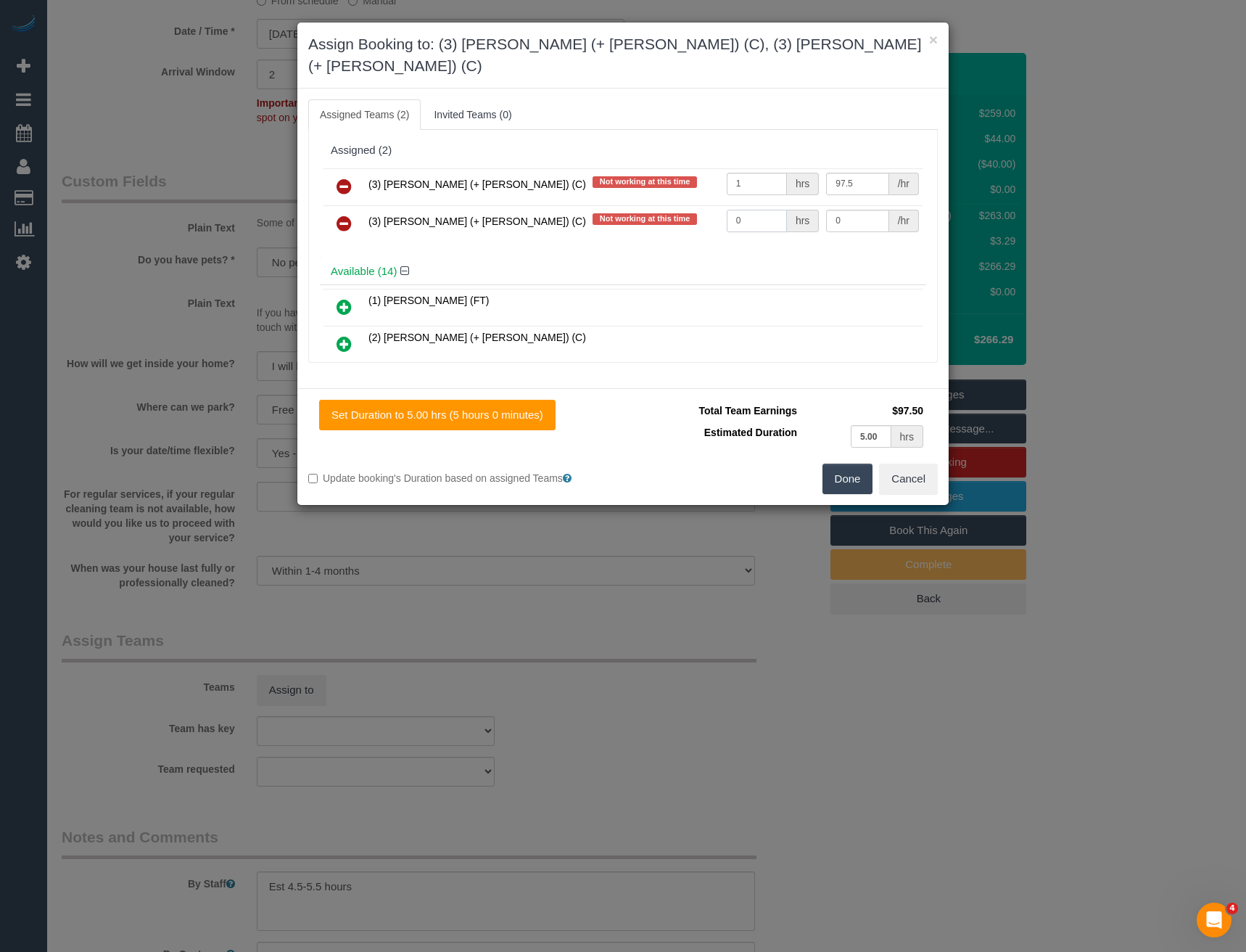
click at [609, 205] on tr "(3) Tony (+ Liz) (C) Not working at this time 0 hrs 0 /hr" at bounding box center [623, 224] width 600 height 37
type input "1"
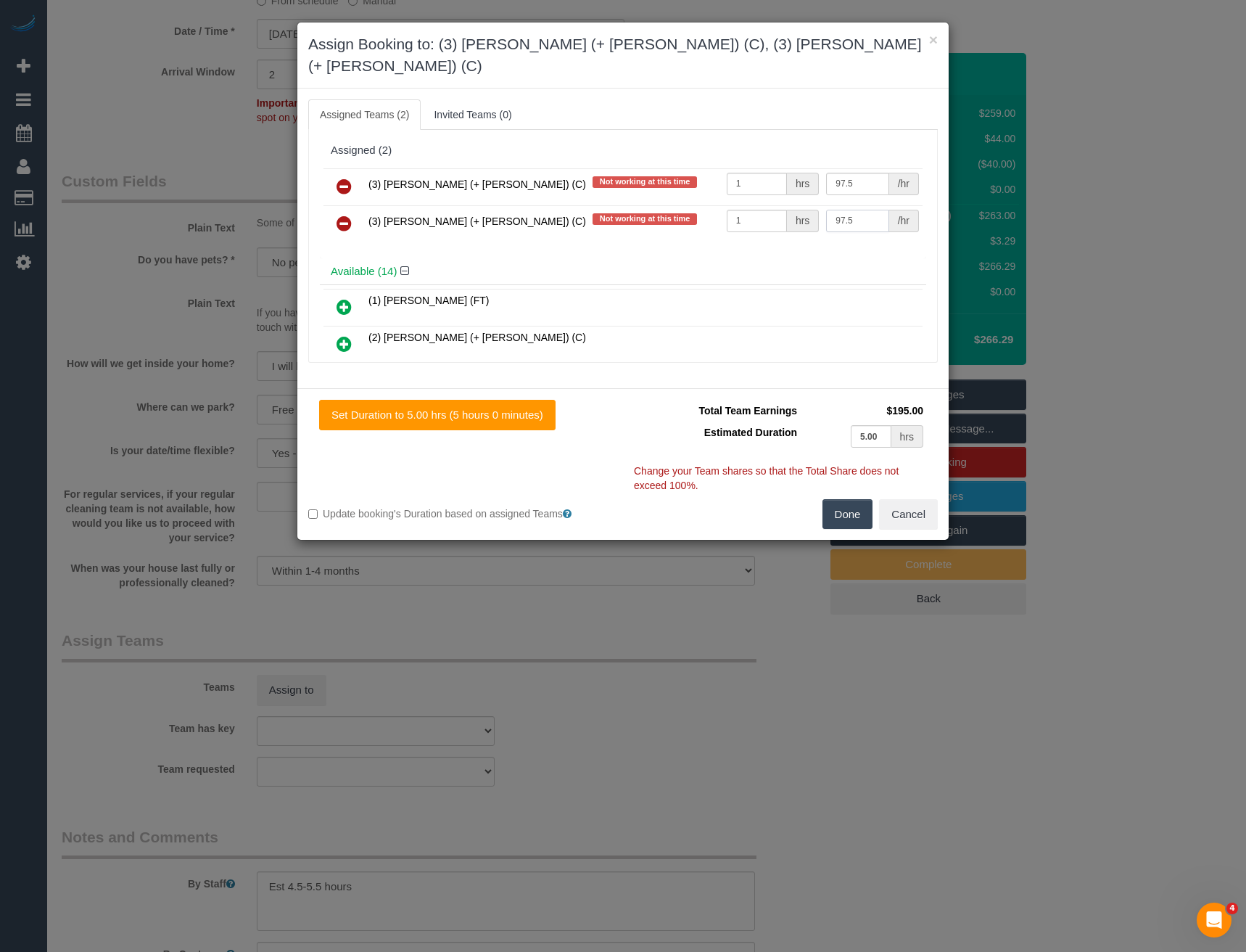
type input "97.5"
click at [863, 499] on button "Done" at bounding box center [847, 515] width 51 height 30
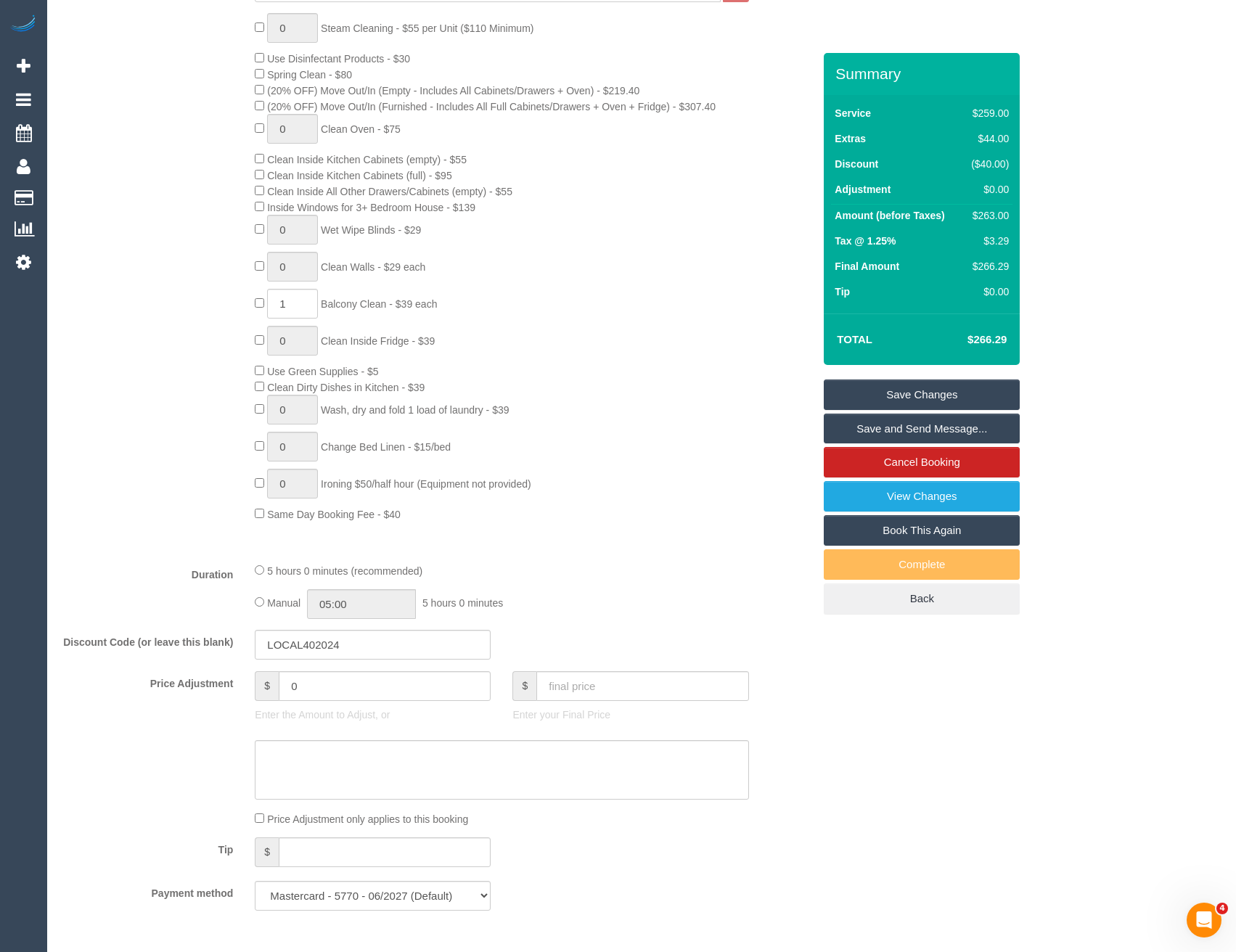
scroll to position [581, 0]
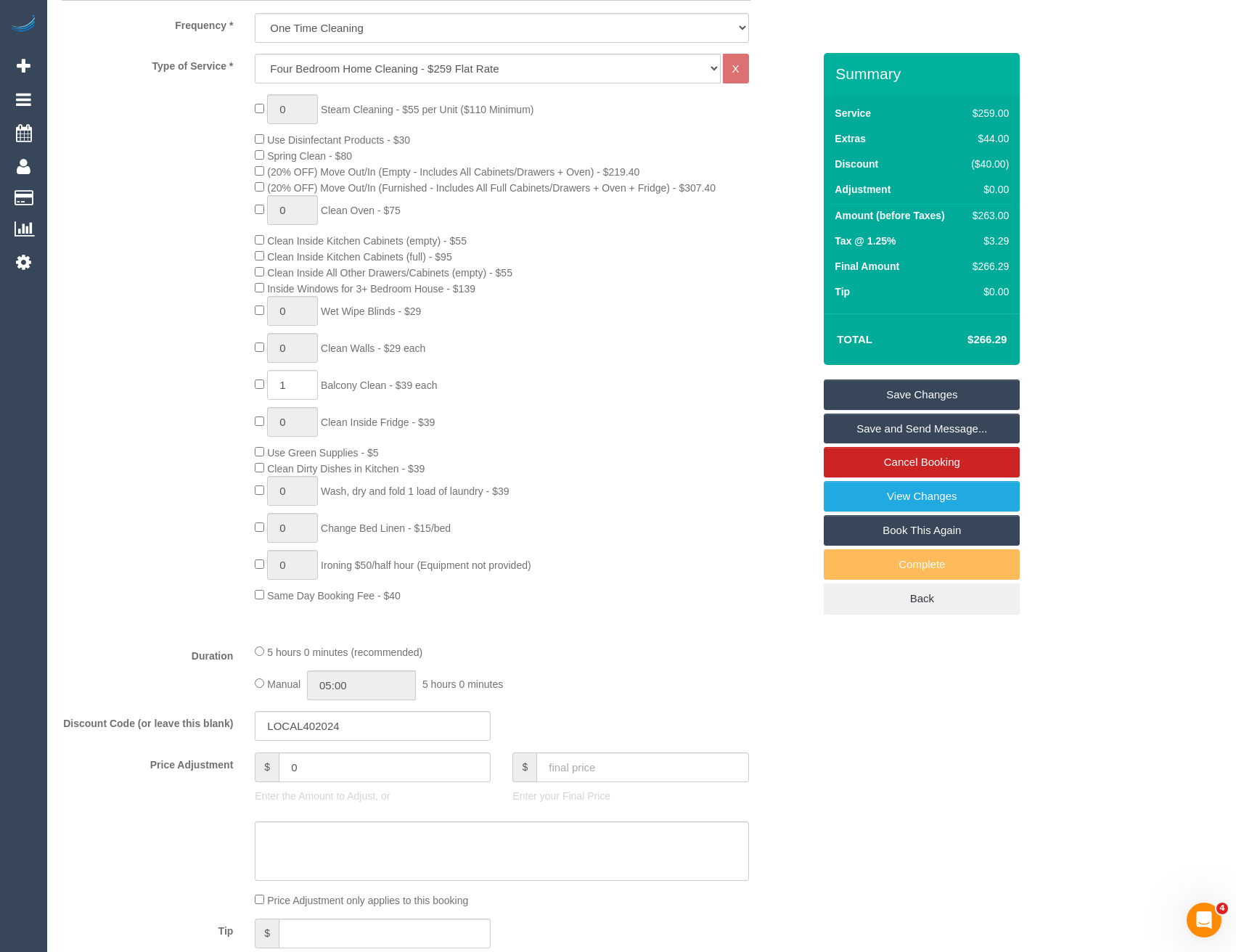
click at [262, 689] on div "Manual 05:00 5 hours 0 minutes" at bounding box center [501, 684] width 494 height 30
click at [361, 685] on input "05:00" at bounding box center [362, 684] width 109 height 30
click at [347, 750] on li "02:30" at bounding box center [345, 750] width 64 height 19
click at [362, 692] on input "02:30" at bounding box center [362, 684] width 109 height 30
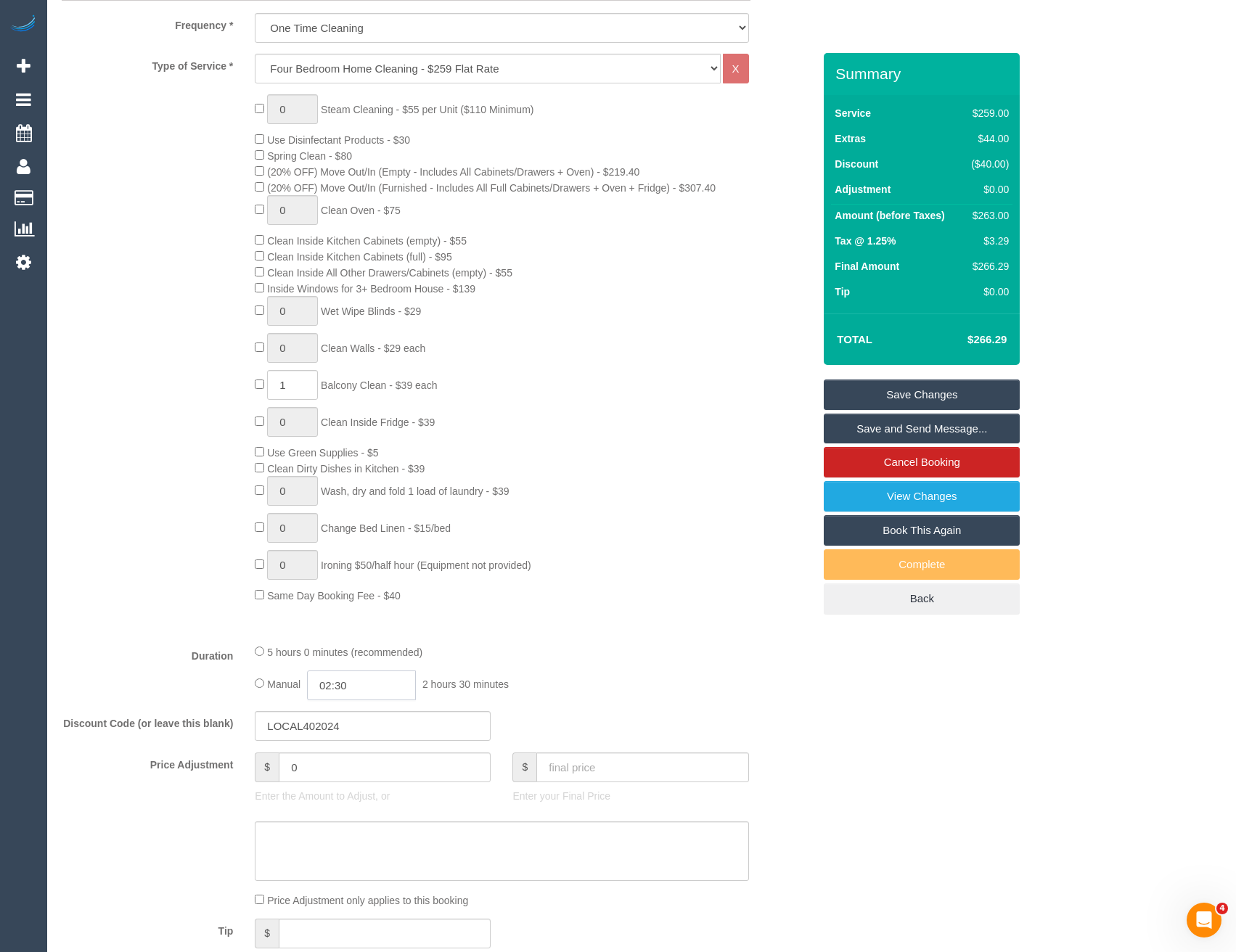
scroll to position [76, 0]
type input "02:45"
click at [636, 613] on div "Type of Service * Hourly Service - $70/h Hourly Service - $65/h Hourly Service …" at bounding box center [437, 343] width 751 height 578
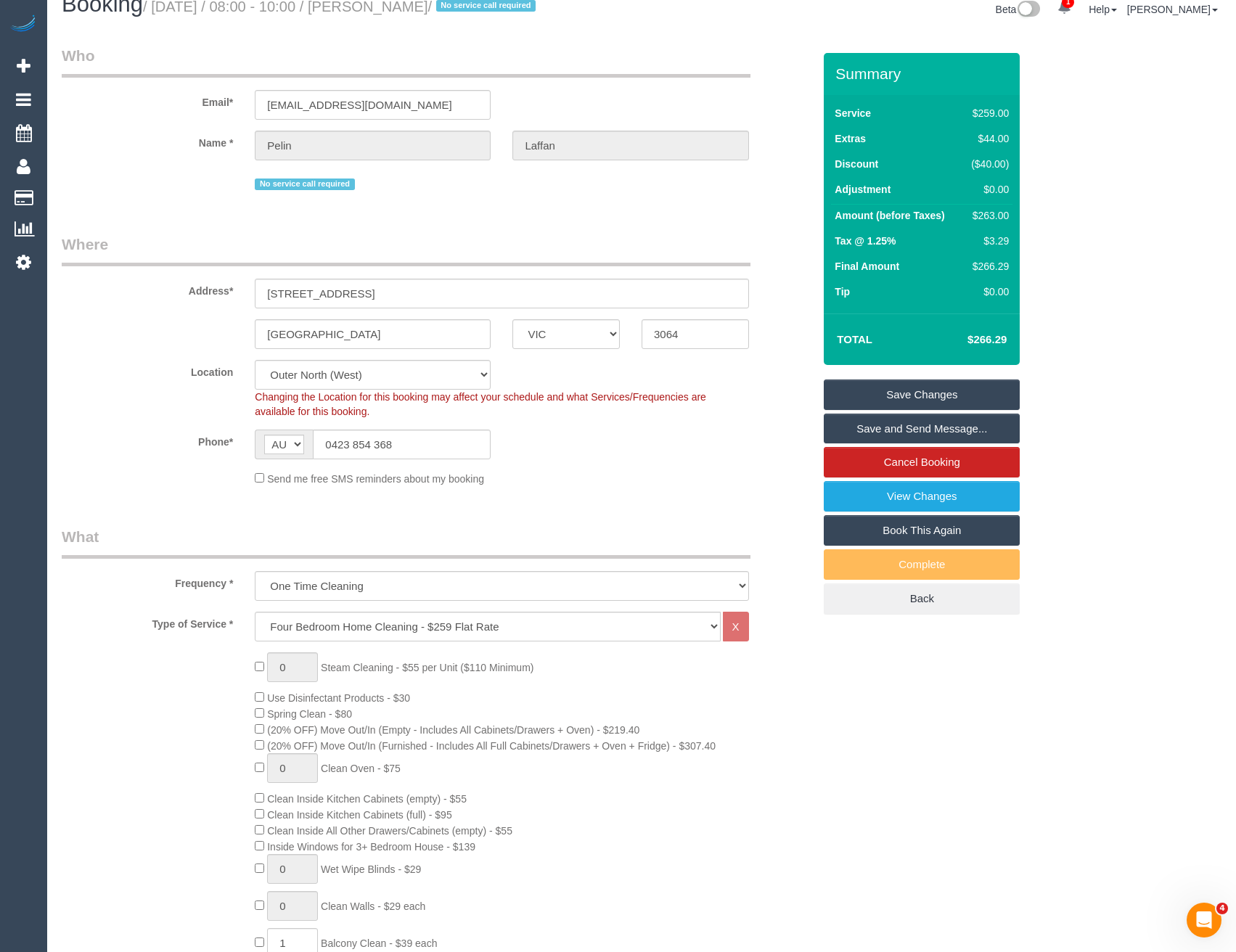
scroll to position [0, 0]
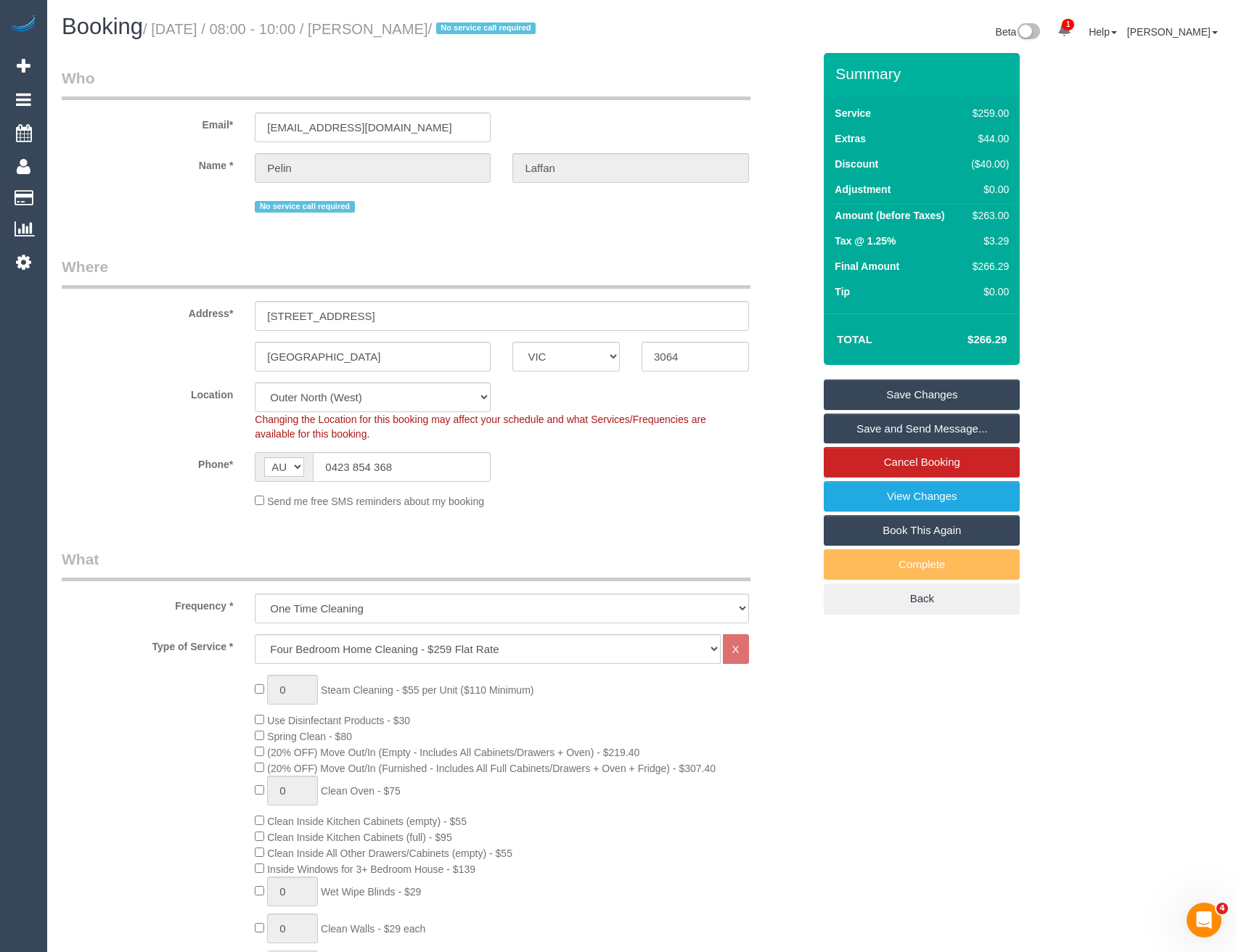
click at [873, 396] on link "Save Changes" at bounding box center [921, 395] width 196 height 30
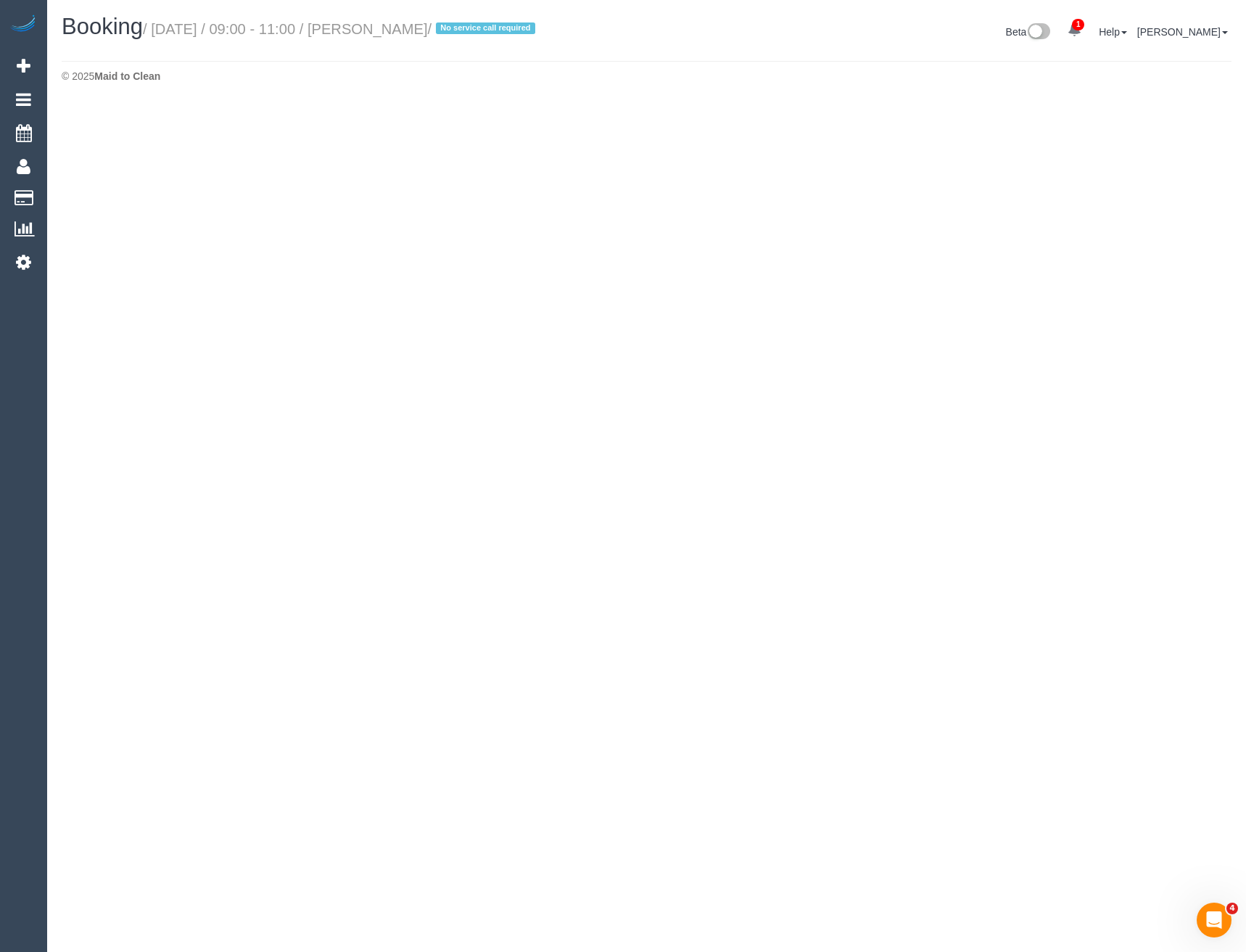
select select "VIC"
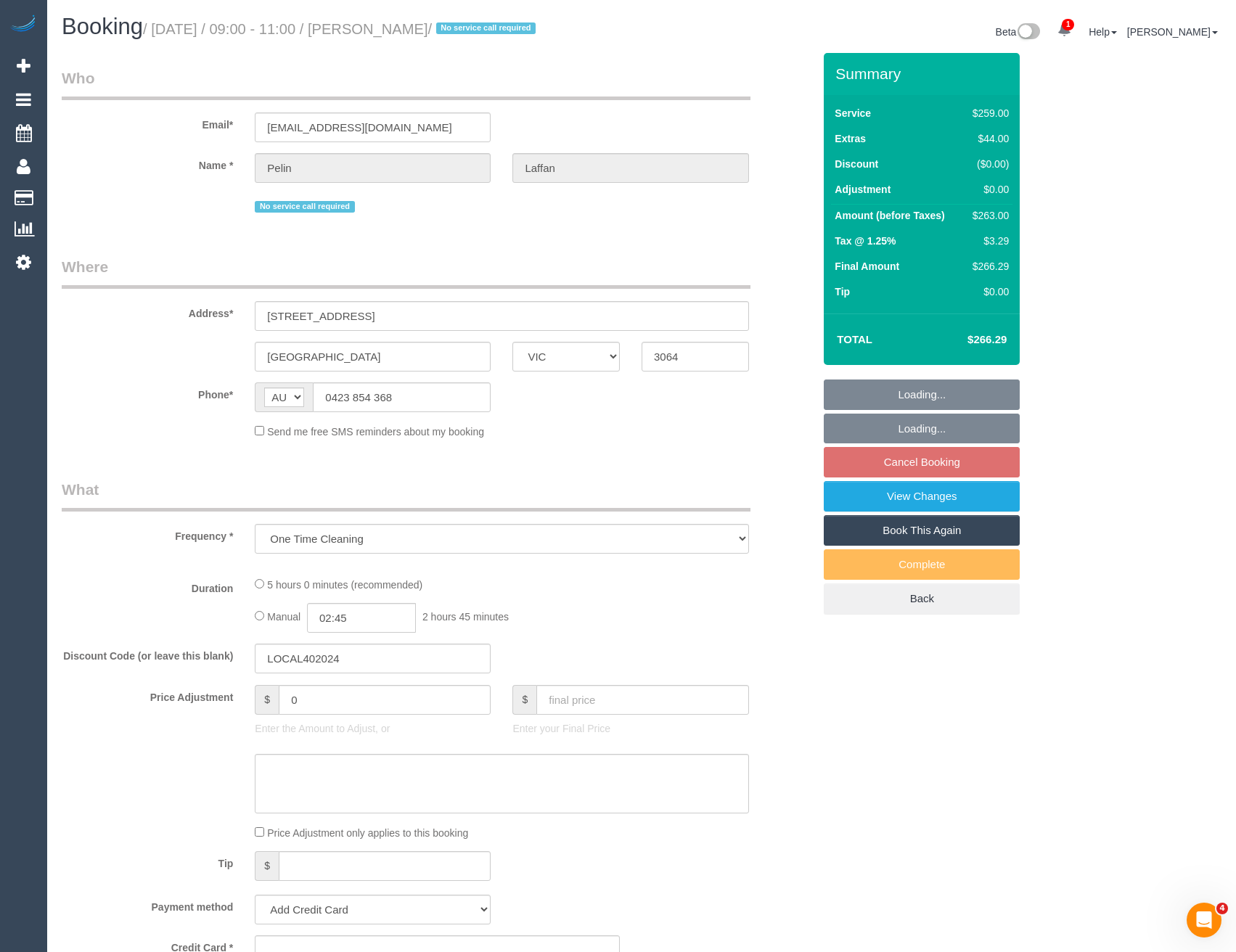
select select "object:6269"
select select "string:stripe-pm_1RnUpW2GScqysDRVvByTphzt"
select select "number:28"
select select "number:14"
select select "number:19"
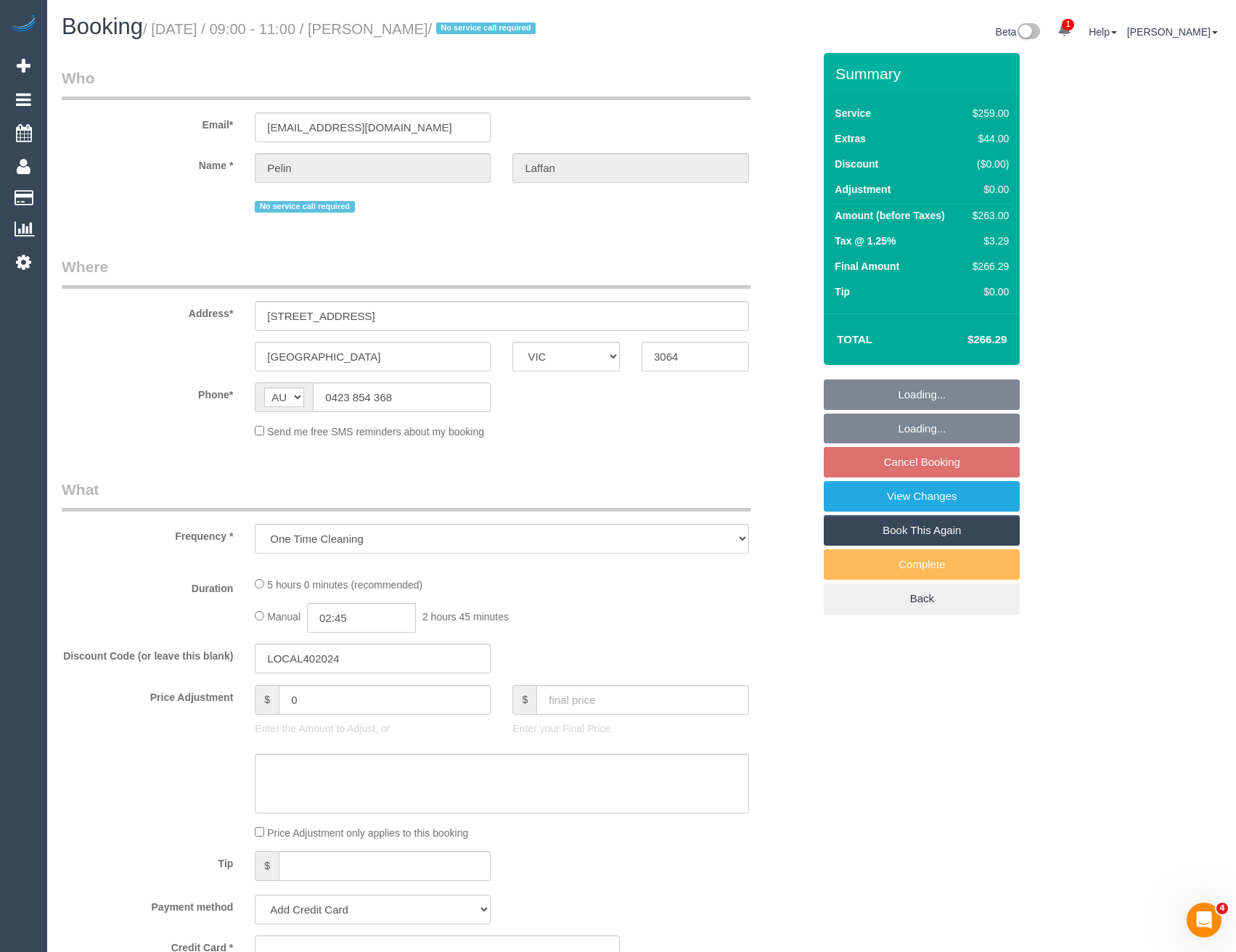
select select "number:22"
select select "number:13"
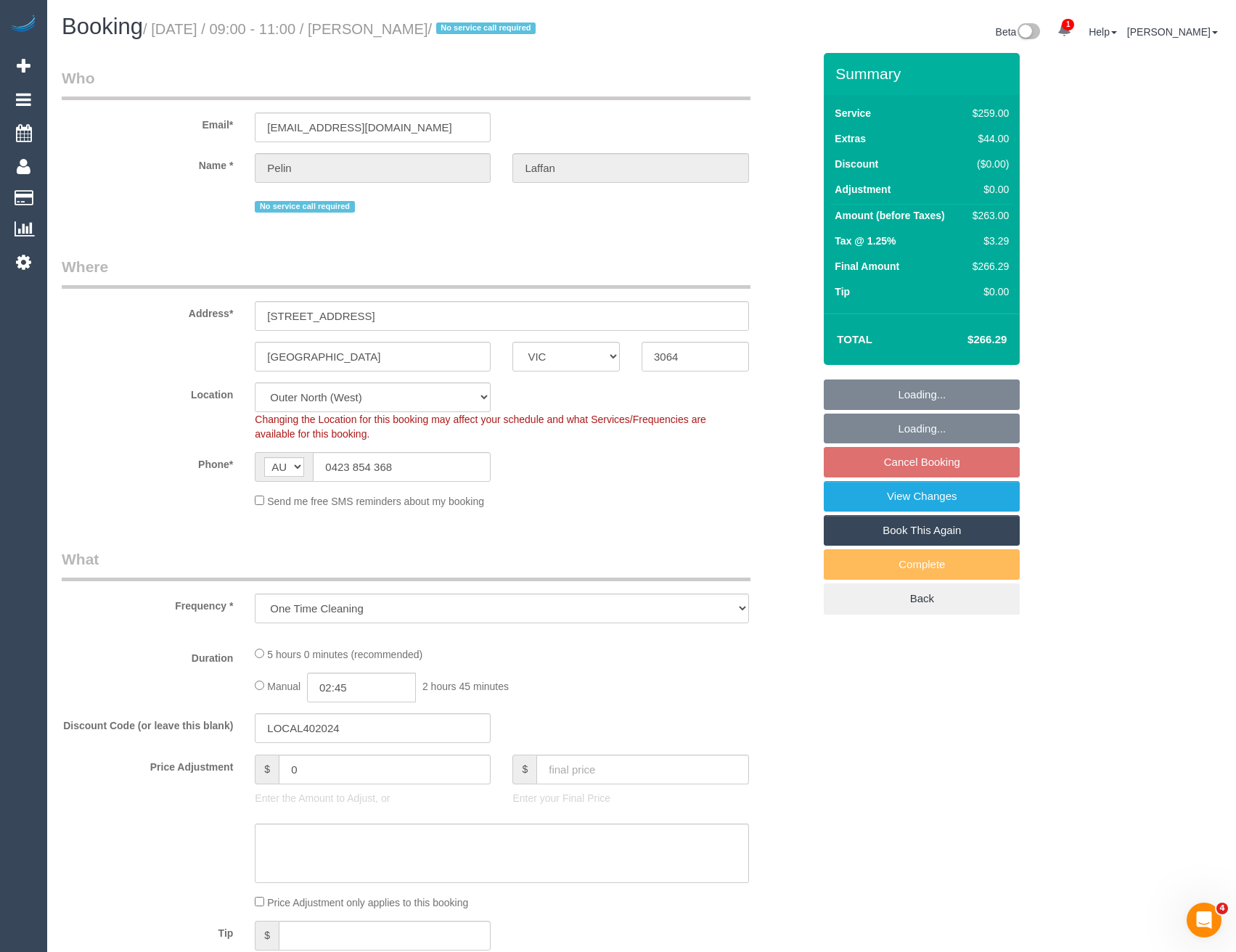
select select "object:6422"
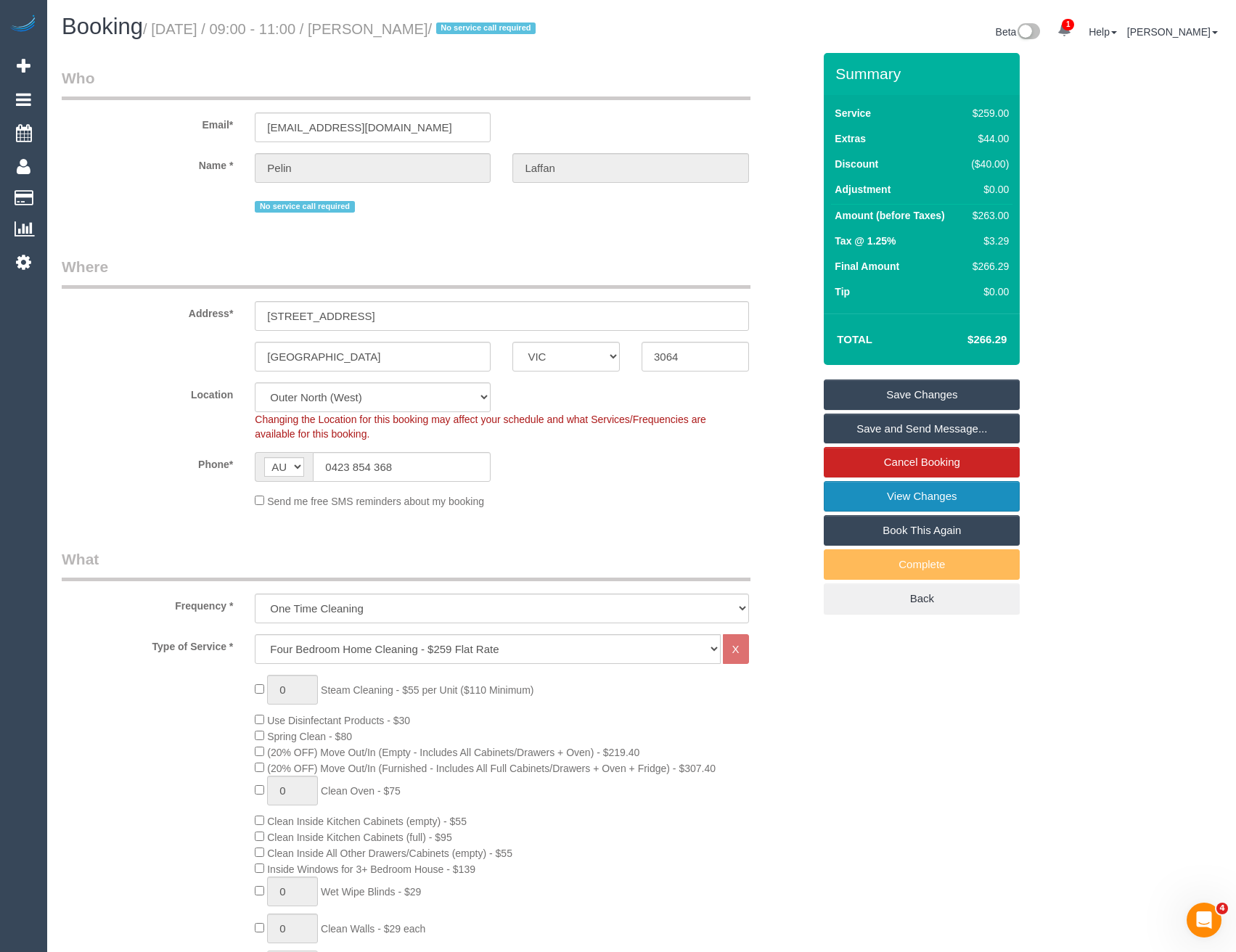
click at [886, 506] on link "View Changes" at bounding box center [921, 496] width 196 height 30
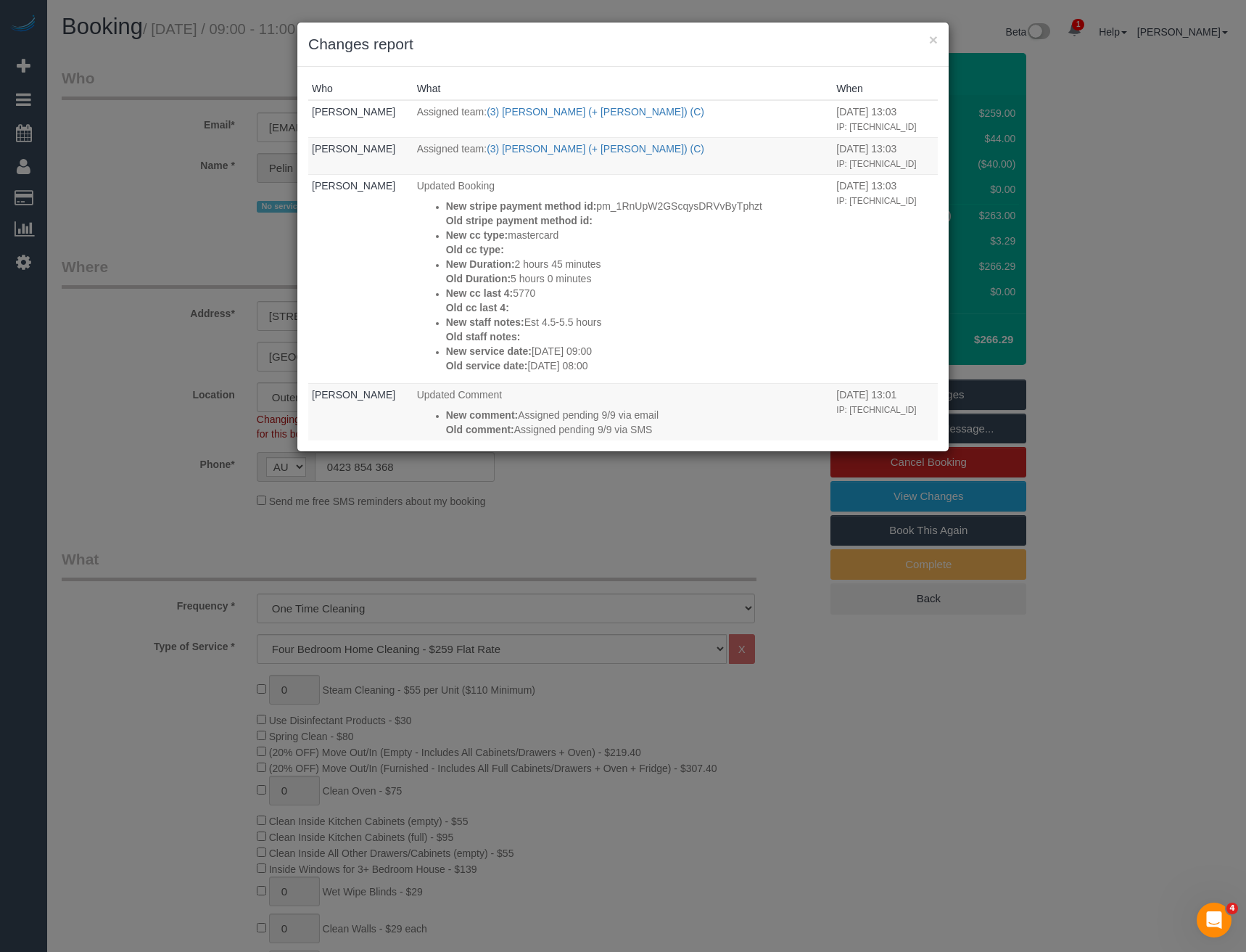
click at [824, 729] on div "× Changes report Who What When Bronie Bryant Assigned team: (3) Liz (+ Tony) (C…" at bounding box center [623, 476] width 1246 height 952
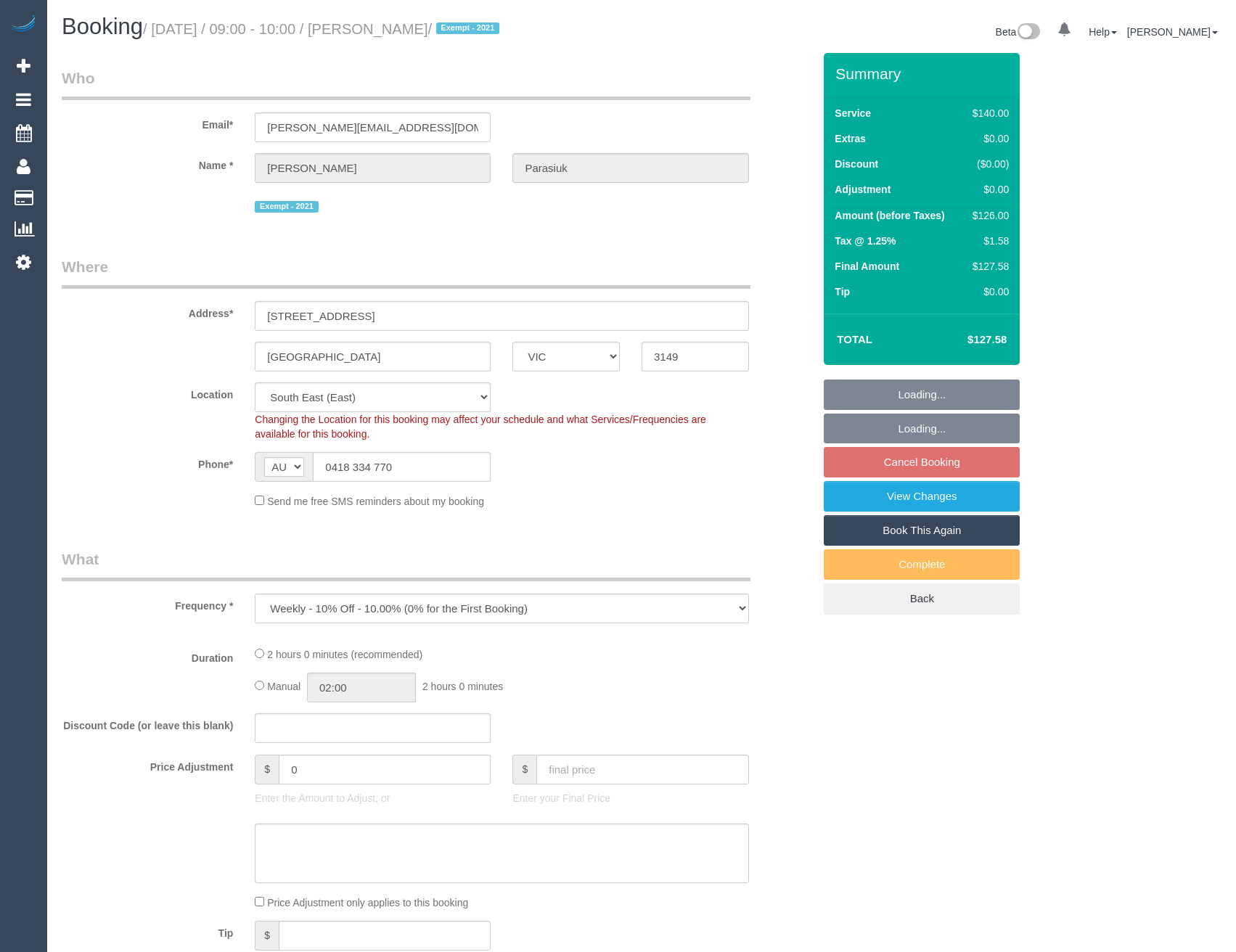
select select "VIC"
select select "number:29"
select select "number:14"
select select "number:19"
select select "number:22"
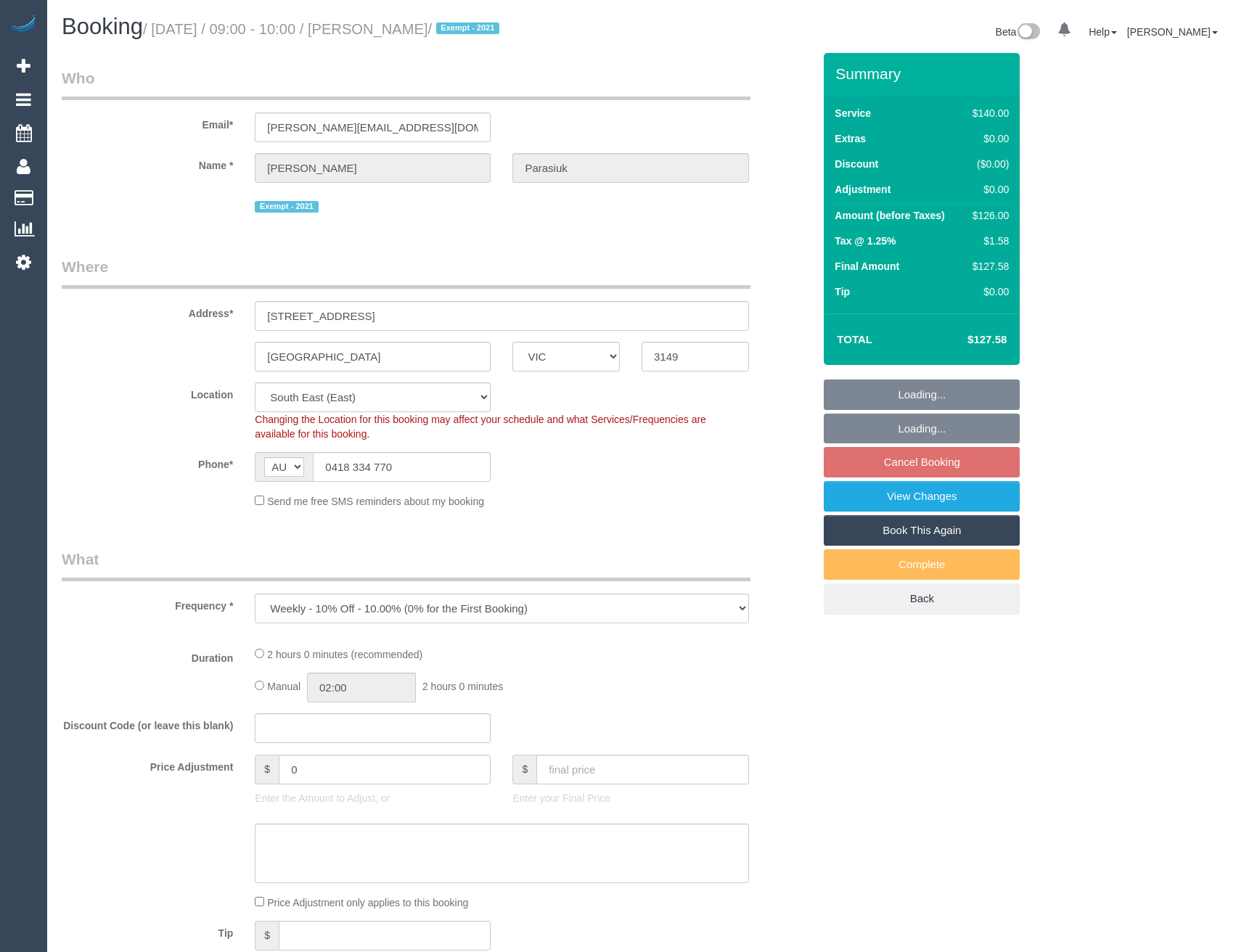
select select "number:26"
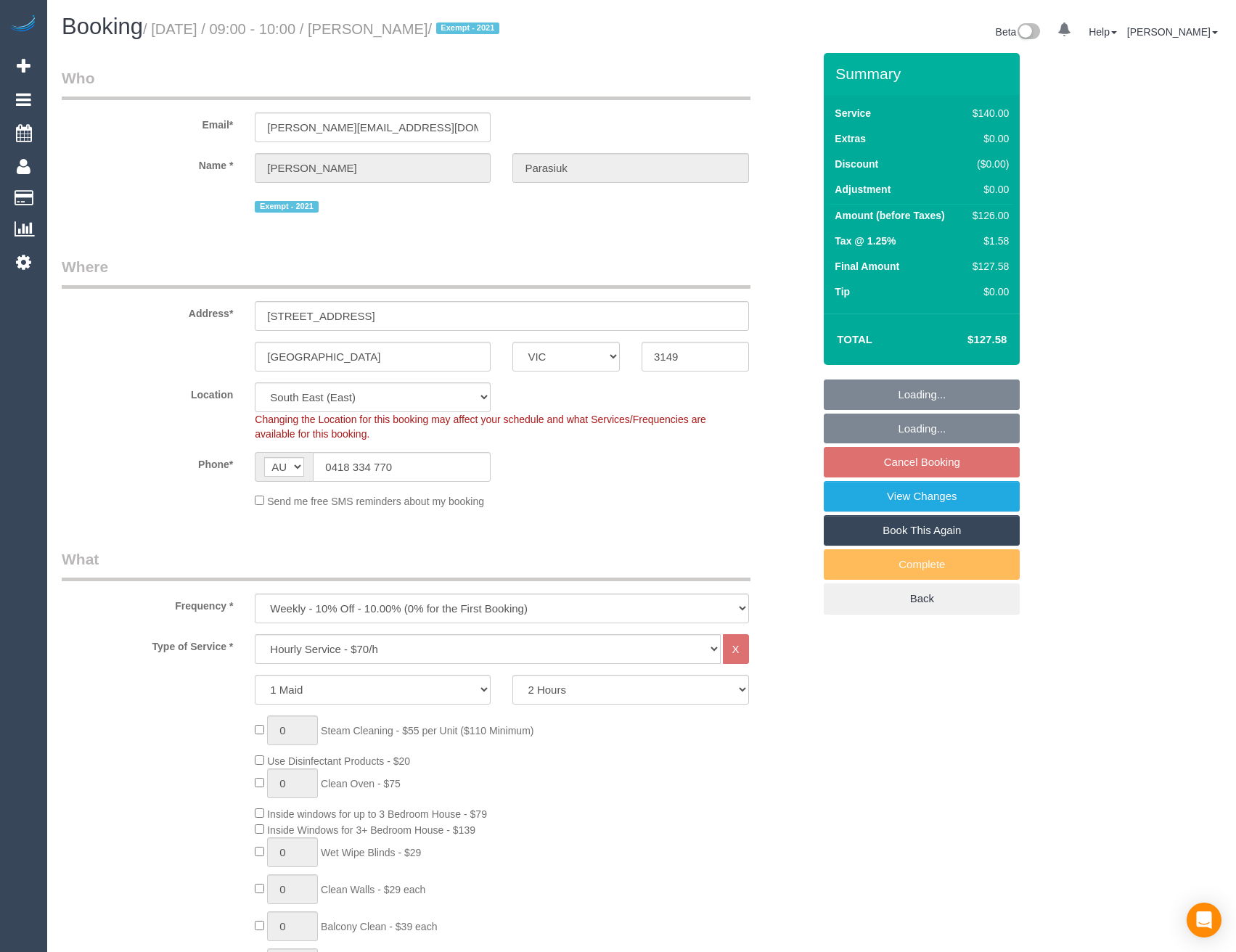
select select "object:1369"
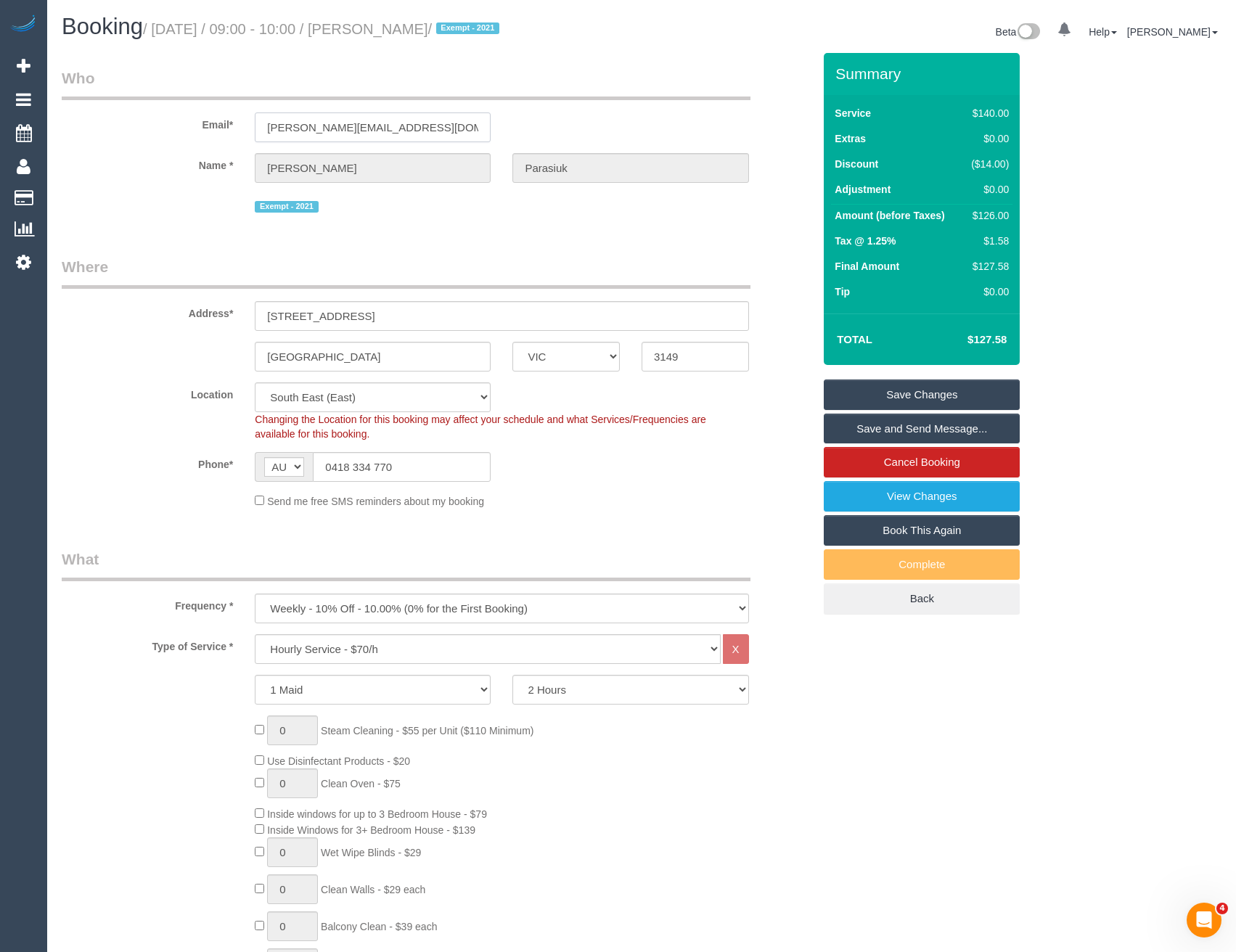
drag, startPoint x: 421, startPoint y: 126, endPoint x: 260, endPoint y: 125, distance: 161.0
click at [260, 125] on input "[PERSON_NAME][EMAIL_ADDRESS][DOMAIN_NAME]" at bounding box center [372, 127] width 236 height 30
click at [597, 446] on sui-booking-location "Location [GEOGRAPHIC_DATA] (North) East (South) [GEOGRAPHIC_DATA] (East) [GEOGR…" at bounding box center [437, 445] width 751 height 127
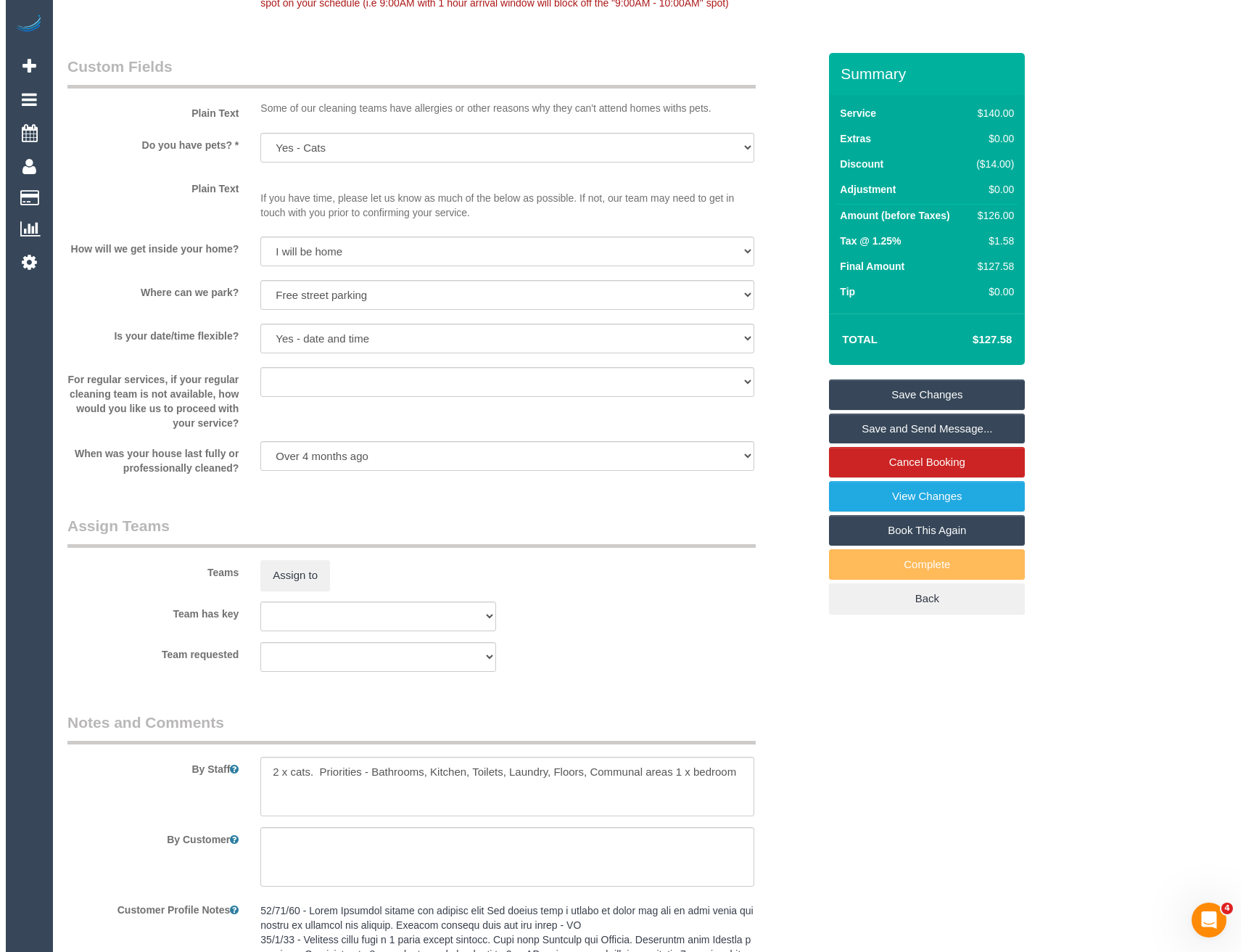
scroll to position [1720, 0]
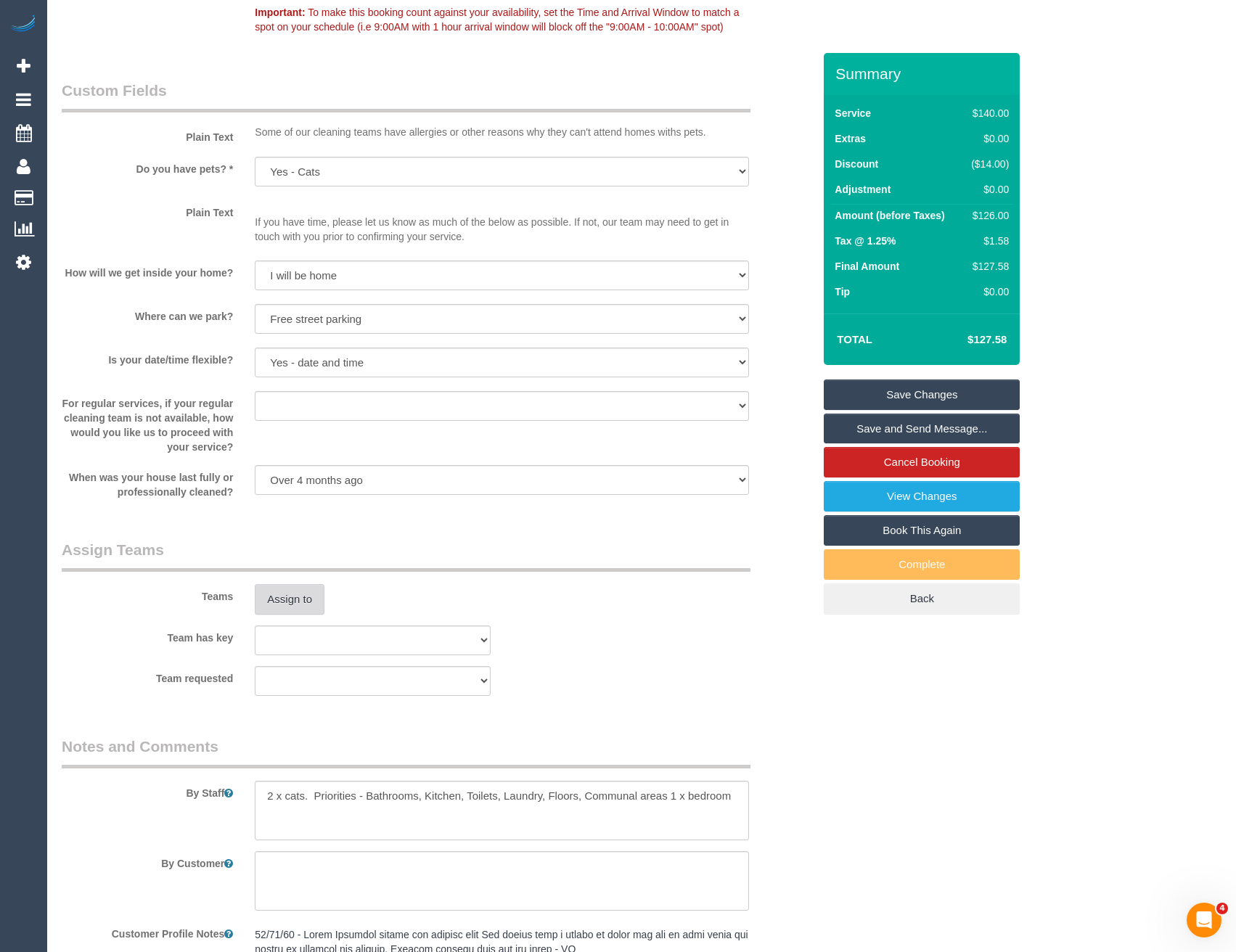
drag, startPoint x: 313, startPoint y: 618, endPoint x: 311, endPoint y: 600, distance: 18.1
click at [313, 618] on sui-booking-teams "Teams Assign to Team has key (0) Office (1) [PERSON_NAME] (FT) (1) [PERSON_NAME…" at bounding box center [437, 617] width 751 height 157
click at [308, 593] on button "Assign to" at bounding box center [290, 599] width 70 height 30
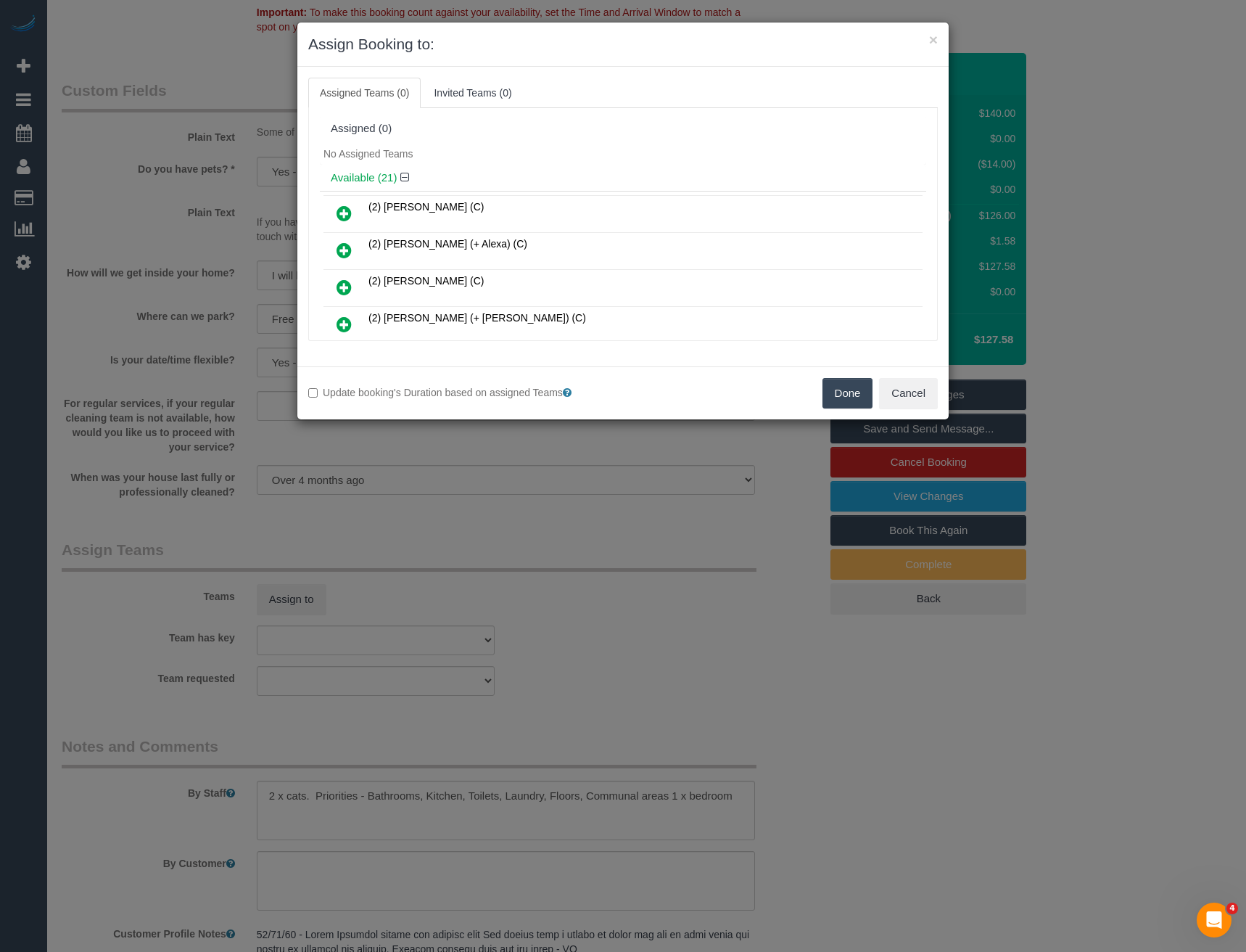
scroll to position [1981, 0]
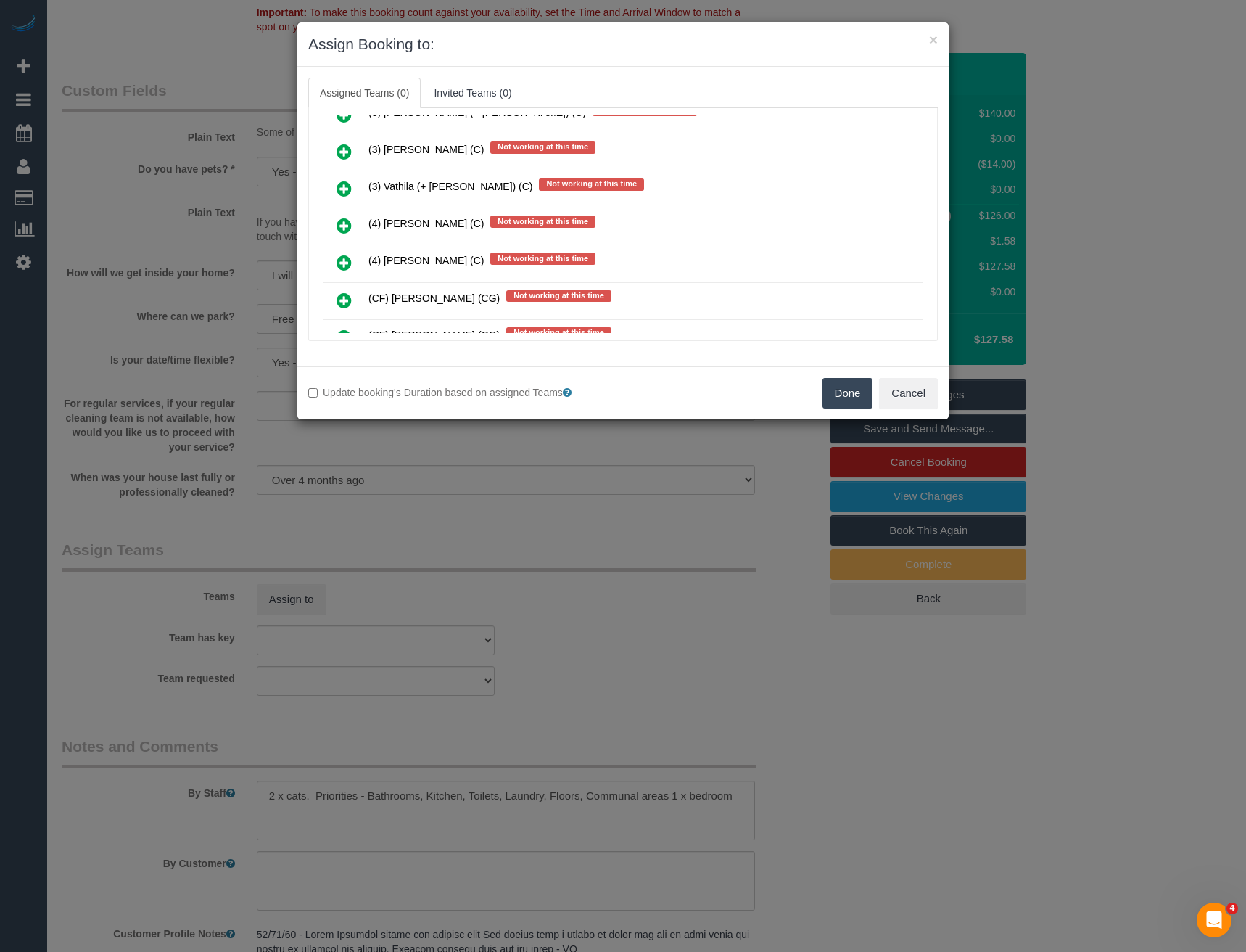
click at [345, 223] on icon at bounding box center [344, 225] width 15 height 17
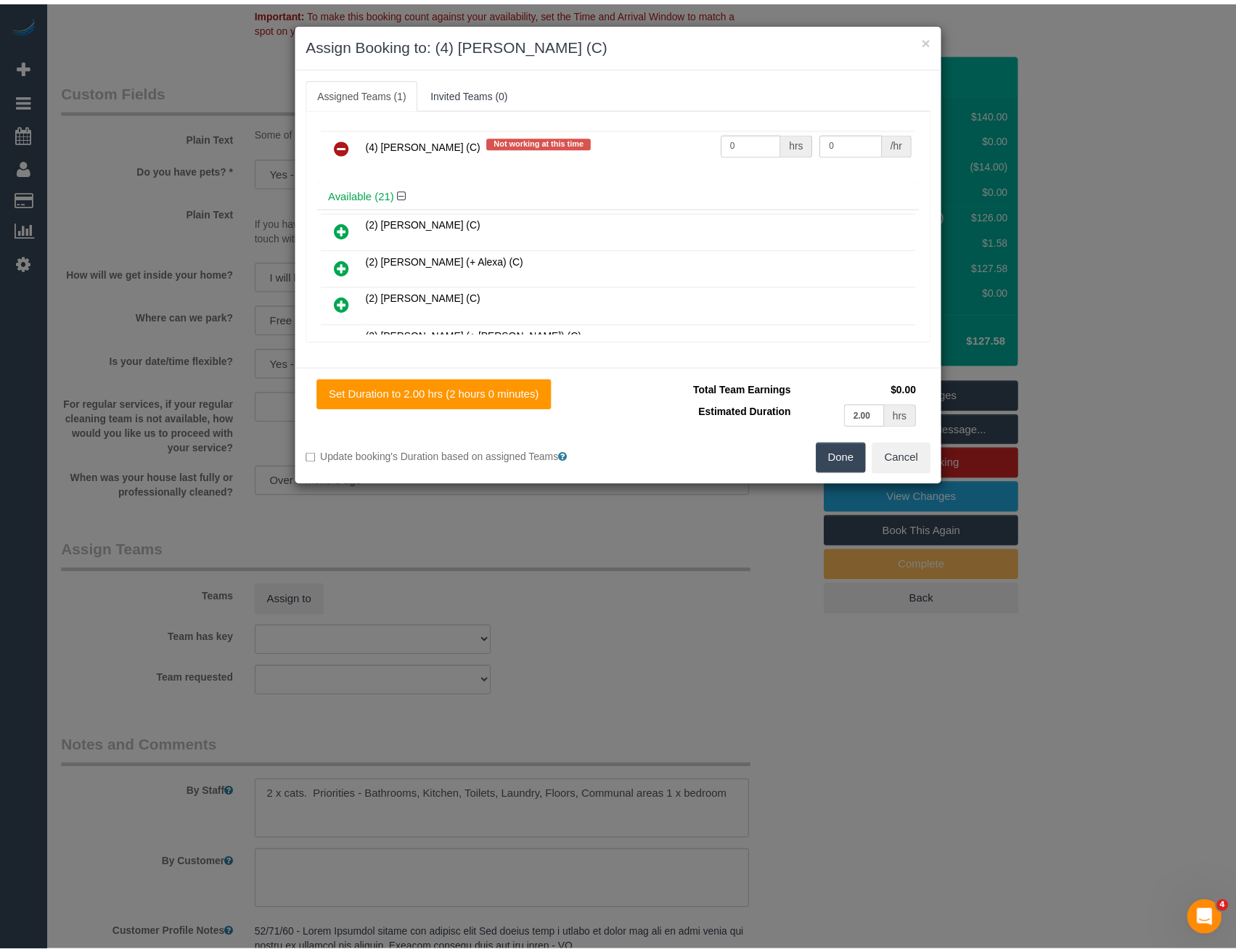
scroll to position [0, 0]
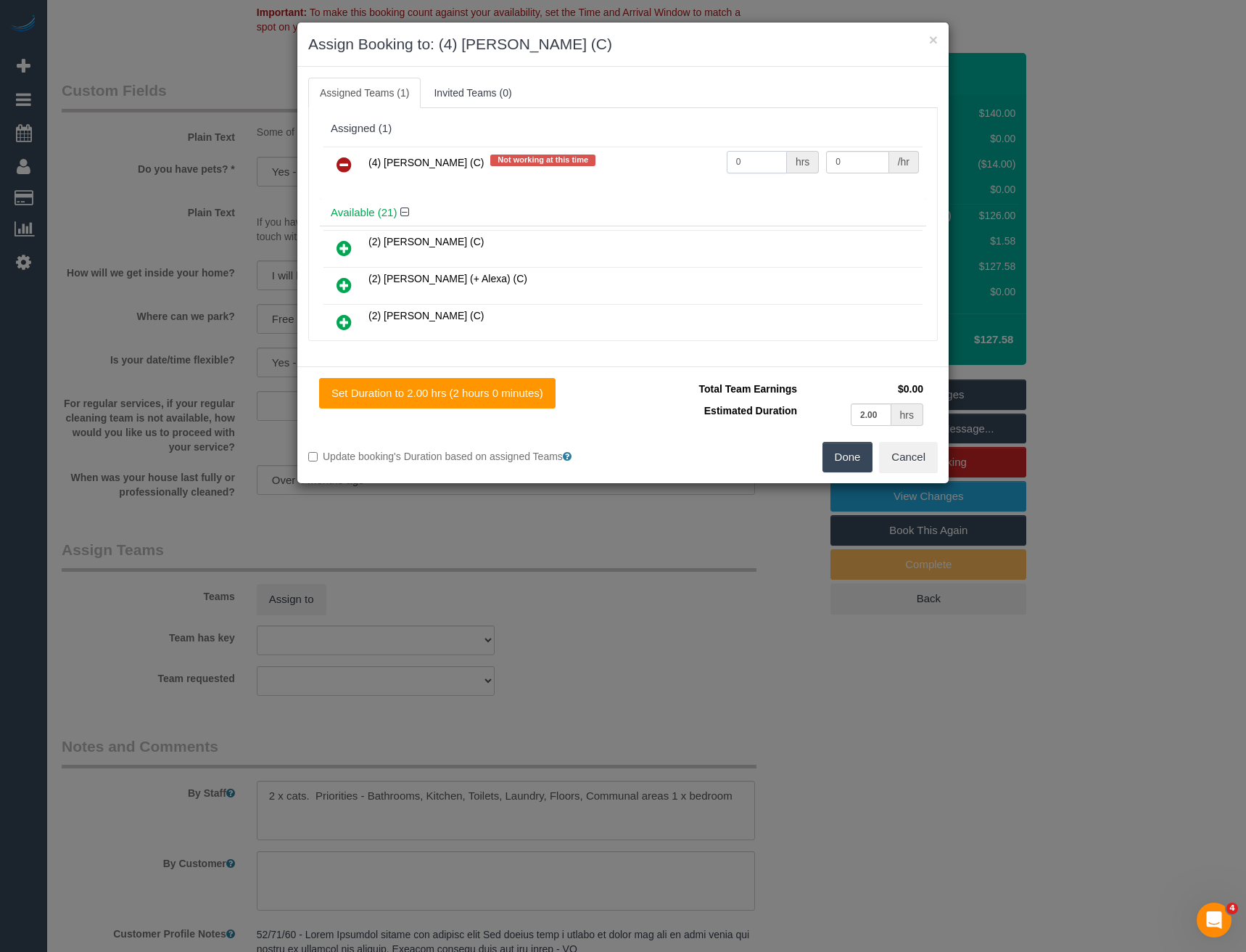
drag, startPoint x: 756, startPoint y: 156, endPoint x: 697, endPoint y: 156, distance: 59.0
click at [700, 157] on tr "(4) [PERSON_NAME] (C) Not working at this time 0 hrs 0 /hr" at bounding box center [623, 164] width 600 height 37
type input "2"
type input "35"
click at [850, 456] on button "Done" at bounding box center [847, 457] width 51 height 30
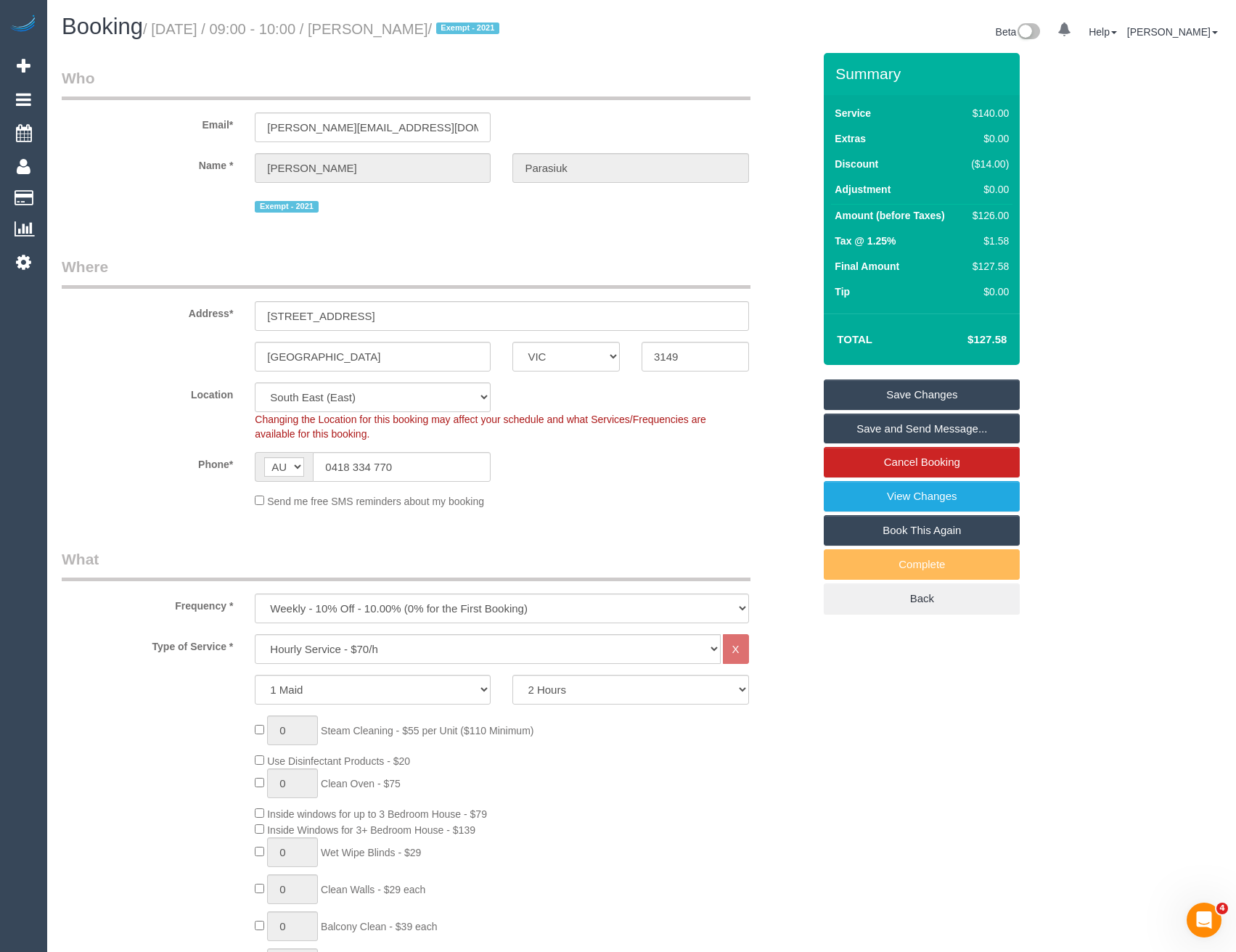
click at [892, 387] on link "Save Changes" at bounding box center [921, 395] width 196 height 30
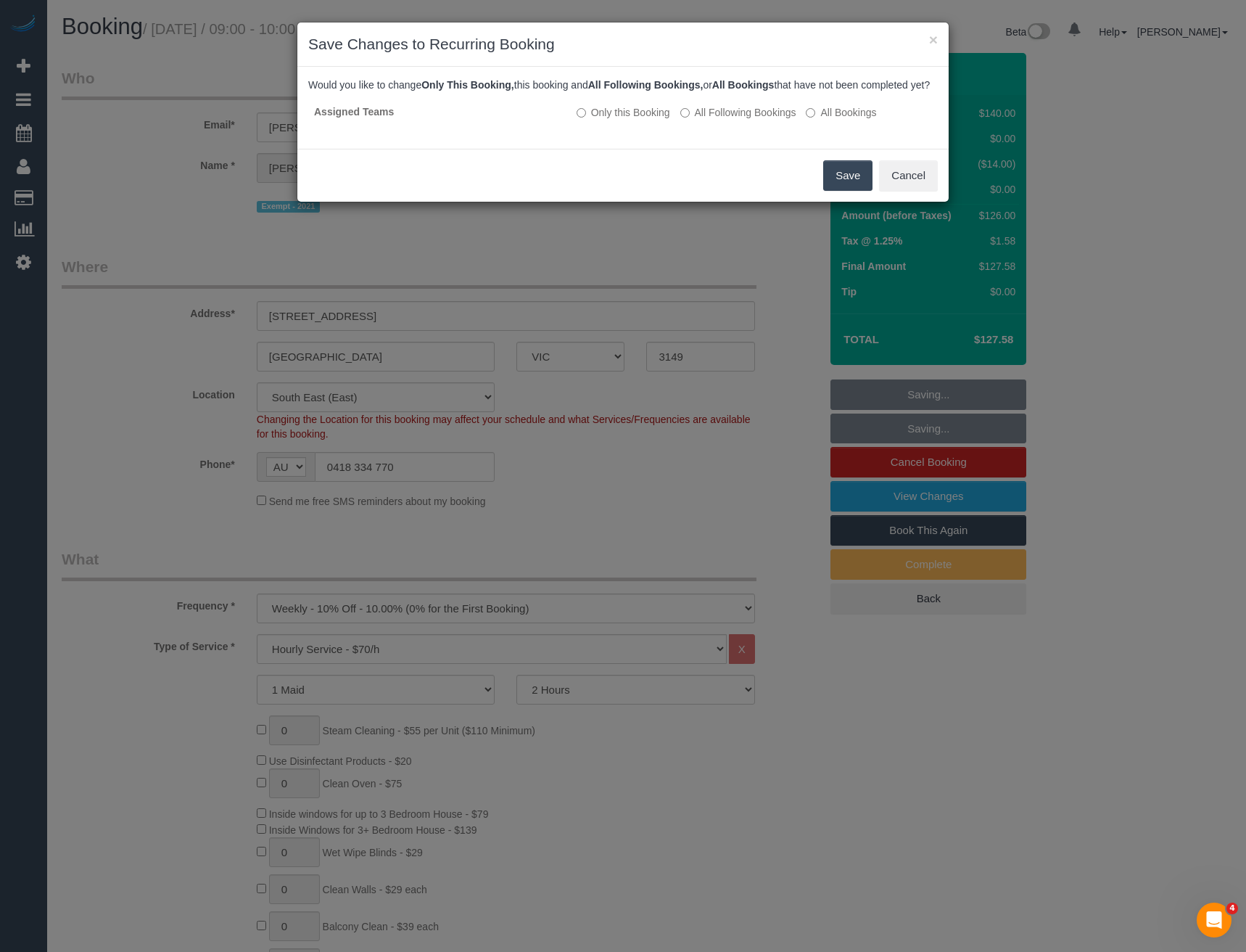
click at [844, 189] on button "Save" at bounding box center [847, 176] width 49 height 30
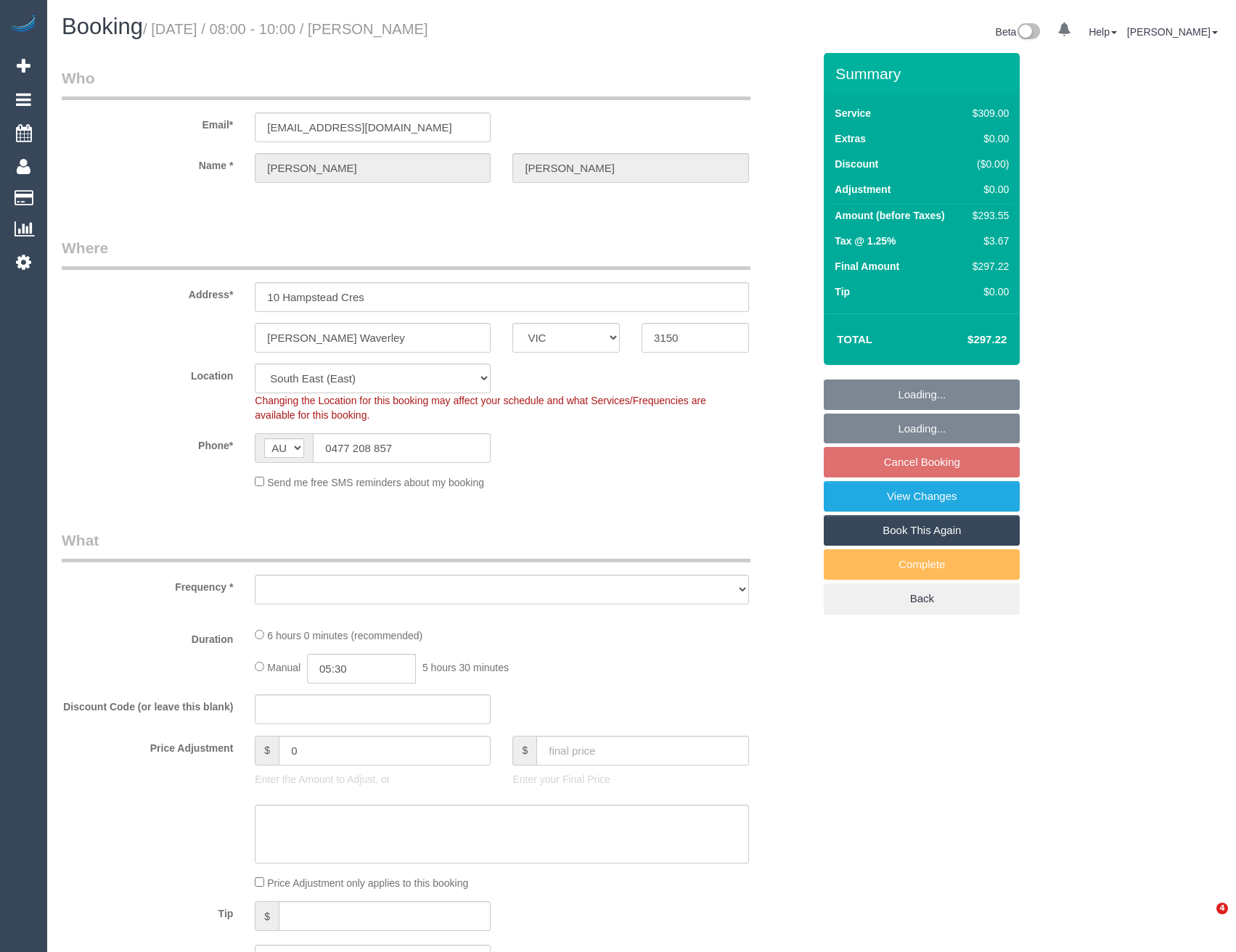
select select "VIC"
select select "object:787"
select select "spot2"
select select "number:28"
select select "number:14"
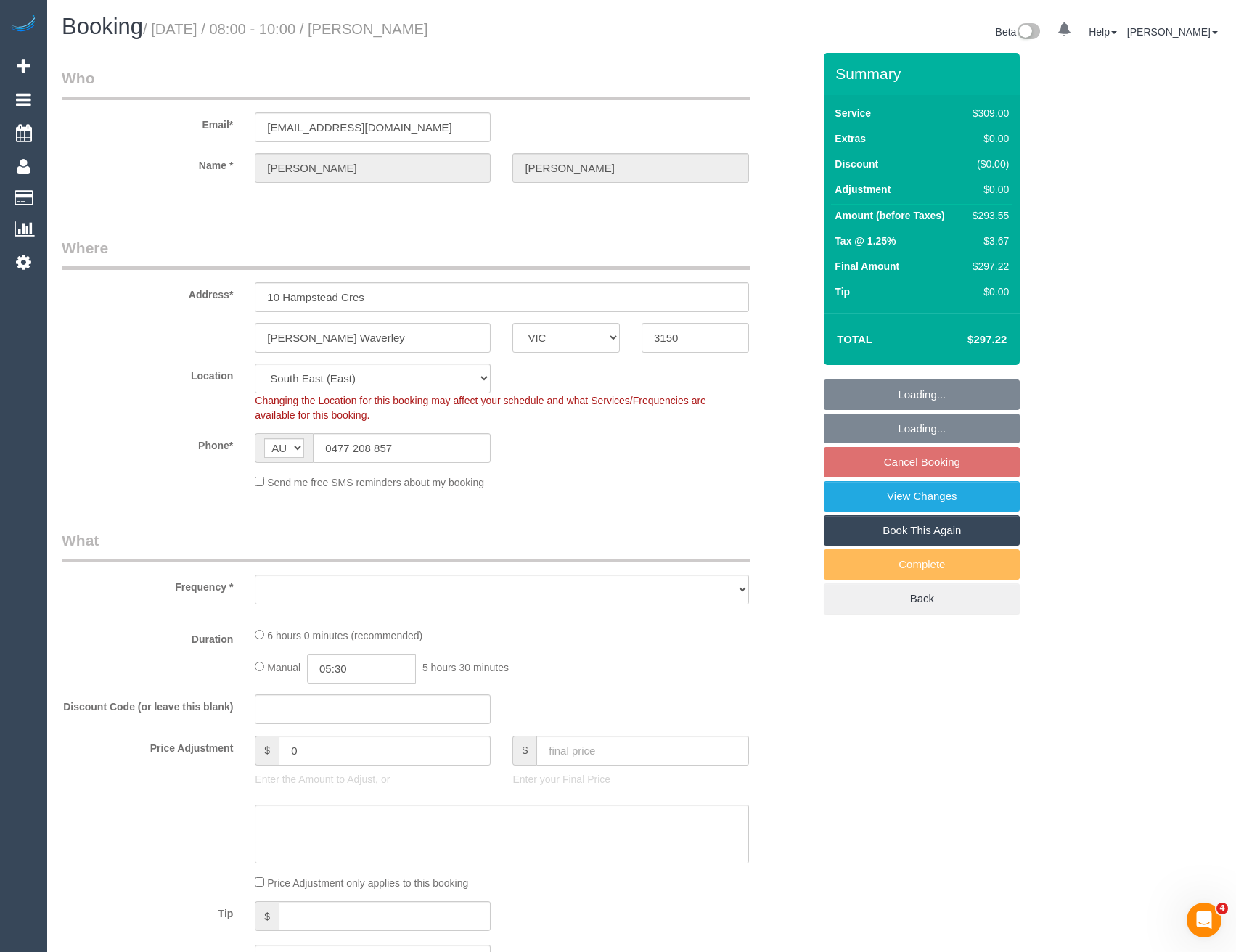
select select "number:19"
select select "number:25"
select select "number:34"
select select "number:13"
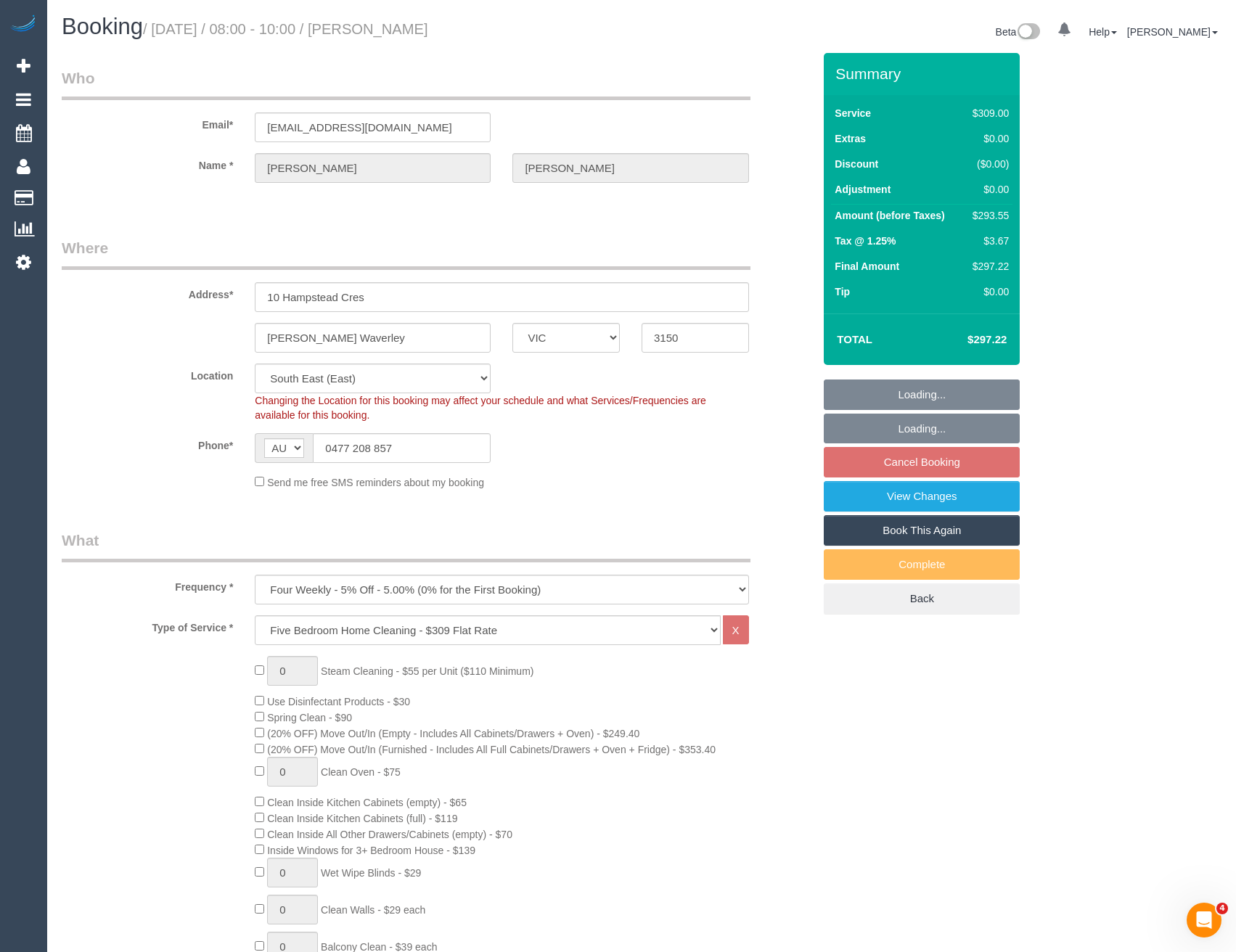
select select "object:1283"
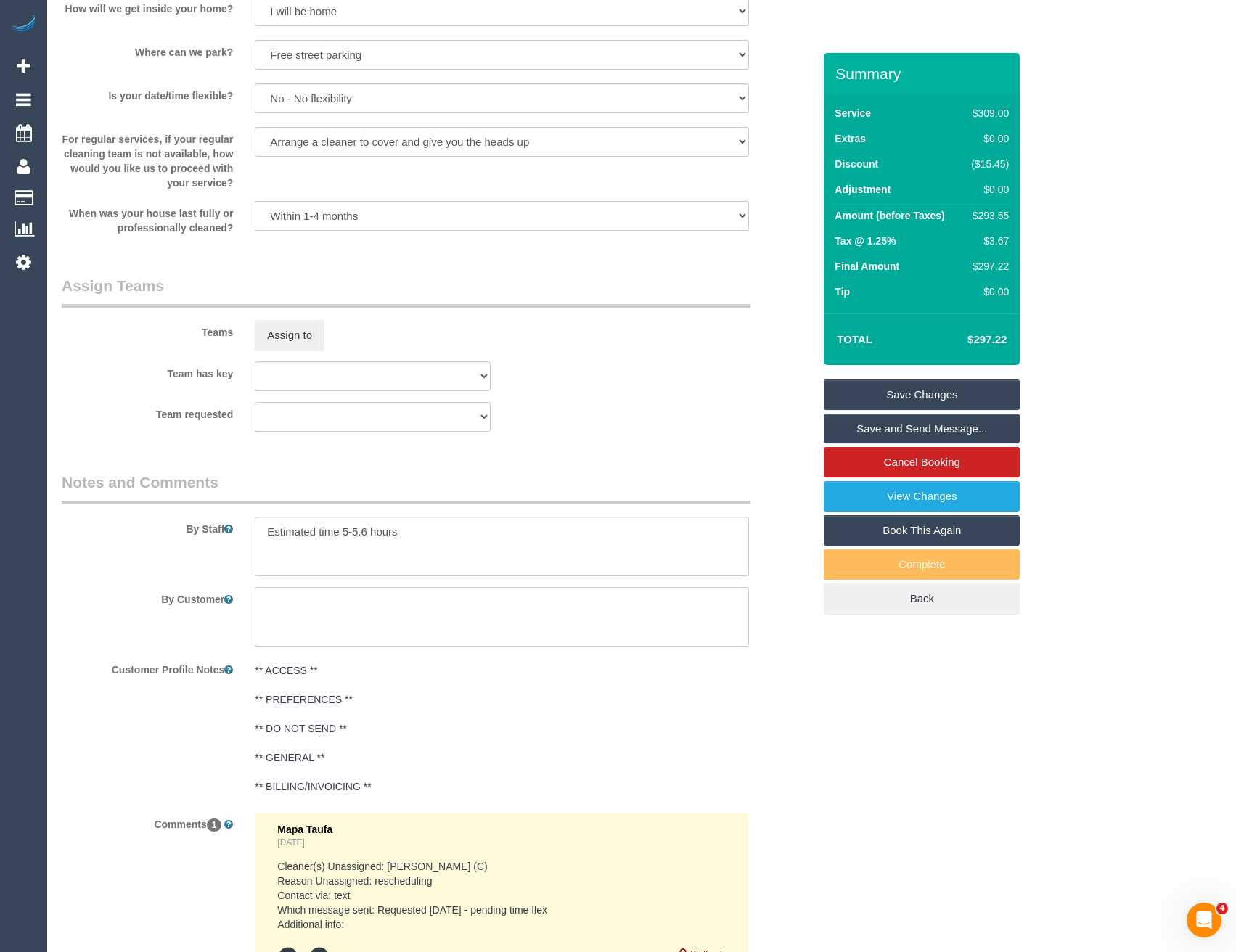
scroll to position [2031, 0]
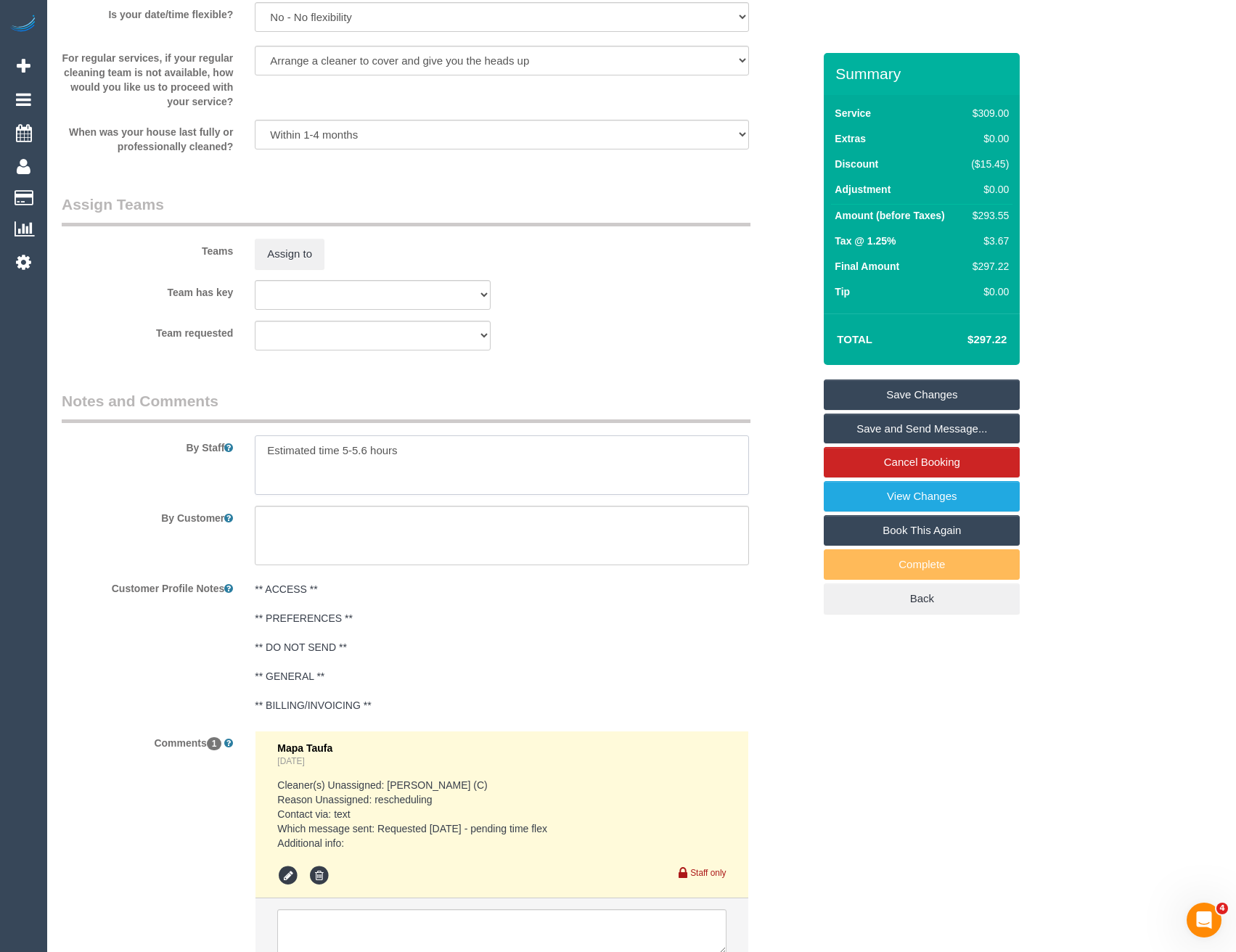
drag, startPoint x: 365, startPoint y: 453, endPoint x: 344, endPoint y: 453, distance: 21.0
click at [344, 453] on textarea at bounding box center [501, 465] width 494 height 59
type textarea "Estimated time 4.5-5.5 hours"
click at [459, 539] on textarea at bounding box center [501, 535] width 494 height 59
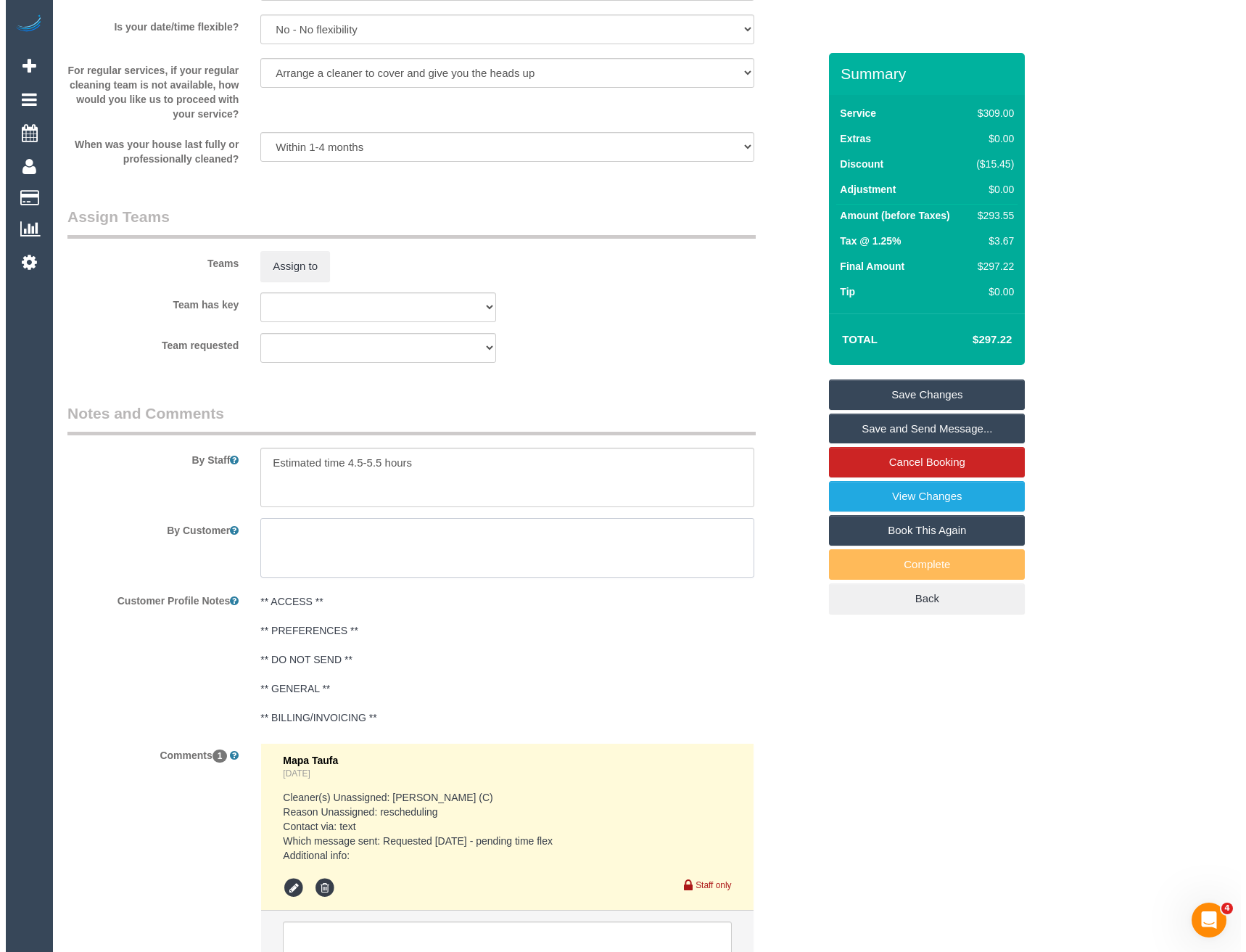
scroll to position [1860, 0]
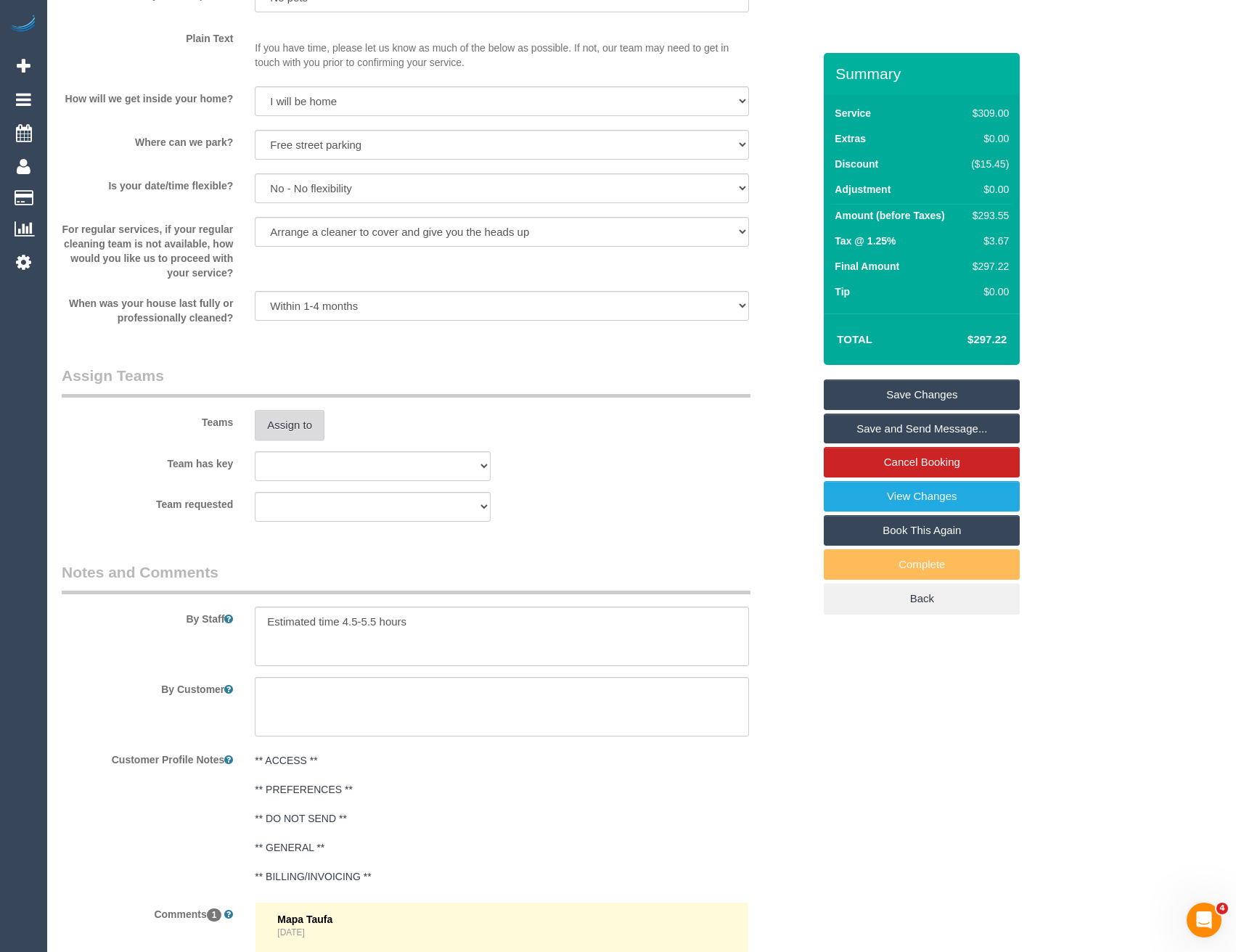
click at [316, 425] on button "Assign to" at bounding box center [290, 425] width 70 height 30
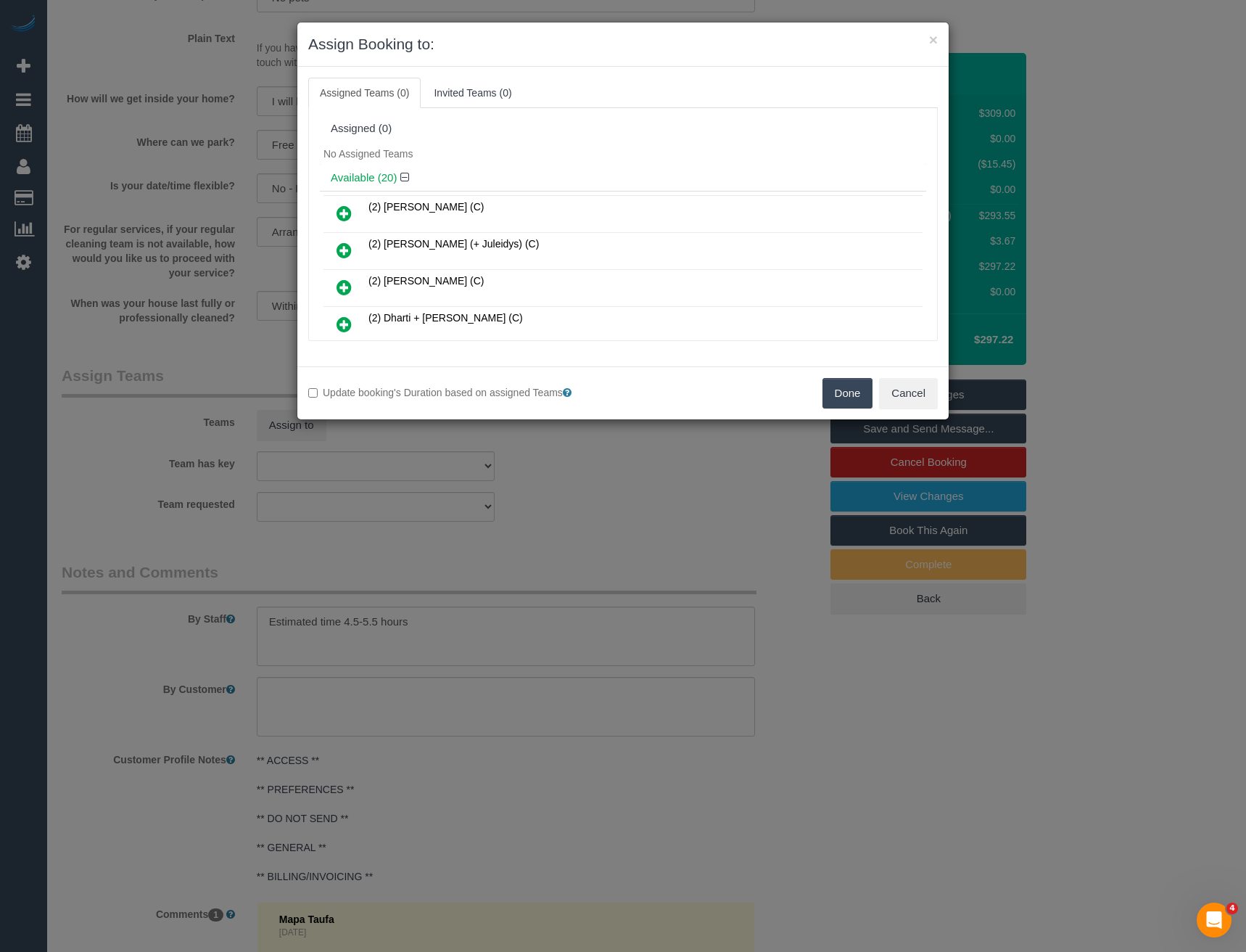
scroll to position [391, 0]
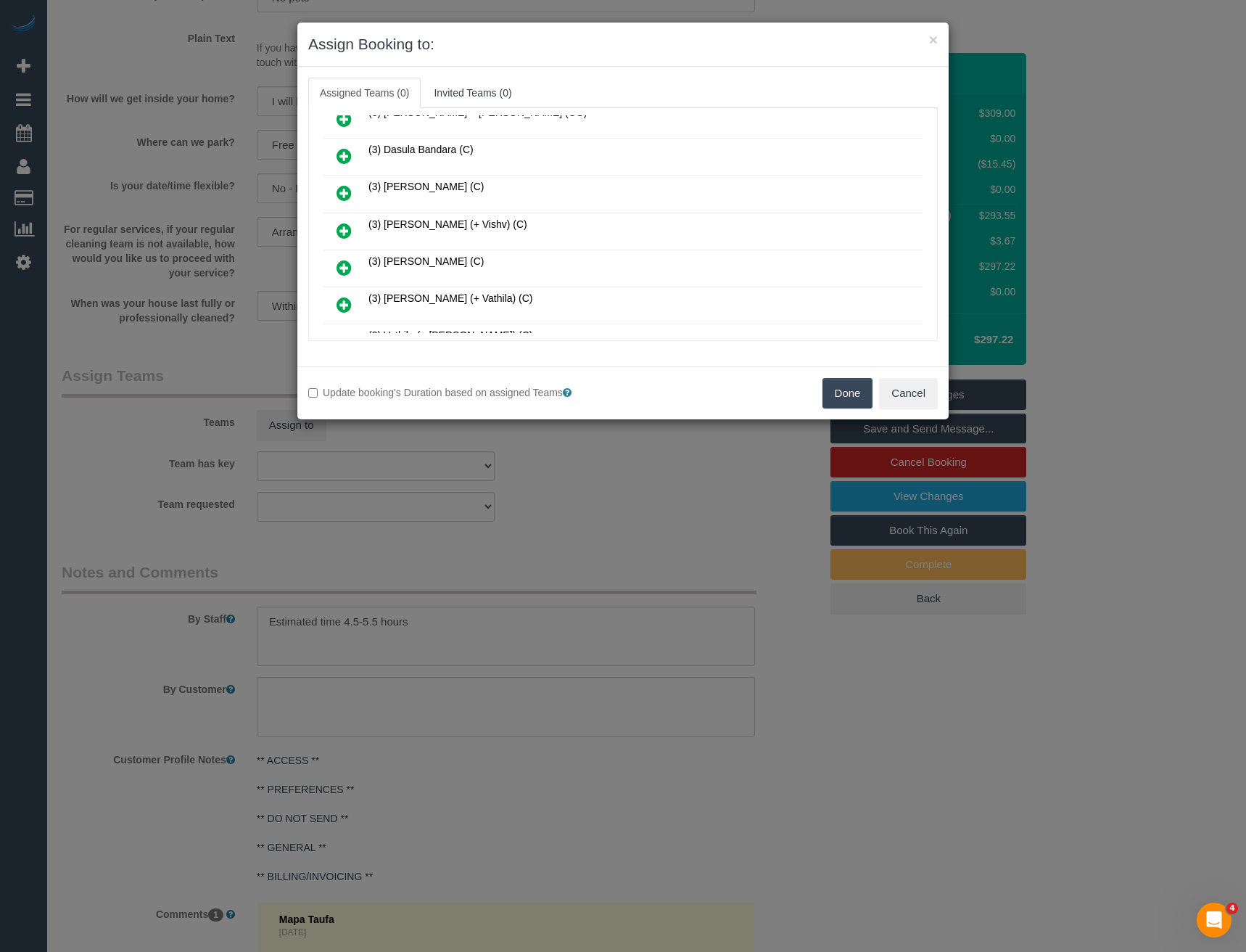
click at [349, 229] on icon at bounding box center [344, 230] width 15 height 17
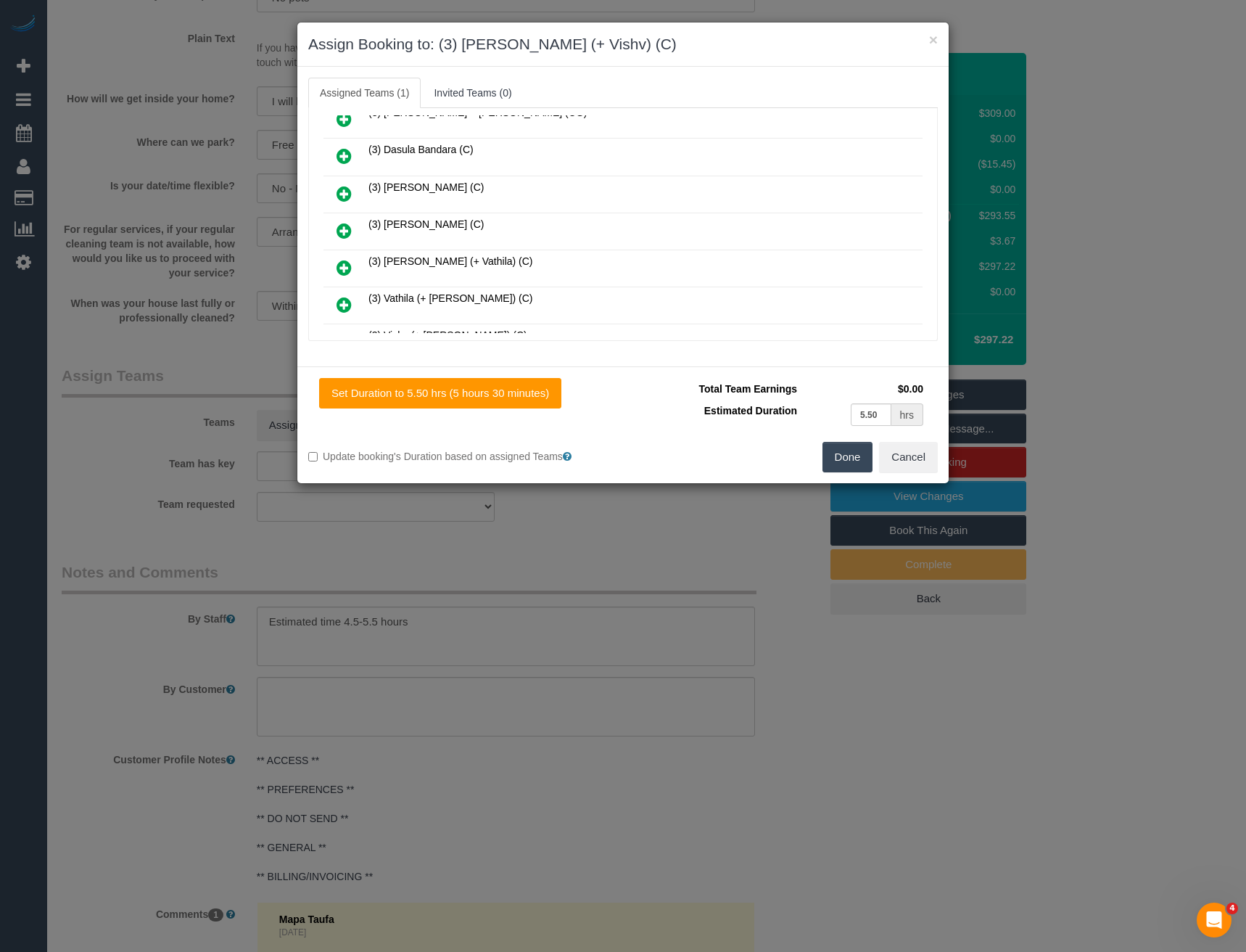
scroll to position [434, 0]
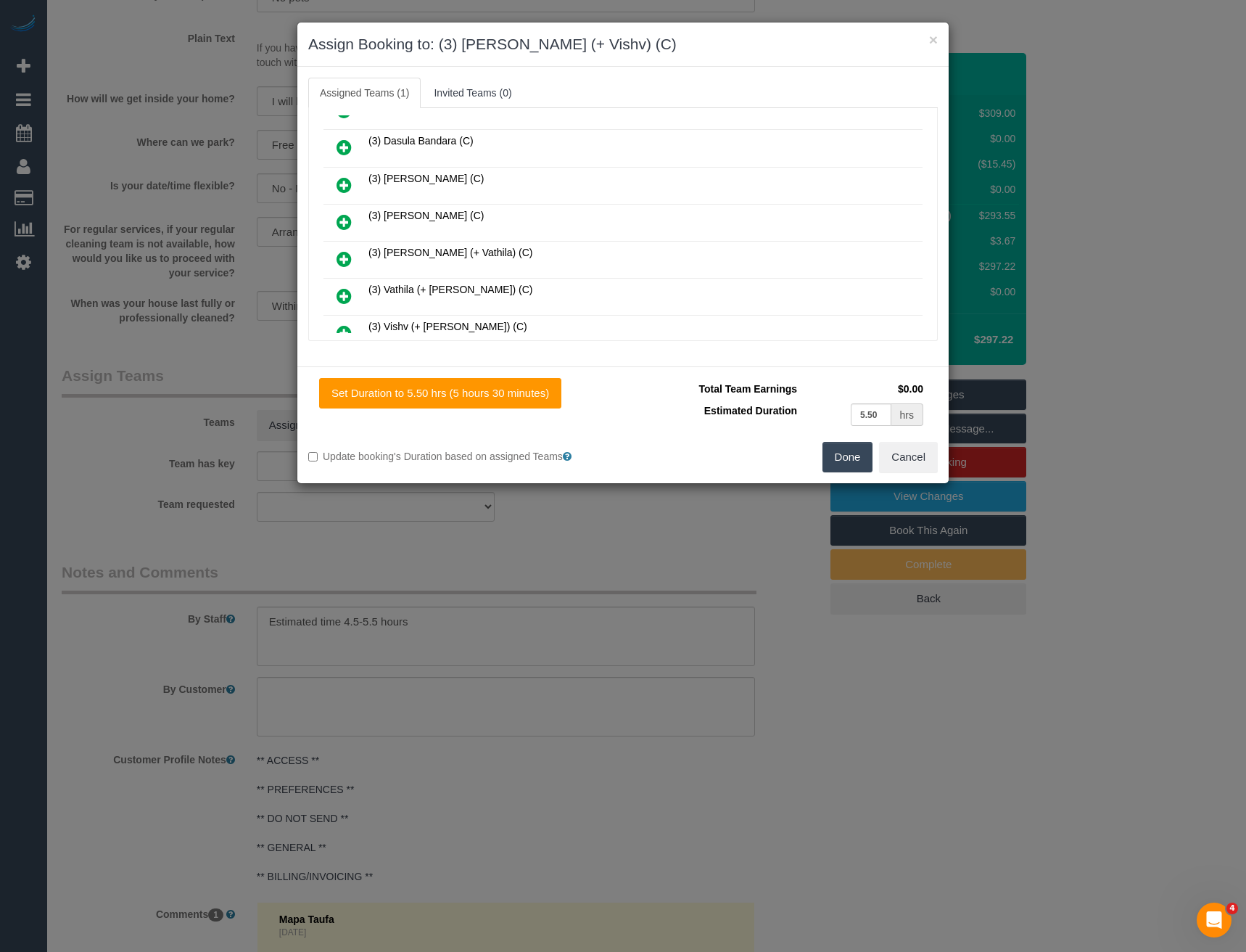
click at [346, 327] on icon at bounding box center [344, 333] width 15 height 17
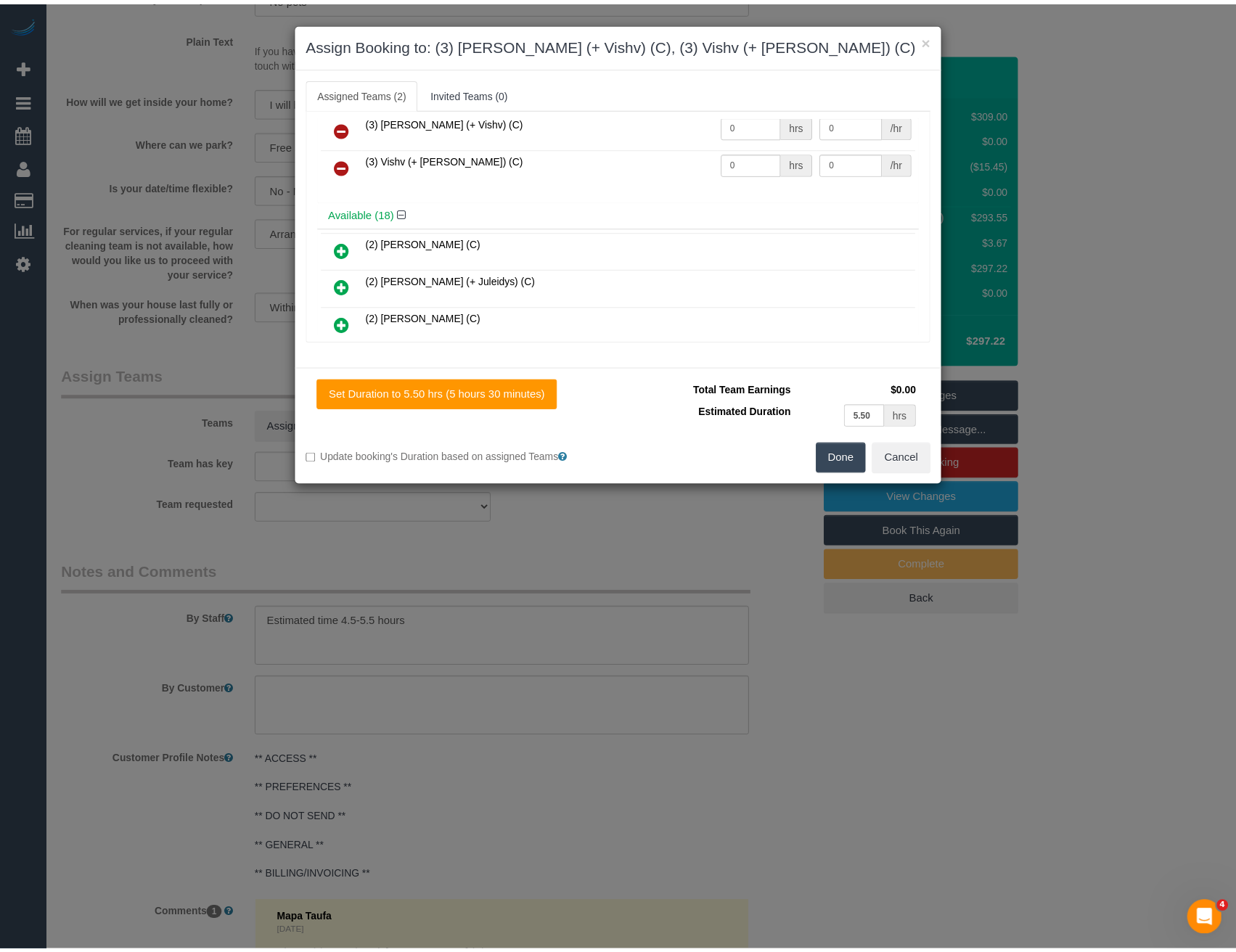
scroll to position [0, 0]
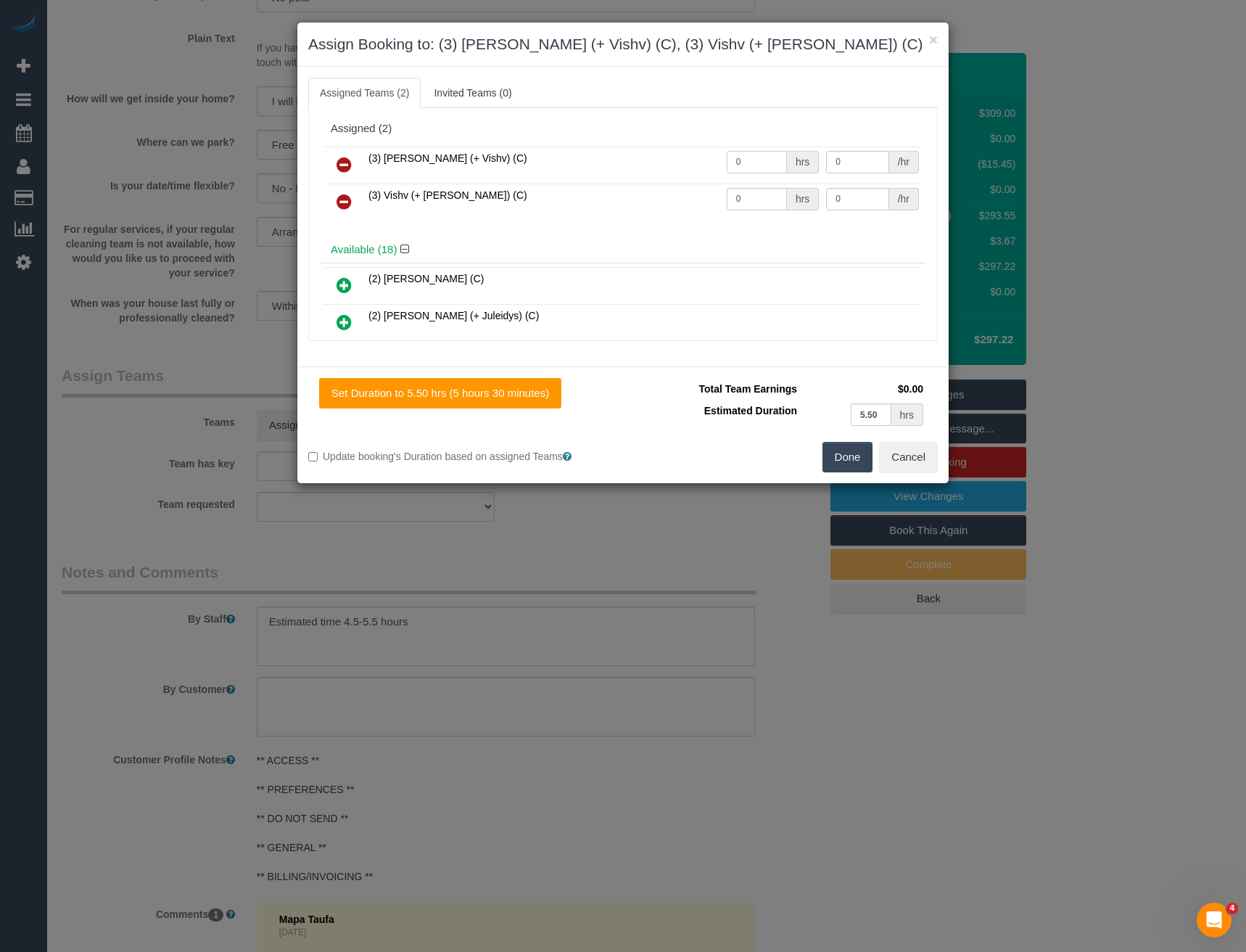
drag, startPoint x: 758, startPoint y: 155, endPoint x: 597, endPoint y: 171, distance: 161.8
click at [597, 171] on tr "(3) Kelvin (+ Vishv) (C) 0 hrs 0 /hr" at bounding box center [623, 164] width 600 height 37
type input "1"
type input "92.5"
drag, startPoint x: 722, startPoint y: 201, endPoint x: 615, endPoint y: 199, distance: 107.0
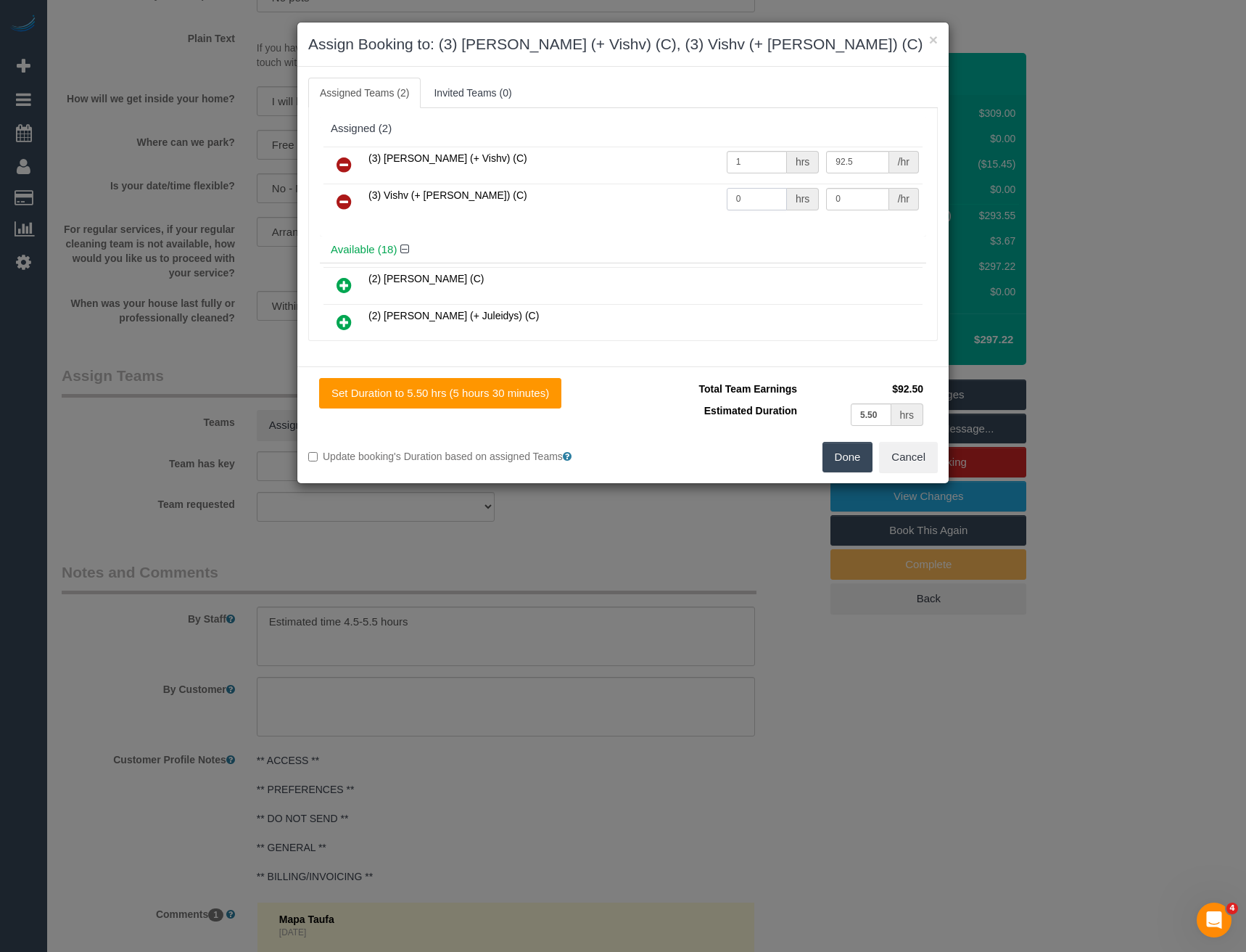
click at [617, 200] on tr "(3) Vishv (+ Kelvin) (C) 0 hrs 0 /hr" at bounding box center [623, 202] width 600 height 37
type input "1"
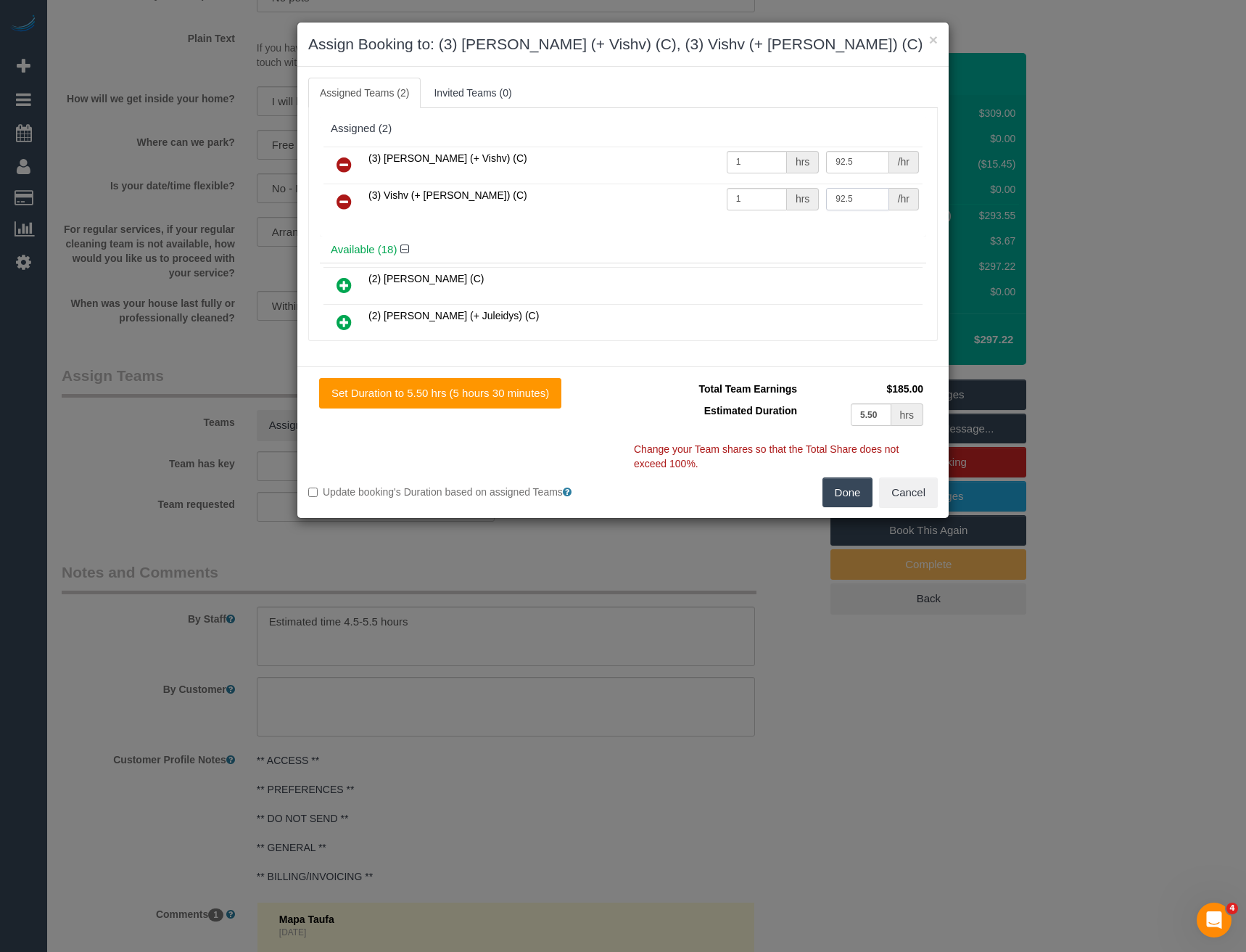
type input "92.5"
click at [838, 493] on button "Done" at bounding box center [847, 493] width 51 height 30
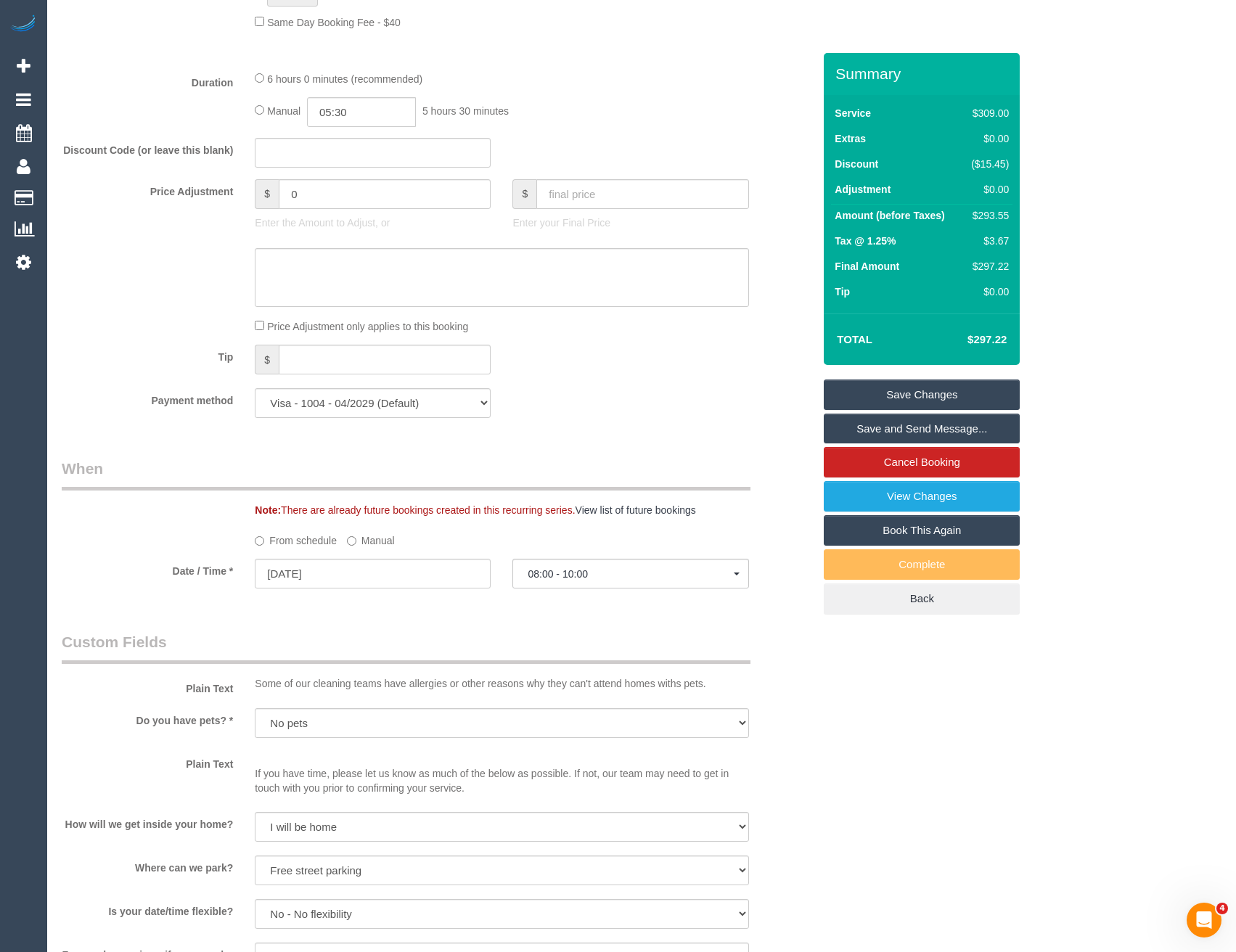
scroll to position [700, 0]
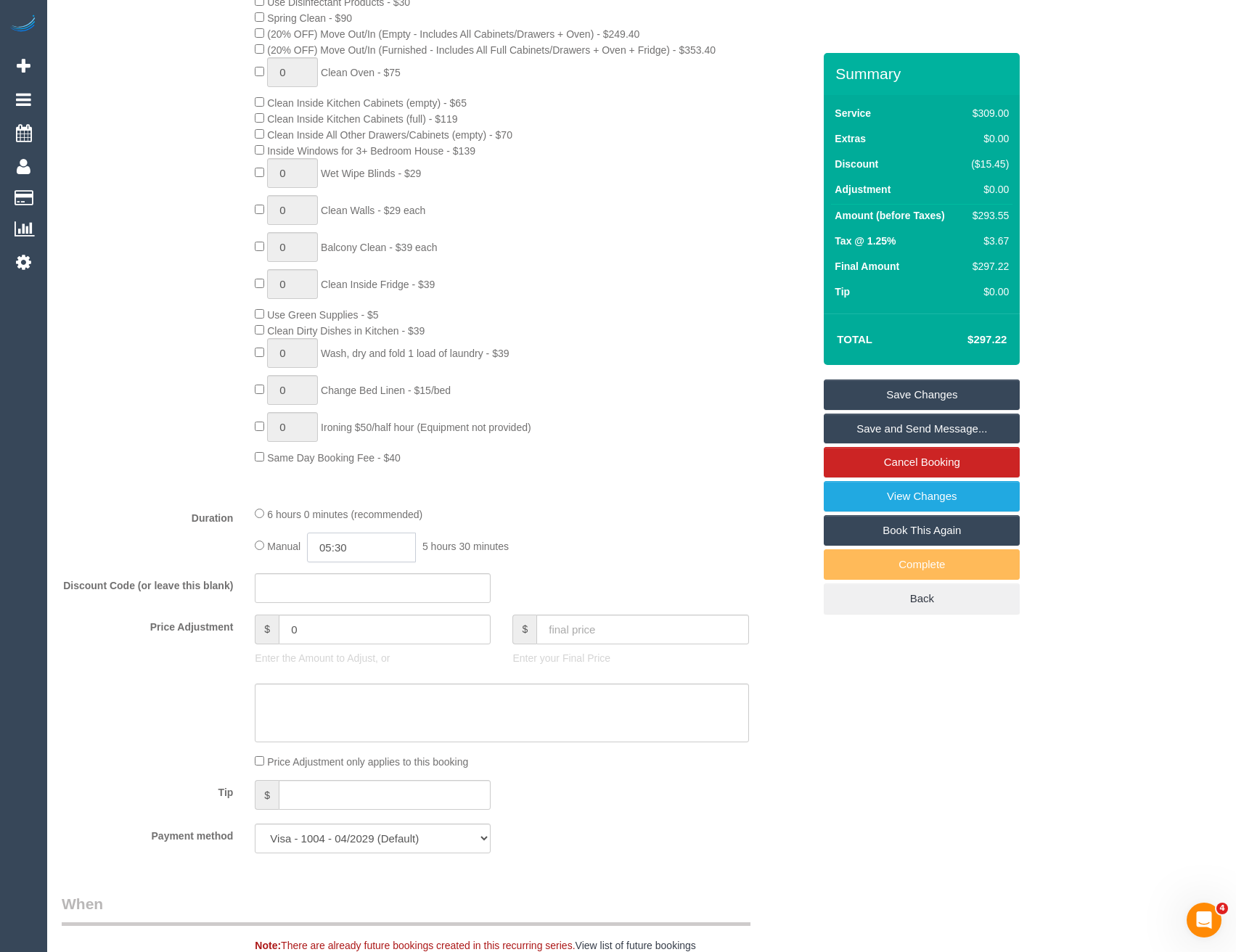
click at [372, 545] on input "05:30" at bounding box center [362, 547] width 109 height 30
type input "02:00"
click at [340, 605] on li "02:00" at bounding box center [345, 604] width 64 height 19
click at [372, 550] on input "02:00" at bounding box center [362, 547] width 109 height 30
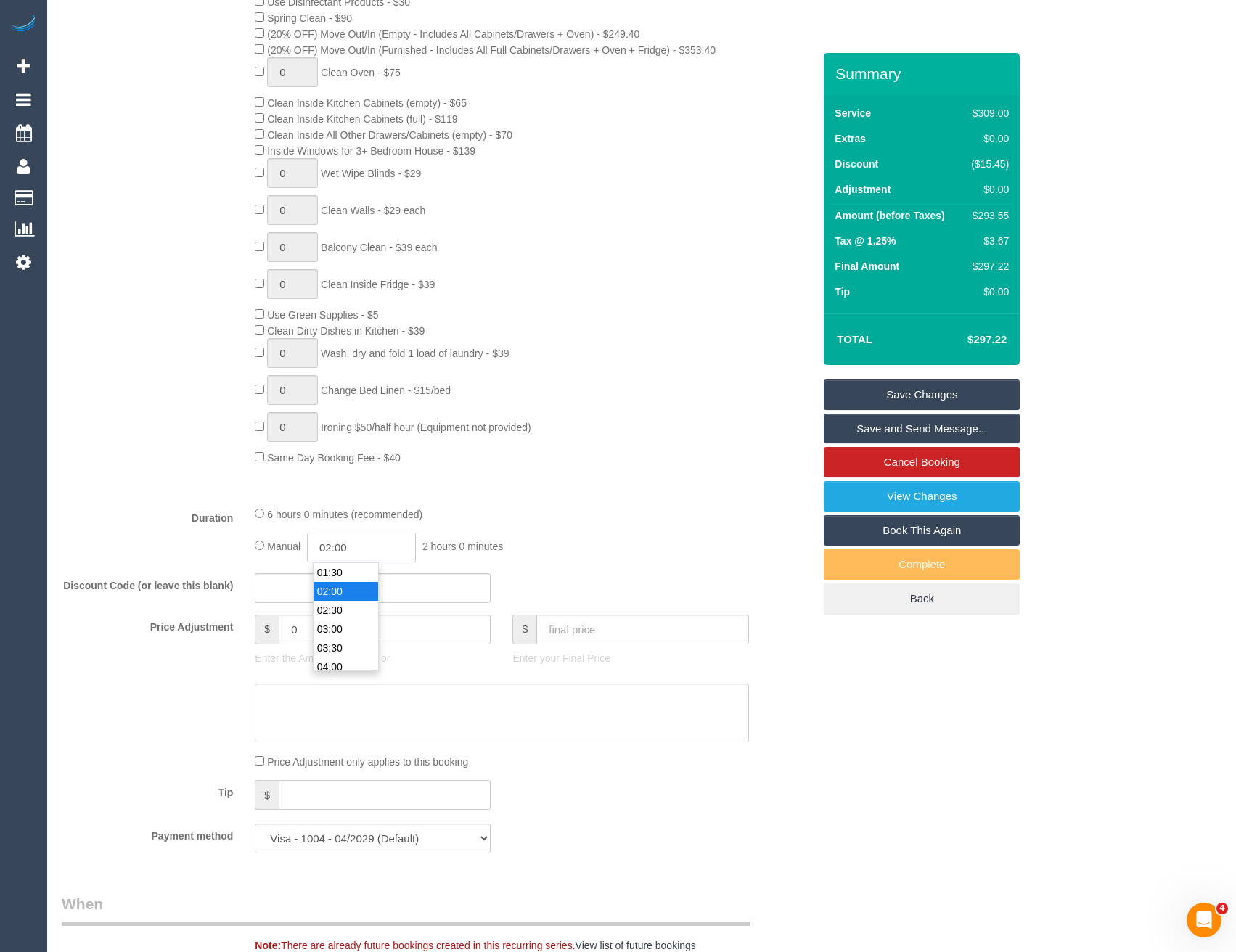
select select "spot23"
type input "02:45"
select select "spot44"
click at [613, 541] on div "Manual 02:45 2 hours 45 minutes" at bounding box center [501, 547] width 494 height 30
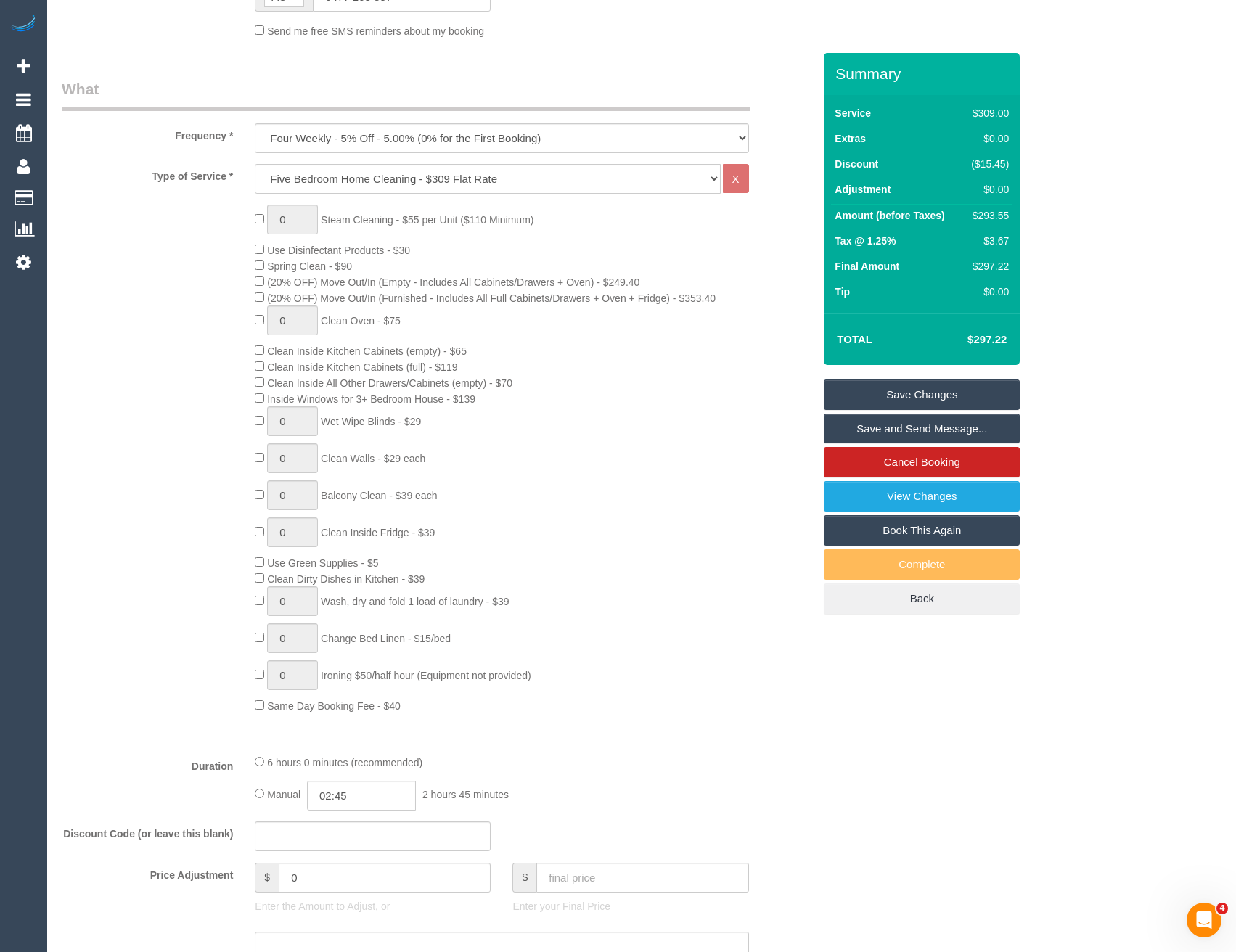
select select "spot65"
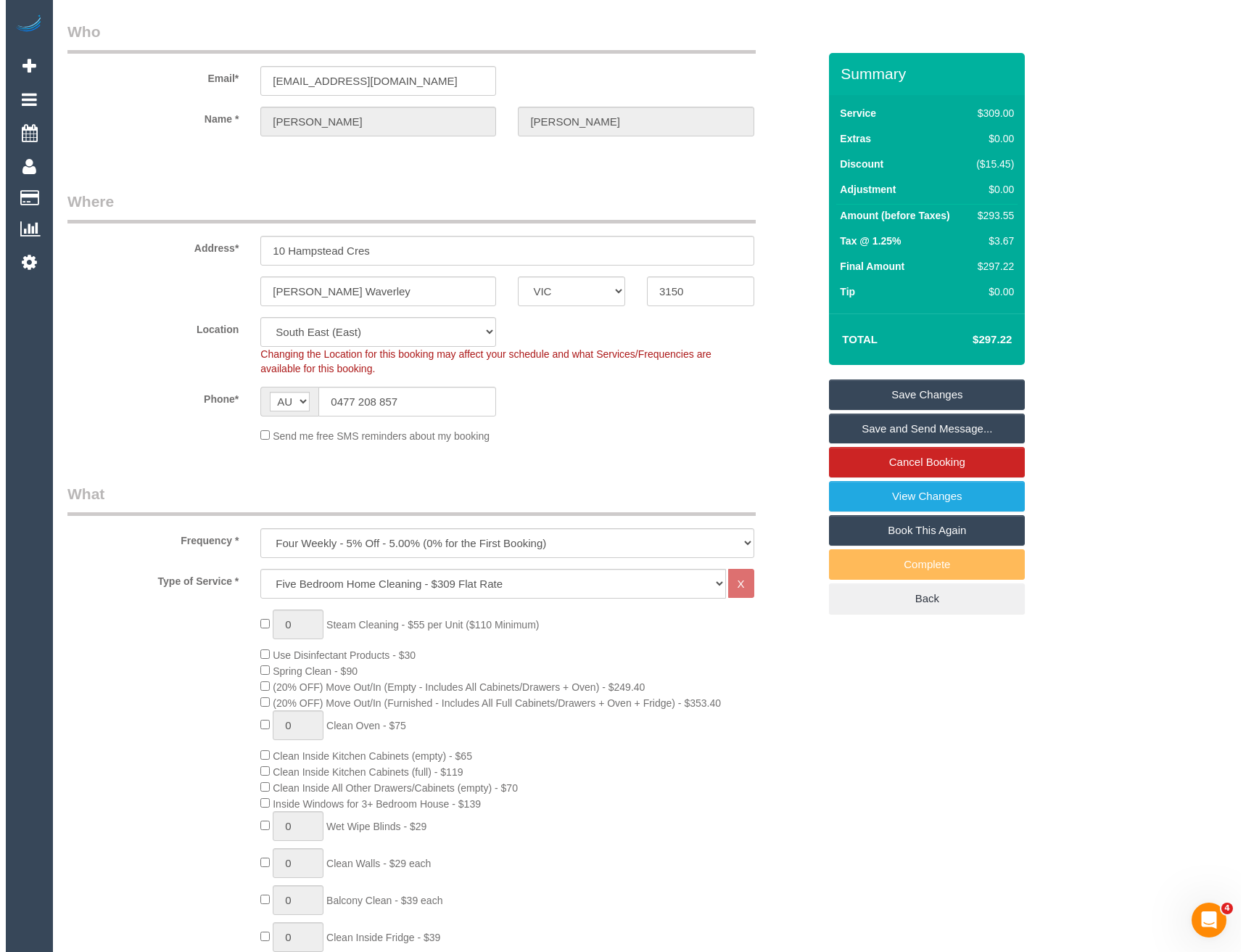
scroll to position [0, 0]
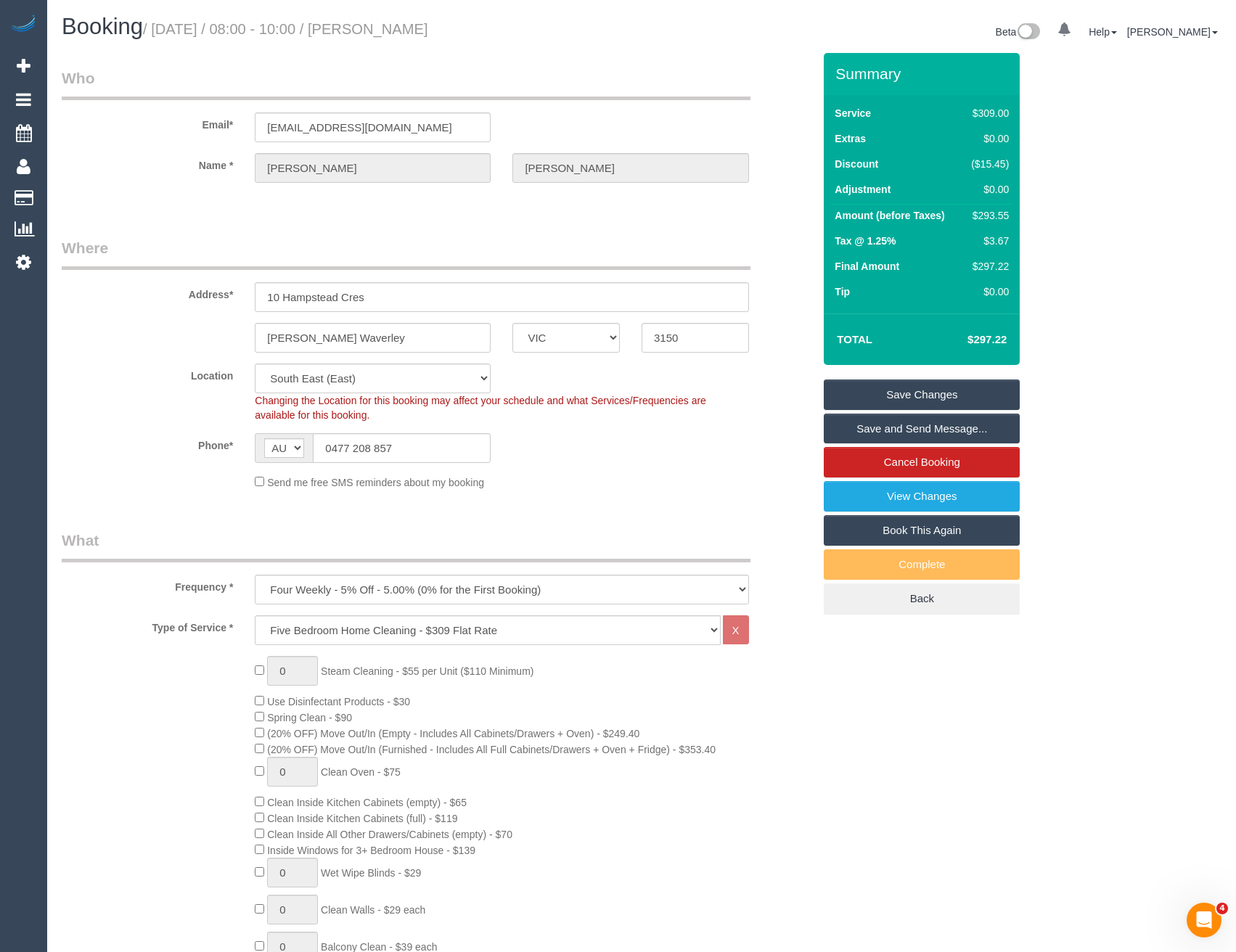
click at [878, 425] on link "Save and Send Message..." at bounding box center [921, 429] width 196 height 30
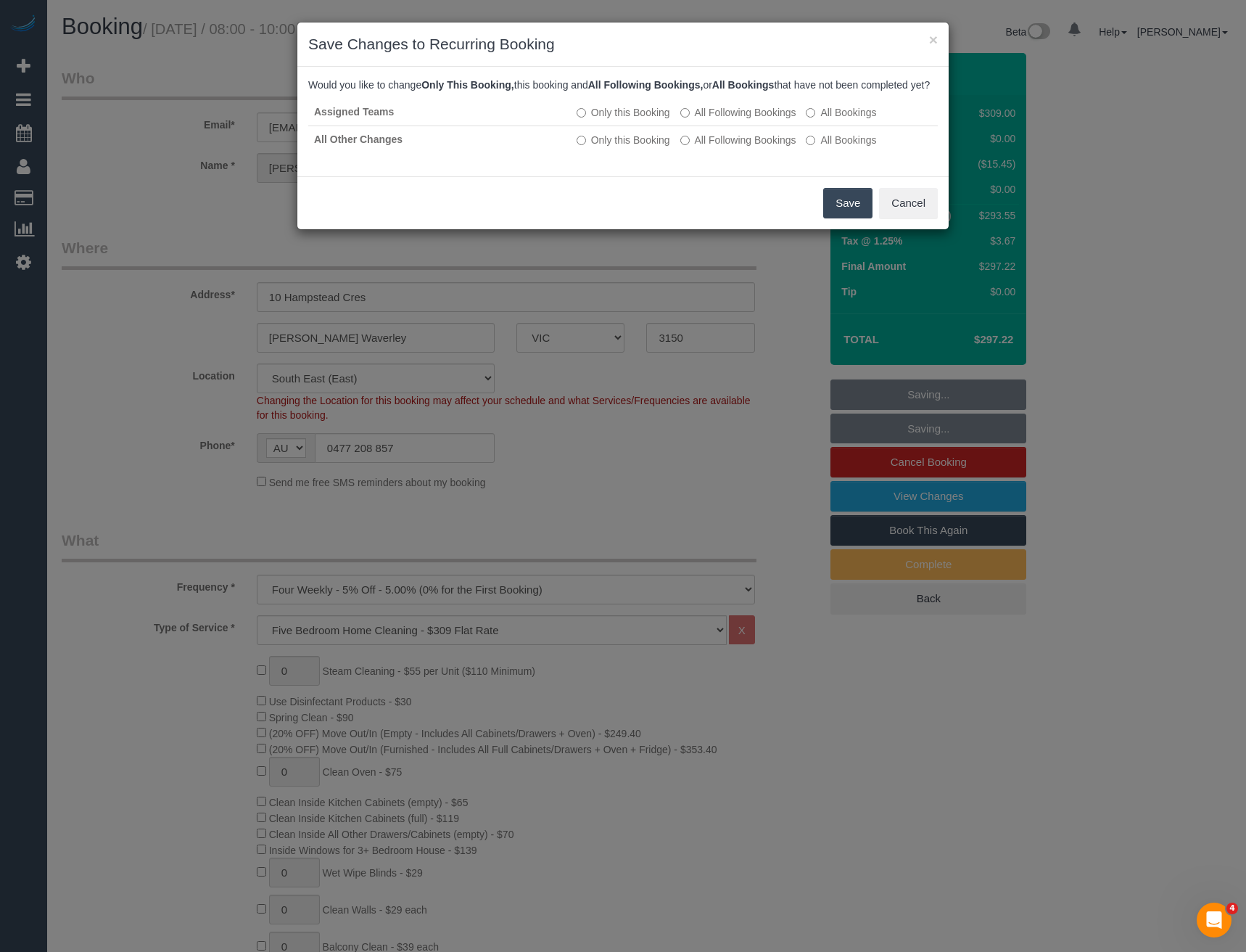
drag, startPoint x: 847, startPoint y: 218, endPoint x: 830, endPoint y: 218, distance: 17.0
click at [847, 218] on button "Save" at bounding box center [847, 203] width 49 height 30
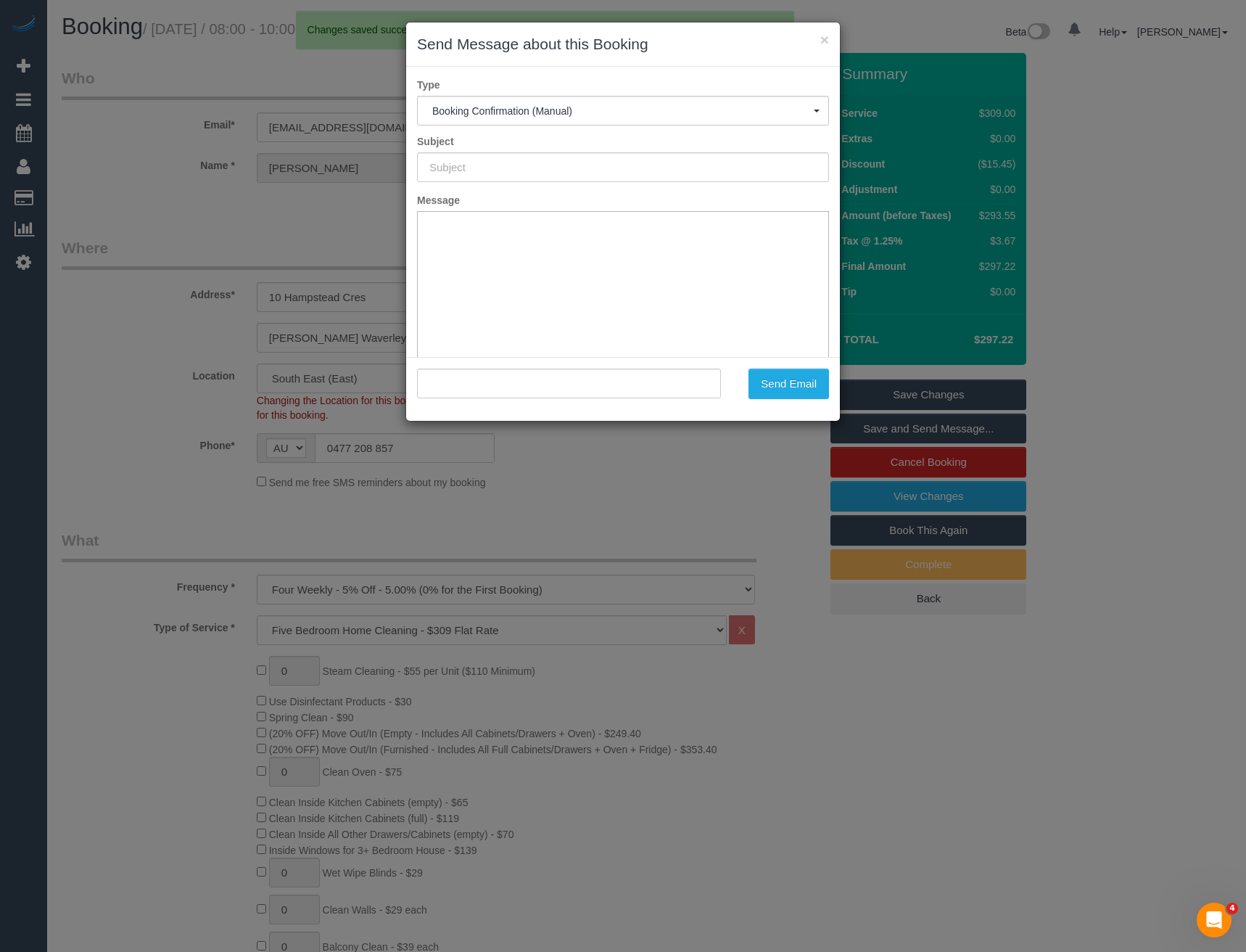
type input "Booking Confirmed"
type input ""Ankita Dagar" <ankitadalal@ymail.com>"
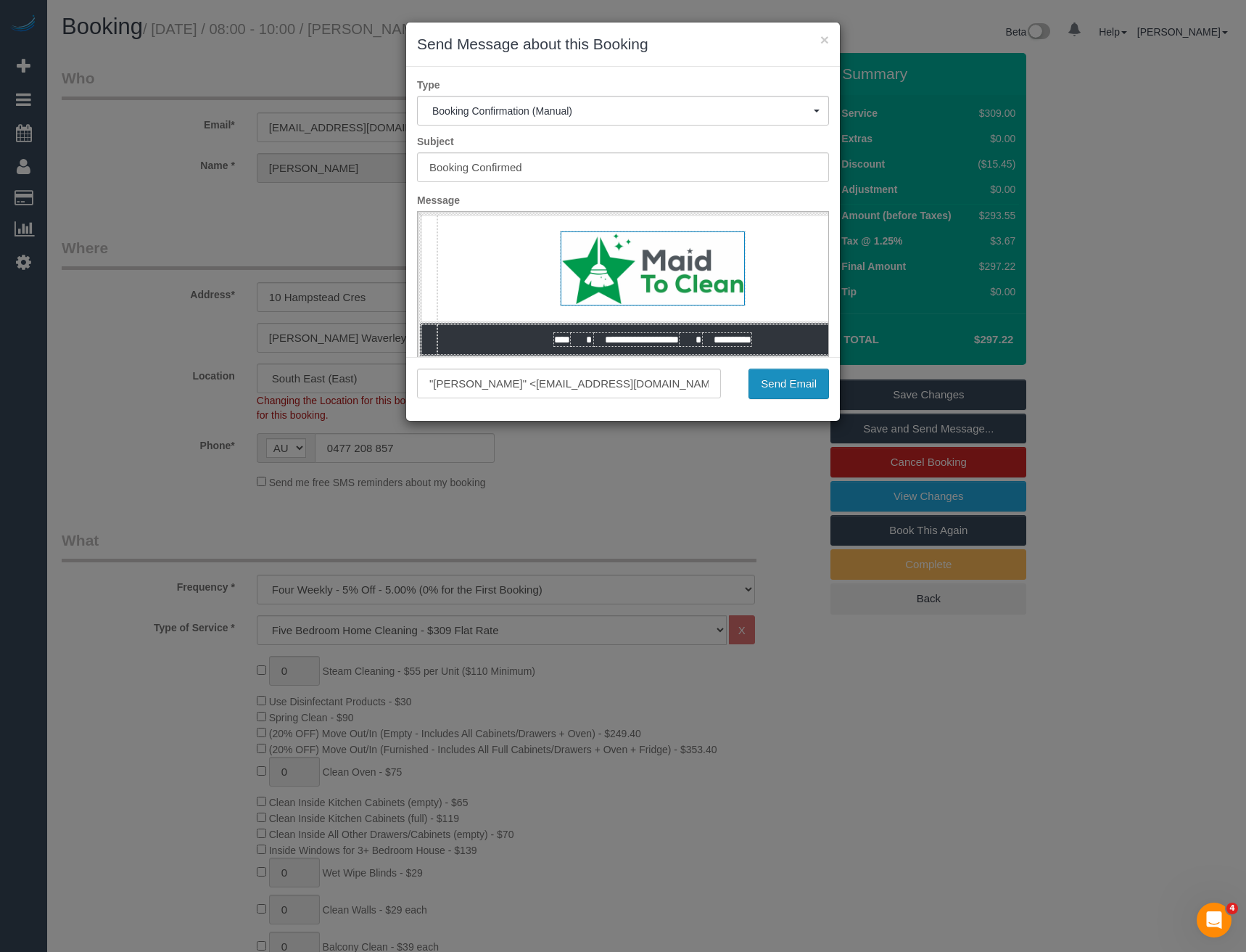
click at [810, 376] on button "Send Email" at bounding box center [789, 384] width 80 height 30
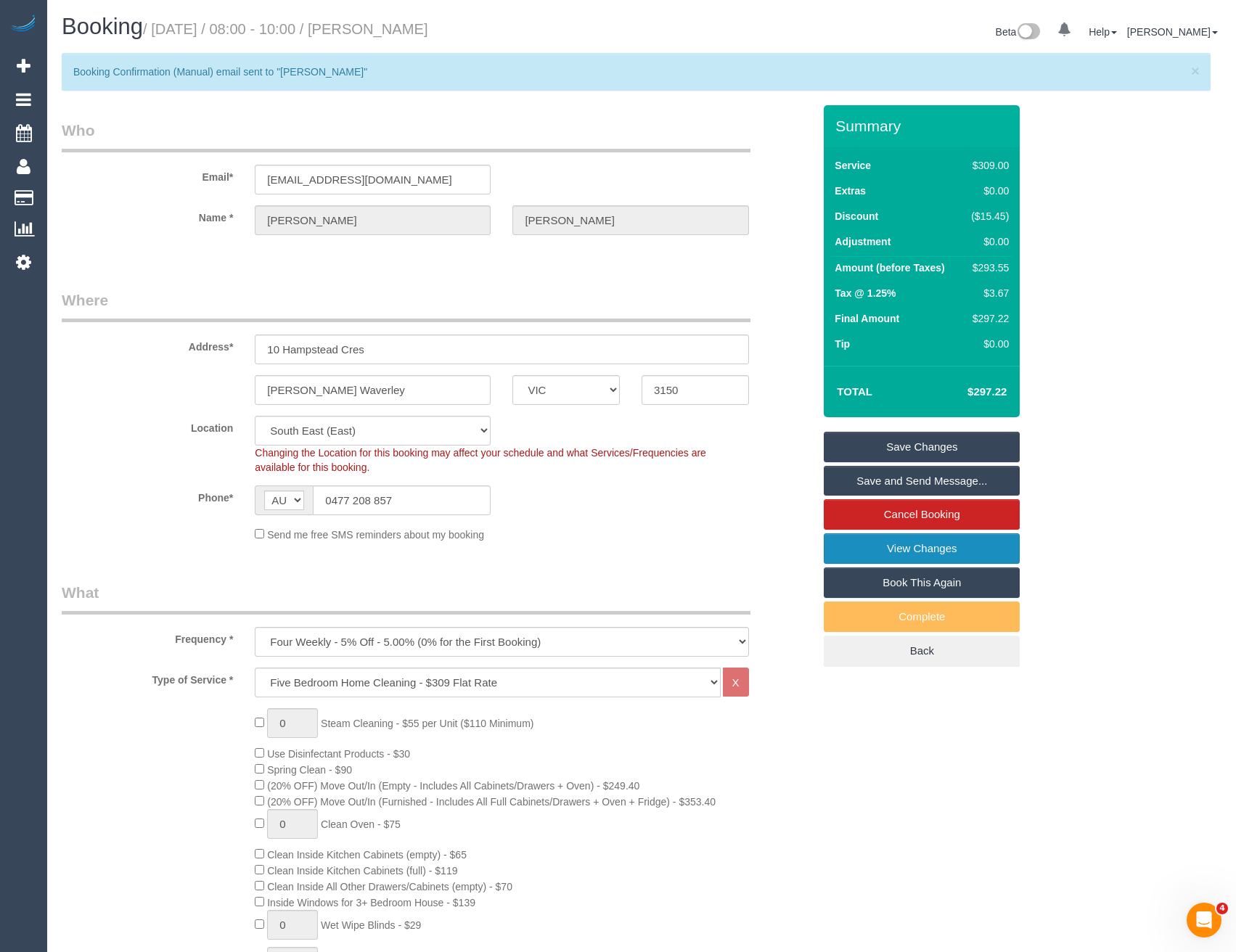
click at [891, 555] on link "View Changes" at bounding box center [921, 548] width 196 height 30
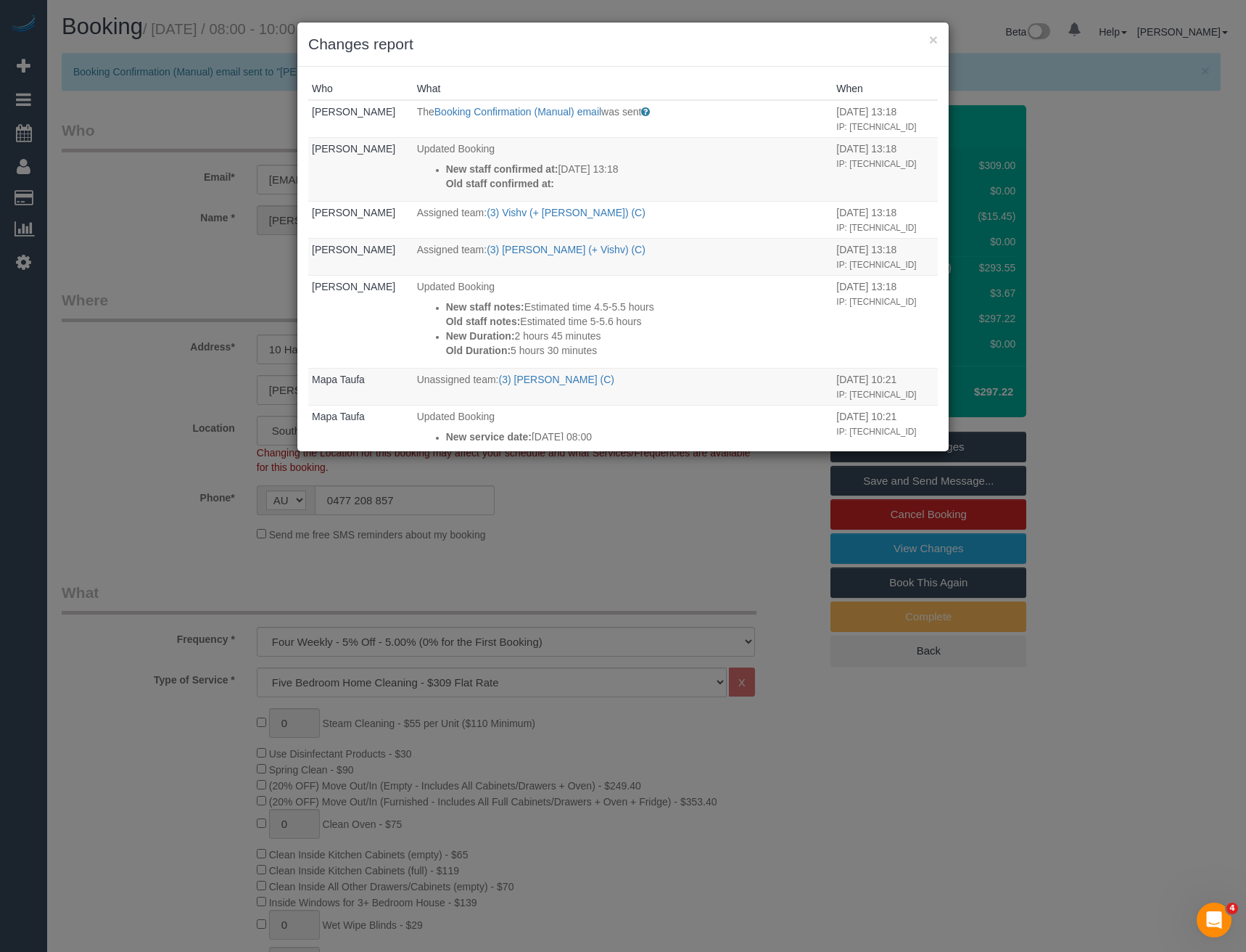
click at [567, 591] on div "× Changes report Who What When Bronie Bryant The Booking Confirmation (Manual) …" at bounding box center [623, 476] width 1246 height 952
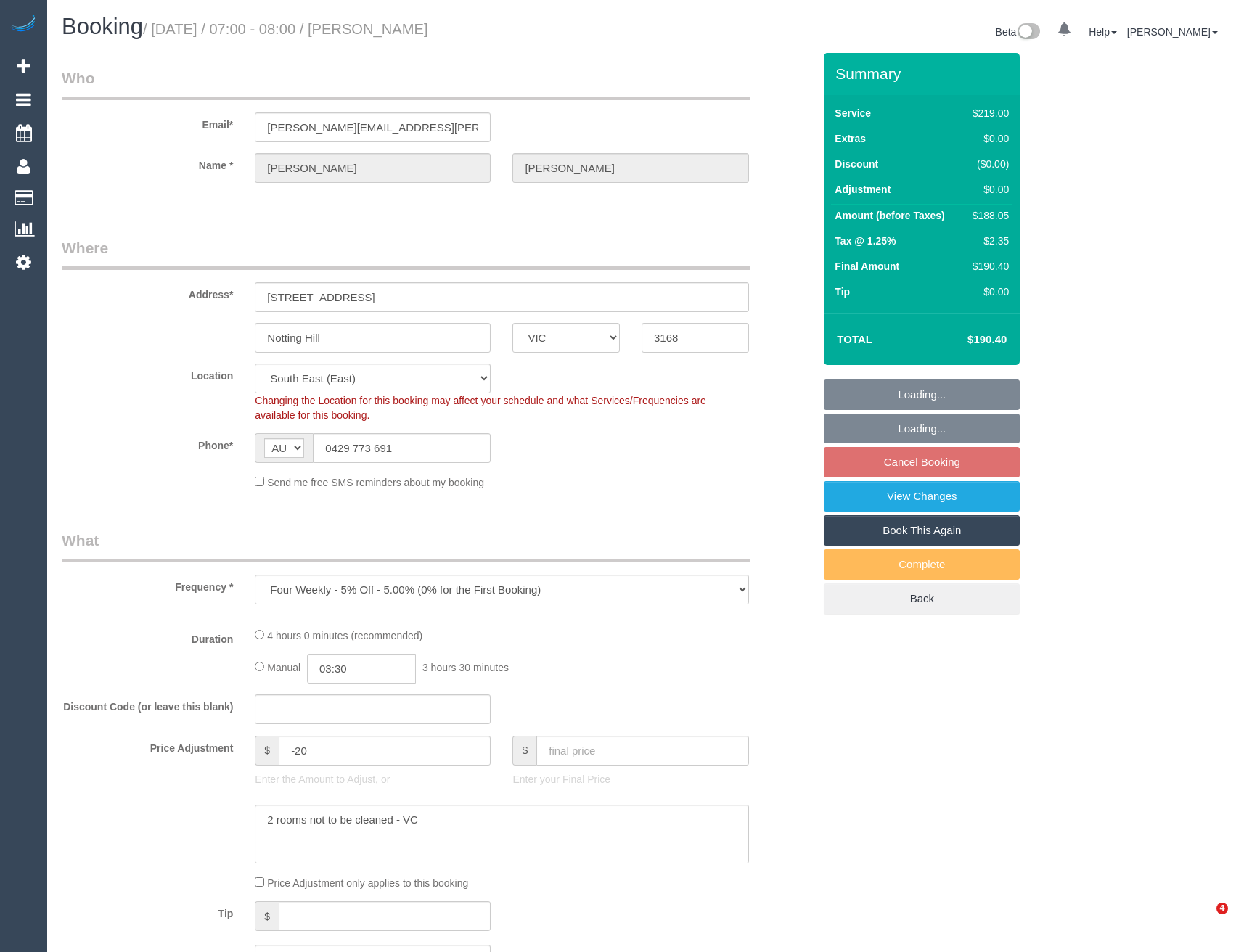
select select "VIC"
select select "object:771"
select select "spot1"
select select "number:29"
select select "number:14"
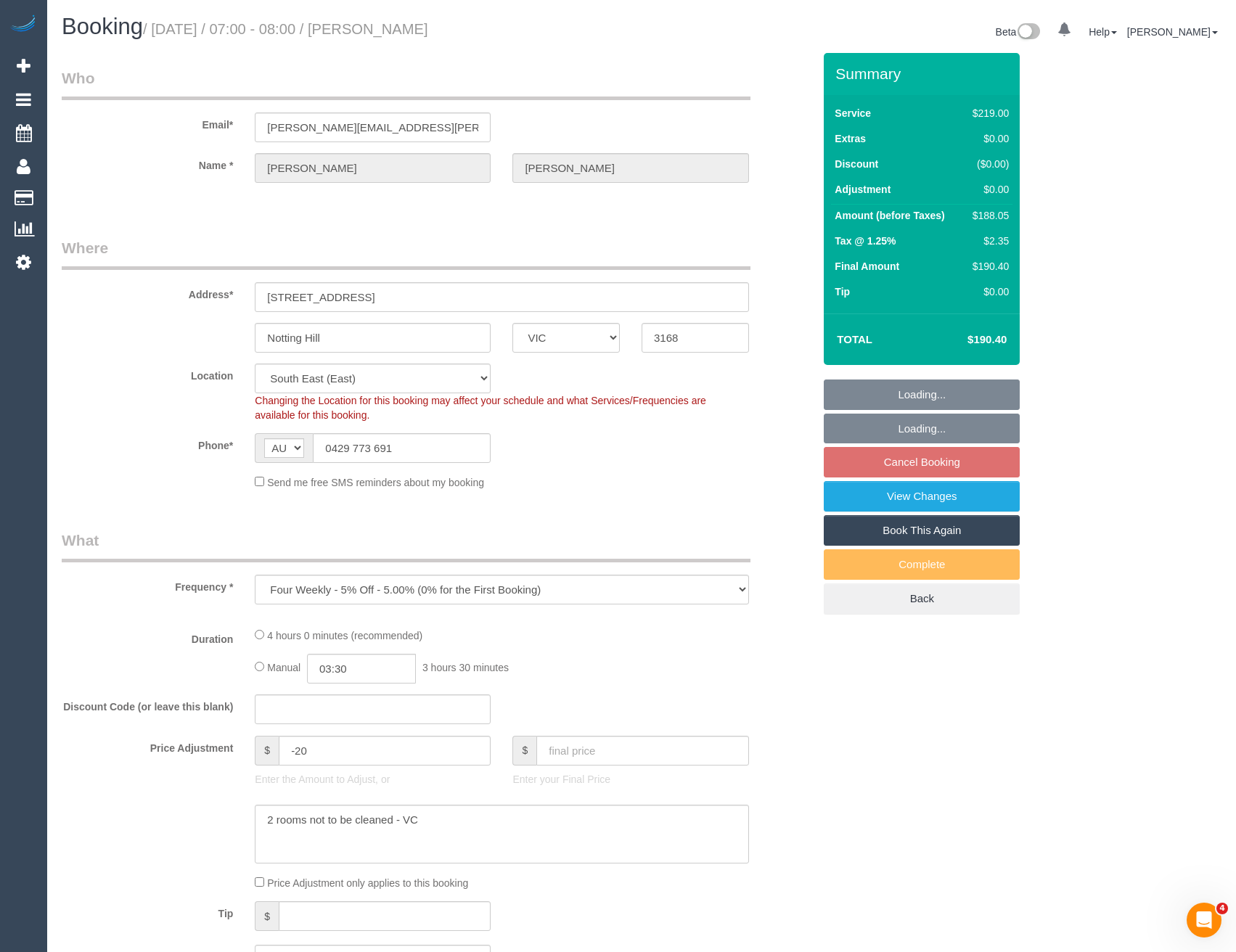
select select "number:21"
select select "number:24"
select select "number:34"
select select "number:13"
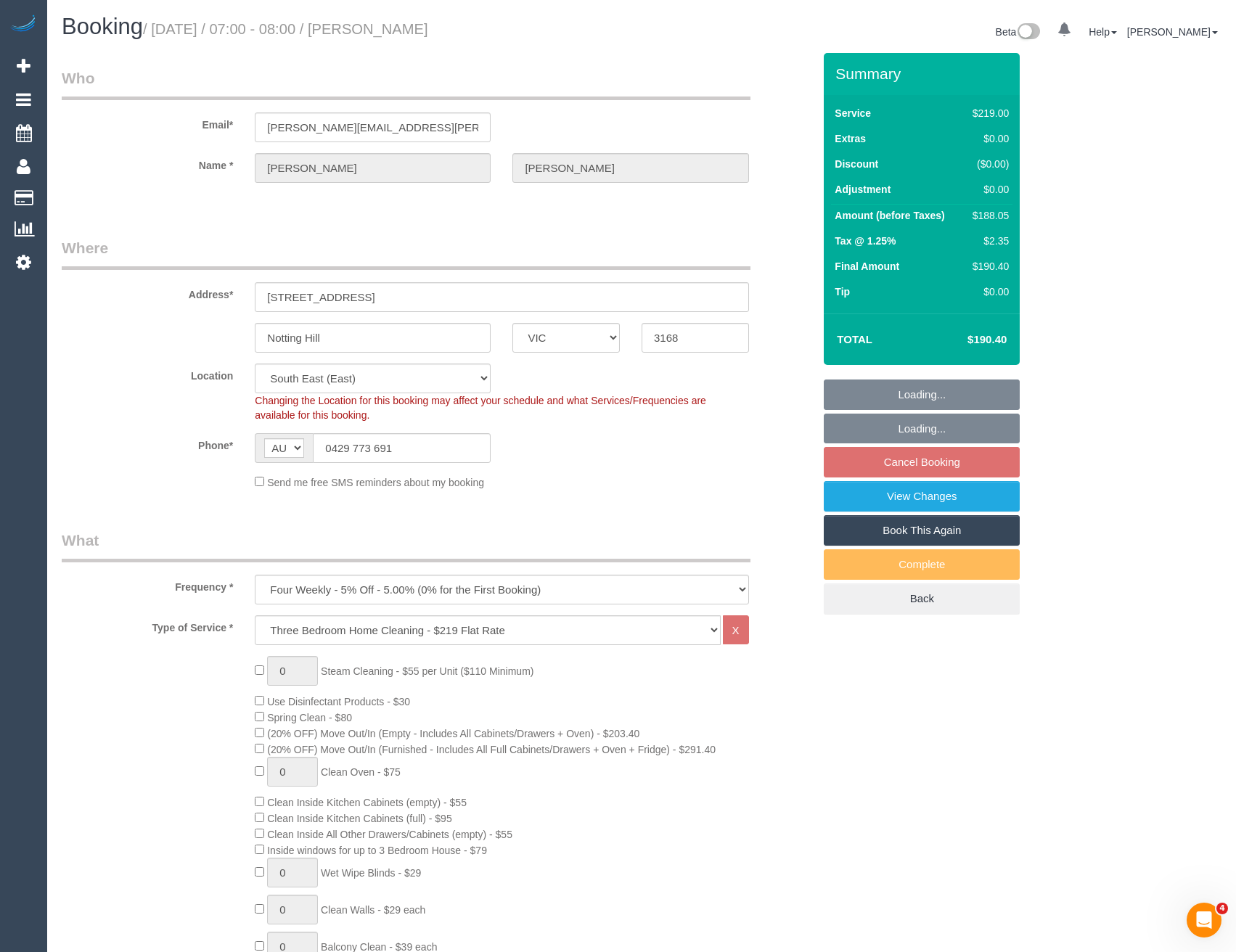
select select "string:stripe-pm_1P5fxW2GScqysDRVMcdHQtpw"
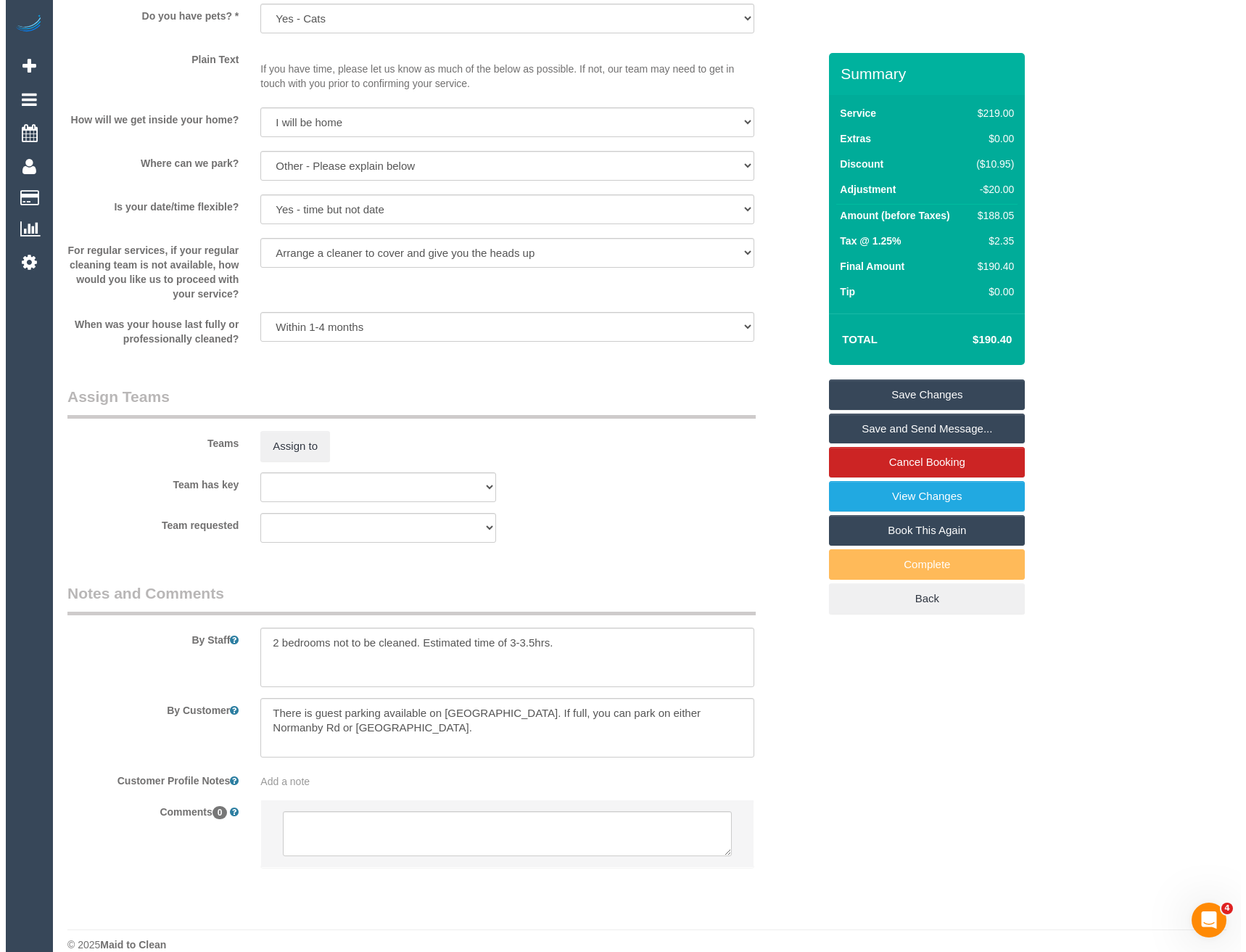
scroll to position [1399, 0]
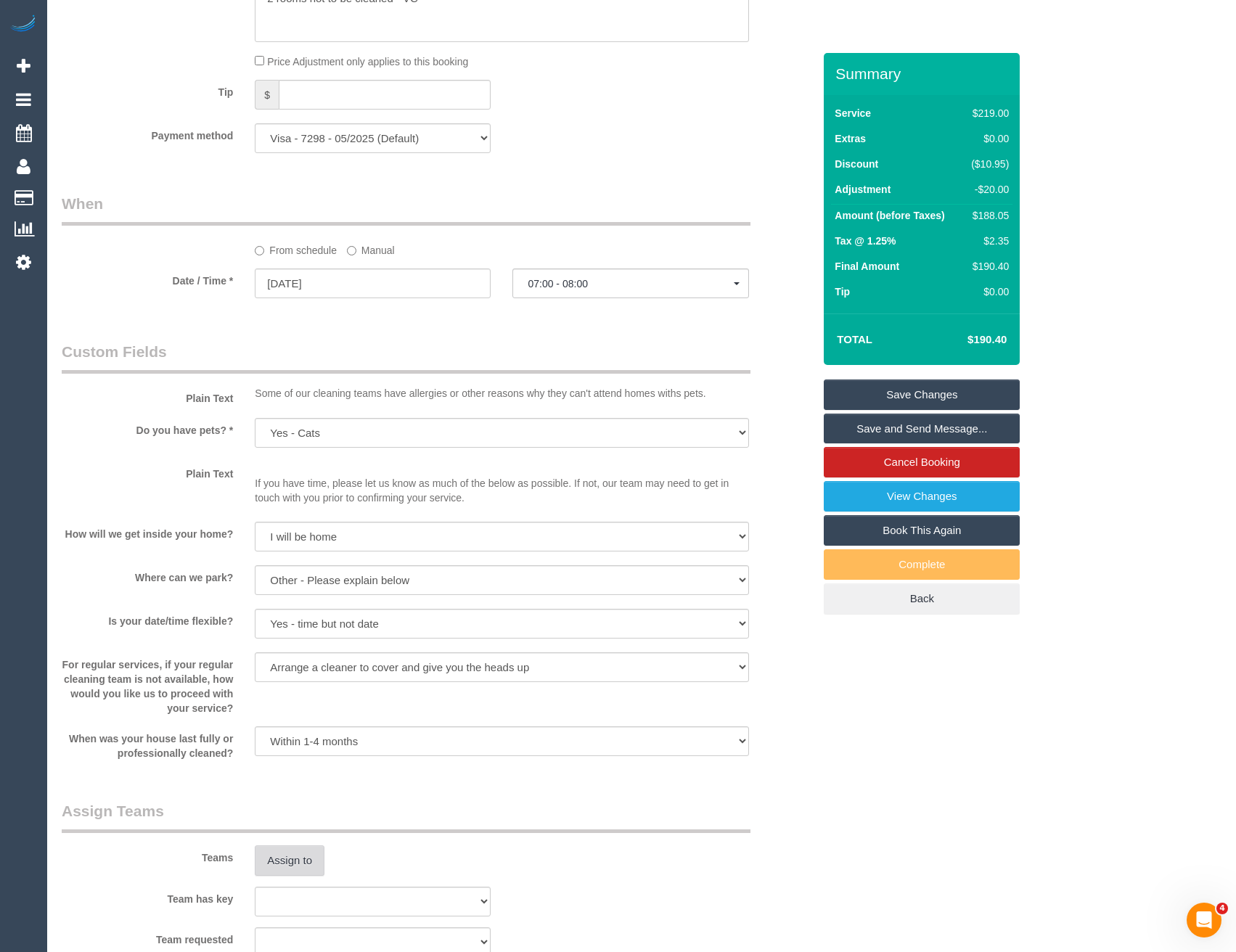
click at [302, 869] on button "Assign to" at bounding box center [290, 860] width 70 height 30
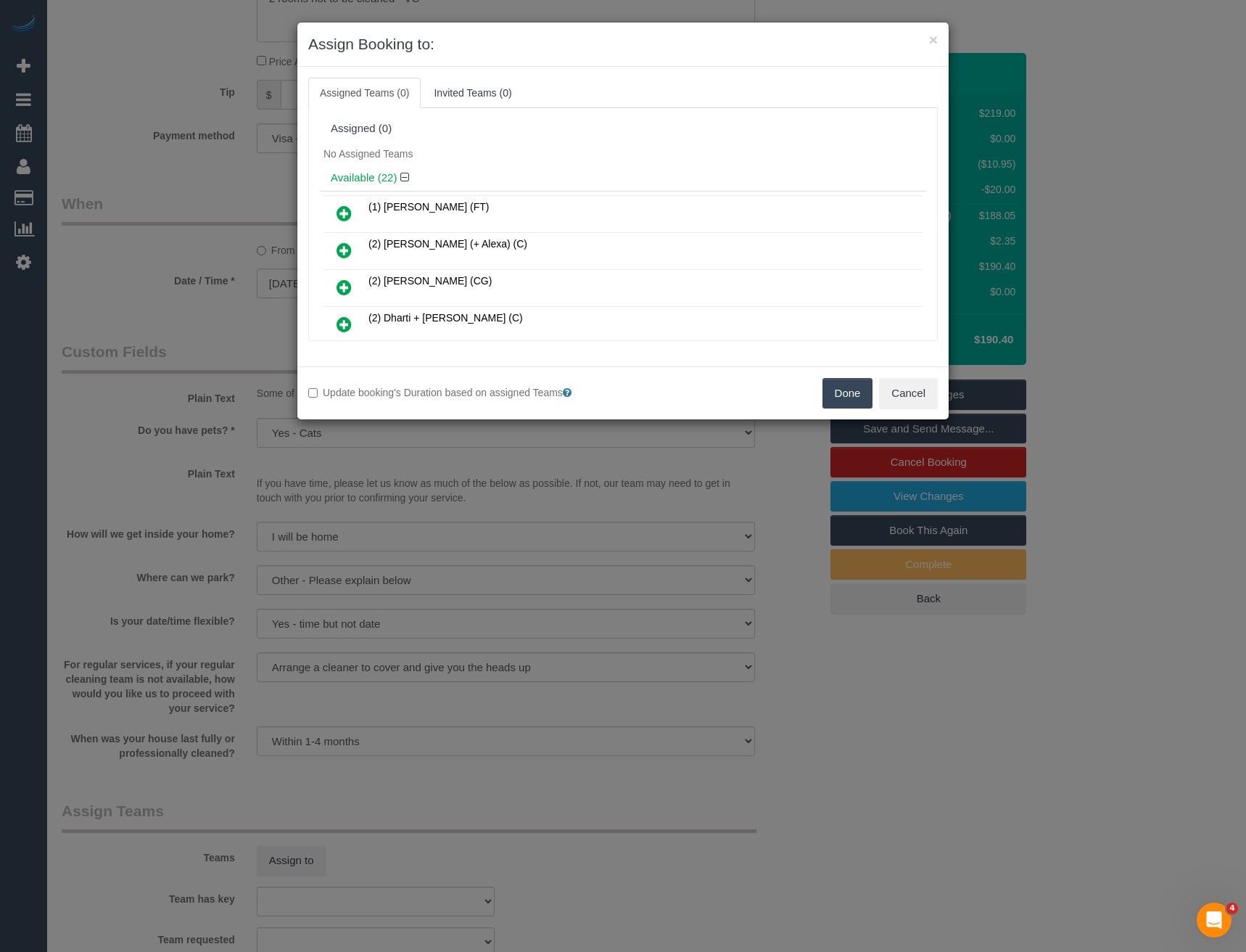
scroll to position [2018, 0]
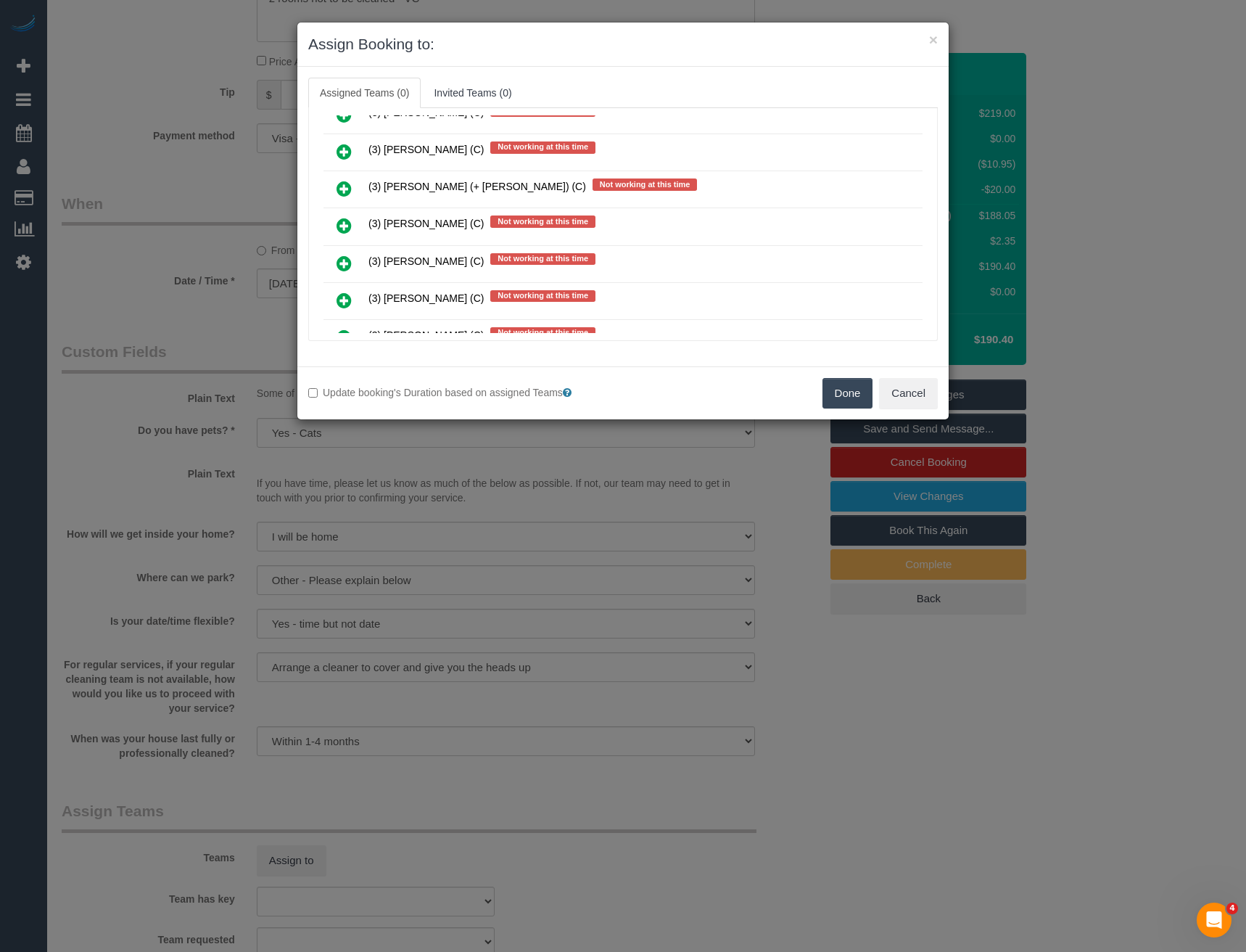
click at [340, 218] on icon at bounding box center [344, 225] width 15 height 17
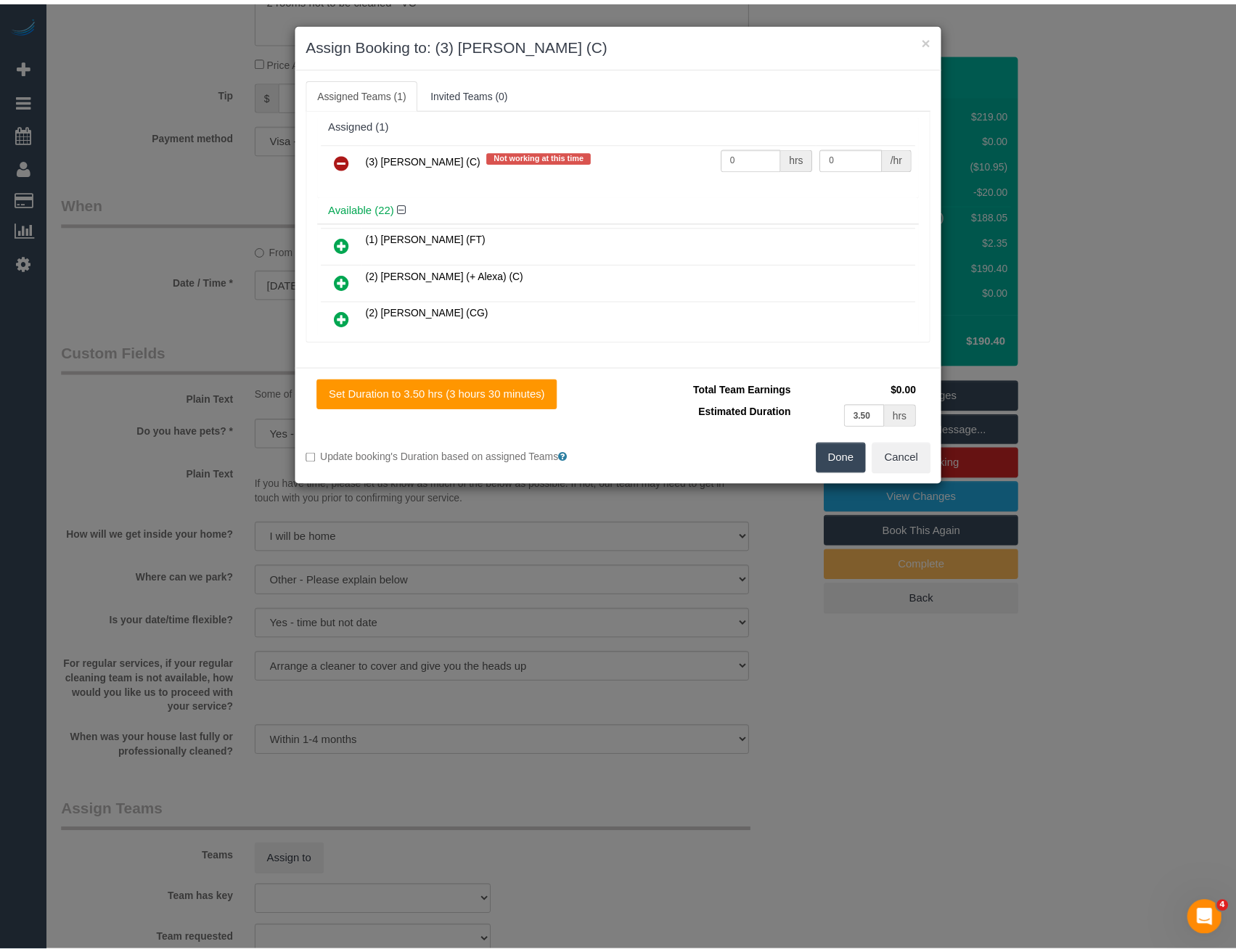
scroll to position [0, 0]
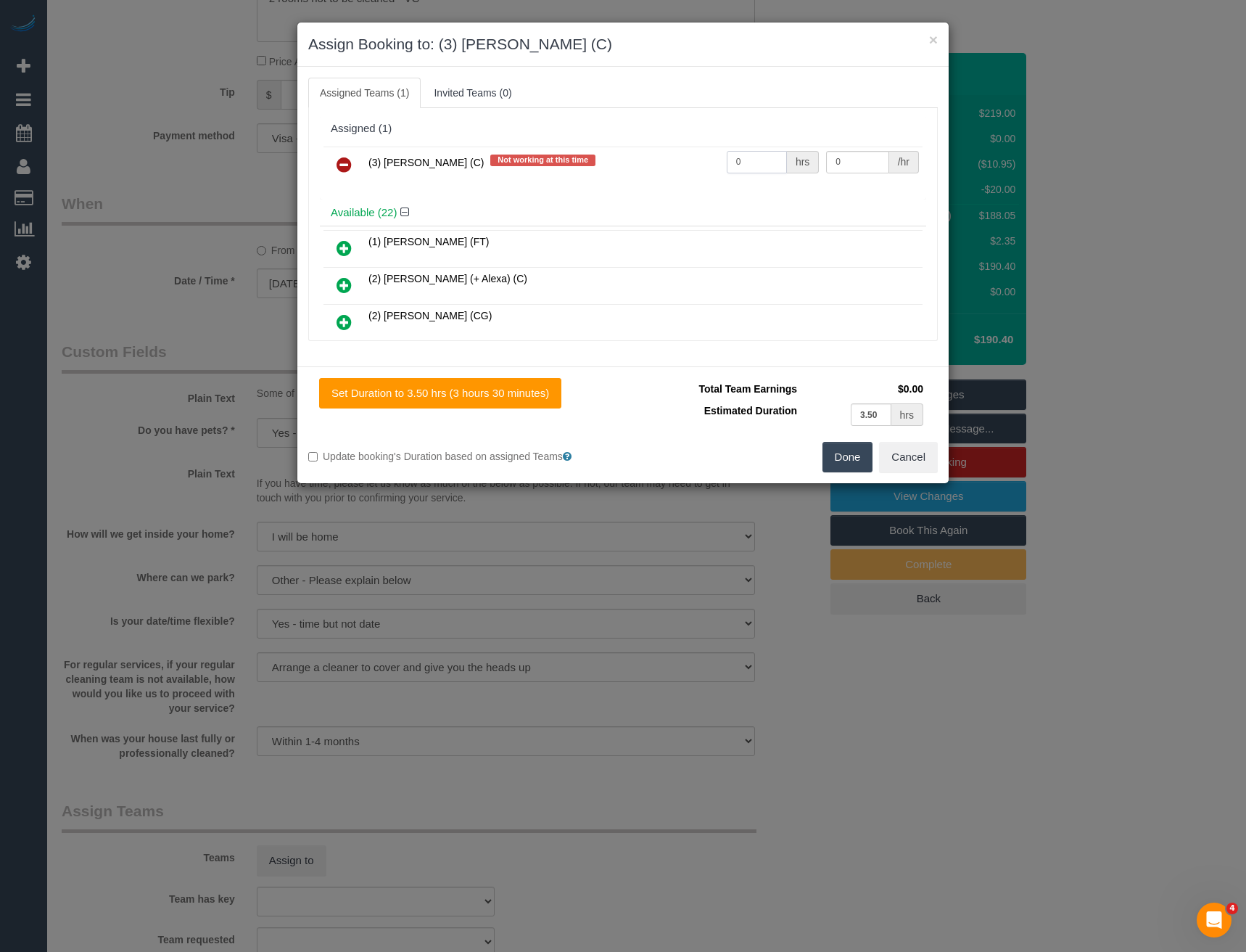
drag, startPoint x: 707, startPoint y: 164, endPoint x: 634, endPoint y: 158, distance: 73.2
click at [655, 169] on tr "(3) Himasha Amarasinghe (C) Not working at this time 0 hrs 0 /hr" at bounding box center [623, 164] width 600 height 37
type input "1"
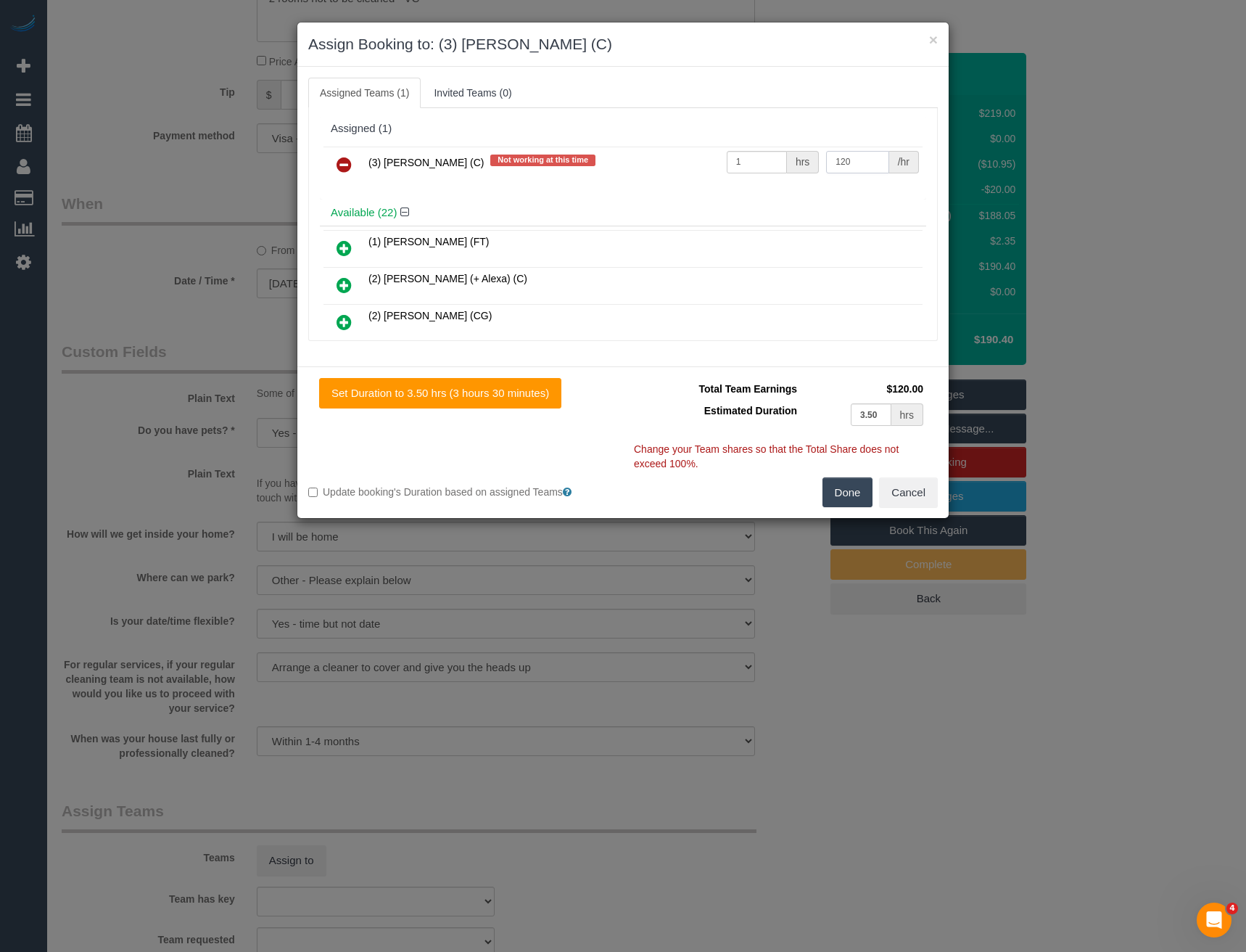
type input "120"
click at [858, 494] on button "Done" at bounding box center [847, 493] width 51 height 30
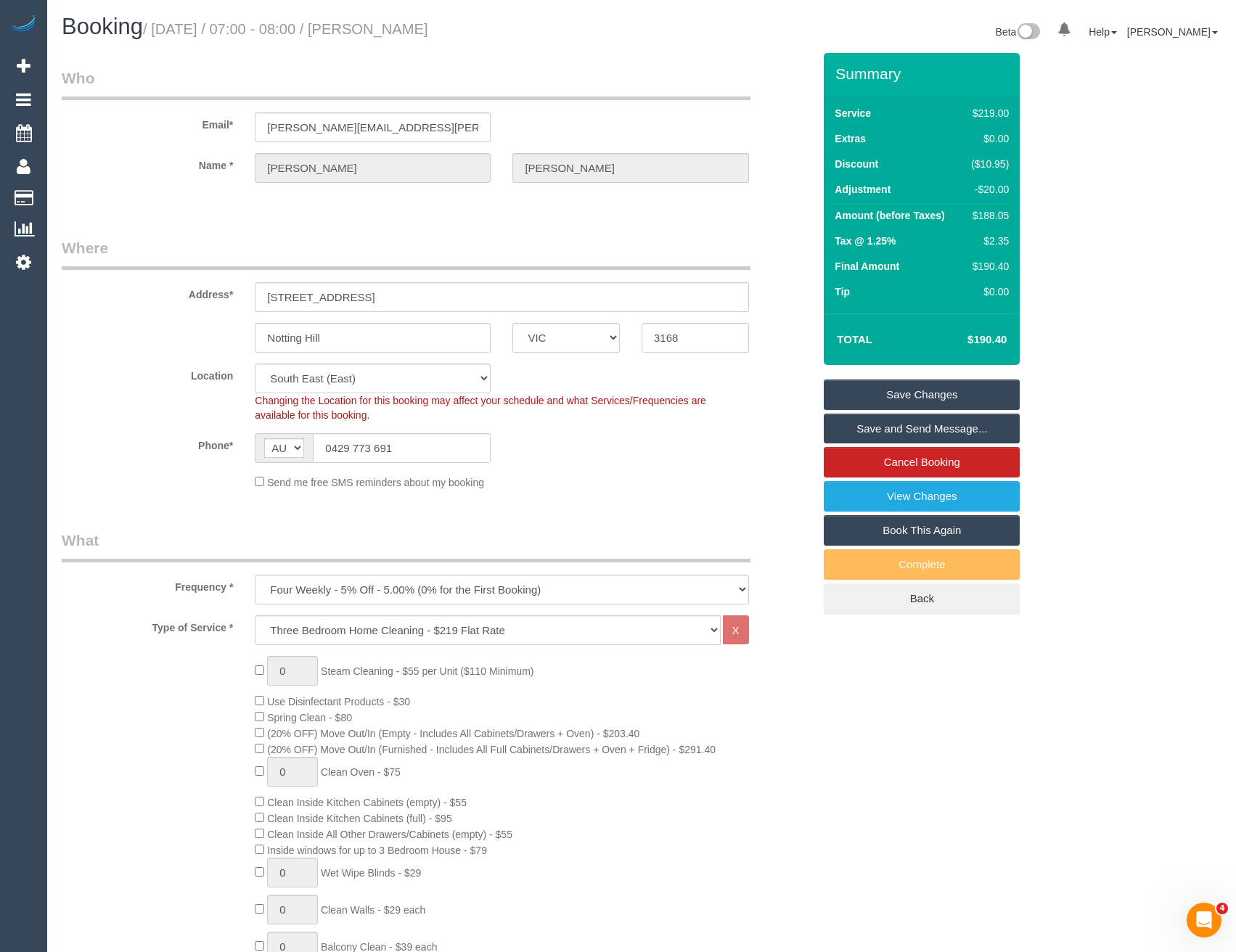
click at [911, 419] on link "Save and Send Message..." at bounding box center [921, 429] width 196 height 30
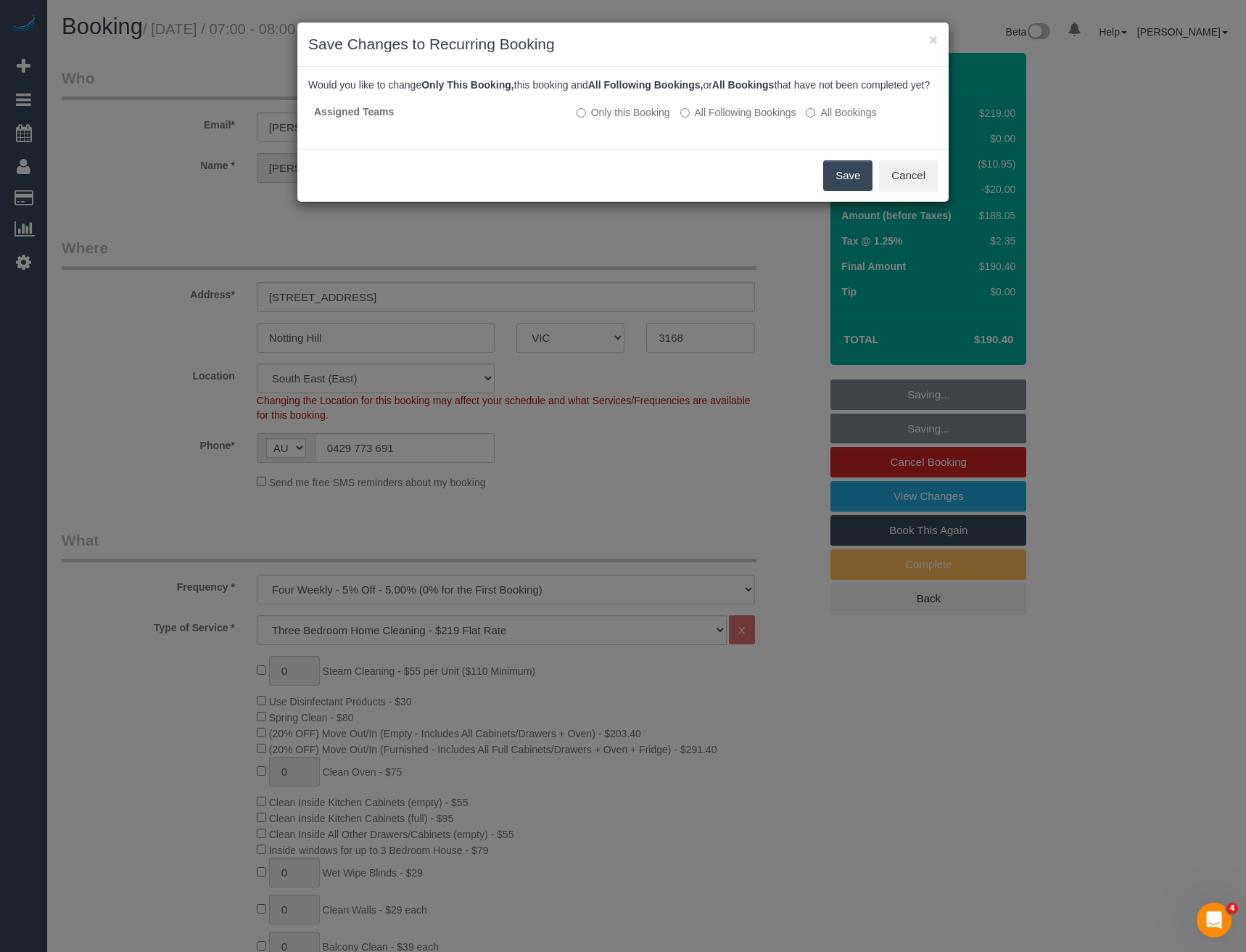
click at [848, 183] on button "Save" at bounding box center [847, 176] width 49 height 30
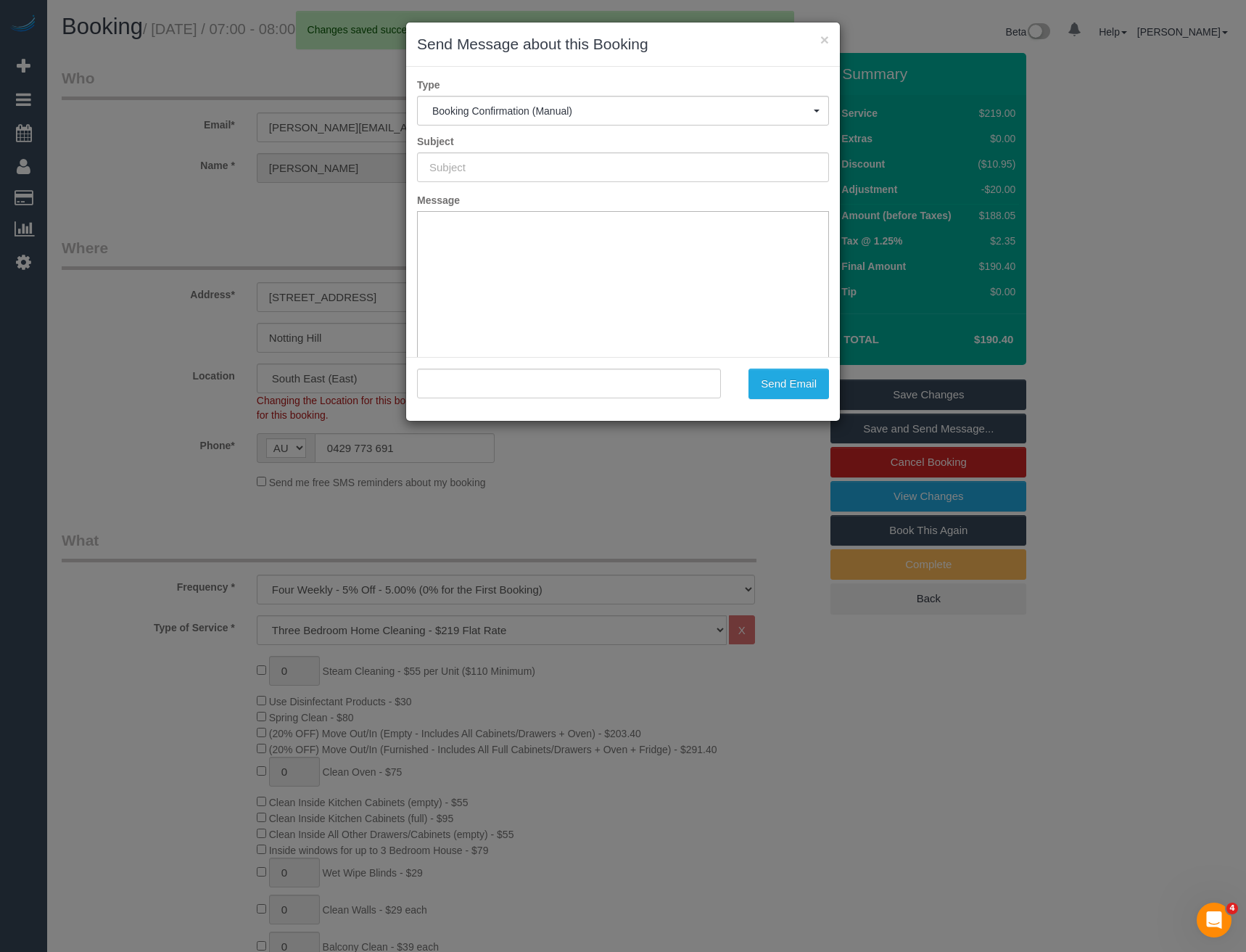
type input "Booking Confirmed"
type input ""Andrea Levens" <andrea.a.levens@gmail.com>"
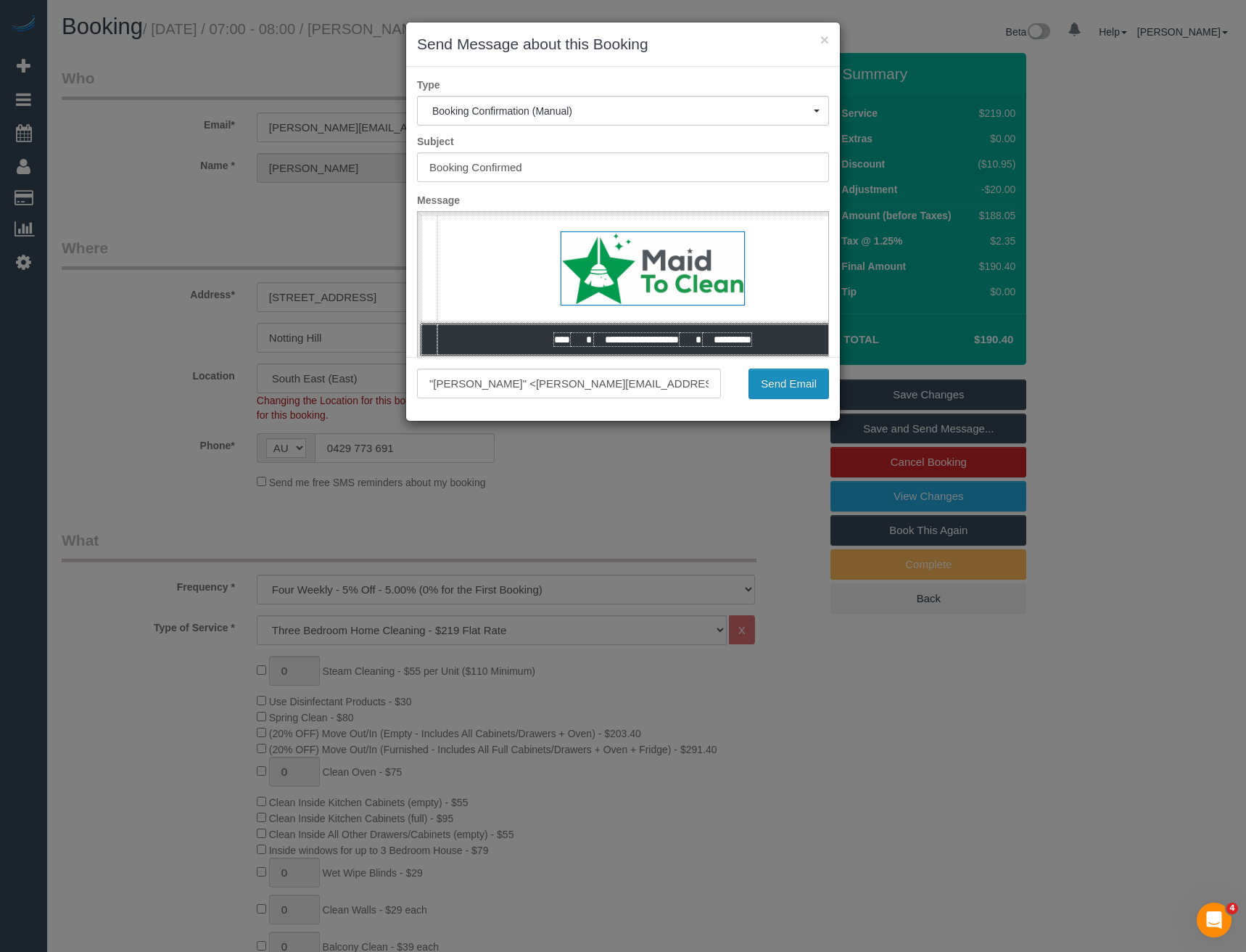
click at [804, 382] on button "Send Email" at bounding box center [789, 384] width 80 height 30
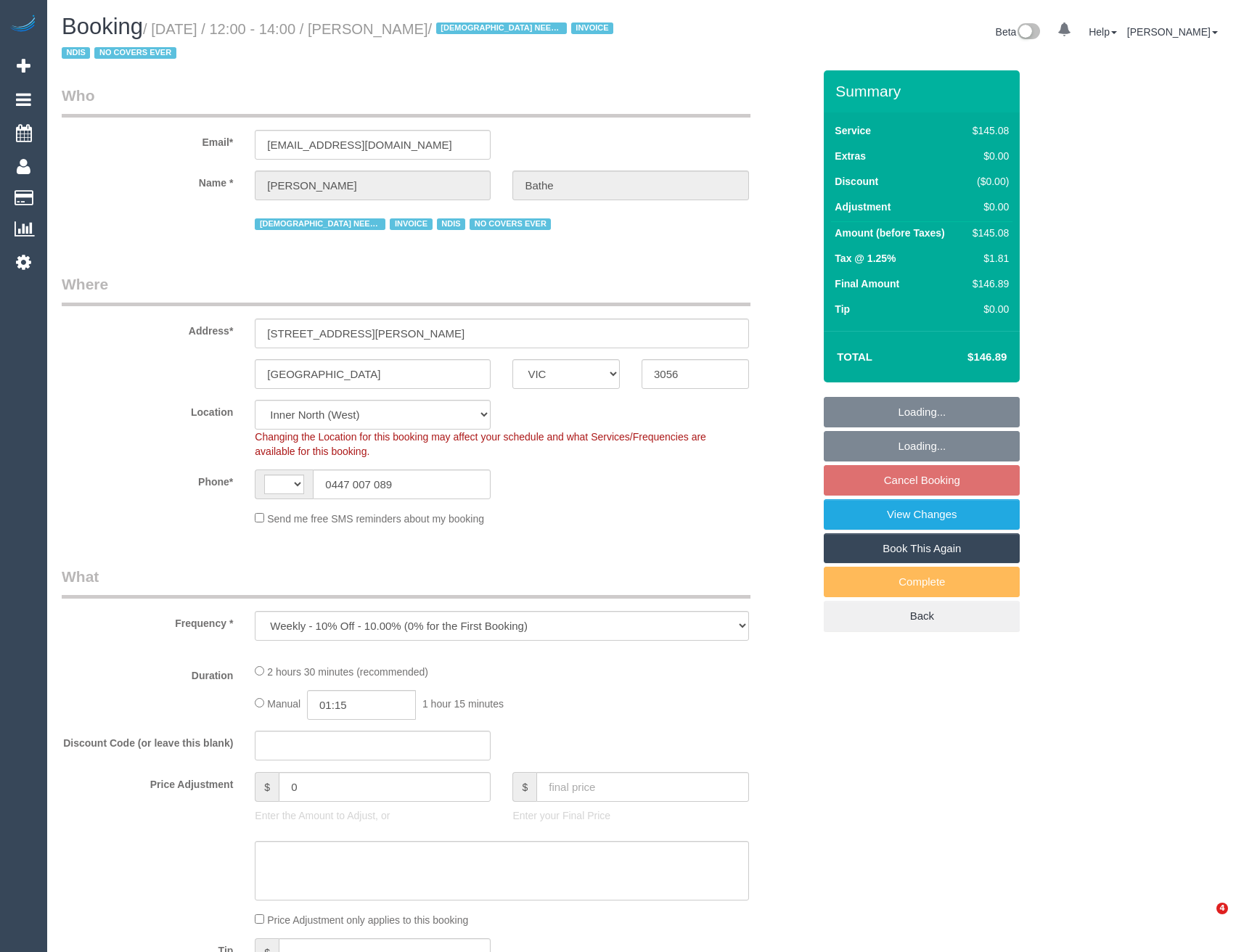
select select "VIC"
select select "object:791"
select select "string:AU"
select select "150"
select select "number:30"
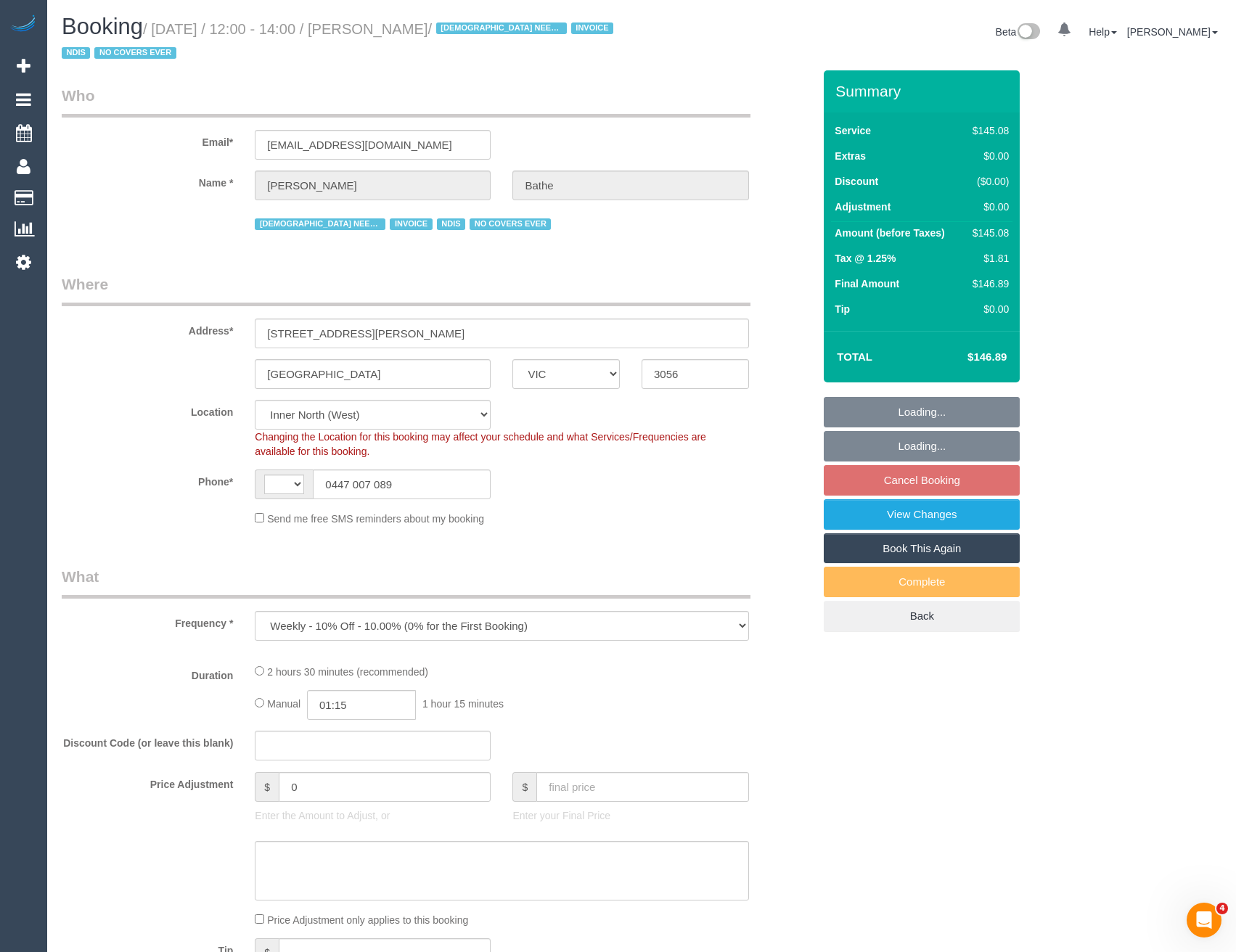
select select "number:14"
select select "number:19"
select select "number:36"
select select "number:35"
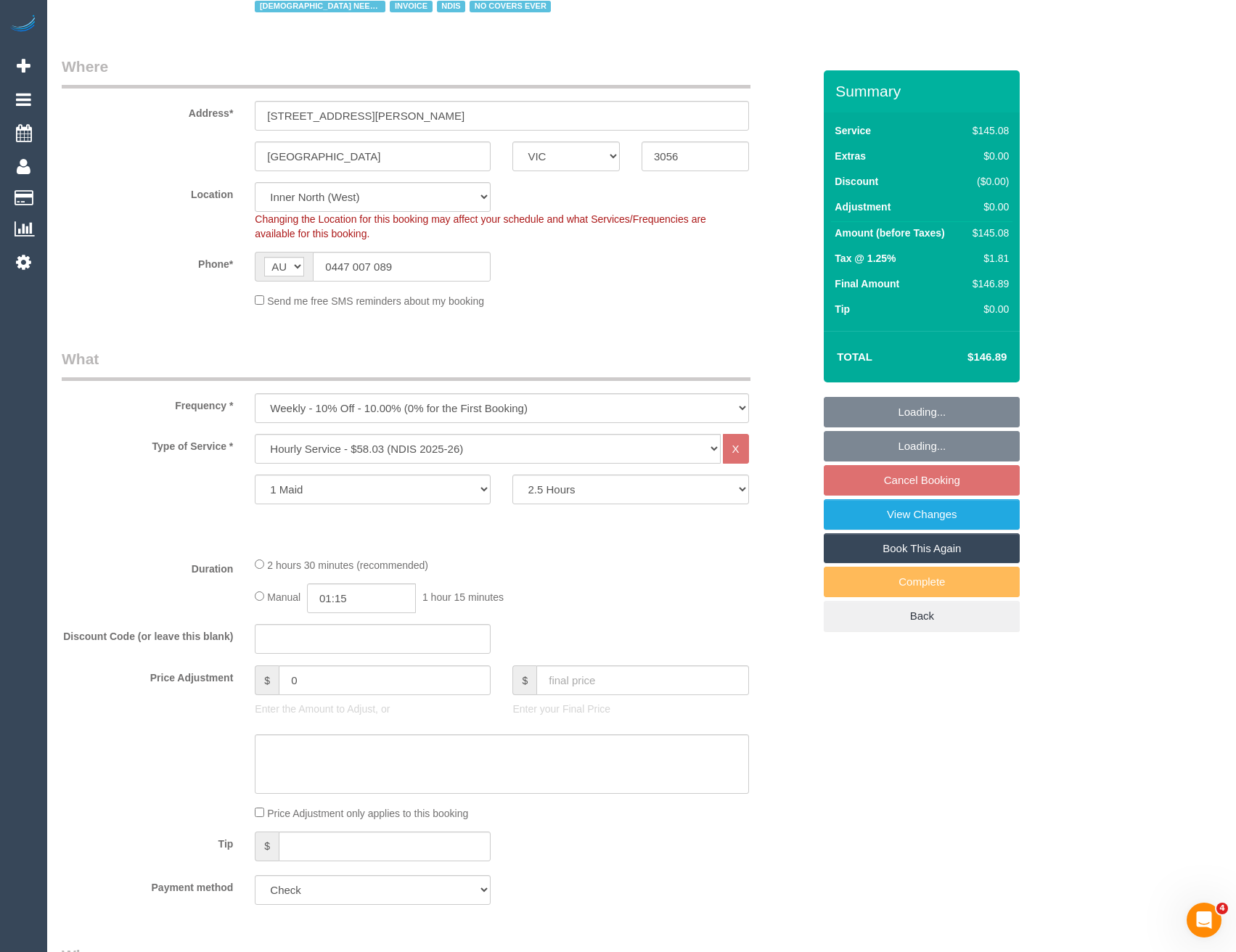
select select "spot1"
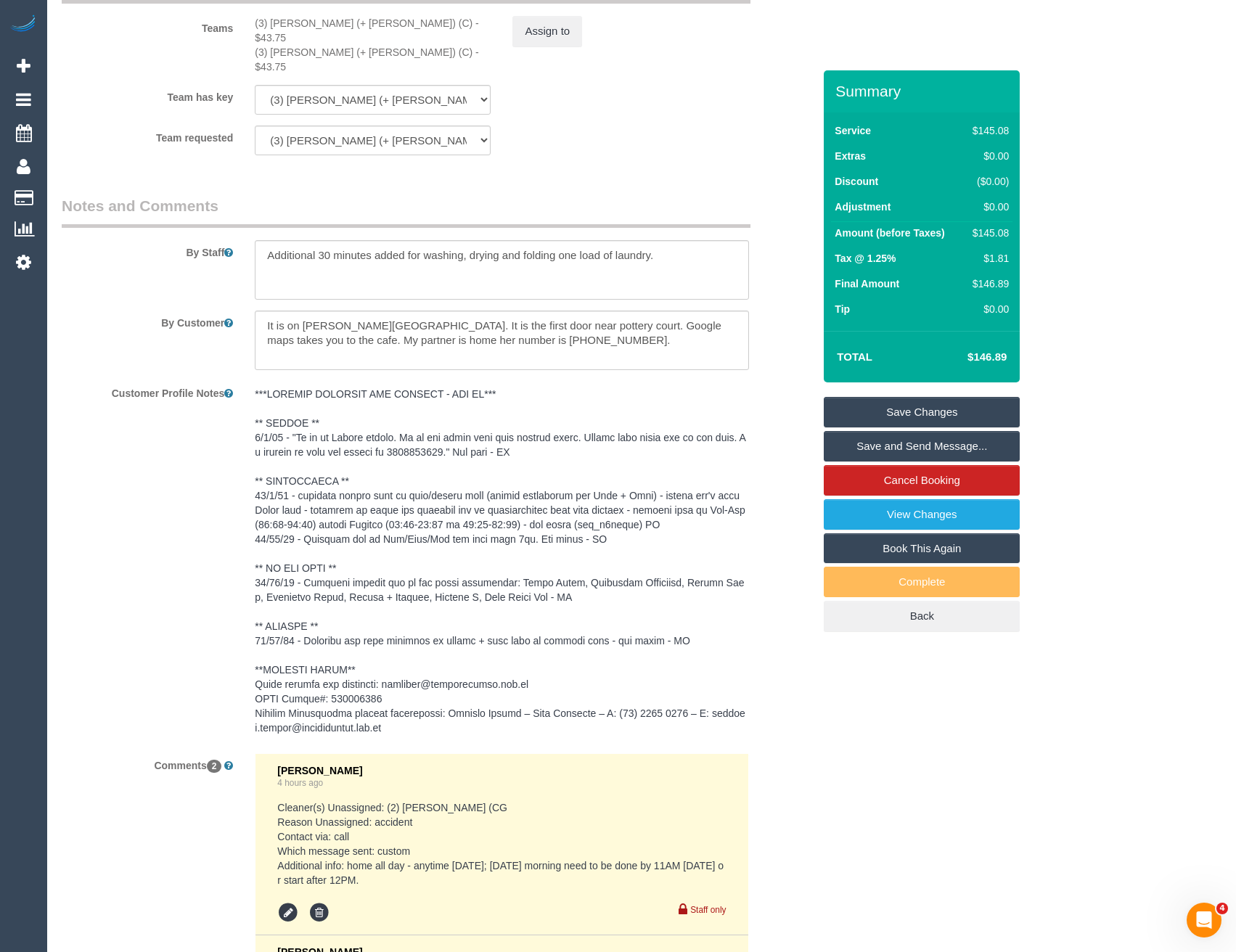
scroll to position [1814, 0]
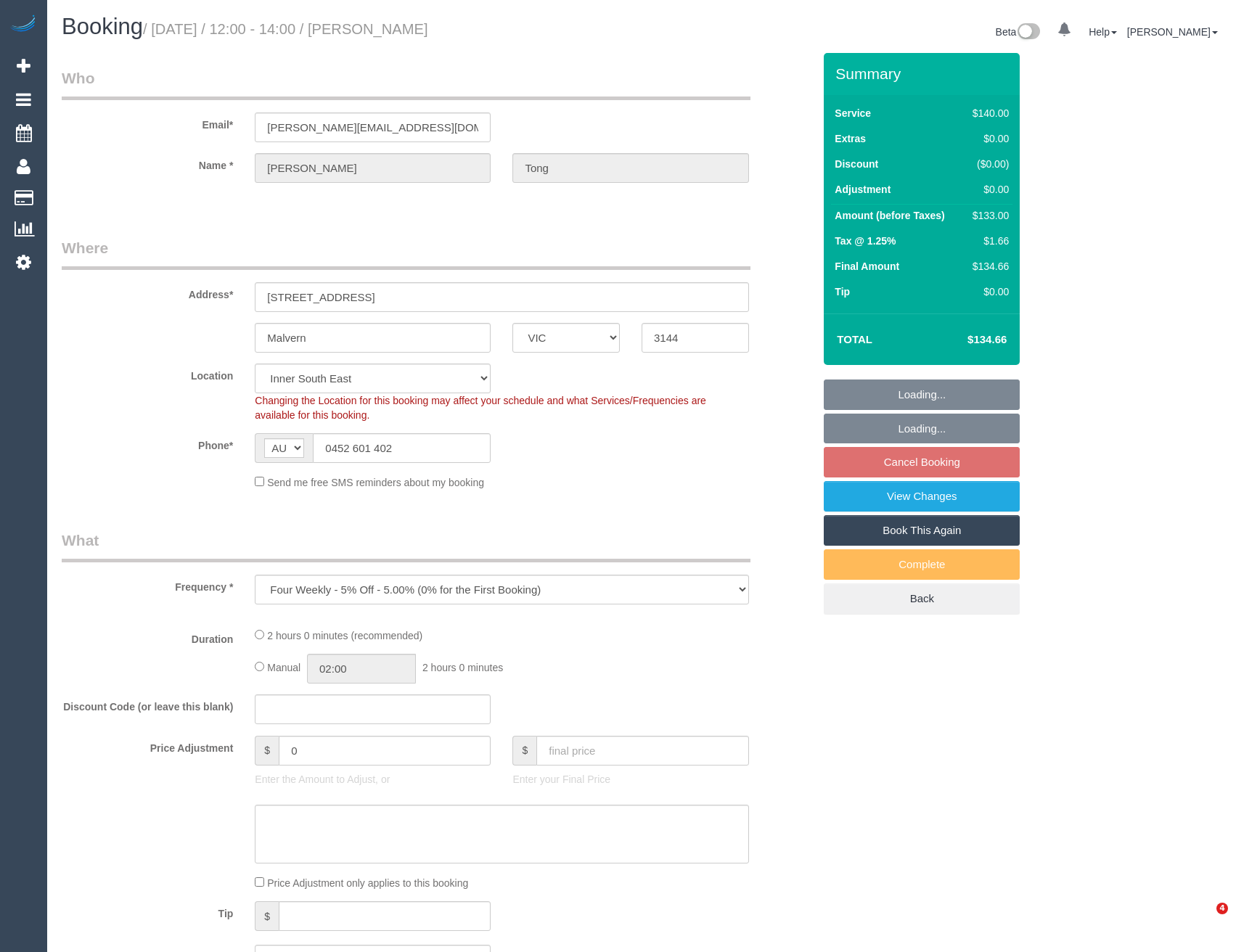
select select "VIC"
select select "object:608"
select select "number:29"
select select "number:14"
select select "number:19"
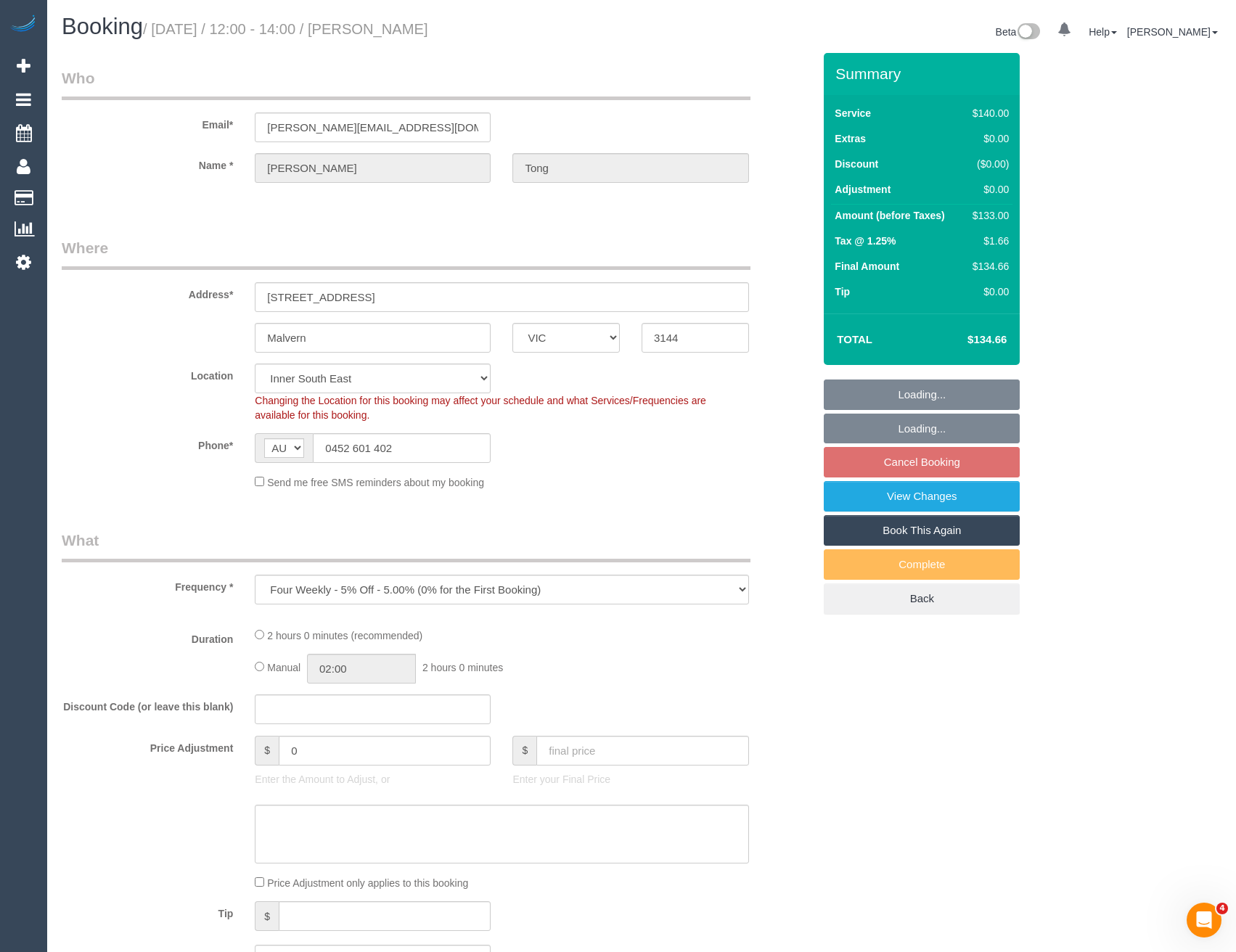
select select "number:23"
select select "number:34"
select select "number:13"
select select "spot4"
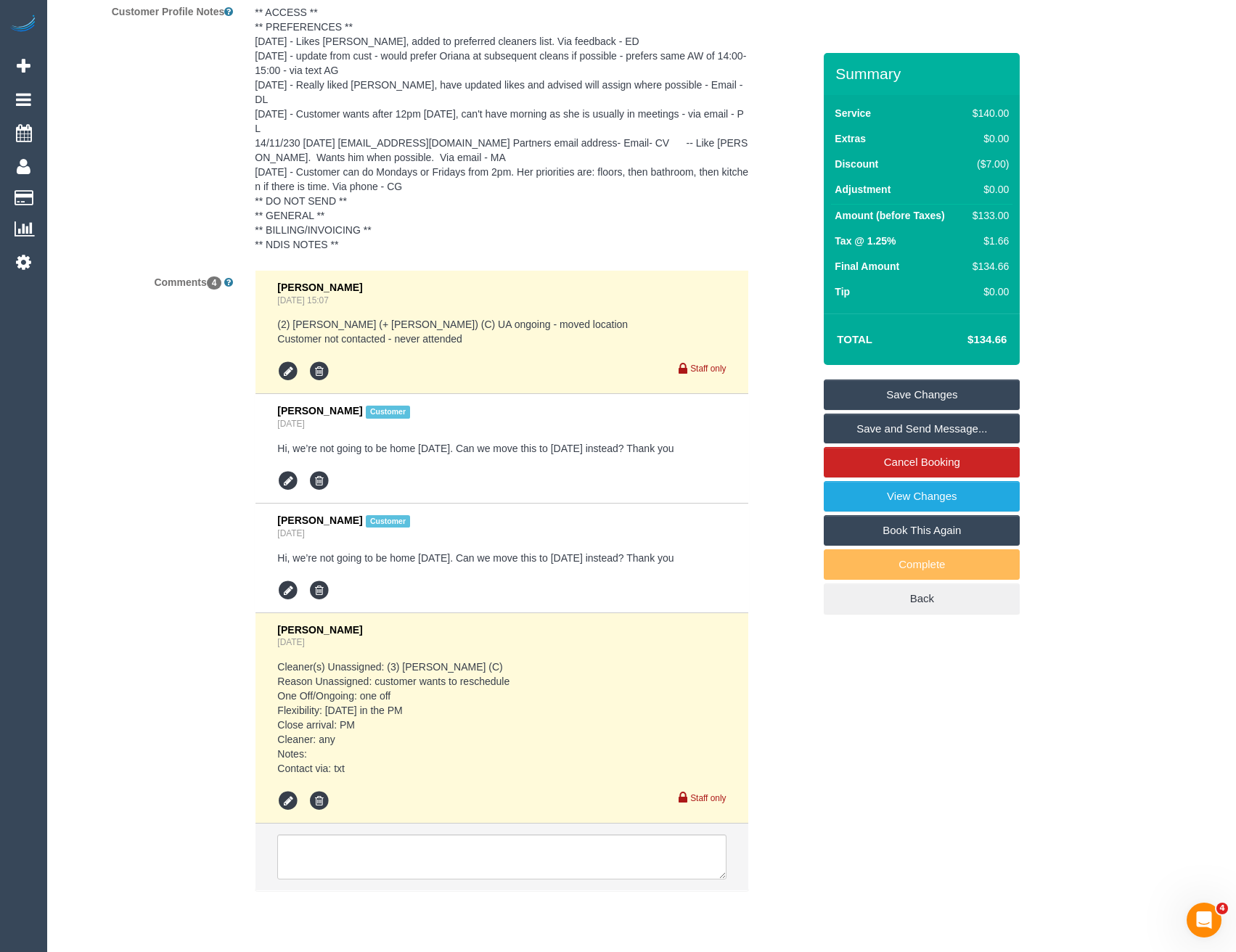
scroll to position [2598, 0]
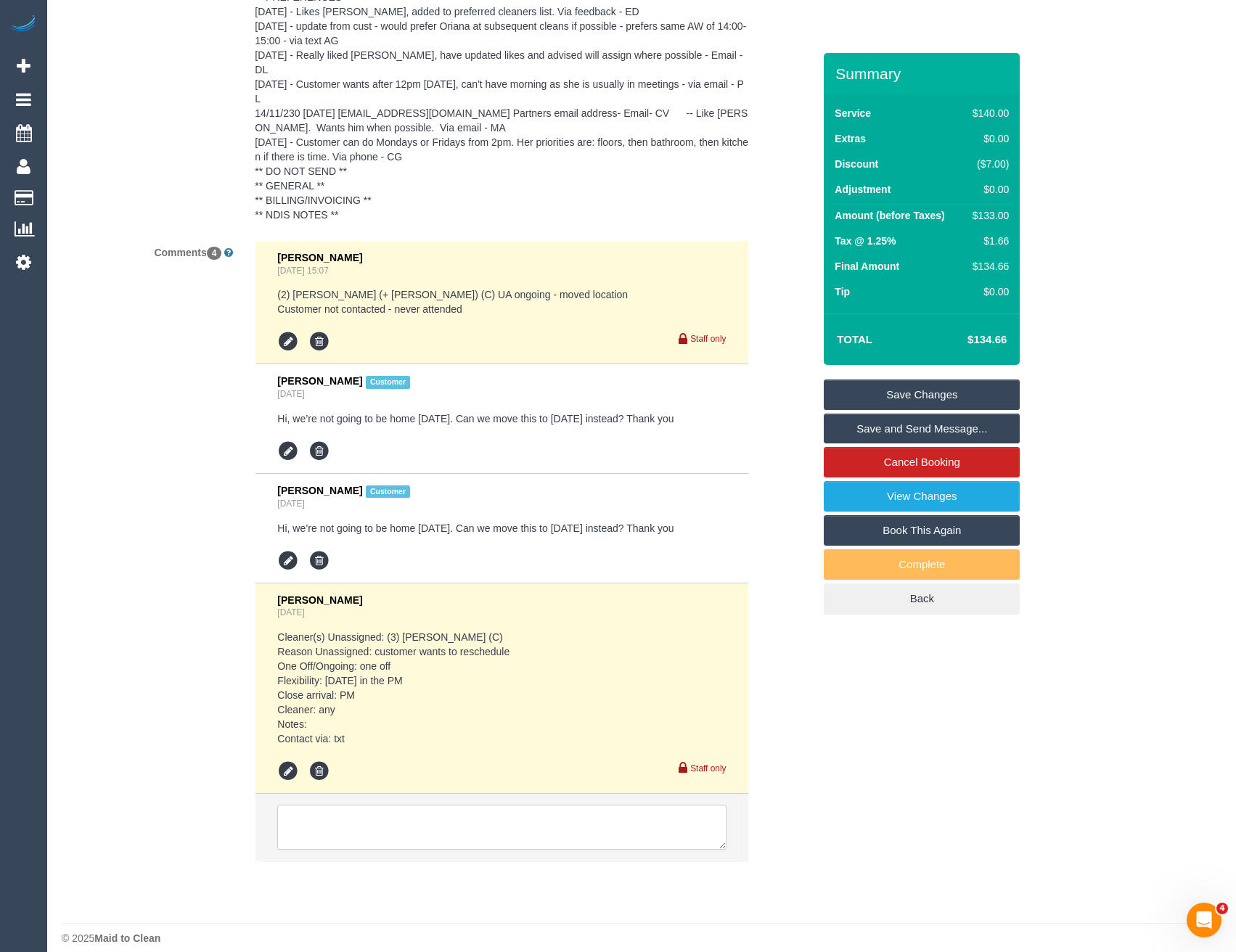
click at [334, 806] on textarea at bounding box center [502, 826] width 449 height 45
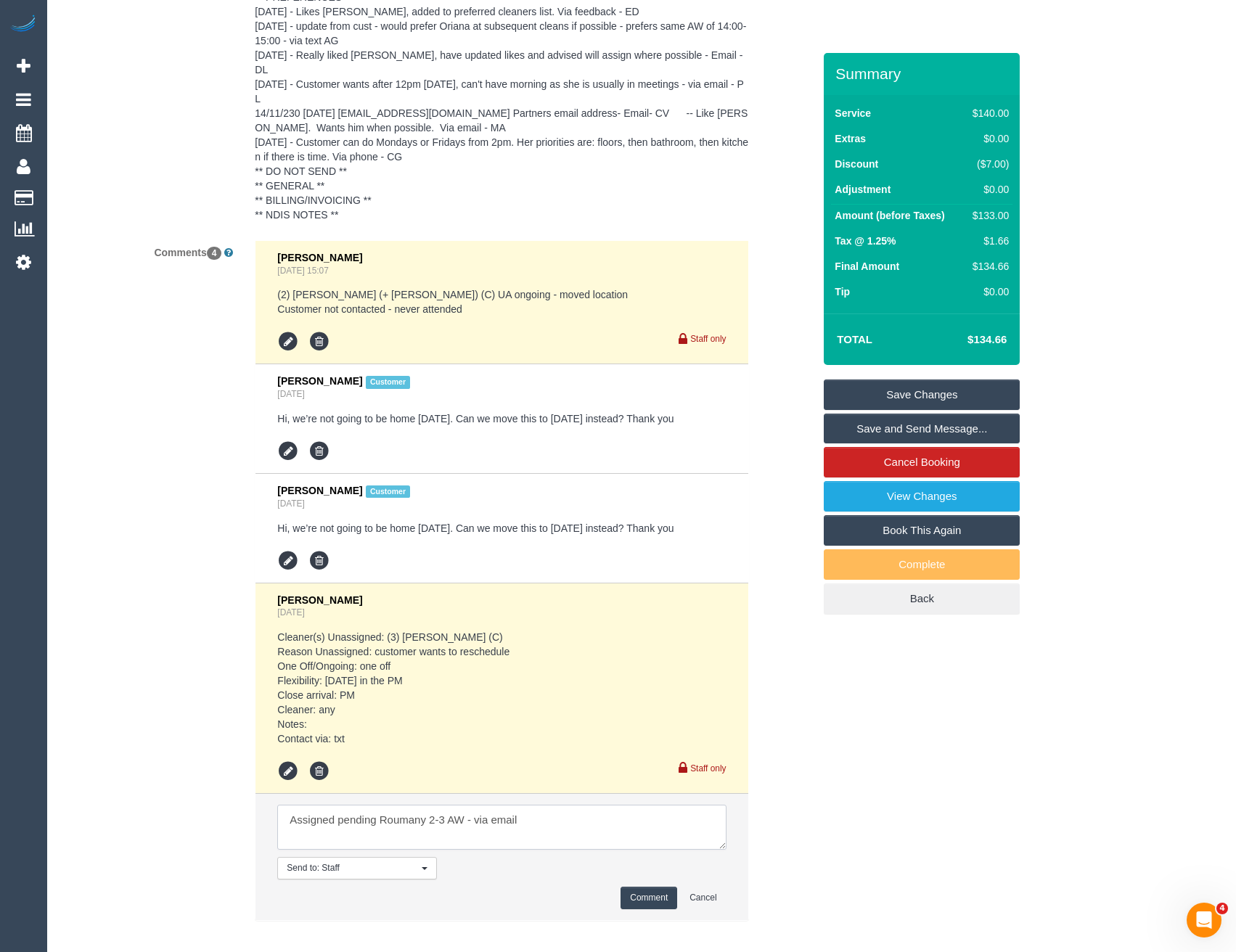
type textarea "Assigned pending Roumany 2-3 AW - via email"
click at [651, 887] on button "Comment" at bounding box center [648, 898] width 57 height 23
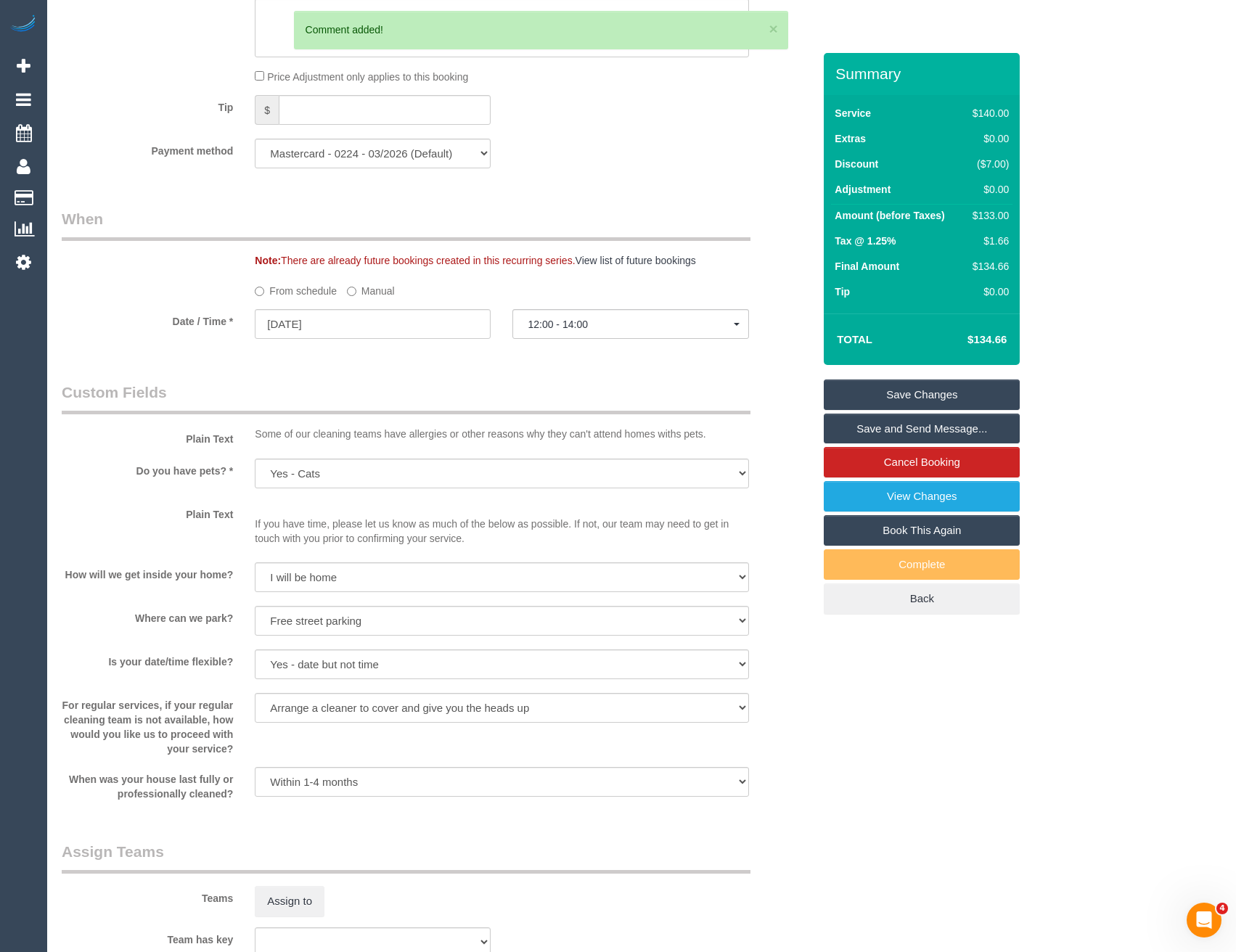
scroll to position [1220, 0]
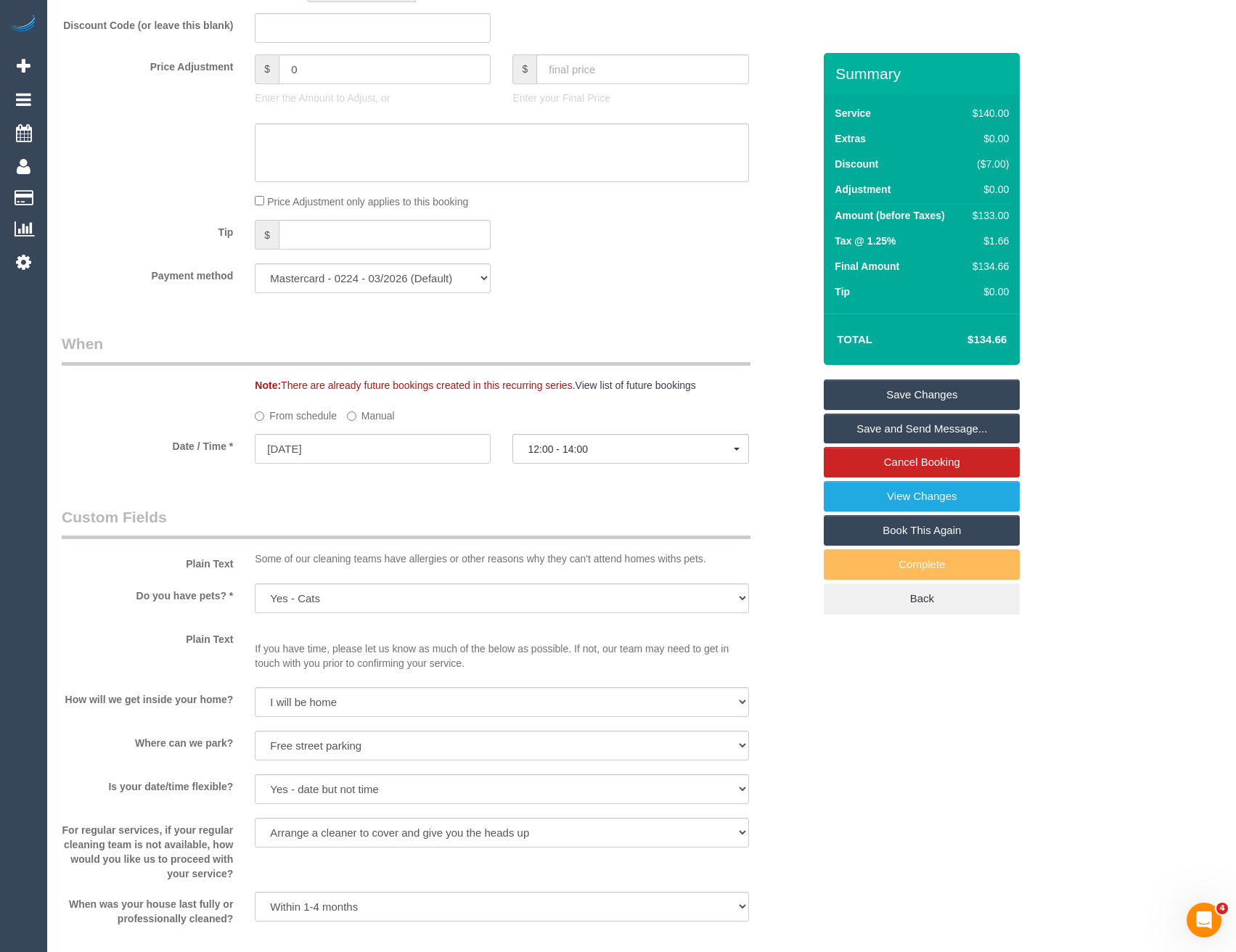
click at [350, 409] on label "Manual" at bounding box center [371, 413] width 48 height 20
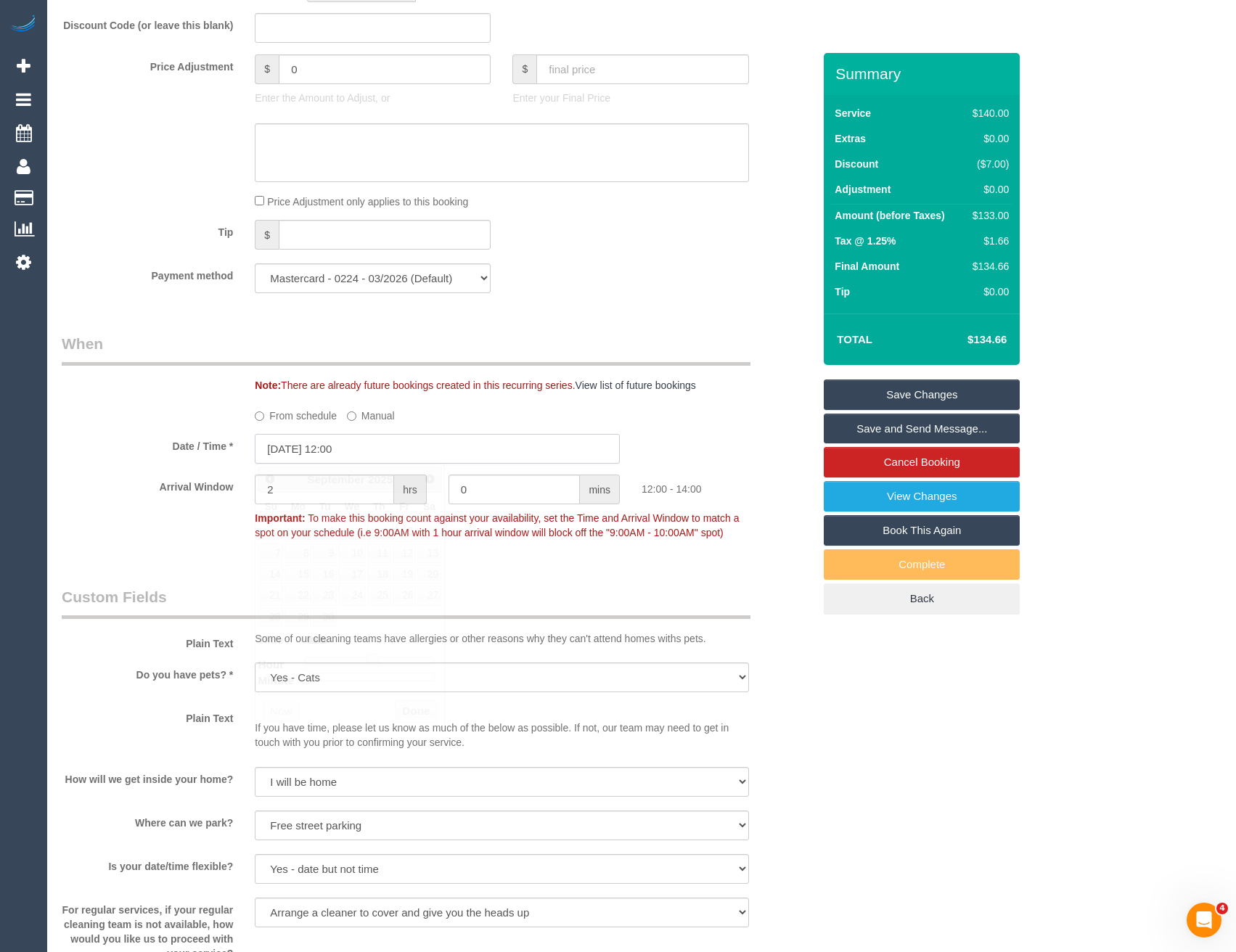
click at [396, 447] on input "[DATE] 12:00" at bounding box center [437, 448] width 365 height 30
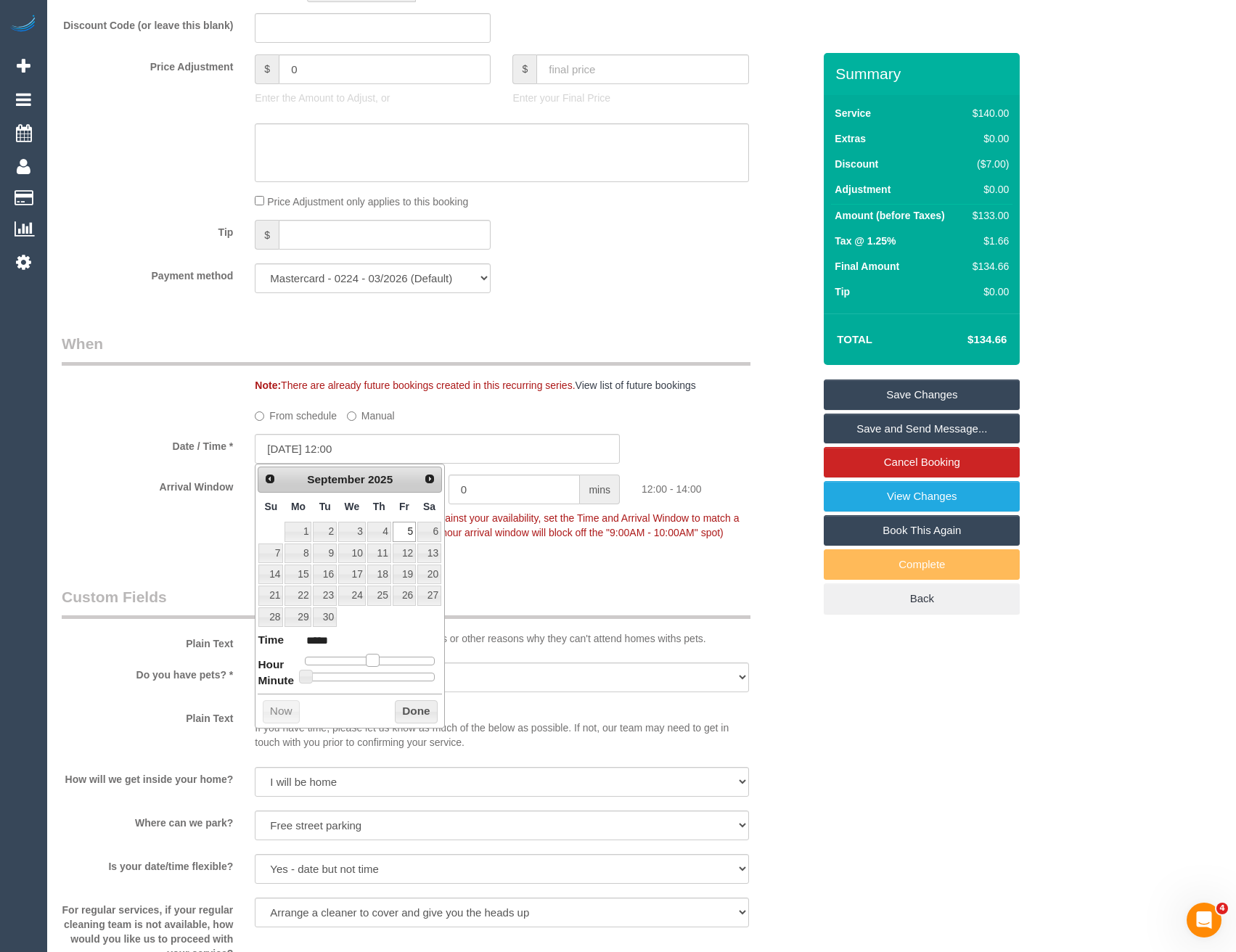
type input "[DATE] 13:00"
type input "*****"
type input "[DATE] 14:00"
type input "*****"
drag, startPoint x: 373, startPoint y: 661, endPoint x: 386, endPoint y: 662, distance: 13.0
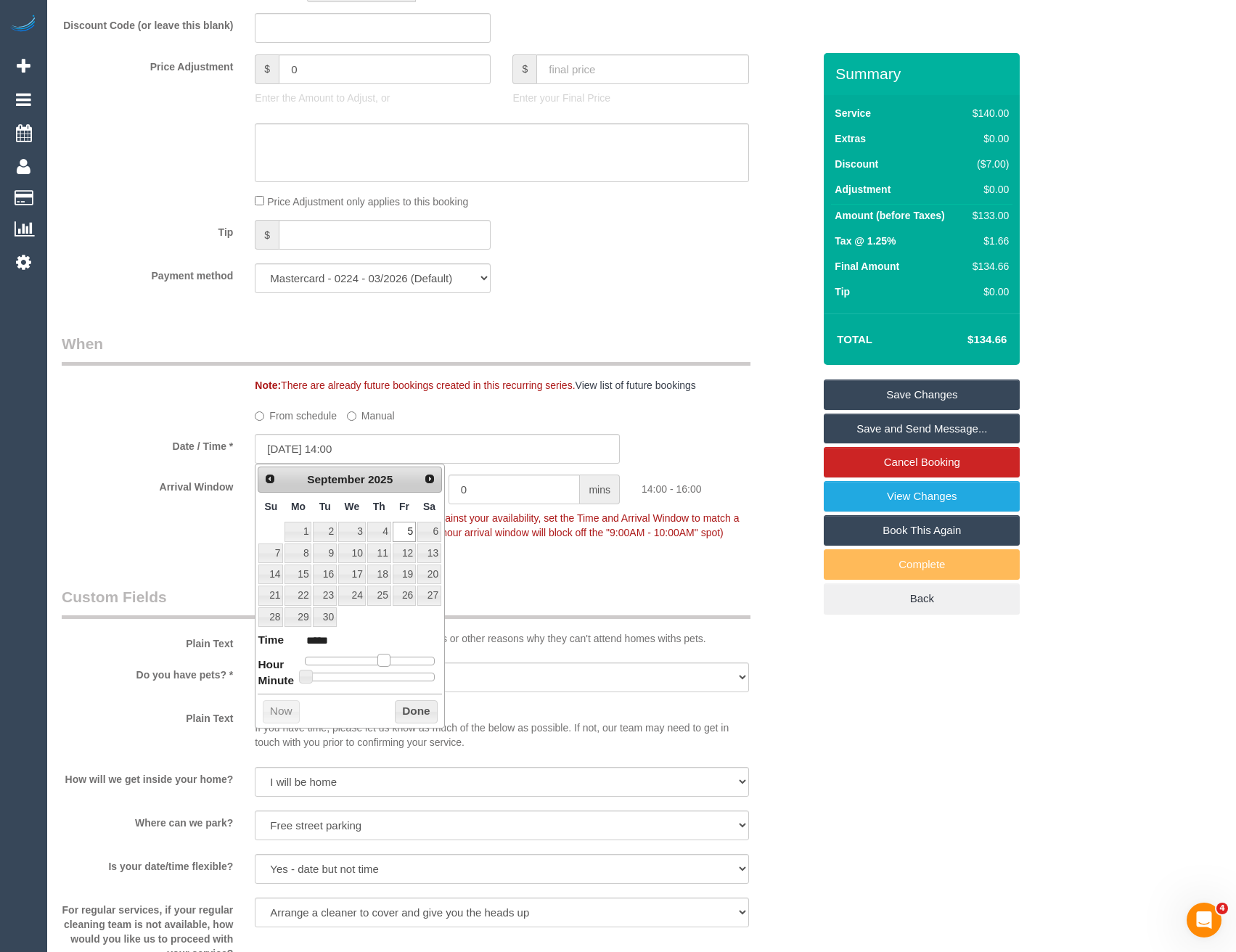
click at [386, 662] on span at bounding box center [384, 659] width 13 height 13
click at [406, 713] on button "Done" at bounding box center [416, 712] width 42 height 23
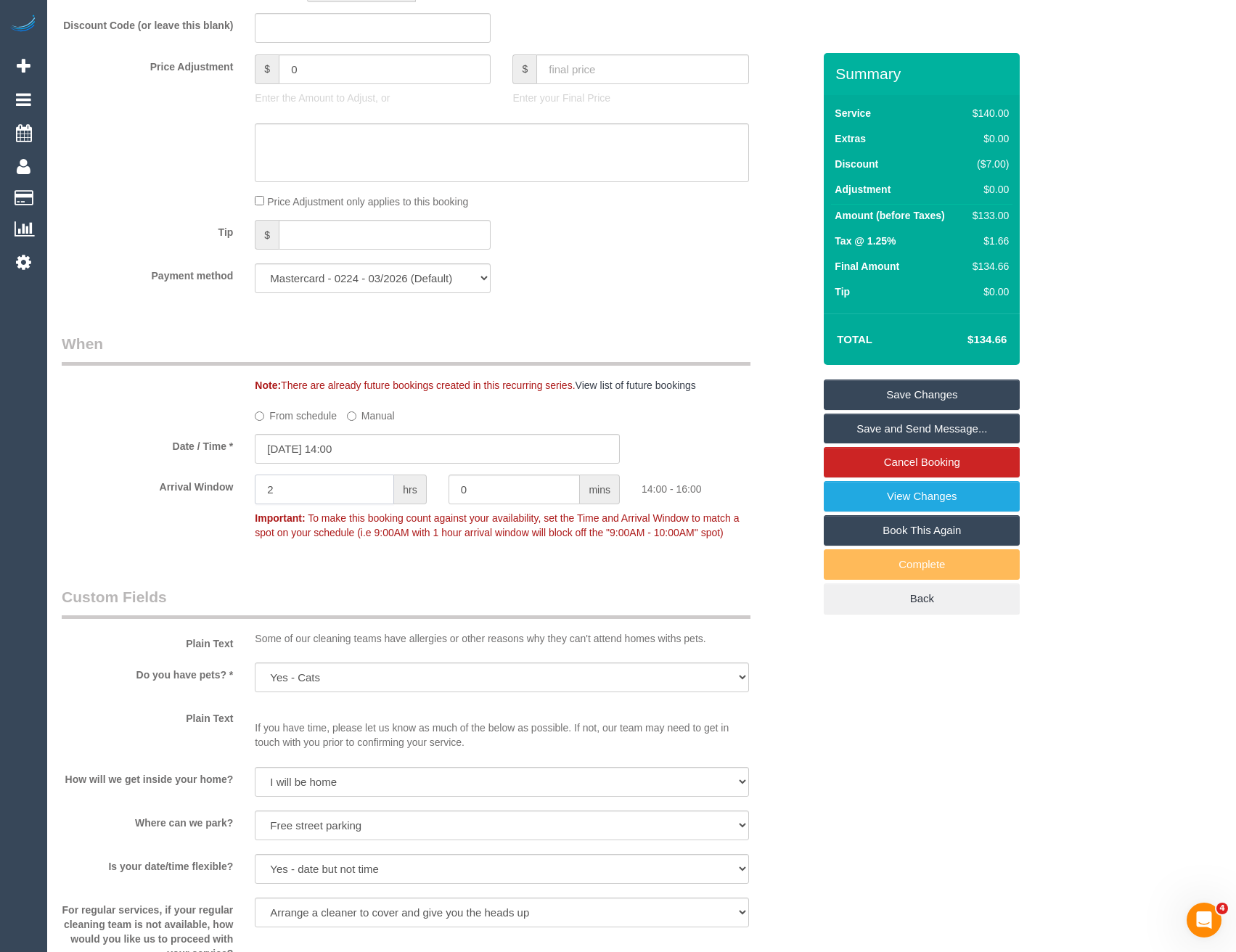
drag, startPoint x: 291, startPoint y: 490, endPoint x: 253, endPoint y: 493, distance: 38.1
click at [253, 494] on div "2 hrs" at bounding box center [340, 490] width 193 height 33
type input "1"
click at [340, 596] on legend "Custom Fields" at bounding box center [406, 602] width 689 height 33
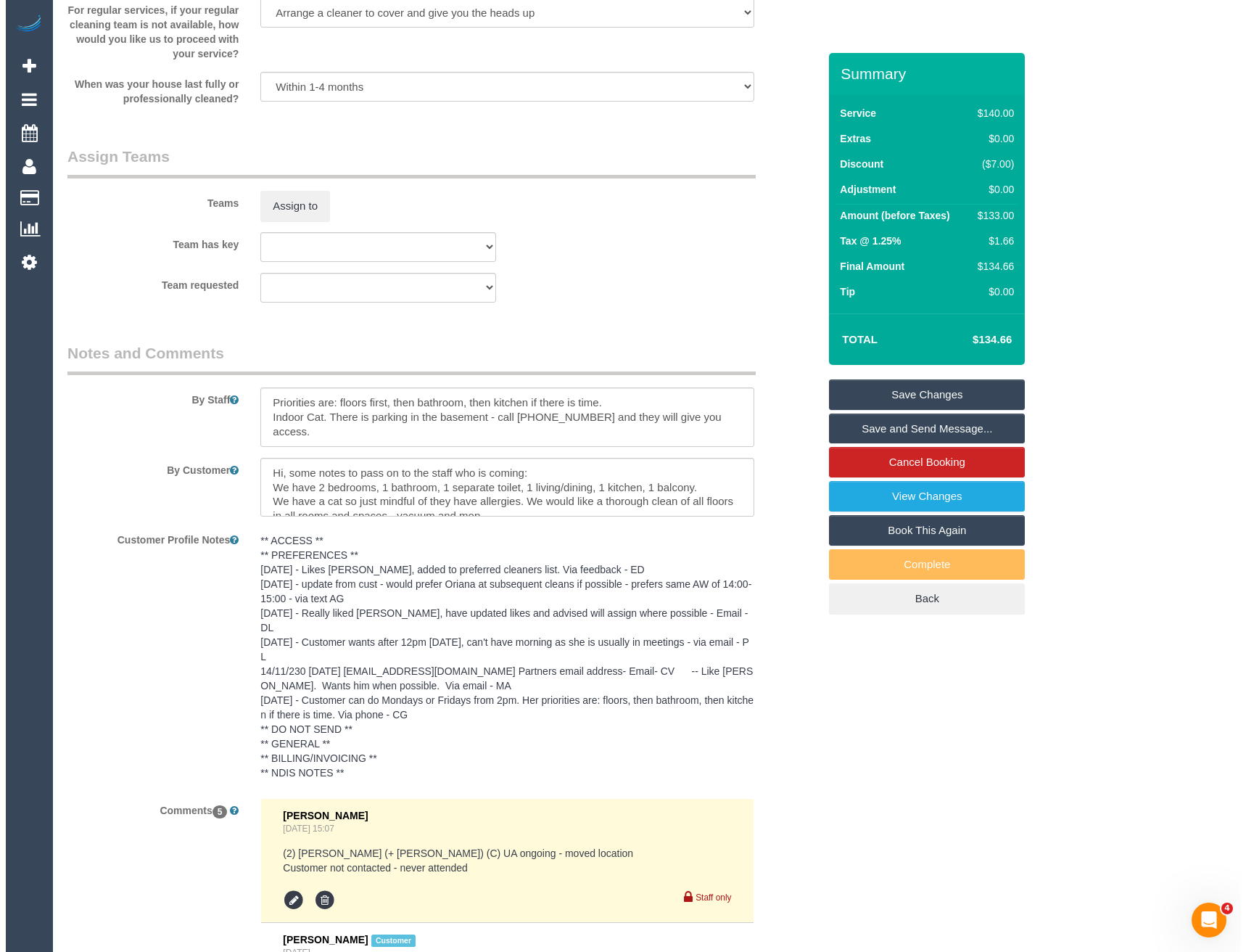
scroll to position [2236, 0]
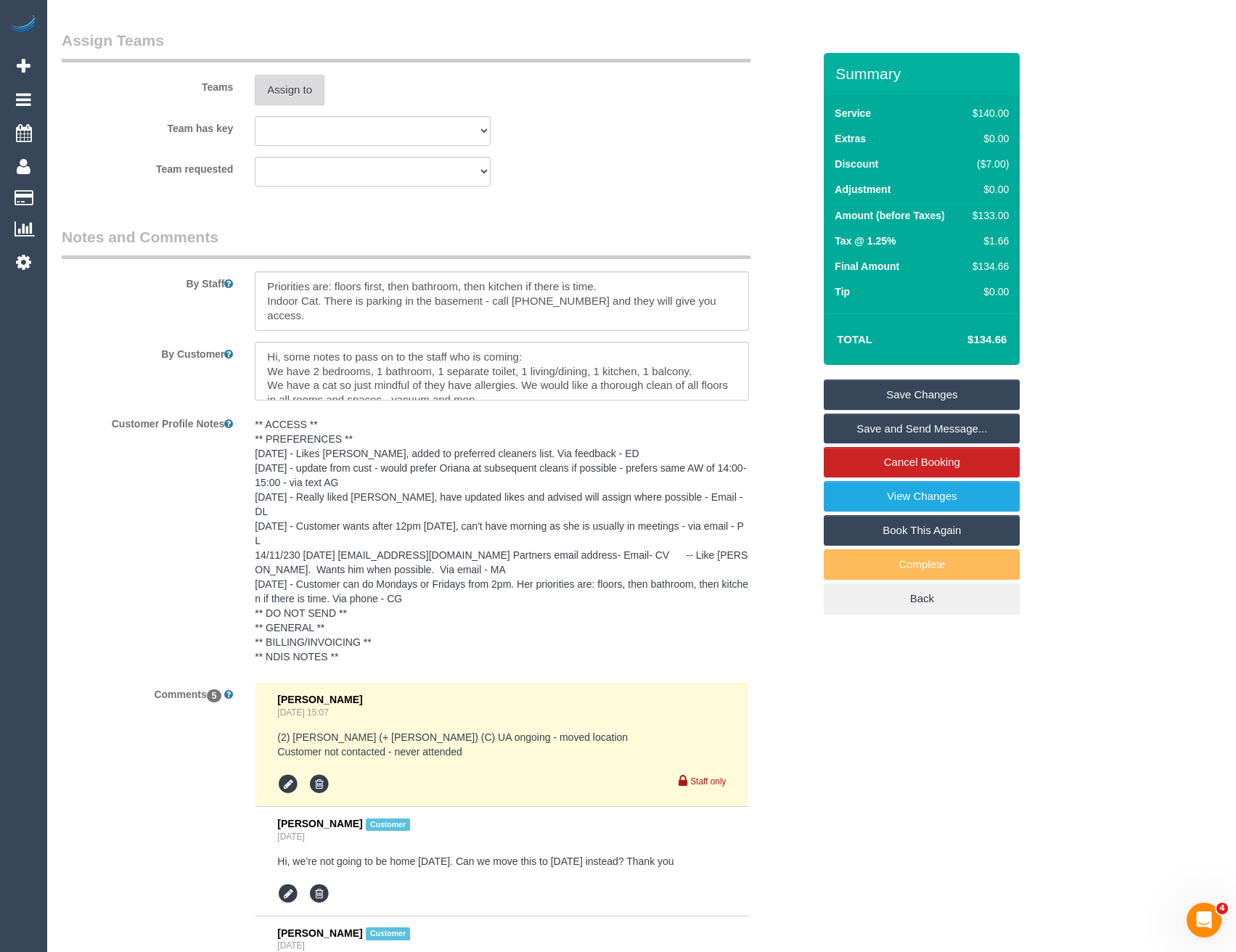
click at [285, 94] on button "Assign to" at bounding box center [290, 90] width 70 height 30
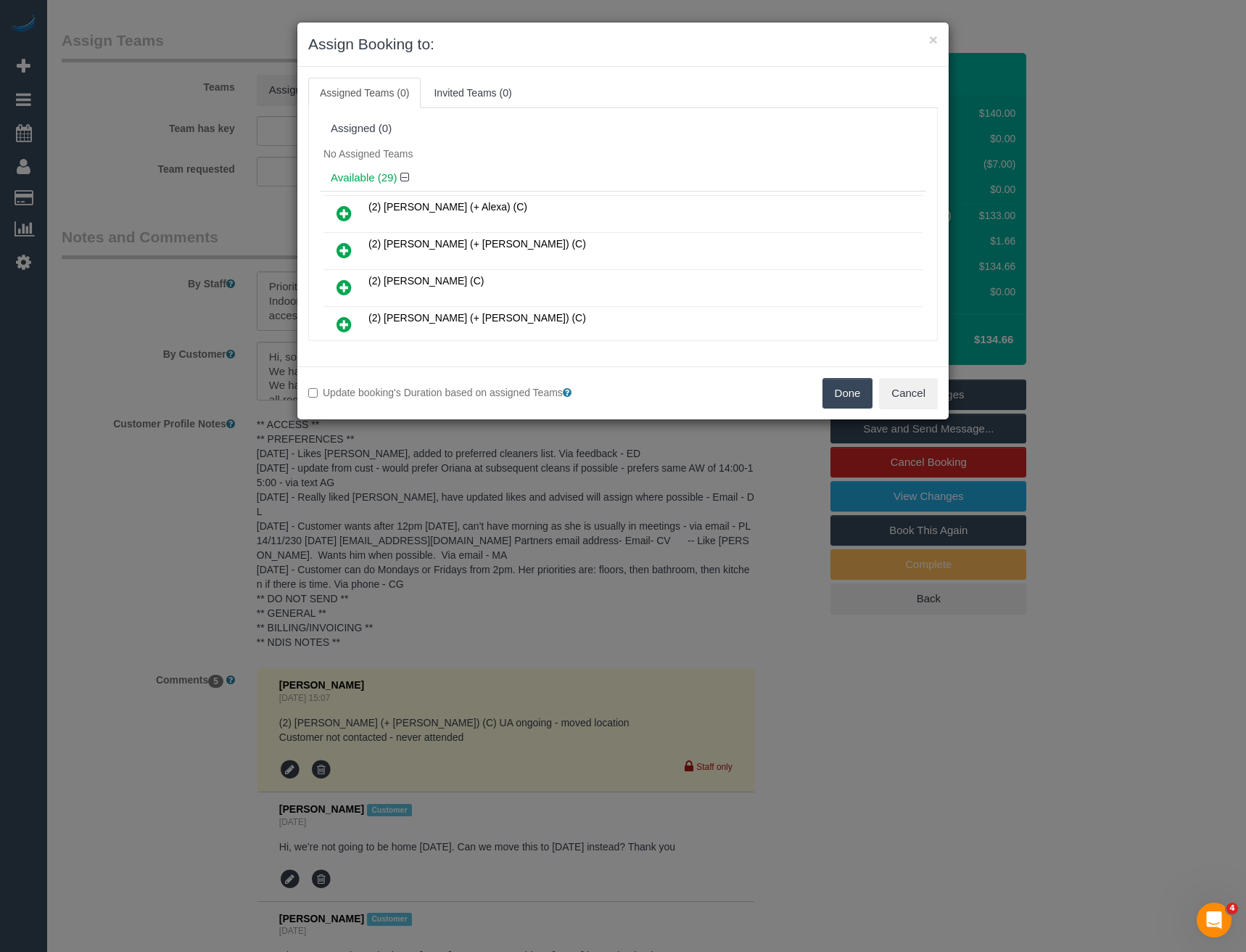
scroll to position [317, 0]
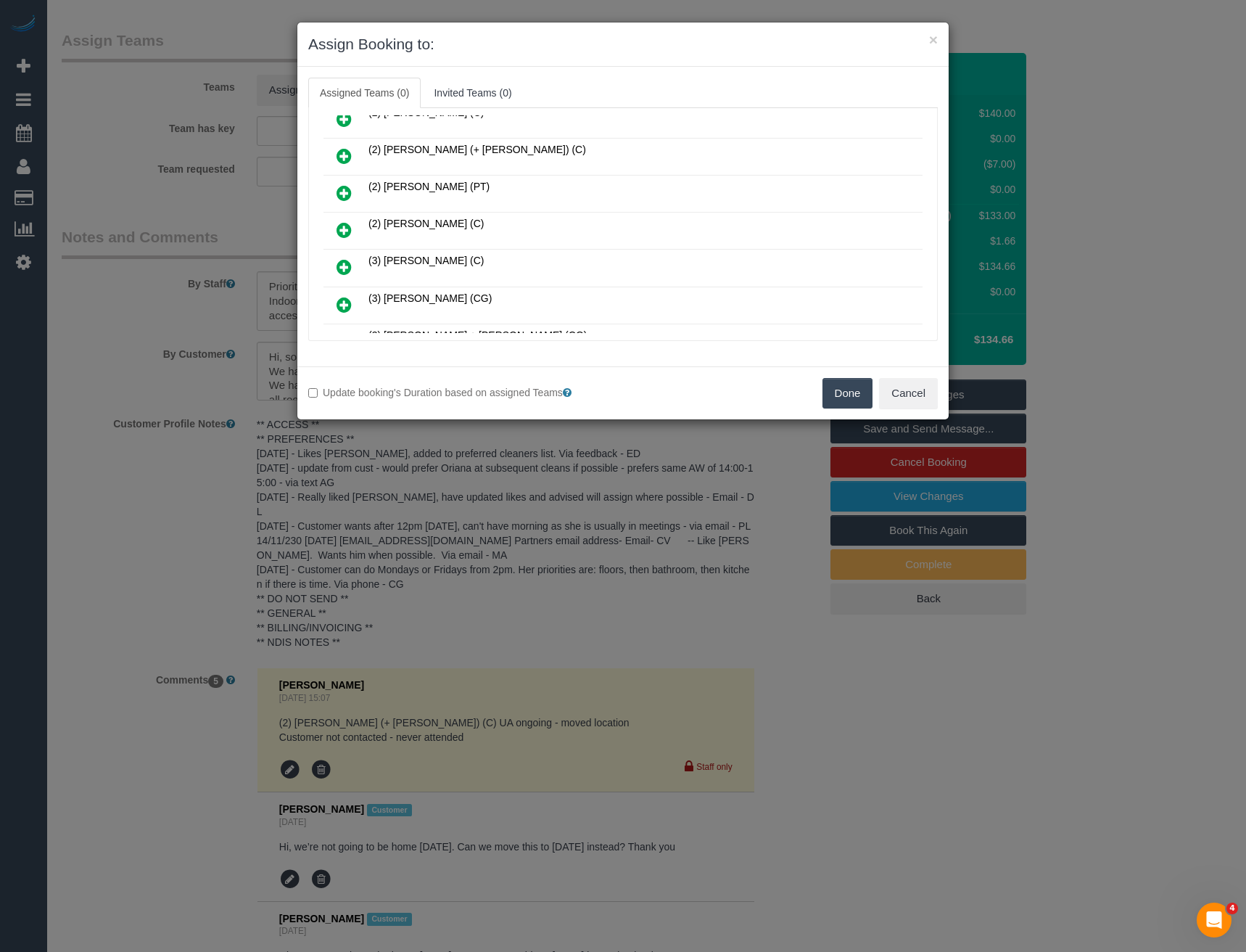
click at [344, 232] on icon at bounding box center [344, 230] width 15 height 17
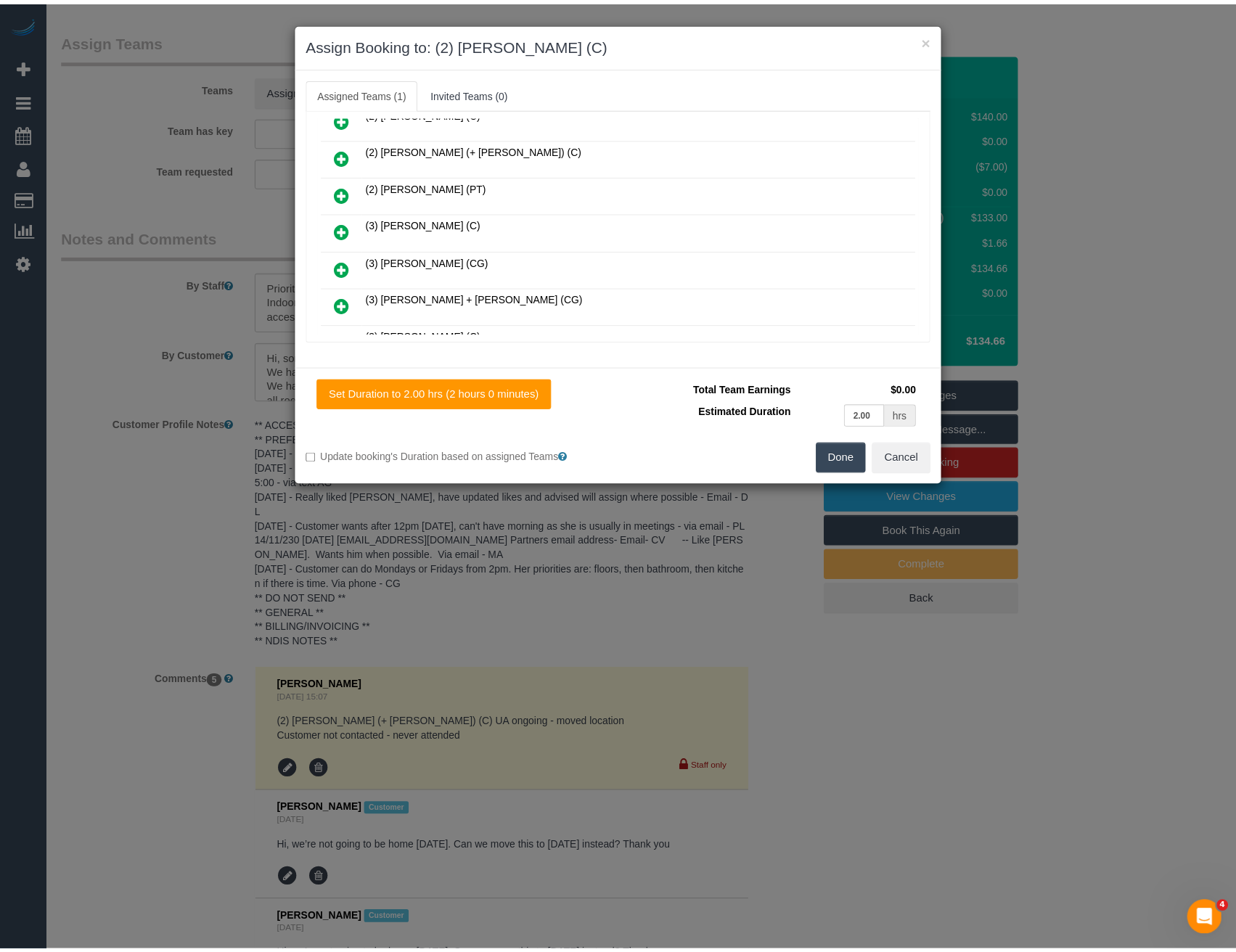
scroll to position [0, 0]
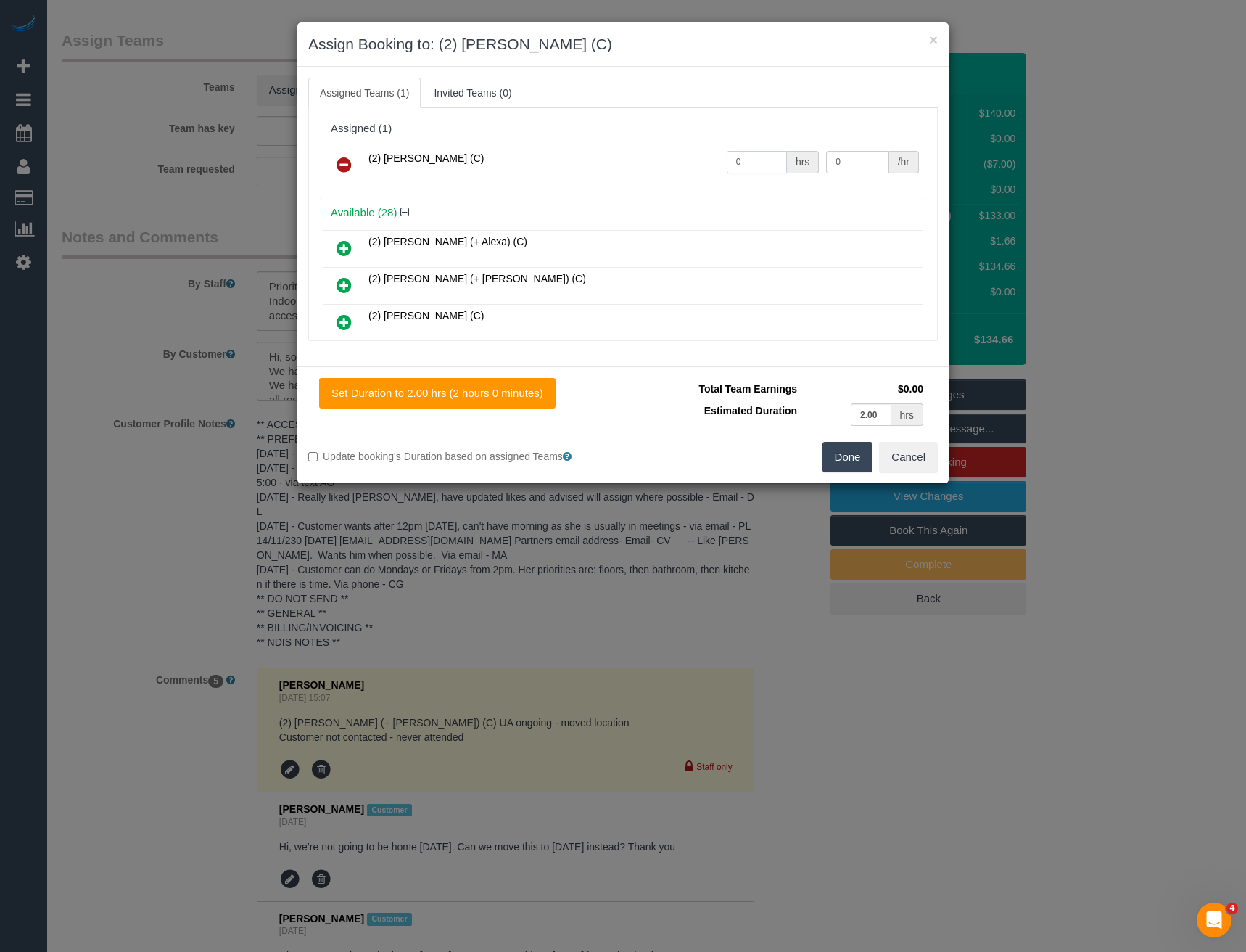
drag, startPoint x: 745, startPoint y: 161, endPoint x: 612, endPoint y: 180, distance: 134.4
click at [635, 173] on tr "(2) Roumany Gergis (C) 0 hrs 0 /hr" at bounding box center [623, 164] width 600 height 37
type input "2"
type input "37.5"
click at [840, 453] on button "Done" at bounding box center [847, 457] width 51 height 30
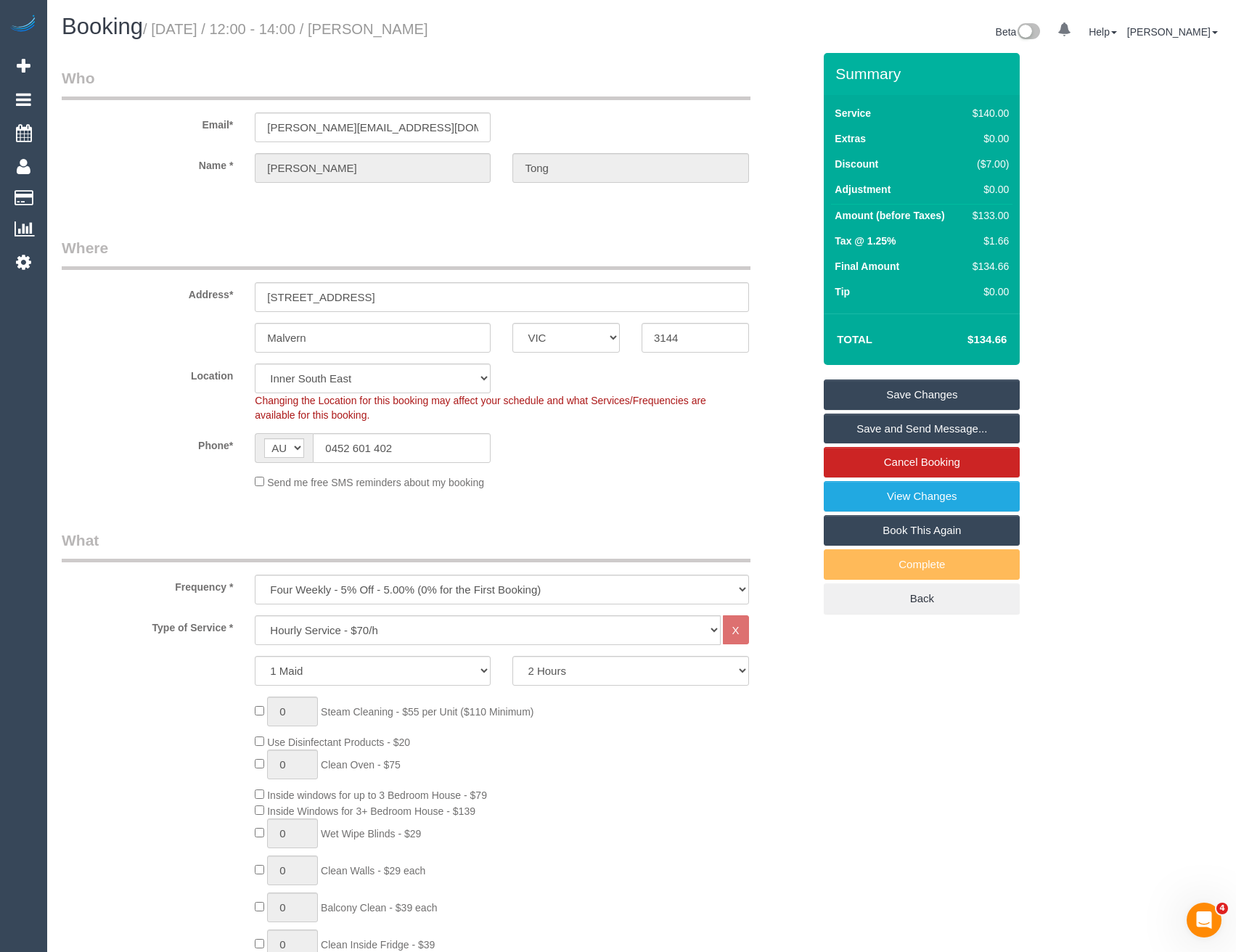
click at [864, 396] on link "Save Changes" at bounding box center [921, 395] width 196 height 30
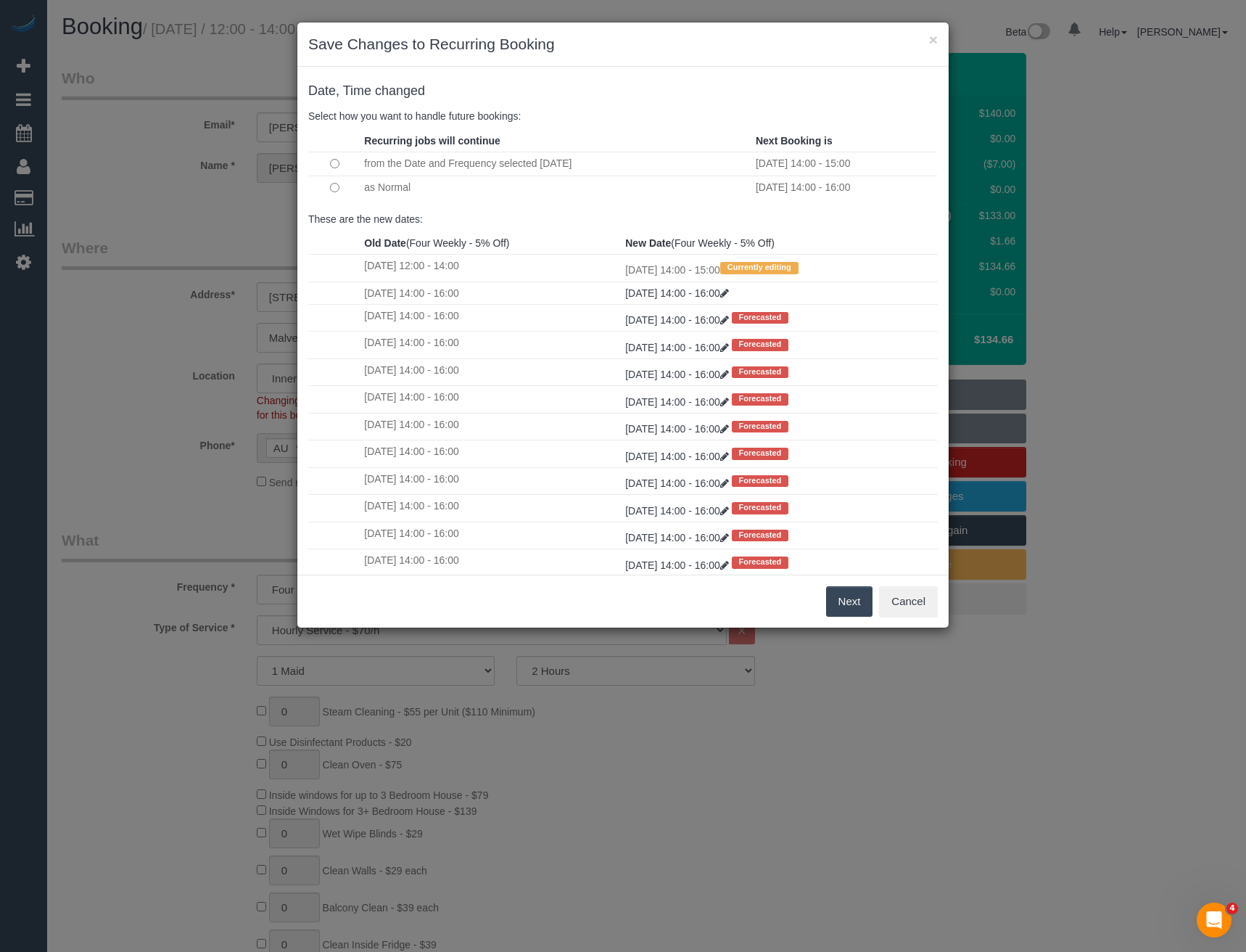
click at [847, 606] on button "Next" at bounding box center [850, 601] width 47 height 30
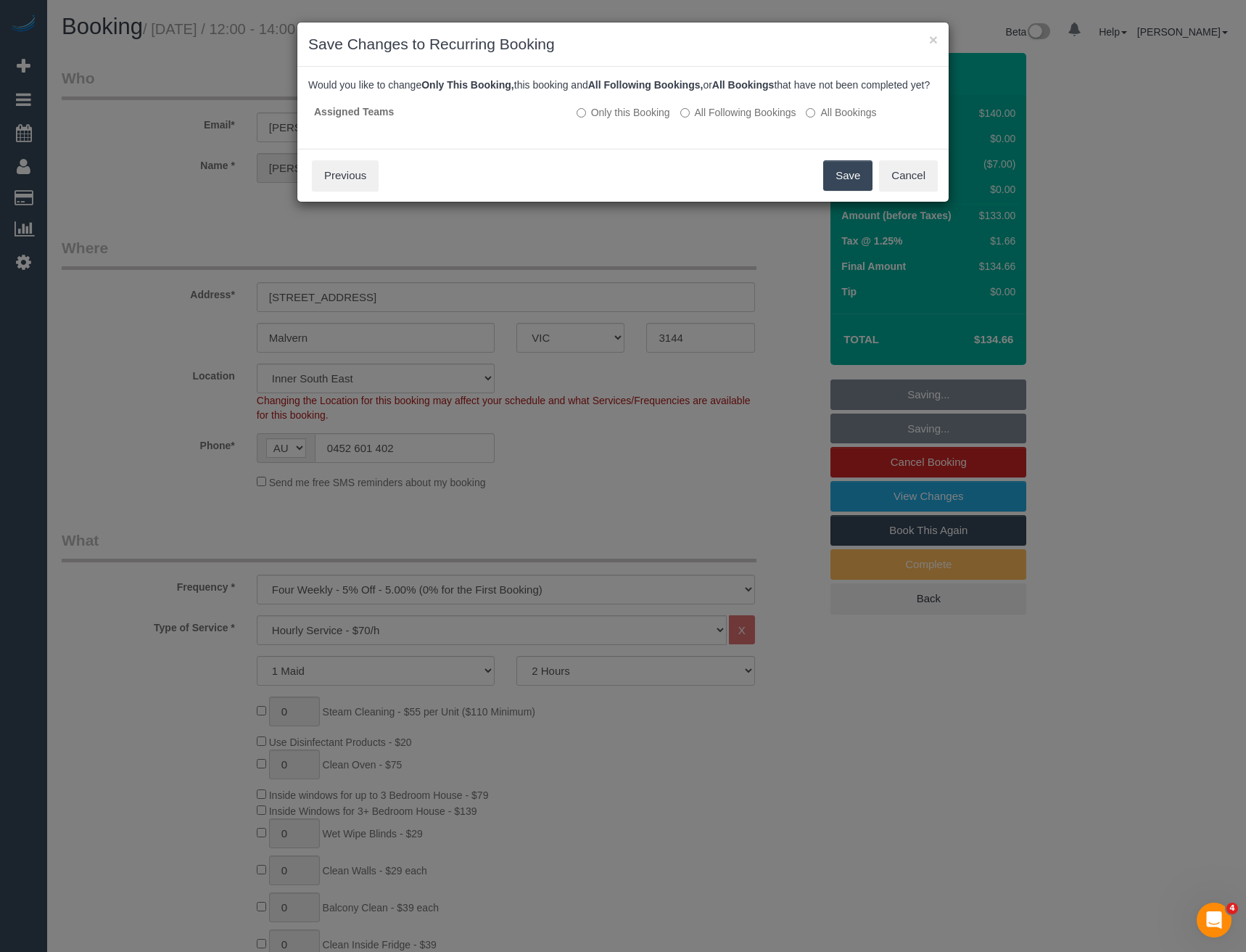
click at [853, 191] on button "Save" at bounding box center [847, 176] width 49 height 30
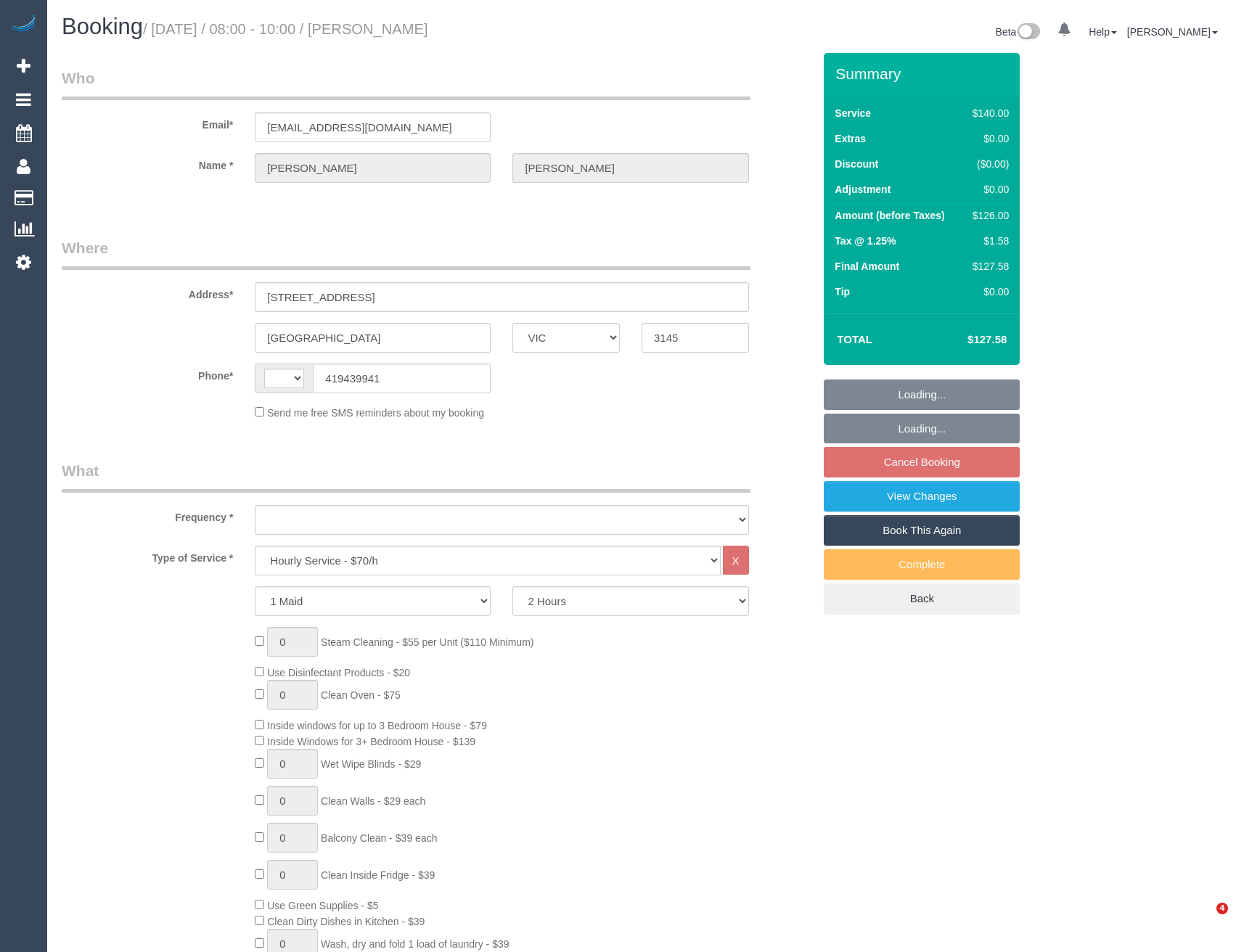
select select "VIC"
select select "string:AU"
select select "object:707"
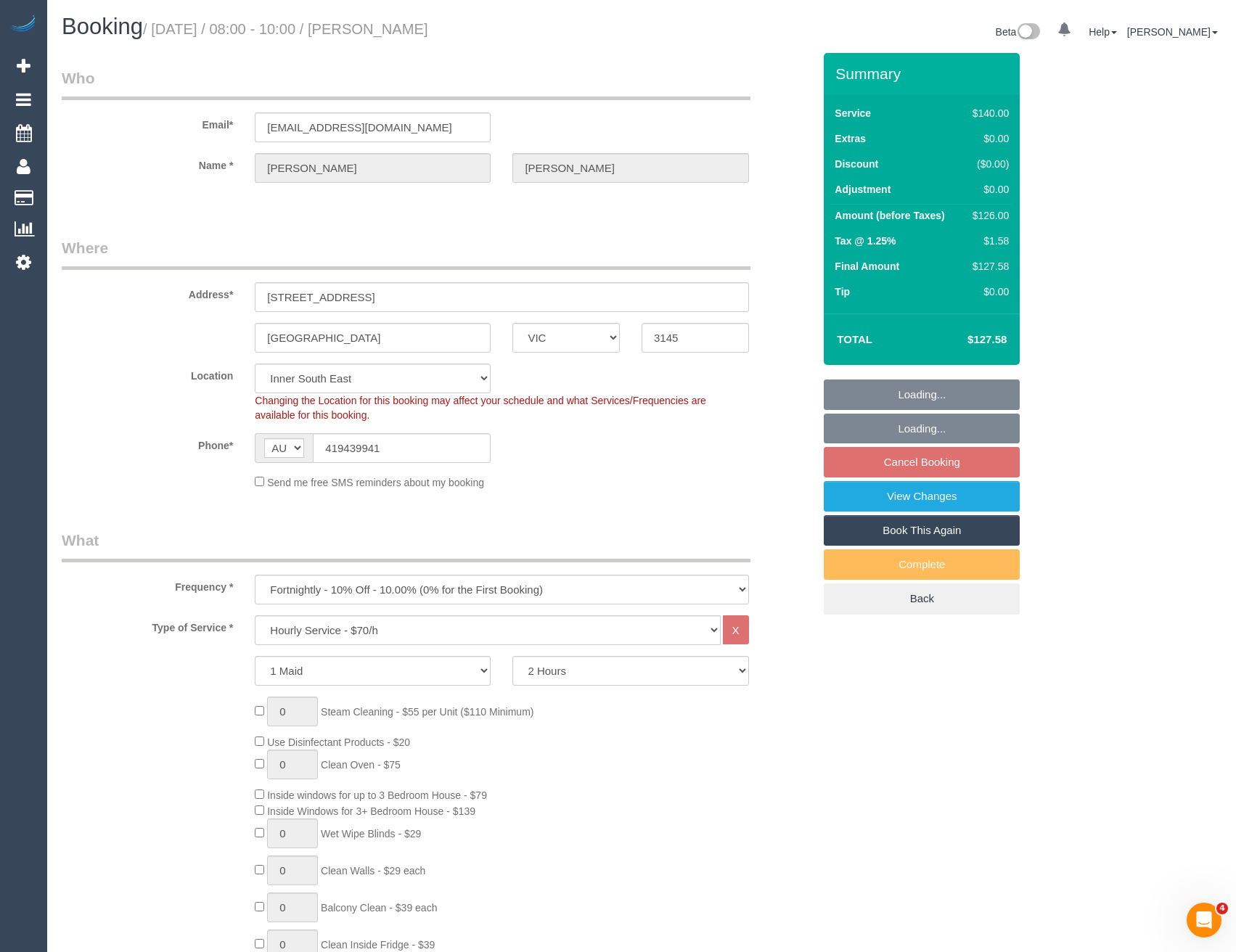
select select "string:stripe-pm_1RbIjn2GScqysDRVUgffc8pY"
select select "spot2"
select select "number:28"
select select "number:14"
select select "number:18"
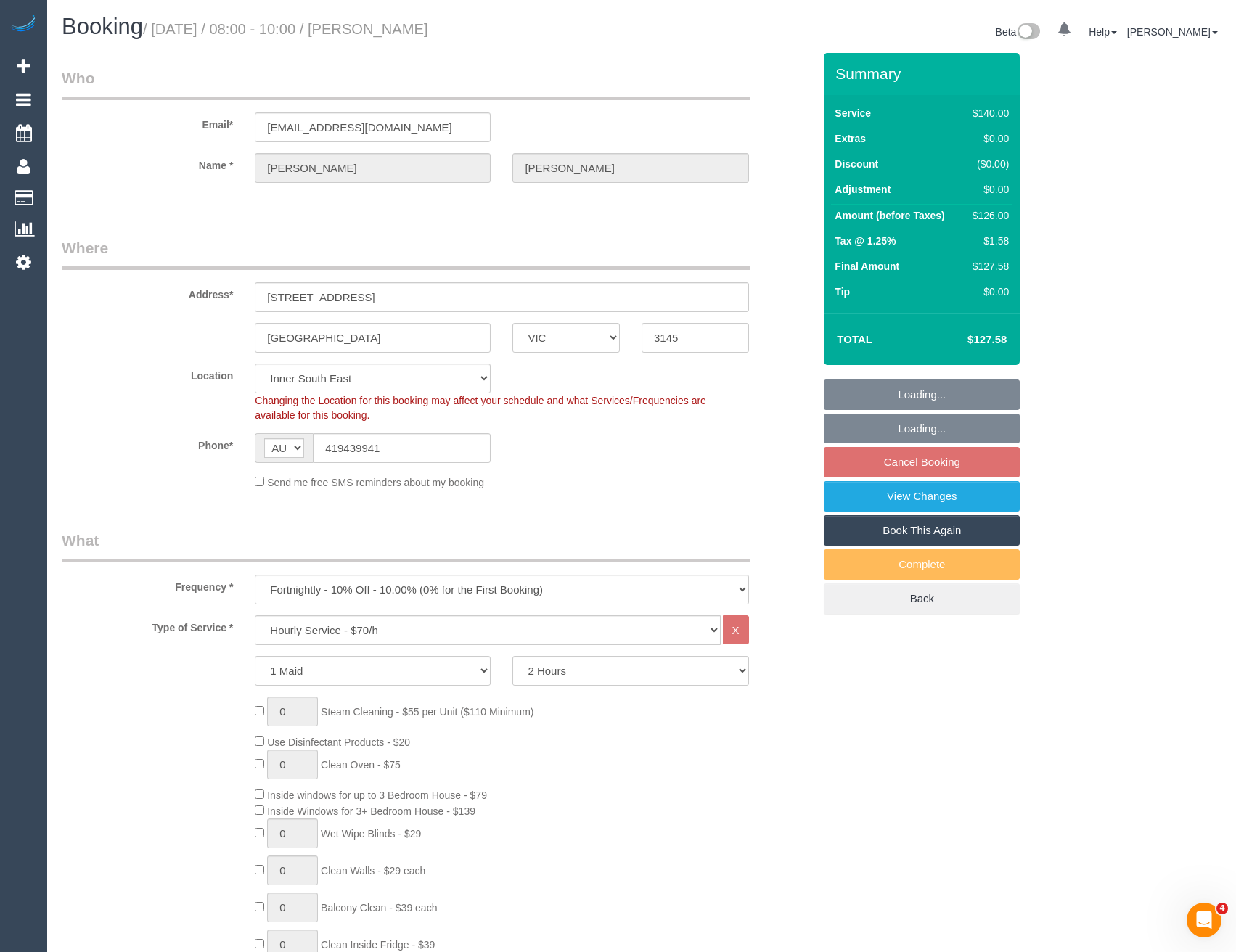
select select "number:36"
select select "number:34"
select select "number:12"
select select "object:1419"
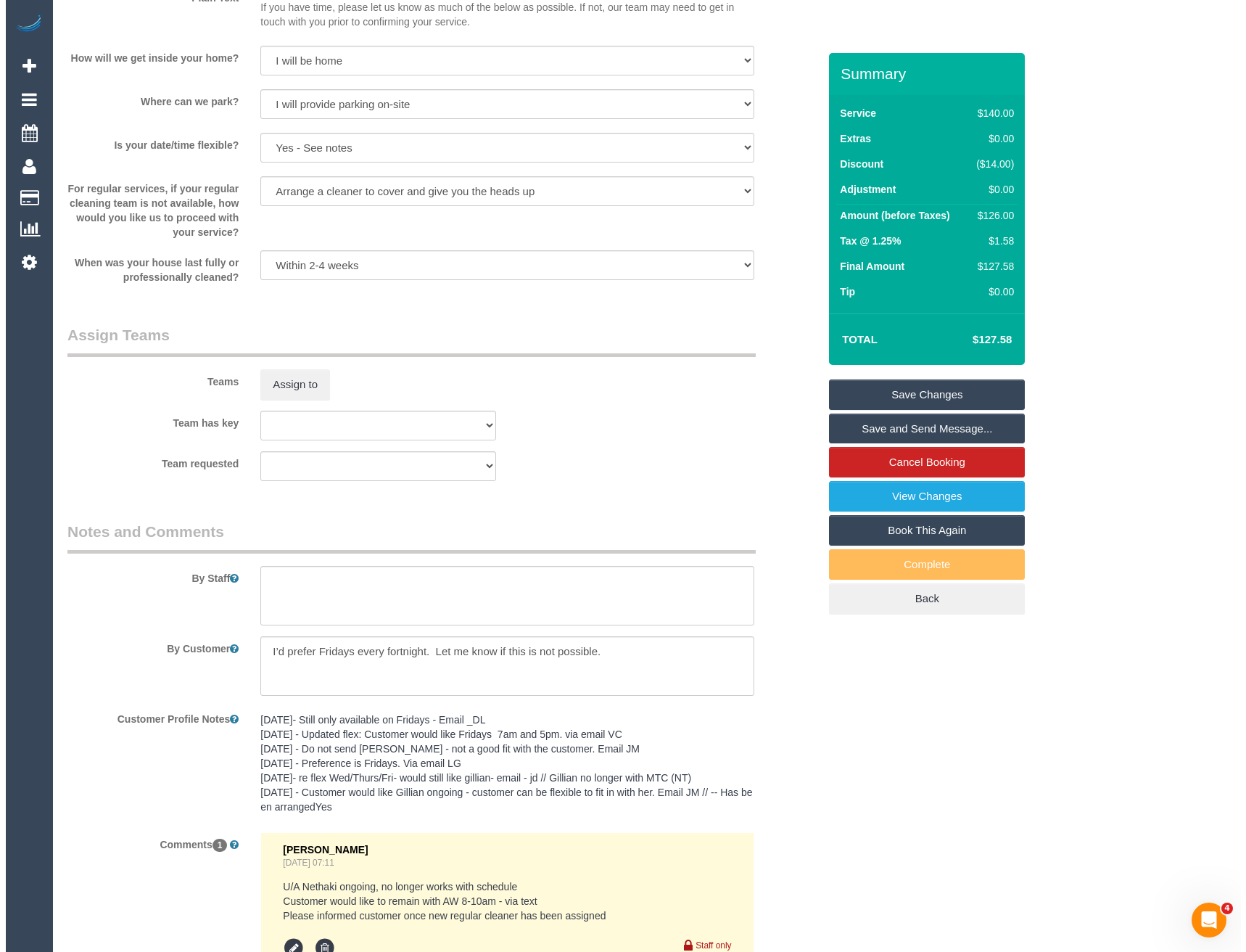
scroll to position [1668, 0]
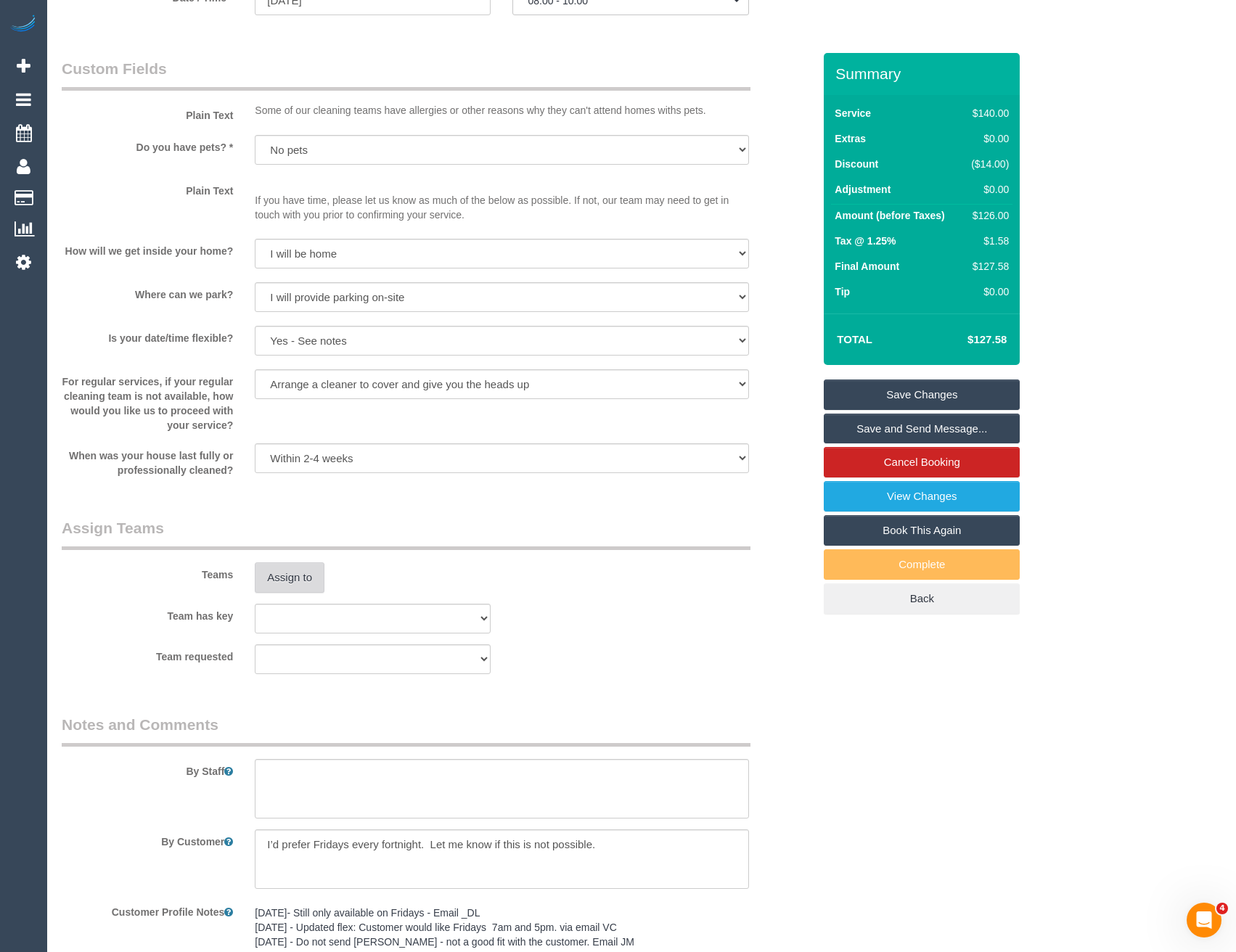
click at [291, 584] on button "Assign to" at bounding box center [290, 578] width 70 height 30
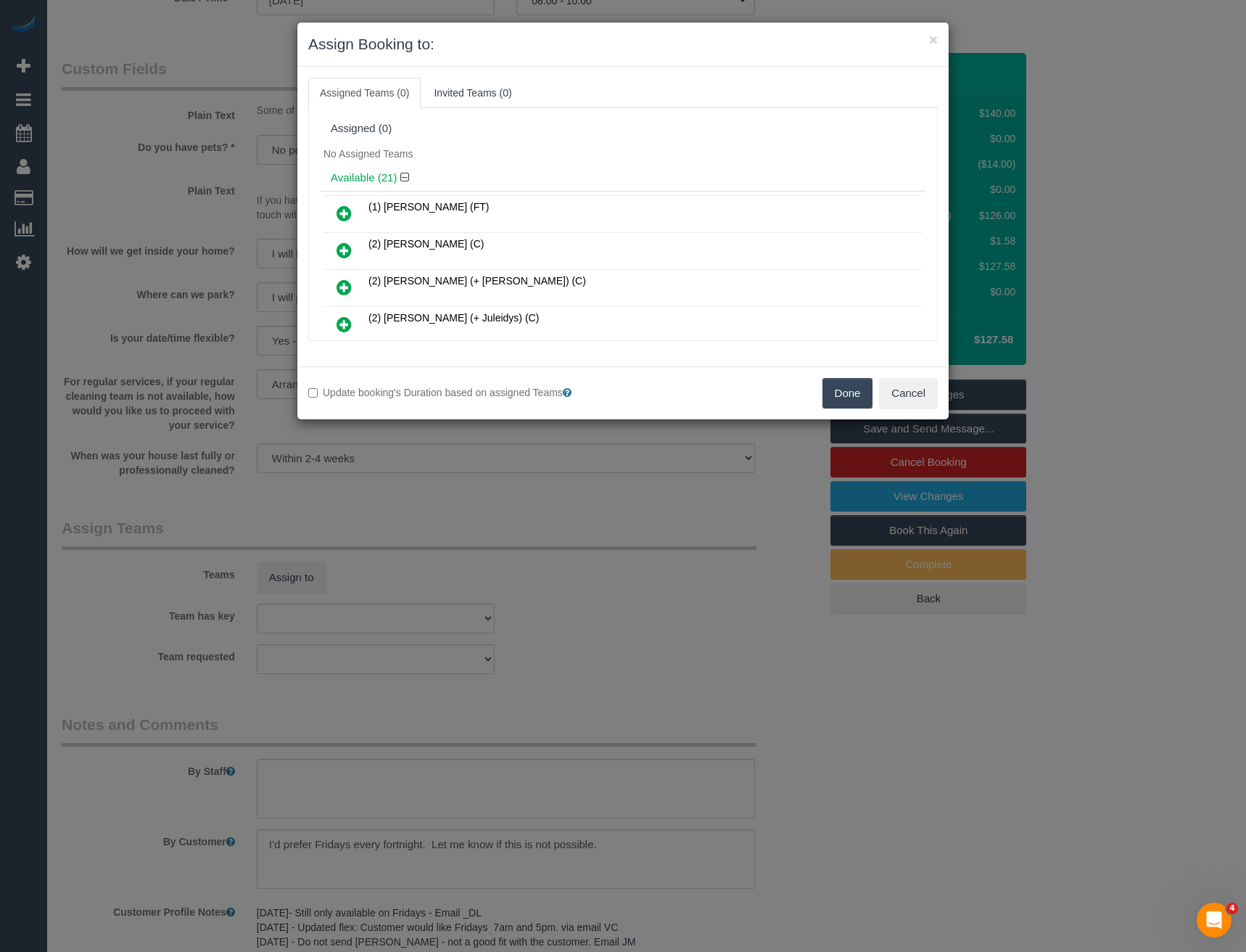
scroll to position [1907, 0]
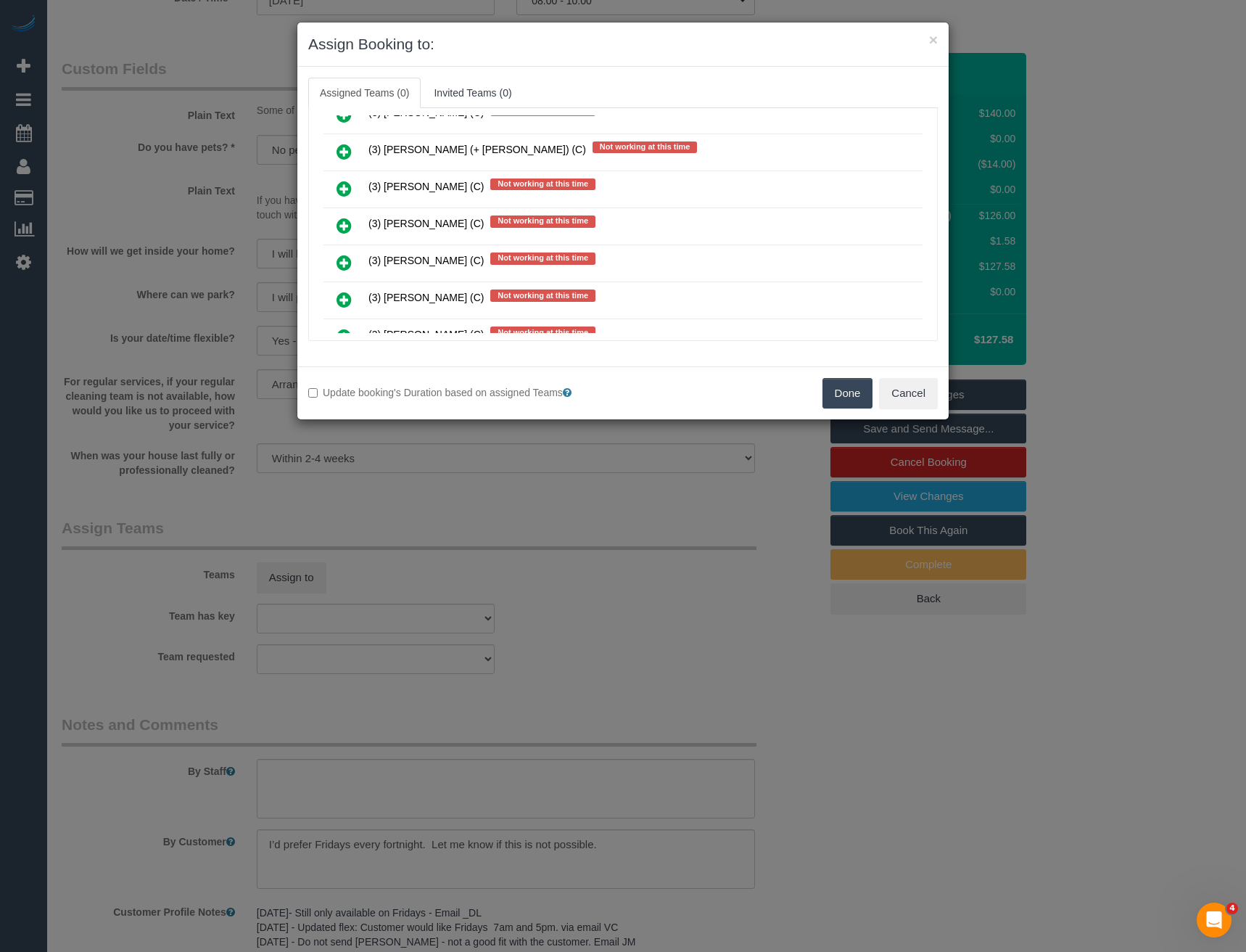
click at [347, 221] on icon at bounding box center [344, 225] width 15 height 17
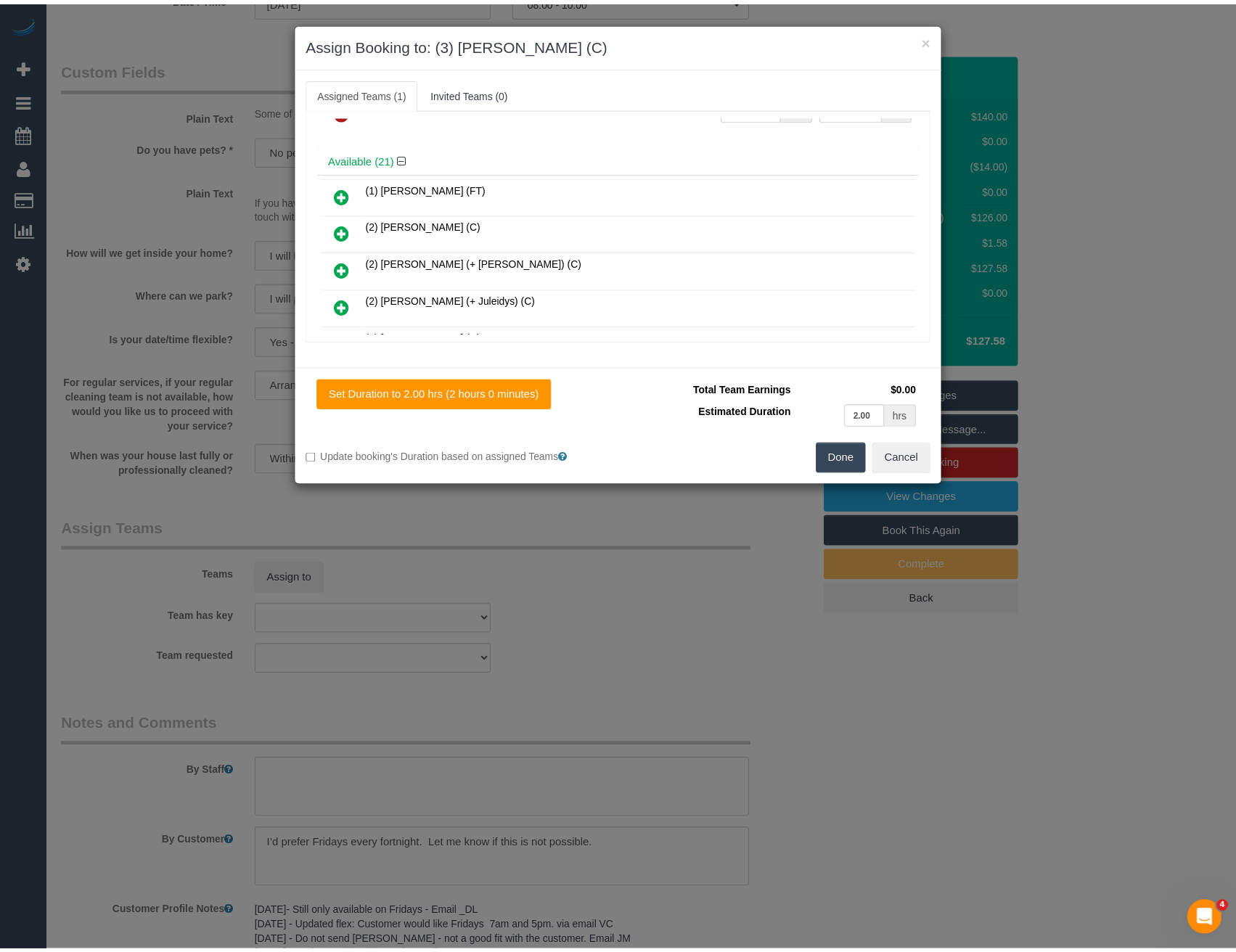
scroll to position [0, 0]
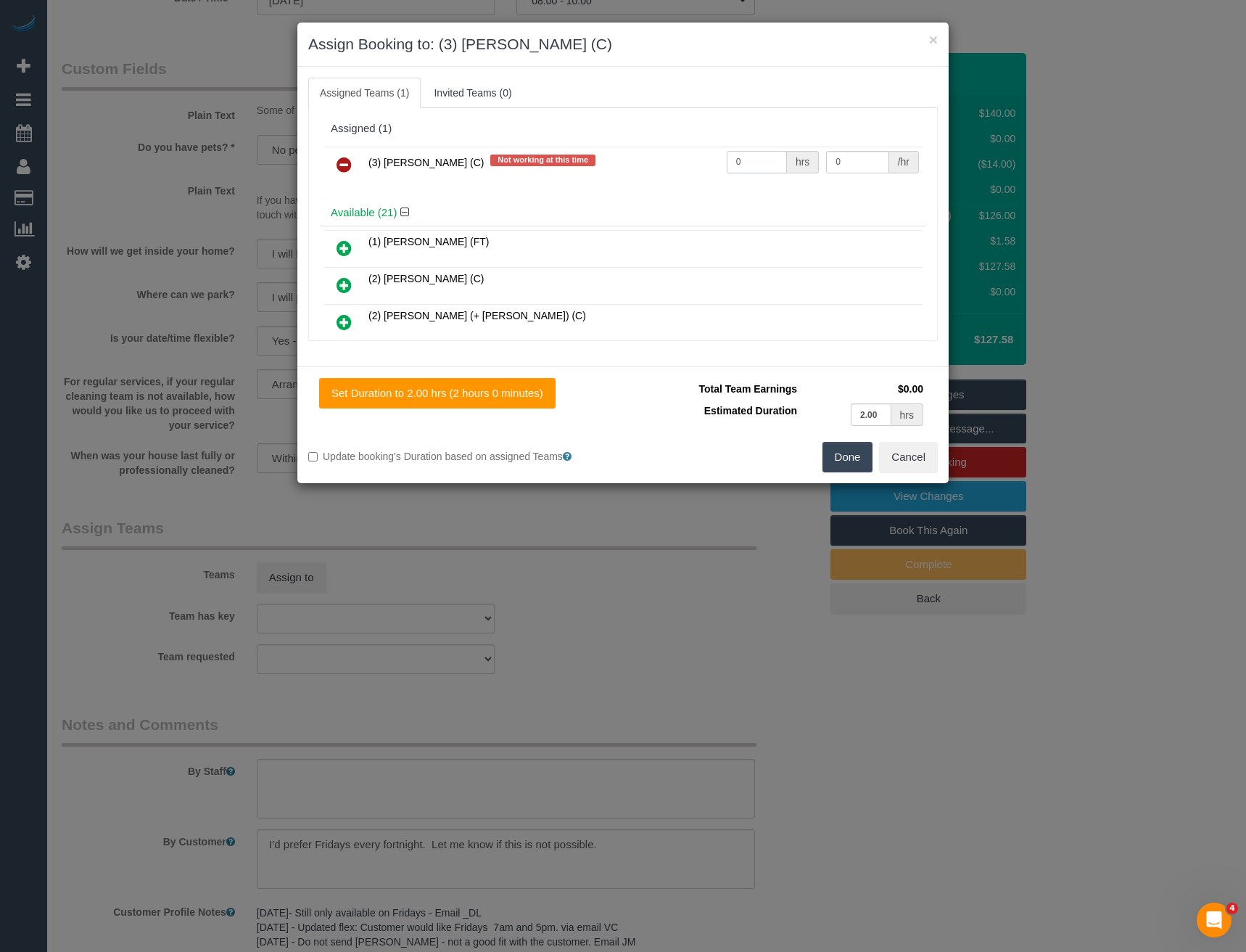
drag, startPoint x: 750, startPoint y: 164, endPoint x: 661, endPoint y: 179, distance: 90.3
click at [661, 179] on tr "(3) Kirin Miller (C) Not working at this time 0 hrs 0 /hr" at bounding box center [623, 164] width 600 height 37
type input "2"
type input "35"
click at [847, 451] on button "Done" at bounding box center [847, 457] width 51 height 30
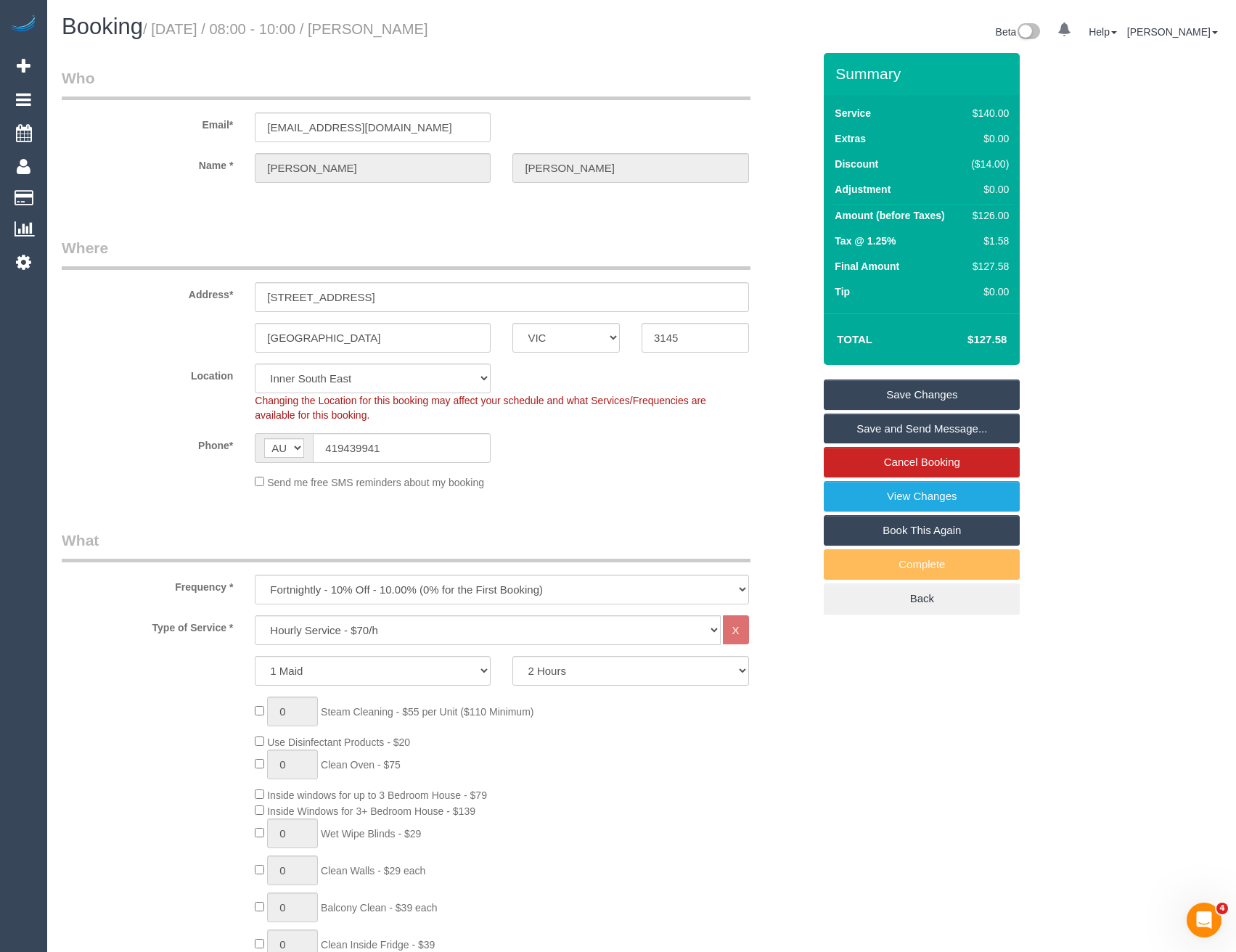
click at [896, 400] on link "Save Changes" at bounding box center [921, 395] width 196 height 30
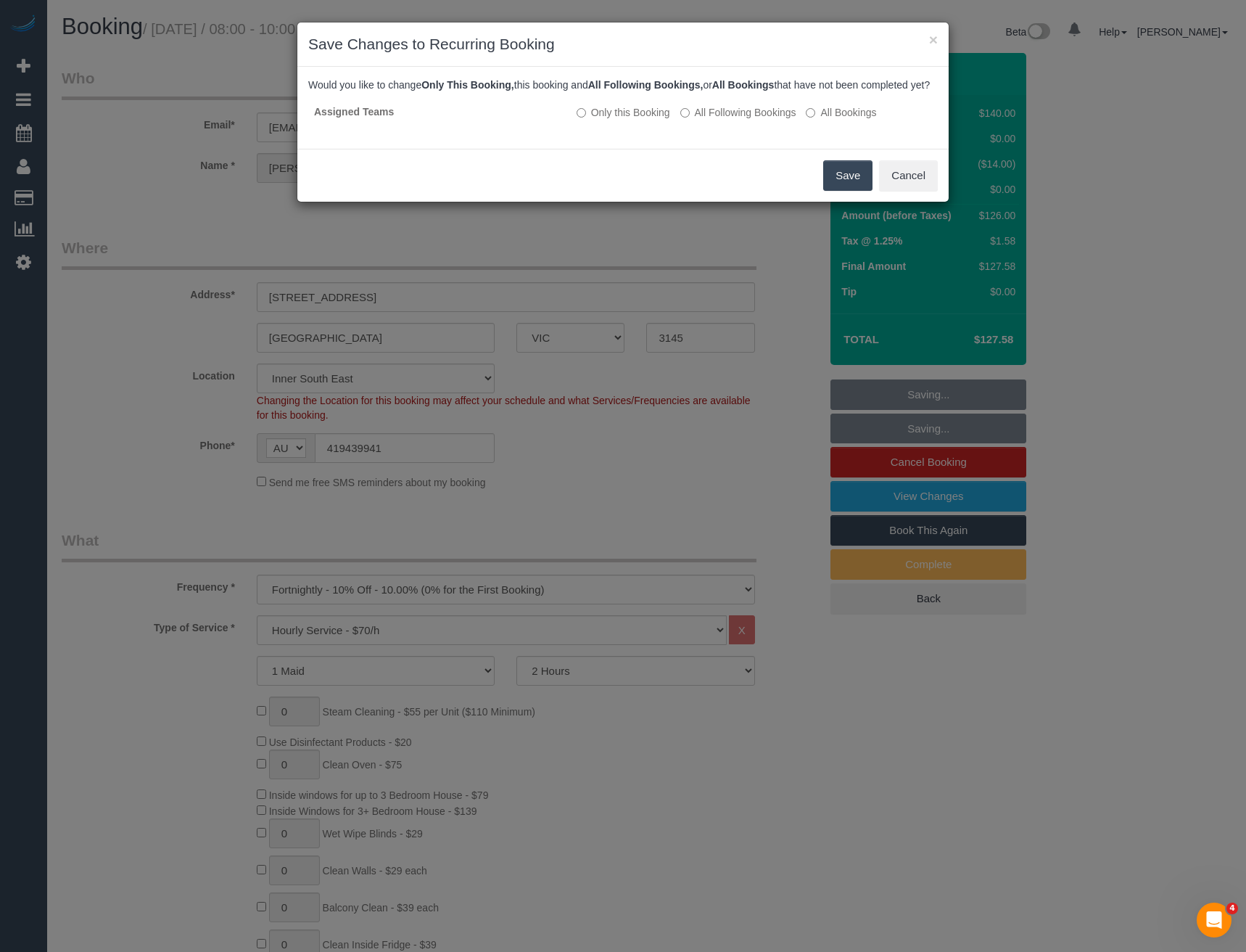
drag, startPoint x: 700, startPoint y: 133, endPoint x: 650, endPoint y: 146, distance: 51.7
click at [701, 120] on label "All Following Bookings" at bounding box center [738, 112] width 116 height 14
click at [845, 191] on button "Save" at bounding box center [847, 176] width 49 height 30
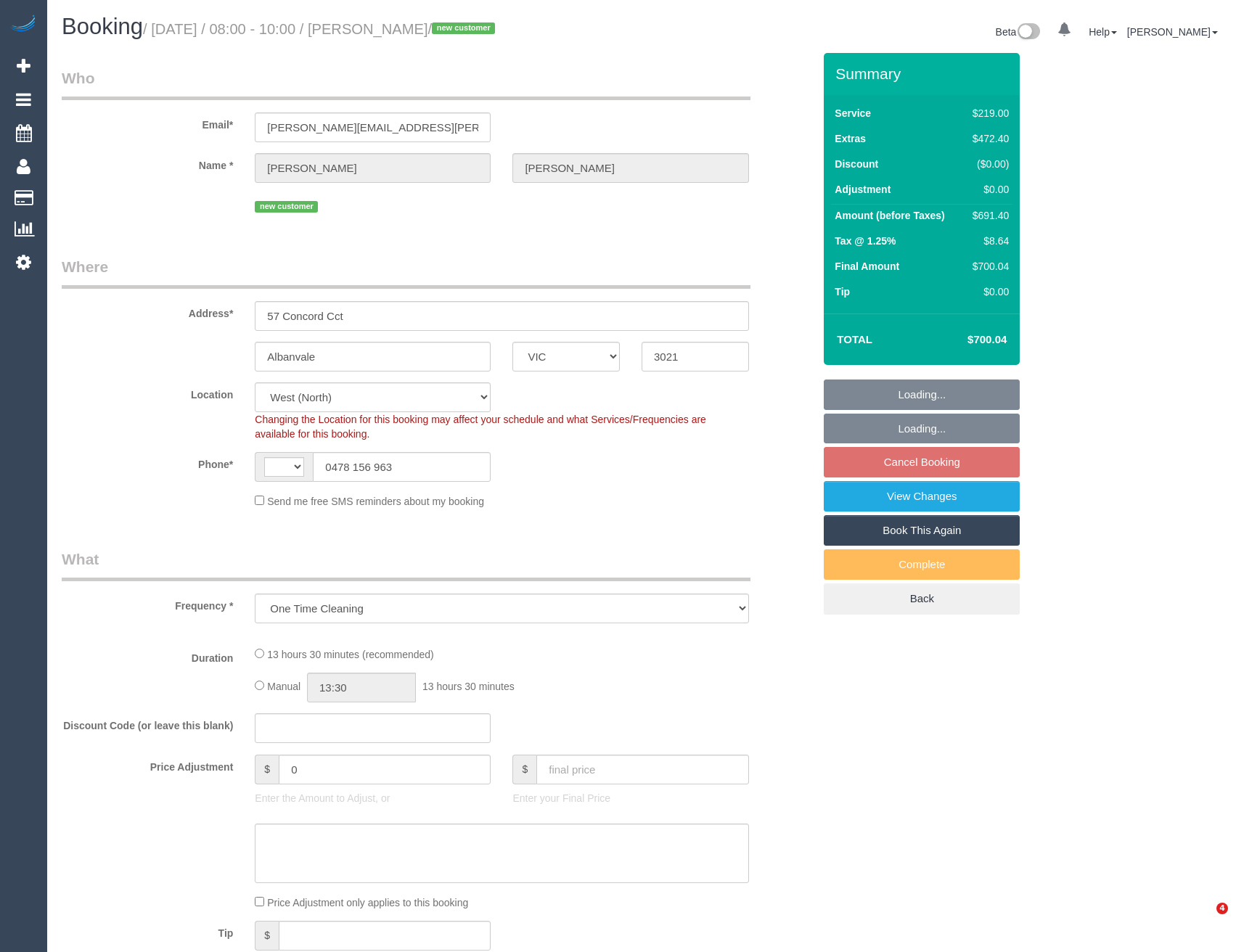
select select "VIC"
select select "object:538"
select select "string:AU"
select select "number:30"
select select "number:14"
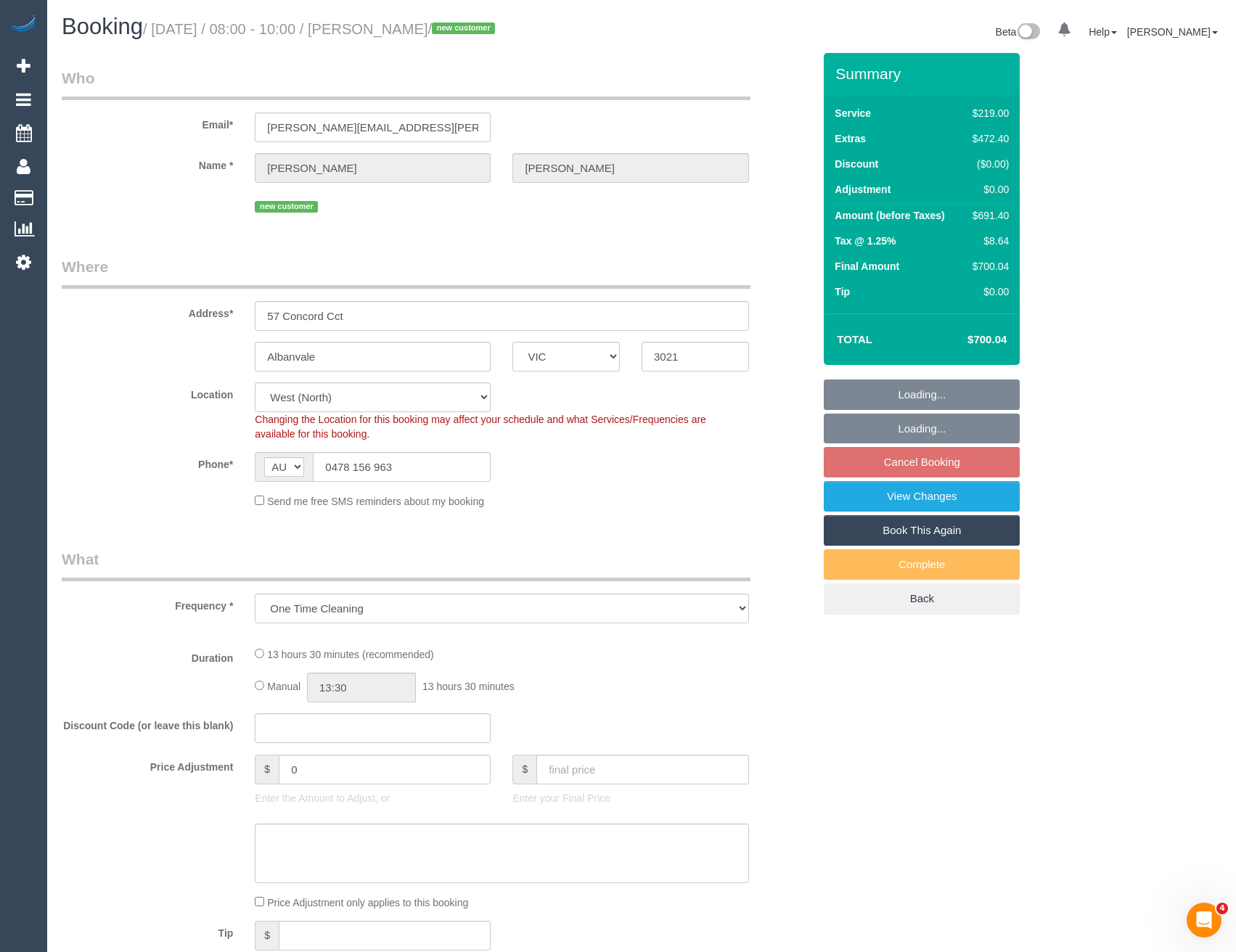
select select "number:18"
select select "number:36"
select select "number:26"
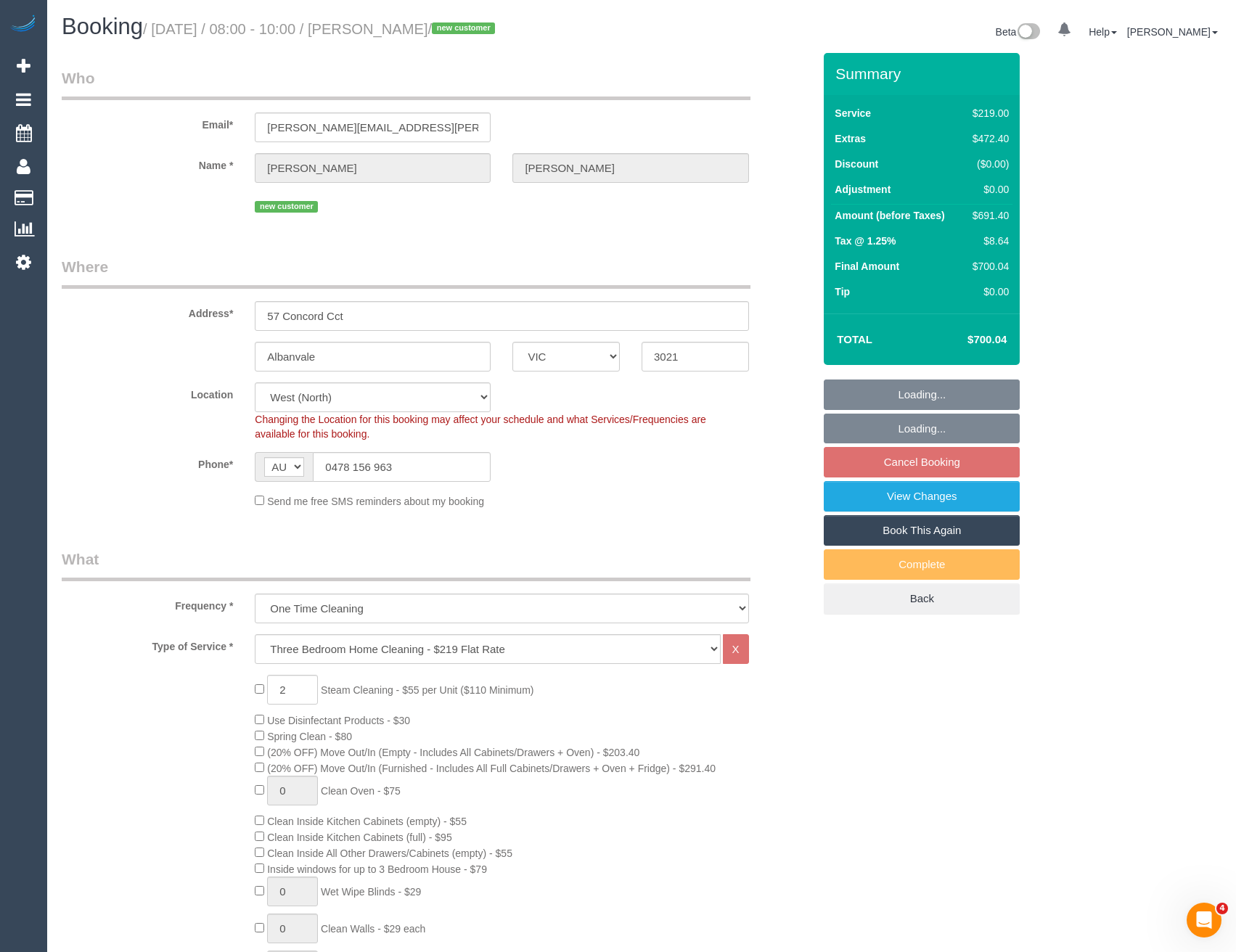
select select "spot2"
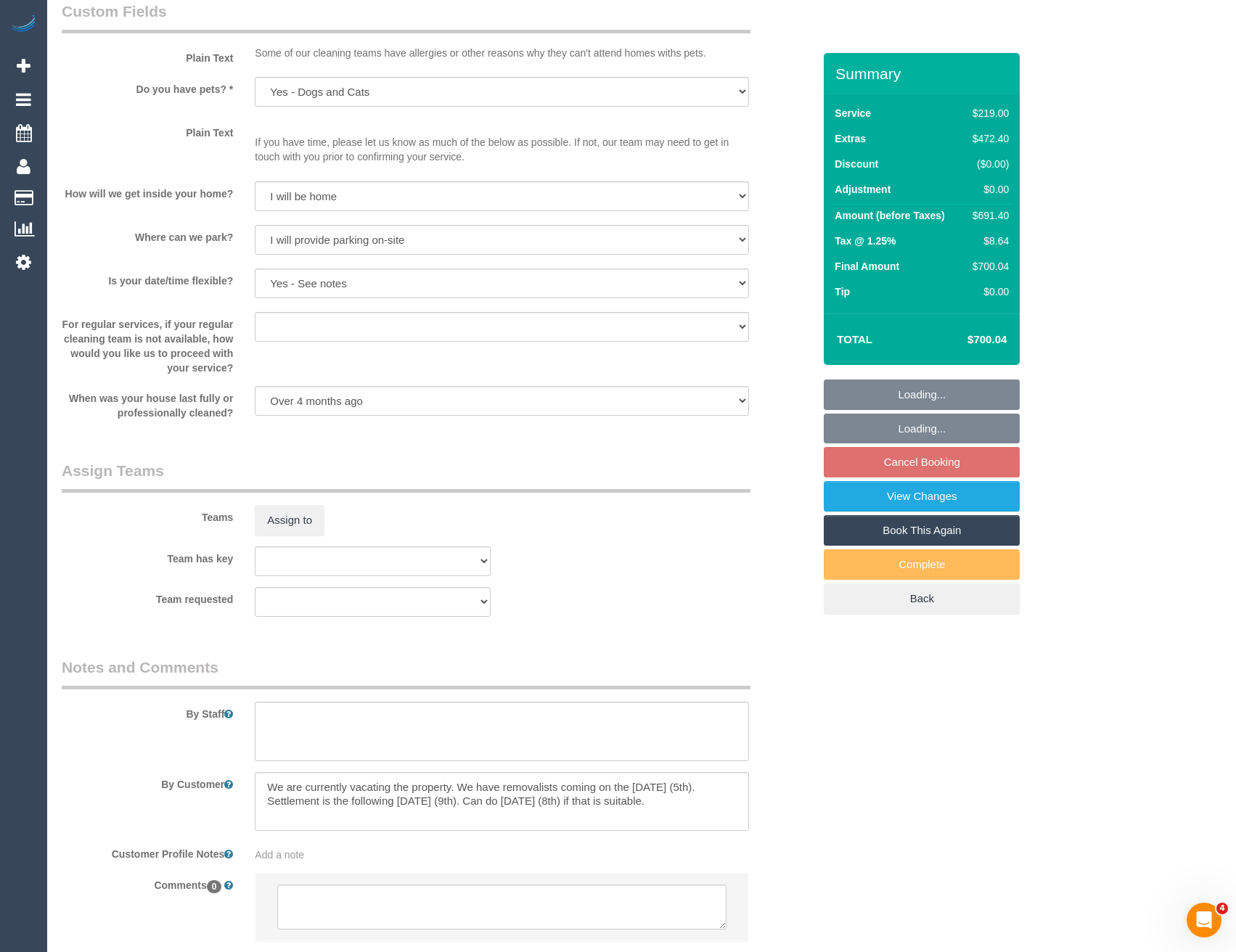
scroll to position [1853, 0]
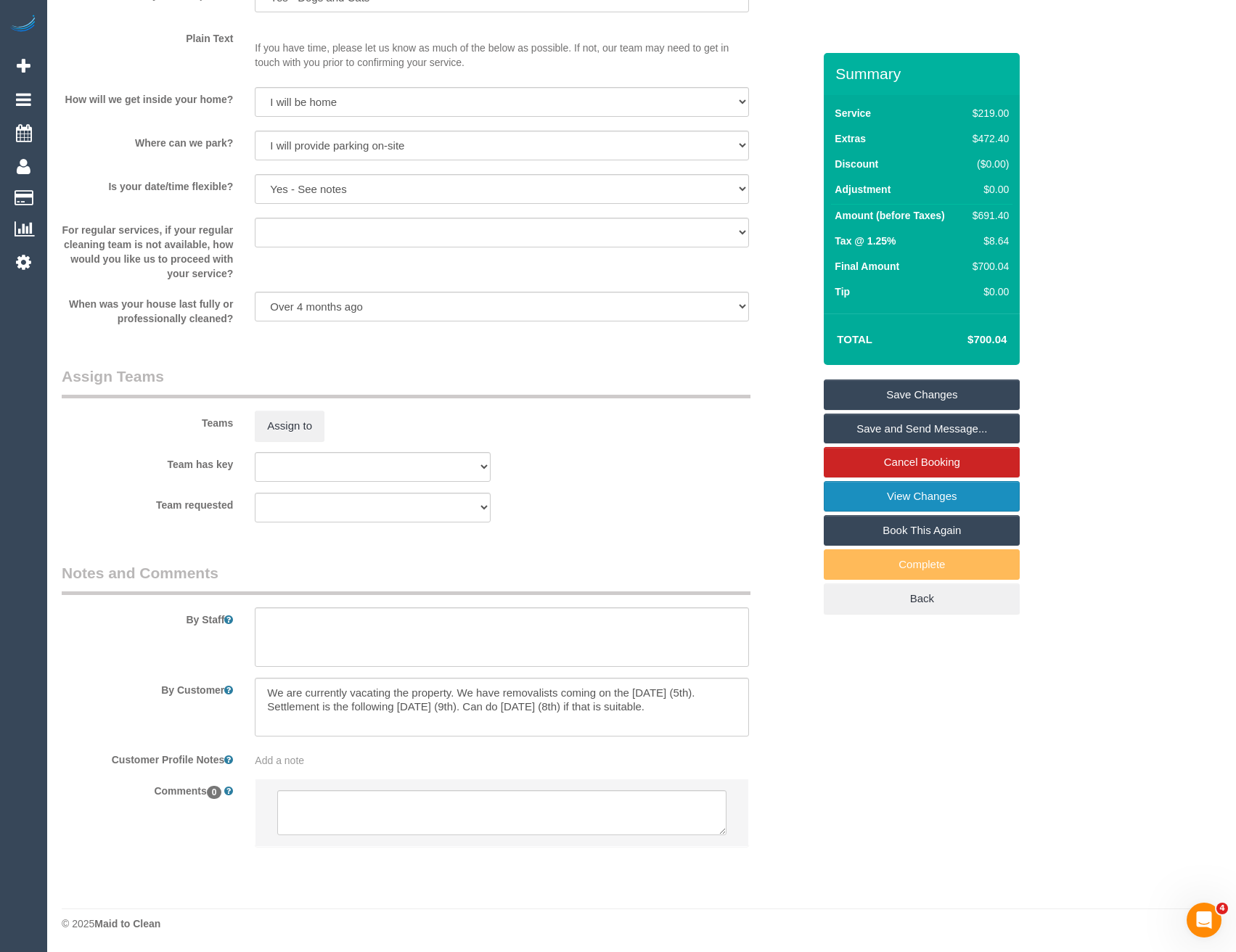
click at [905, 493] on link "View Changes" at bounding box center [921, 496] width 196 height 30
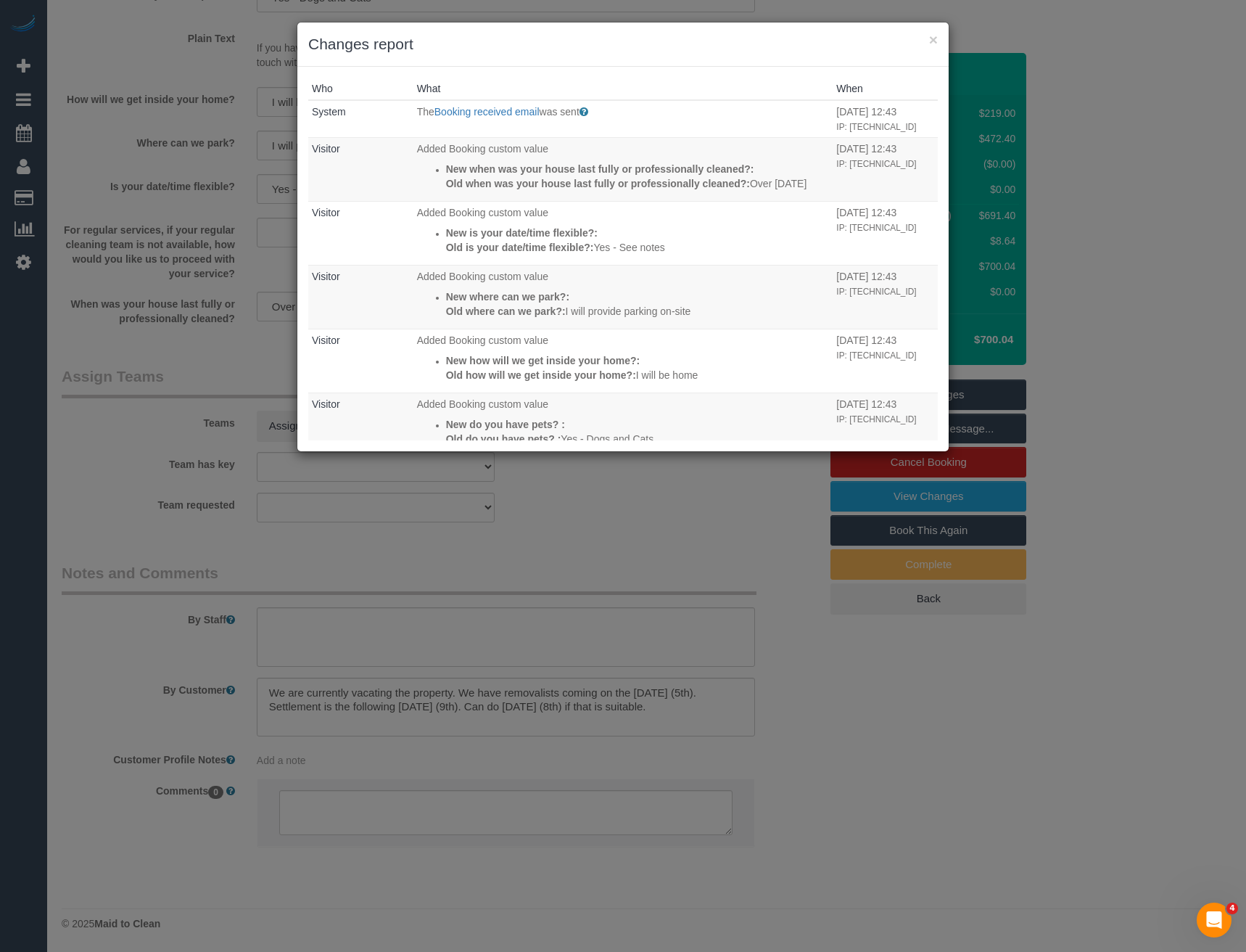
click at [499, 549] on div "× Changes report Who What When System The Booking received email was sent Sent …" at bounding box center [623, 476] width 1246 height 952
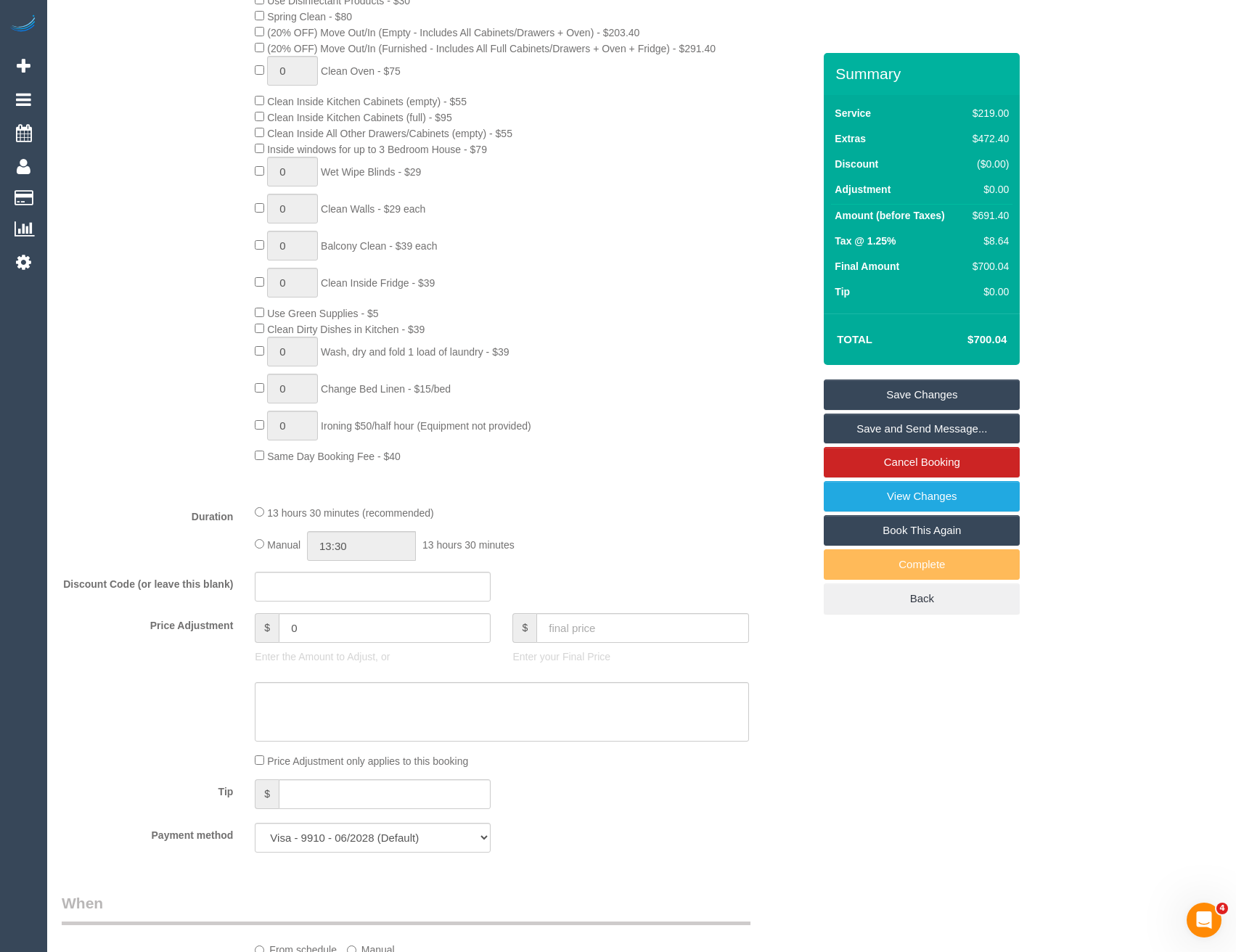
scroll to position [548, 0]
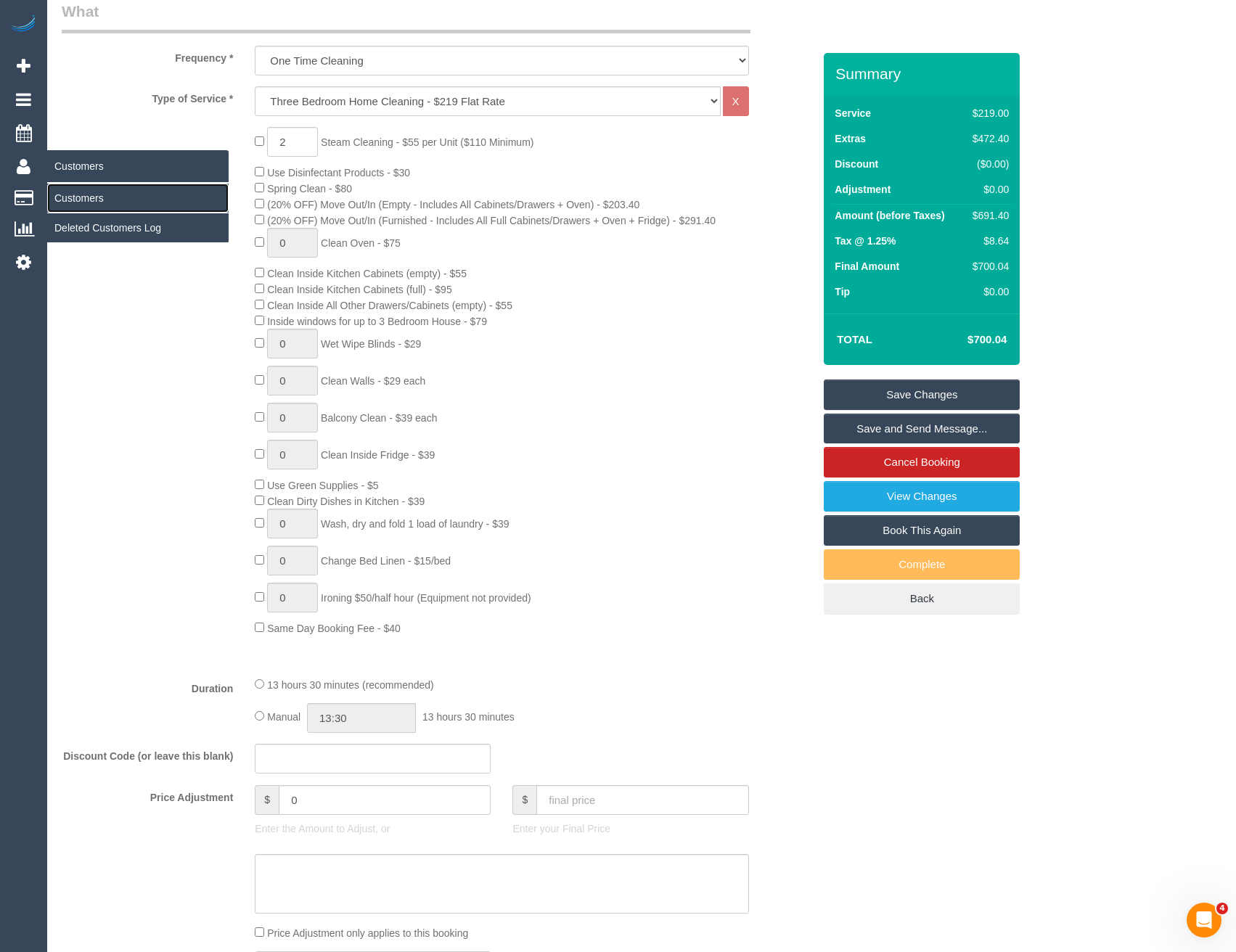
click at [74, 197] on link "Customers" at bounding box center [137, 198] width 181 height 29
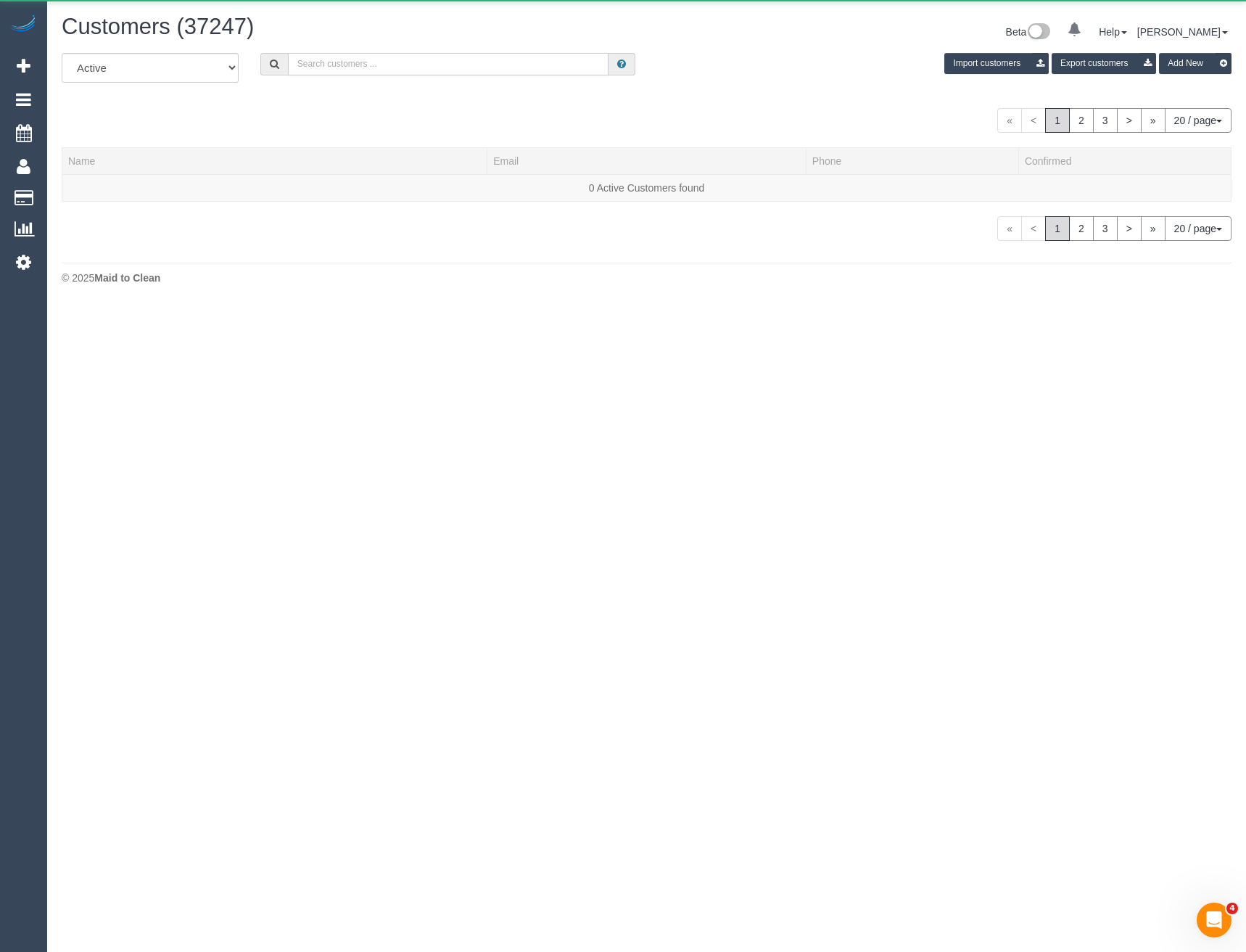
click at [364, 69] on input "text" at bounding box center [449, 64] width 321 height 23
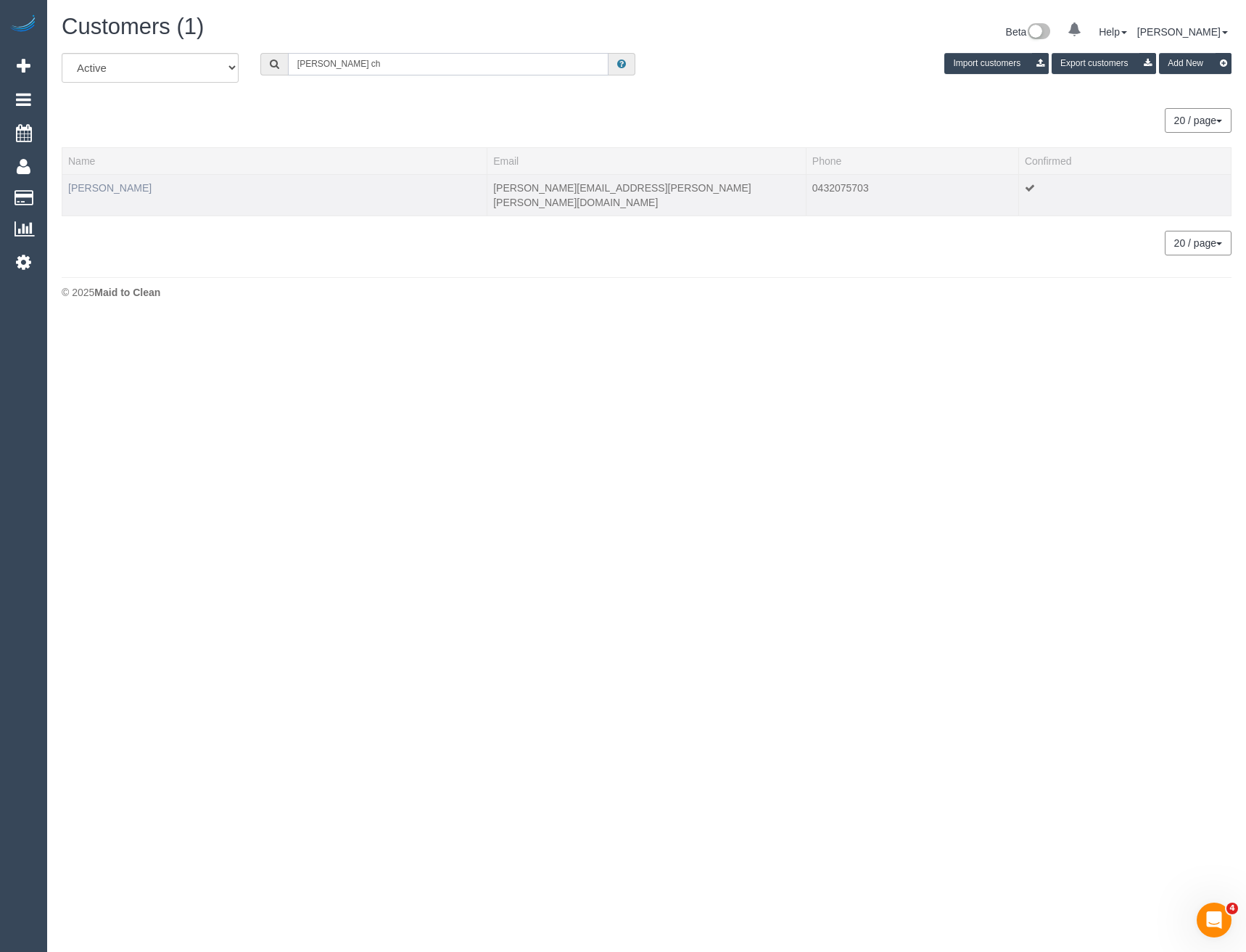
type input "cherie ch"
click at [118, 186] on link "Cherie Choong" at bounding box center [110, 187] width 83 height 11
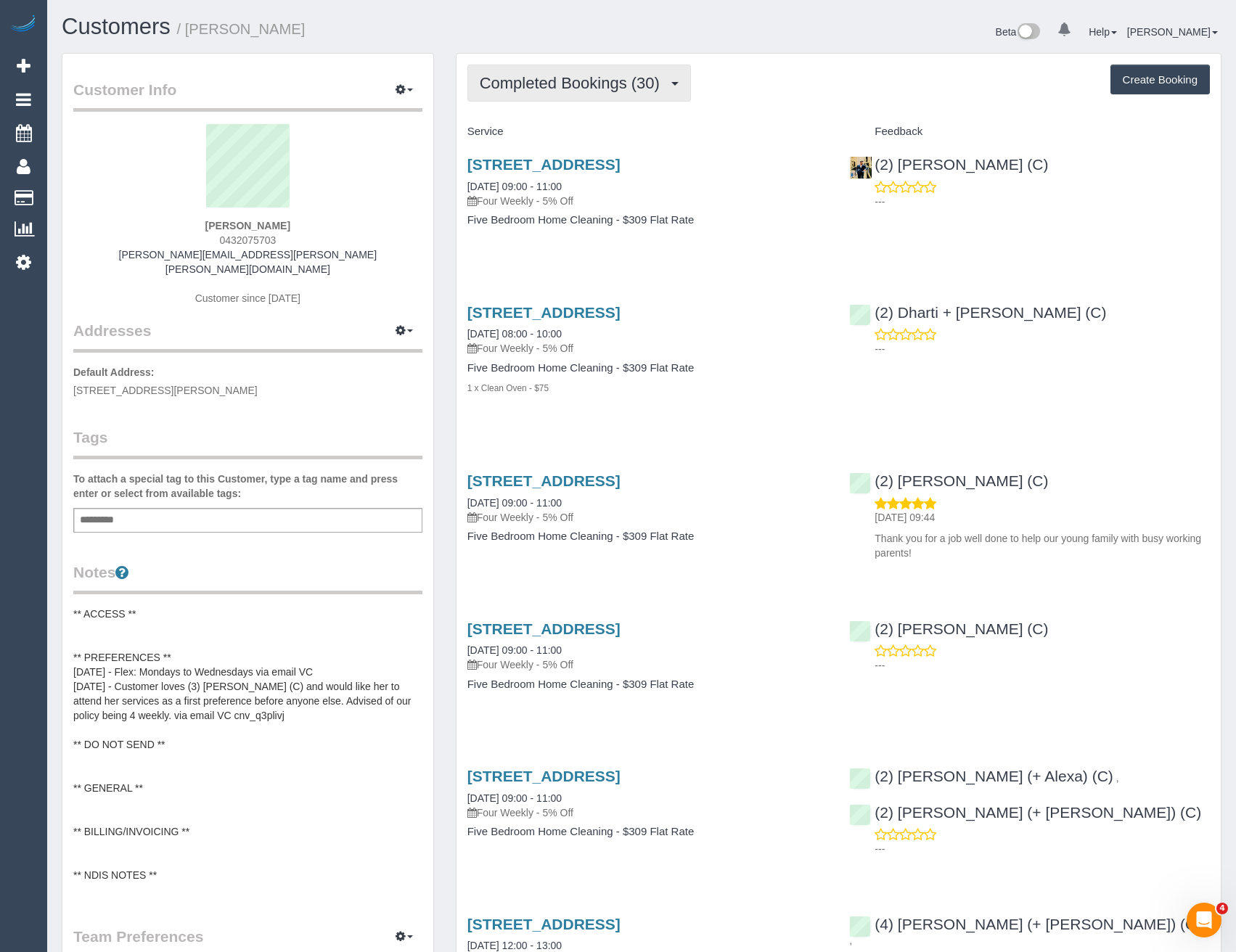
click at [649, 81] on span "Completed Bookings (30)" at bounding box center [573, 83] width 187 height 18
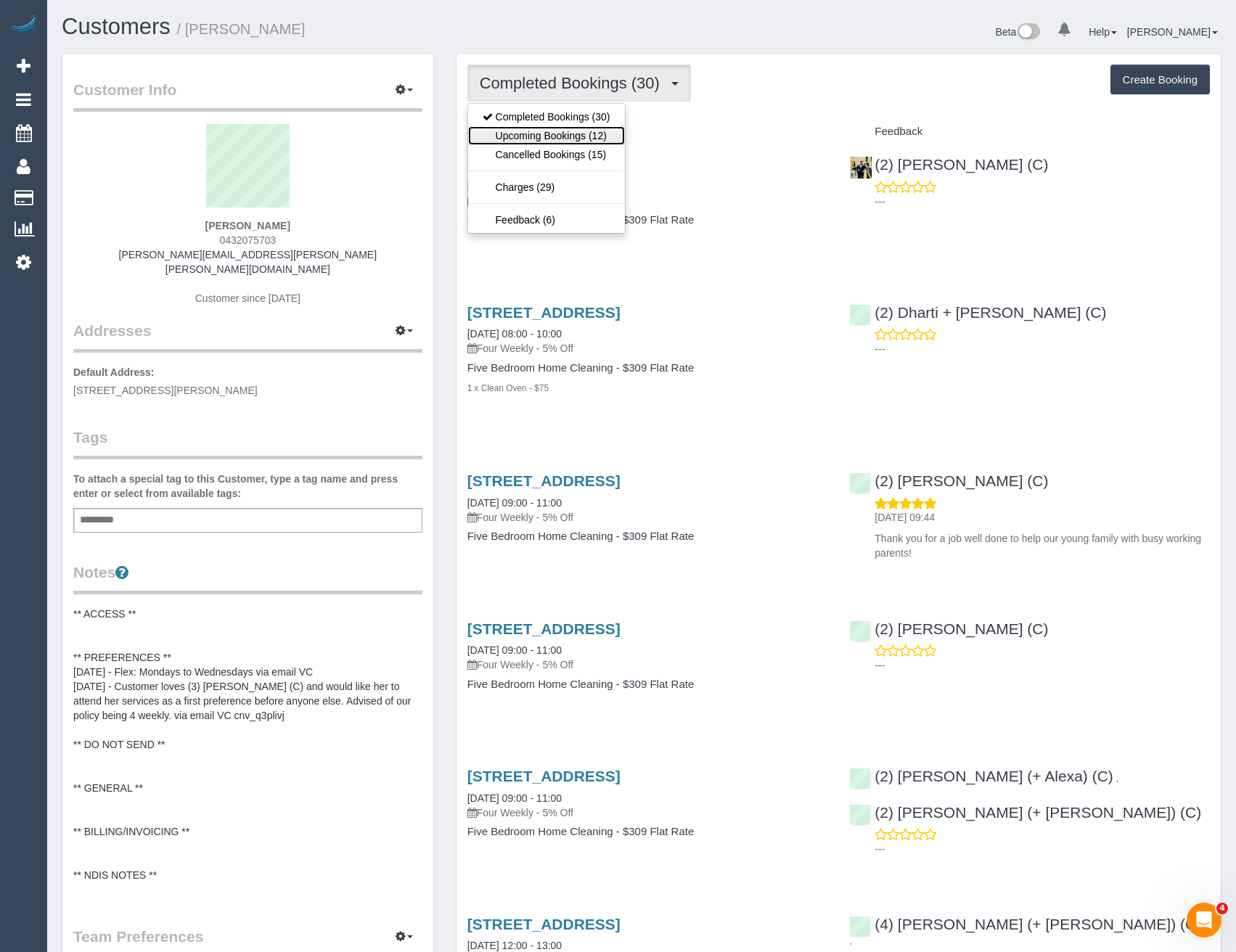
click at [604, 130] on link "Upcoming Bookings (12)" at bounding box center [546, 136] width 157 height 19
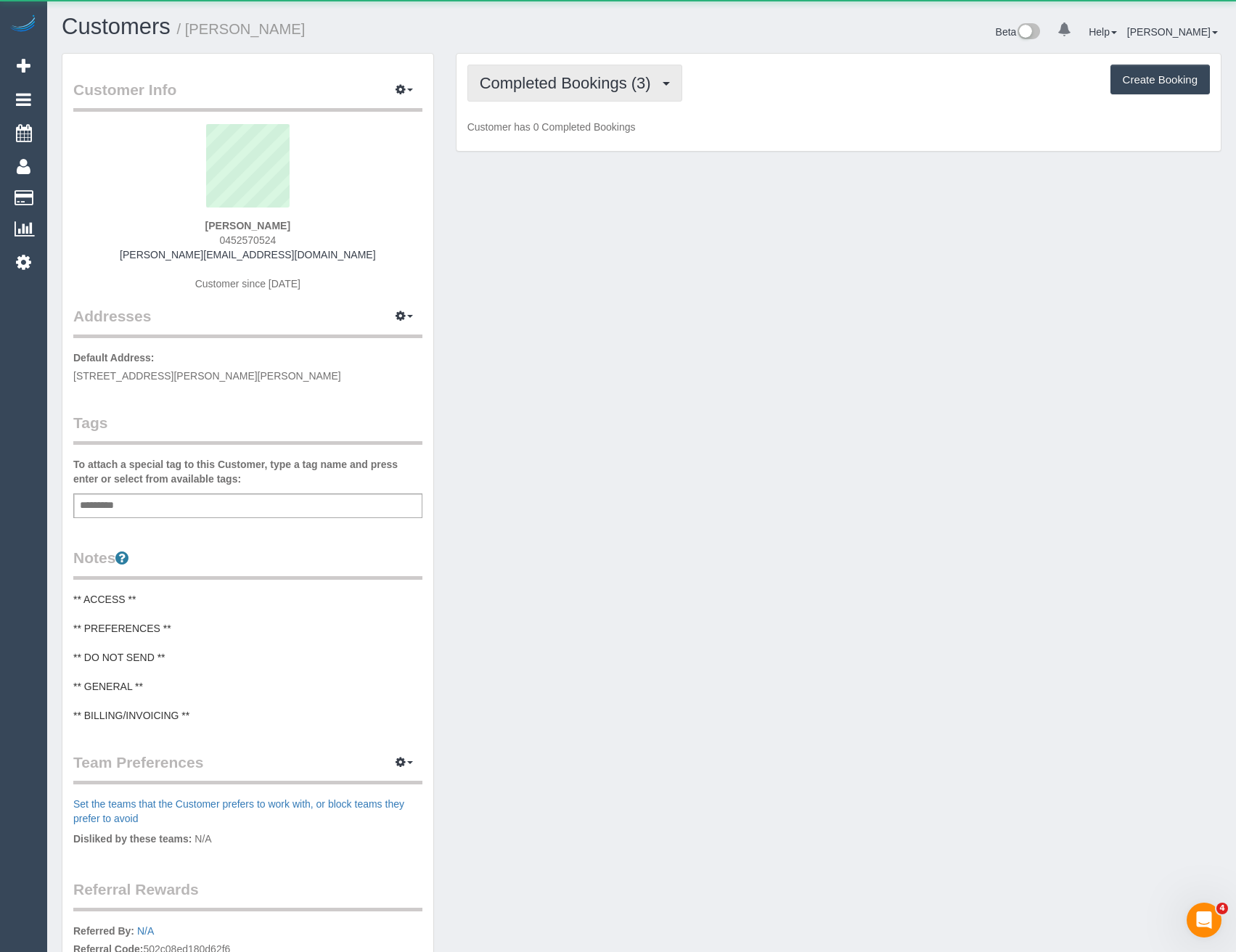
click at [616, 80] on span "Completed Bookings (3)" at bounding box center [569, 83] width 178 height 18
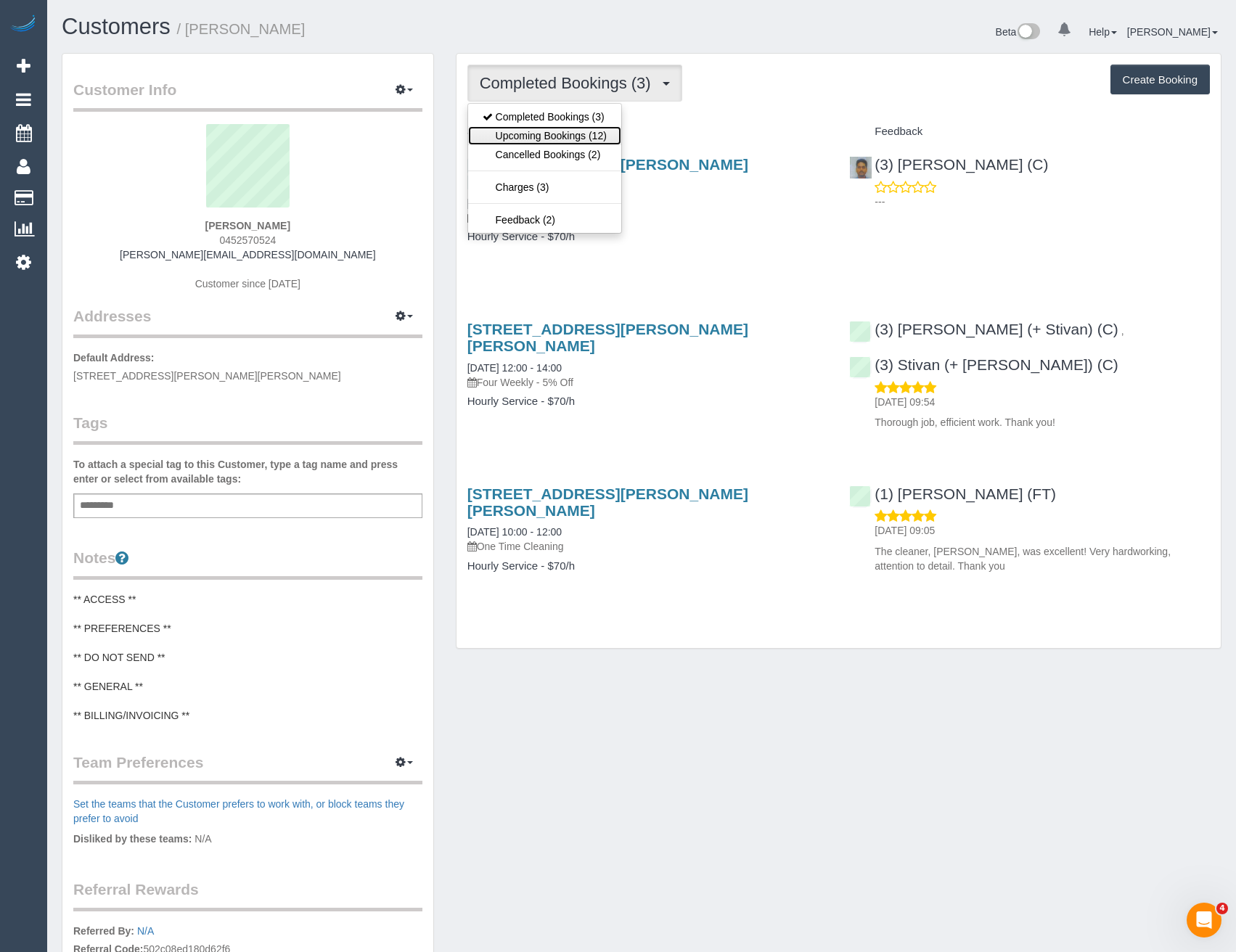
click at [607, 136] on link "Upcoming Bookings (12)" at bounding box center [544, 136] width 153 height 19
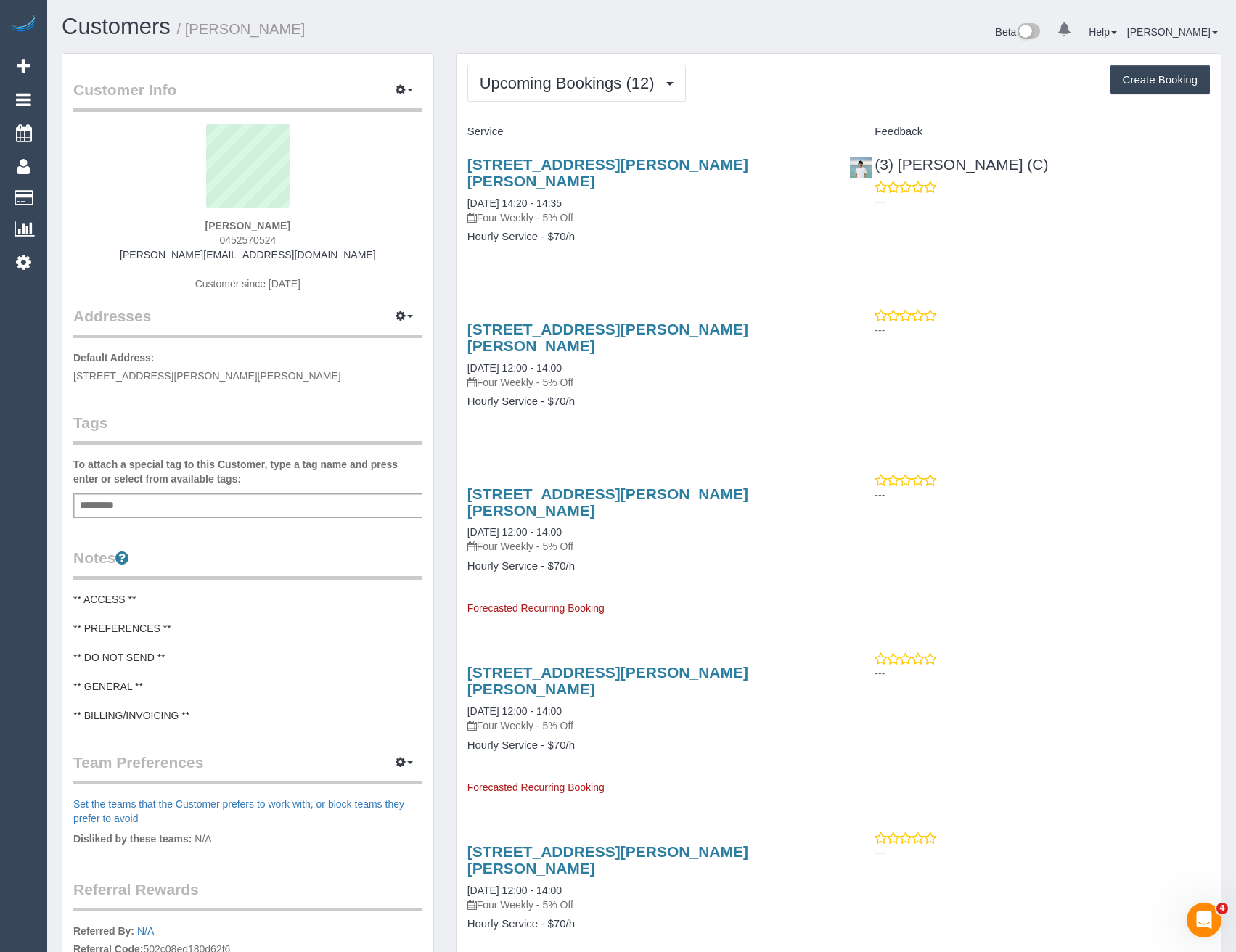
click at [622, 249] on div "1/1419 High St, 1, Glen Iris, VIC 3146 29/08/2025 14:20 - 14:35 Four Weekly - 5…" at bounding box center [648, 208] width 382 height 128
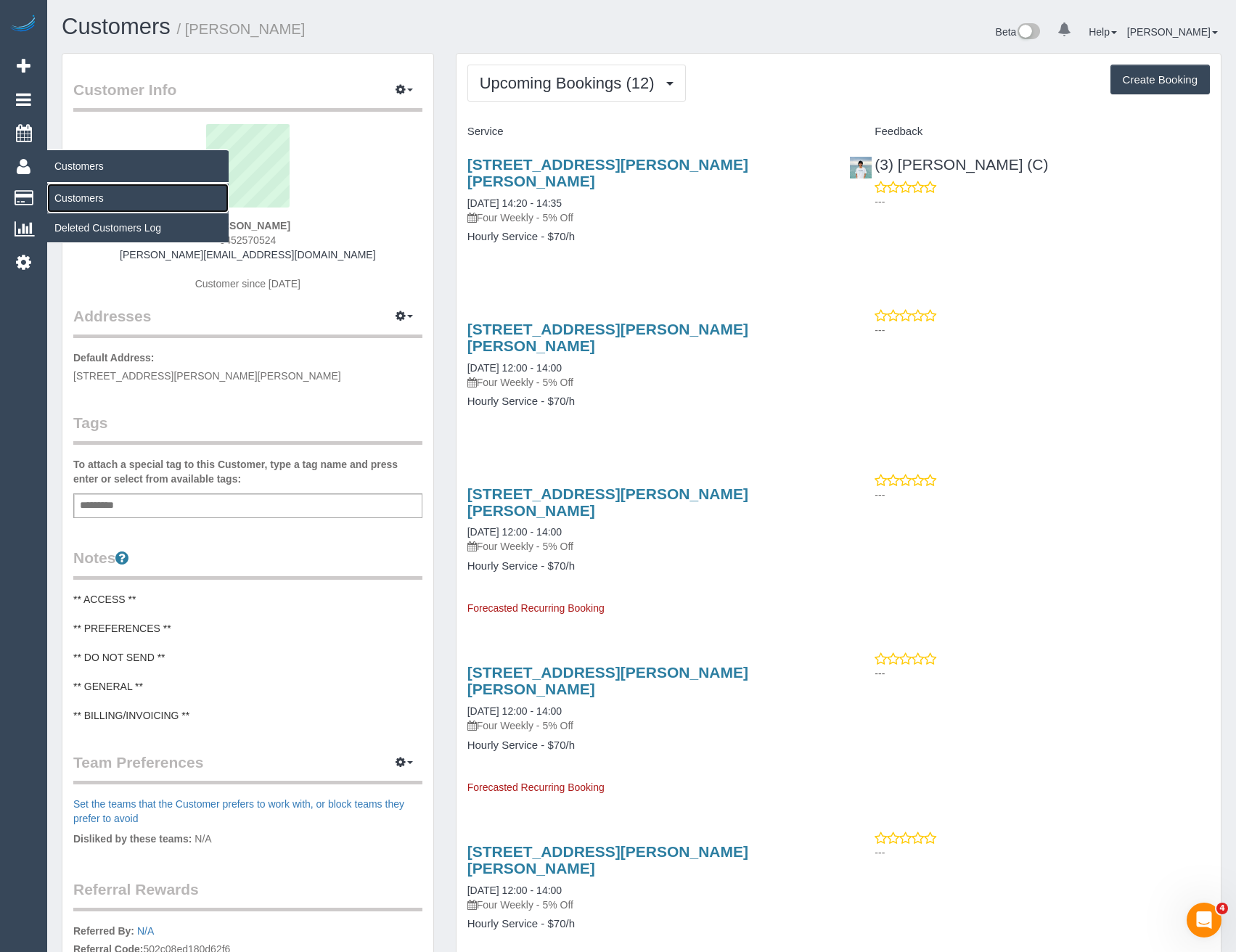
drag, startPoint x: 80, startPoint y: 203, endPoint x: 200, endPoint y: 199, distance: 120.1
click at [80, 203] on link "Customers" at bounding box center [137, 198] width 181 height 29
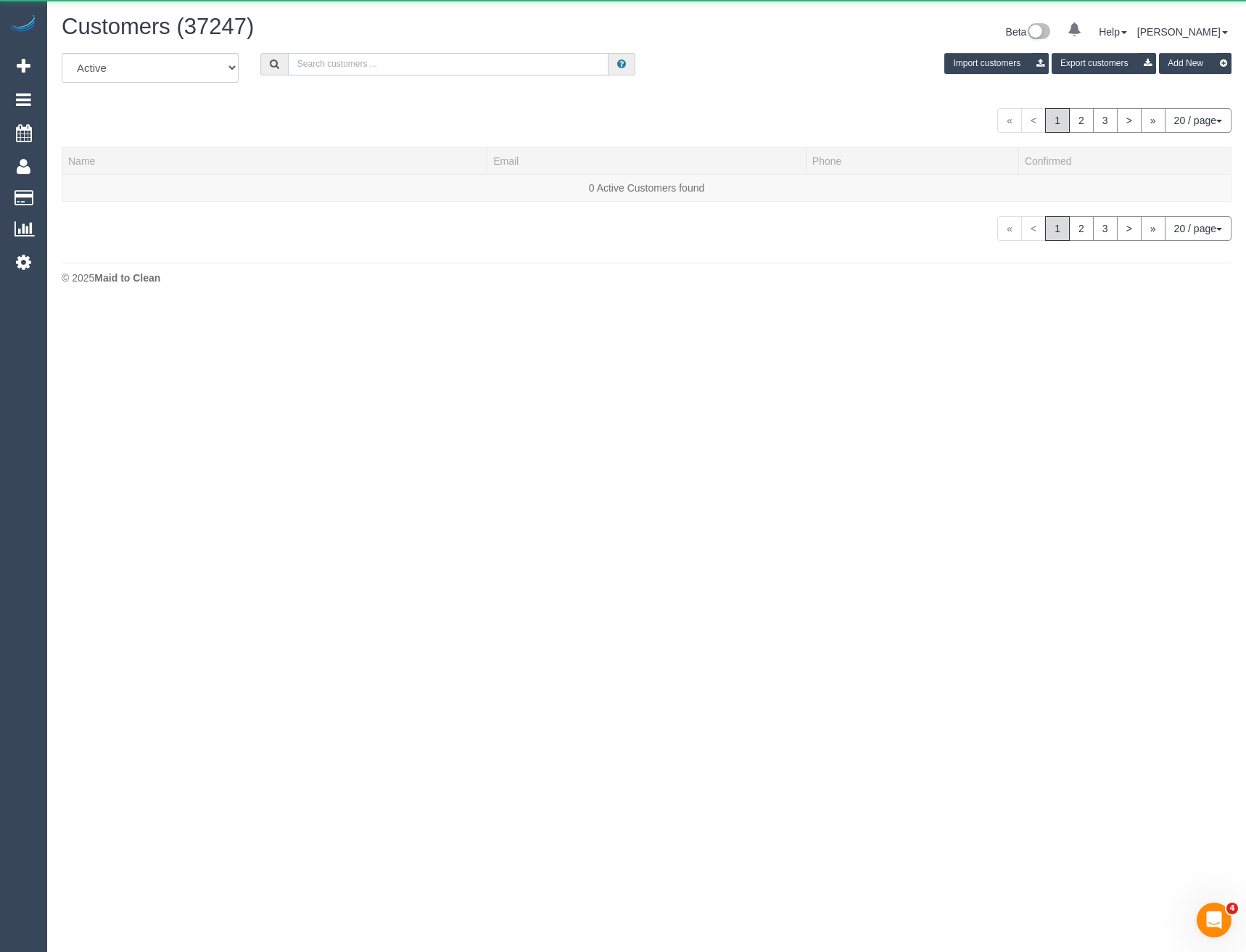
drag, startPoint x: 452, startPoint y: 71, endPoint x: 441, endPoint y: 58, distance: 17.0
click at [452, 71] on input "text" at bounding box center [449, 64] width 321 height 23
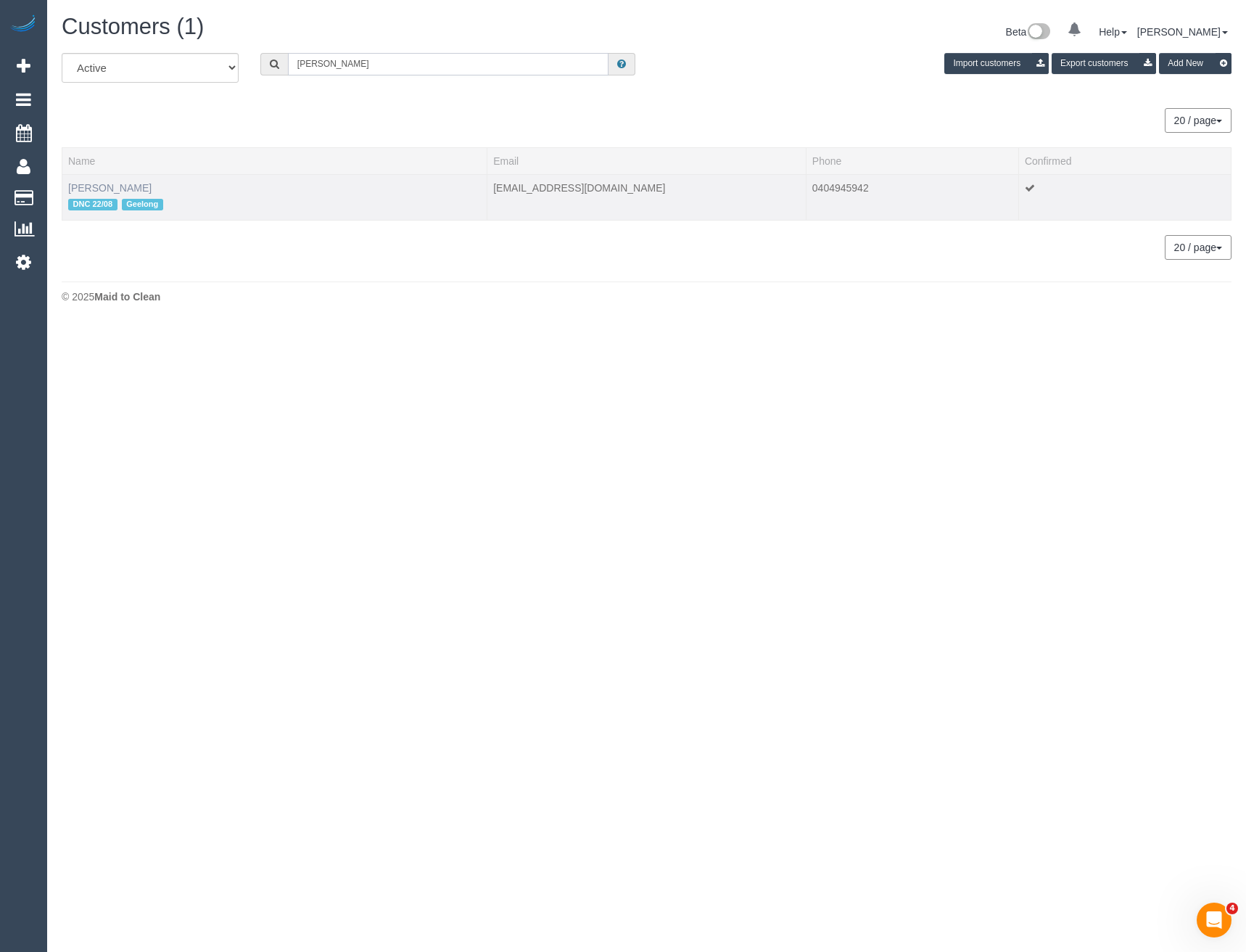
type input "Natalie johns"
click at [116, 184] on link "Natalie Johnstone" at bounding box center [110, 187] width 83 height 11
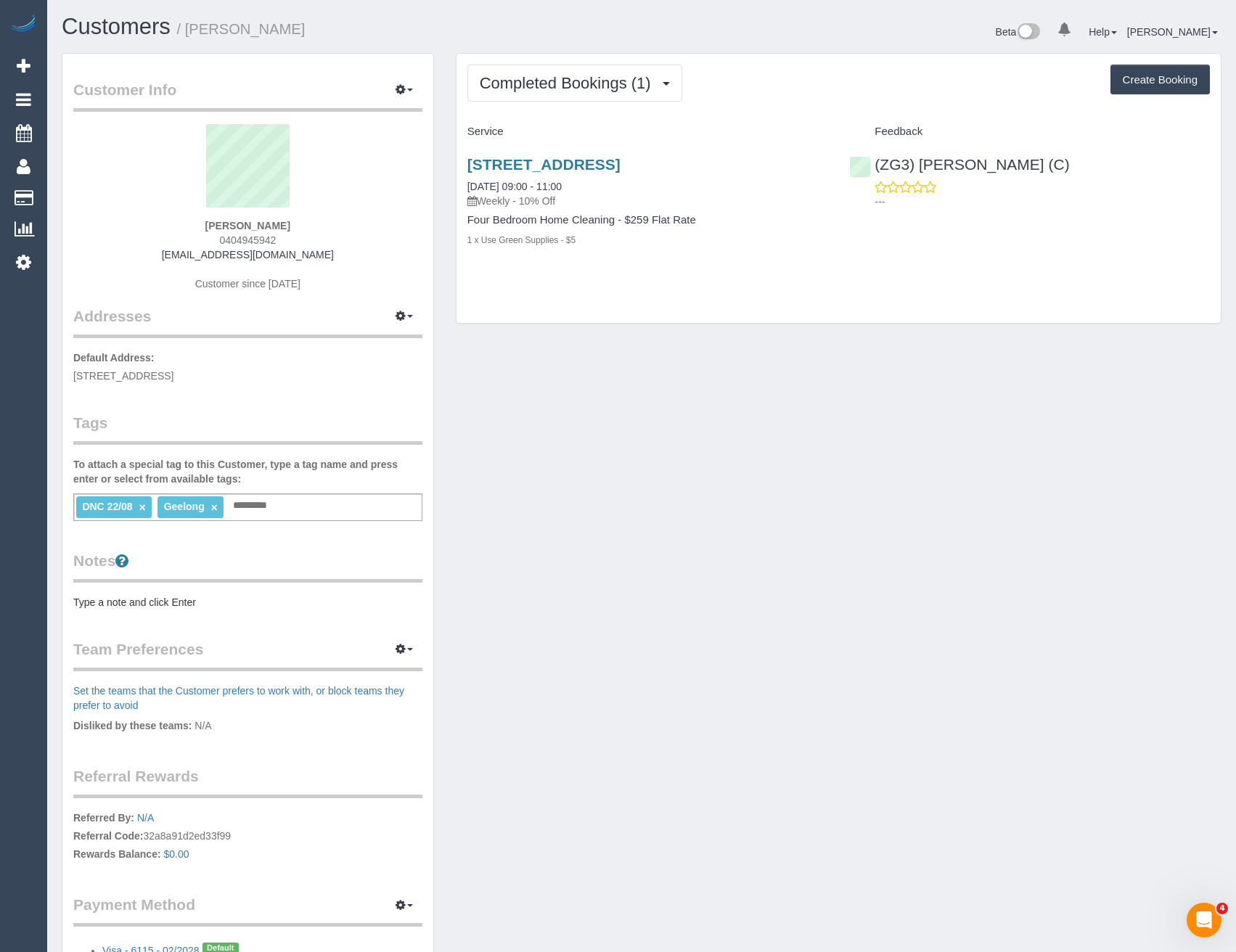
click at [143, 509] on link "×" at bounding box center [143, 507] width 7 height 12
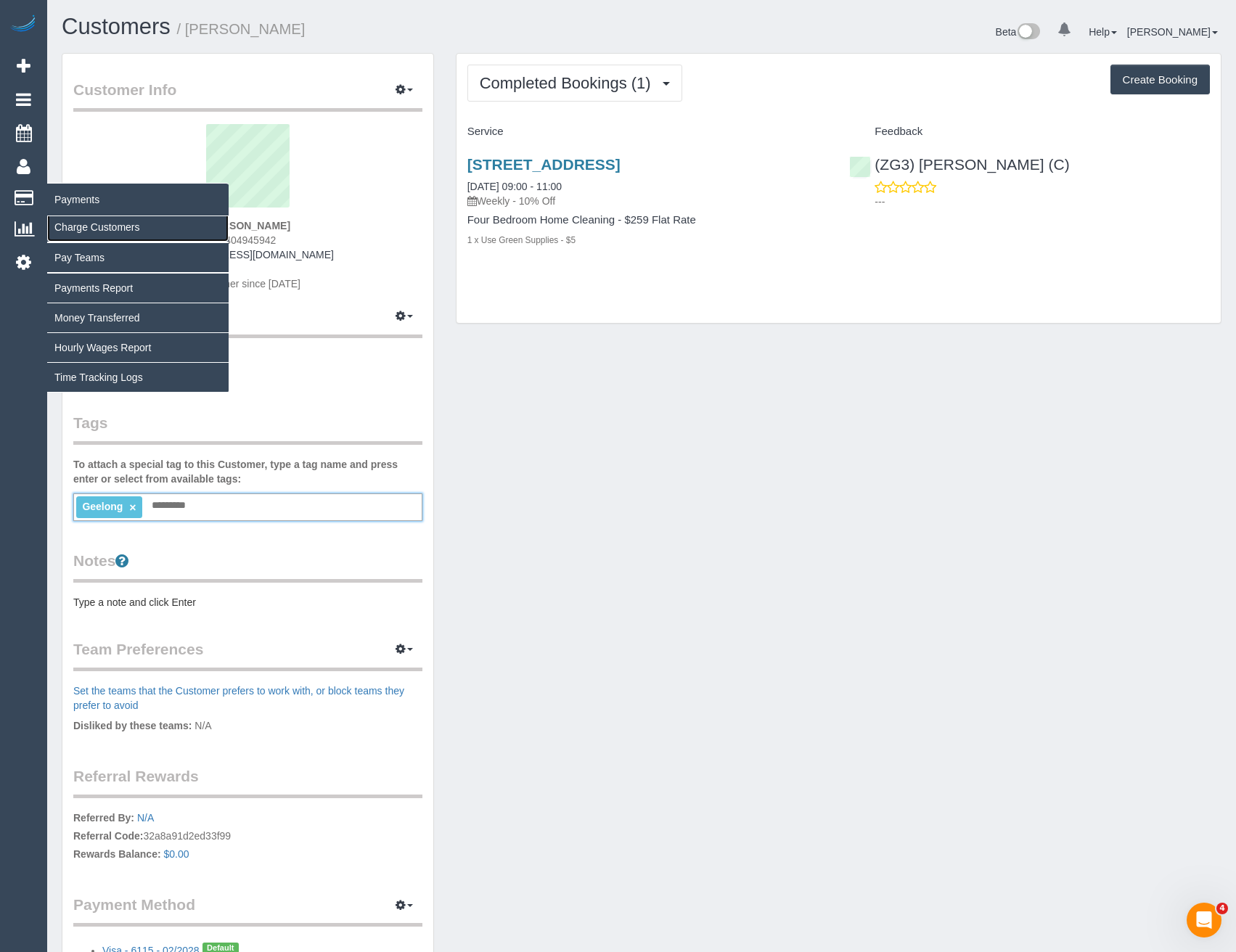
click at [94, 229] on link "Charge Customers" at bounding box center [137, 227] width 181 height 29
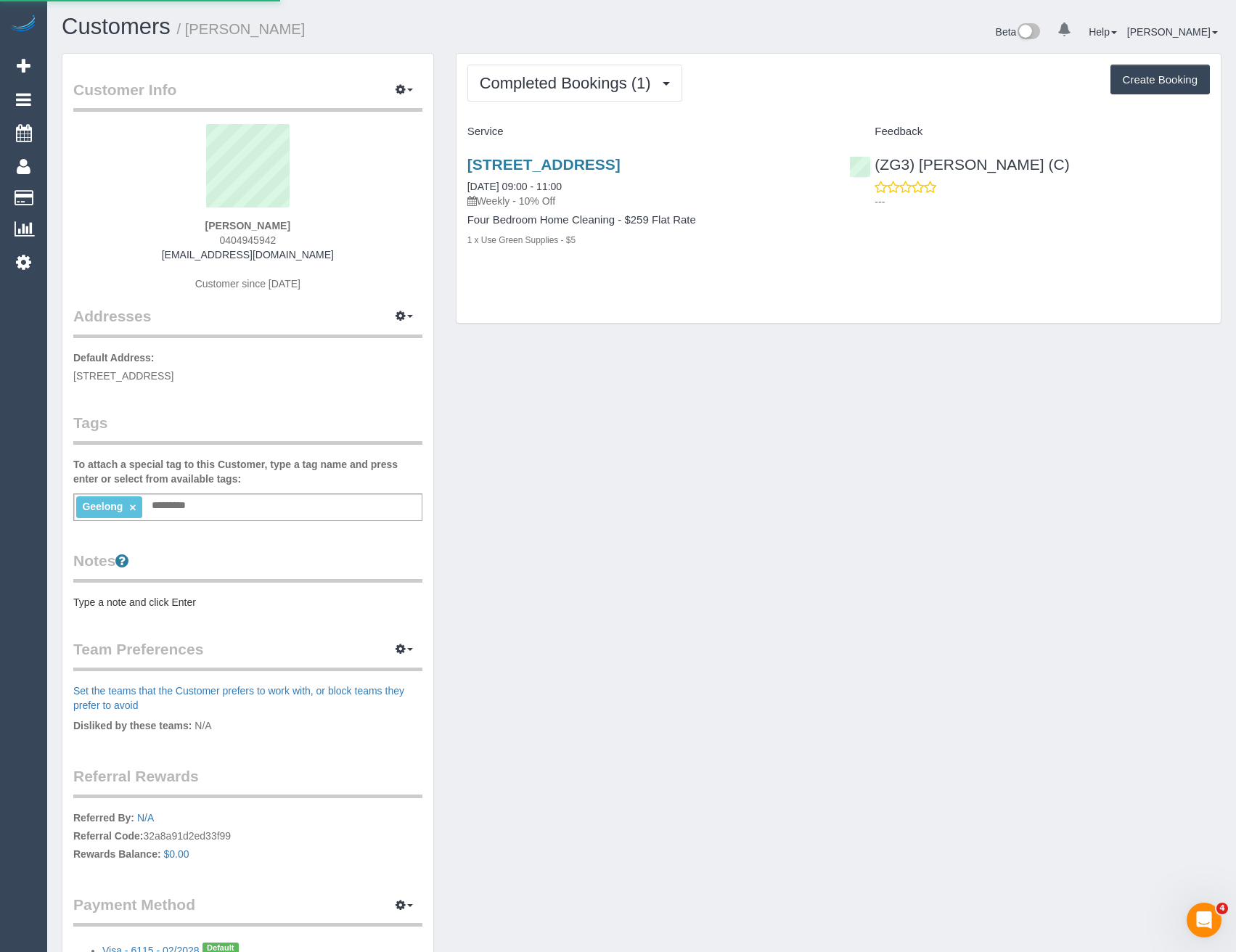
select select
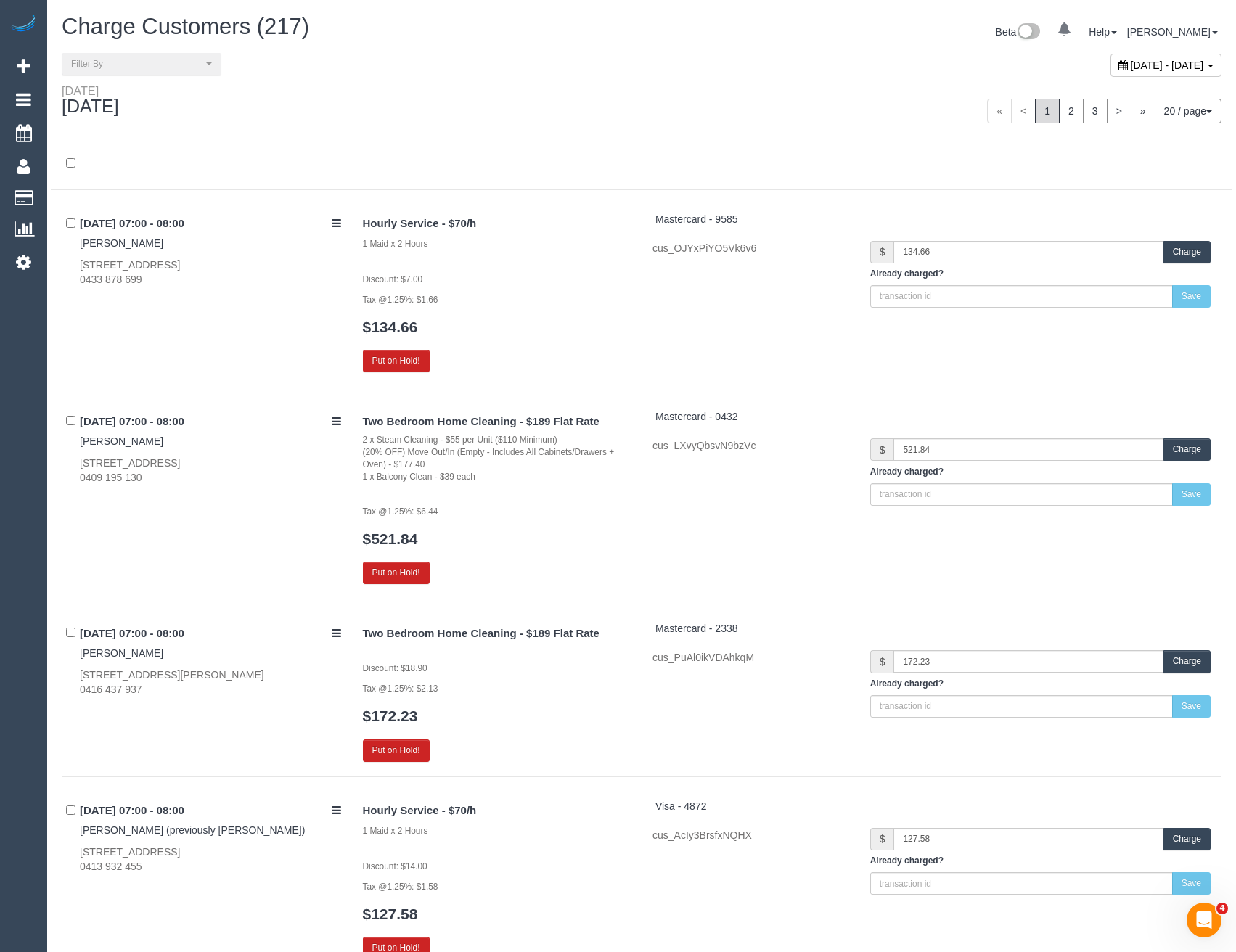
click at [1137, 61] on span "August 29, 2025 - August 29, 2025" at bounding box center [1167, 64] width 74 height 11
type input "**********"
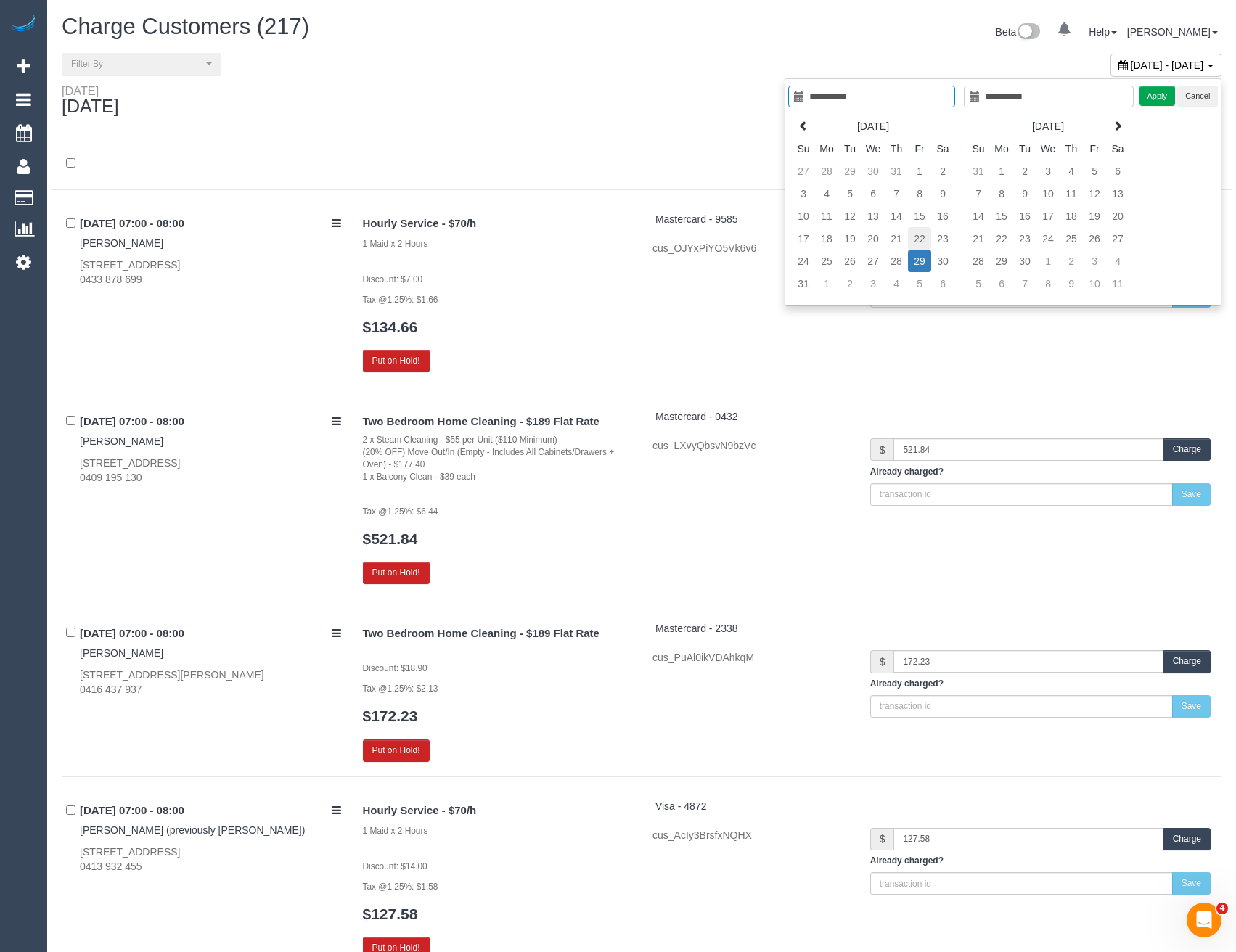
type input "**********"
click at [923, 236] on td "22" at bounding box center [919, 239] width 24 height 23
type input "**********"
click at [923, 236] on td "22" at bounding box center [919, 239] width 24 height 23
type input "**********"
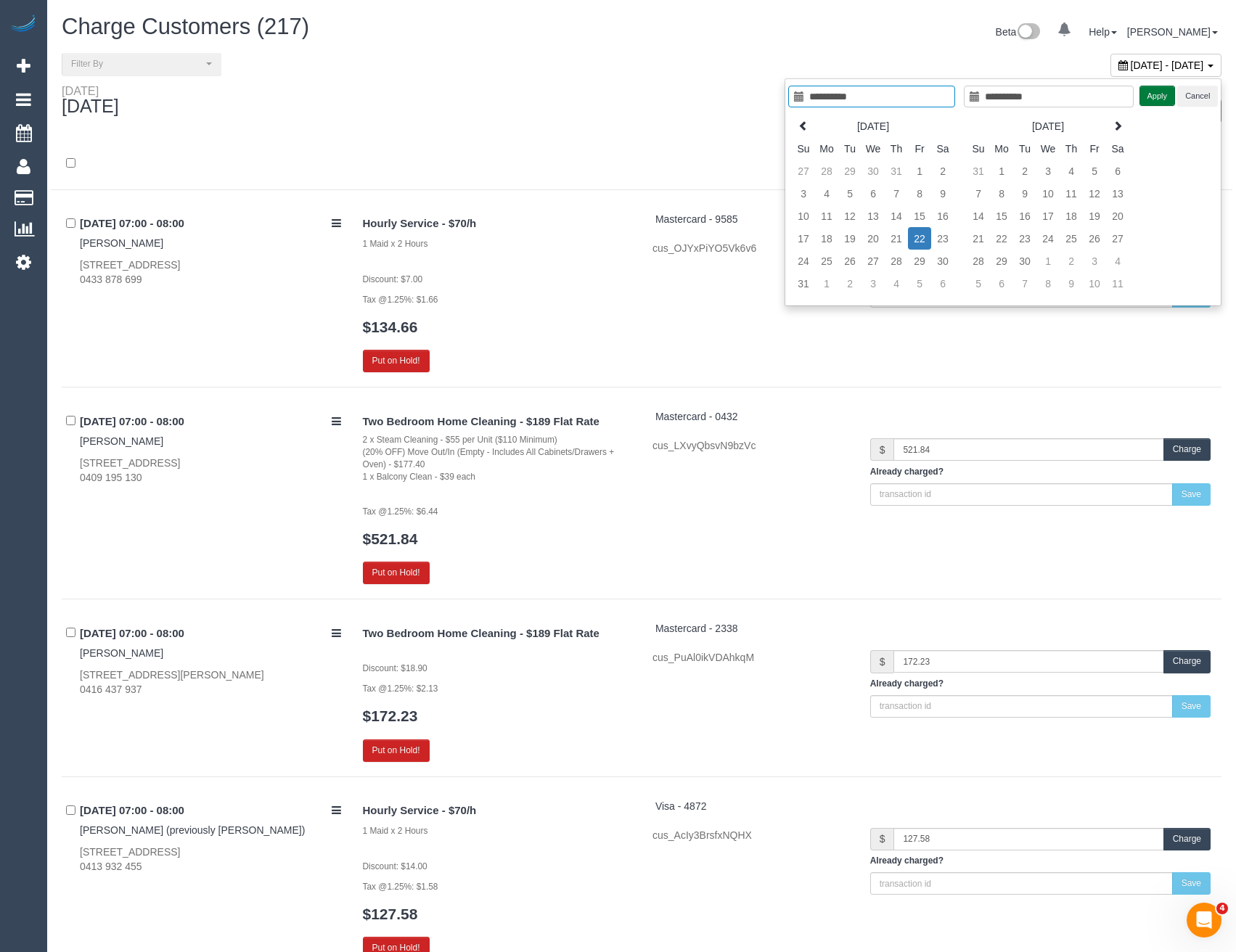
click at [1156, 99] on button "Apply" at bounding box center [1158, 96] width 36 height 21
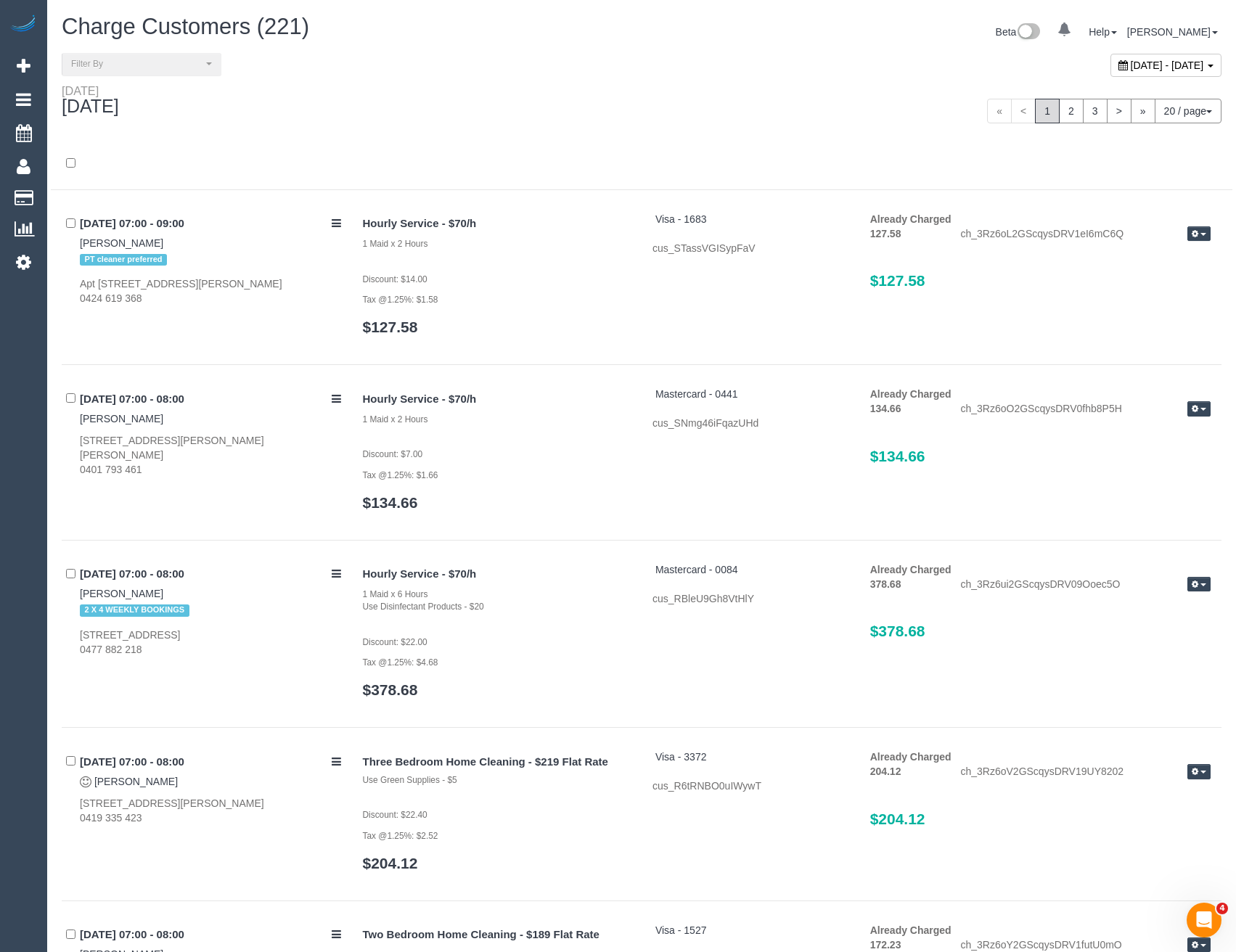
click at [119, 85] on div "Friday" at bounding box center [90, 90] width 58 height 11
click at [125, 67] on span "Filter By" at bounding box center [136, 64] width 131 height 12
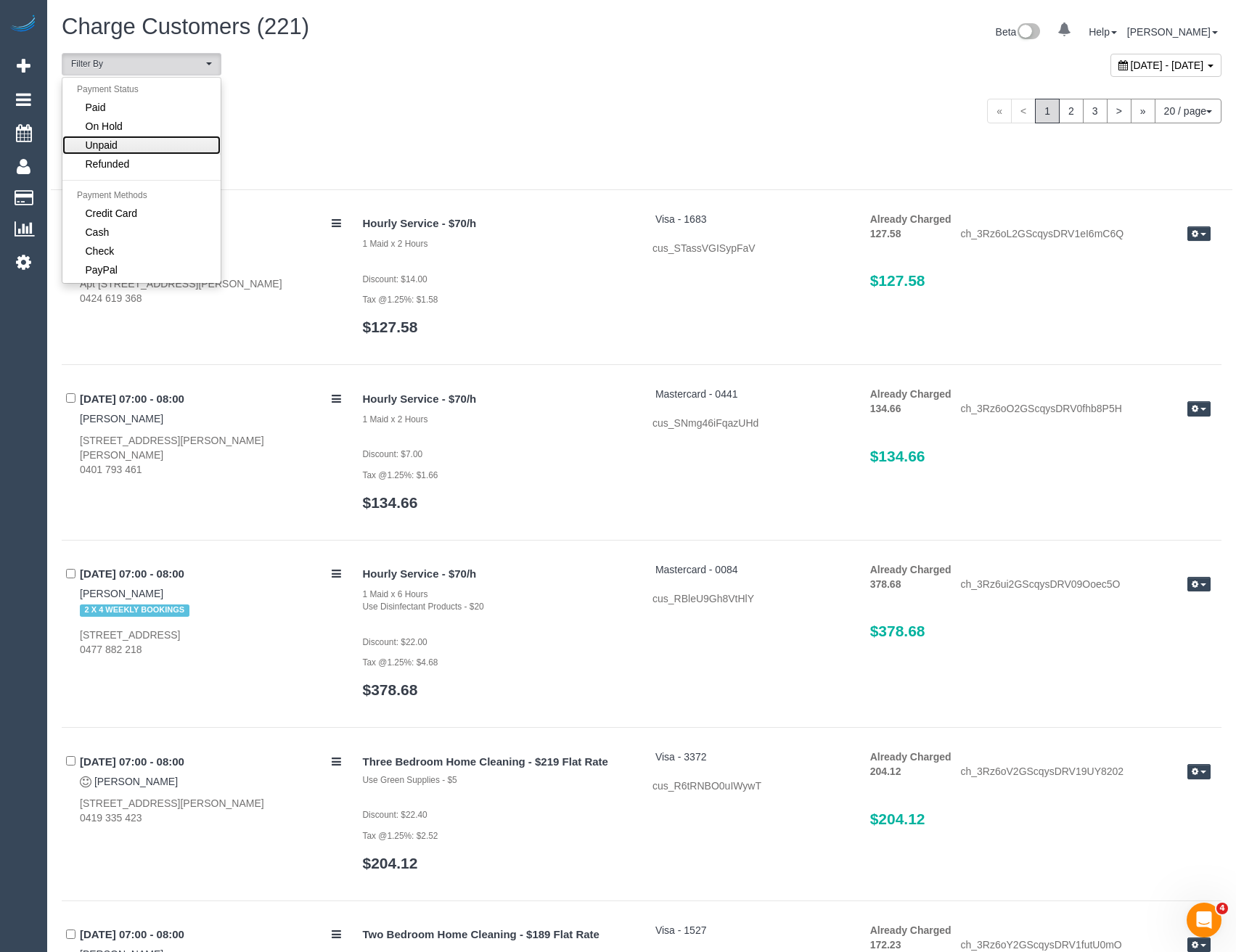
click at [112, 140] on span "Unpaid" at bounding box center [102, 145] width 32 height 14
select select "******"
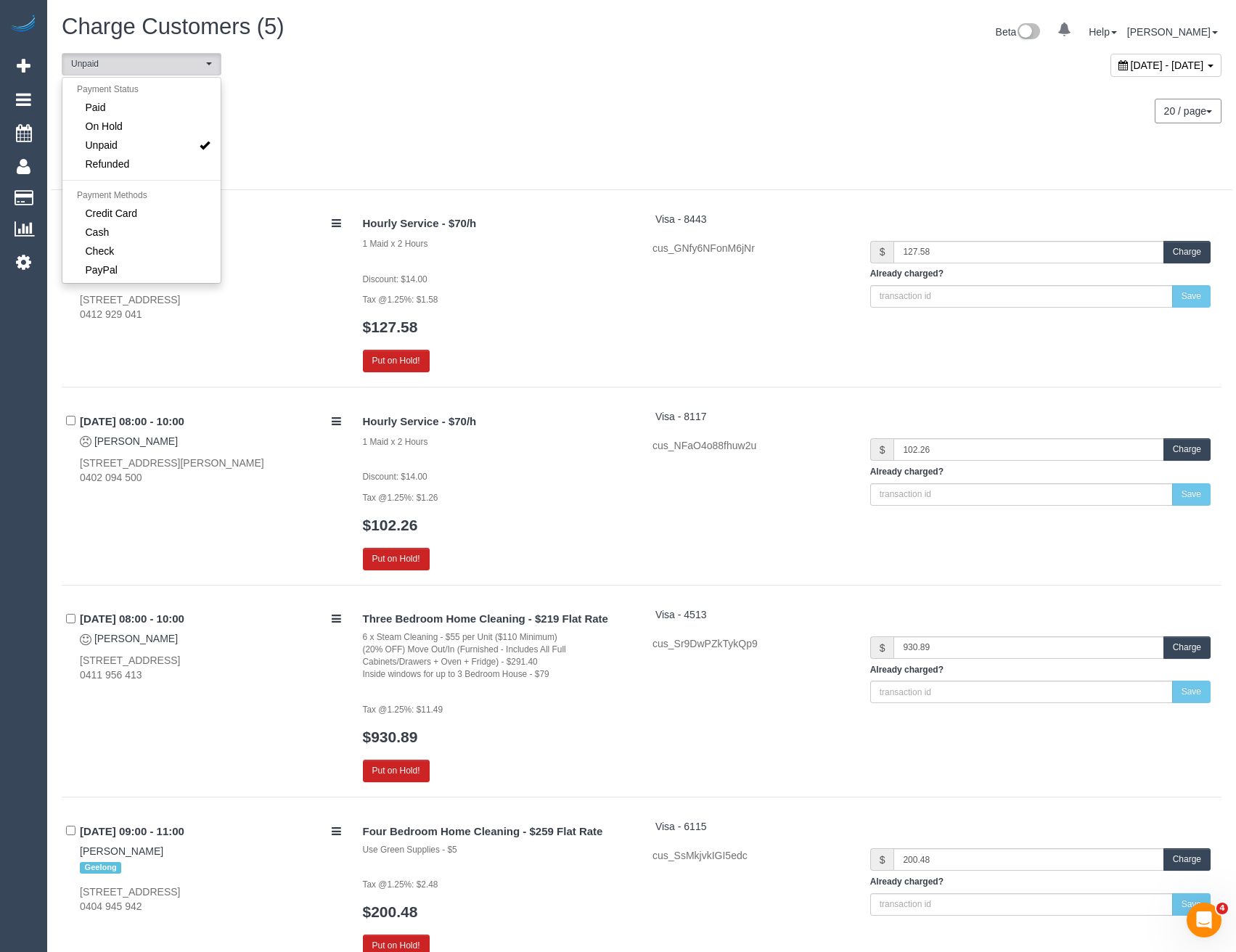
click at [609, 140] on div at bounding box center [642, 164] width 1181 height 52
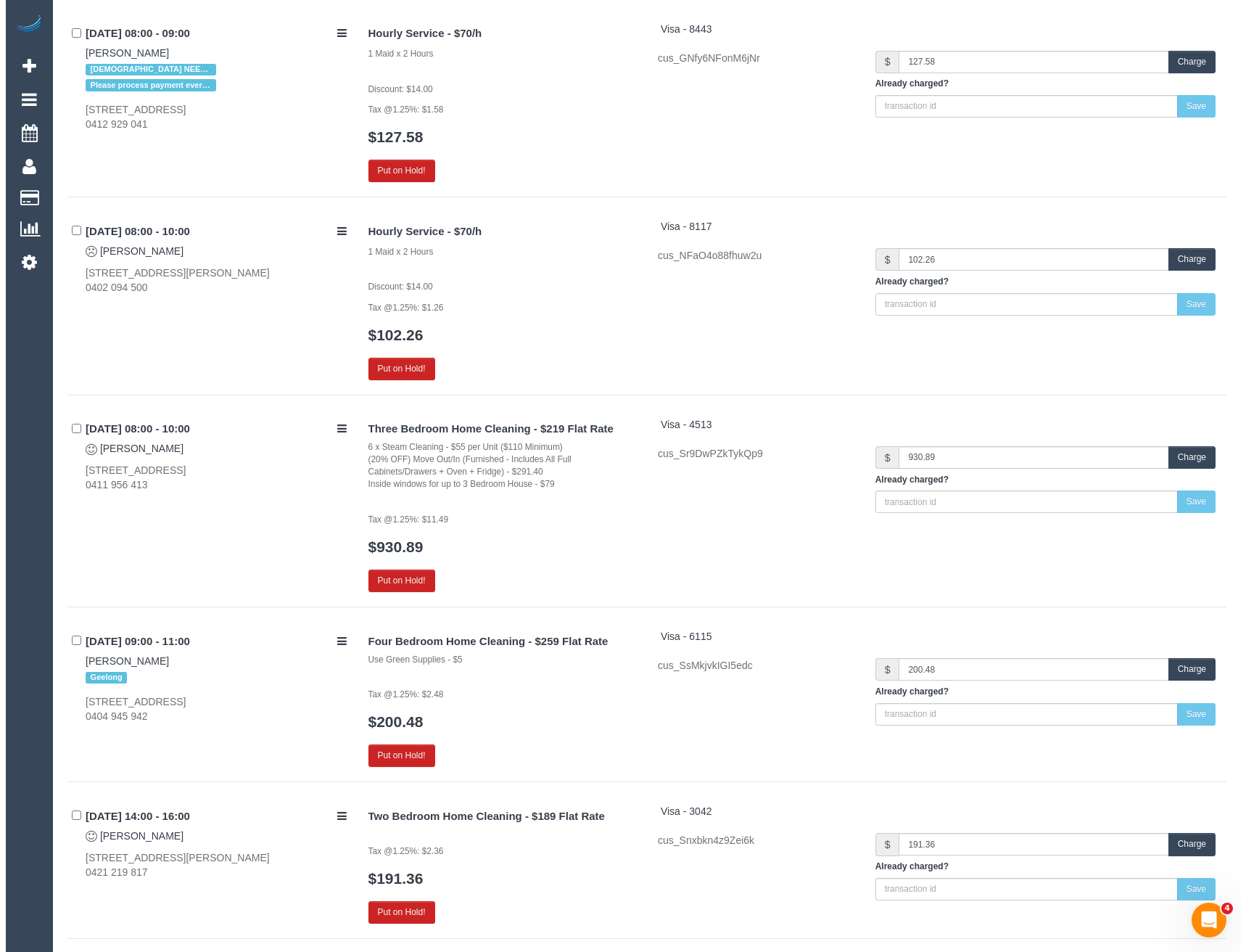
scroll to position [218, 0]
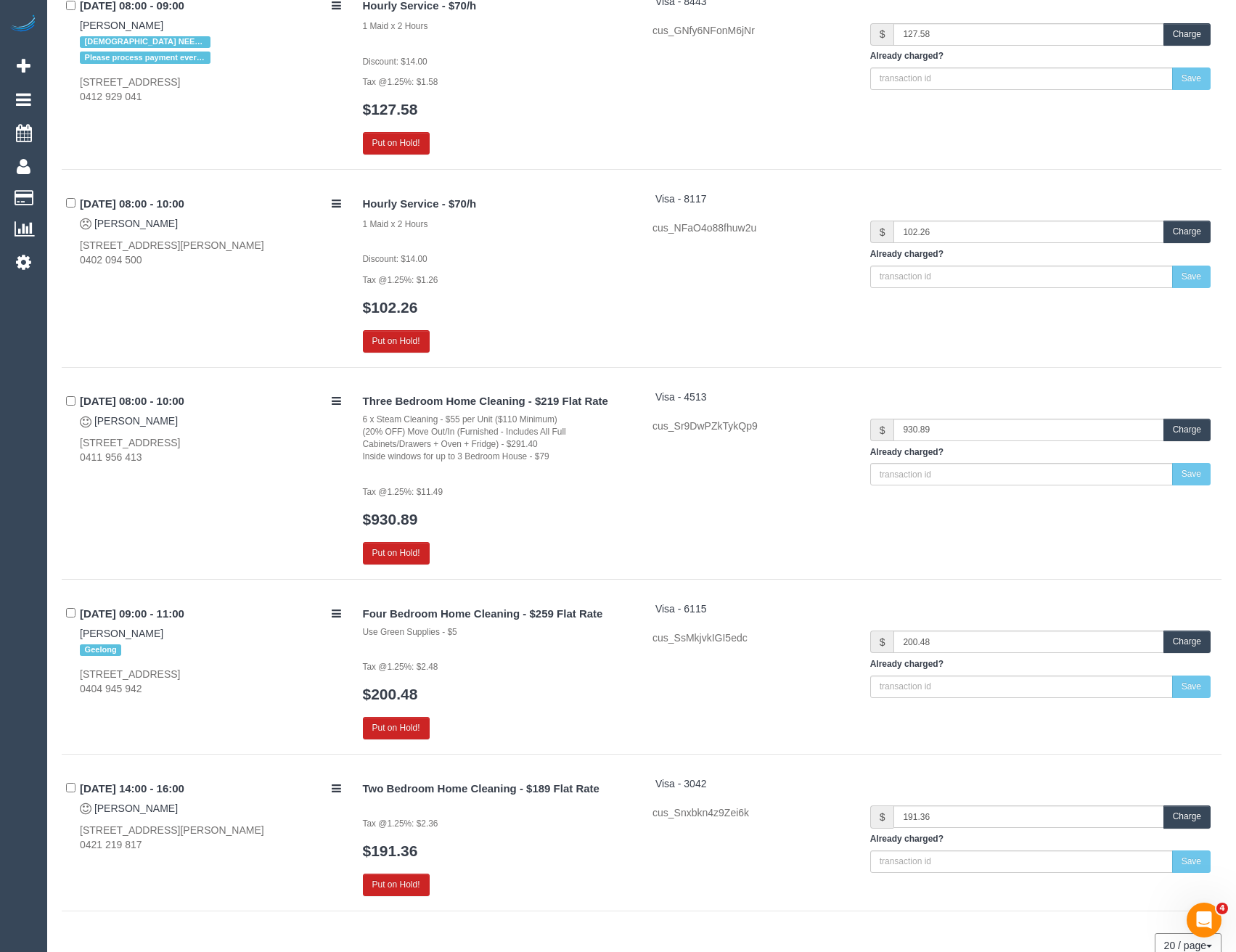
click at [1179, 644] on button "Charge" at bounding box center [1187, 642] width 47 height 23
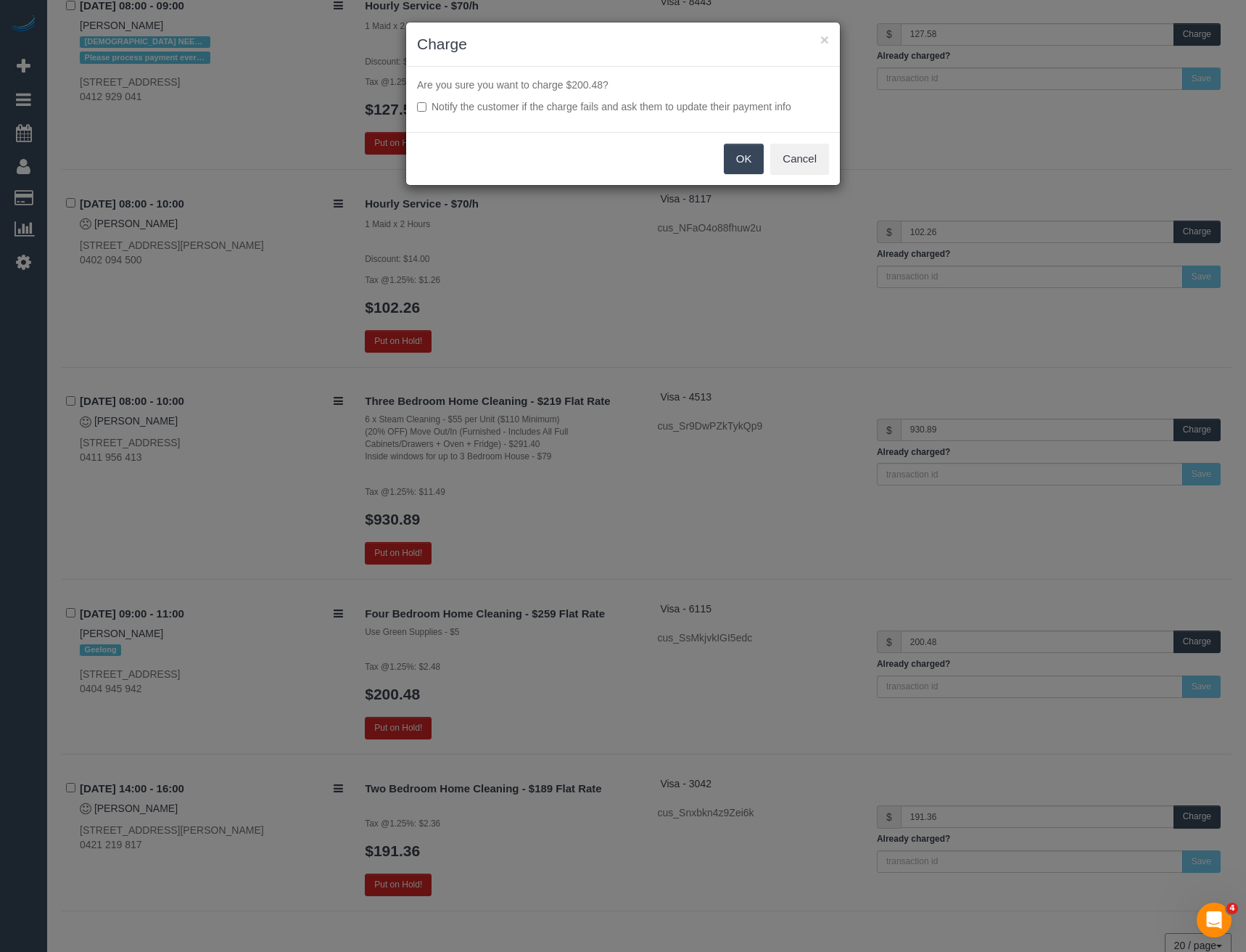
click at [740, 156] on button "OK" at bounding box center [744, 159] width 41 height 30
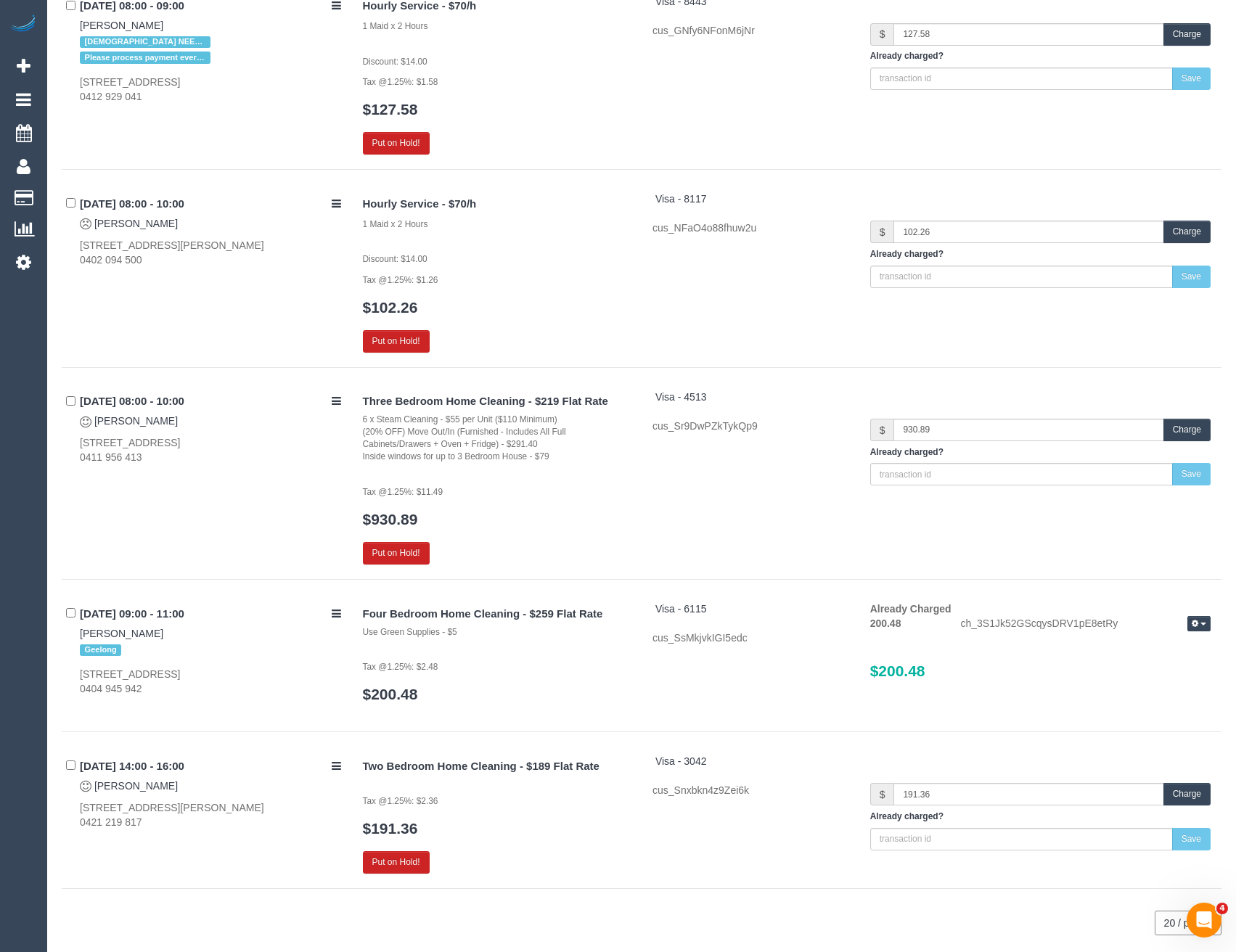
click at [1208, 623] on button "button" at bounding box center [1199, 624] width 24 height 15
click at [1164, 669] on link "Send Invoice" at bounding box center [1152, 667] width 115 height 19
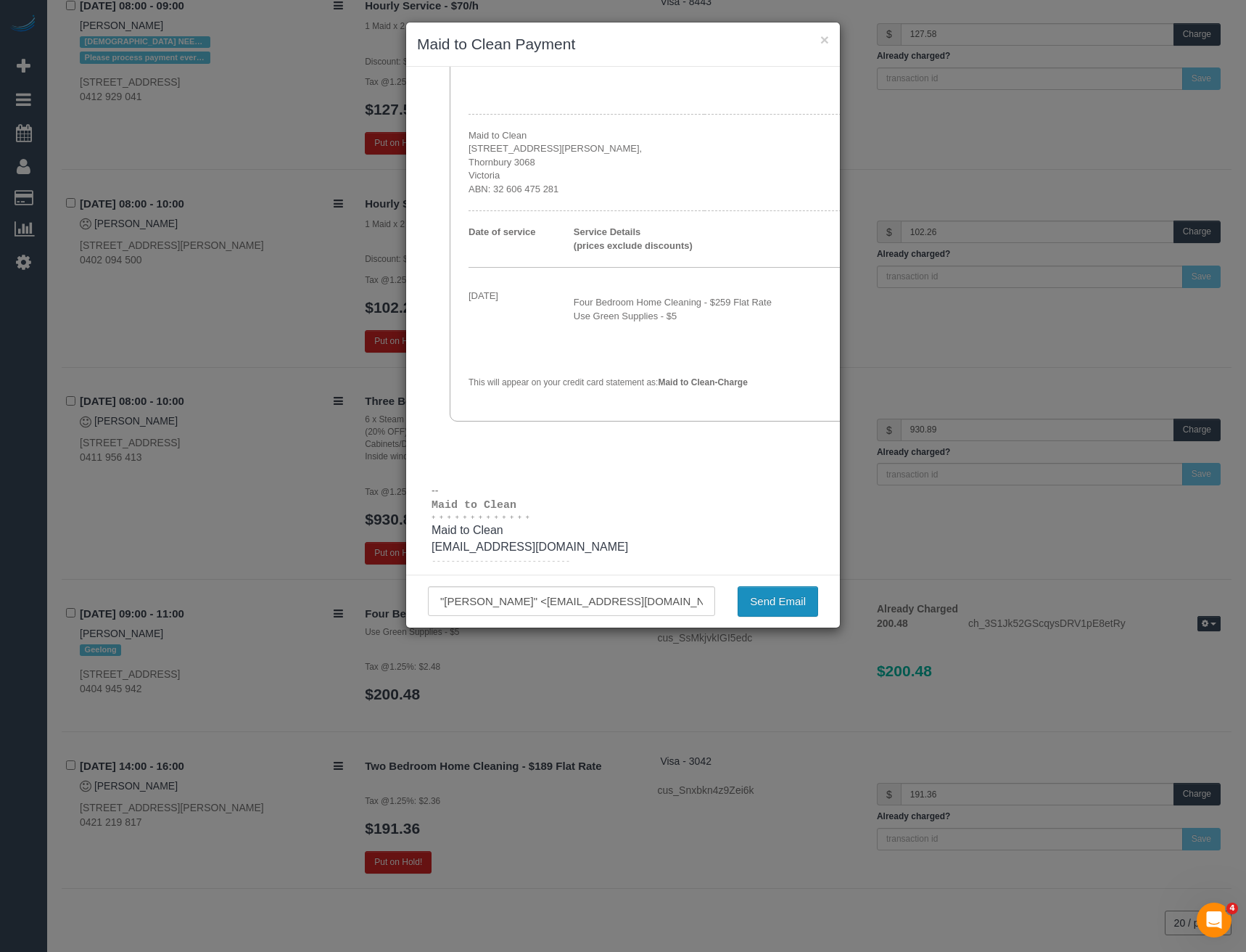
click at [787, 602] on button "Send Email" at bounding box center [778, 601] width 80 height 30
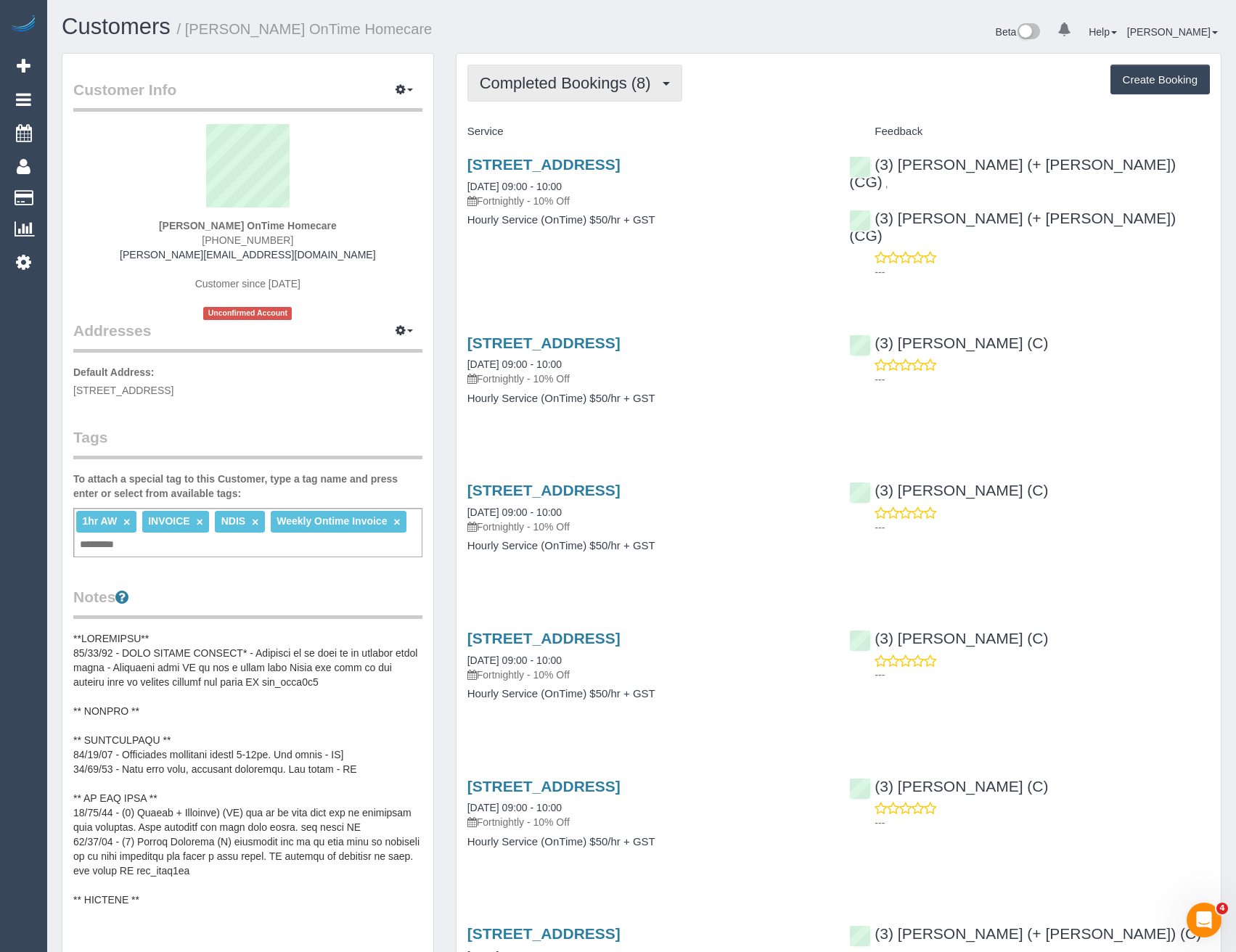
click at [618, 83] on span "Completed Bookings (8)" at bounding box center [569, 83] width 178 height 18
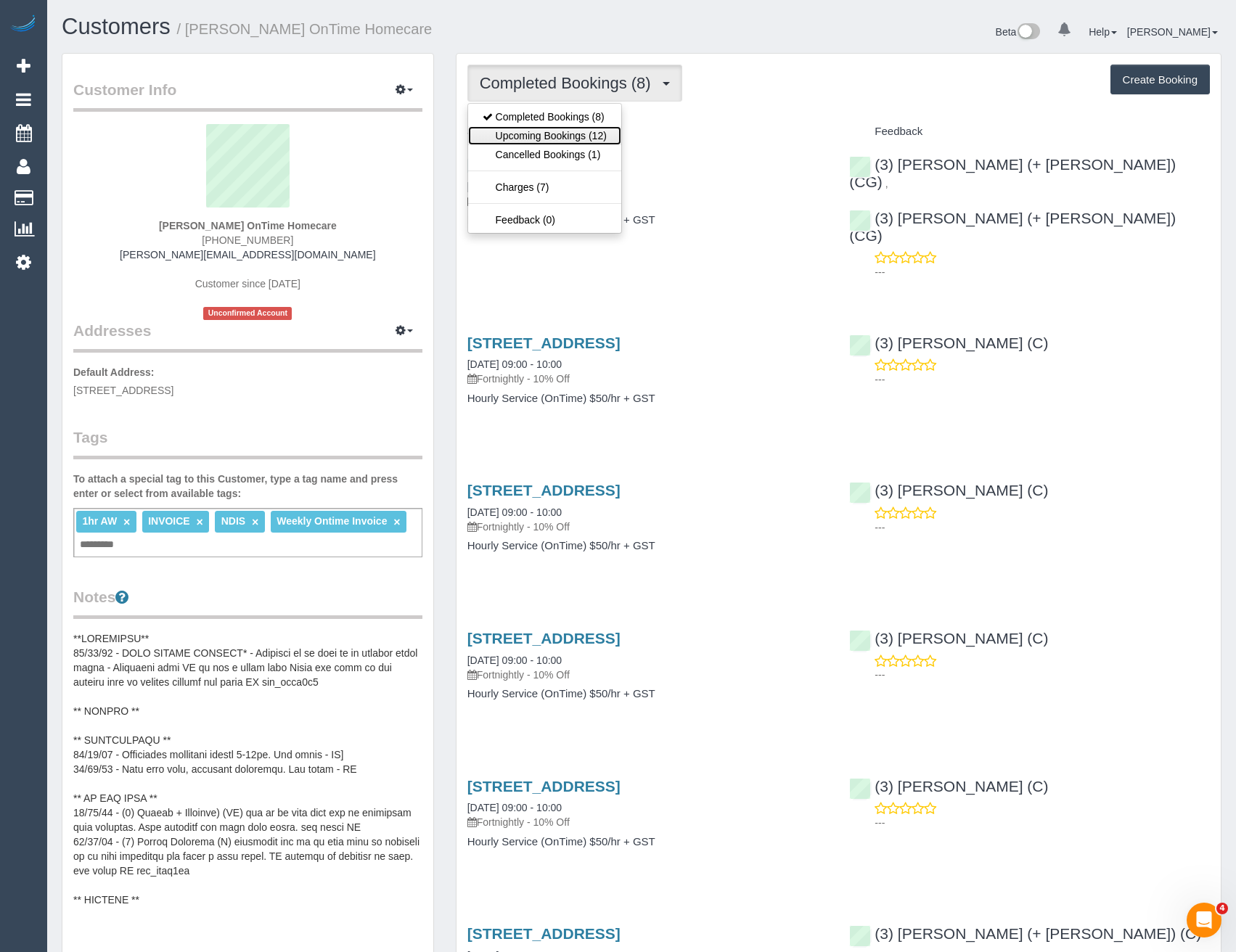
click at [587, 140] on link "Upcoming Bookings (12)" at bounding box center [544, 136] width 153 height 19
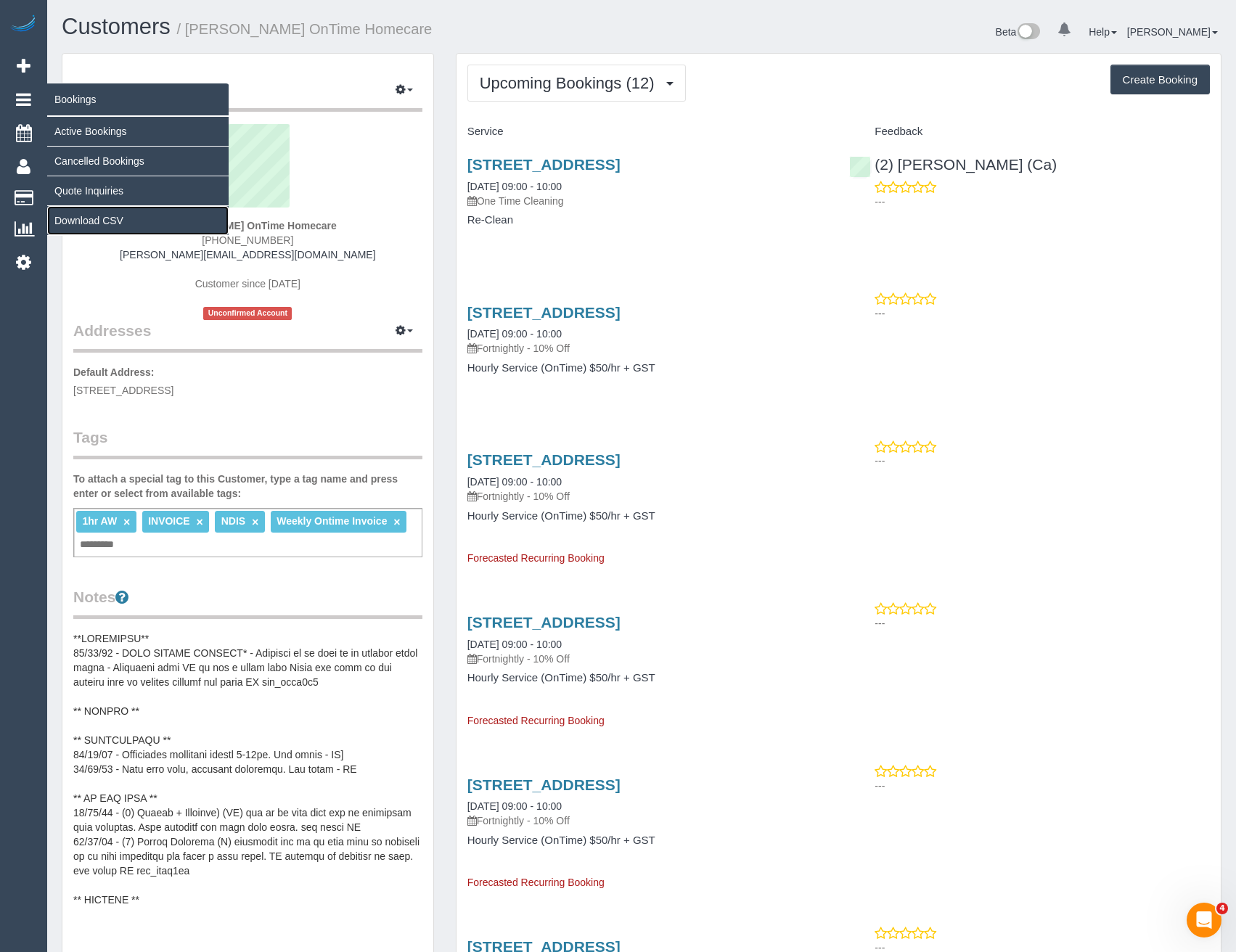
click at [83, 216] on link "Download CSV" at bounding box center [137, 221] width 181 height 29
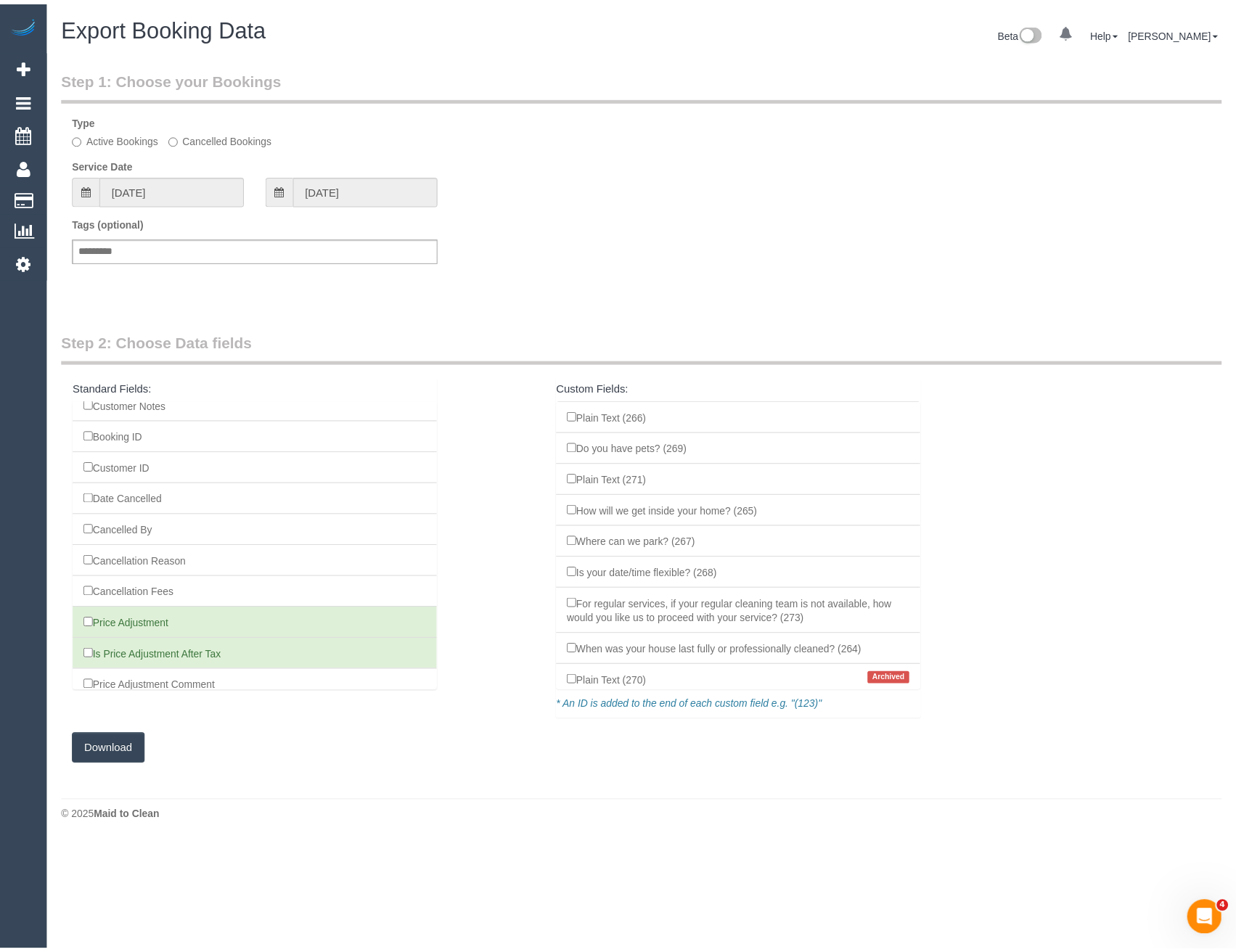
scroll to position [1395, 0]
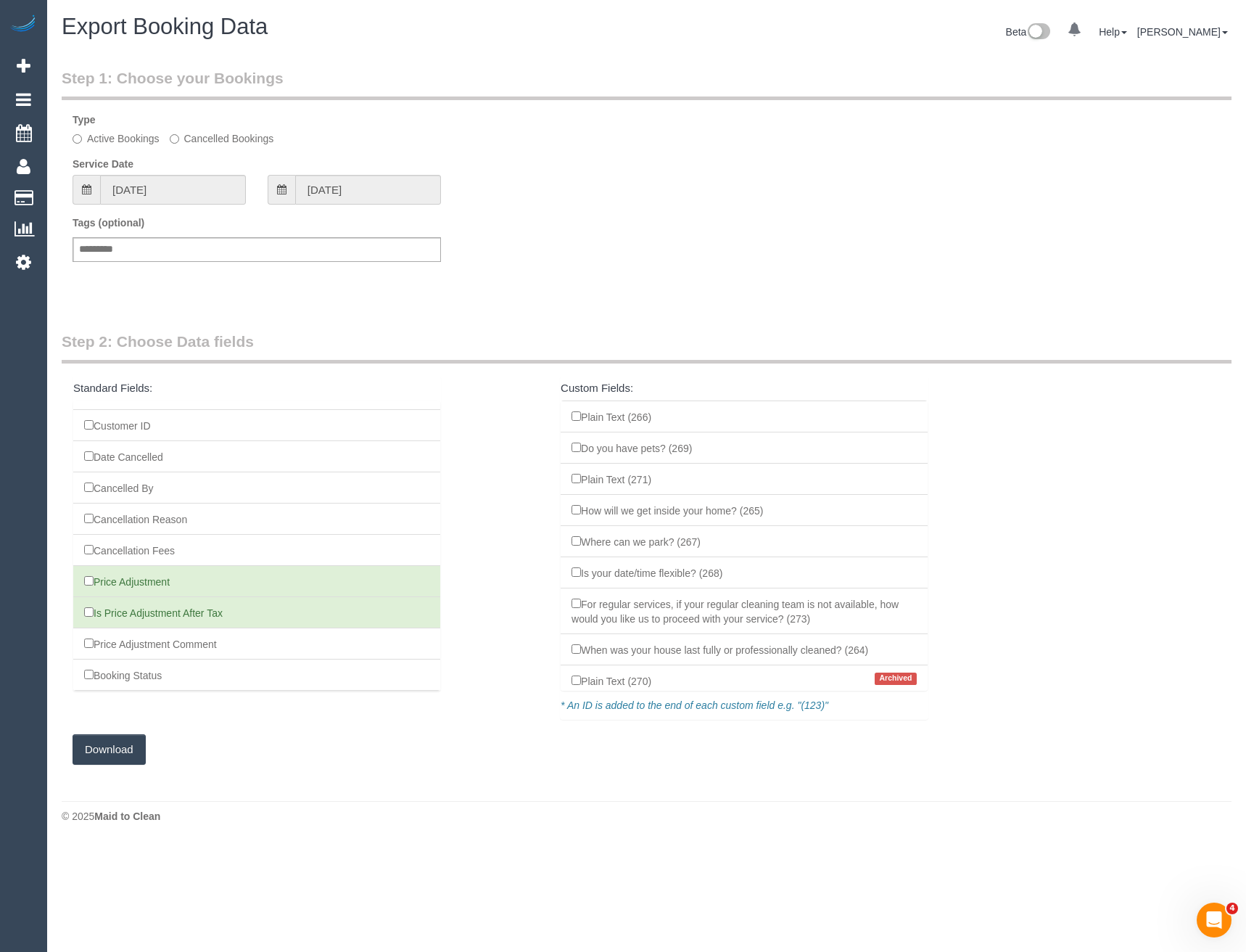
click at [180, 174] on div "Service Date [DATE]" at bounding box center [158, 180] width 195 height 48
click at [180, 191] on input "30/07/2025" at bounding box center [173, 189] width 146 height 30
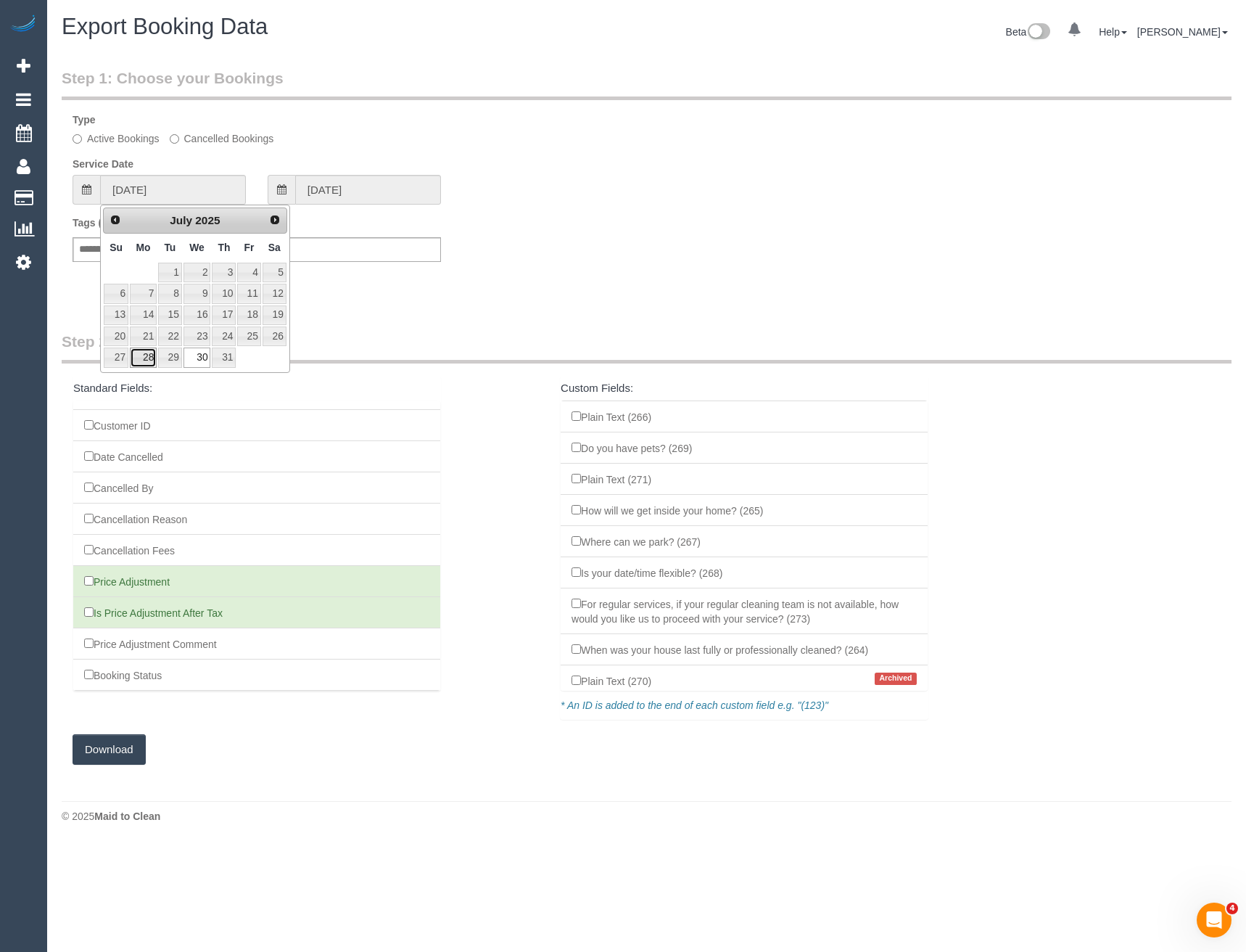
click at [149, 357] on link "28" at bounding box center [142, 357] width 27 height 20
type input "28/07/2025"
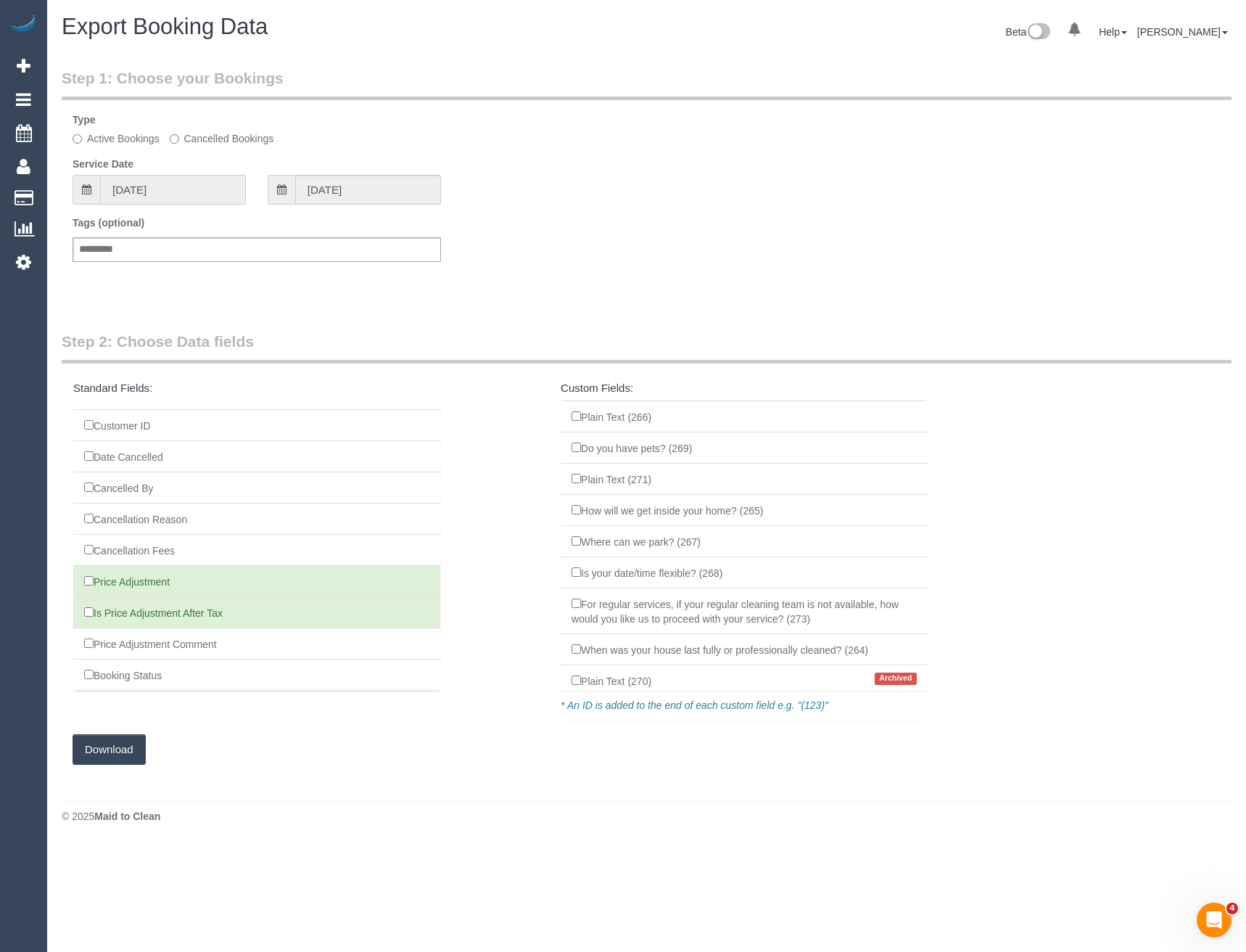
click at [172, 192] on input "28/07/2025" at bounding box center [173, 189] width 146 height 30
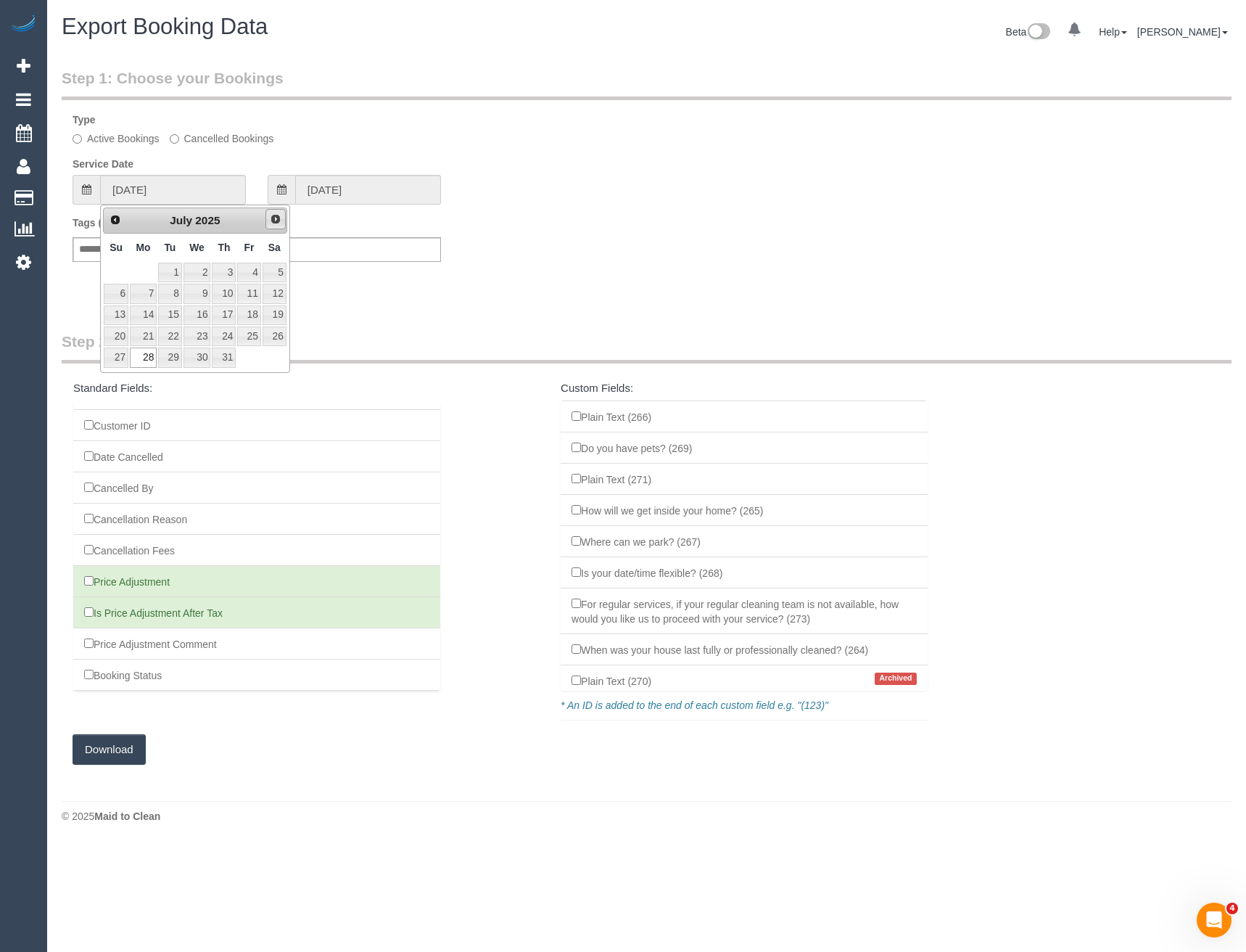
click at [277, 220] on span "Next" at bounding box center [275, 218] width 11 height 11
click at [144, 358] on link "25" at bounding box center [142, 357] width 27 height 20
type input "25/08/2025"
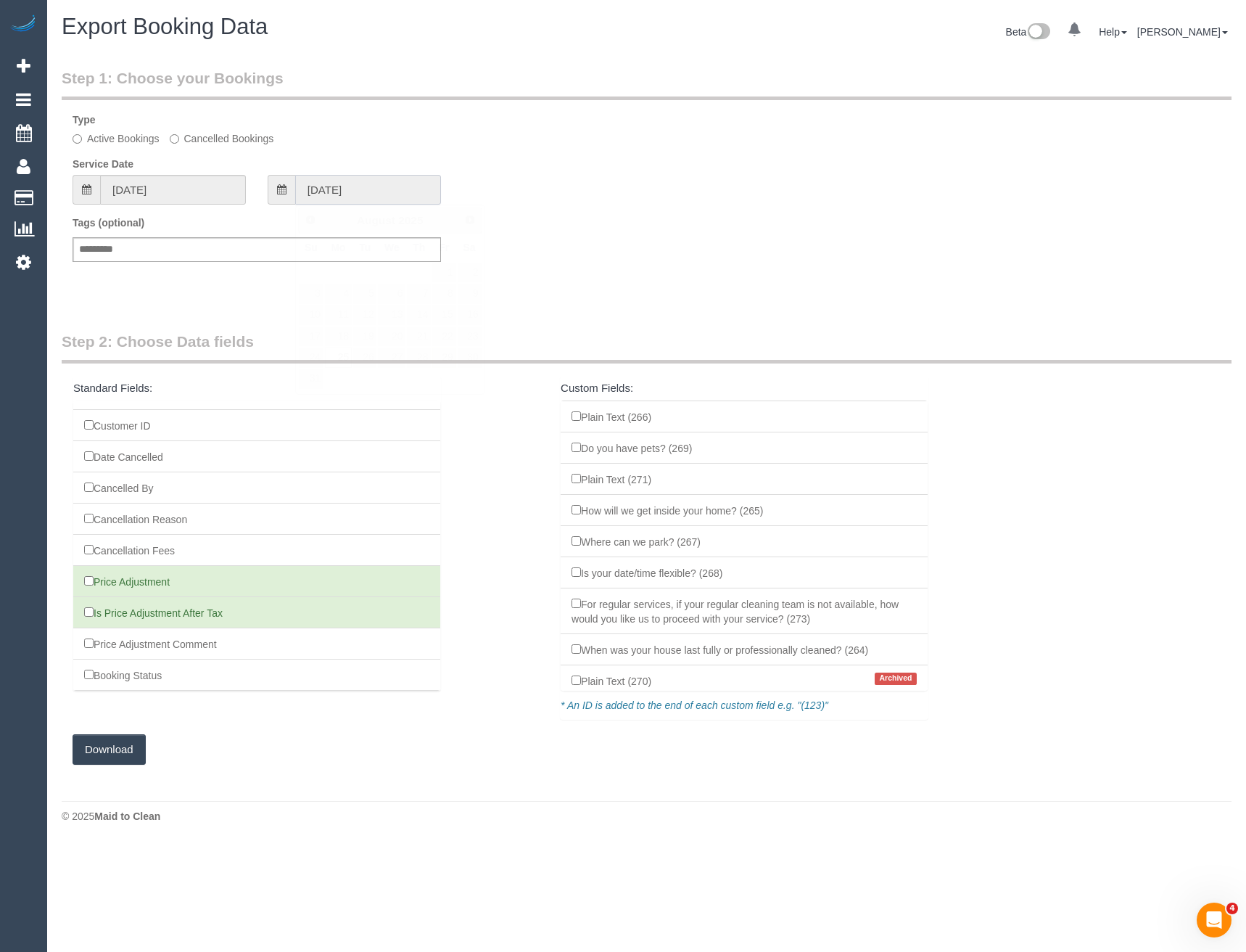
click at [338, 189] on input "25/08/2025" at bounding box center [368, 189] width 146 height 30
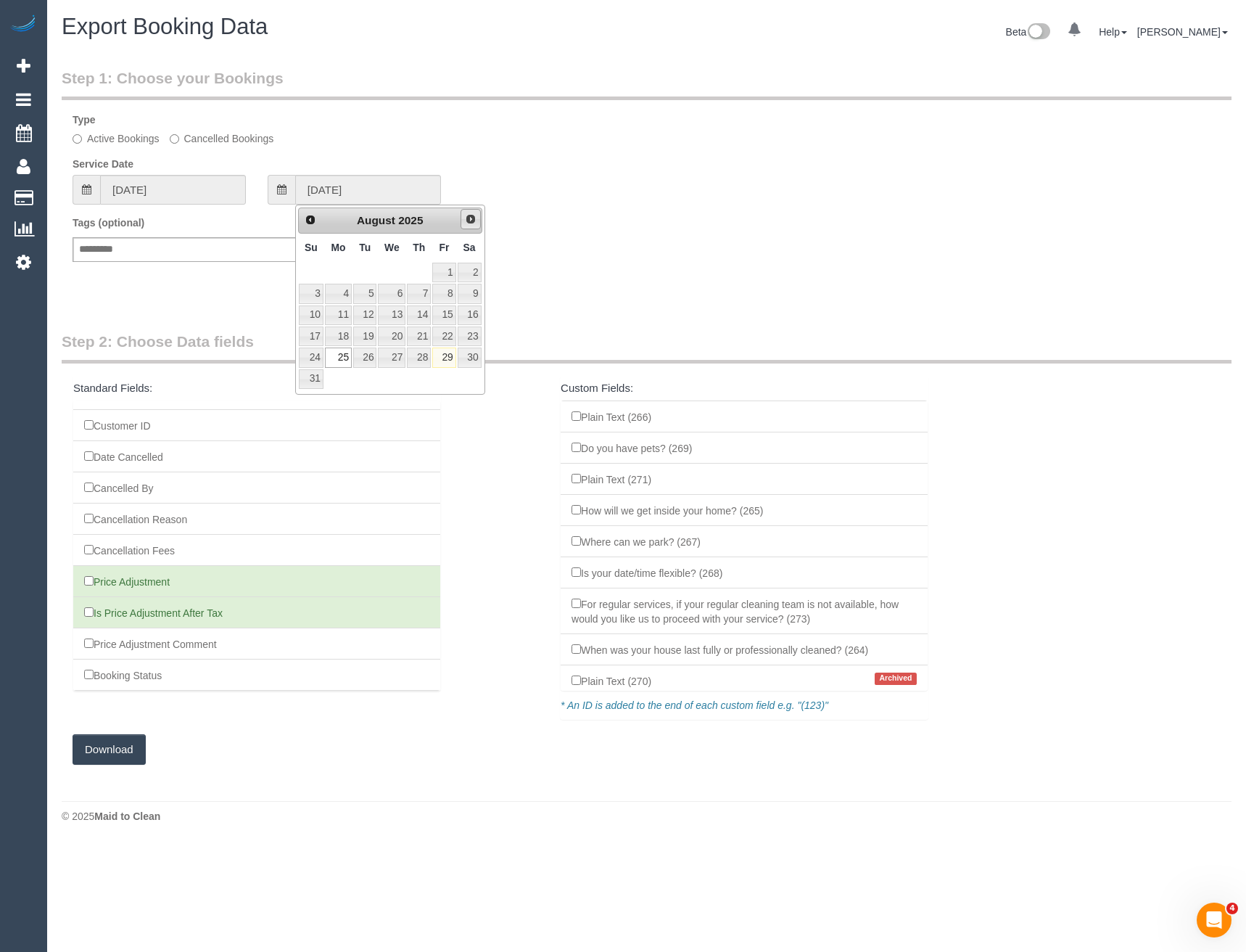
click at [470, 224] on span "Next" at bounding box center [471, 218] width 11 height 11
click at [446, 277] on link "5" at bounding box center [443, 272] width 23 height 20
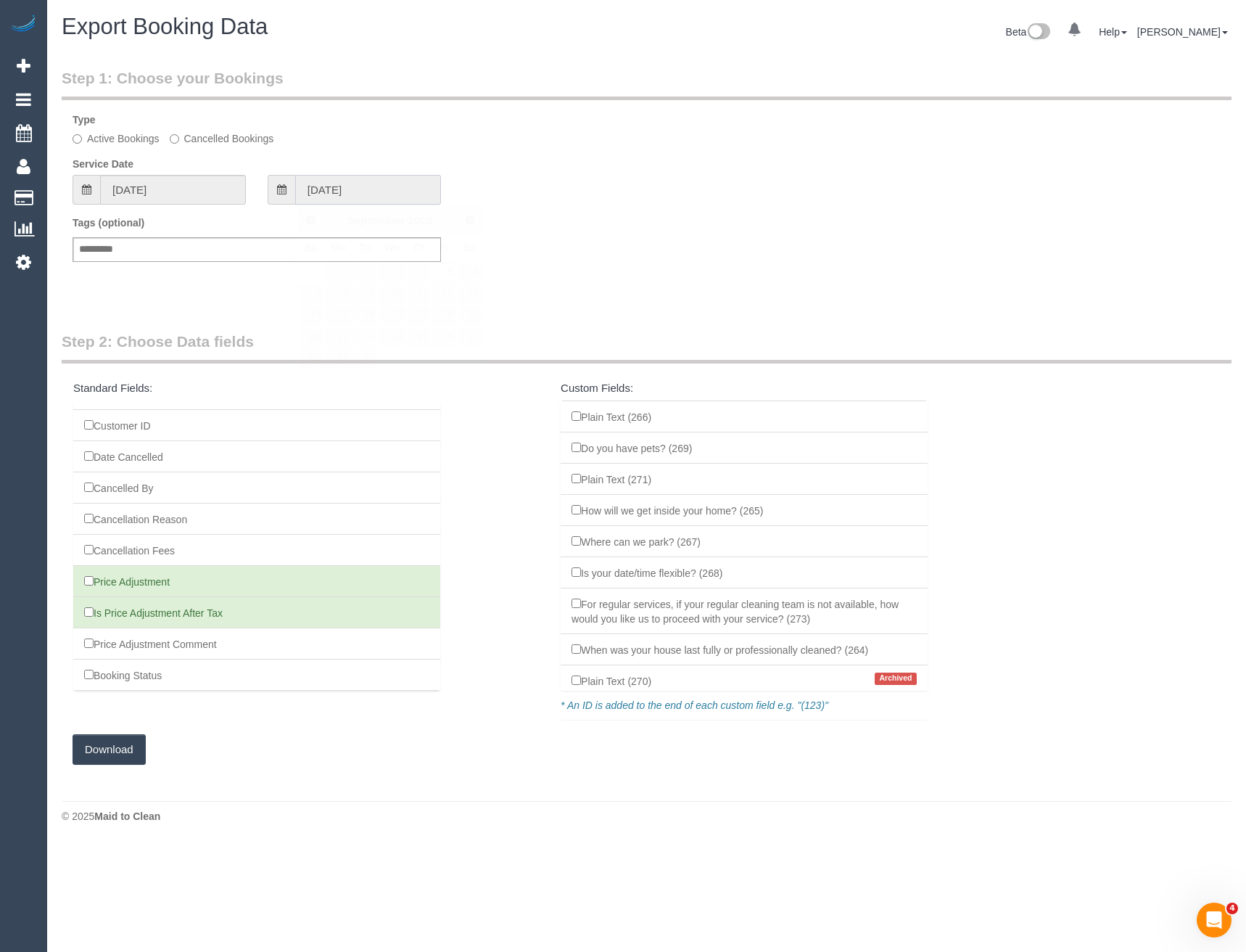
click at [396, 191] on input "05/09/2025" at bounding box center [368, 189] width 146 height 30
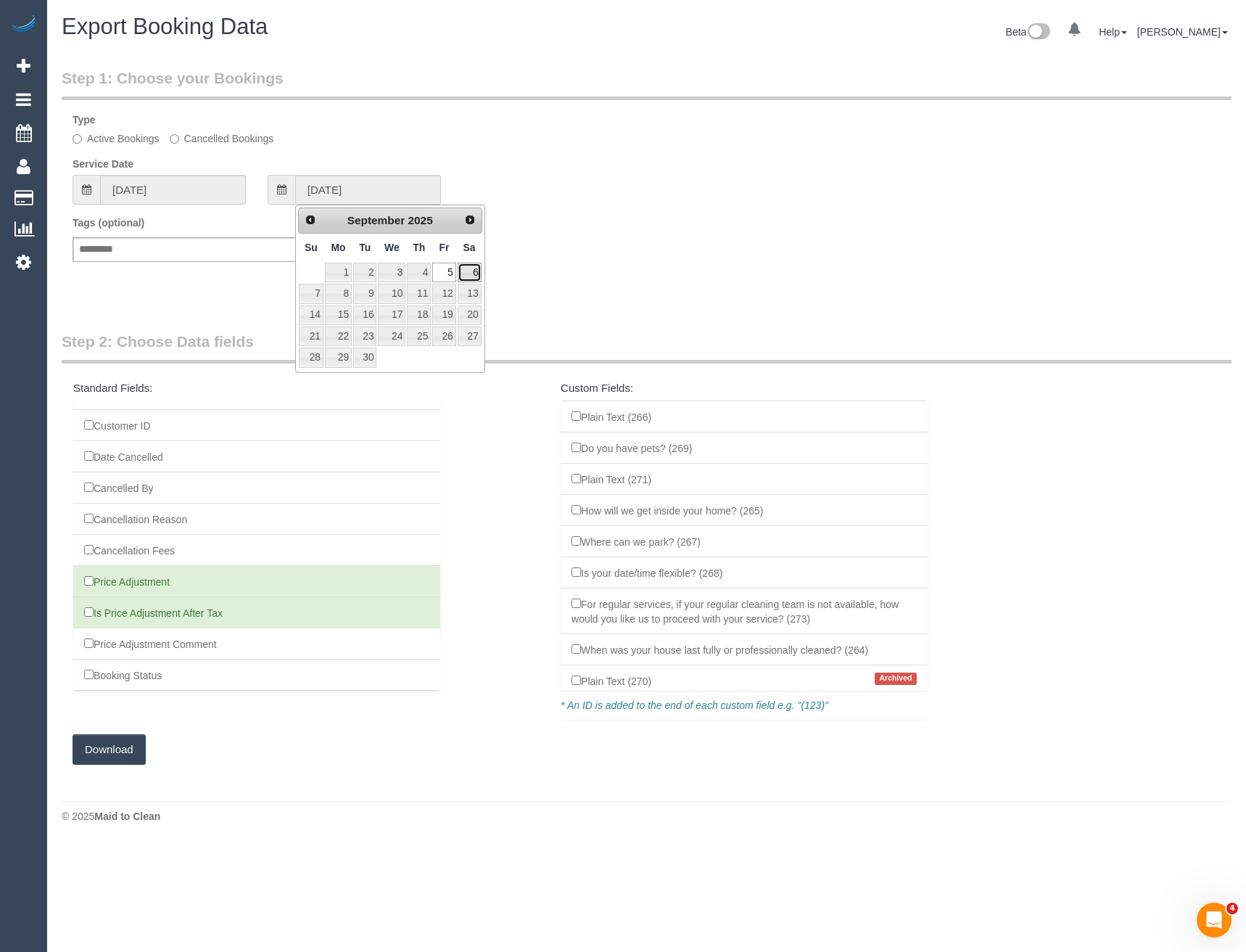
click at [468, 272] on link "6" at bounding box center [470, 272] width 24 height 20
type input "06/09/2025"
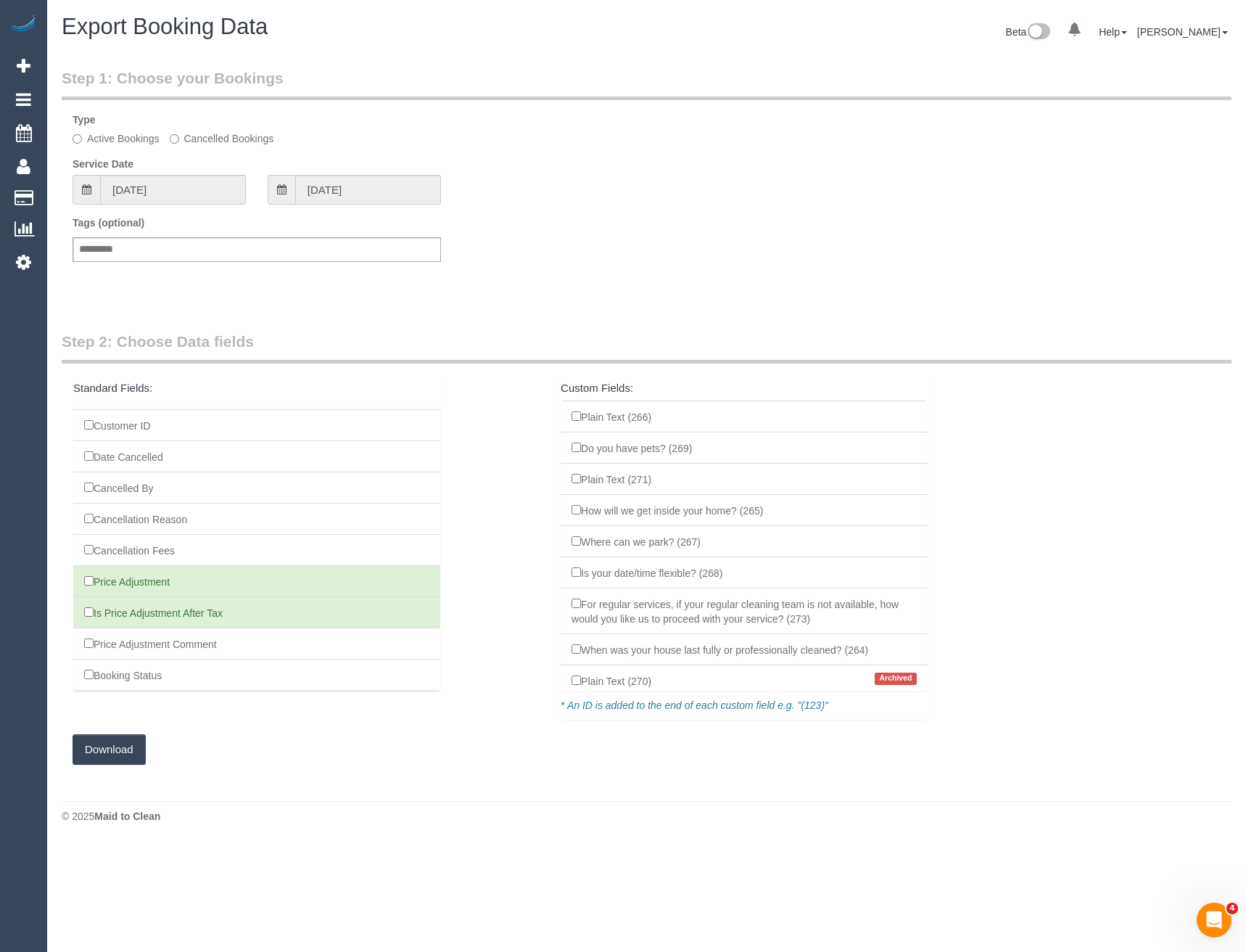
click at [122, 759] on button "Download" at bounding box center [109, 750] width 74 height 30
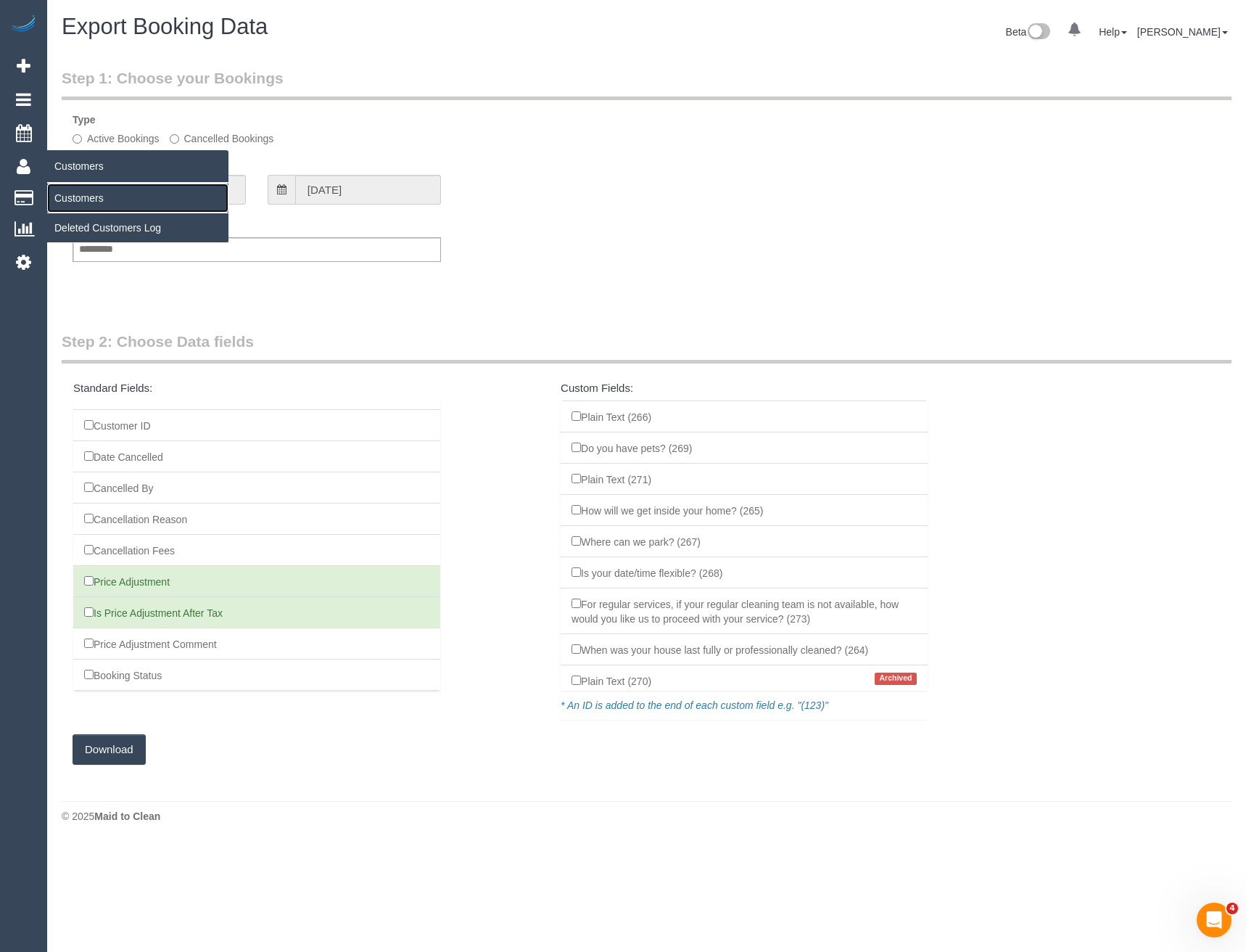
click at [68, 197] on link "Customers" at bounding box center [137, 198] width 181 height 29
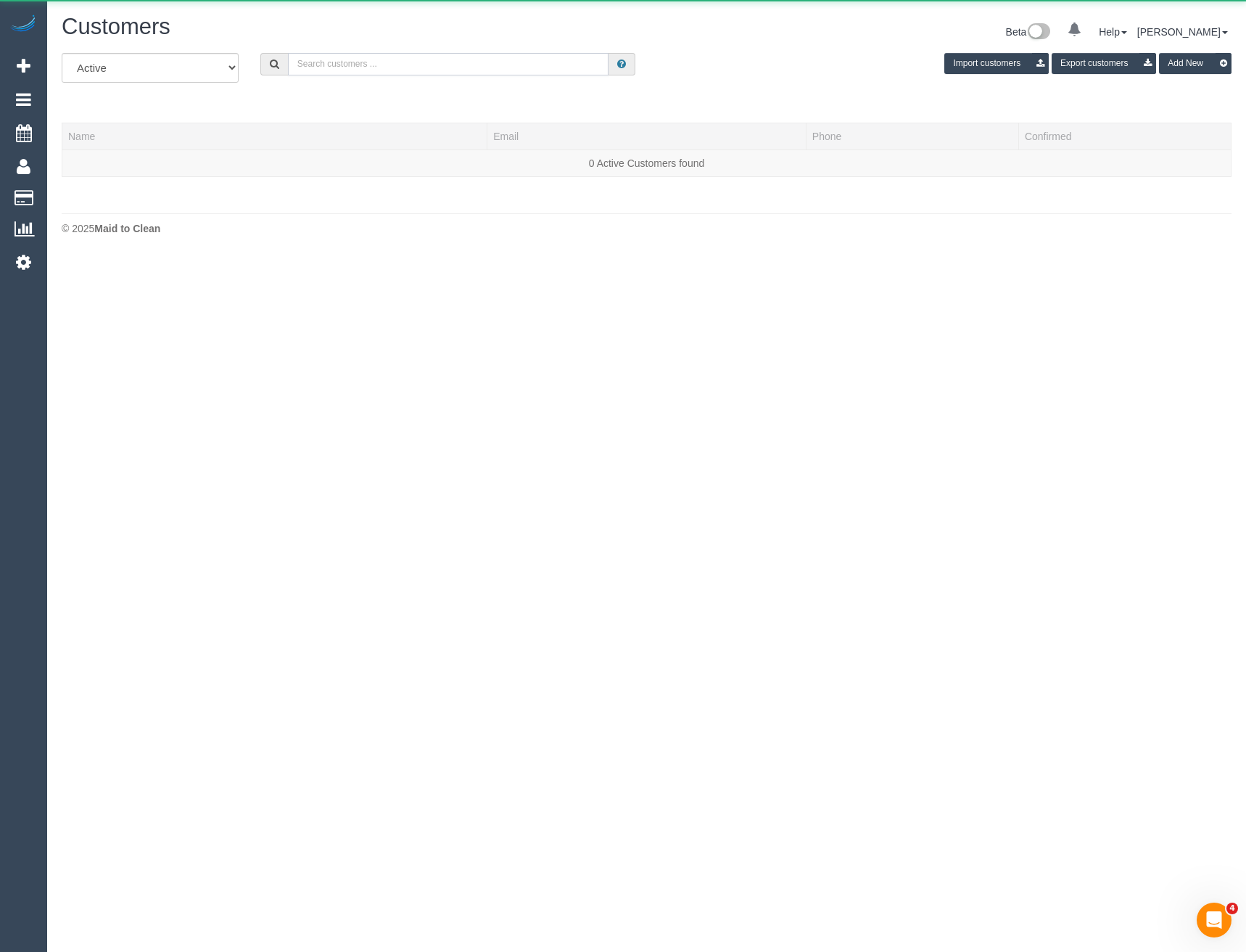
drag, startPoint x: 358, startPoint y: 59, endPoint x: 368, endPoint y: 60, distance: 10.0
click at [358, 59] on input "text" at bounding box center [449, 64] width 321 height 23
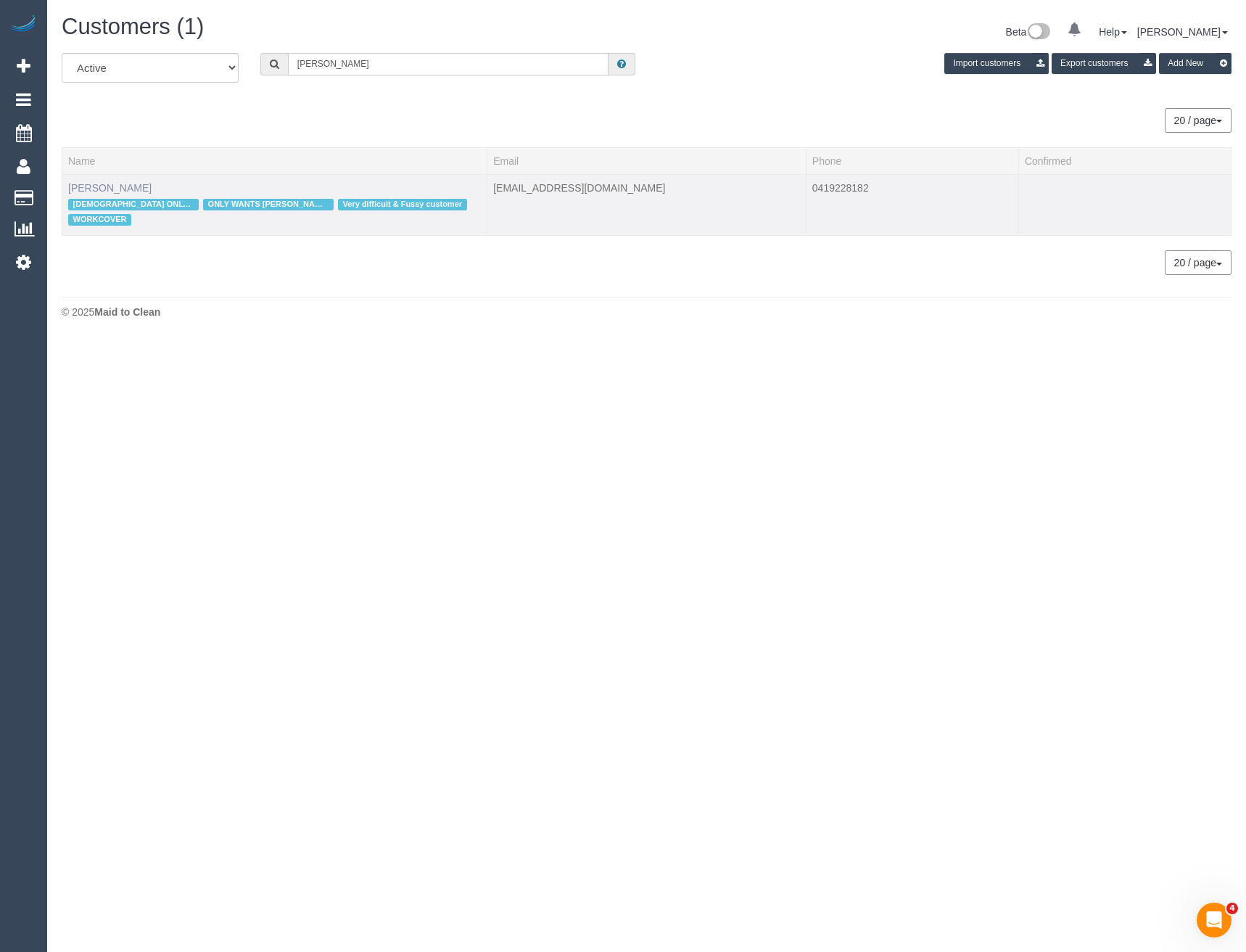
type input "tina jones"
click at [102, 187] on link "Tina Jones" at bounding box center [110, 187] width 83 height 11
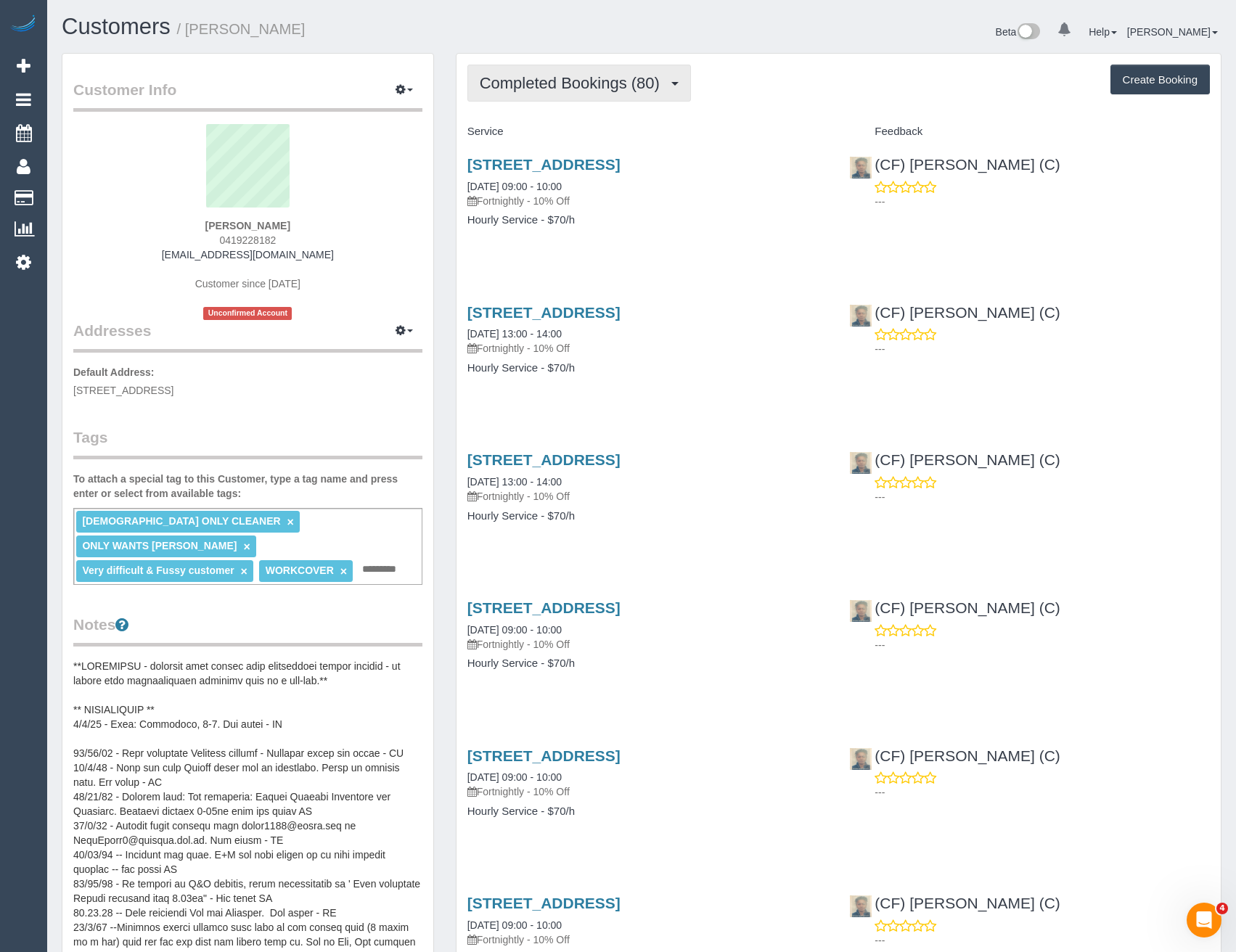
click at [641, 88] on span "Completed Bookings (80)" at bounding box center [573, 83] width 187 height 18
click at [721, 249] on div "13 Tormorvey Avenue, Hillside, VIC 3037 03/06/2025 09:00 - 10:00 Fortnightly - …" at bounding box center [648, 199] width 382 height 111
click at [620, 164] on link "13 Tormorvey Avenue, Hillside, VIC 3037" at bounding box center [544, 164] width 153 height 17
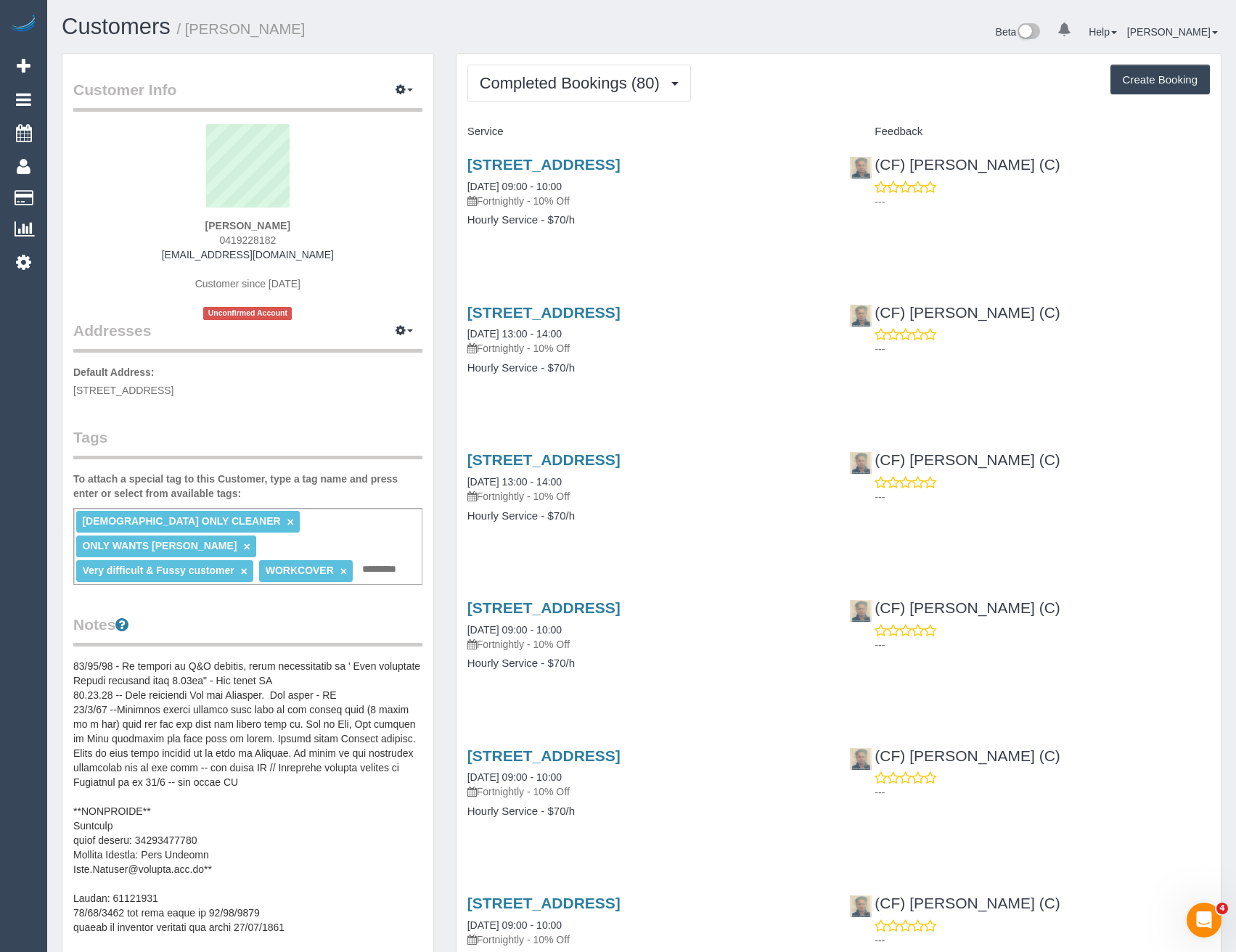
scroll to position [290, 0]
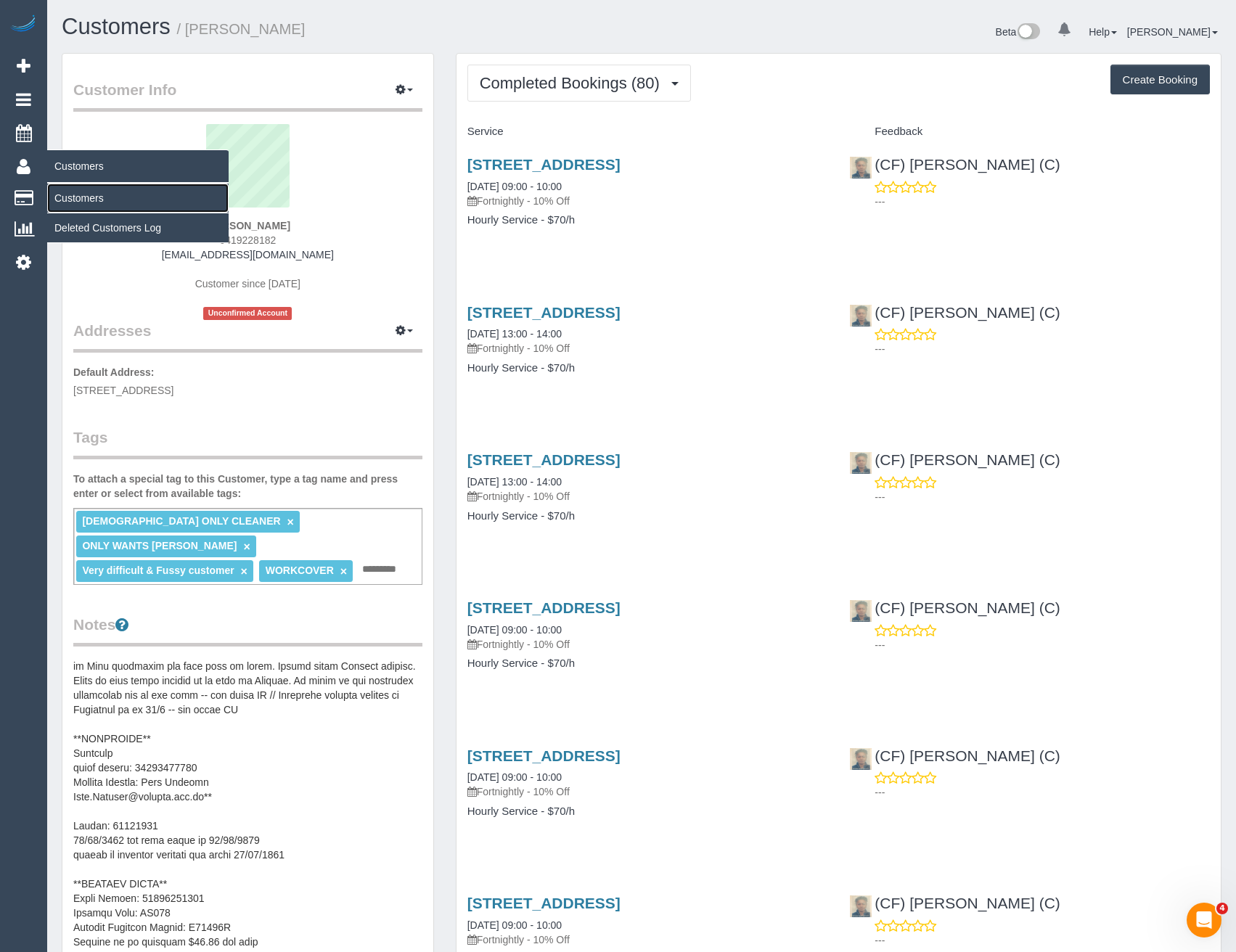
click at [83, 195] on link "Customers" at bounding box center [137, 198] width 181 height 29
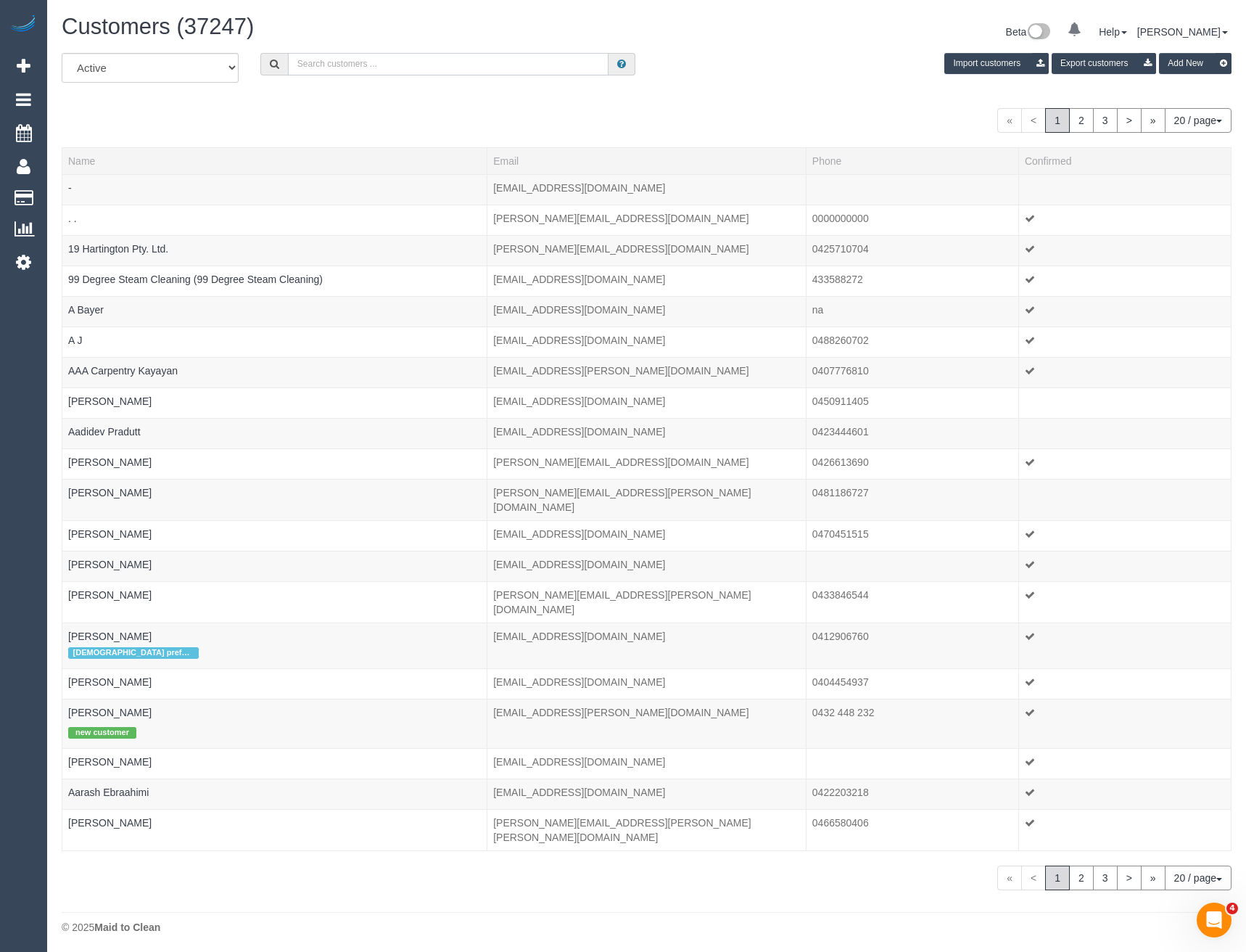
click at [368, 64] on input "text" at bounding box center [449, 64] width 321 height 23
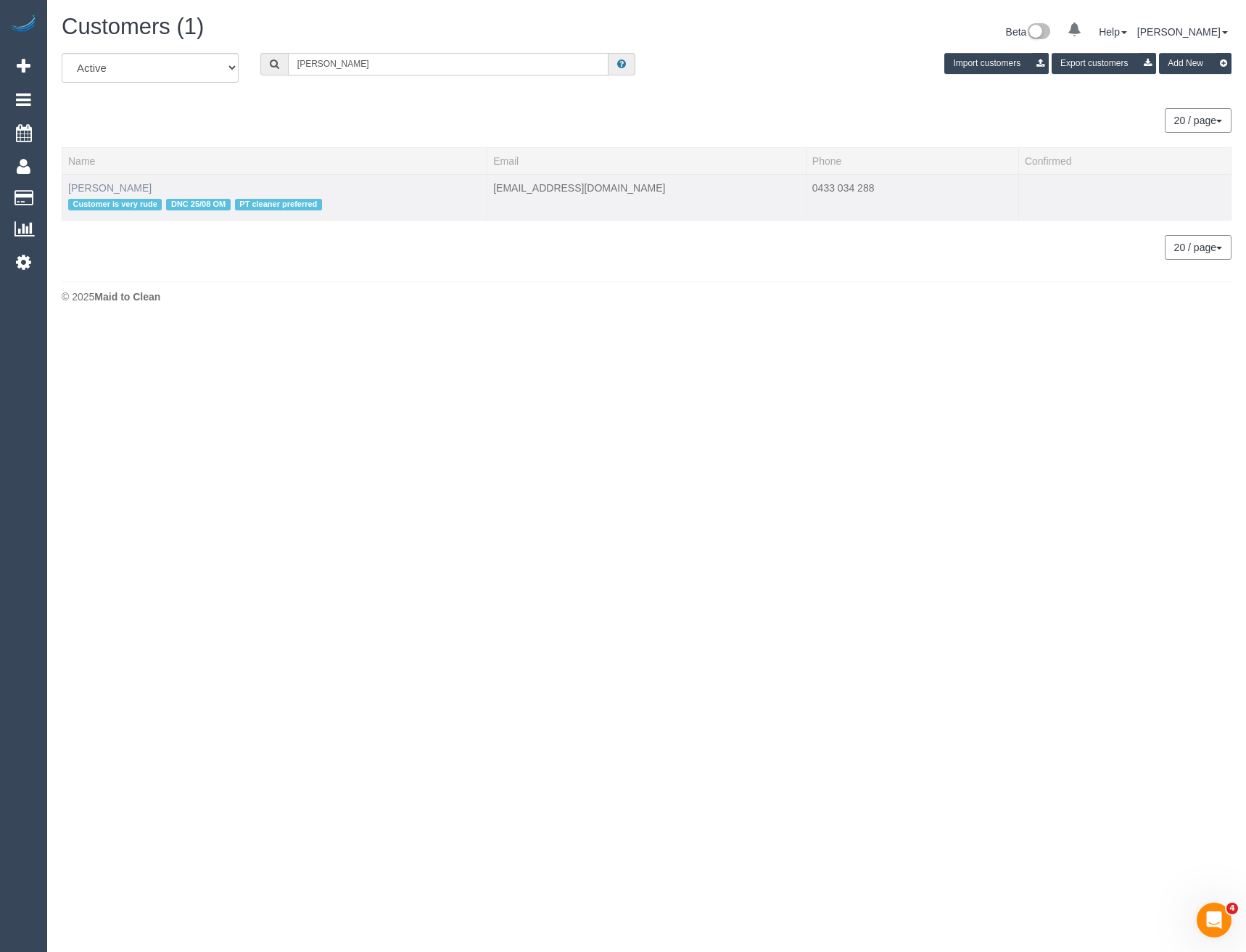
type input "Jasmine prou"
click at [121, 184] on link "Jasmine Proust" at bounding box center [110, 187] width 83 height 11
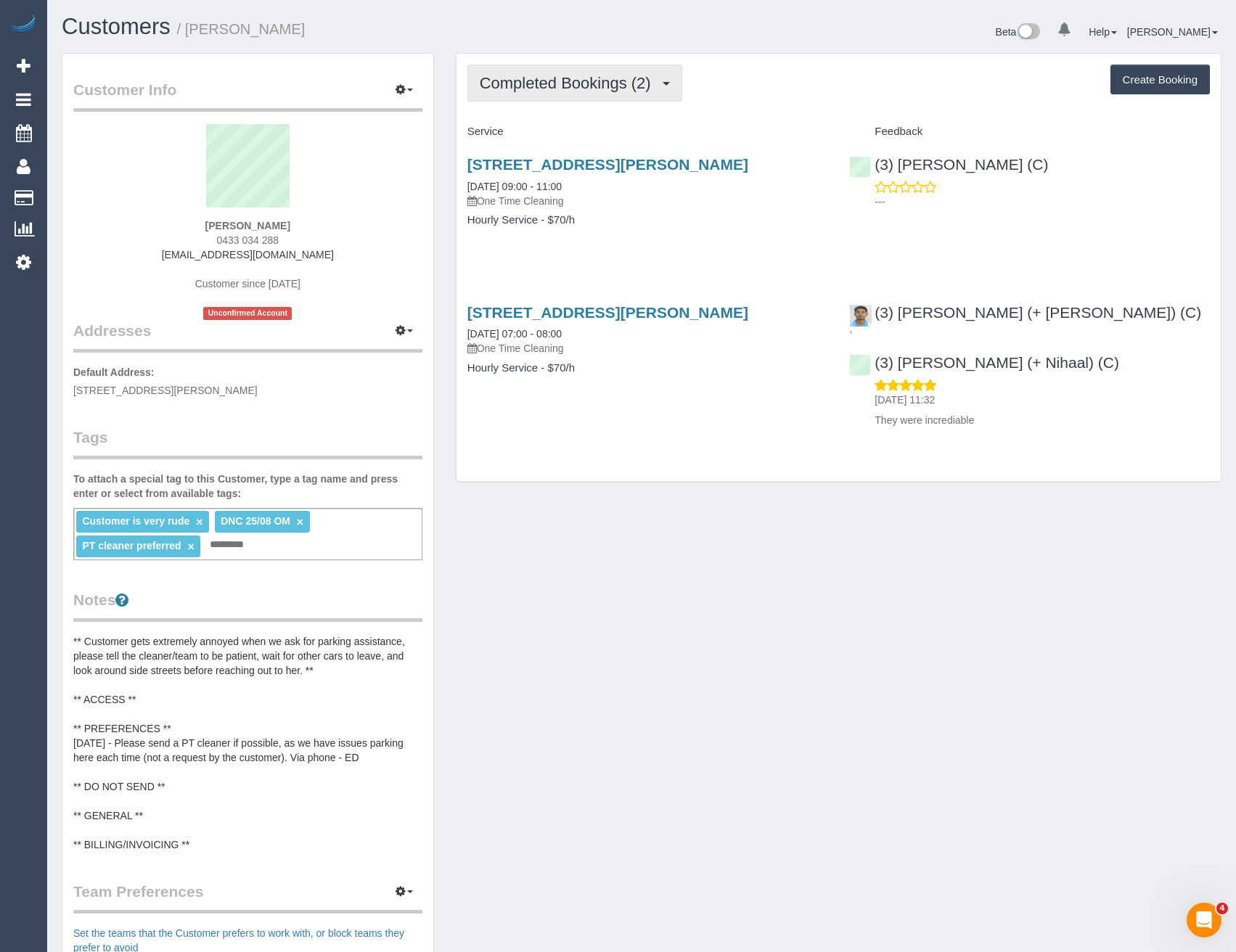
click at [595, 86] on span "Completed Bookings (2)" at bounding box center [569, 83] width 178 height 18
click at [686, 252] on div "505/ 55 - 63 Nicholson St, Brunswick East, VIC 3057 25/08/2025 09:00 - 11:00 On…" at bounding box center [648, 199] width 382 height 111
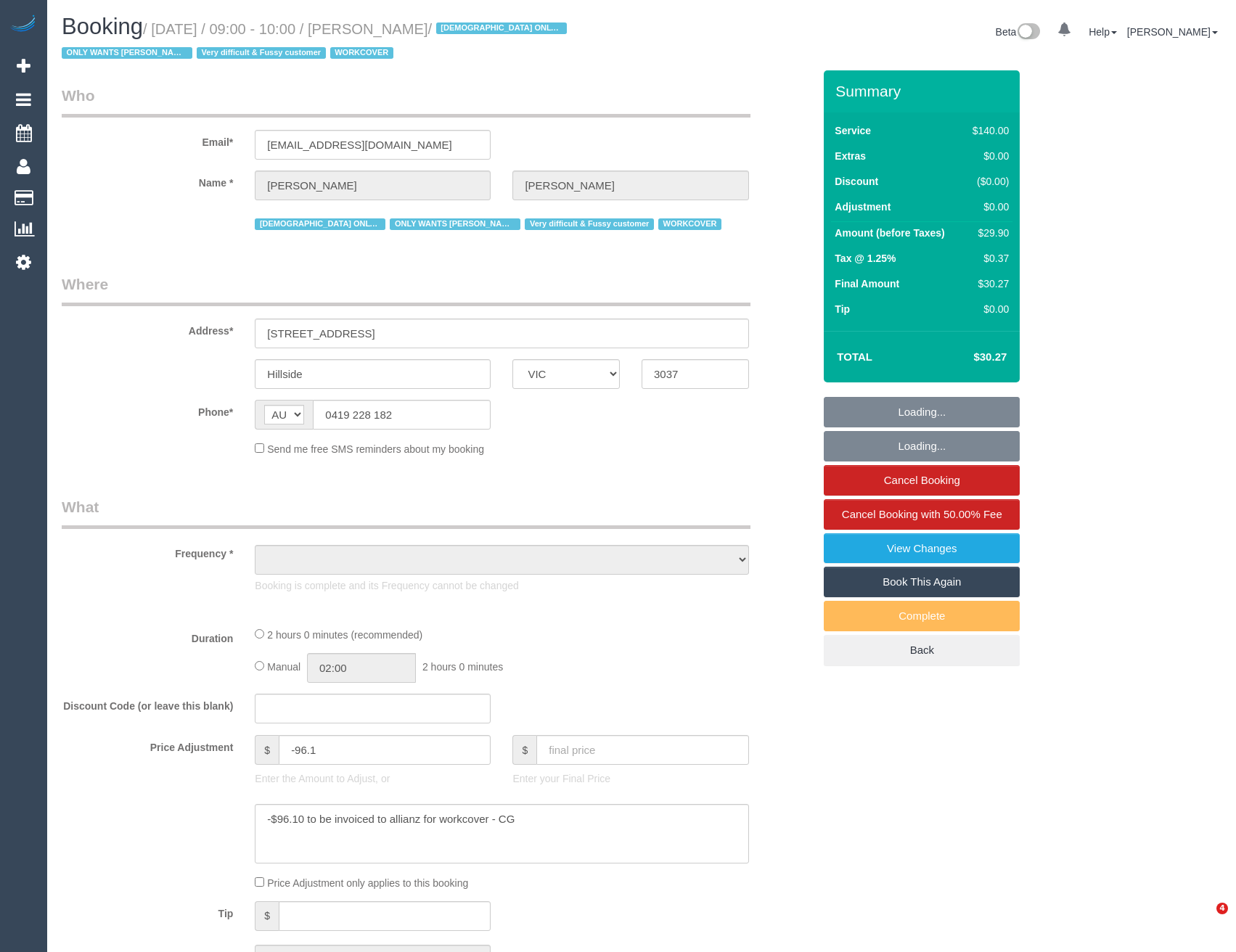
select select "VIC"
select select "number:29"
select select "number:14"
select select "number:18"
select select "number:25"
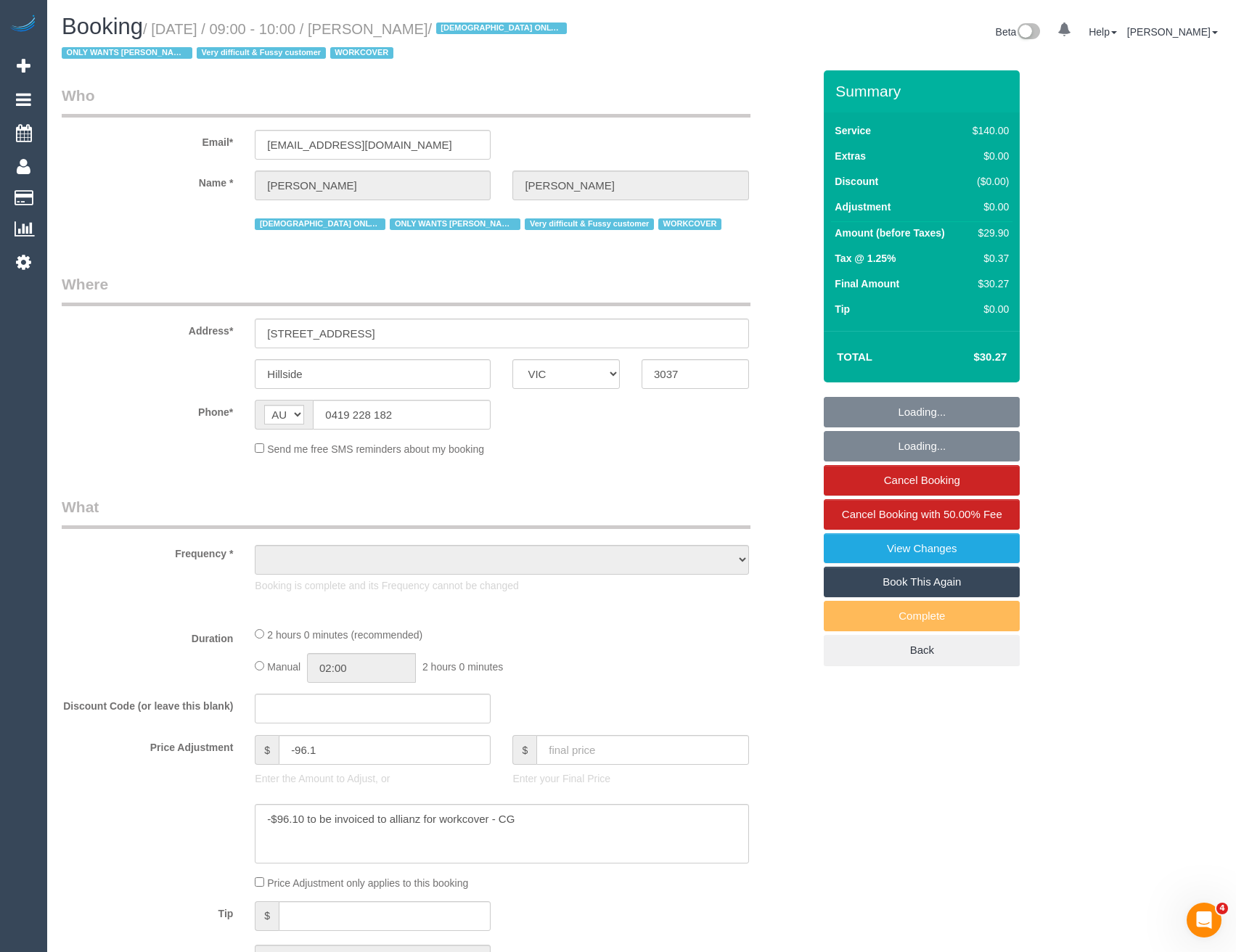
select select "number:35"
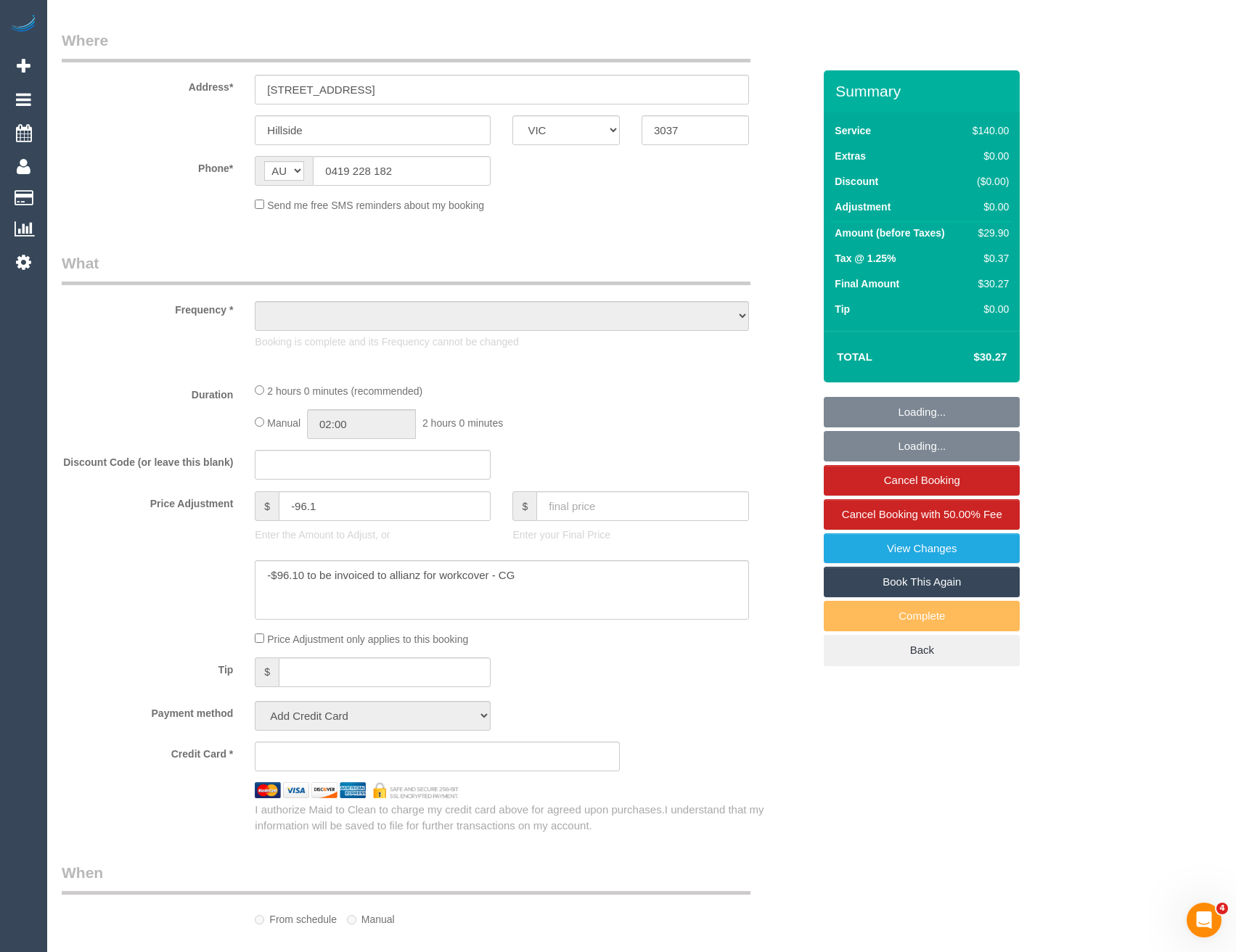
select select "object:725"
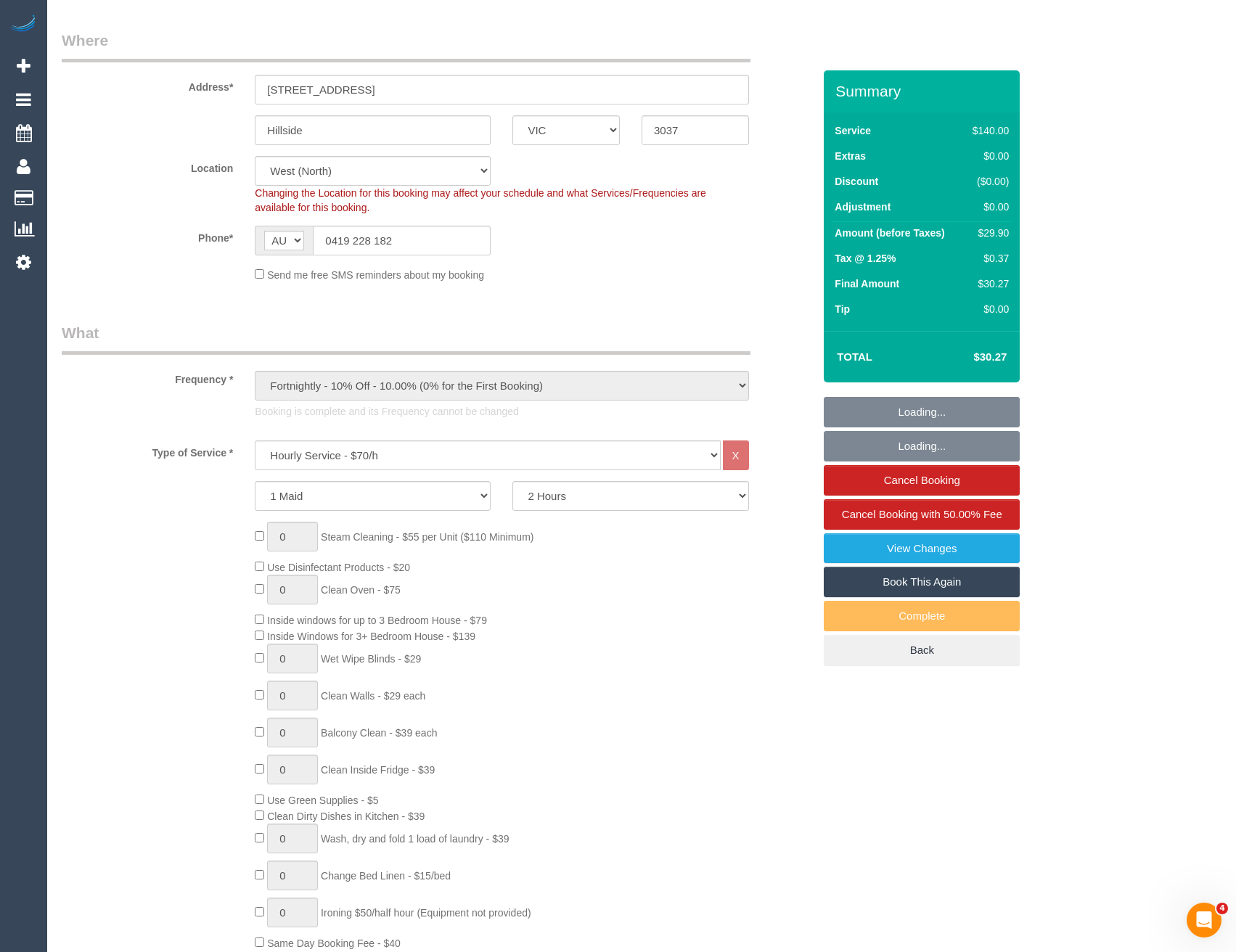
select select "string:stripe-pm_1PqRAS2GScqysDRVu4Nk2Vml"
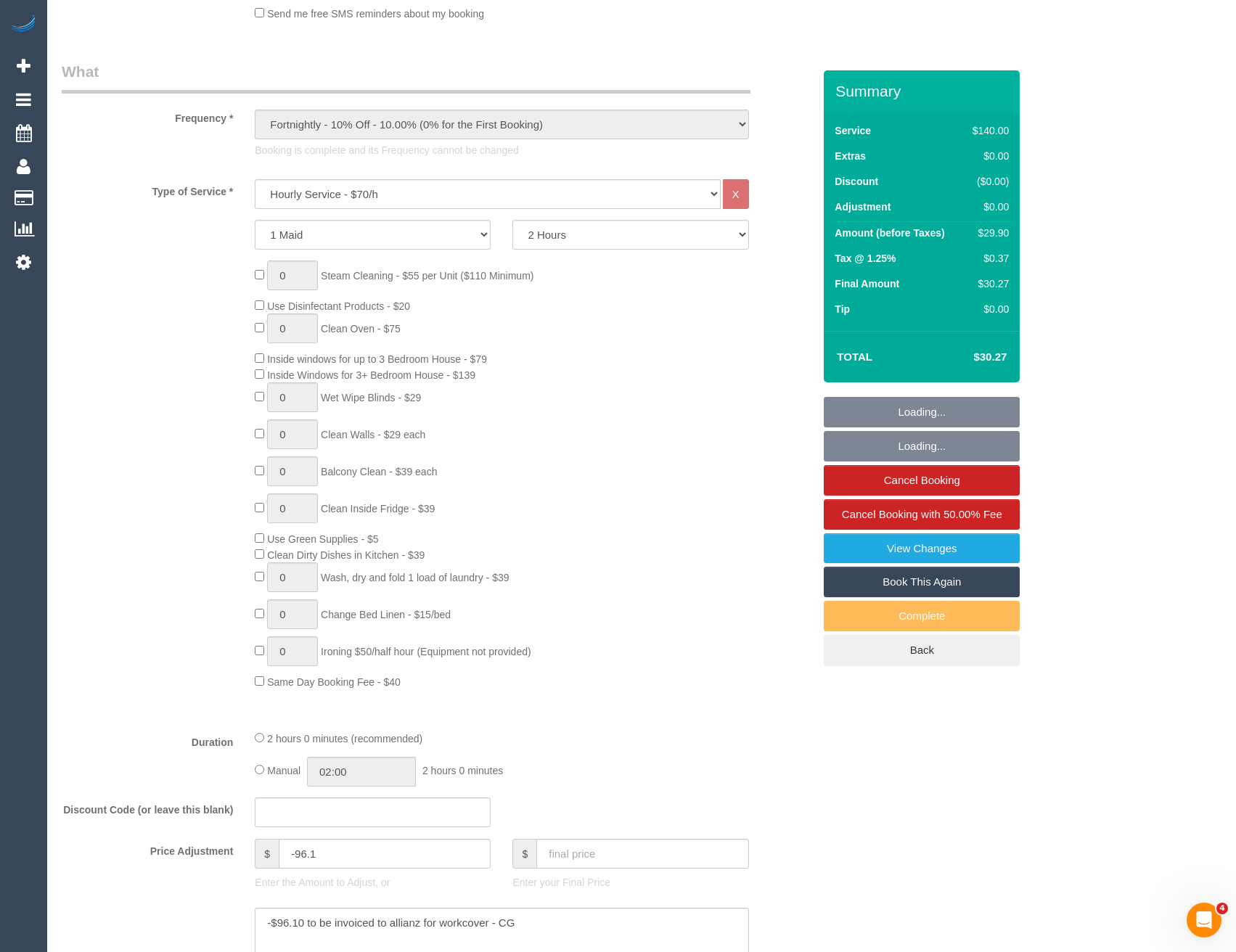
select select "object:1468"
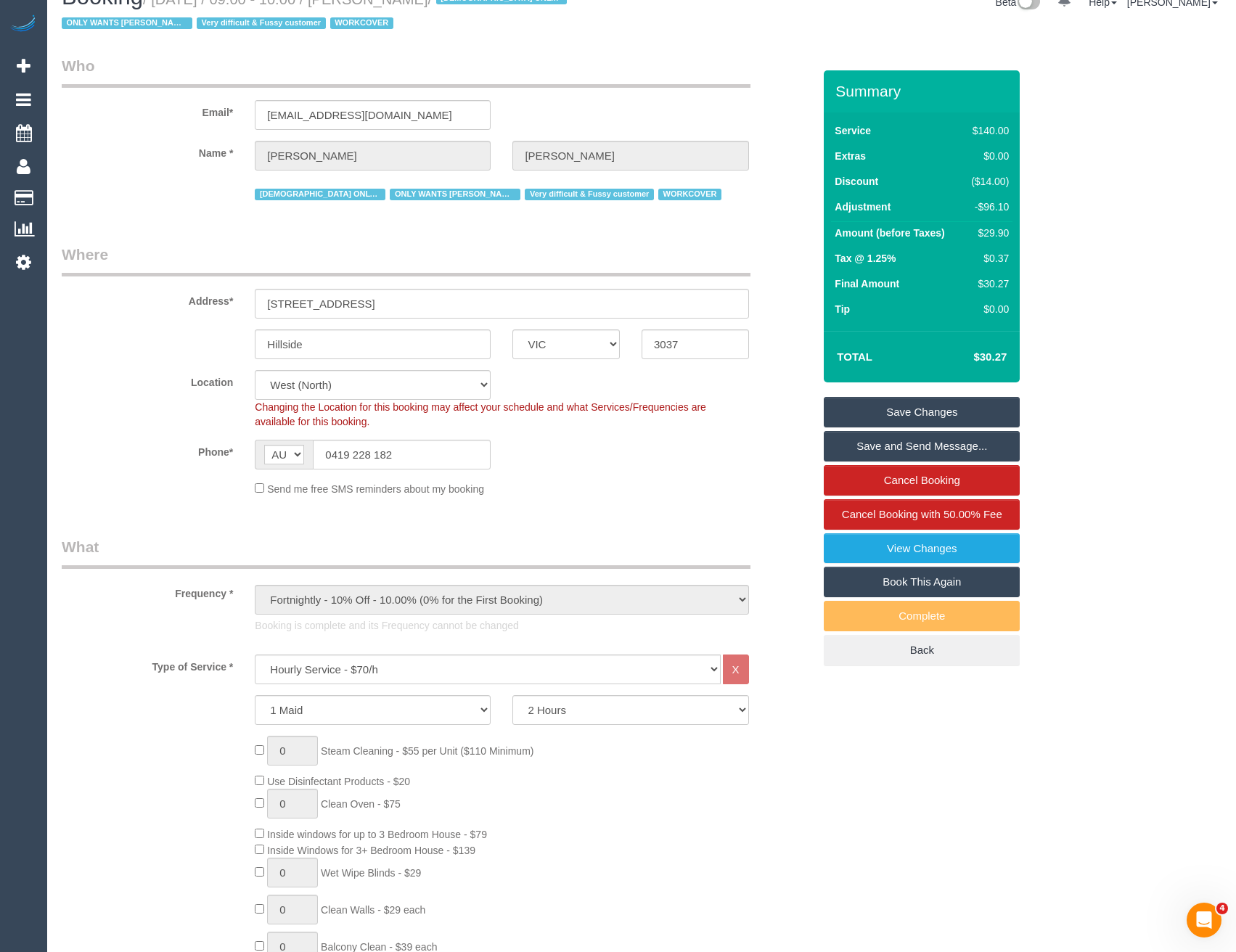
scroll to position [0, 0]
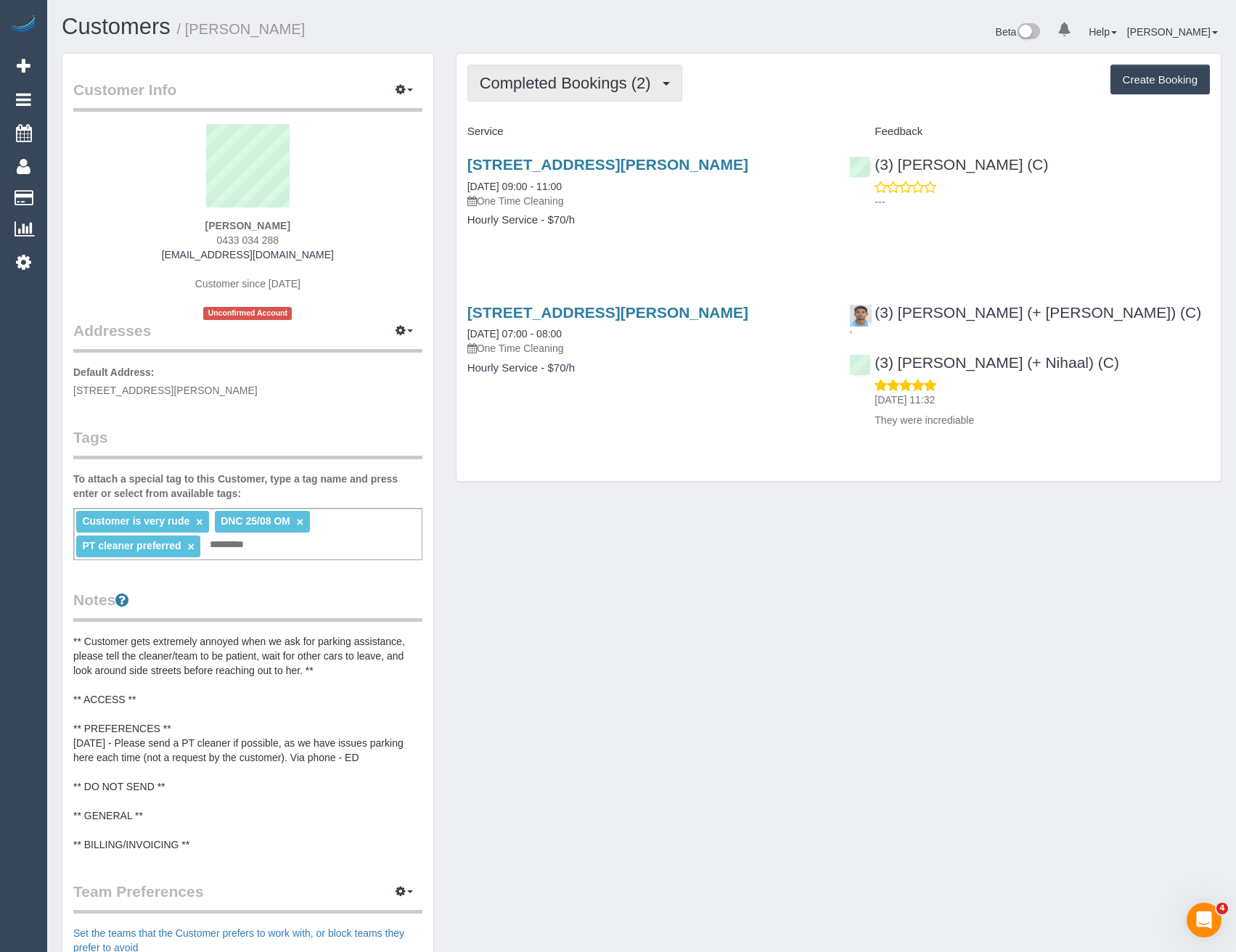
click at [570, 83] on span "Completed Bookings (2)" at bounding box center [569, 83] width 178 height 18
click at [695, 277] on div "Service Feedback [STREET_ADDRESS][PERSON_NAME] [DATE] 09:00 - 11:00 One Time Cl…" at bounding box center [838, 277] width 742 height 314
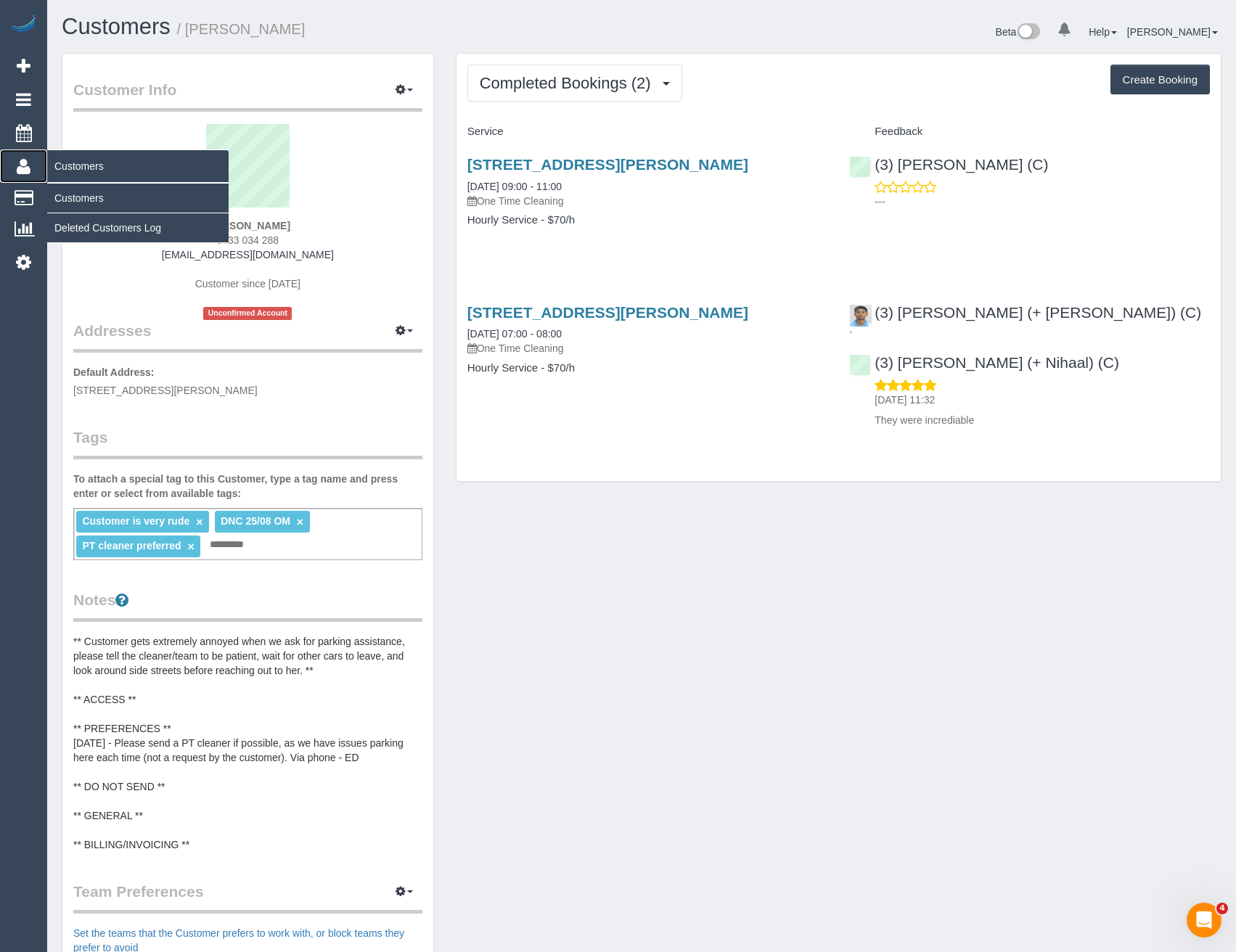
click at [33, 170] on link "Customers" at bounding box center [24, 166] width 47 height 33
click at [77, 196] on link "Customers" at bounding box center [137, 198] width 181 height 29
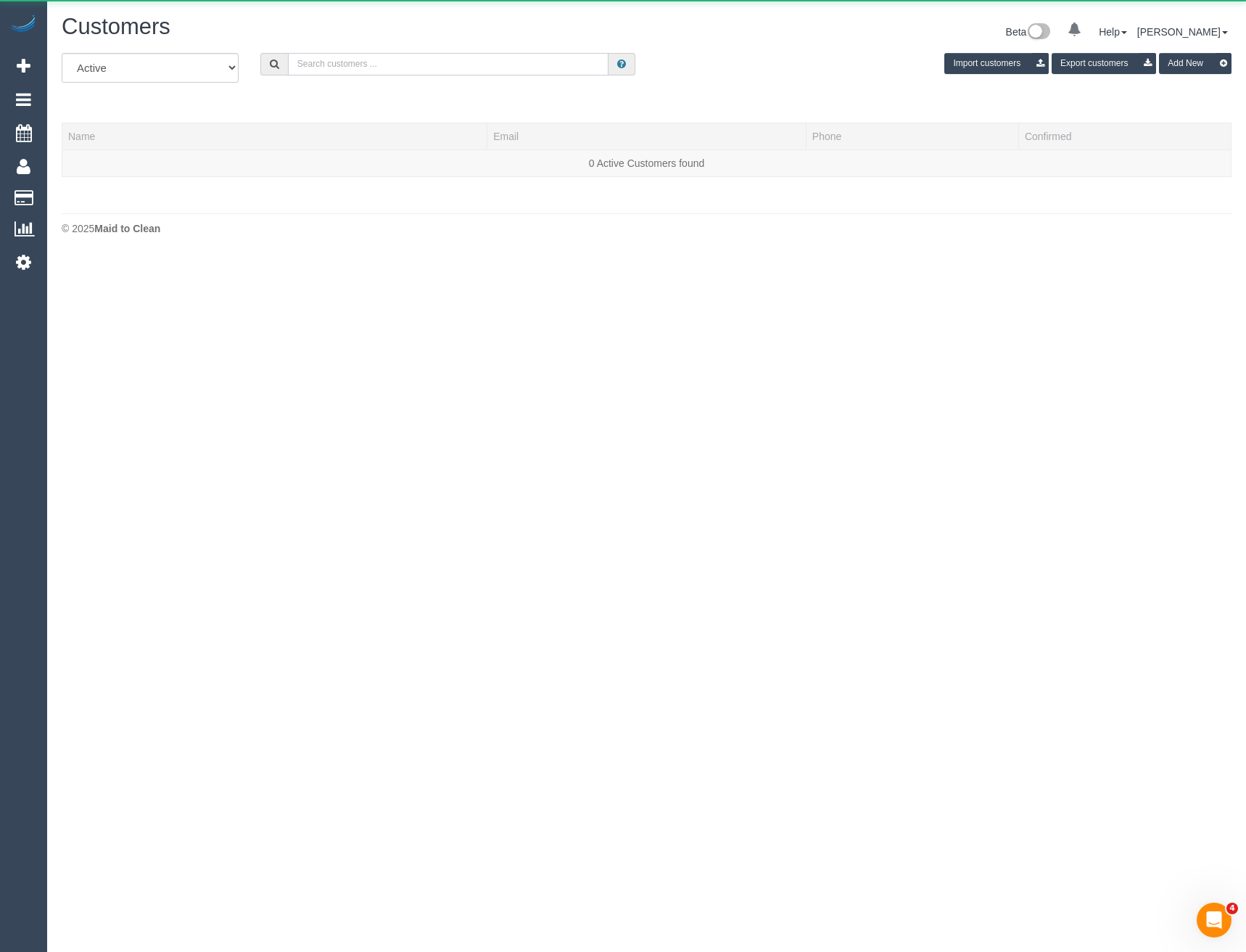
click at [335, 66] on input "text" at bounding box center [449, 64] width 321 height 23
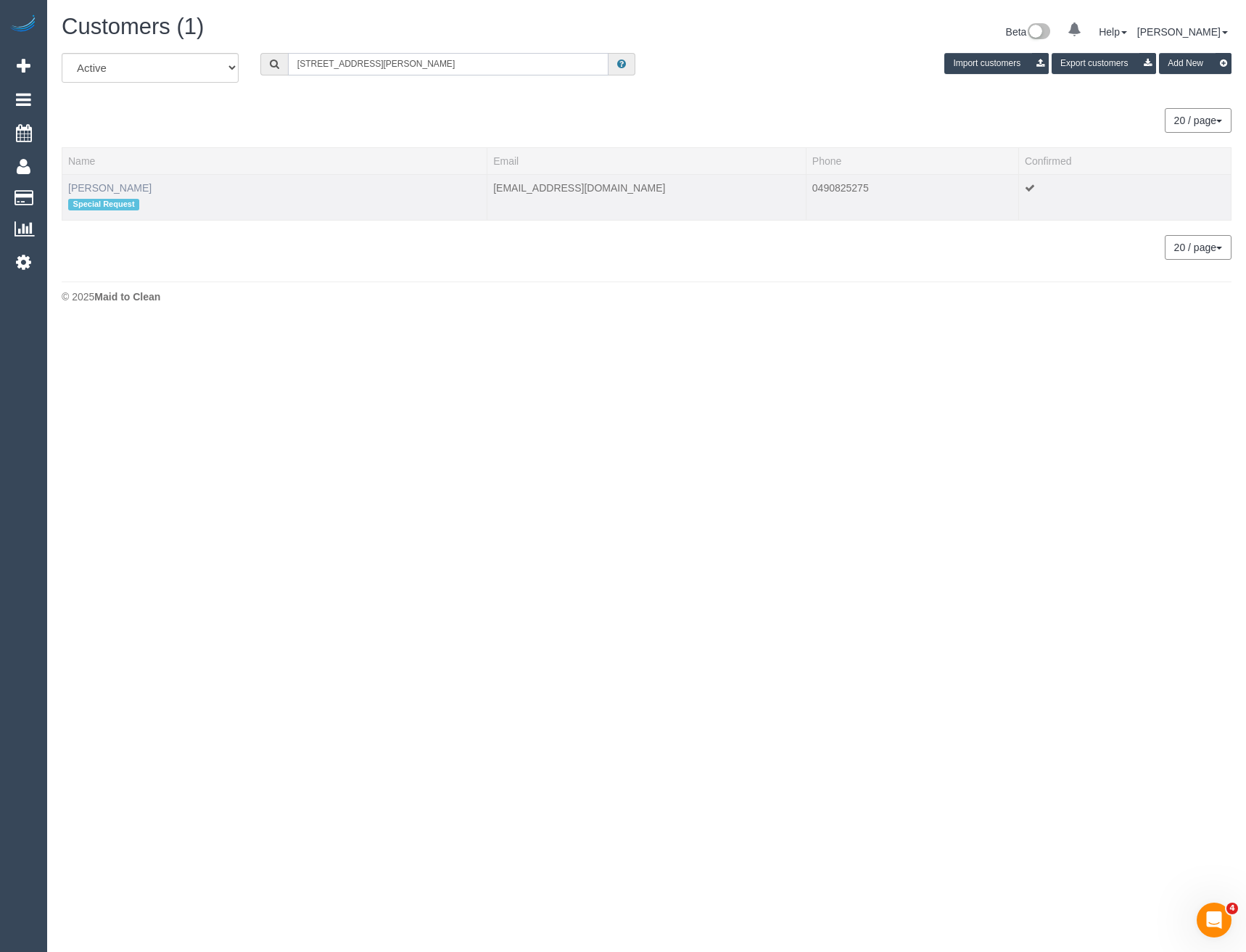
type input "6b Bryan St"
click at [125, 183] on link "Samantha Ward" at bounding box center [110, 187] width 83 height 11
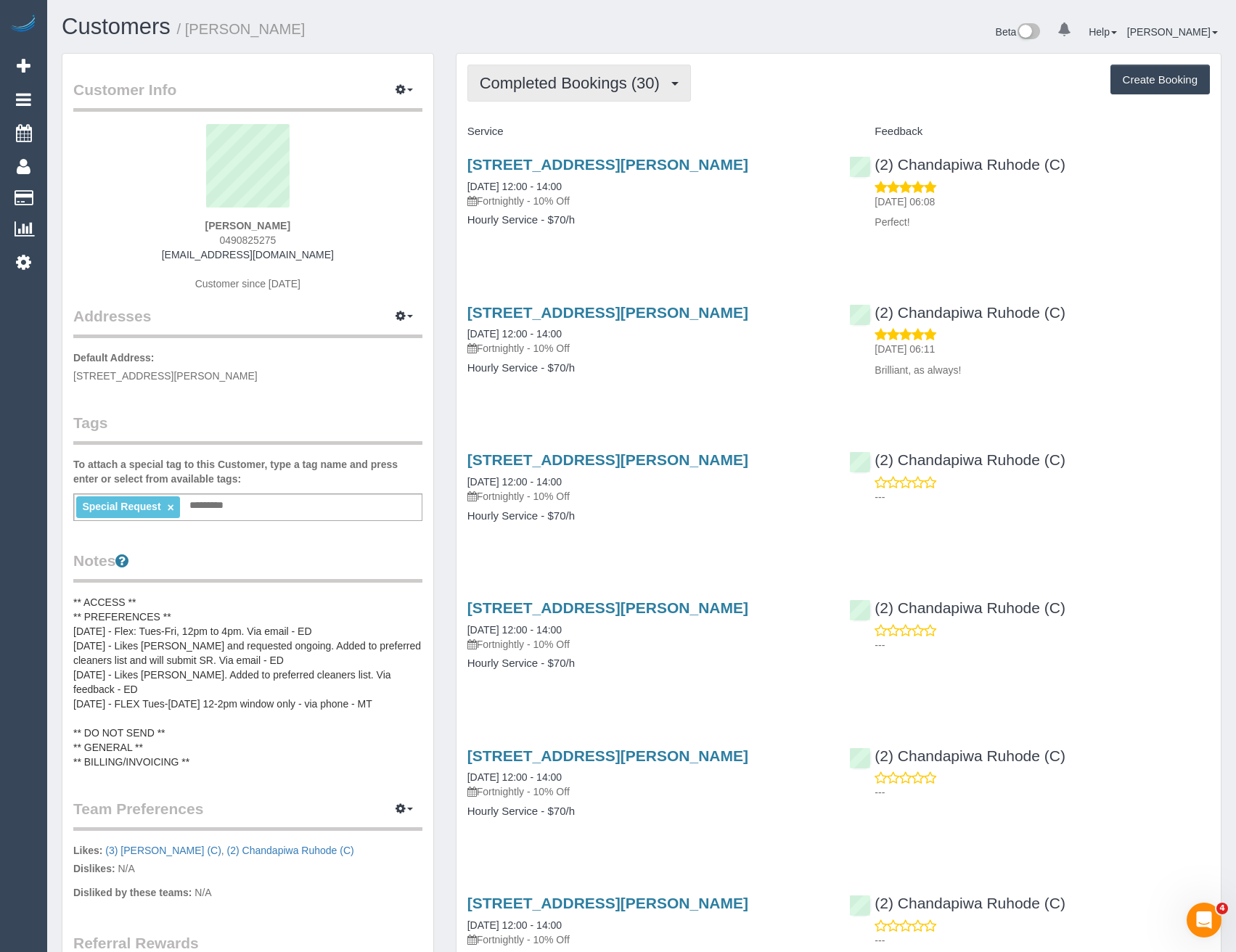
click at [644, 83] on span "Completed Bookings (30)" at bounding box center [573, 83] width 187 height 18
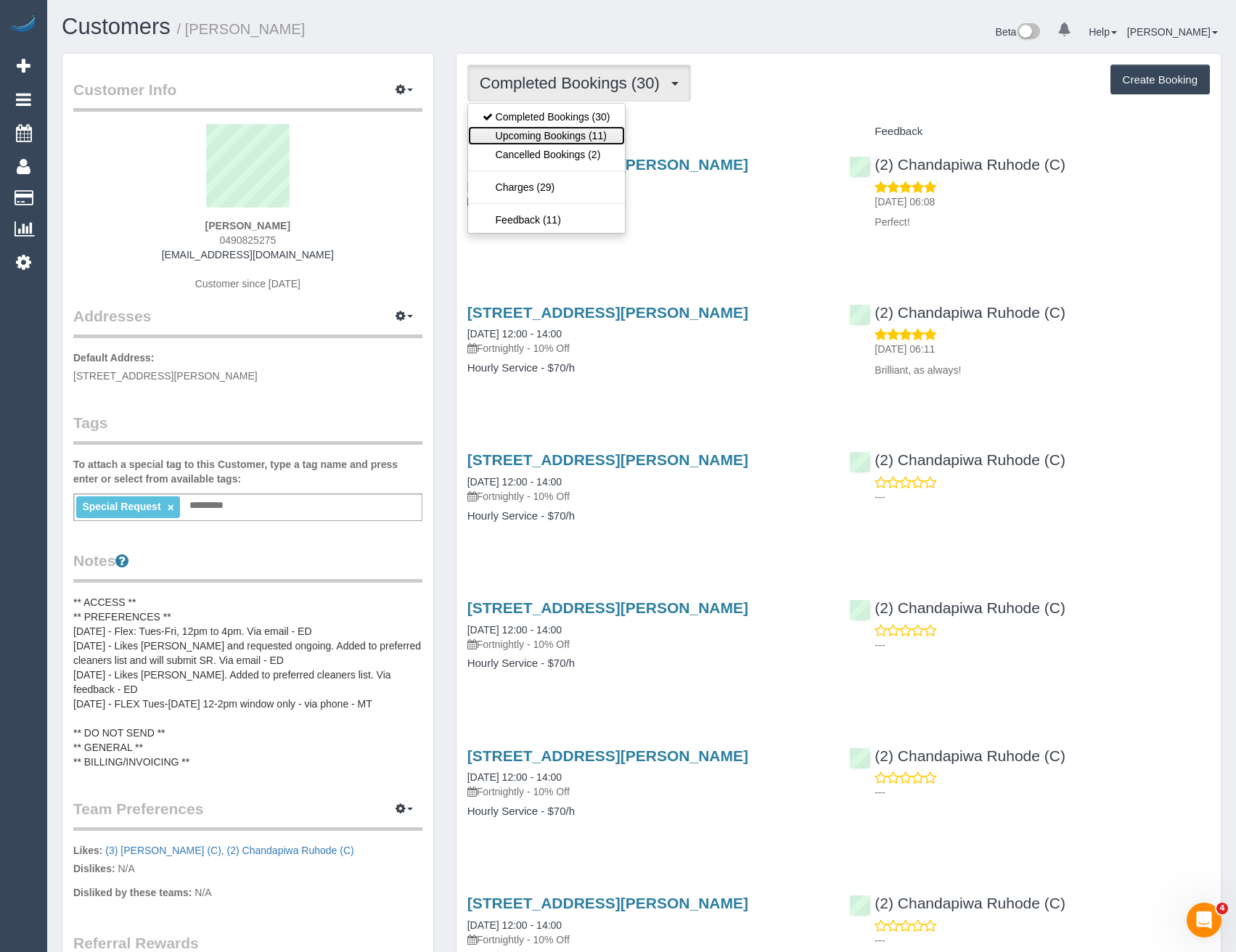
click at [618, 133] on link "Upcoming Bookings (11)" at bounding box center [546, 136] width 157 height 19
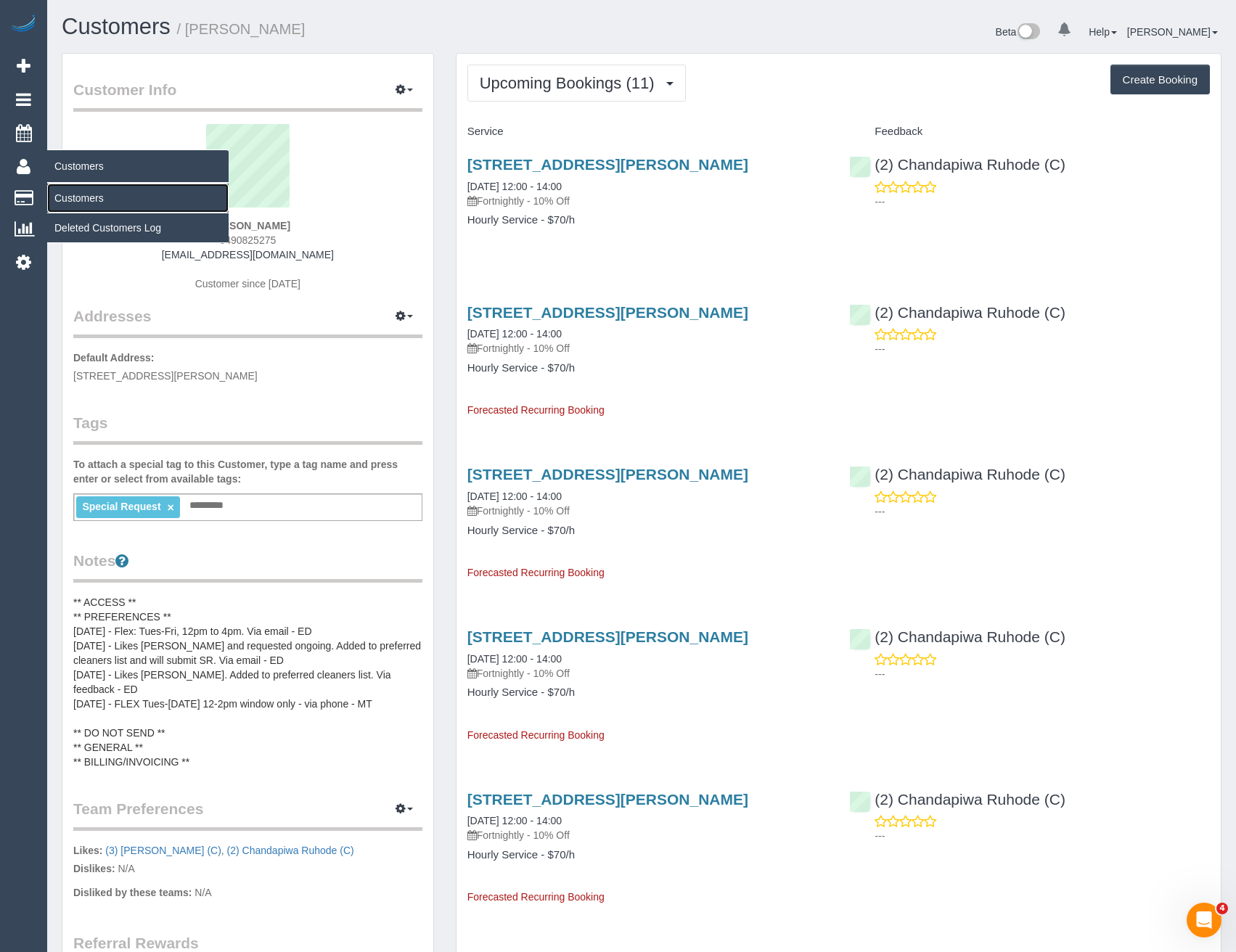
click at [93, 194] on link "Customers" at bounding box center [137, 198] width 181 height 29
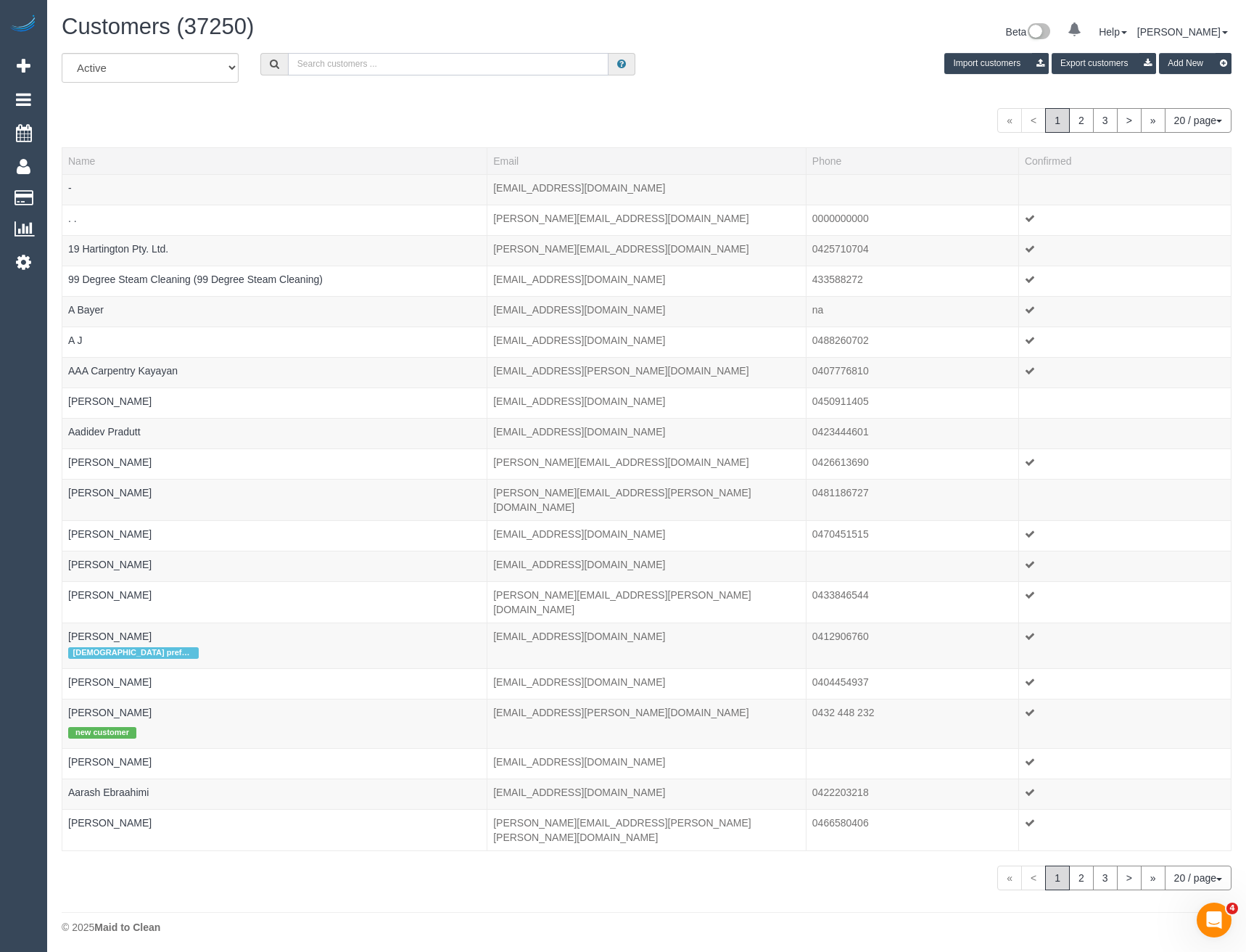
click at [376, 66] on input "text" at bounding box center [449, 64] width 321 height 23
paste input "https://maidtoclean.launch27.com/admin/bookings/466412/edit"
type input "https://maidtoclean.launch27.com/admin/bookings/466412/edit"
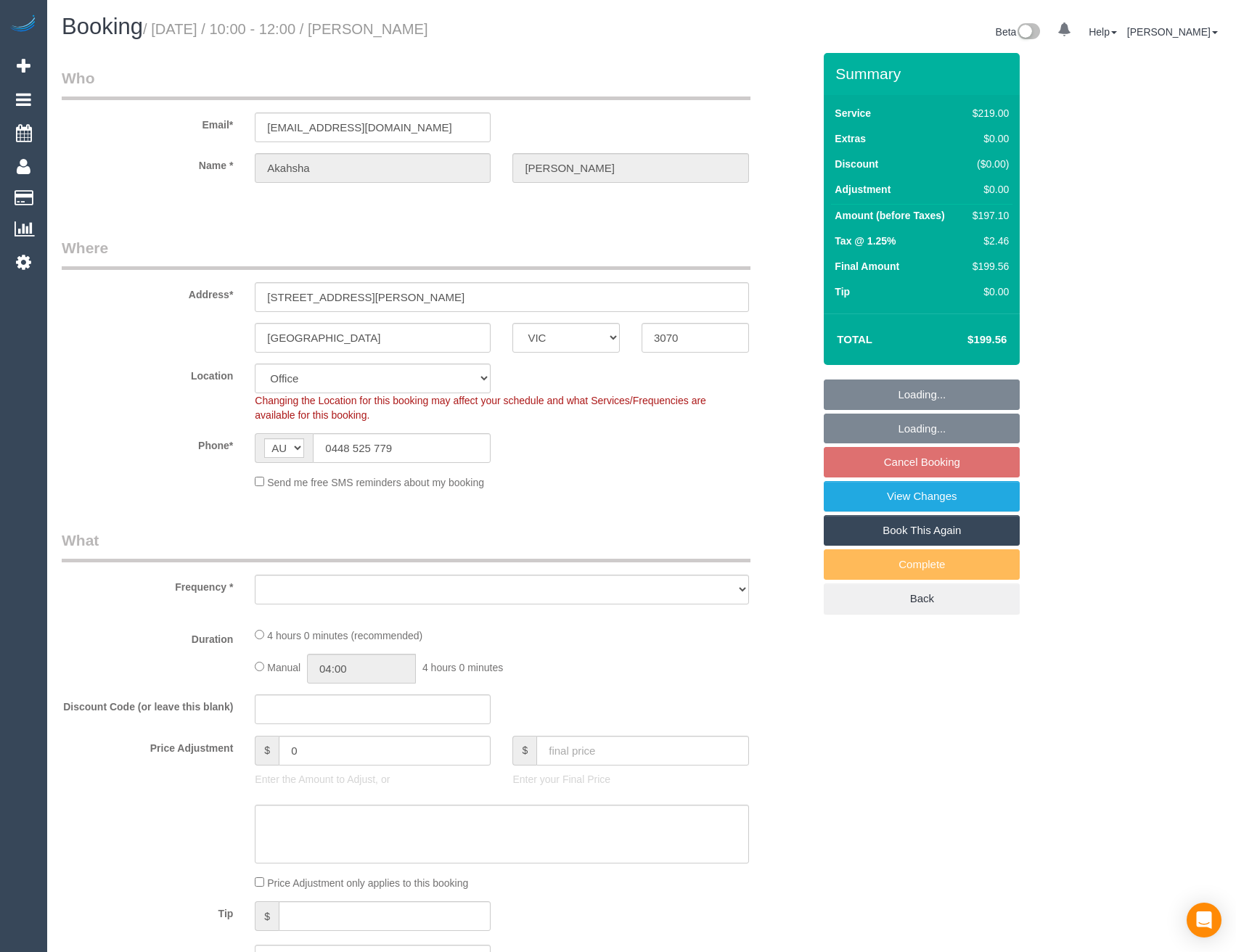
select select "VIC"
select select "string:stripe-pm_1QFigm2GScqysDRV6MaiLs87"
select select "number:27"
select select "number:14"
select select "number:19"
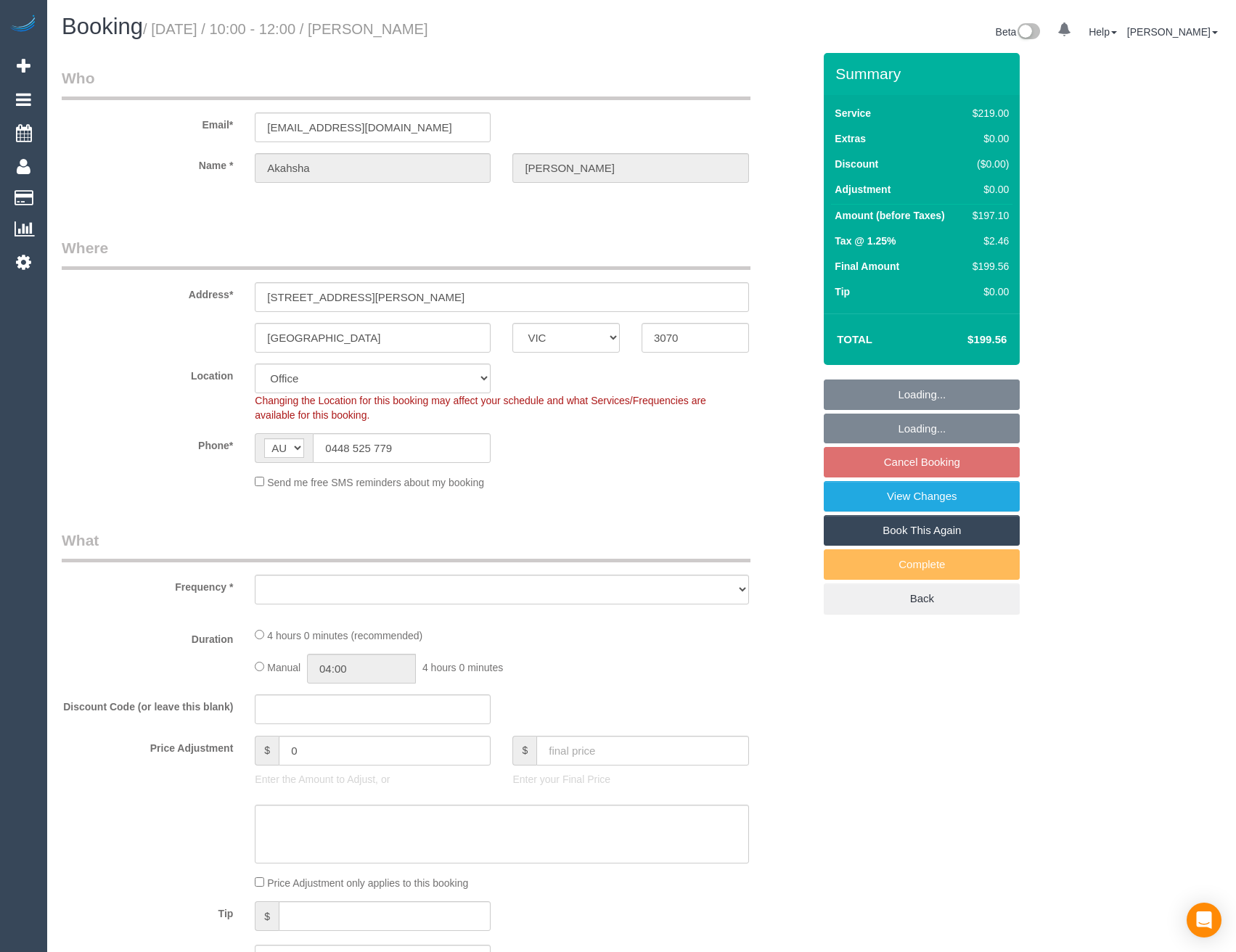
select select "number:24"
select select "number:33"
select select "number:12"
select select "object:698"
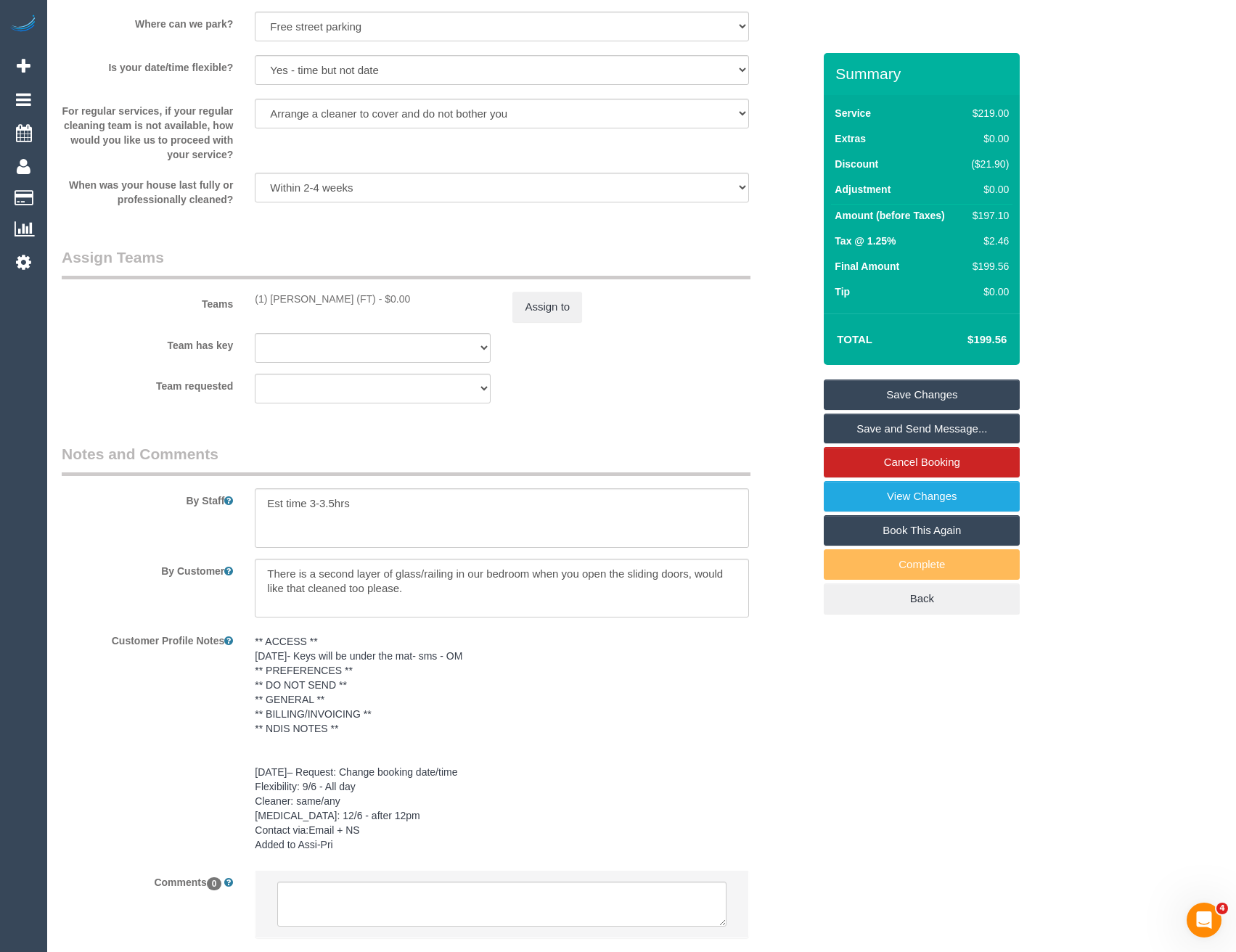
scroll to position [2150, 0]
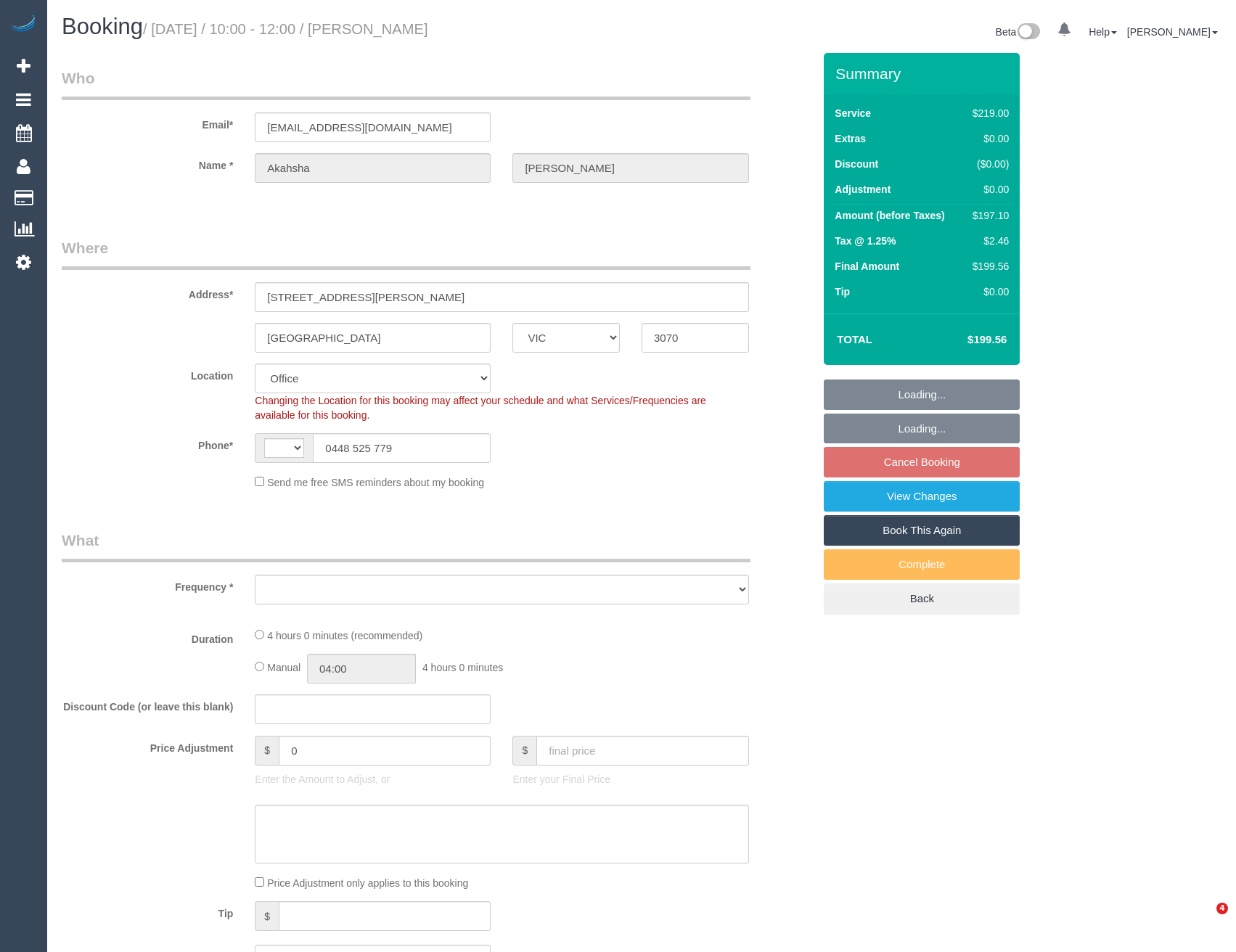
select select "VIC"
select select "string:AU"
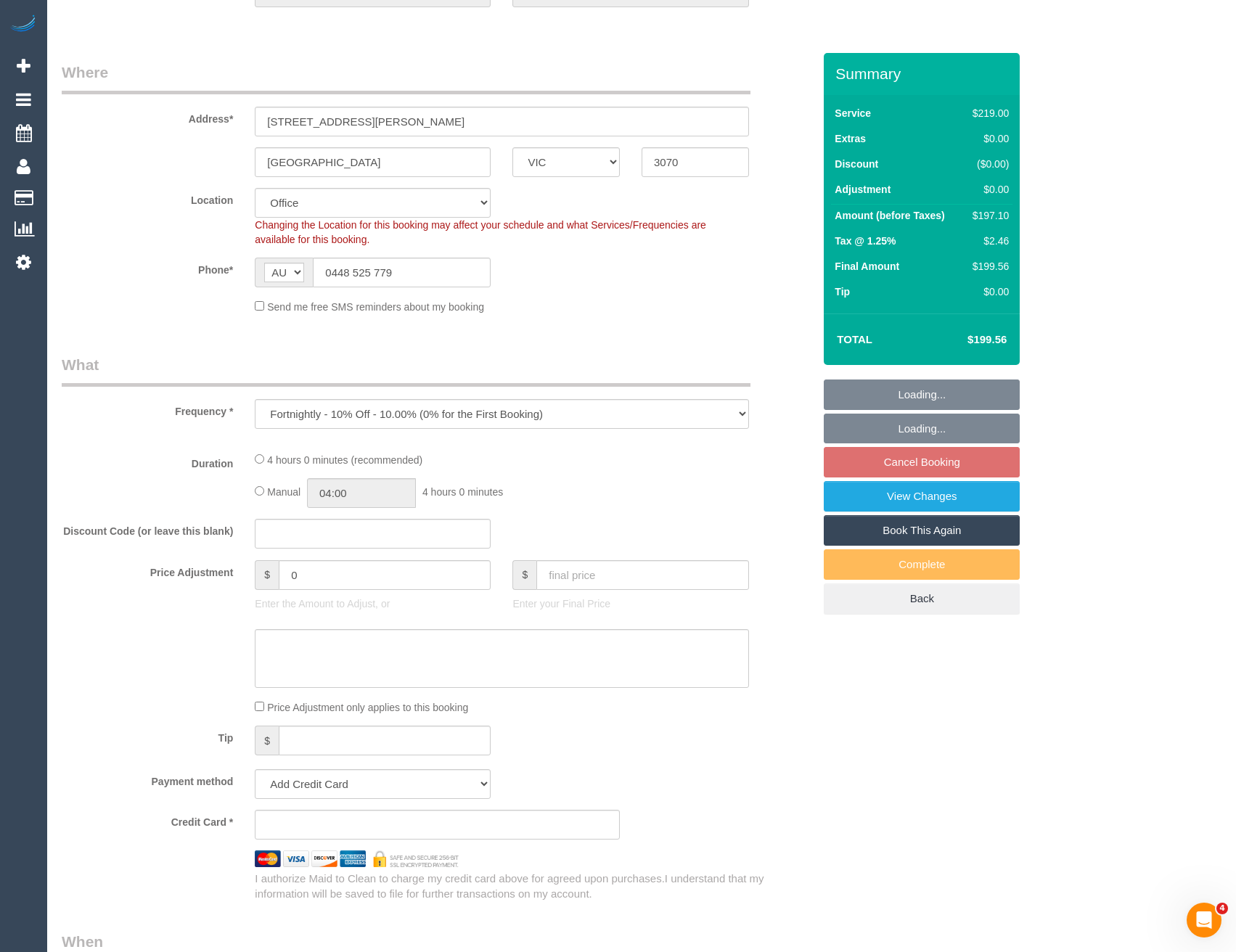
select select "object:777"
select select "string:stripe-pm_1QFigm2GScqysDRV6MaiLs87"
select select "number:27"
select select "number:14"
select select "number:19"
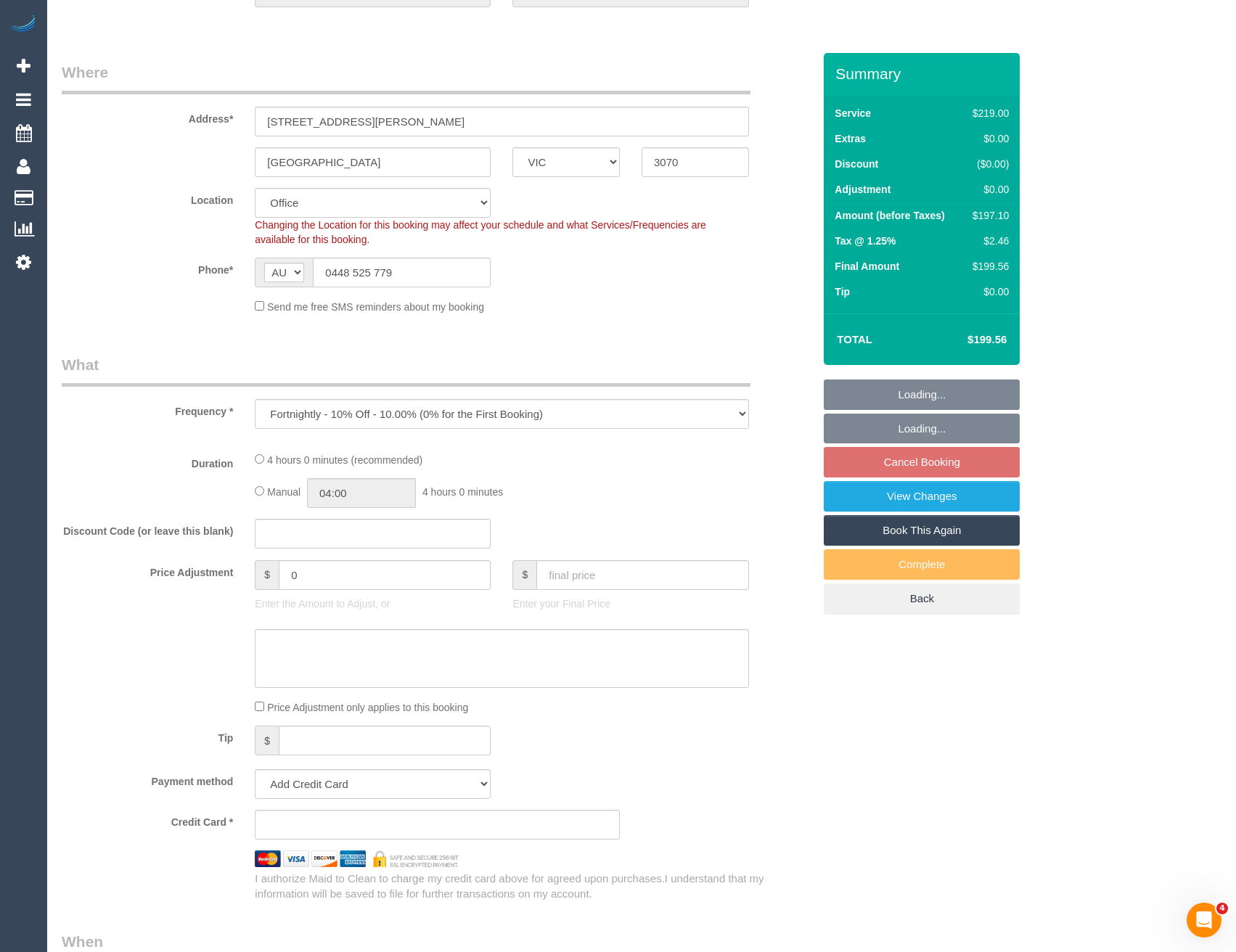
select select "number:24"
select select "number:33"
select select "number:12"
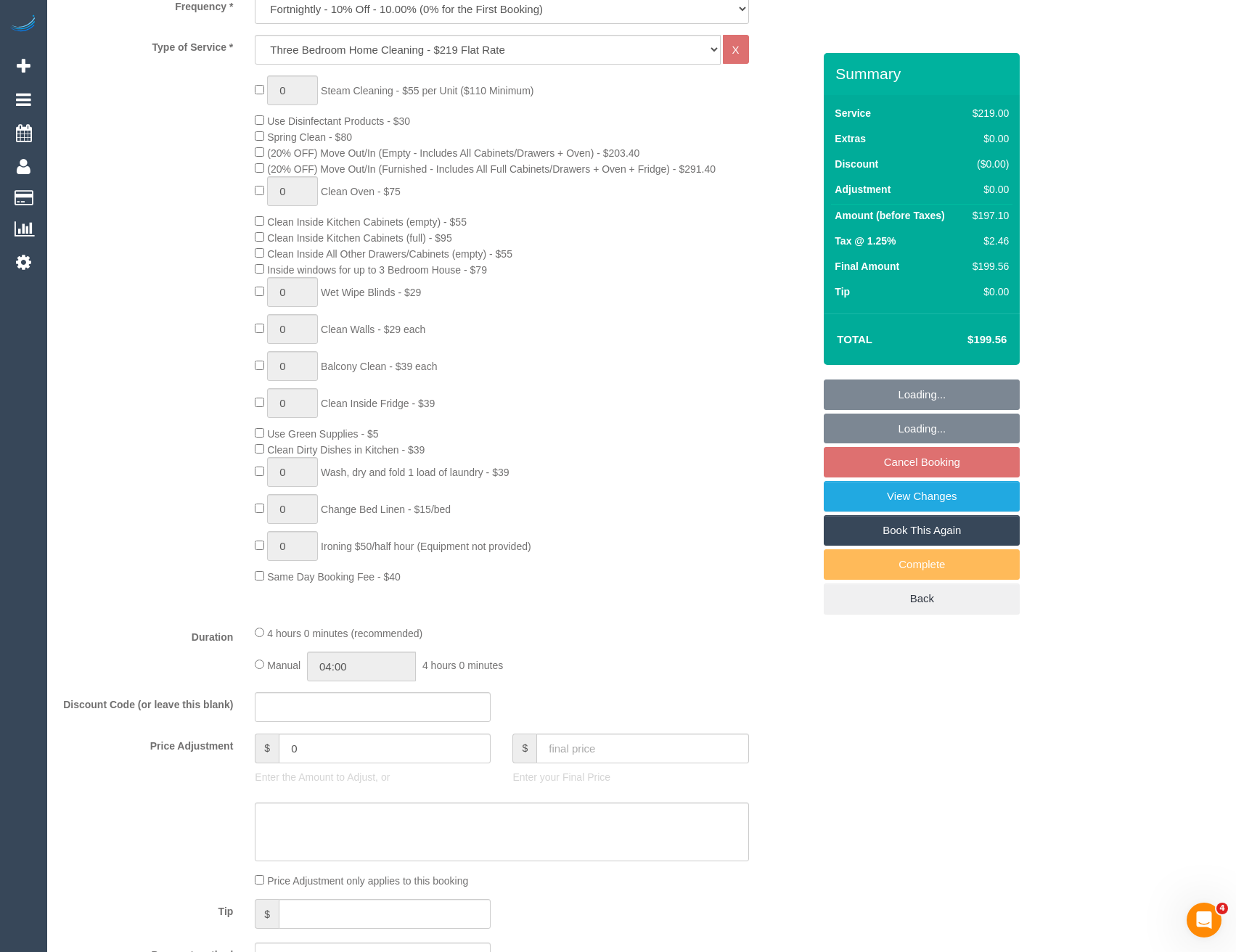
scroll to position [2107, 0]
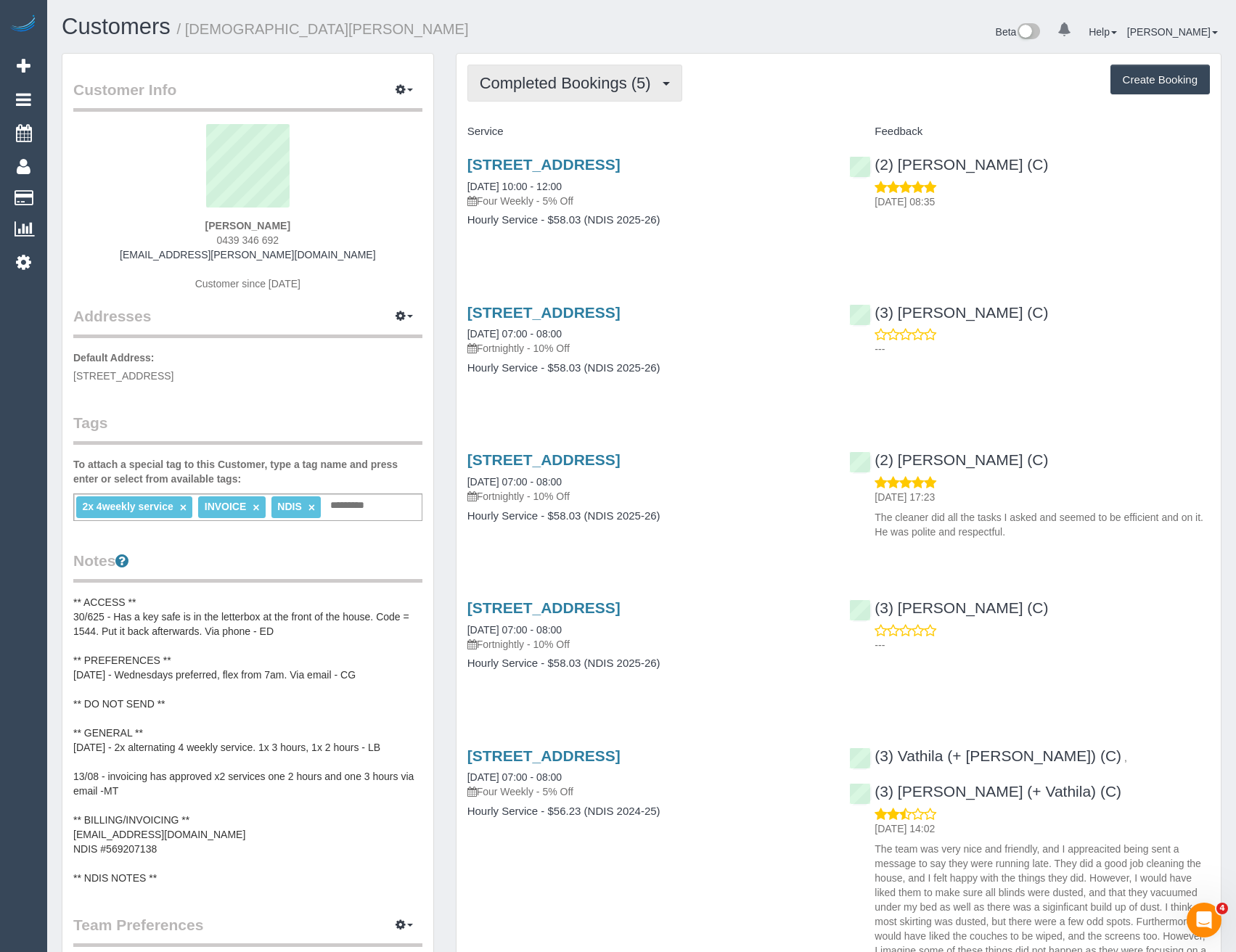
click at [620, 78] on span "Completed Bookings (5)" at bounding box center [569, 83] width 178 height 18
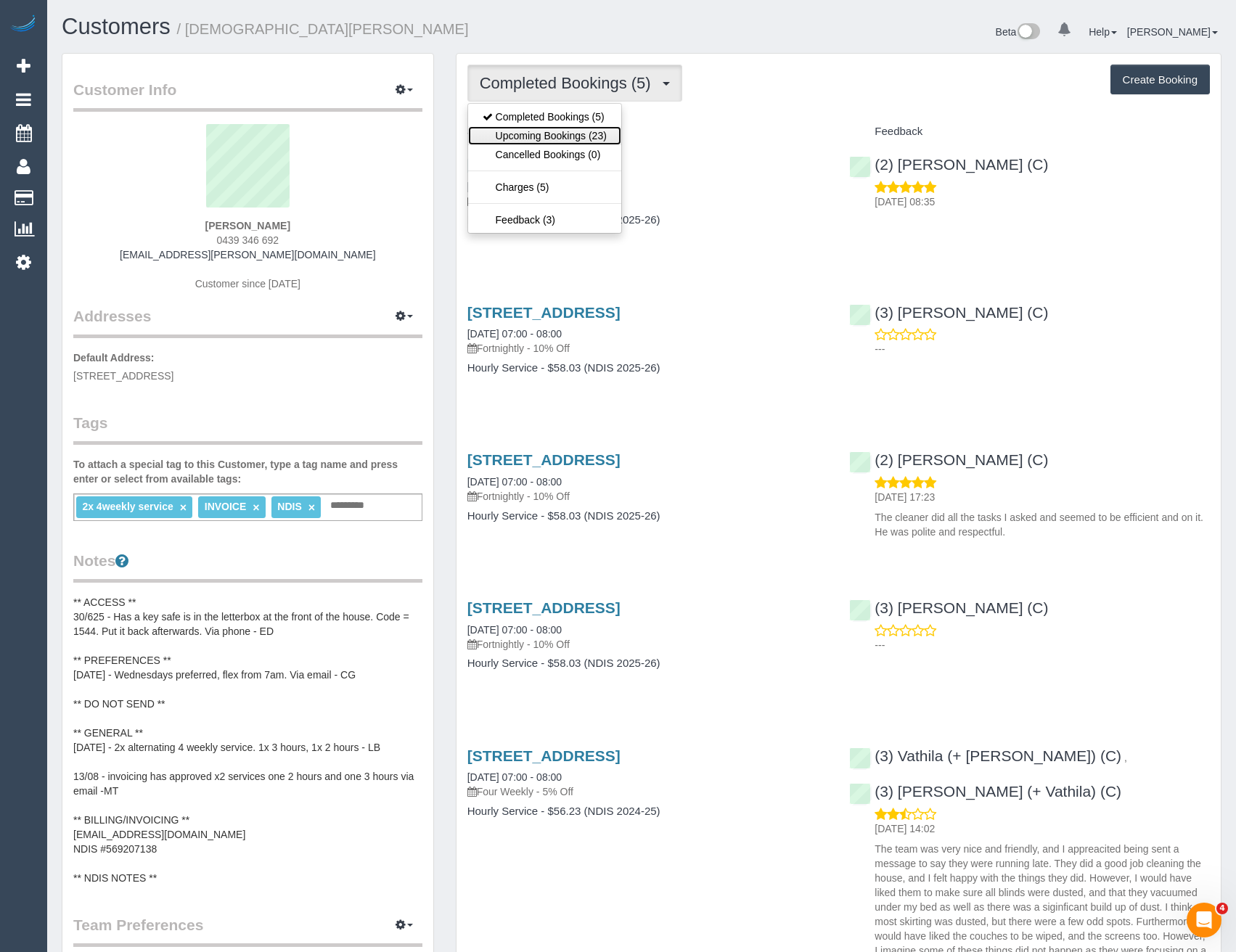
click at [584, 139] on link "Upcoming Bookings (23)" at bounding box center [544, 136] width 153 height 19
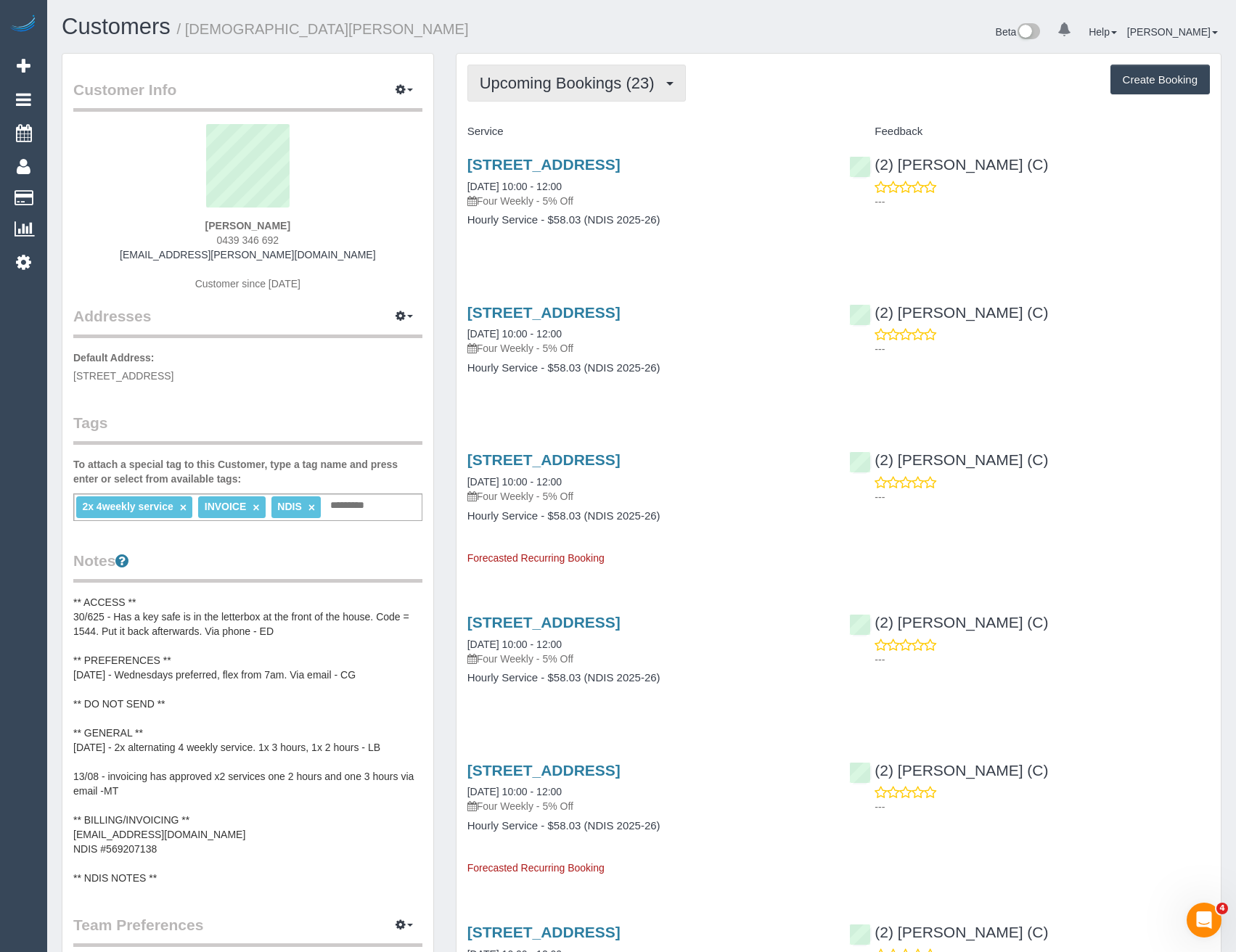
click at [555, 83] on span "Upcoming Bookings (23)" at bounding box center [571, 83] width 182 height 18
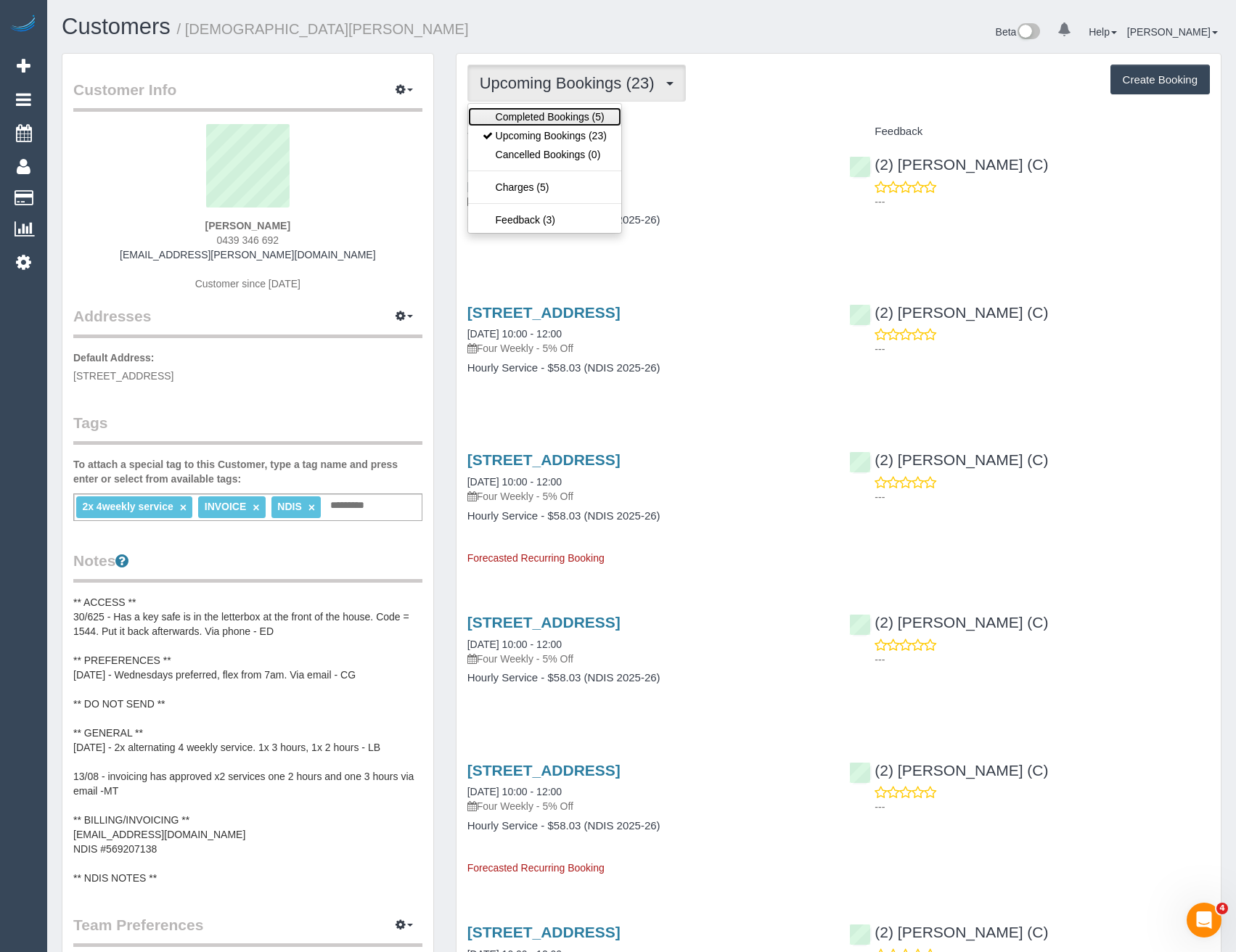
click at [556, 116] on link "Completed Bookings (5)" at bounding box center [544, 117] width 153 height 19
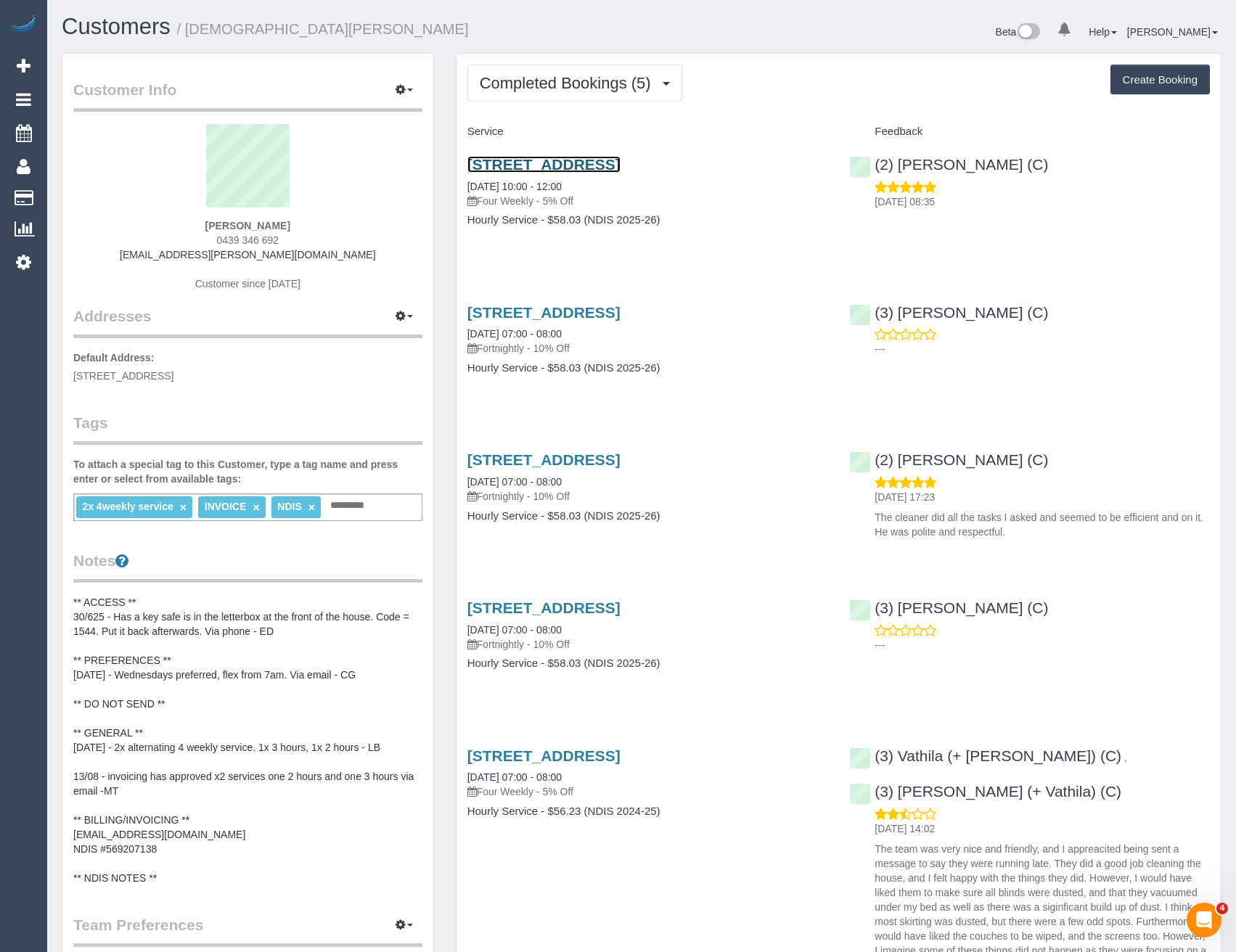
click at [620, 164] on link "25a Palmerston Grove, Oakleigh, VIC 3166" at bounding box center [544, 164] width 153 height 17
click at [29, 270] on icon at bounding box center [24, 261] width 15 height 17
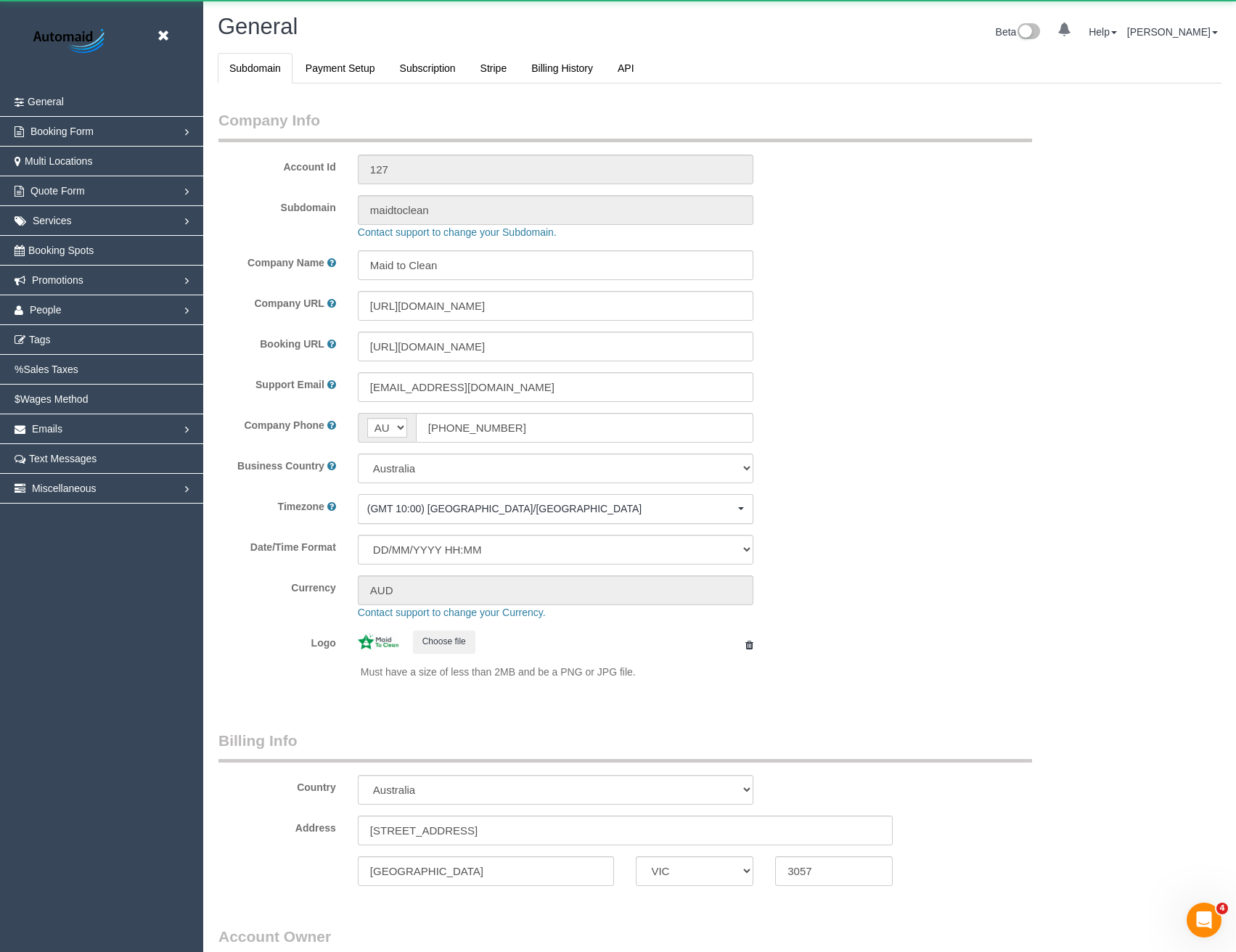
select select "string:AU"
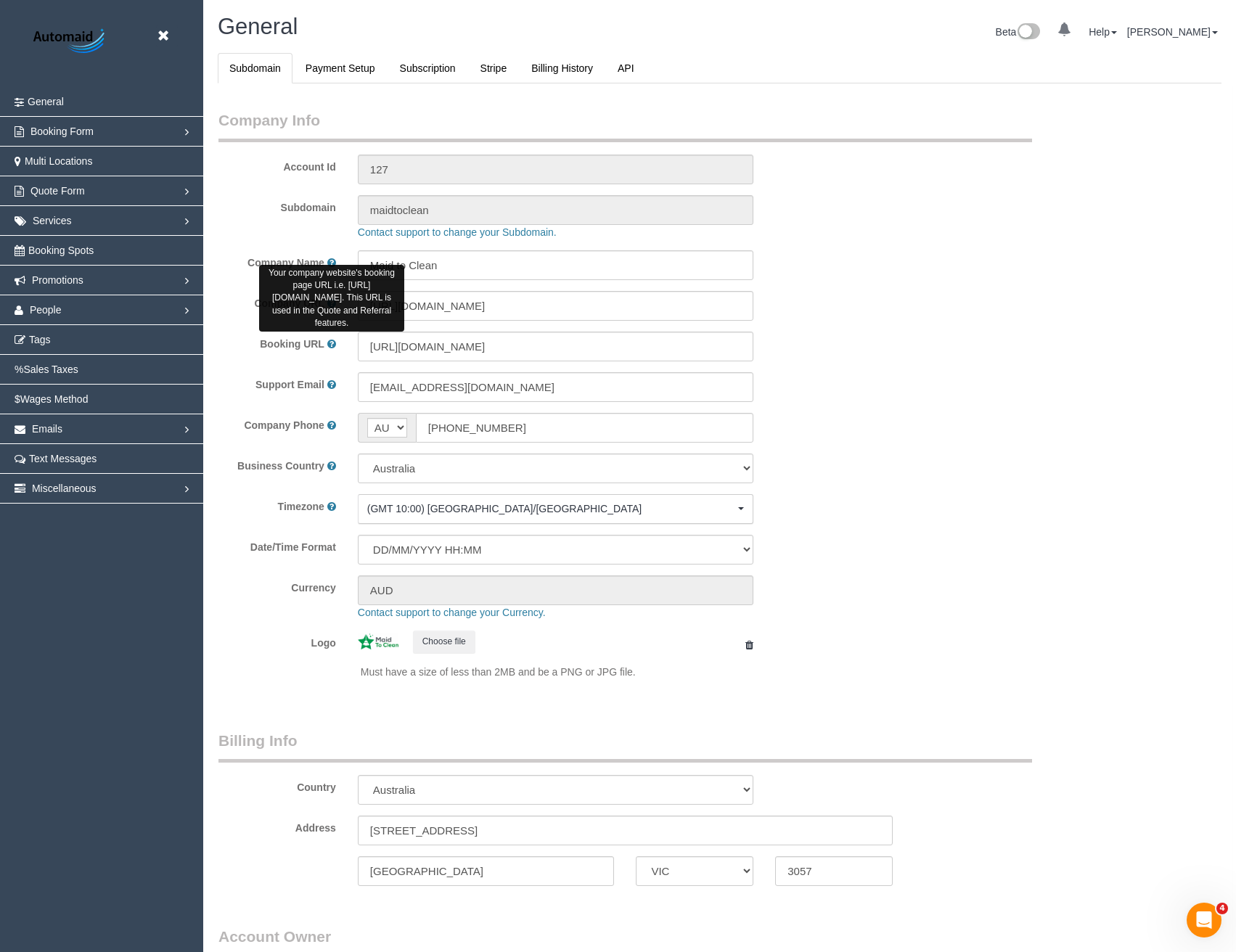
select select "1"
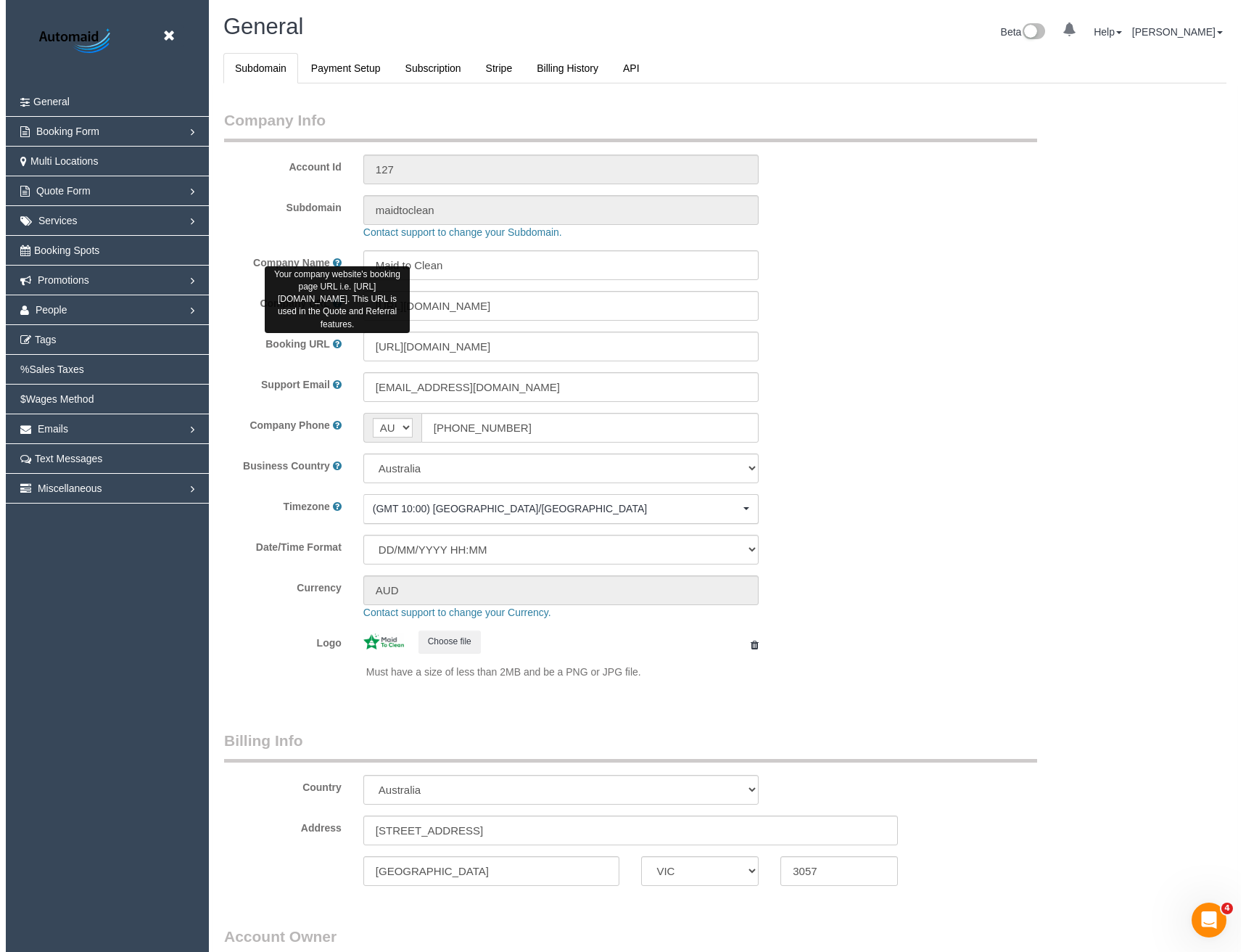
scroll to position [3316, 1235]
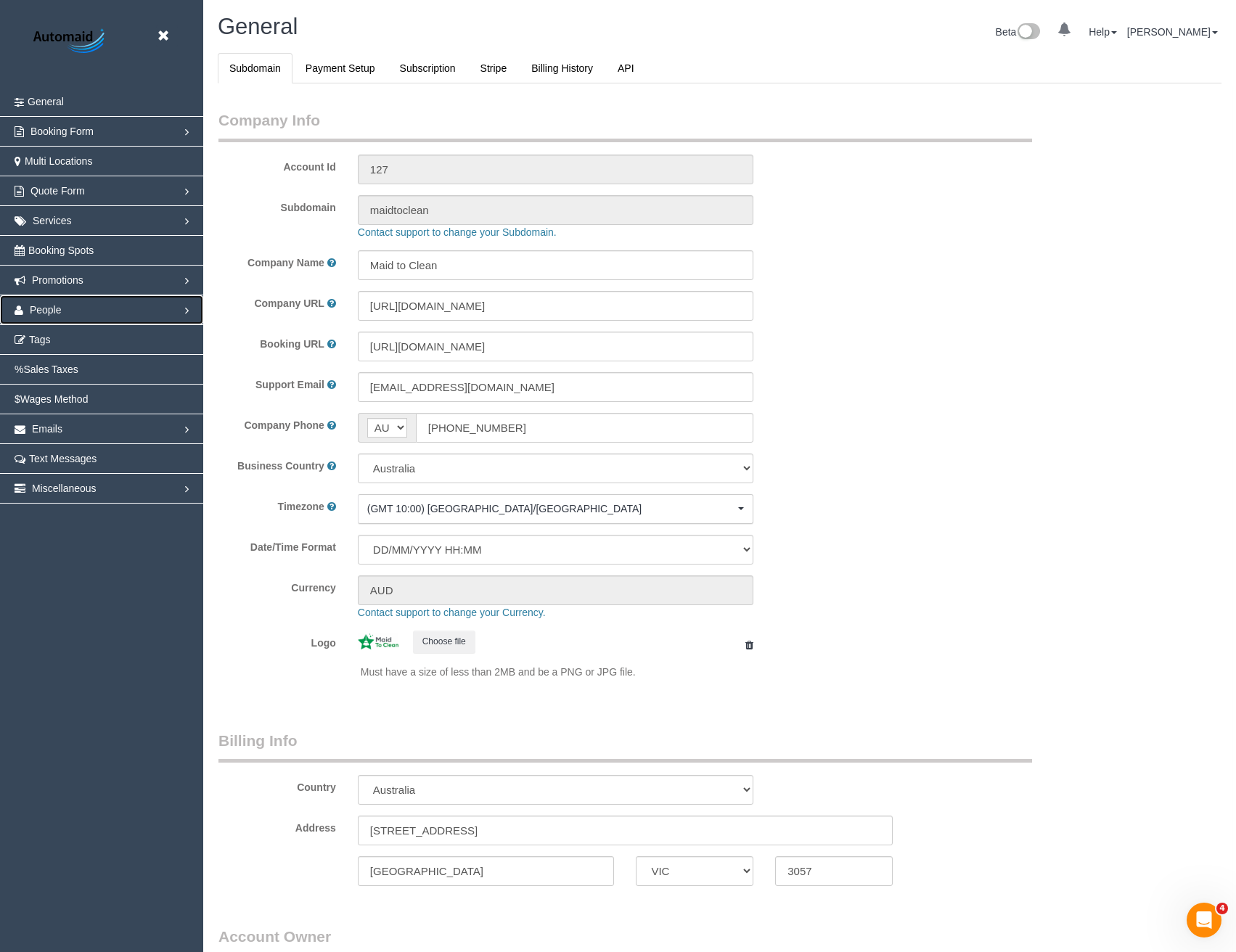
click at [70, 316] on link "People" at bounding box center [102, 310] width 203 height 29
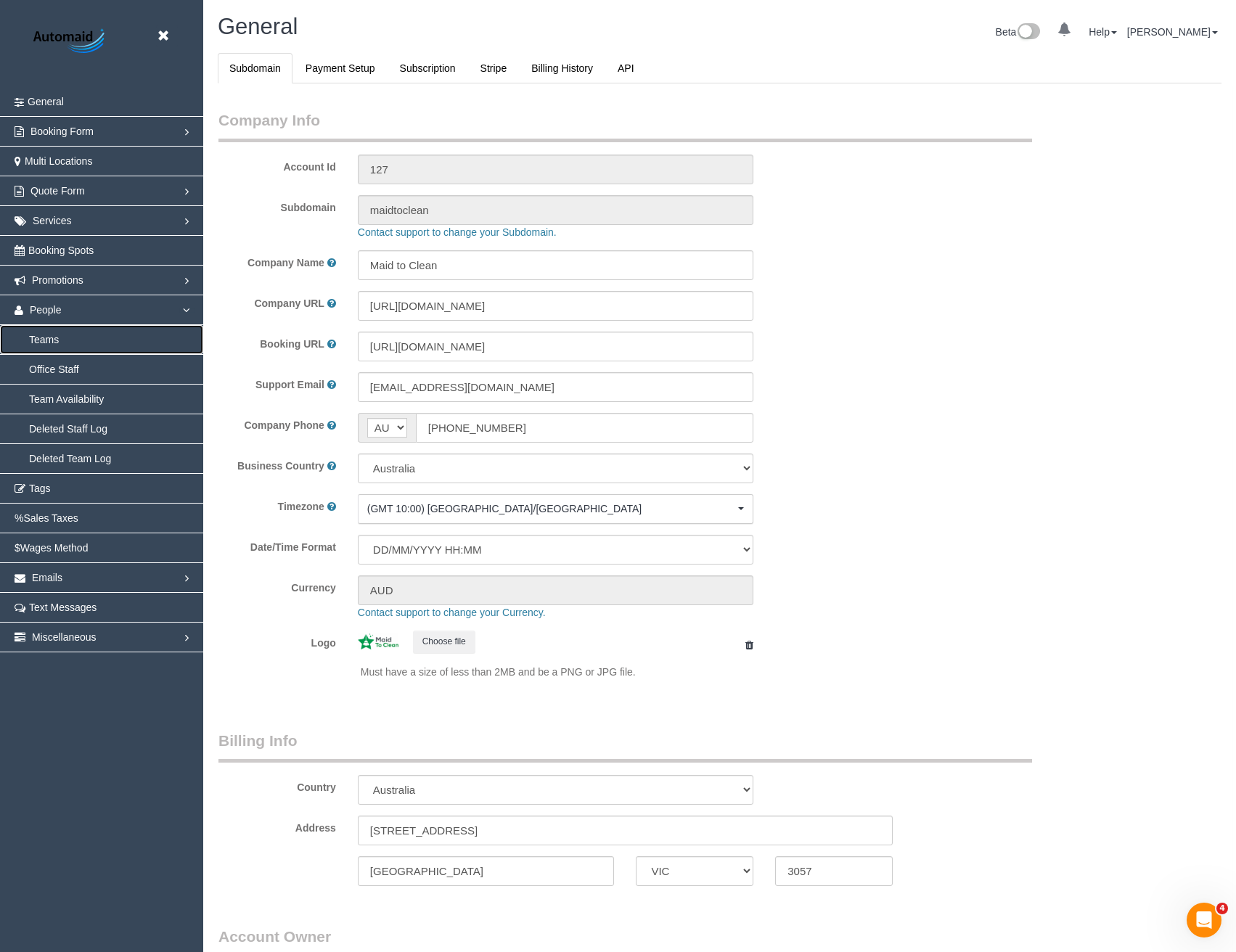
click at [60, 346] on link "Teams" at bounding box center [102, 340] width 203 height 29
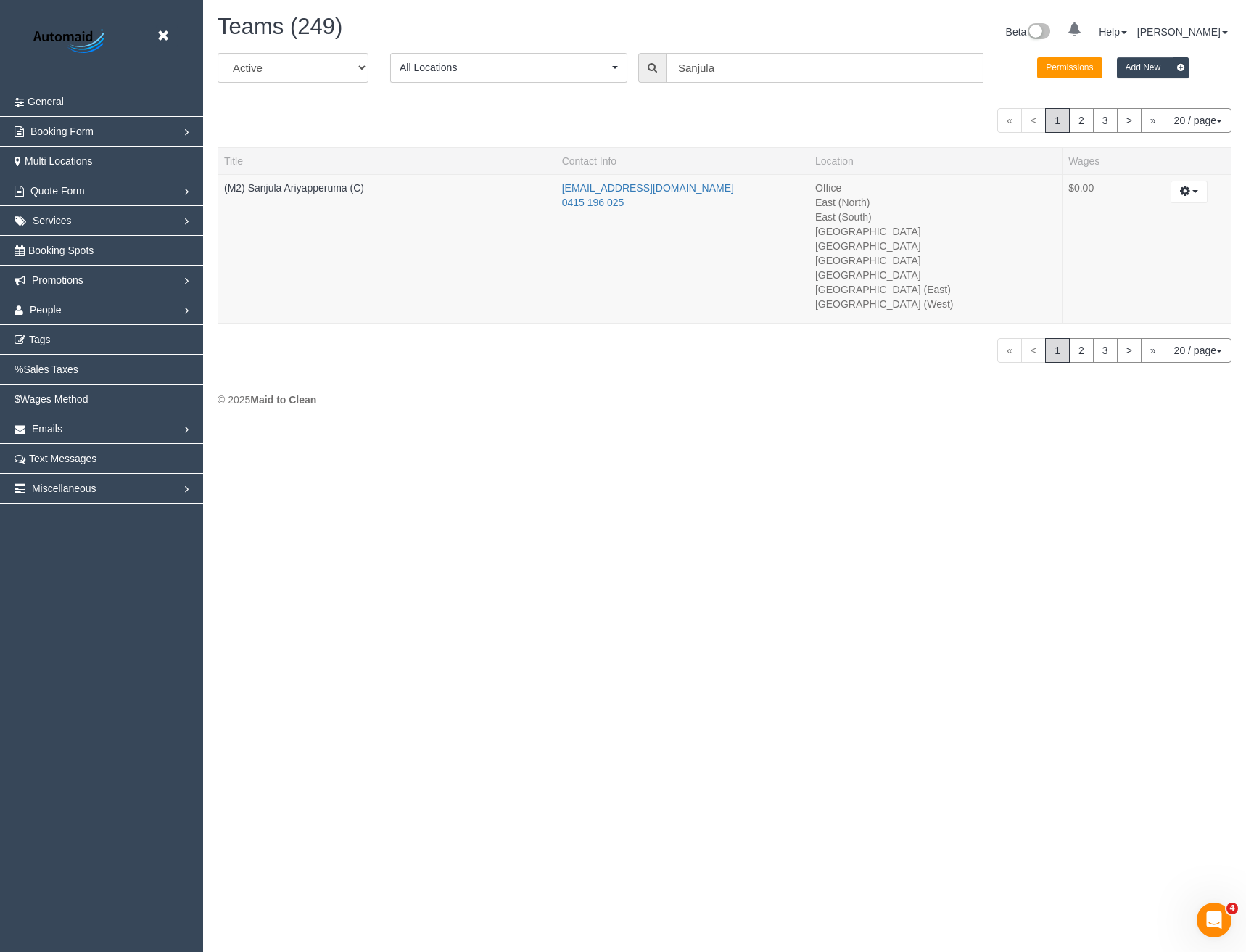
scroll to position [428, 1246]
drag, startPoint x: 740, startPoint y: 71, endPoint x: 631, endPoint y: 76, distance: 109.1
click at [631, 76] on div "All Active Archived All Locations All Locations Active Locations Office [defaul…" at bounding box center [725, 74] width 1036 height 41
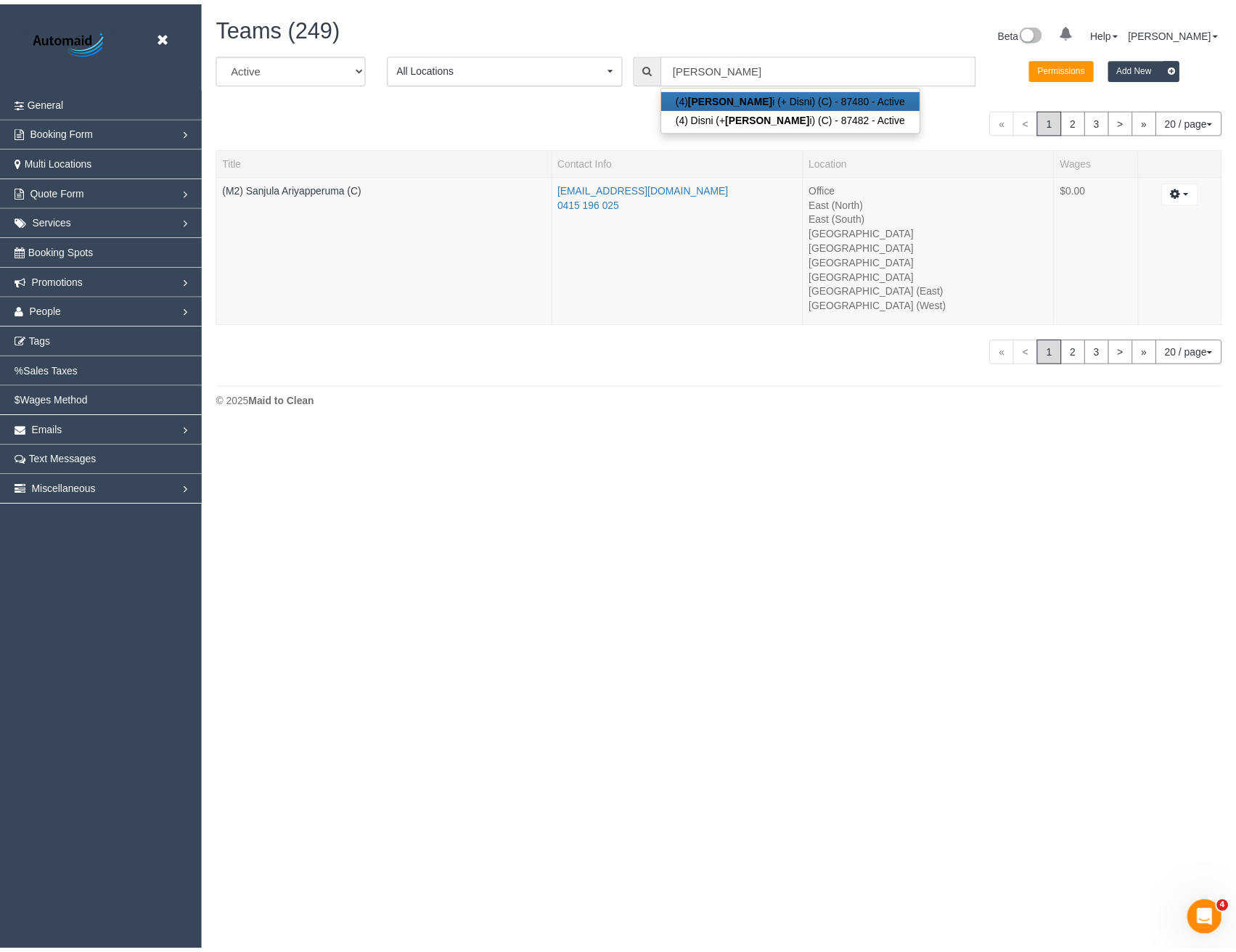
scroll to position [490, 1247]
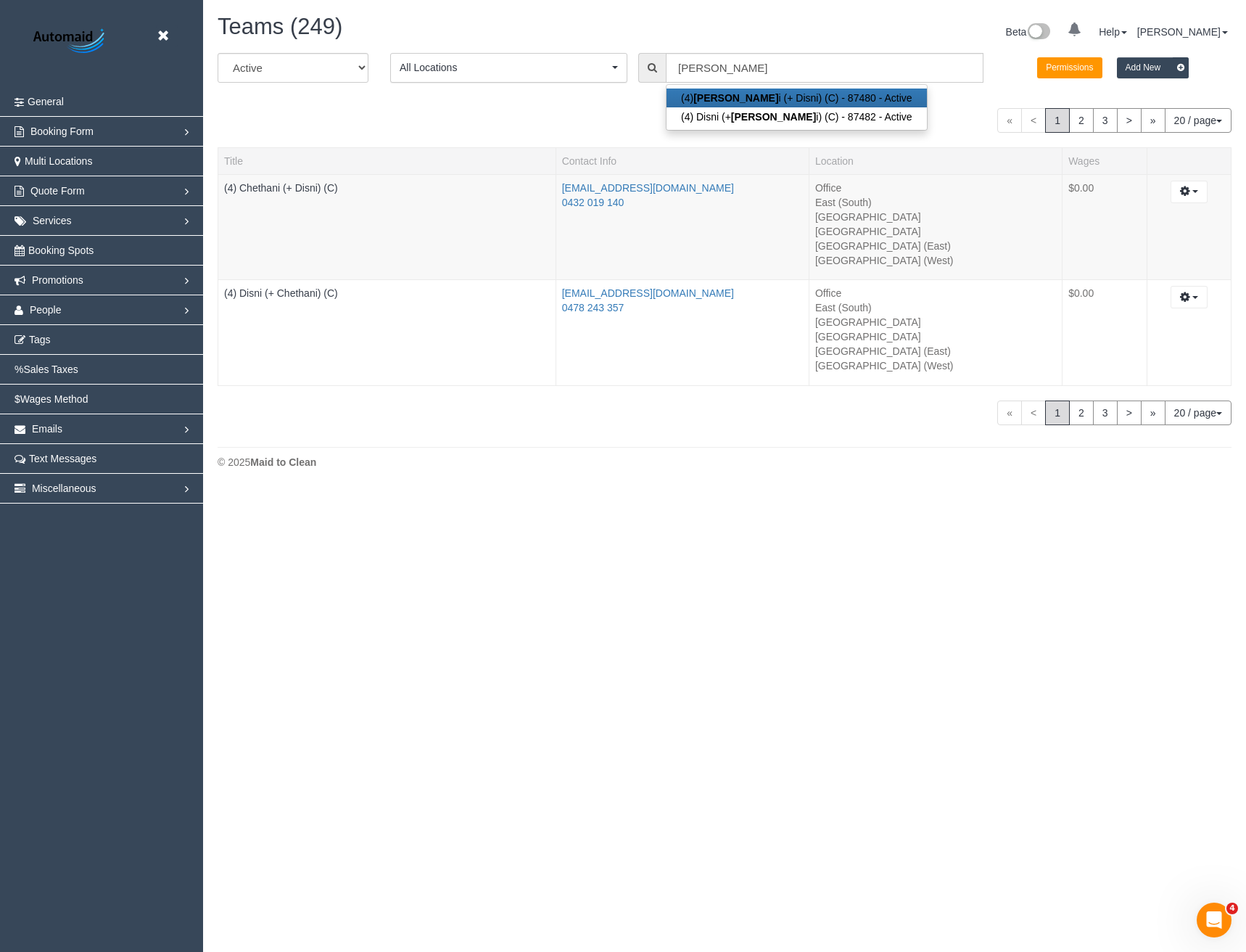
click at [762, 100] on link "(4) Chethan i (+ Disni) (C) - 87480 - Active" at bounding box center [797, 98] width 261 height 19
type input "(4) Chethani (+ Disni) (C)"
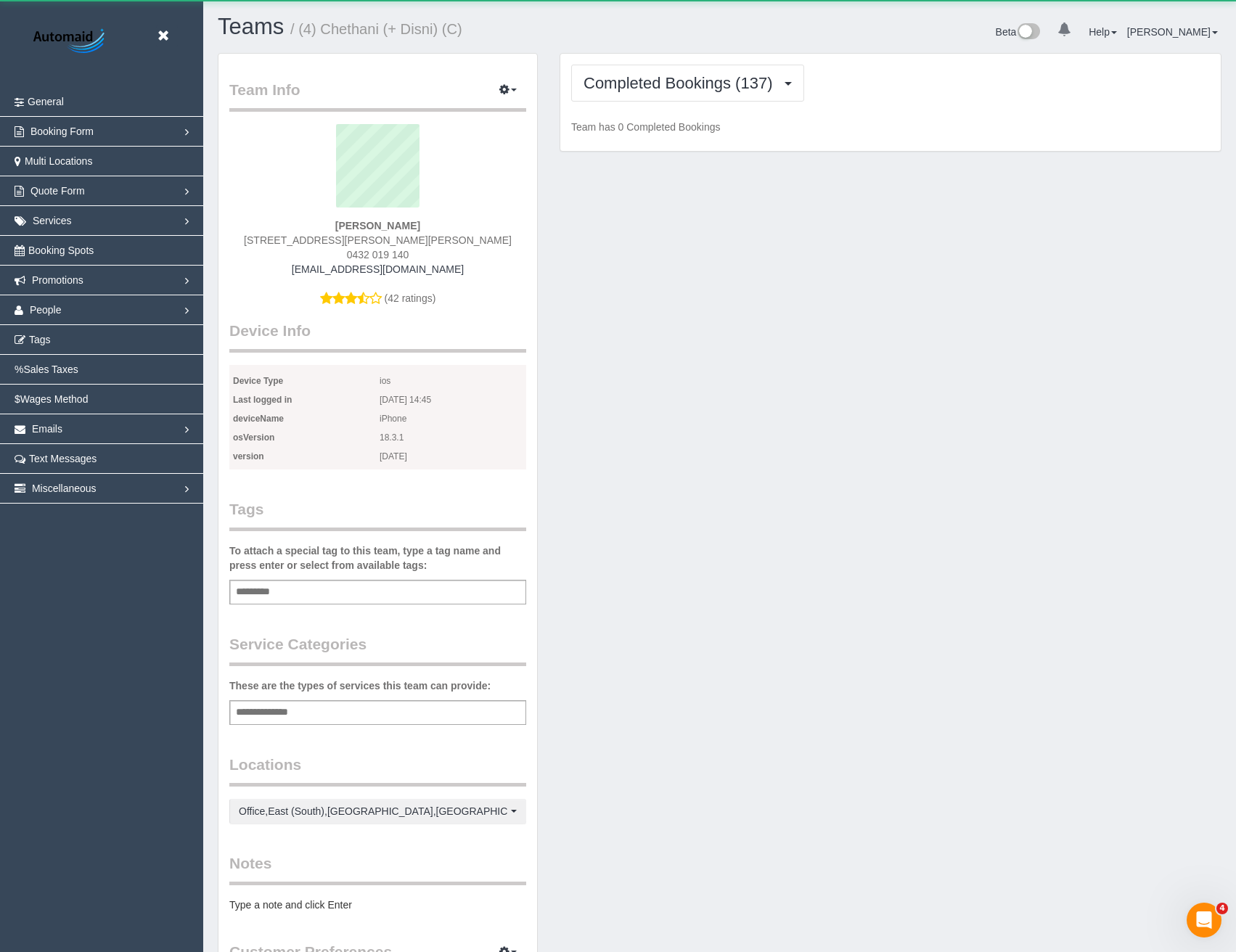
scroll to position [1251, 1236]
click at [513, 92] on span "button" at bounding box center [514, 90] width 6 height 3
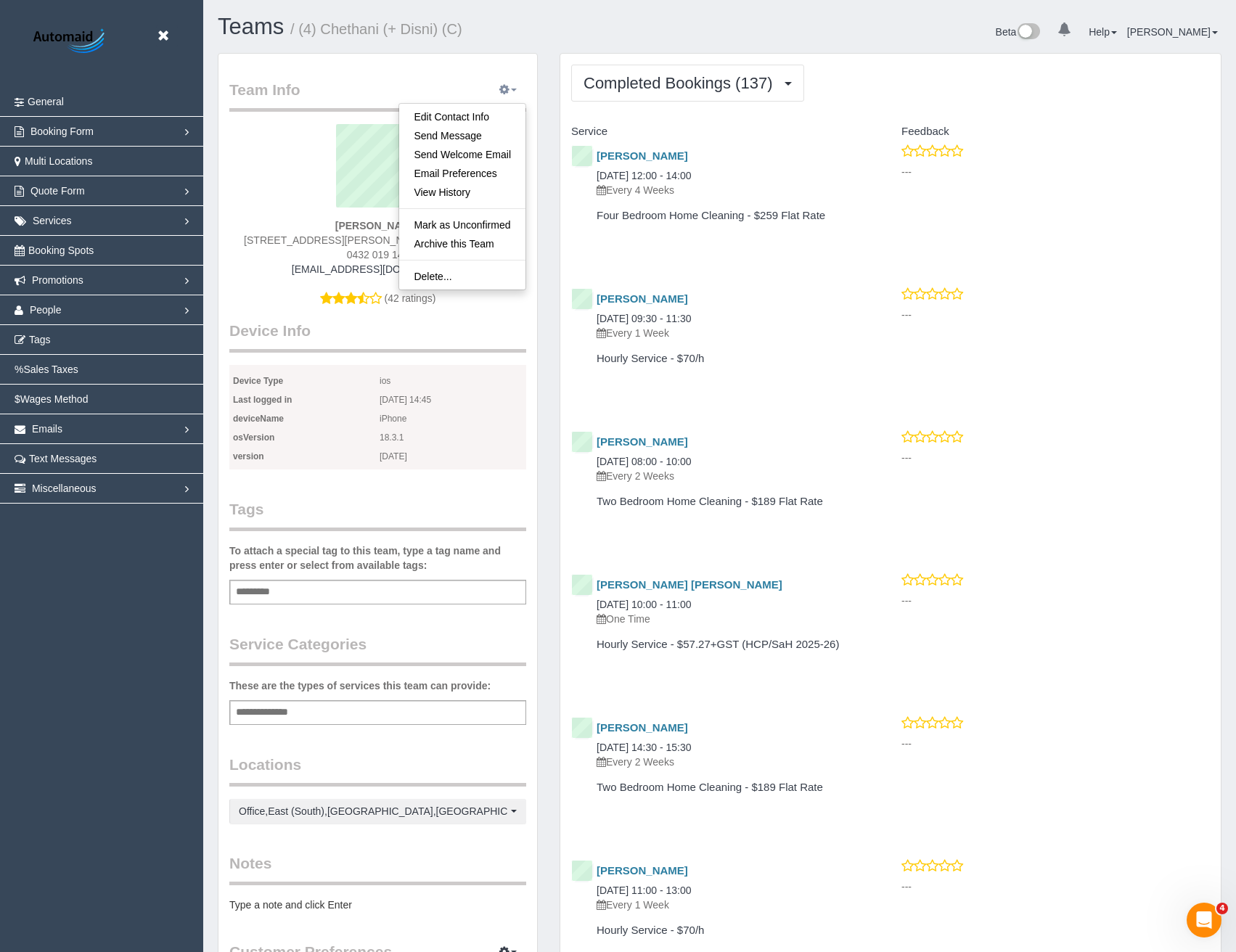
scroll to position [3986, 1236]
click at [475, 194] on link "View History" at bounding box center [462, 192] width 127 height 19
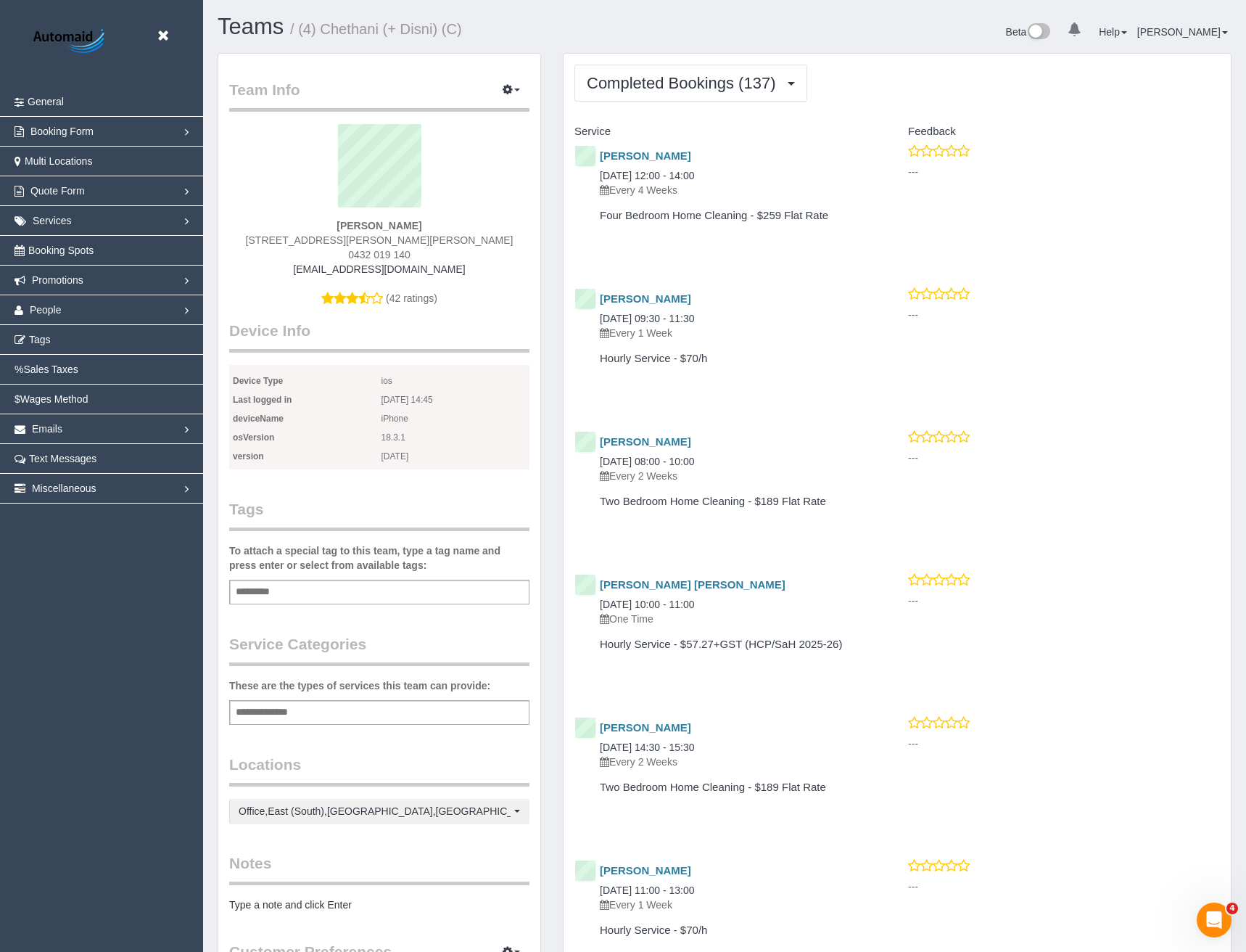
scroll to position [68560, 71306]
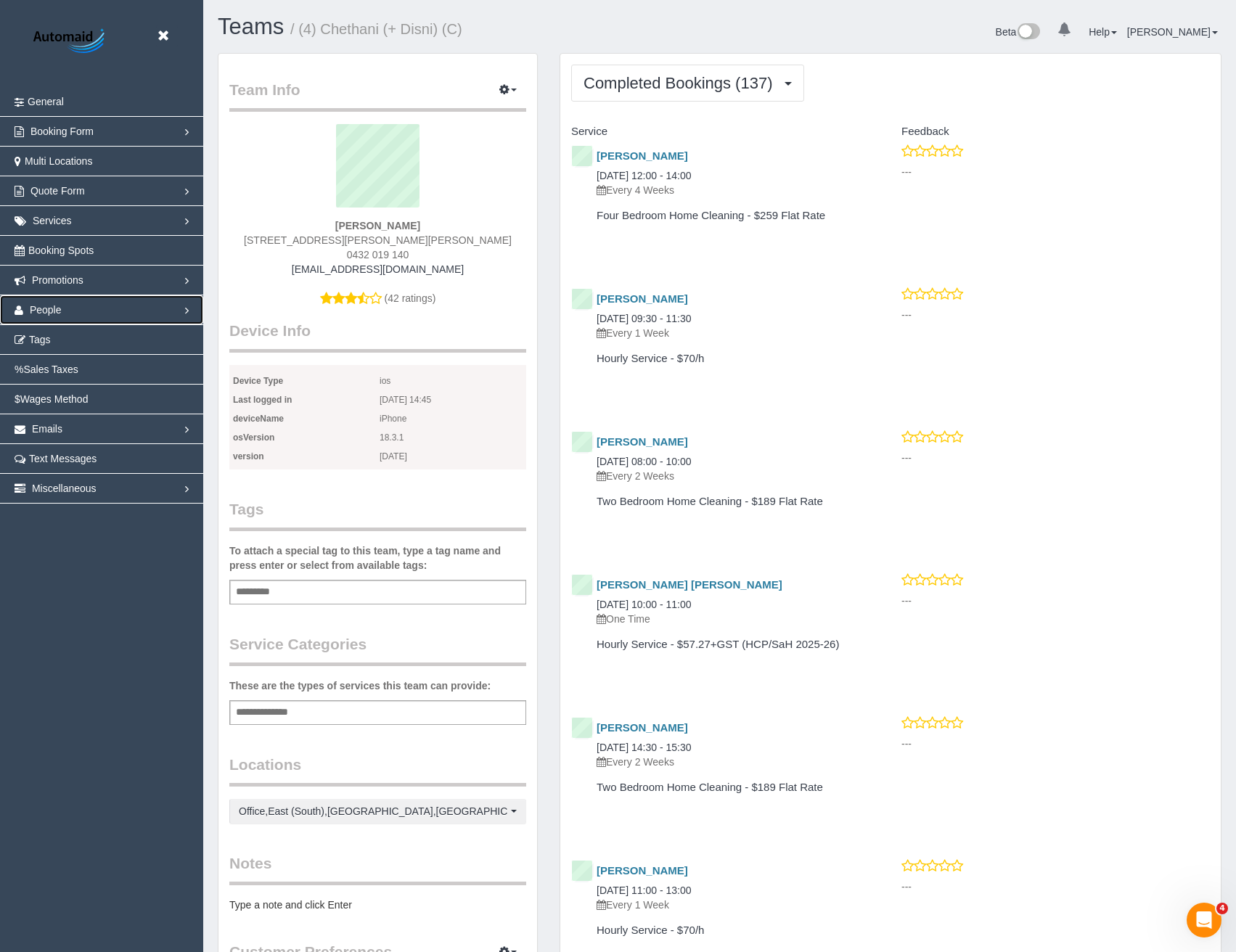
click at [89, 304] on link "People" at bounding box center [102, 310] width 203 height 29
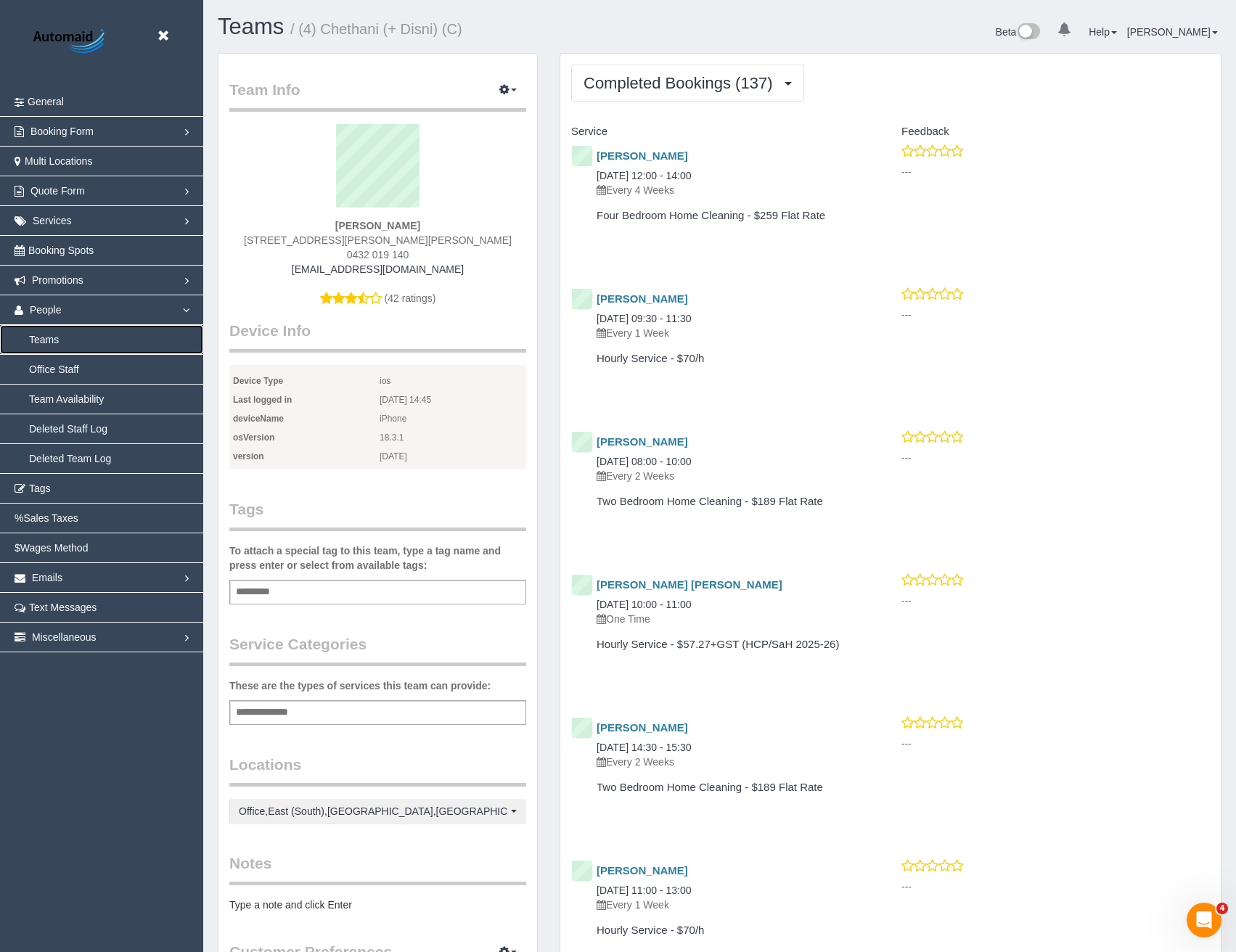
click at [63, 340] on link "Teams" at bounding box center [102, 340] width 203 height 29
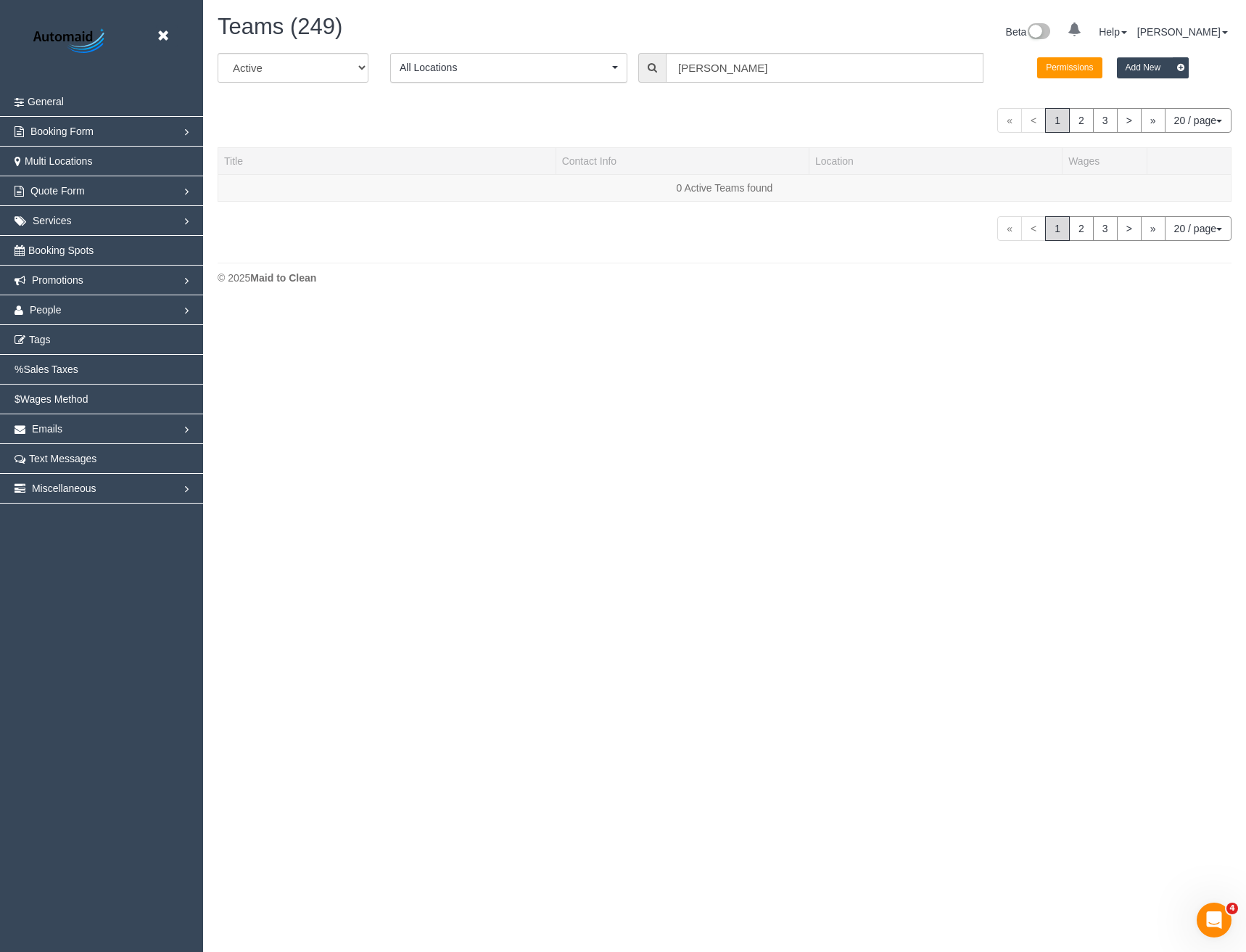
scroll to position [305, 1246]
drag, startPoint x: 650, startPoint y: 66, endPoint x: 547, endPoint y: 48, distance: 104.6
click at [566, 60] on div "All Active Archived All Locations All Locations Active Locations Office [defaul…" at bounding box center [725, 74] width 1036 height 41
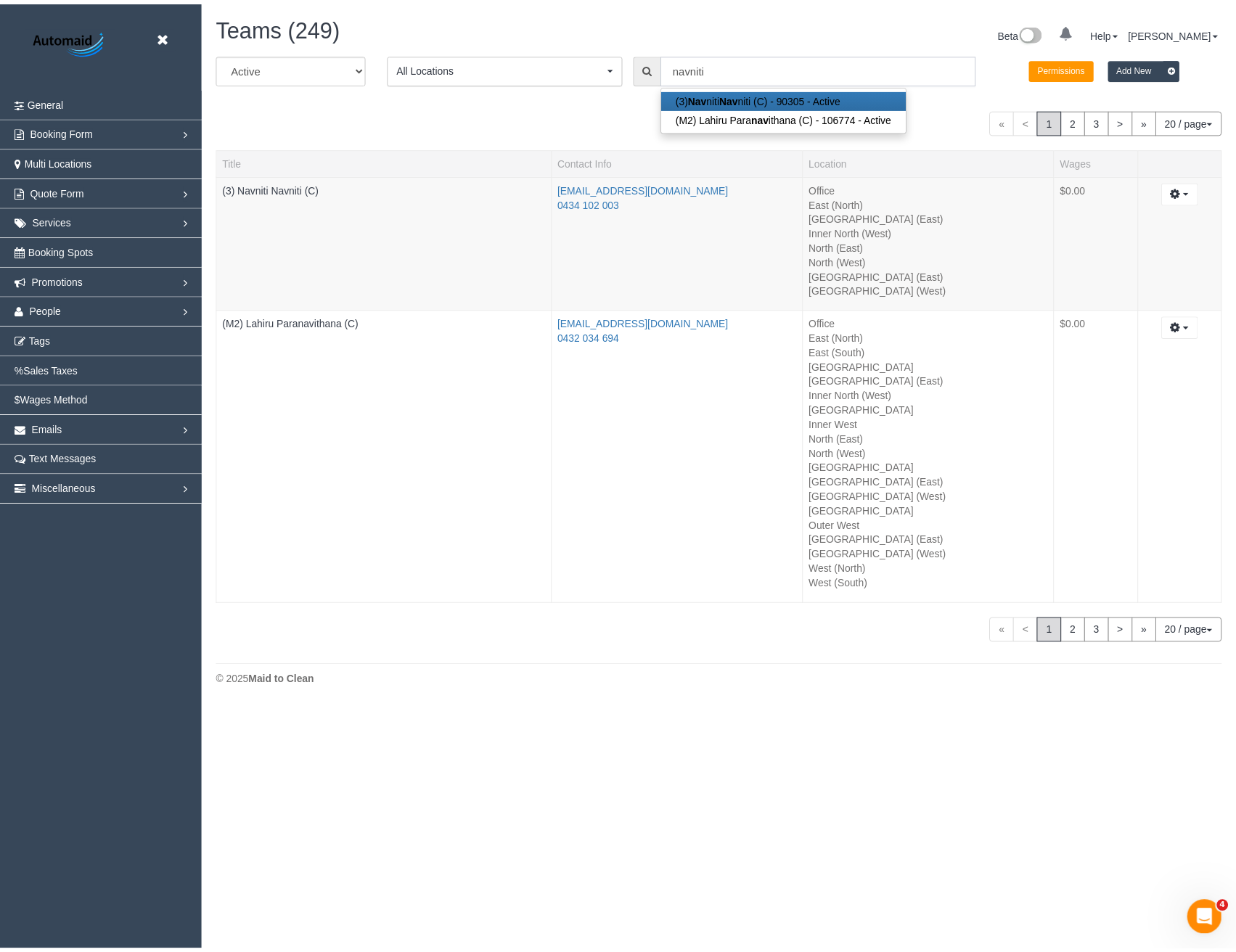
scroll to position [72133, 71330]
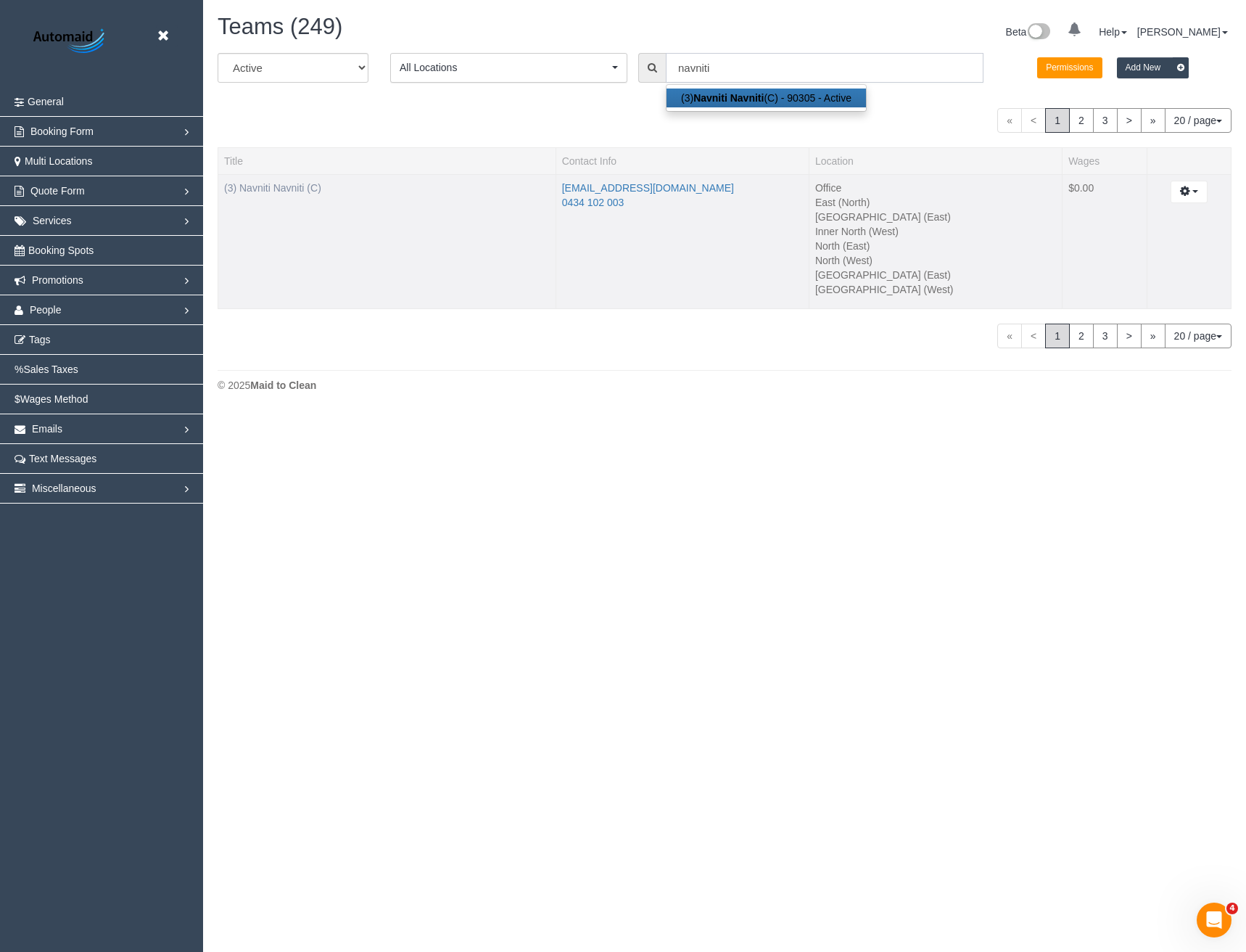
type input "navniti"
click at [288, 190] on link "(3) Navniti Navniti (C)" at bounding box center [273, 187] width 97 height 11
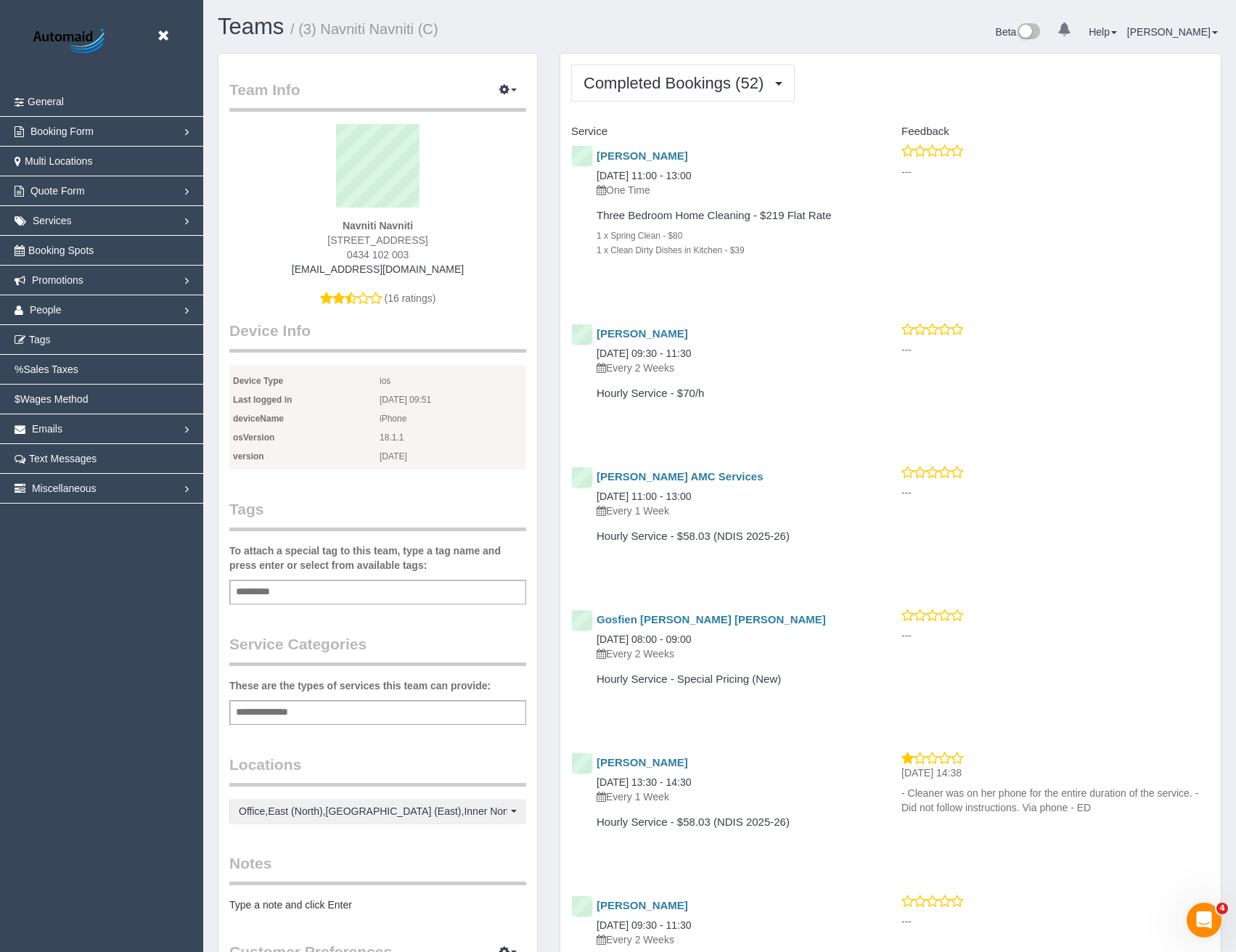
scroll to position [3988, 1236]
click at [663, 84] on span "Completed Bookings (52)" at bounding box center [677, 83] width 187 height 18
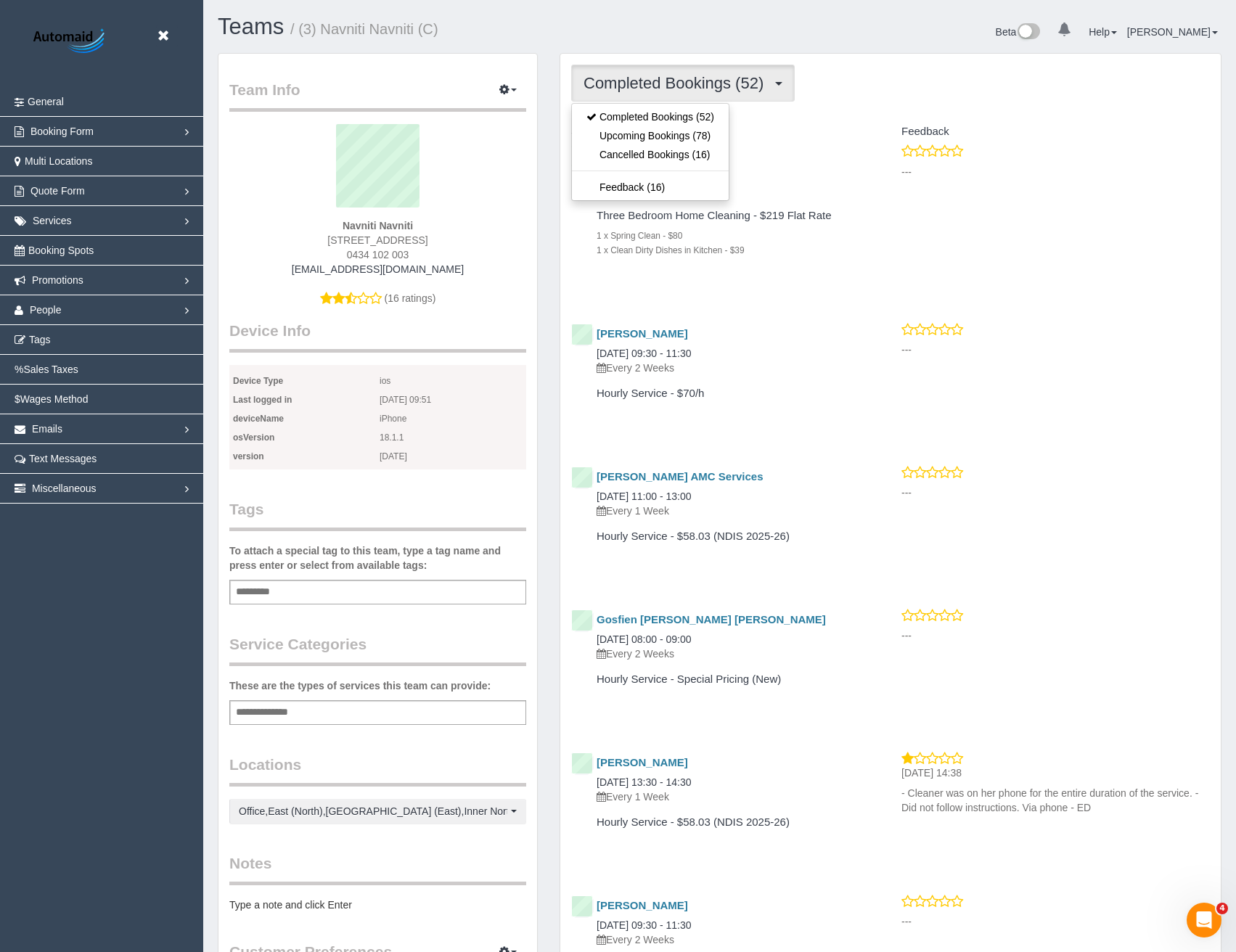
click at [805, 648] on p "Every 2 Weeks" at bounding box center [727, 653] width 262 height 14
click at [690, 90] on span "Completed Bookings (52)" at bounding box center [677, 83] width 187 height 18
click at [792, 208] on div "Three Bedroom Home Cleaning - $219 Flat Rate 1 x Spring Clean - $80 1 x Clean D…" at bounding box center [714, 237] width 309 height 68
click at [645, 83] on span "Completed Bookings (52)" at bounding box center [677, 83] width 187 height 18
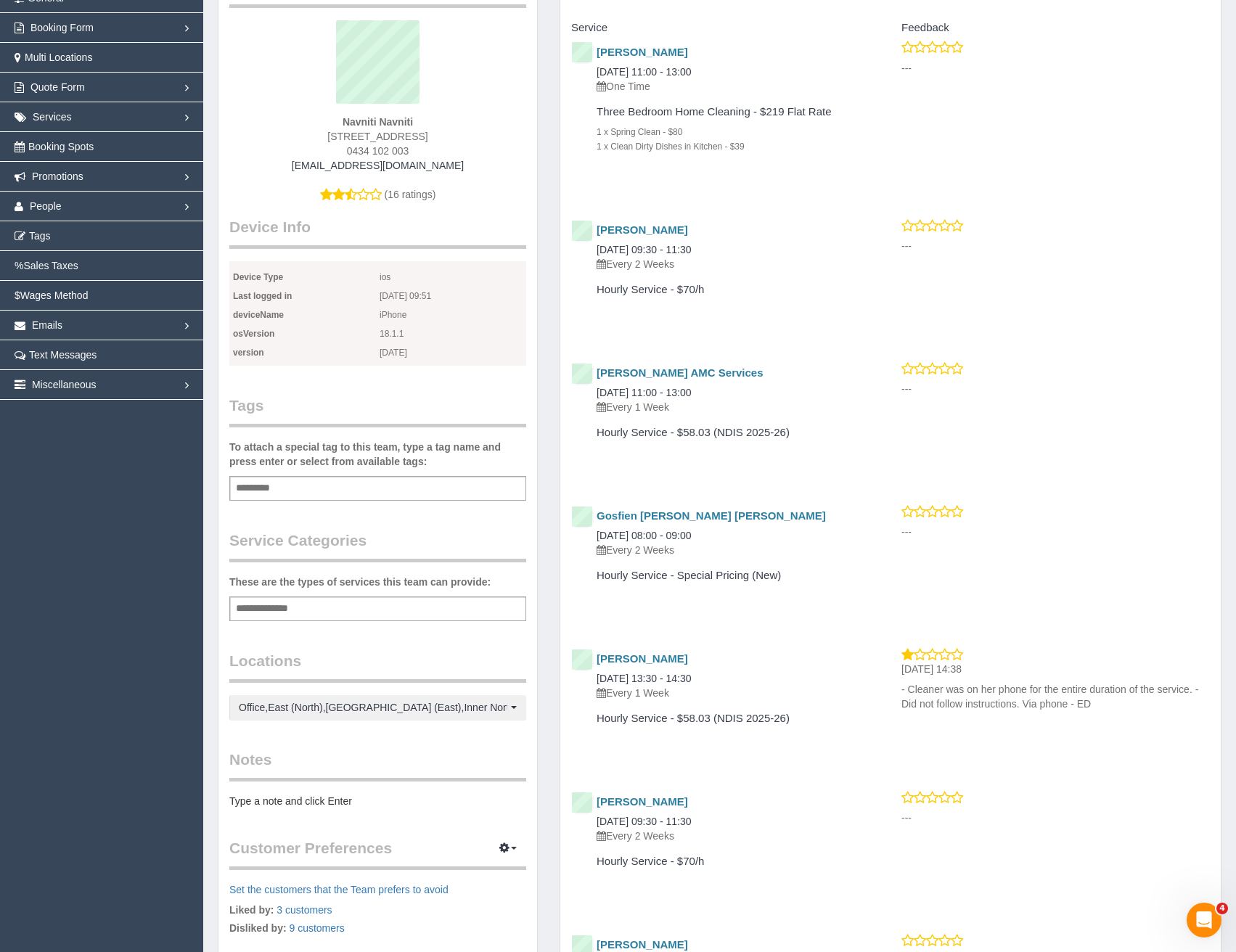
scroll to position [0, 0]
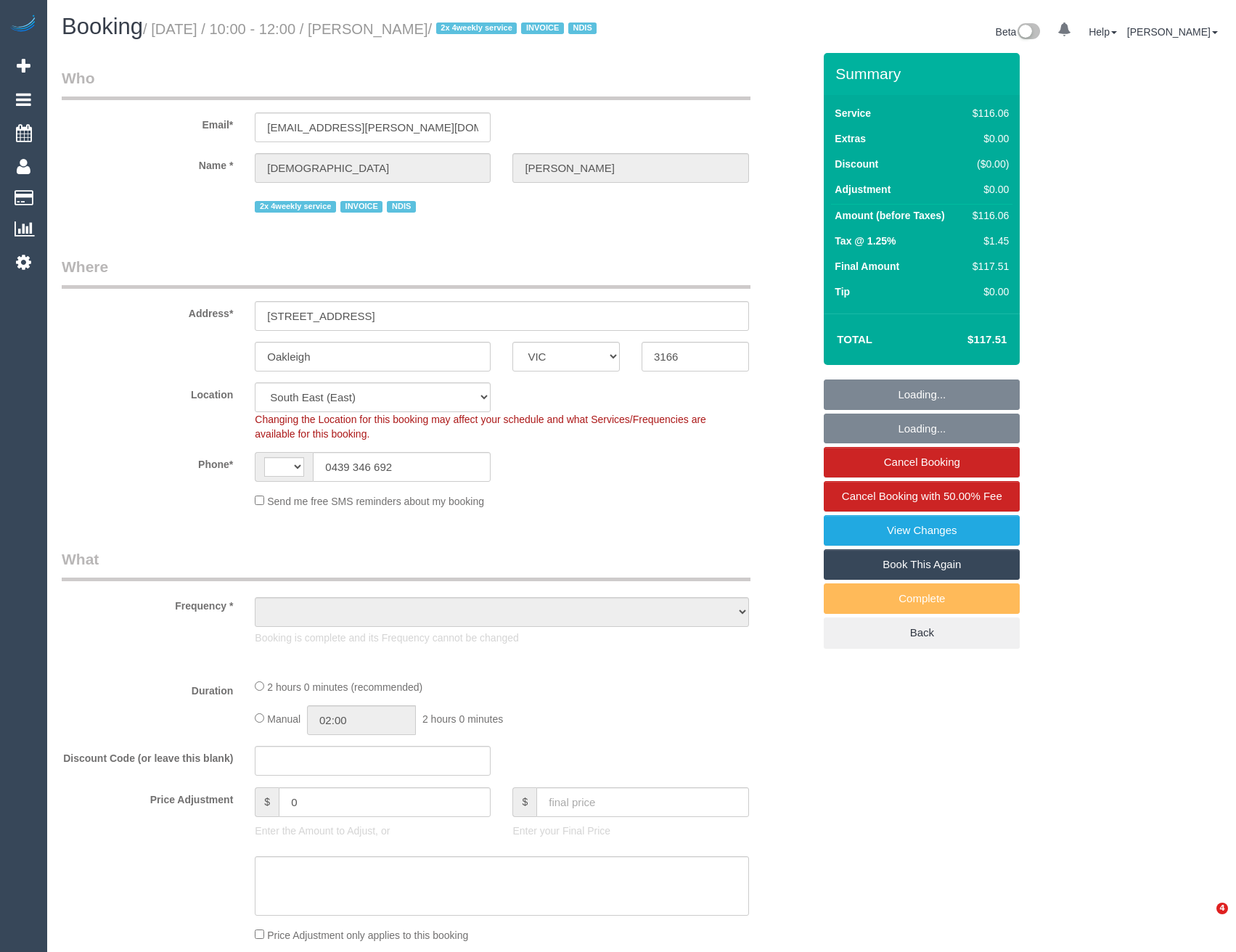
select select "VIC"
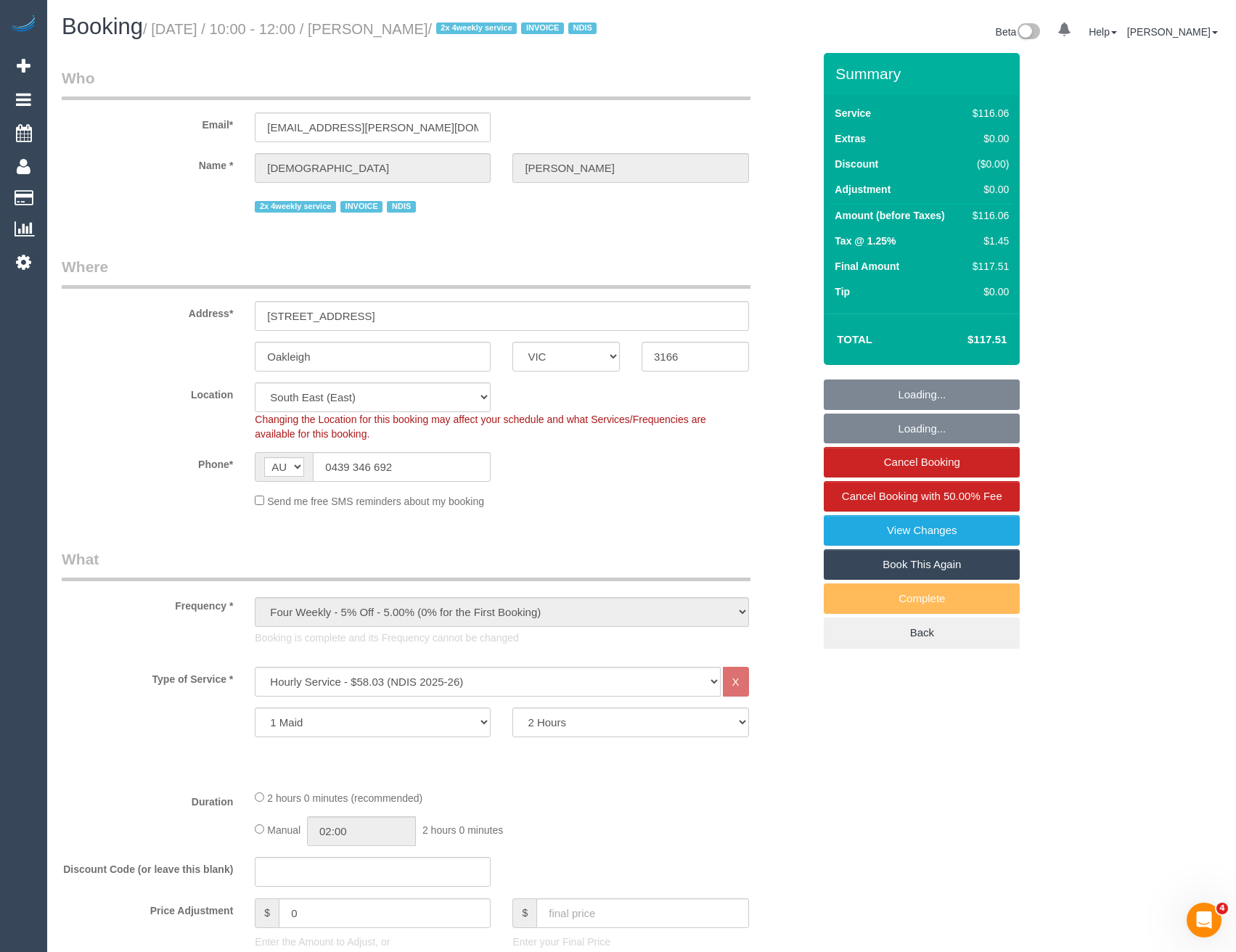
select select "string:AU"
select select "object:1154"
select select "number:27"
select select "number:14"
select select "number:19"
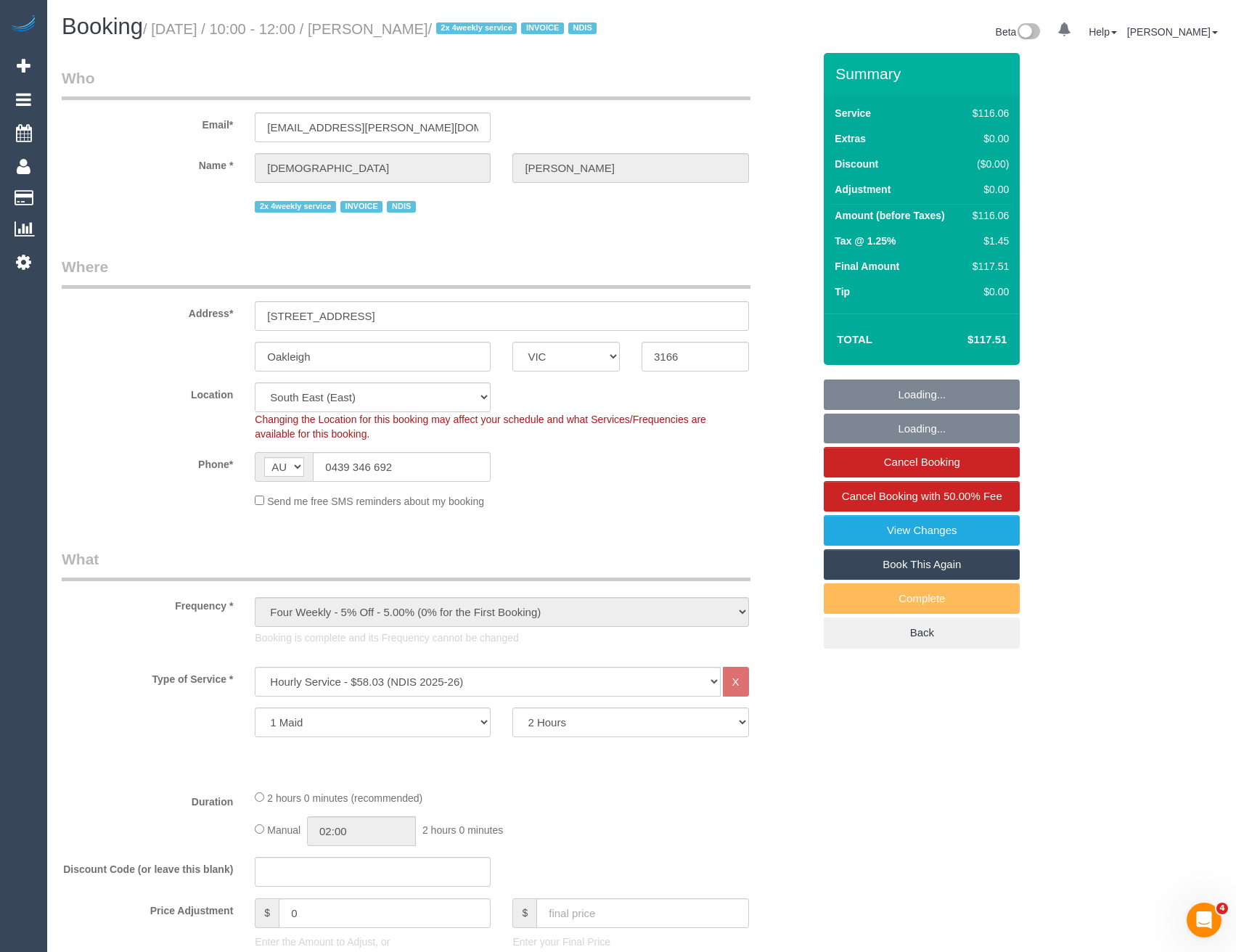
select select "number:36"
select select "object:1309"
select select "spot1"
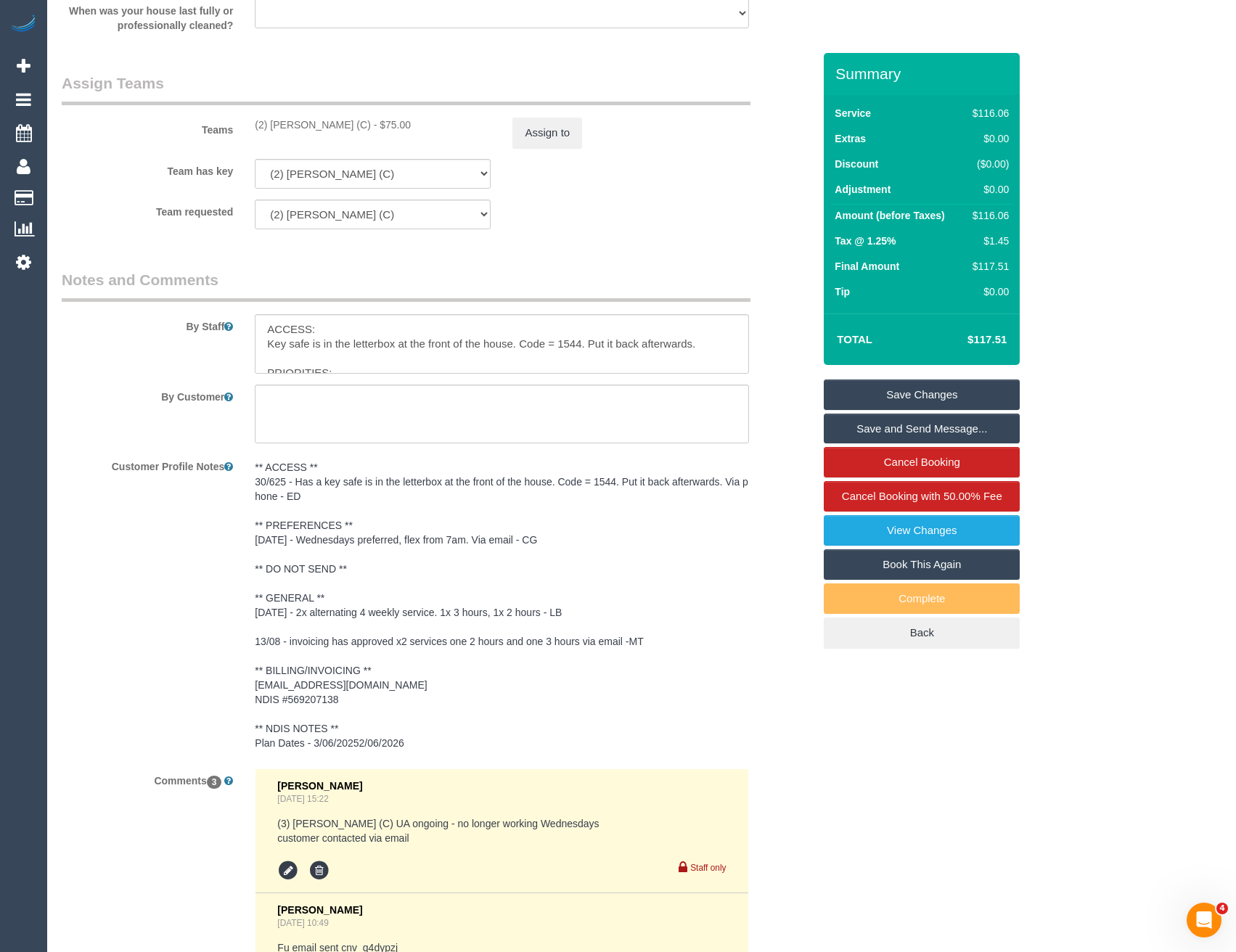
scroll to position [1677, 0]
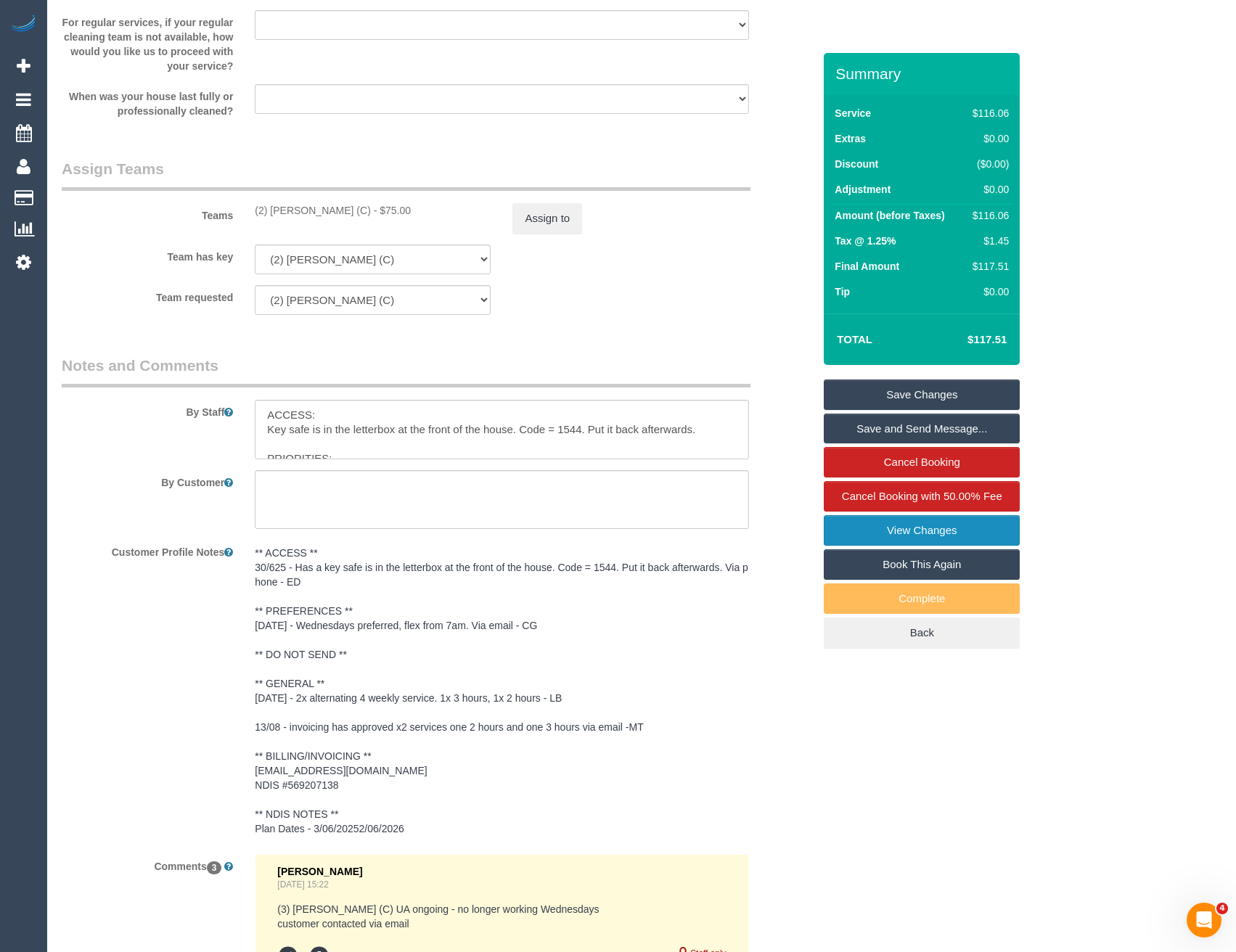
click at [867, 546] on link "View Changes" at bounding box center [921, 531] width 196 height 30
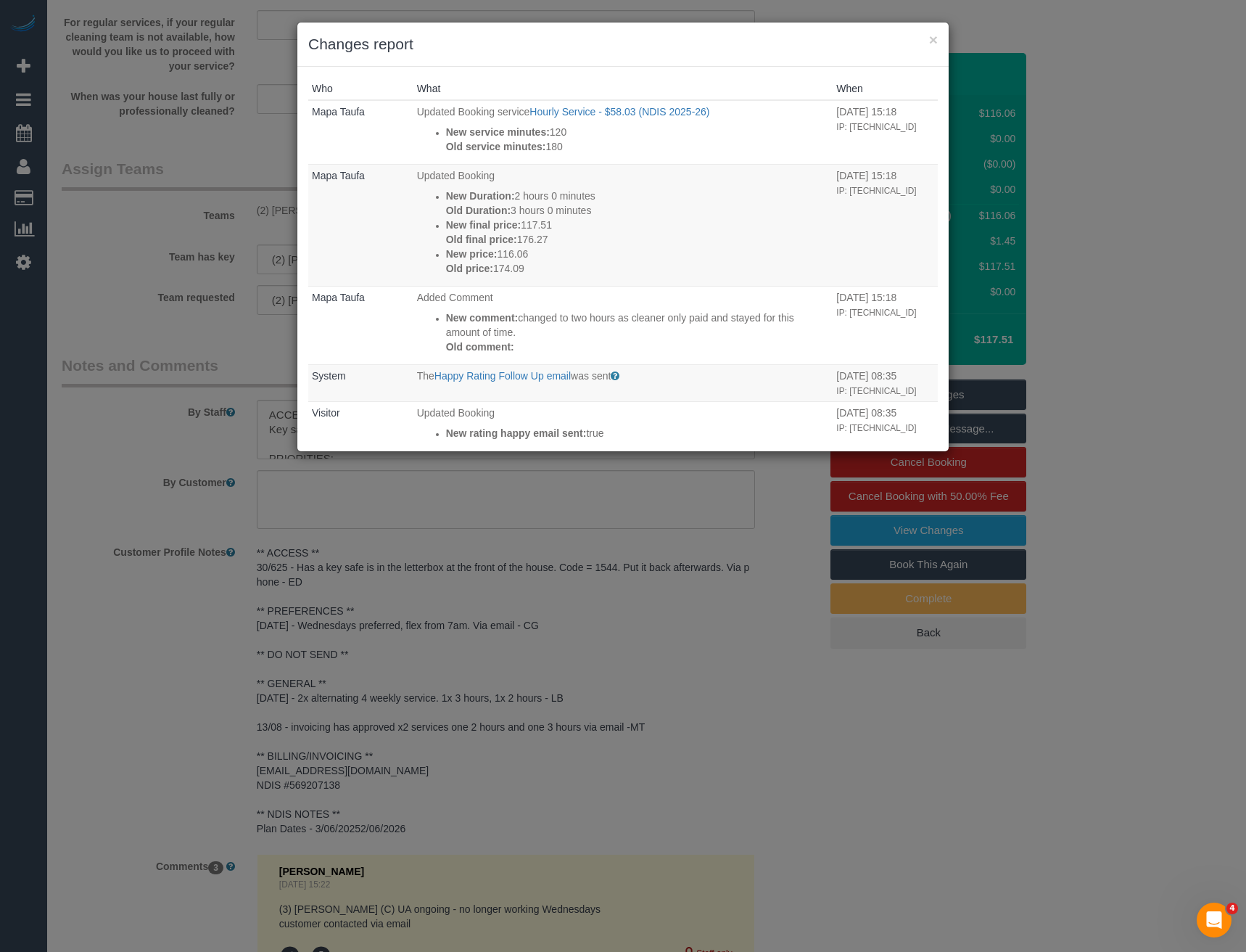
click at [703, 681] on div "× Changes report Who What When Mapa Taufa Updated Booking service Hourly Servic…" at bounding box center [623, 476] width 1246 height 952
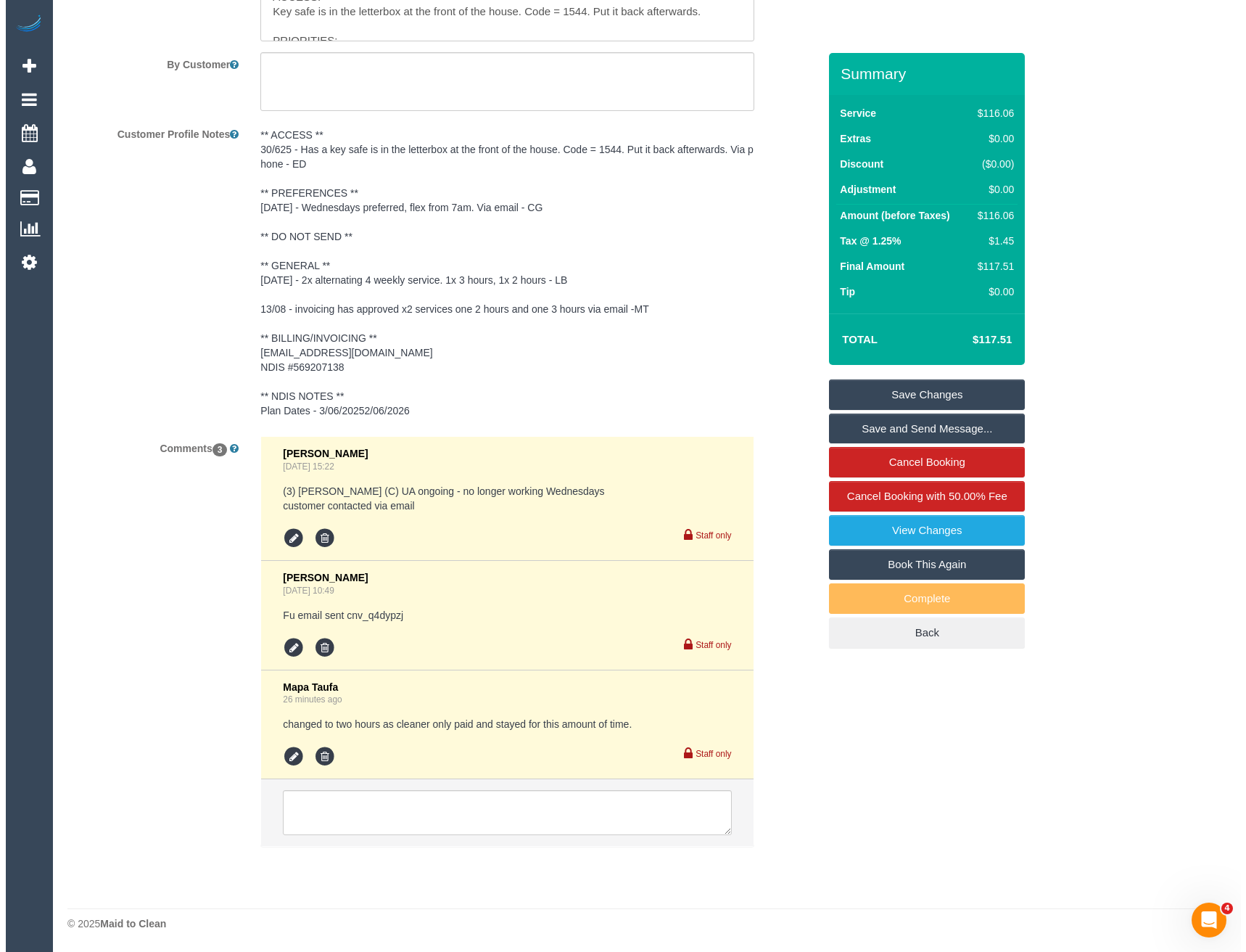
scroll to position [2112, 0]
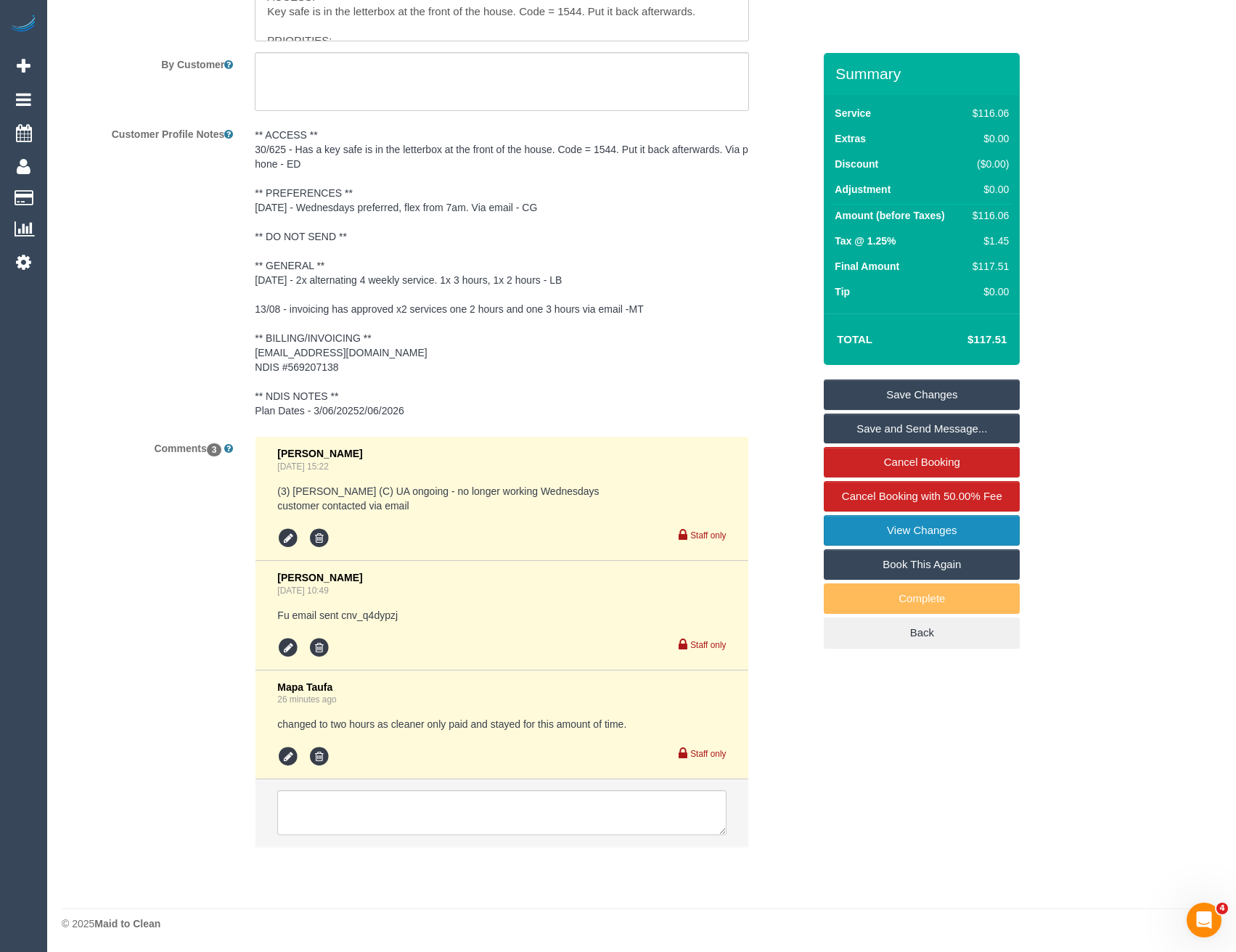
click at [897, 546] on link "View Changes" at bounding box center [921, 531] width 196 height 30
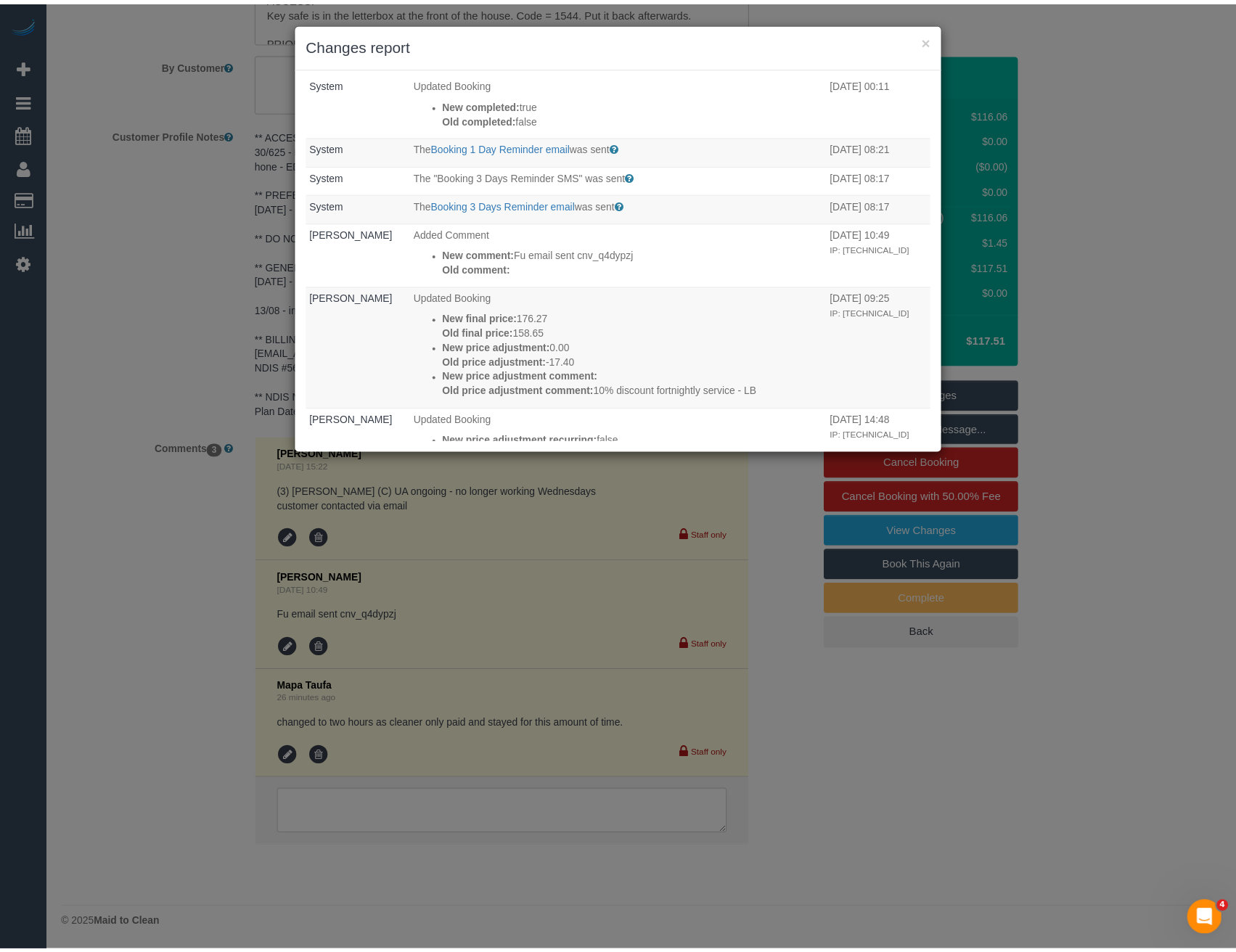
scroll to position [581, 0]
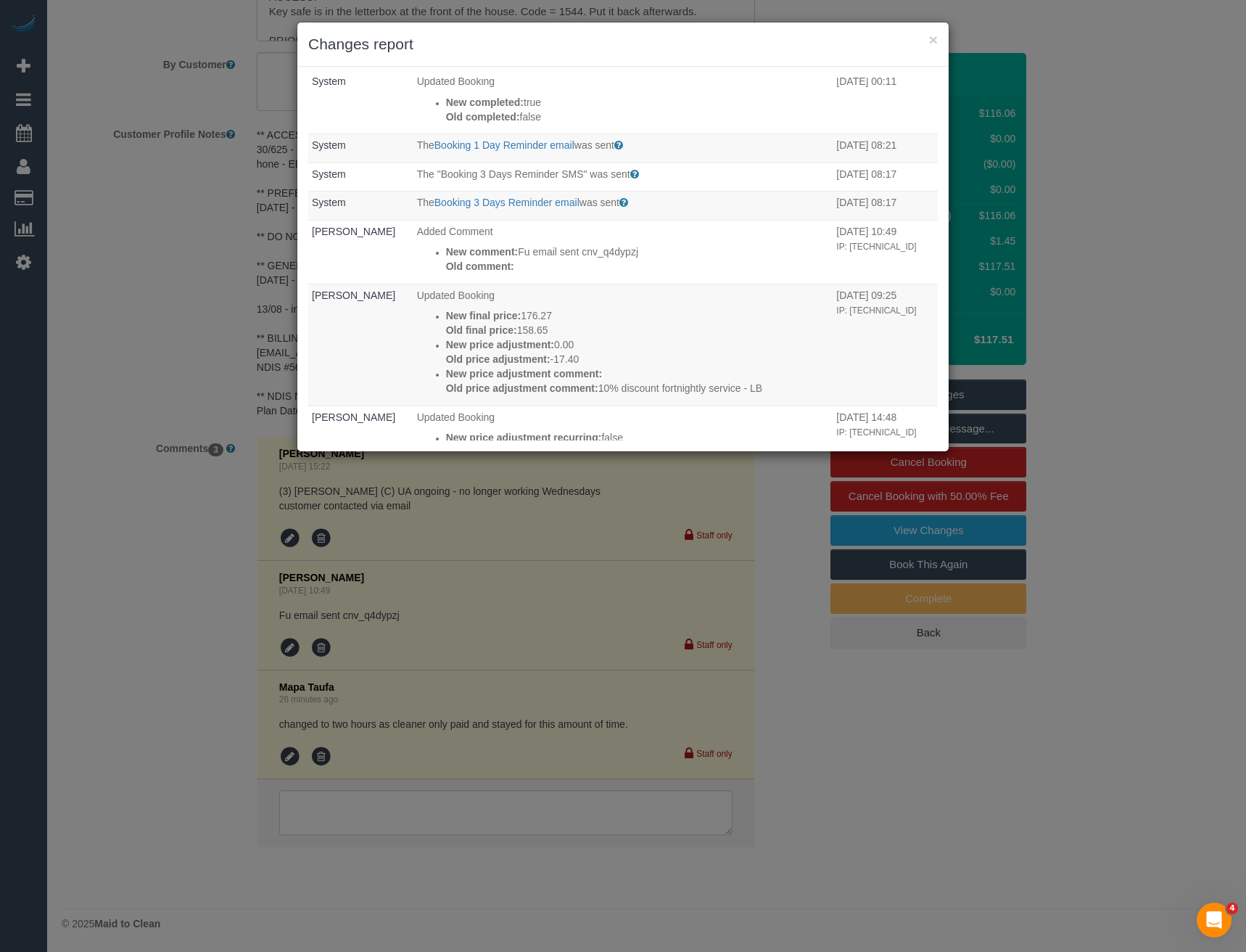
click at [178, 383] on div "× Changes report Who What When Mapa Taufa Updated Booking service Hourly Servic…" at bounding box center [623, 476] width 1246 height 952
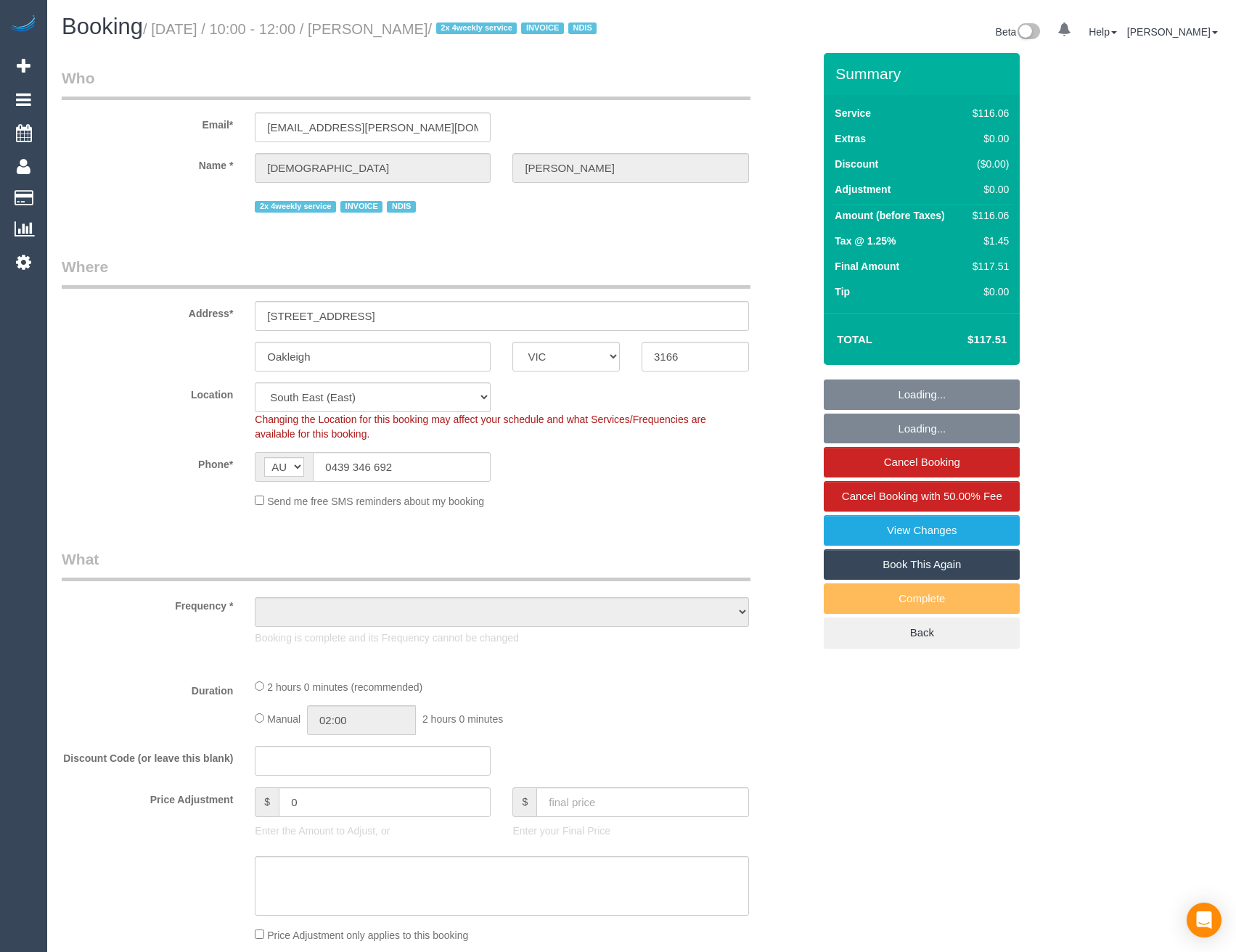
select select "VIC"
select select "object:1315"
select select "spot1"
select select "number:27"
select select "number:14"
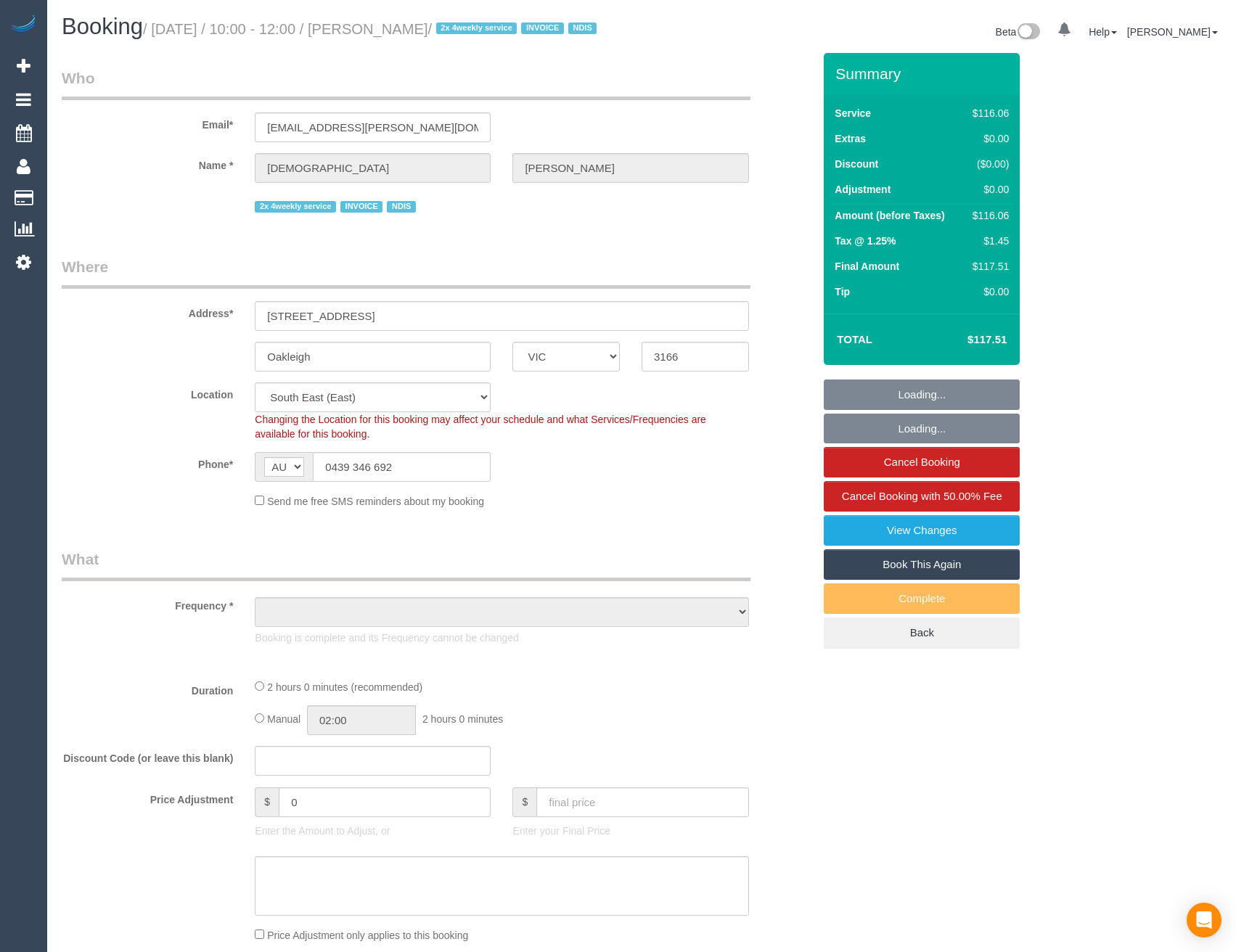
select select "number:19"
select select "number:36"
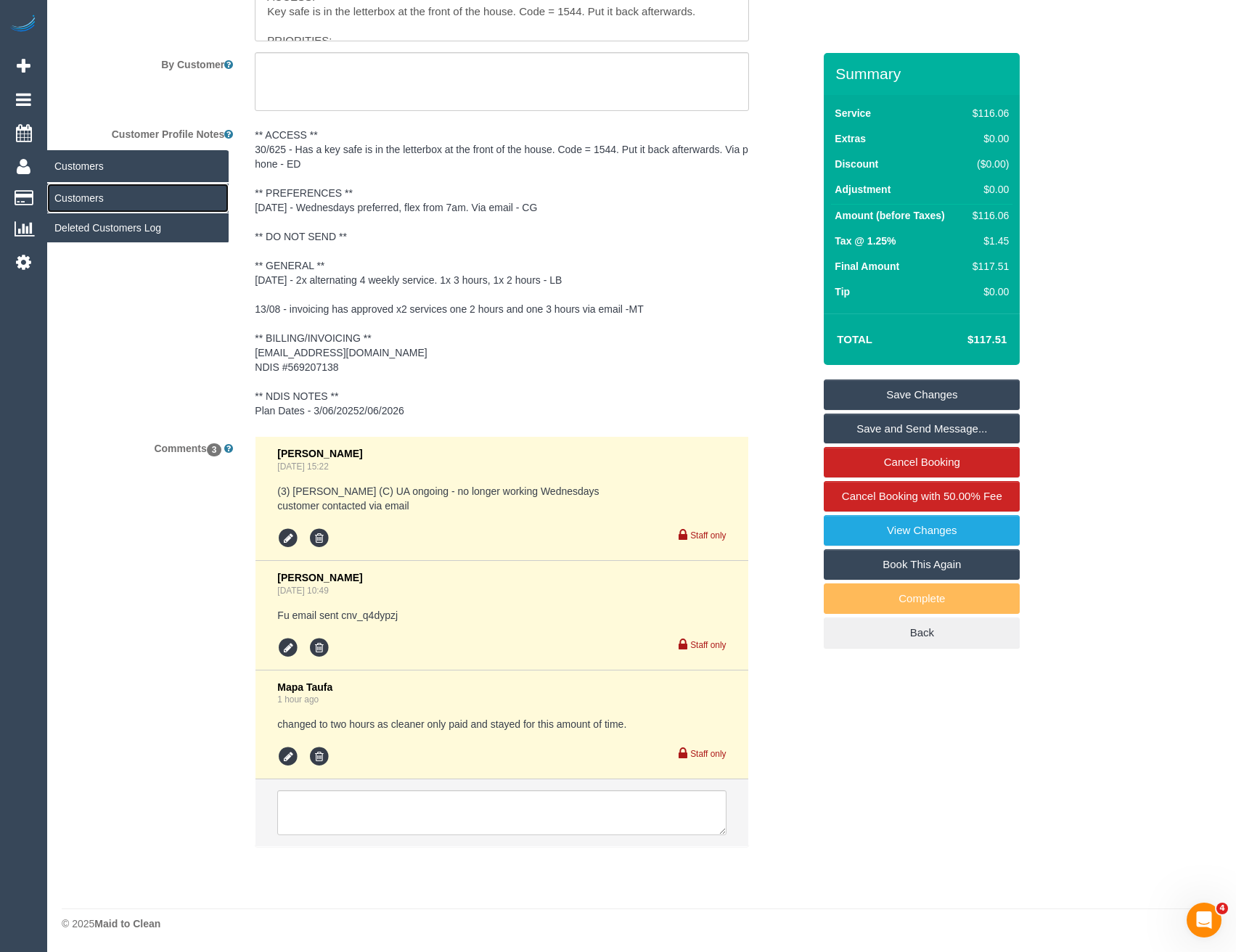
click at [110, 208] on link "Customers" at bounding box center [137, 198] width 181 height 29
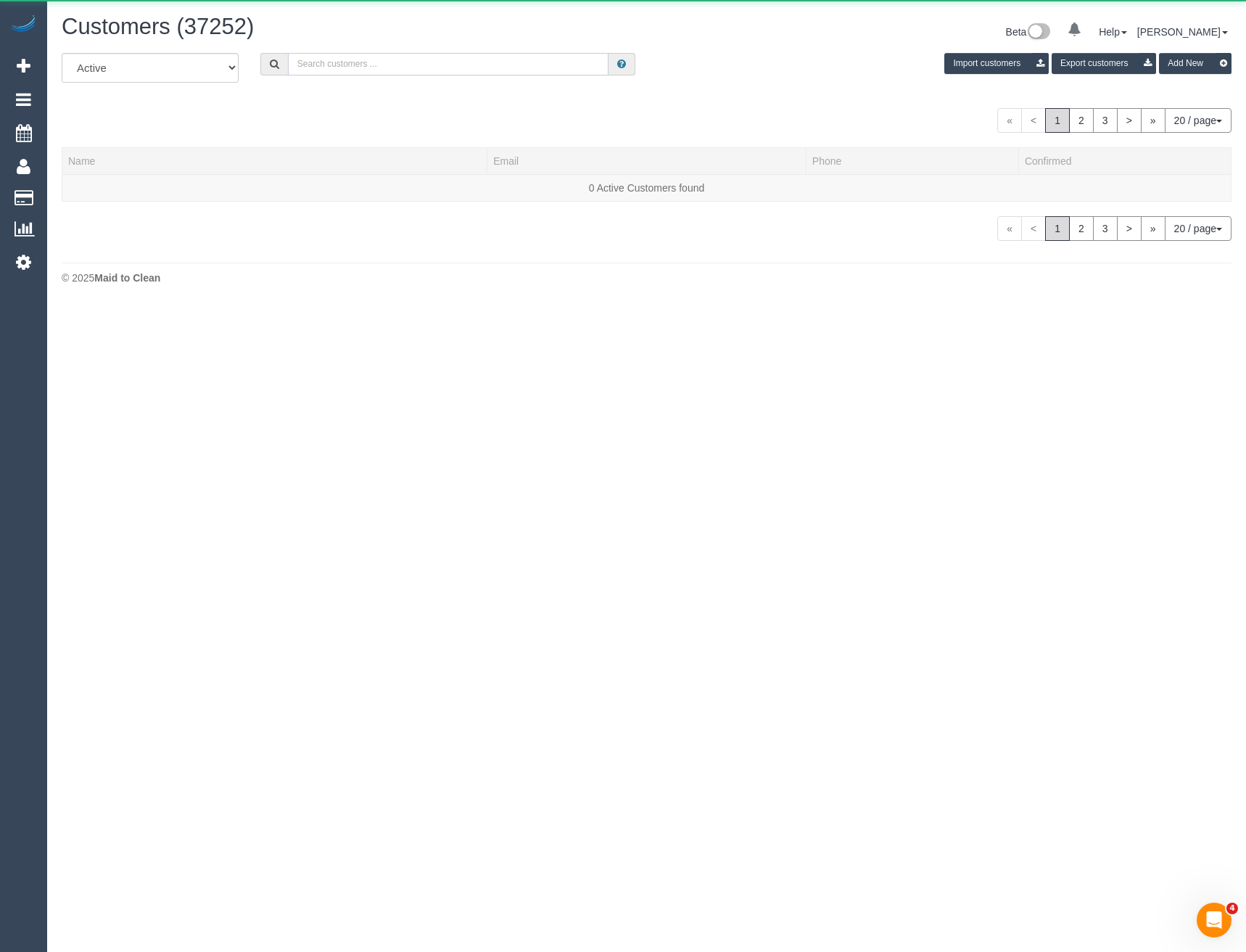
click at [346, 64] on input "text" at bounding box center [449, 64] width 321 height 23
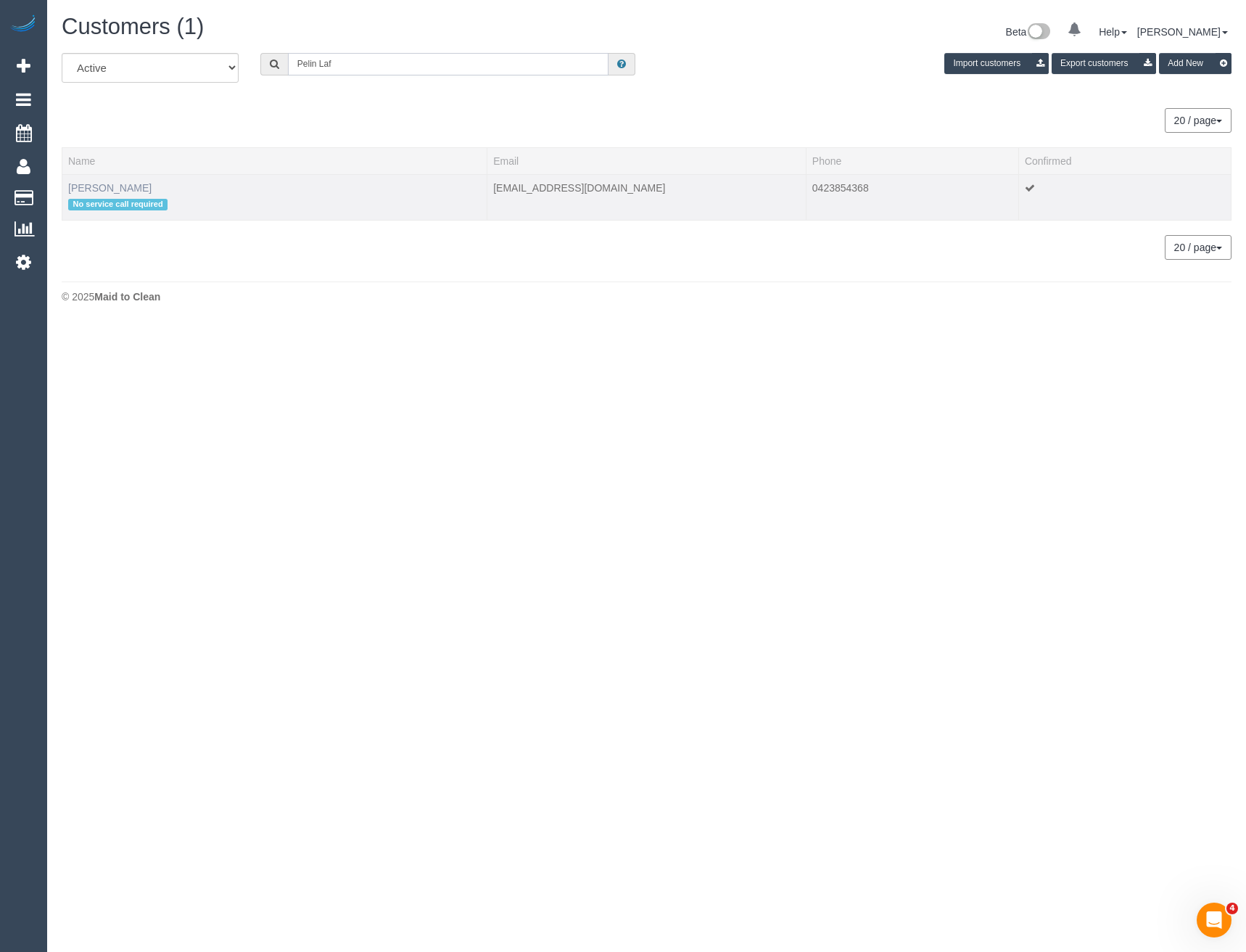
type input "Pelin Laf"
click at [113, 187] on link "[PERSON_NAME]" at bounding box center [110, 187] width 83 height 11
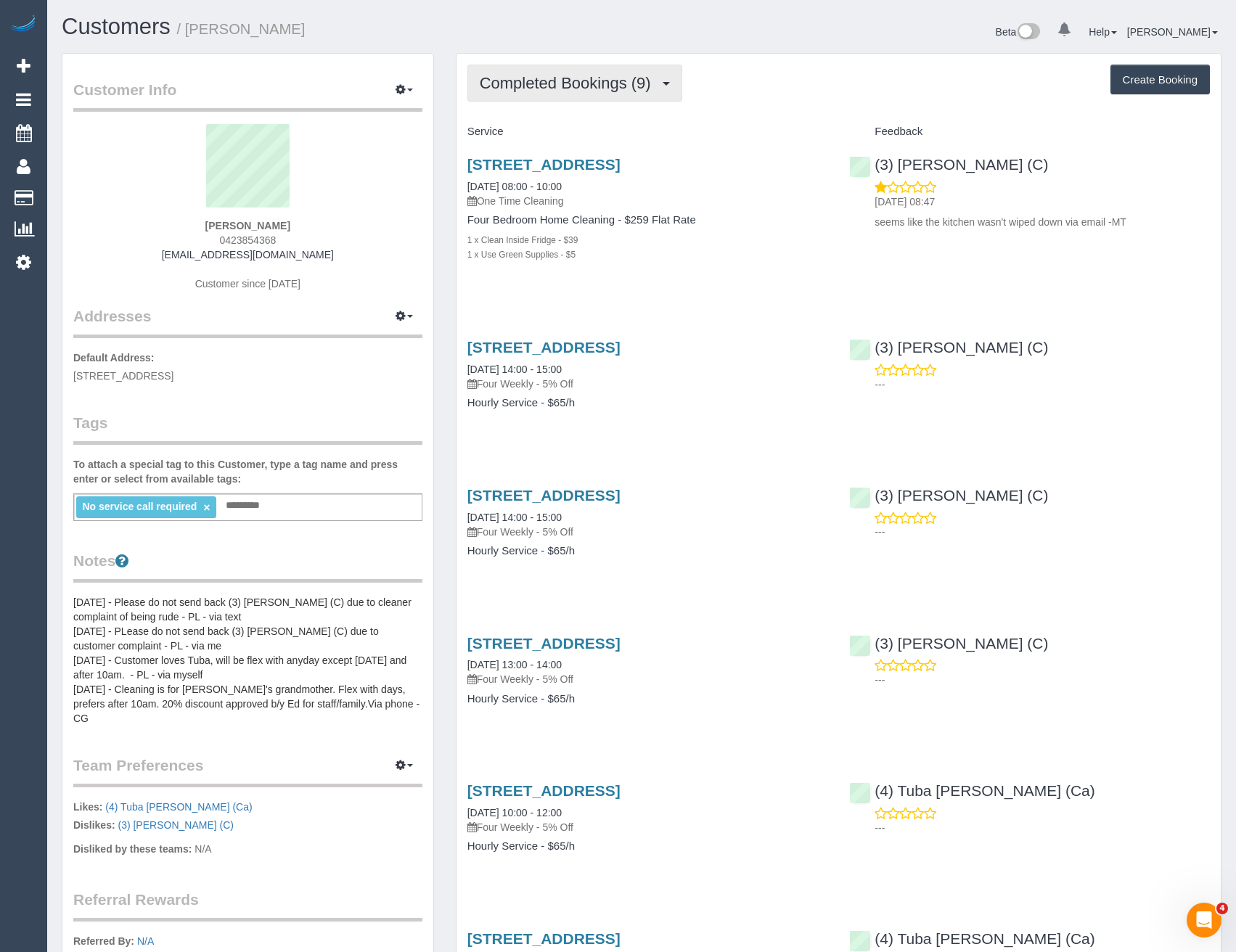
click at [649, 79] on span "Completed Bookings (9)" at bounding box center [569, 83] width 178 height 18
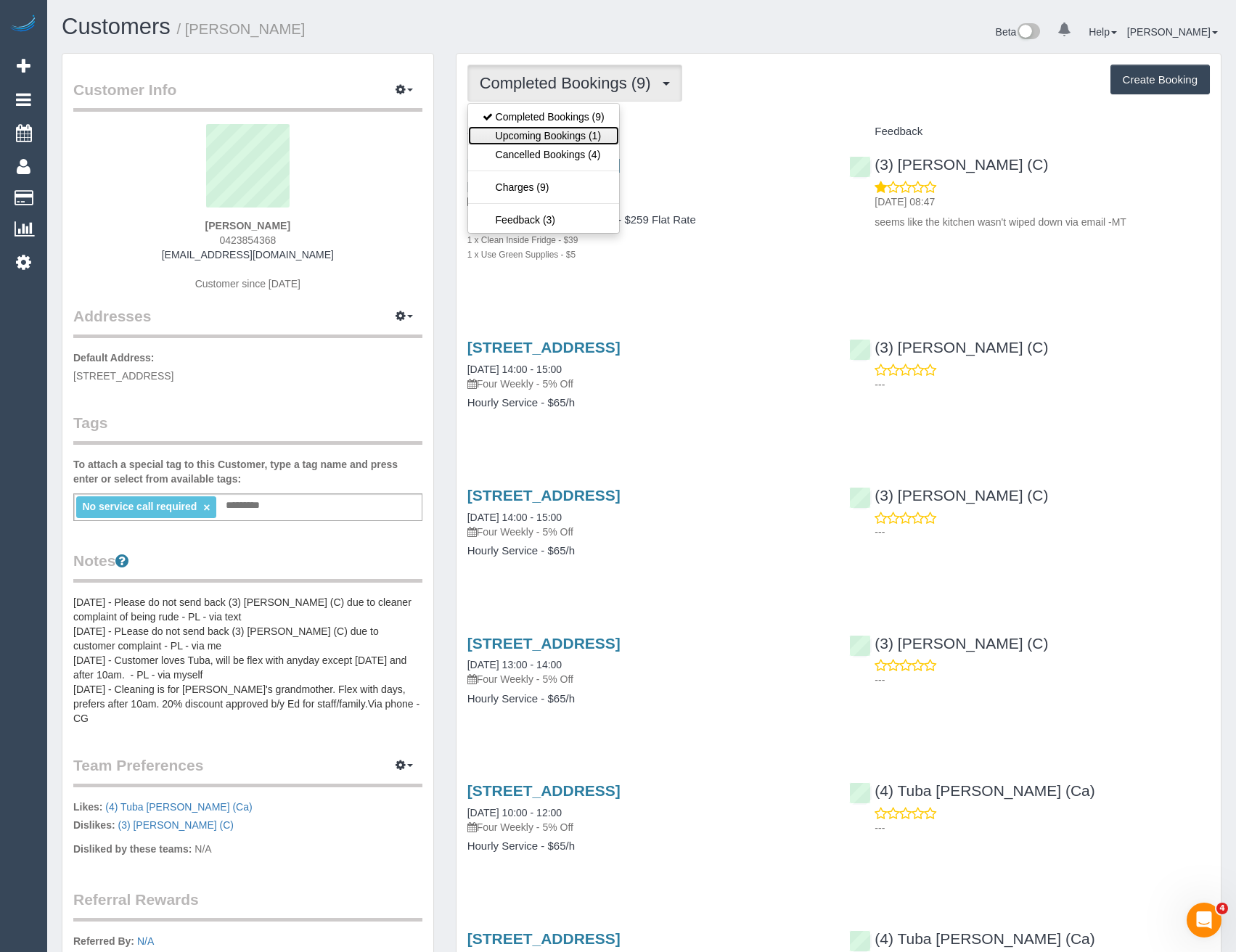
click at [600, 141] on link "Upcoming Bookings (1)" at bounding box center [543, 136] width 151 height 19
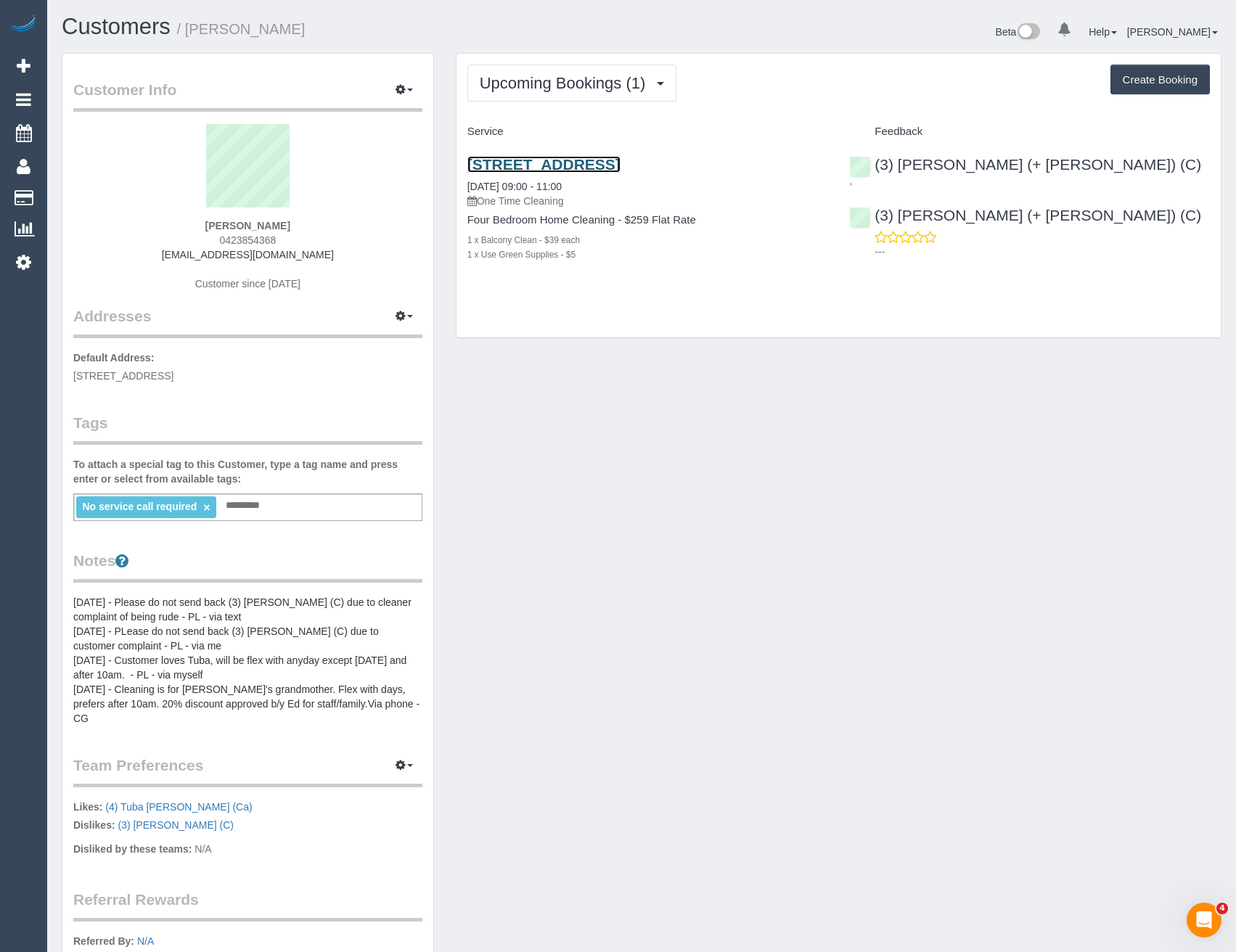
click at [620, 168] on link "22 Brookvale Court, Roxburgh Park, VIC 3064" at bounding box center [544, 164] width 153 height 17
click at [22, 262] on icon at bounding box center [24, 261] width 15 height 17
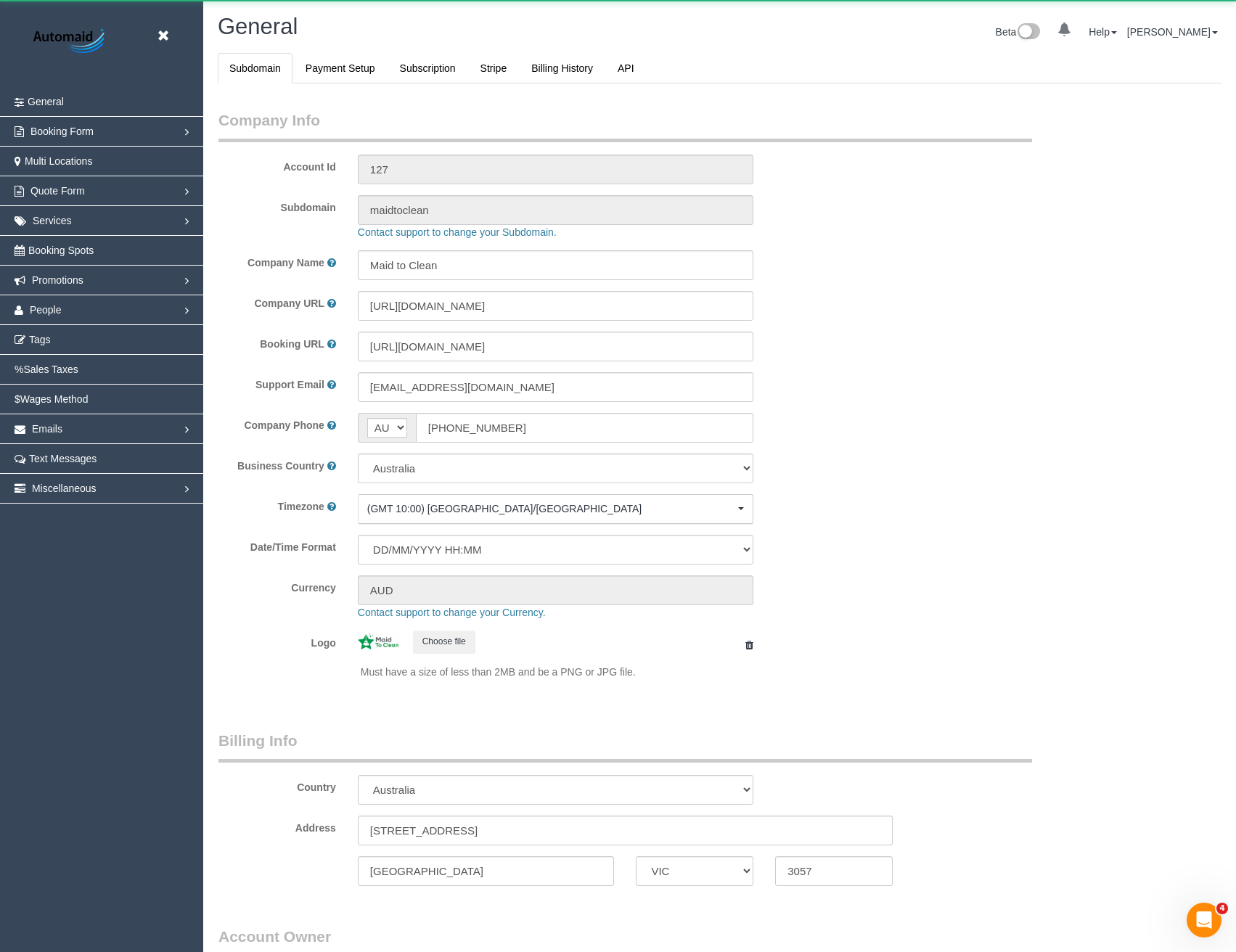
select select "1"
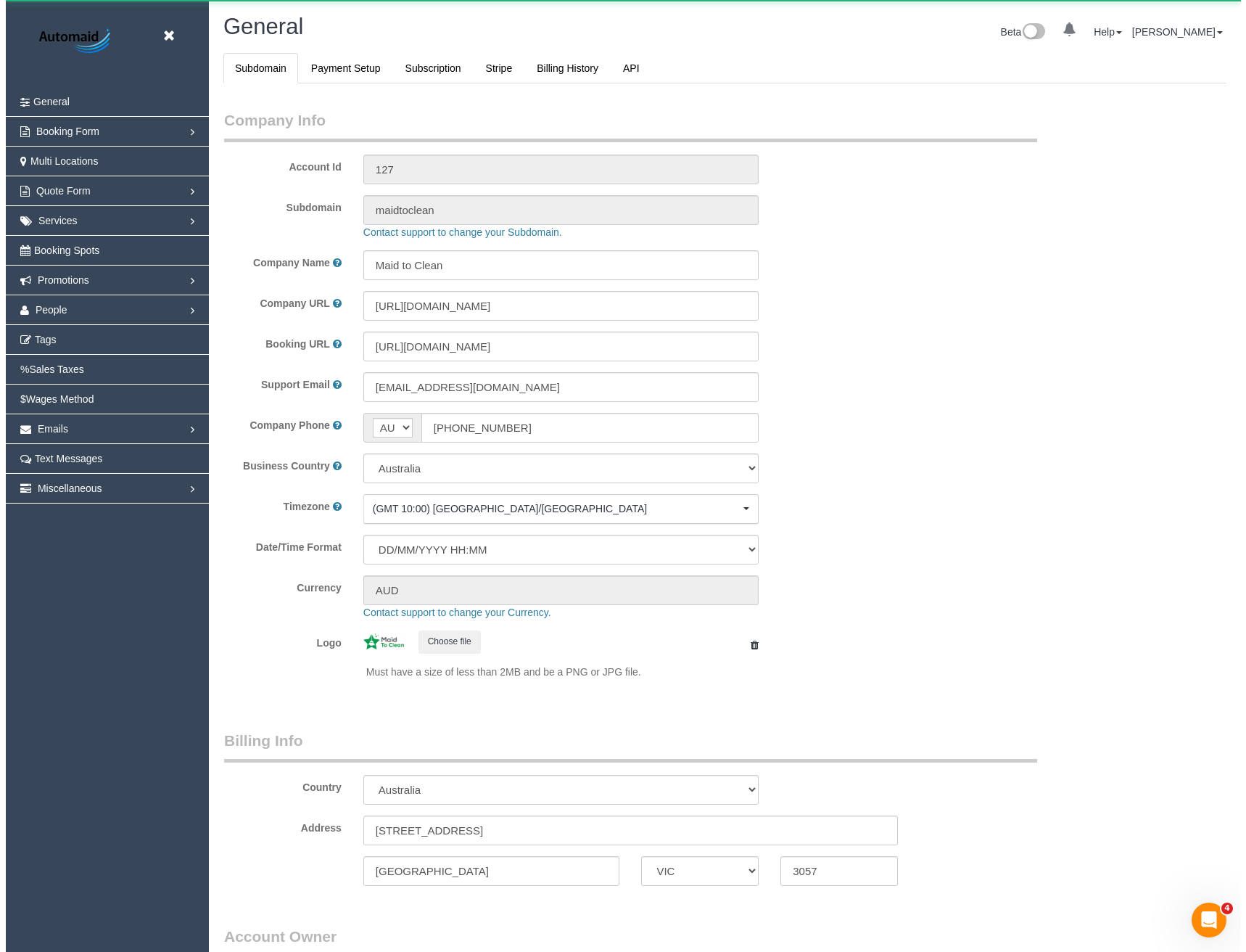
scroll to position [3316, 1235]
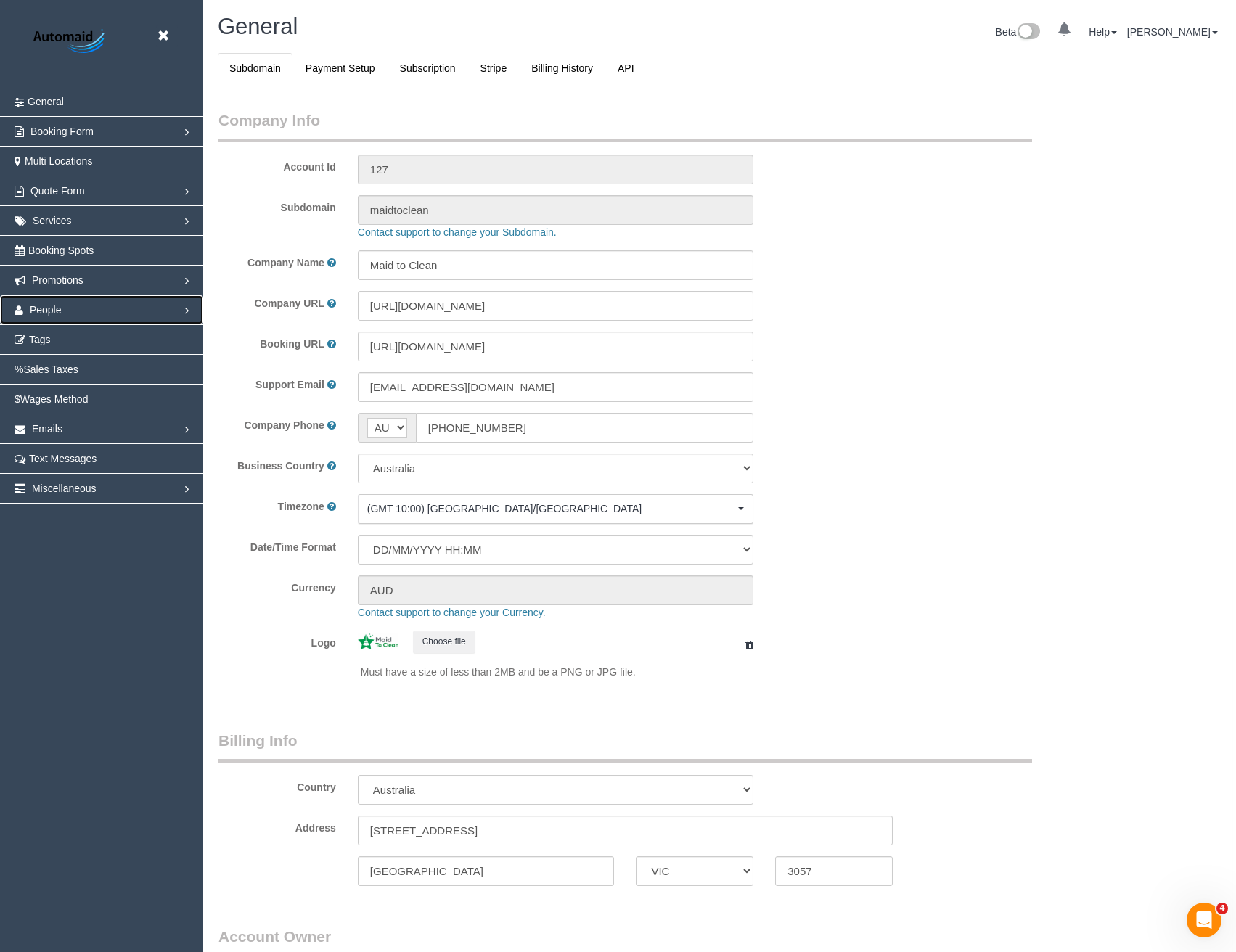
click at [52, 312] on span "People" at bounding box center [45, 309] width 32 height 11
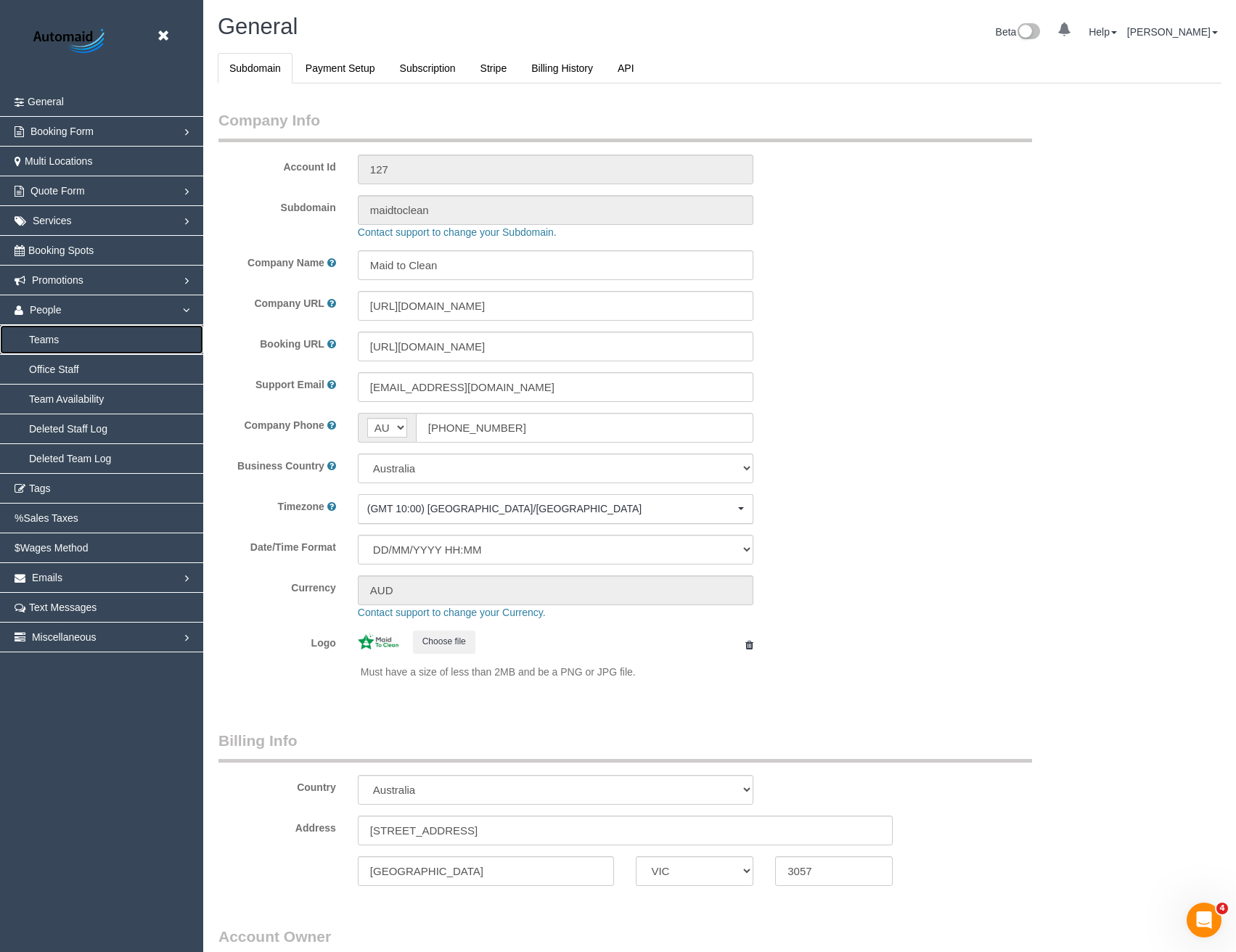
click at [68, 345] on link "Teams" at bounding box center [102, 340] width 203 height 29
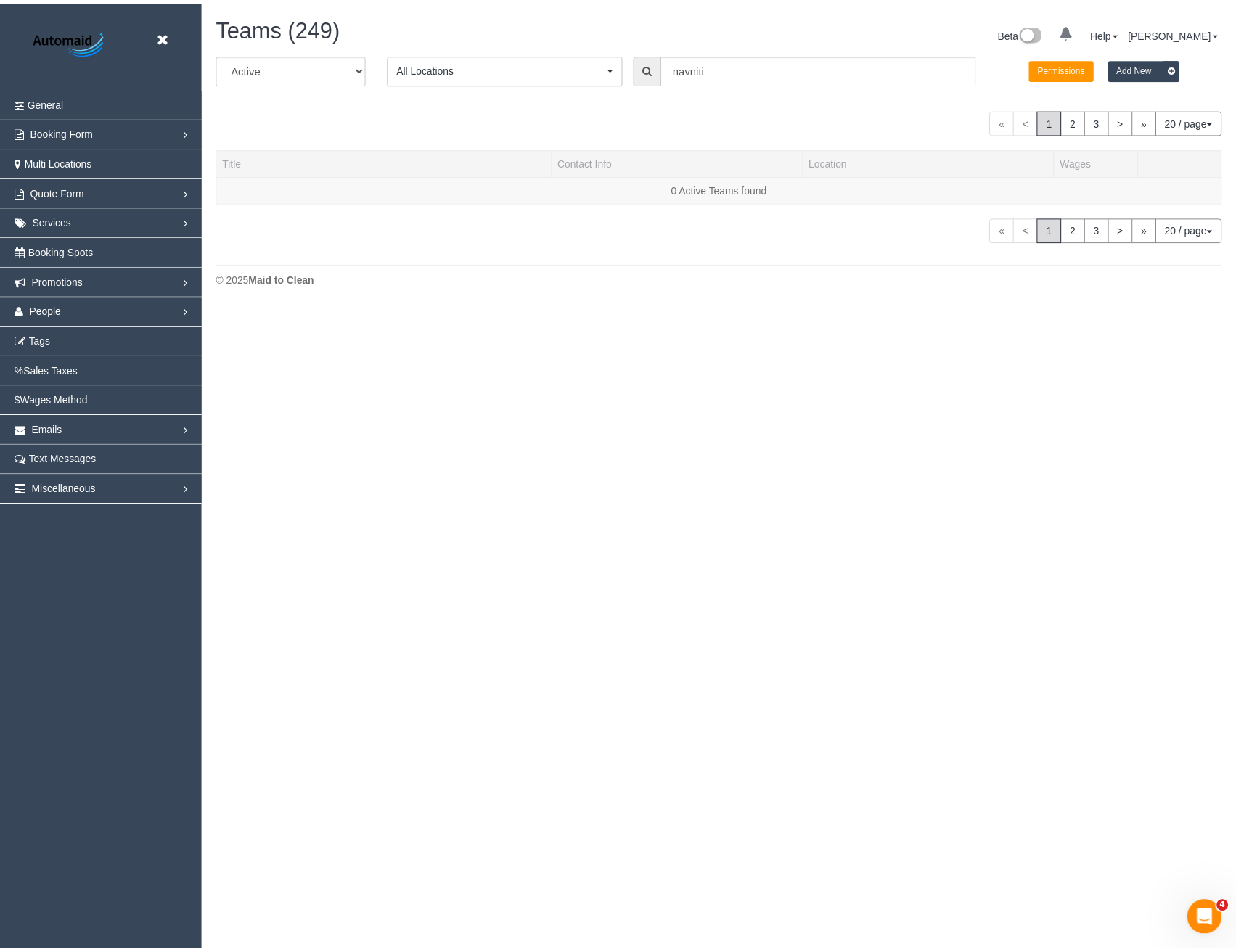
scroll to position [414, 1247]
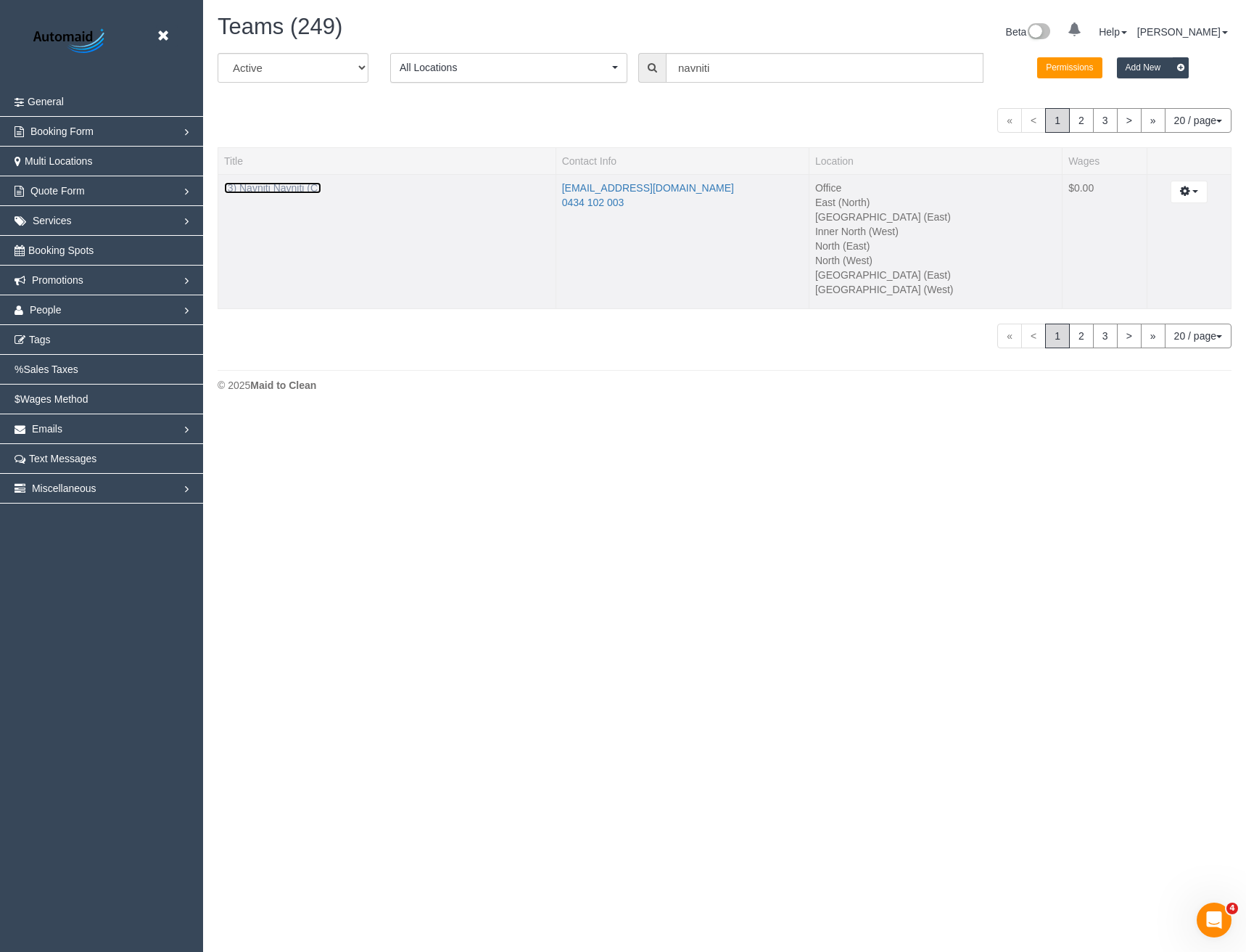
click at [291, 184] on link "(3) Navniti Navniti (C)" at bounding box center [273, 187] width 97 height 11
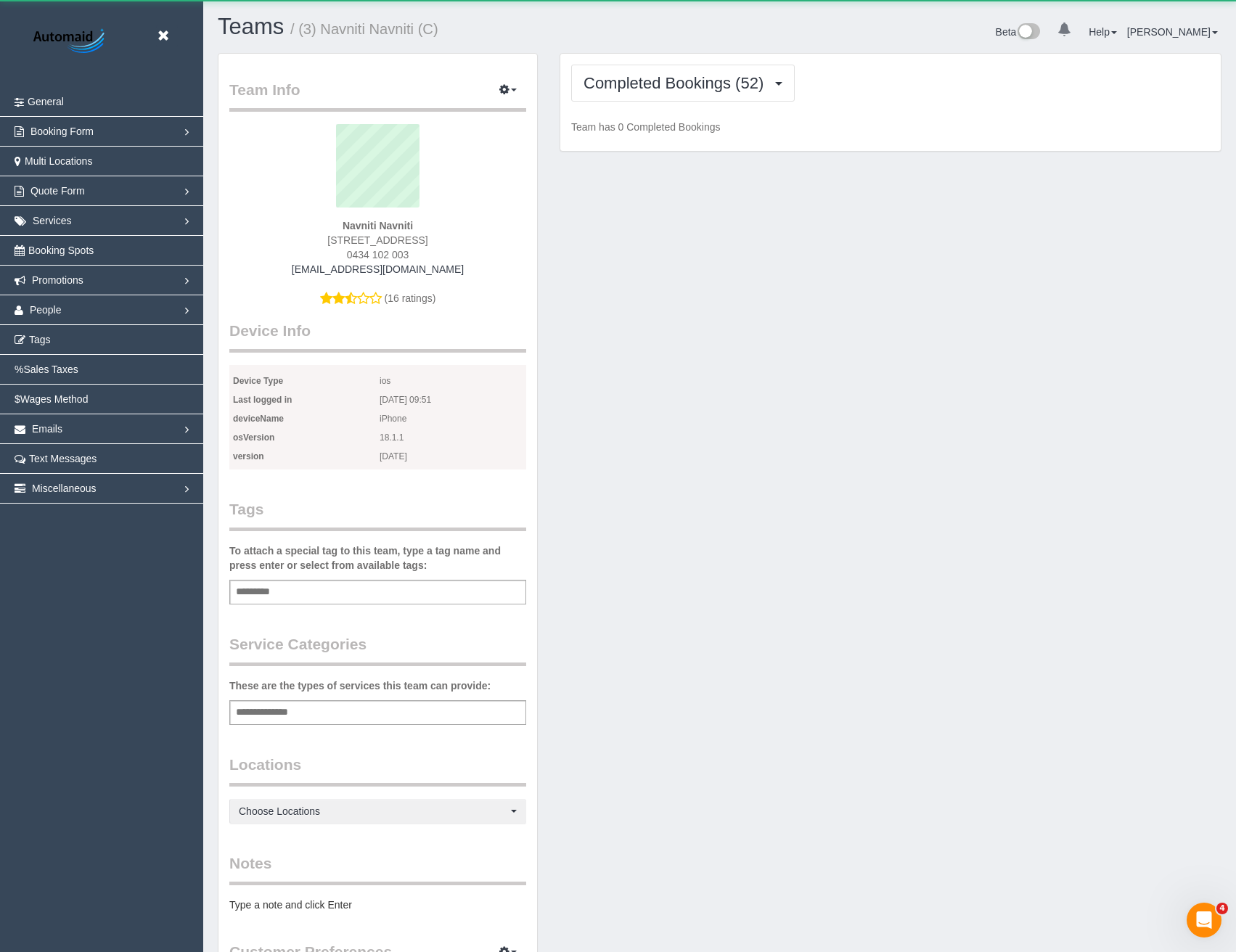
scroll to position [1251, 1236]
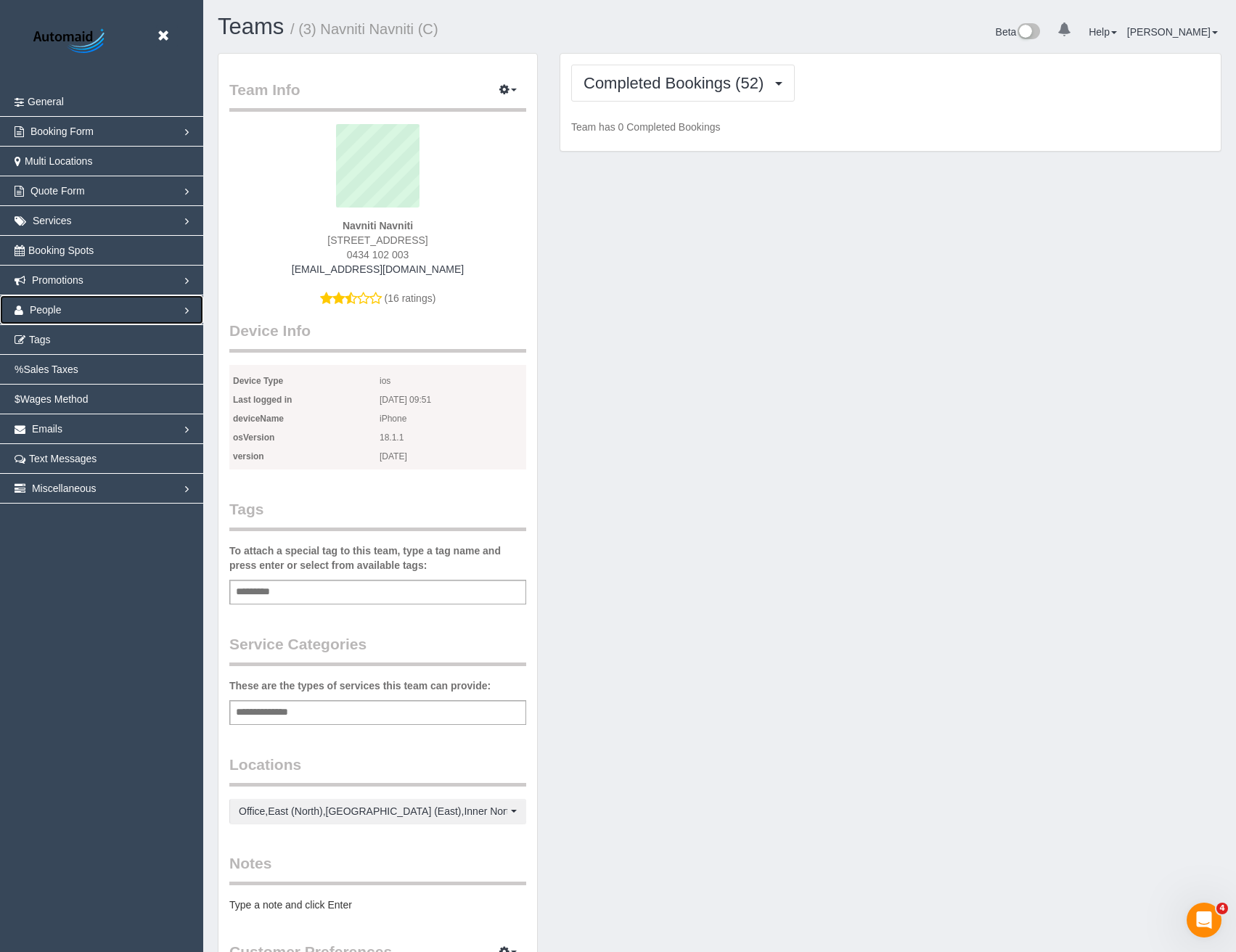
click at [86, 306] on link "People" at bounding box center [102, 310] width 203 height 29
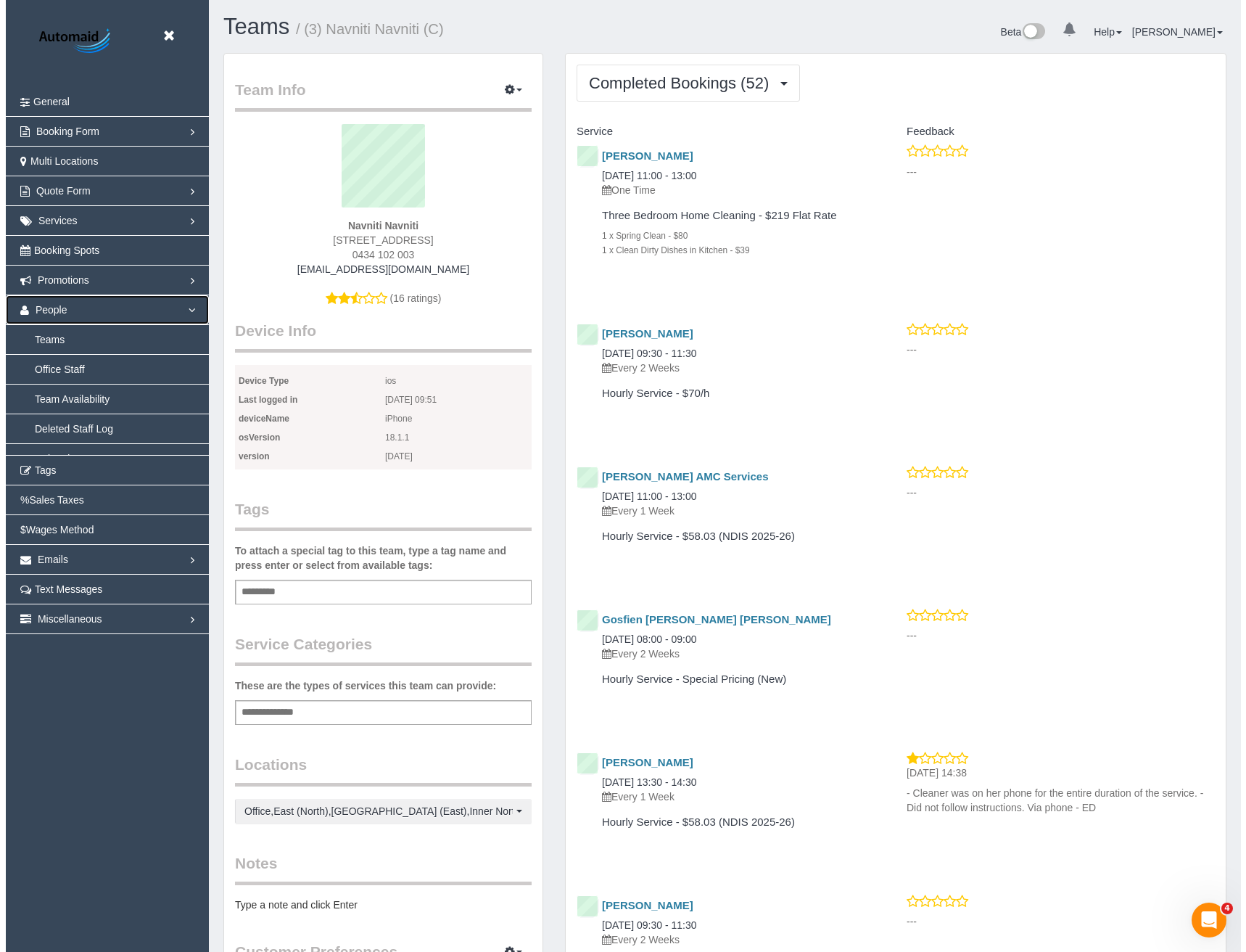
scroll to position [3988, 1235]
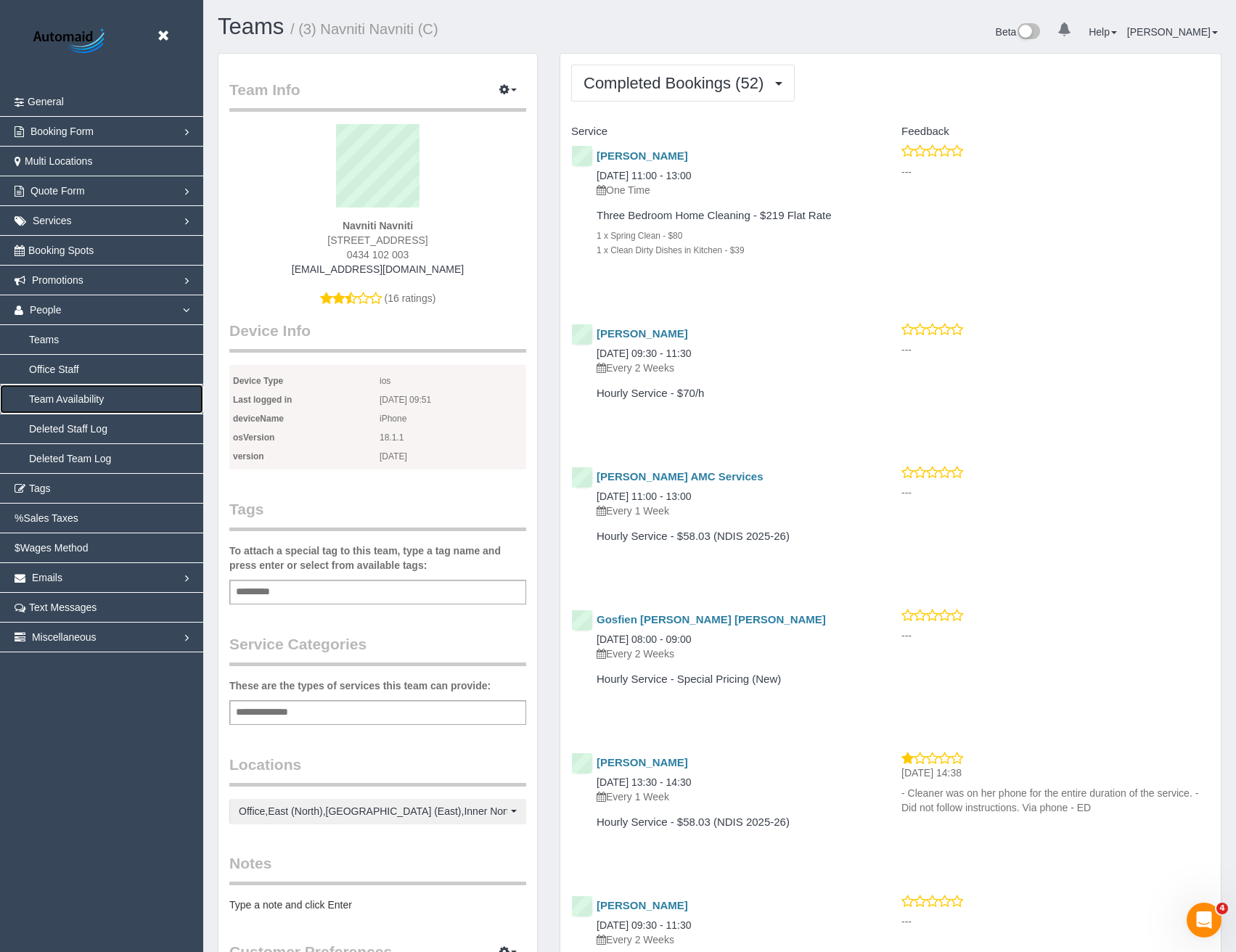
click at [81, 398] on link "Team Availability" at bounding box center [102, 399] width 203 height 29
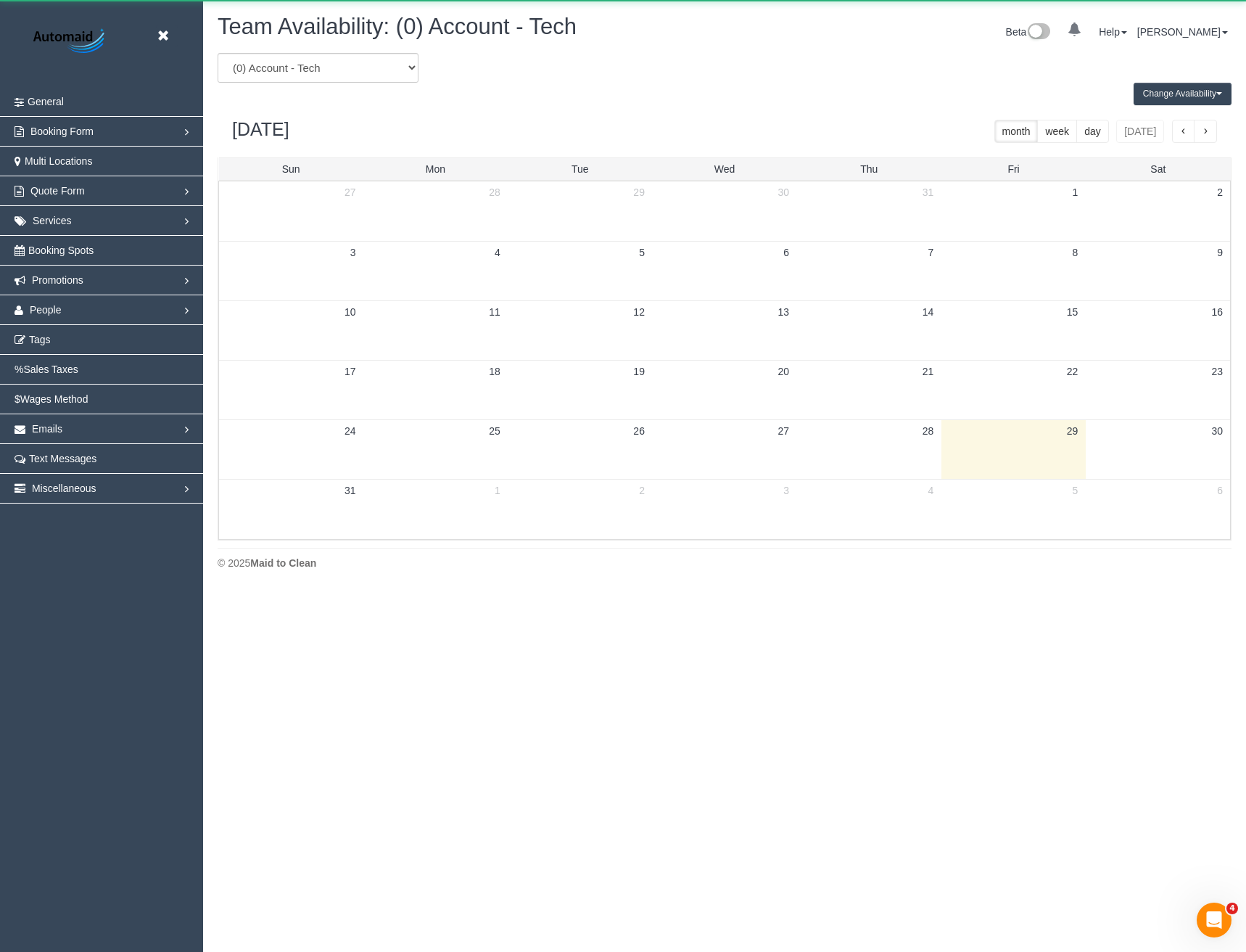
scroll to position [590, 1246]
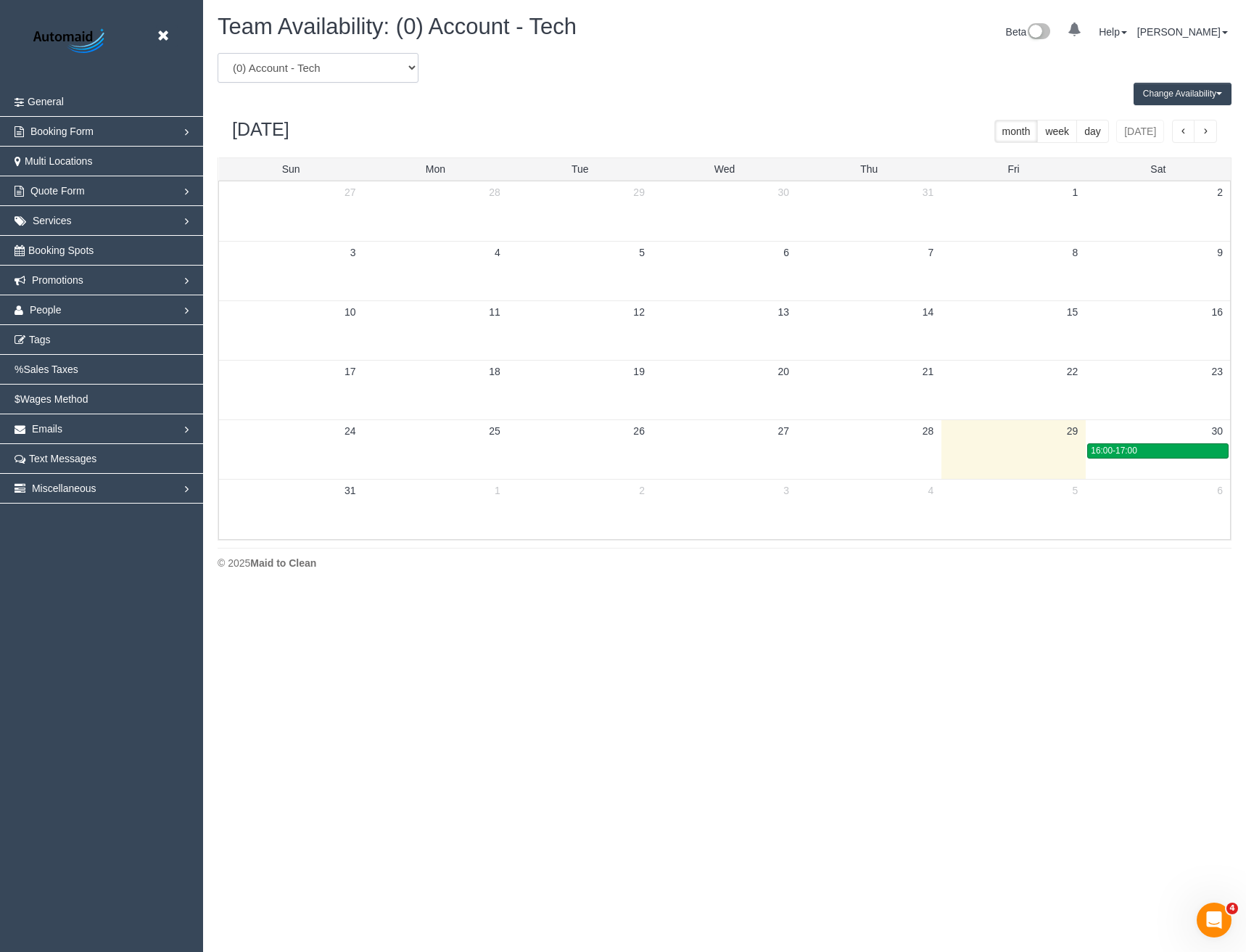
click at [324, 77] on select "(0) Account - Tech (0) Office (0) Raunak Test Account (1) Debbie Brodjanac (FT)…" at bounding box center [318, 67] width 201 height 30
select select "number:90305"
click at [218, 53] on select "(0) Account - Tech (0) Office (0) Raunak Test Account (1) Debbie Brodjanac (FT)…" at bounding box center [318, 67] width 201 height 30
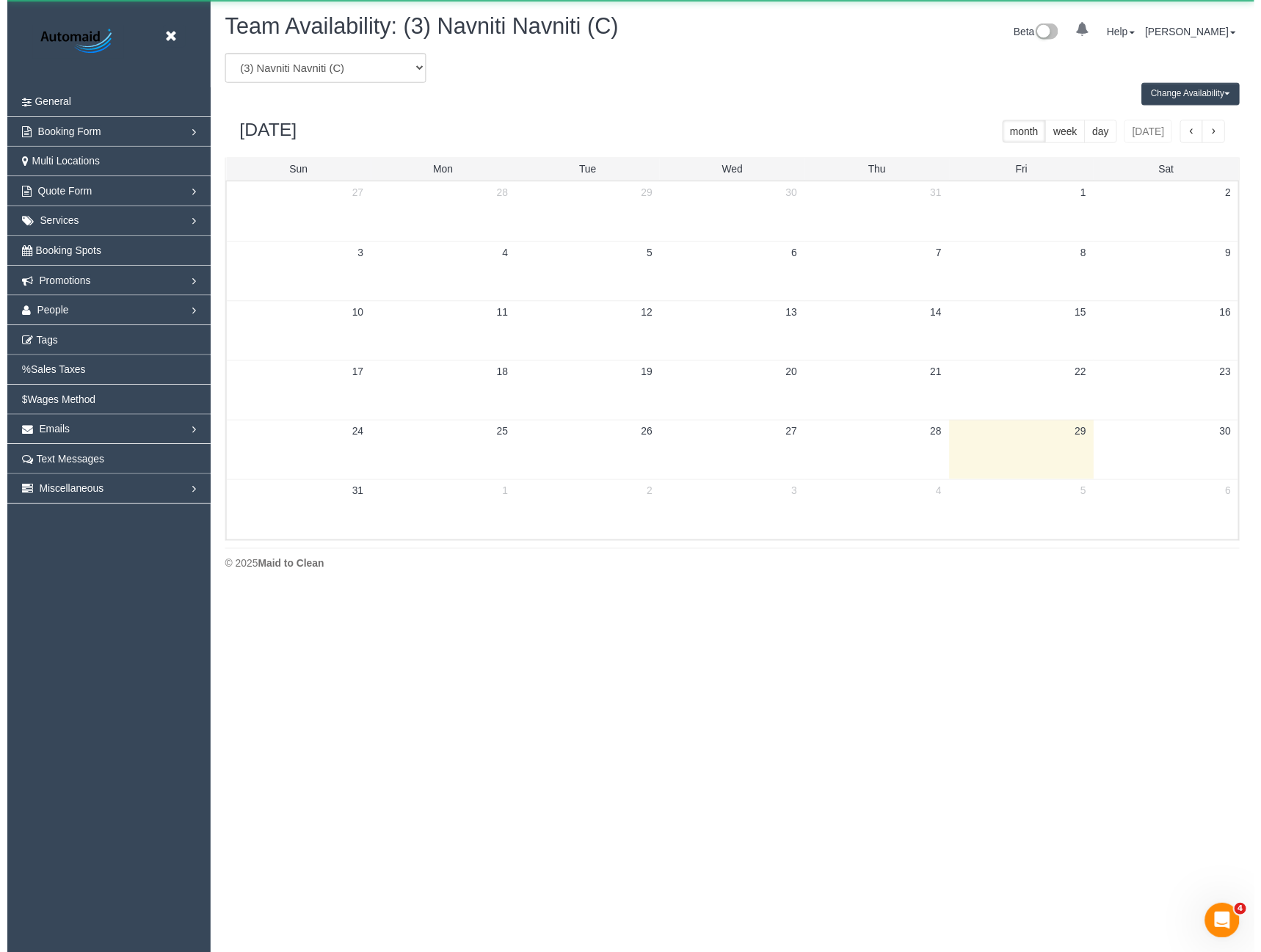
scroll to position [72825, 72153]
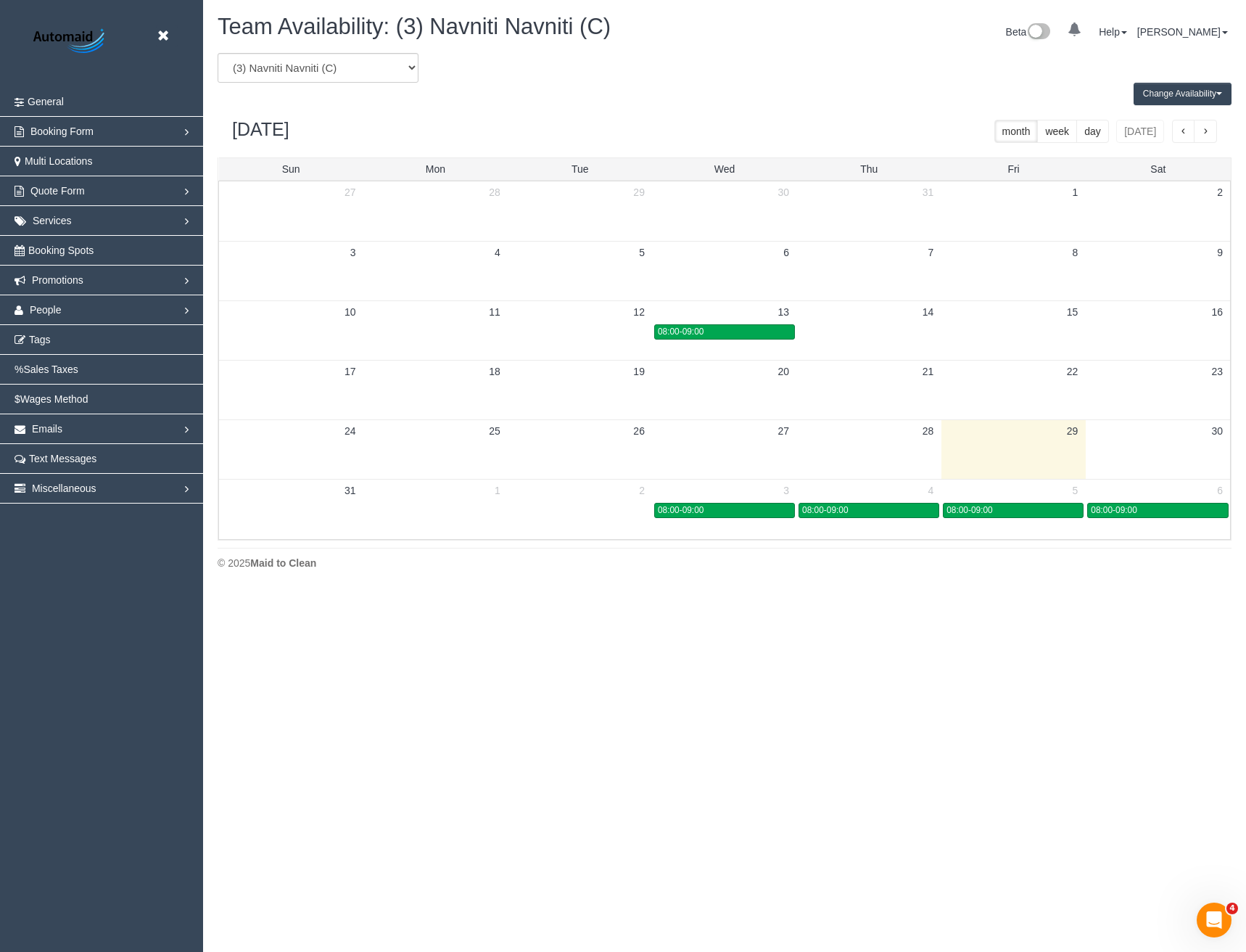
click at [1187, 95] on button "Change Availability" at bounding box center [1182, 94] width 98 height 23
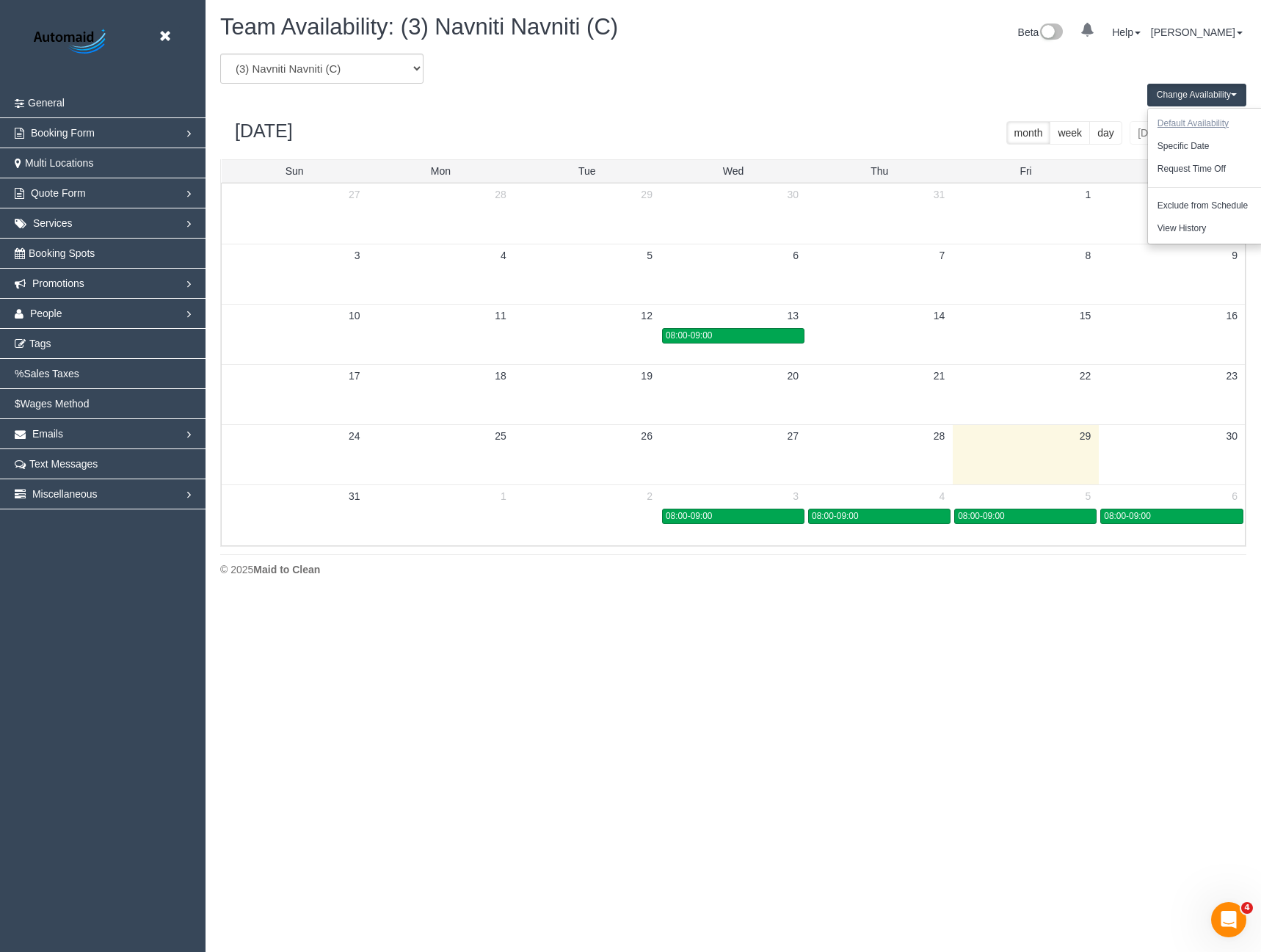
click at [1191, 129] on button "Default Availability" at bounding box center [1194, 124] width 91 height 23
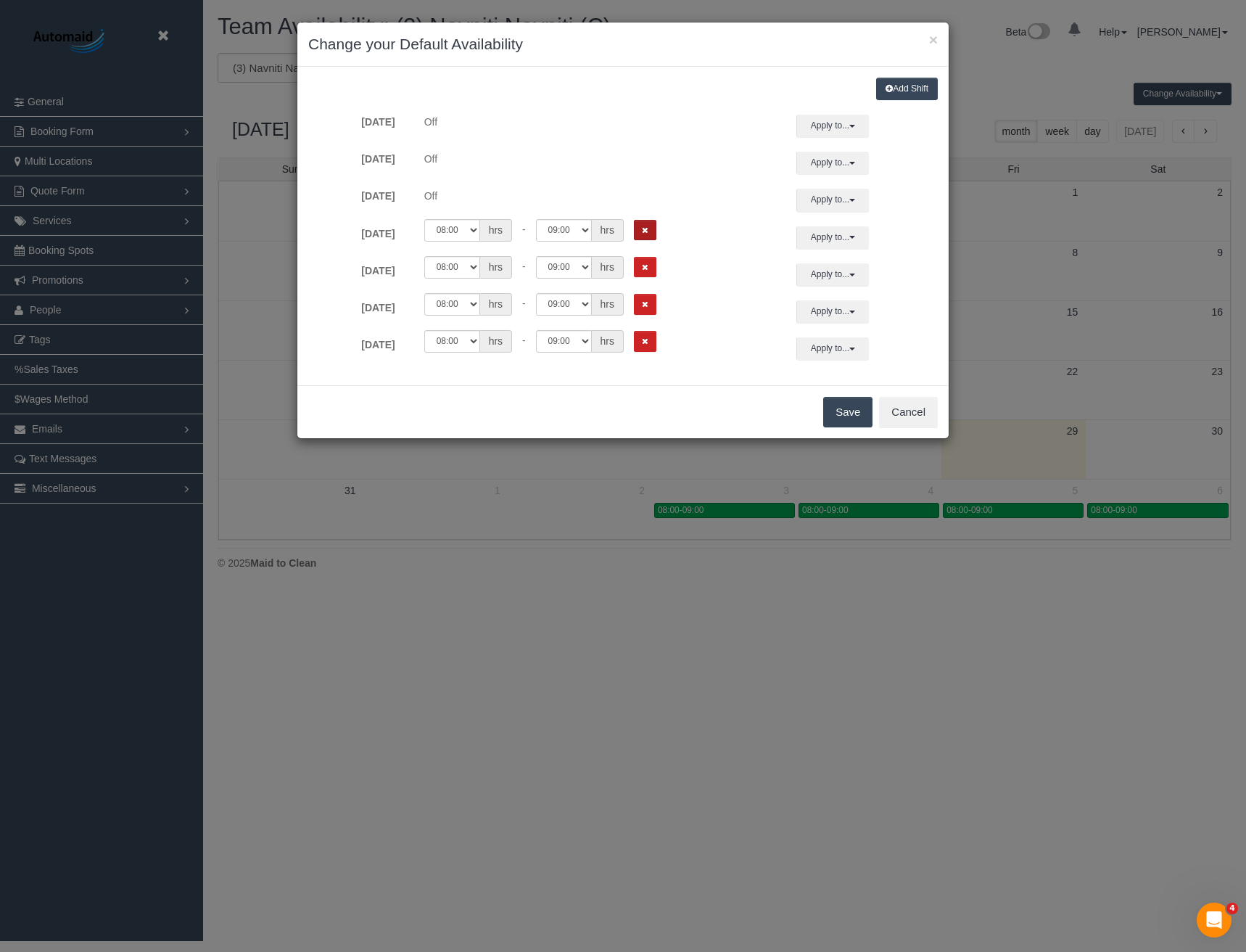
click at [649, 230] on button "Remove Shift" at bounding box center [646, 230] width 23 height 21
click at [647, 267] on icon "Remove Shift" at bounding box center [645, 267] width 7 height 8
click at [647, 299] on button "Remove Shift" at bounding box center [646, 305] width 23 height 21
click at [646, 350] on button "Remove Shift" at bounding box center [646, 341] width 23 height 21
click at [842, 410] on button "Save" at bounding box center [847, 412] width 49 height 30
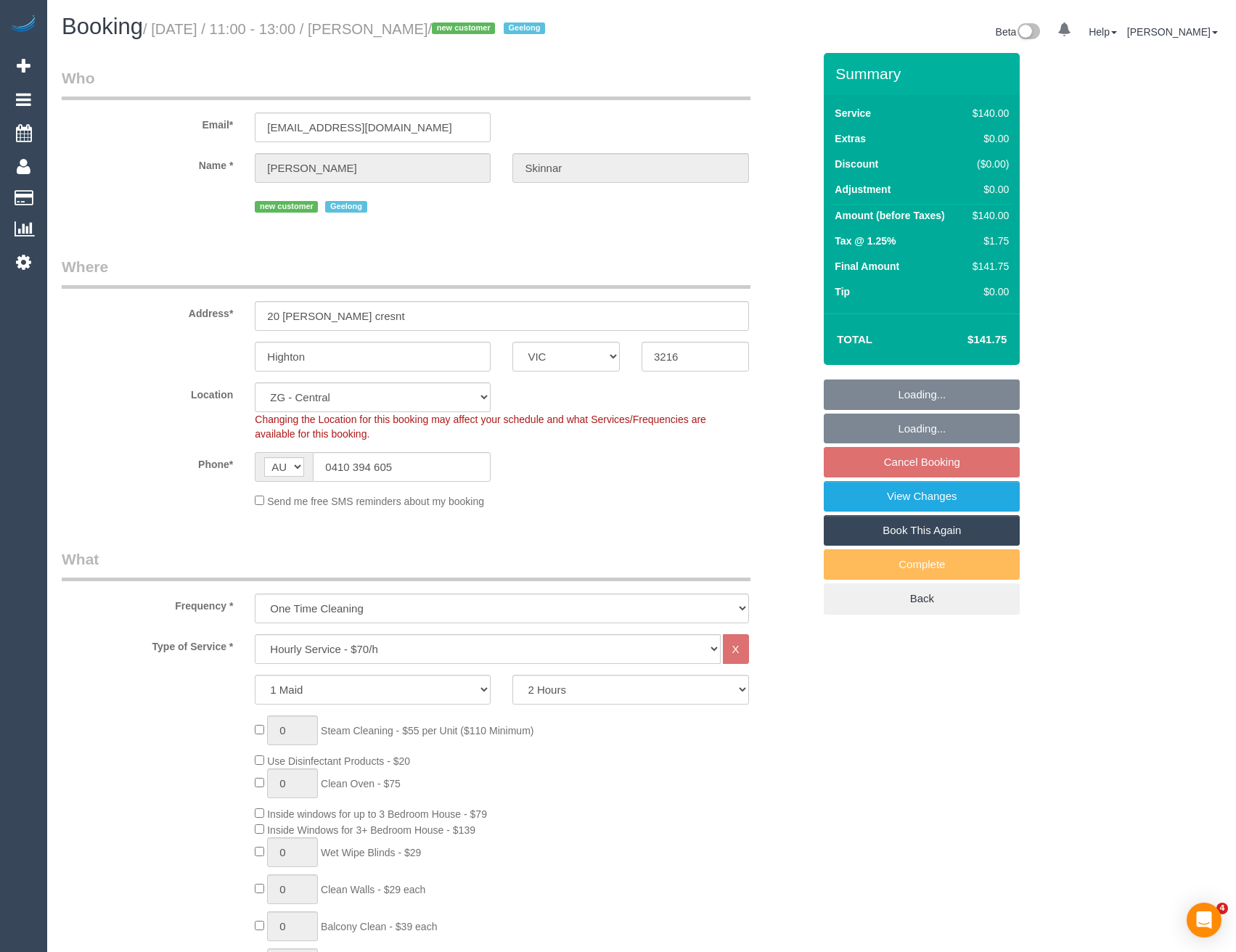
select select "VIC"
select select "number:28"
select select "number:14"
select select "number:19"
select select "spot5"
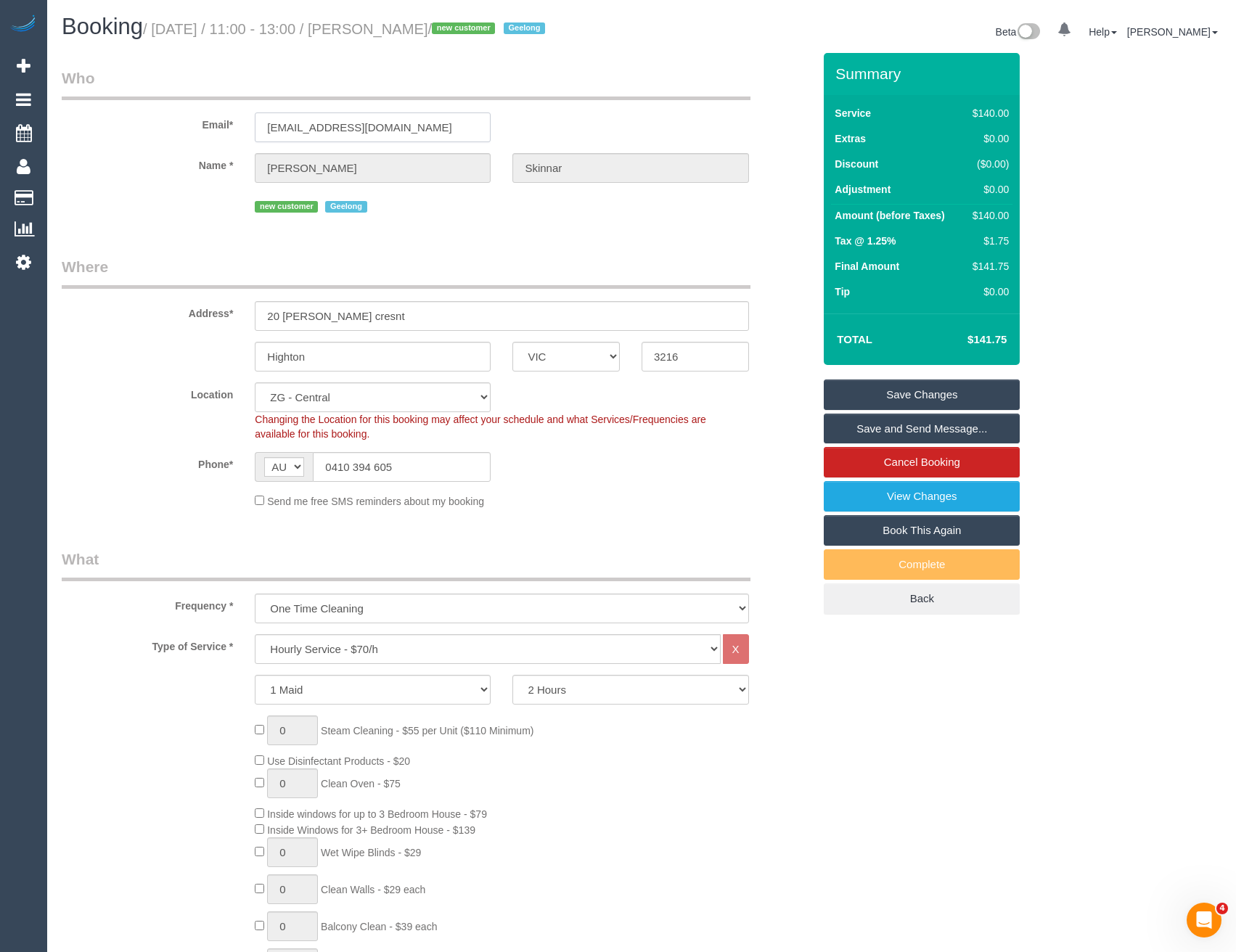
drag, startPoint x: 444, startPoint y: 133, endPoint x: 262, endPoint y: 127, distance: 182.1
click at [262, 127] on input "[EMAIL_ADDRESS][DOMAIN_NAME]" at bounding box center [372, 127] width 236 height 30
click at [696, 798] on div "0 Steam Cleaning - $55 per Unit ($110 Minimum) Use Disinfectant Products - $20 …" at bounding box center [534, 930] width 580 height 429
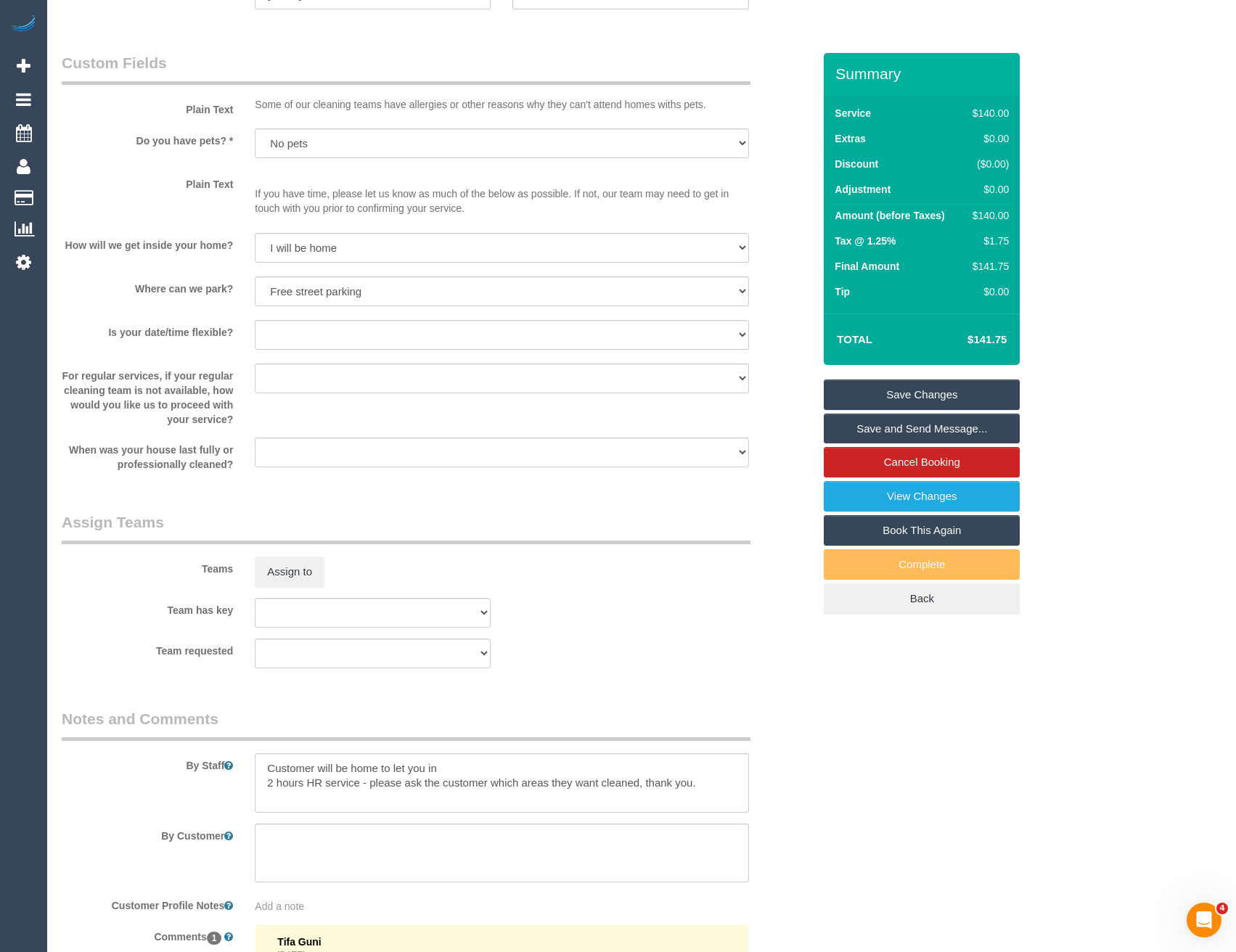
scroll to position [1968, 0]
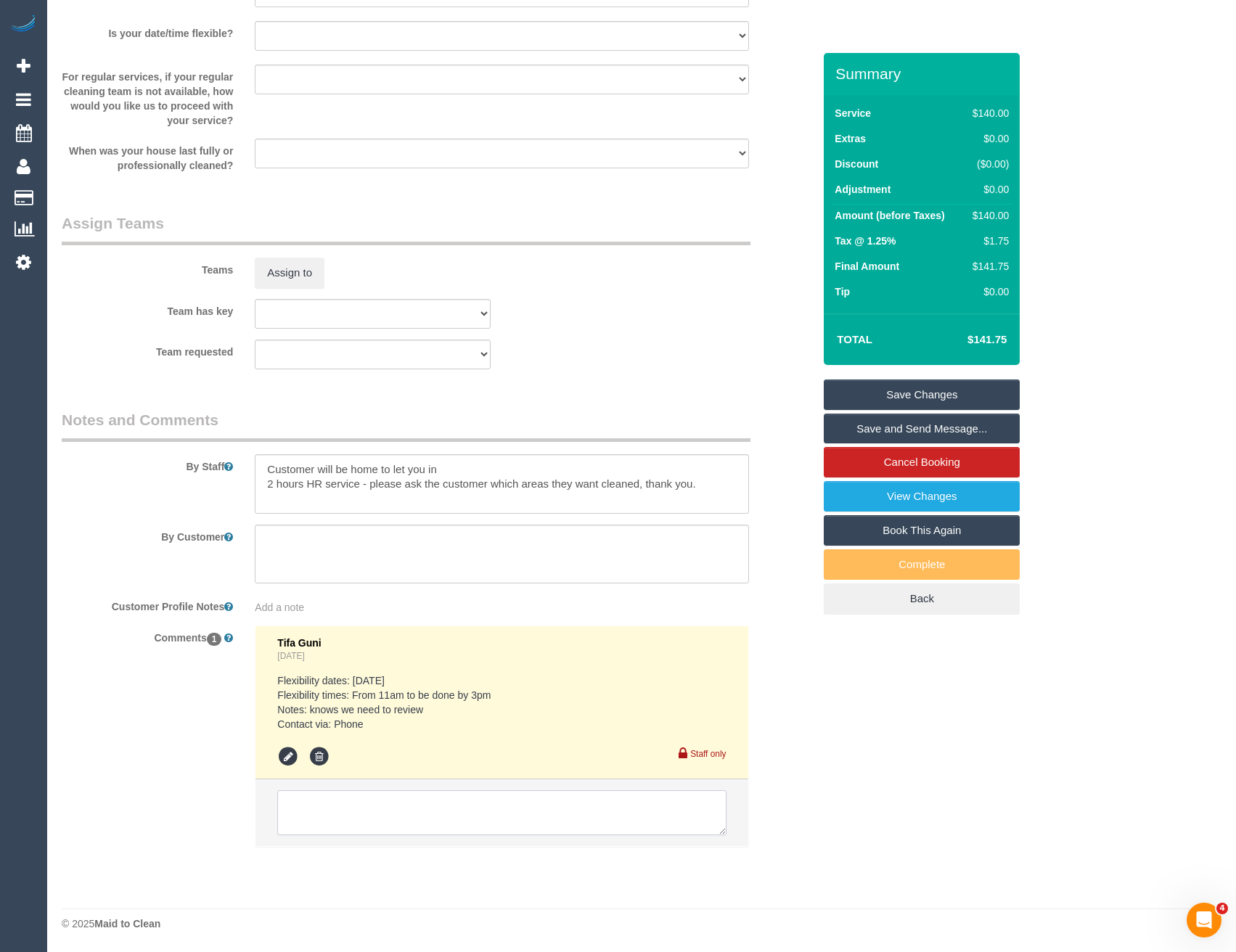
click at [391, 816] on textarea at bounding box center [502, 812] width 449 height 45
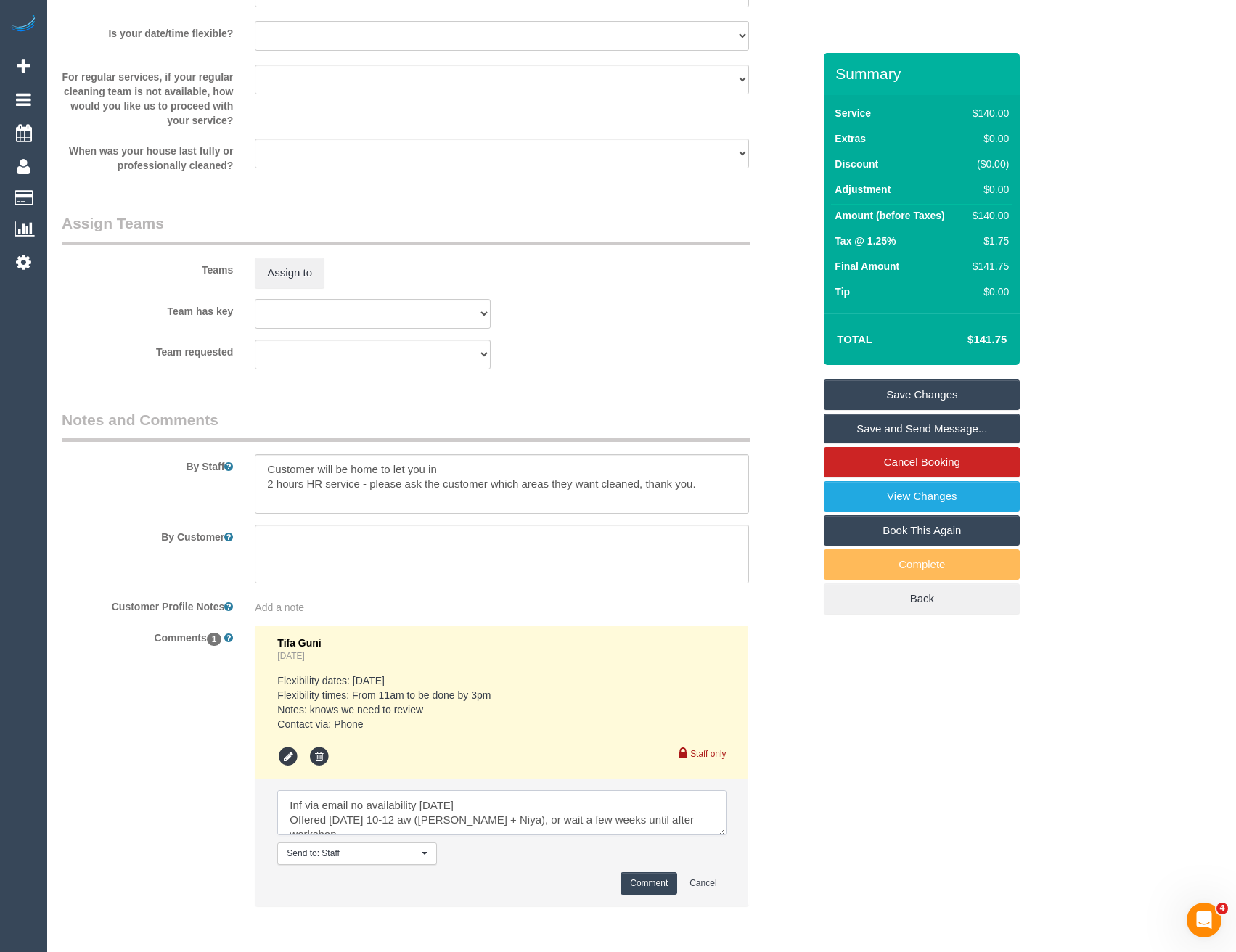
scroll to position [20, 0]
type textarea "Inf via email no availability on Thursday Offered Friday 5/9 10-12 aw (Suneeth …"
click at [656, 881] on button "Comment" at bounding box center [648, 883] width 57 height 23
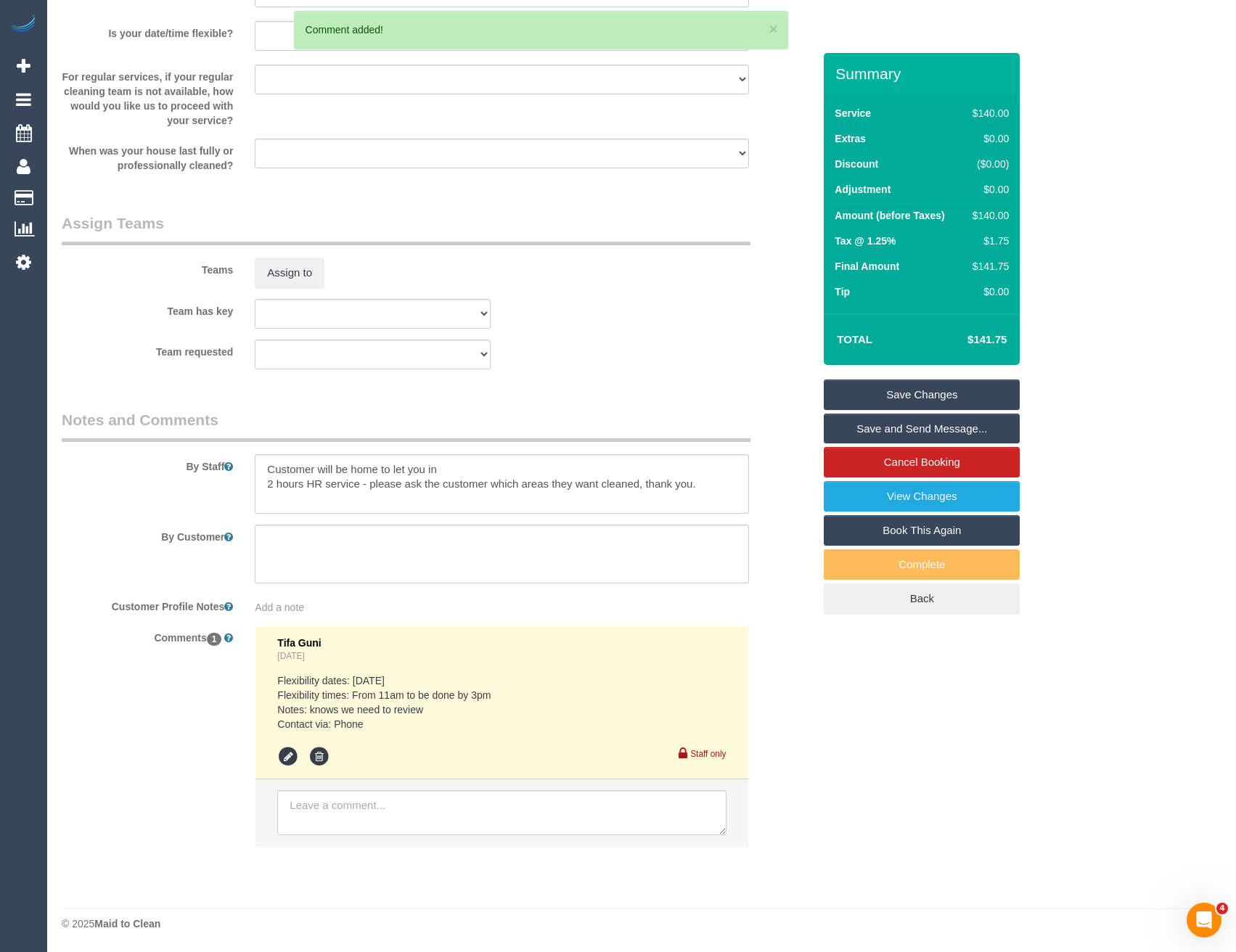
scroll to position [0, 0]
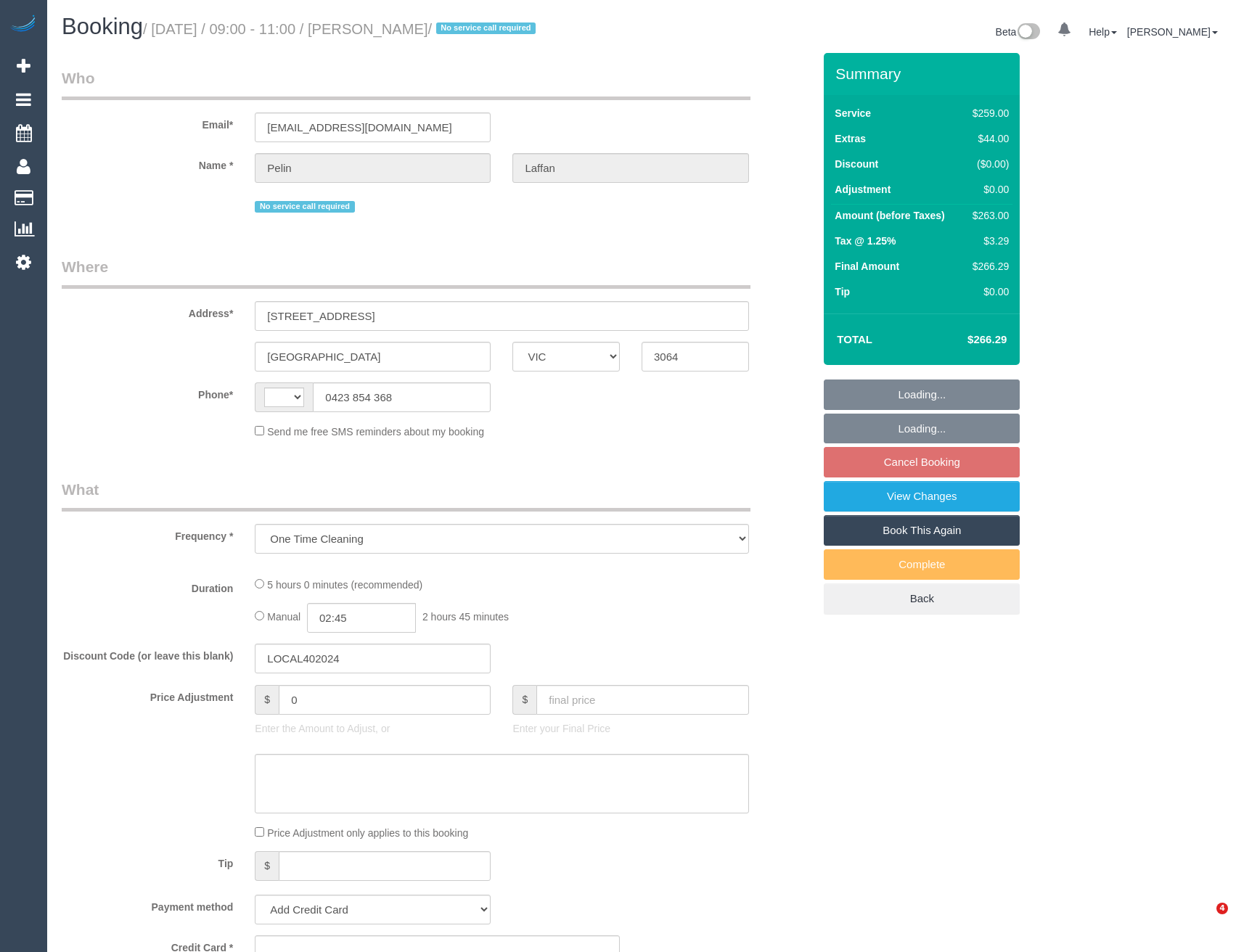
select select "VIC"
select select "string:AU"
select select "string:stripe-pm_1RnUpW2GScqysDRVvByTphzt"
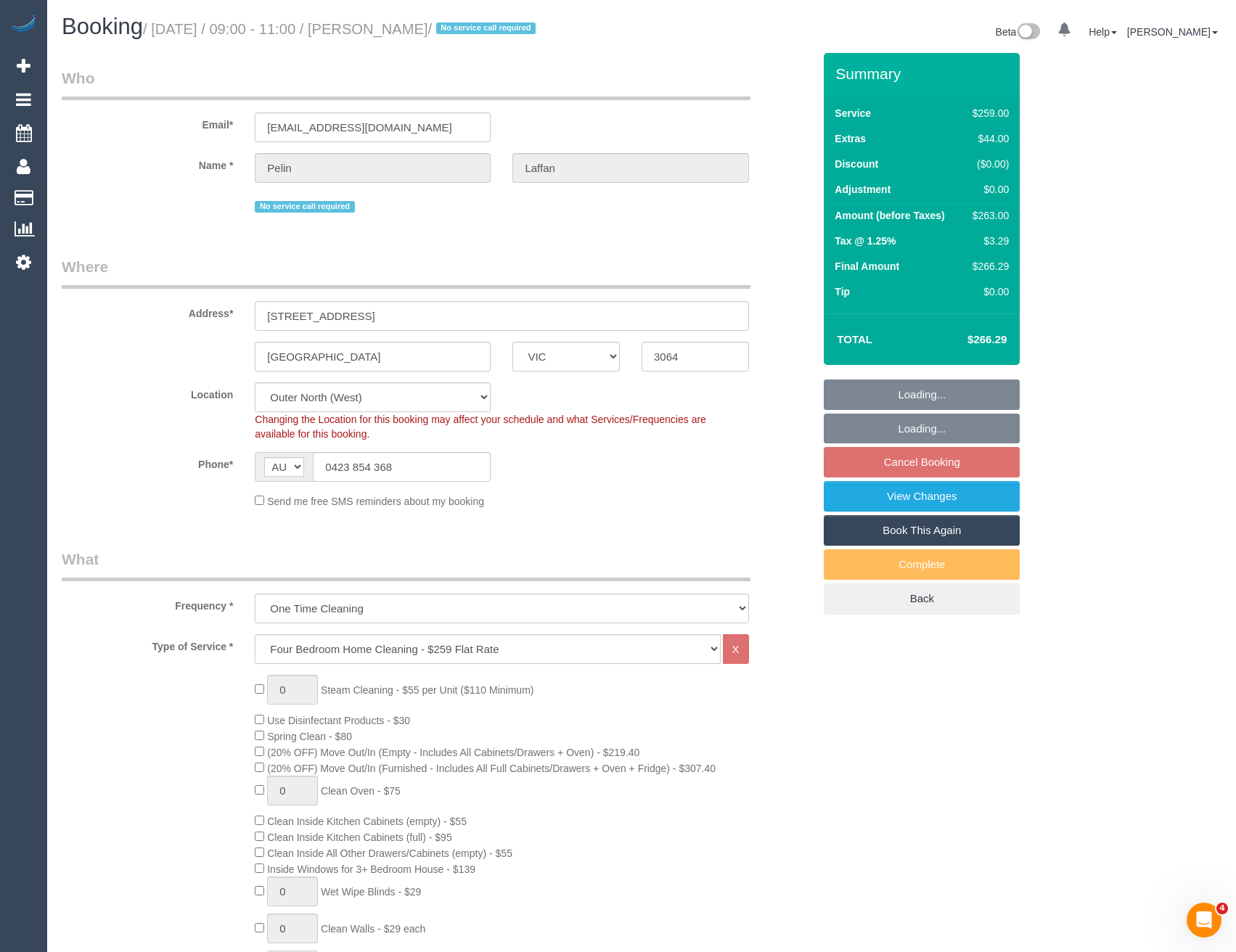
select select "number:28"
select select "number:14"
select select "number:19"
select select "number:22"
select select "number:13"
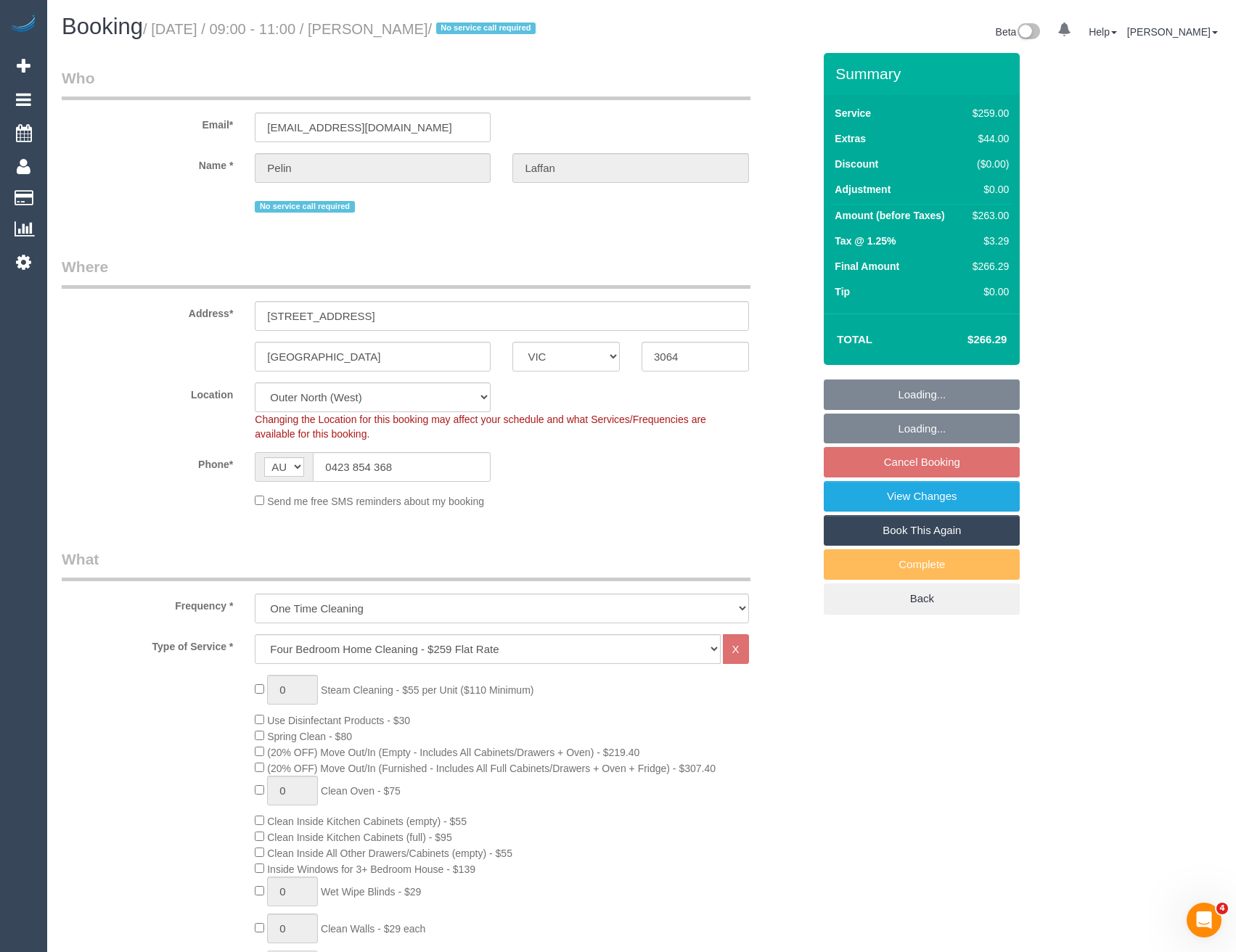
select select "object:832"
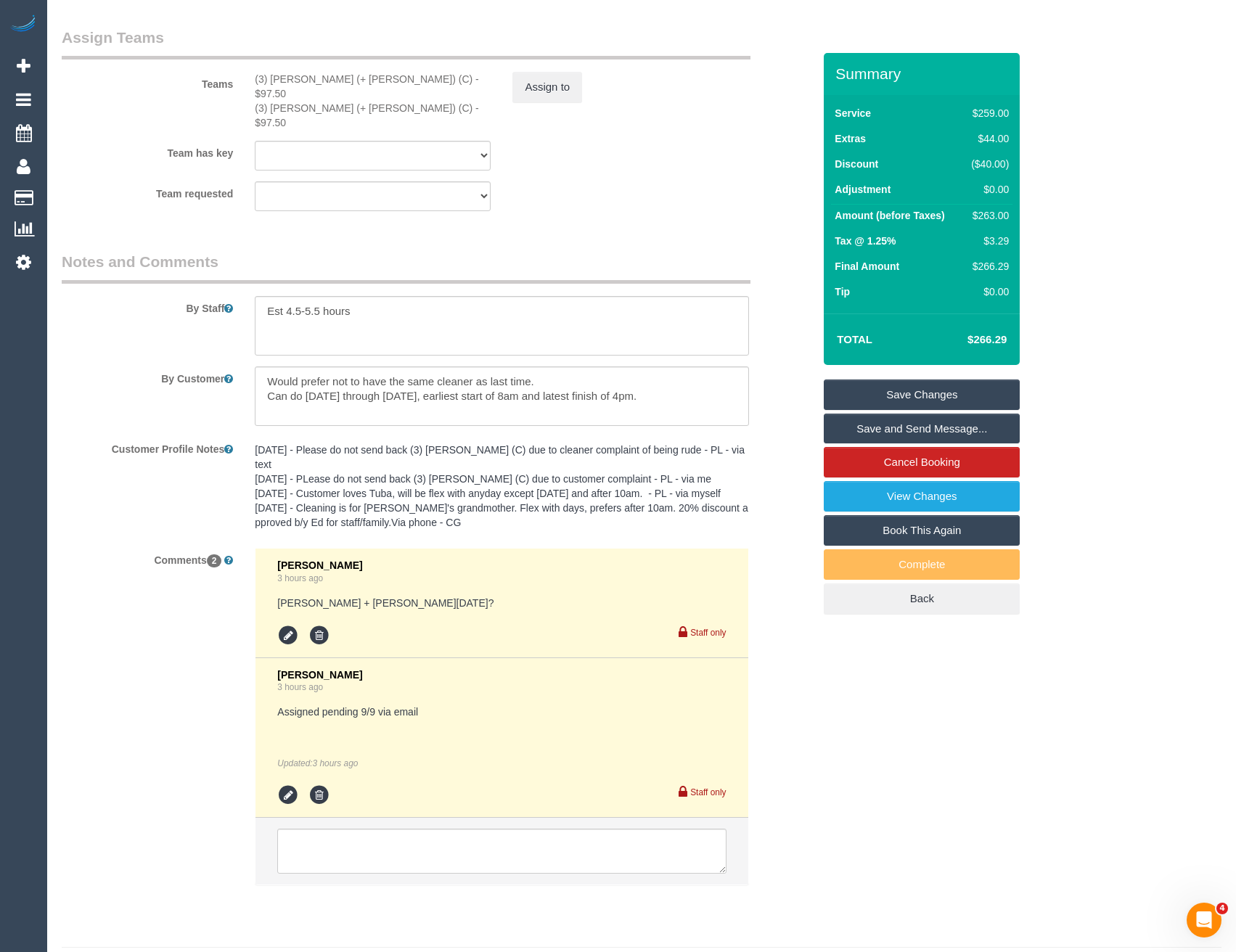
scroll to position [2282, 0]
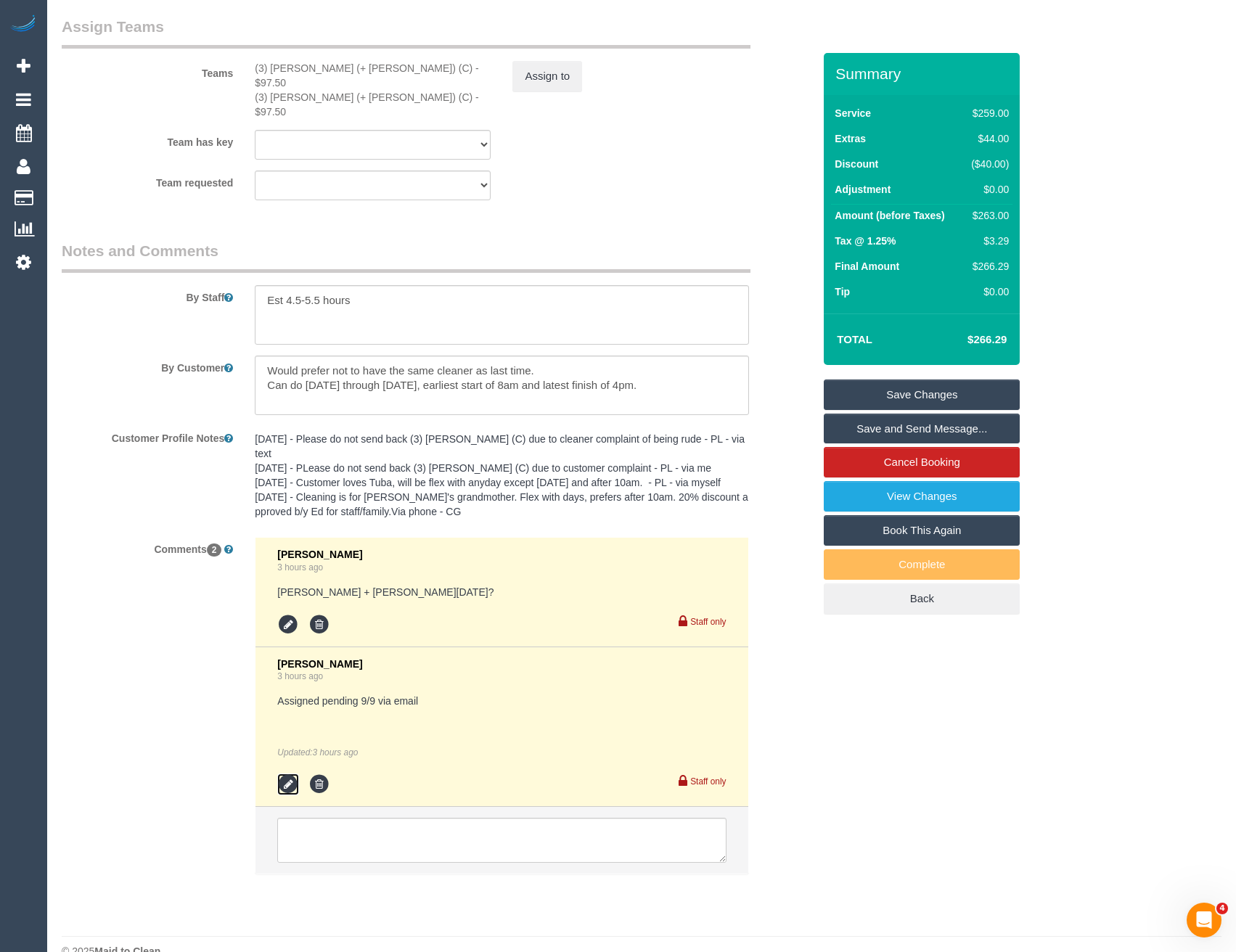
click at [293, 773] on icon at bounding box center [288, 784] width 22 height 22
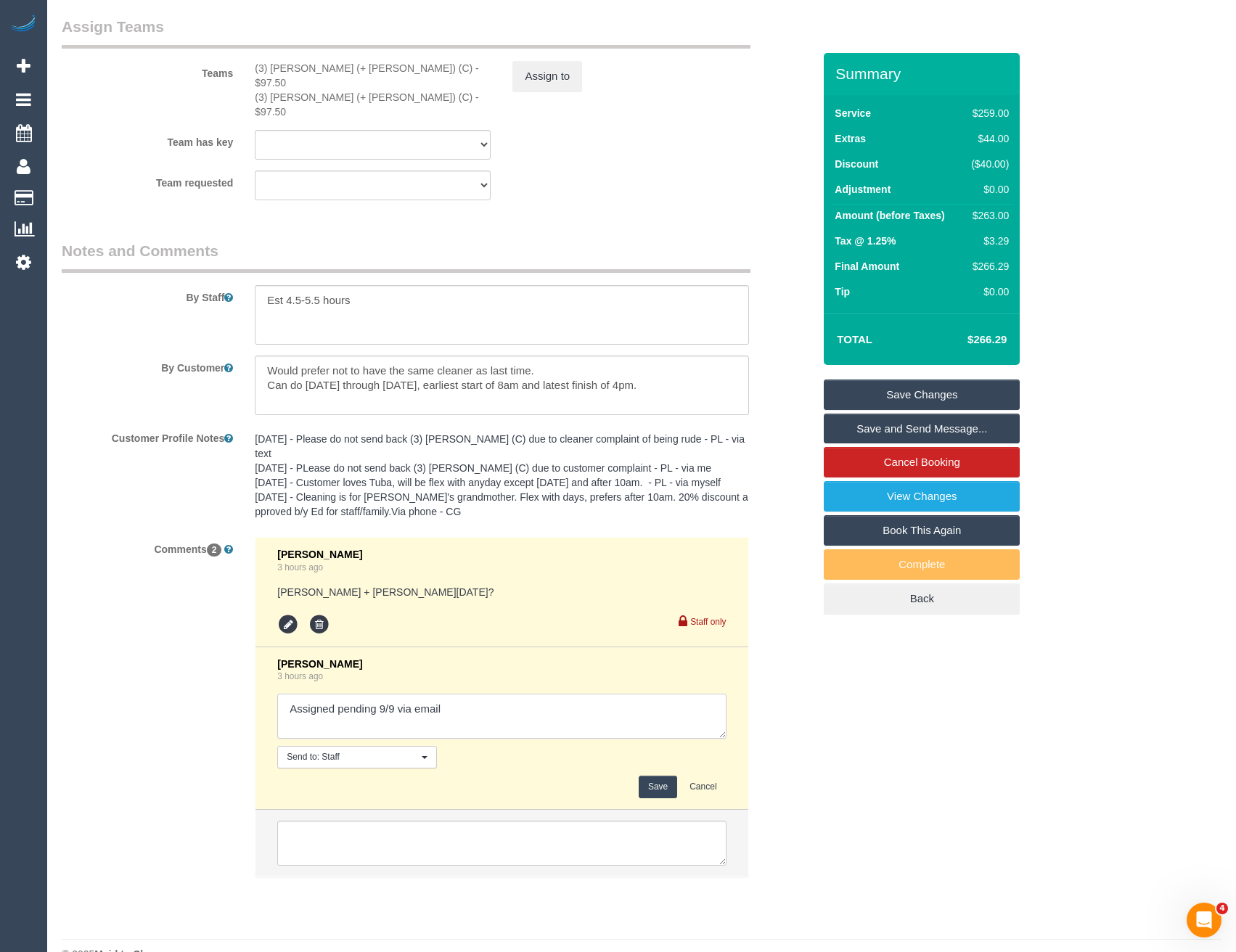
click at [466, 706] on textarea at bounding box center [502, 716] width 449 height 45
type textarea "Assigned pending 9/9 via email // confirmed"
click at [649, 775] on button "Save" at bounding box center [657, 787] width 39 height 23
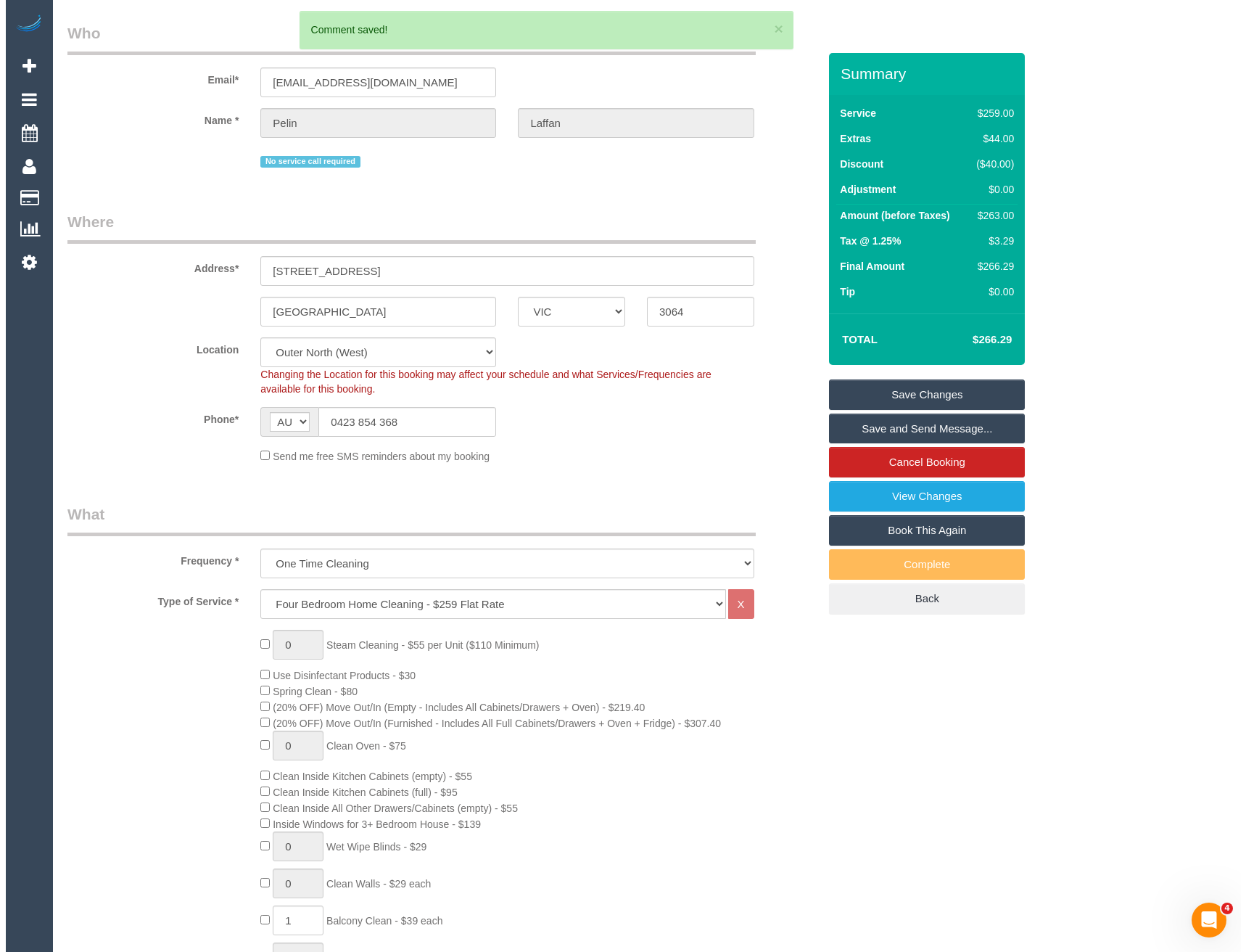
scroll to position [0, 0]
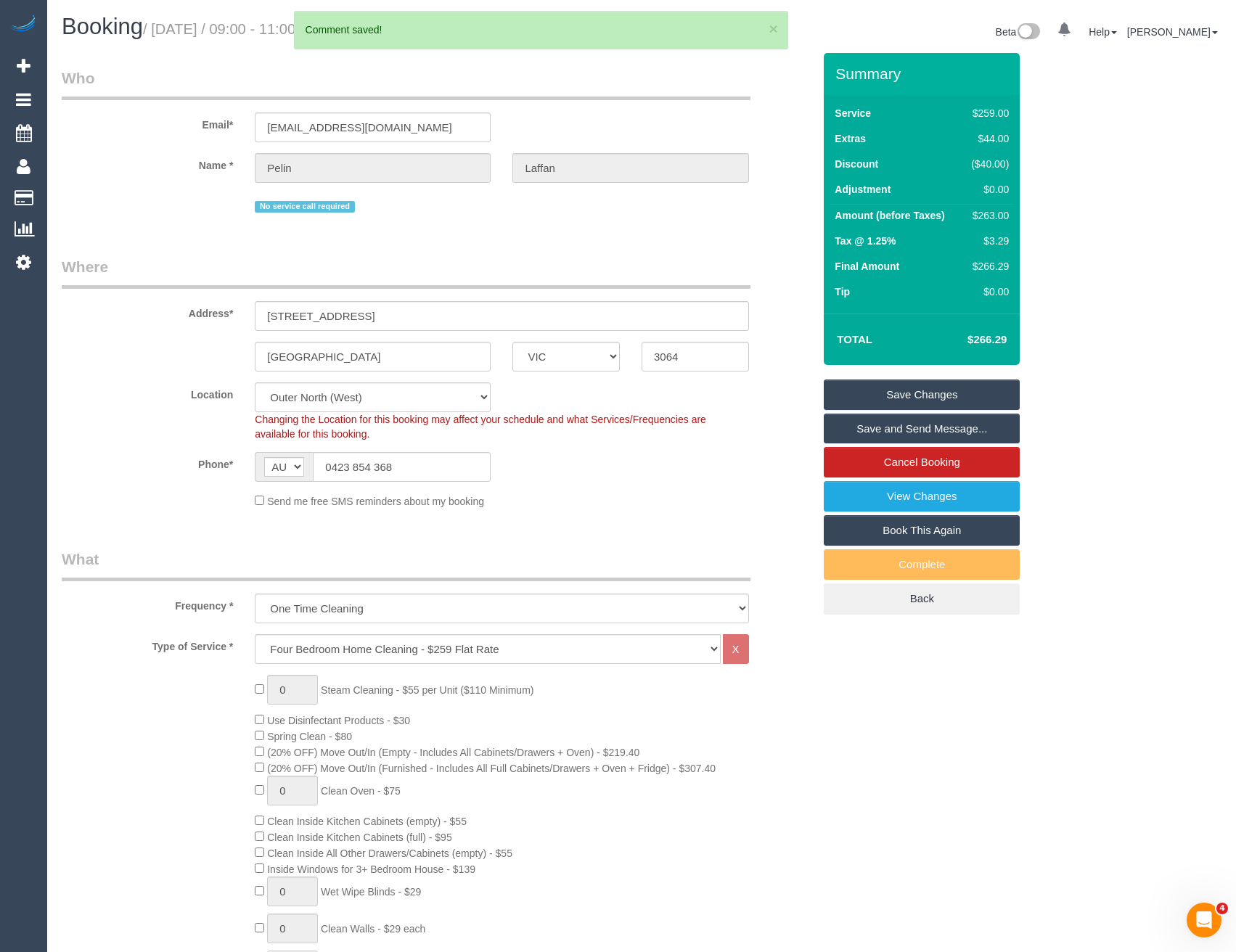
click at [855, 429] on link "Save and Send Message..." at bounding box center [921, 429] width 196 height 30
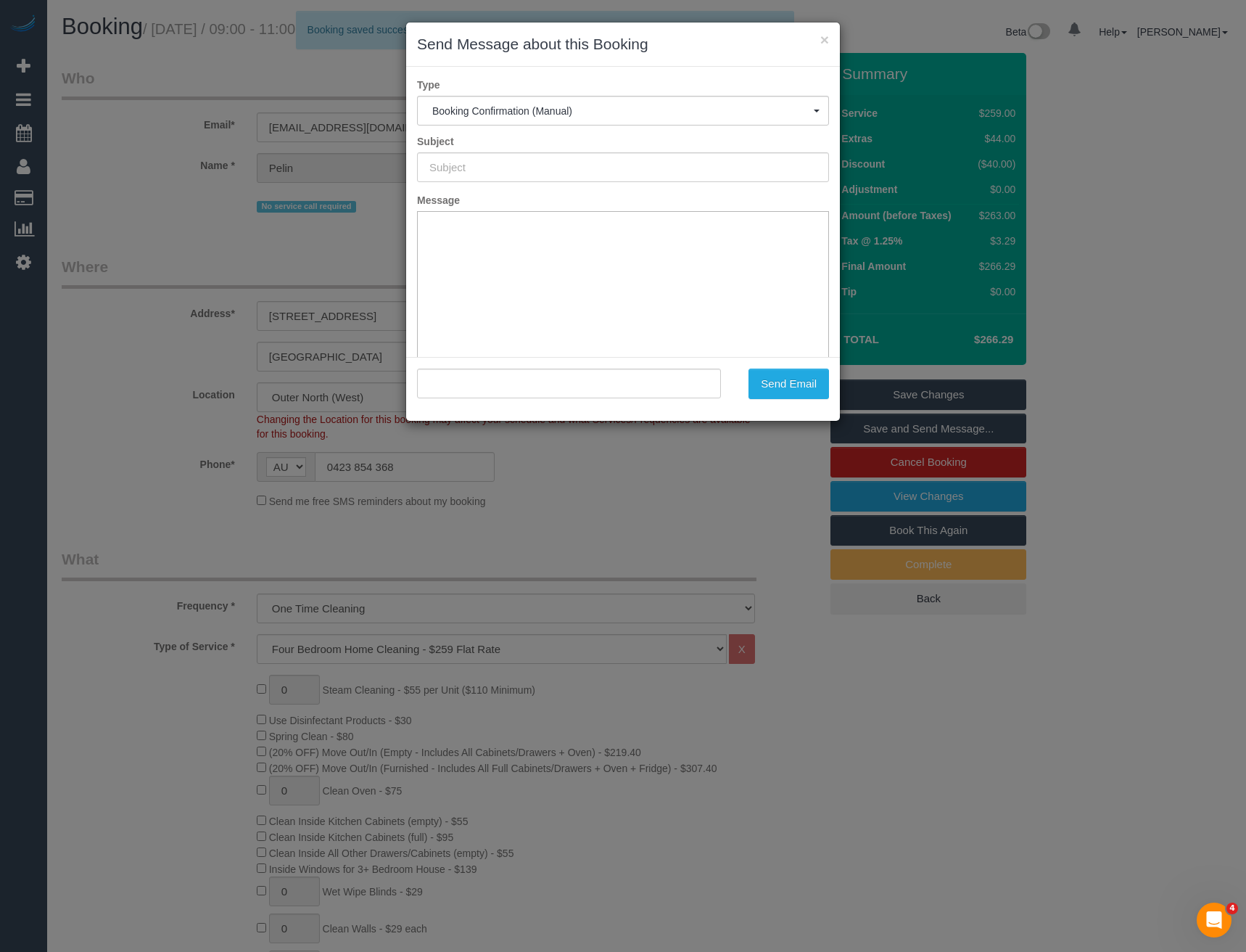
type input "Booking Confirmed"
type input ""Pelin Laffan" <pelin.laffan@outlook.com>"
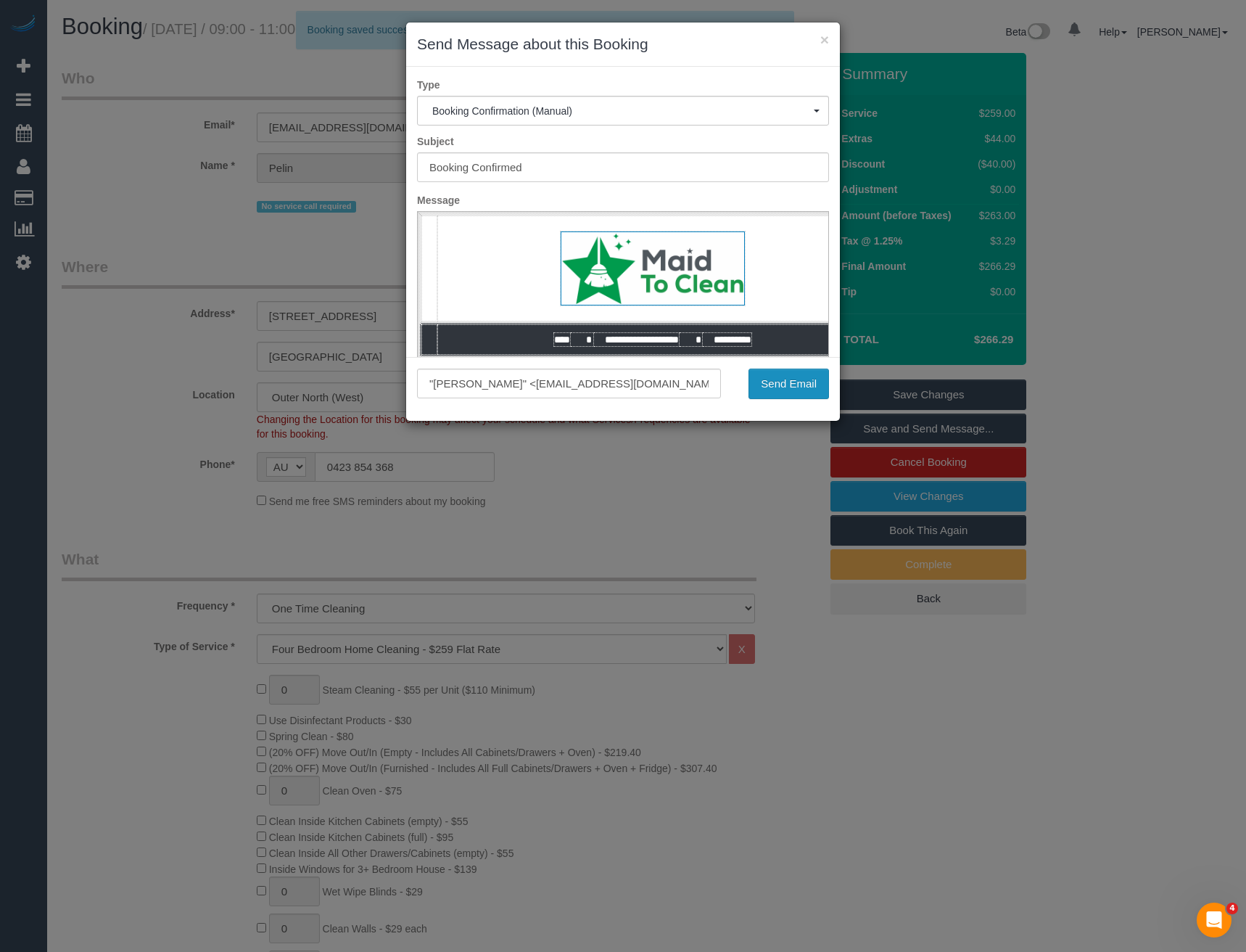
click at [782, 385] on button "Send Email" at bounding box center [789, 384] width 80 height 30
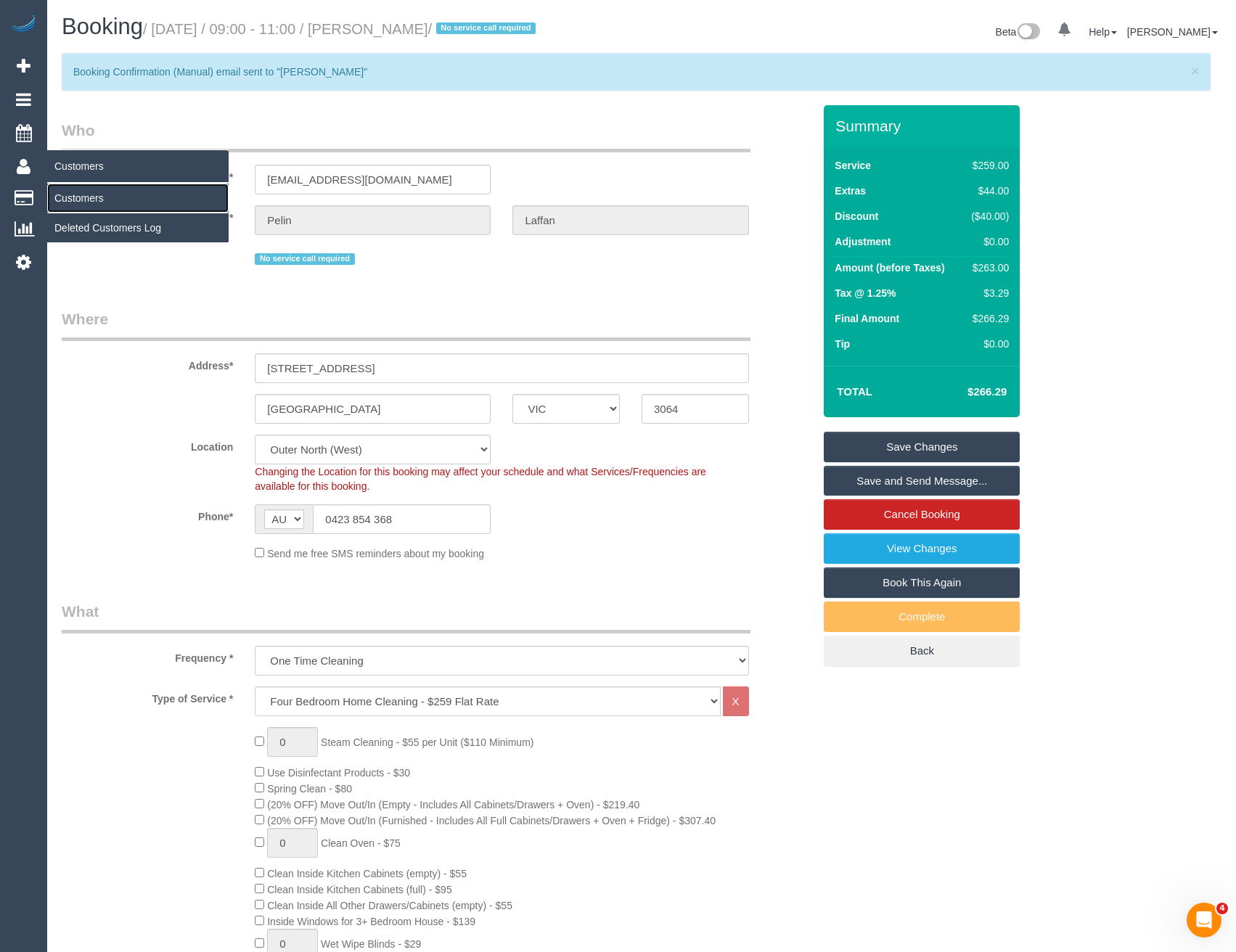
click at [79, 198] on link "Customers" at bounding box center [137, 198] width 181 height 29
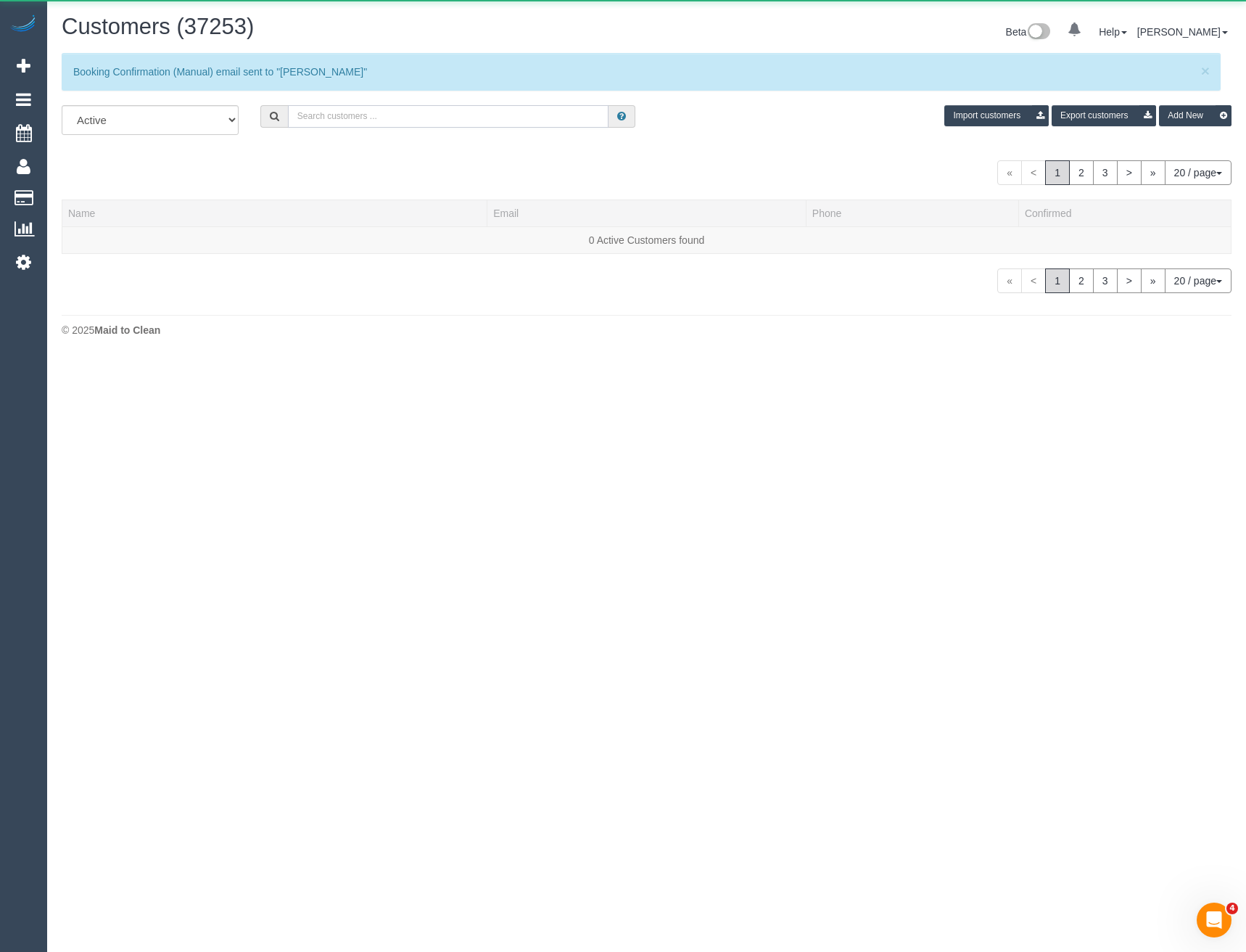
click at [355, 119] on input "text" at bounding box center [449, 117] width 321 height 23
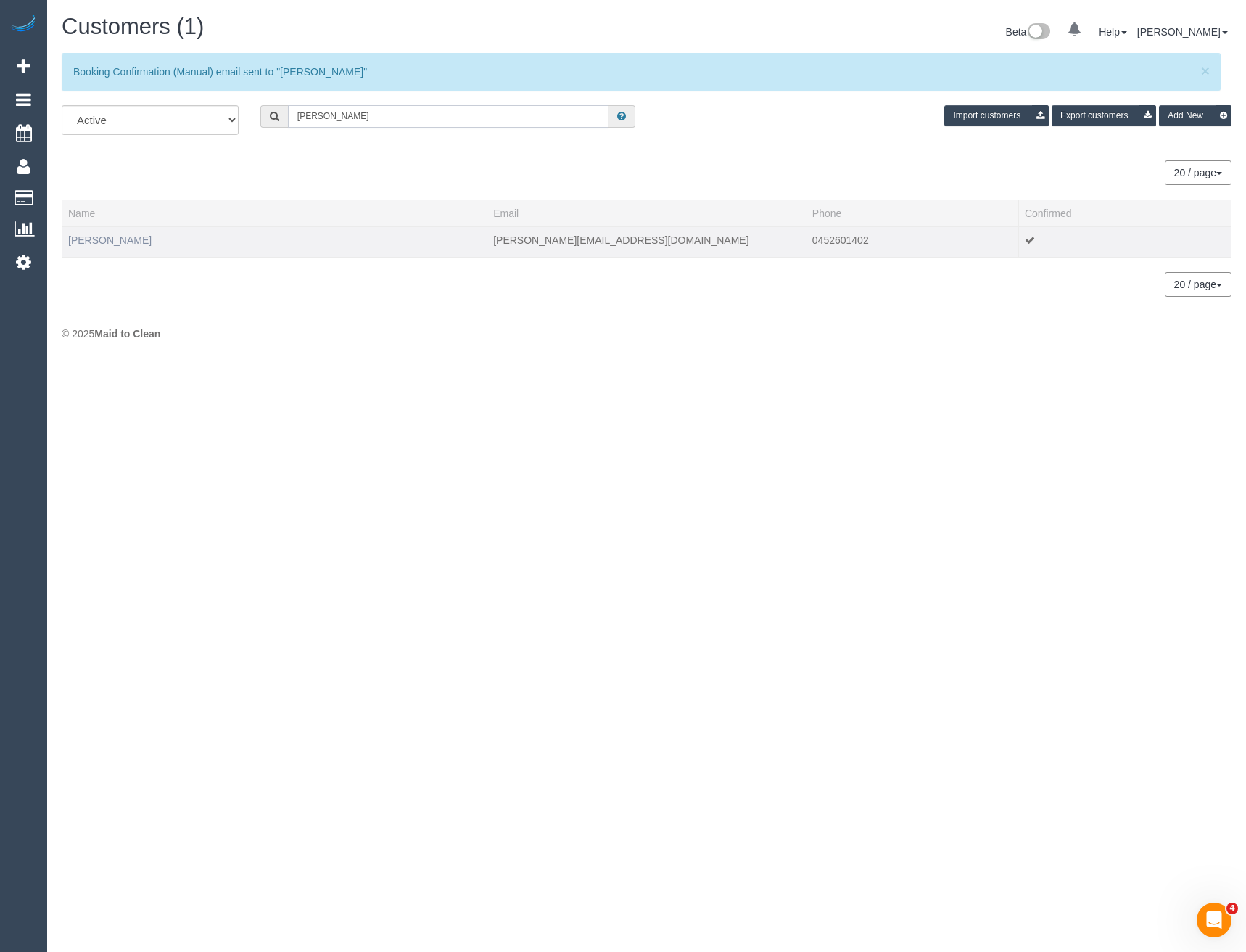
type input "Sylvia Ton"
click at [99, 238] on link "Sylvia Tong" at bounding box center [110, 240] width 83 height 11
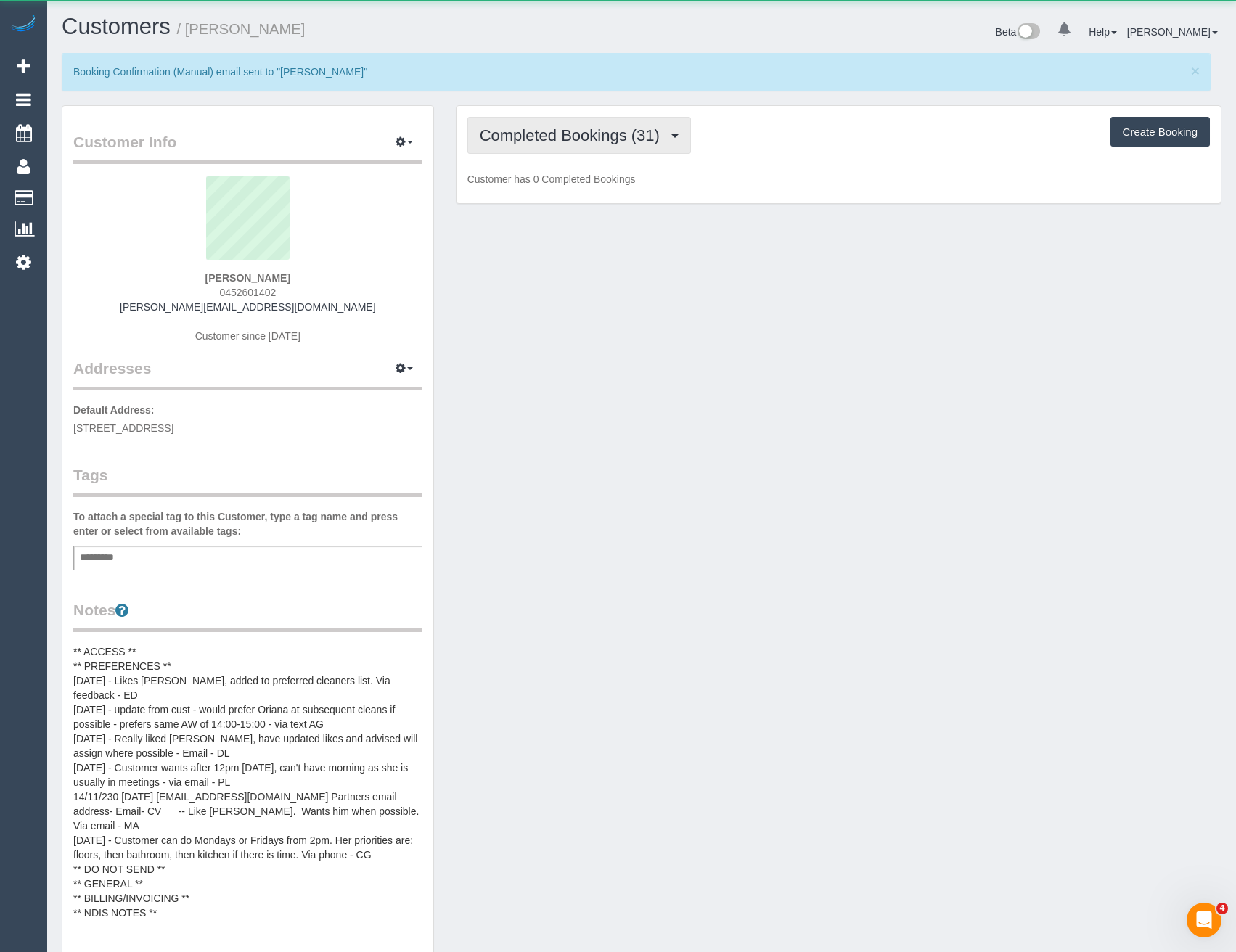
click at [626, 149] on button "Completed Bookings (31)" at bounding box center [579, 135] width 224 height 37
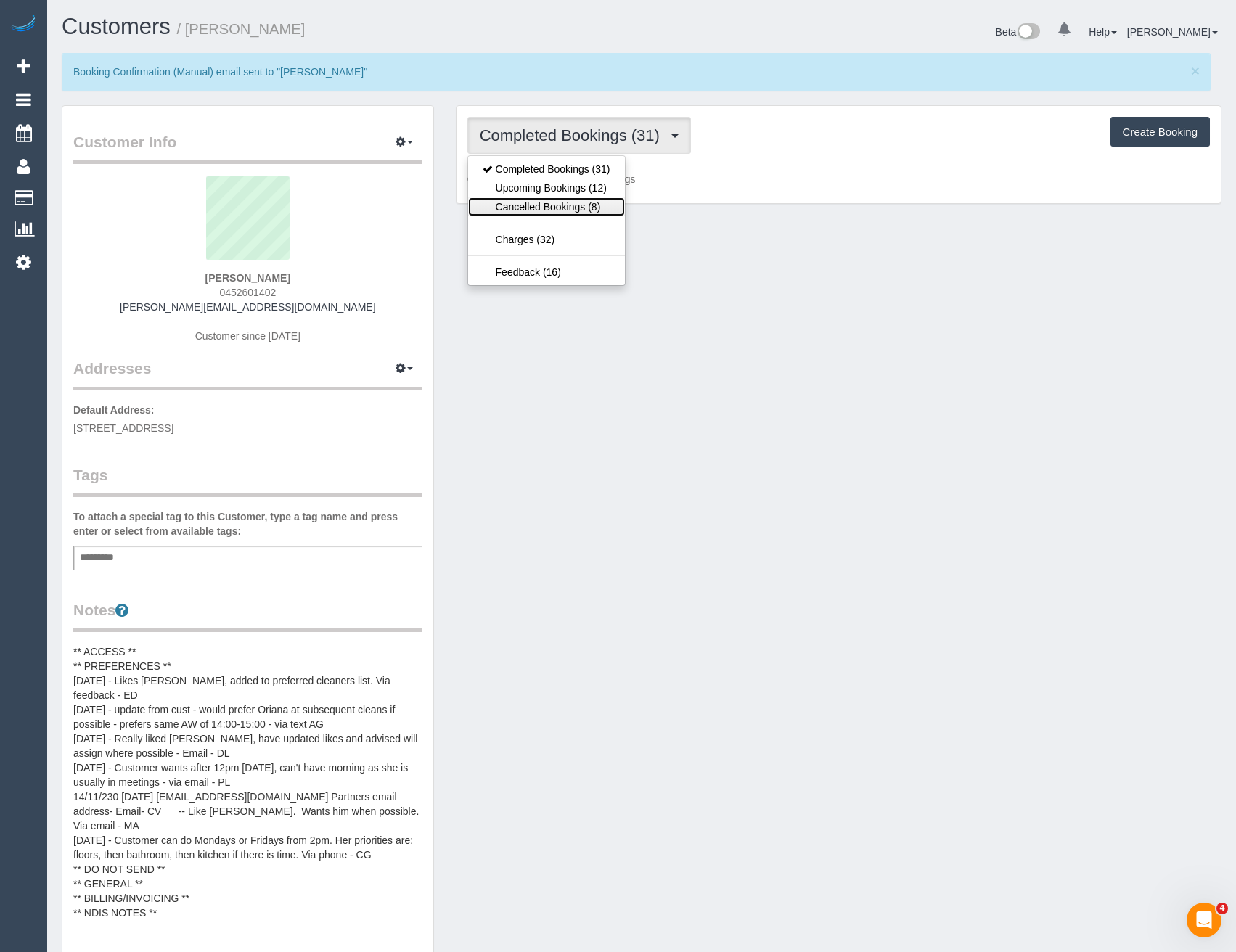
click at [610, 197] on link "Cancelled Bookings (8)" at bounding box center [546, 206] width 157 height 19
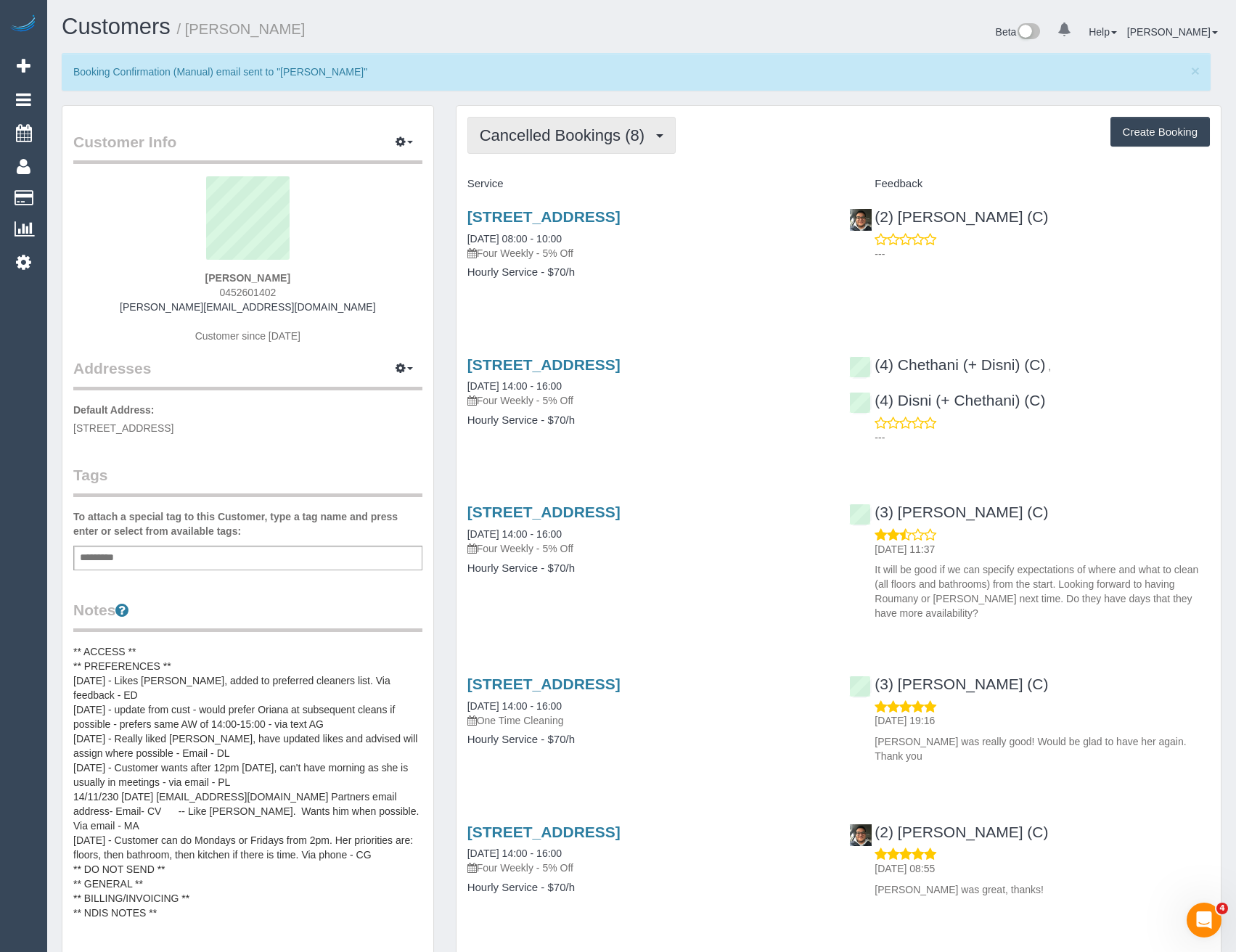
click at [606, 151] on button "Cancelled Bookings (8)" at bounding box center [572, 135] width 209 height 37
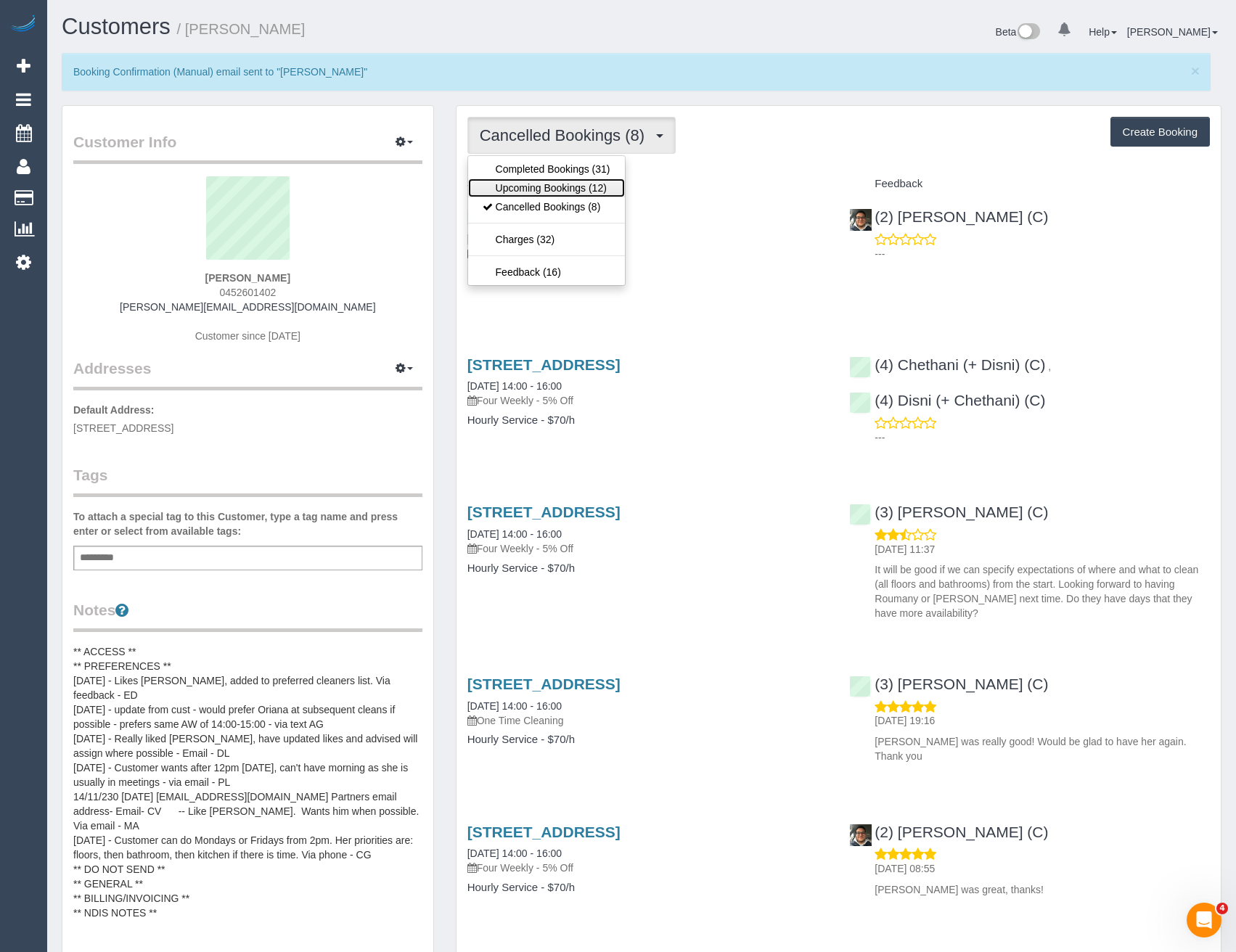
click at [598, 188] on link "Upcoming Bookings (12)" at bounding box center [546, 187] width 157 height 19
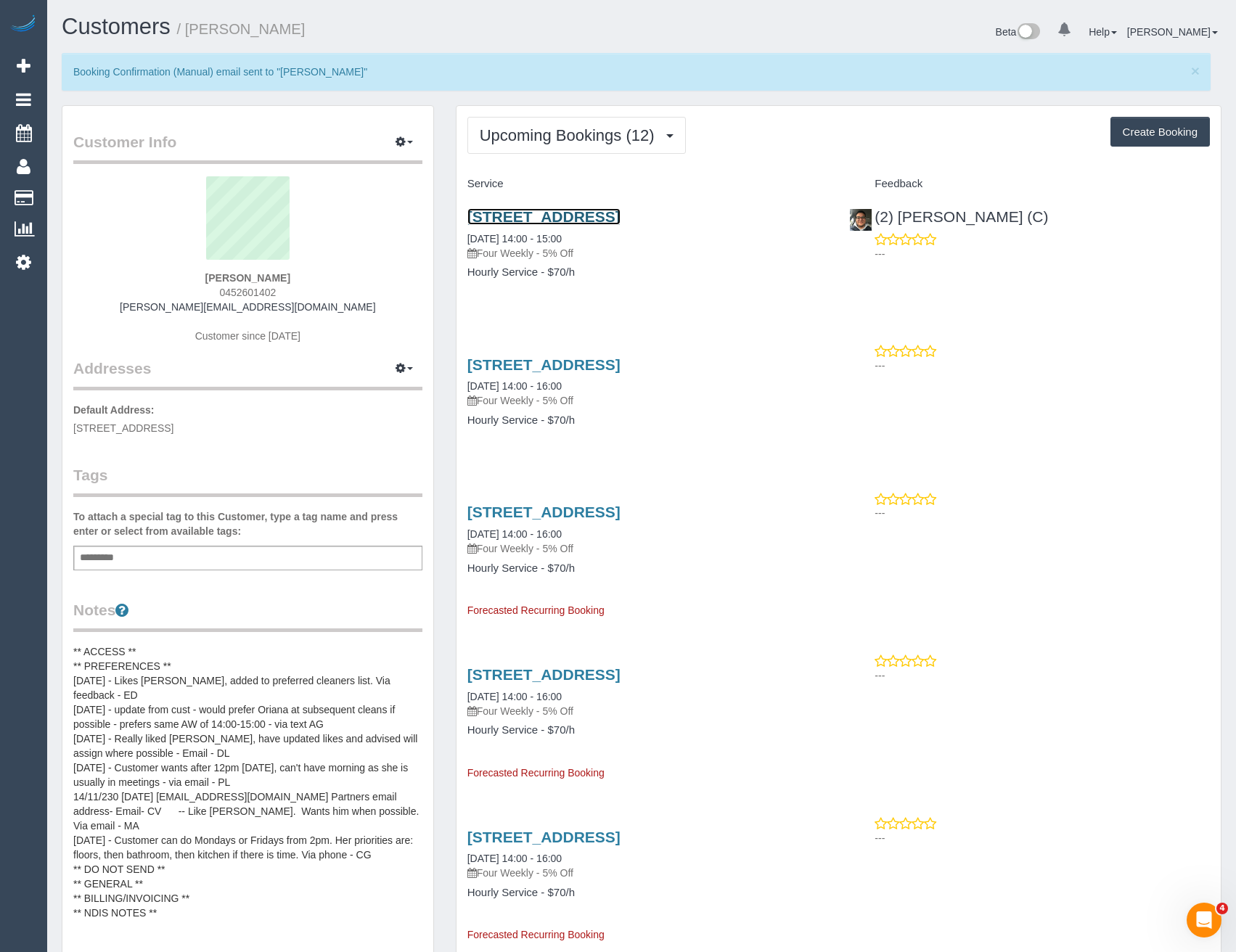
click at [620, 218] on link "9/158 Wattletree Road, Malvern, VIC 3144" at bounding box center [544, 217] width 153 height 17
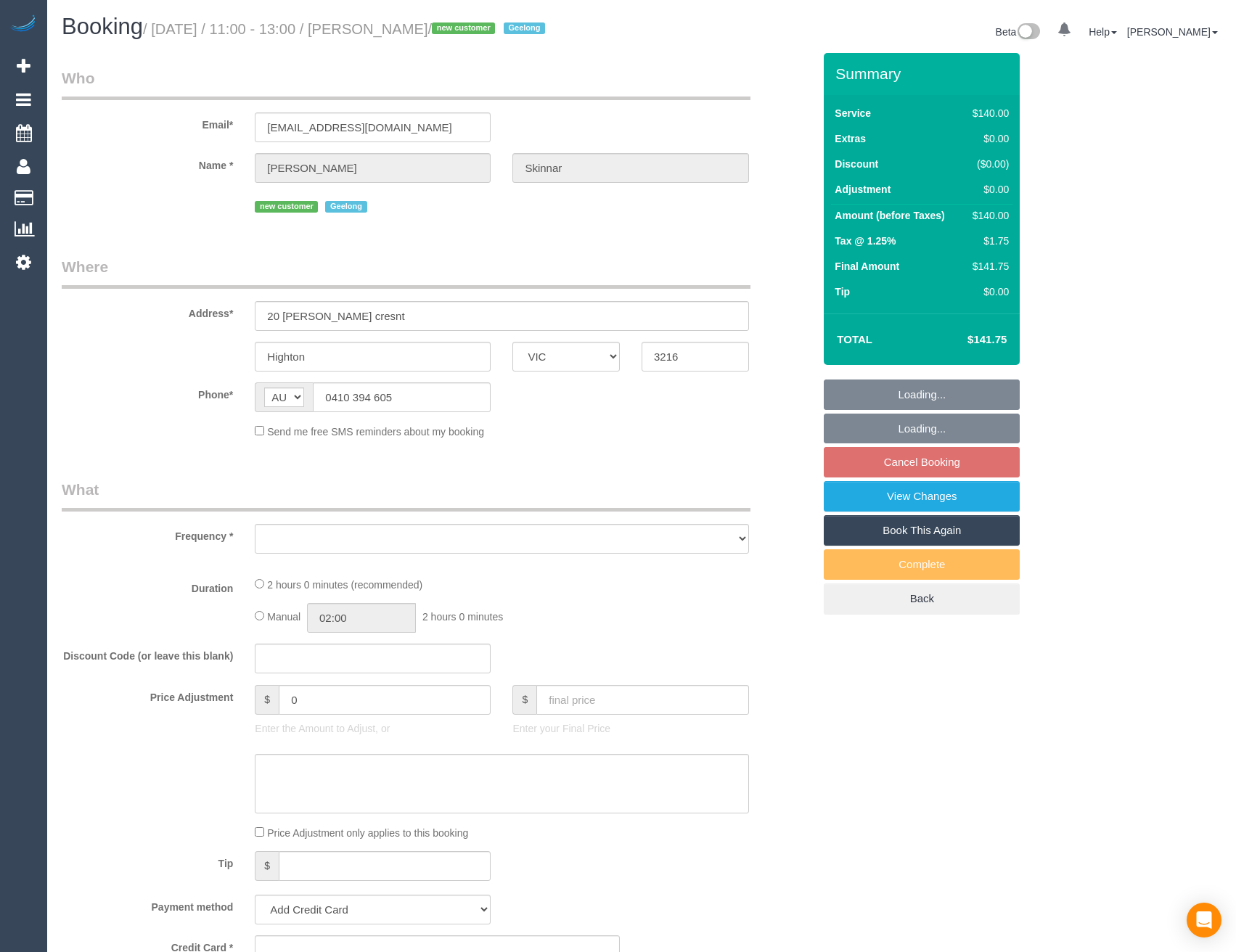
select select "VIC"
select select "string:stripe-pm_1S0ujW2GScqysDRVbudBYvnl"
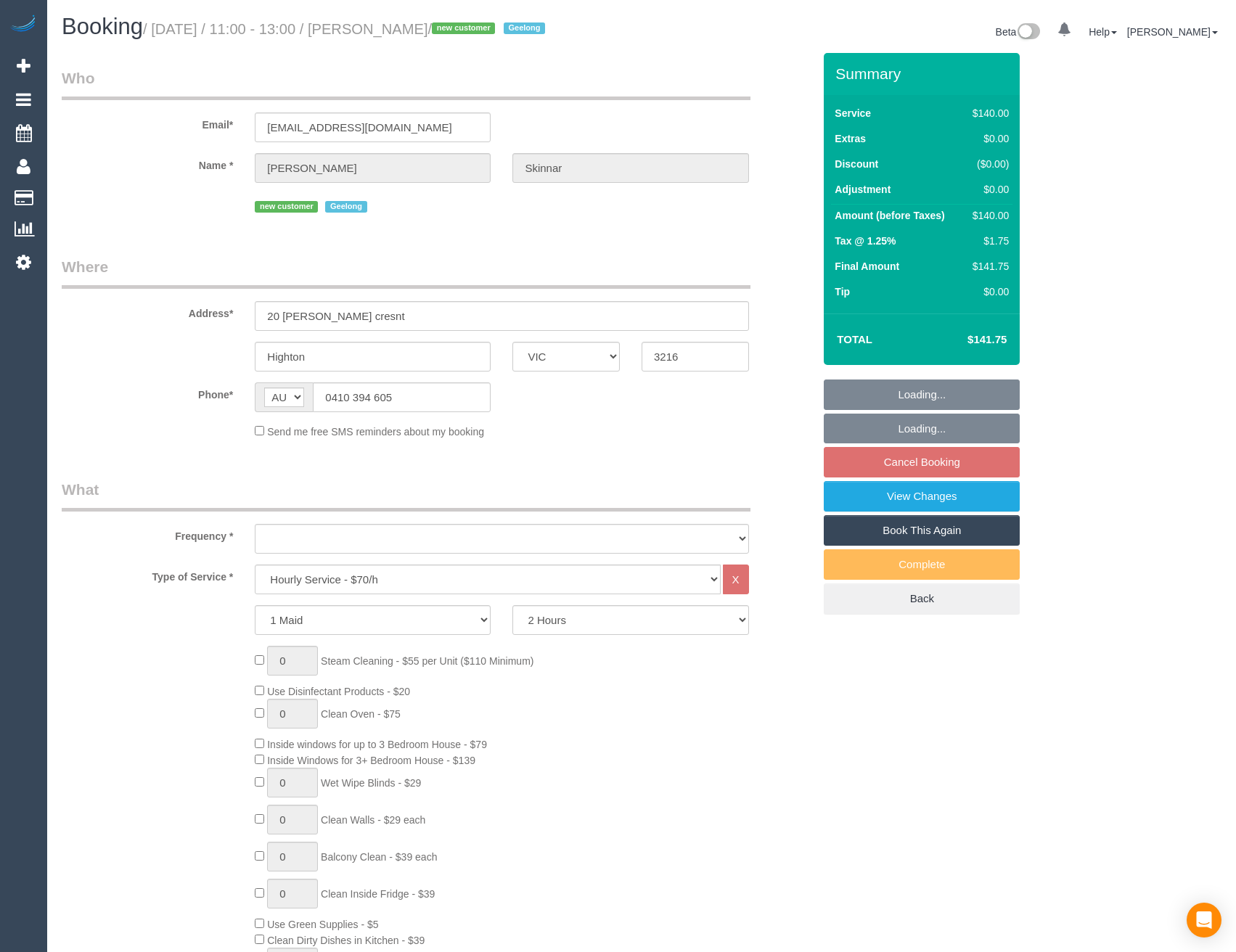
select select "object:738"
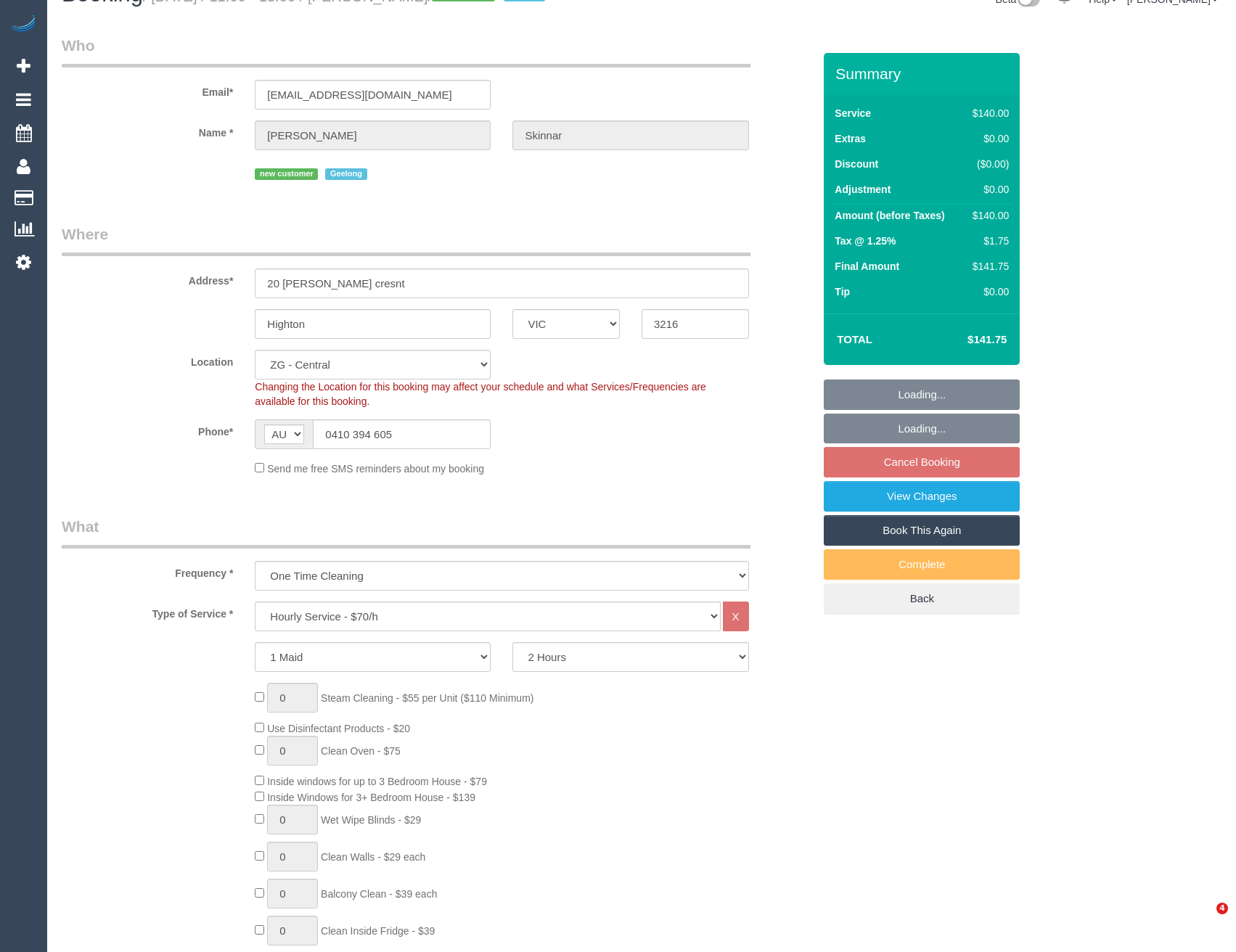
select select "spot5"
select select "number:28"
select select "number:14"
select select "number:19"
select select "object:952"
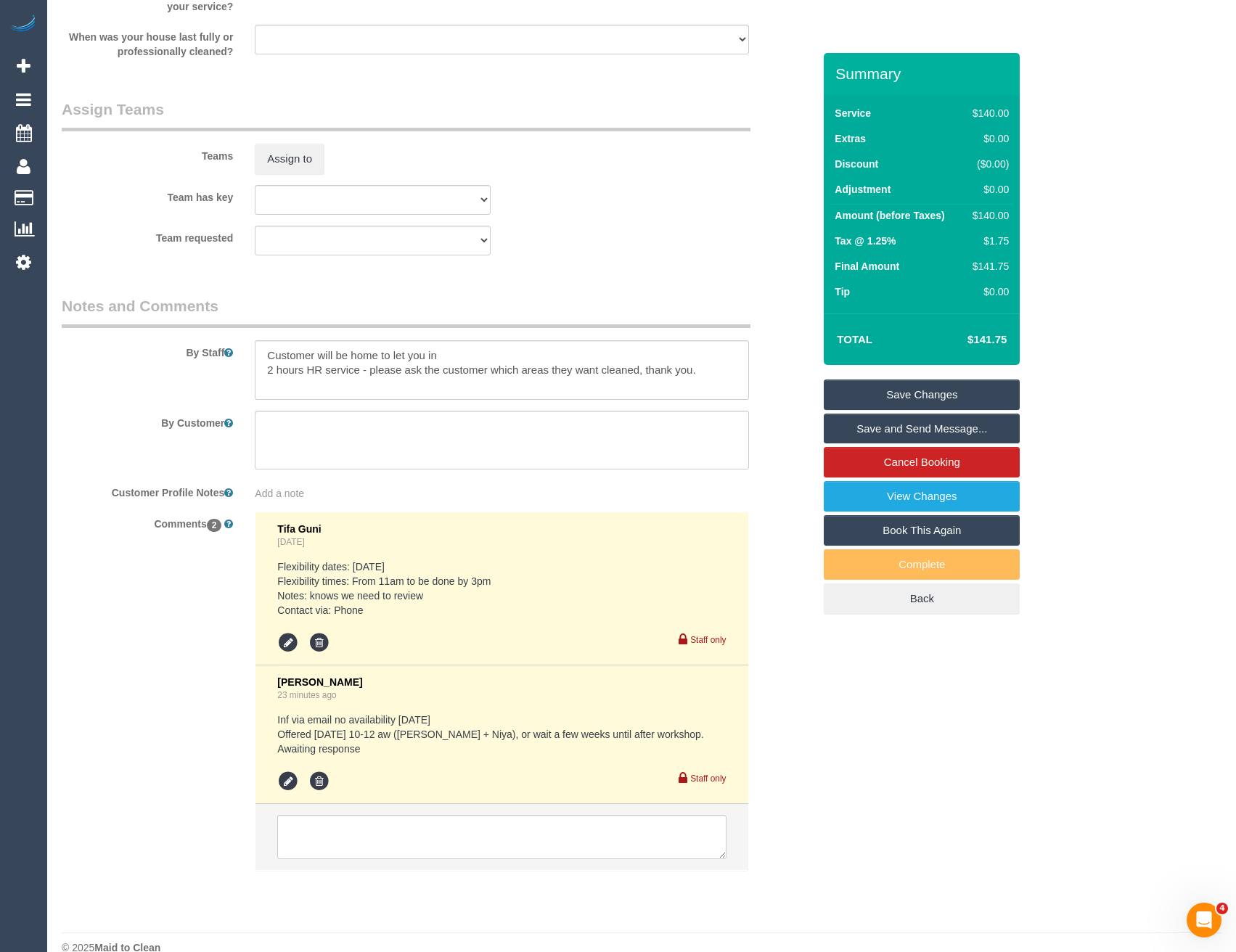
scroll to position [2106, 0]
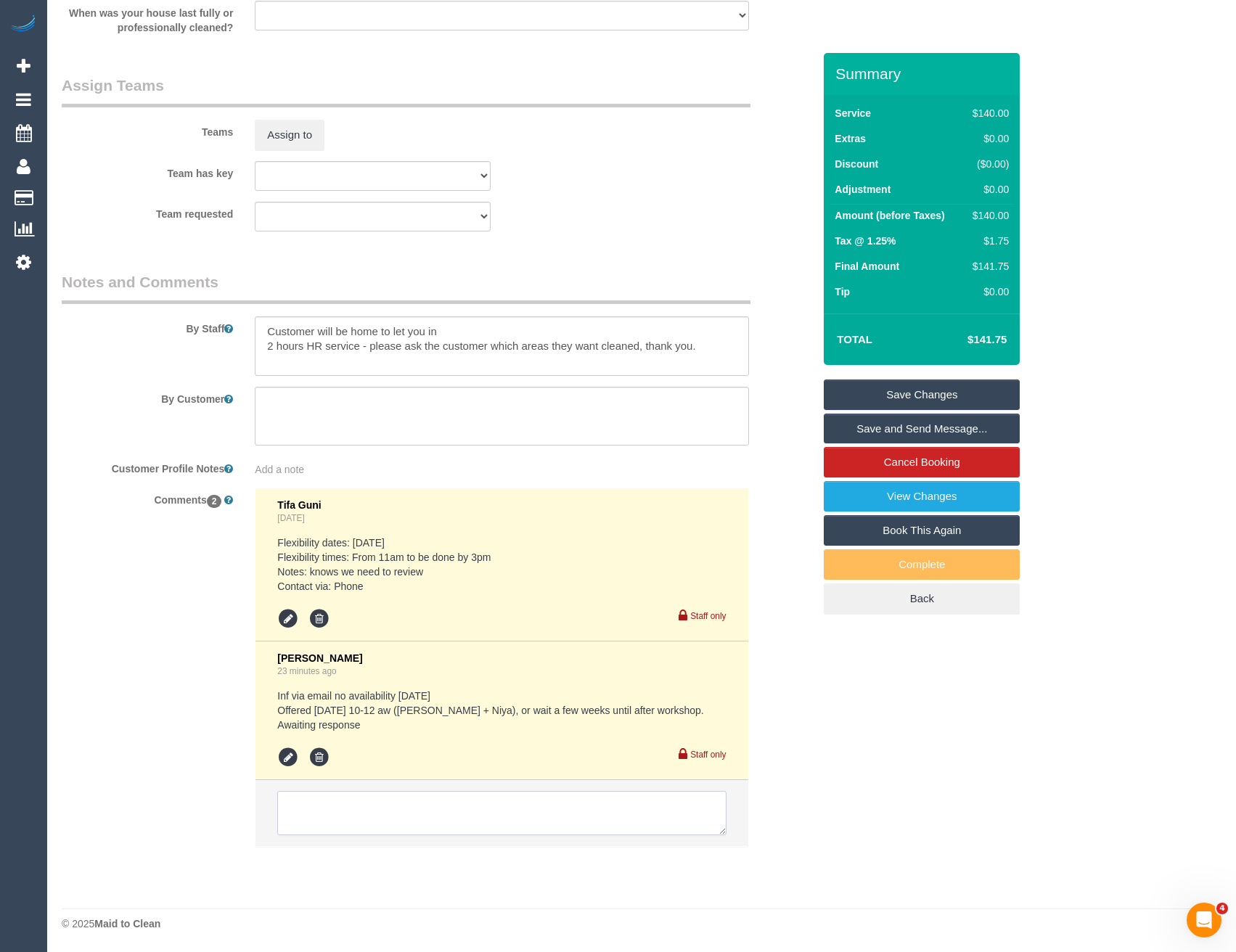
drag, startPoint x: 394, startPoint y: 813, endPoint x: 403, endPoint y: 805, distance: 12.0
click at [394, 813] on textarea at bounding box center [502, 813] width 449 height 45
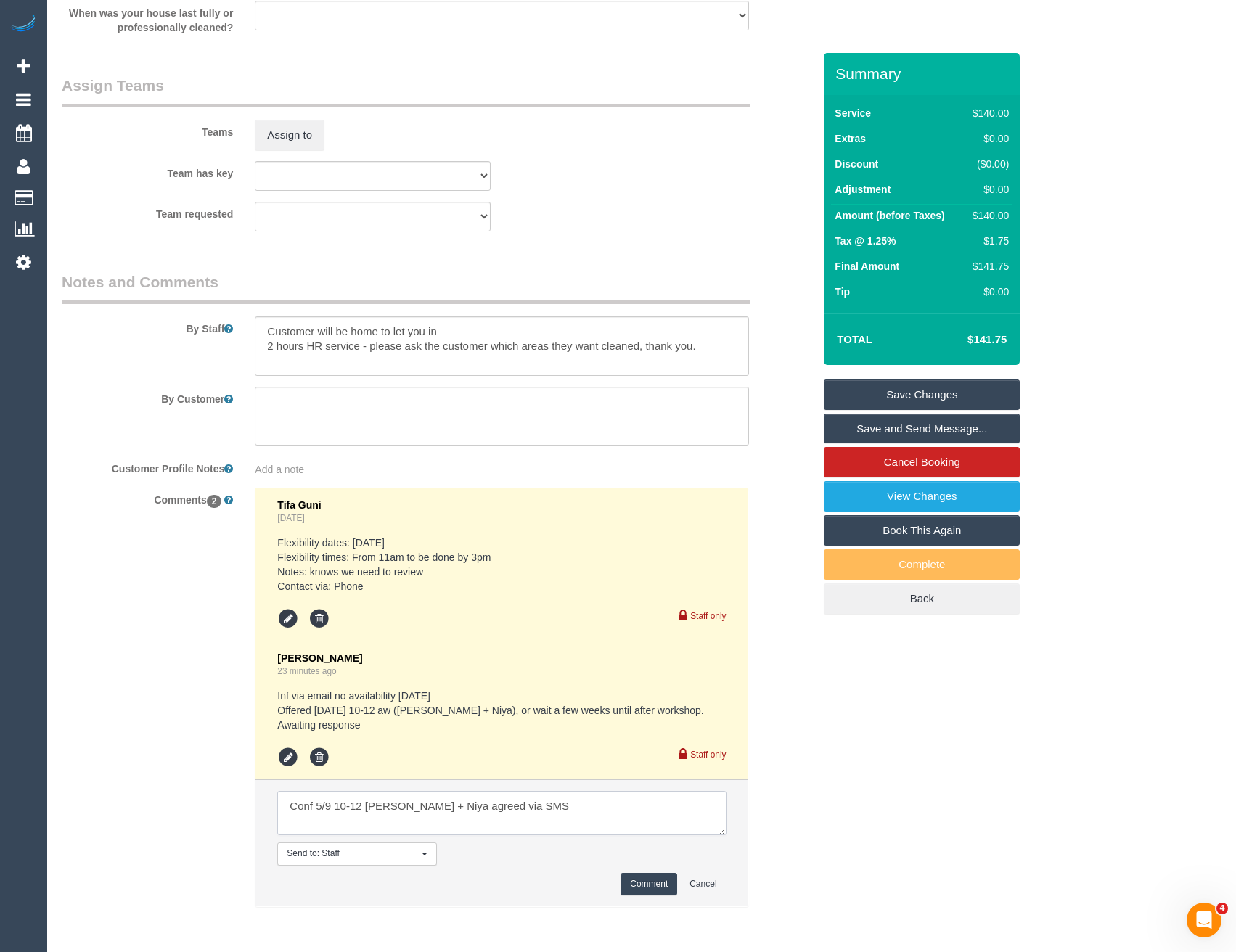
type textarea "Conf 5/9 10-12 [PERSON_NAME] + Niya agreed via SMS"
click at [654, 883] on button "Comment" at bounding box center [648, 884] width 57 height 23
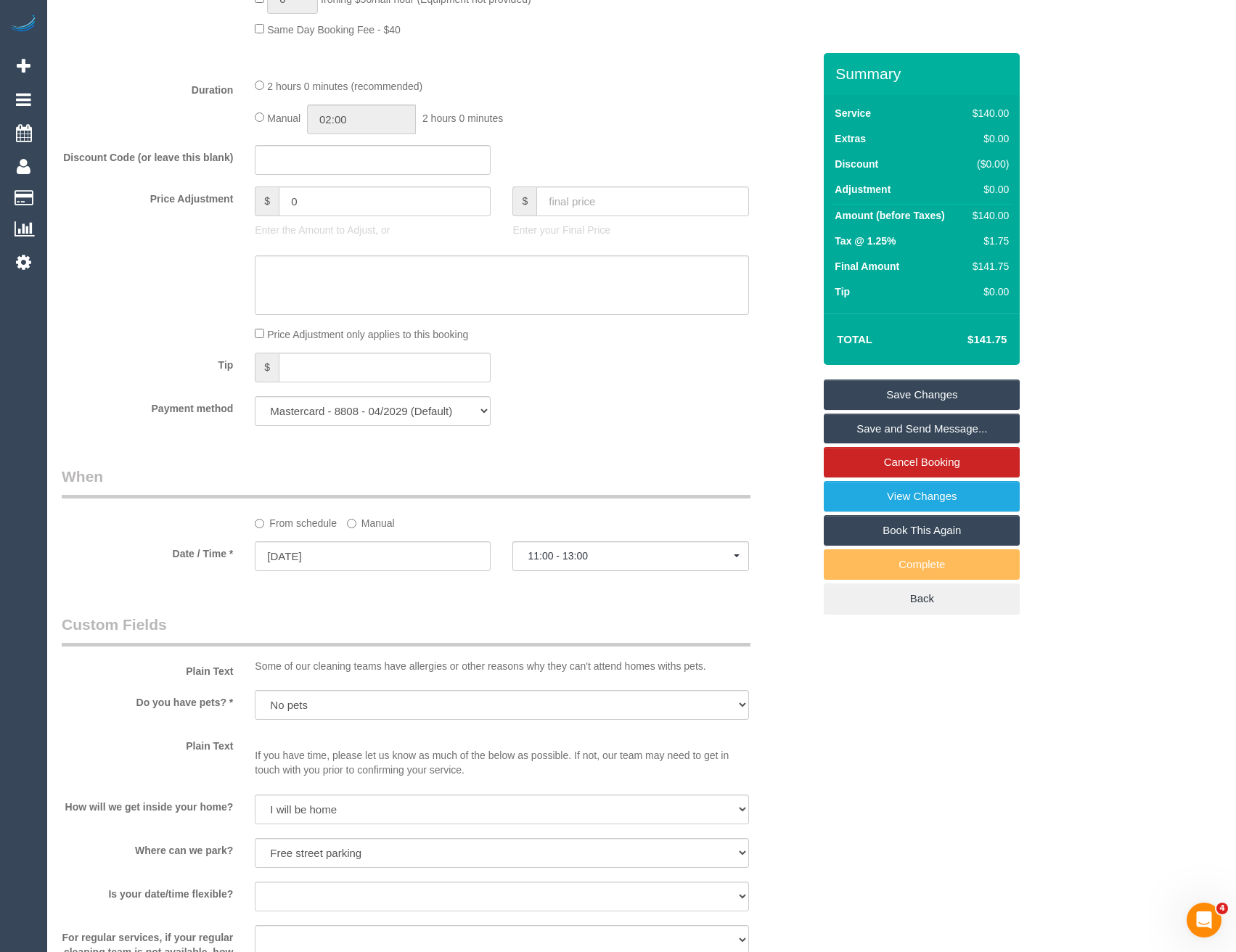
scroll to position [1090, 0]
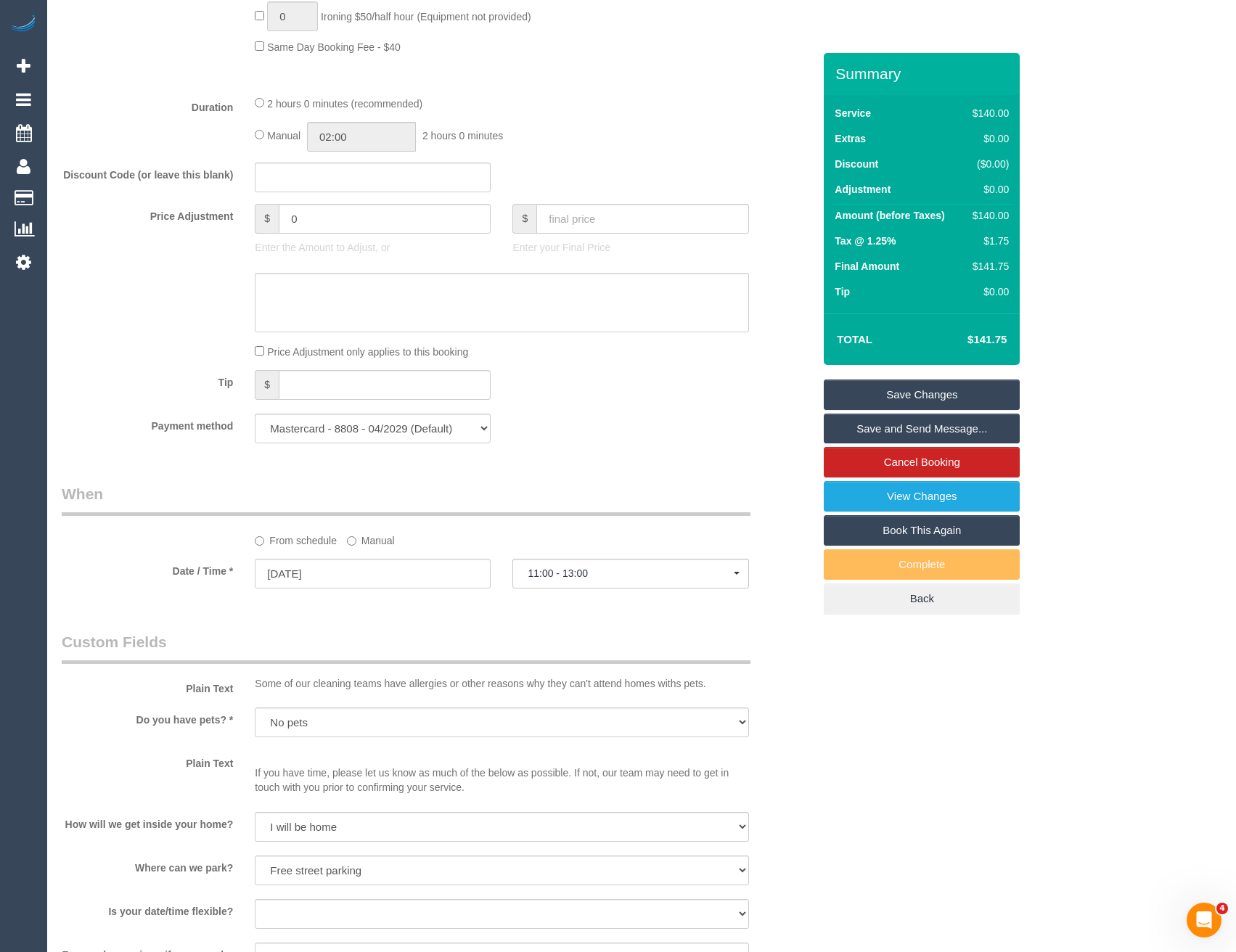
click at [363, 540] on label "Manual" at bounding box center [371, 538] width 48 height 20
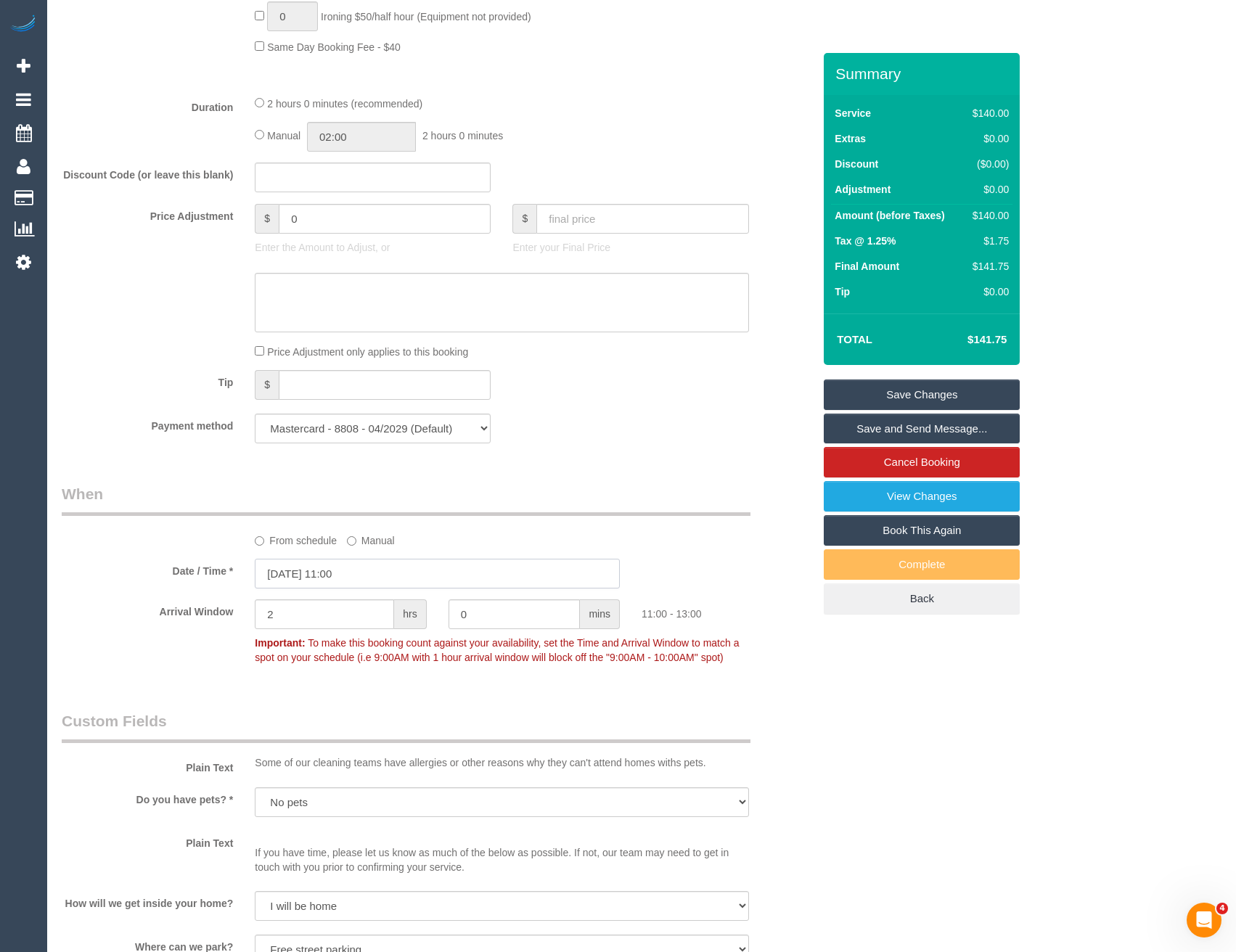
click at [384, 580] on input "[DATE] 11:00" at bounding box center [437, 573] width 365 height 30
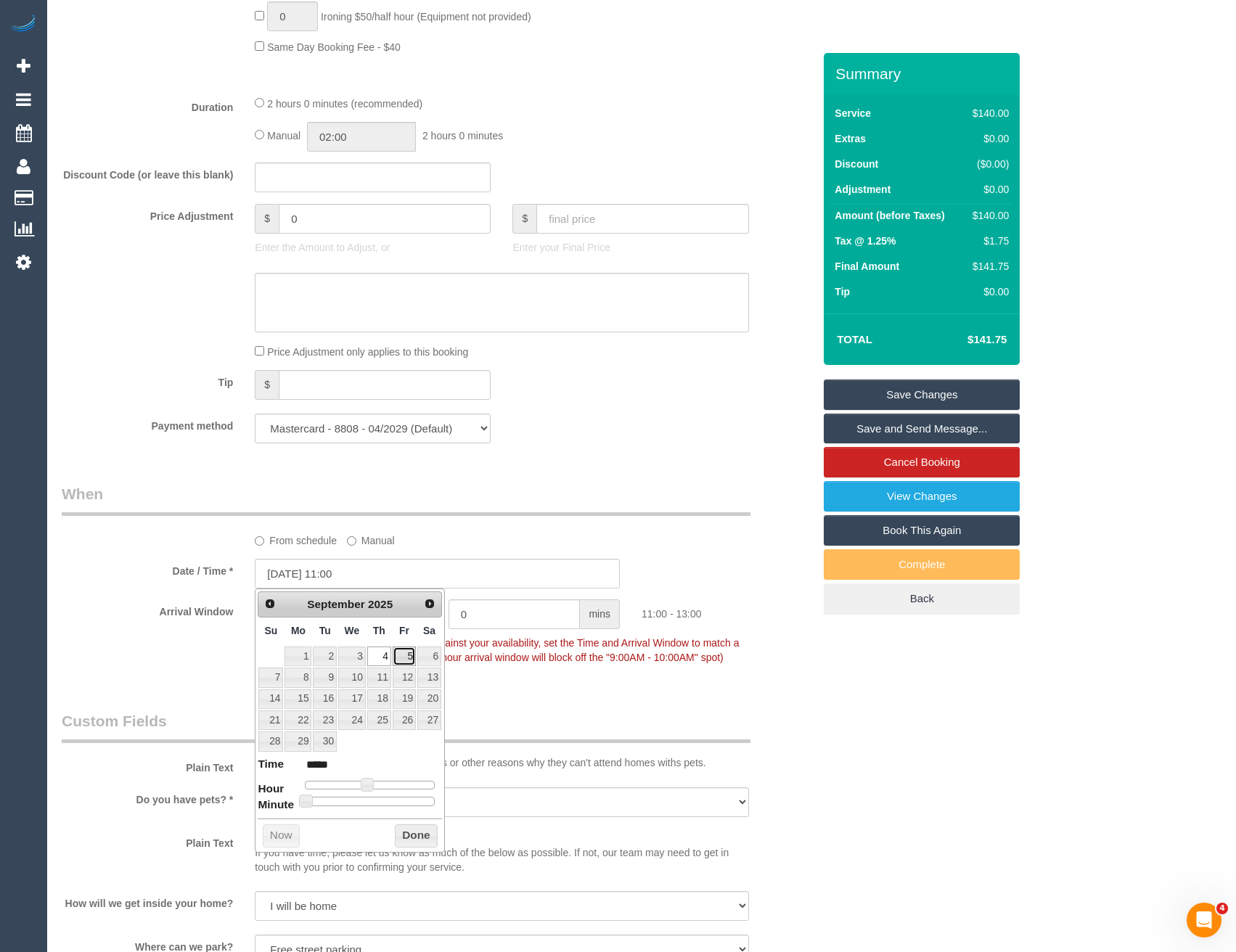
click at [408, 653] on link "5" at bounding box center [404, 656] width 24 height 20
type input "[DATE] 10:00"
type input "*****"
click at [364, 784] on span at bounding box center [361, 784] width 13 height 13
click at [409, 836] on button "Done" at bounding box center [416, 835] width 42 height 23
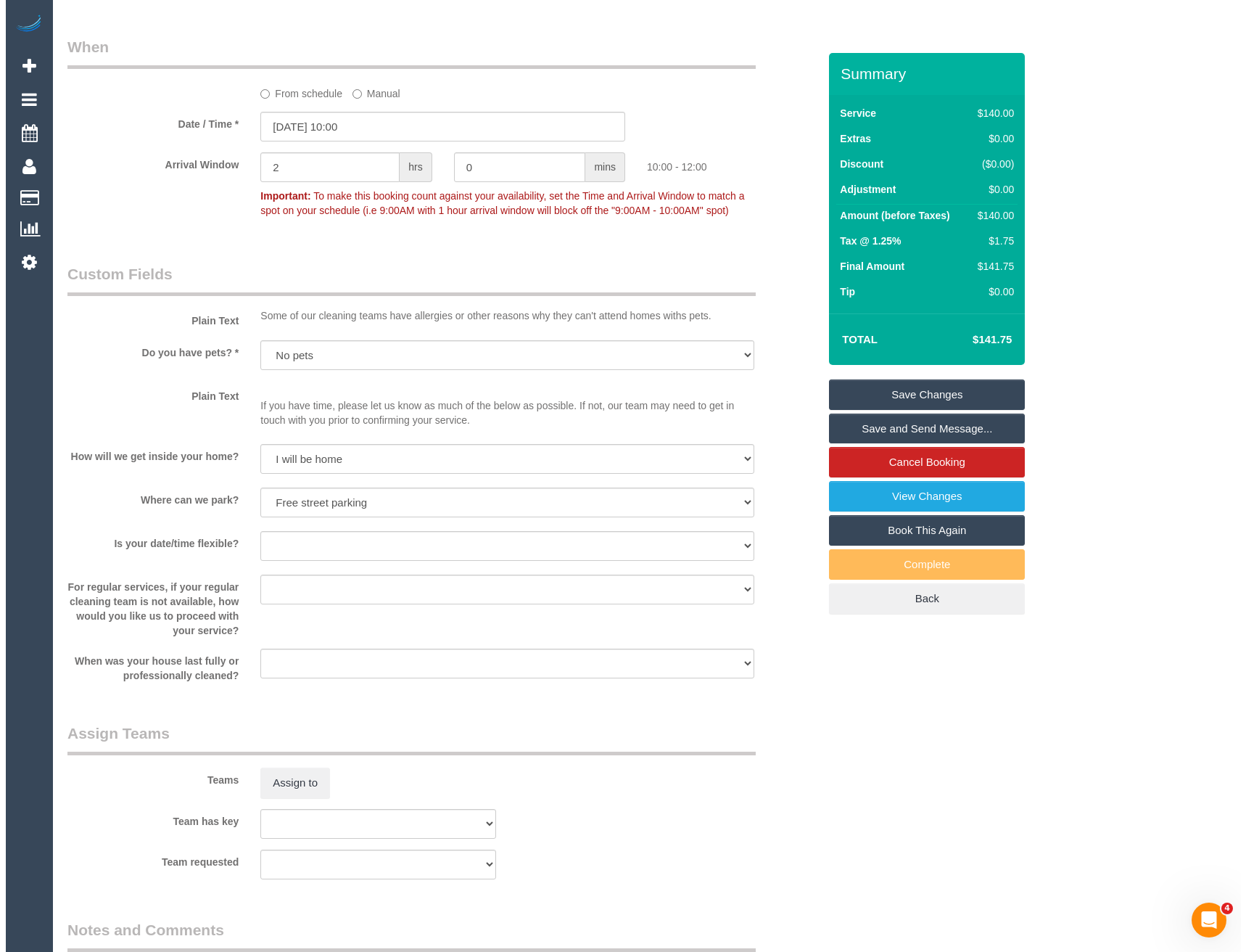
scroll to position [1670, 0]
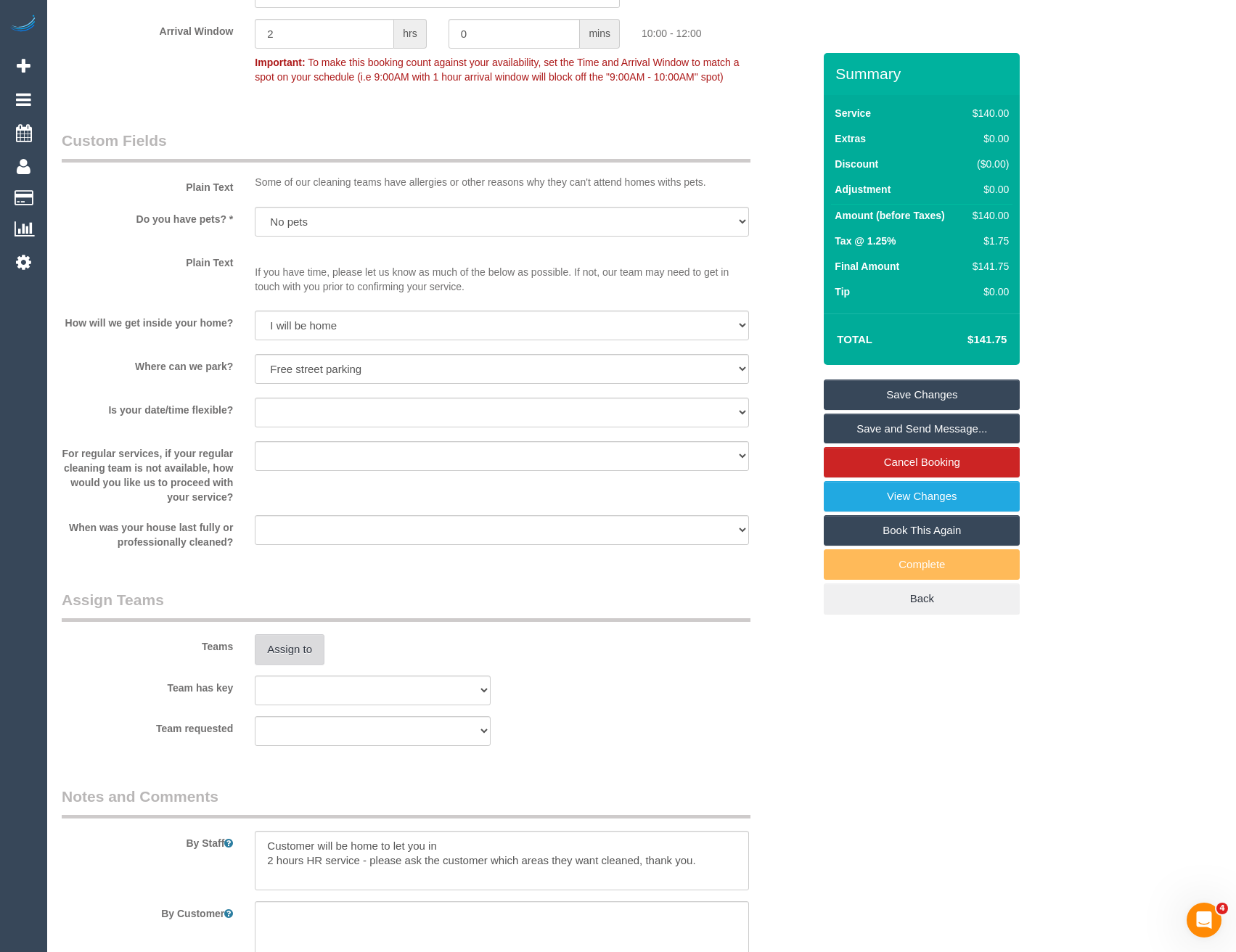
click at [269, 636] on button "Assign to" at bounding box center [290, 650] width 70 height 30
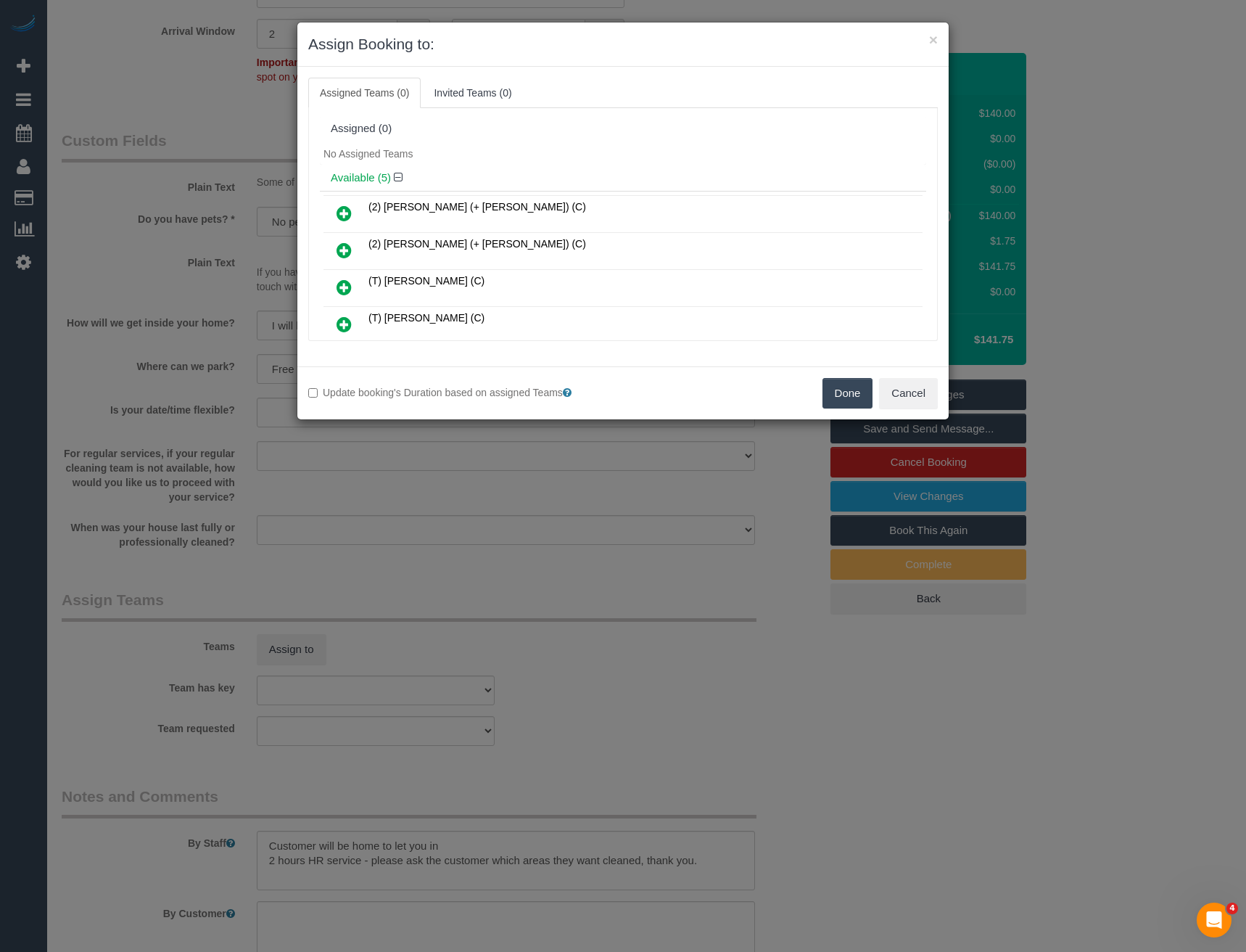
scroll to position [328, 0]
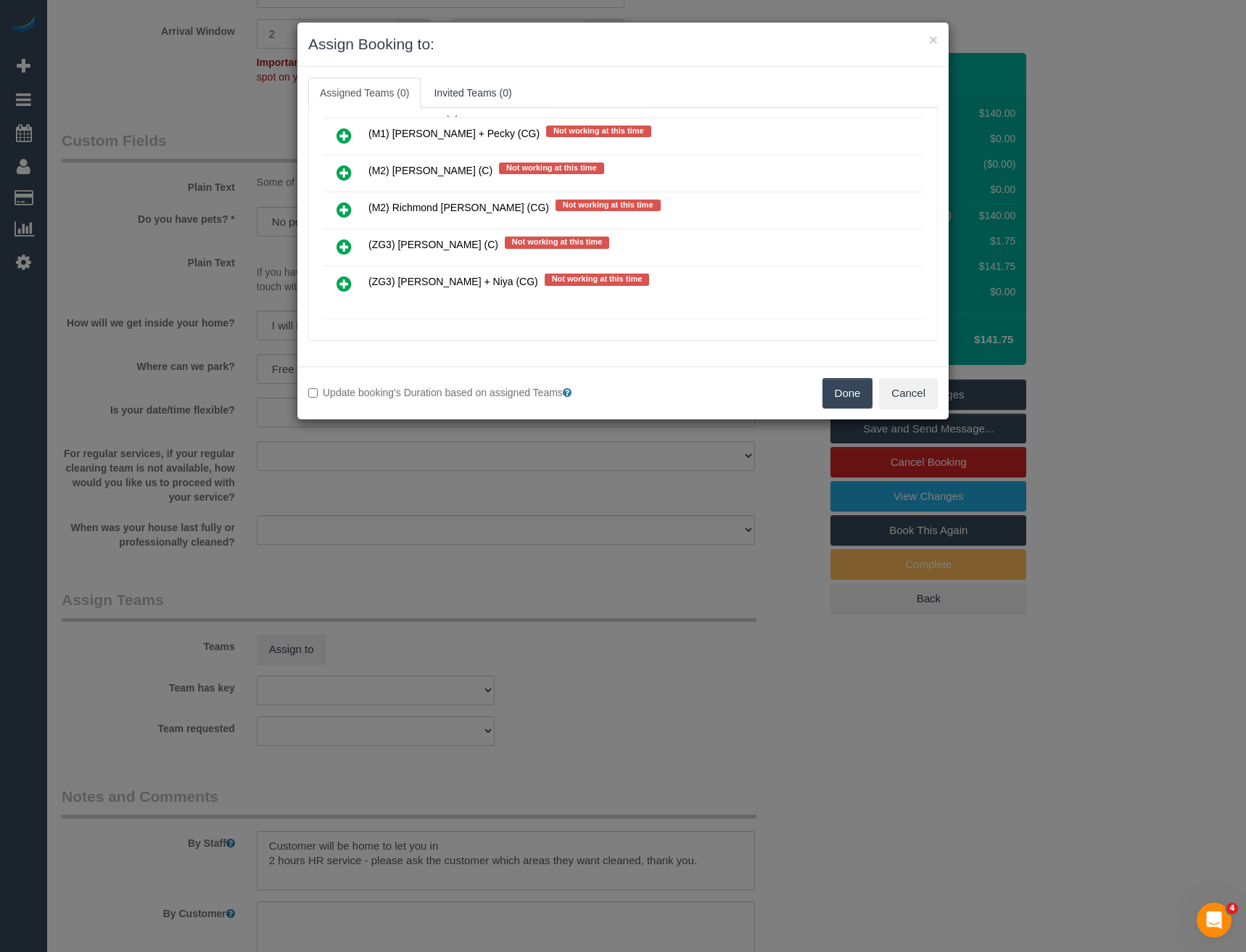
click at [346, 282] on icon at bounding box center [344, 283] width 15 height 17
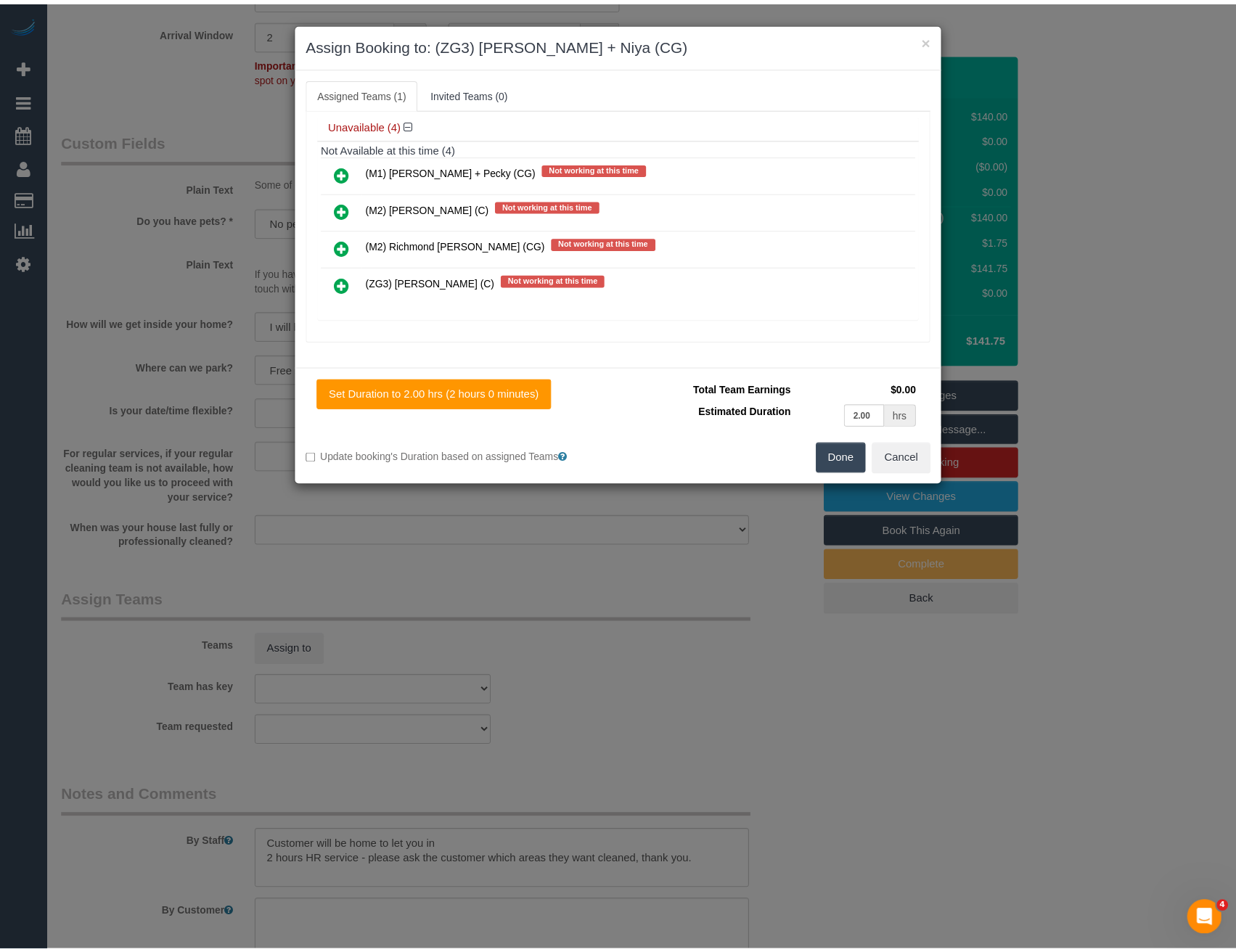
scroll to position [0, 0]
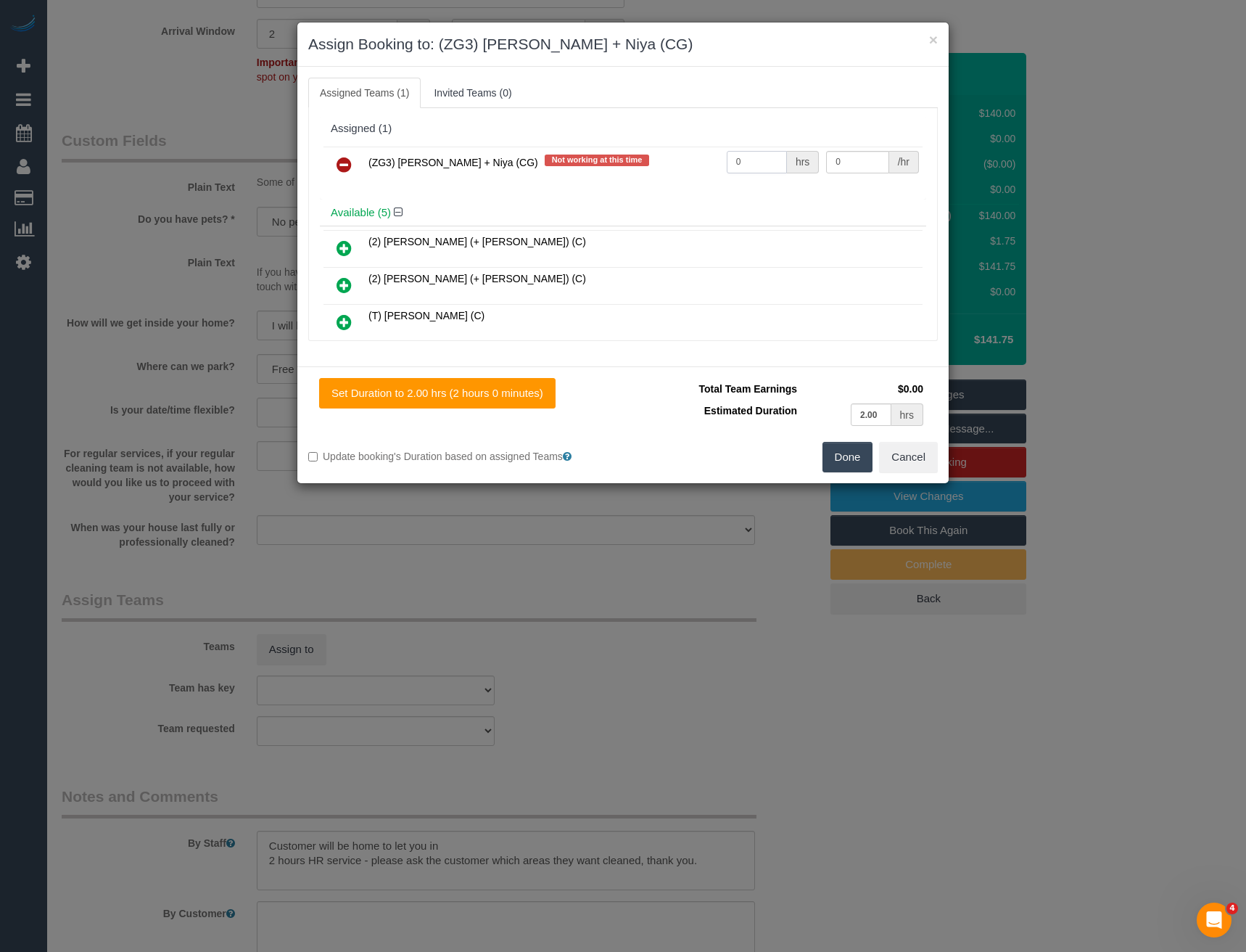
drag, startPoint x: 744, startPoint y: 155, endPoint x: 651, endPoint y: 158, distance: 93.0
click at [672, 165] on tr "(ZG3) Suneeth + Niya (CG) Not working at this time 0 hrs 0 /hr" at bounding box center [623, 164] width 600 height 37
type input "2"
type input "38.5"
click at [854, 460] on button "Done" at bounding box center [847, 457] width 51 height 30
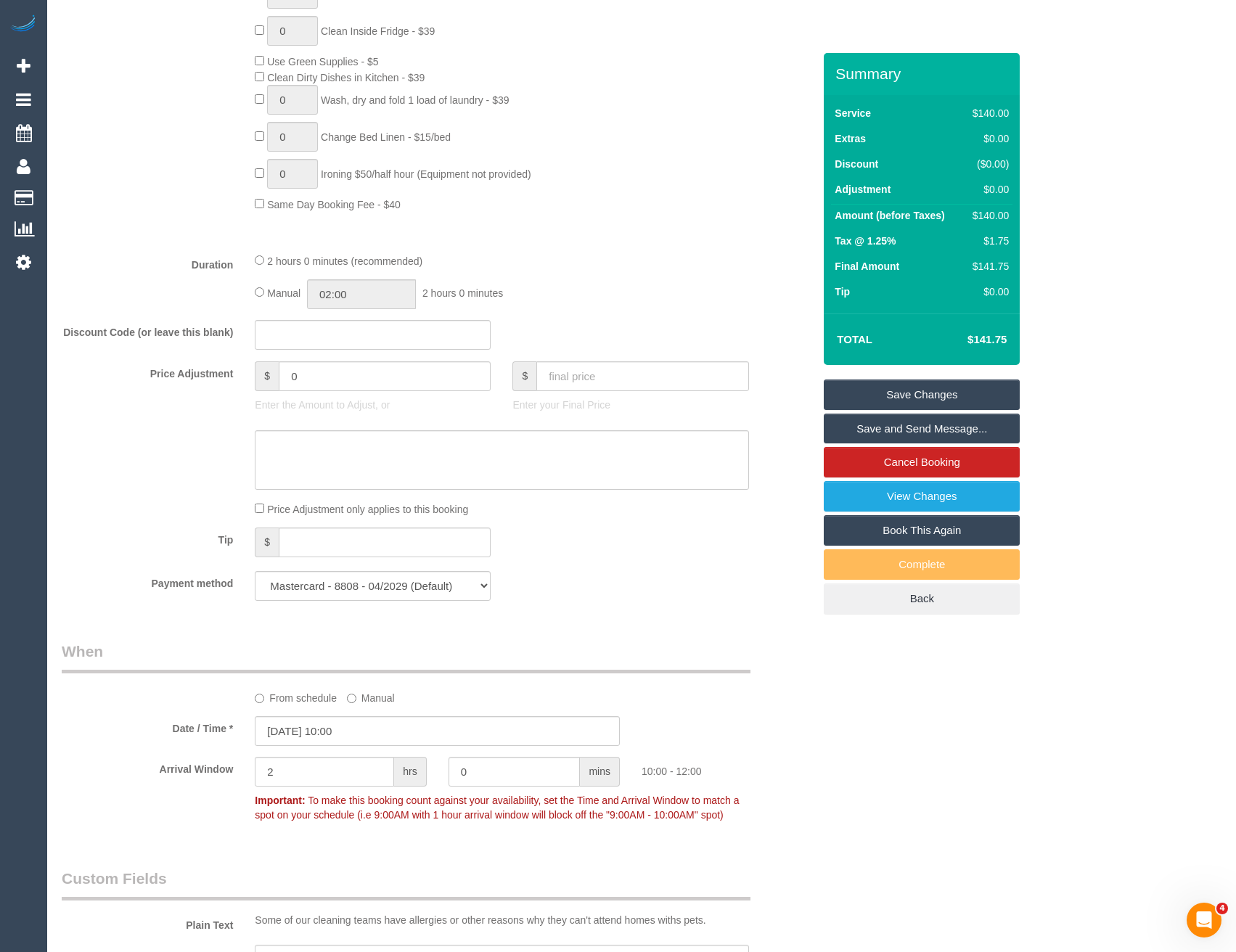
scroll to position [800, 0]
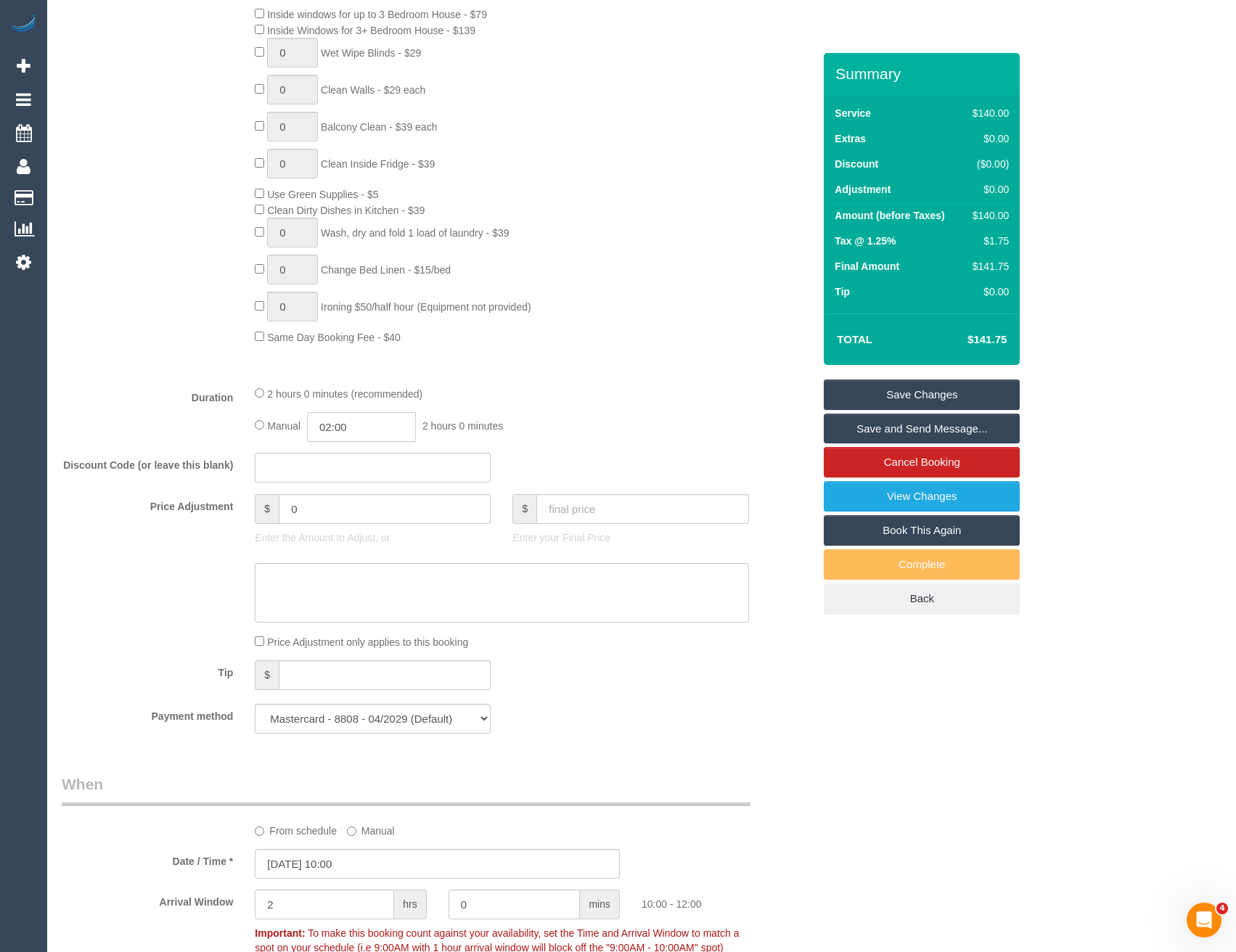
click at [372, 431] on input "02:00" at bounding box center [362, 427] width 109 height 30
type input "01:00"
click at [356, 463] on li "01:00" at bounding box center [345, 462] width 64 height 19
click at [531, 421] on div "Manual 01:00 1 hour 0 minutes" at bounding box center [501, 427] width 494 height 30
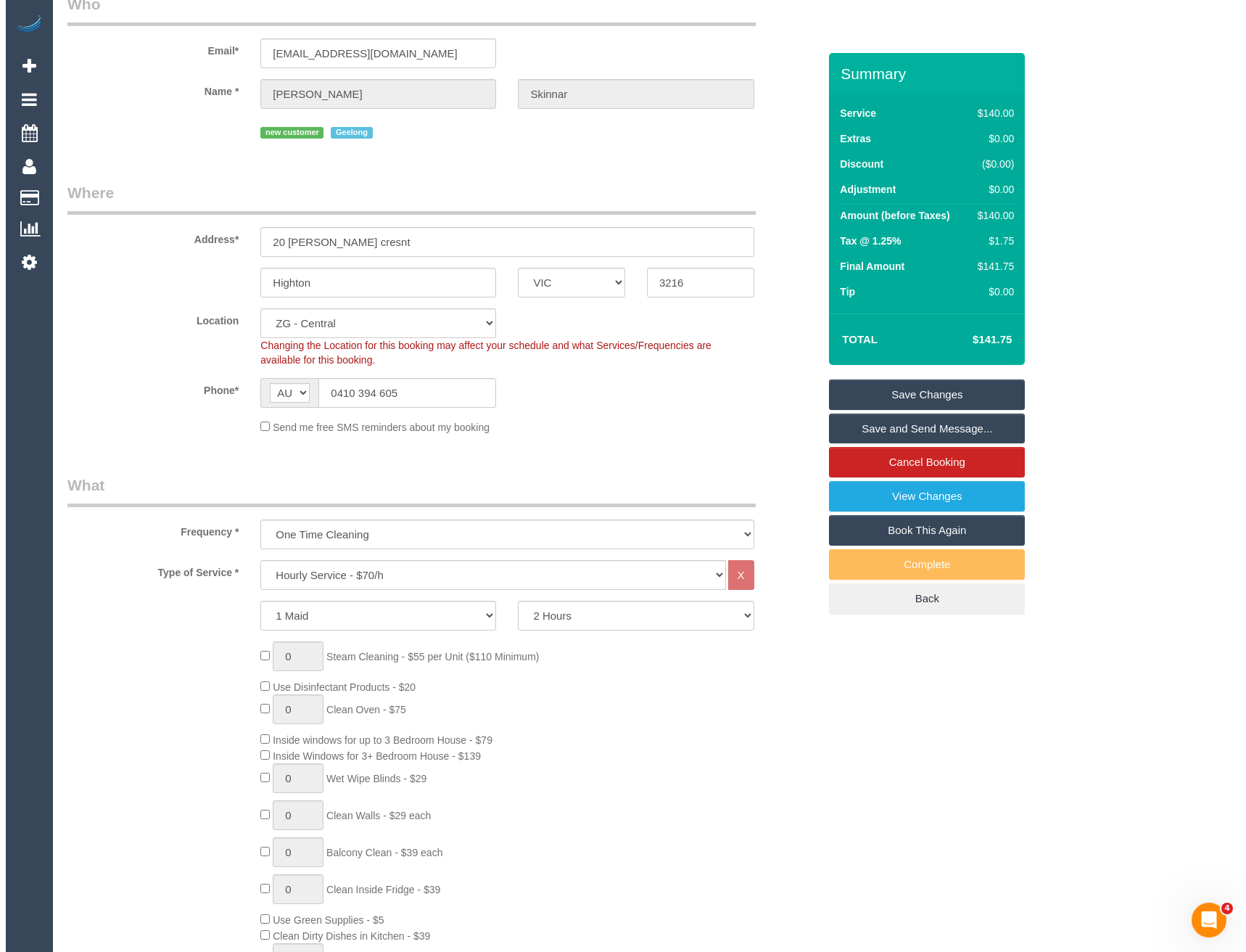
scroll to position [0, 0]
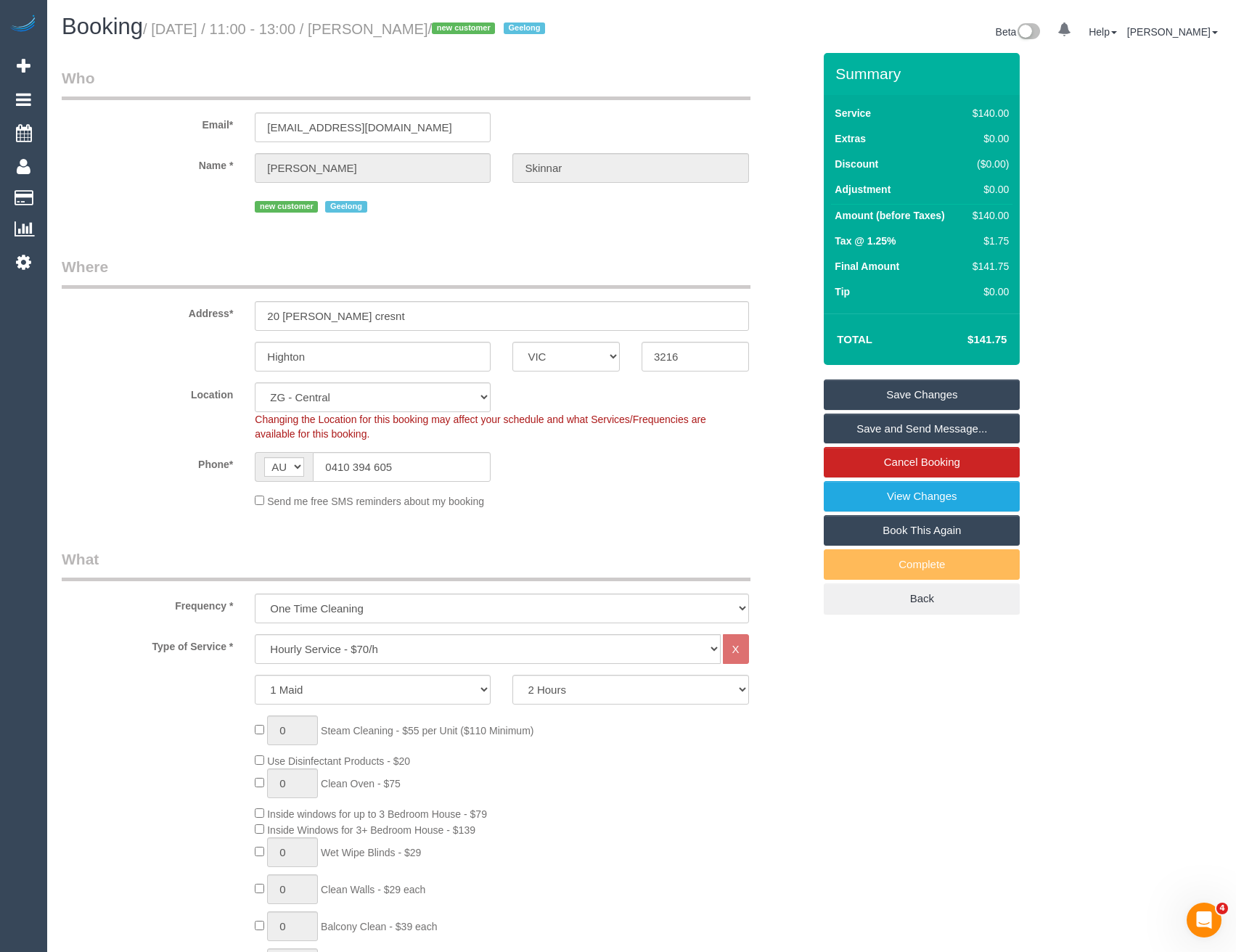
click at [858, 434] on link "Save and Send Message..." at bounding box center [921, 429] width 196 height 30
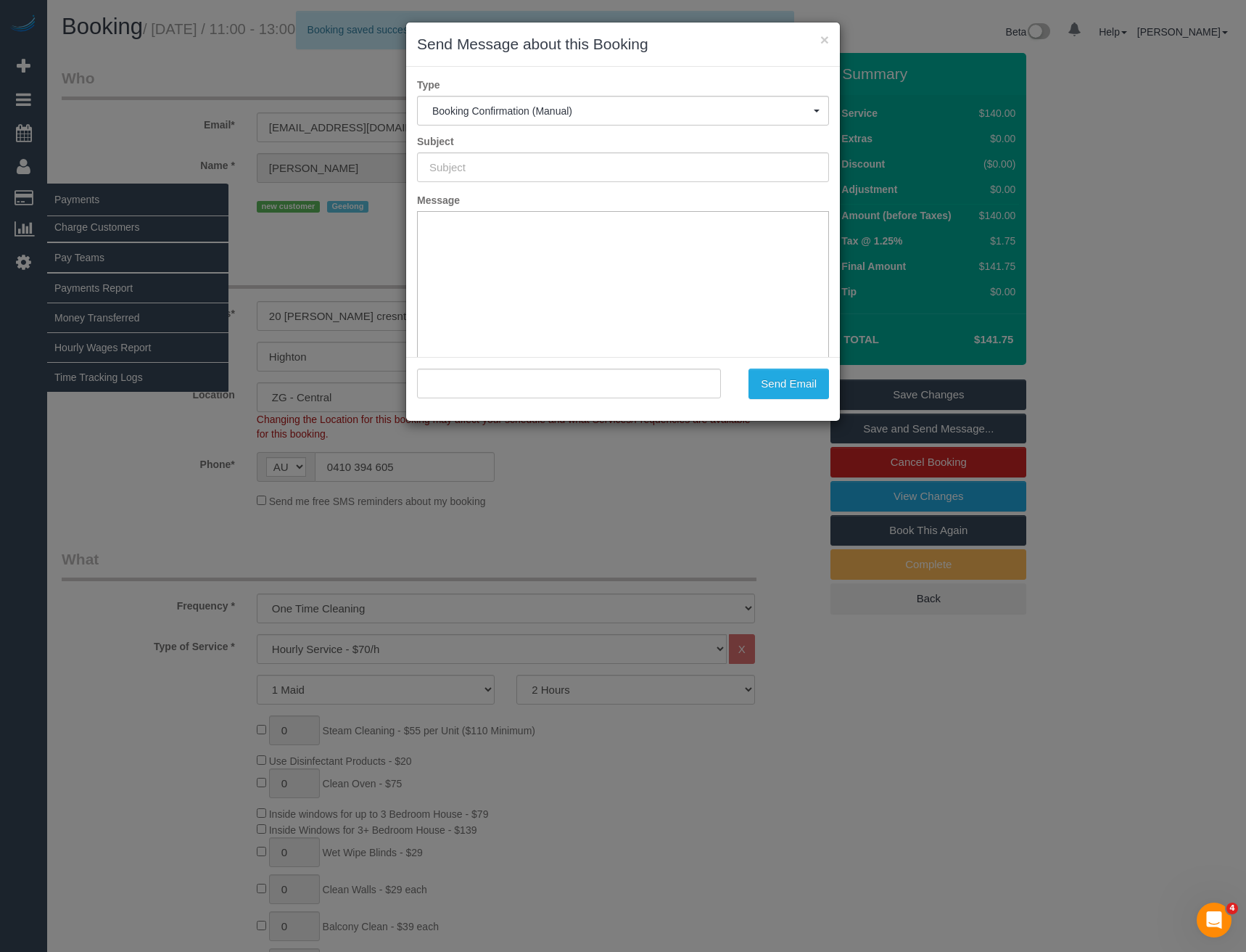
type input "Booking Confirmed"
type input ""Tammy Skinnar" <tammyskinner1@hotmail.com>"
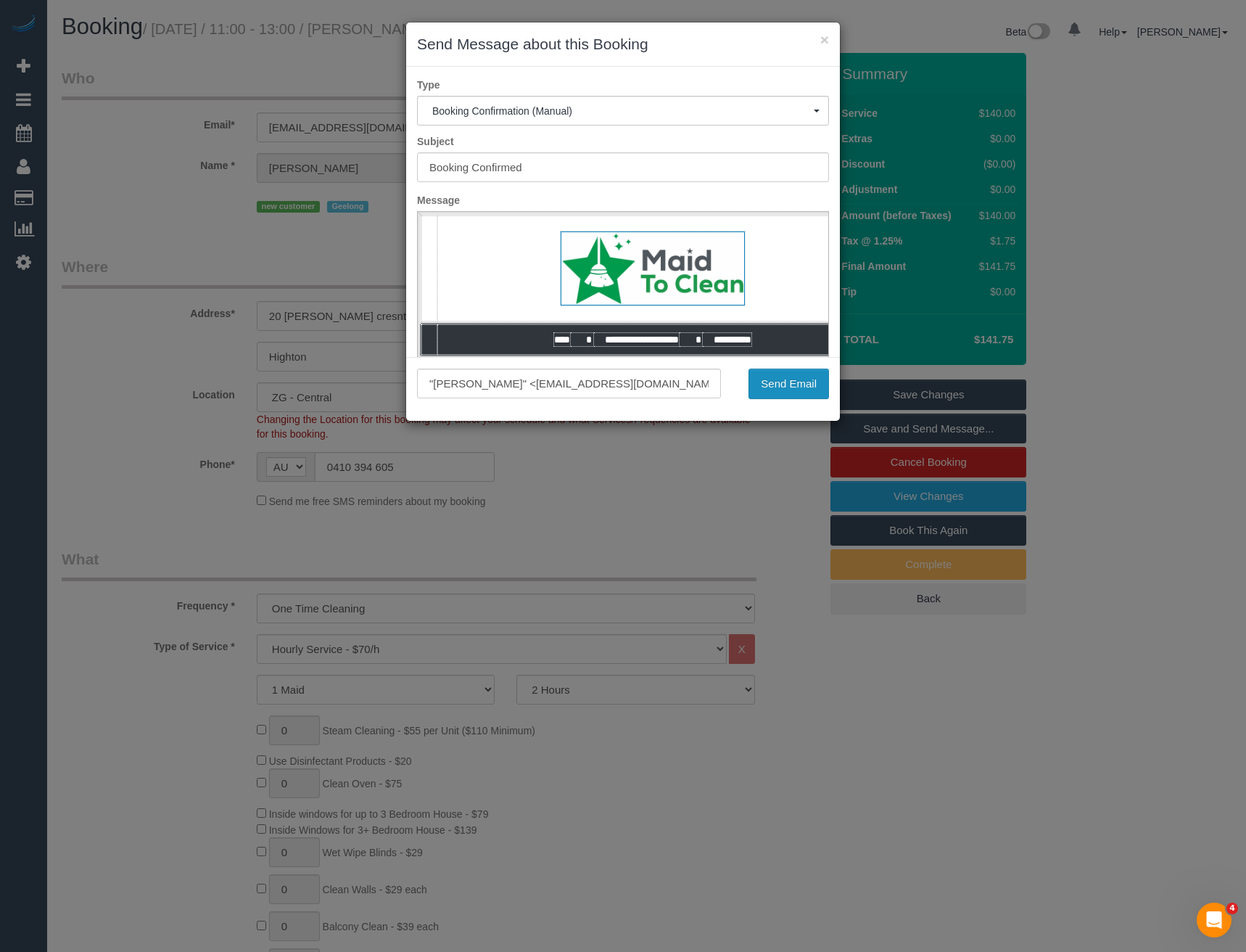
click at [798, 380] on button "Send Email" at bounding box center [789, 384] width 80 height 30
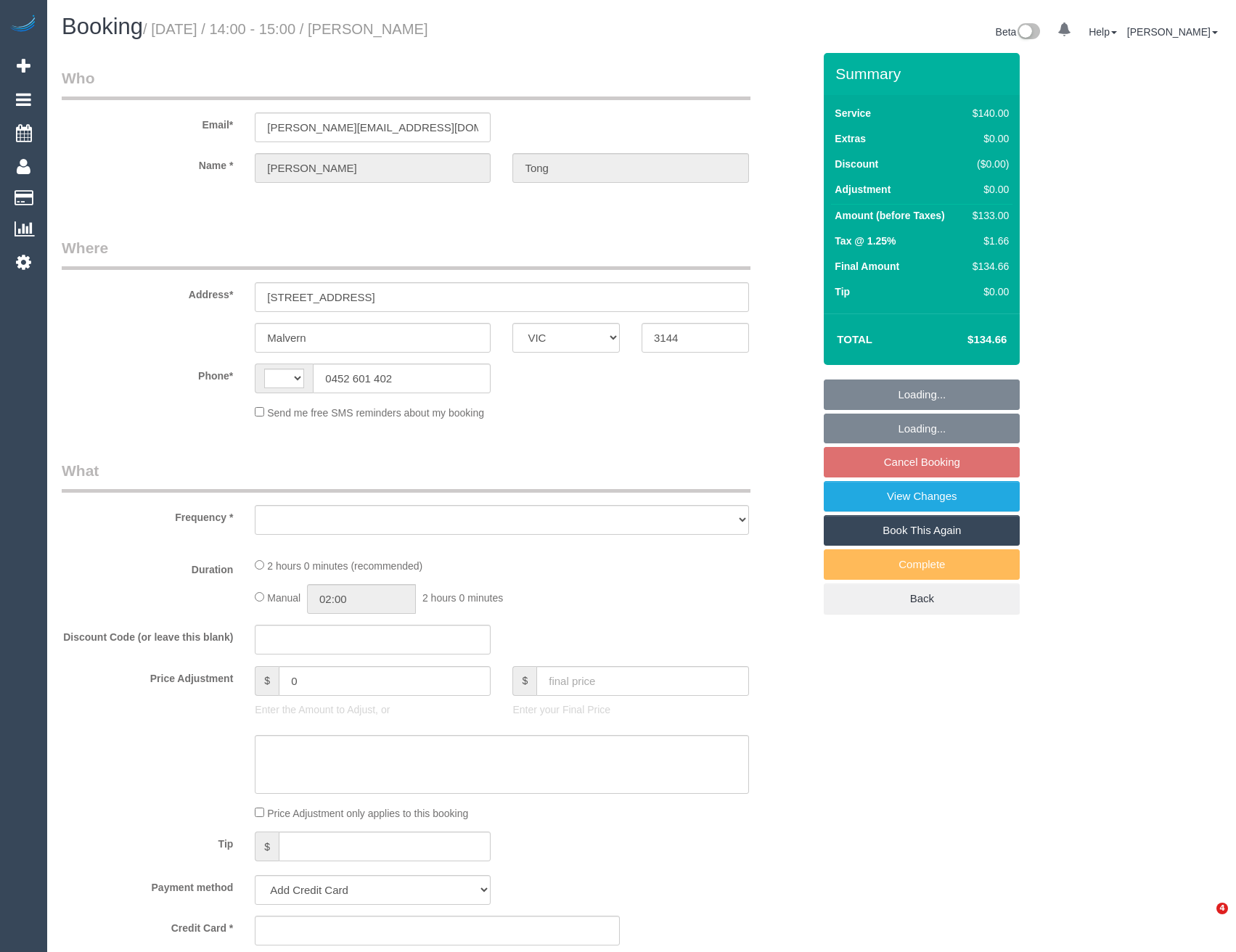
select select "VIC"
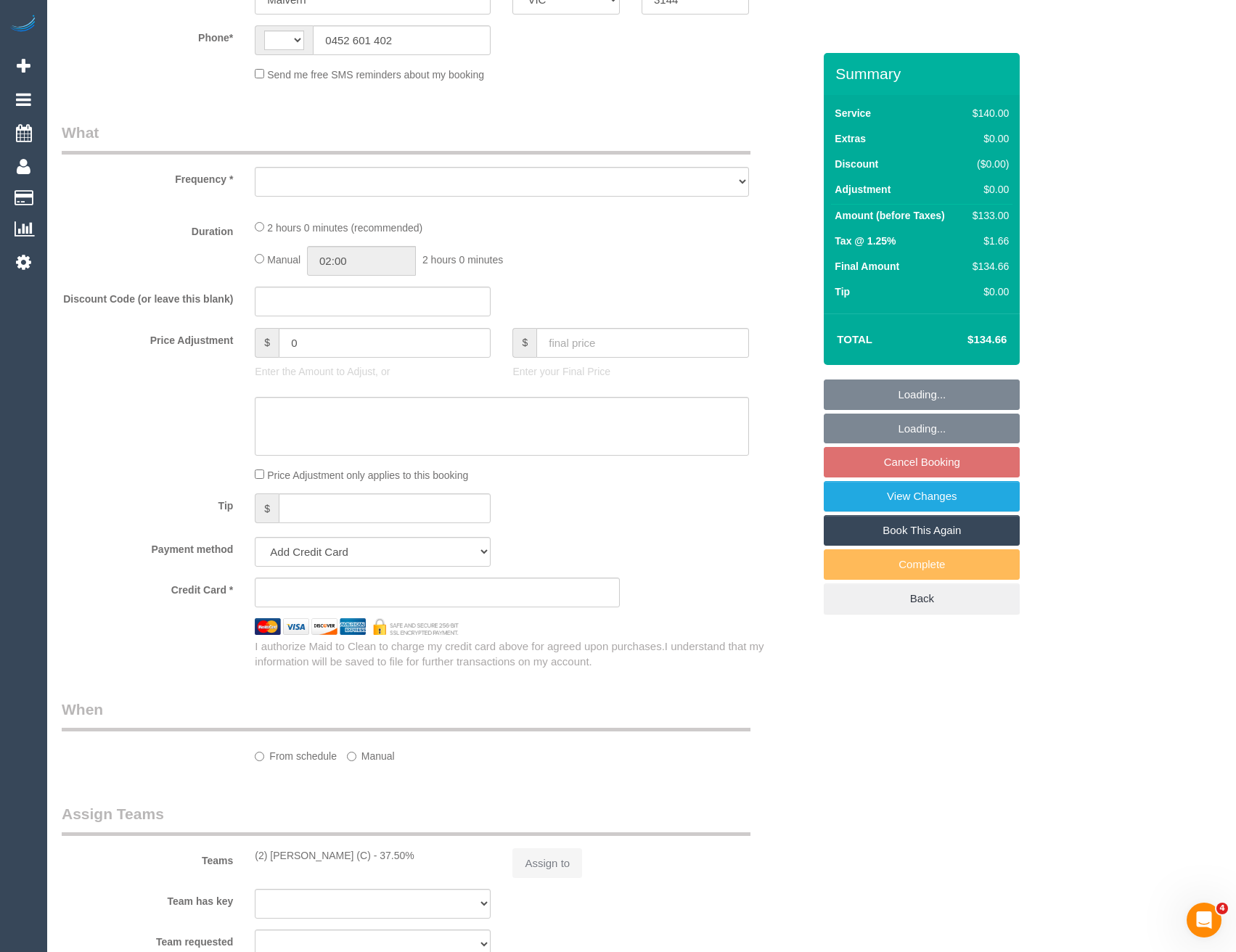
select select "string:stripe-pm_1MHKld2GScqysDRVLKDXW855"
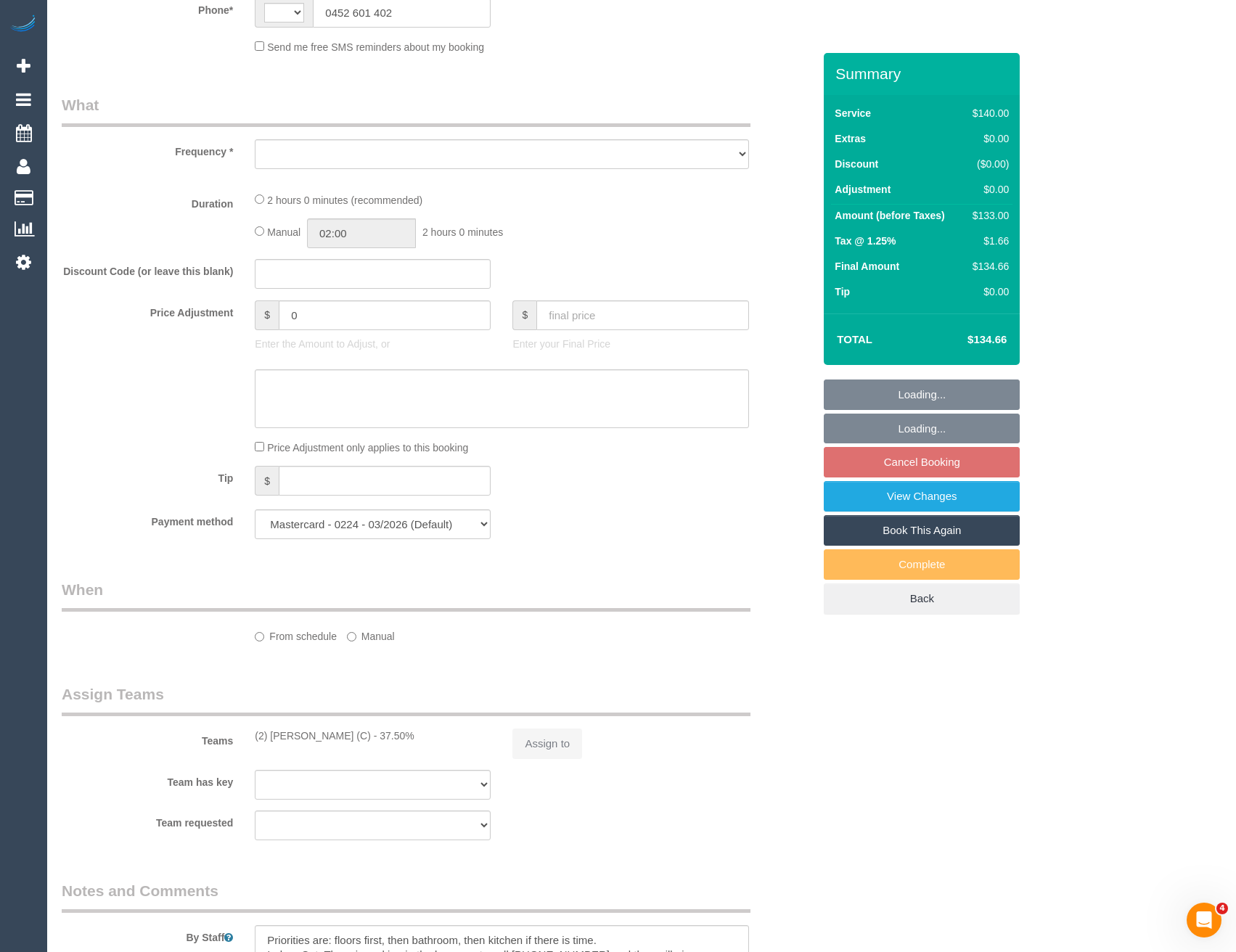
select select "string:AU"
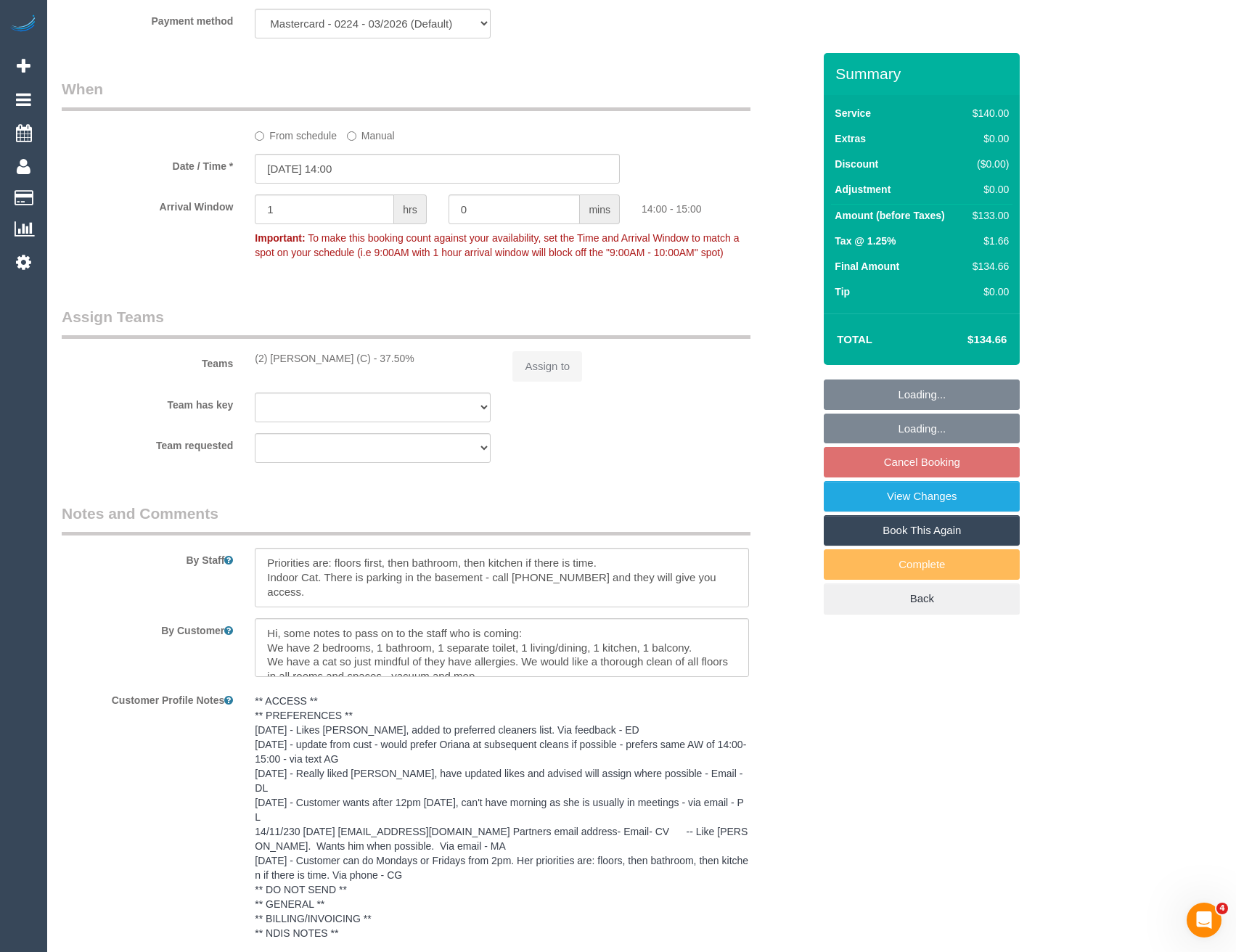
select select "object:810"
select select "number:29"
select select "number:14"
select select "number:19"
select select "number:23"
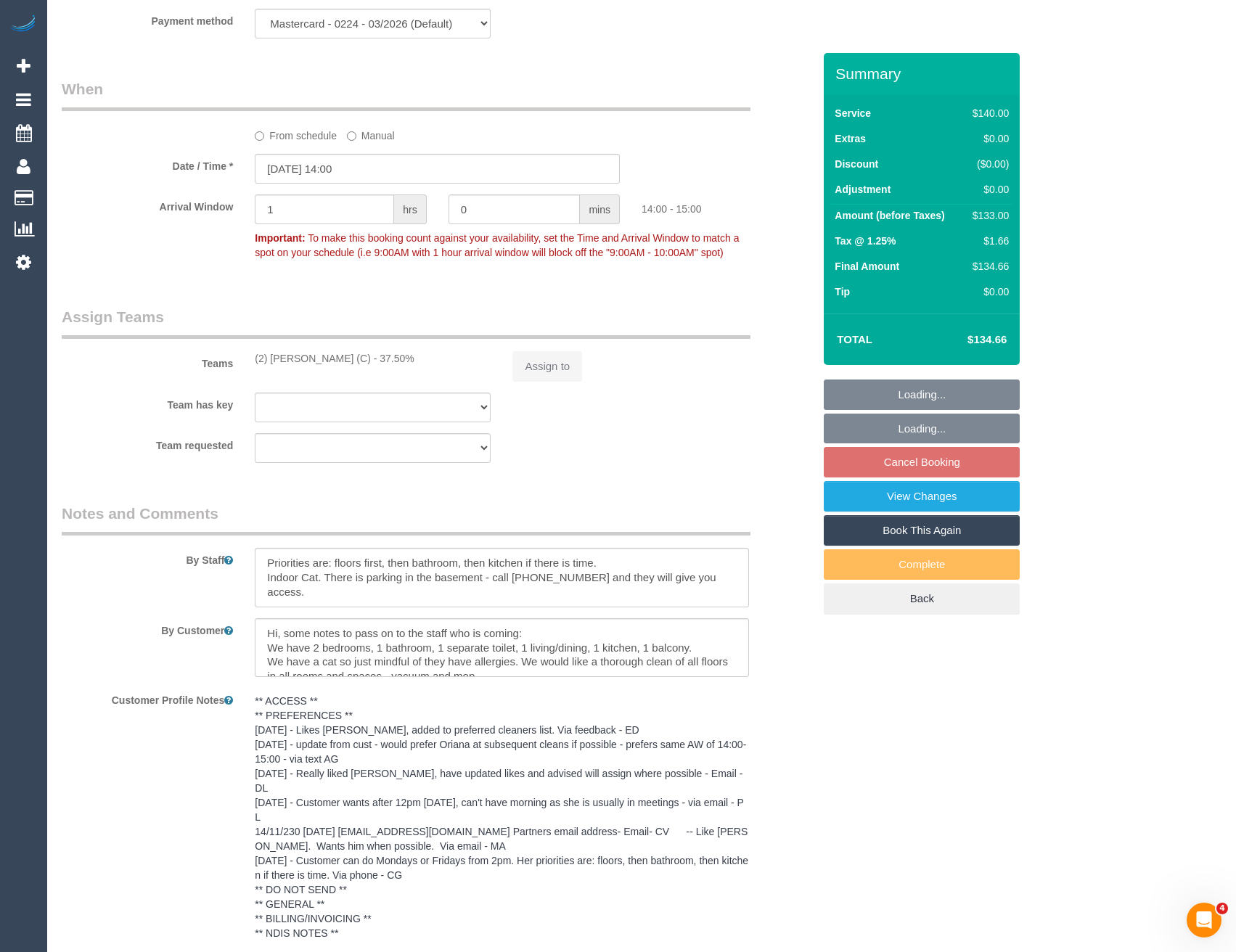
select select "number:34"
select select "number:13"
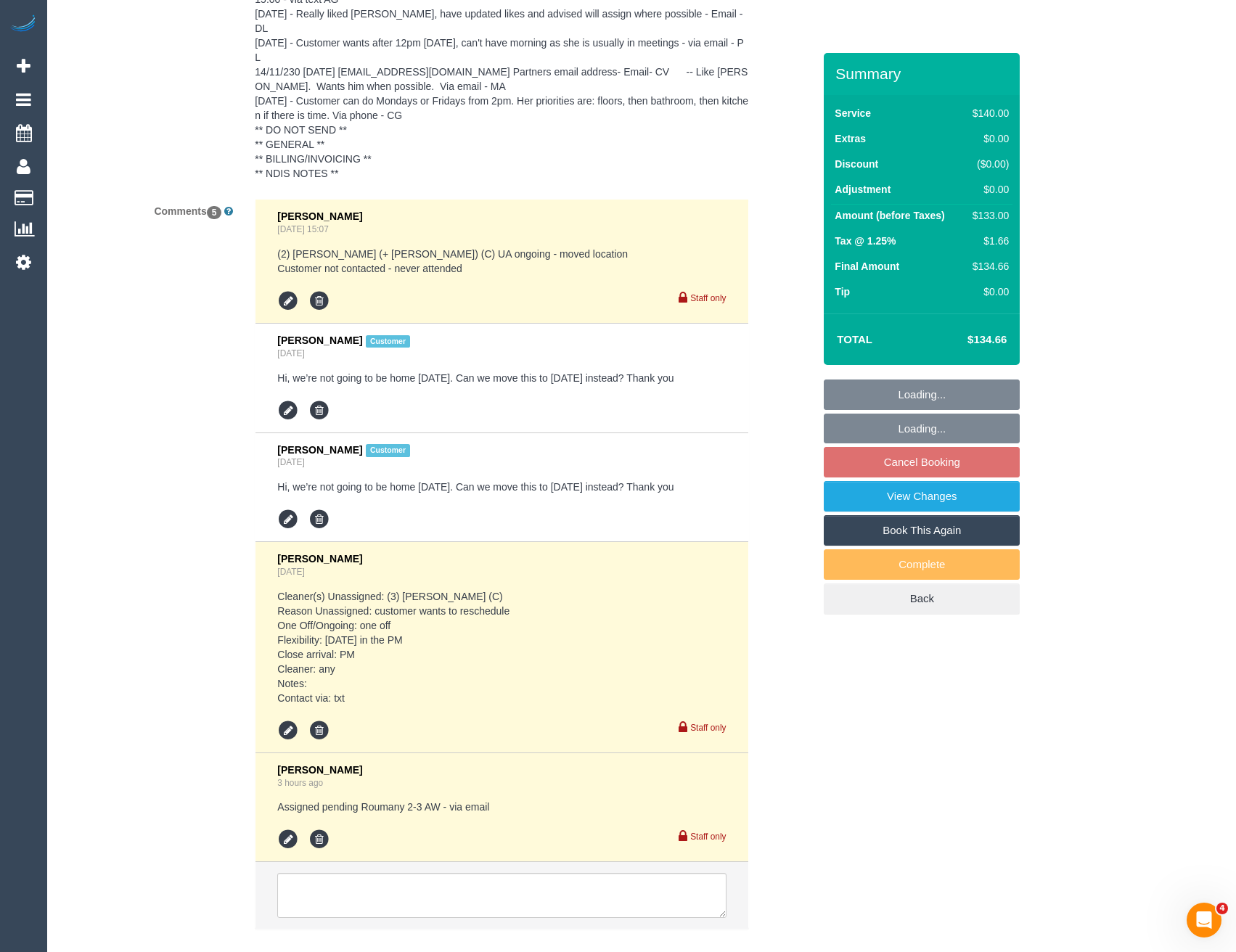
scroll to position [2787, 0]
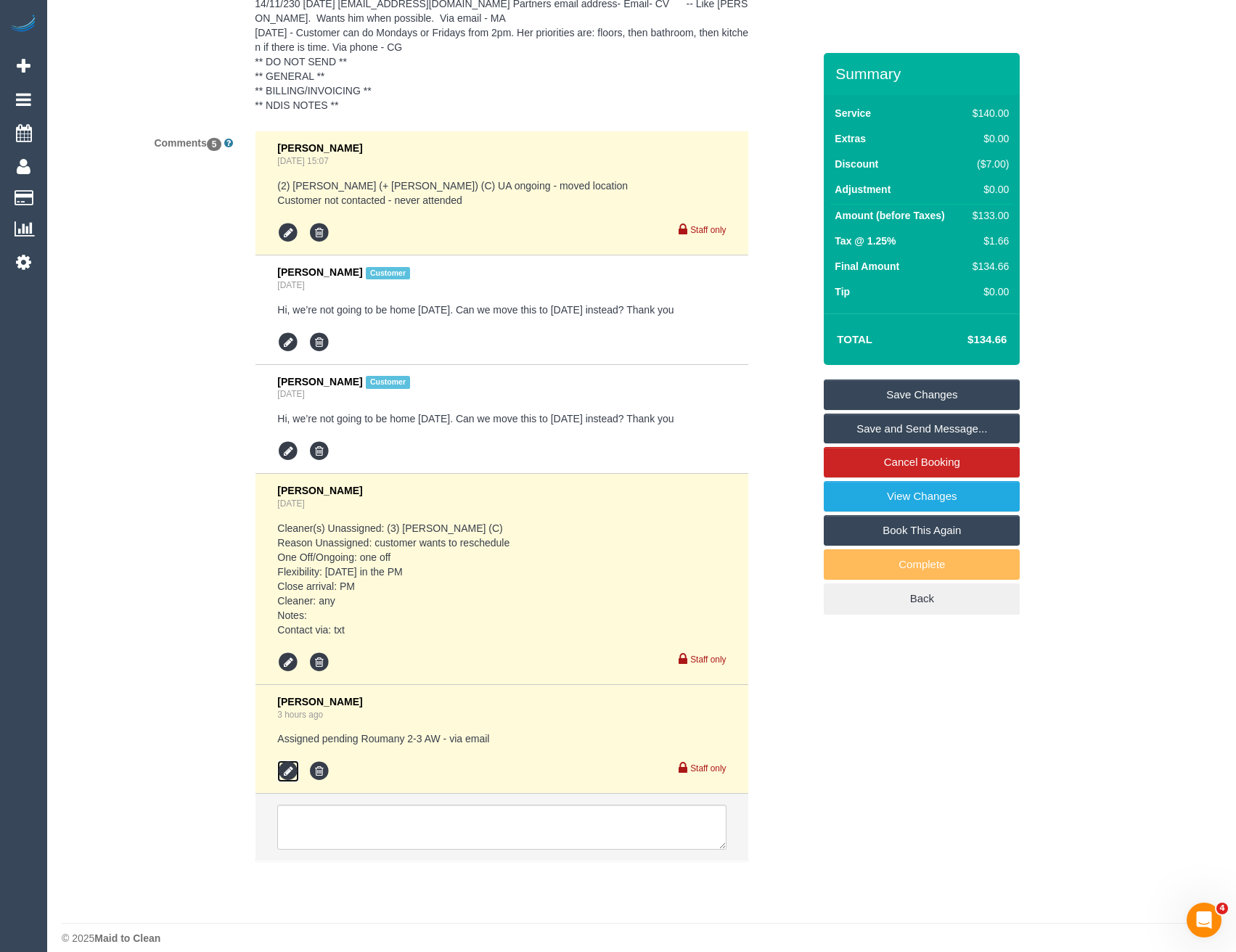
click at [292, 762] on icon at bounding box center [288, 771] width 22 height 22
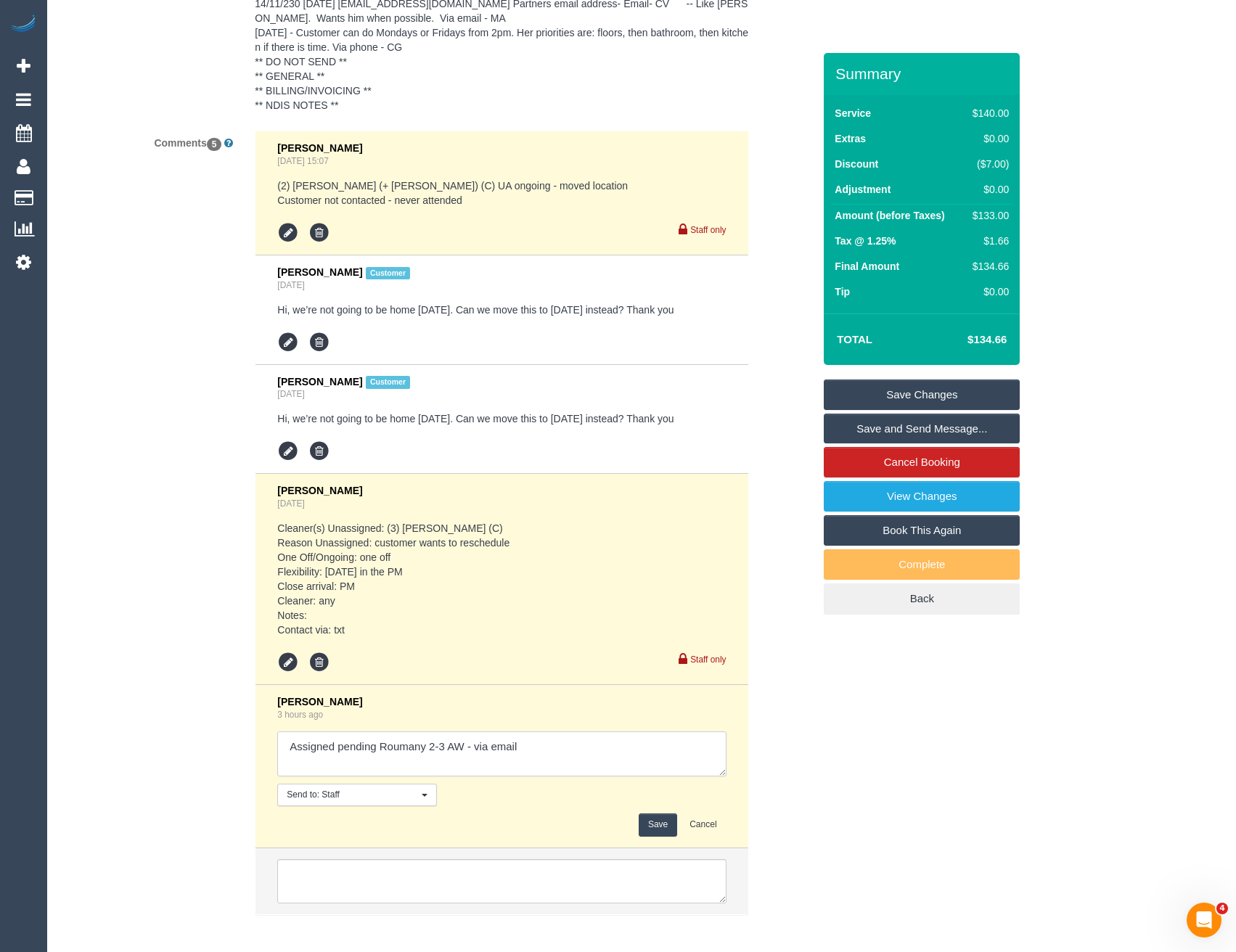
click at [532, 731] on textarea at bounding box center [502, 753] width 449 height 45
type textarea "Assigned pending Roumany 2-3 AW - via email // night"
click at [654, 813] on button "Save" at bounding box center [657, 825] width 39 height 23
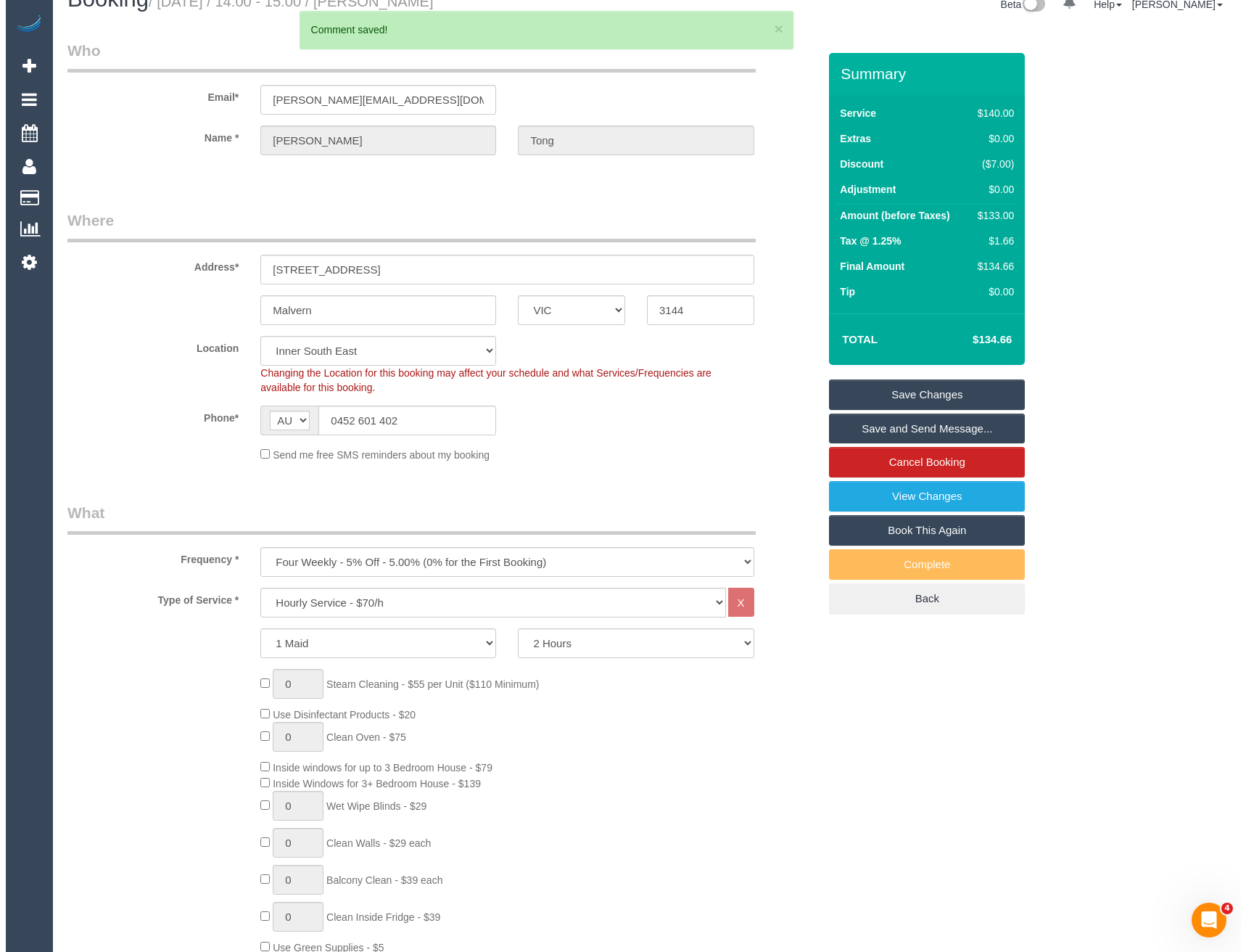
scroll to position [0, 0]
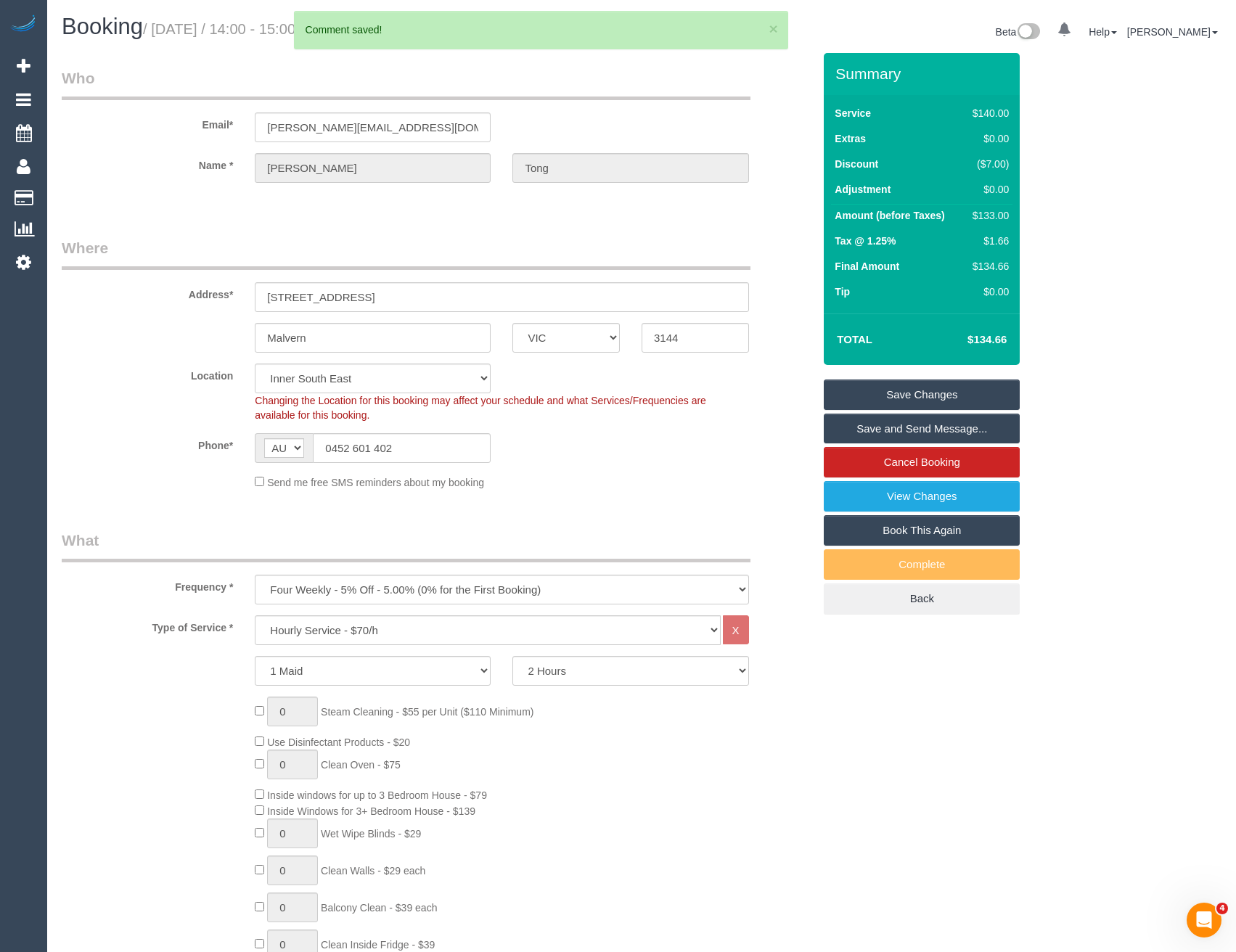
click at [900, 427] on link "Save and Send Message..." at bounding box center [921, 429] width 196 height 30
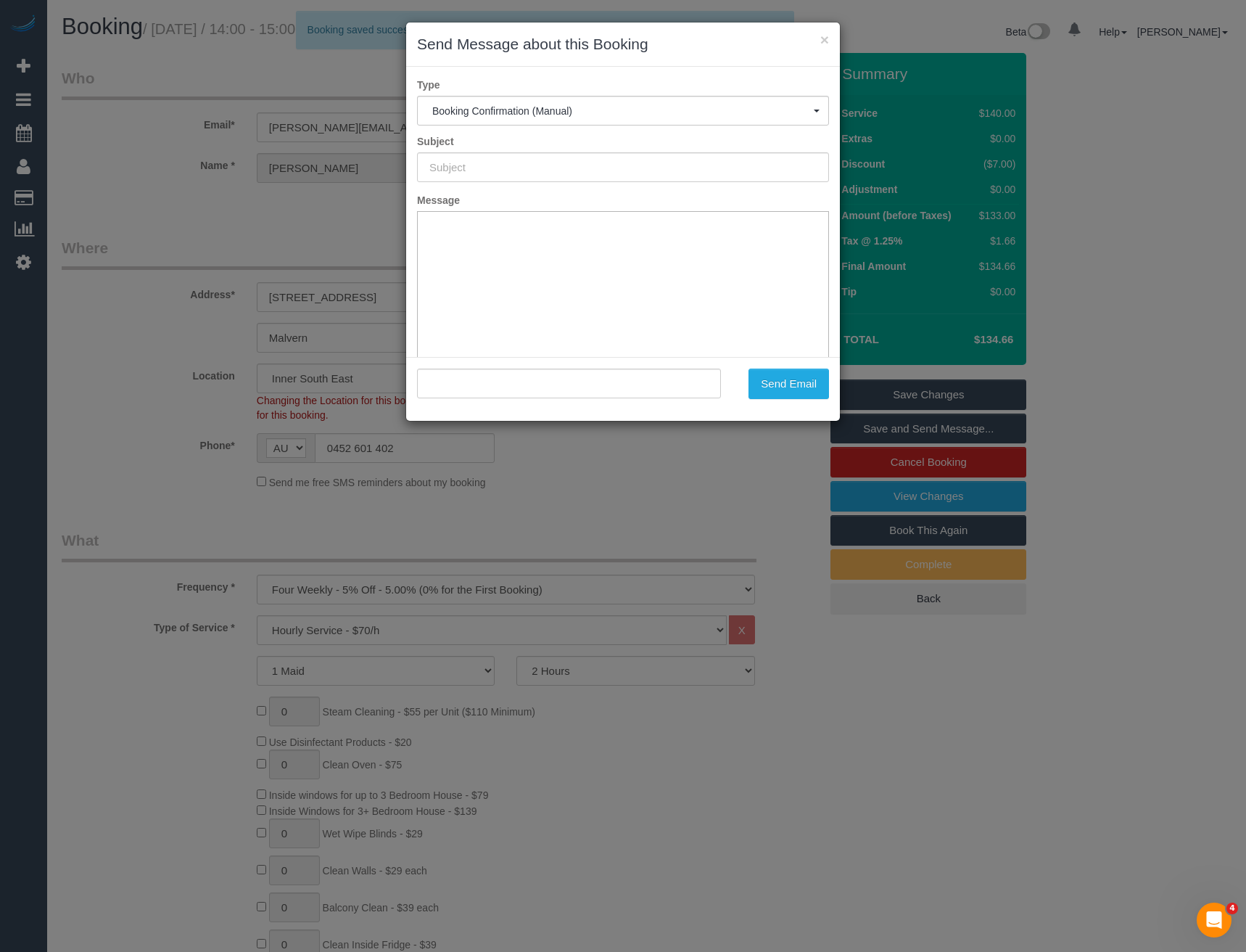
type input "Booking Confirmed"
type input ""Sylvia Tong" <s.maddox.t@gmail.com>"
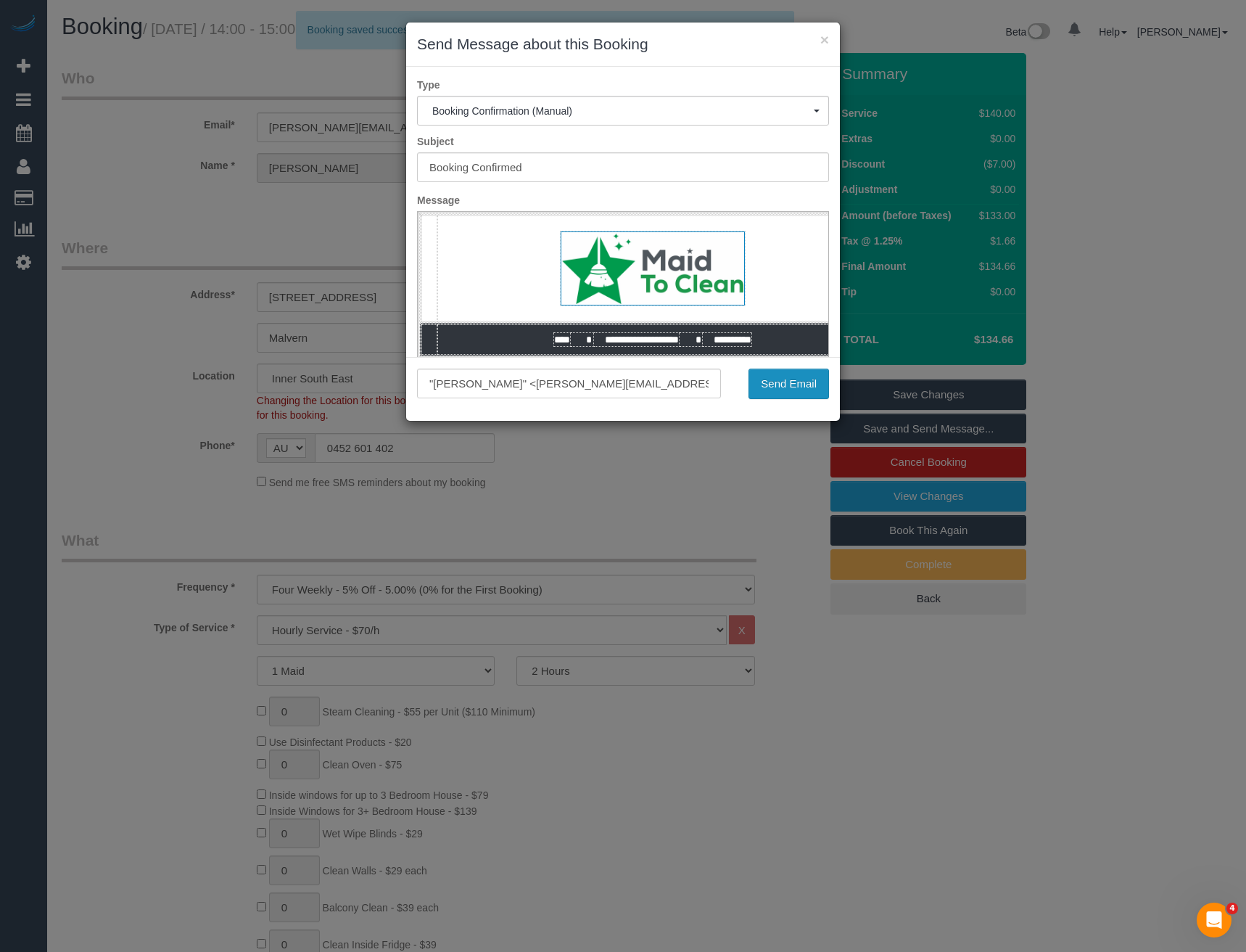
click at [787, 384] on button "Send Email" at bounding box center [789, 384] width 80 height 30
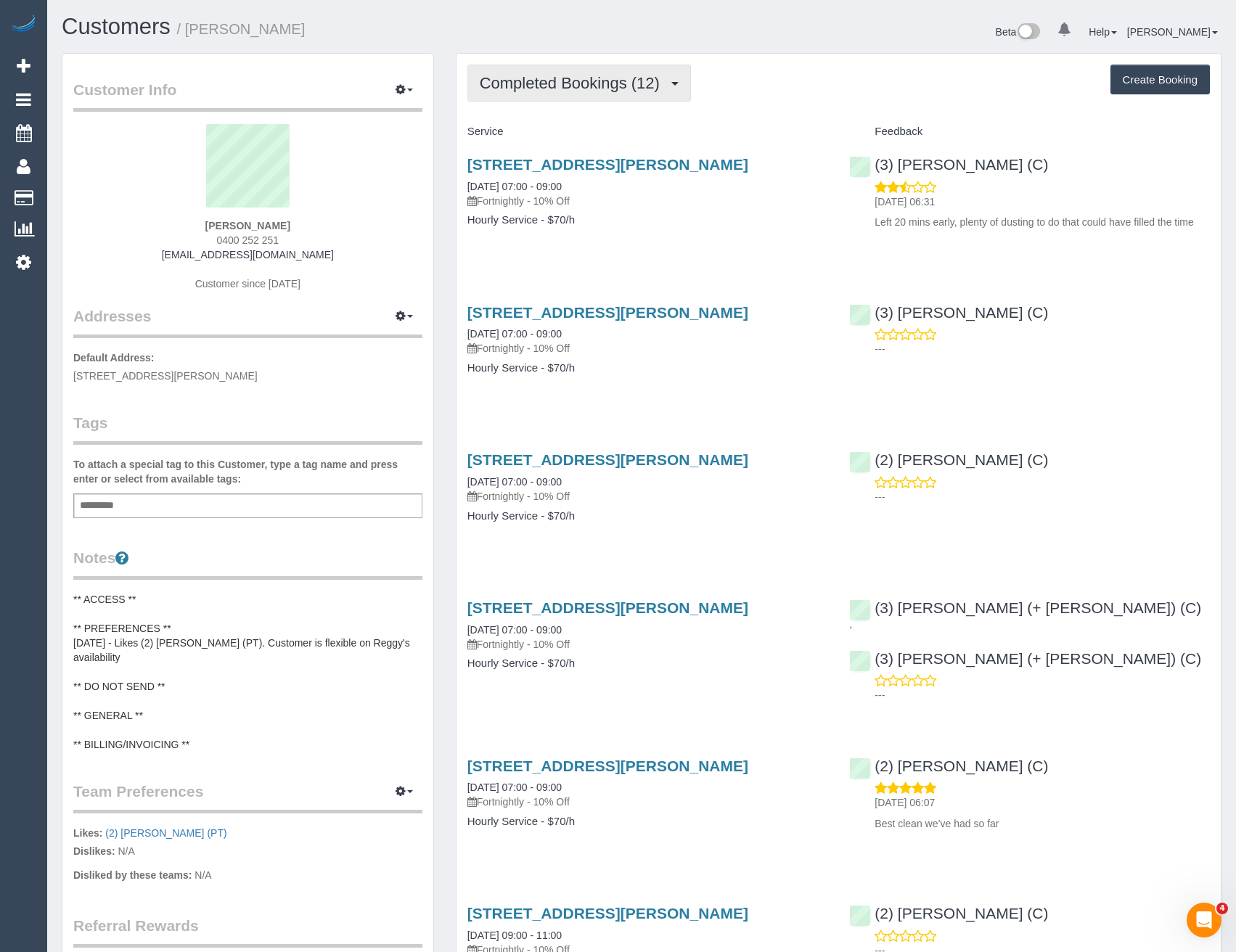
click at [621, 86] on span "Completed Bookings (12)" at bounding box center [573, 83] width 187 height 18
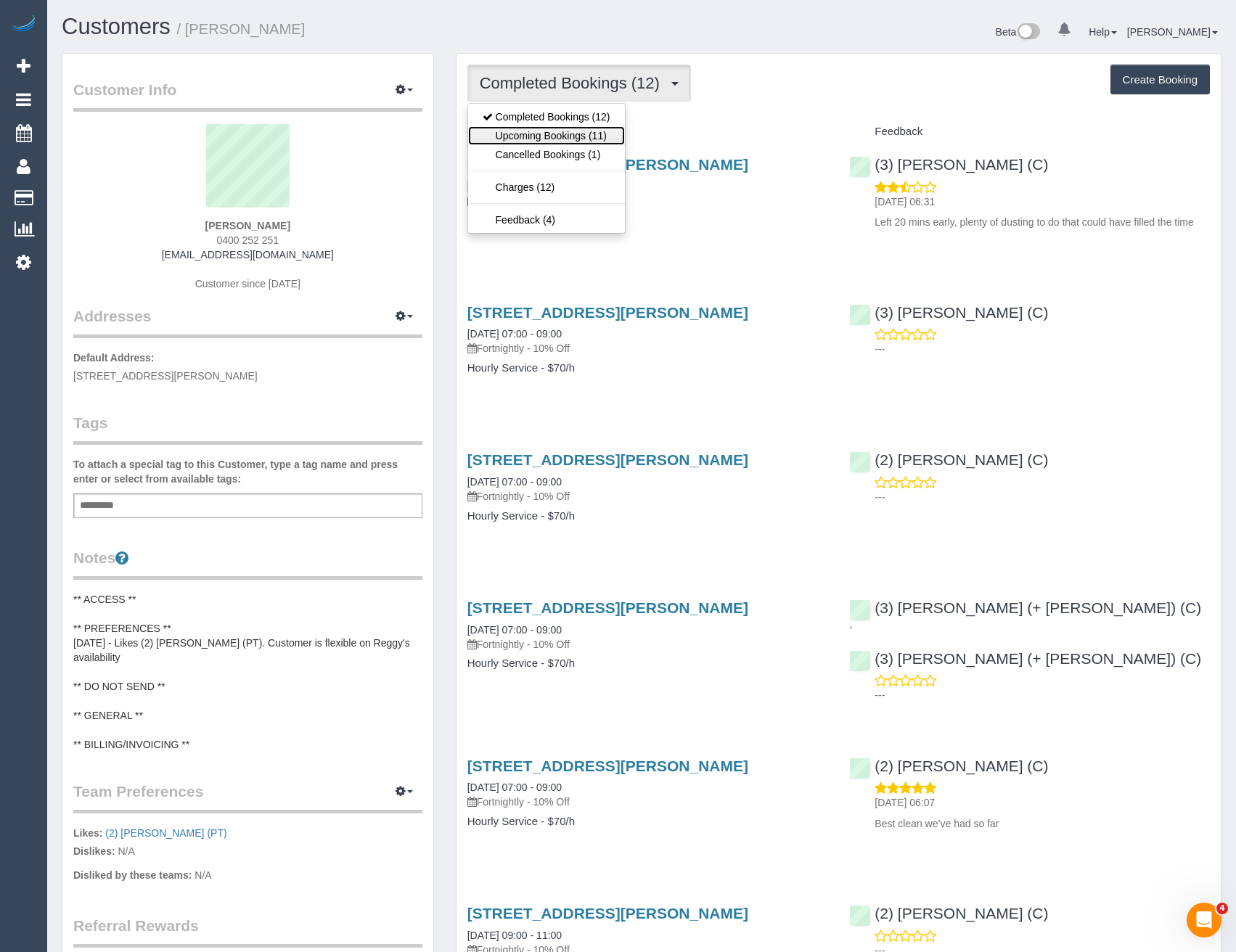
click at [612, 139] on link "Upcoming Bookings (11)" at bounding box center [546, 136] width 157 height 19
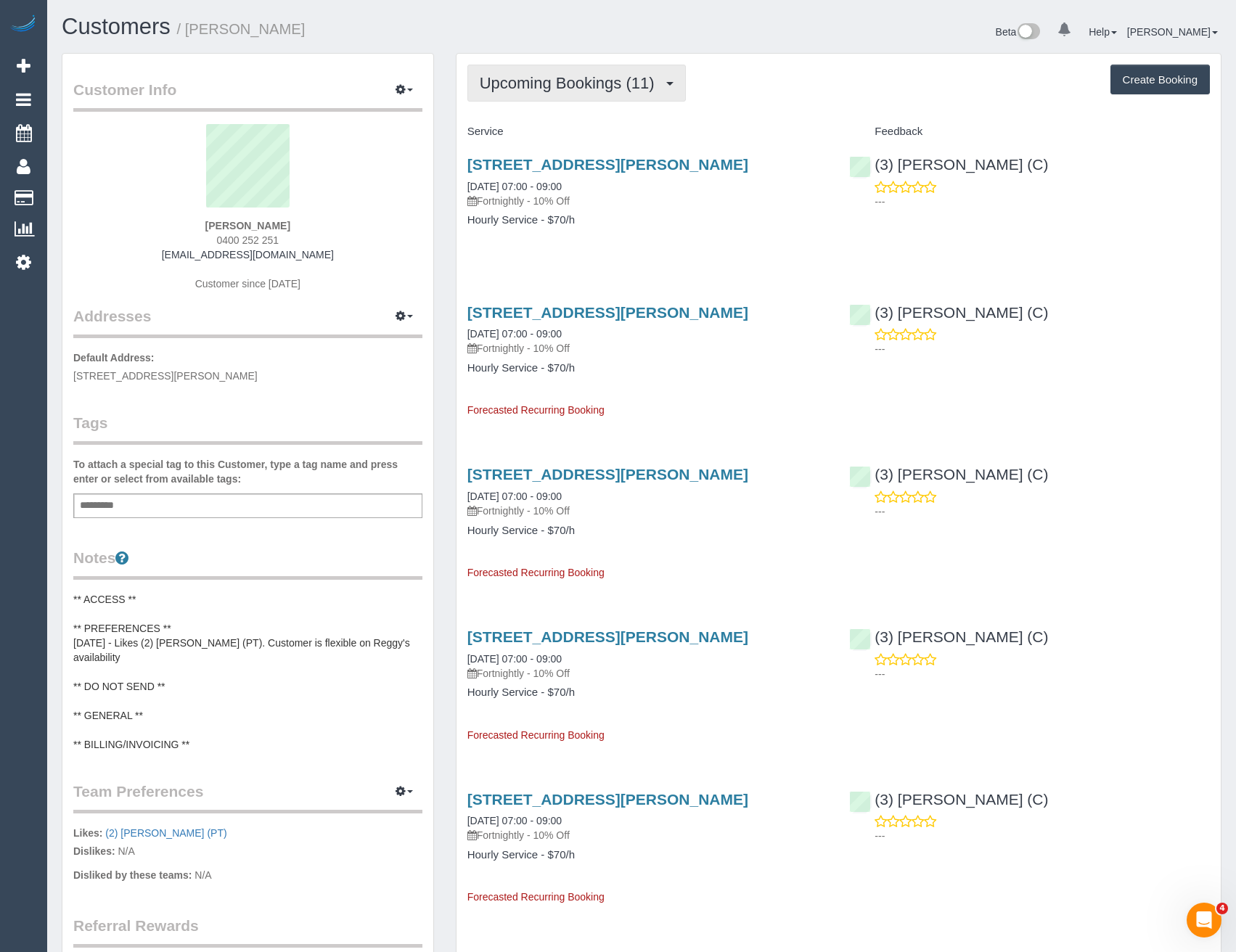
click at [614, 76] on span "Upcoming Bookings (11)" at bounding box center [571, 83] width 182 height 18
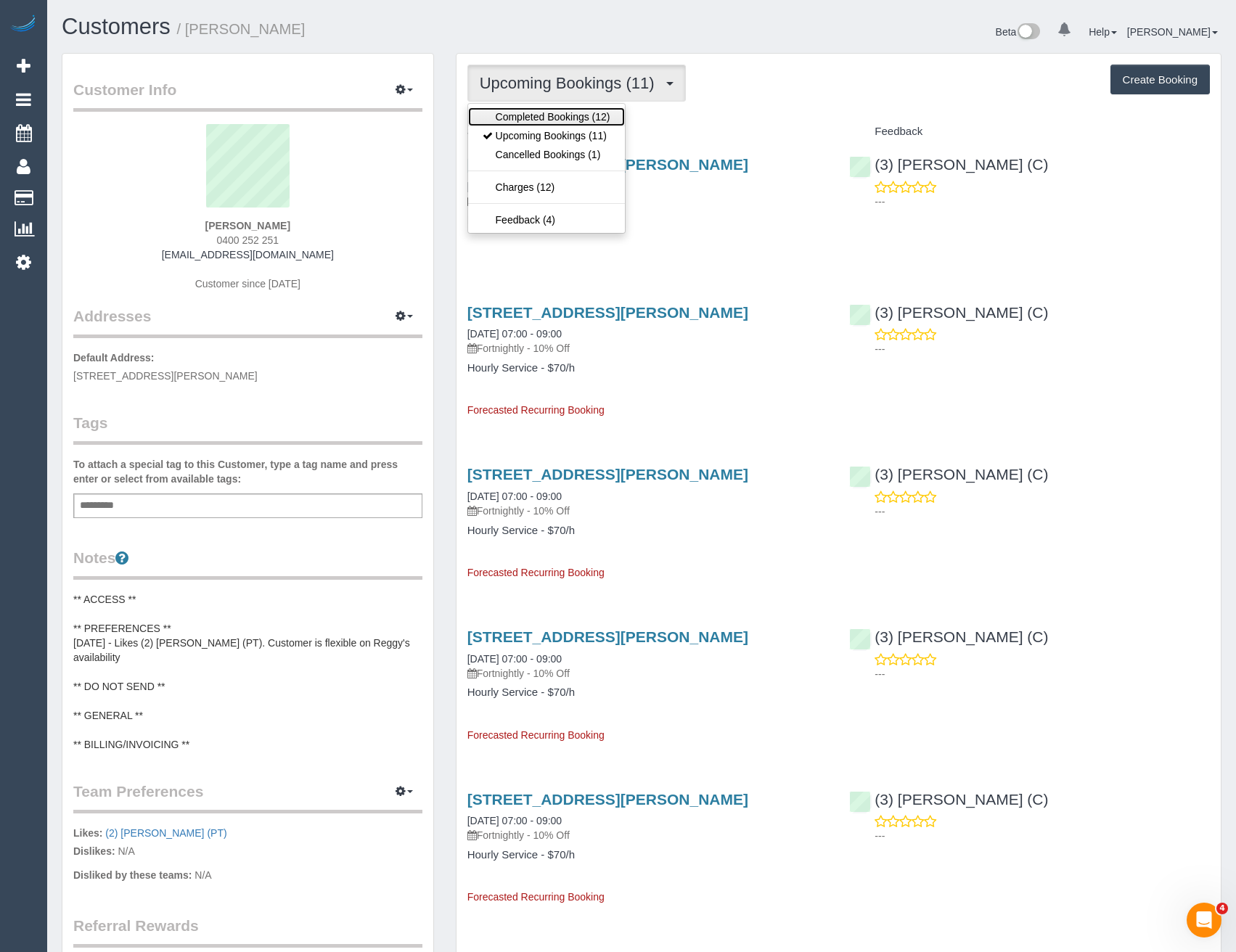
click at [595, 115] on link "Completed Bookings (12)" at bounding box center [546, 117] width 157 height 19
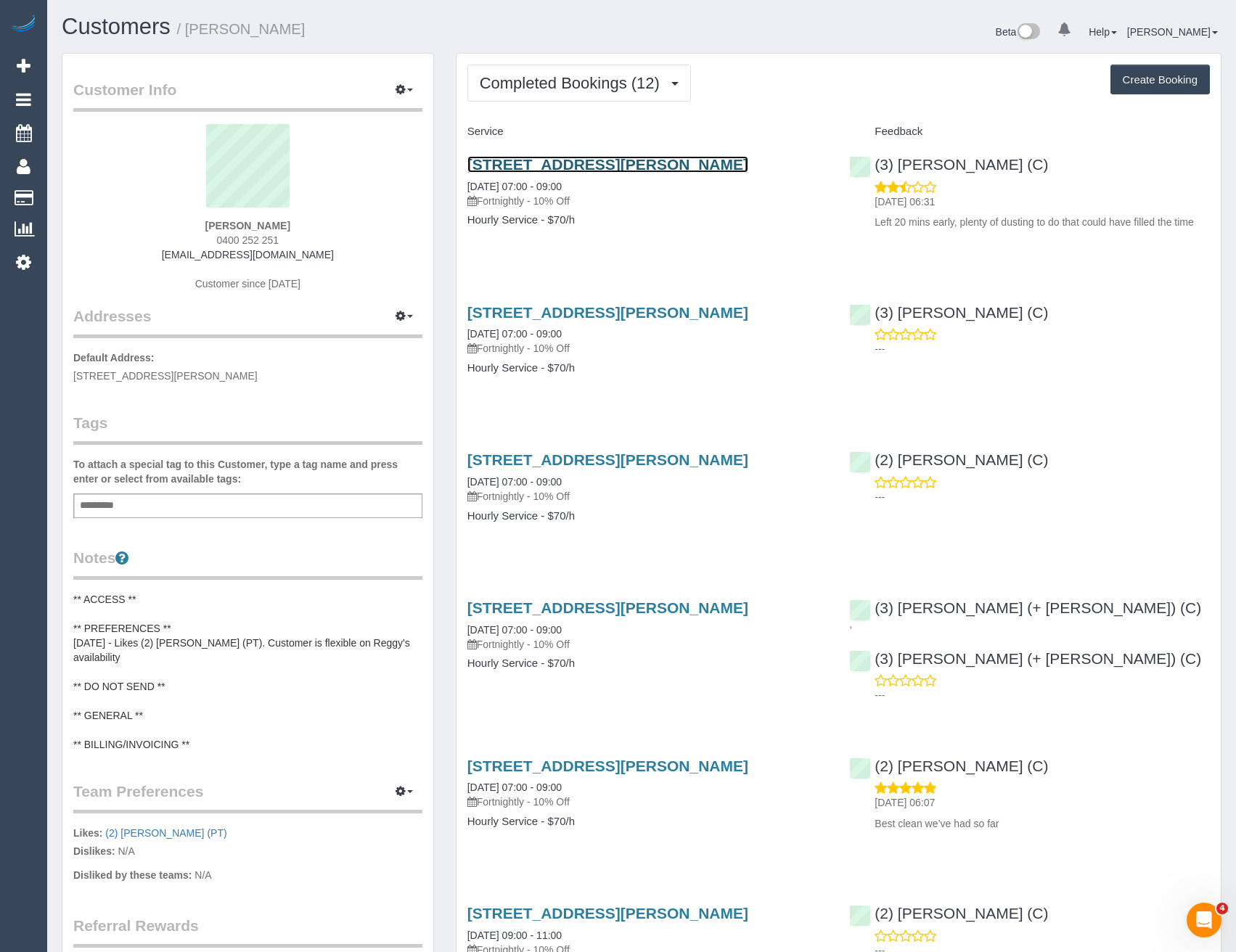
click at [653, 168] on link "9 Smith St, Unit 107, Fitzroy, VIC 3065" at bounding box center [607, 164] width 281 height 17
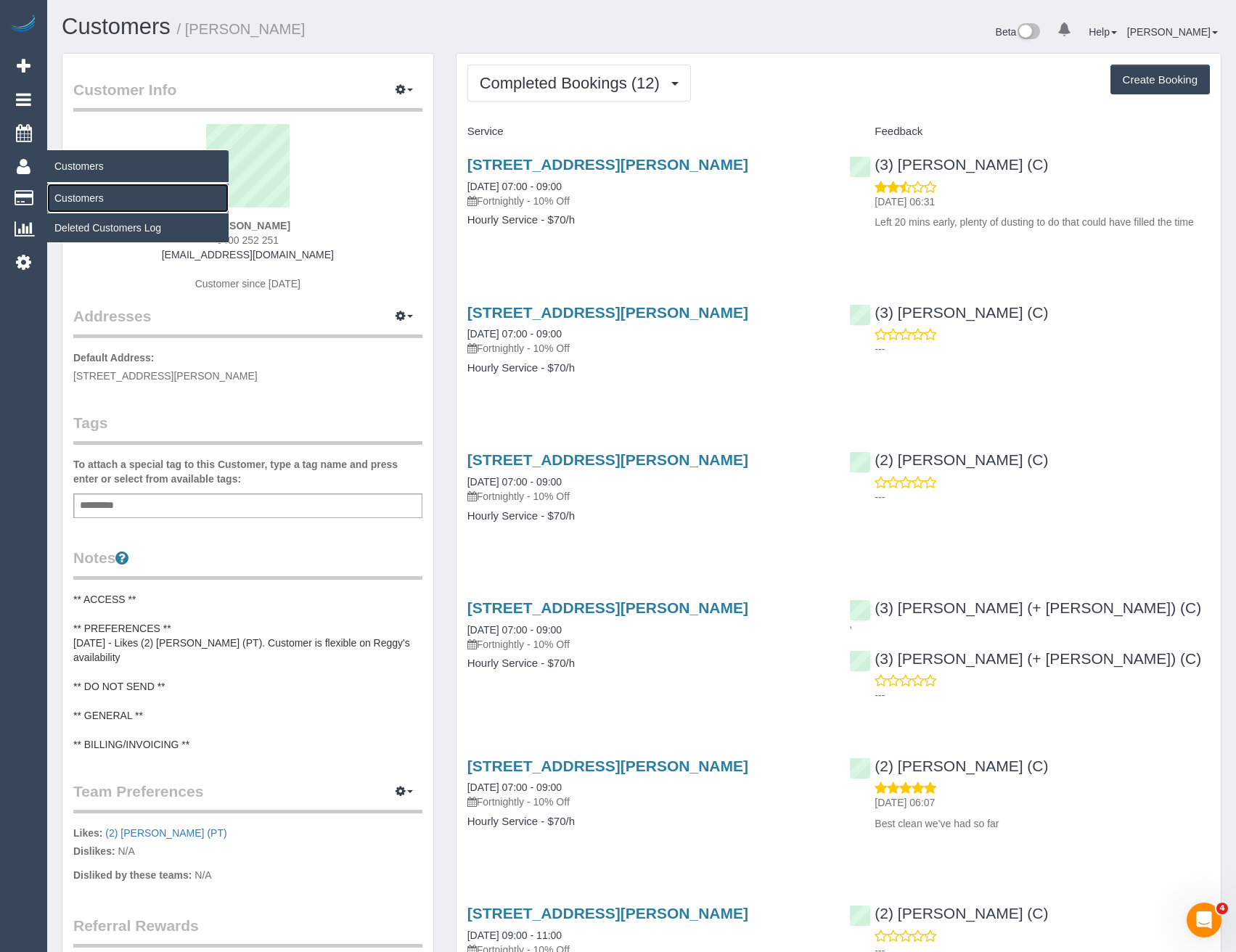
click at [64, 196] on link "Customers" at bounding box center [137, 198] width 181 height 29
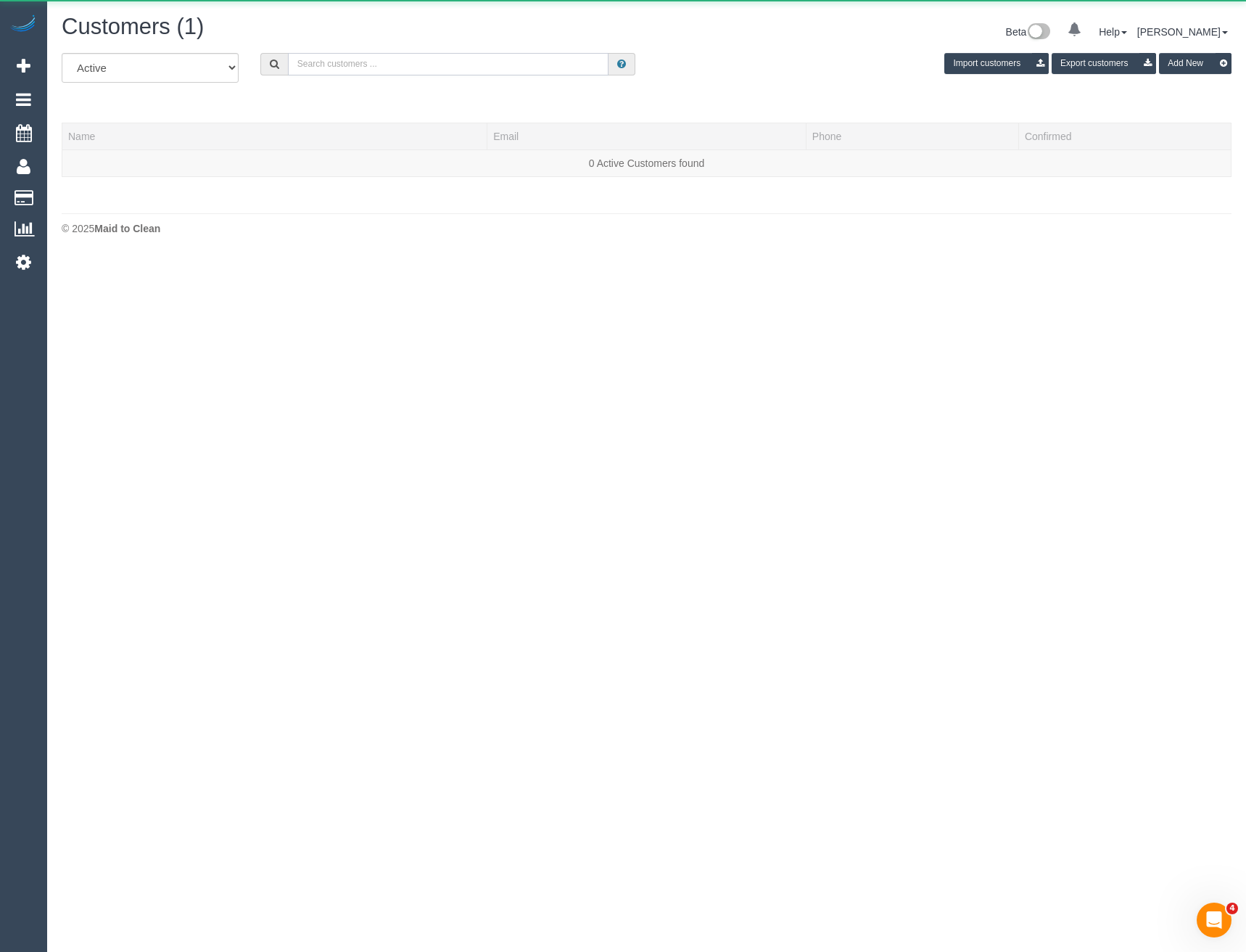
drag, startPoint x: 338, startPoint y: 70, endPoint x: 387, endPoint y: 36, distance: 59.6
click at [338, 70] on input "text" at bounding box center [449, 64] width 321 height 23
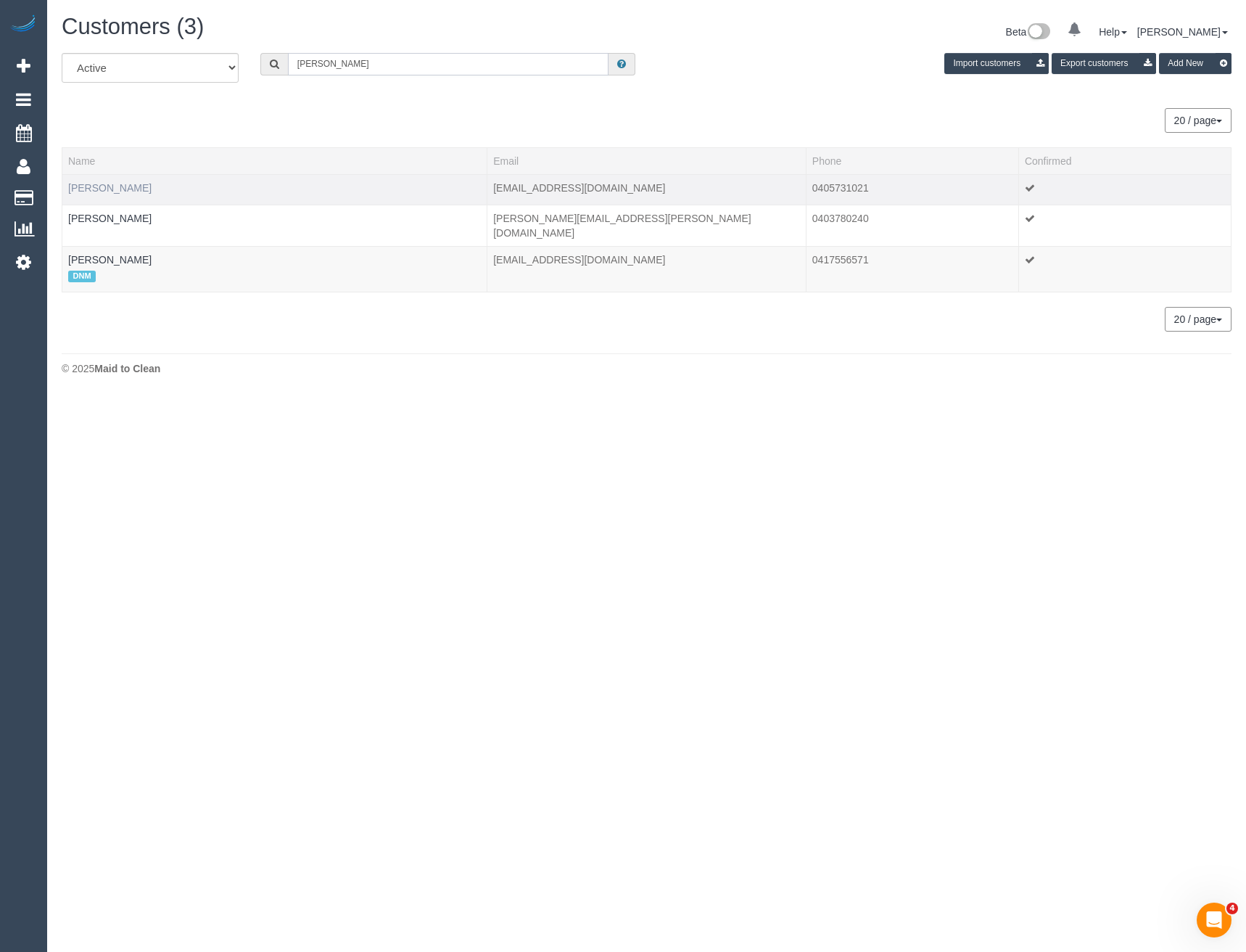
type input "Simon ha"
click at [117, 193] on link "Simon Hackel" at bounding box center [110, 187] width 83 height 11
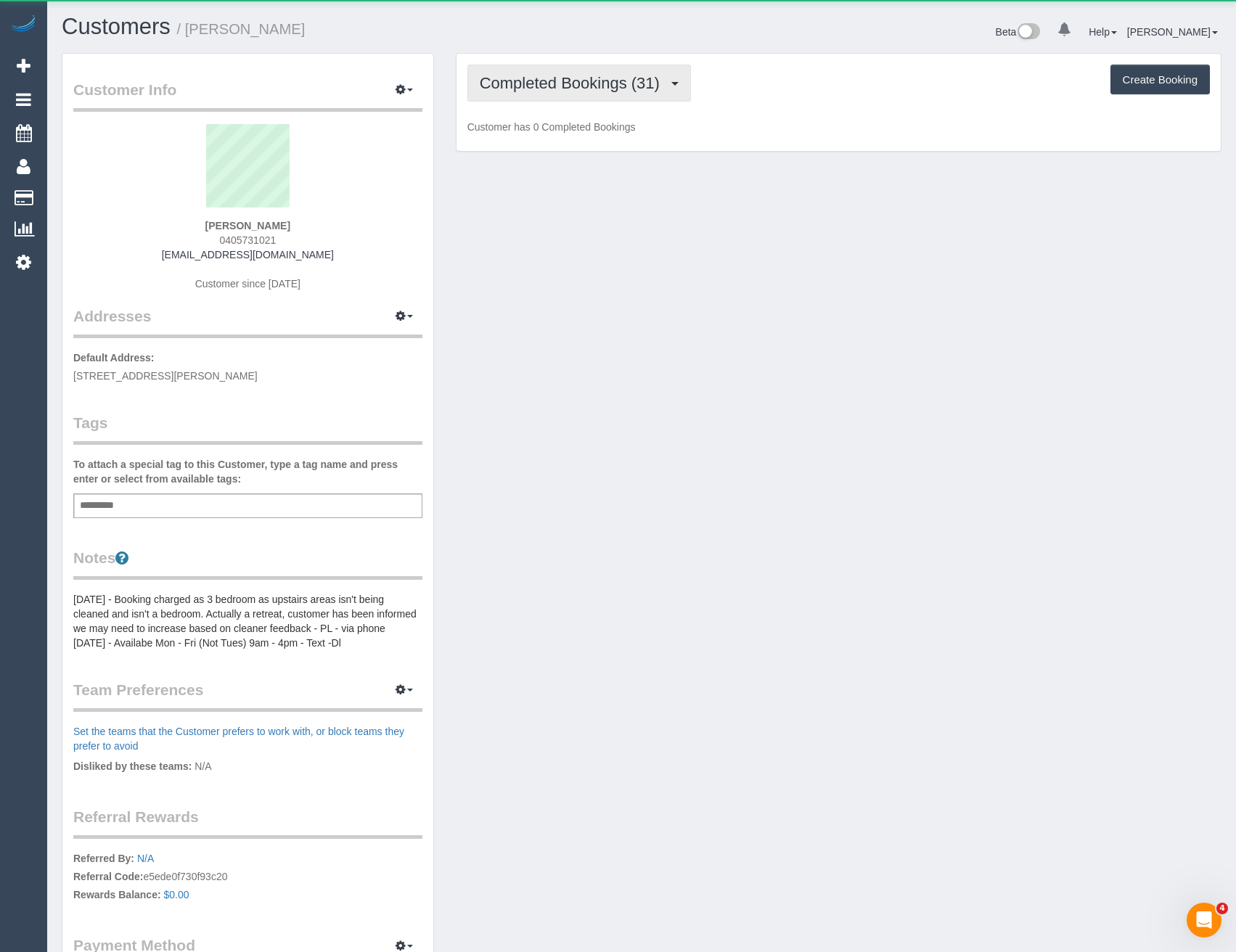
click at [561, 92] on span "Completed Bookings (31)" at bounding box center [573, 83] width 187 height 18
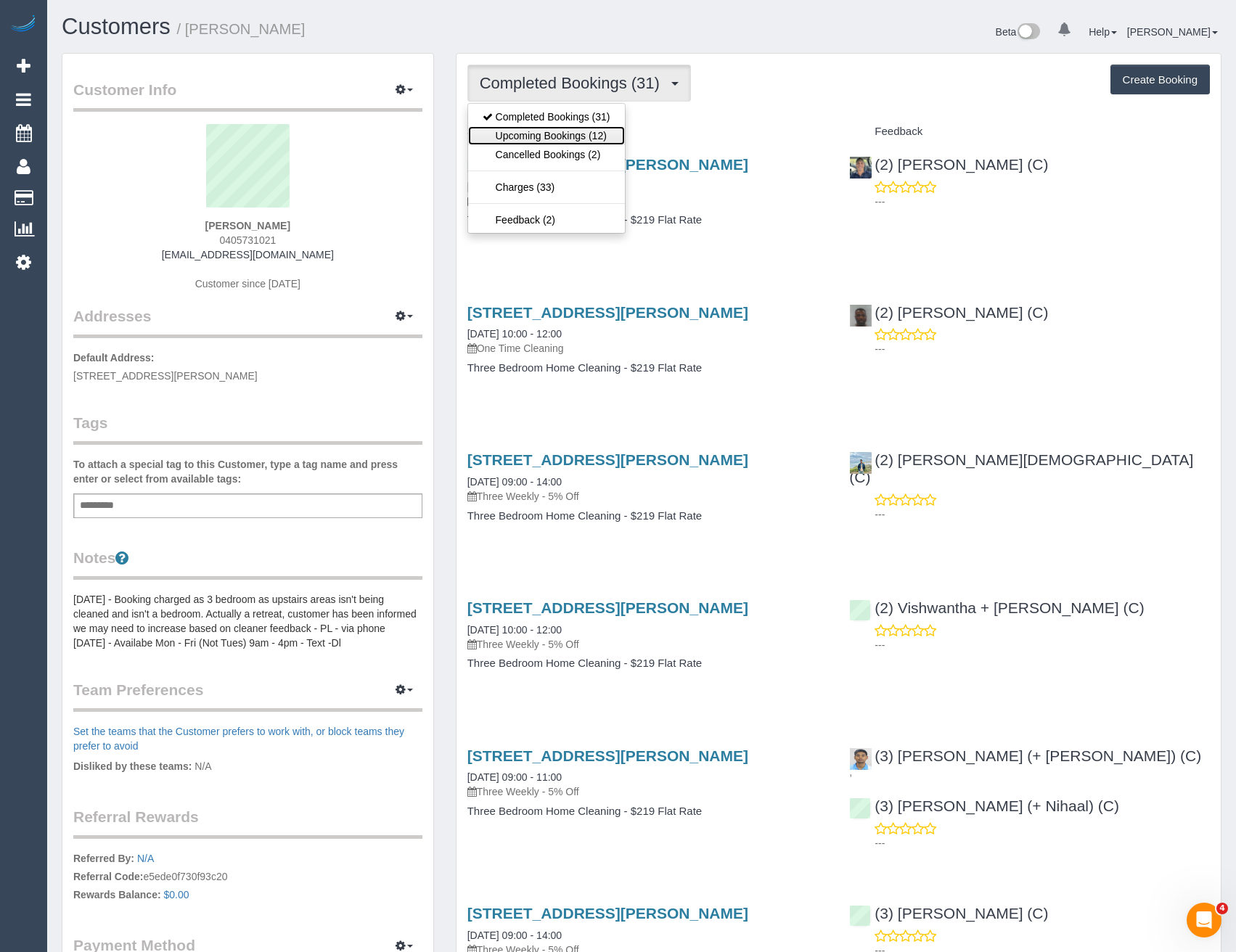
click at [556, 141] on link "Upcoming Bookings (12)" at bounding box center [546, 136] width 157 height 19
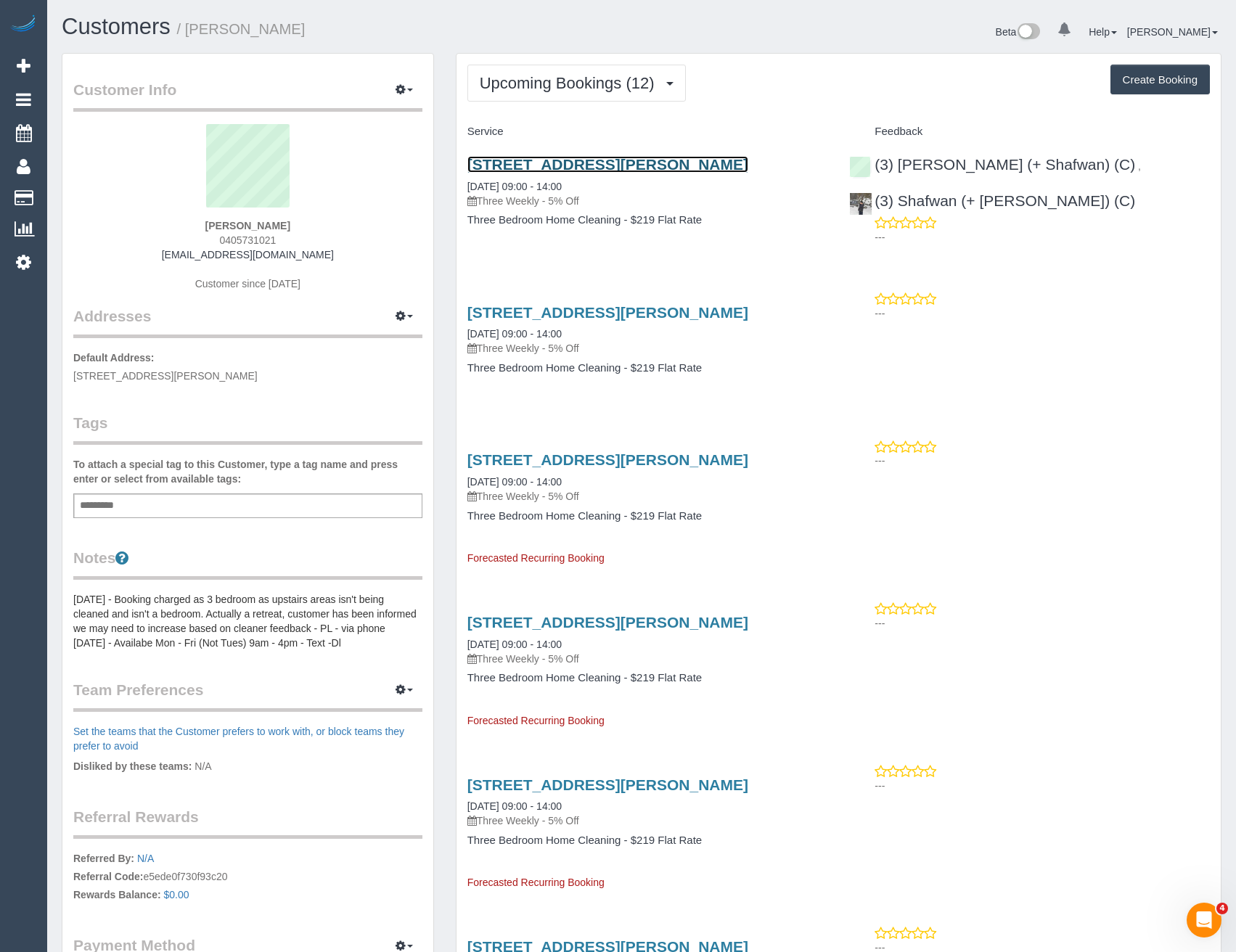
click at [705, 164] on link "125 Beavers Road, Northcote, VIC 3070" at bounding box center [607, 164] width 281 height 17
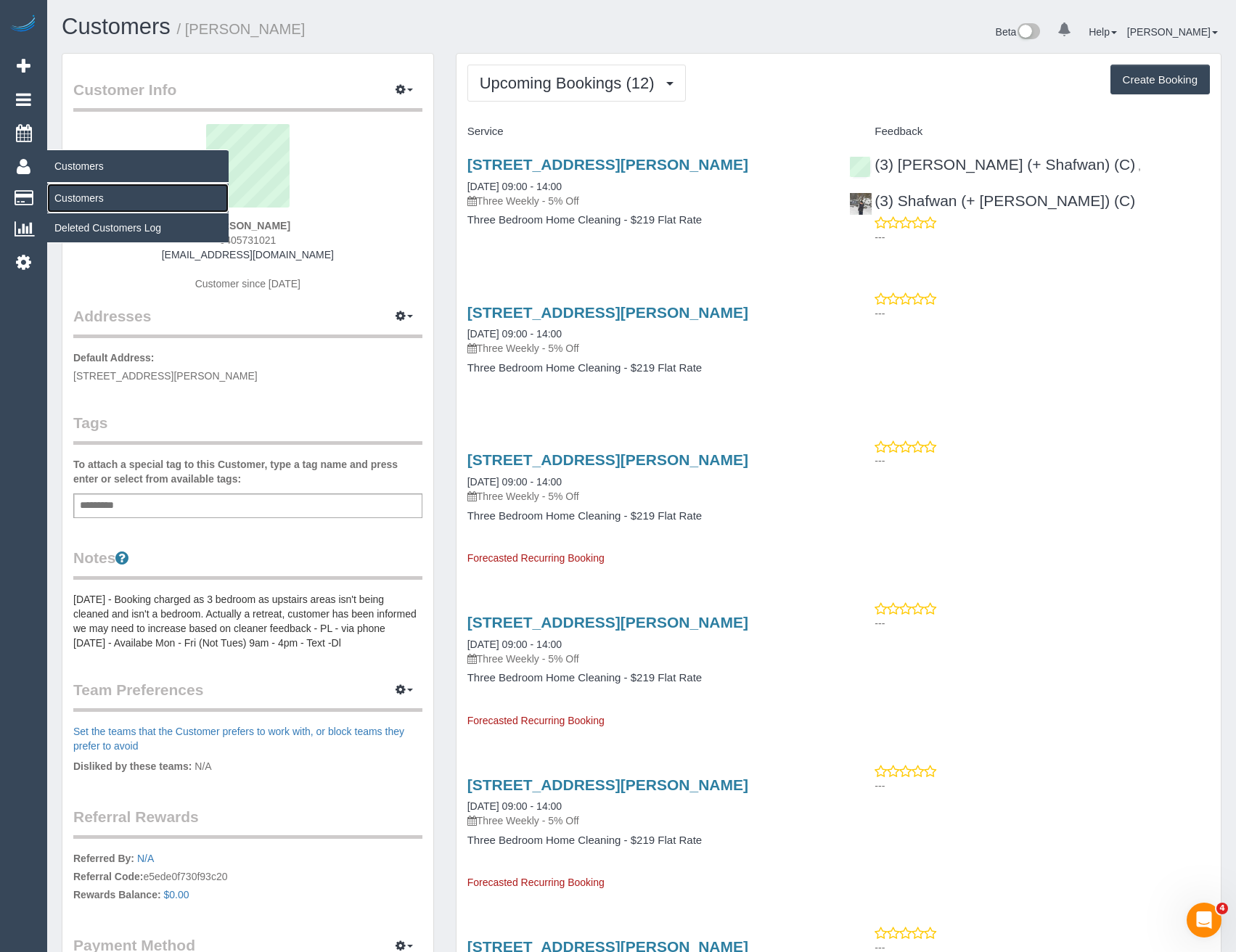
click at [78, 211] on link "Customers" at bounding box center [137, 198] width 181 height 29
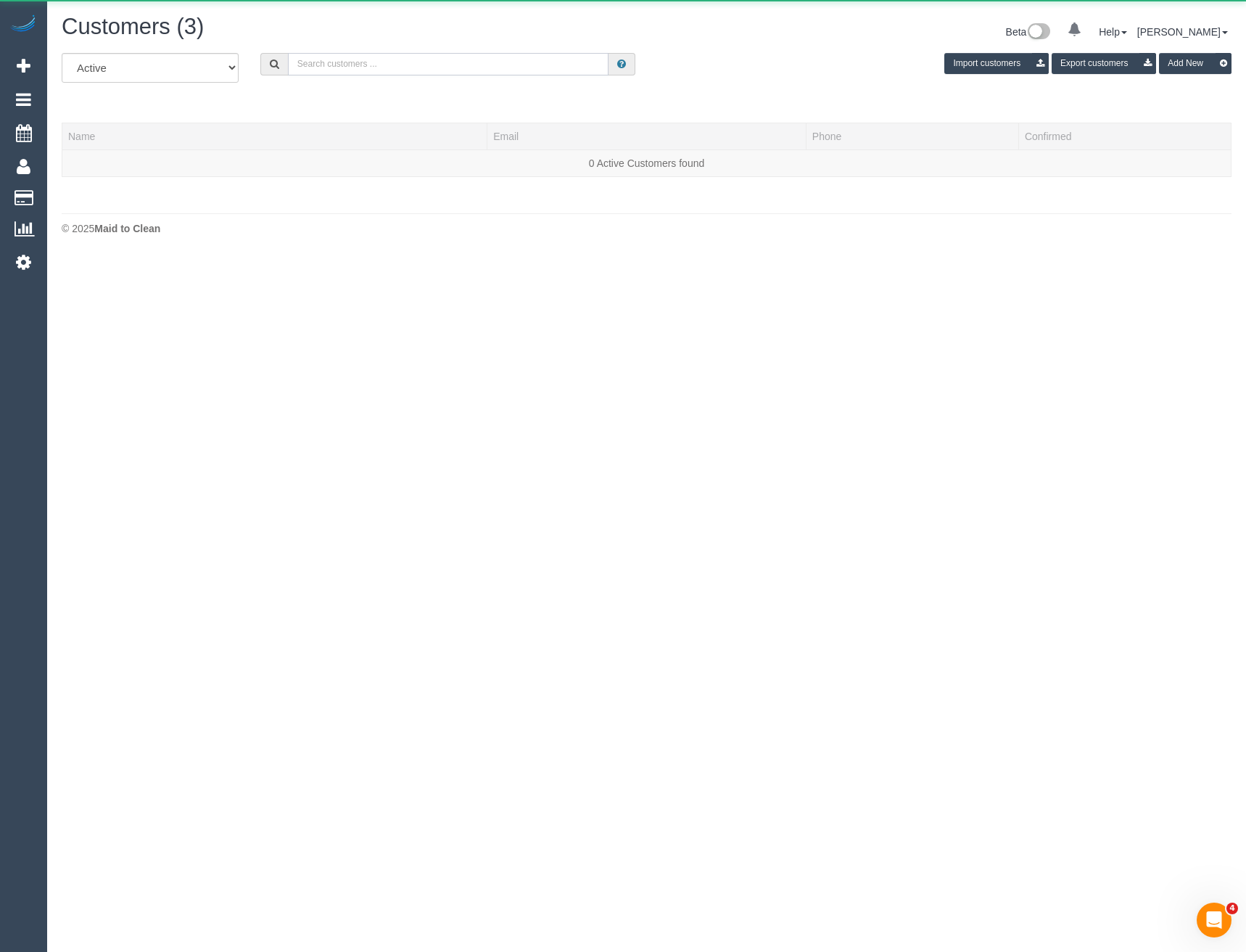
click at [347, 64] on input "text" at bounding box center [449, 64] width 321 height 23
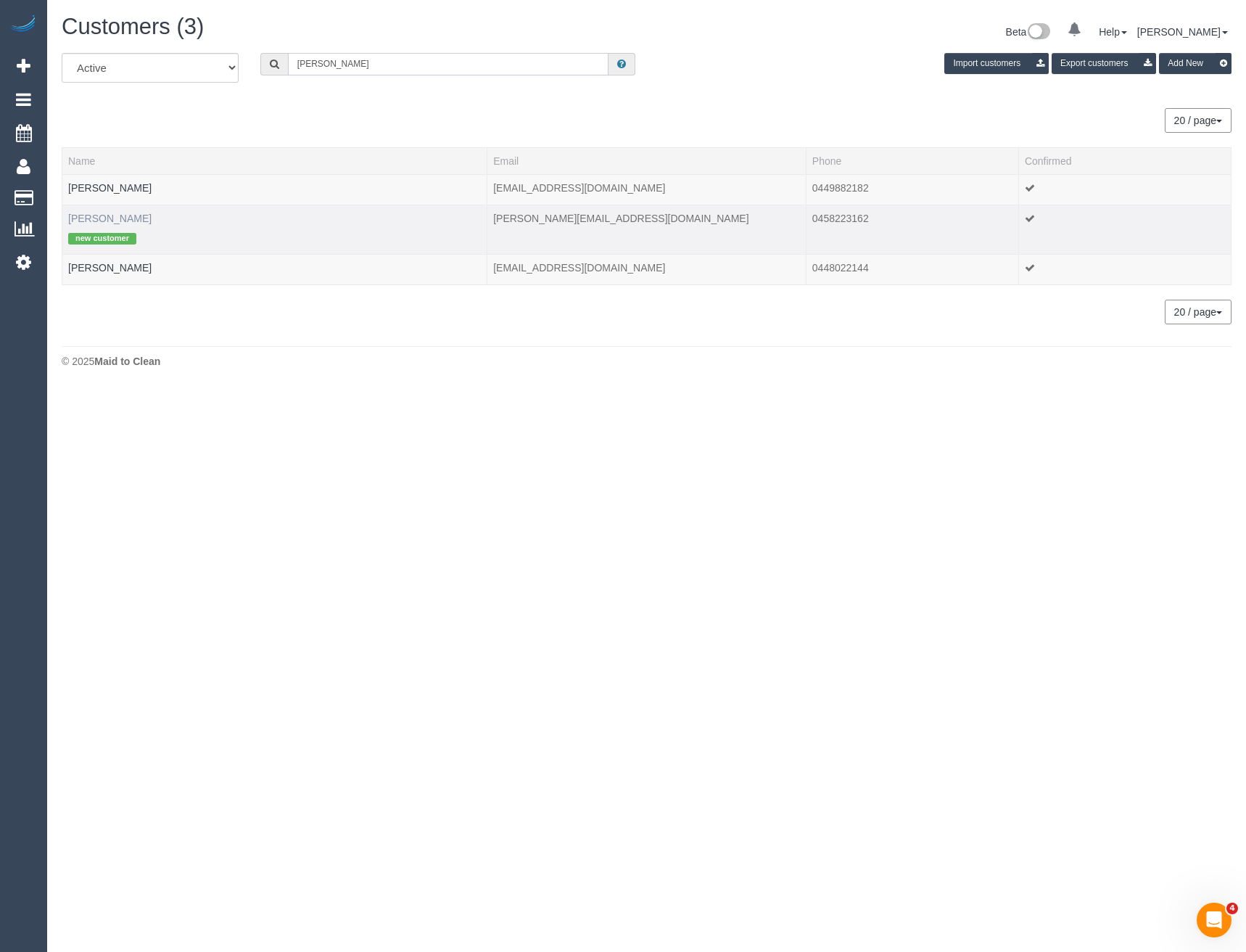
type input "Dan Hog"
click at [96, 219] on link "Dan Hogben" at bounding box center [110, 218] width 83 height 11
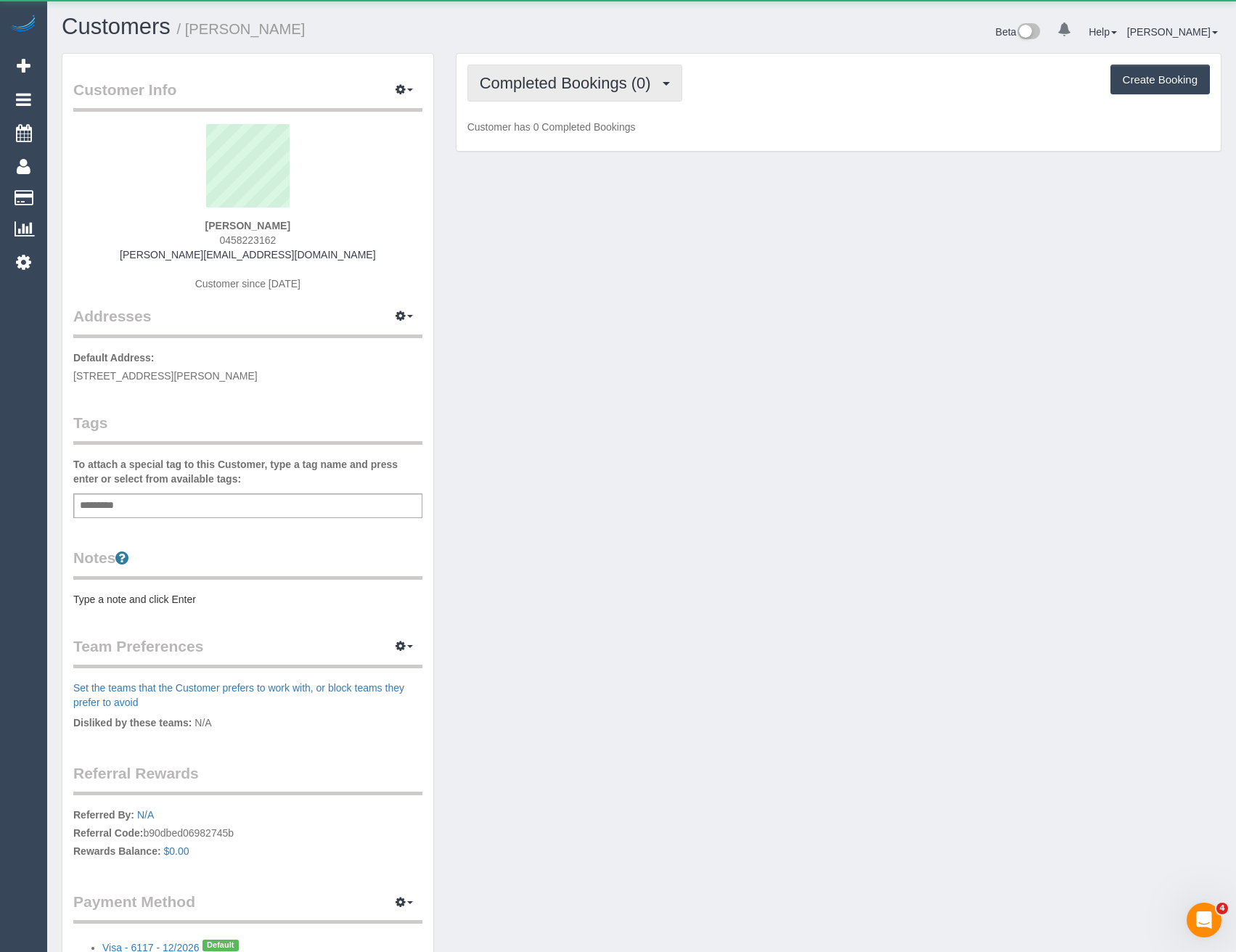
click at [666, 90] on button "Completed Bookings (0)" at bounding box center [574, 83] width 215 height 37
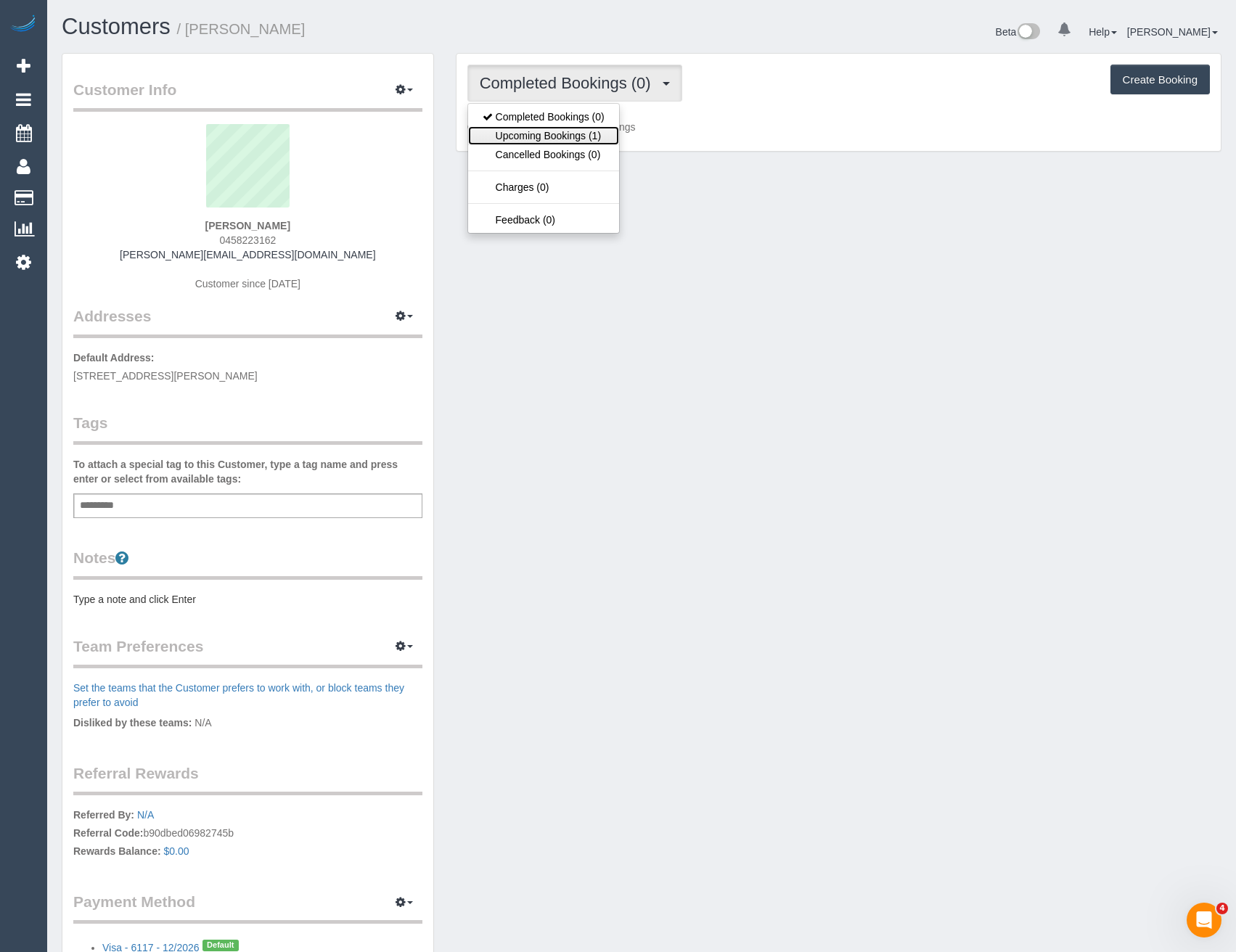
click at [618, 131] on link "Upcoming Bookings (1)" at bounding box center [543, 136] width 151 height 19
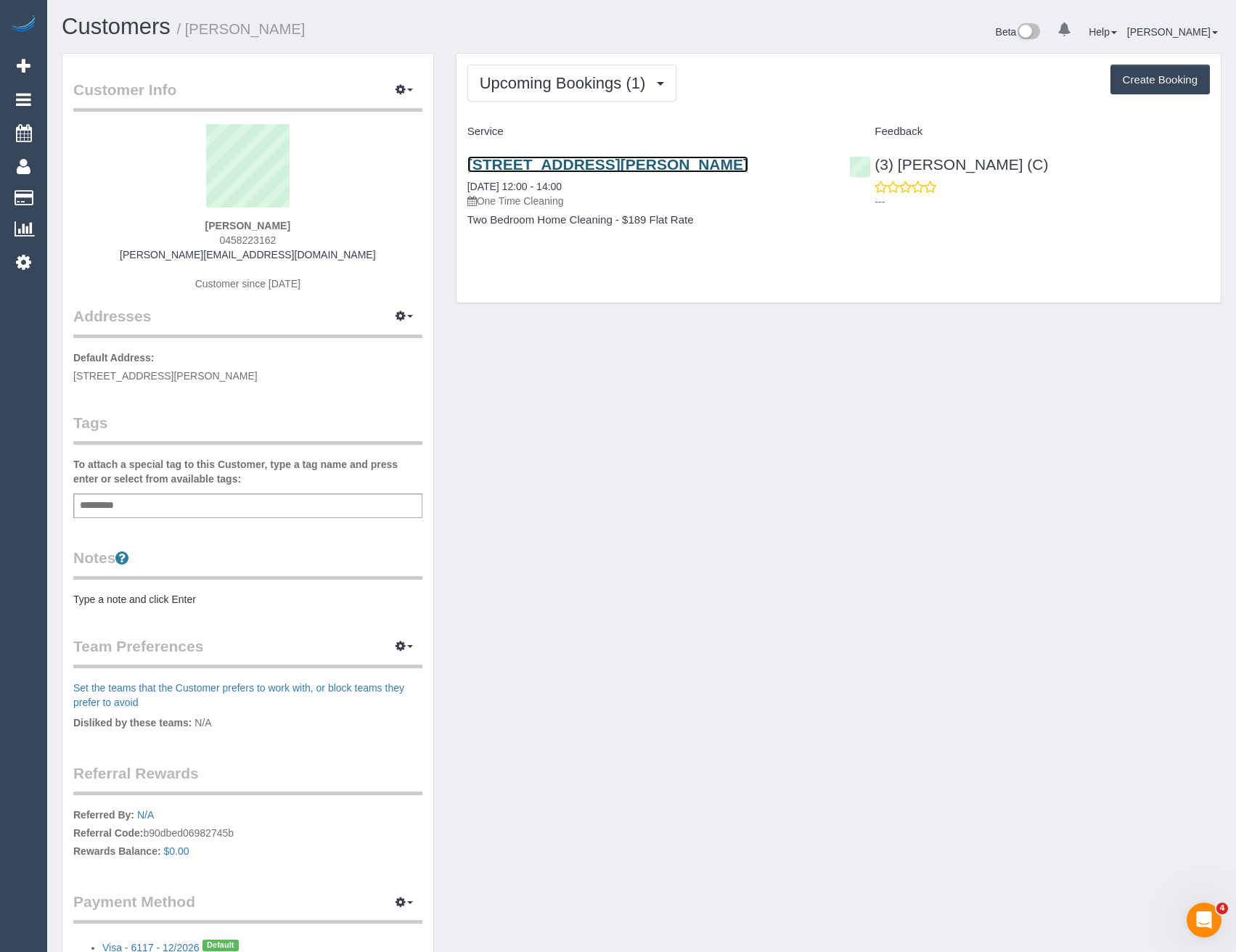
click at [626, 157] on link "5/7, Adam Street, Burnley, VIC 3121" at bounding box center [607, 164] width 281 height 17
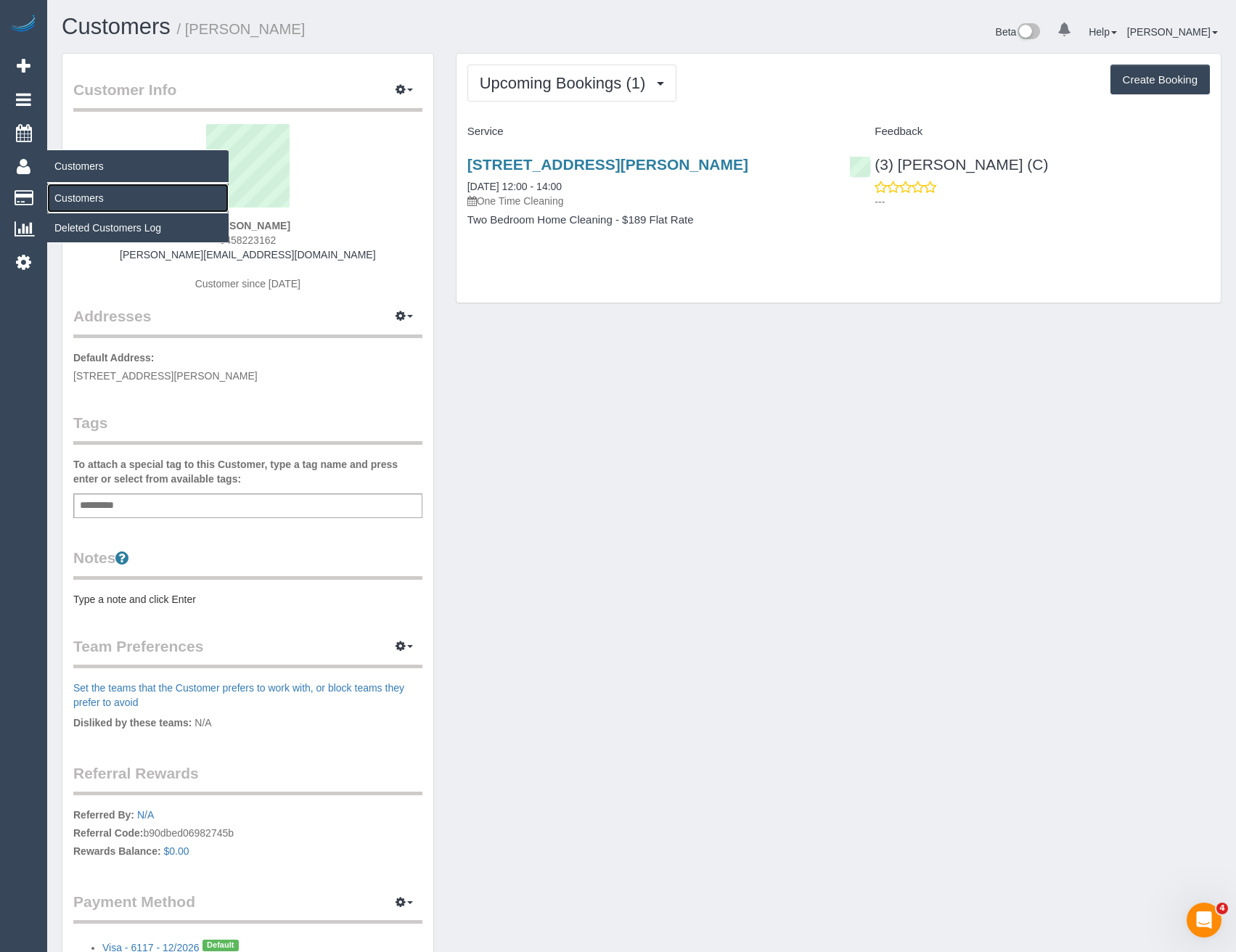
click at [100, 199] on link "Customers" at bounding box center [137, 198] width 181 height 29
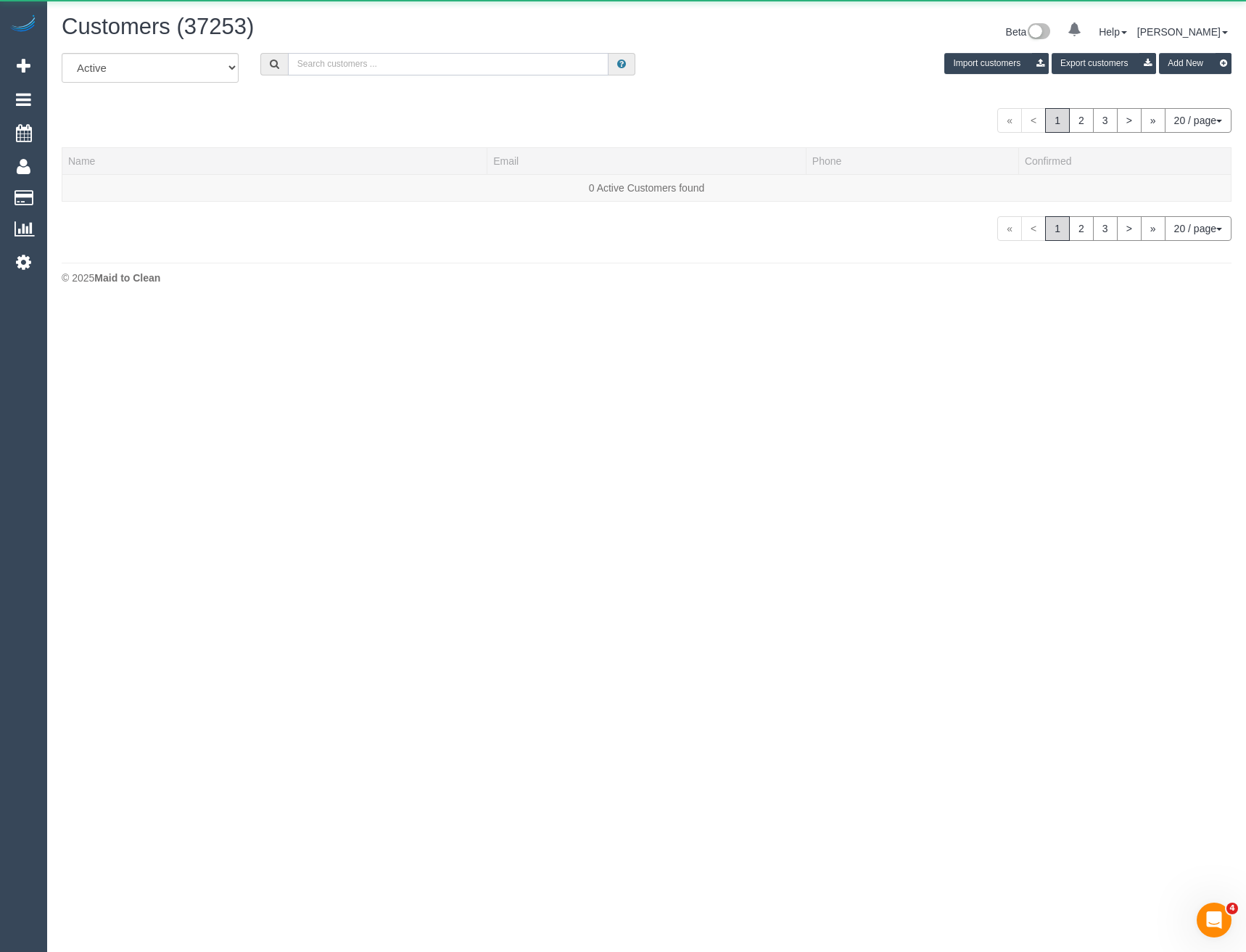
click at [358, 63] on input "text" at bounding box center [449, 64] width 321 height 23
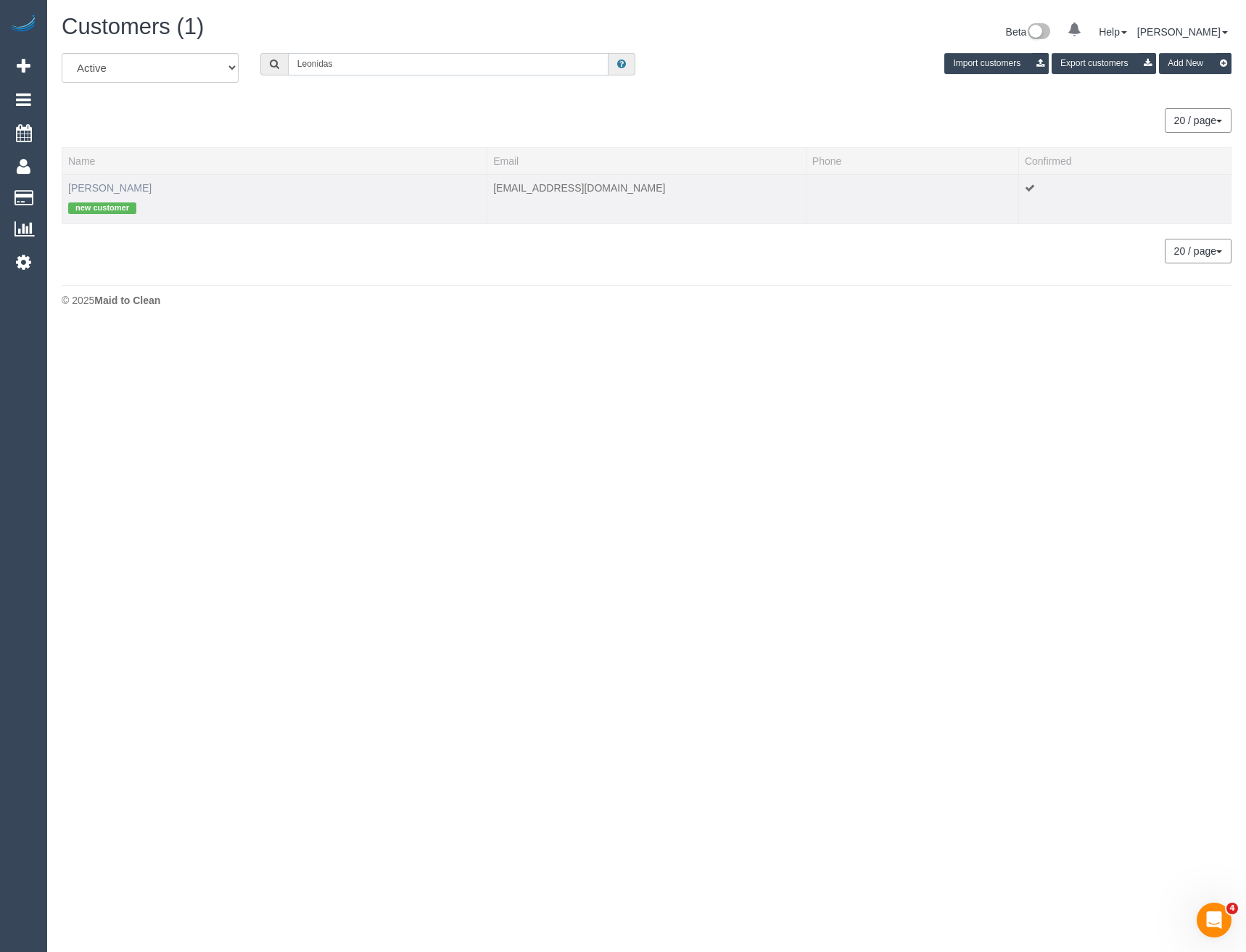
type input "Leonidas"
click at [148, 186] on link "Leonidas NITEREKA" at bounding box center [110, 187] width 83 height 11
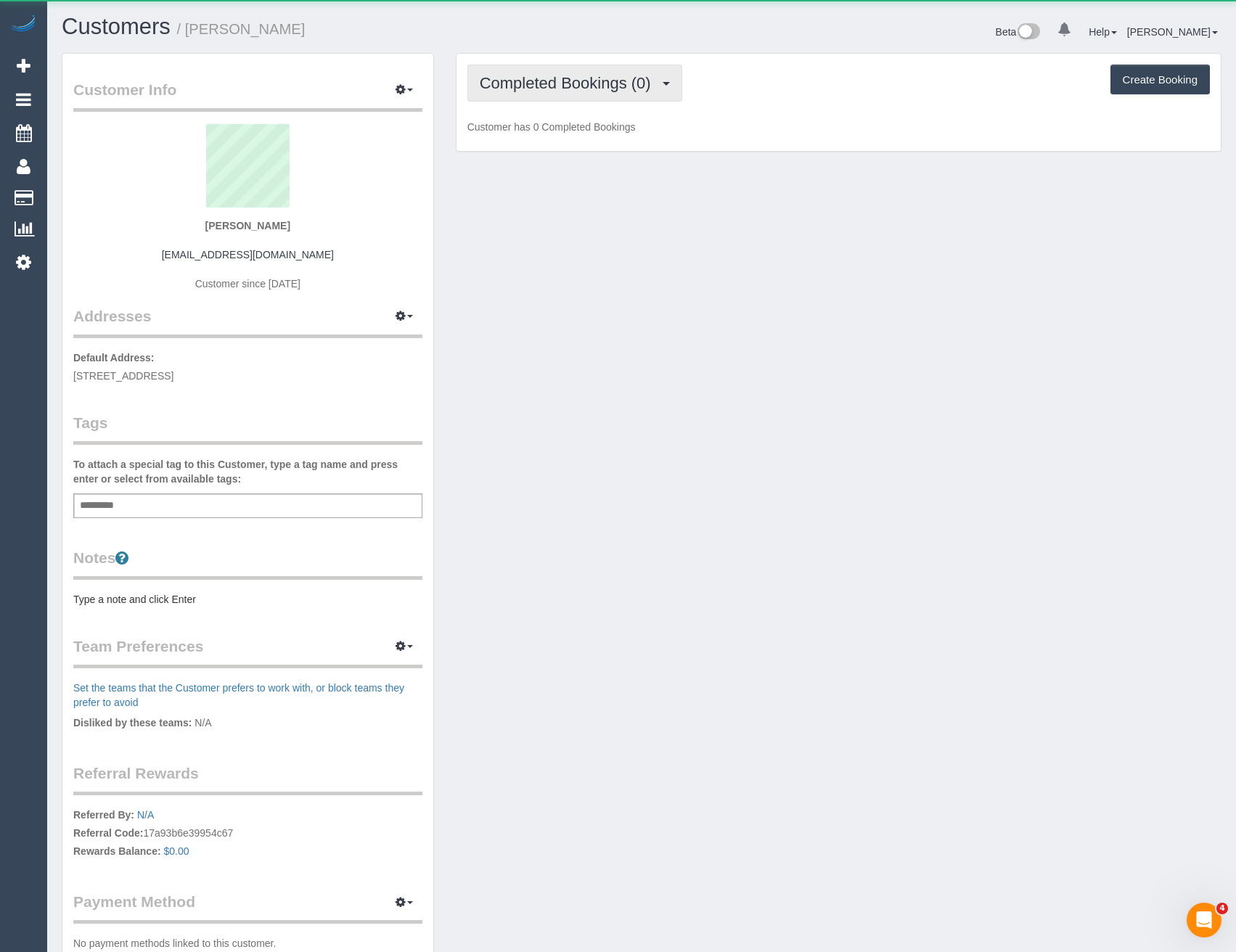
click at [569, 93] on button "Completed Bookings (0)" at bounding box center [574, 83] width 215 height 37
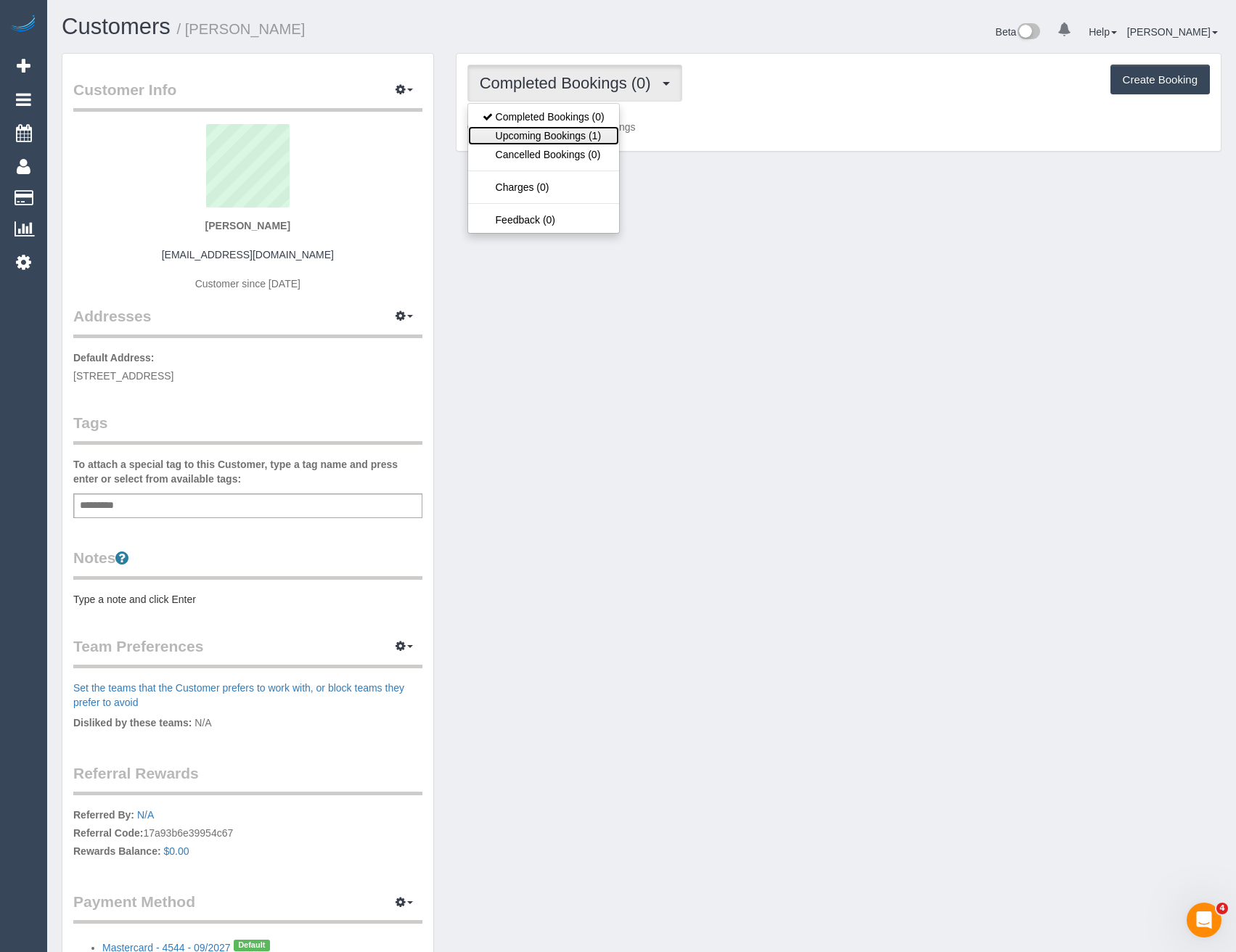
click at [569, 132] on link "Upcoming Bookings (1)" at bounding box center [543, 136] width 151 height 19
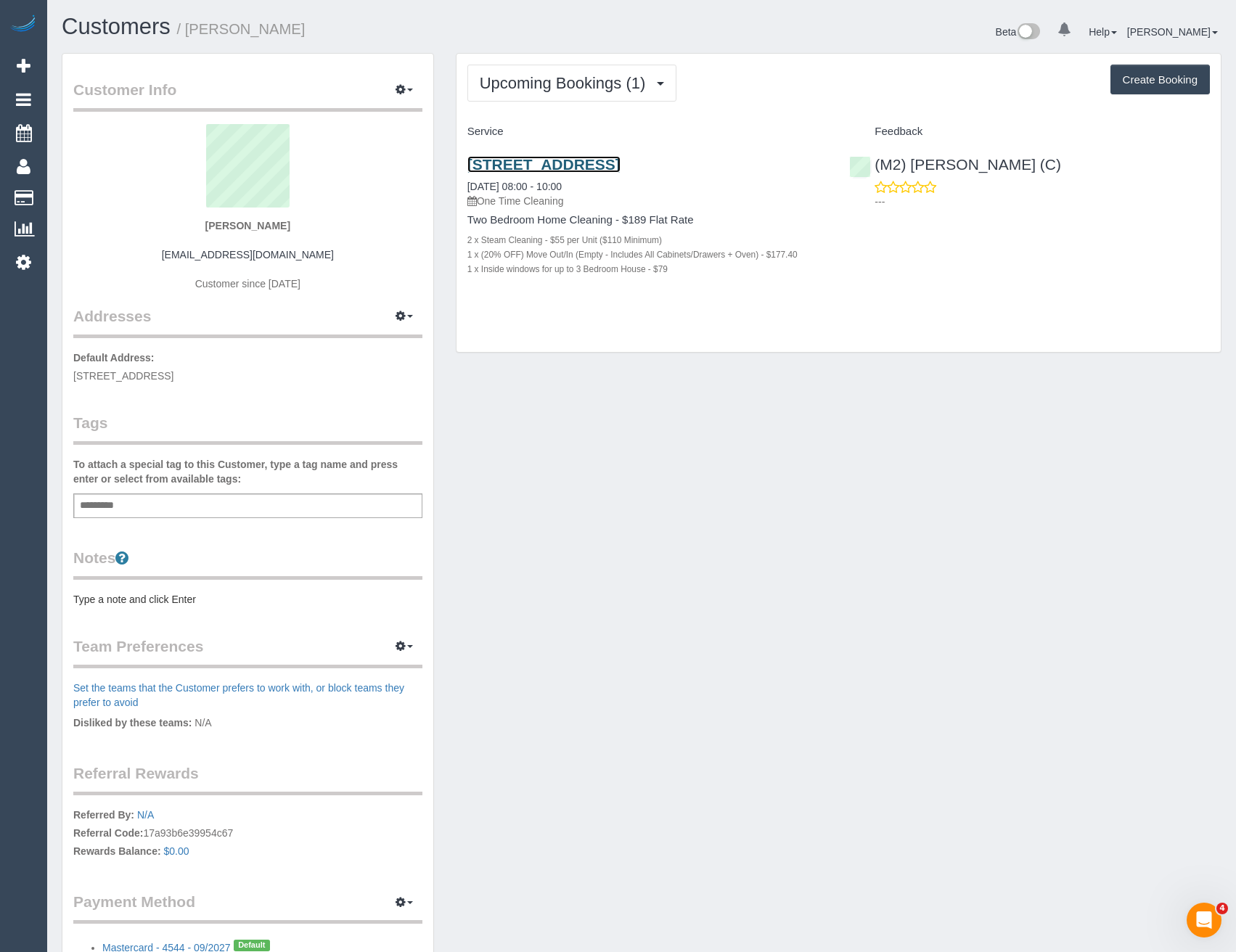
click at [620, 161] on link "38 A Setani Crescent,, Heidelberg West, VIC 3081" at bounding box center [544, 164] width 153 height 17
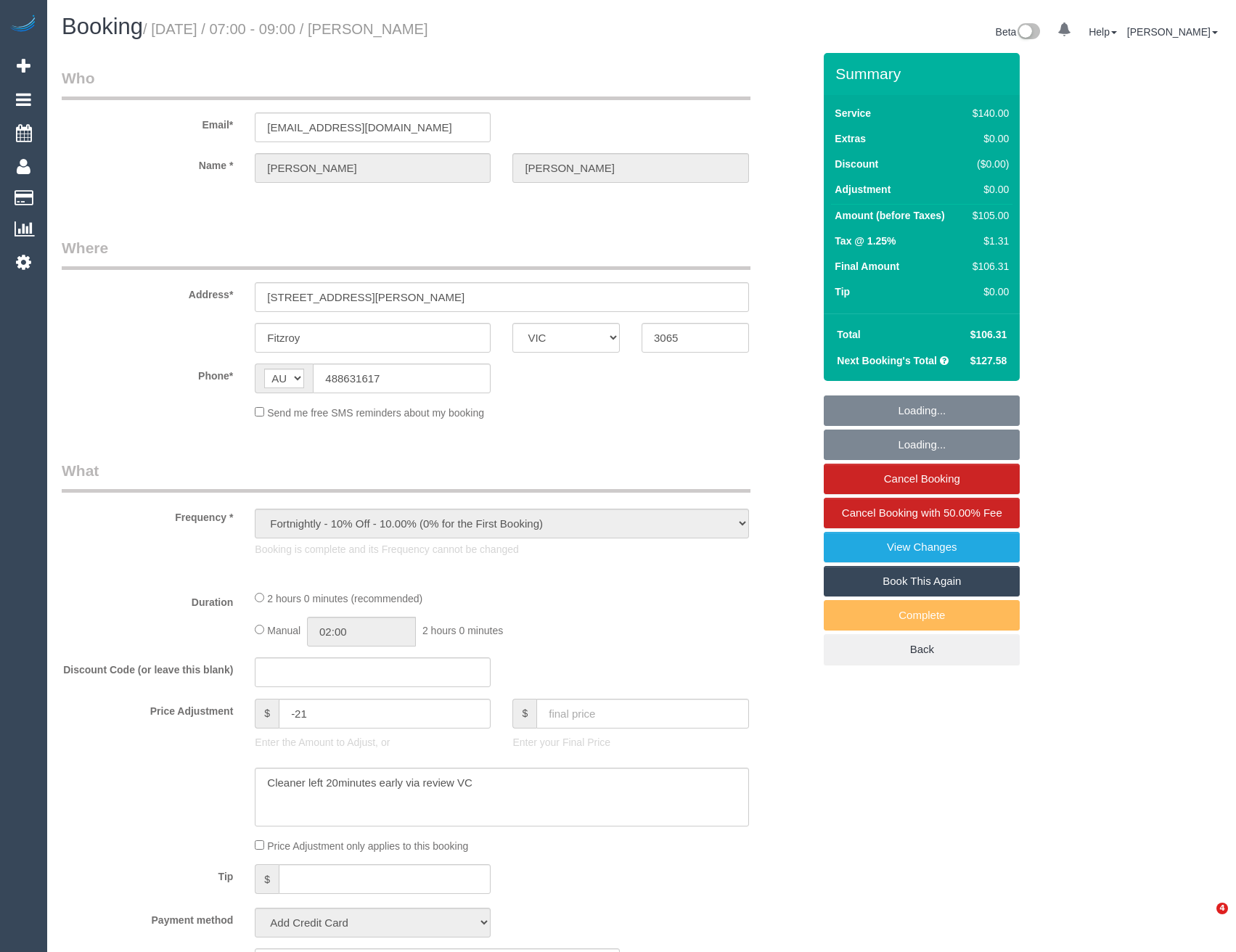
select select "VIC"
select select "string:stripe-pm_1R1mYU2GScqysDRVkwj9b1gX"
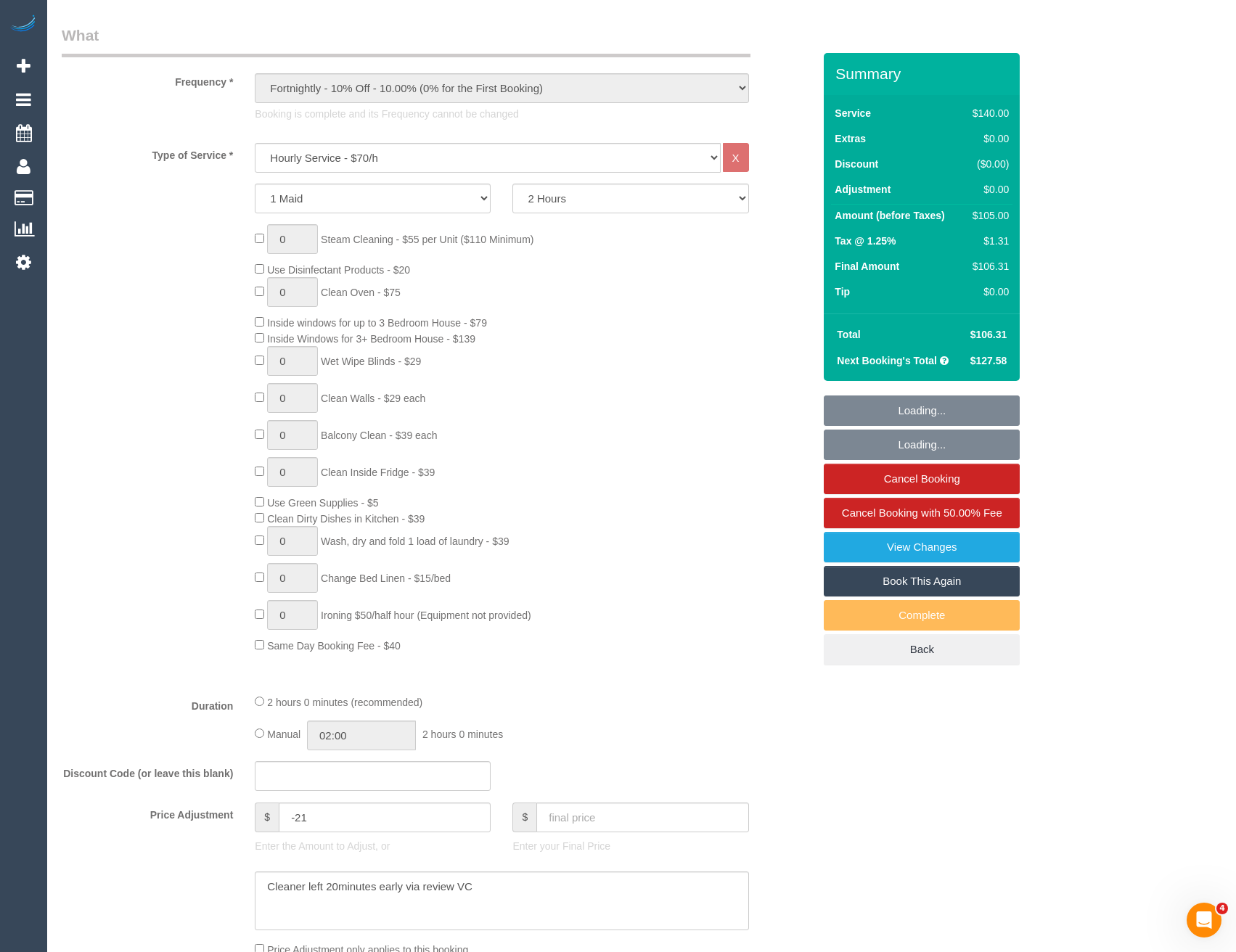
select select "number:29"
select select "number:14"
select select "number:18"
select select "number:24"
select select "number:34"
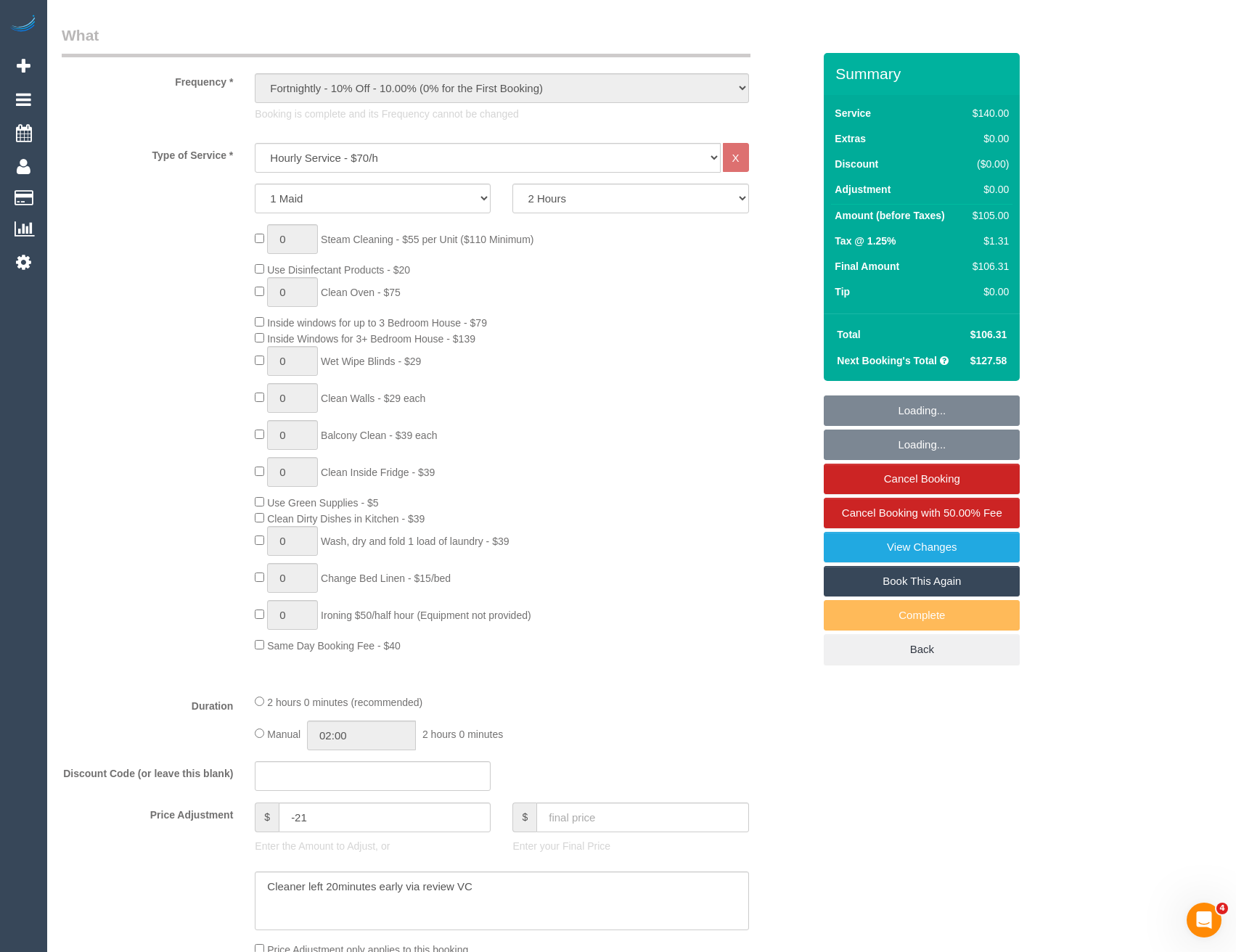
select select "number:12"
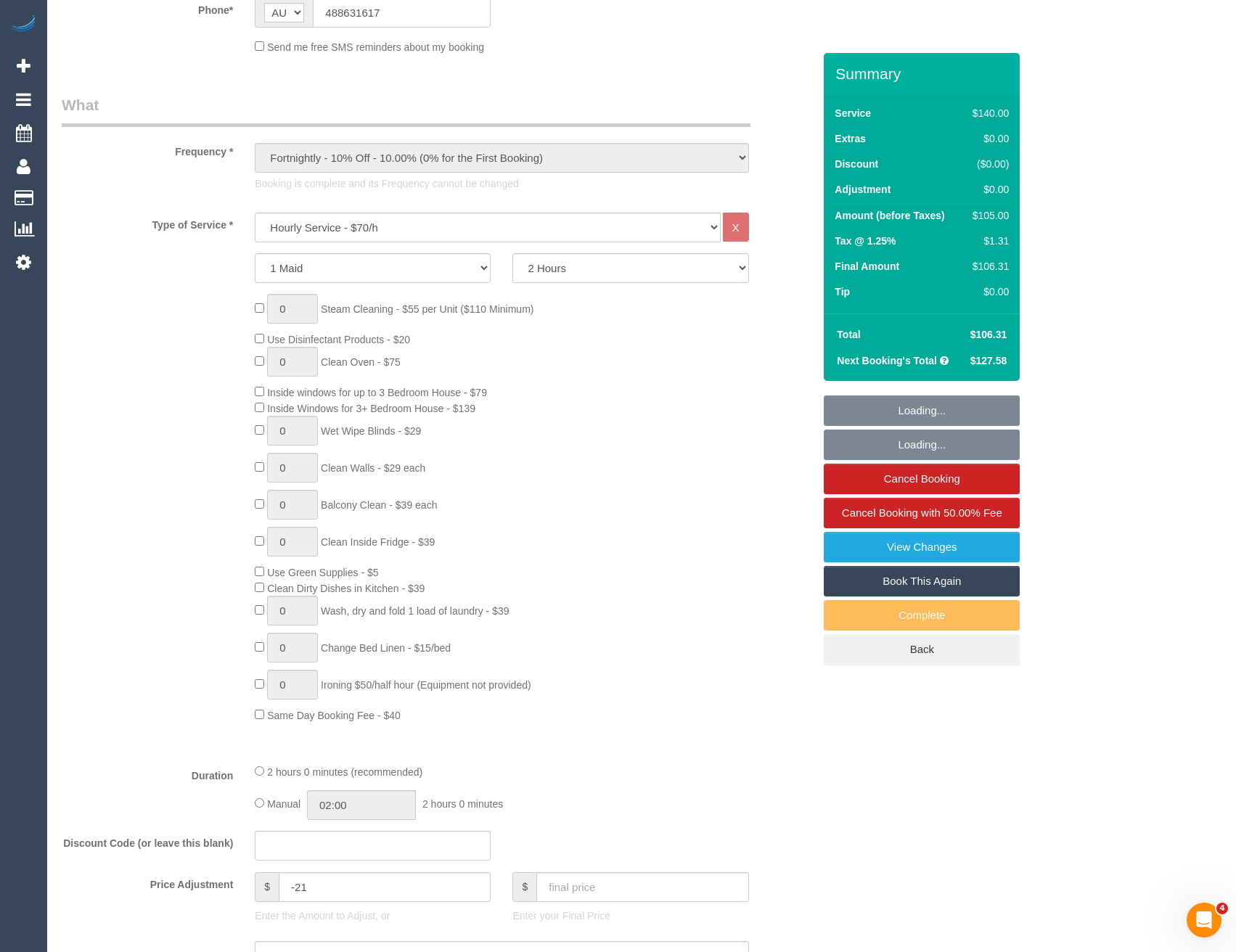
select select "object:1739"
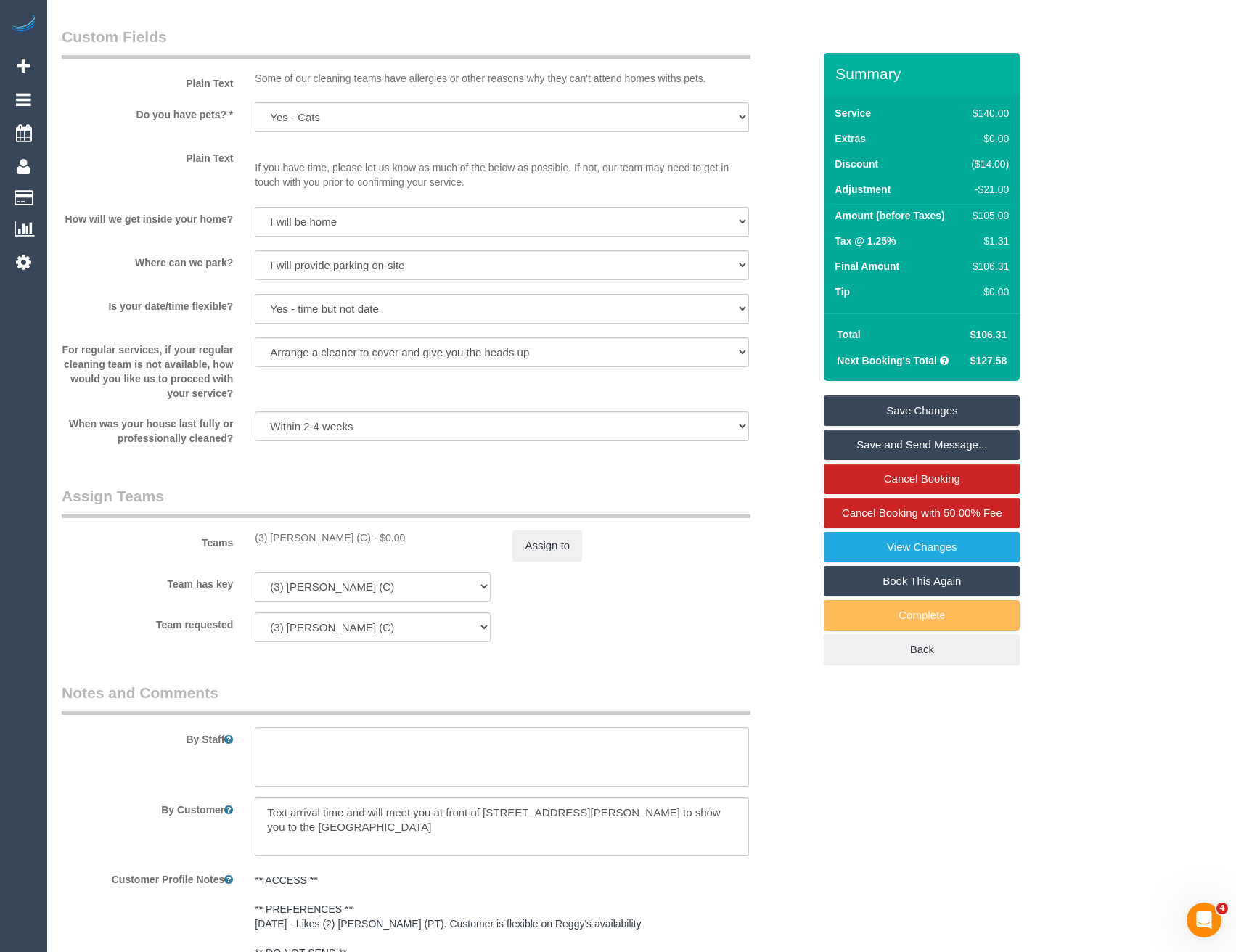
scroll to position [2096, 0]
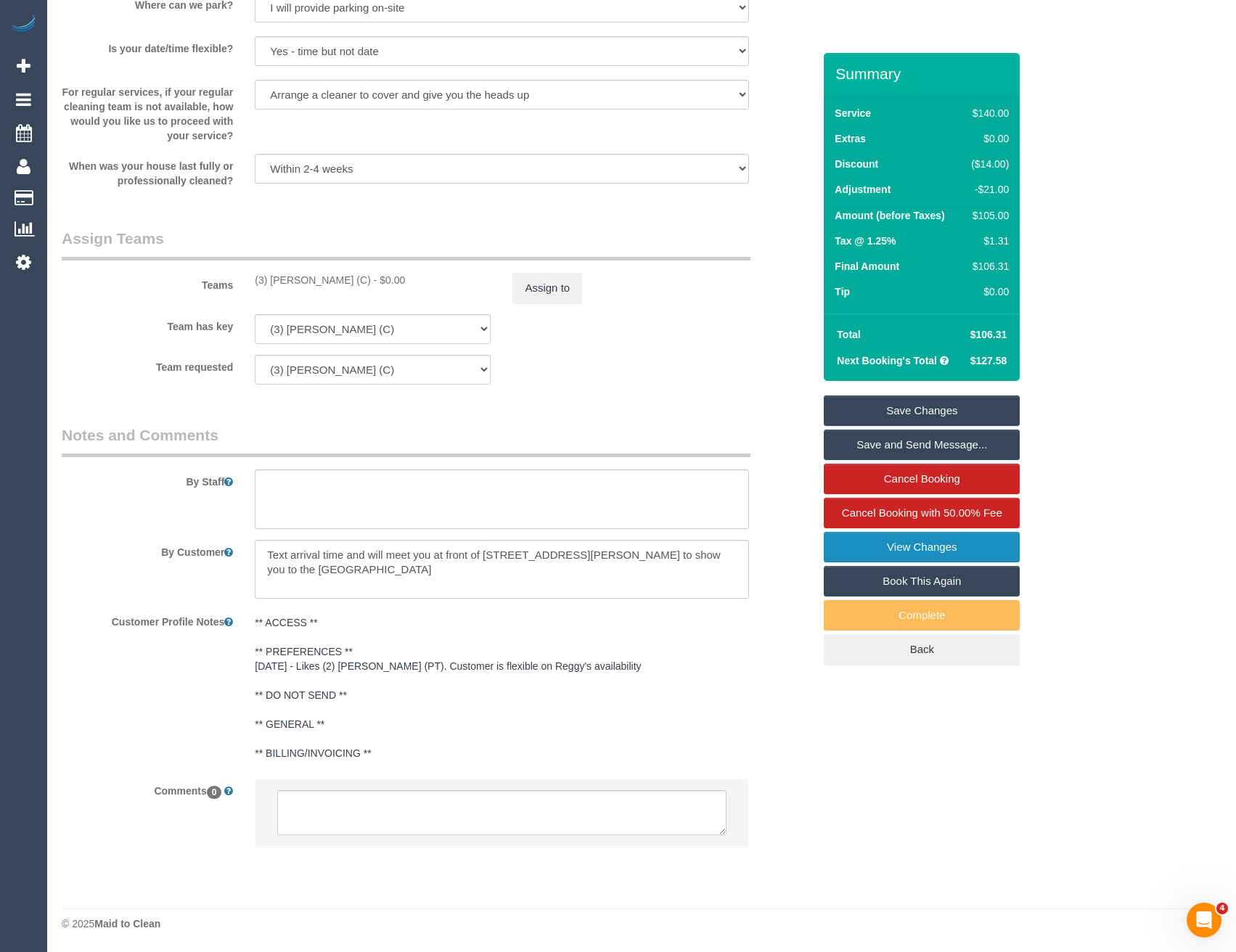
click at [926, 556] on link "View Changes" at bounding box center [921, 547] width 196 height 30
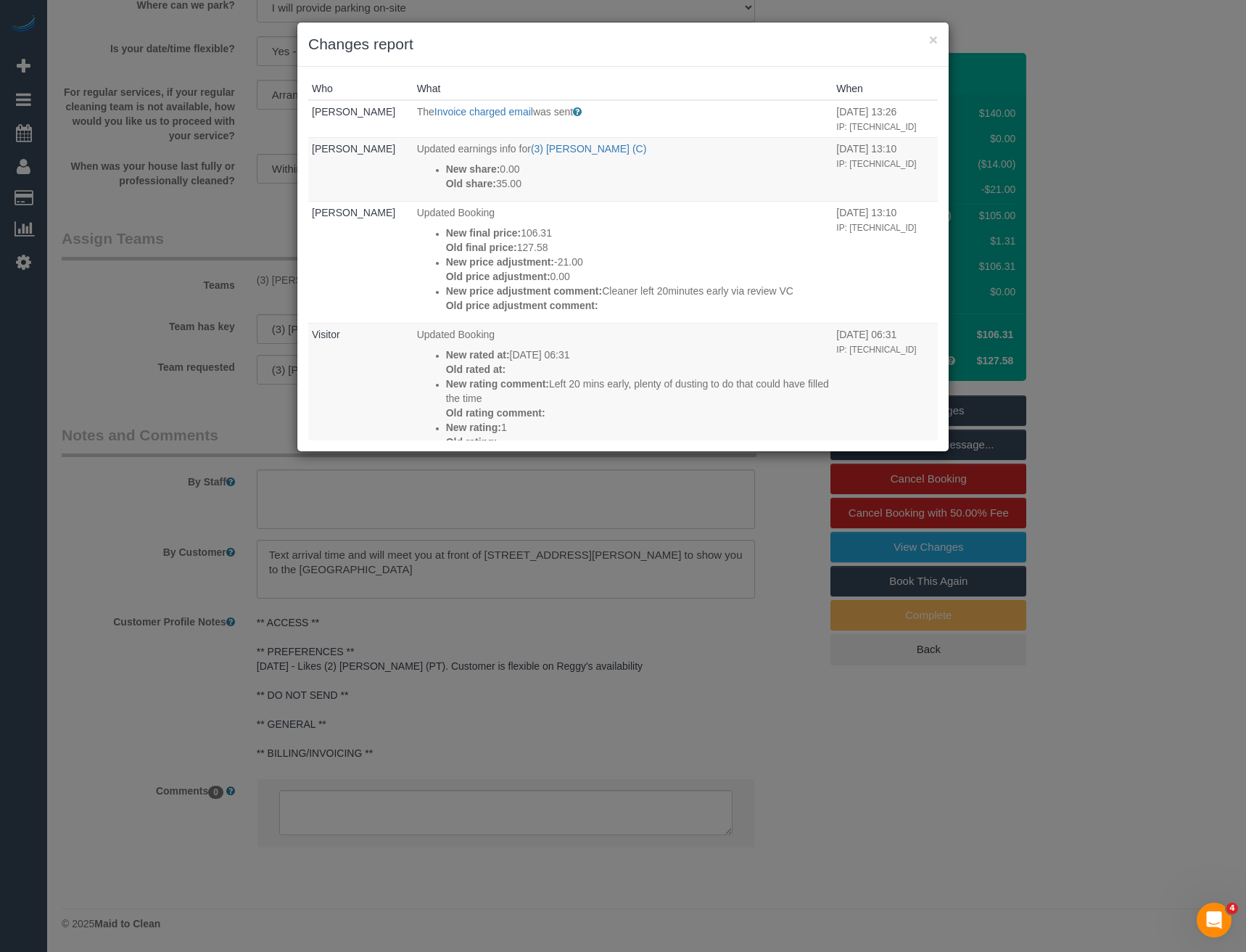
click at [729, 675] on div "× Changes report Who What When [PERSON_NAME] The Invoice charged email was sent…" at bounding box center [623, 476] width 1246 height 952
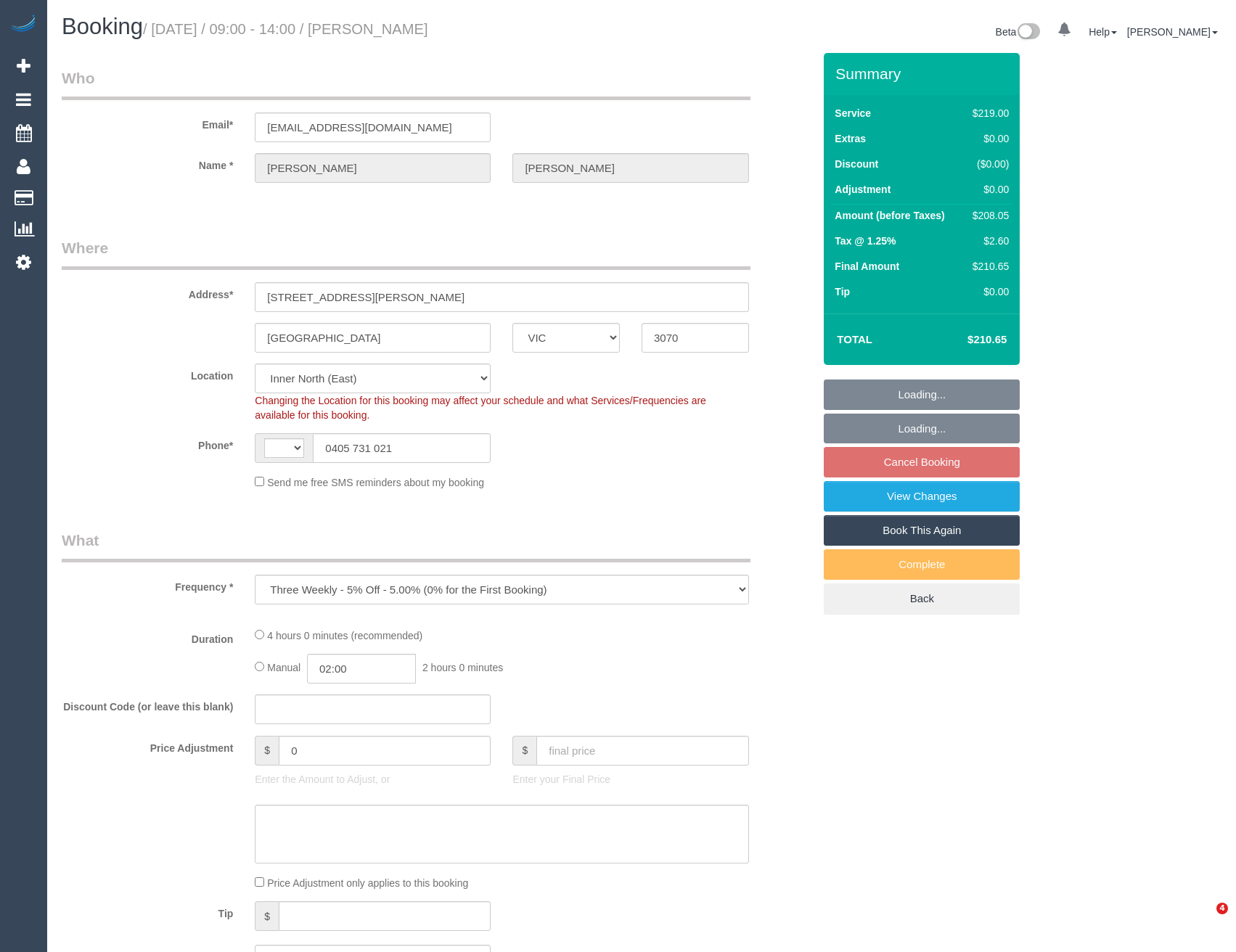
select select "VIC"
select select "object:688"
select select "string:AU"
select select "string:stripe-pm_1NxnjH2GScqysDRVPiyGnliZ"
select select "number:27"
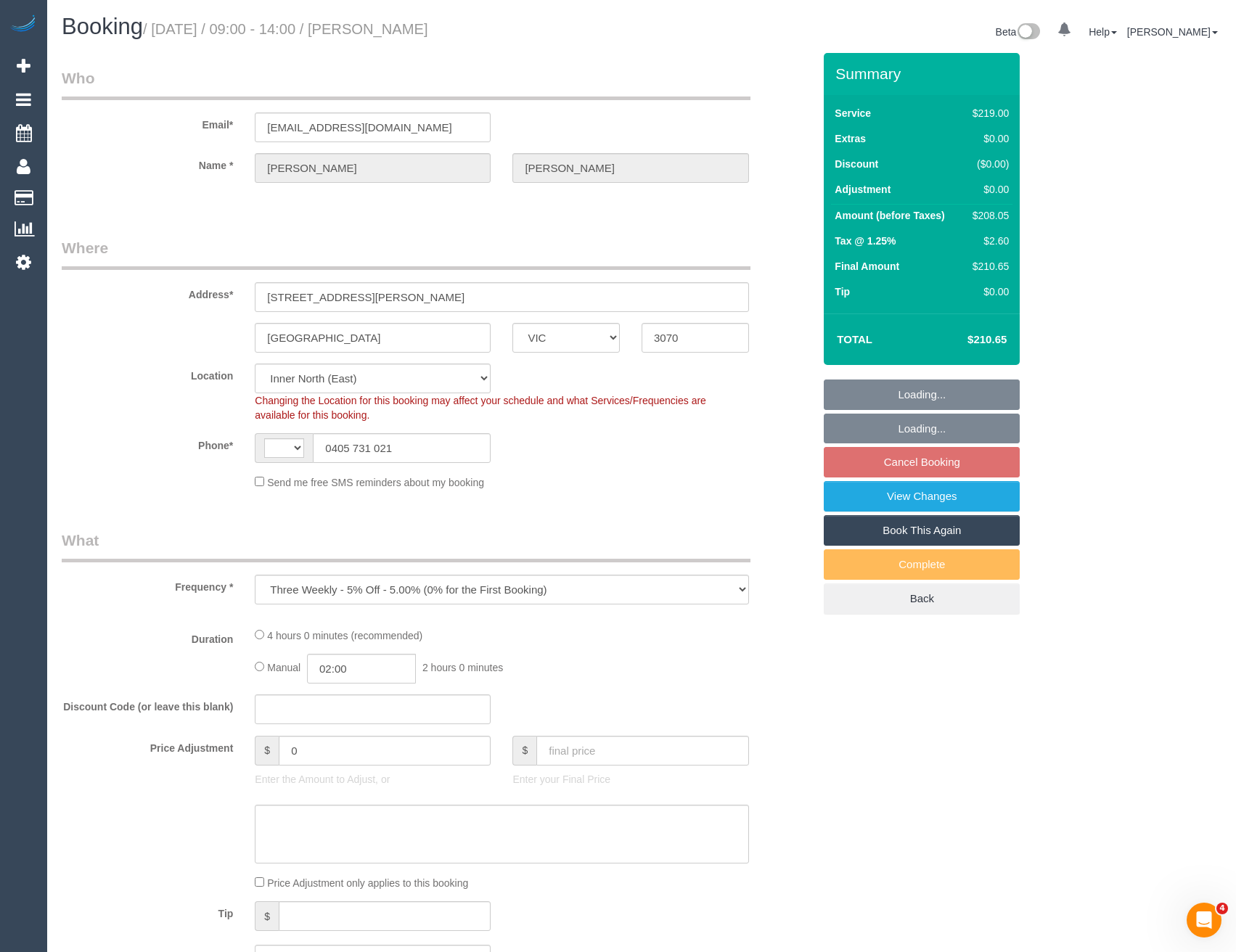
select select "number:15"
select select "number:19"
select select "number:22"
select select "number:34"
select select "number:12"
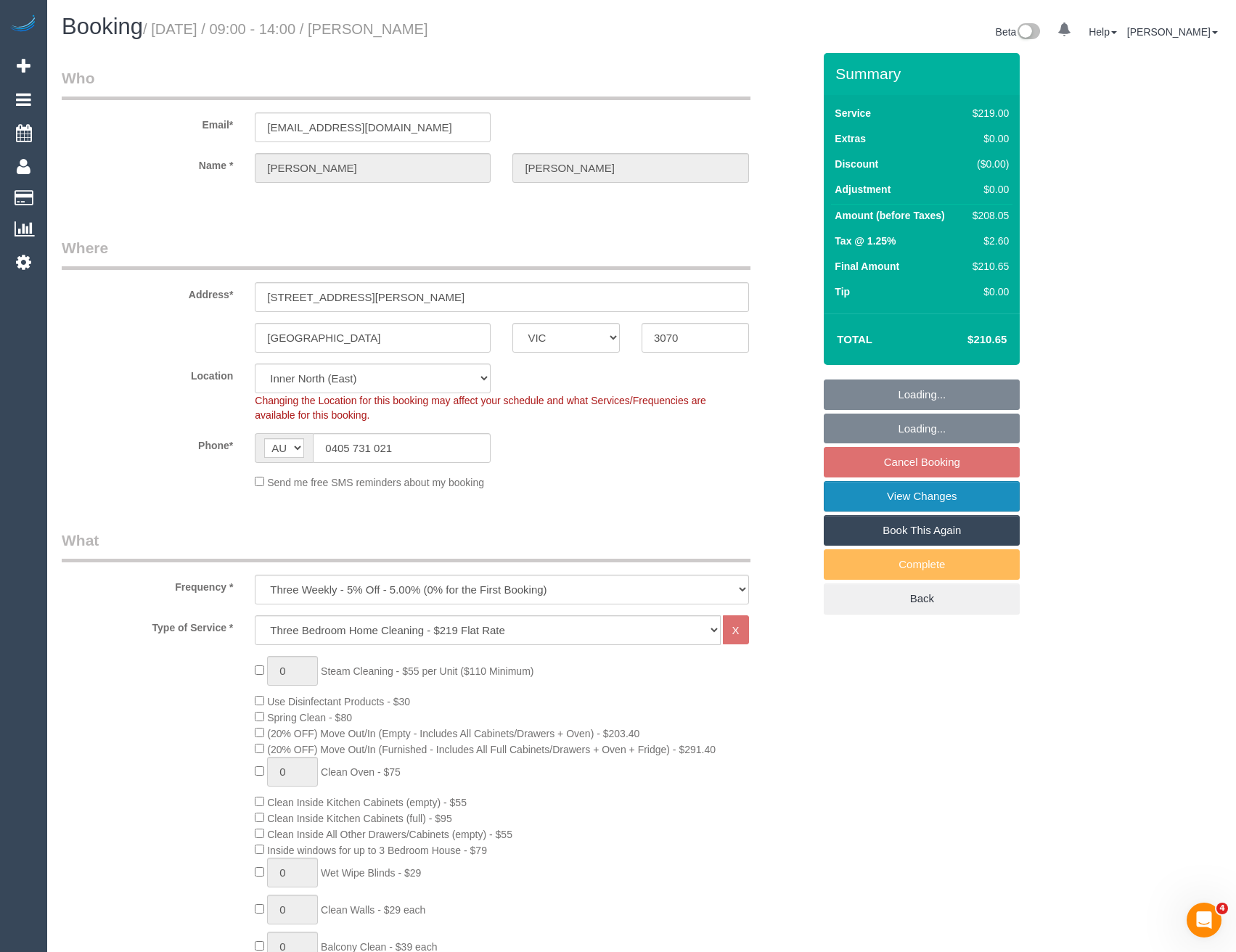
click at [905, 507] on link "View Changes" at bounding box center [921, 496] width 196 height 30
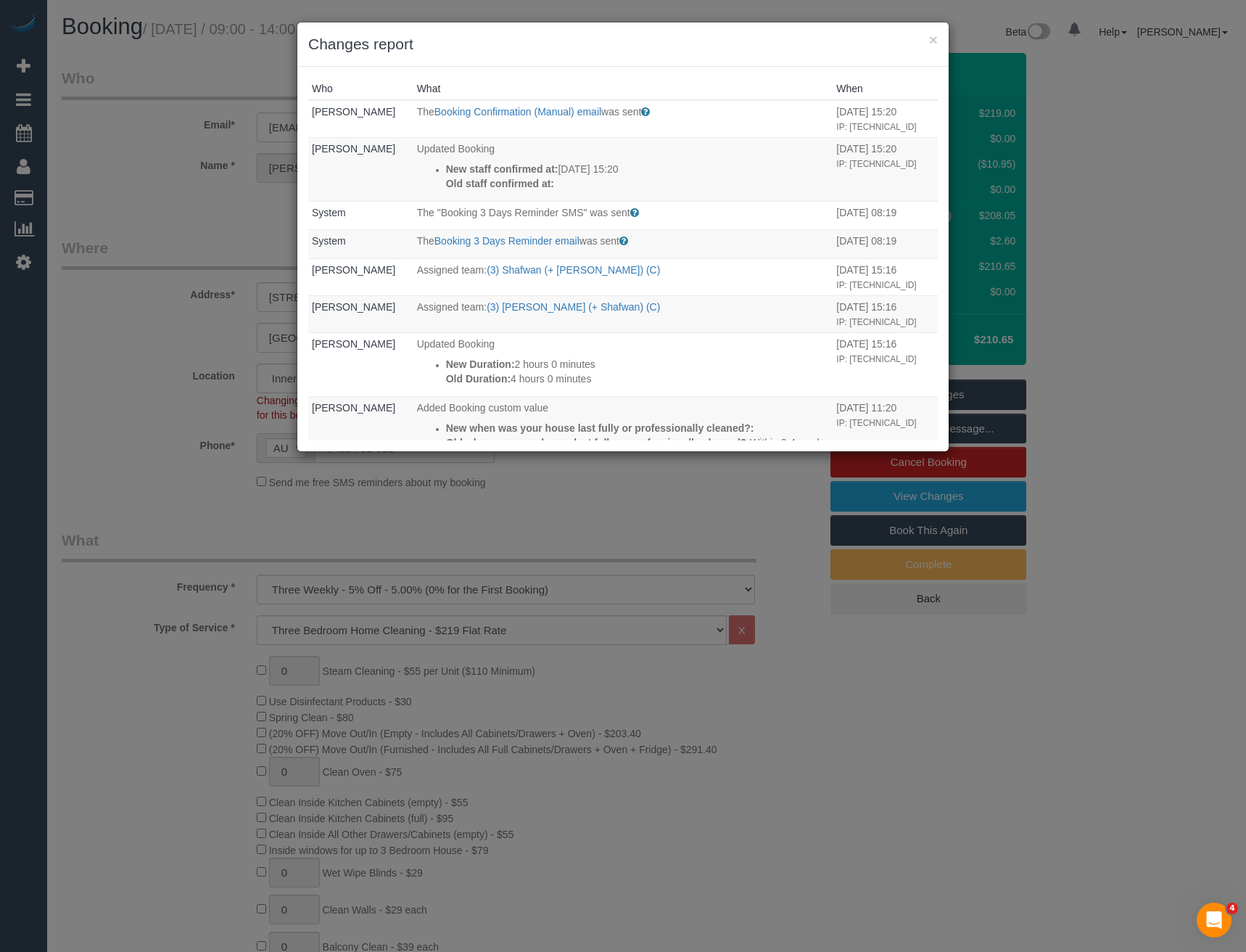
click at [687, 518] on div "× Changes report Who What When Rose Maico The Booking Confirmation (Manual) ema…" at bounding box center [623, 476] width 1246 height 952
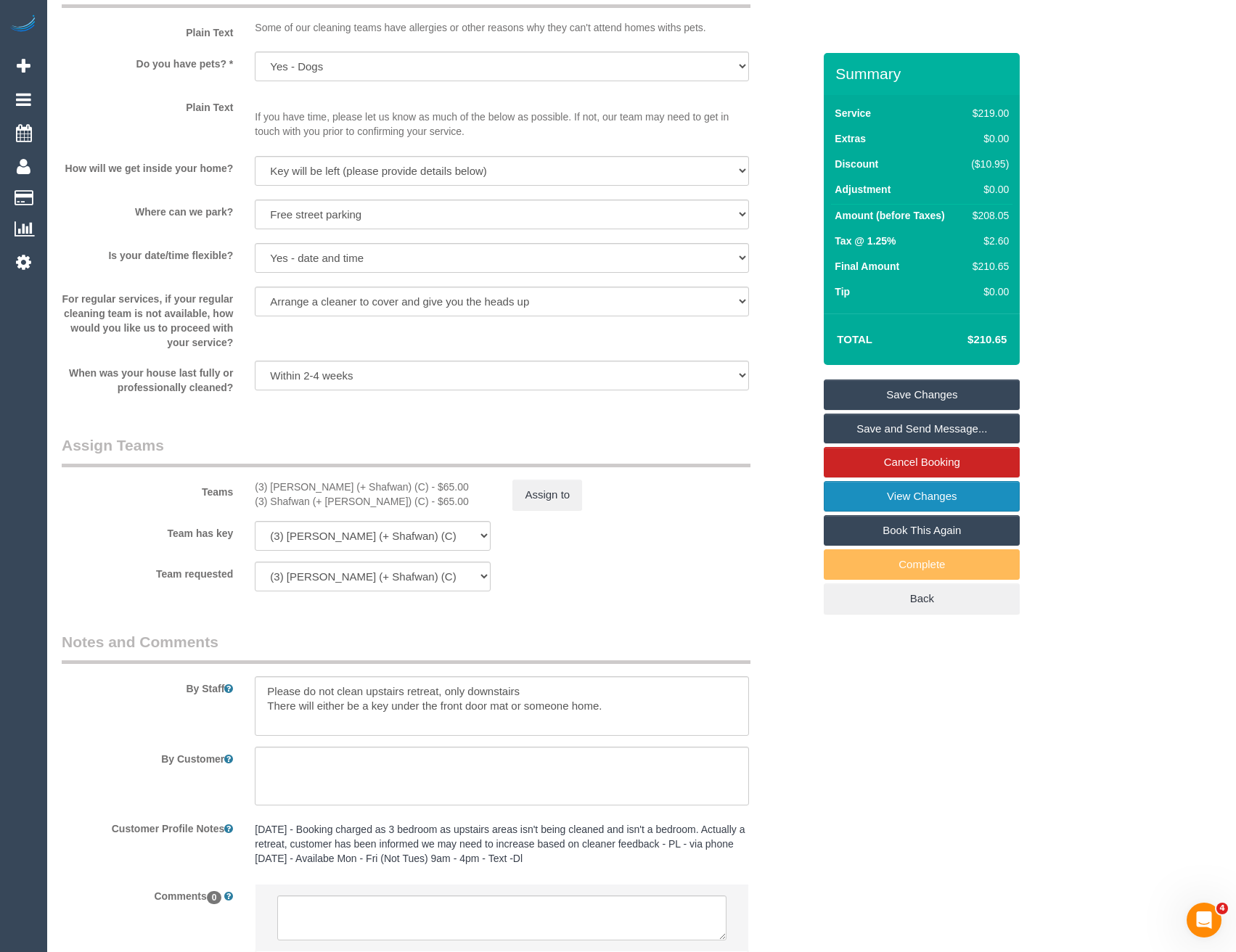
scroll to position [1975, 0]
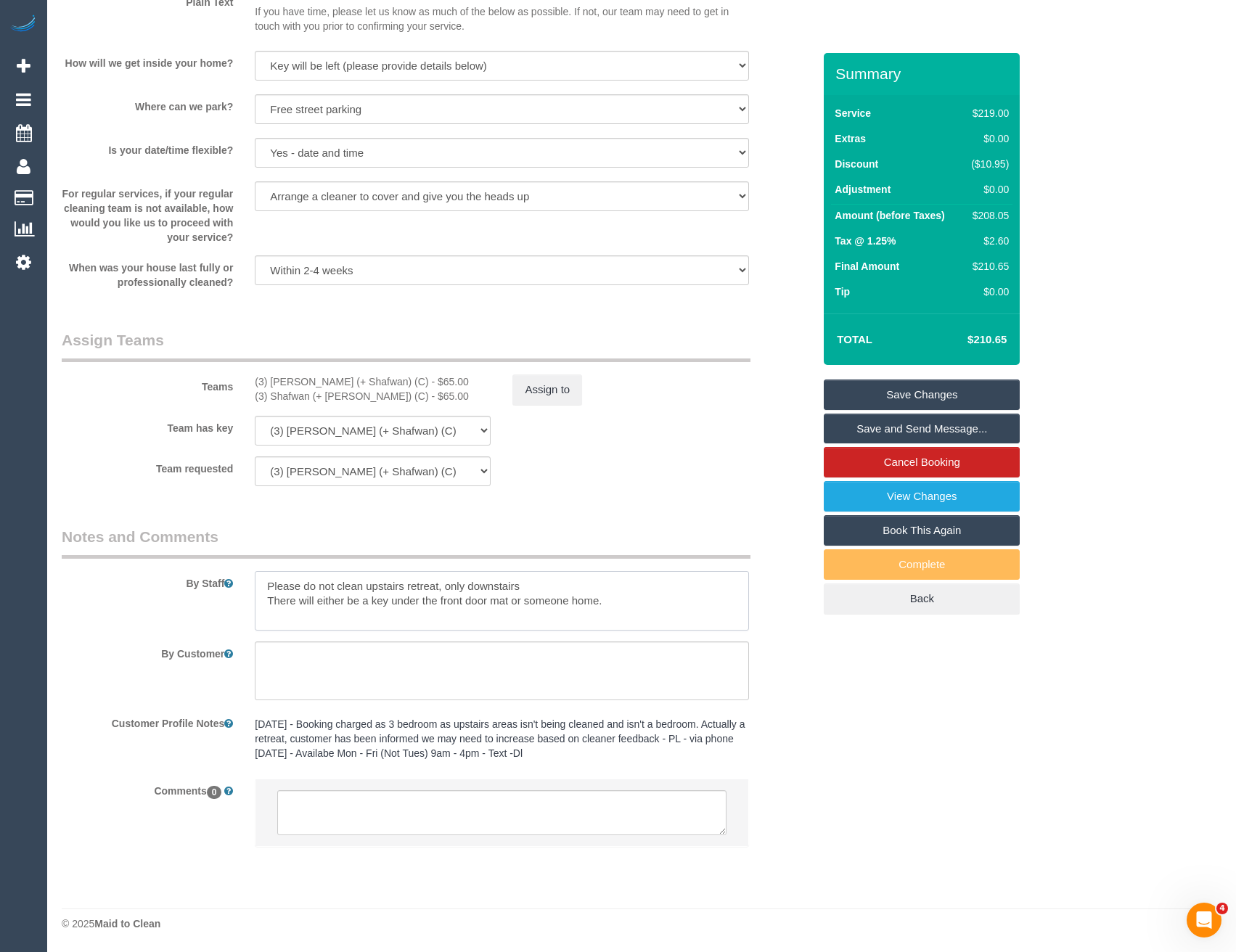
click at [266, 581] on textarea at bounding box center [501, 600] width 494 height 59
type textarea "Est 3 - 4 hours Please do not clean upstairs retreat, only downstairs There wil…"
click at [924, 391] on link "Save Changes" at bounding box center [921, 395] width 196 height 30
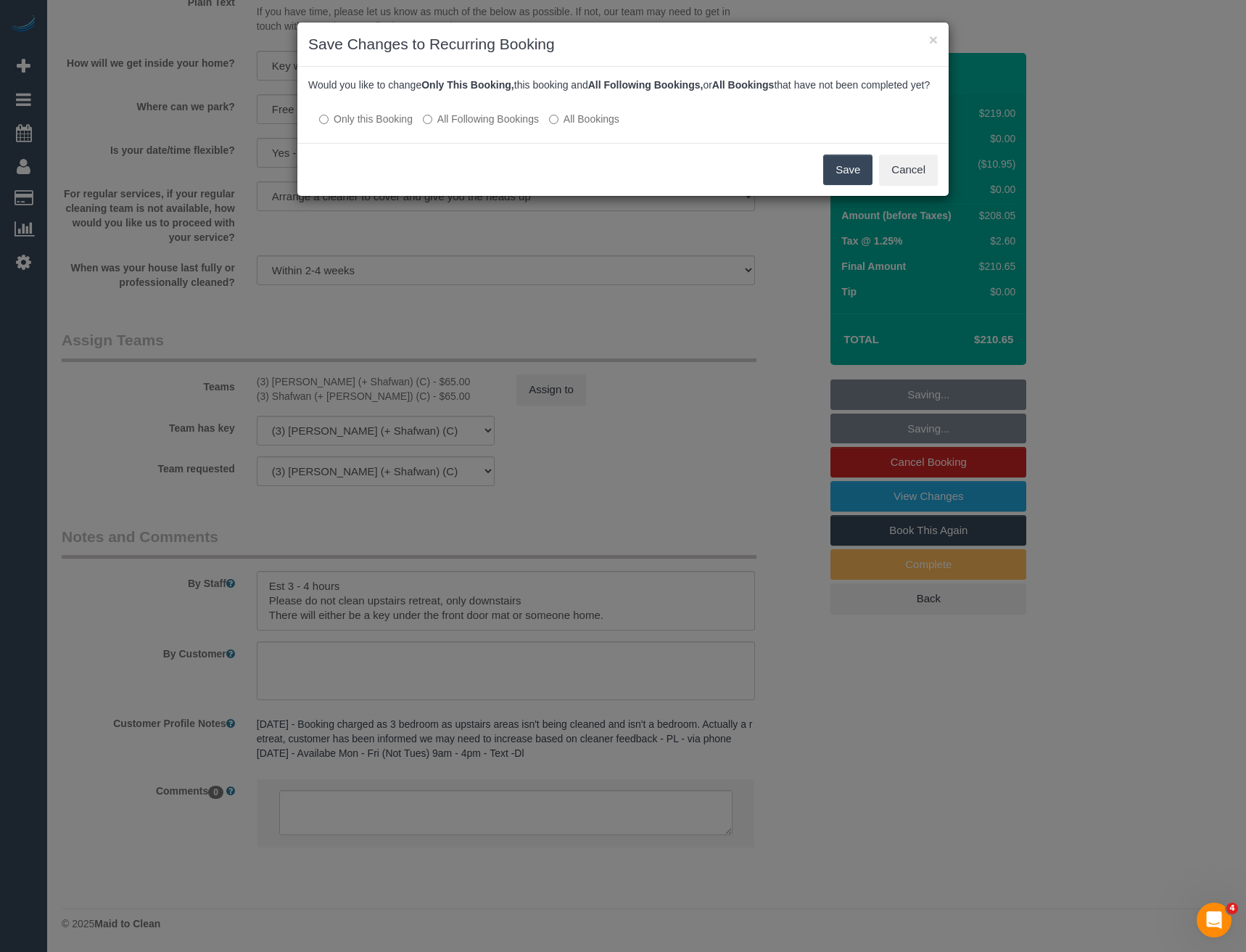
click at [838, 185] on button "Save" at bounding box center [847, 170] width 49 height 30
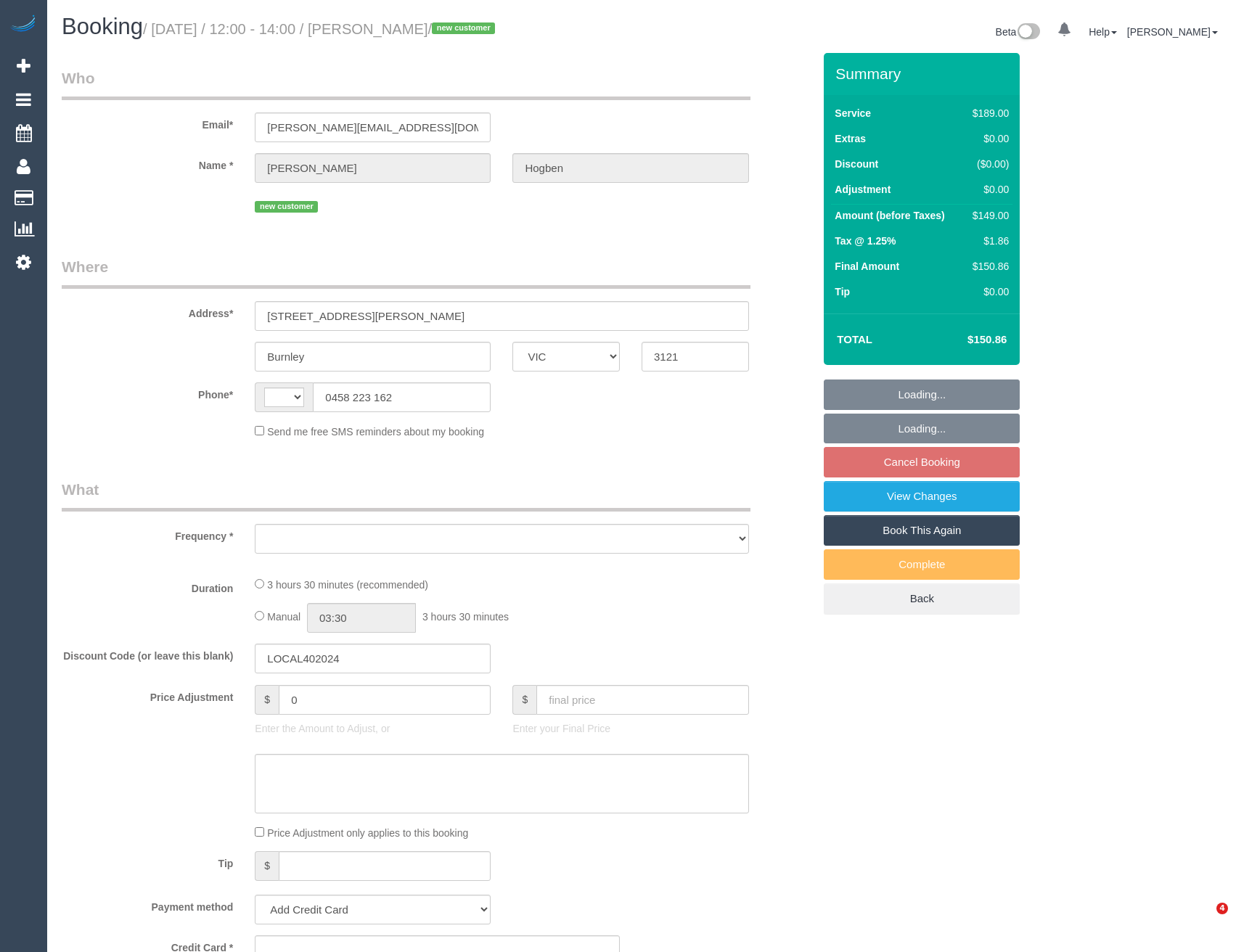
select select "VIC"
select select "string:stripe-pm_1RyNTo2GScqysDRV2Eluu9jA"
select select "number:29"
select select "number:14"
select select "number:19"
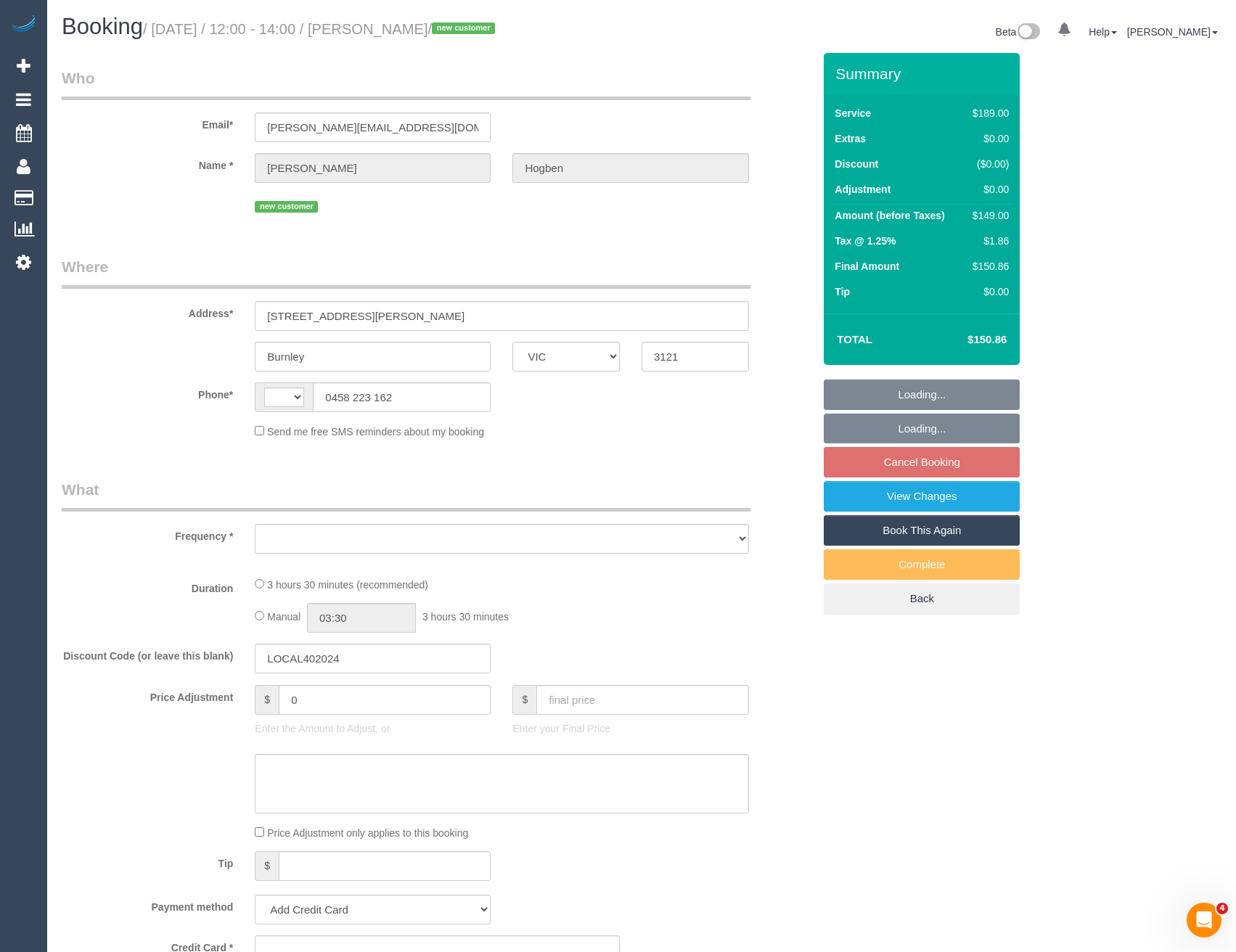
select select "number:24"
select select "number:12"
select select "string:AU"
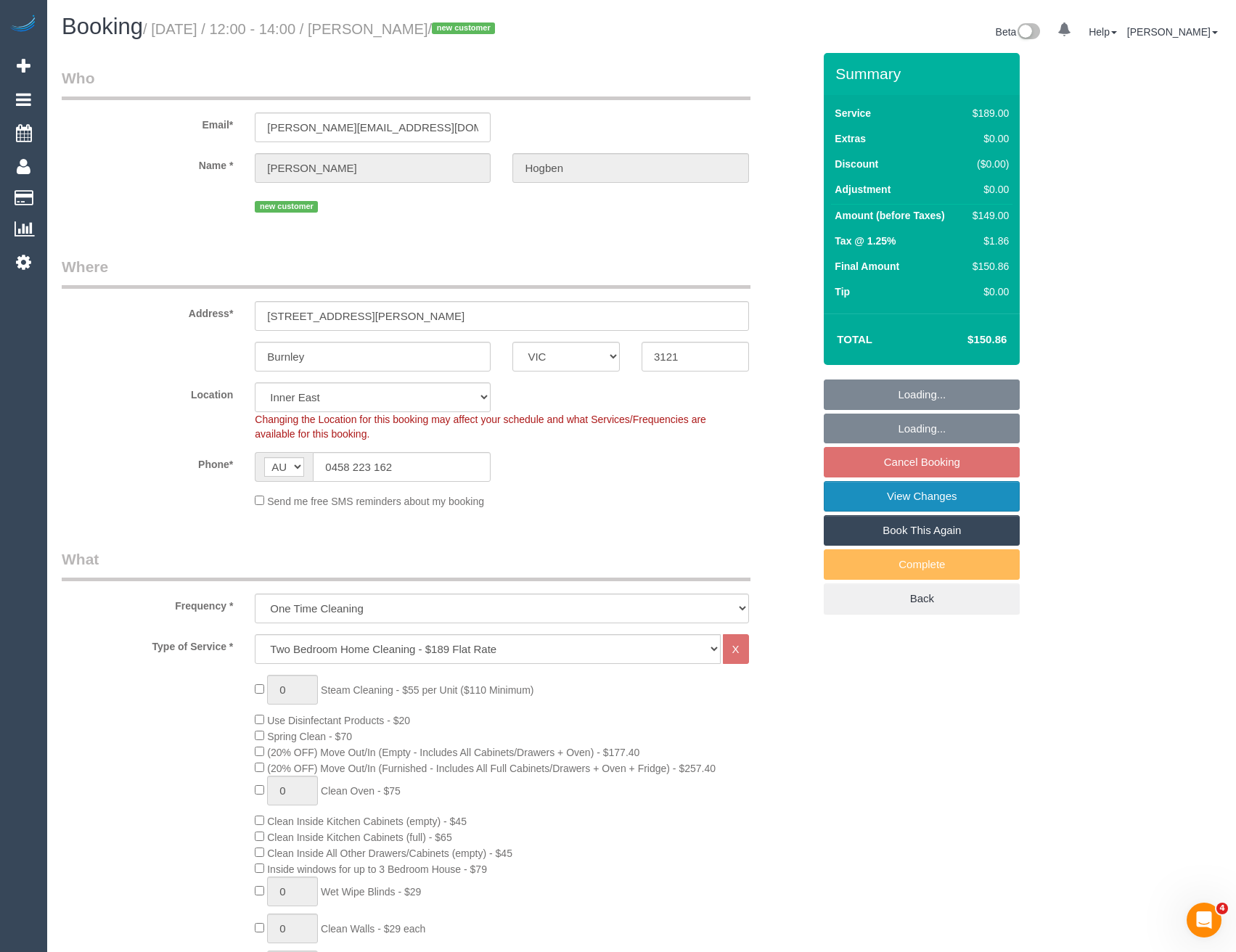
click at [955, 507] on link "View Changes" at bounding box center [921, 496] width 196 height 30
select select "object:1436"
select select "spot1"
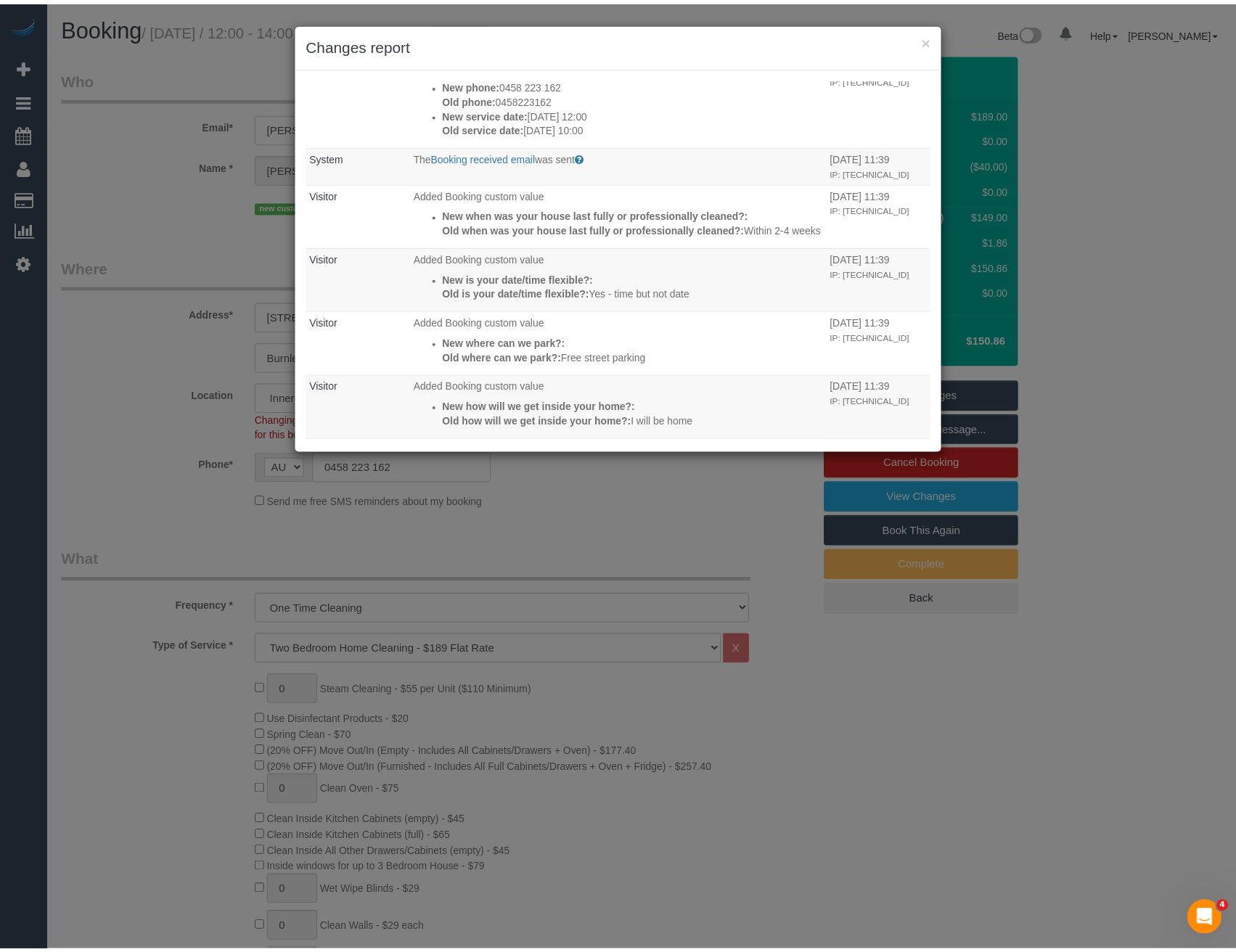
scroll to position [256, 0]
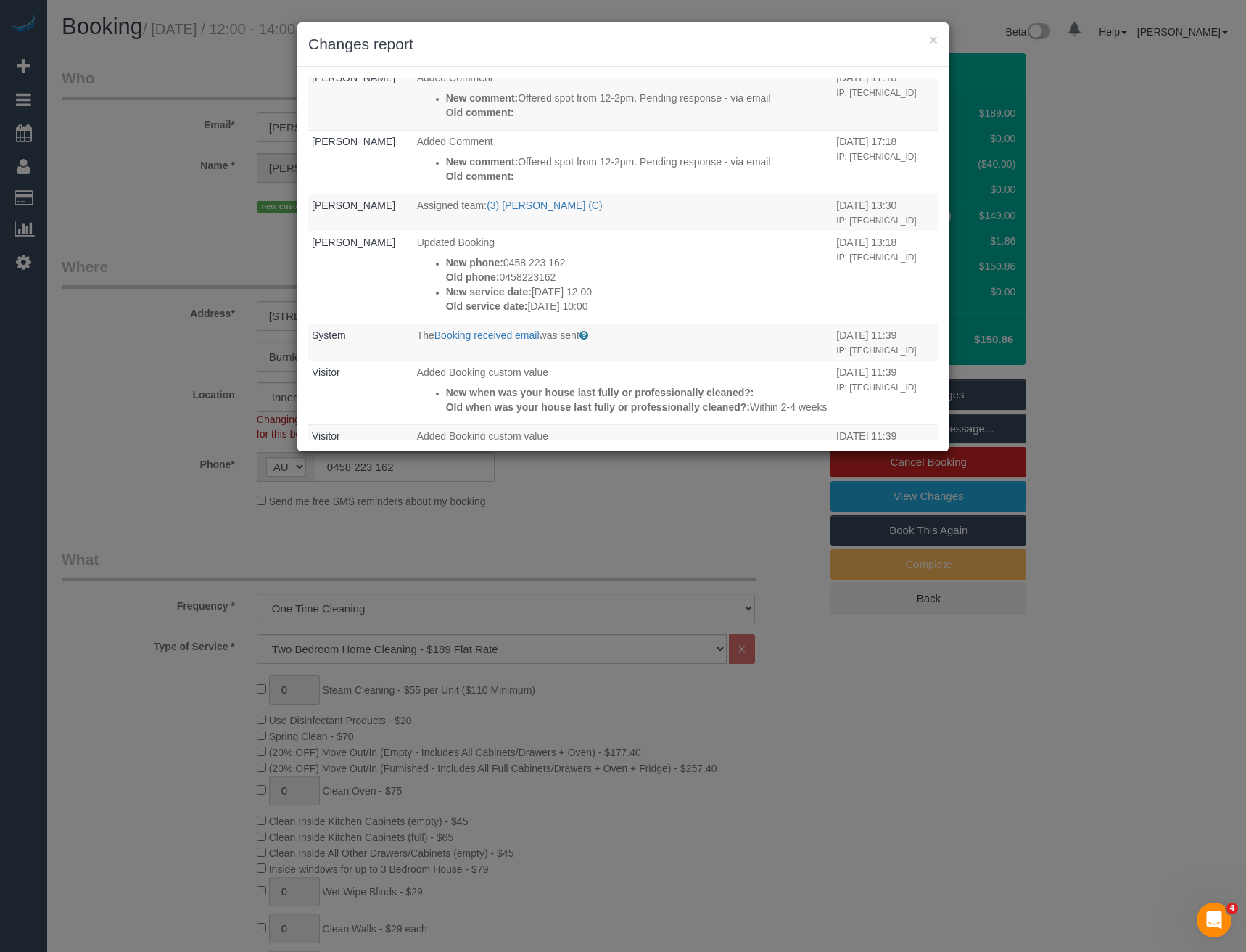
click at [602, 513] on div "× Changes report Who What When System The "Booking 3 Days Reminder SMS" was sen…" at bounding box center [623, 476] width 1246 height 952
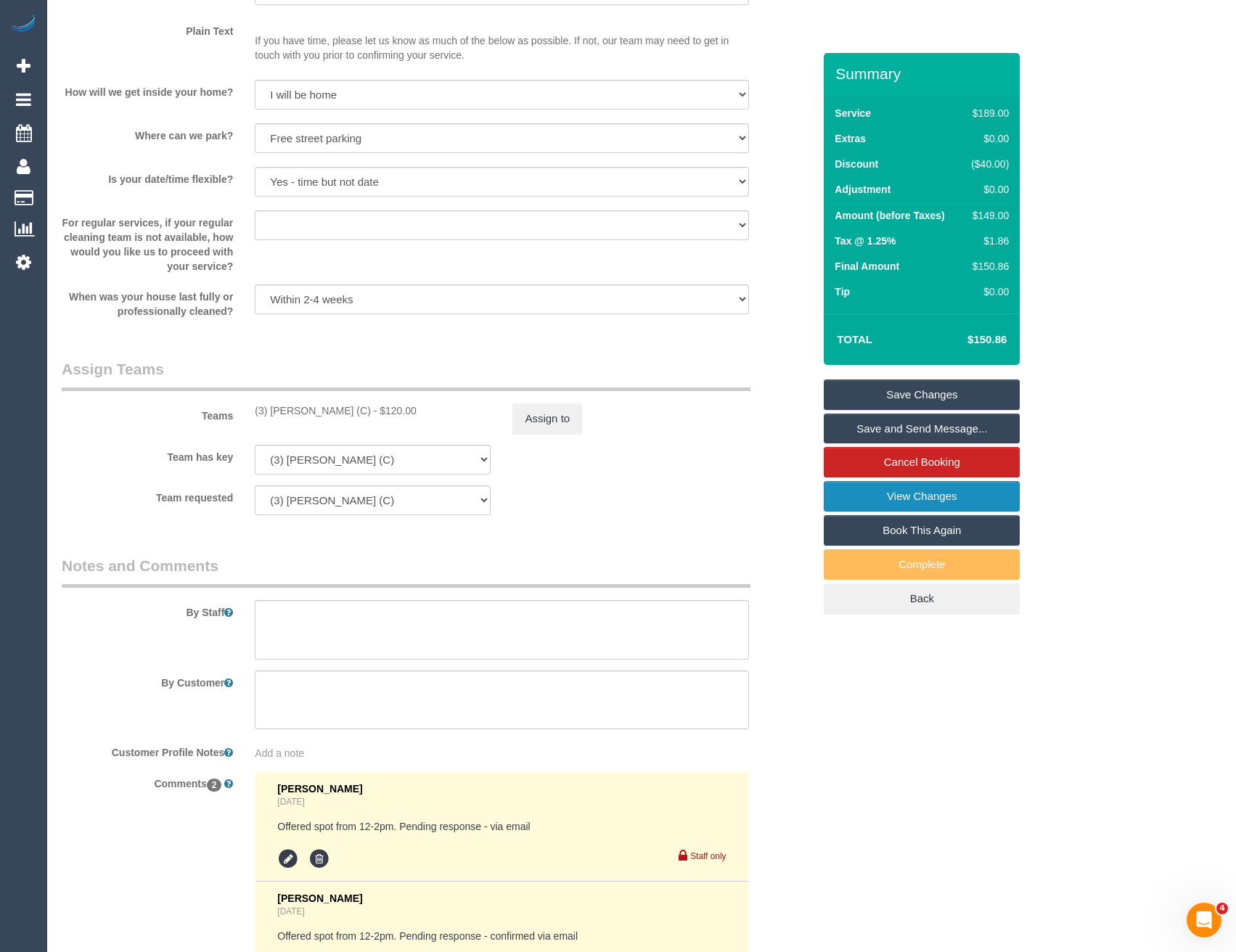
scroll to position [1887, 0]
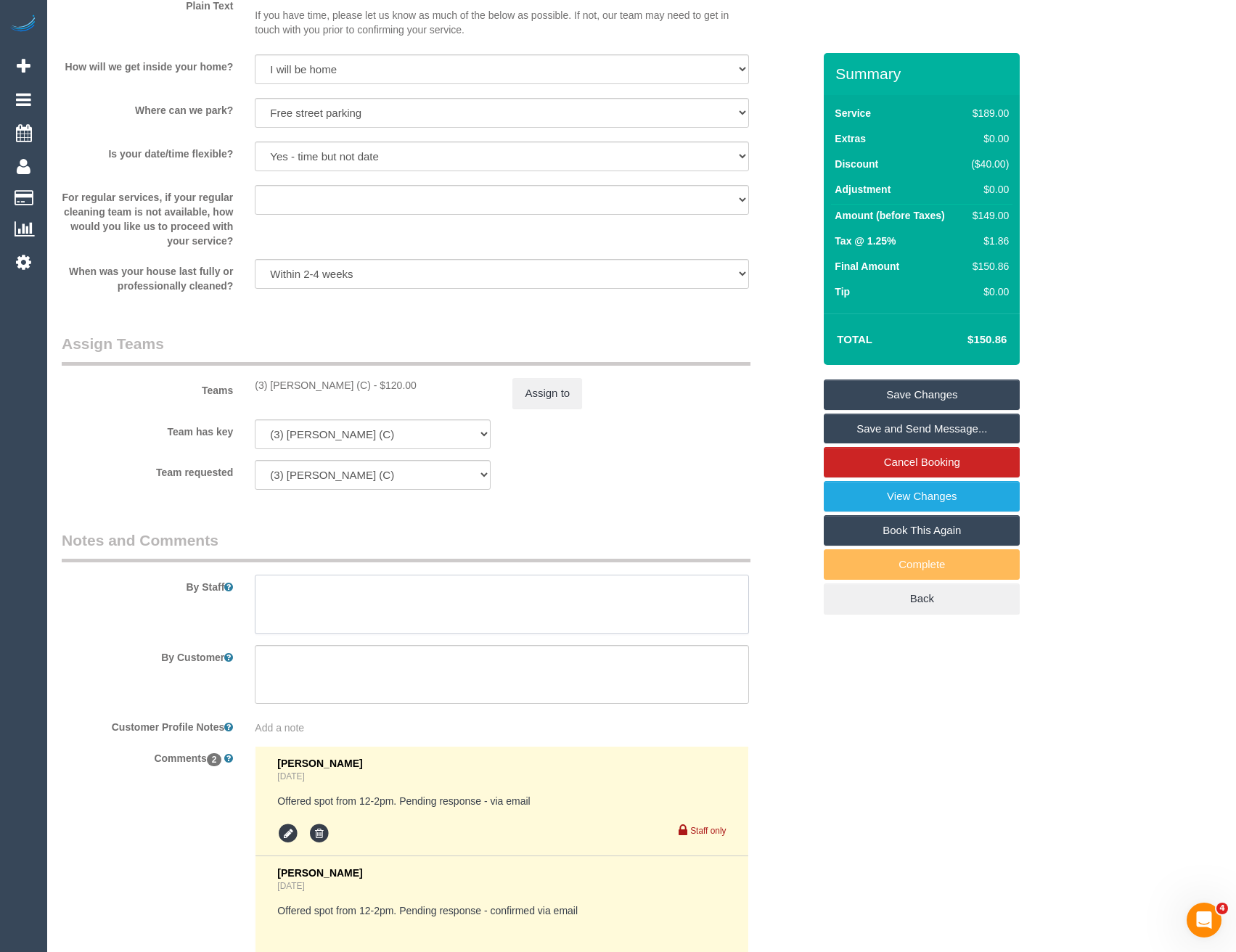
click at [358, 620] on textarea at bounding box center [501, 604] width 494 height 59
type textarea "Est 3 - 3.5 hours"
click at [885, 392] on link "Save Changes" at bounding box center [921, 395] width 196 height 30
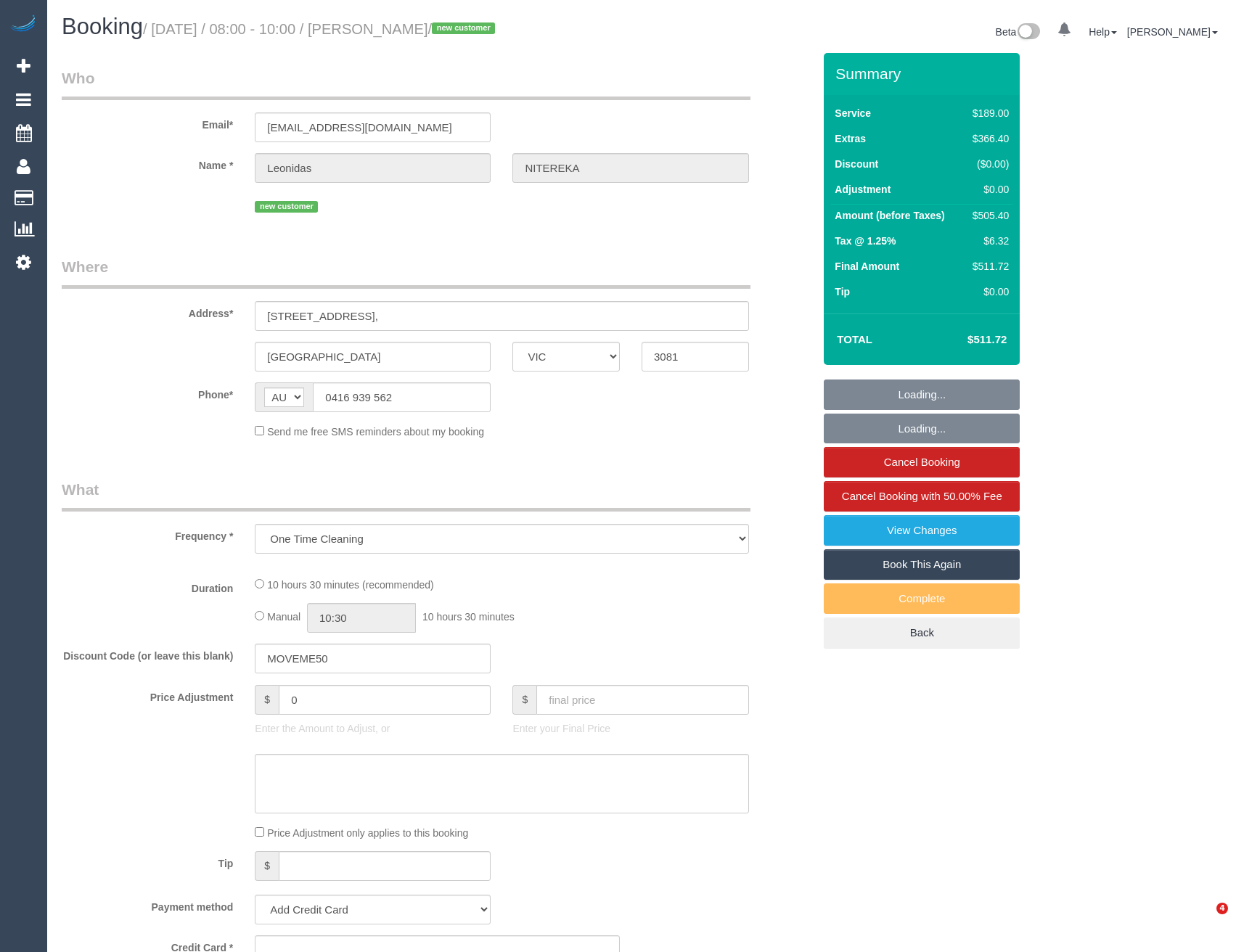
select select "VIC"
select select "string:stripe-pm_1RvXCL2GScqysDRV3LeLWFmB"
select select "number:28"
select select "number:14"
select select "number:18"
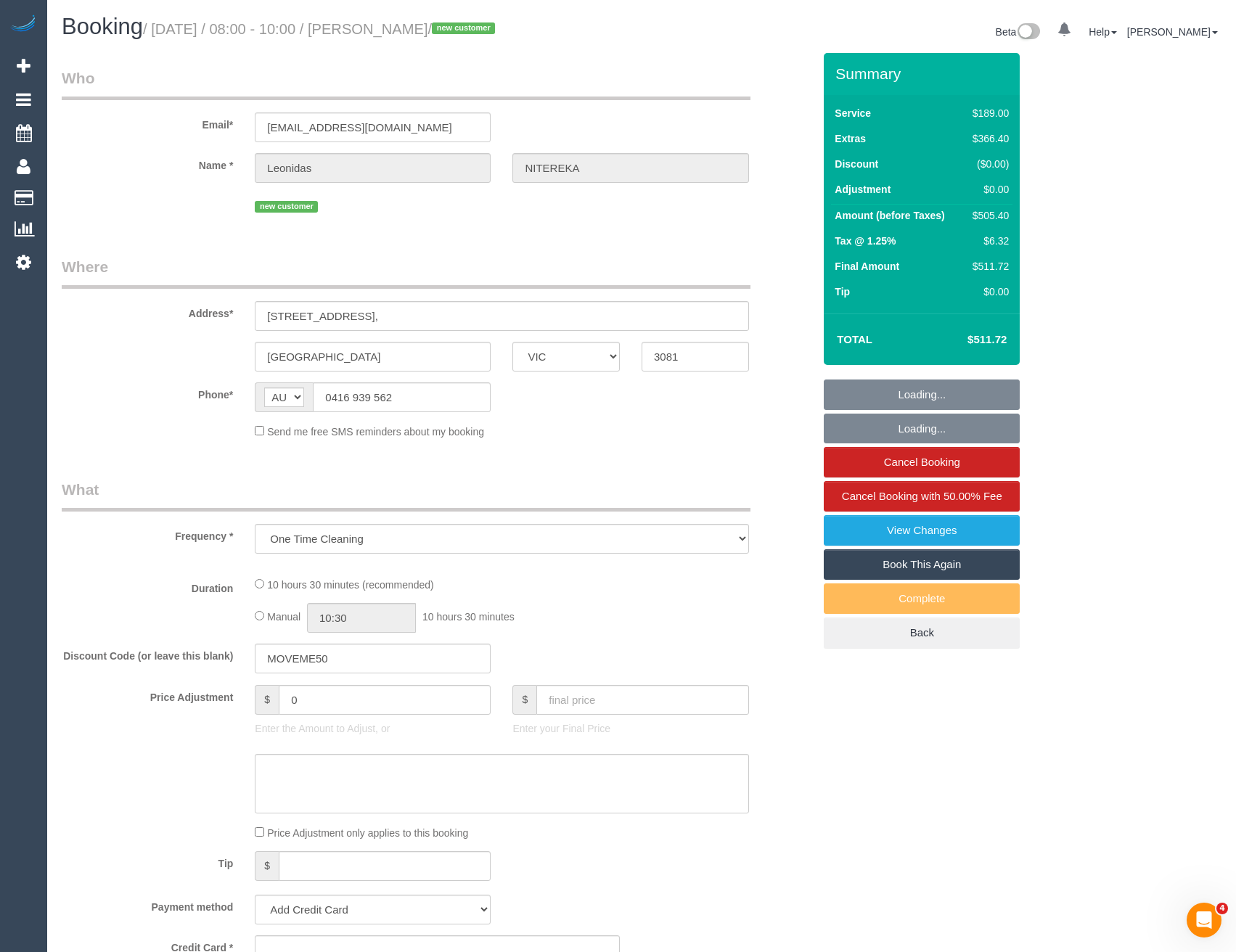
select select "number:24"
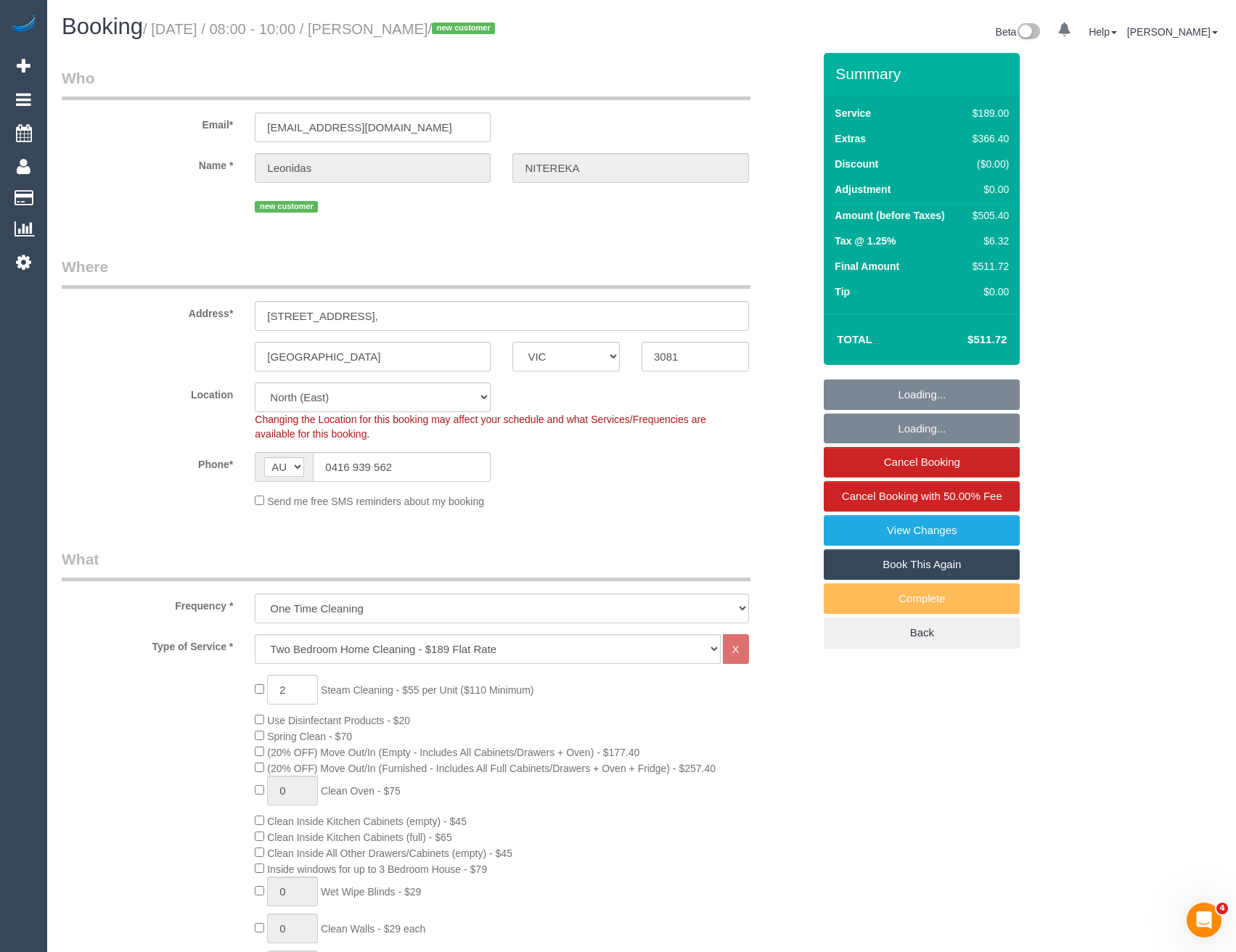
select select "object:1480"
select select "spot1"
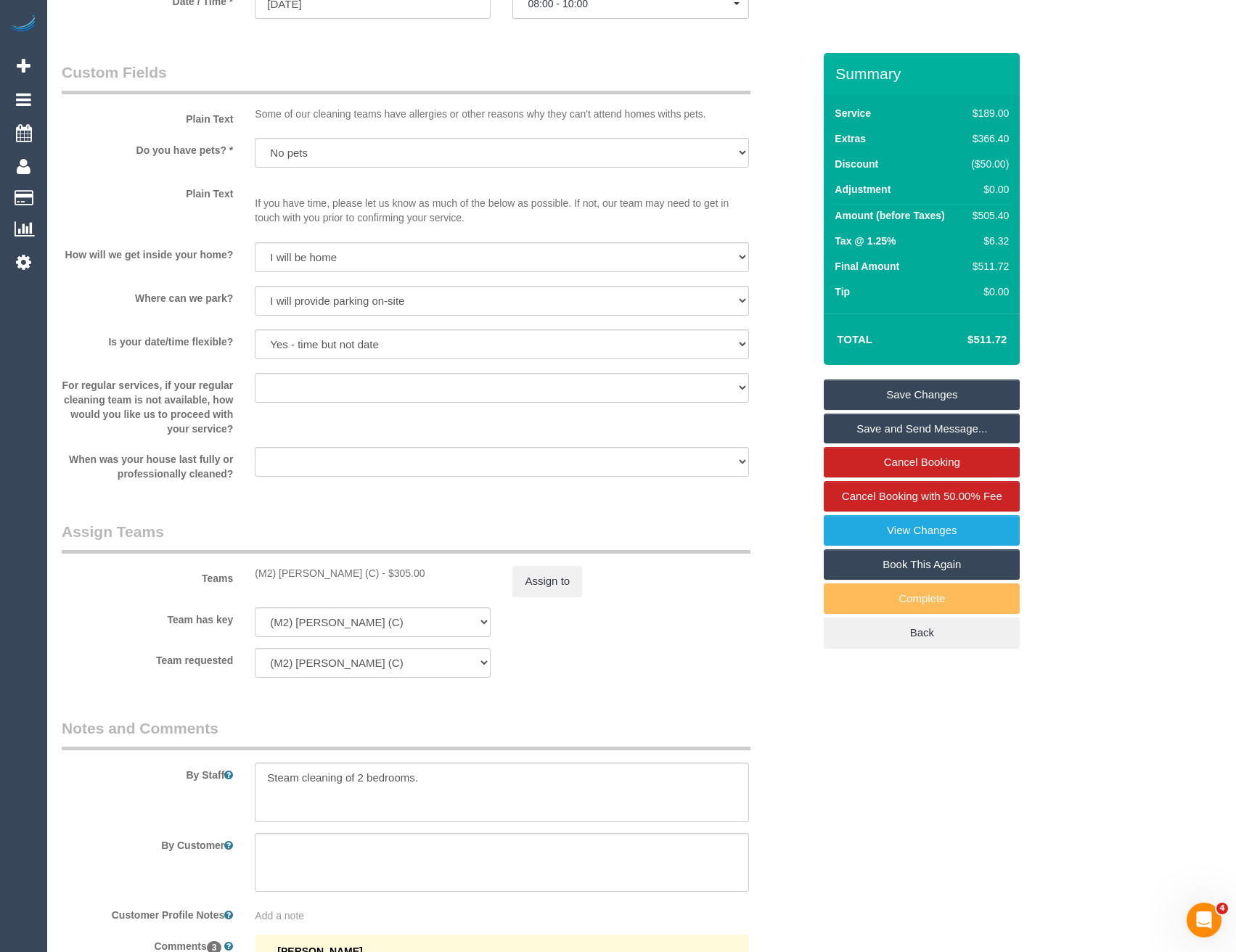
scroll to position [1814, 0]
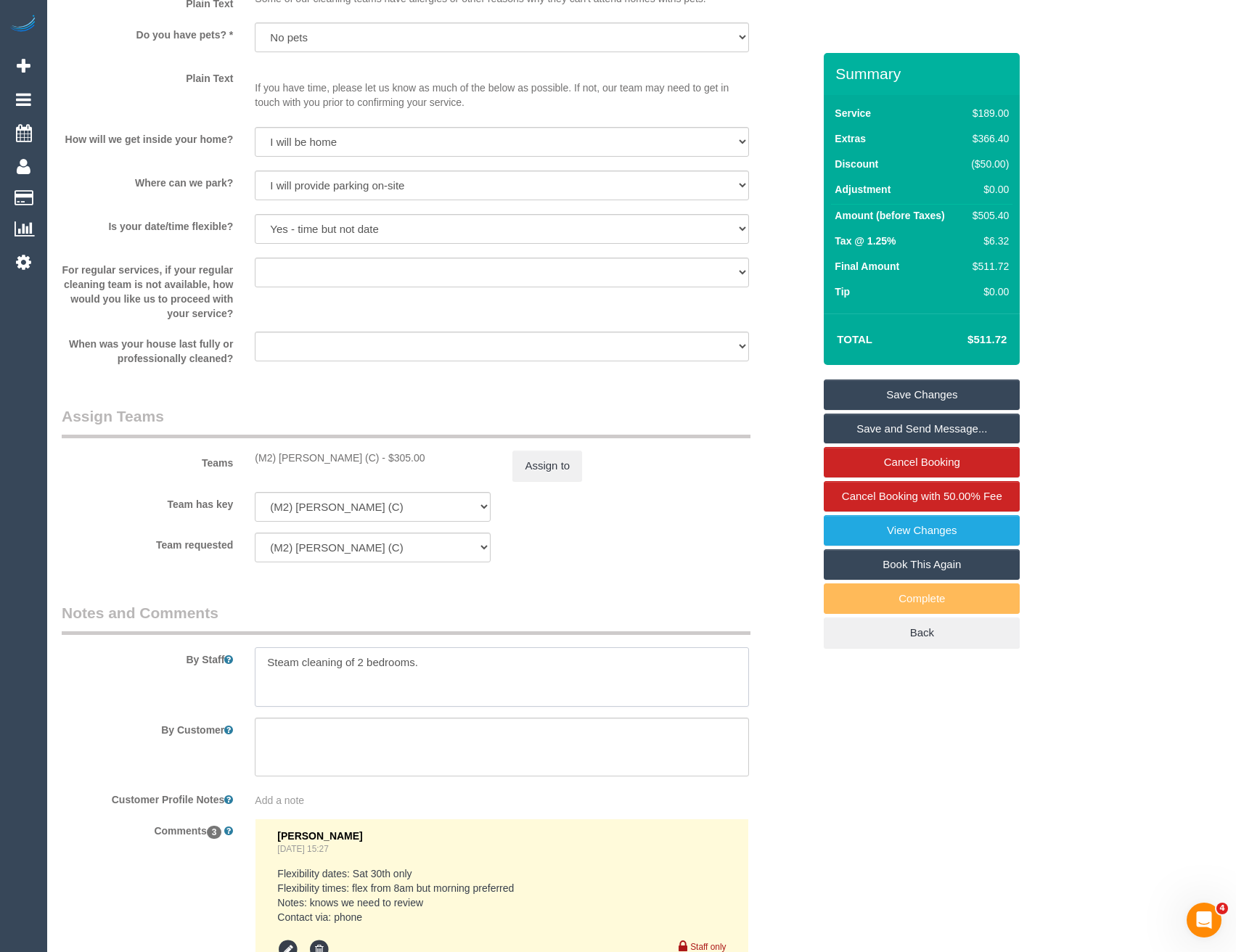
drag, startPoint x: 262, startPoint y: 665, endPoint x: 277, endPoint y: 656, distance: 17.5
click at [262, 665] on textarea at bounding box center [501, 677] width 494 height 59
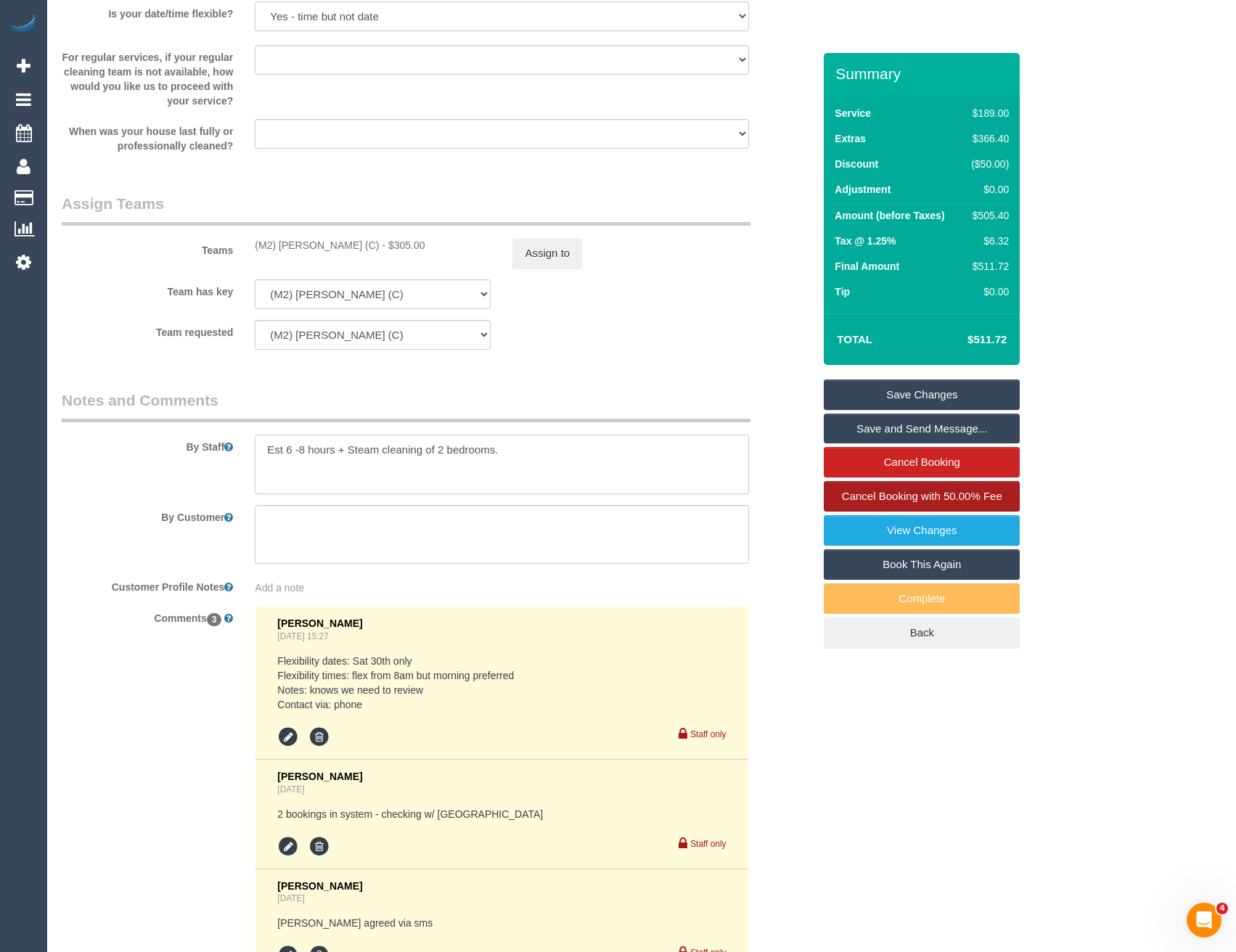
scroll to position [1887, 0]
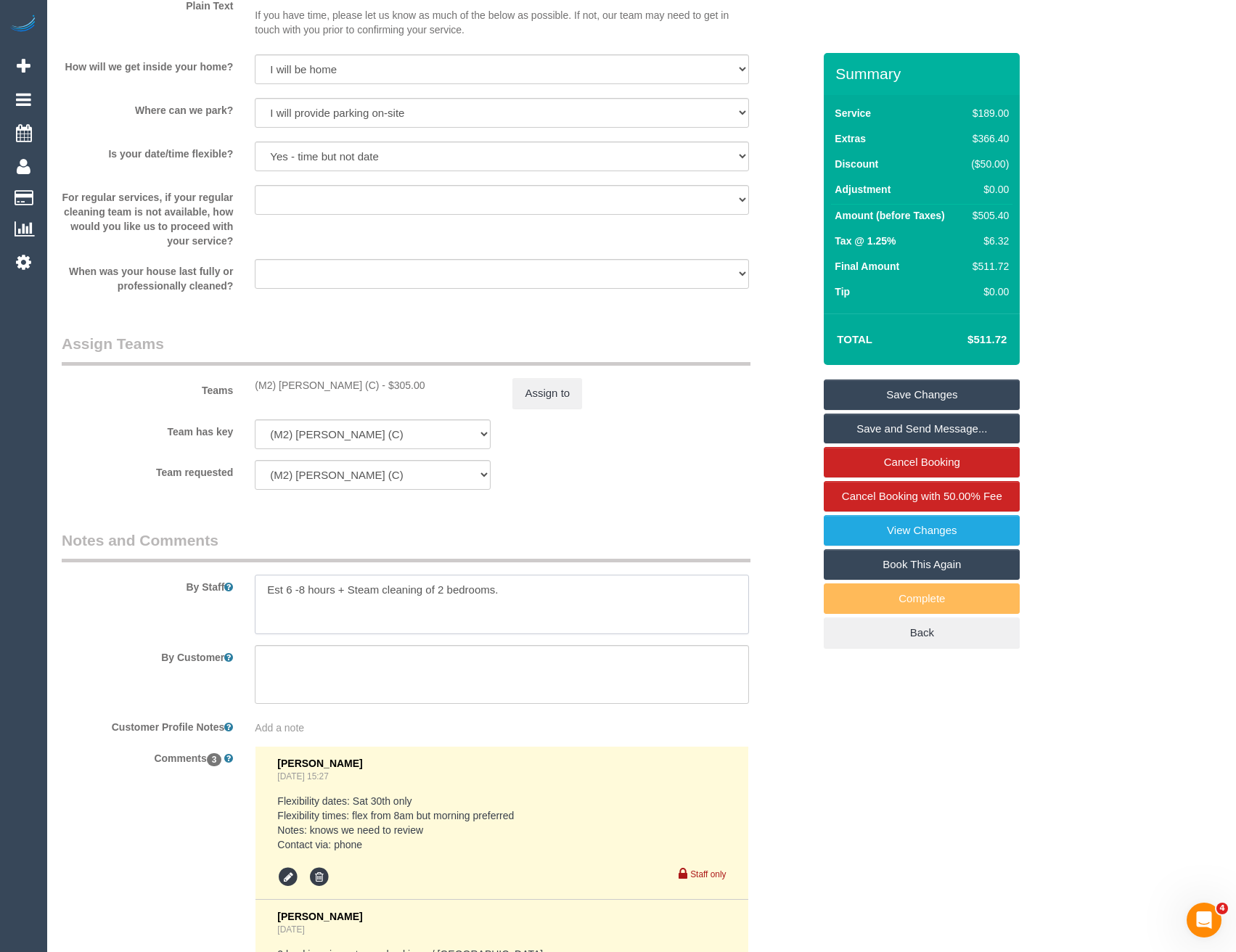
type textarea "Est 6 -8 hours + Steam cleaning of 2 bedrooms."
click at [919, 401] on link "Save Changes" at bounding box center [921, 395] width 196 height 30
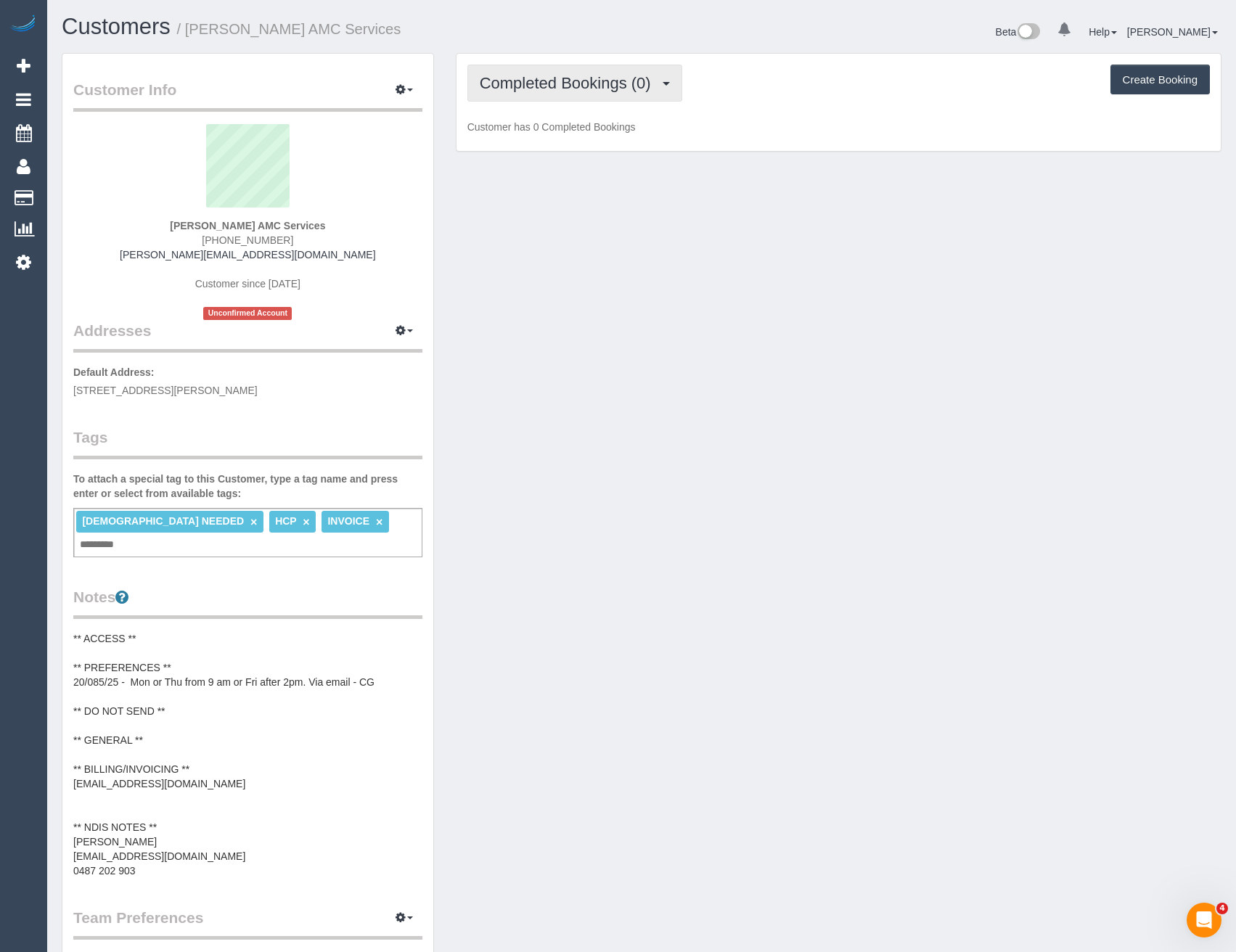
click at [613, 92] on span "Completed Bookings (0)" at bounding box center [569, 83] width 178 height 18
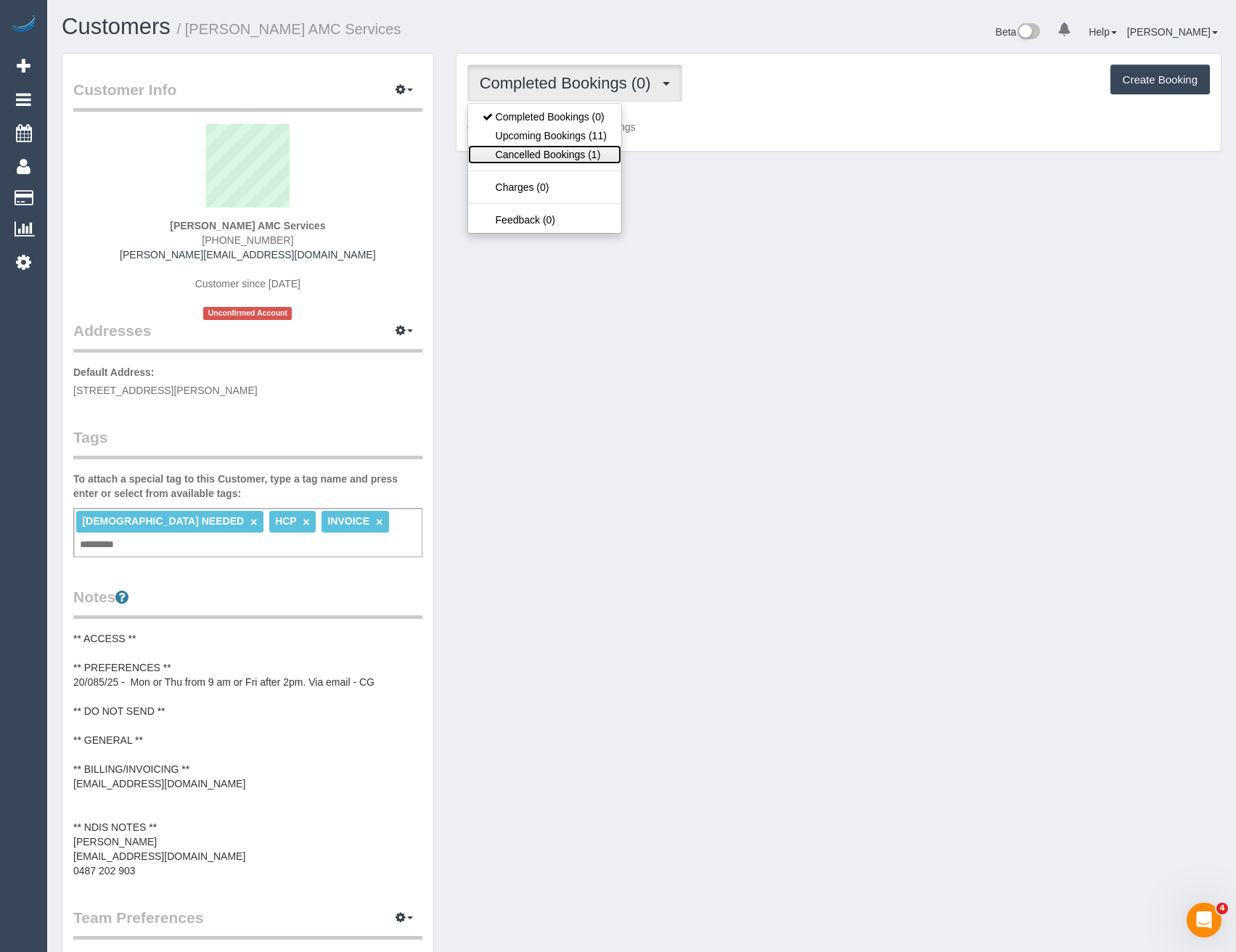
click at [600, 159] on link "Cancelled Bookings (1)" at bounding box center [544, 154] width 153 height 19
